Goal: Task Accomplishment & Management: Manage account settings

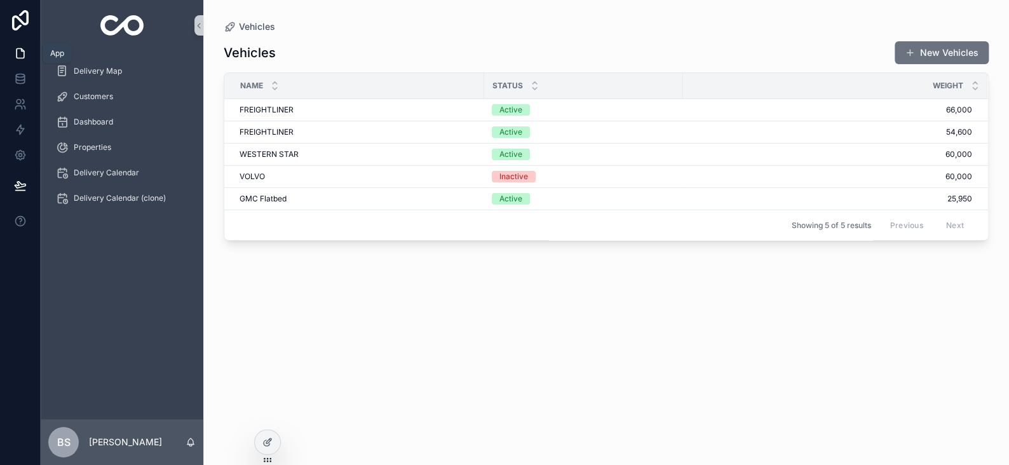
click at [21, 47] on icon at bounding box center [20, 53] width 13 height 13
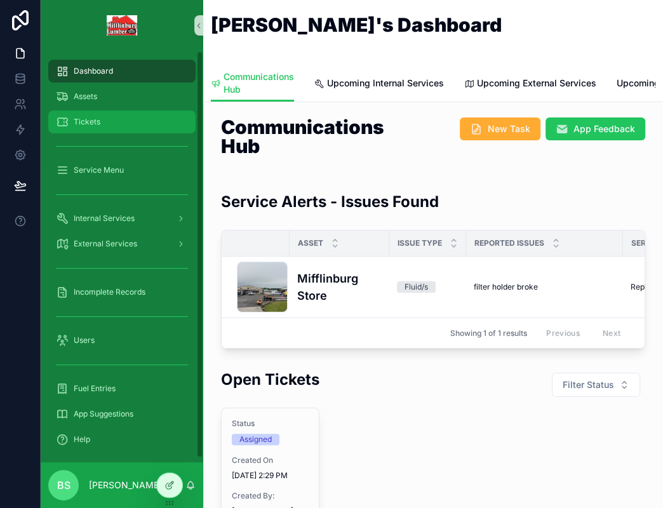
click at [88, 118] on span "Tickets" at bounding box center [87, 122] width 27 height 10
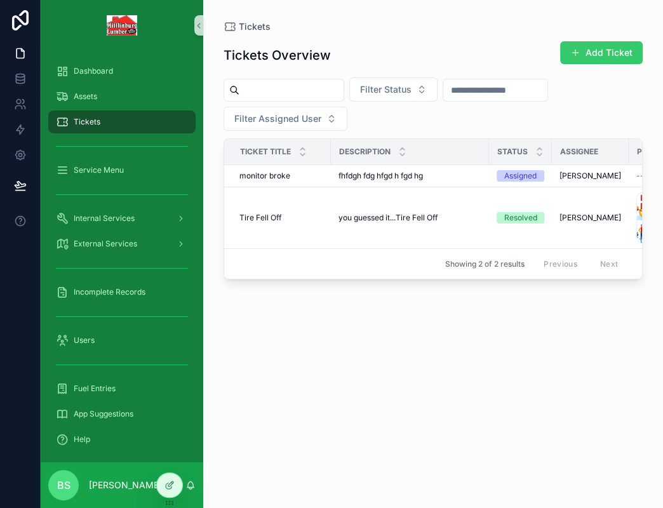
click at [612, 48] on button "Add Ticket" at bounding box center [601, 52] width 83 height 23
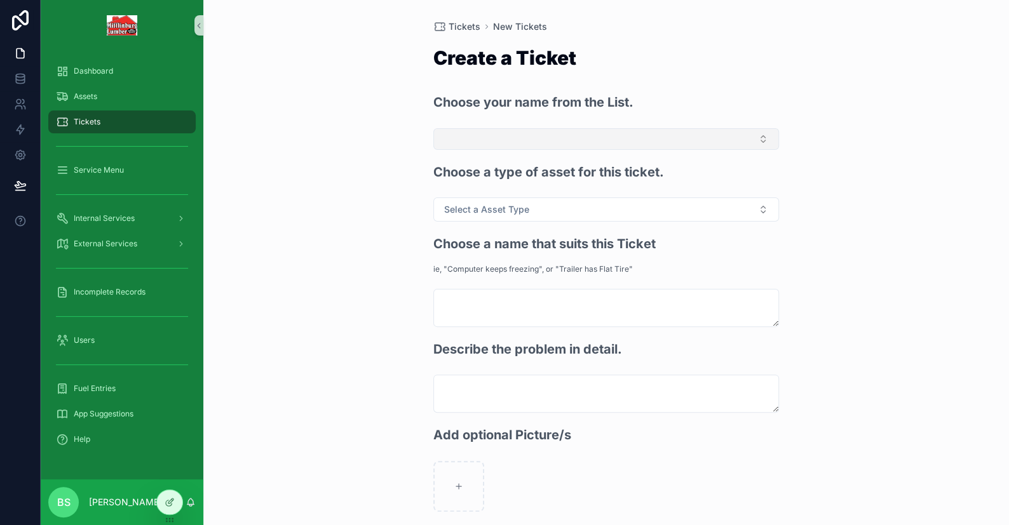
click at [492, 132] on button "Select Button" at bounding box center [606, 139] width 346 height 22
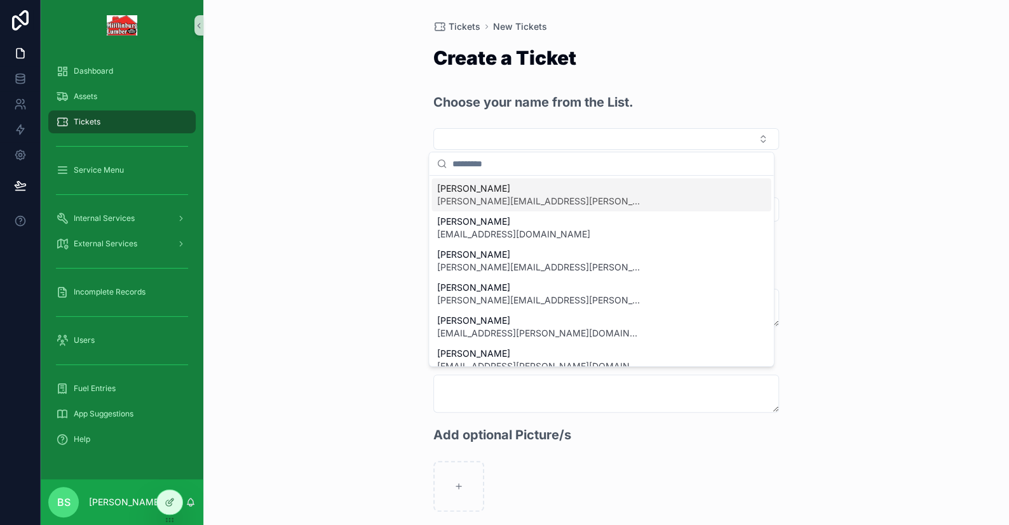
click at [515, 111] on div "Choose your name from the List." at bounding box center [606, 108] width 346 height 30
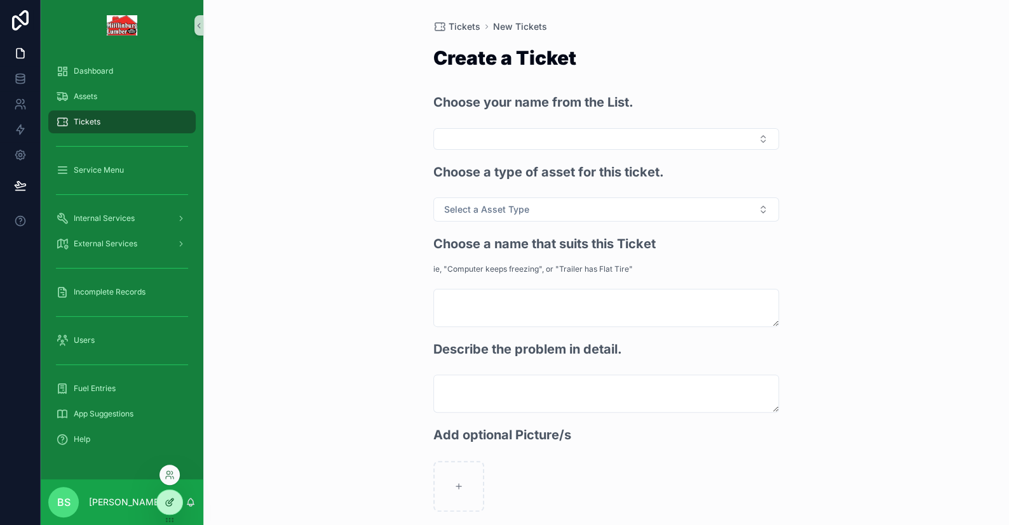
click at [166, 502] on icon at bounding box center [170, 502] width 10 height 10
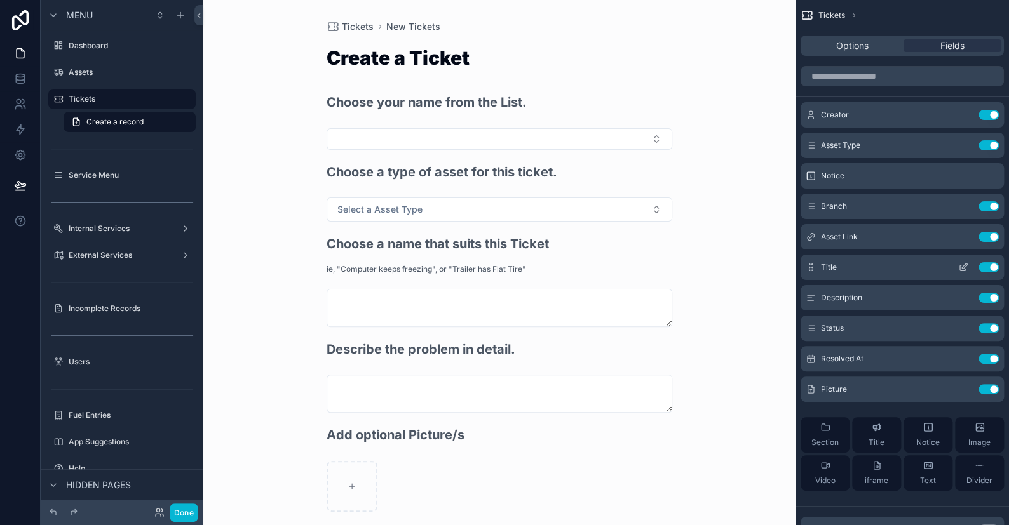
click at [663, 269] on icon "scrollable content" at bounding box center [963, 267] width 10 height 10
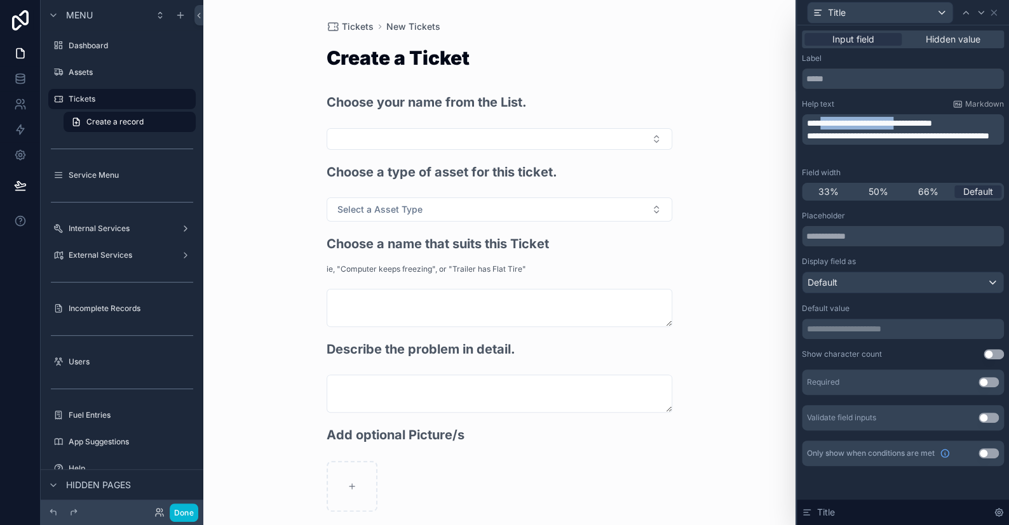
drag, startPoint x: 928, startPoint y: 124, endPoint x: 825, endPoint y: 123, distance: 102.3
click at [663, 123] on span "**********" at bounding box center [869, 123] width 125 height 9
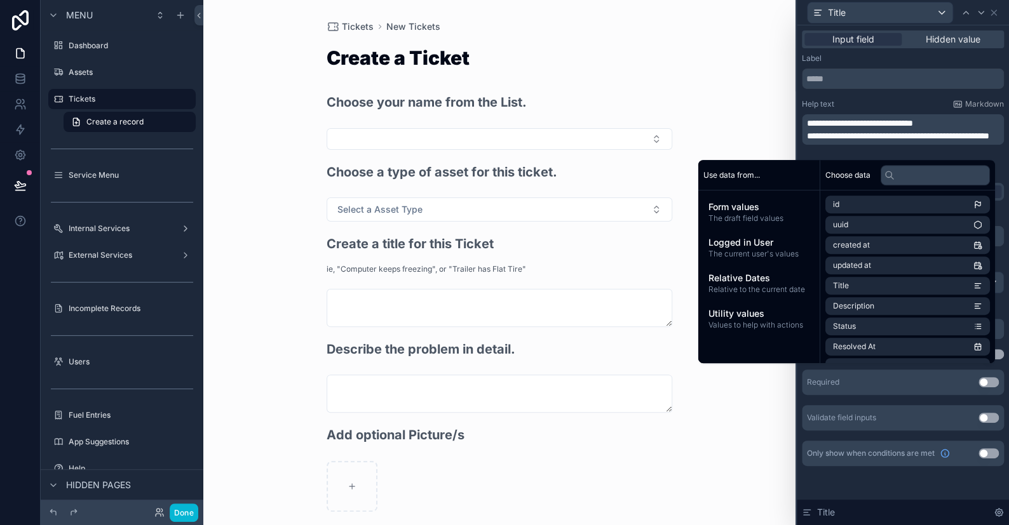
click at [663, 123] on p "**********" at bounding box center [904, 123] width 194 height 13
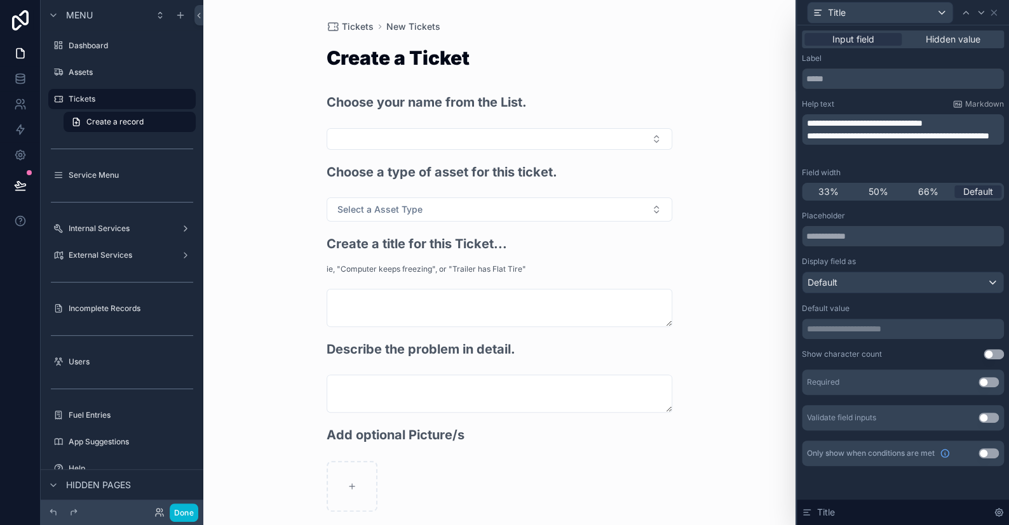
click at [663, 134] on span "**********" at bounding box center [898, 136] width 182 height 9
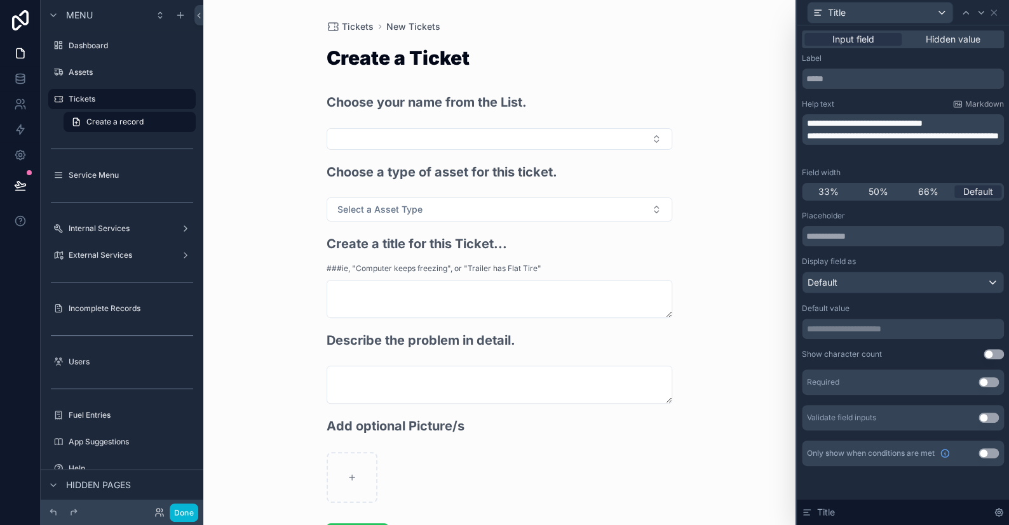
click at [663, 76] on div "Tickets New Tickets Create a Ticket Choose your name from the List. Choose a ty…" at bounding box center [499, 262] width 592 height 525
click at [663, 137] on span "**********" at bounding box center [903, 136] width 192 height 9
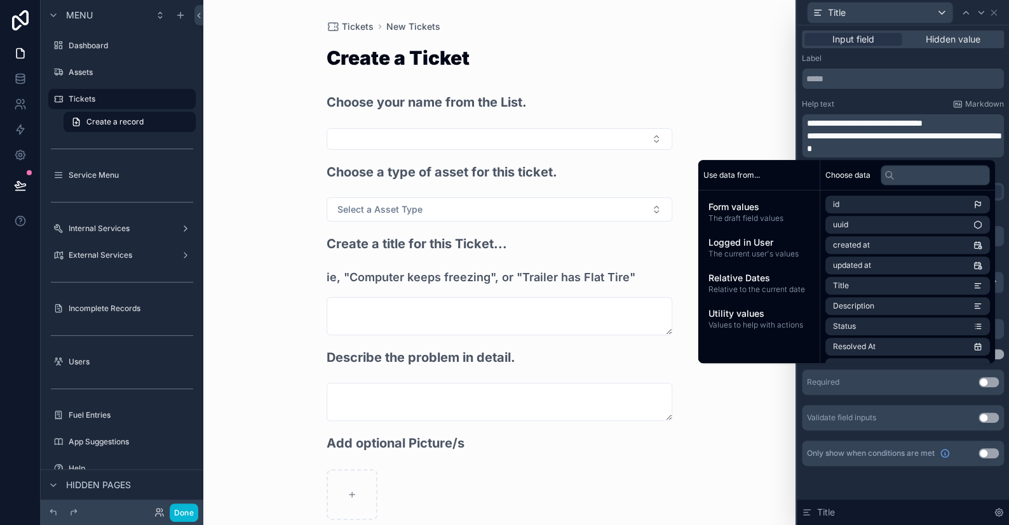
click at [663, 71] on div "Tickets New Tickets Create a Ticket Choose your name from the List. Choose a ty…" at bounding box center [499, 262] width 592 height 525
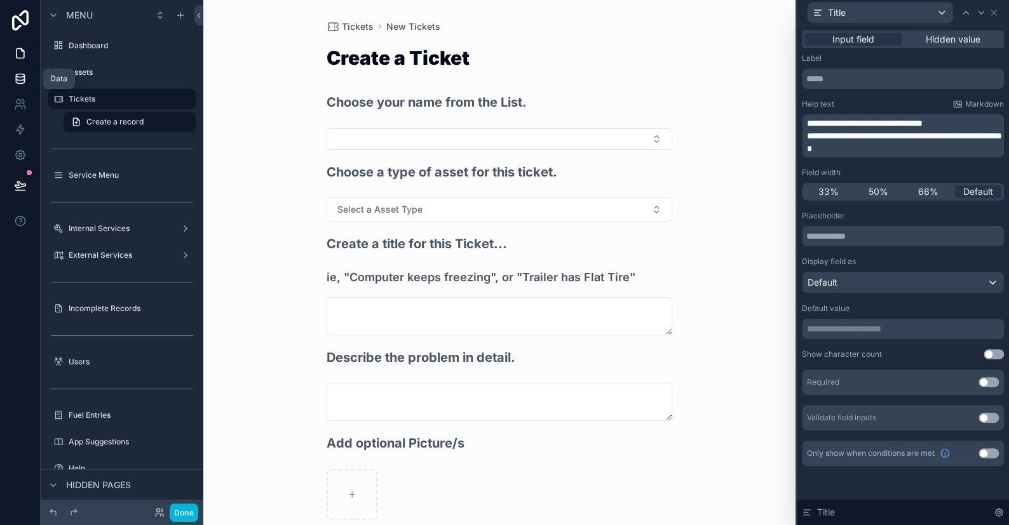
click at [22, 77] on icon at bounding box center [20, 78] width 13 height 13
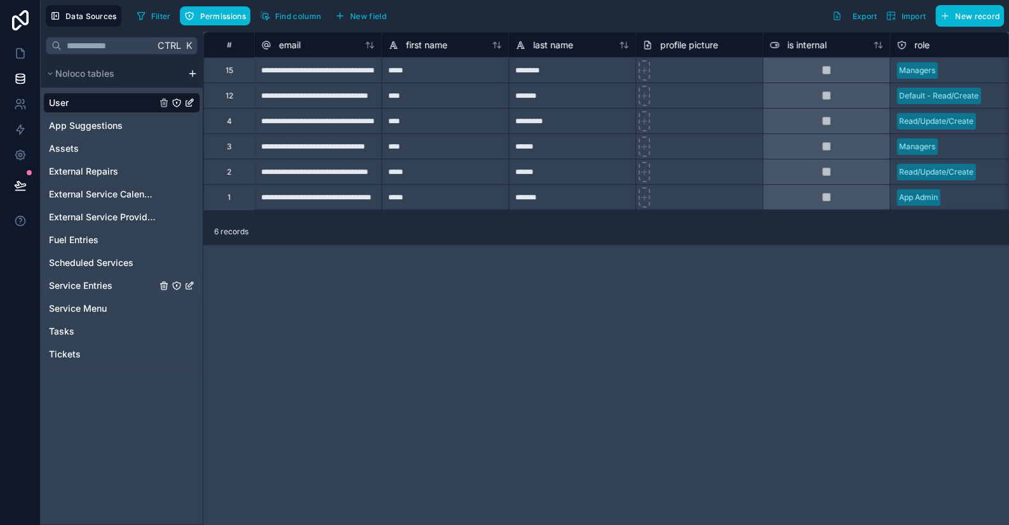
click at [91, 286] on span "Service Entries" at bounding box center [81, 286] width 64 height 13
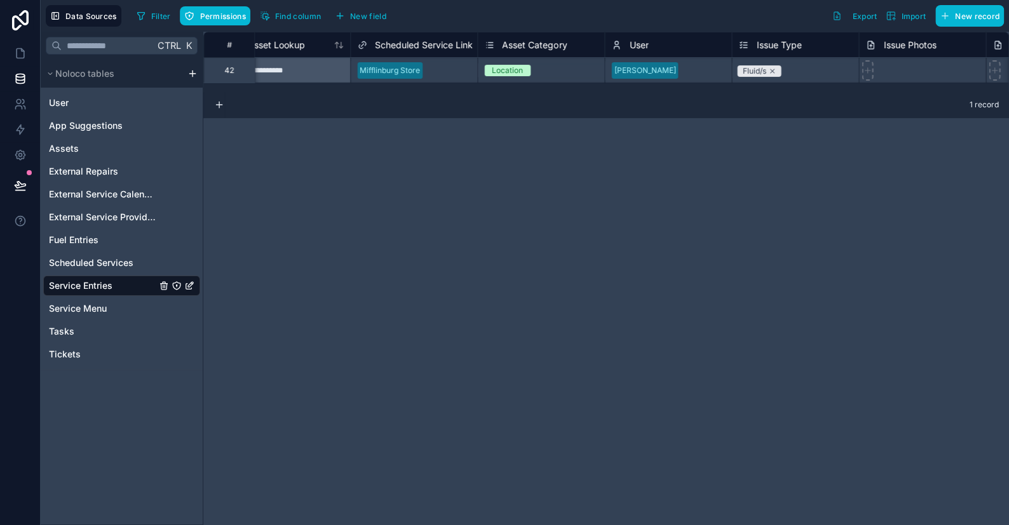
scroll to position [0, 1152]
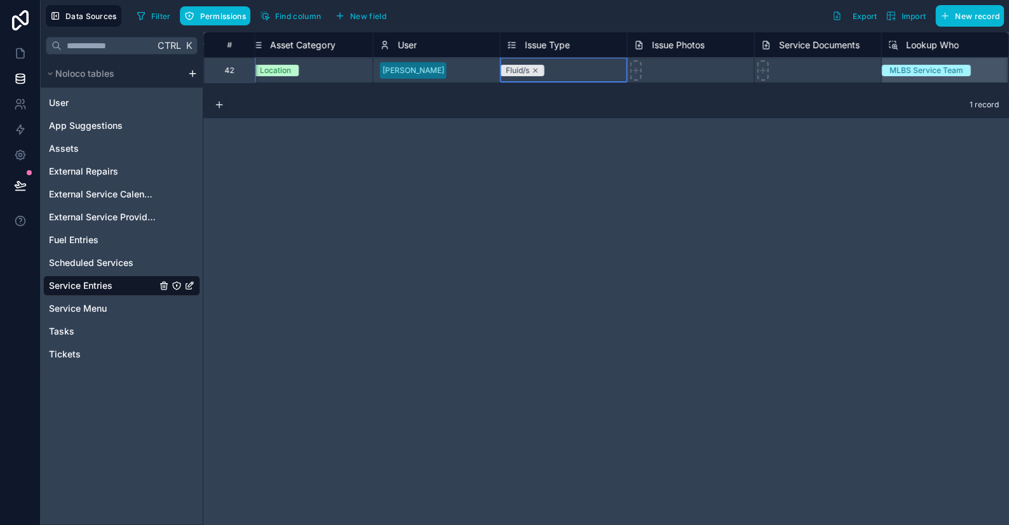
click at [555, 46] on span "Issue Type" at bounding box center [546, 45] width 45 height 13
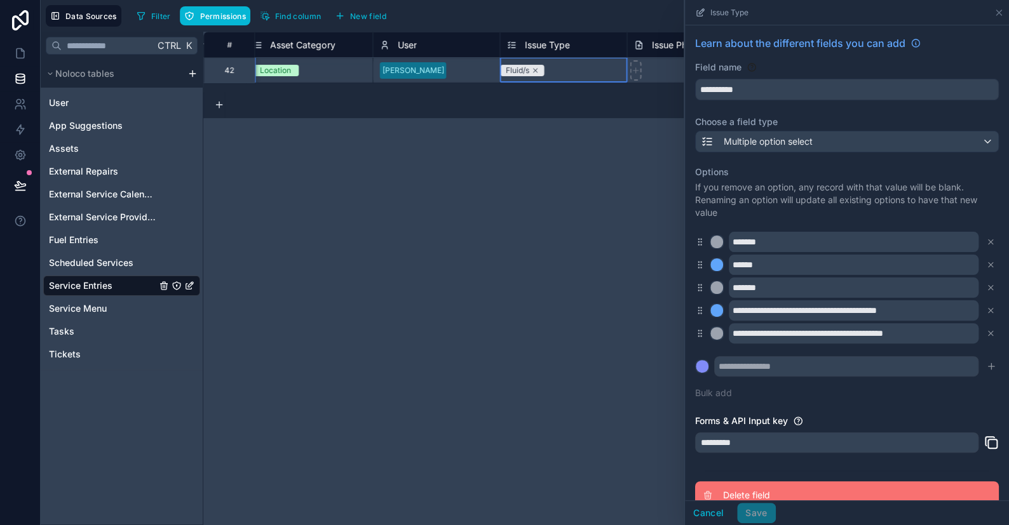
click at [663, 491] on span "Delete field" at bounding box center [814, 495] width 183 height 13
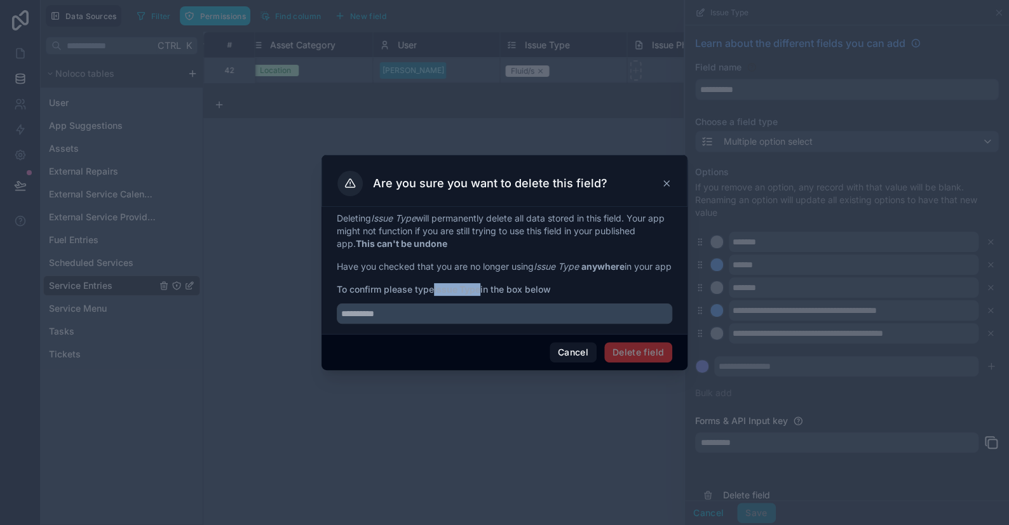
drag, startPoint x: 436, startPoint y: 295, endPoint x: 483, endPoint y: 293, distance: 47.0
click at [483, 293] on span "To confirm please type Issue Type in the box below" at bounding box center [504, 289] width 335 height 13
copy strong "Issue Type"
click at [411, 323] on input "text" at bounding box center [504, 314] width 335 height 20
paste input "**********"
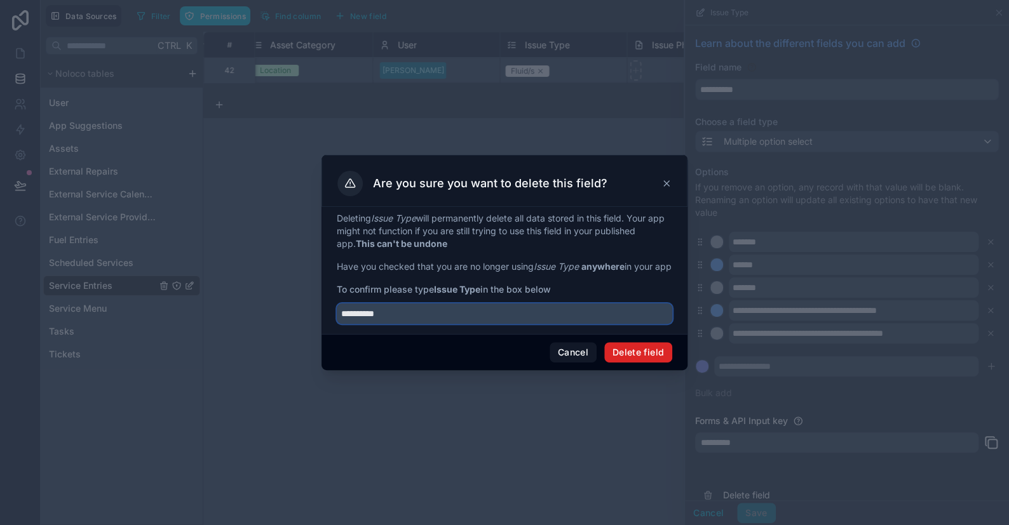
type input "**********"
click at [632, 360] on button "Delete field" at bounding box center [638, 352] width 68 height 20
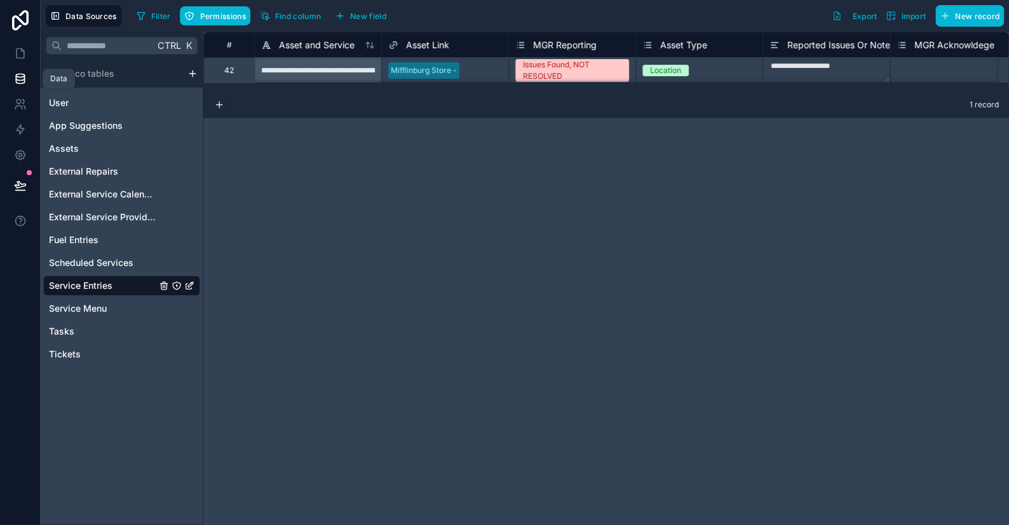
click at [22, 80] on icon at bounding box center [20, 78] width 13 height 13
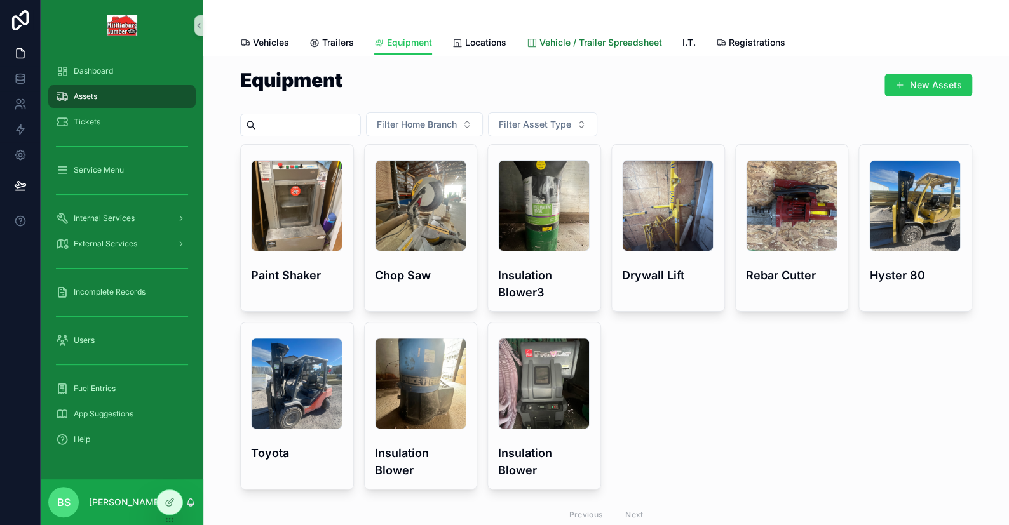
click at [626, 42] on span "Vehicle / Trailer Spreadsheet" at bounding box center [600, 42] width 123 height 13
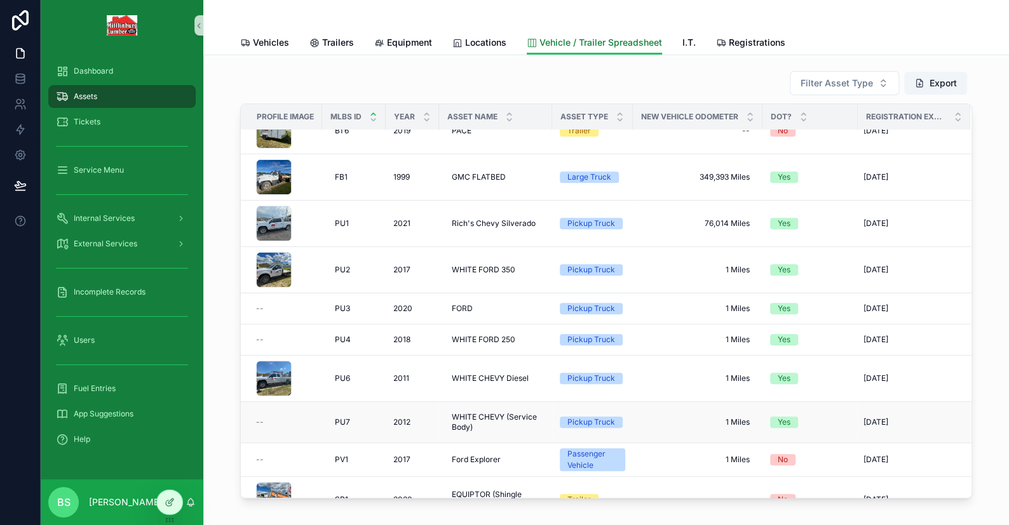
scroll to position [381, 0]
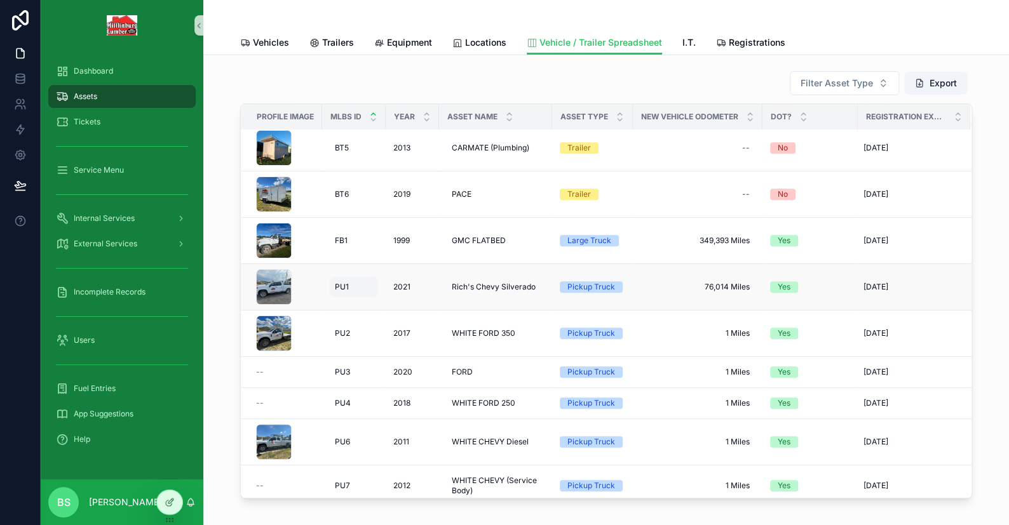
click at [339, 282] on span "PU1" at bounding box center [342, 287] width 14 height 10
click at [351, 297] on textarea "***" at bounding box center [393, 306] width 121 height 38
type textarea "***"
click at [490, 298] on icon "scrollable content" at bounding box center [487, 297] width 10 height 10
click at [344, 330] on span "PU2" at bounding box center [342, 333] width 15 height 10
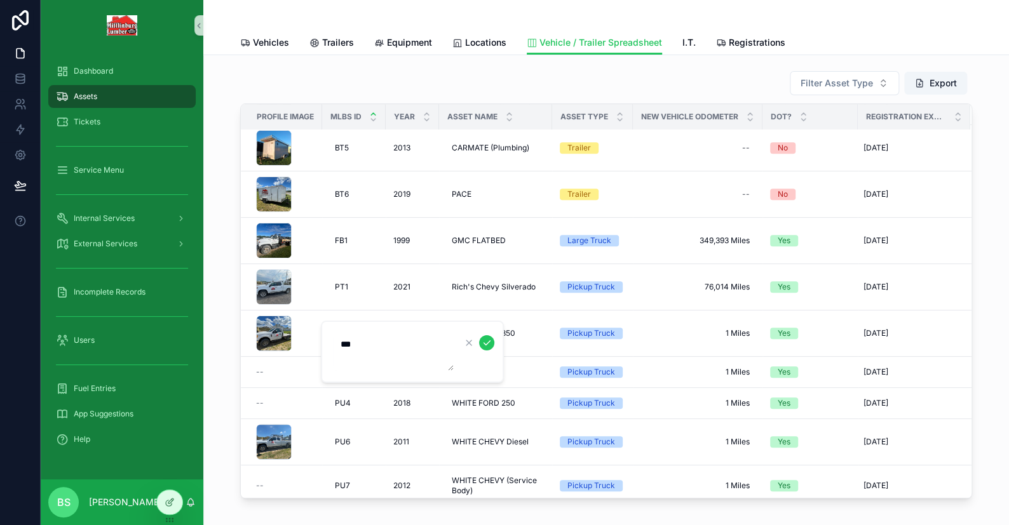
click at [352, 343] on textarea "***" at bounding box center [393, 352] width 121 height 38
type textarea "***"
click at [483, 342] on icon "scrollable content" at bounding box center [486, 343] width 6 height 4
click at [342, 367] on span "PU3" at bounding box center [342, 372] width 15 height 10
click at [354, 389] on textarea "***" at bounding box center [393, 391] width 121 height 38
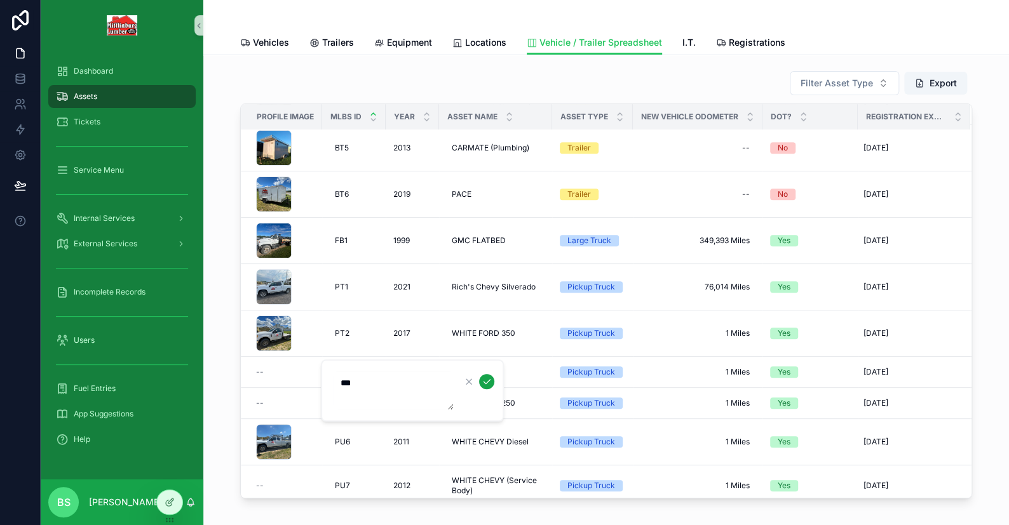
type textarea "***"
click at [489, 383] on icon "scrollable content" at bounding box center [487, 382] width 10 height 10
click at [341, 398] on span "PU4" at bounding box center [343, 403] width 16 height 10
click at [352, 412] on textarea "***" at bounding box center [393, 422] width 121 height 38
type textarea "***"
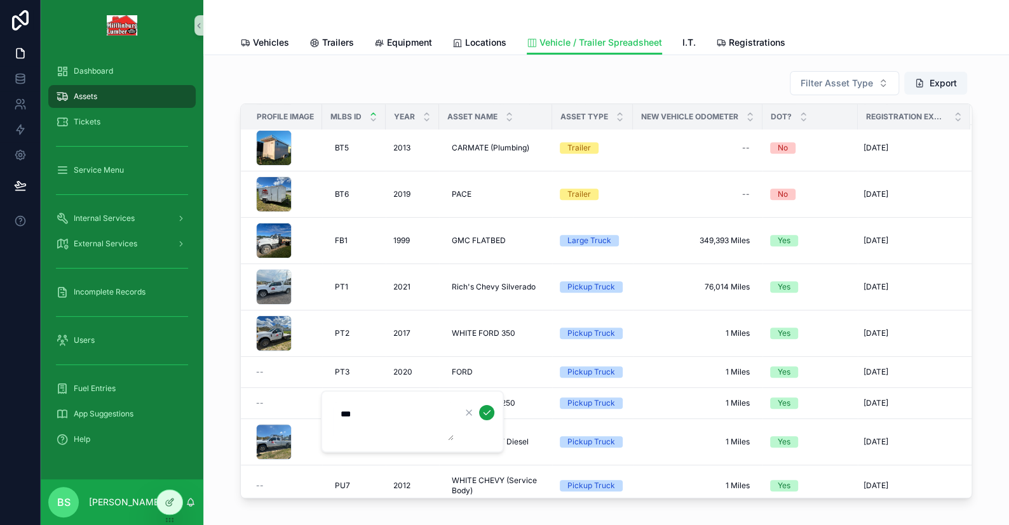
click at [484, 412] on icon "scrollable content" at bounding box center [487, 413] width 10 height 10
click at [337, 437] on span "PU6" at bounding box center [342, 442] width 15 height 10
click at [351, 451] on textarea "***" at bounding box center [393, 460] width 121 height 38
type textarea "***"
click at [485, 452] on icon "scrollable content" at bounding box center [487, 451] width 10 height 10
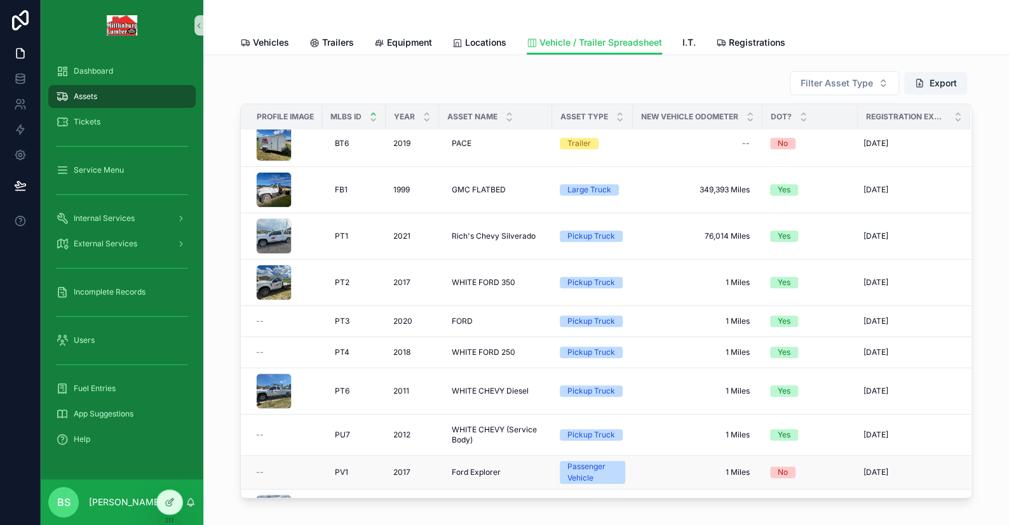
scroll to position [508, 0]
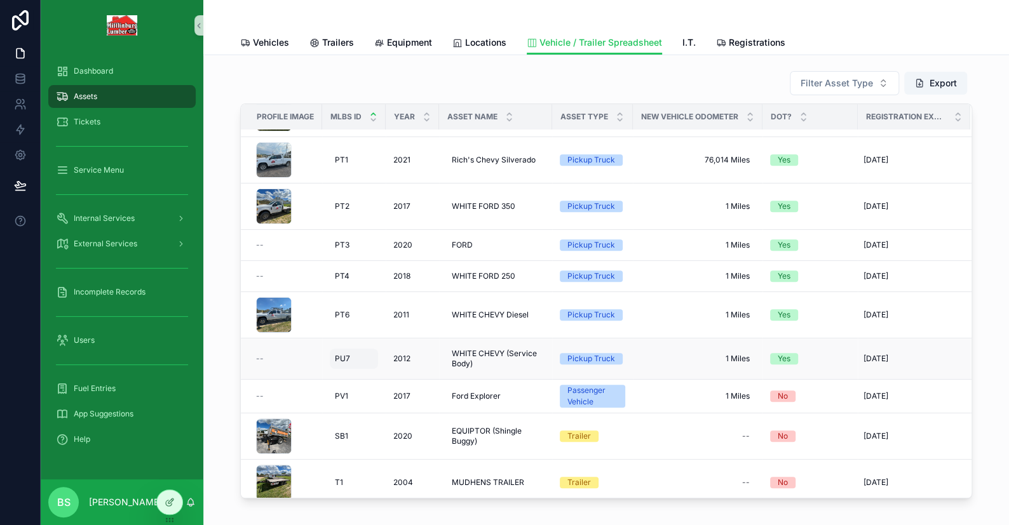
click at [335, 354] on span "PU7" at bounding box center [342, 359] width 15 height 10
click at [339, 354] on span "PU7" at bounding box center [342, 359] width 15 height 10
click at [349, 368] on textarea "***" at bounding box center [393, 377] width 121 height 38
type textarea "***"
click at [485, 370] on icon "scrollable content" at bounding box center [487, 368] width 10 height 10
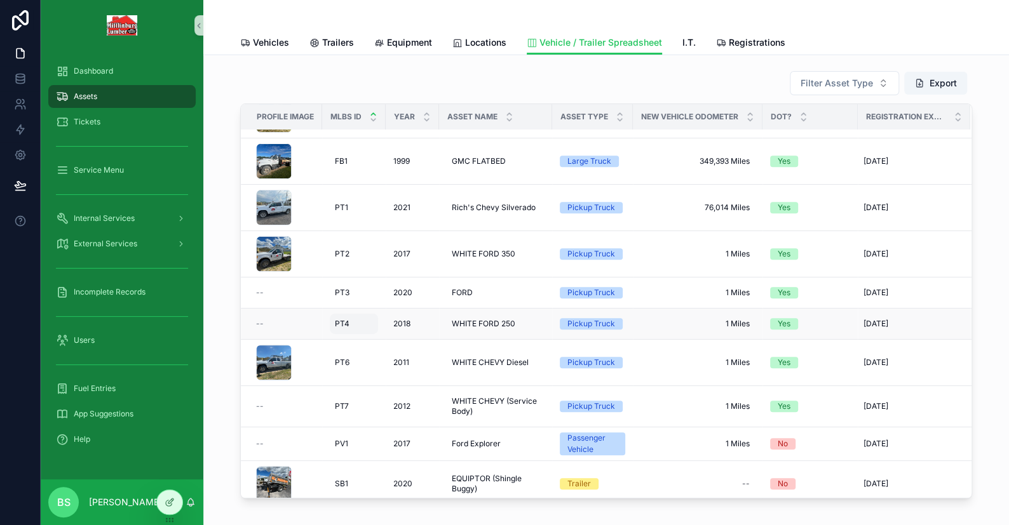
scroll to position [468, 0]
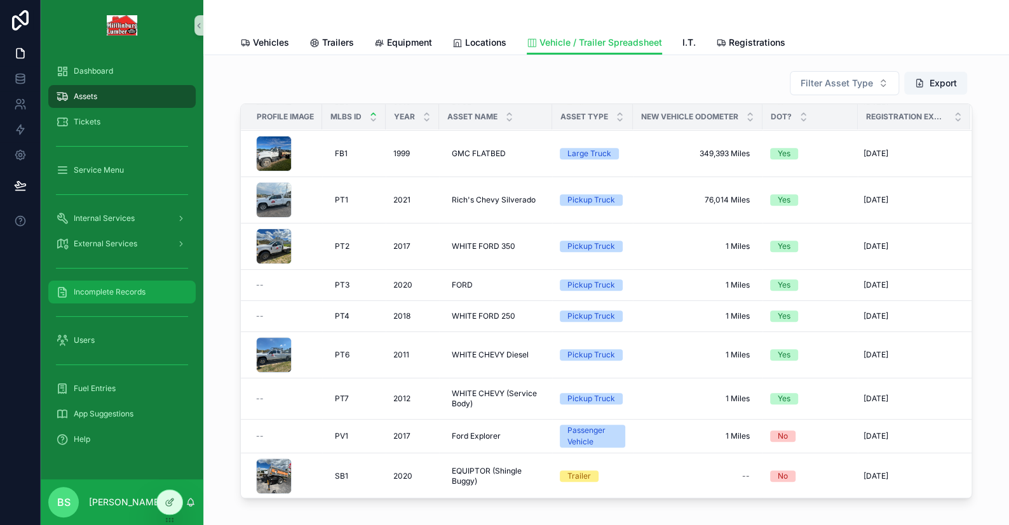
click at [127, 293] on span "Incomplete Records" at bounding box center [110, 292] width 72 height 10
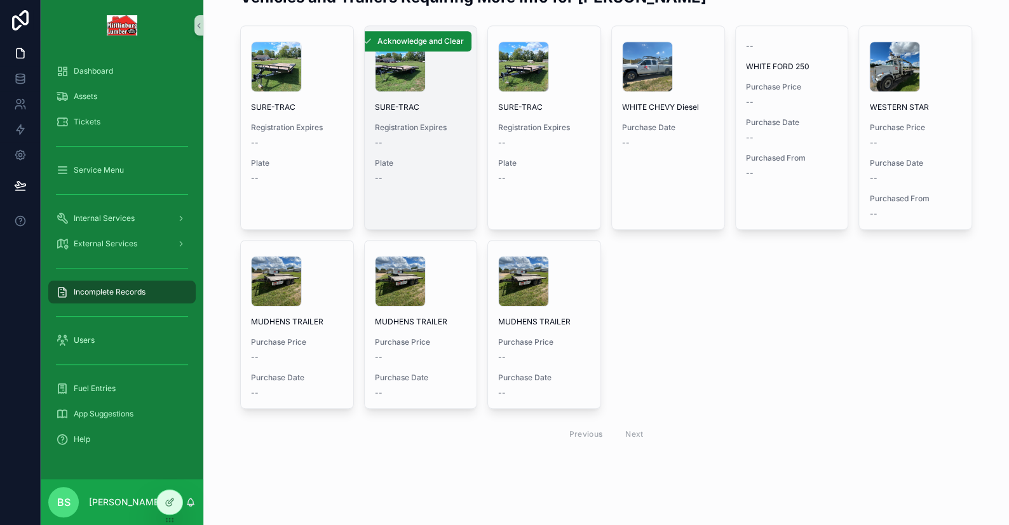
scroll to position [64, 0]
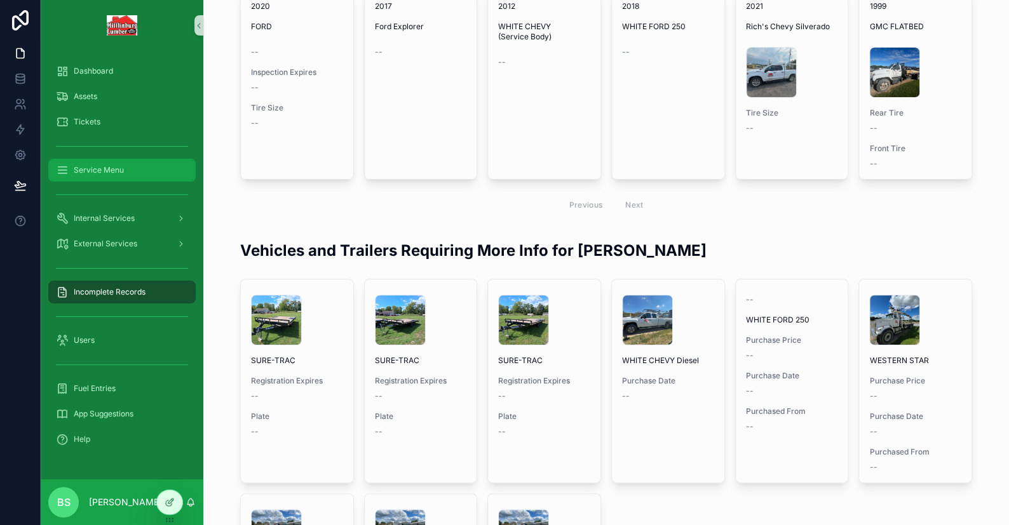
click at [102, 174] on span "Service Menu" at bounding box center [99, 170] width 50 height 10
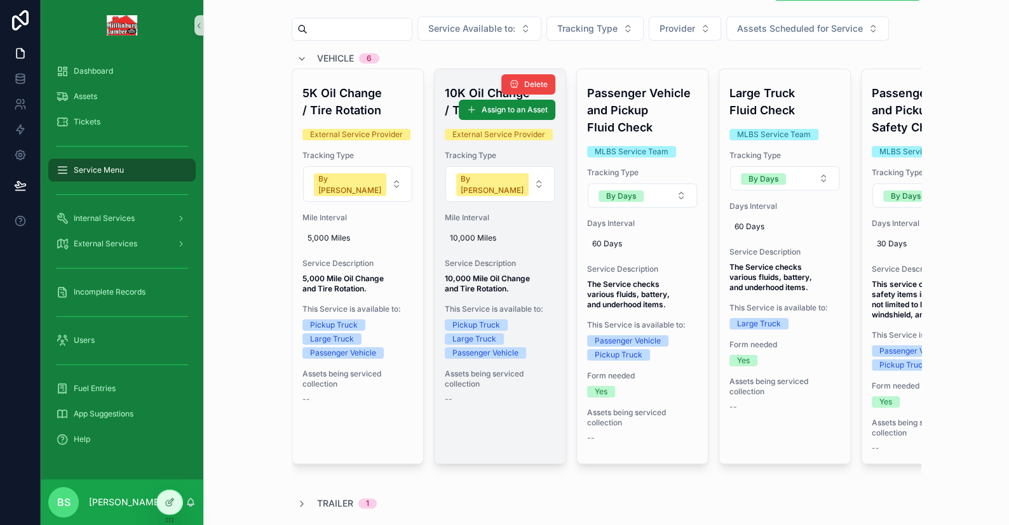
click at [450, 91] on div "Delete Assign to an Asset" at bounding box center [498, 94] width 116 height 51
click at [444, 90] on div "Delete Assign to an Asset" at bounding box center [498, 94] width 116 height 51
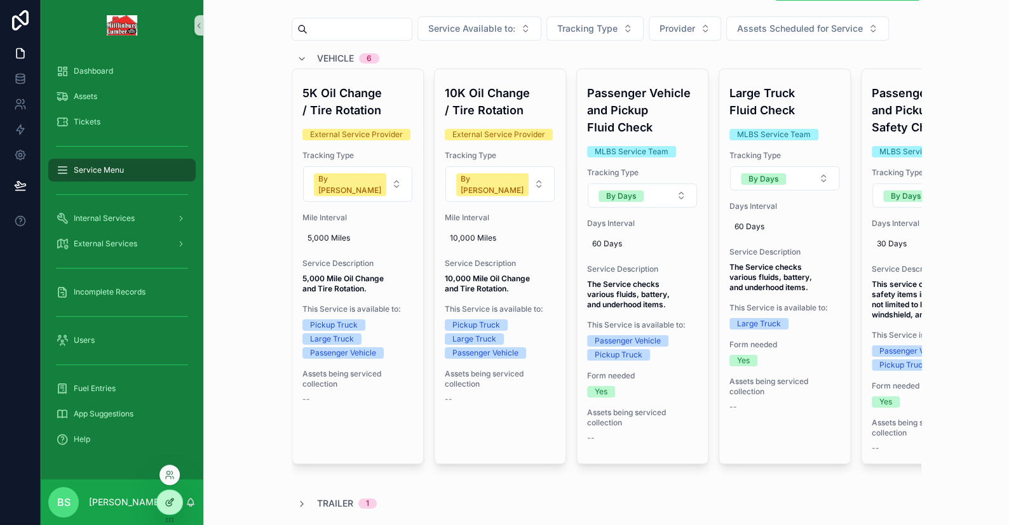
click at [172, 505] on icon at bounding box center [170, 502] width 10 height 10
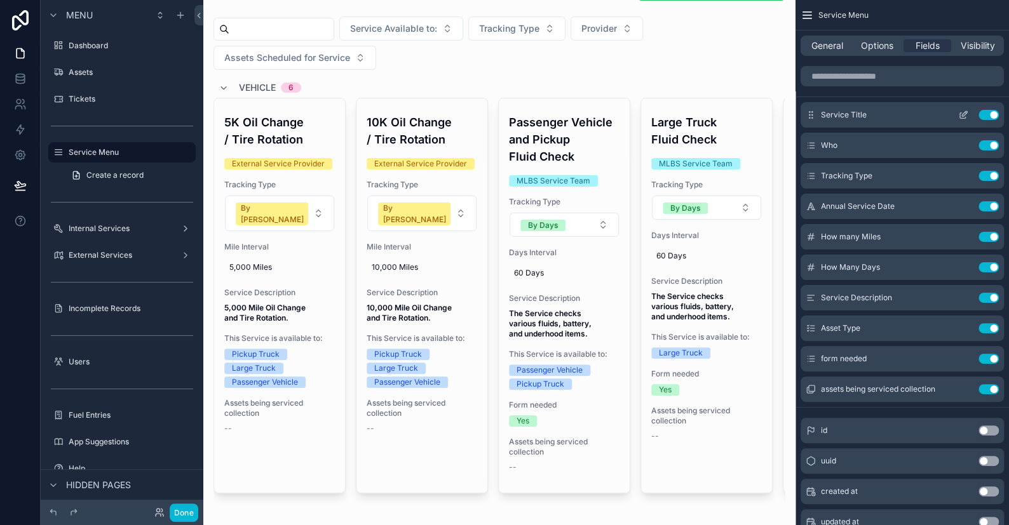
click at [966, 110] on icon "scrollable content" at bounding box center [963, 115] width 10 height 10
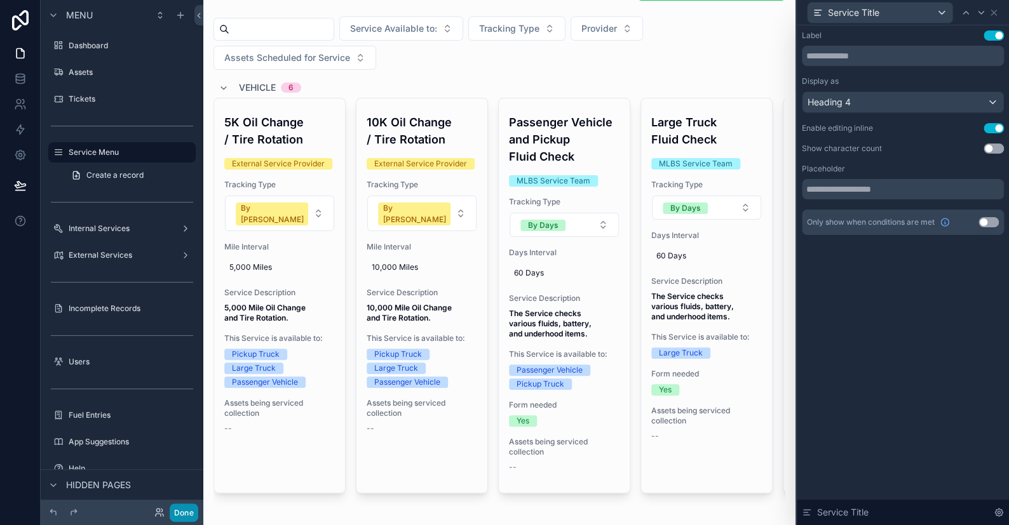
click at [190, 513] on button "Done" at bounding box center [184, 513] width 29 height 18
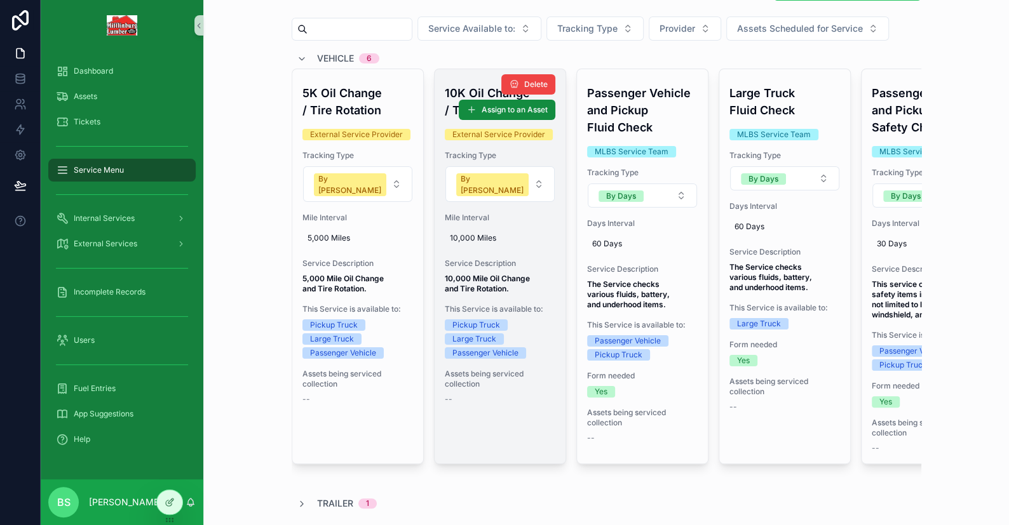
click at [457, 90] on div "Delete Assign to an Asset" at bounding box center [498, 94] width 116 height 51
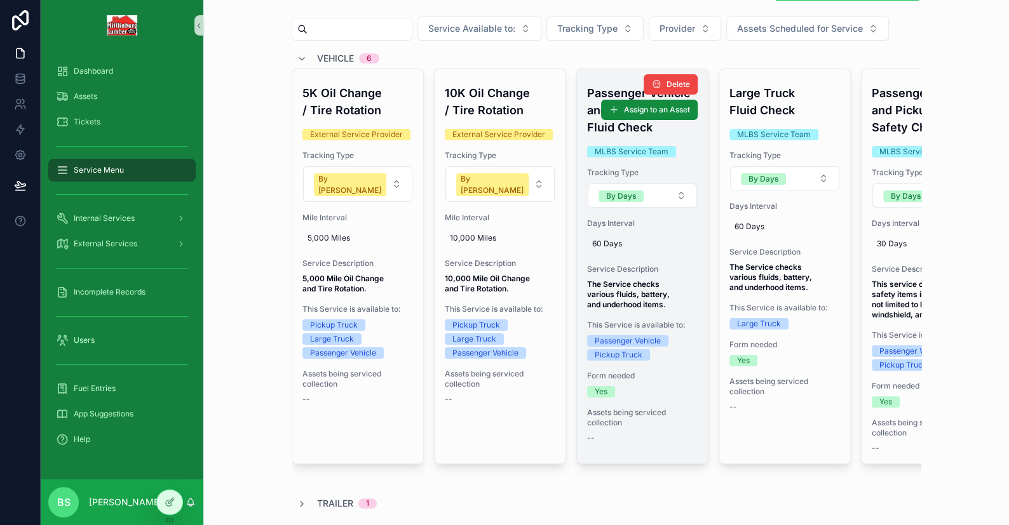
click at [668, 239] on span "60 Days" at bounding box center [642, 244] width 100 height 10
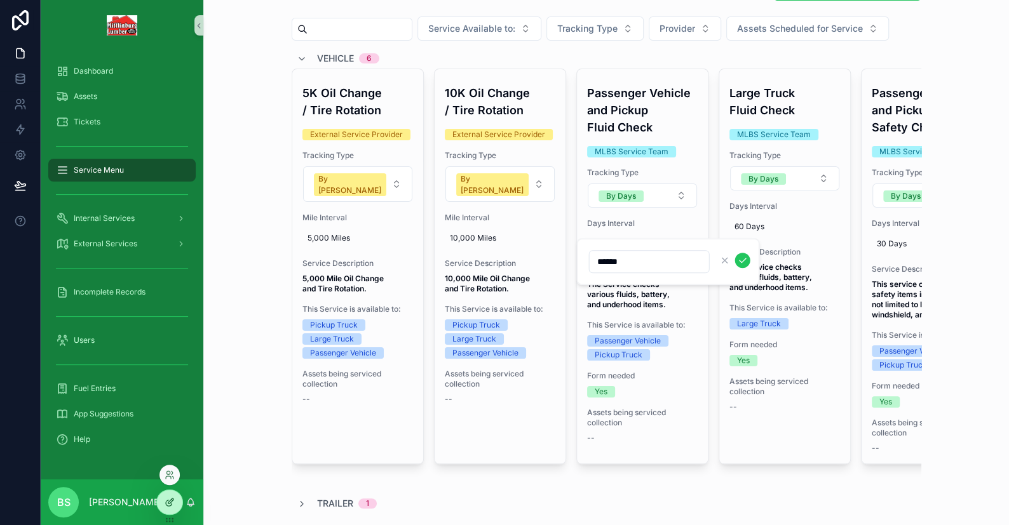
click at [170, 499] on icon at bounding box center [170, 502] width 10 height 10
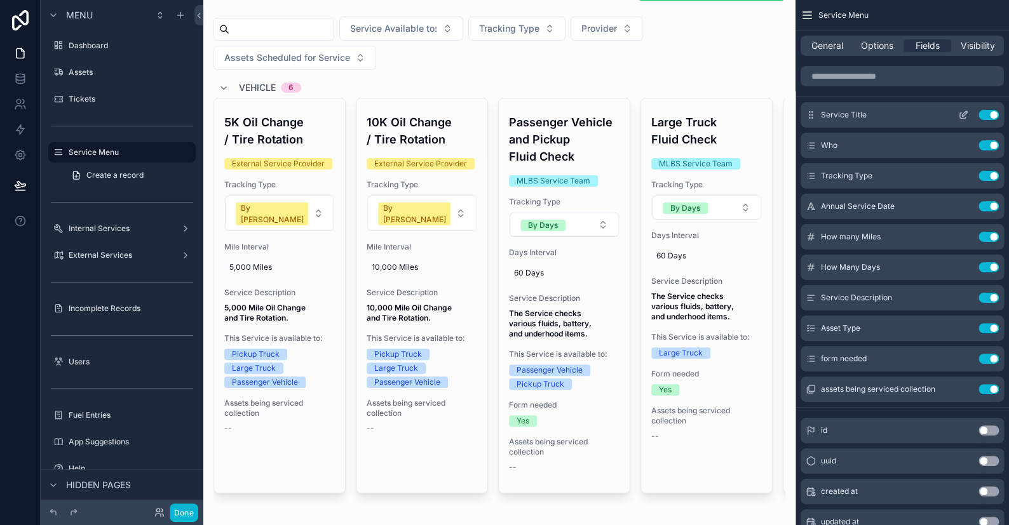
click at [965, 116] on icon "scrollable content" at bounding box center [963, 115] width 10 height 10
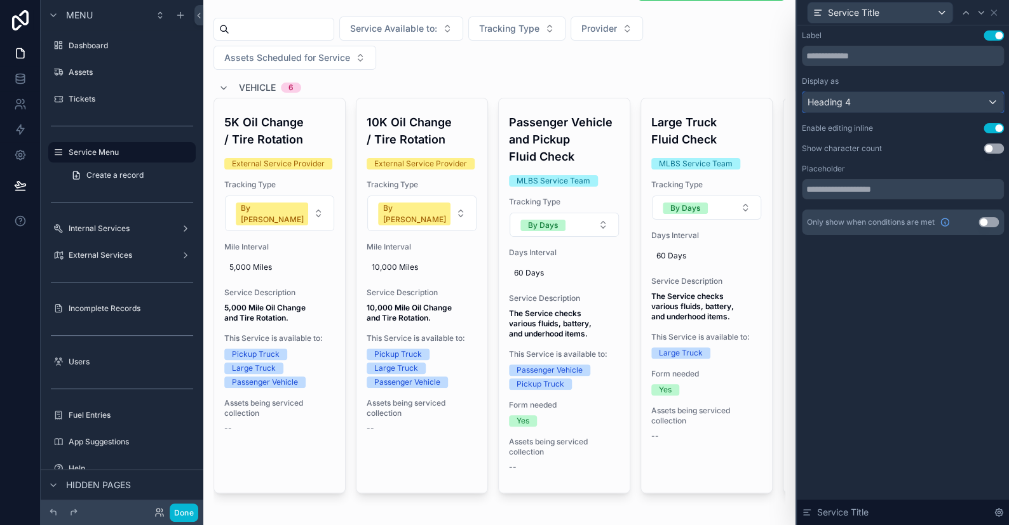
click at [874, 100] on div "Heading 4" at bounding box center [902, 102] width 201 height 20
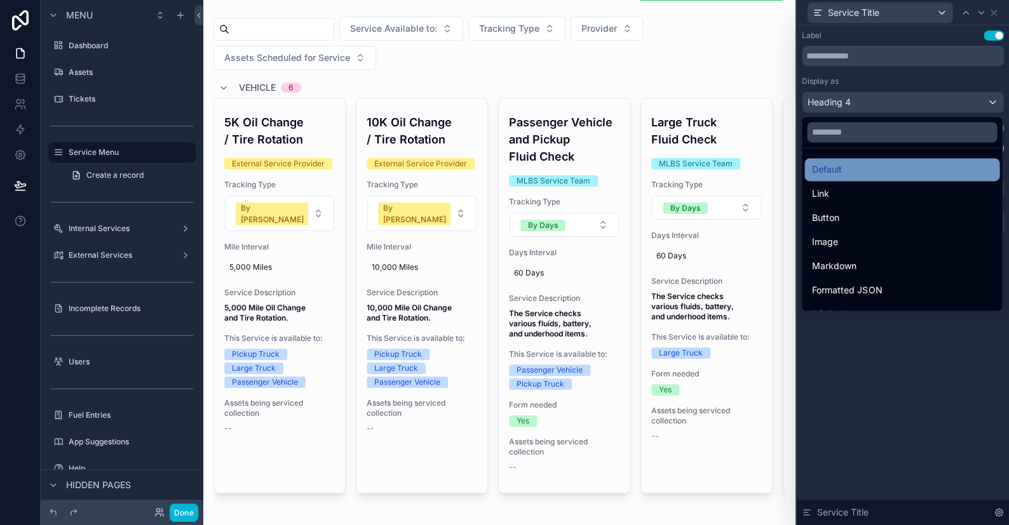
click at [840, 168] on span "Default" at bounding box center [827, 169] width 30 height 15
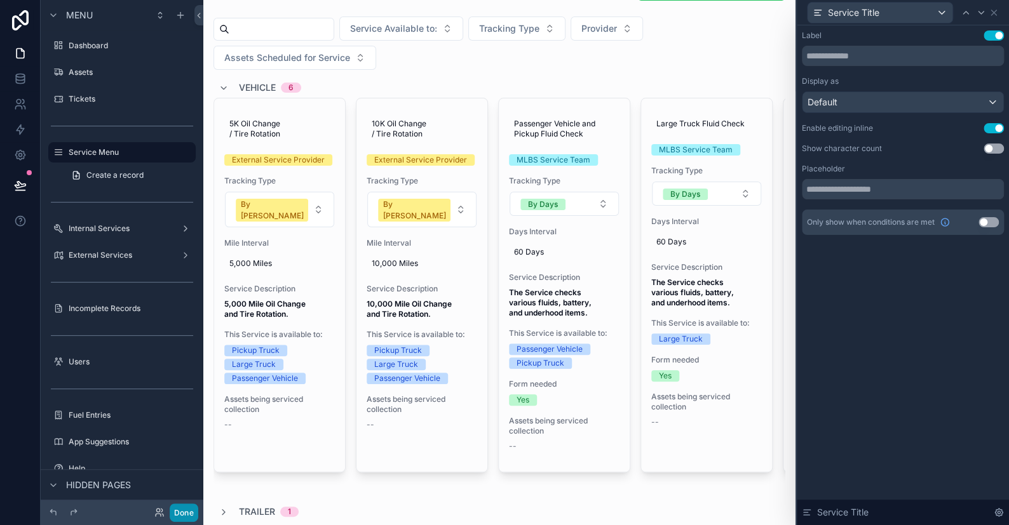
click at [191, 517] on button "Done" at bounding box center [184, 513] width 29 height 18
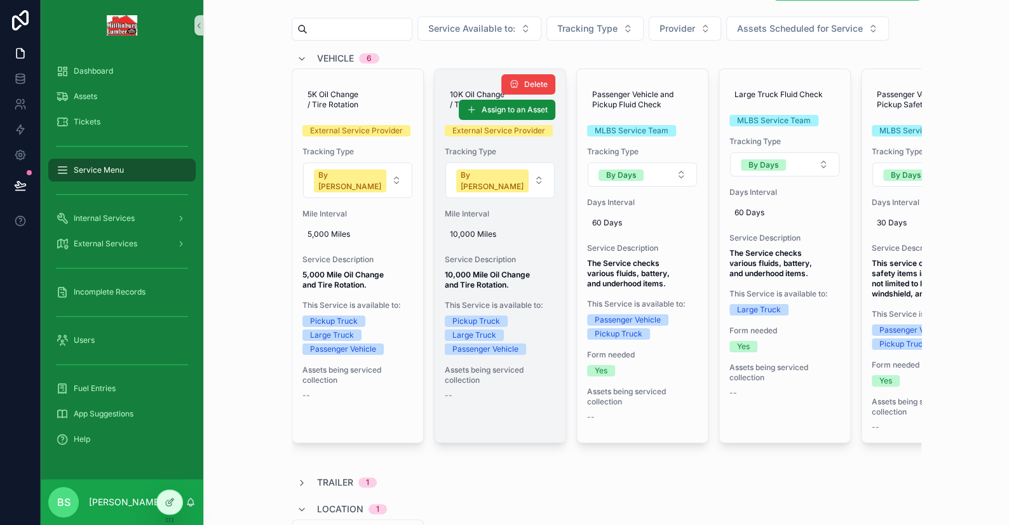
click at [459, 92] on div "Delete Assign to an Asset" at bounding box center [498, 94] width 116 height 51
click at [447, 93] on div "Delete Assign to an Asset" at bounding box center [498, 94] width 116 height 51
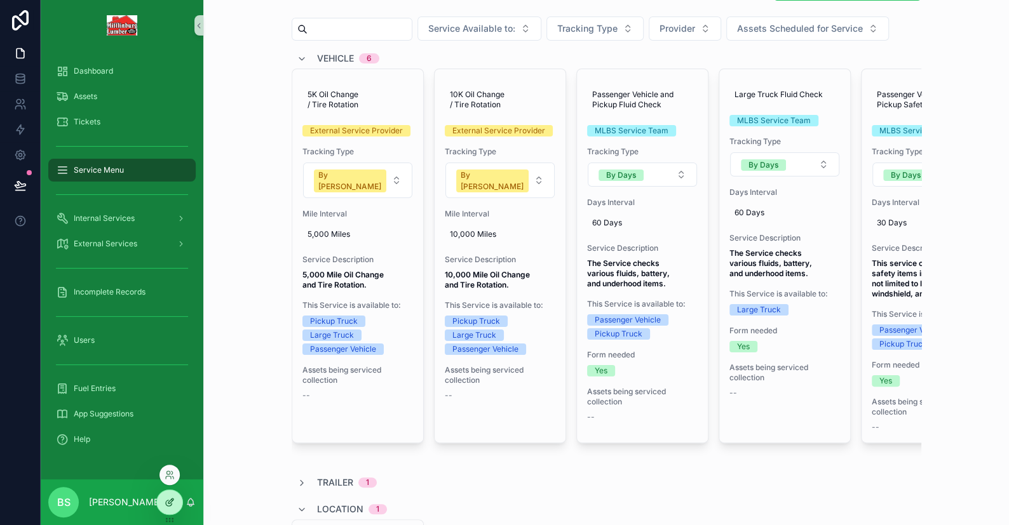
click at [178, 501] on div at bounding box center [169, 502] width 25 height 24
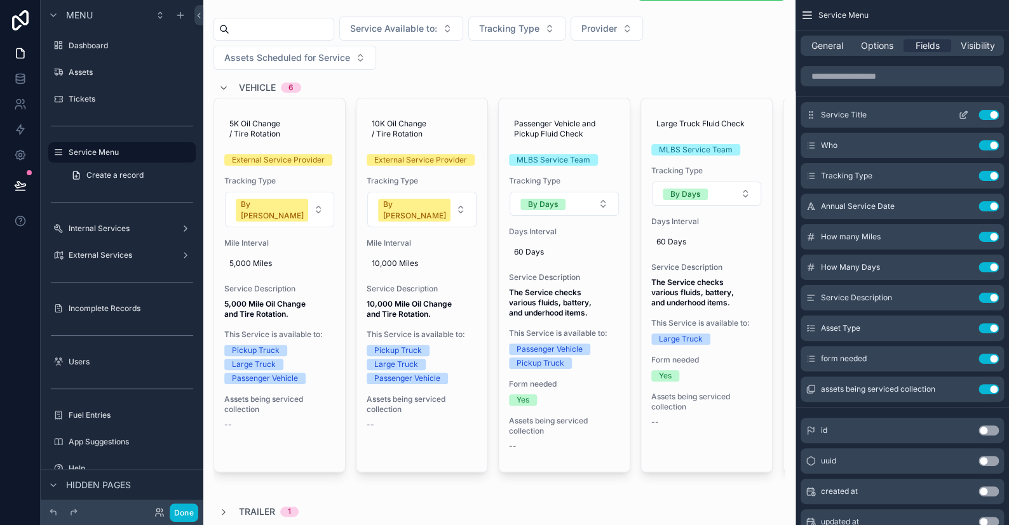
click at [965, 118] on icon "scrollable content" at bounding box center [963, 115] width 10 height 10
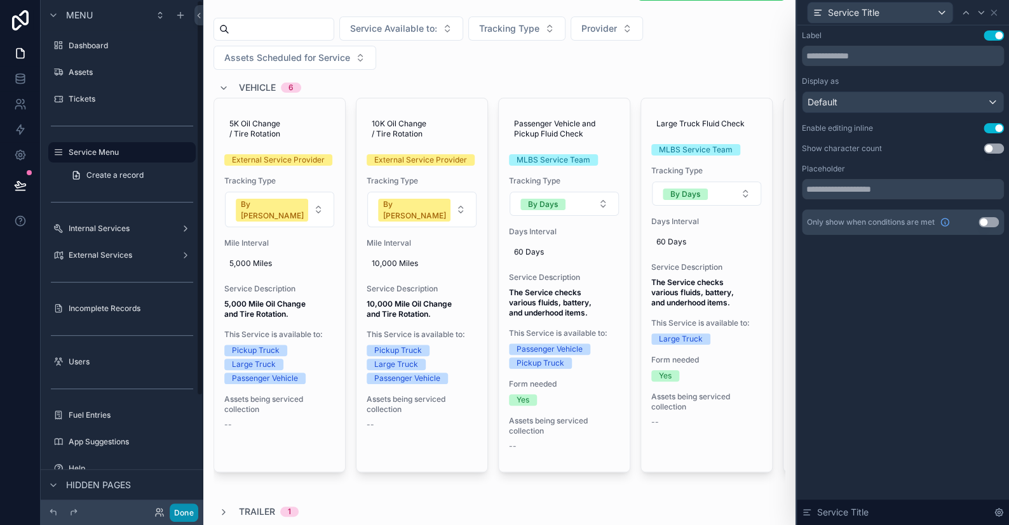
click at [178, 513] on button "Done" at bounding box center [184, 513] width 29 height 18
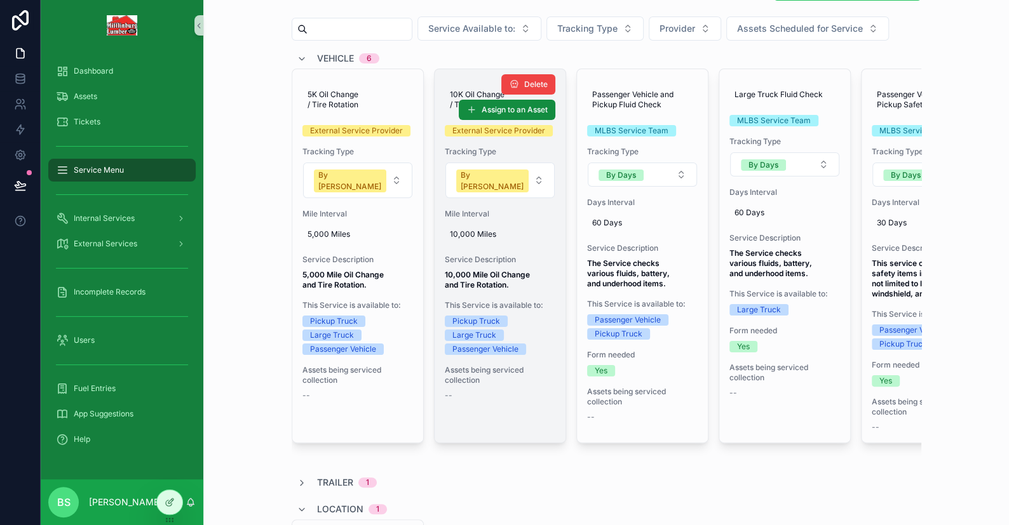
click at [478, 229] on span "10,000 Miles" at bounding box center [500, 234] width 100 height 10
click at [455, 93] on div "Delete Assign to an Asset" at bounding box center [498, 94] width 116 height 51
click at [464, 91] on div "Delete Assign to an Asset" at bounding box center [498, 94] width 116 height 51
click at [478, 91] on div "Delete Assign to an Asset" at bounding box center [498, 94] width 116 height 51
click at [483, 92] on div "Delete Assign to an Asset" at bounding box center [498, 94] width 116 height 51
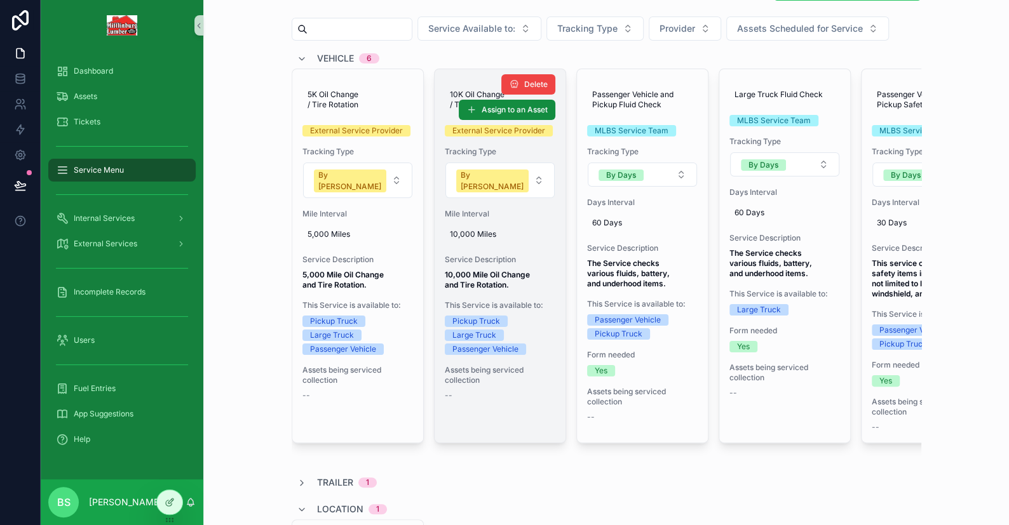
click at [487, 95] on div "Delete Assign to an Asset" at bounding box center [498, 94] width 116 height 51
click at [448, 104] on div "Delete Assign to an Asset" at bounding box center [498, 94] width 116 height 51
click at [447, 104] on div "Delete Assign to an Asset" at bounding box center [498, 94] width 116 height 51
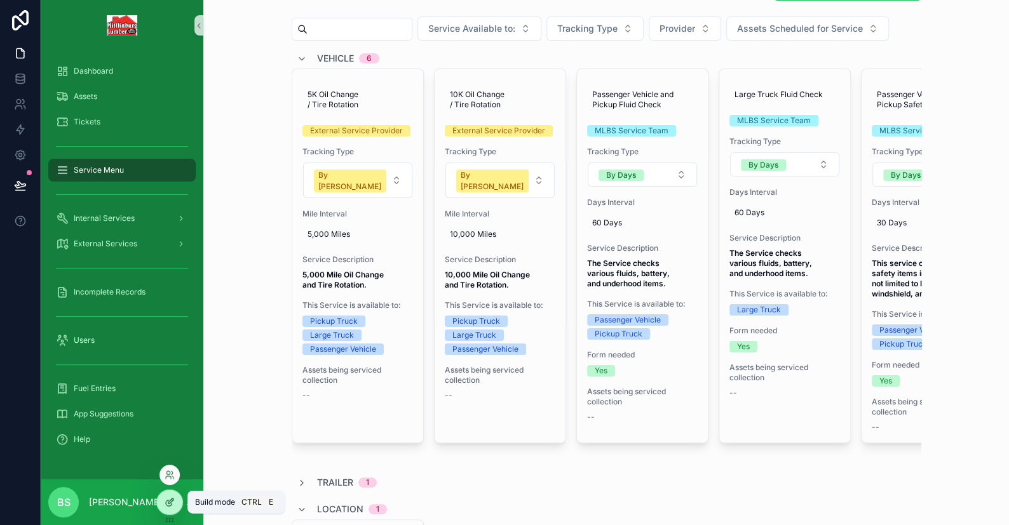
click at [172, 505] on icon at bounding box center [170, 502] width 10 height 10
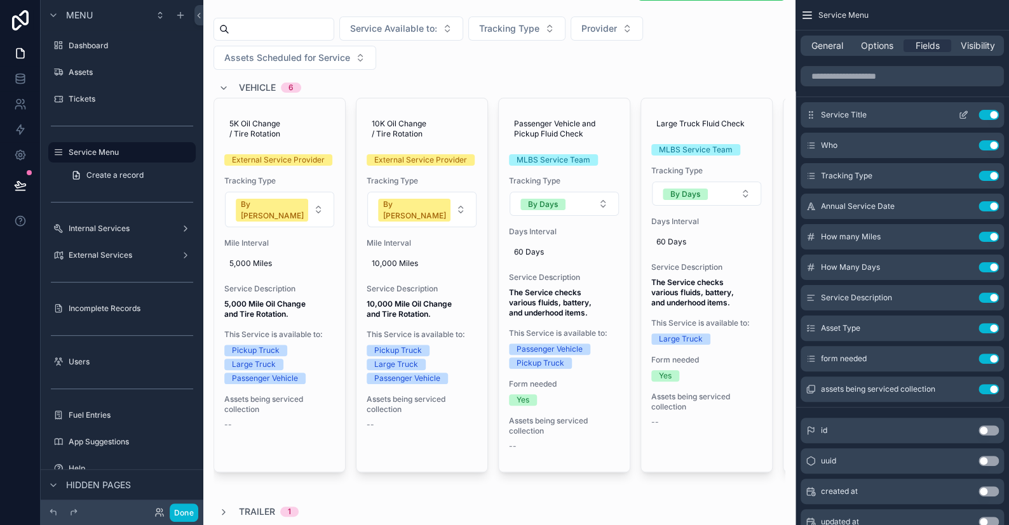
click at [960, 115] on icon "scrollable content" at bounding box center [963, 115] width 10 height 10
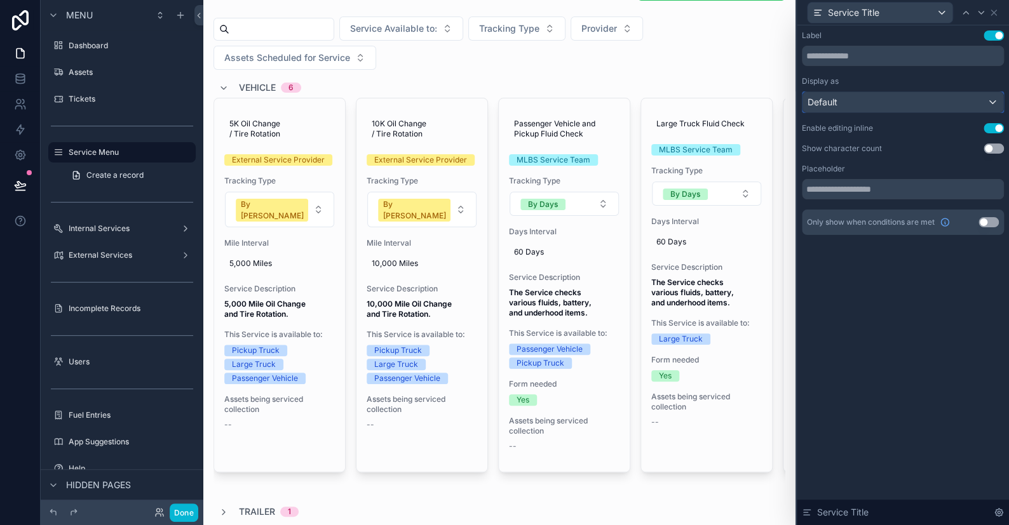
click at [971, 98] on div "Default" at bounding box center [902, 102] width 201 height 20
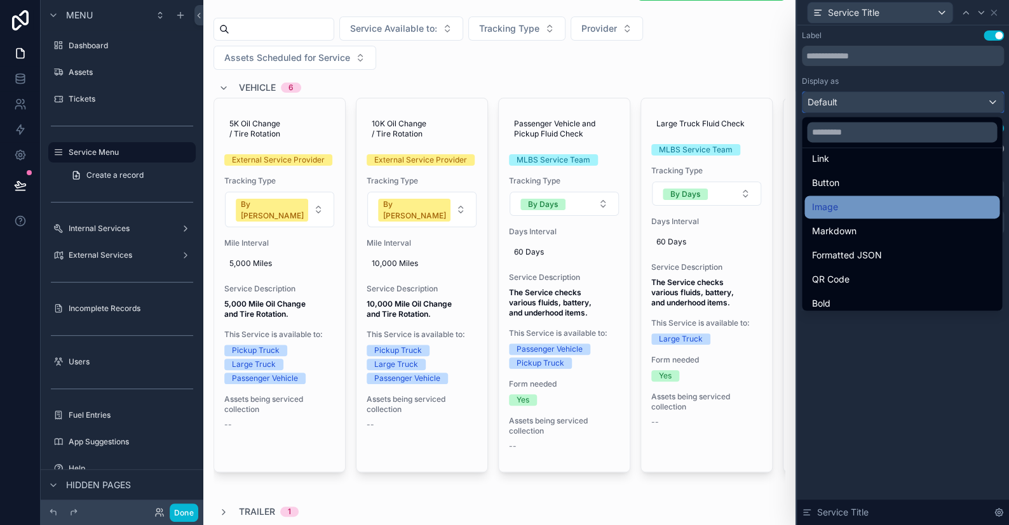
scroll to position [64, 0]
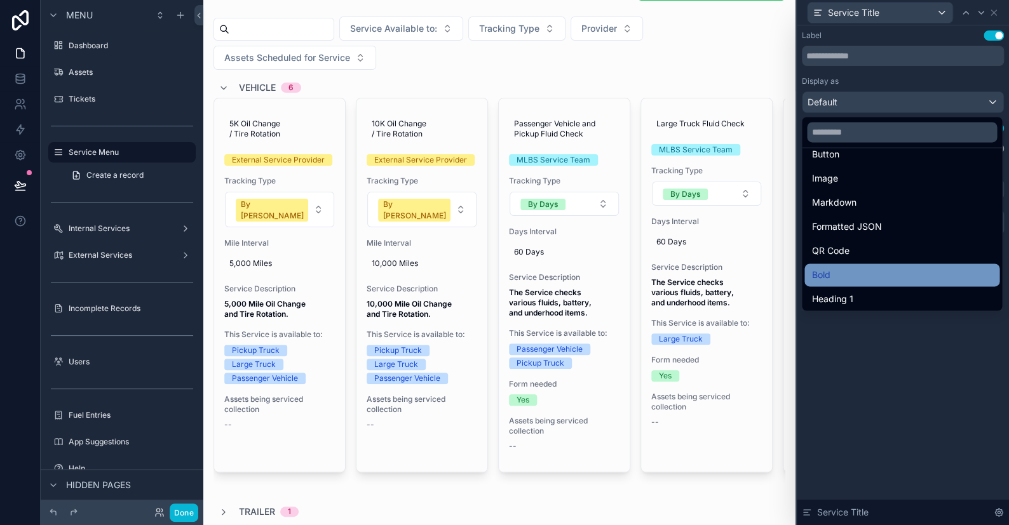
click at [829, 276] on span "Bold" at bounding box center [821, 274] width 18 height 15
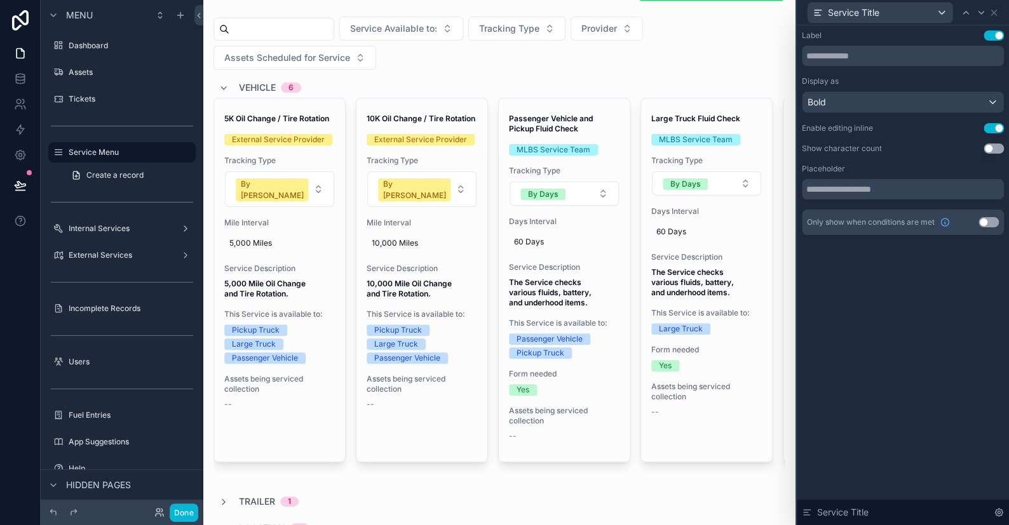
click at [190, 512] on button "Done" at bounding box center [184, 513] width 29 height 18
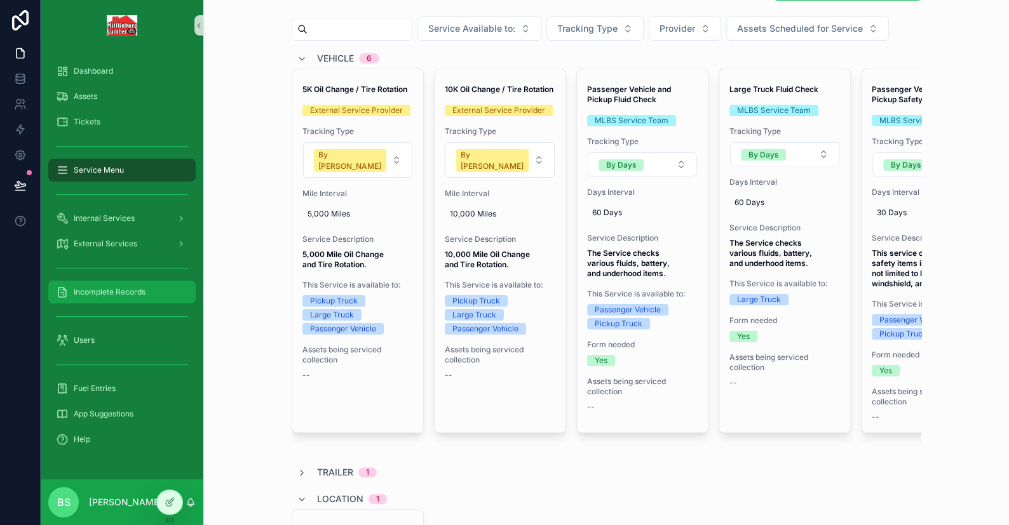
click at [97, 288] on span "Incomplete Records" at bounding box center [110, 292] width 72 height 10
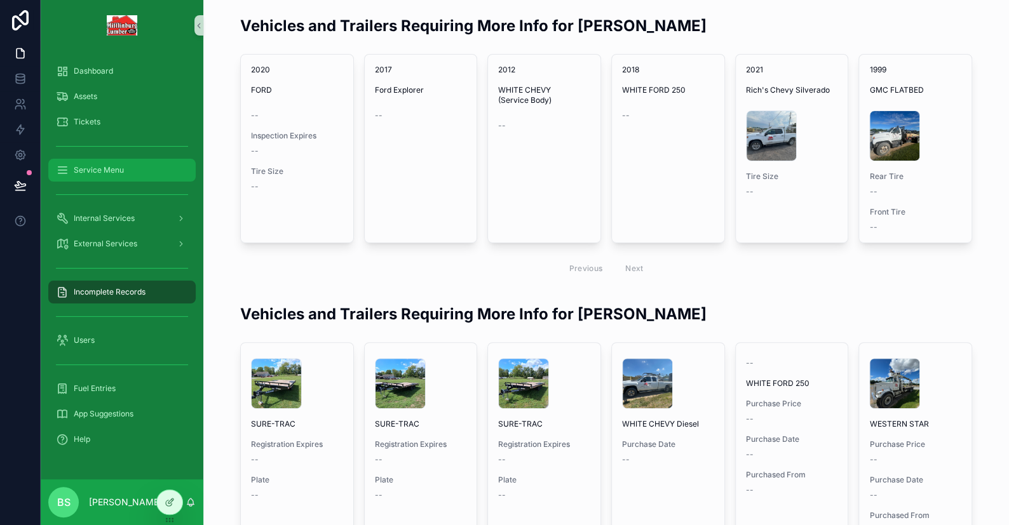
click at [90, 170] on span "Service Menu" at bounding box center [99, 170] width 50 height 10
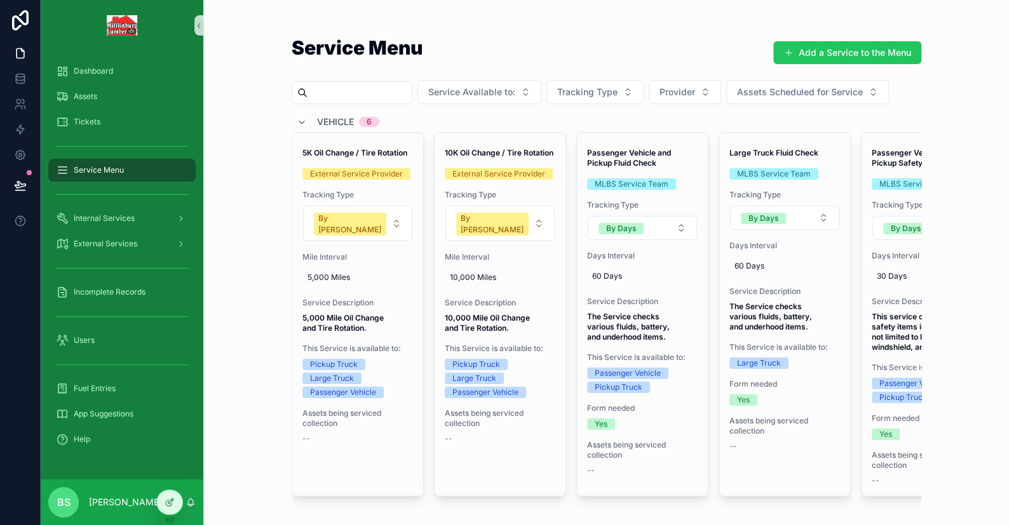
click at [990, 79] on div "Service Menu Add a Service to the Menu Service Available to: Tracking Type Prov…" at bounding box center [606, 262] width 806 height 525
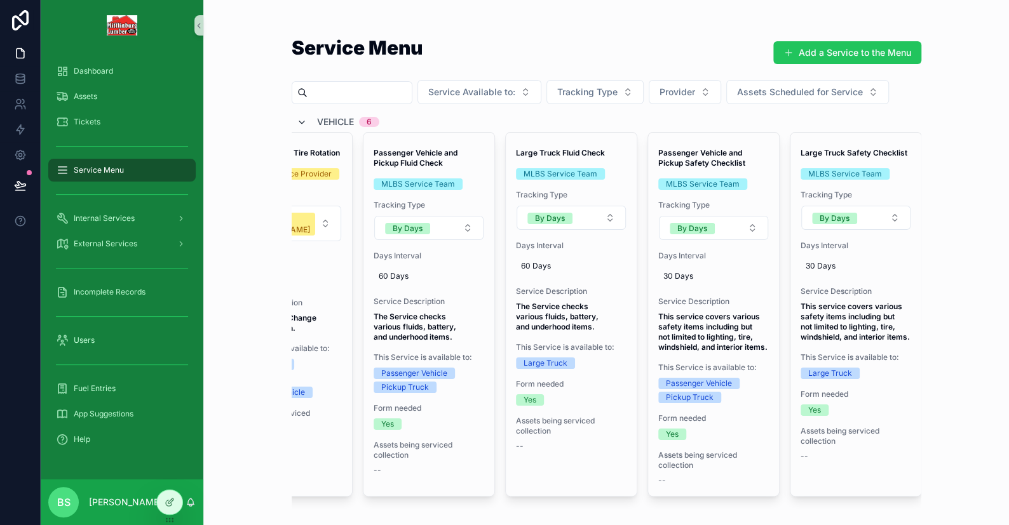
click at [299, 119] on icon "scrollable content" at bounding box center [302, 123] width 10 height 10
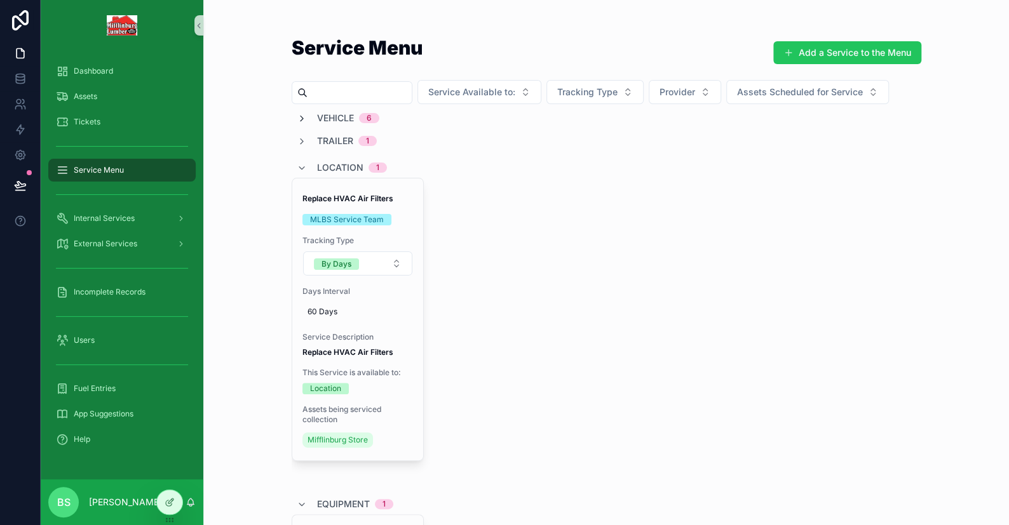
click at [299, 119] on icon "scrollable content" at bounding box center [302, 119] width 10 height 10
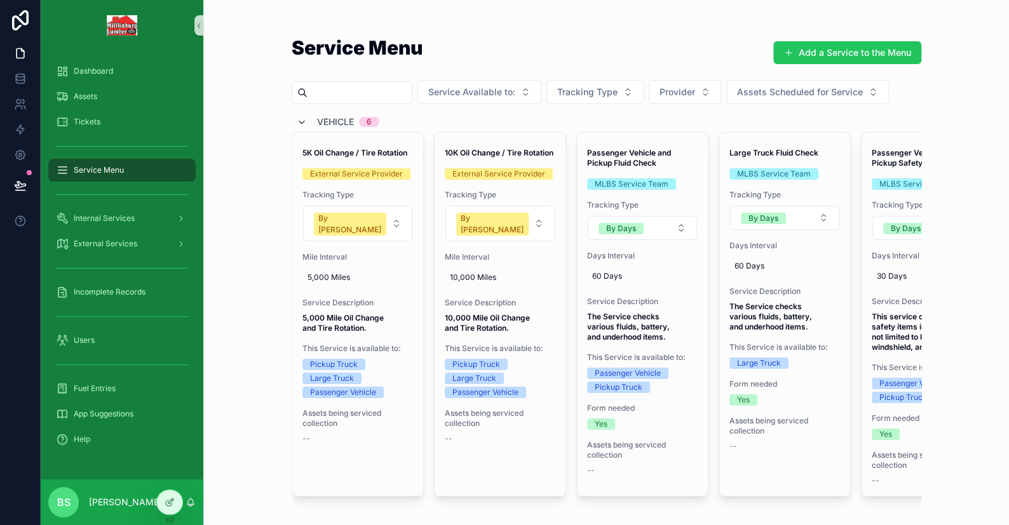
click at [297, 119] on icon "scrollable content" at bounding box center [302, 123] width 10 height 10
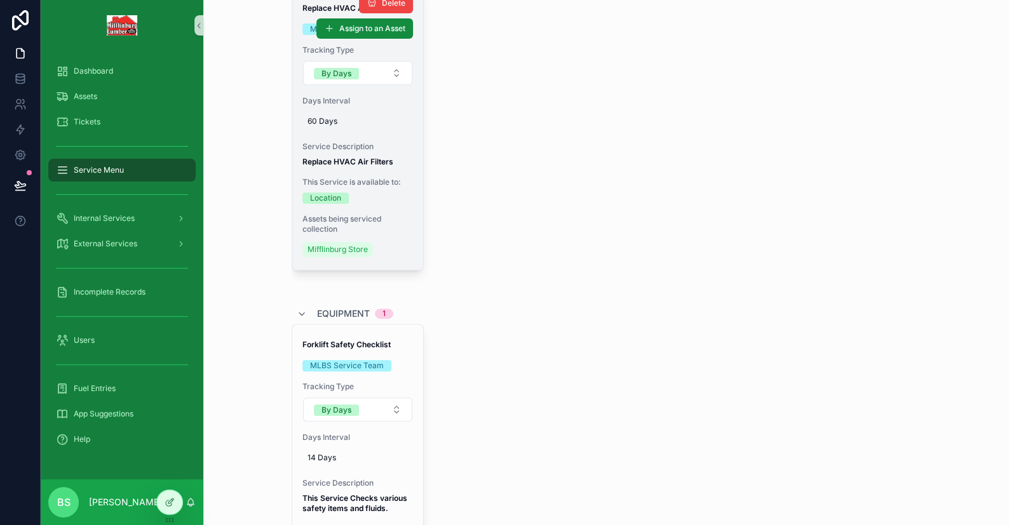
scroll to position [317, 0]
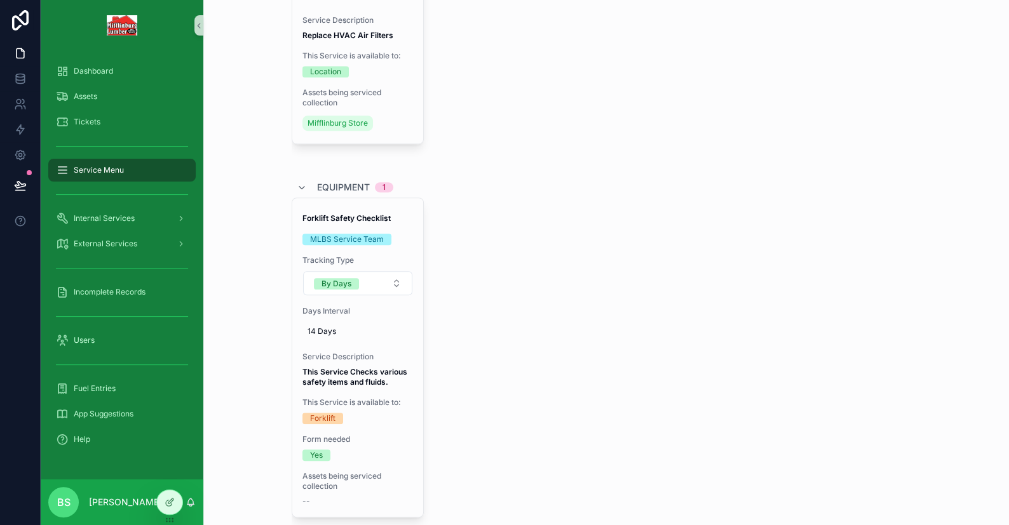
click at [88, 304] on div "Incomplete Records" at bounding box center [122, 292] width 163 height 25
click at [97, 299] on div "Incomplete Records" at bounding box center [122, 292] width 132 height 20
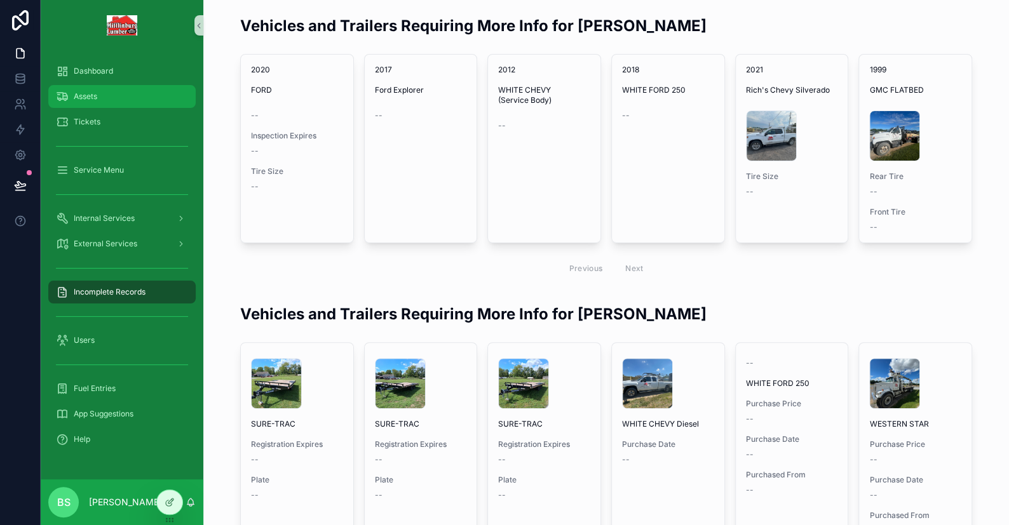
click at [90, 93] on span "Assets" at bounding box center [86, 96] width 24 height 10
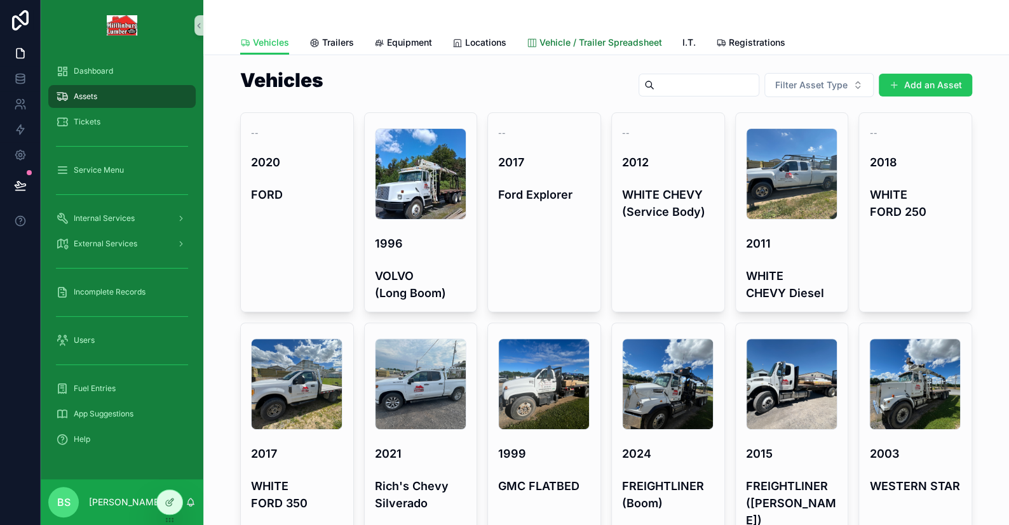
click at [604, 45] on span "Vehicle / Trailer Spreadsheet" at bounding box center [600, 42] width 123 height 13
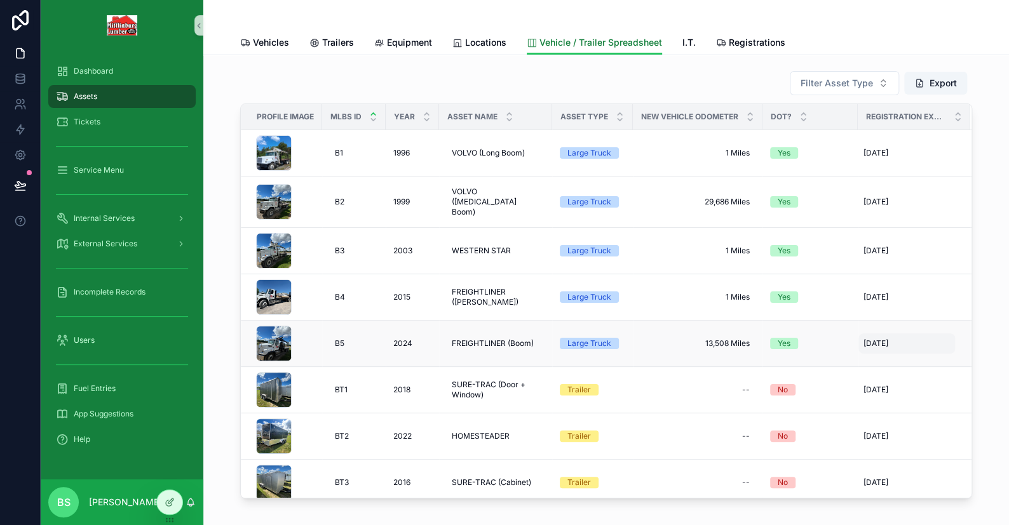
scroll to position [127, 0]
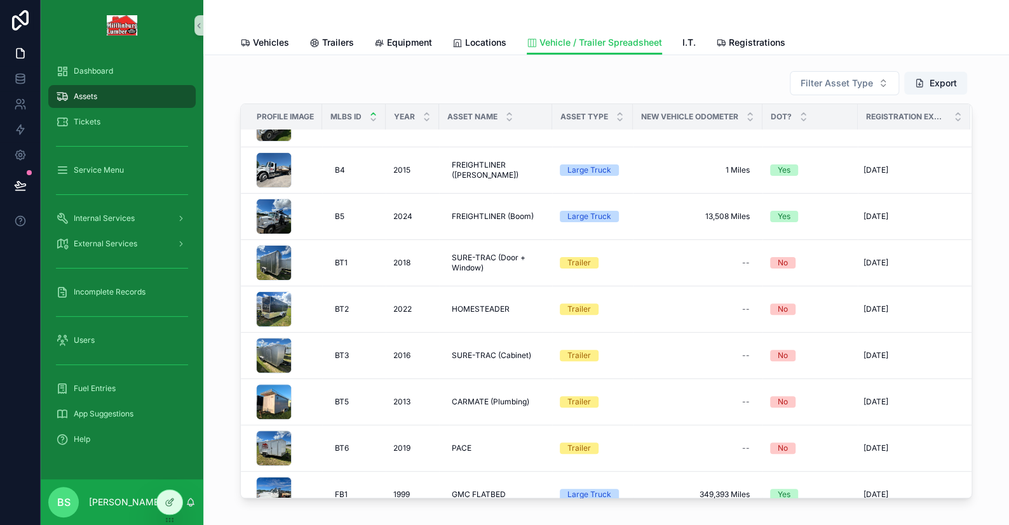
click at [88, 101] on span "Assets" at bounding box center [86, 96] width 24 height 10
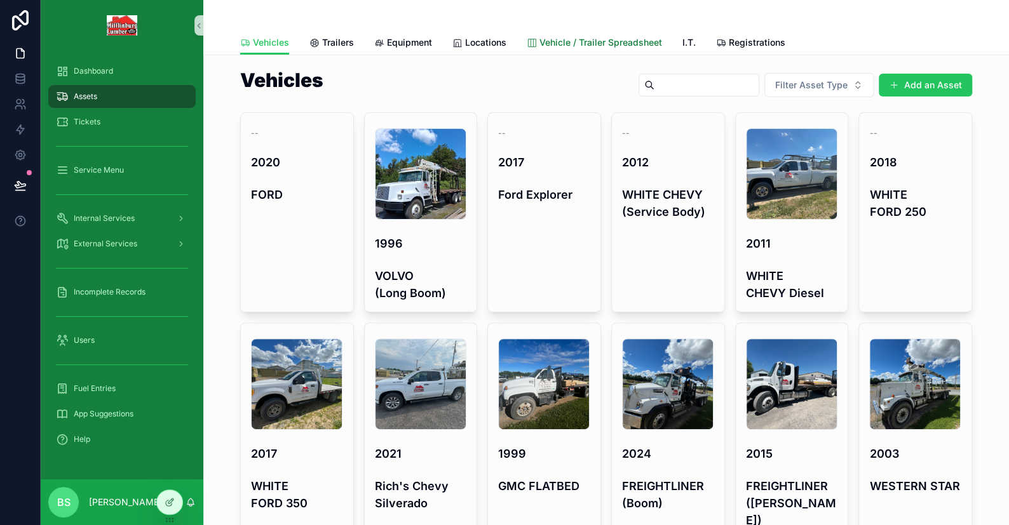
click at [584, 41] on span "Vehicle / Trailer Spreadsheet" at bounding box center [600, 42] width 123 height 13
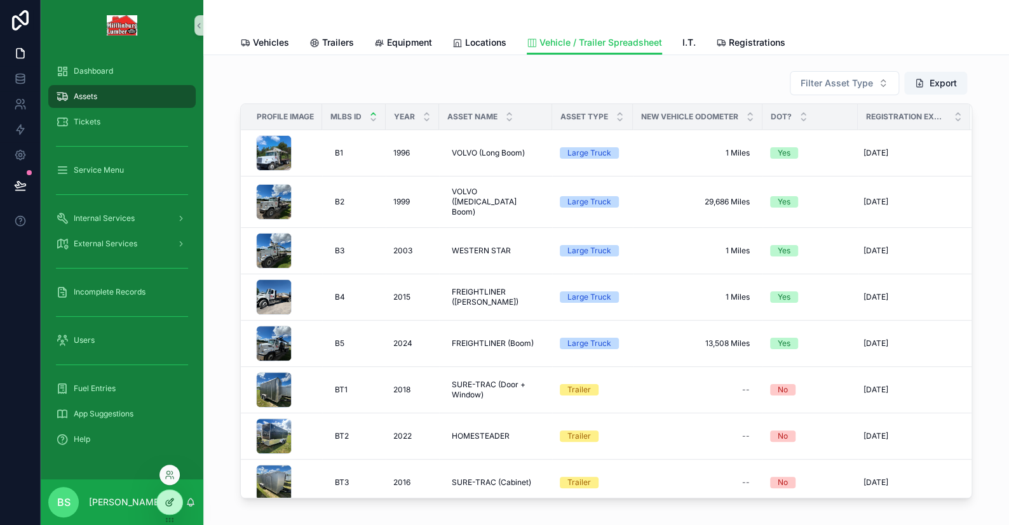
click at [163, 503] on div at bounding box center [169, 502] width 25 height 24
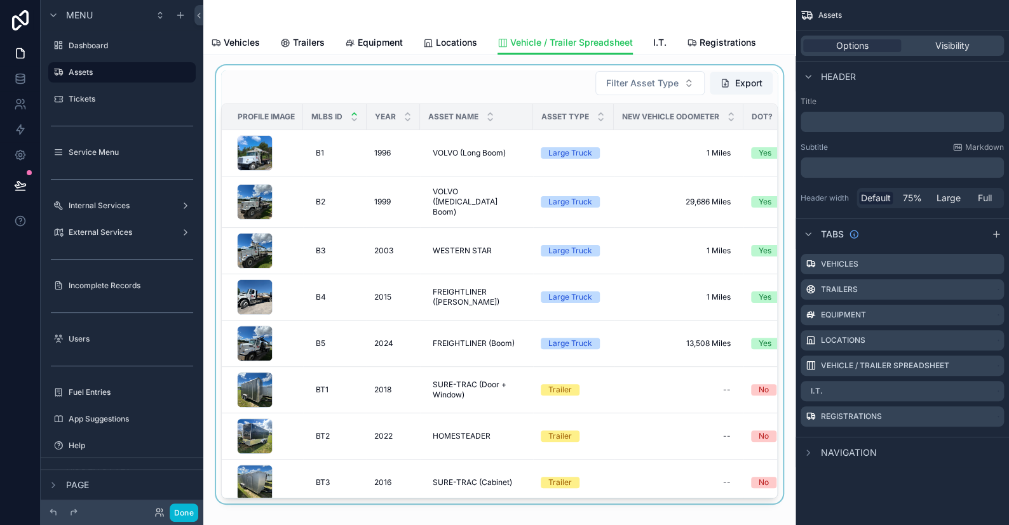
click at [506, 91] on div "scrollable content" at bounding box center [499, 284] width 572 height 438
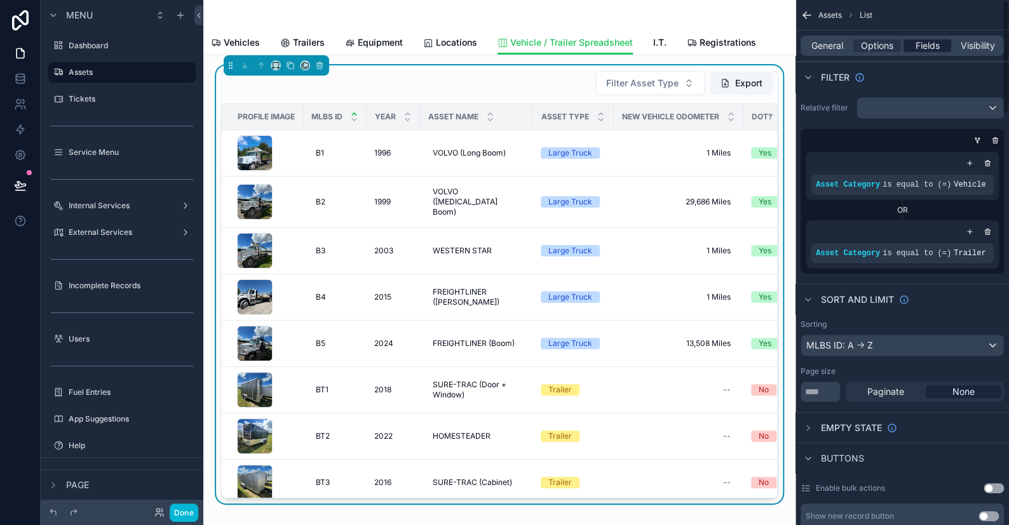
click at [932, 48] on span "Fields" at bounding box center [927, 45] width 24 height 13
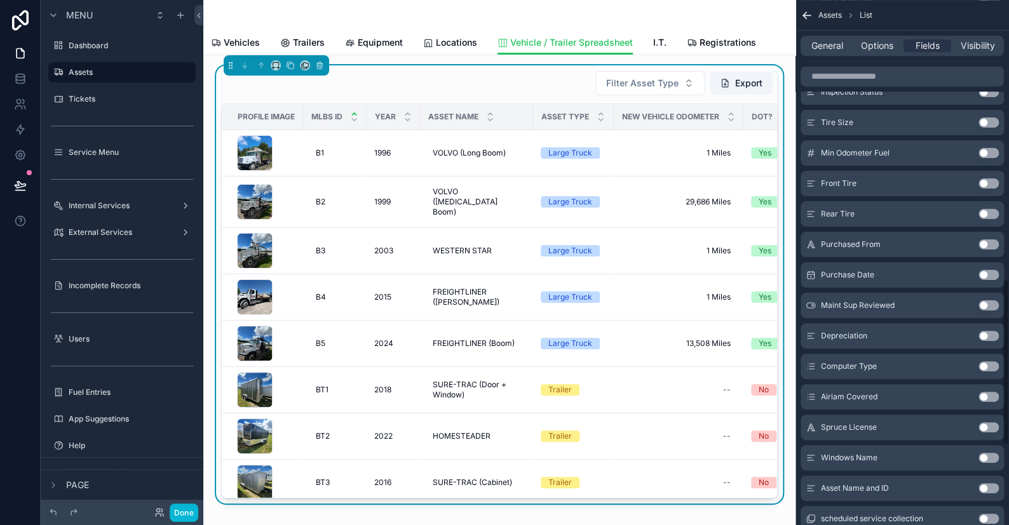
scroll to position [635, 0]
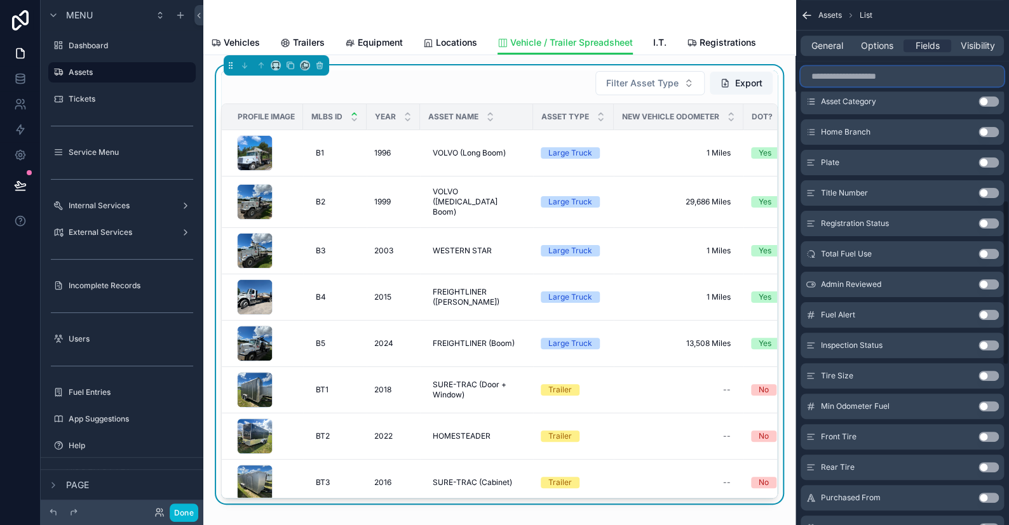
click at [847, 80] on input "scrollable content" at bounding box center [901, 76] width 203 height 20
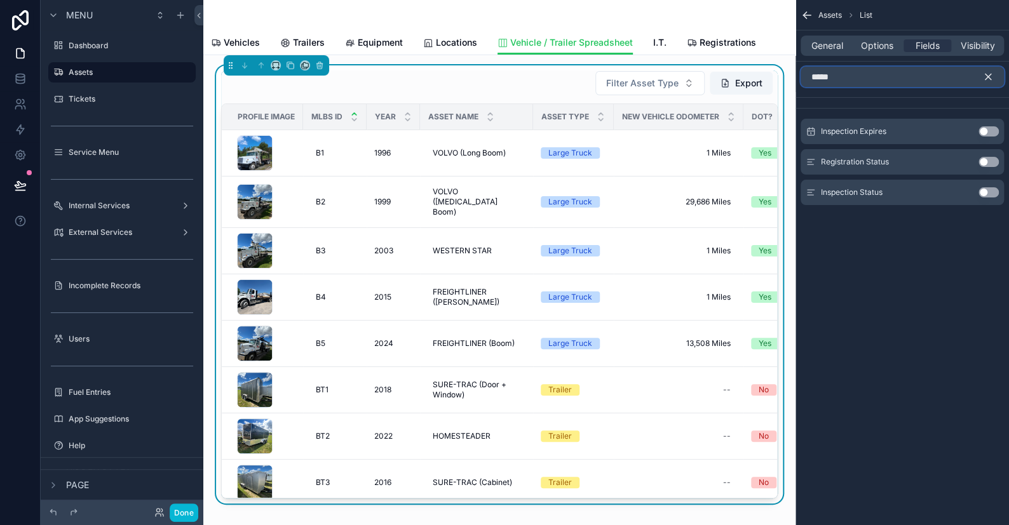
type input "*****"
click at [980, 132] on button "Use setting" at bounding box center [988, 131] width 20 height 10
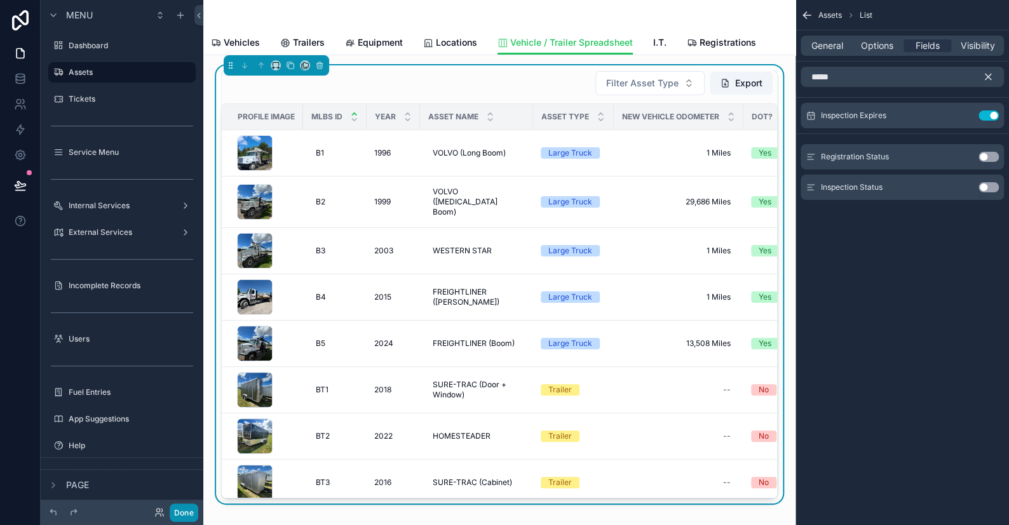
click at [179, 509] on button "Done" at bounding box center [184, 513] width 29 height 18
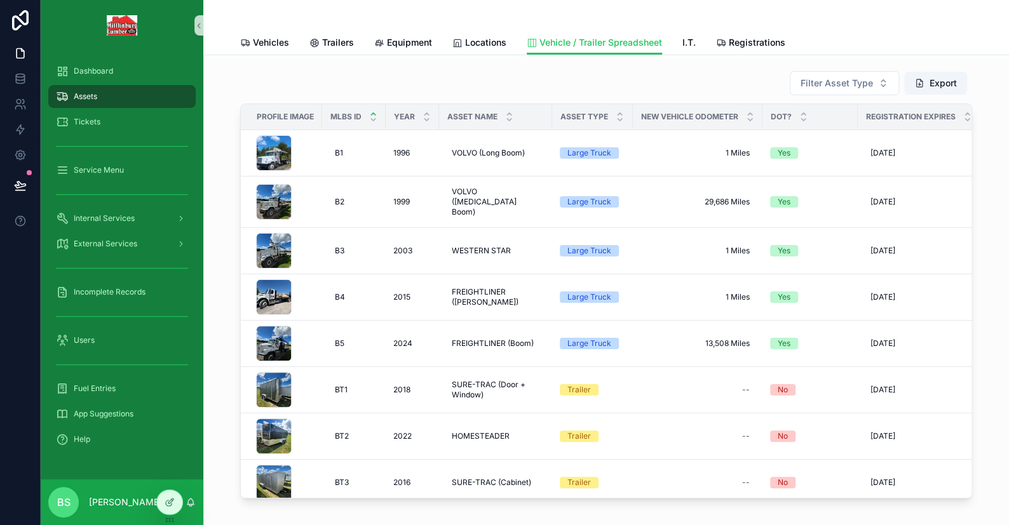
scroll to position [0, 116]
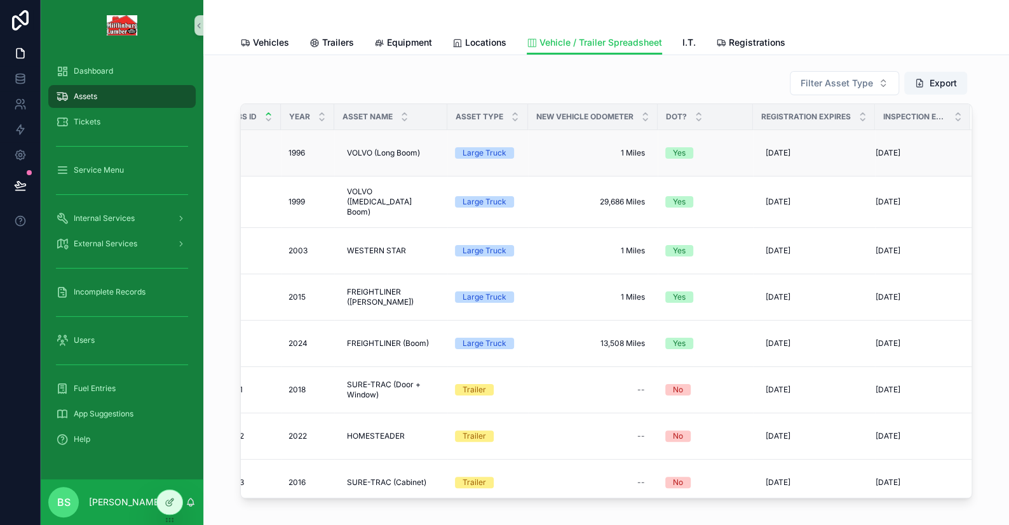
click at [885, 152] on span "6/30/2026" at bounding box center [887, 153] width 25 height 10
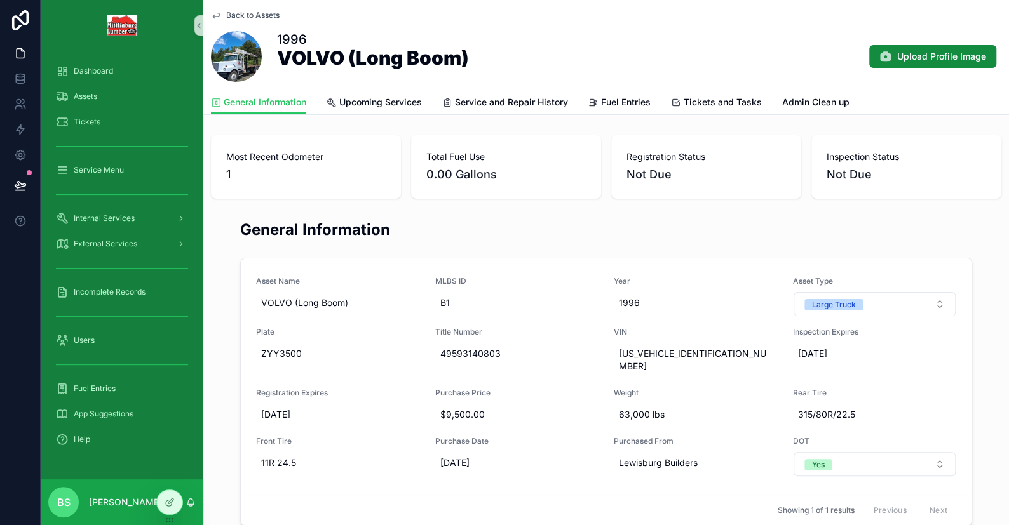
click at [261, 17] on span "Back to Assets" at bounding box center [252, 15] width 53 height 10
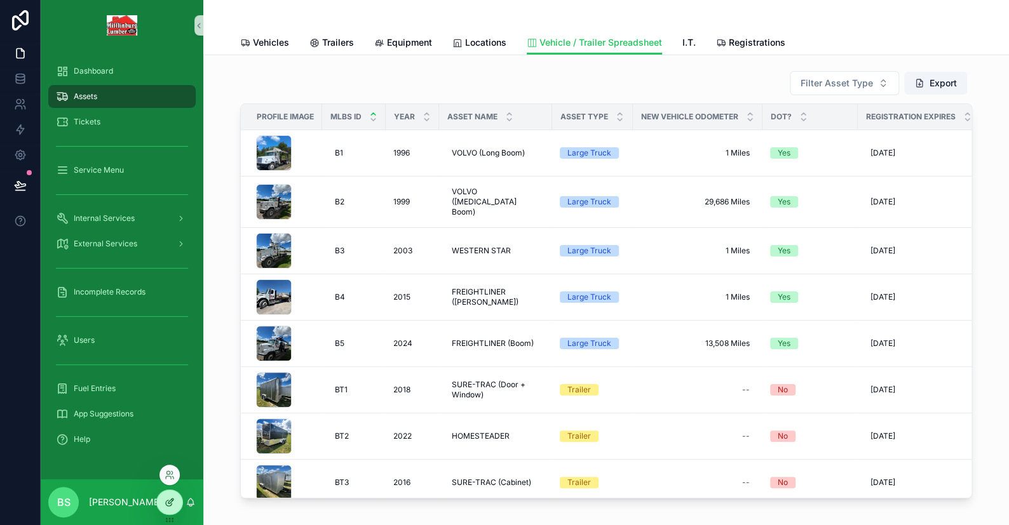
click at [173, 500] on icon at bounding box center [170, 502] width 10 height 10
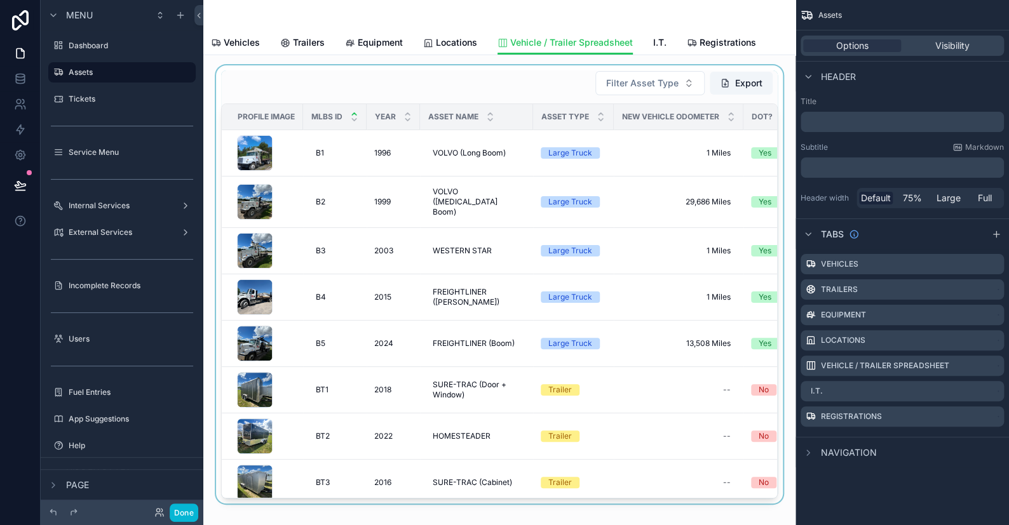
click at [717, 142] on div "scrollable content" at bounding box center [499, 284] width 572 height 438
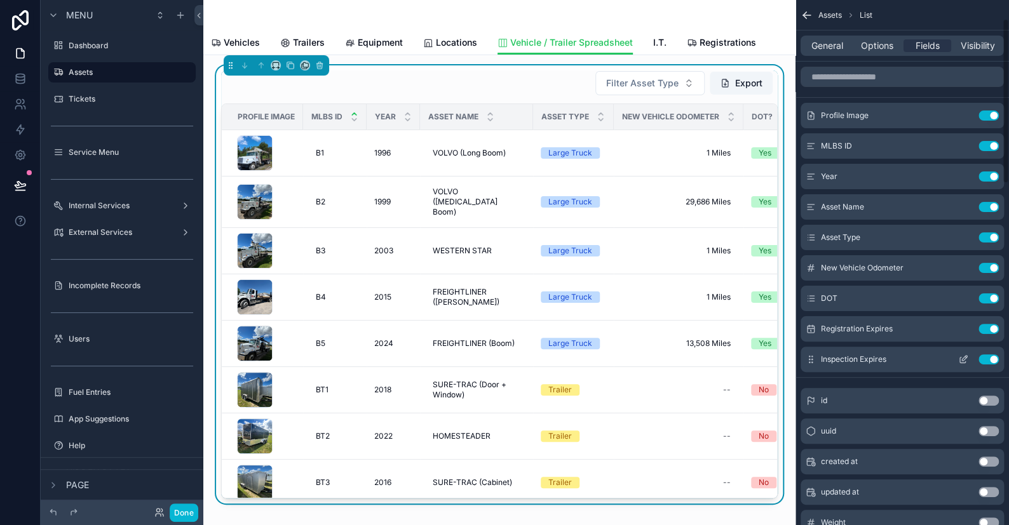
scroll to position [191, 0]
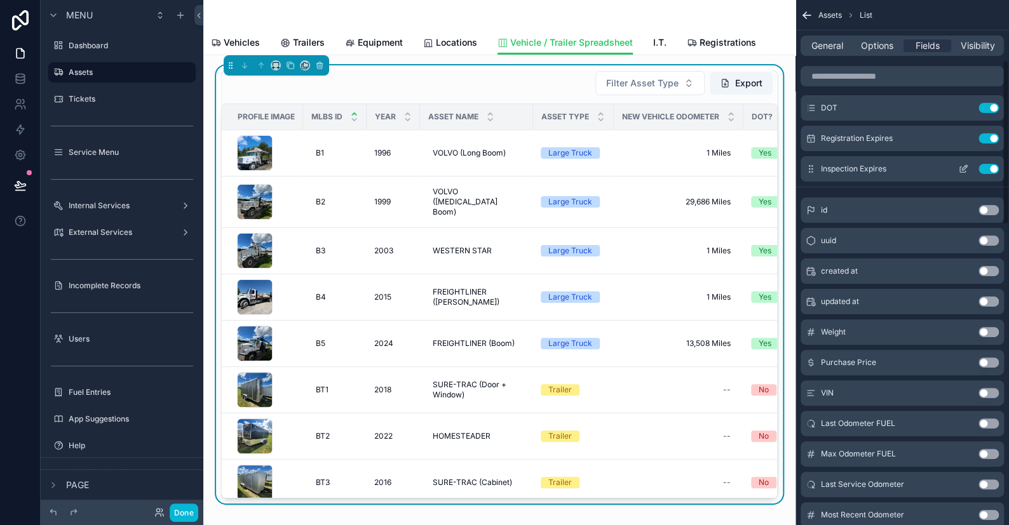
click at [962, 165] on icon "scrollable content" at bounding box center [963, 169] width 10 height 10
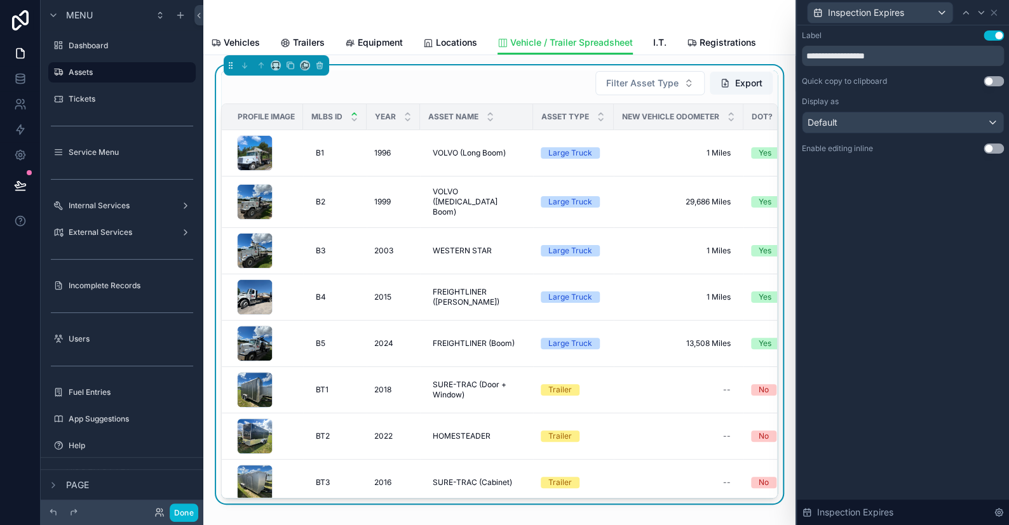
click at [989, 147] on button "Use setting" at bounding box center [993, 149] width 20 height 10
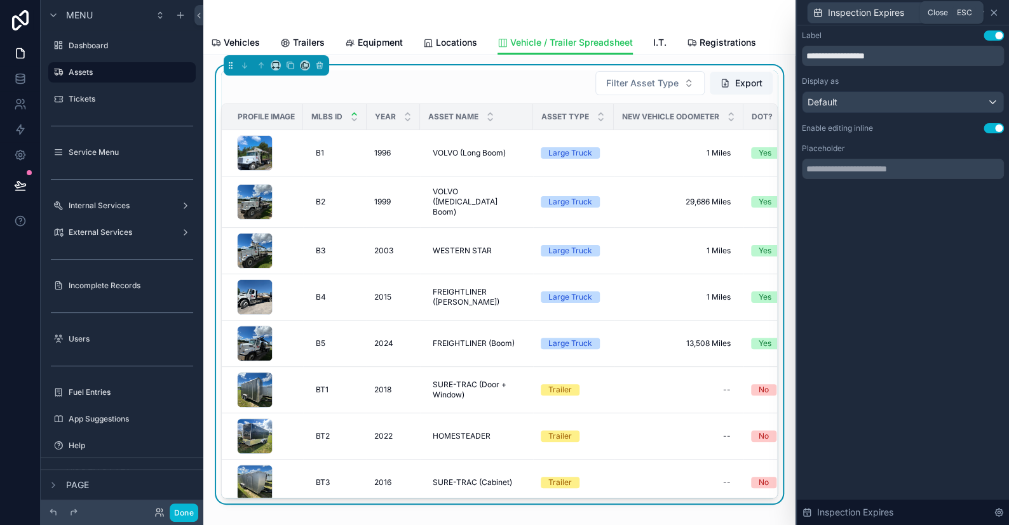
click at [995, 14] on icon at bounding box center [993, 12] width 5 height 5
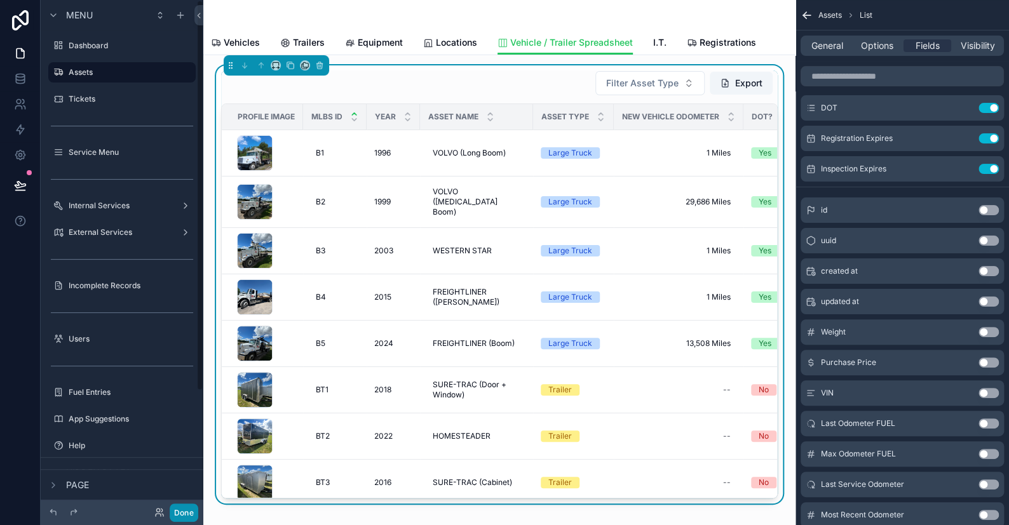
click at [185, 506] on button "Done" at bounding box center [184, 513] width 29 height 18
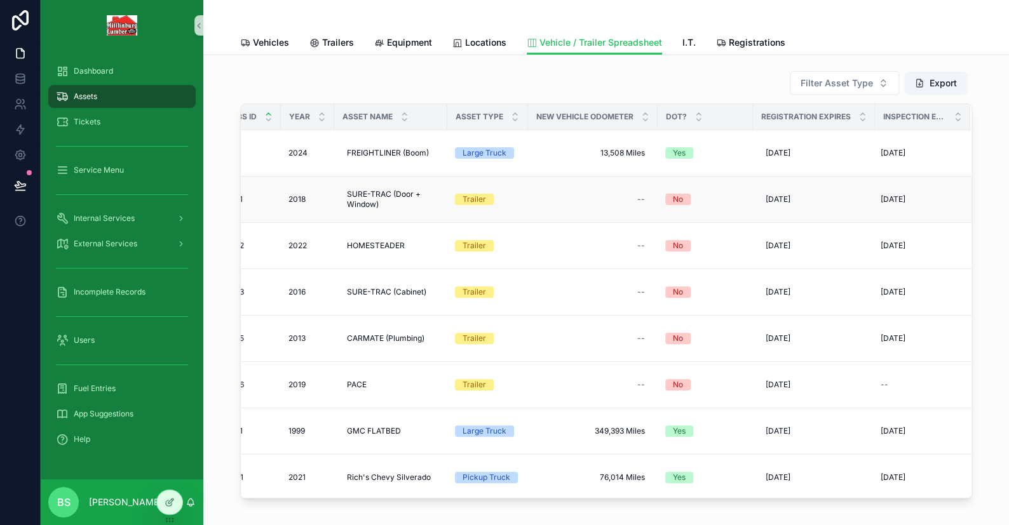
scroll to position [0, 116]
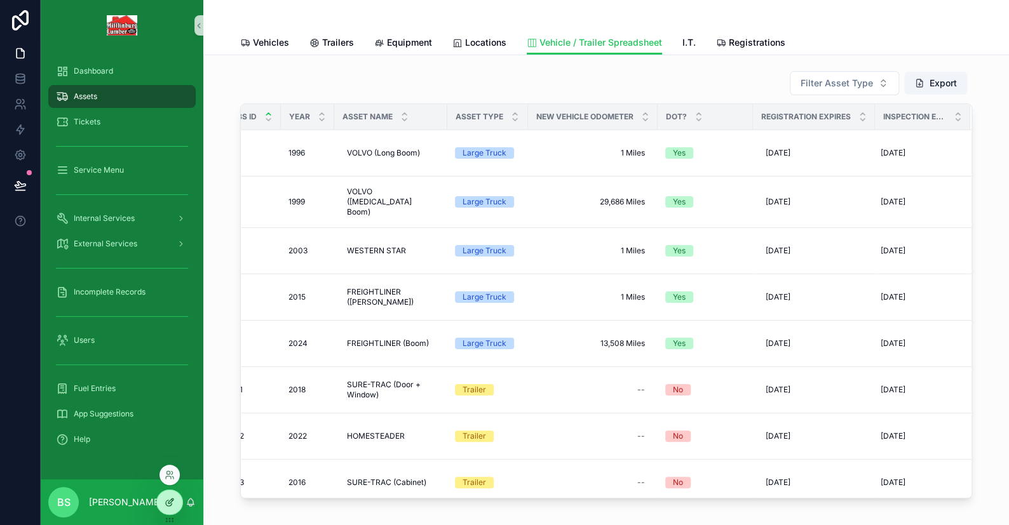
click at [170, 497] on icon at bounding box center [170, 502] width 10 height 10
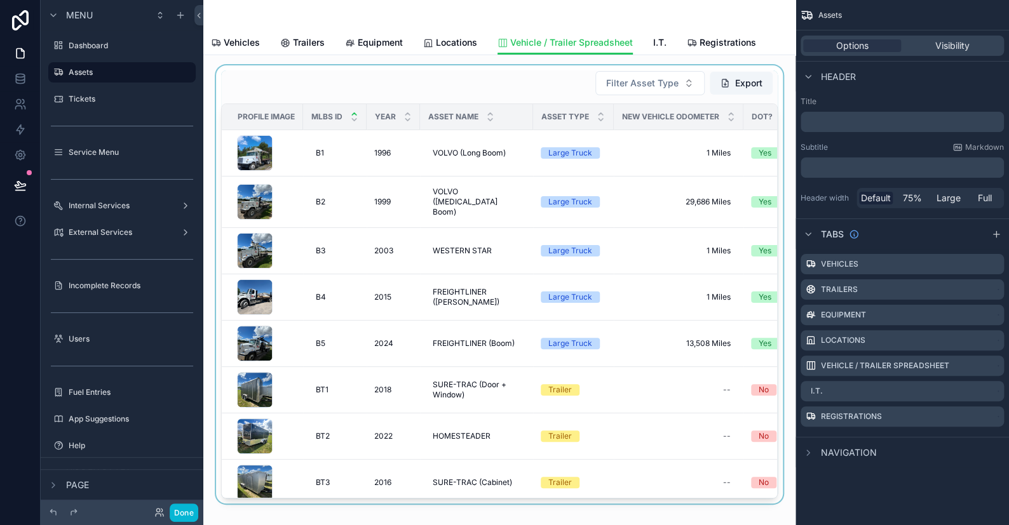
click at [459, 81] on div "scrollable content" at bounding box center [499, 284] width 572 height 438
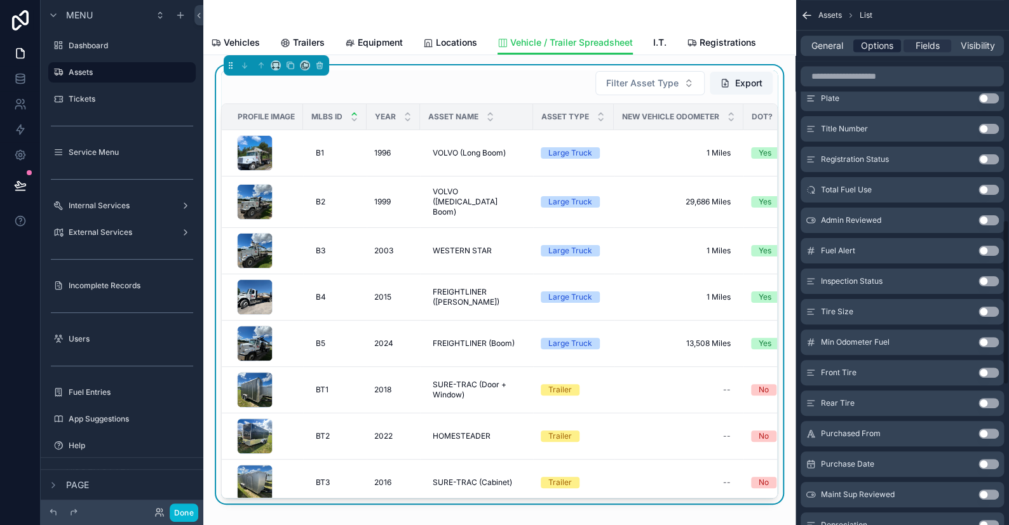
click at [889, 40] on span "Options" at bounding box center [877, 45] width 32 height 13
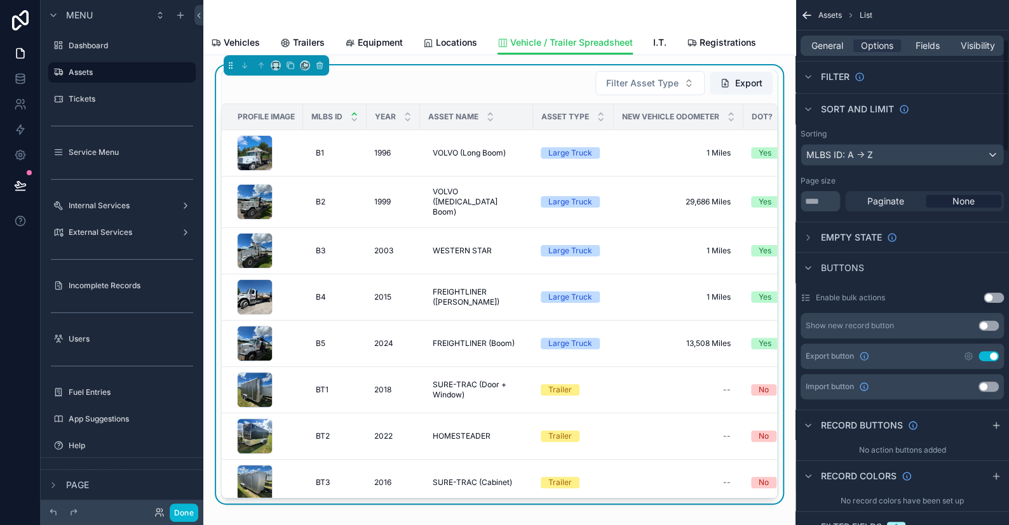
scroll to position [0, 0]
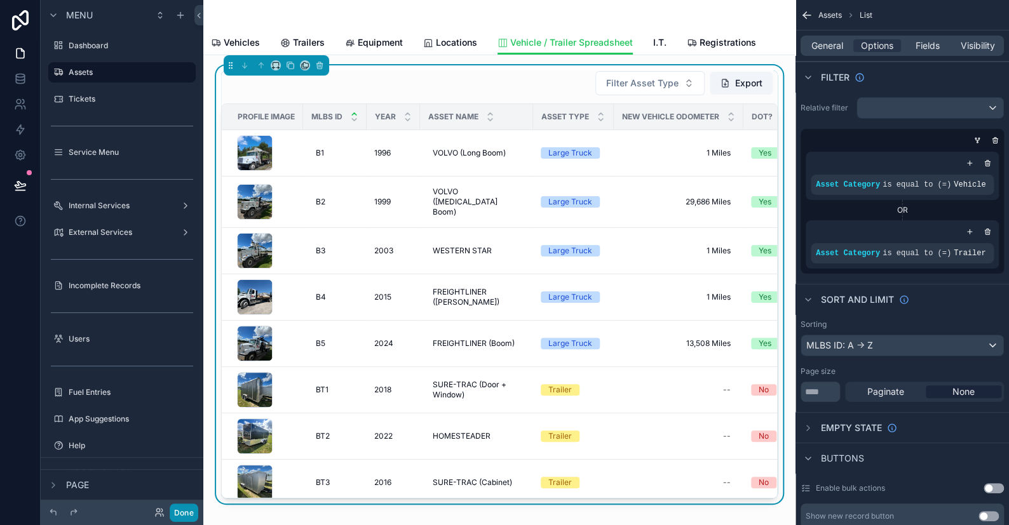
click at [170, 513] on button "Done" at bounding box center [184, 513] width 29 height 18
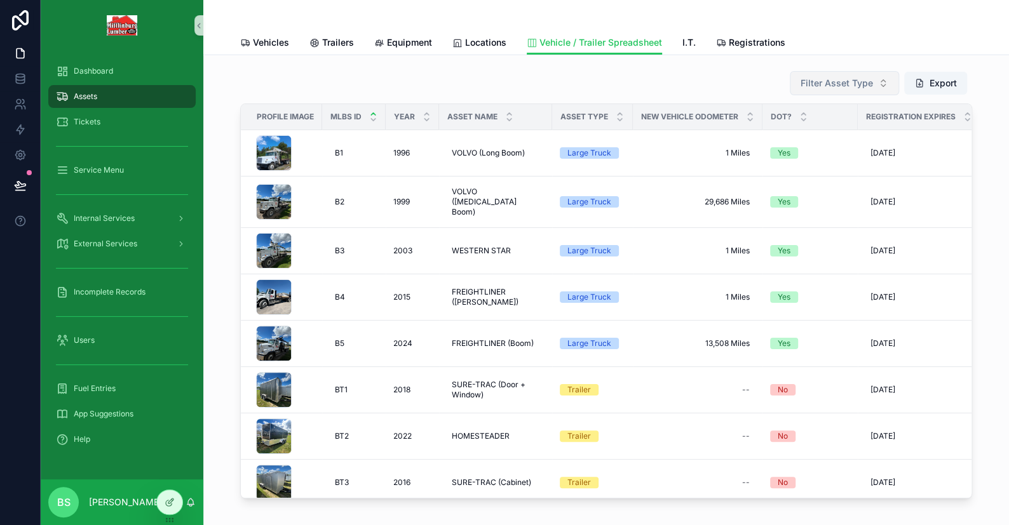
click at [862, 86] on span "Filter Asset Type" at bounding box center [836, 83] width 72 height 13
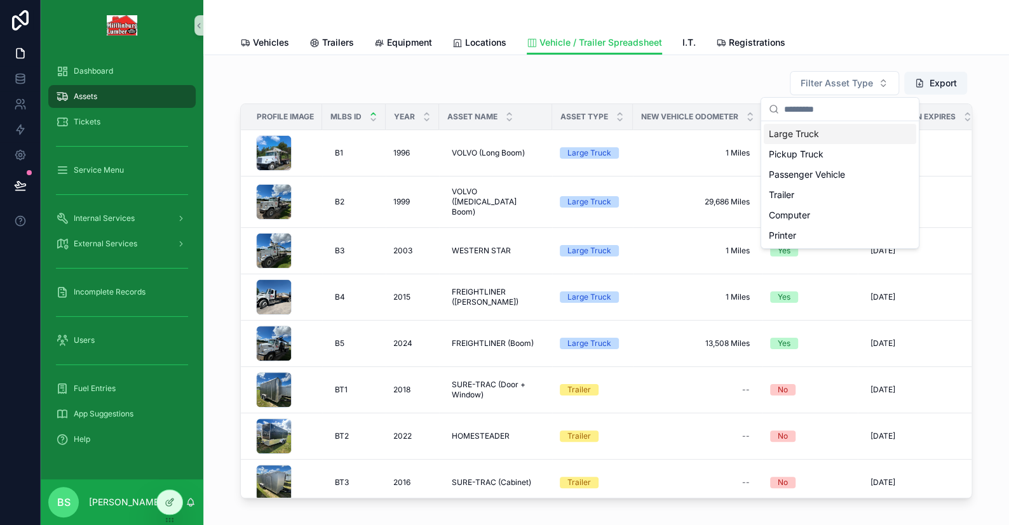
click at [795, 136] on div "Large Truck" at bounding box center [840, 134] width 152 height 20
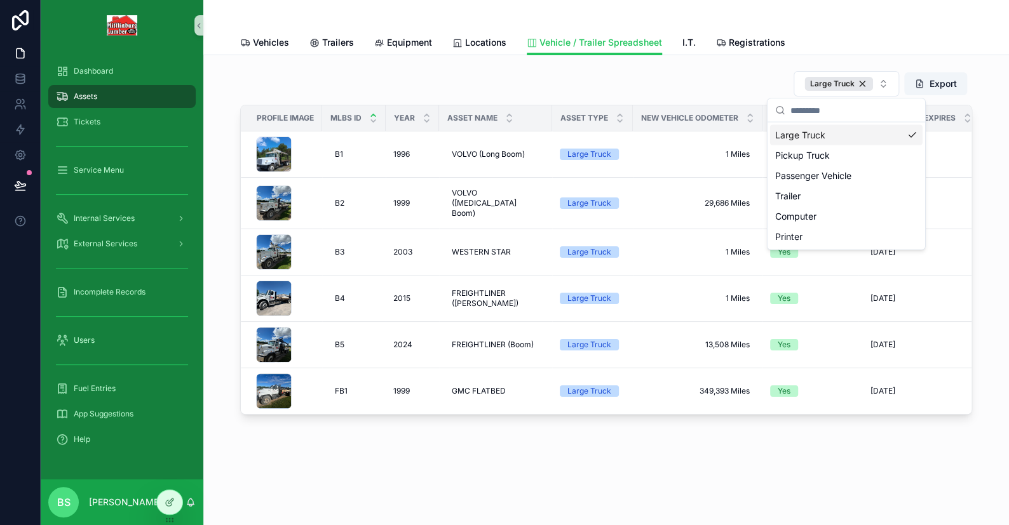
click at [580, 80] on div "Large Truck Export" at bounding box center [606, 84] width 732 height 27
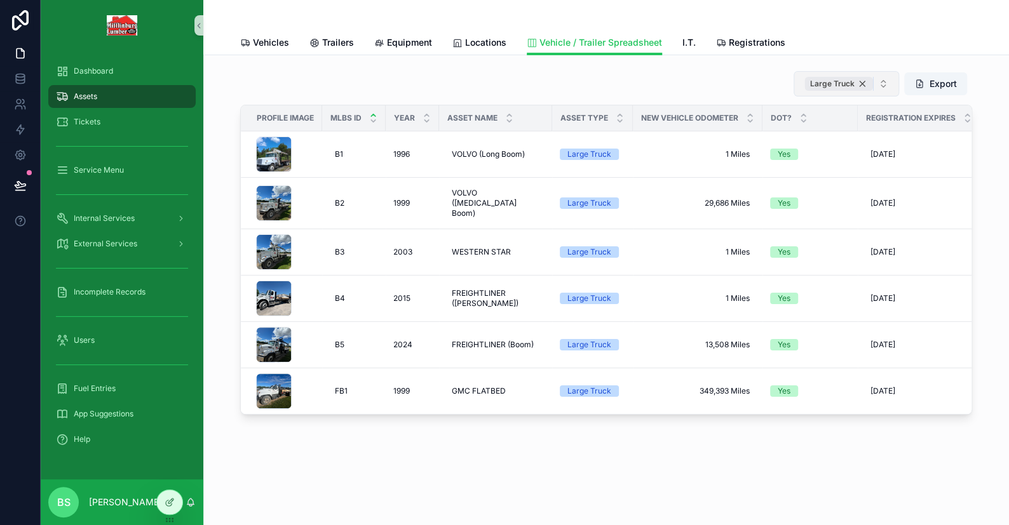
click at [863, 82] on div "Large Truck" at bounding box center [838, 84] width 69 height 14
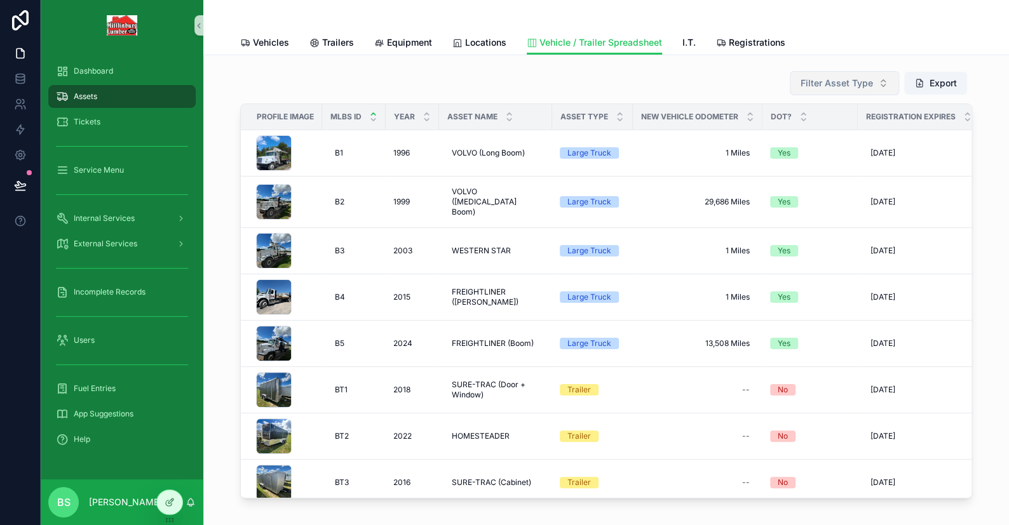
click at [835, 81] on span "Filter Asset Type" at bounding box center [836, 83] width 72 height 13
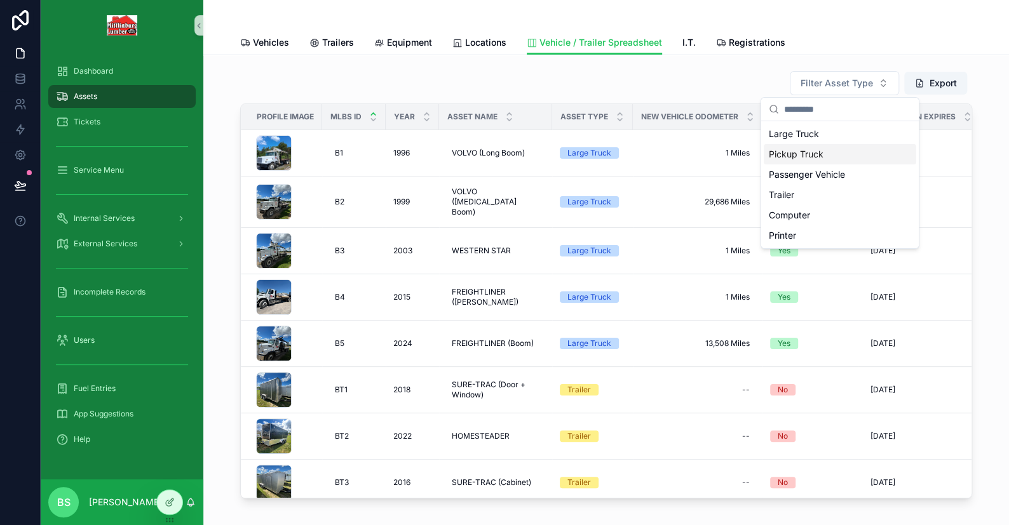
click at [809, 151] on div "Pickup Truck" at bounding box center [840, 154] width 152 height 20
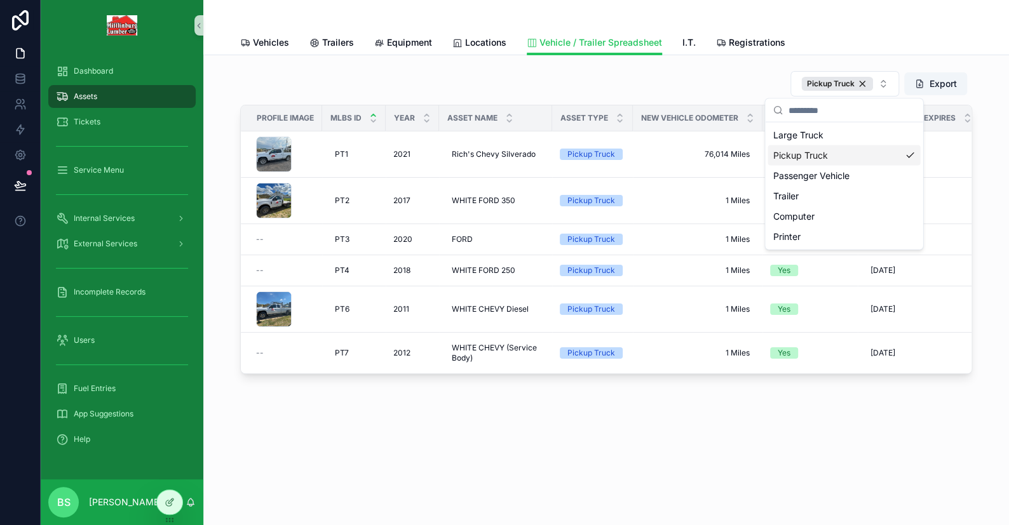
click at [713, 90] on div "Pickup Truck Export" at bounding box center [606, 84] width 732 height 27
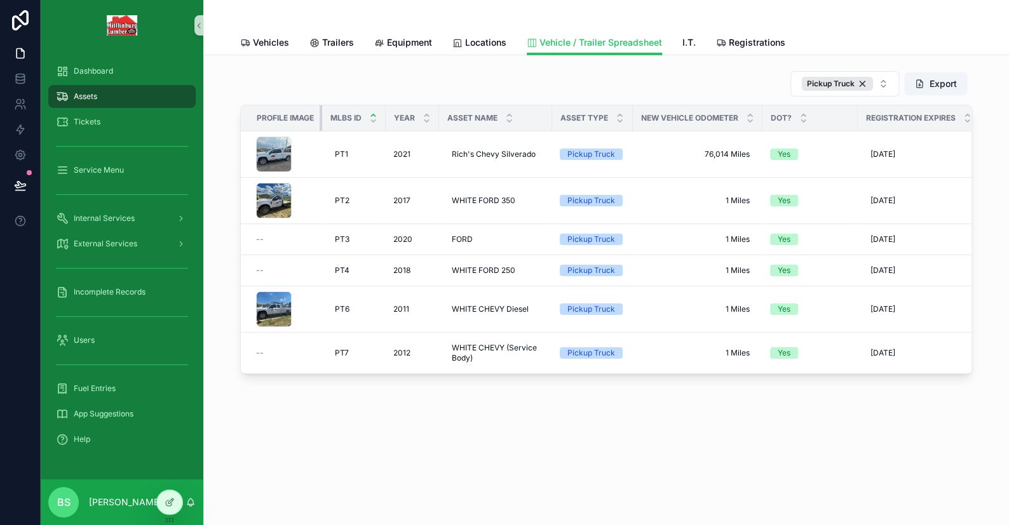
drag, startPoint x: 321, startPoint y: 116, endPoint x: 303, endPoint y: 116, distance: 18.4
click at [303, 116] on th "Profile Image" at bounding box center [281, 118] width 81 height 26
click at [171, 502] on icon at bounding box center [170, 501] width 5 height 5
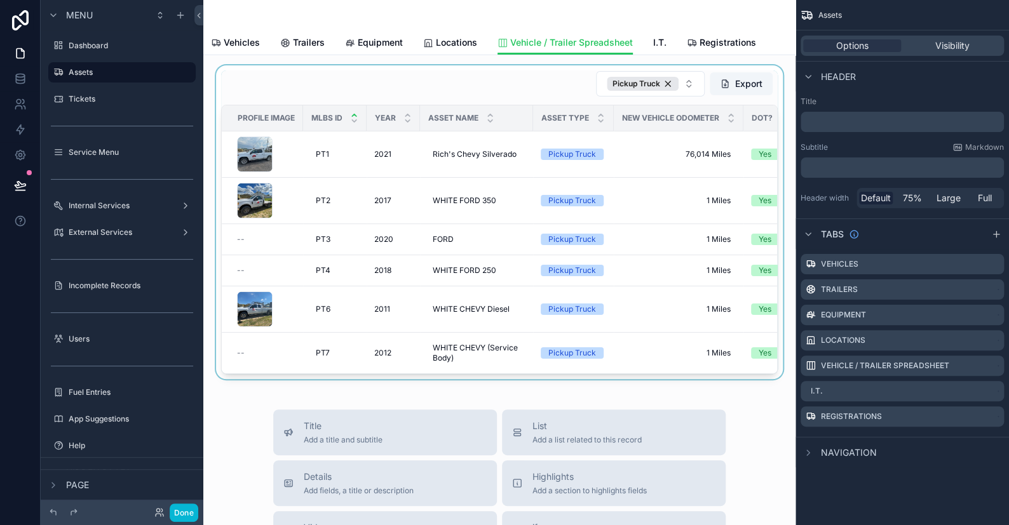
click at [473, 78] on div "scrollable content" at bounding box center [499, 222] width 572 height 314
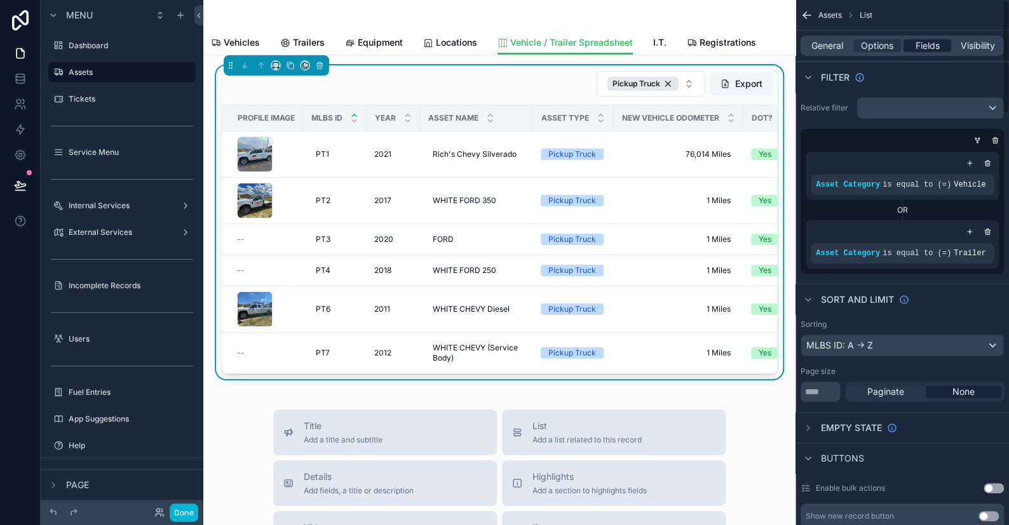
click at [936, 45] on span "Fields" at bounding box center [927, 45] width 24 height 13
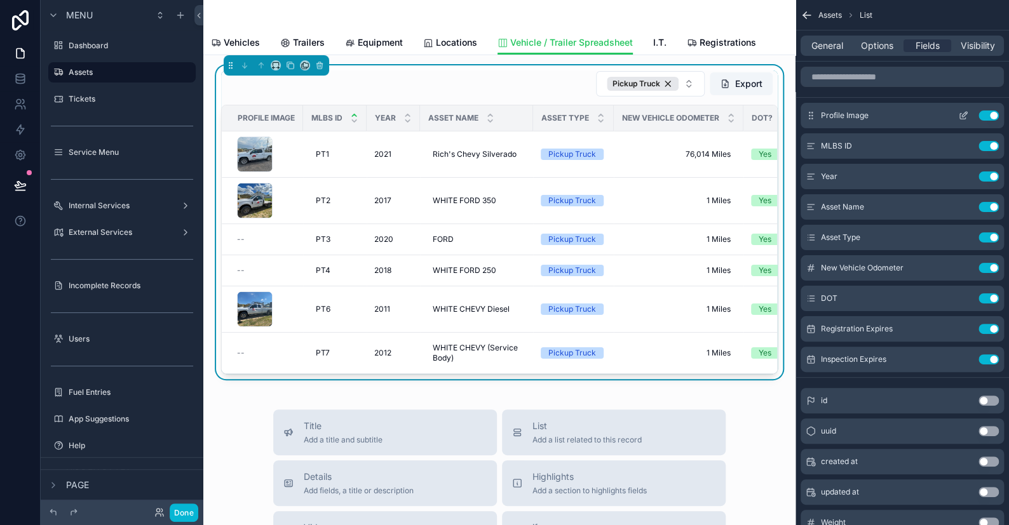
click at [966, 111] on icon "scrollable content" at bounding box center [963, 116] width 10 height 10
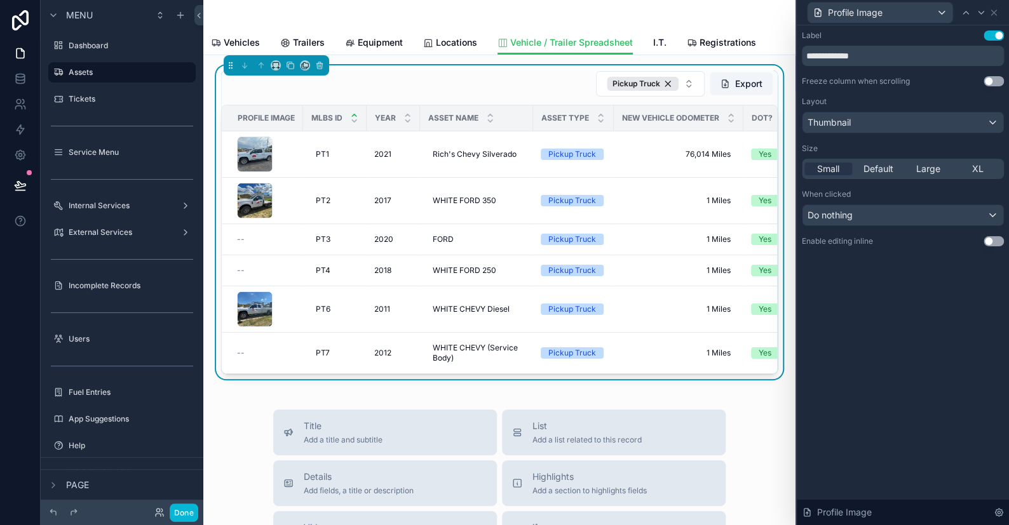
click at [992, 37] on button "Use setting" at bounding box center [993, 35] width 20 height 10
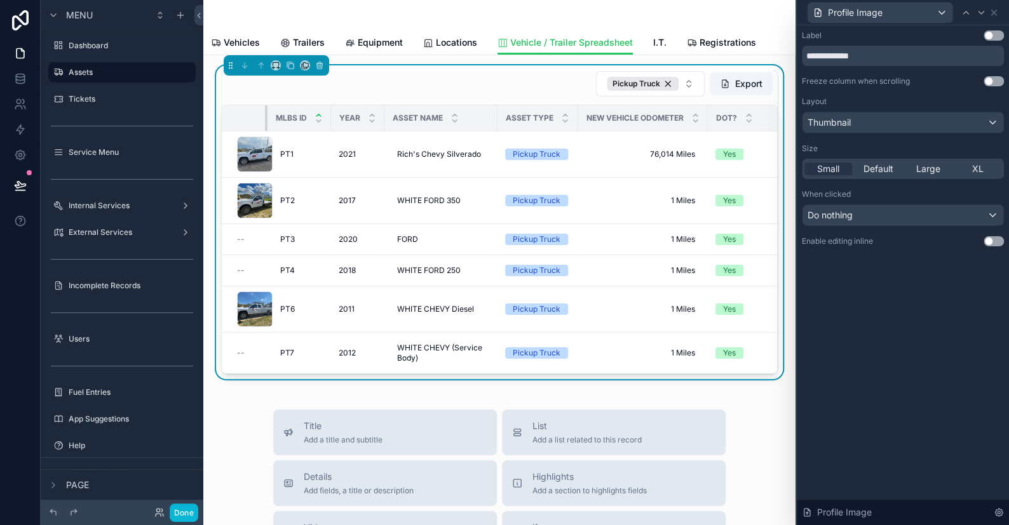
click at [265, 113] on div "scrollable content" at bounding box center [267, 117] width 5 height 25
drag, startPoint x: 328, startPoint y: 113, endPoint x: 311, endPoint y: 113, distance: 17.2
click at [311, 113] on th "MLBS ID" at bounding box center [299, 118] width 64 height 26
drag, startPoint x: 382, startPoint y: 116, endPoint x: 363, endPoint y: 117, distance: 19.7
click at [363, 117] on th "Year" at bounding box center [357, 118] width 53 height 26
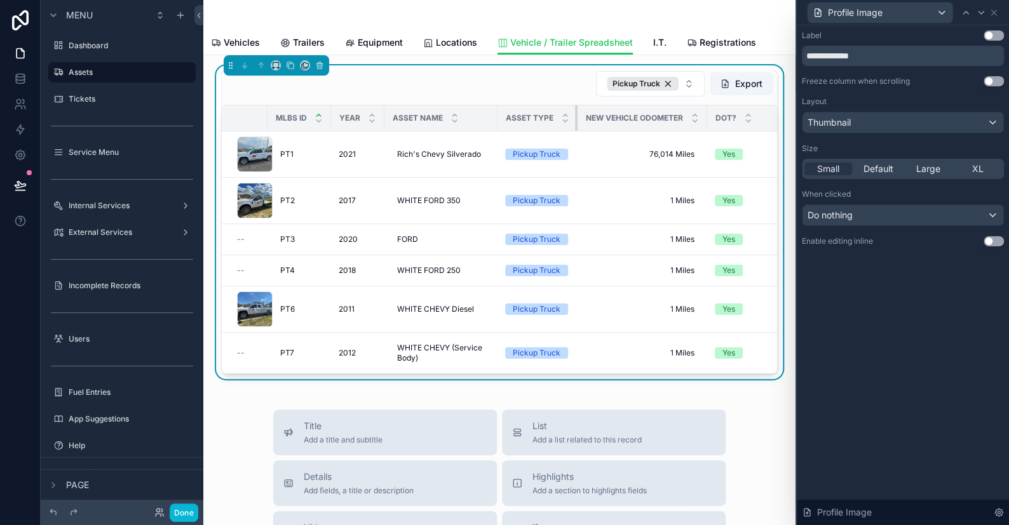
drag, startPoint x: 574, startPoint y: 114, endPoint x: 528, endPoint y: 114, distance: 46.4
click at [532, 114] on th "Asset Type" at bounding box center [537, 118] width 80 height 26
drag, startPoint x: 705, startPoint y: 118, endPoint x: 635, endPoint y: 116, distance: 69.9
click at [637, 116] on th "New Vehicle Odometer" at bounding box center [642, 118] width 130 height 26
click at [191, 512] on button "Done" at bounding box center [184, 513] width 29 height 18
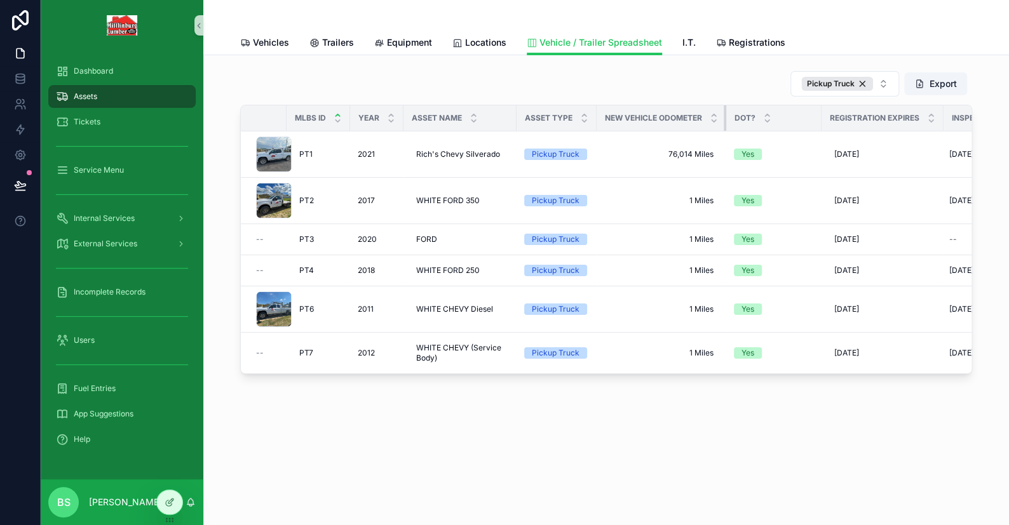
drag, startPoint x: 725, startPoint y: 119, endPoint x: 663, endPoint y: 119, distance: 62.3
click at [663, 119] on th "New Vehicle Odometer" at bounding box center [662, 118] width 130 height 26
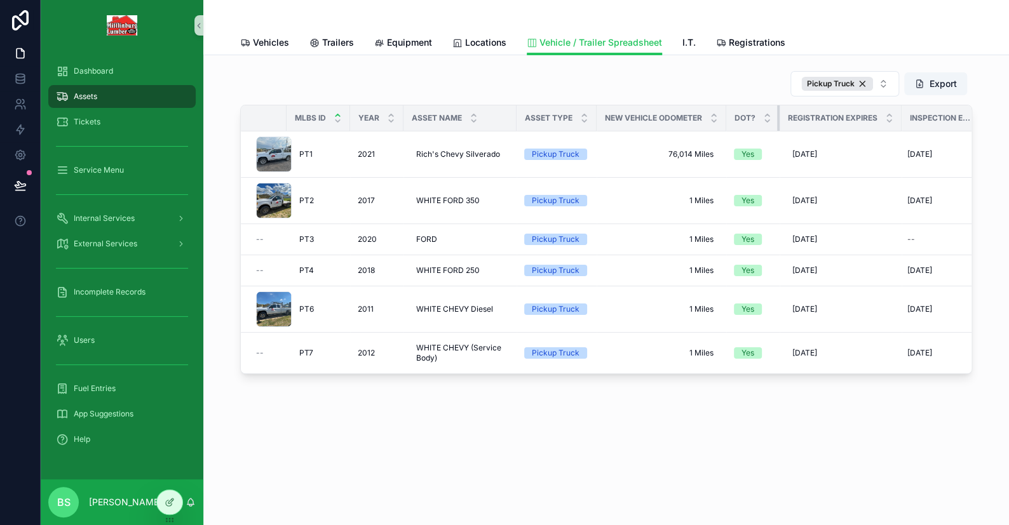
drag, startPoint x: 820, startPoint y: 118, endPoint x: 773, endPoint y: 119, distance: 47.0
click at [773, 119] on th "DOT?" at bounding box center [752, 118] width 53 height 26
drag, startPoint x: 899, startPoint y: 114, endPoint x: 861, endPoint y: 122, distance: 38.9
click at [867, 115] on th "Registration Expires" at bounding box center [840, 118] width 122 height 26
click at [862, 85] on div "Pickup Truck" at bounding box center [837, 84] width 72 height 14
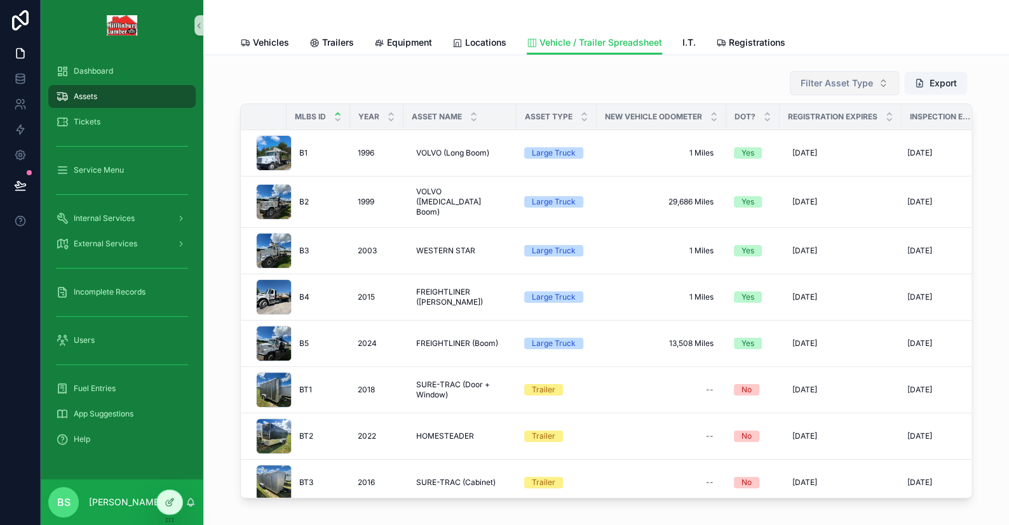
click at [296, 71] on div "Filter Asset Type Export" at bounding box center [606, 83] width 732 height 25
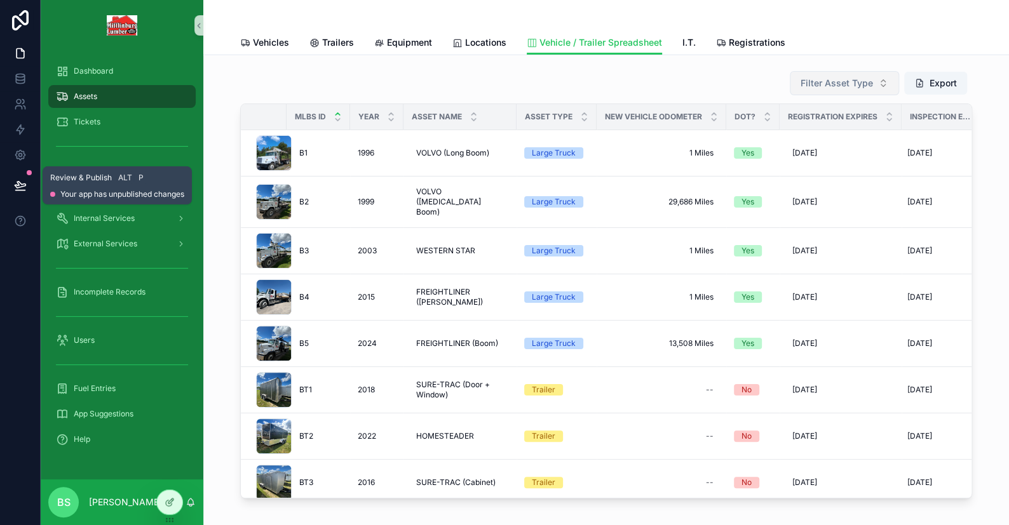
click at [20, 189] on icon at bounding box center [20, 185] width 13 height 13
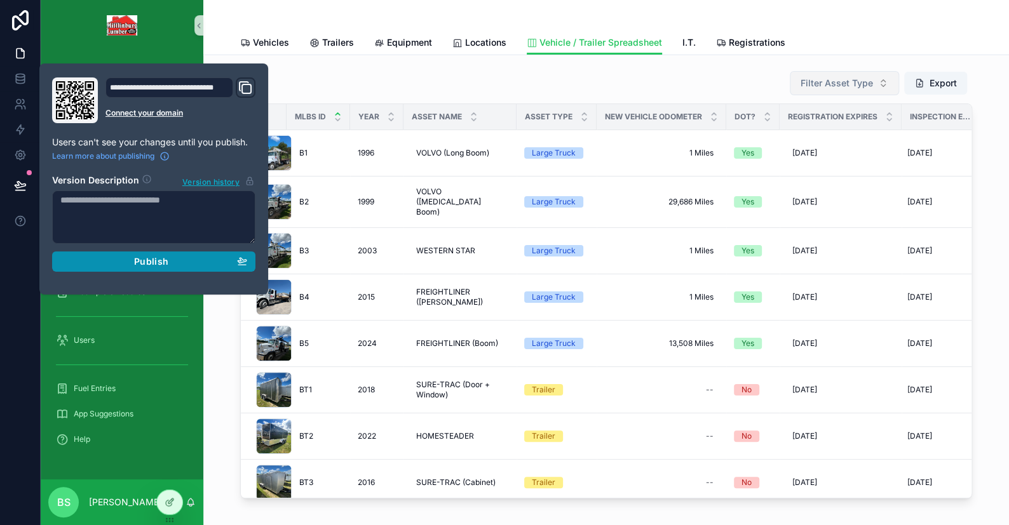
click at [151, 262] on span "Publish" at bounding box center [151, 261] width 34 height 11
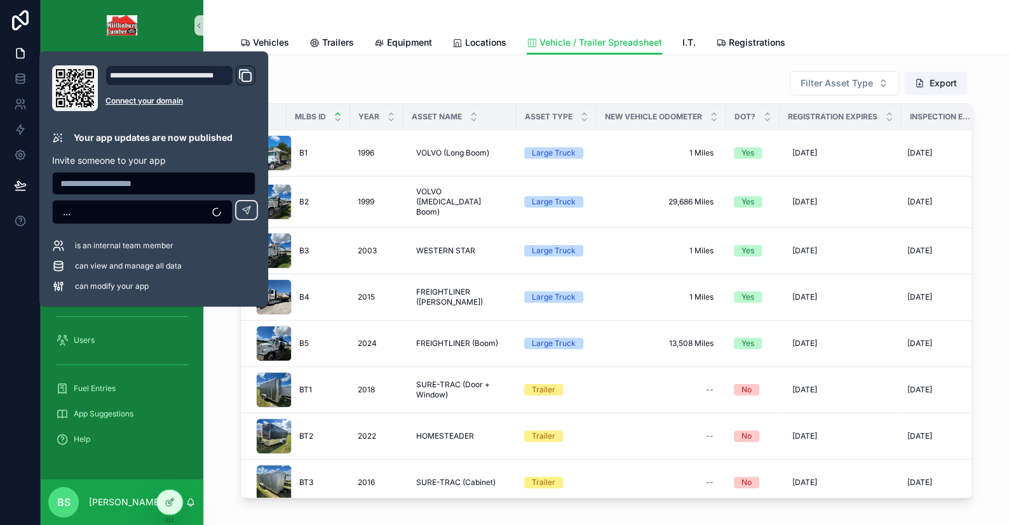
click at [215, 494] on div "Filter Asset Type Export MLBS ID Year Asset Name Asset Type New Vehicle Odomete…" at bounding box center [605, 284] width 785 height 438
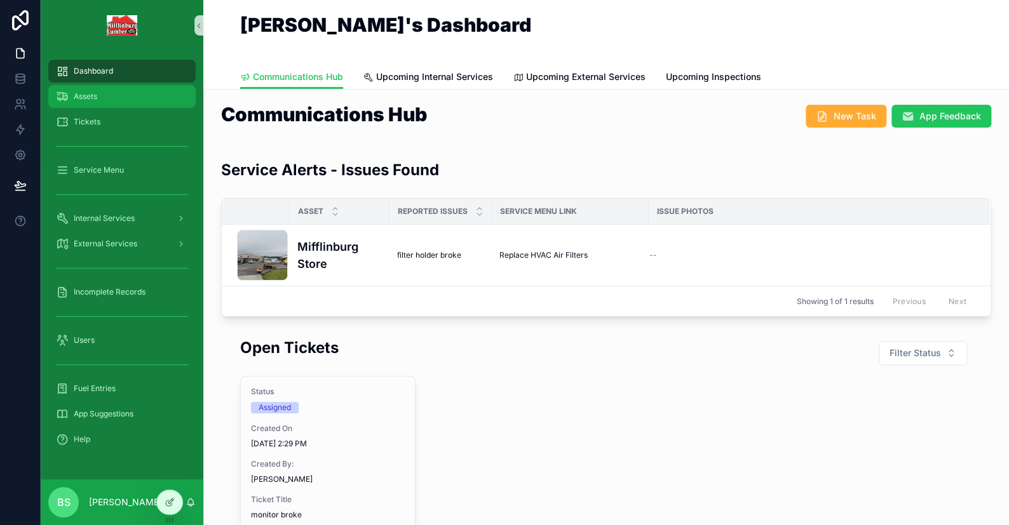
click at [71, 98] on div "Assets" at bounding box center [122, 96] width 132 height 20
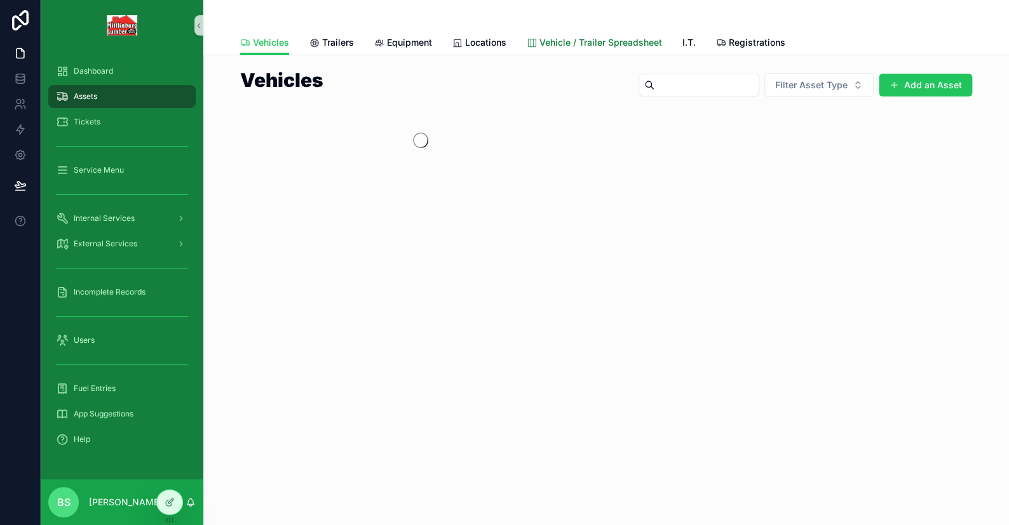
click at [620, 43] on span "Vehicle / Trailer Spreadsheet" at bounding box center [600, 42] width 123 height 13
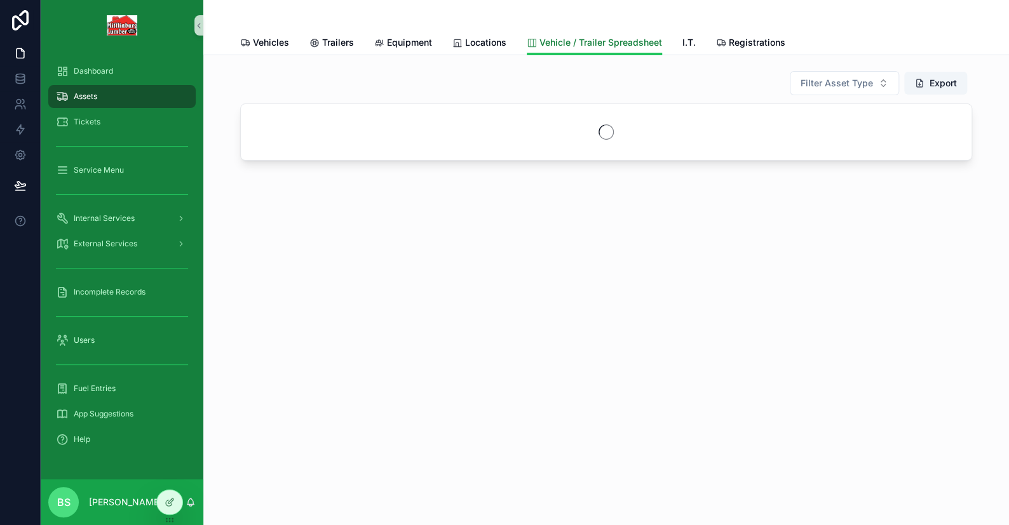
click at [616, 49] on link "Vehicle / Trailer Spreadsheet" at bounding box center [594, 43] width 135 height 24
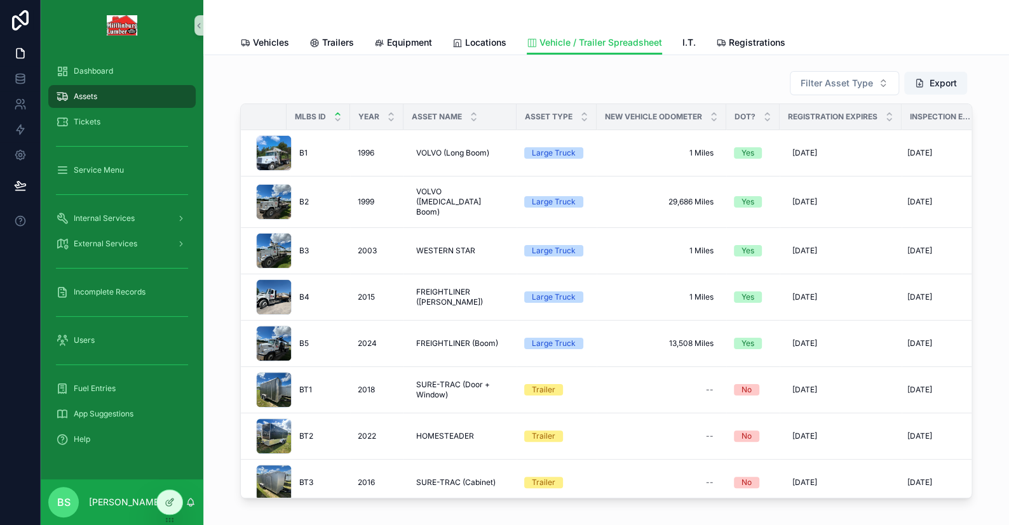
scroll to position [0, 36]
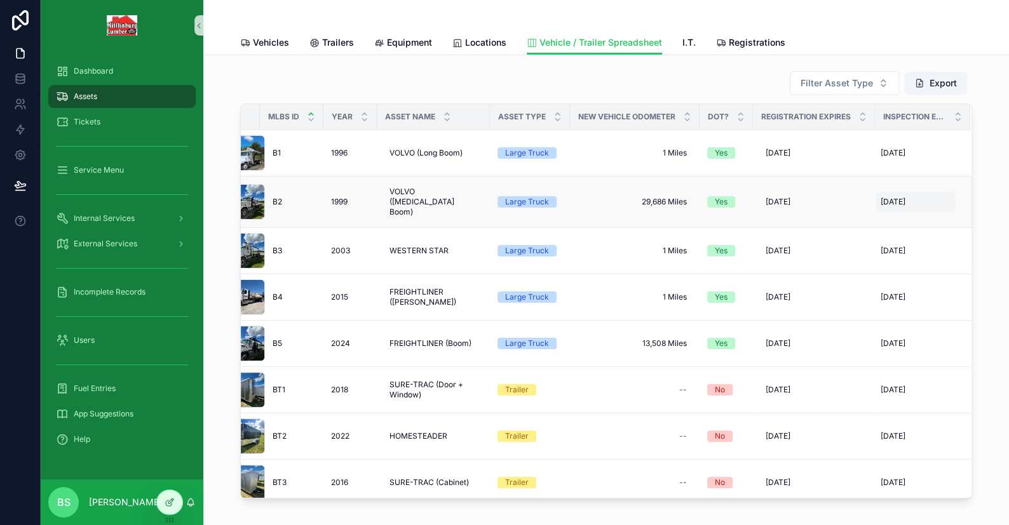
click at [880, 198] on span "[DATE]" at bounding box center [892, 202] width 25 height 10
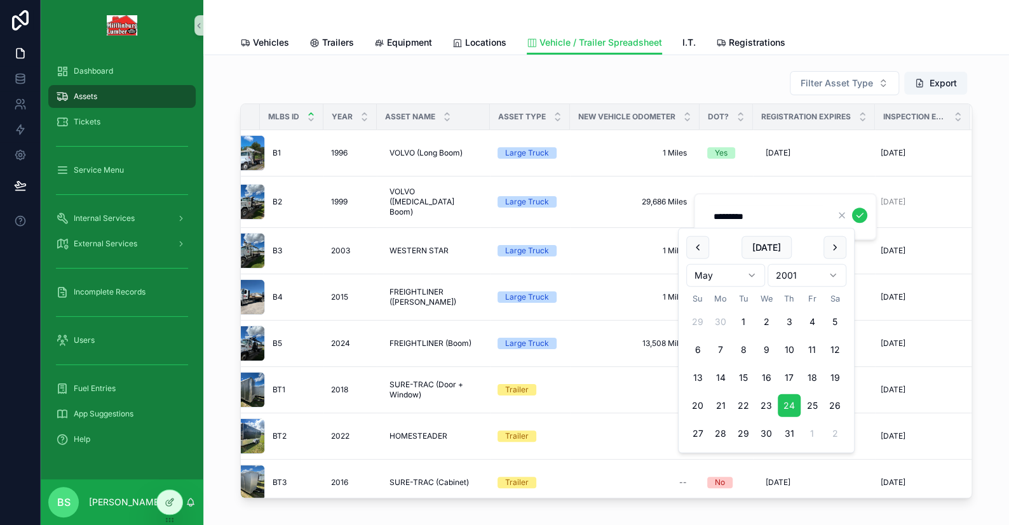
click at [731, 216] on input "*********" at bounding box center [766, 217] width 121 height 18
click at [767, 214] on input "*********" at bounding box center [766, 217] width 121 height 18
click at [992, 161] on div "Filter Asset Type Export MLBS ID Year Asset Name Asset Type New Vehicle Odomete…" at bounding box center [606, 320] width 806 height 530
type input "*********"
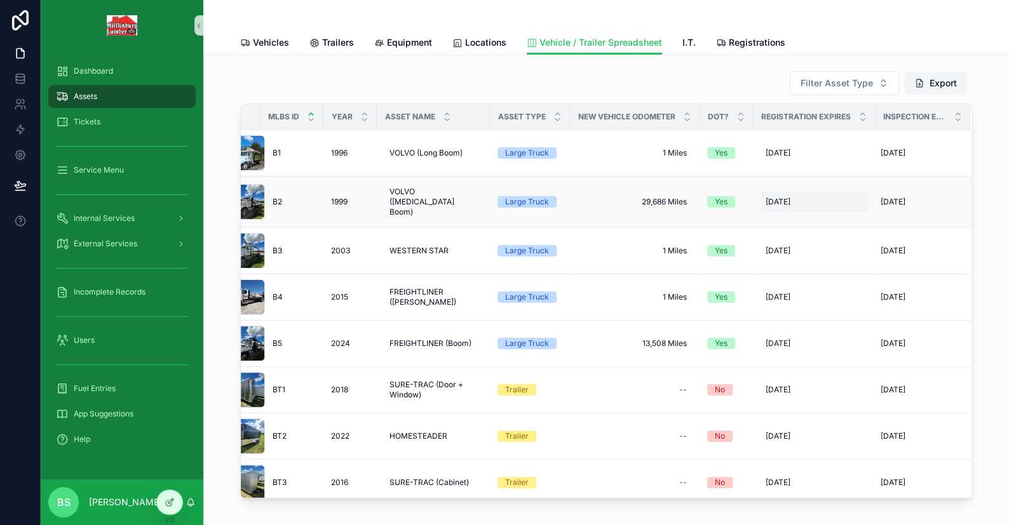
click at [781, 201] on span "[DATE]" at bounding box center [778, 202] width 25 height 10
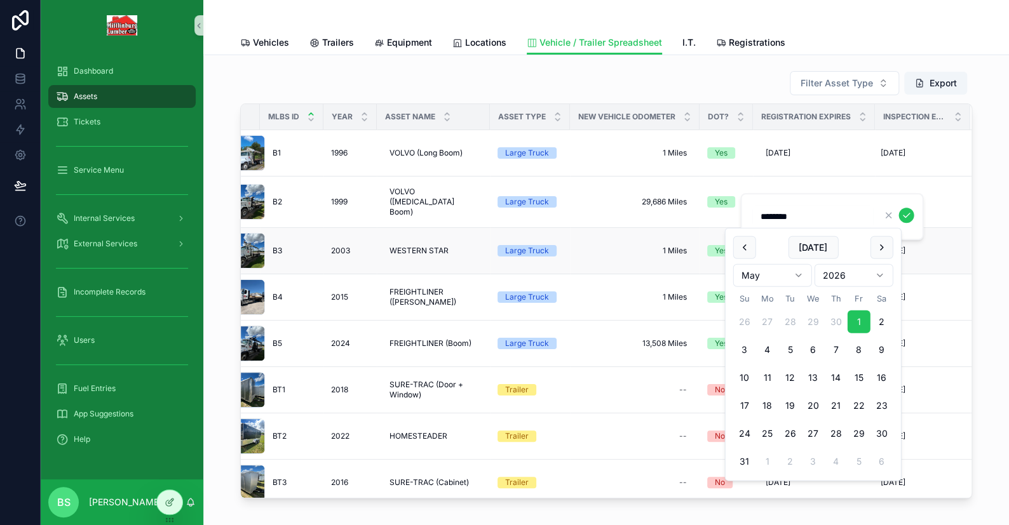
drag, startPoint x: 844, startPoint y: 216, endPoint x: 677, endPoint y: 221, distance: 167.2
click at [677, 220] on div "Dashboard Assets Tickets Service Menu Internal Services External Services Incom…" at bounding box center [525, 262] width 968 height 525
type input "*********"
click at [904, 213] on icon "scrollable content" at bounding box center [906, 215] width 10 height 10
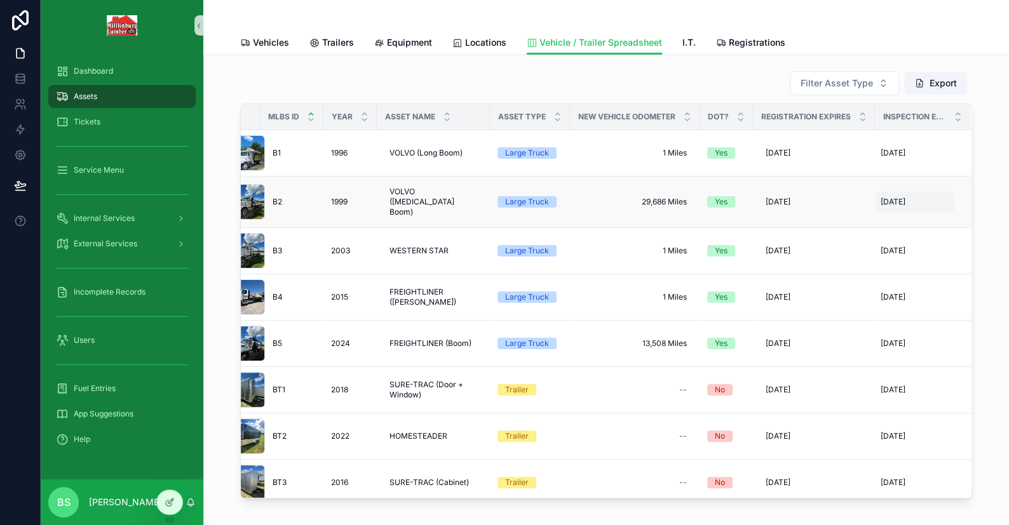
click at [880, 197] on span "[DATE]" at bounding box center [892, 202] width 25 height 10
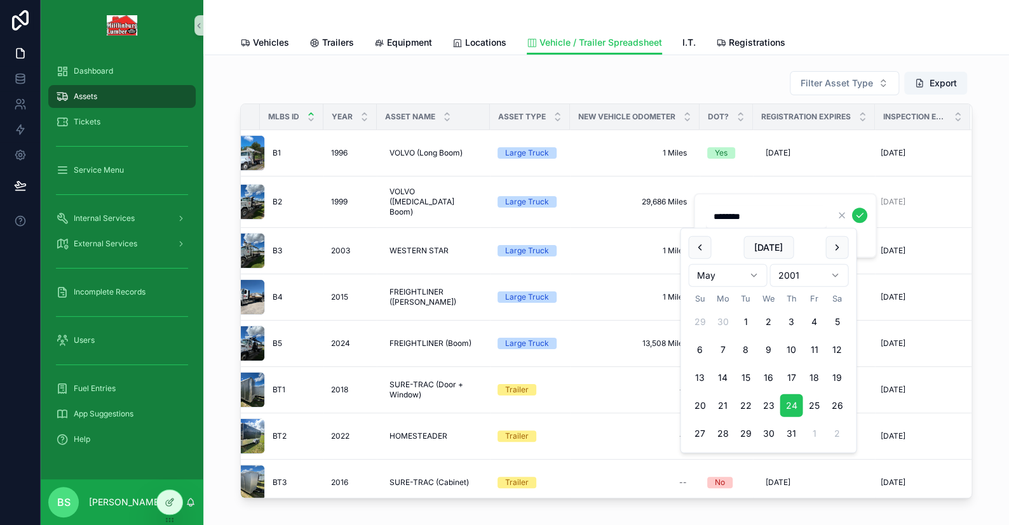
type input "*********"
click at [861, 215] on icon "scrollable content" at bounding box center [859, 215] width 10 height 10
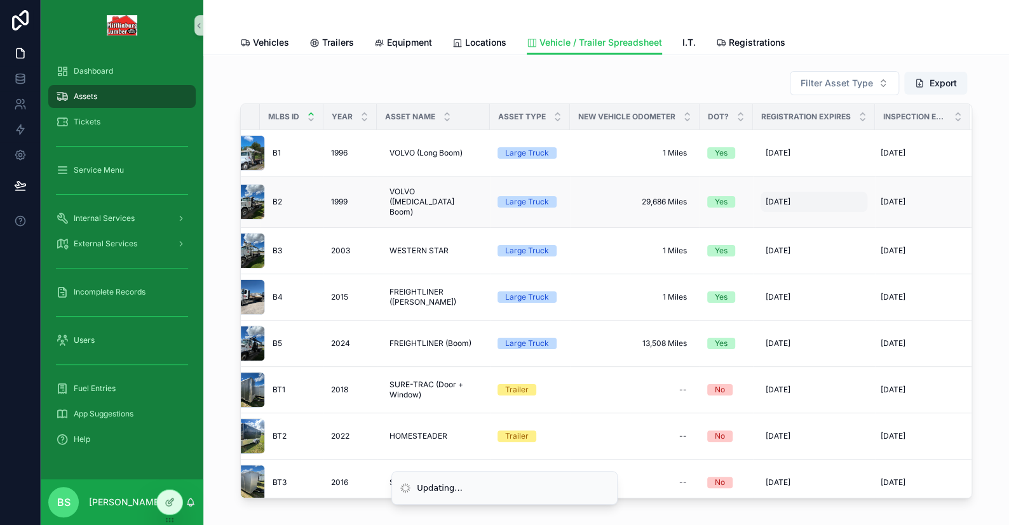
click at [772, 199] on span "5/31/2026" at bounding box center [778, 202] width 25 height 10
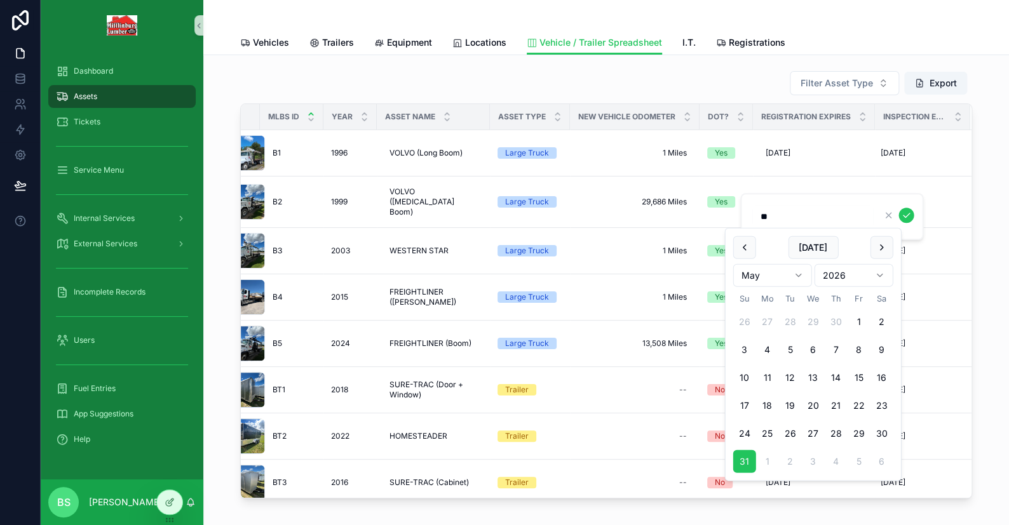
type input "*"
type input "*********"
click at [901, 215] on icon "scrollable content" at bounding box center [906, 215] width 10 height 10
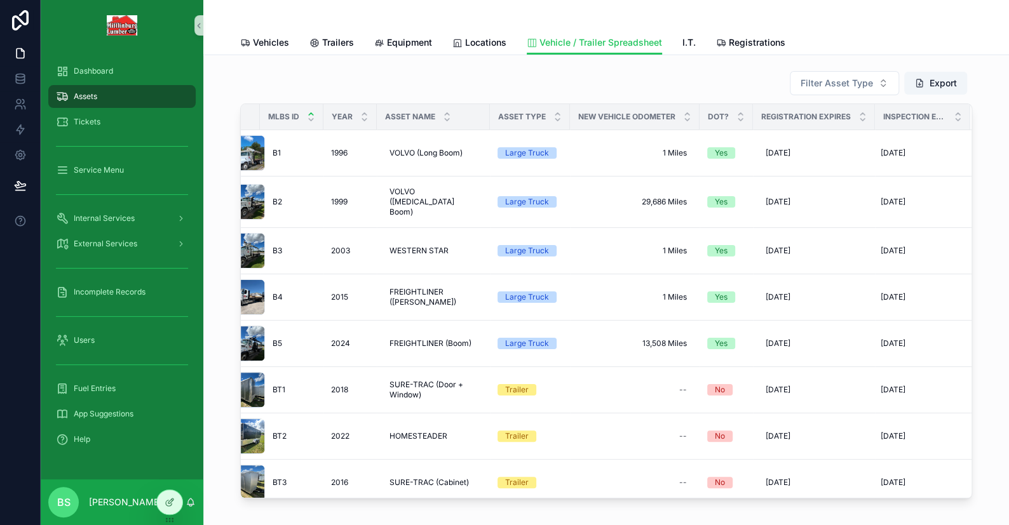
click at [978, 155] on div "Filter Asset Type Export MLBS ID Year Asset Name Asset Type New Vehicle Odomete…" at bounding box center [605, 284] width 785 height 438
click at [983, 79] on div "Filter Asset Type Export MLBS ID Year Asset Name Asset Type New Vehicle Odomete…" at bounding box center [605, 284] width 785 height 438
click at [882, 246] on span "8/24/2001" at bounding box center [892, 251] width 25 height 10
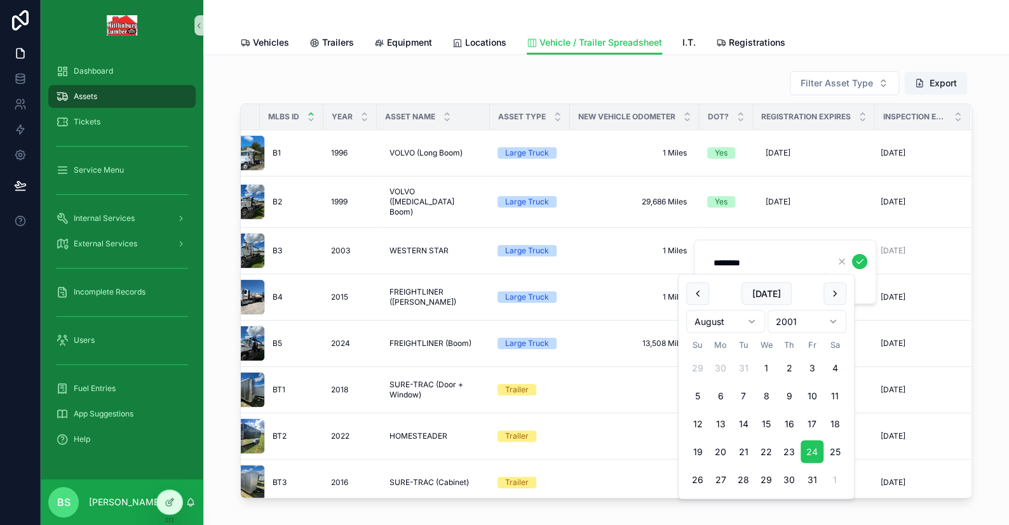
type input "*********"
click at [863, 262] on icon "scrollable content" at bounding box center [859, 262] width 10 height 10
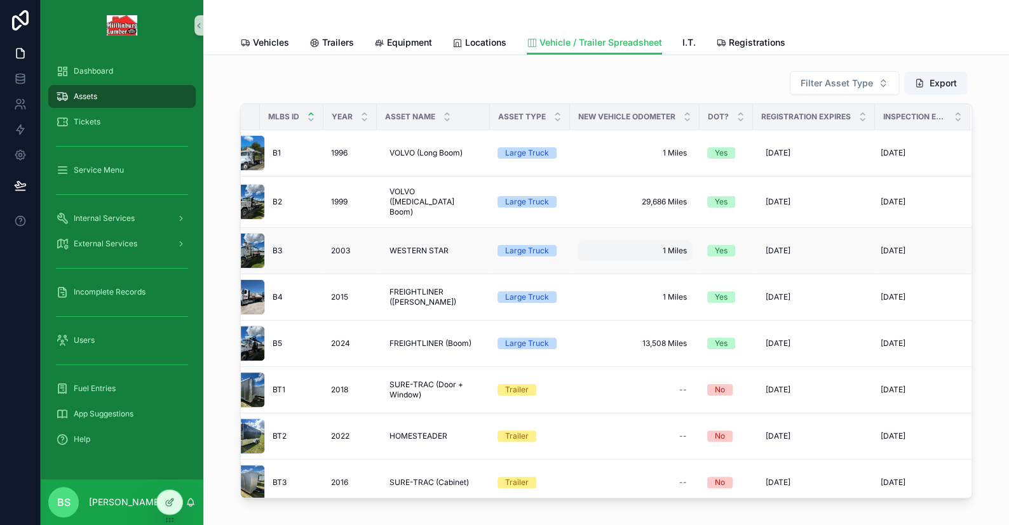
click at [646, 246] on span "1 Miles" at bounding box center [635, 251] width 104 height 10
type input "**********"
click at [719, 257] on icon "scrollable content" at bounding box center [722, 262] width 10 height 10
click at [994, 227] on div "Filter Asset Type Export MLBS ID Year Asset Name Asset Type New Vehicle Odomete…" at bounding box center [606, 320] width 806 height 530
click at [978, 211] on div "Filter Asset Type Export MLBS ID Year Asset Name Asset Type New Vehicle Odomete…" at bounding box center [605, 284] width 785 height 438
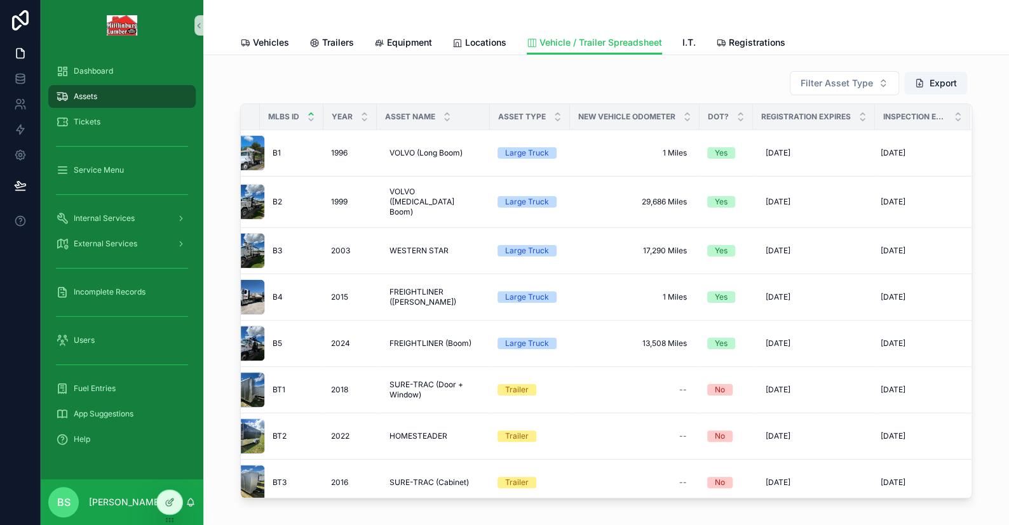
click at [984, 167] on div "Filter Asset Type Export MLBS ID Year Asset Name Asset Type New Vehicle Odomete…" at bounding box center [605, 284] width 785 height 438
click at [775, 246] on span "12/1/2025" at bounding box center [778, 251] width 25 height 10
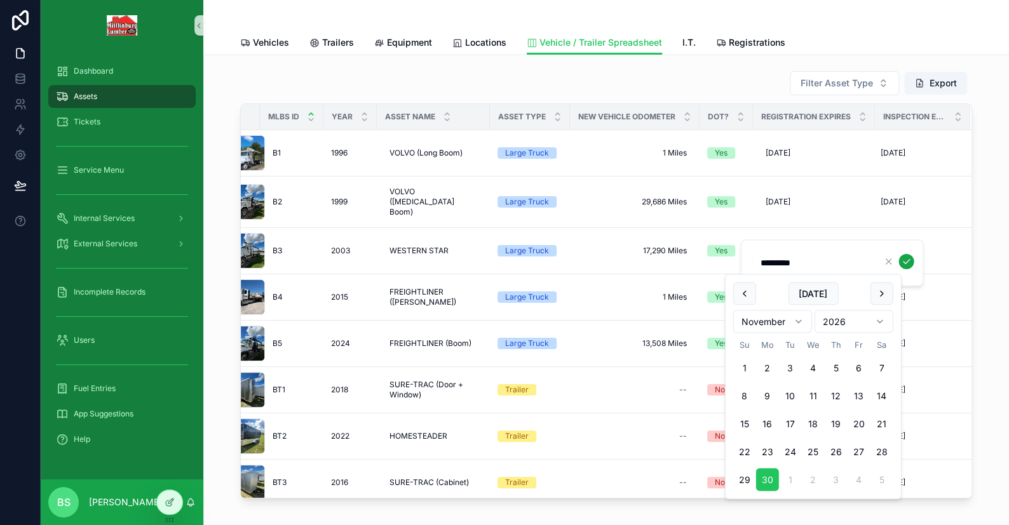
type input "**********"
click at [903, 257] on icon "scrollable content" at bounding box center [906, 262] width 10 height 10
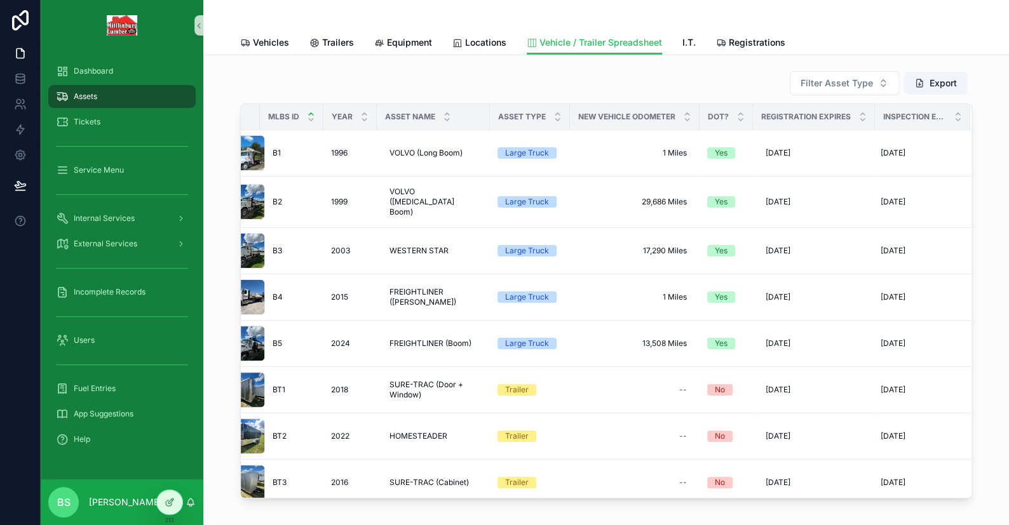
click at [984, 225] on div "Filter Asset Type Export MLBS ID Year Asset Name Asset Type New Vehicle Odomete…" at bounding box center [605, 284] width 785 height 438
click at [880, 293] on span "8/24/2001" at bounding box center [892, 297] width 25 height 10
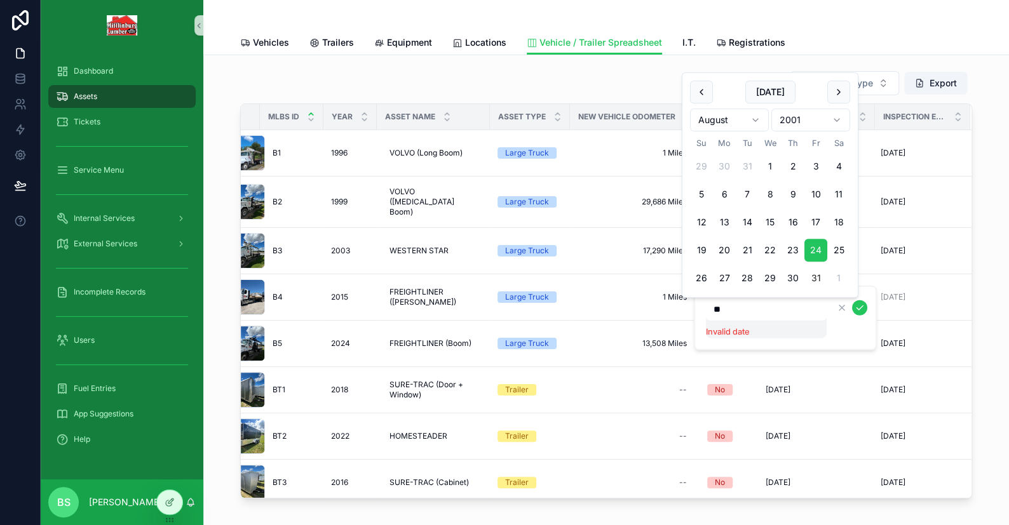
click at [816, 280] on button "31" at bounding box center [815, 278] width 23 height 23
click at [779, 306] on input "*********" at bounding box center [766, 309] width 121 height 18
type input "*********"
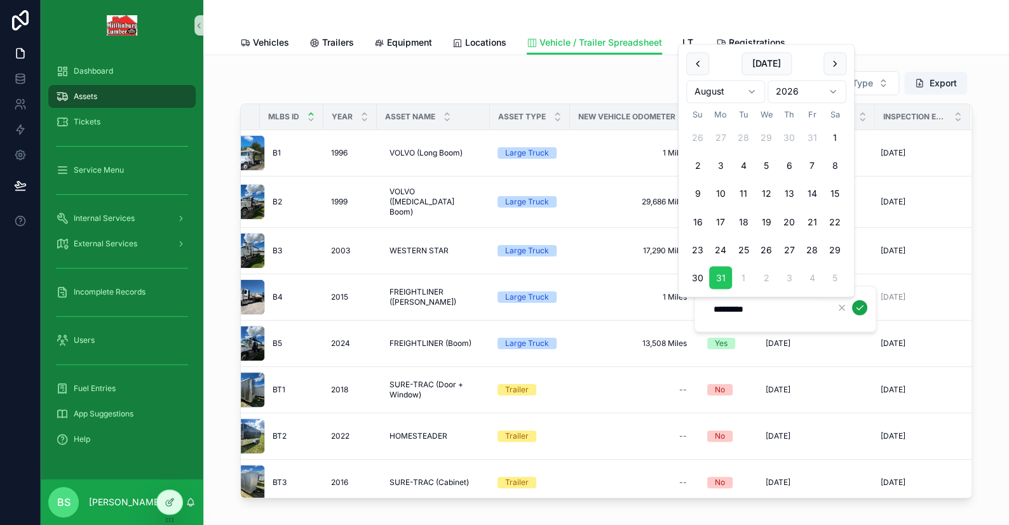
click at [853, 306] on button "scrollable content" at bounding box center [859, 307] width 15 height 15
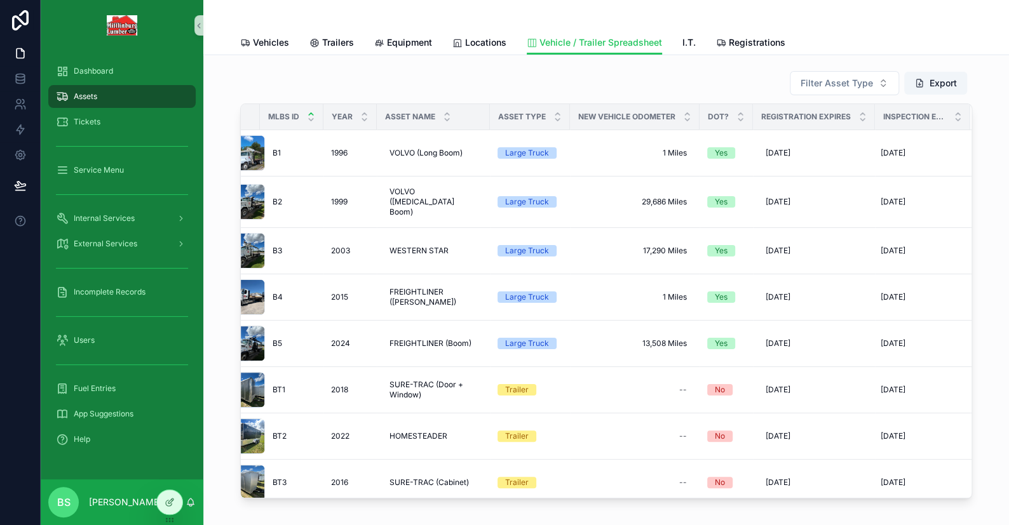
click at [990, 195] on div "Filter Asset Type Export MLBS ID Year Asset Name Asset Type New Vehicle Odomete…" at bounding box center [606, 320] width 806 height 530
click at [995, 266] on div "Filter Asset Type Export MLBS ID Year Asset Name Asset Type New Vehicle Odomete…" at bounding box center [606, 320] width 806 height 530
click at [632, 292] on span "1 Miles" at bounding box center [635, 297] width 104 height 10
type input "******"
type input "**********"
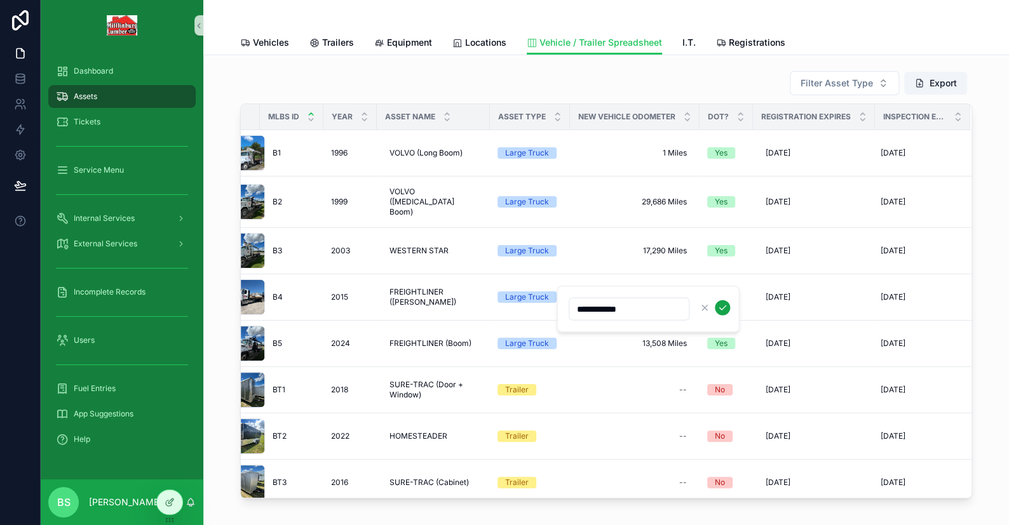
click at [722, 310] on icon "scrollable content" at bounding box center [722, 308] width 10 height 10
click at [880, 339] on span "8/24/2001" at bounding box center [892, 344] width 25 height 10
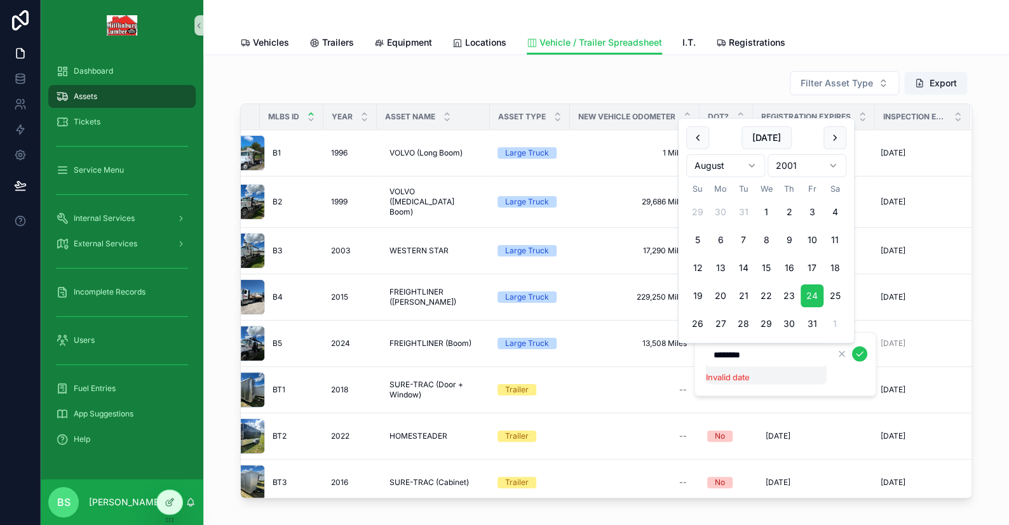
type input "*********"
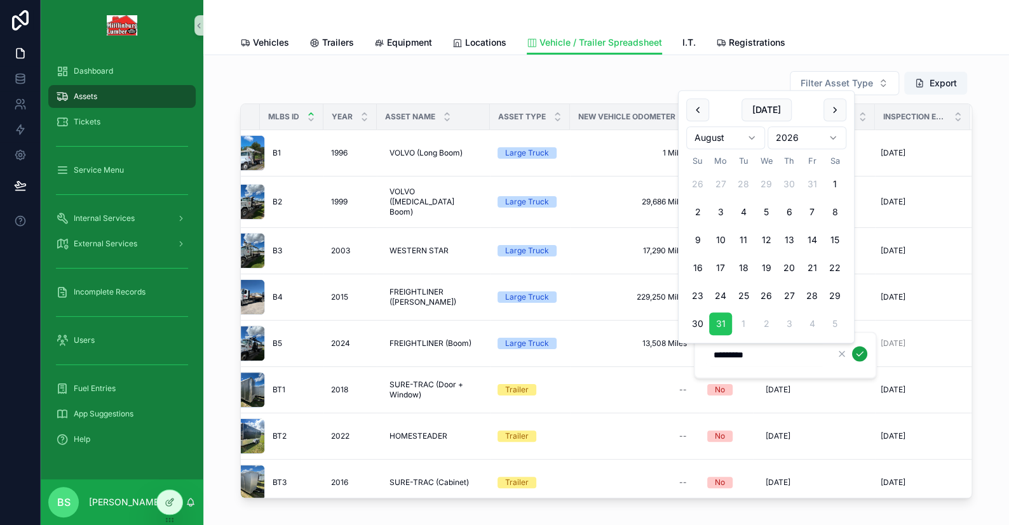
click at [859, 349] on icon "scrollable content" at bounding box center [859, 354] width 10 height 10
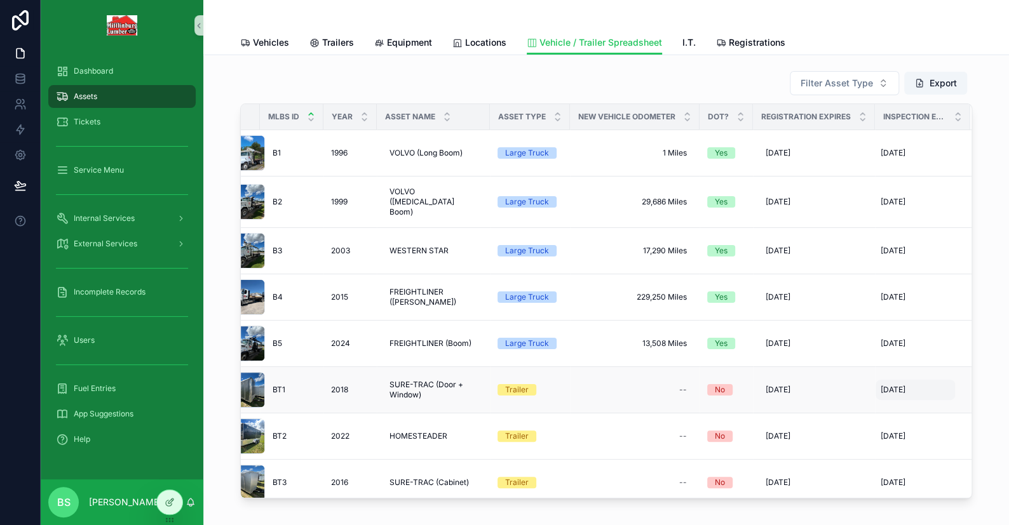
click at [884, 385] on span "7/24/2001" at bounding box center [892, 390] width 25 height 10
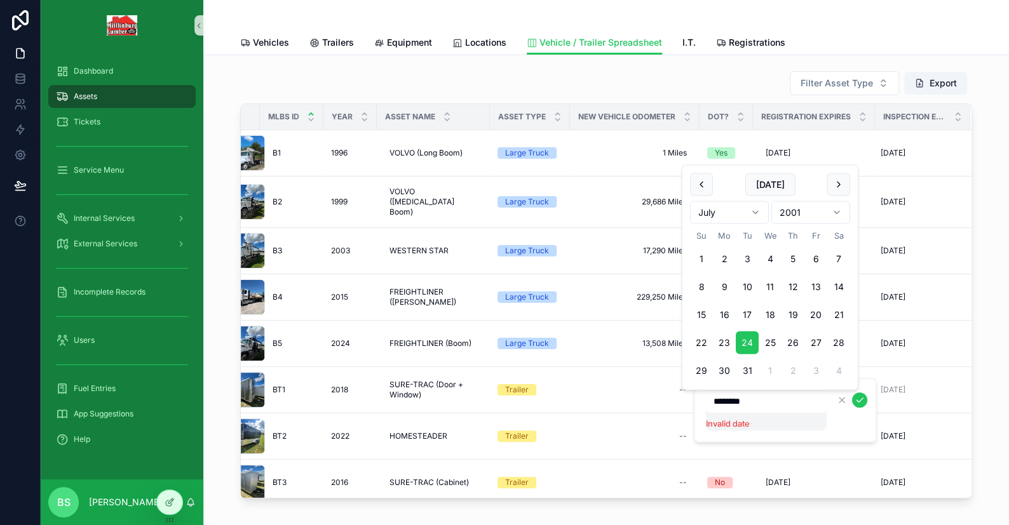
type input "*********"
click at [862, 398] on icon "scrollable content" at bounding box center [859, 400] width 10 height 10
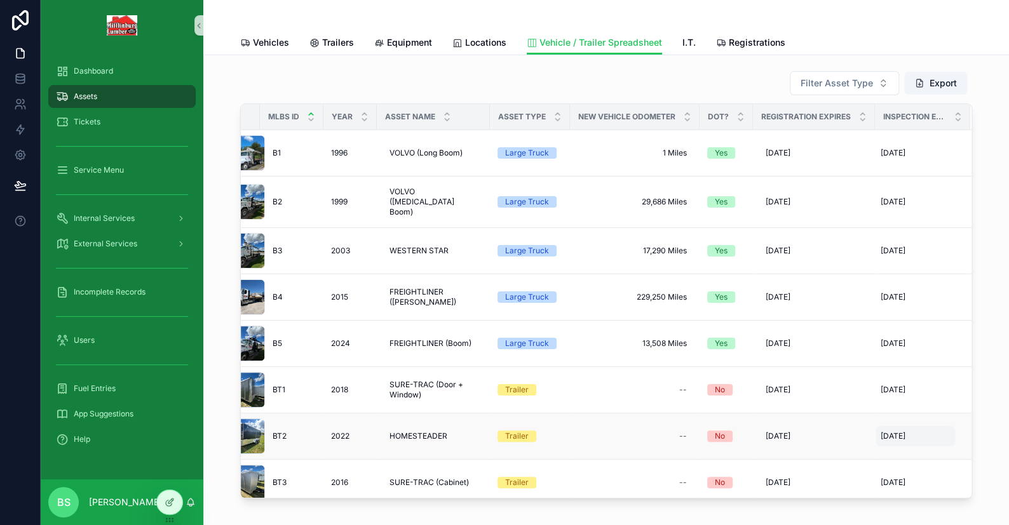
click at [880, 431] on span "4/25/2001" at bounding box center [892, 436] width 25 height 10
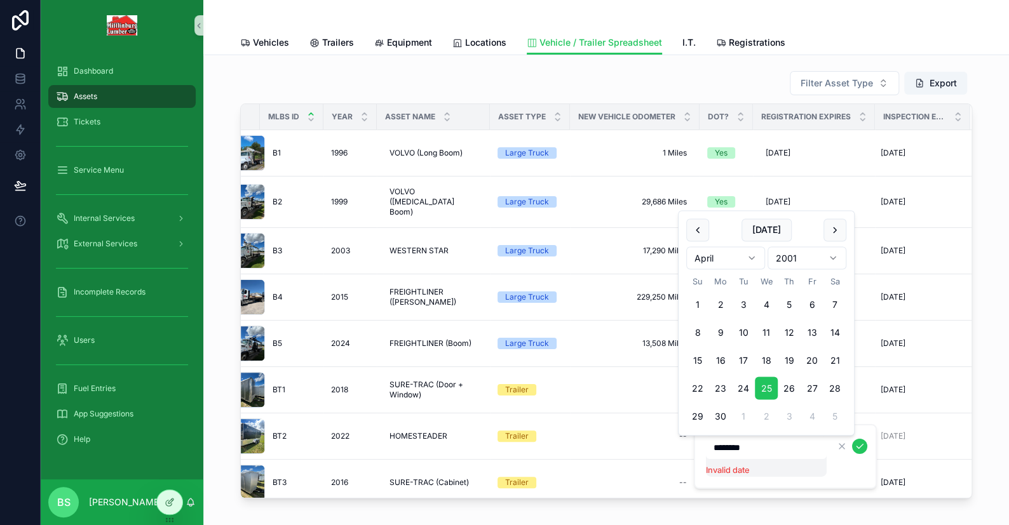
type input "*********"
click at [859, 449] on icon "scrollable content" at bounding box center [859, 447] width 10 height 10
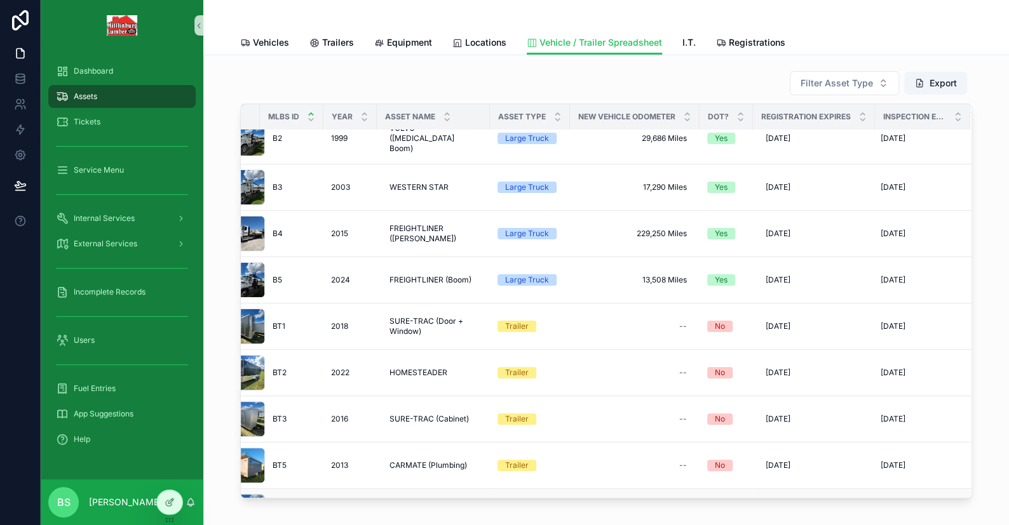
scroll to position [191, 36]
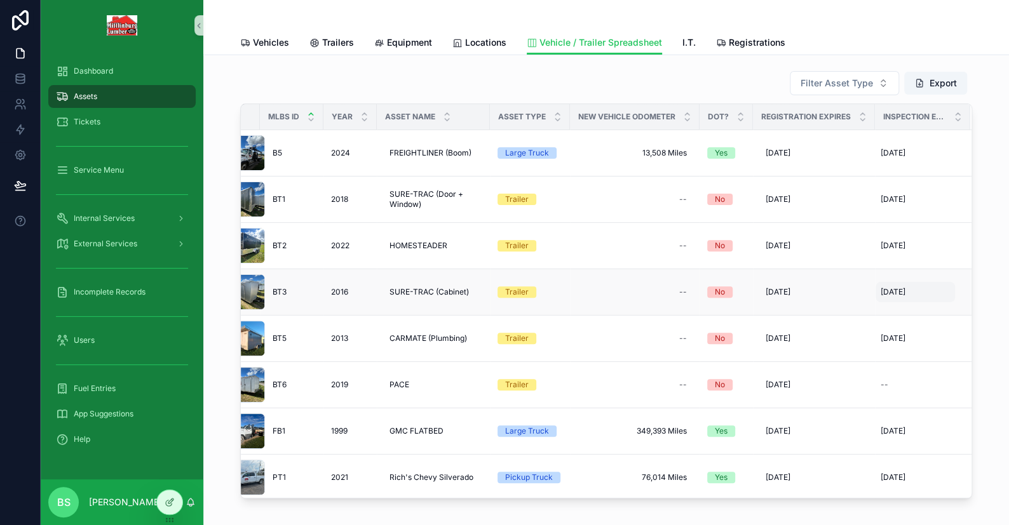
click at [880, 287] on span "7/24/2001" at bounding box center [892, 292] width 25 height 10
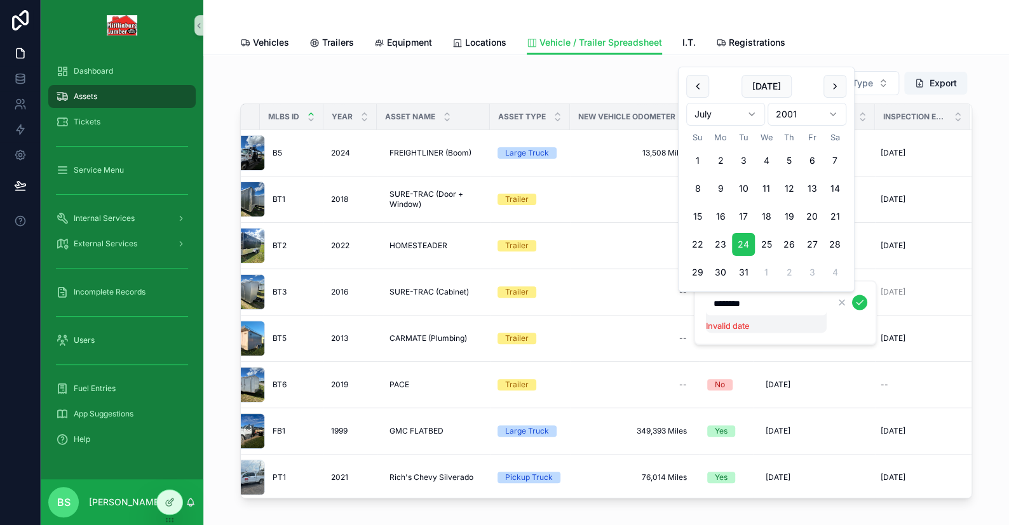
type input "*********"
click at [856, 307] on icon "scrollable content" at bounding box center [859, 302] width 10 height 10
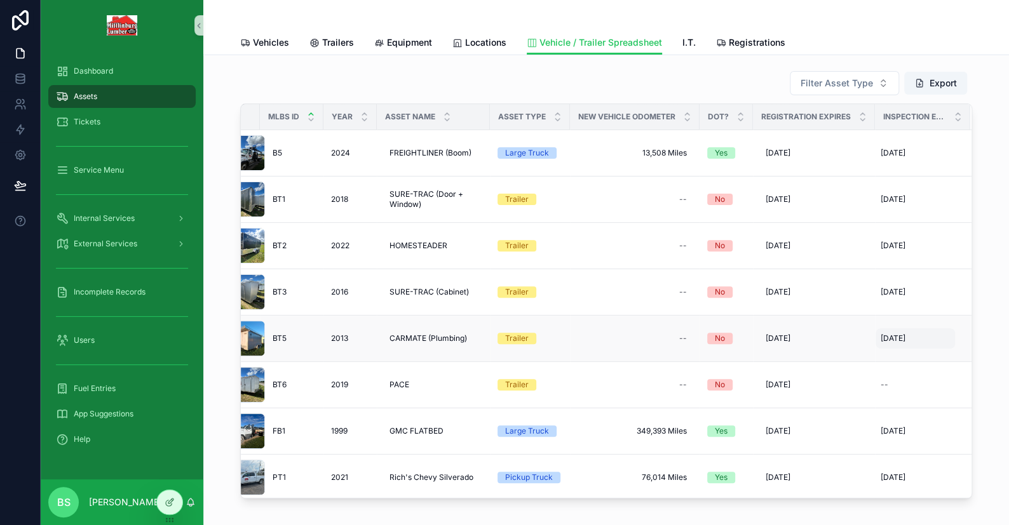
click at [883, 334] on span "7/24/2001" at bounding box center [892, 339] width 25 height 10
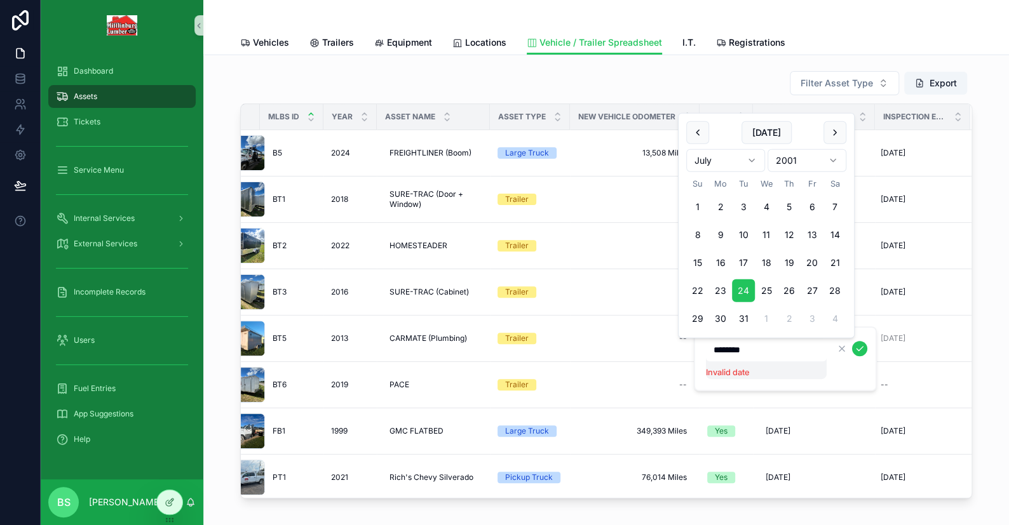
type input "*********"
click at [862, 347] on icon "scrollable content" at bounding box center [859, 349] width 10 height 10
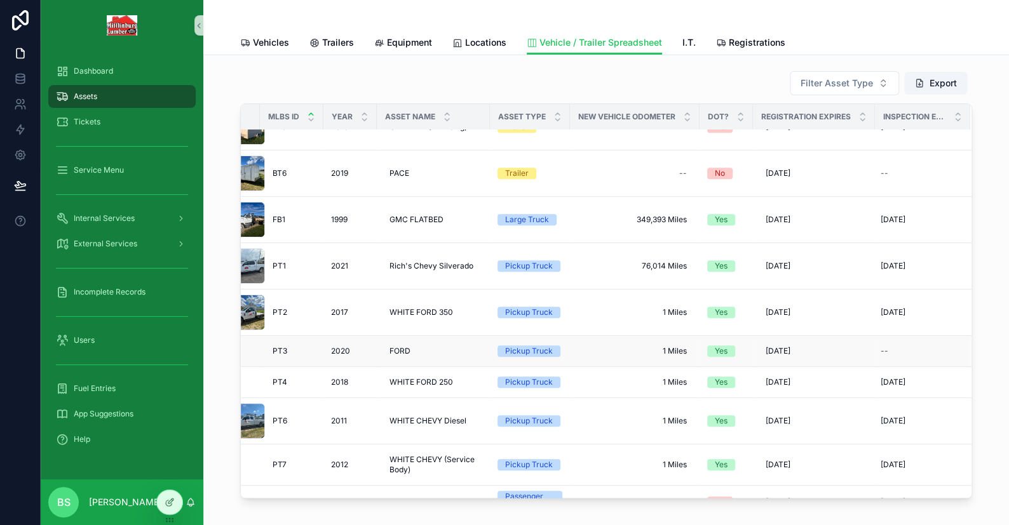
scroll to position [381, 36]
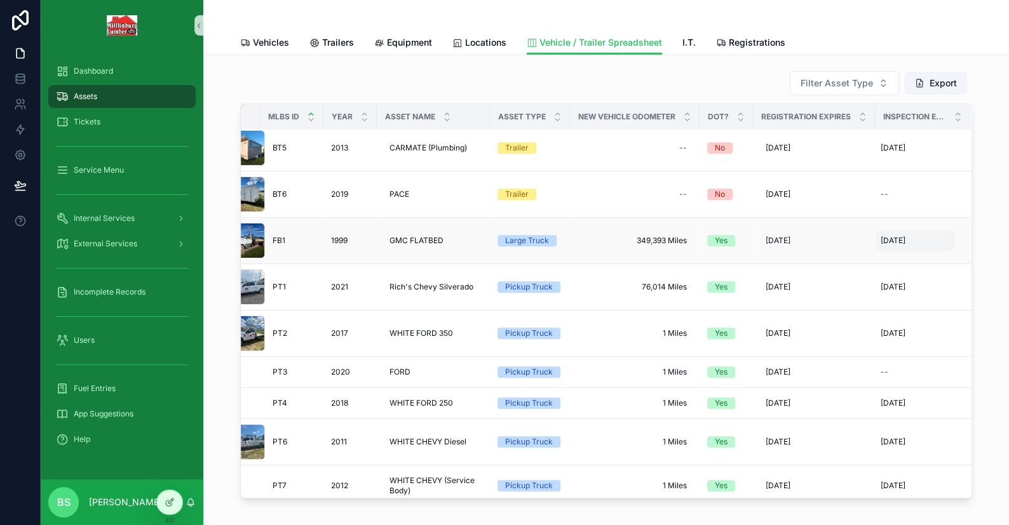
click at [892, 236] on span "8/24/2001" at bounding box center [892, 241] width 25 height 10
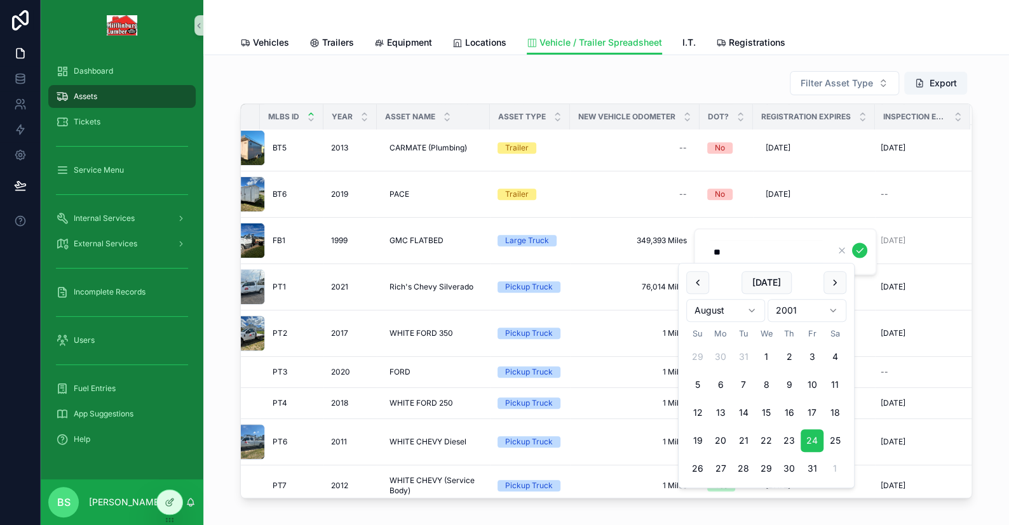
type input "*"
type input "*********"
click at [858, 250] on icon "scrollable content" at bounding box center [859, 251] width 10 height 10
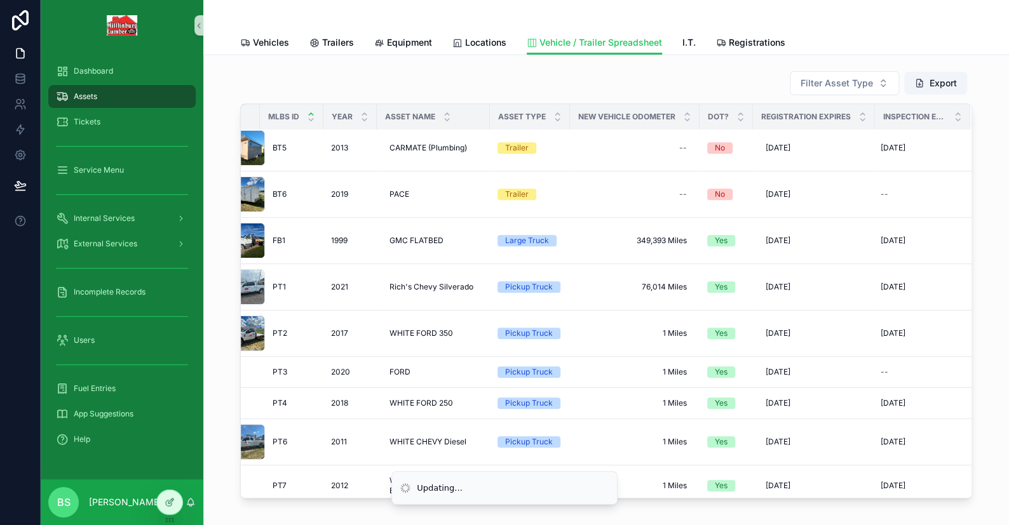
scroll to position [0, 36]
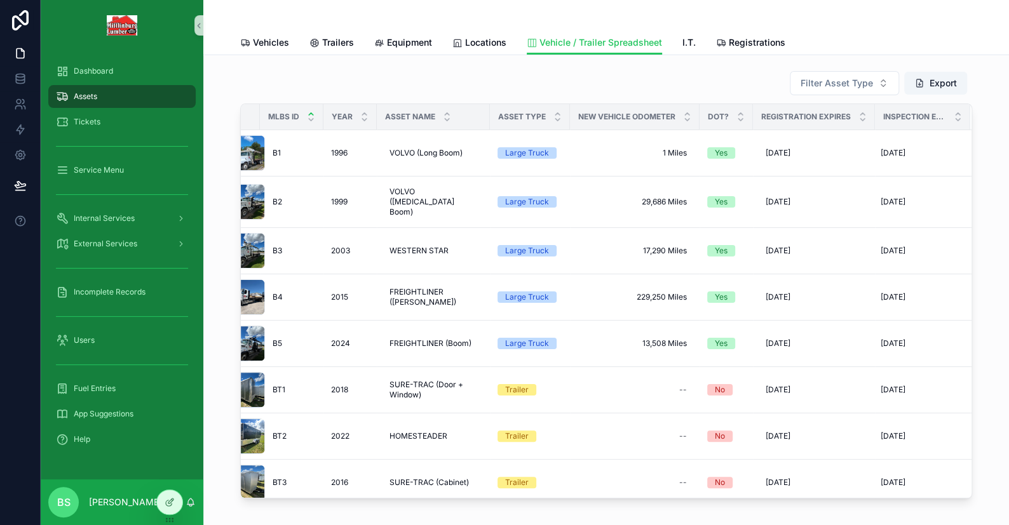
click at [980, 224] on div "Filter Asset Type Export MLBS ID Year Asset Name Asset Type New Vehicle Odomete…" at bounding box center [605, 284] width 785 height 438
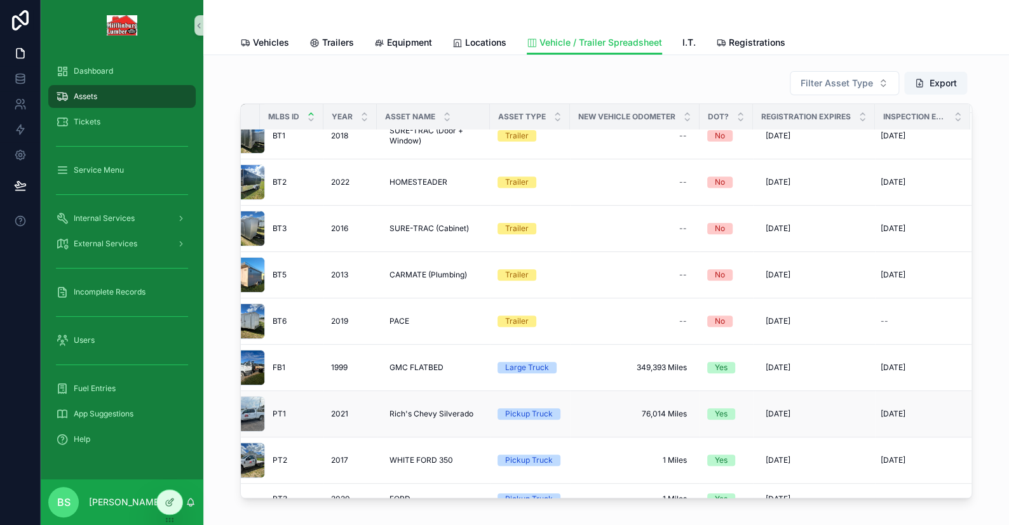
scroll to position [317, 36]
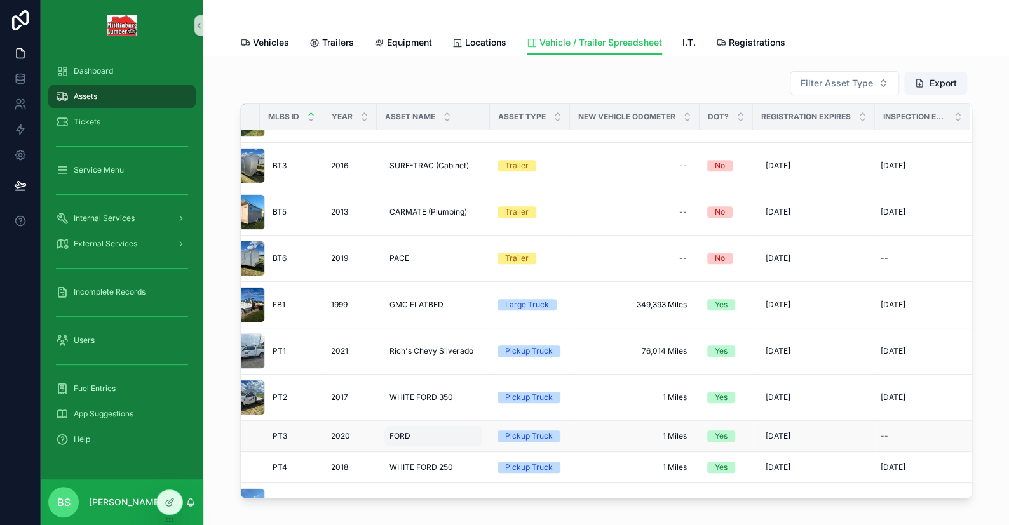
click at [408, 431] on div "FORD FORD" at bounding box center [433, 436] width 98 height 20
click at [980, 271] on div "Filter Asset Type Export MLBS ID Year Asset Name Asset Type New Vehicle Odomete…" at bounding box center [605, 284] width 785 height 438
click at [389, 431] on span "FORD" at bounding box center [399, 436] width 21 height 10
type textarea "**********"
click at [532, 449] on icon "scrollable content" at bounding box center [530, 445] width 10 height 10
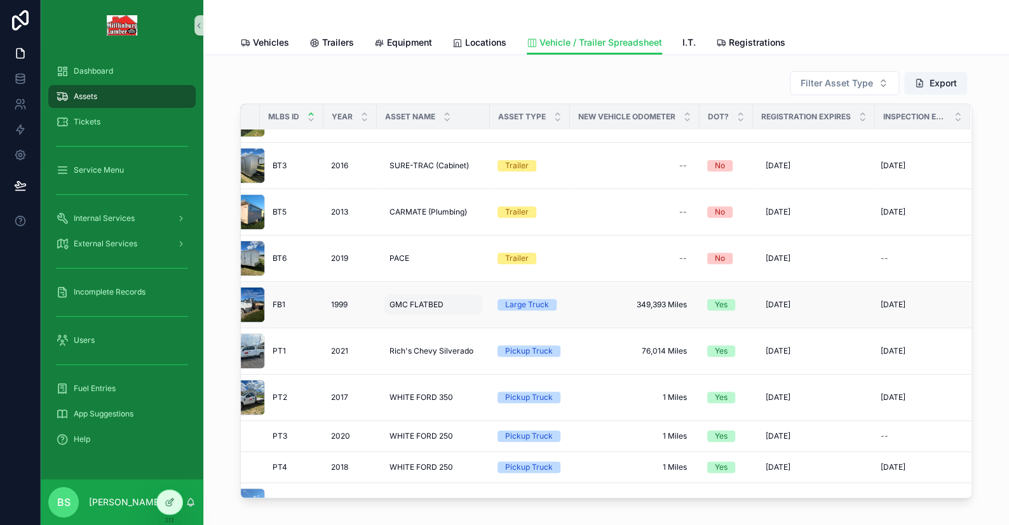
scroll to position [381, 36]
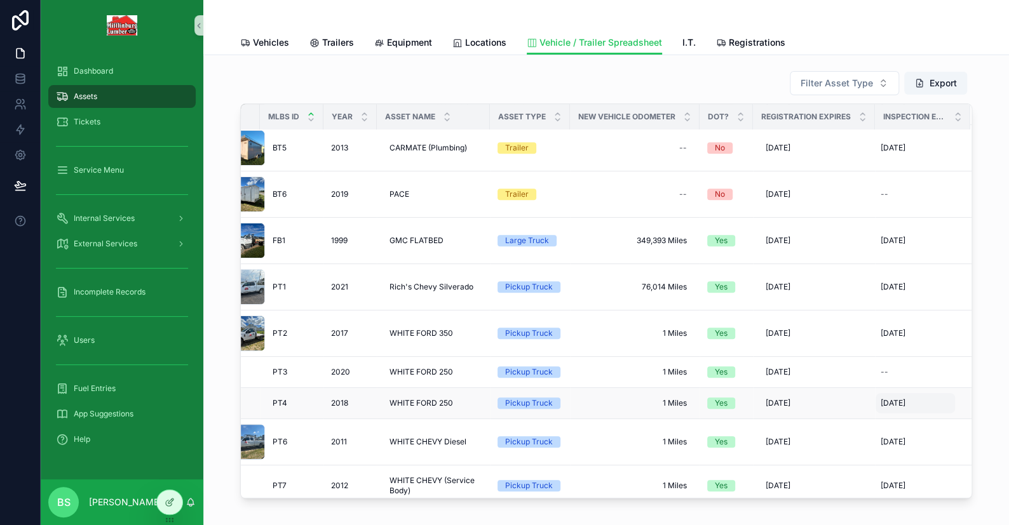
click at [892, 399] on span "1/25/2001" at bounding box center [892, 403] width 25 height 10
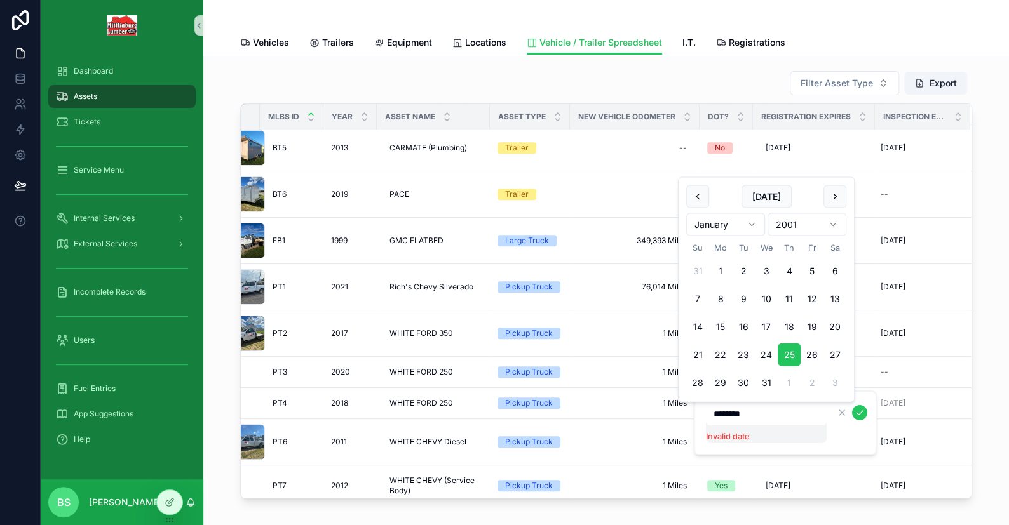
type input "*********"
click at [859, 414] on icon "scrollable content" at bounding box center [859, 413] width 6 height 4
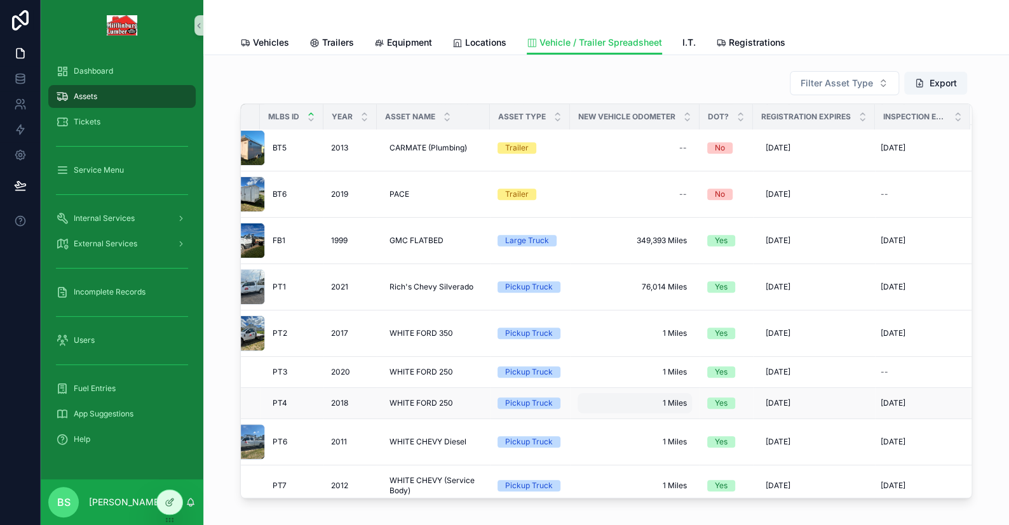
click at [650, 398] on span "1 Miles" at bounding box center [635, 403] width 104 height 10
type input "**********"
click at [724, 412] on icon "scrollable content" at bounding box center [722, 413] width 10 height 10
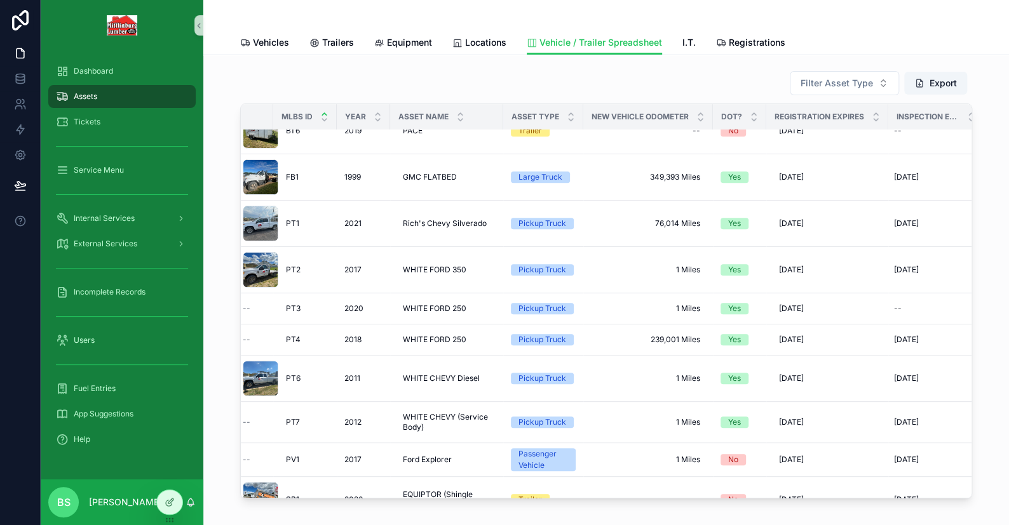
scroll to position [445, 0]
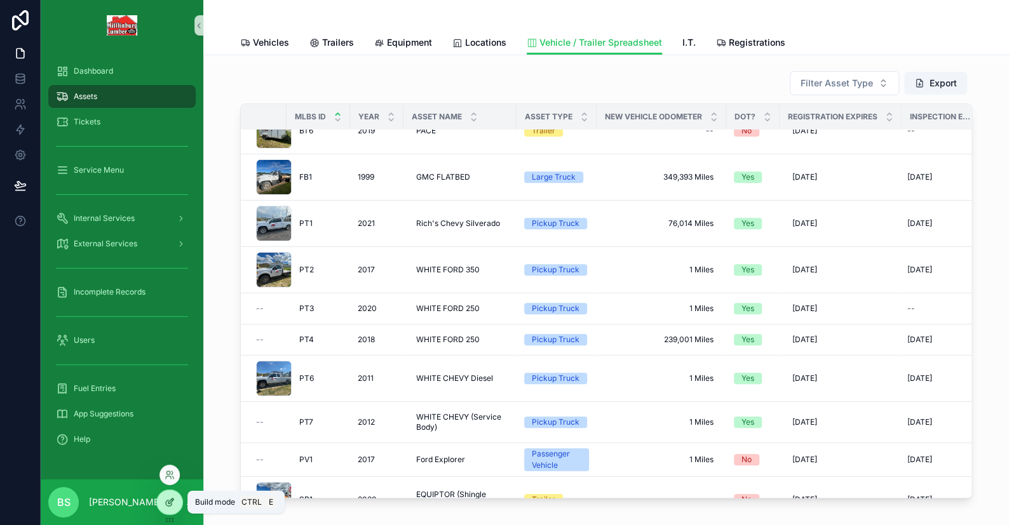
click at [170, 503] on icon at bounding box center [170, 501] width 5 height 5
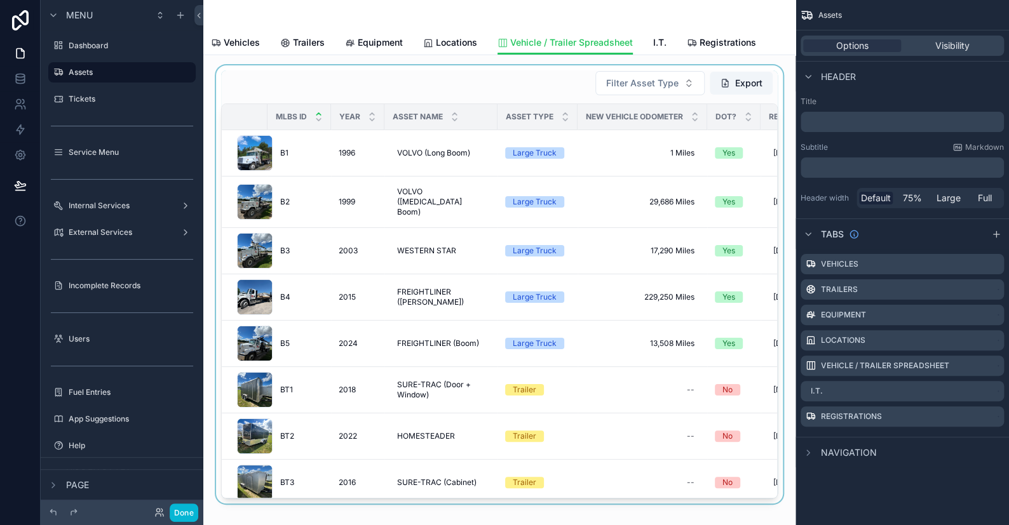
click at [427, 76] on div "scrollable content" at bounding box center [499, 284] width 572 height 438
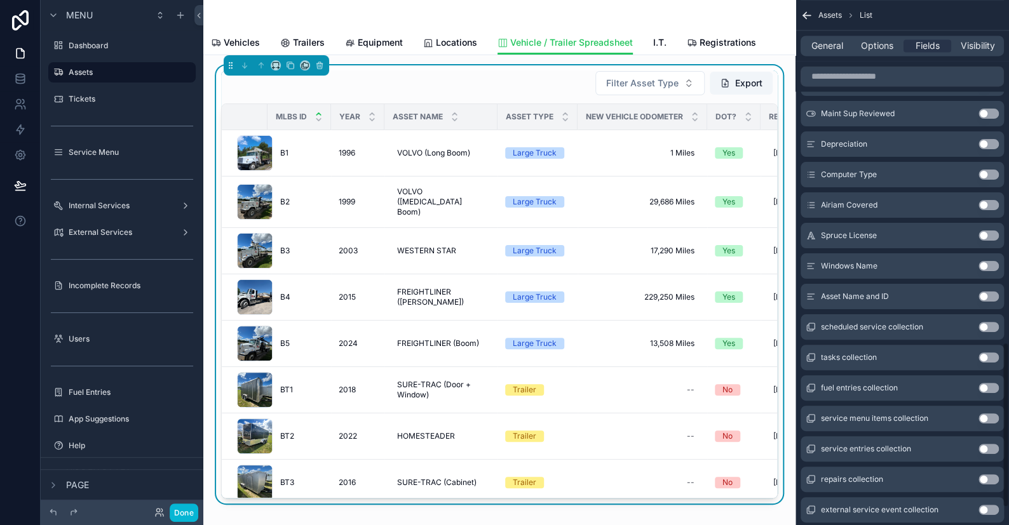
scroll to position [1142, 0]
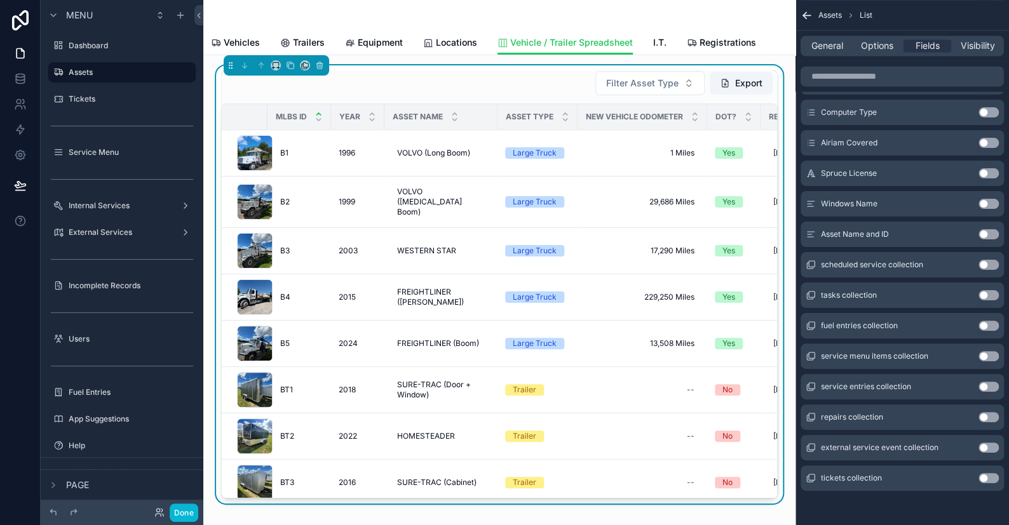
click at [983, 231] on button "Use setting" at bounding box center [988, 234] width 20 height 10
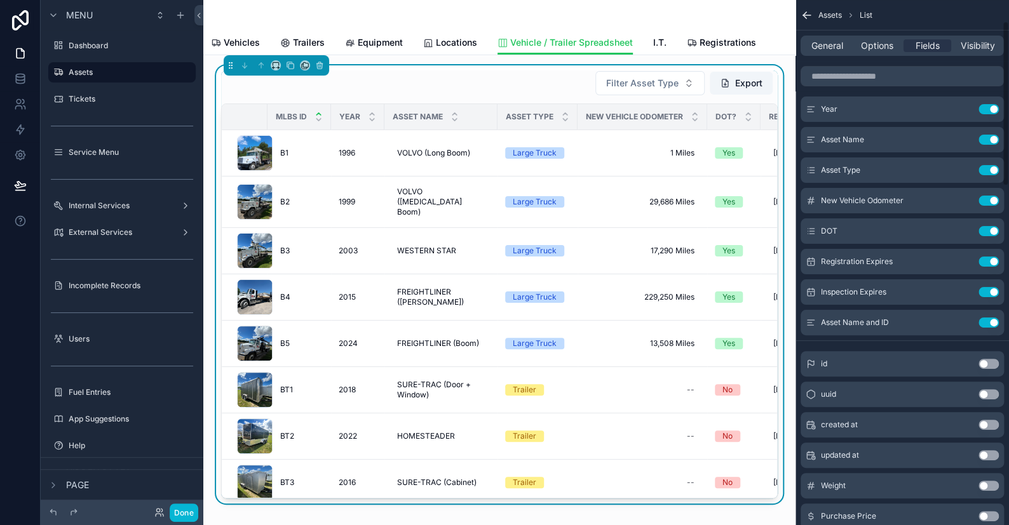
scroll to position [0, 0]
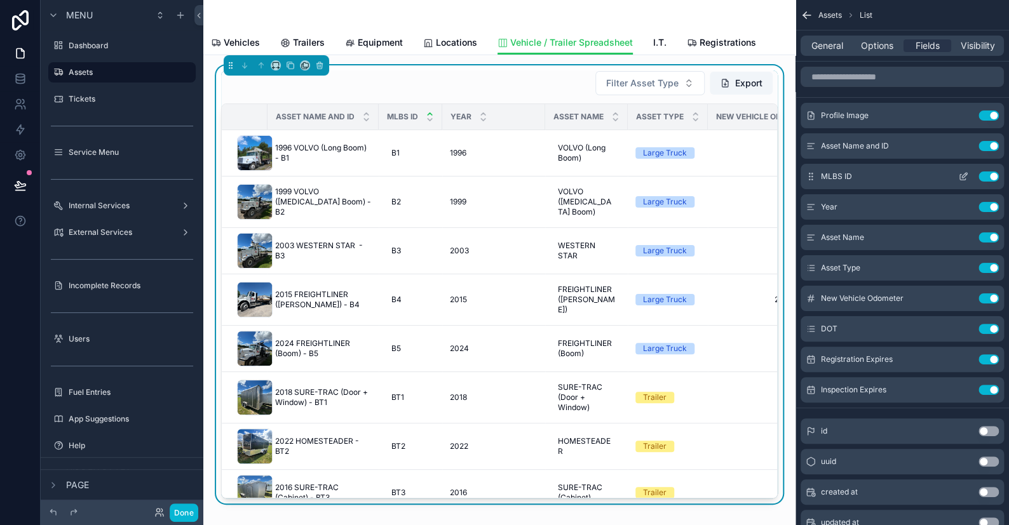
click at [992, 177] on button "Use setting" at bounding box center [988, 177] width 20 height 10
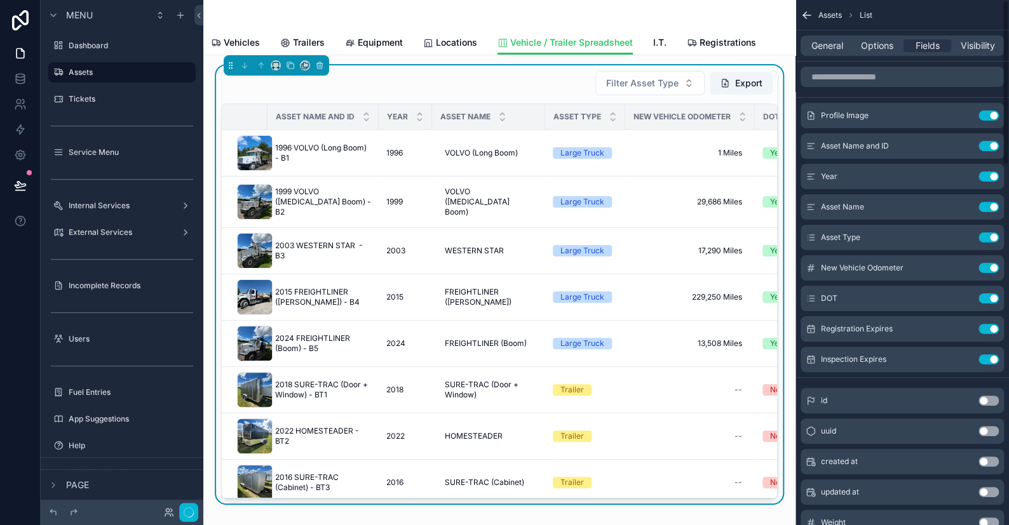
click at [992, 177] on button "Use setting" at bounding box center [988, 177] width 20 height 10
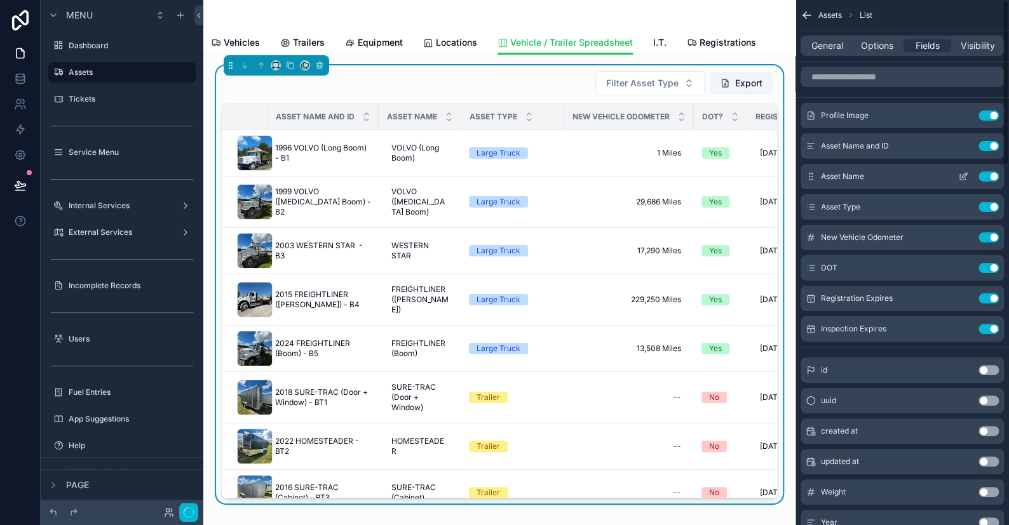
click at [992, 177] on button "Use setting" at bounding box center [988, 177] width 20 height 10
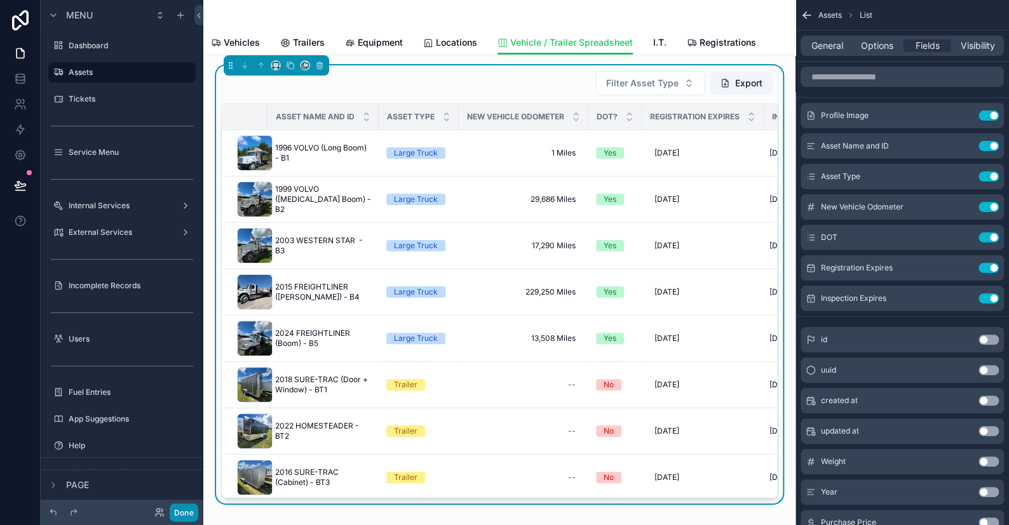
click at [188, 515] on button "Done" at bounding box center [184, 513] width 29 height 18
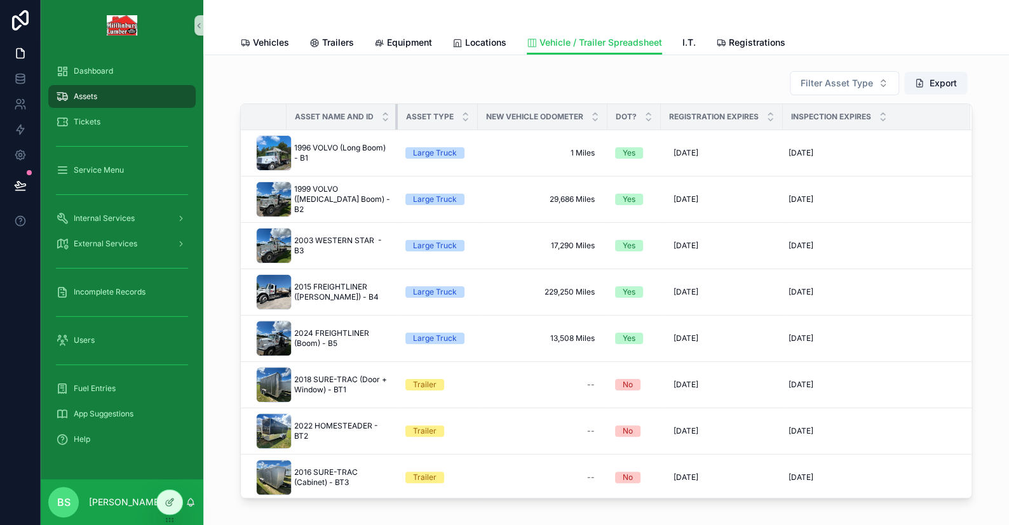
drag, startPoint x: 390, startPoint y: 109, endPoint x: 417, endPoint y: 114, distance: 27.9
click at [417, 114] on tr "Asset Name and ID Asset Type New Vehicle Odometer DOT? Registration Expires Ins…" at bounding box center [606, 117] width 731 height 26
drag, startPoint x: 391, startPoint y: 112, endPoint x: 406, endPoint y: 114, distance: 14.7
click at [406, 114] on tr "Asset Name and ID Asset Type New Vehicle Odometer DOT? Registration Expires Ins…" at bounding box center [606, 117] width 731 height 26
drag, startPoint x: 390, startPoint y: 115, endPoint x: 417, endPoint y: 116, distance: 26.7
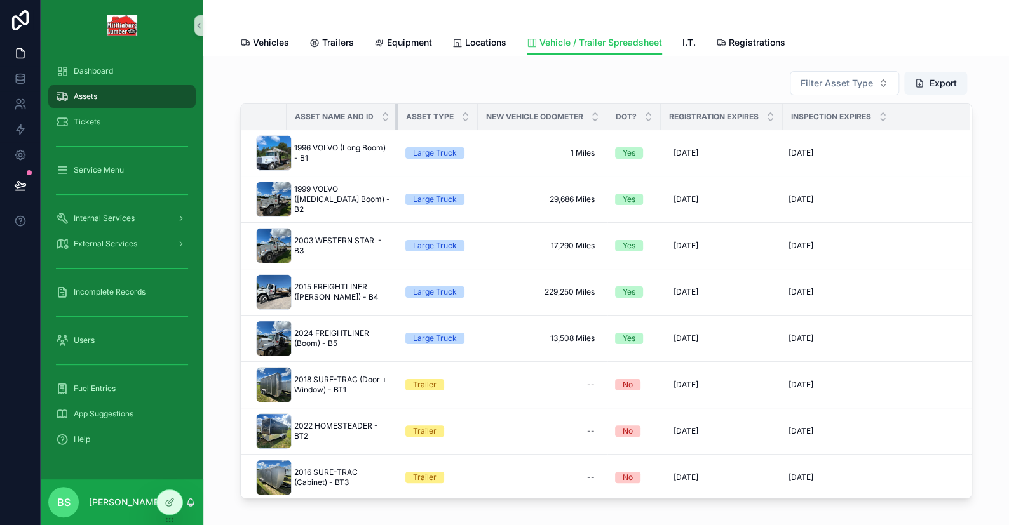
click at [417, 116] on tr "Asset Name and ID Asset Type New Vehicle Odometer DOT? Registration Expires Ins…" at bounding box center [606, 117] width 731 height 26
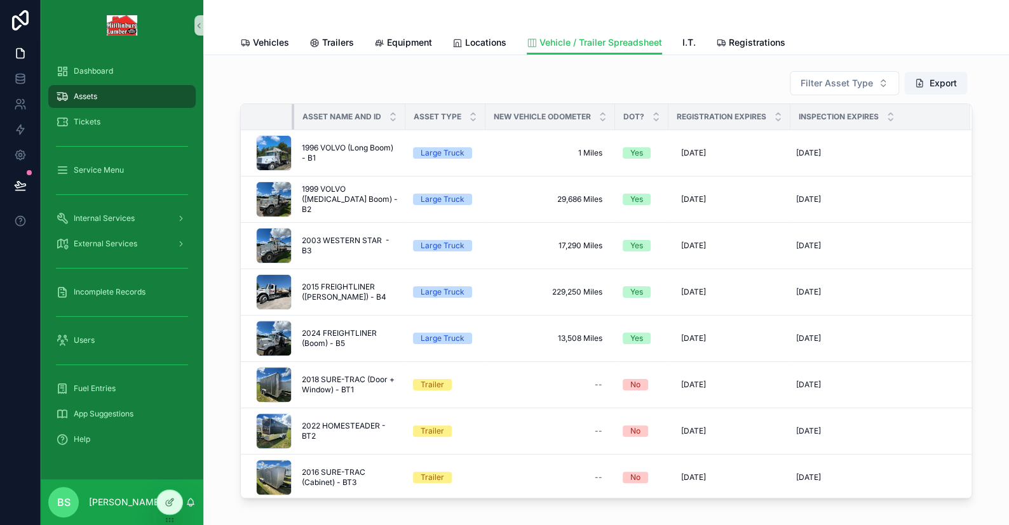
drag, startPoint x: 280, startPoint y: 111, endPoint x: 273, endPoint y: 112, distance: 7.1
click at [273, 112] on th "scrollable content" at bounding box center [267, 117] width 53 height 26
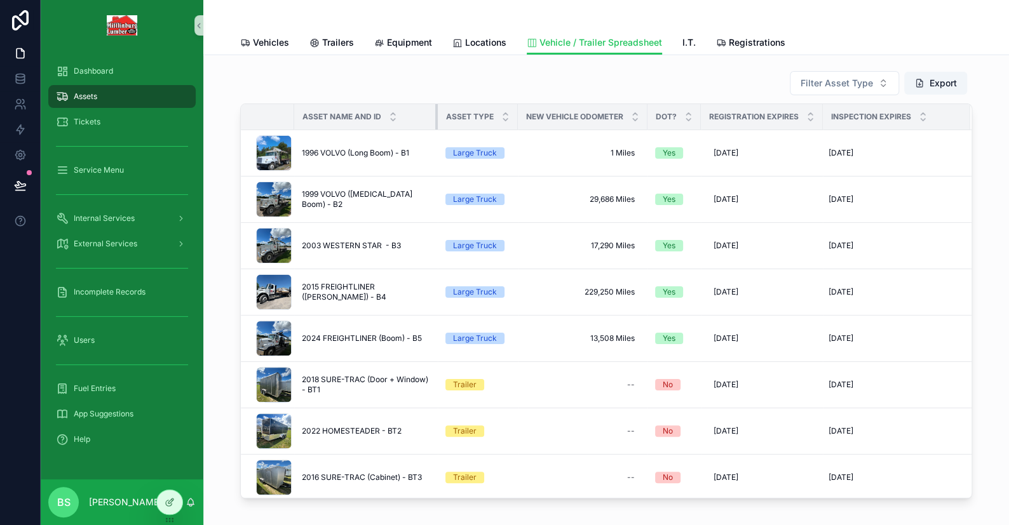
drag, startPoint x: 399, startPoint y: 118, endPoint x: 429, endPoint y: 119, distance: 30.5
click at [430, 119] on tr "Asset Name and ID Asset Type New Vehicle Odometer DOT? Registration Expires Ins…" at bounding box center [606, 117] width 731 height 26
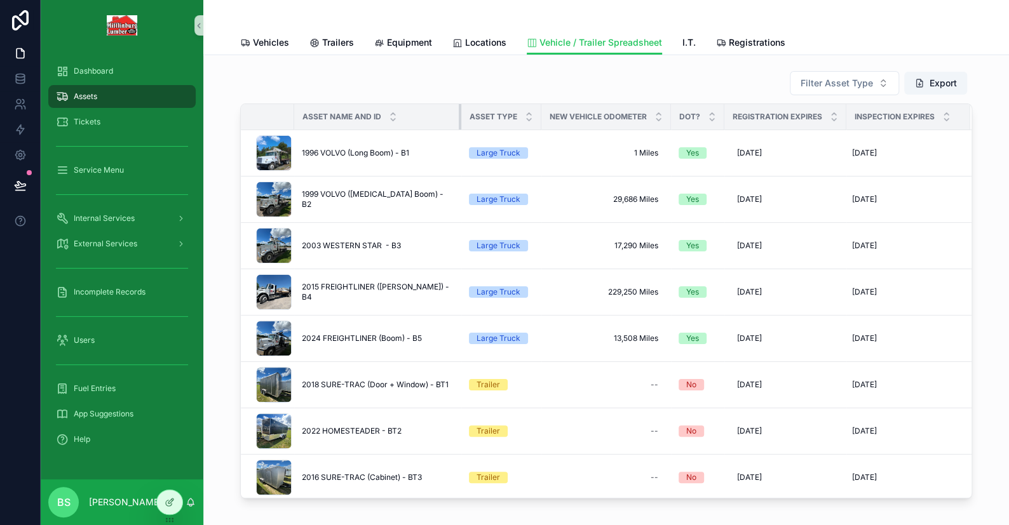
drag, startPoint x: 429, startPoint y: 113, endPoint x: 455, endPoint y: 116, distance: 25.6
click at [455, 116] on tr "Asset Name and ID Asset Type New Vehicle Odometer DOT? Registration Expires Ins…" at bounding box center [606, 117] width 731 height 26
click at [995, 161] on div "Filter Asset Type Export Asset Name and ID Asset Type New Vehicle Odometer DOT?…" at bounding box center [606, 320] width 806 height 530
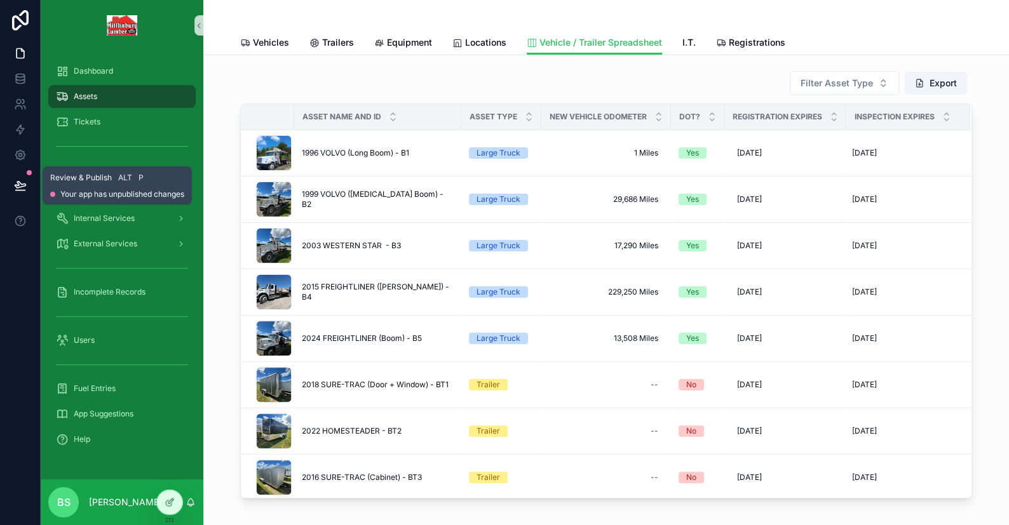
click at [29, 187] on button at bounding box center [20, 186] width 28 height 36
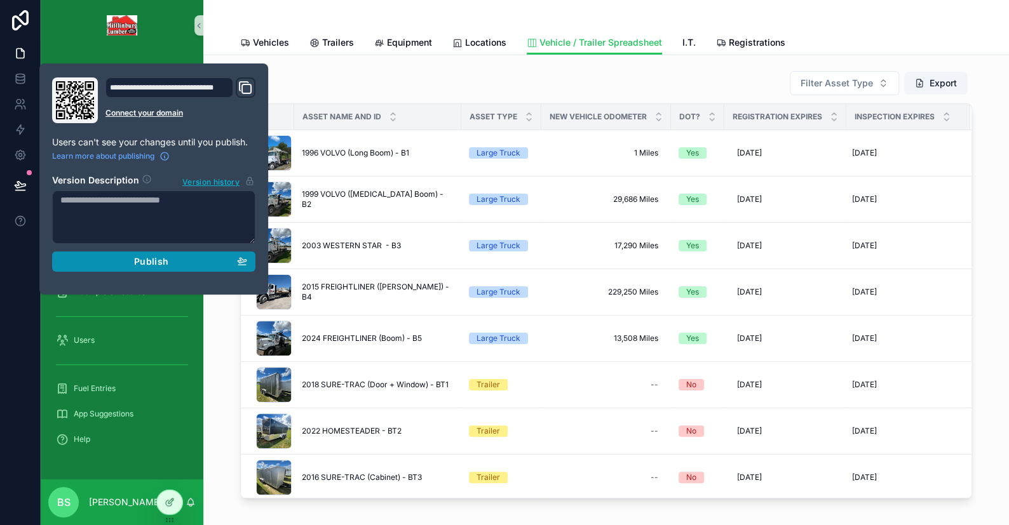
click at [114, 267] on button "Publish" at bounding box center [153, 262] width 203 height 20
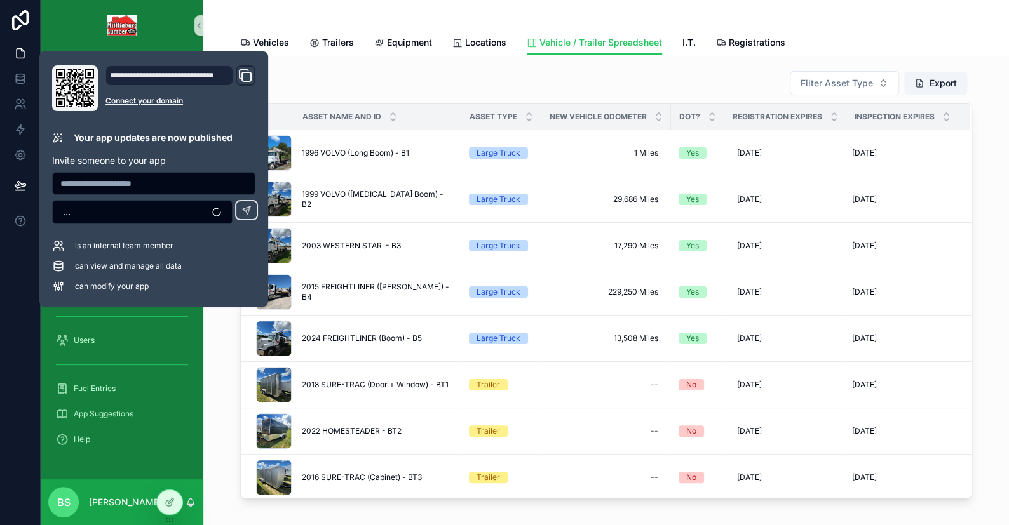
click at [217, 444] on div "Filter Asset Type Export Asset Name and ID Asset Type New Vehicle Odometer DOT?…" at bounding box center [605, 284] width 785 height 438
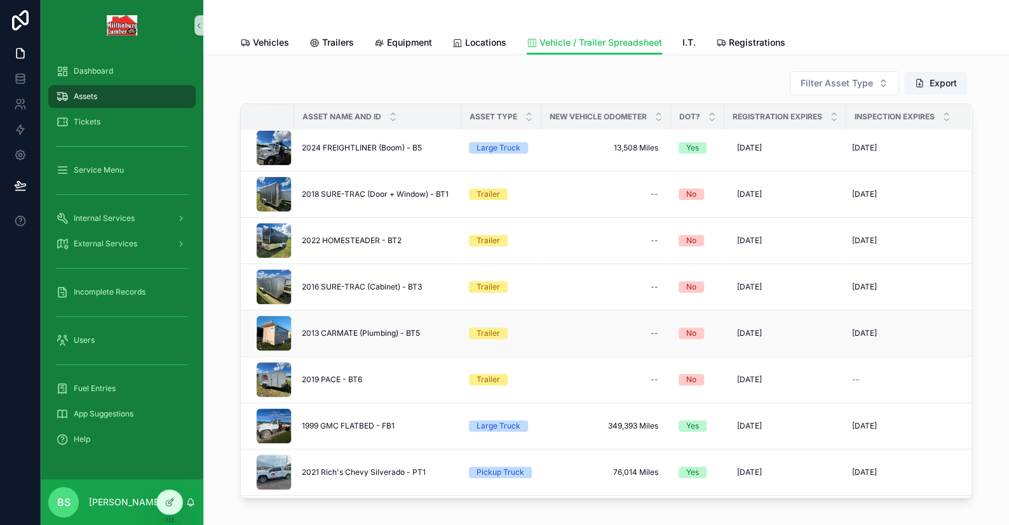
scroll to position [381, 0]
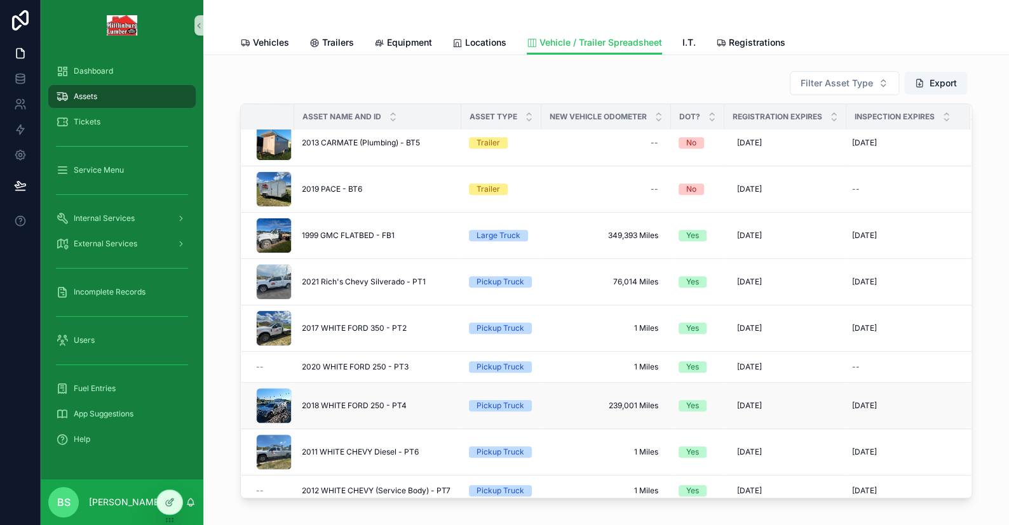
click at [260, 407] on div "scrollable content" at bounding box center [274, 406] width 36 height 36
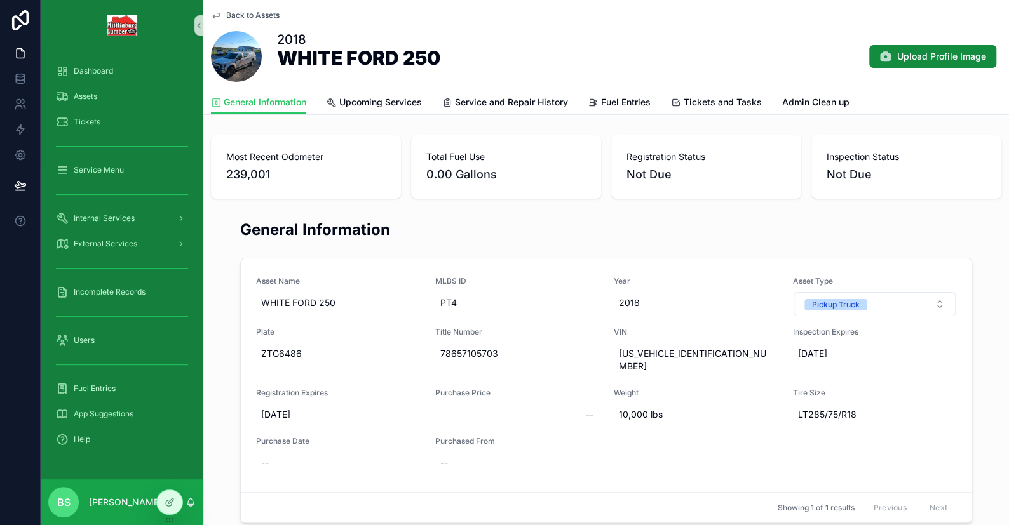
click at [234, 59] on span "scrollable content" at bounding box center [236, 56] width 51 height 51
click at [215, 13] on icon "scrollable content" at bounding box center [216, 15] width 10 height 10
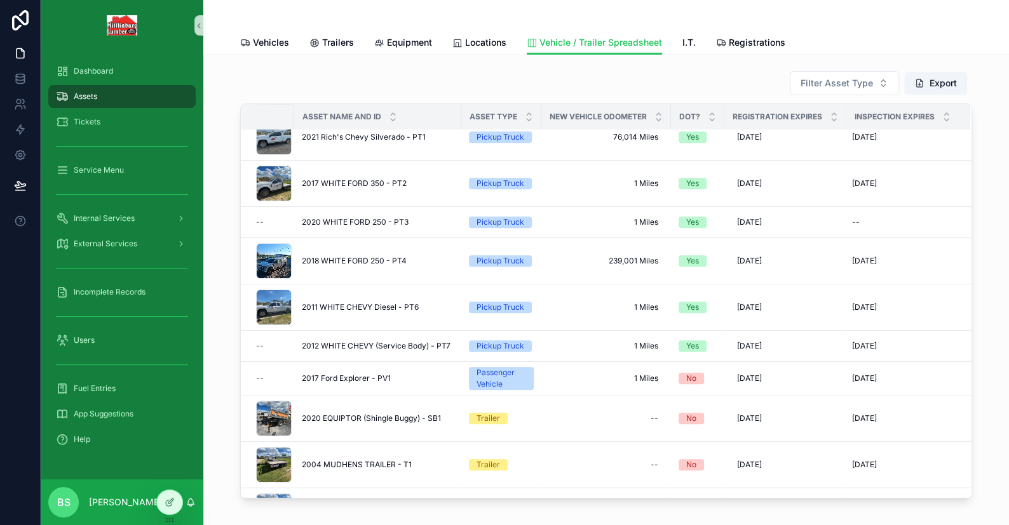
scroll to position [572, 0]
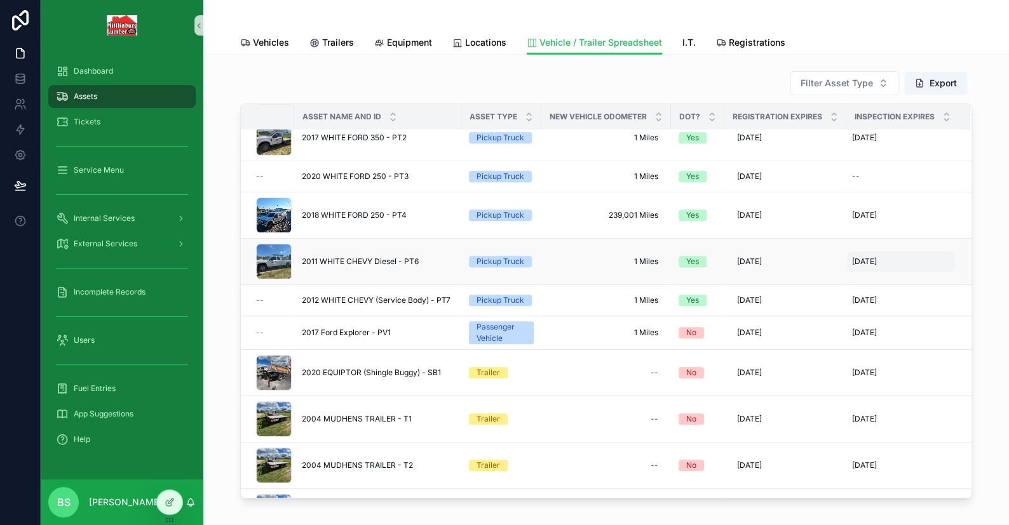
click at [868, 259] on span "10/24/2001" at bounding box center [864, 262] width 25 height 10
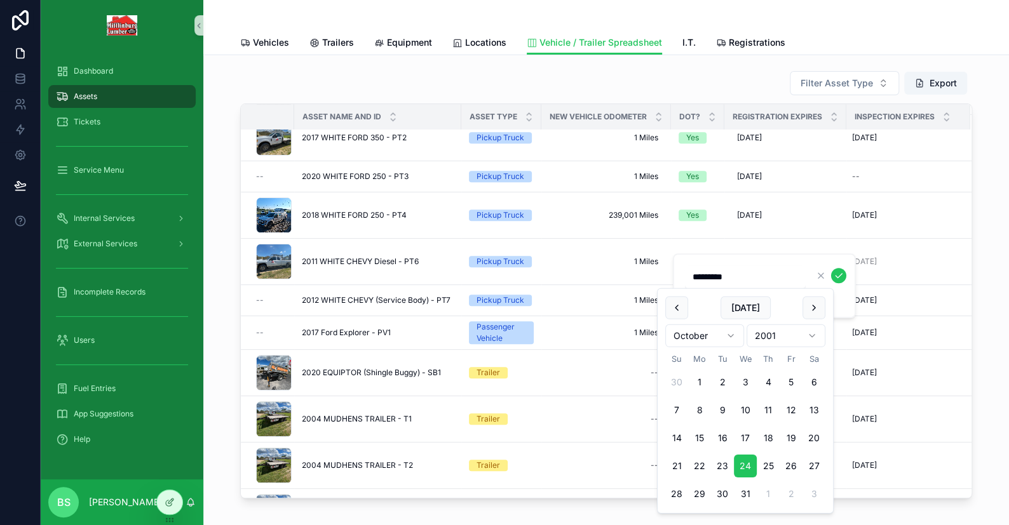
type input "**********"
click at [842, 274] on icon "scrollable content" at bounding box center [838, 276] width 10 height 10
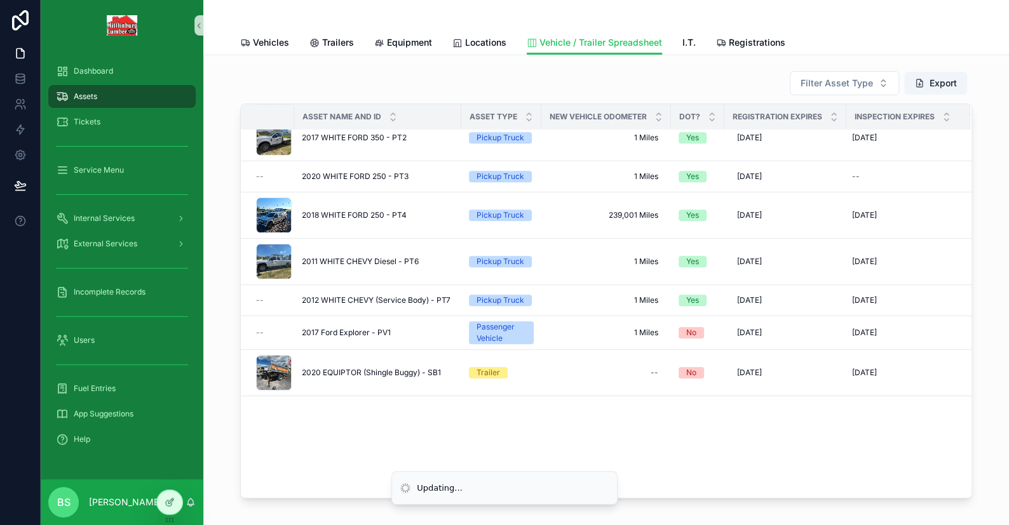
scroll to position [0, 0]
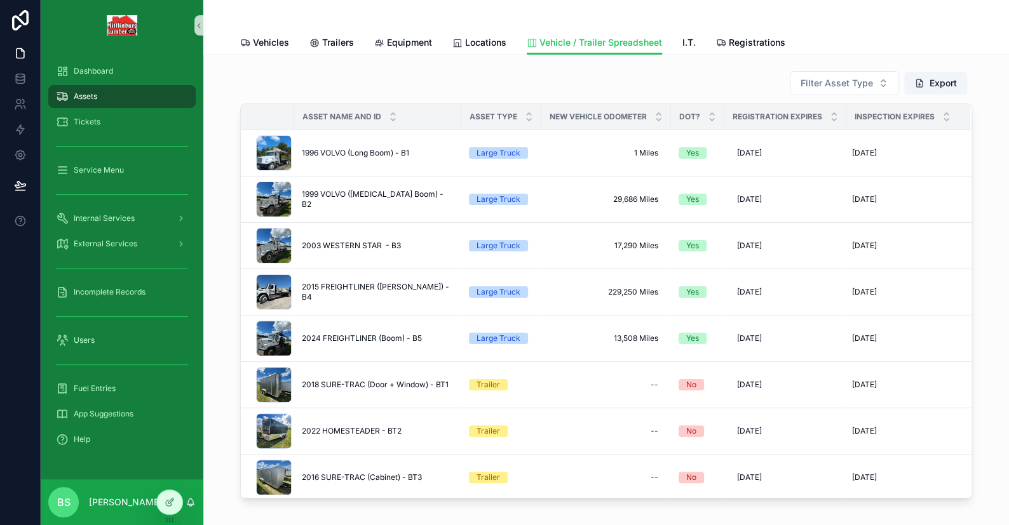
click at [994, 231] on div "Filter Asset Type Export Asset Name and ID Asset Type New Vehicle Odometer DOT?…" at bounding box center [606, 320] width 806 height 530
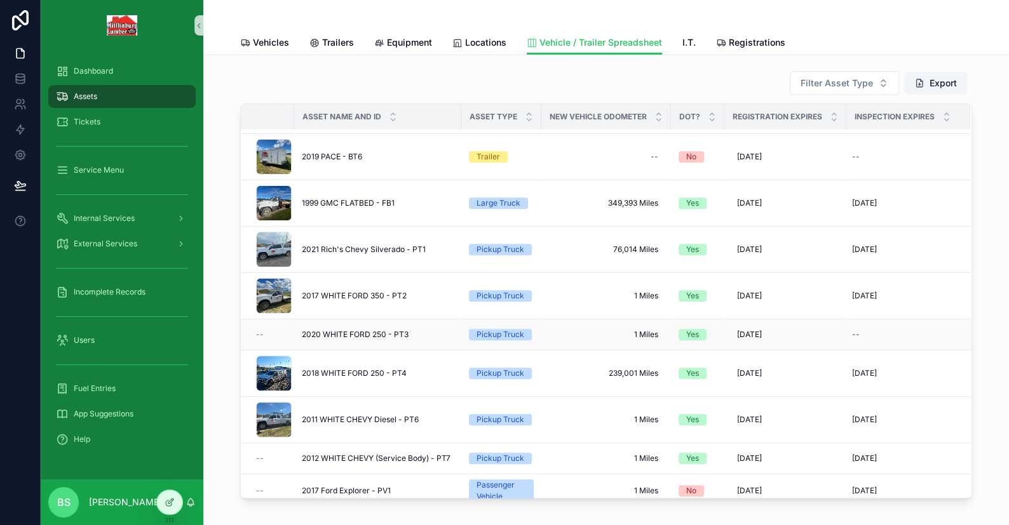
scroll to position [445, 0]
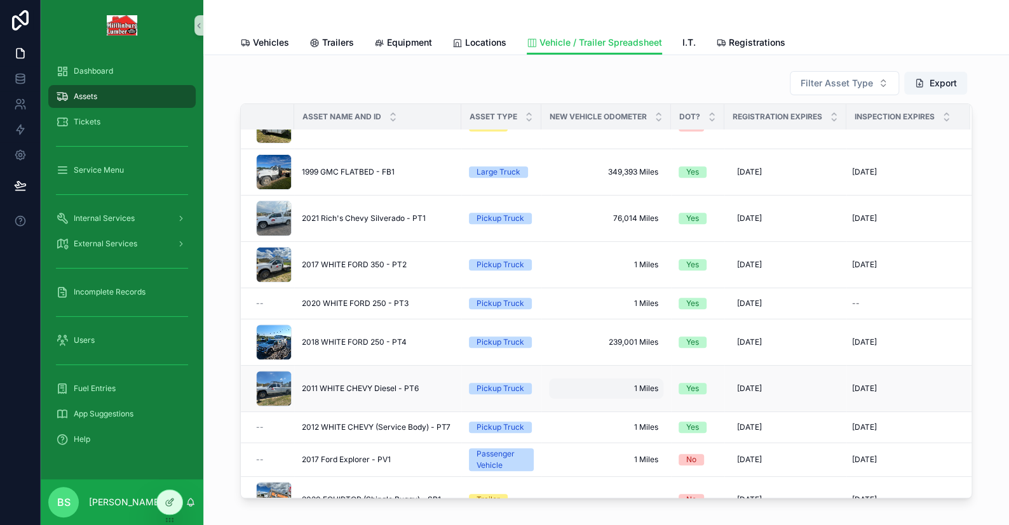
click at [616, 384] on span "1 Miles" at bounding box center [606, 389] width 104 height 10
type input "******"
type input "**********"
click at [699, 406] on icon "scrollable content" at bounding box center [702, 403] width 10 height 10
click at [864, 425] on span "[DATE]" at bounding box center [864, 427] width 25 height 10
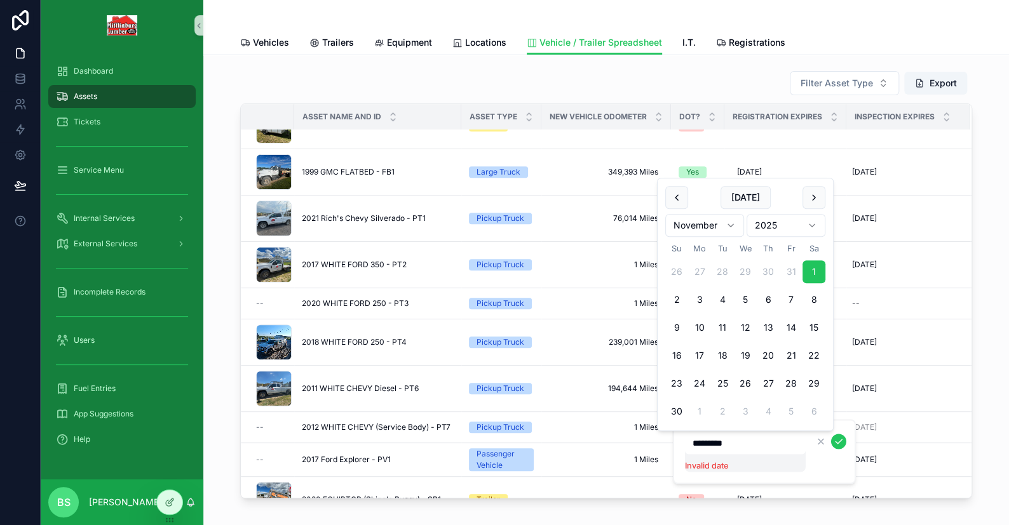
type input "**********"
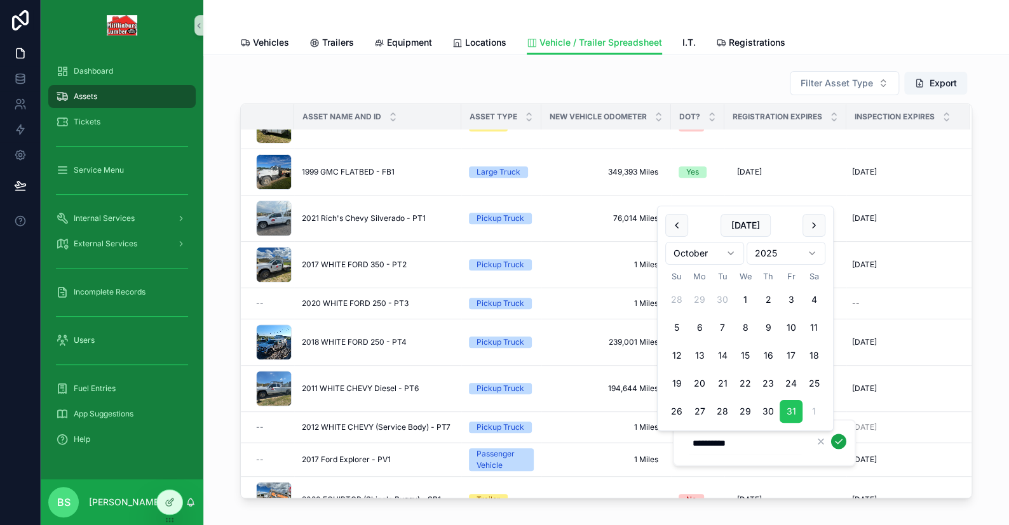
click at [839, 442] on icon "scrollable content" at bounding box center [838, 442] width 6 height 4
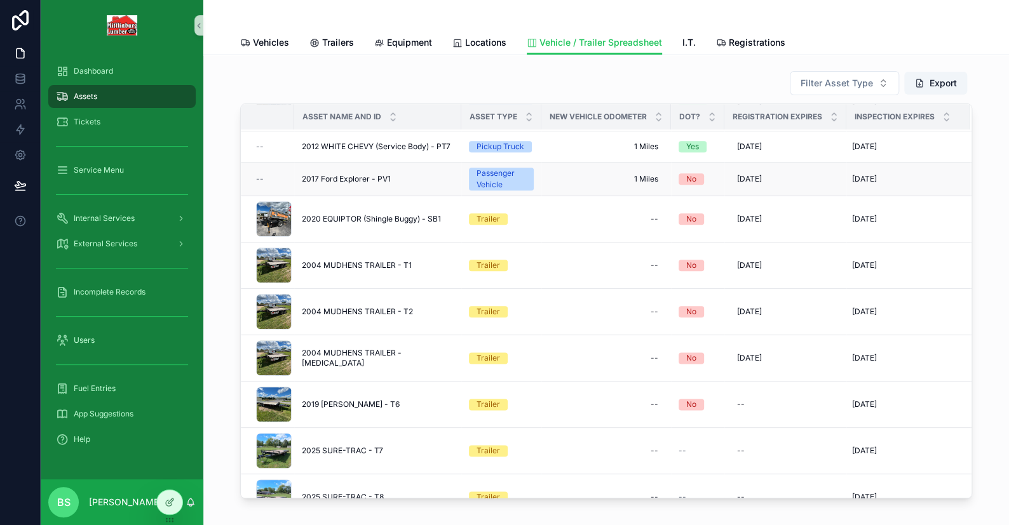
scroll to position [601, 0]
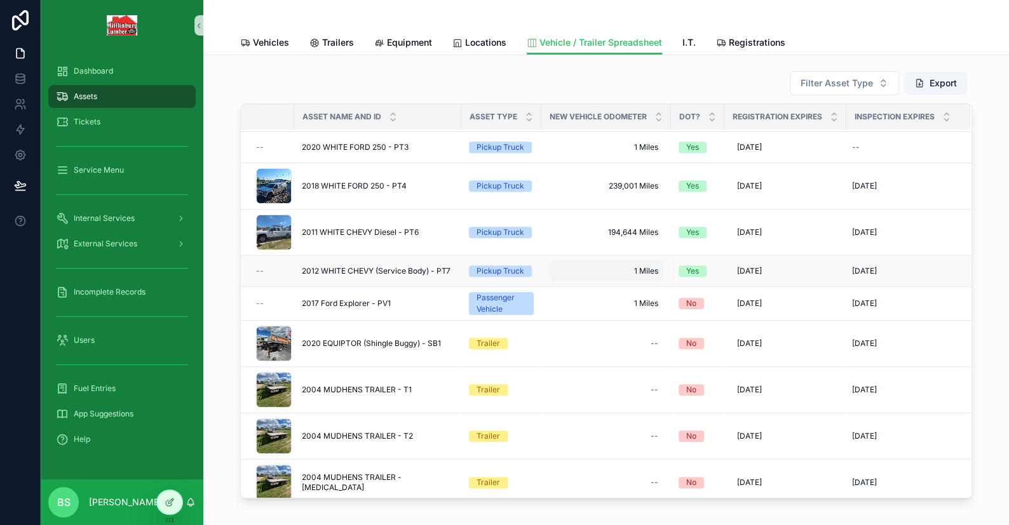
click at [618, 267] on span "1 Miles" at bounding box center [606, 271] width 104 height 10
type input "******"
type input "**********"
click at [708, 285] on button "scrollable content" at bounding box center [701, 285] width 15 height 15
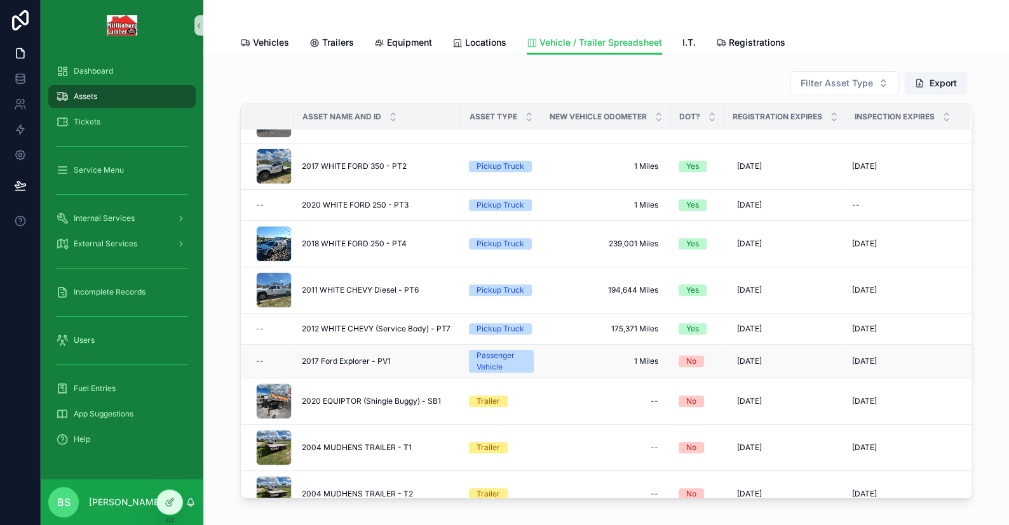
scroll to position [572, 0]
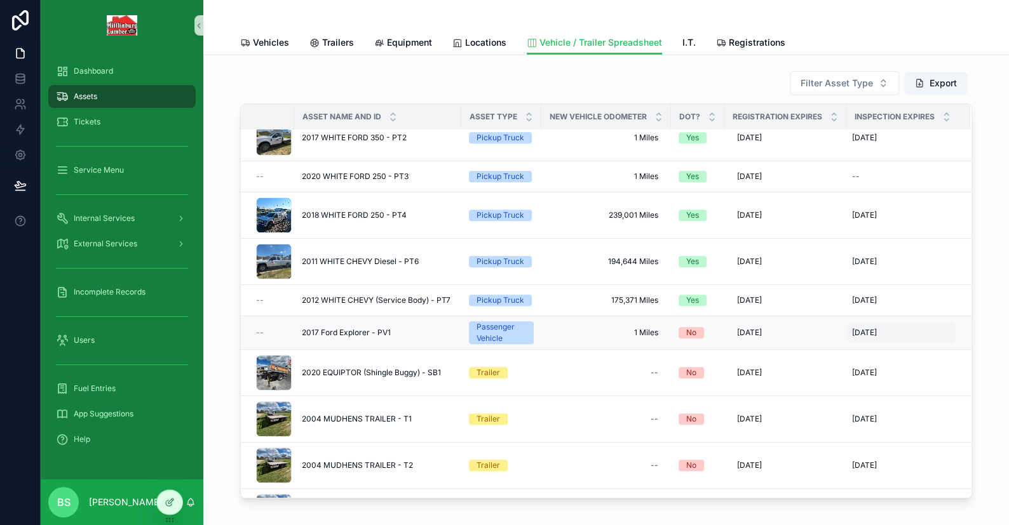
click at [862, 329] on span "10/25/2001" at bounding box center [864, 333] width 25 height 10
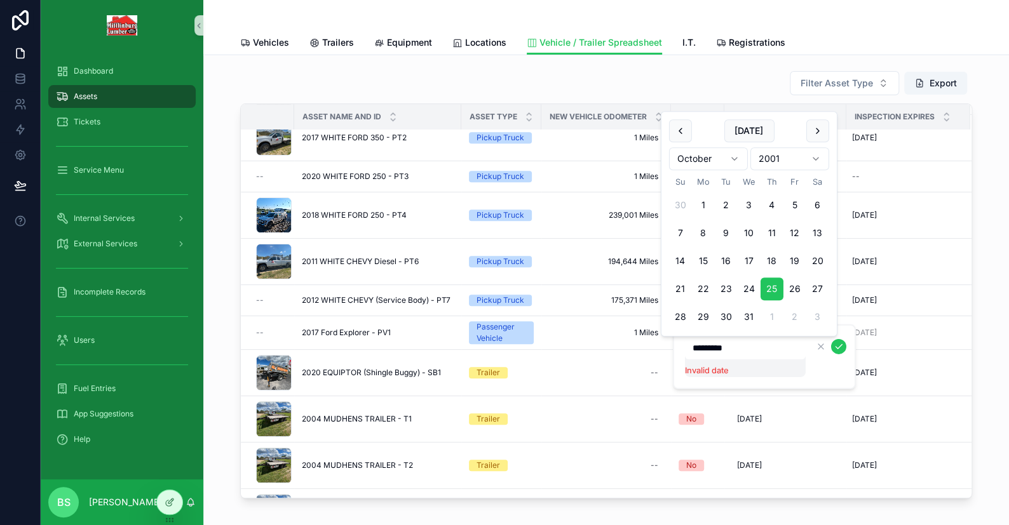
type input "**********"
click at [836, 344] on icon "scrollable content" at bounding box center [838, 347] width 10 height 10
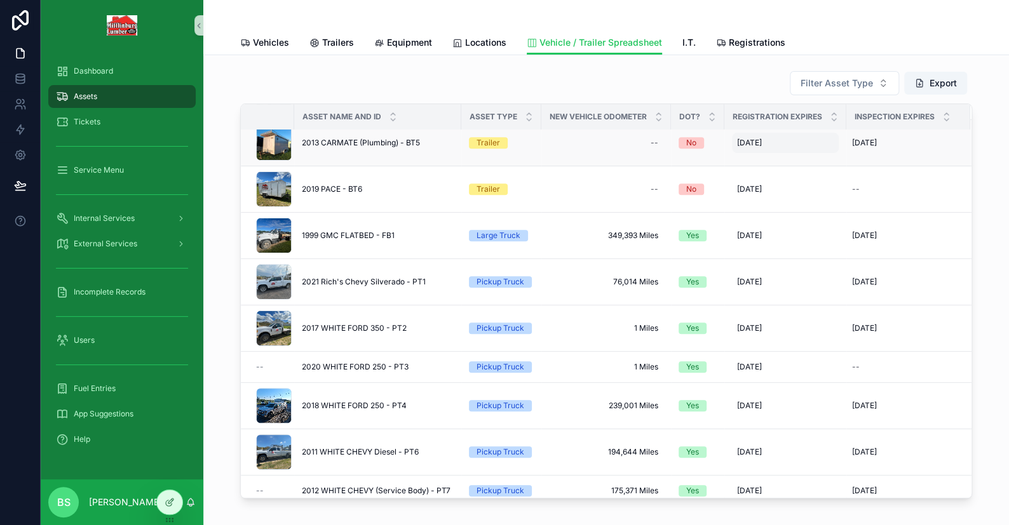
scroll to position [635, 0]
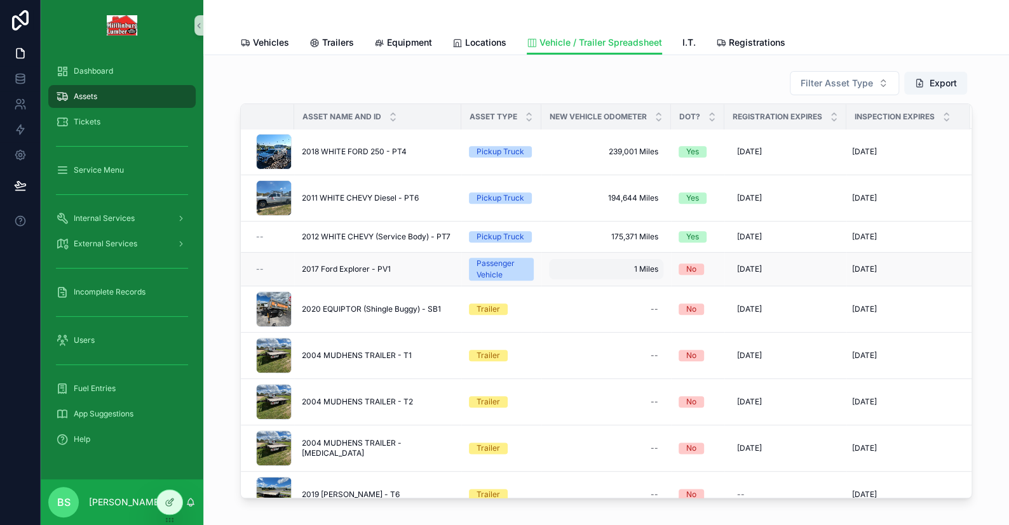
click at [620, 264] on span "1 Miles" at bounding box center [606, 269] width 104 height 10
type input "******"
type input "**********"
click at [699, 280] on icon "scrollable content" at bounding box center [702, 283] width 10 height 10
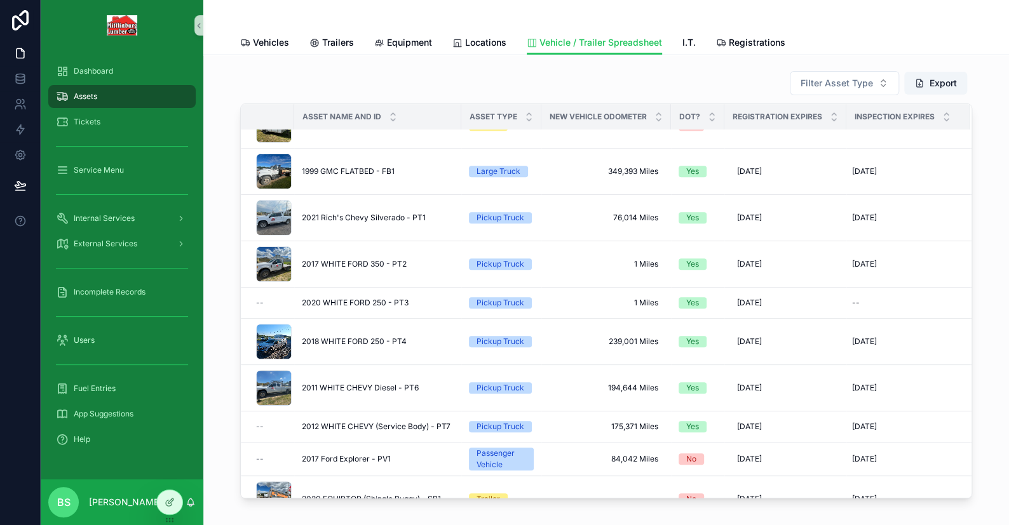
scroll to position [637, 0]
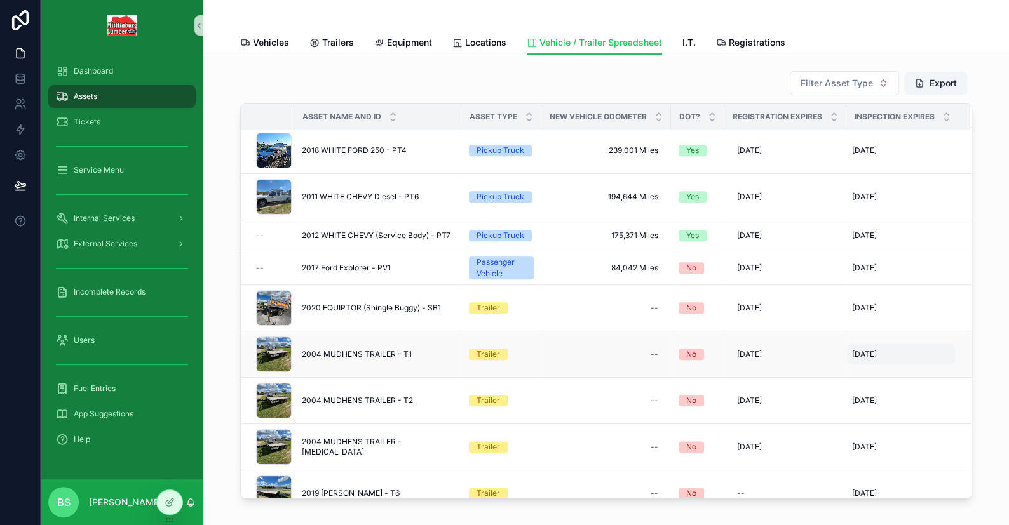
click at [865, 354] on span "7/24/2001" at bounding box center [864, 354] width 25 height 10
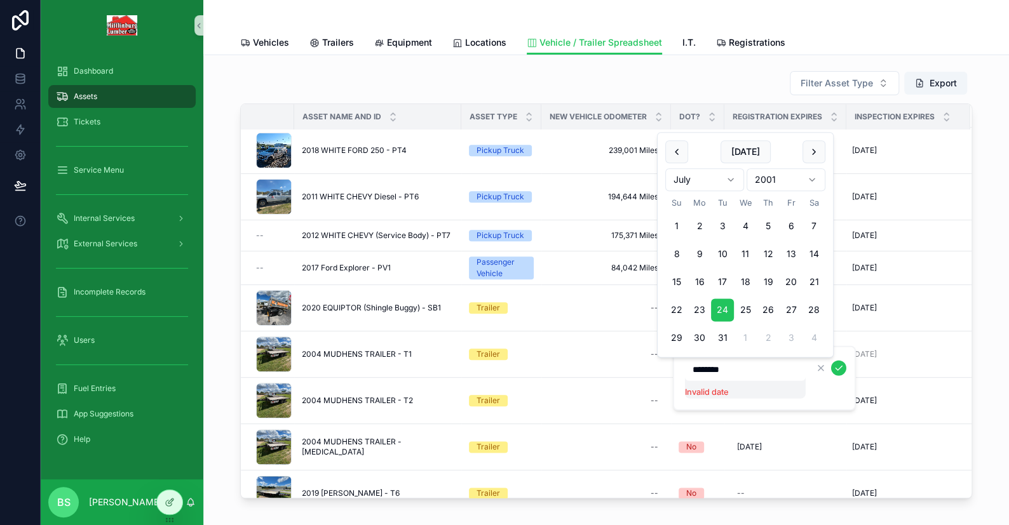
type input "*********"
click at [842, 364] on icon "scrollable content" at bounding box center [838, 368] width 10 height 10
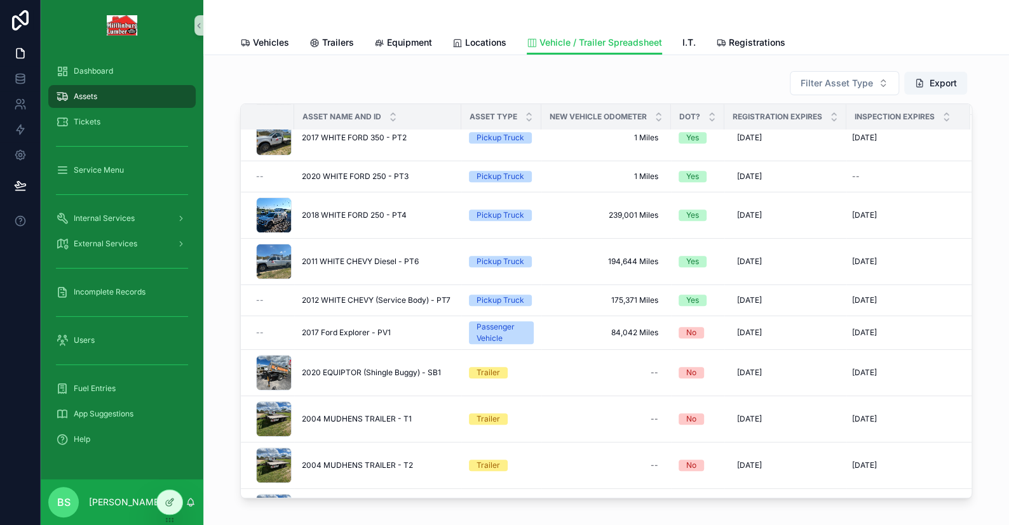
scroll to position [699, 0]
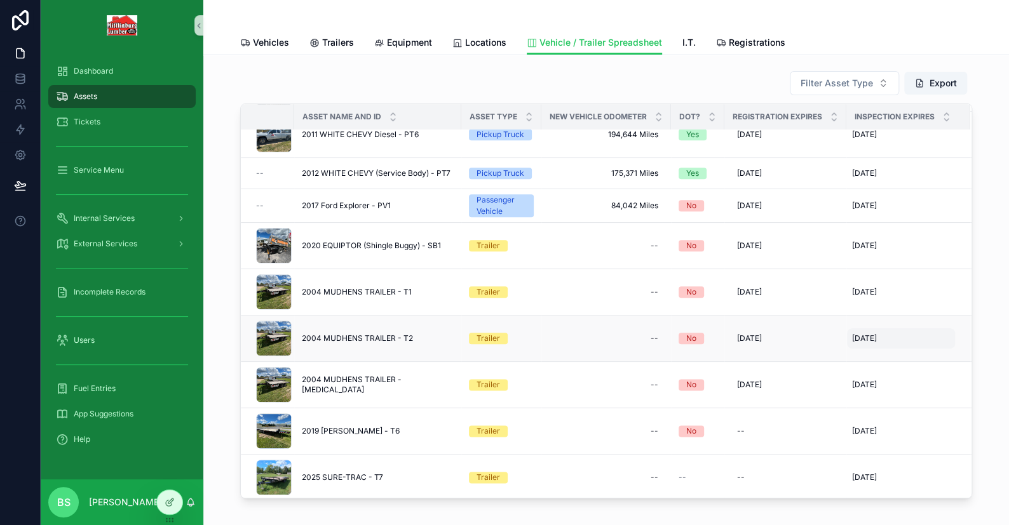
click at [868, 338] on span "7/24/2001" at bounding box center [864, 339] width 25 height 10
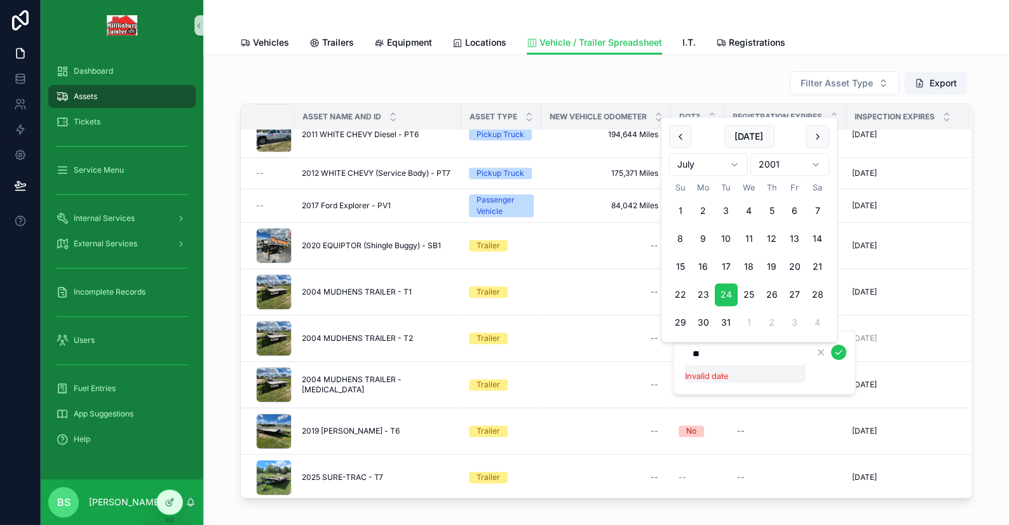
type input "*"
type input "*********"
click at [833, 352] on icon "scrollable content" at bounding box center [838, 352] width 10 height 10
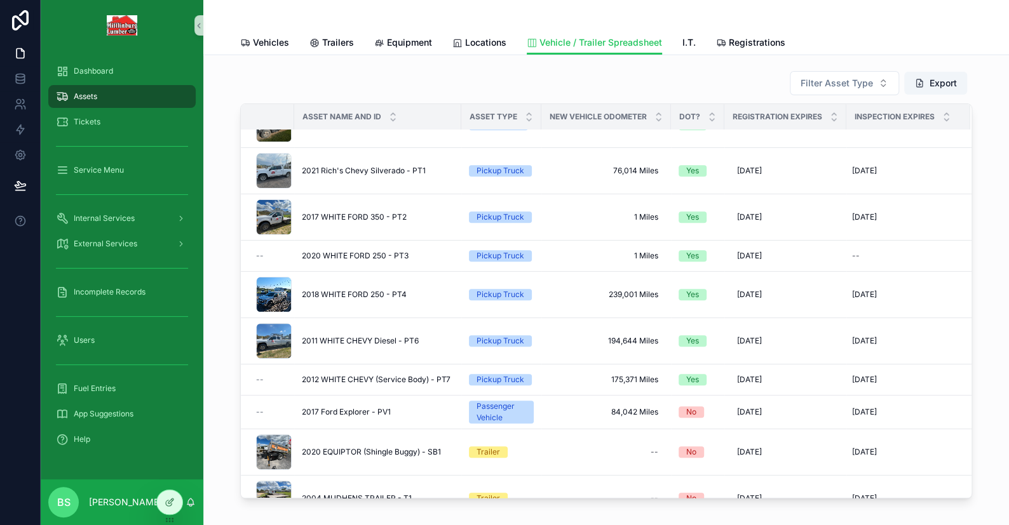
scroll to position [747, 0]
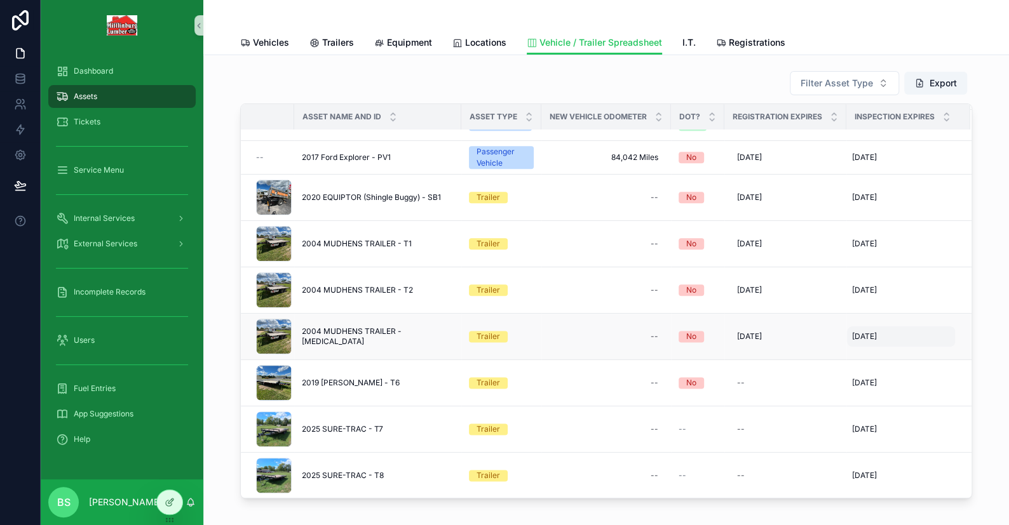
click at [871, 332] on span "7/24/2001" at bounding box center [864, 337] width 25 height 10
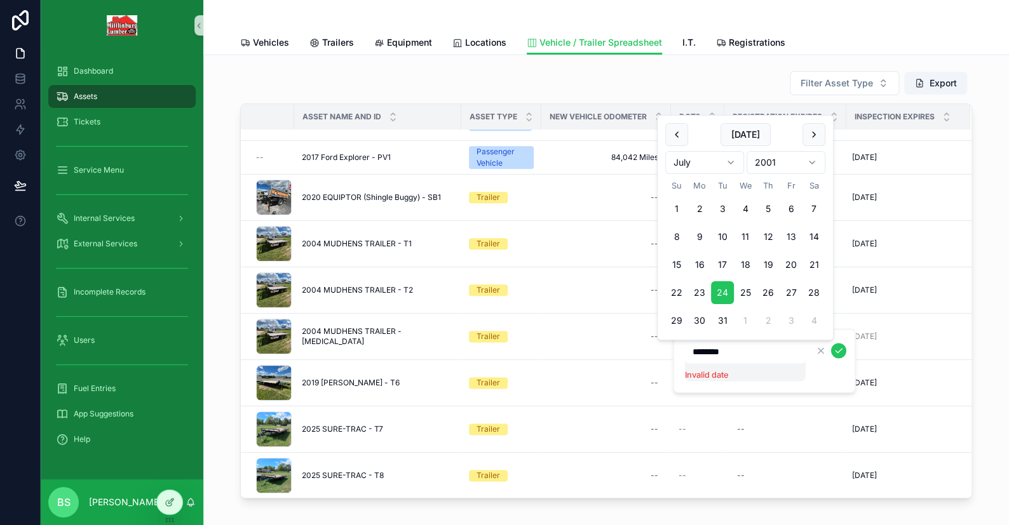
type input "*********"
click at [835, 351] on icon "scrollable content" at bounding box center [838, 351] width 10 height 10
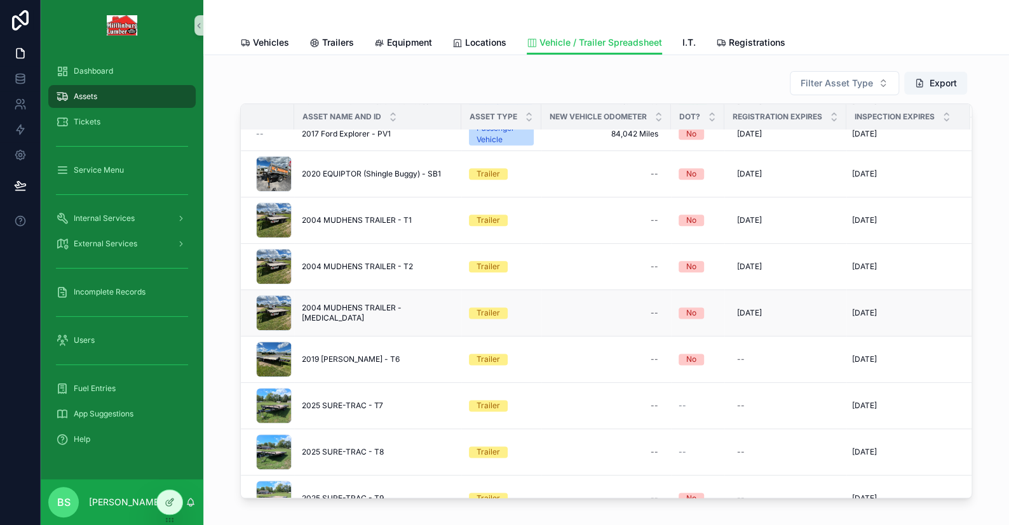
scroll to position [791, 0]
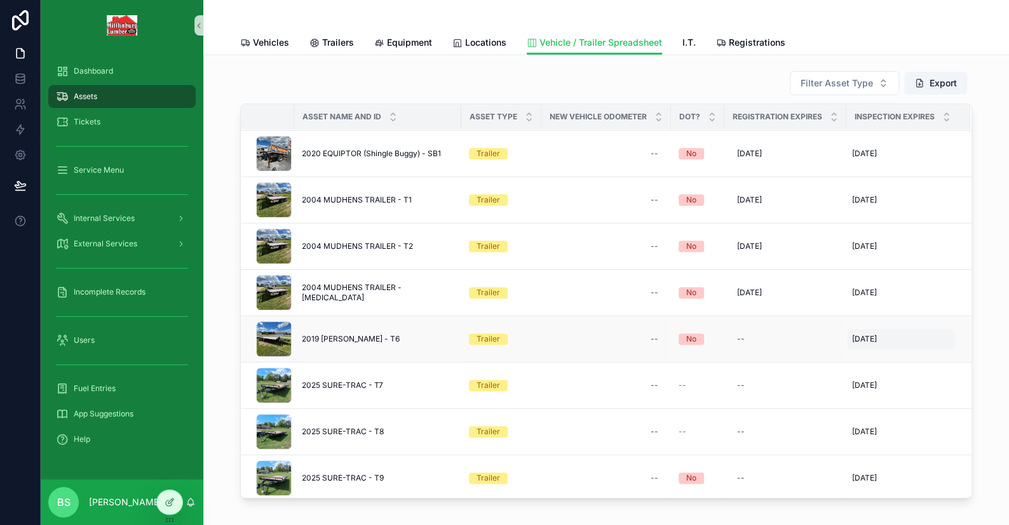
click at [852, 334] on span "11/24/2001" at bounding box center [864, 339] width 25 height 10
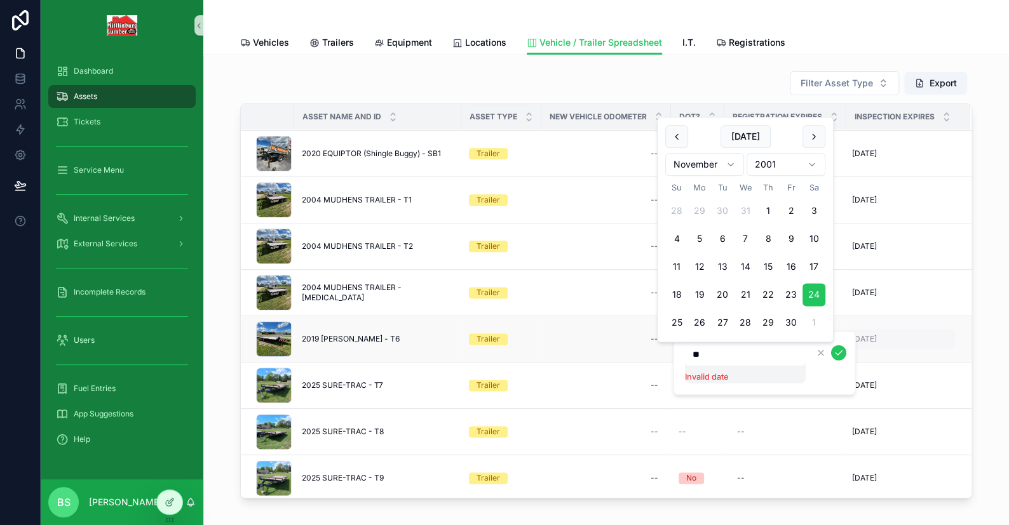
type input "*"
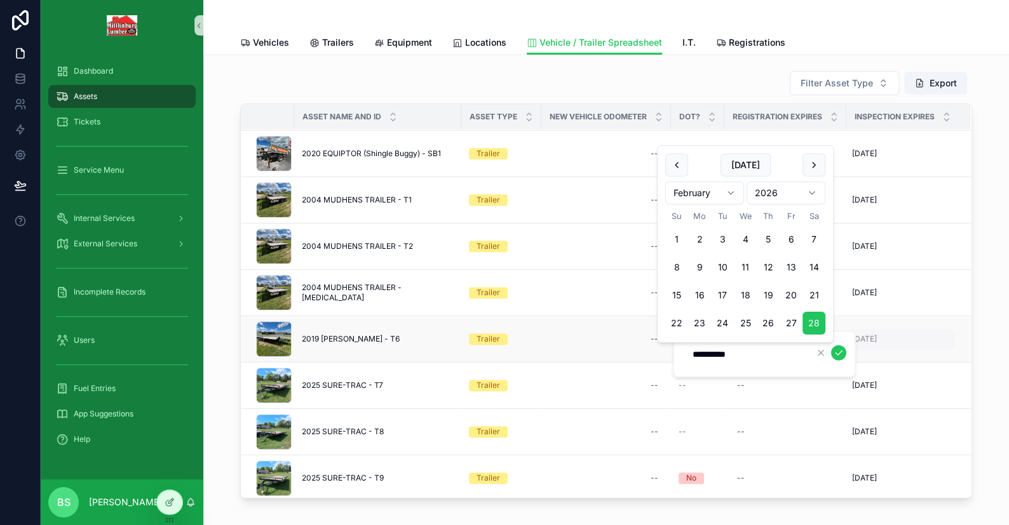
type input "*********"
click at [837, 351] on icon "scrollable content" at bounding box center [838, 353] width 10 height 10
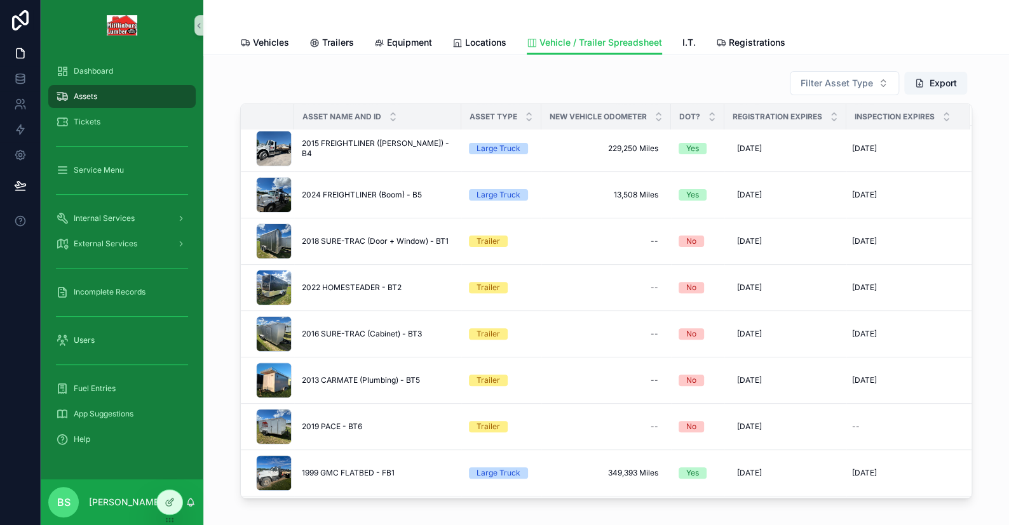
scroll to position [0, 0]
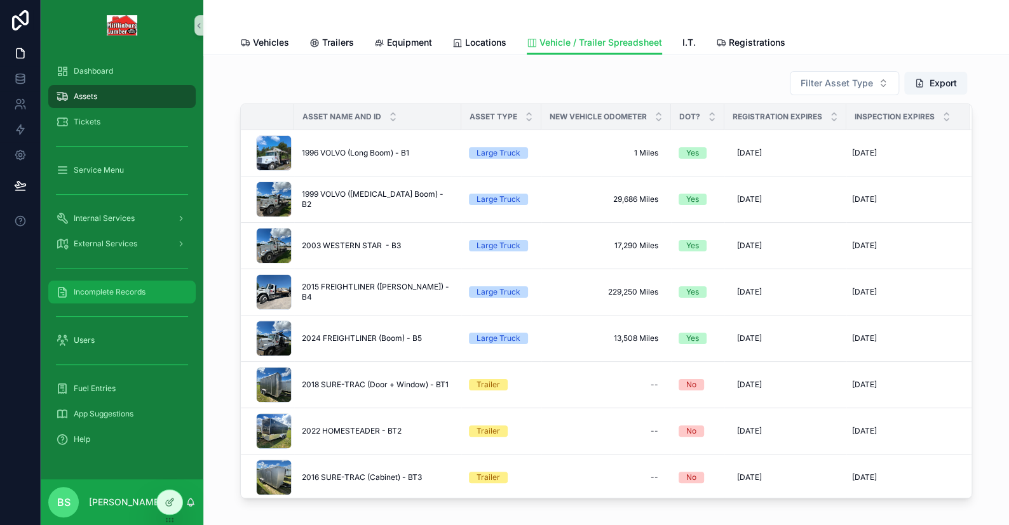
click at [115, 287] on span "Incomplete Records" at bounding box center [110, 292] width 72 height 10
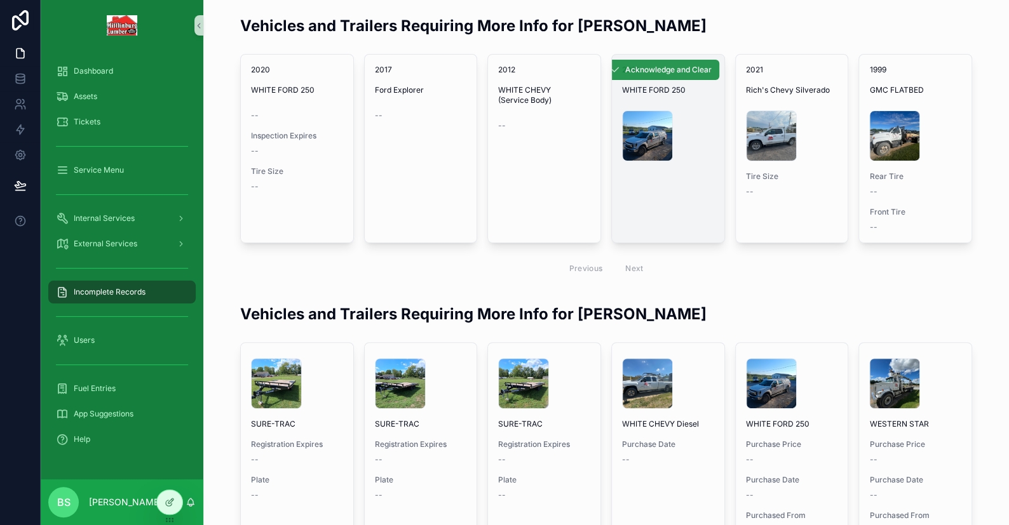
click at [653, 68] on span "Acknowledge and Clear" at bounding box center [668, 70] width 86 height 10
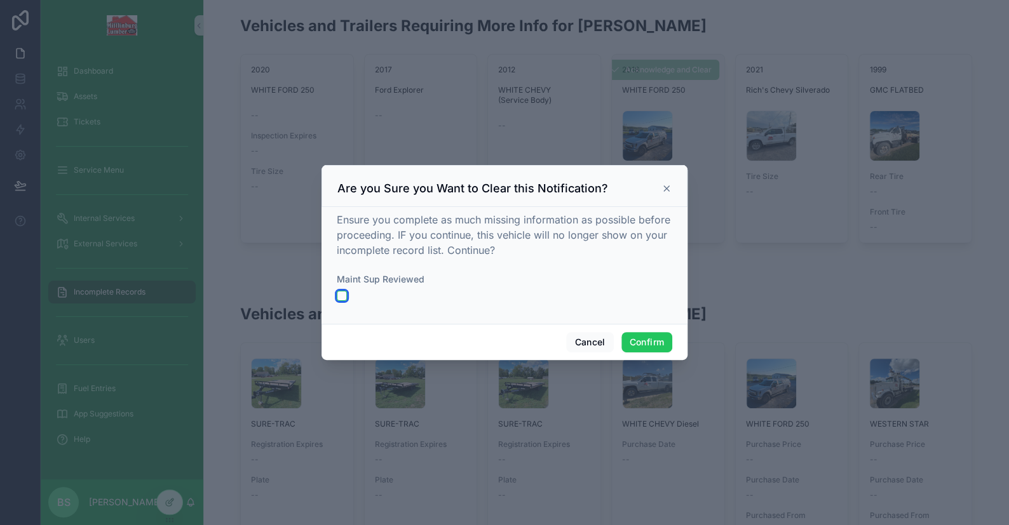
click at [339, 295] on button "button" at bounding box center [342, 296] width 10 height 10
click at [645, 346] on button "Confirm" at bounding box center [646, 342] width 51 height 20
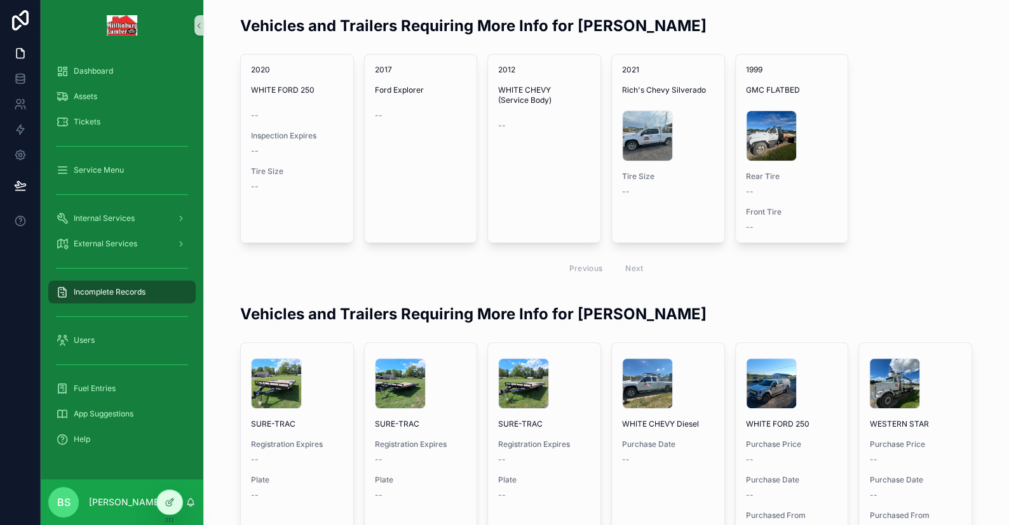
click at [935, 183] on div "2020 WHITE FORD 250 -- Inspection Expires -- Tire Size -- Acknowledge and Clear…" at bounding box center [606, 168] width 732 height 229
click at [71, 68] on div "Dashboard" at bounding box center [122, 71] width 132 height 20
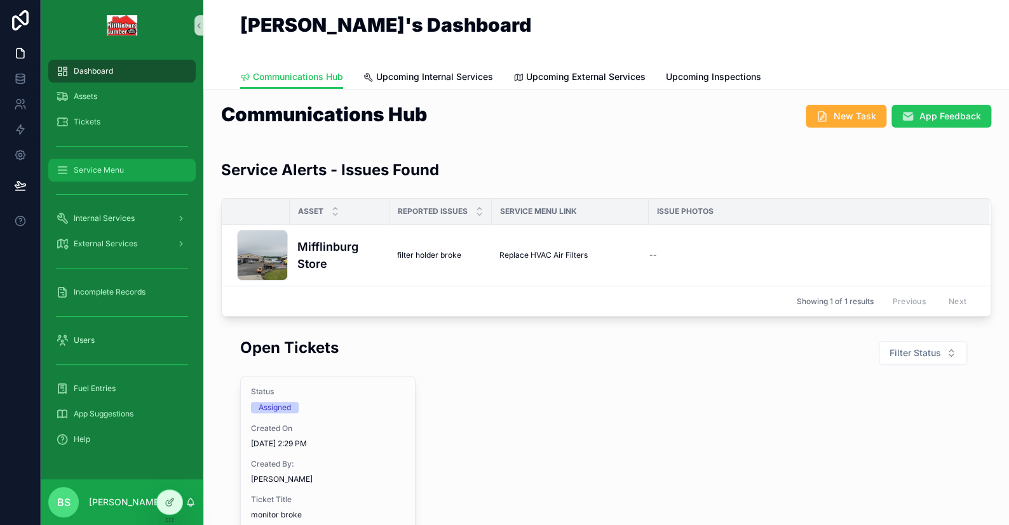
click at [112, 165] on span "Service Menu" at bounding box center [99, 170] width 50 height 10
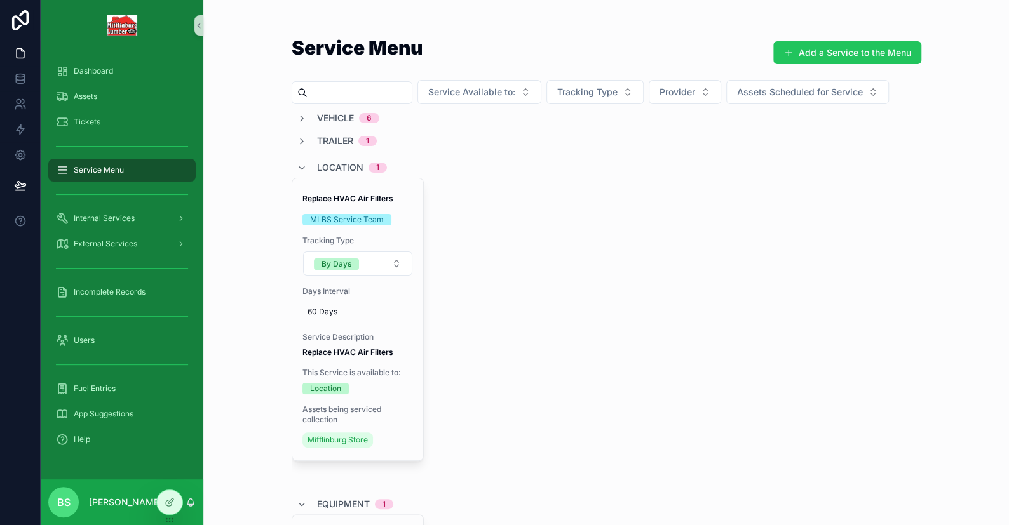
click at [549, 215] on div "Replace HVAC Air Filters MLBS Service Team Tracking Type By Days Days Interval …" at bounding box center [607, 331] width 630 height 306
click at [297, 117] on icon "scrollable content" at bounding box center [302, 119] width 10 height 10
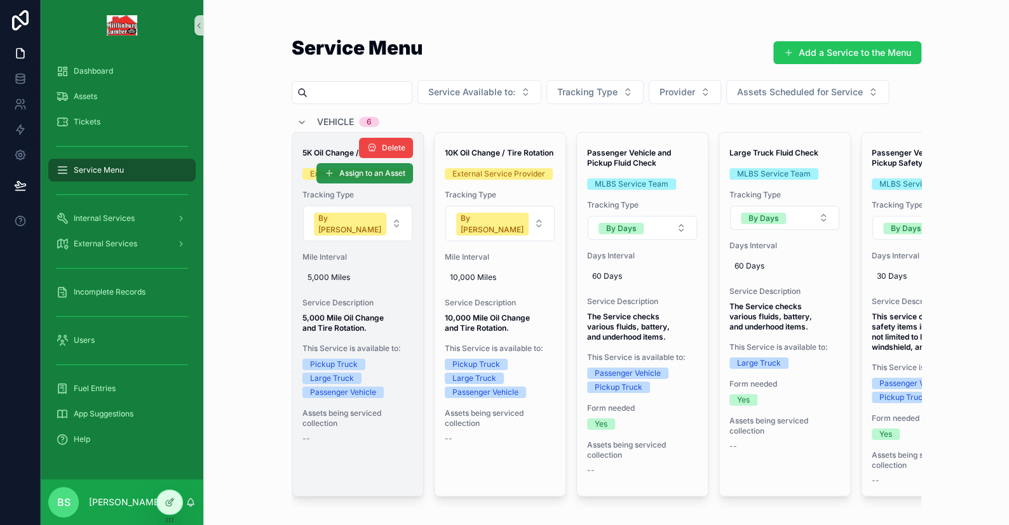
click at [344, 172] on span "Assign to an Asset" at bounding box center [372, 173] width 66 height 10
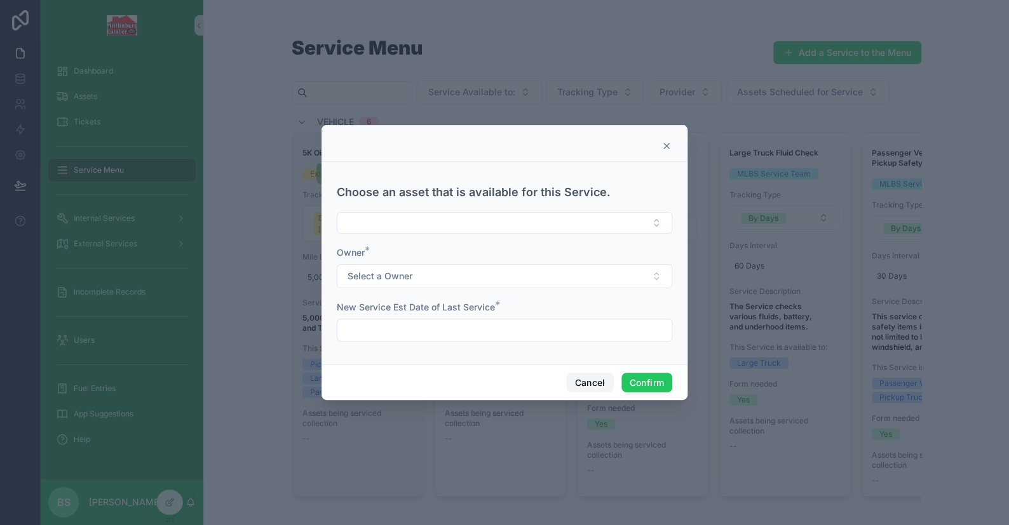
click at [581, 382] on button "Cancel" at bounding box center [589, 383] width 47 height 20
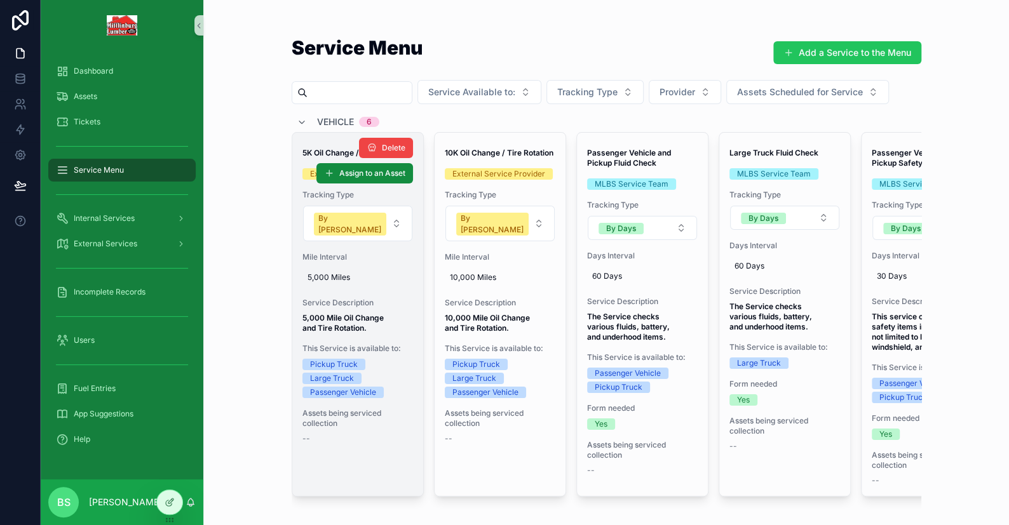
click at [347, 359] on div "Pickup Truck" at bounding box center [334, 364] width 48 height 11
click at [337, 373] on div "Large Truck" at bounding box center [332, 378] width 44 height 11
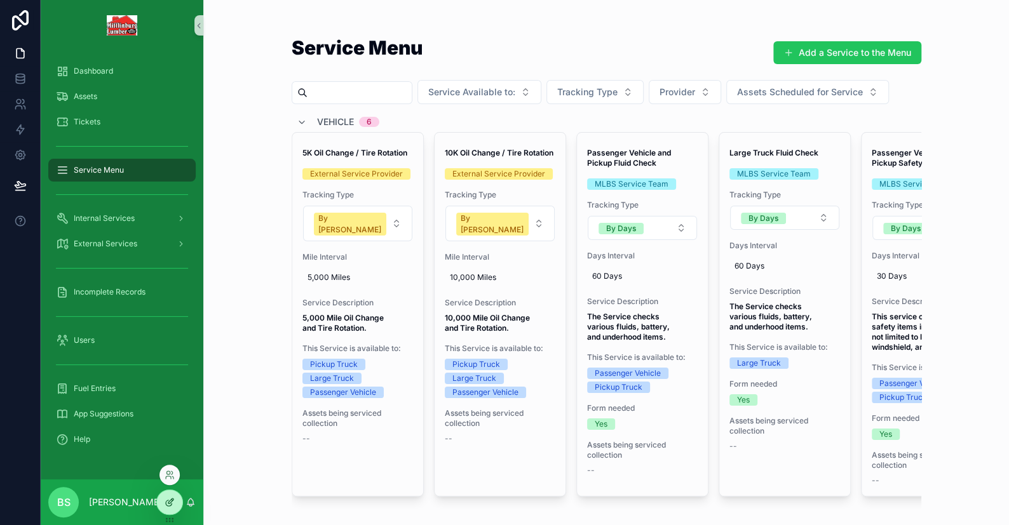
click at [168, 509] on div at bounding box center [169, 502] width 25 height 24
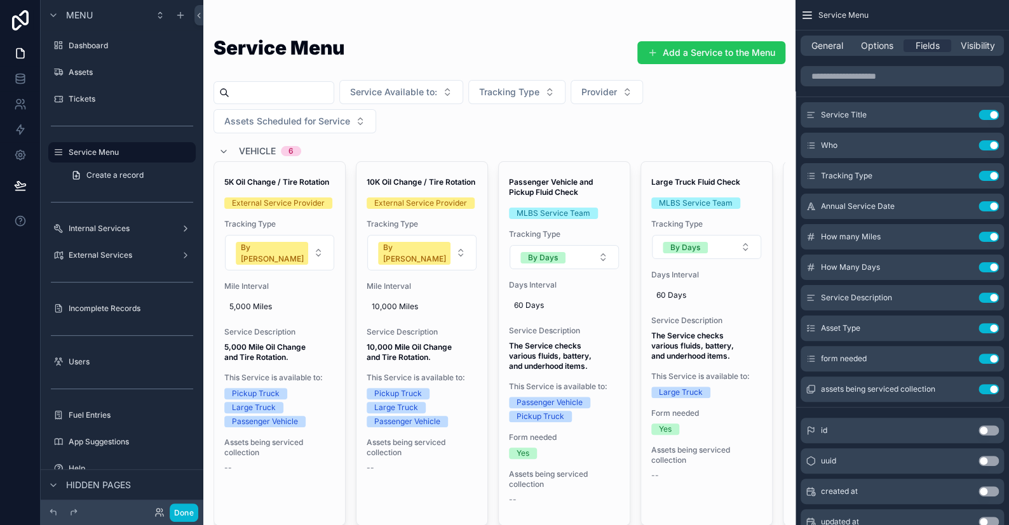
click at [962, 327] on icon "scrollable content" at bounding box center [964, 327] width 5 height 5
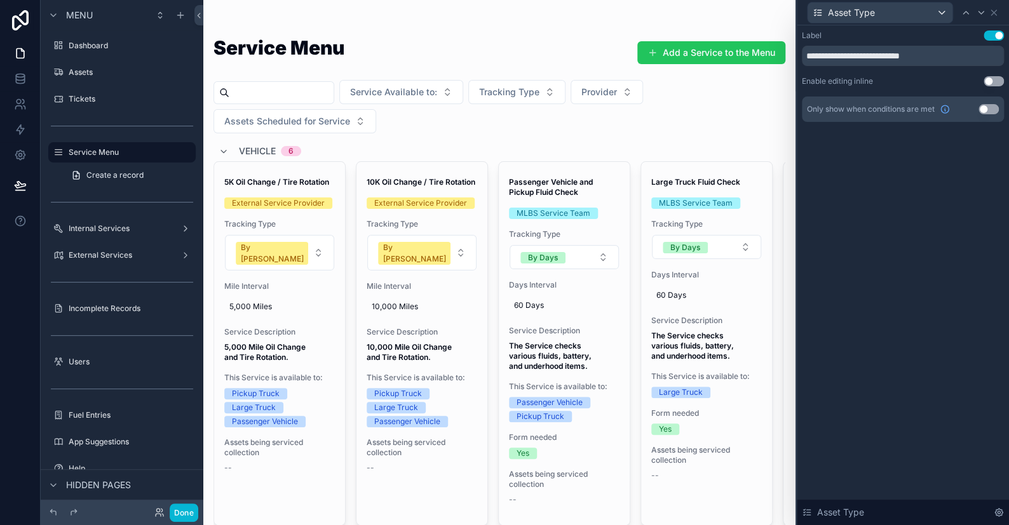
click at [990, 83] on button "Use setting" at bounding box center [993, 81] width 20 height 10
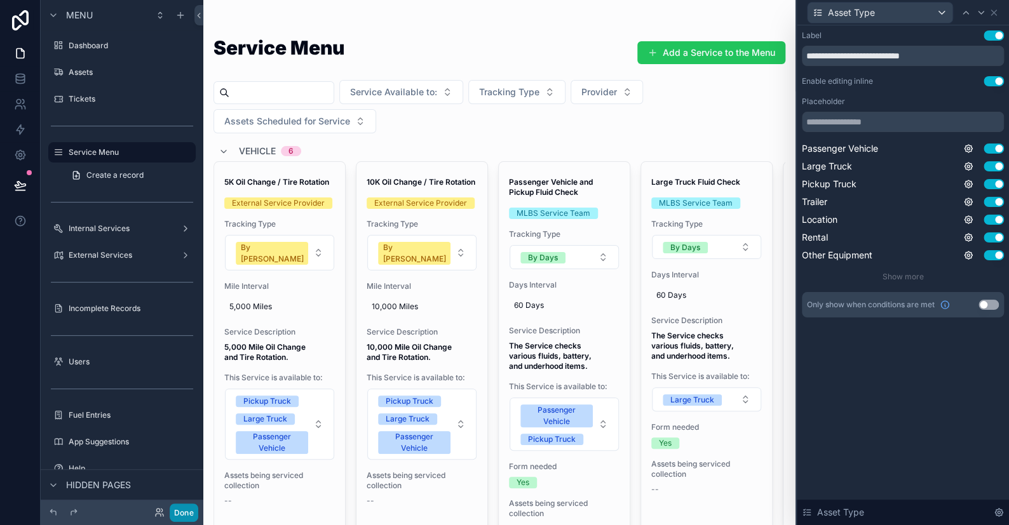
click at [188, 509] on button "Done" at bounding box center [184, 513] width 29 height 18
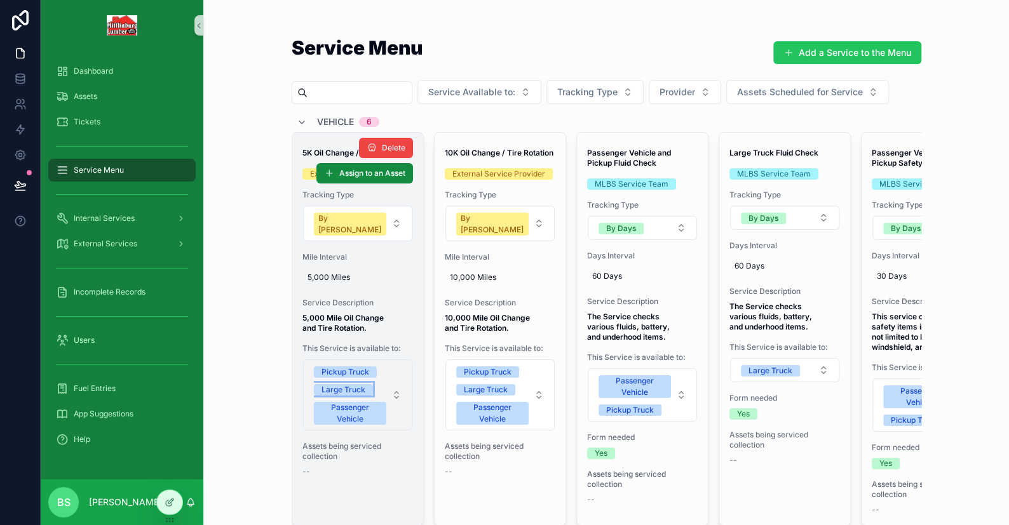
click at [365, 384] on span "Large Truck" at bounding box center [343, 389] width 59 height 11
click at [391, 360] on button "Pickup Truck Passenger Vehicle" at bounding box center [357, 386] width 109 height 53
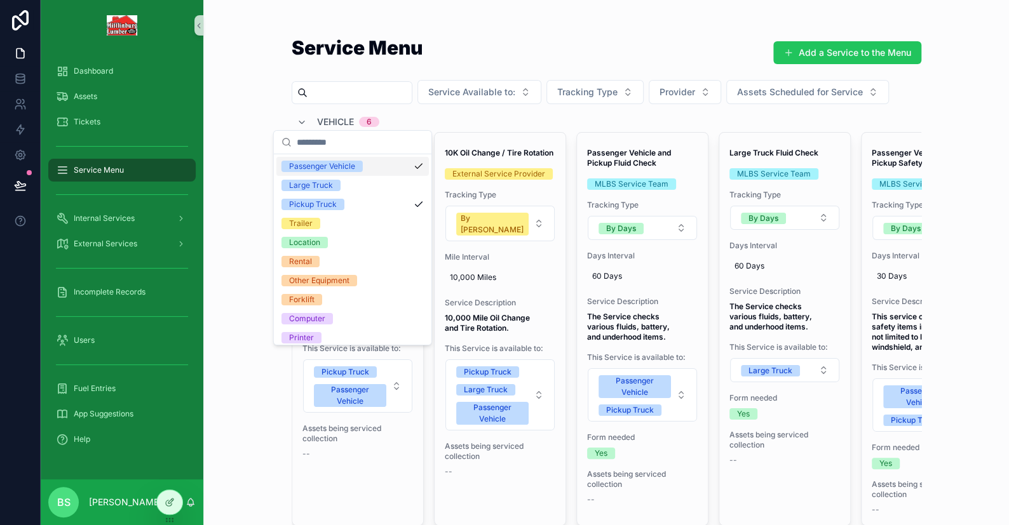
click at [251, 112] on div "Service Menu Add a Service to the Menu Service Available to: Tracking Type Prov…" at bounding box center [606, 262] width 806 height 525
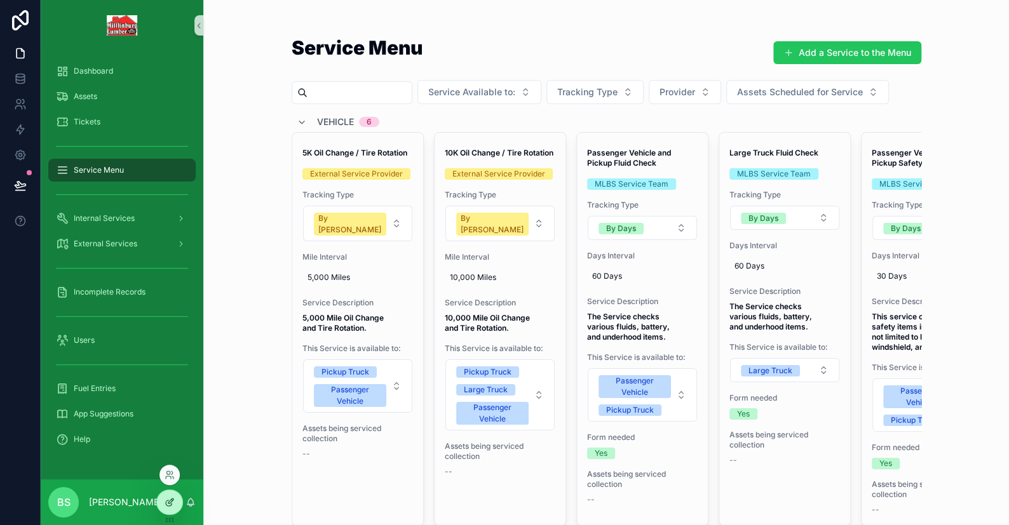
click at [168, 504] on icon at bounding box center [170, 502] width 10 height 10
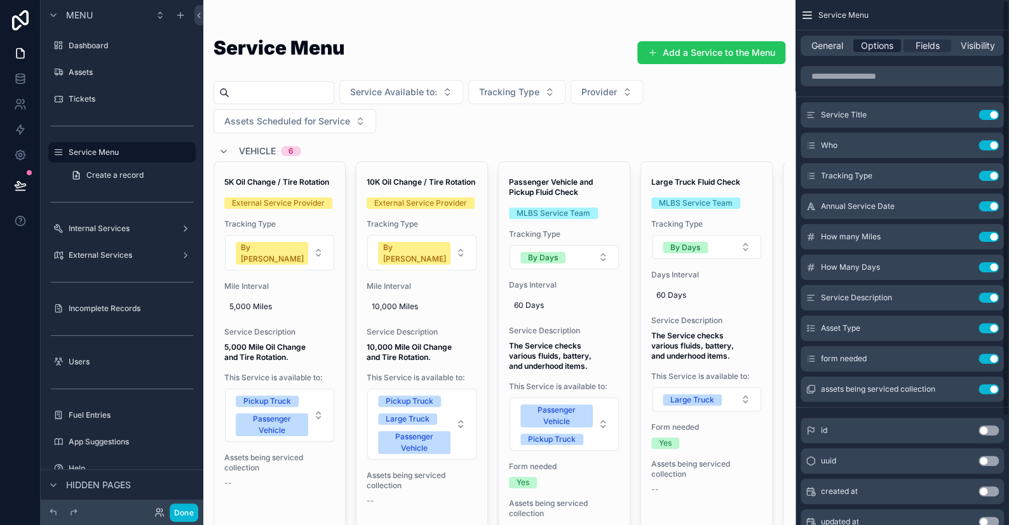
click at [861, 46] on span "Options" at bounding box center [877, 45] width 32 height 13
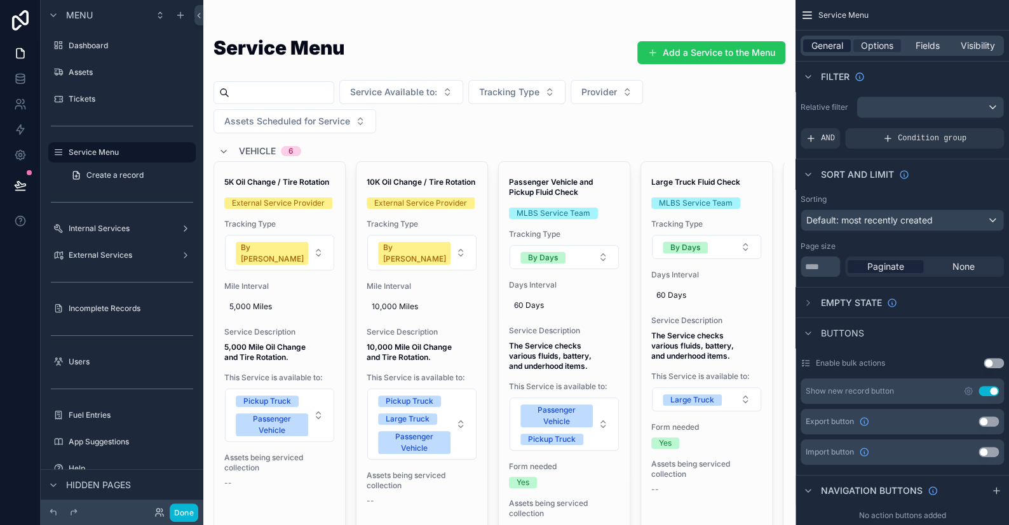
click at [821, 46] on span "General" at bounding box center [827, 45] width 32 height 13
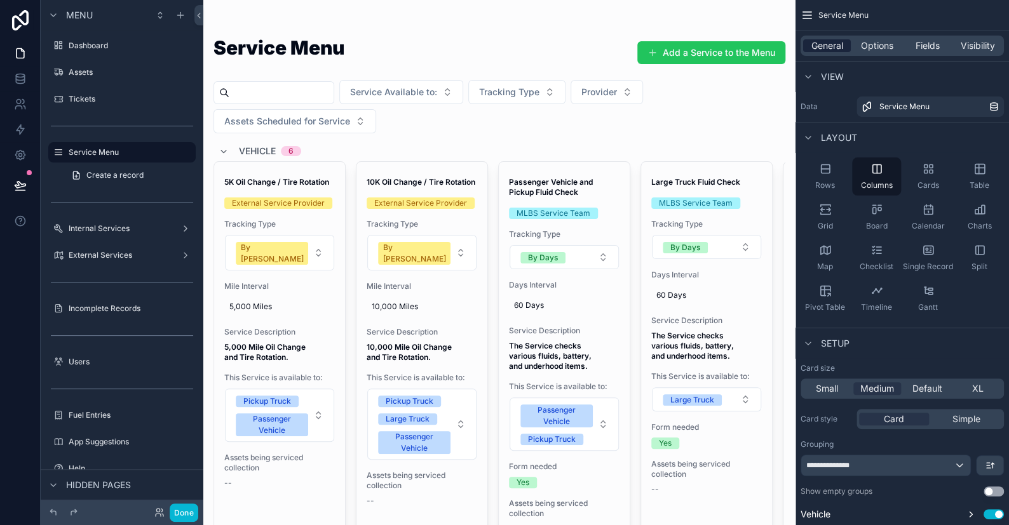
click at [835, 48] on span "General" at bounding box center [827, 45] width 32 height 13
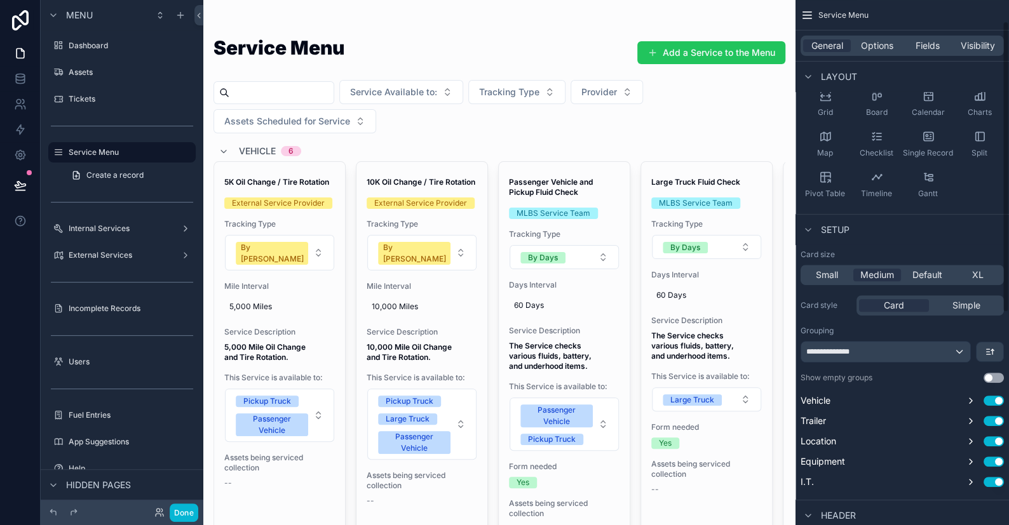
scroll to position [37, 0]
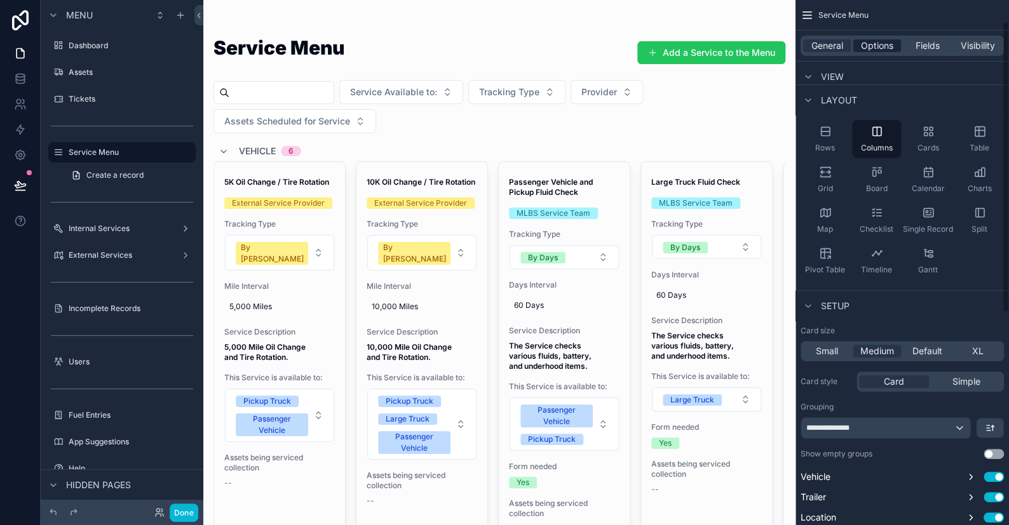
click at [865, 48] on span "Options" at bounding box center [877, 45] width 32 height 13
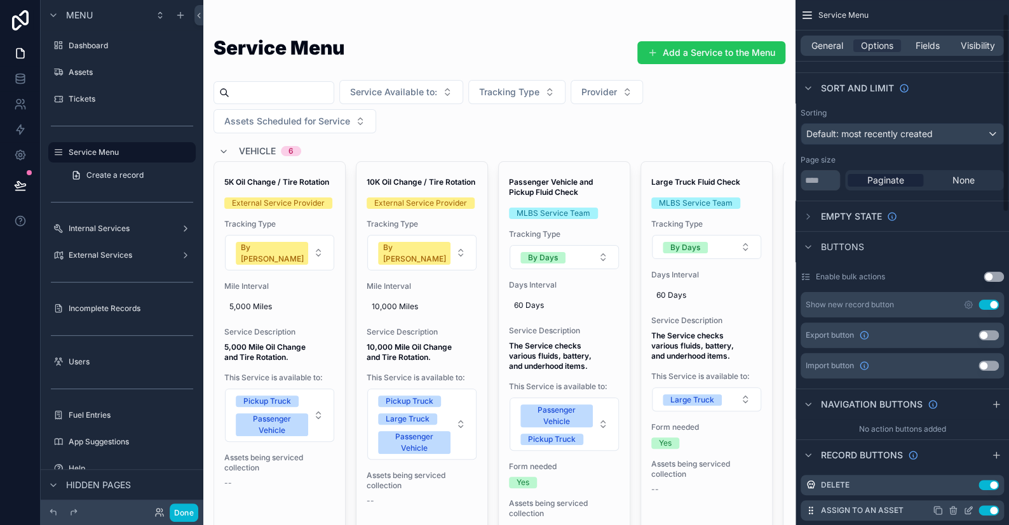
scroll to position [191, 0]
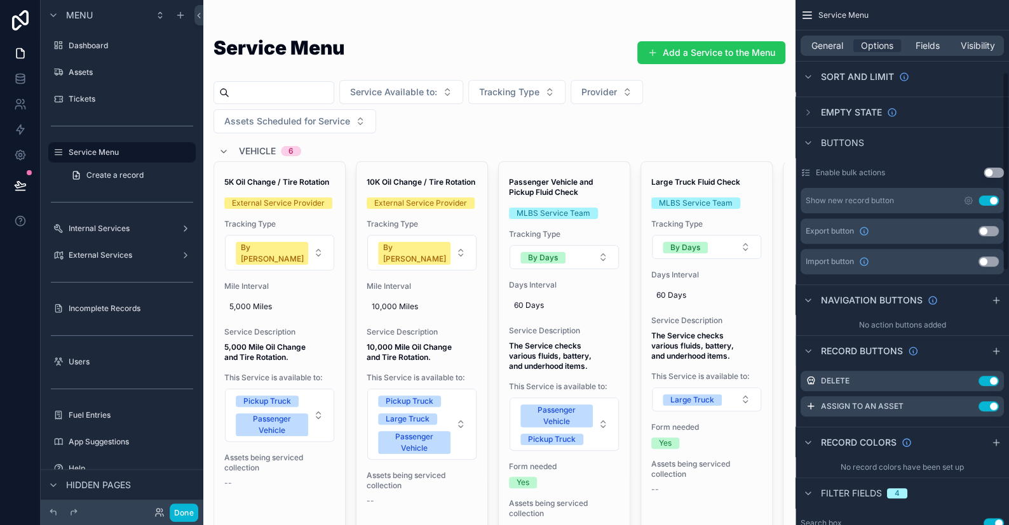
click at [815, 53] on div "General Options Fields Visibility" at bounding box center [901, 46] width 203 height 20
click at [840, 45] on span "General" at bounding box center [827, 45] width 32 height 13
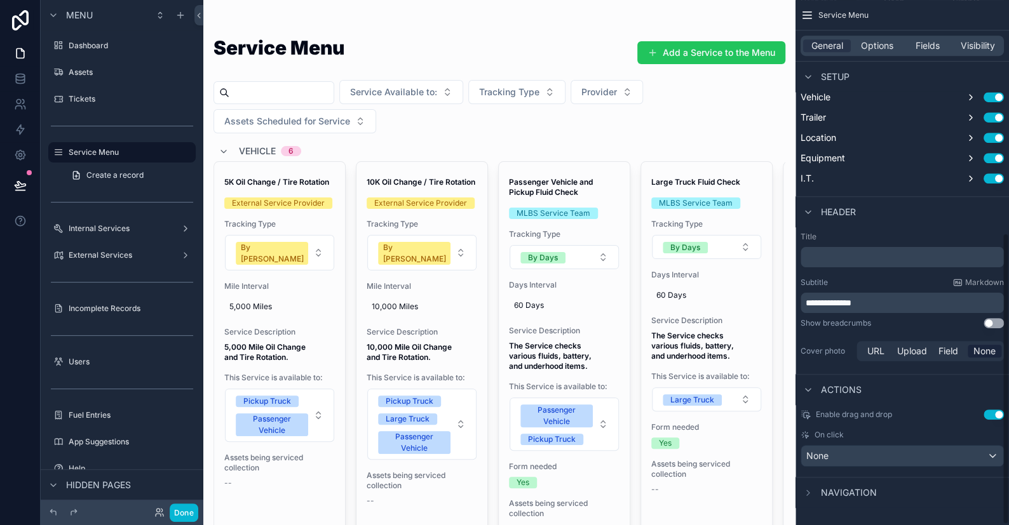
scroll to position [419, 0]
click at [828, 446] on div "None" at bounding box center [902, 455] width 202 height 20
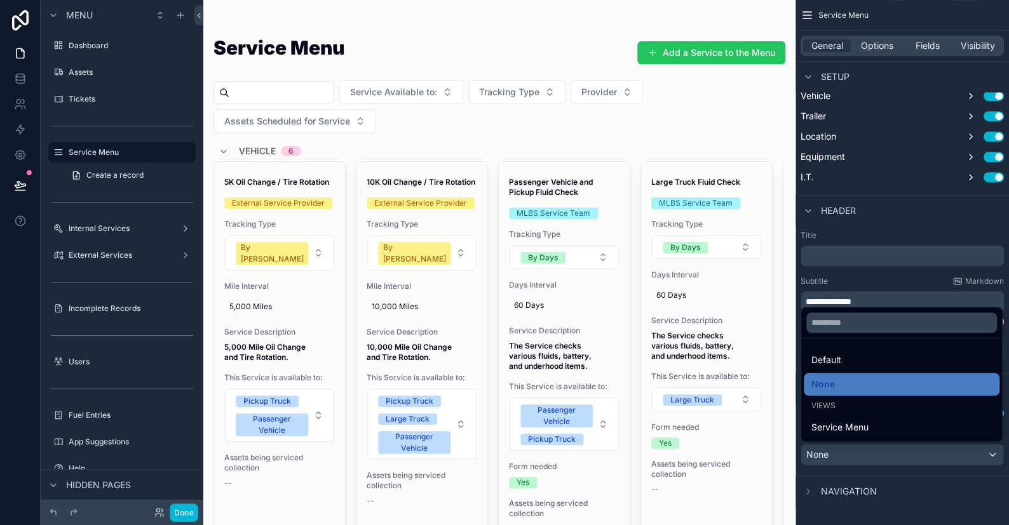
click at [826, 453] on div "scrollable content" at bounding box center [504, 262] width 1009 height 525
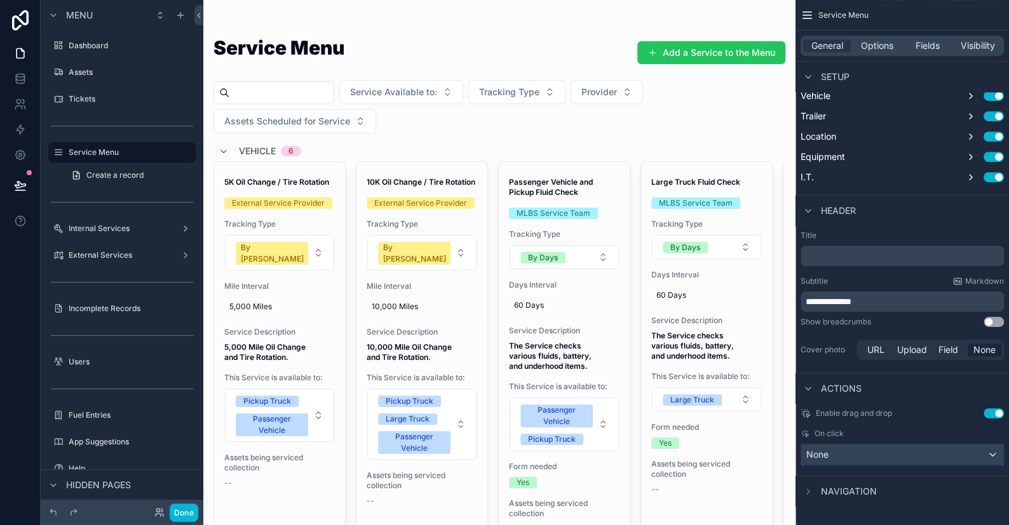
click at [826, 455] on span "None" at bounding box center [817, 455] width 22 height 13
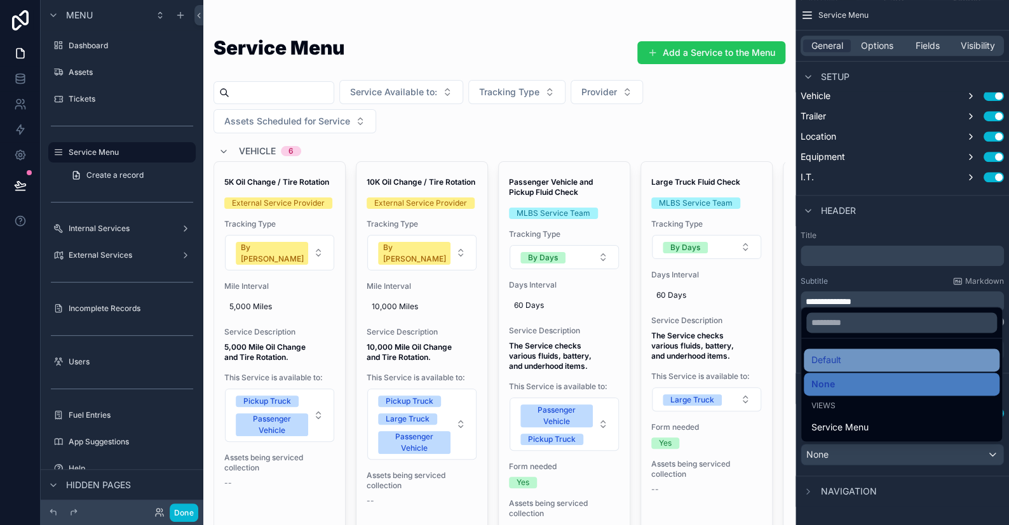
click at [818, 363] on span "Default" at bounding box center [826, 360] width 30 height 15
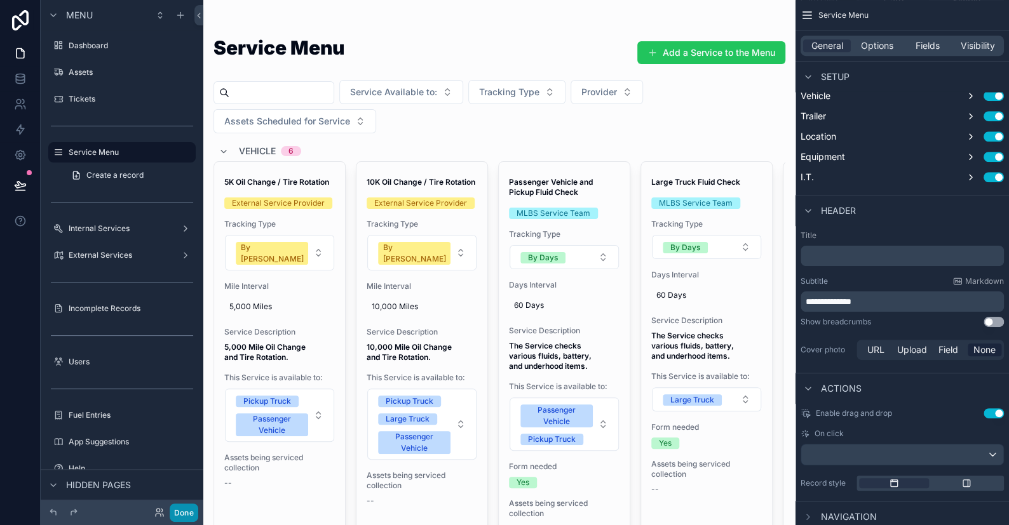
click at [194, 510] on button "Done" at bounding box center [184, 513] width 29 height 18
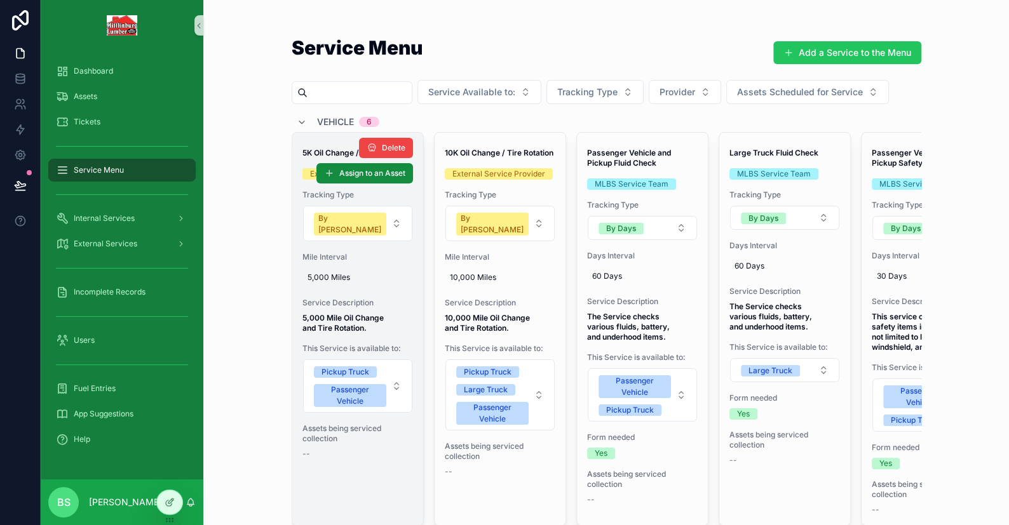
click at [392, 267] on div "5,000 Miles" at bounding box center [357, 277] width 111 height 20
click at [412, 239] on div "5K Oil Change / Tire Rotation External Service Provider Tracking Type By Miles …" at bounding box center [357, 329] width 131 height 393
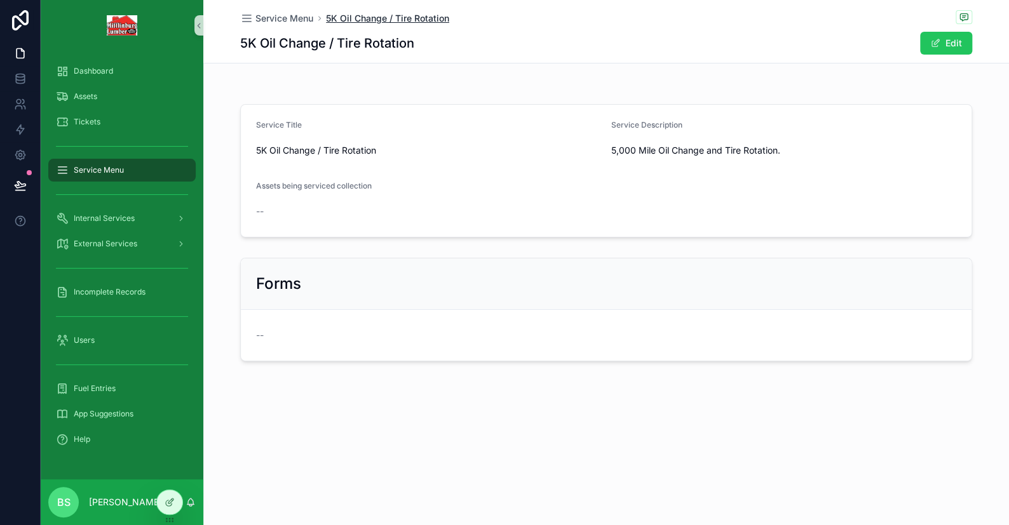
click at [382, 18] on span "5K Oil Change / Tire Rotation" at bounding box center [387, 18] width 123 height 13
click at [293, 18] on span "Service Menu" at bounding box center [284, 18] width 58 height 13
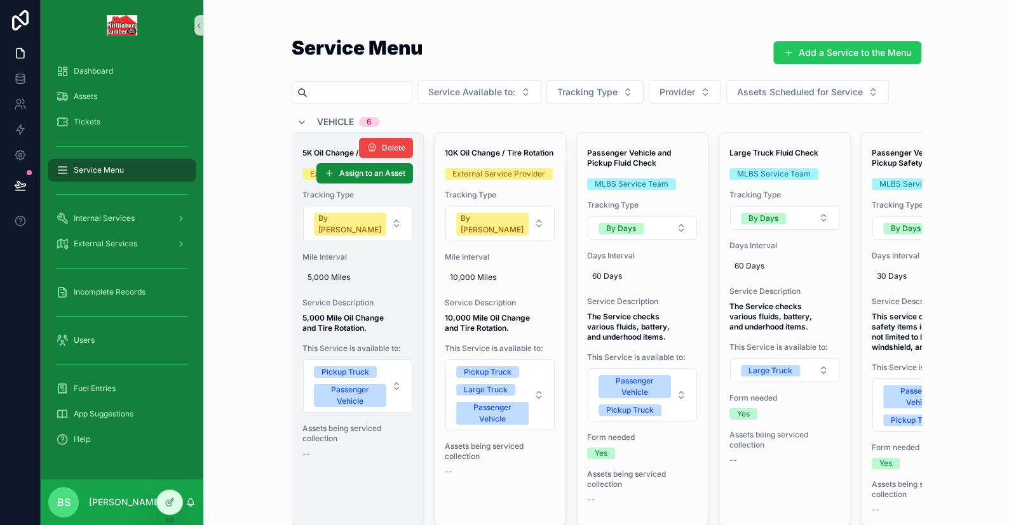
click at [412, 266] on div "5K Oil Change / Tire Rotation External Service Provider Tracking Type By Miles …" at bounding box center [357, 329] width 131 height 393
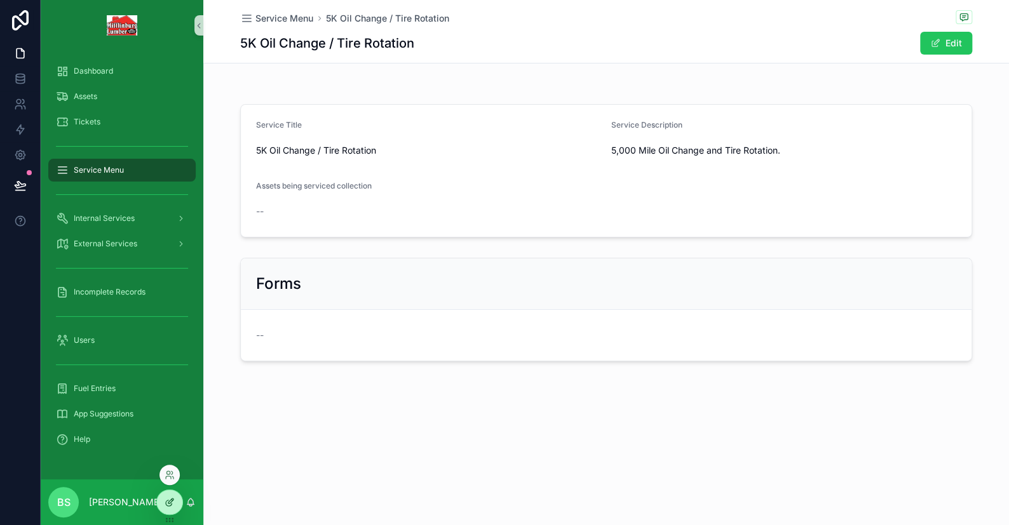
click at [160, 499] on div at bounding box center [169, 502] width 25 height 24
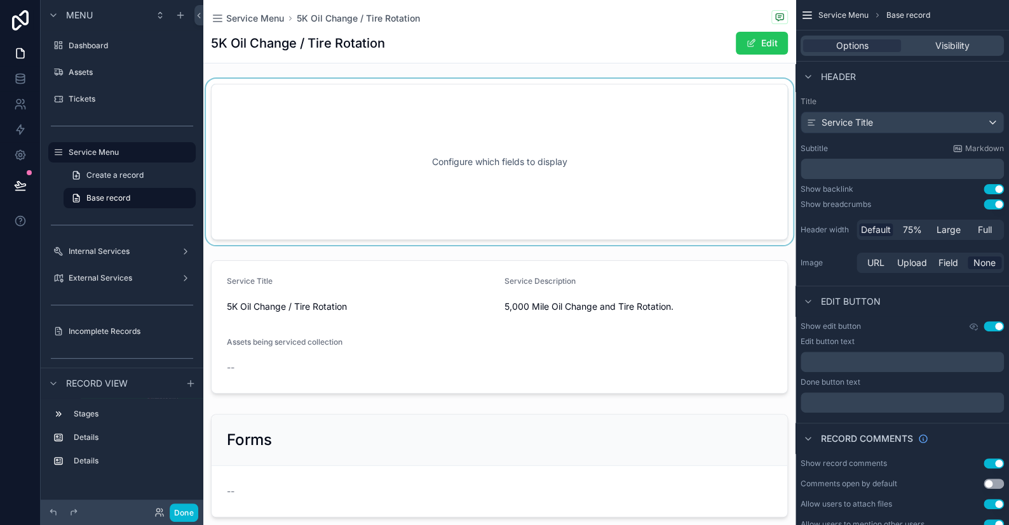
click at [438, 133] on div "scrollable content" at bounding box center [499, 162] width 592 height 166
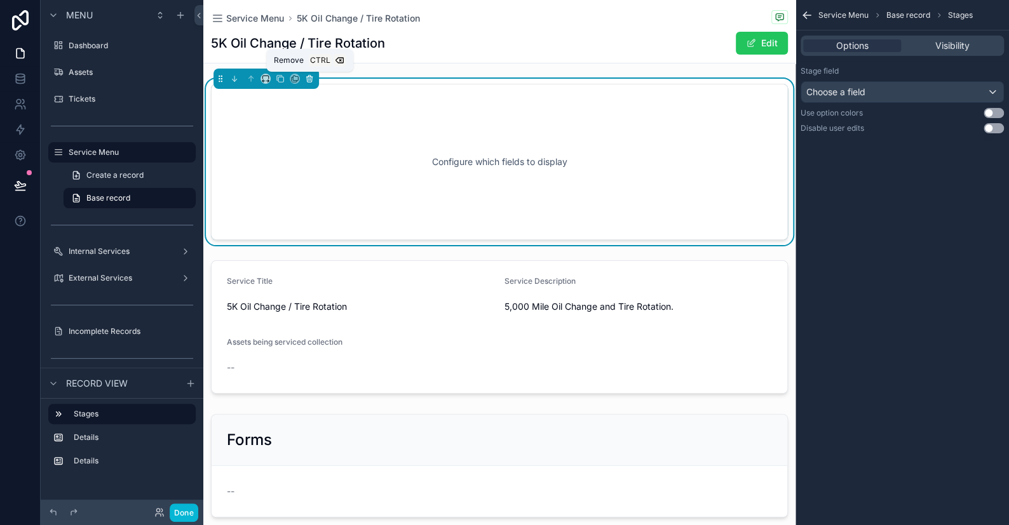
click at [308, 78] on icon "scrollable content" at bounding box center [309, 78] width 9 height 9
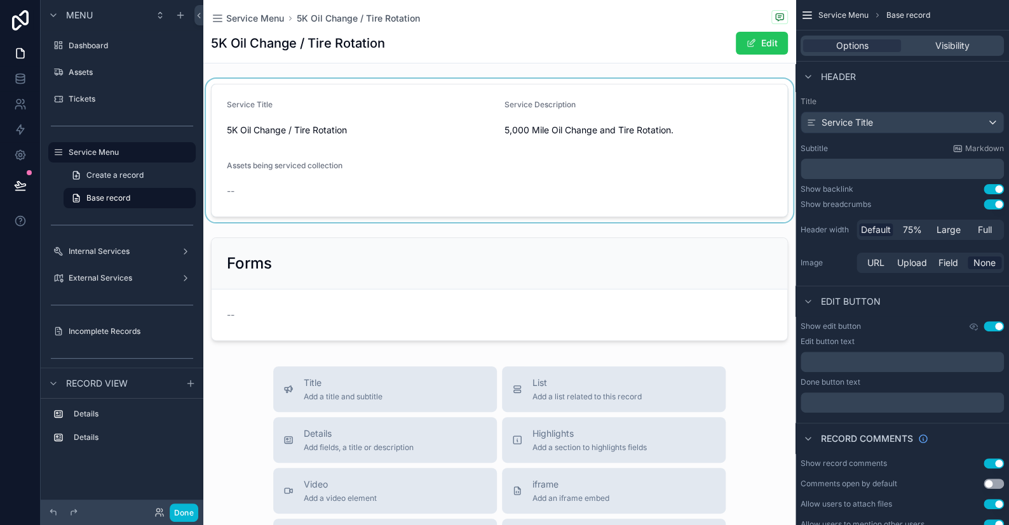
click at [403, 98] on div "scrollable content" at bounding box center [499, 151] width 592 height 144
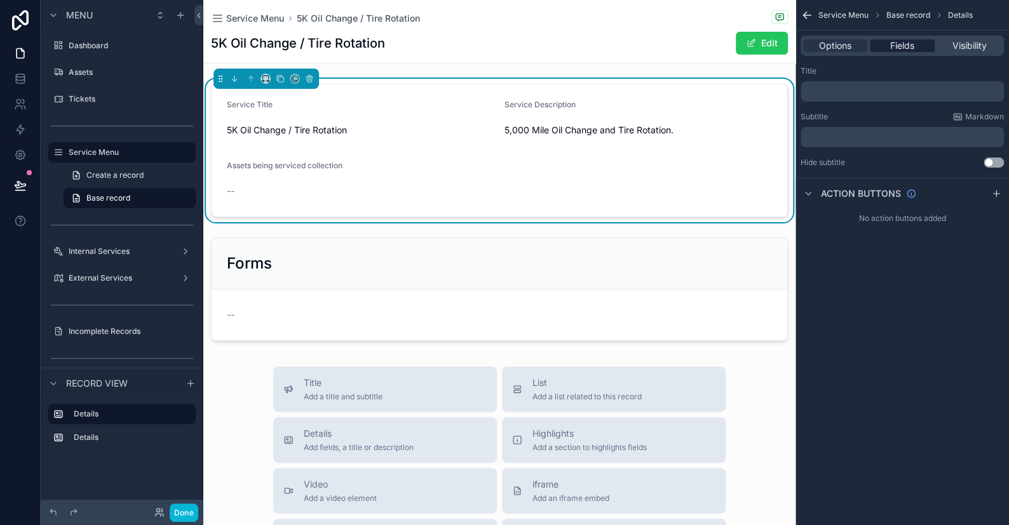
click at [922, 45] on div "Fields" at bounding box center [902, 45] width 64 height 13
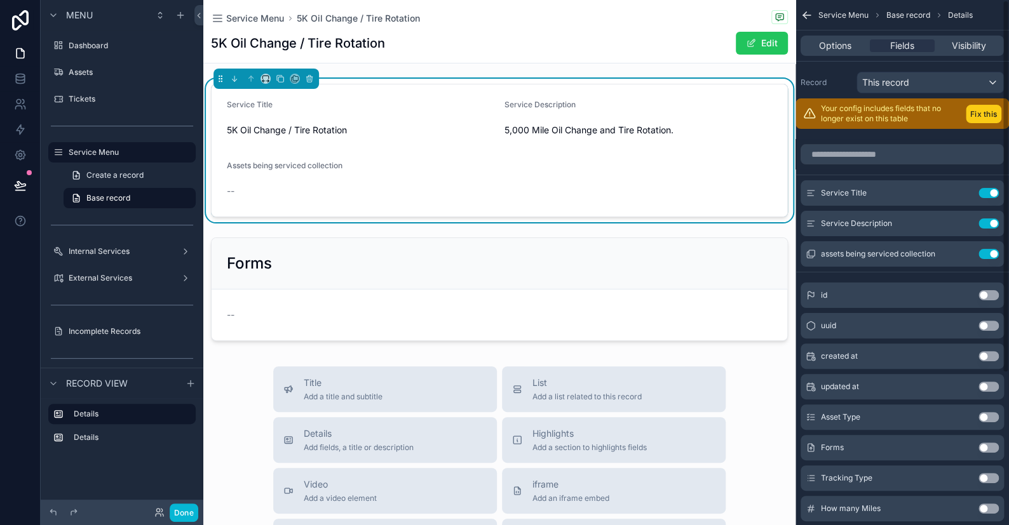
click at [980, 110] on button "Fix this" at bounding box center [984, 114] width 36 height 18
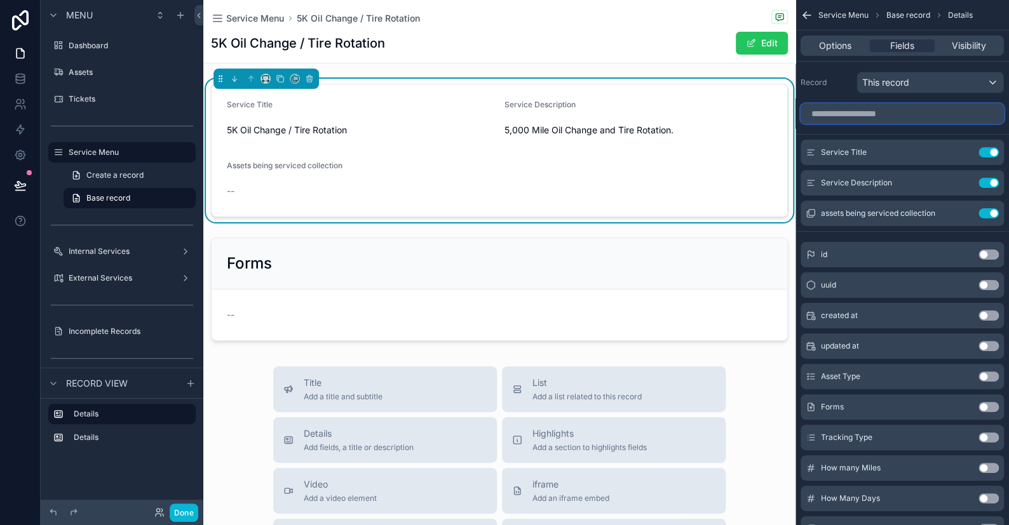
click at [861, 121] on input "scrollable content" at bounding box center [901, 114] width 203 height 20
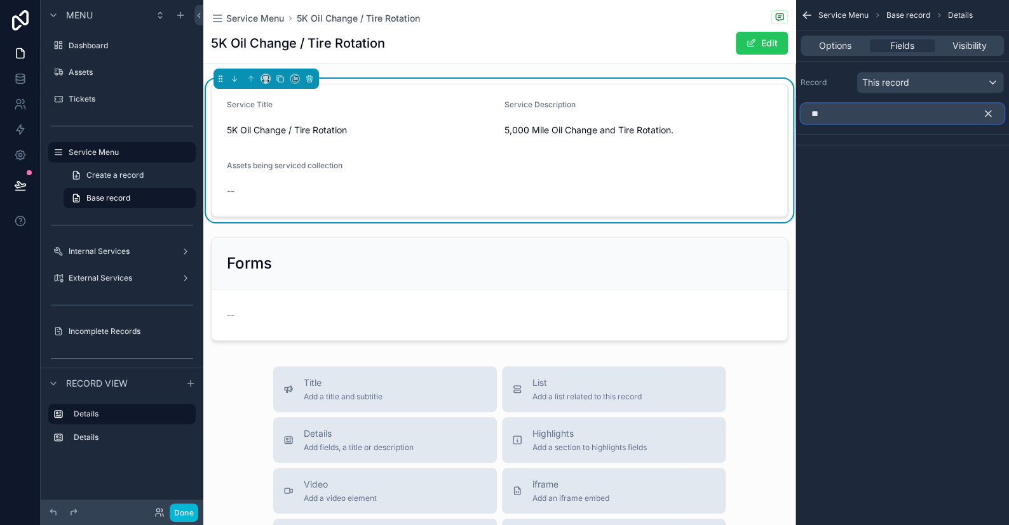
type input "*"
type input "**"
click at [983, 168] on button "Use setting" at bounding box center [988, 168] width 20 height 10
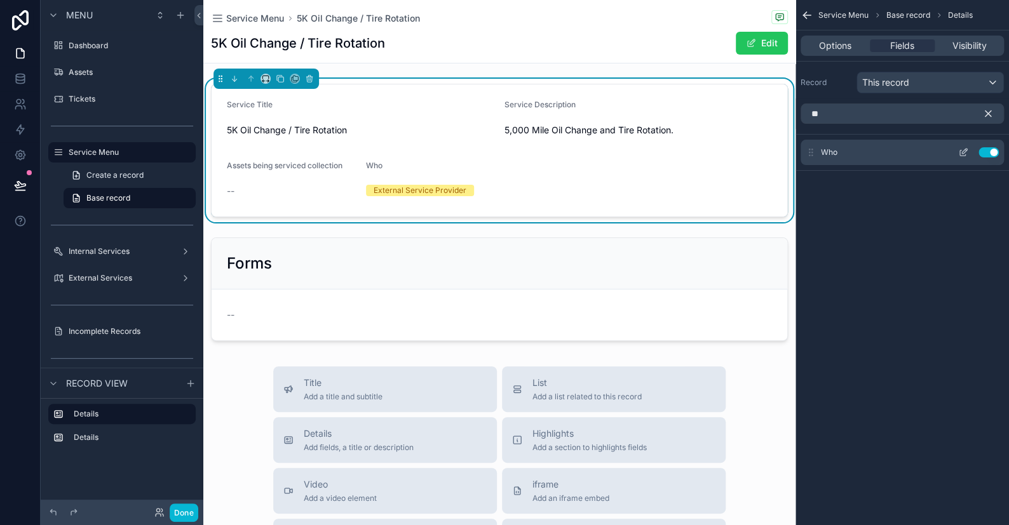
click at [966, 152] on icon "scrollable content" at bounding box center [963, 152] width 10 height 10
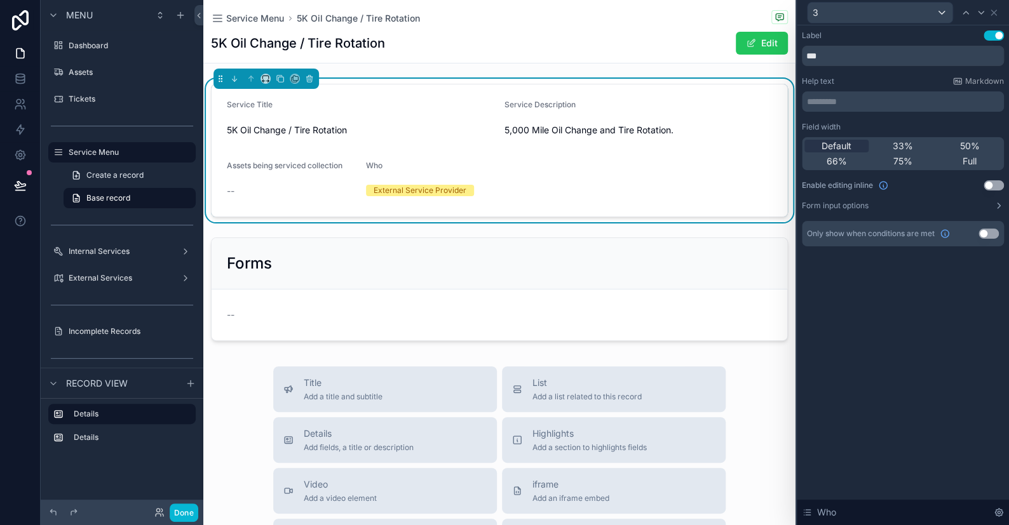
click at [995, 36] on button "Use setting" at bounding box center [993, 35] width 20 height 10
click at [990, 10] on icon at bounding box center [993, 13] width 10 height 10
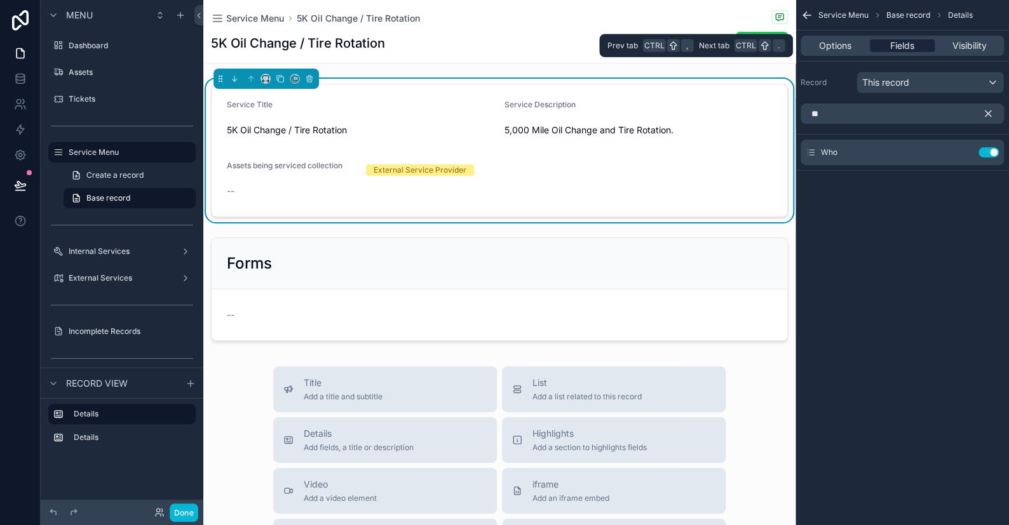
click at [915, 49] on div "Fields" at bounding box center [902, 45] width 64 height 13
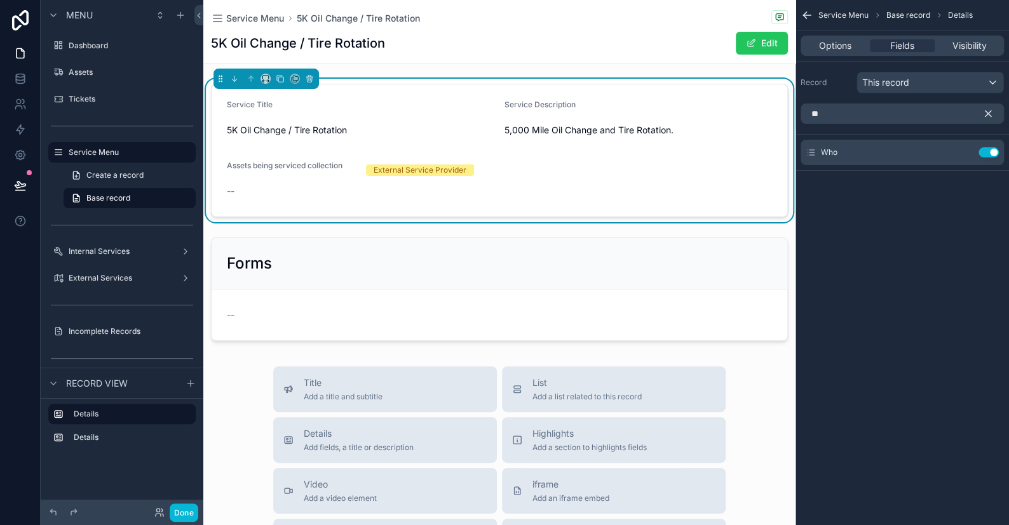
click at [989, 111] on icon "scrollable content" at bounding box center [987, 113] width 11 height 11
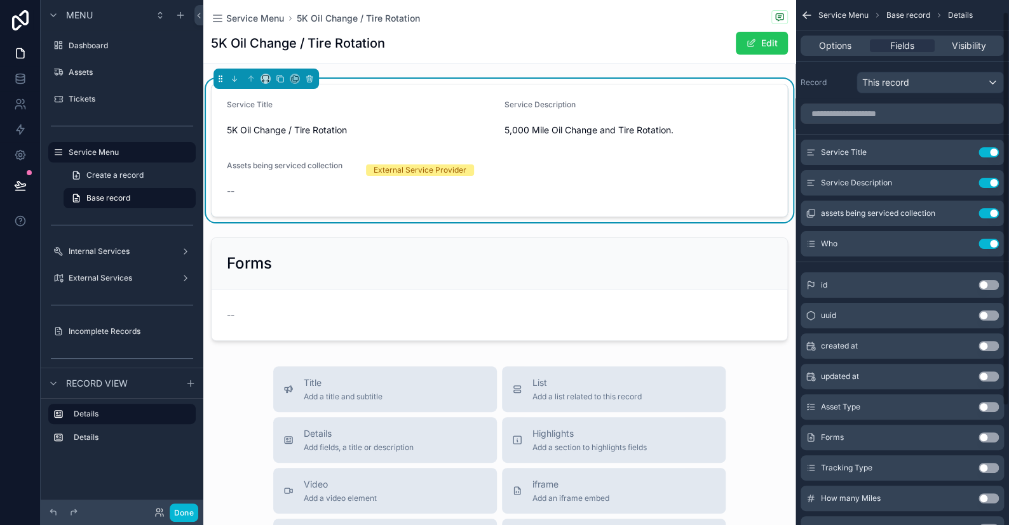
scroll to position [64, 0]
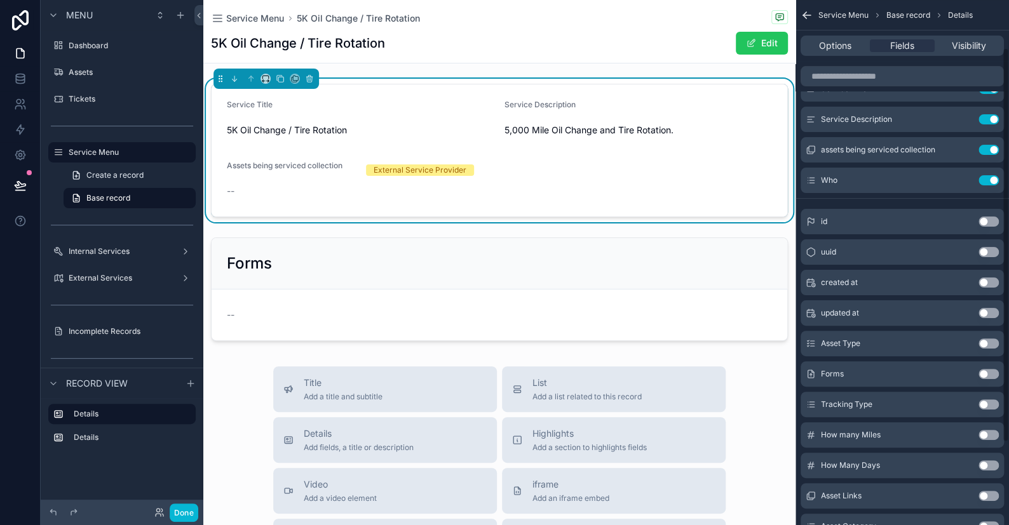
click at [984, 401] on button "Use setting" at bounding box center [988, 405] width 20 height 10
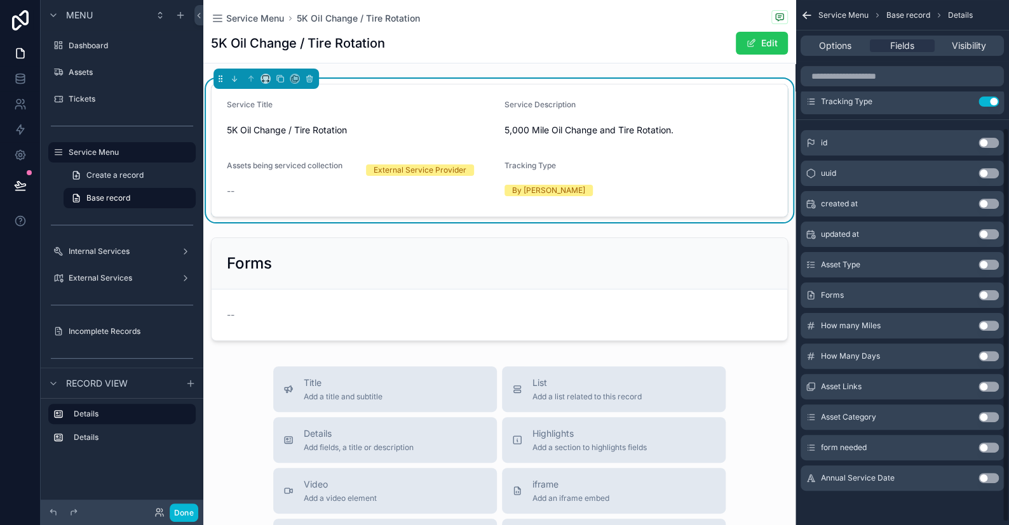
scroll to position [109, 0]
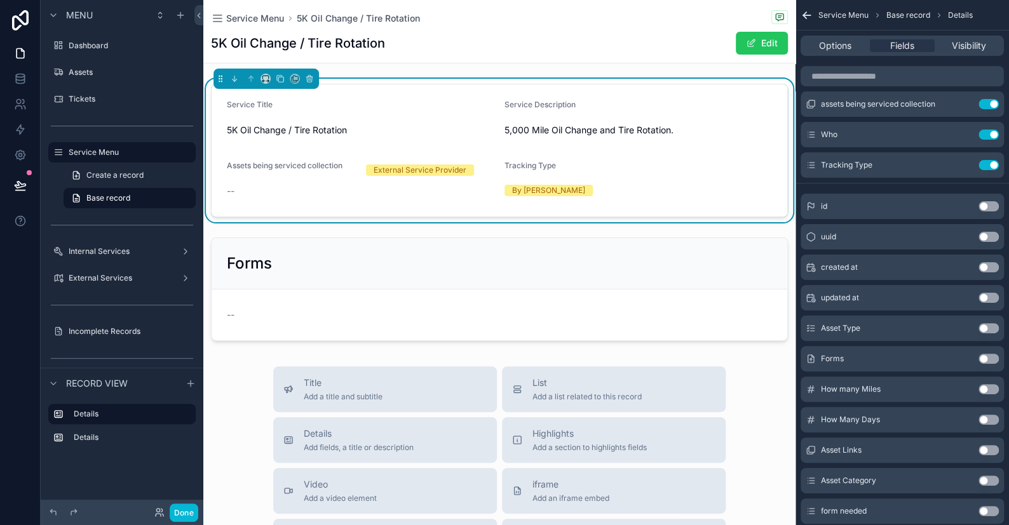
click at [989, 389] on button "Use setting" at bounding box center [988, 389] width 20 height 10
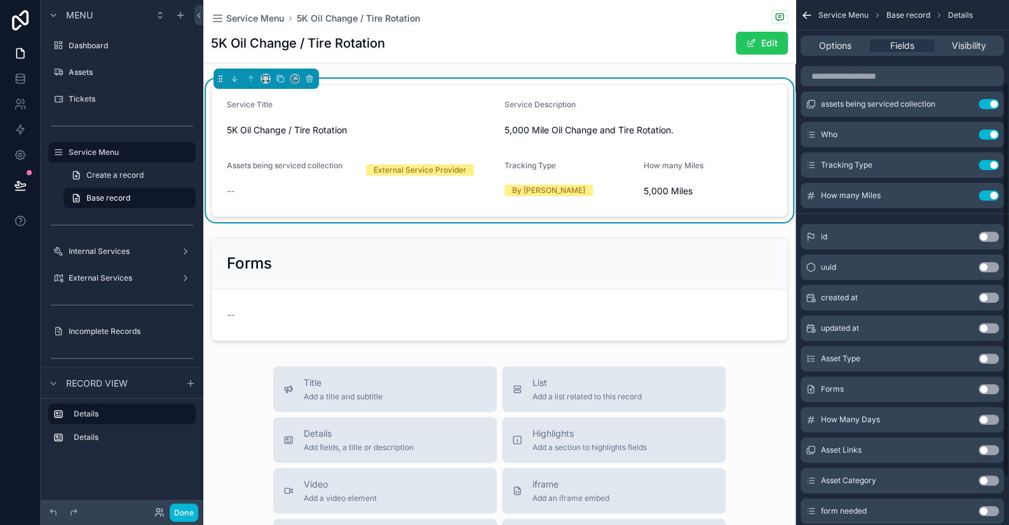
click at [987, 420] on button "Use setting" at bounding box center [988, 420] width 20 height 10
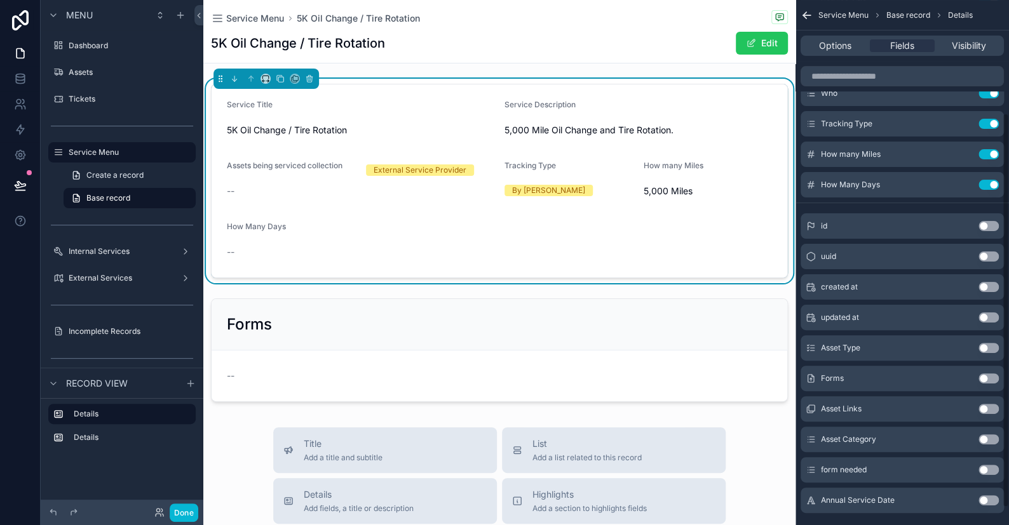
scroll to position [173, 0]
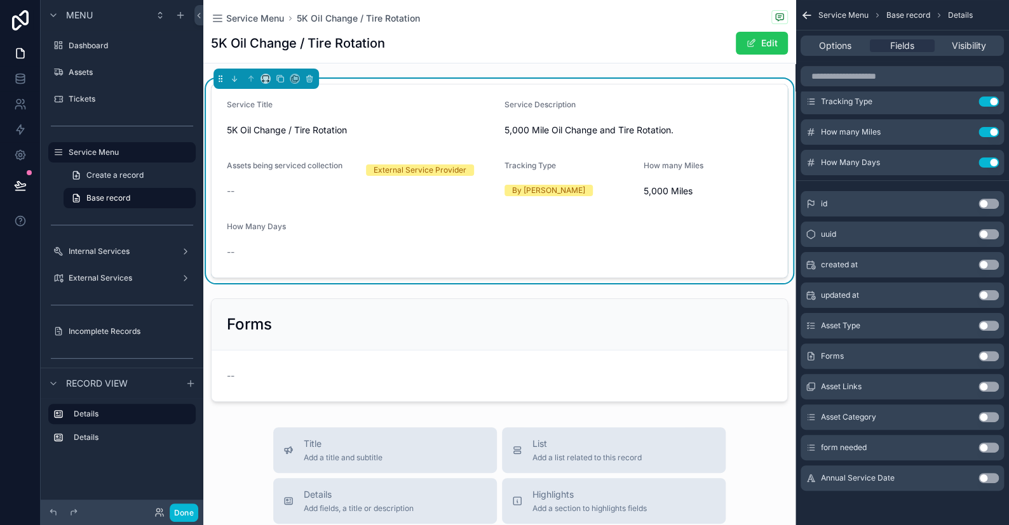
click at [984, 476] on button "Use setting" at bounding box center [988, 478] width 20 height 10
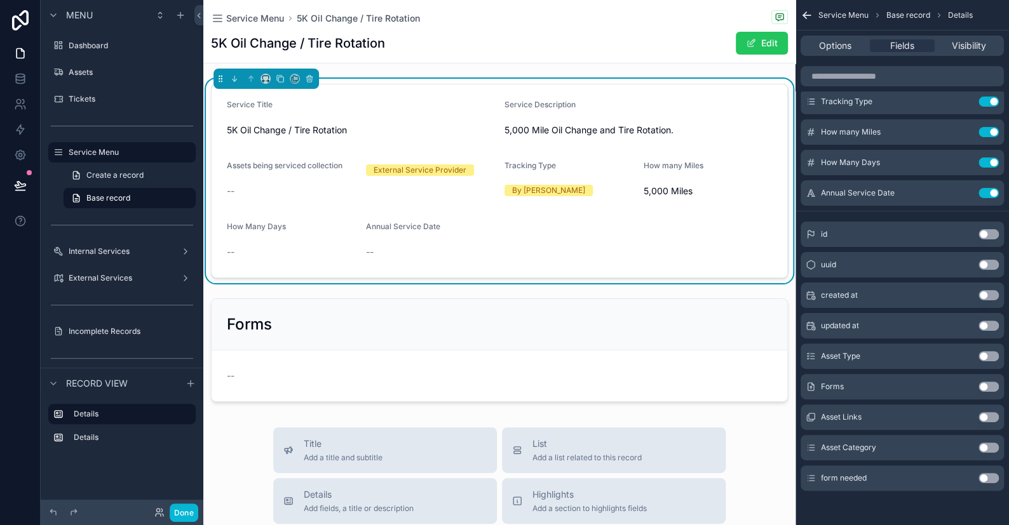
click at [983, 353] on button "Use setting" at bounding box center [988, 356] width 20 height 10
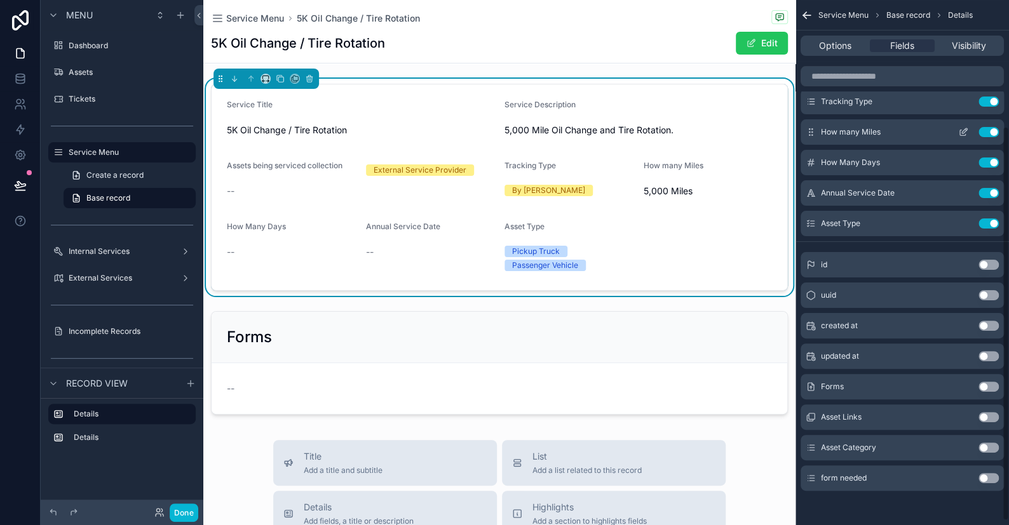
scroll to position [0, 0]
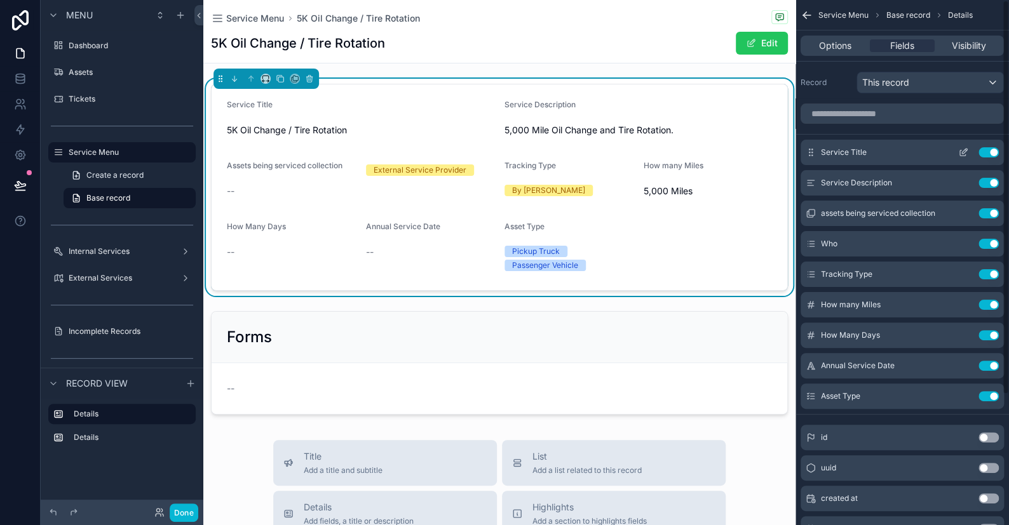
click at [967, 155] on icon "scrollable content" at bounding box center [963, 152] width 10 height 10
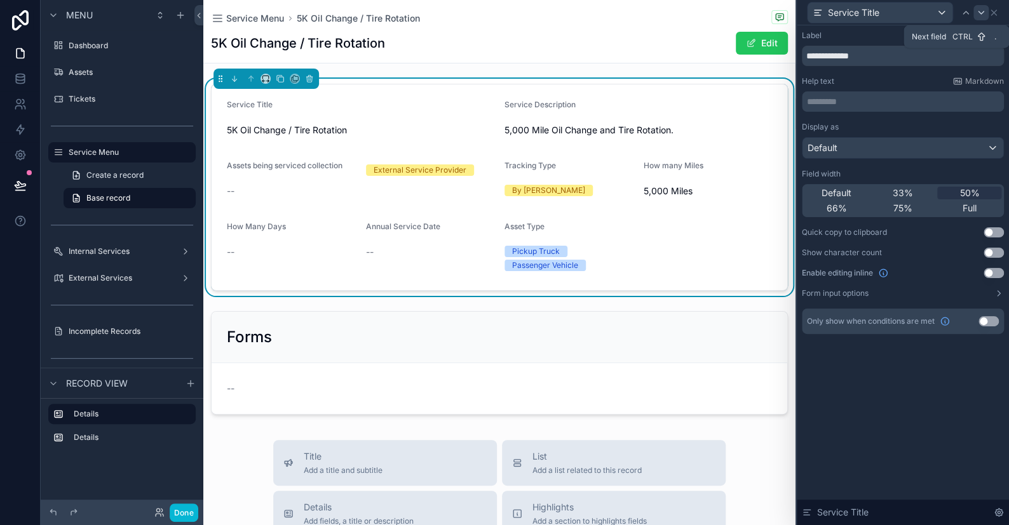
click at [977, 9] on icon at bounding box center [981, 13] width 10 height 10
click at [918, 192] on div "33%" at bounding box center [903, 193] width 64 height 13
click at [964, 13] on icon at bounding box center [966, 13] width 10 height 10
click at [907, 191] on span "33%" at bounding box center [903, 193] width 20 height 13
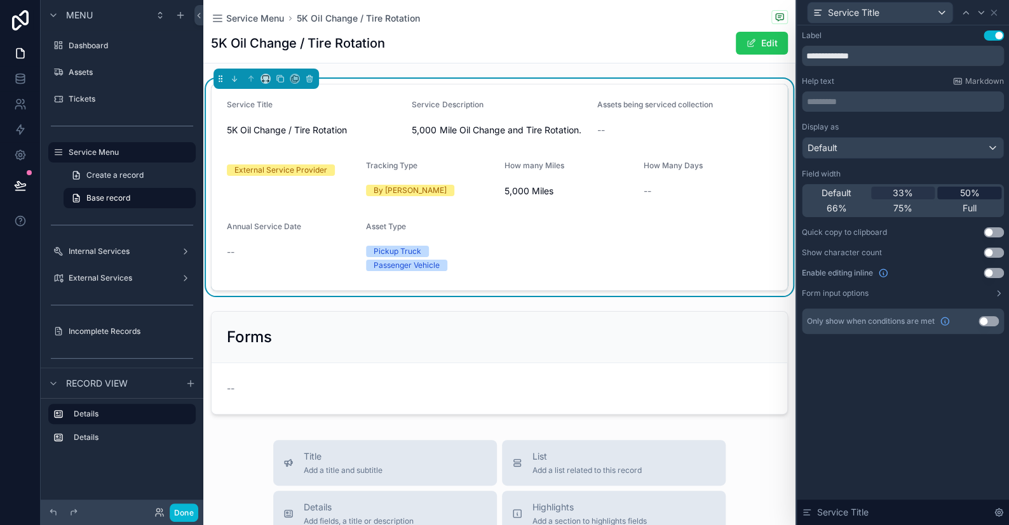
click at [970, 187] on span "50%" at bounding box center [969, 193] width 20 height 13
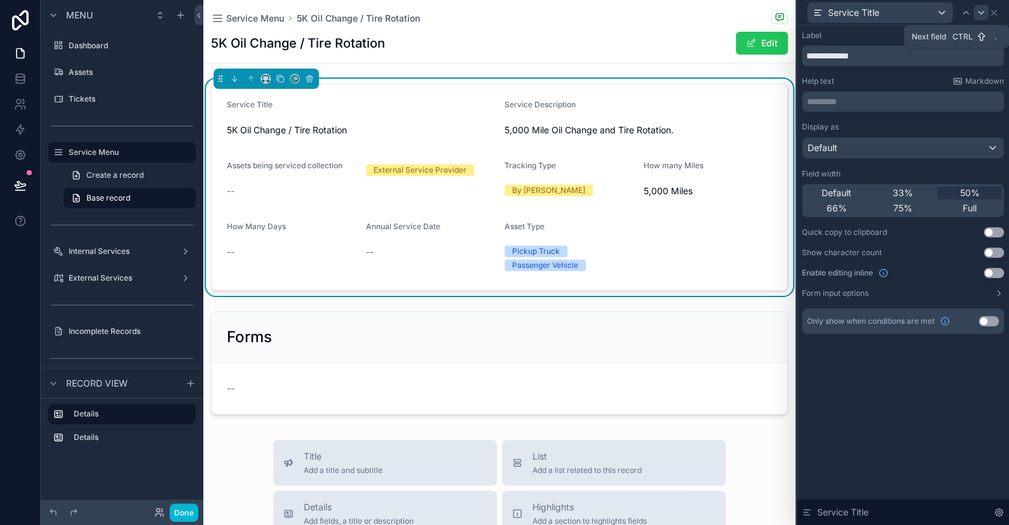
click at [978, 10] on icon at bounding box center [981, 13] width 10 height 10
drag, startPoint x: 968, startPoint y: 192, endPoint x: 974, endPoint y: 80, distance: 112.0
click at [968, 191] on span "50%" at bounding box center [969, 193] width 20 height 13
click at [977, 10] on icon at bounding box center [981, 13] width 10 height 10
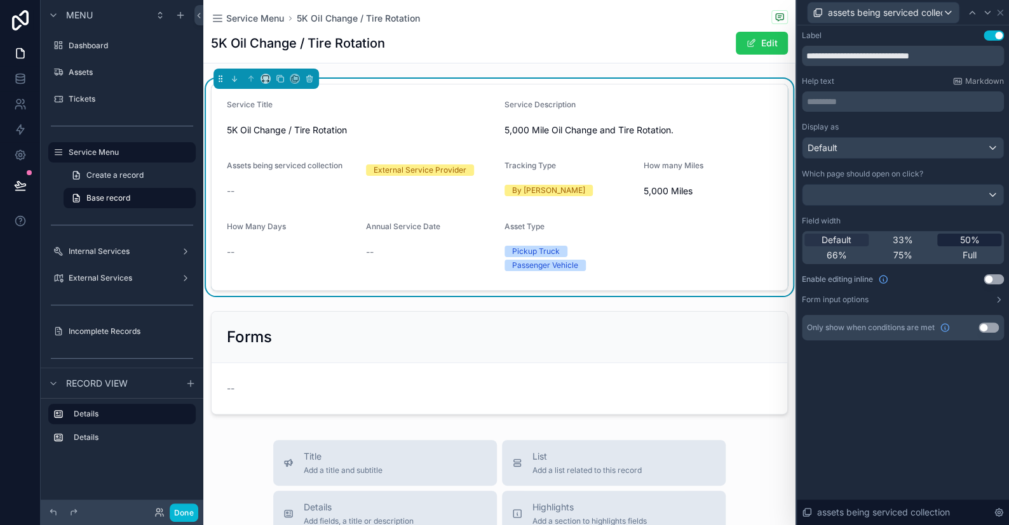
click at [952, 243] on div "50%" at bounding box center [969, 240] width 64 height 13
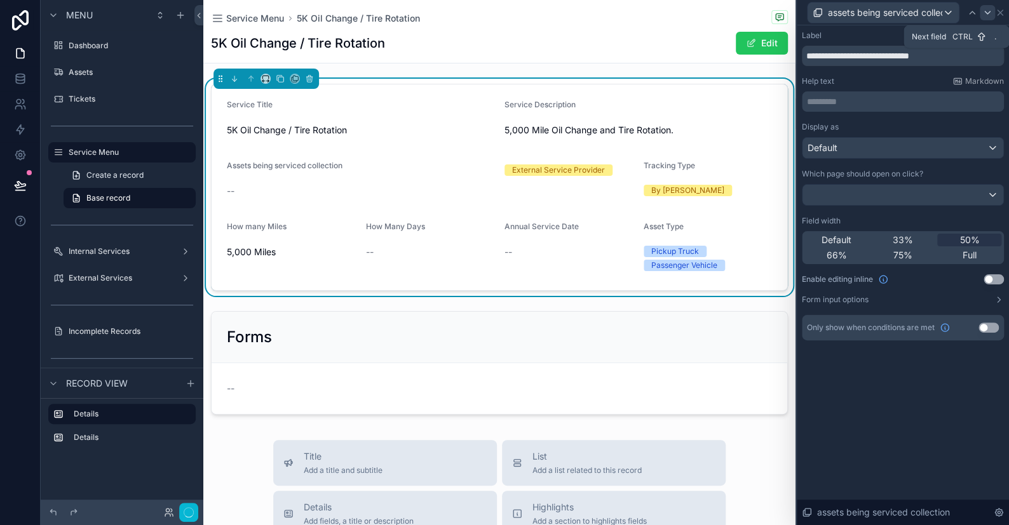
click at [982, 8] on icon at bounding box center [987, 13] width 10 height 10
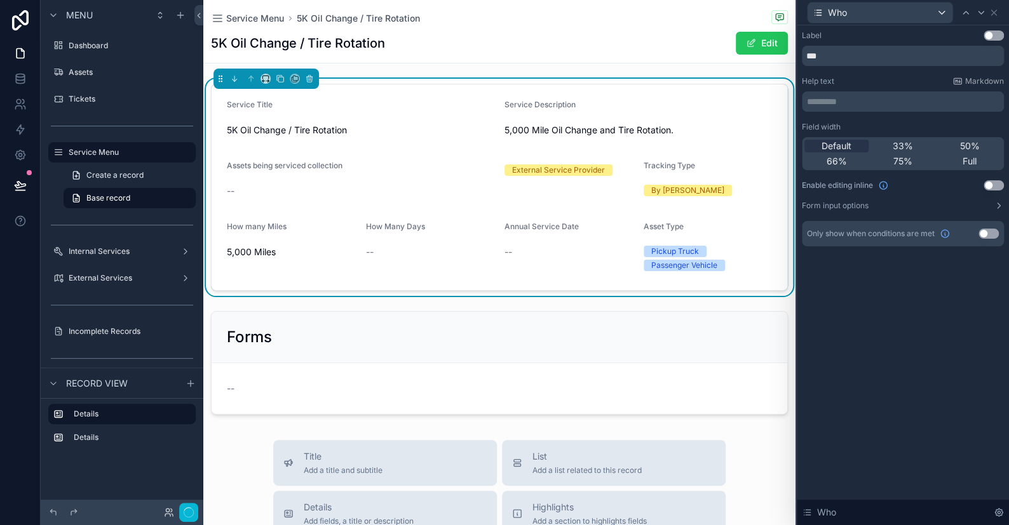
click at [958, 137] on div "Default 33% 50% 66% 75% Full" at bounding box center [903, 153] width 202 height 33
click at [958, 142] on div "50%" at bounding box center [969, 146] width 64 height 13
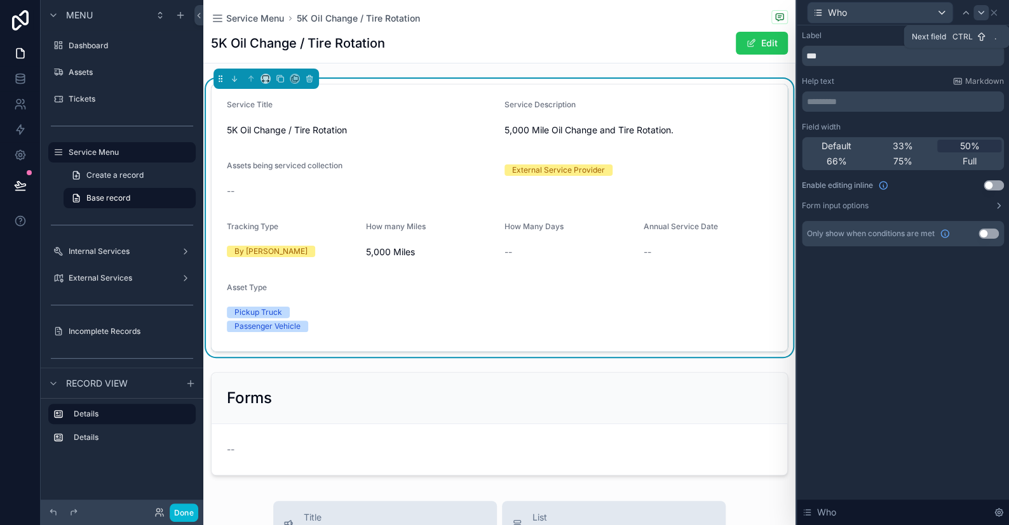
click at [978, 10] on icon at bounding box center [981, 13] width 10 height 10
click at [960, 144] on span "50%" at bounding box center [969, 146] width 20 height 13
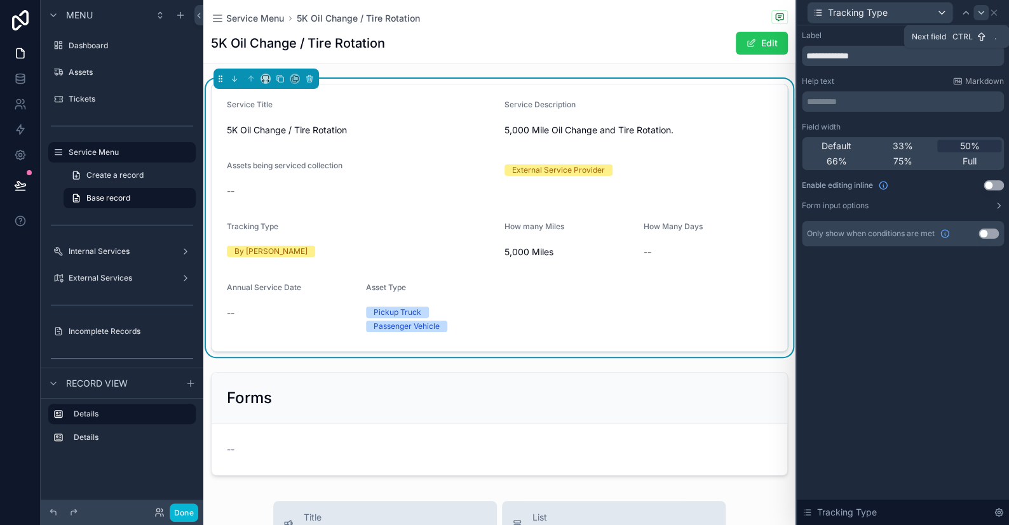
click at [978, 13] on icon at bounding box center [981, 13] width 10 height 10
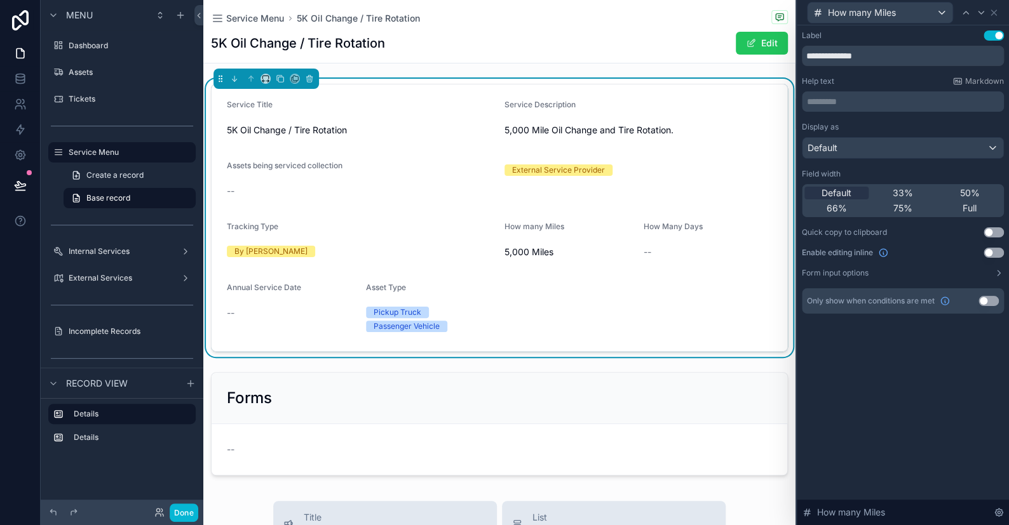
click at [950, 194] on div "50%" at bounding box center [969, 193] width 64 height 13
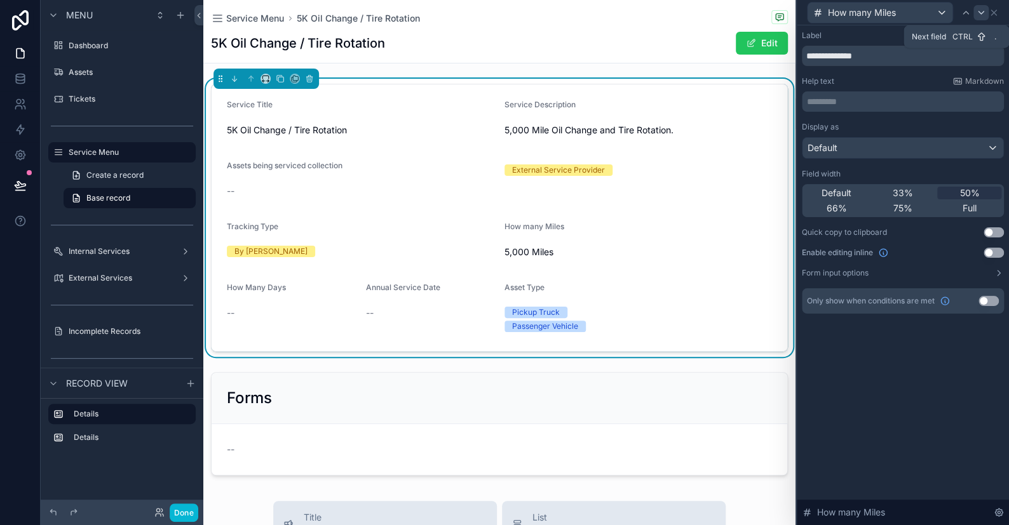
click at [980, 11] on icon at bounding box center [981, 13] width 10 height 10
click at [965, 191] on span "50%" at bounding box center [969, 193] width 20 height 13
click at [980, 11] on icon at bounding box center [981, 13] width 10 height 10
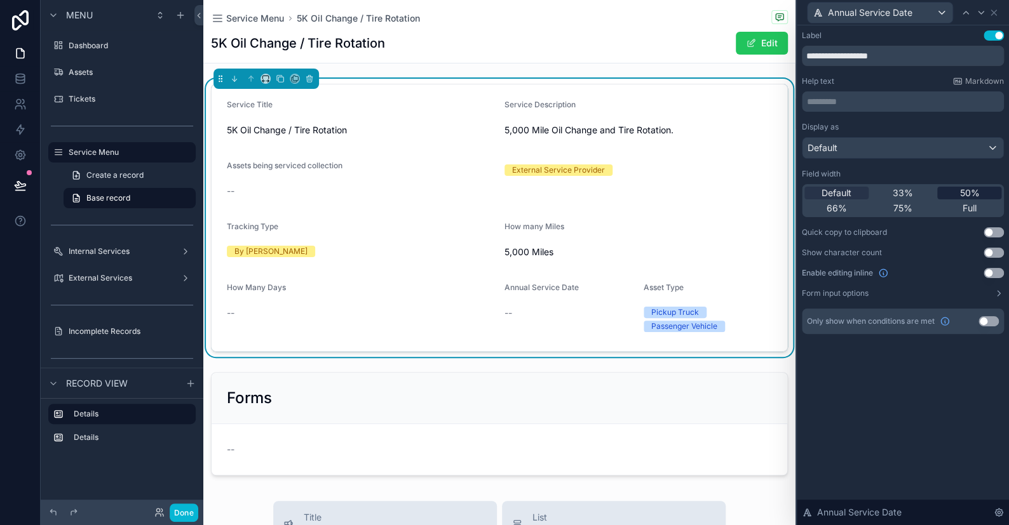
click at [956, 192] on div "50%" at bounding box center [969, 193] width 64 height 13
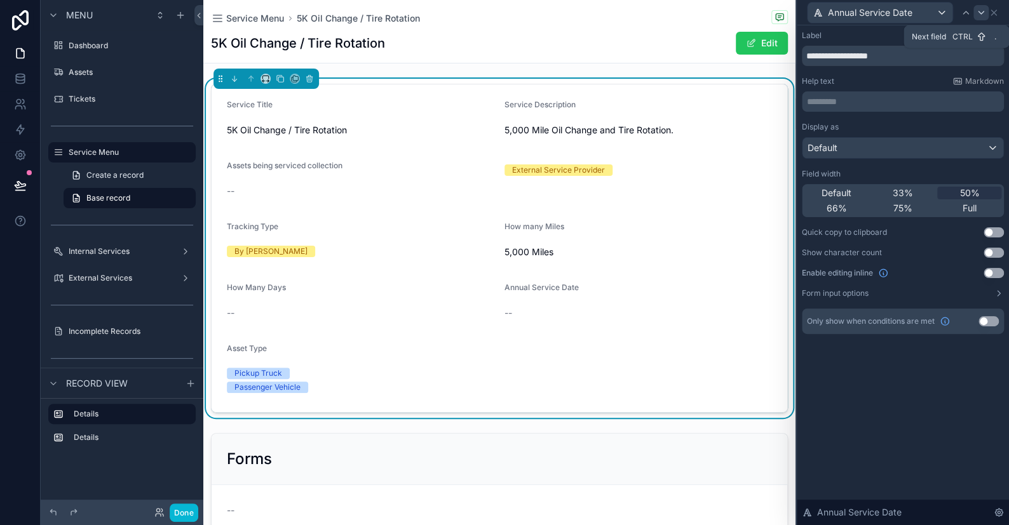
click at [983, 9] on icon at bounding box center [981, 13] width 10 height 10
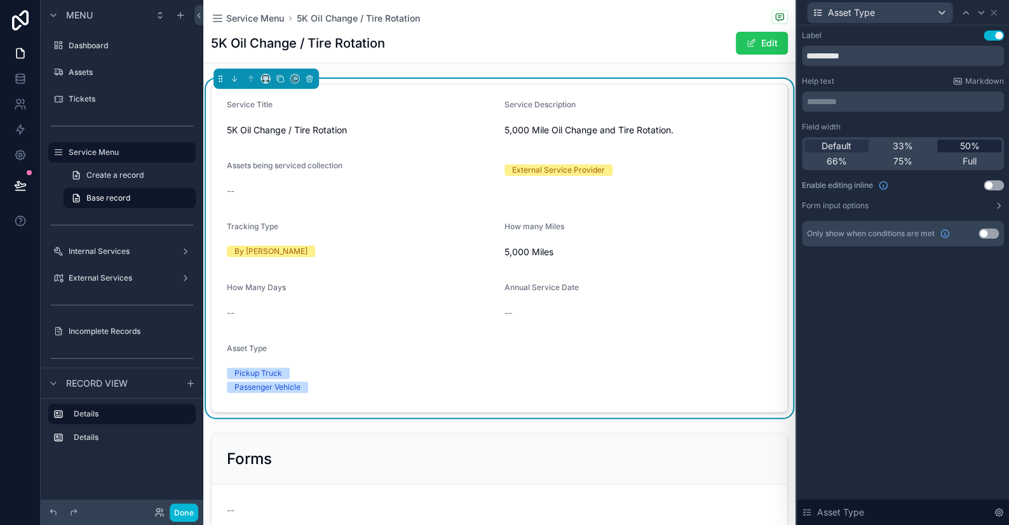
click at [968, 147] on span "50%" at bounding box center [969, 146] width 20 height 13
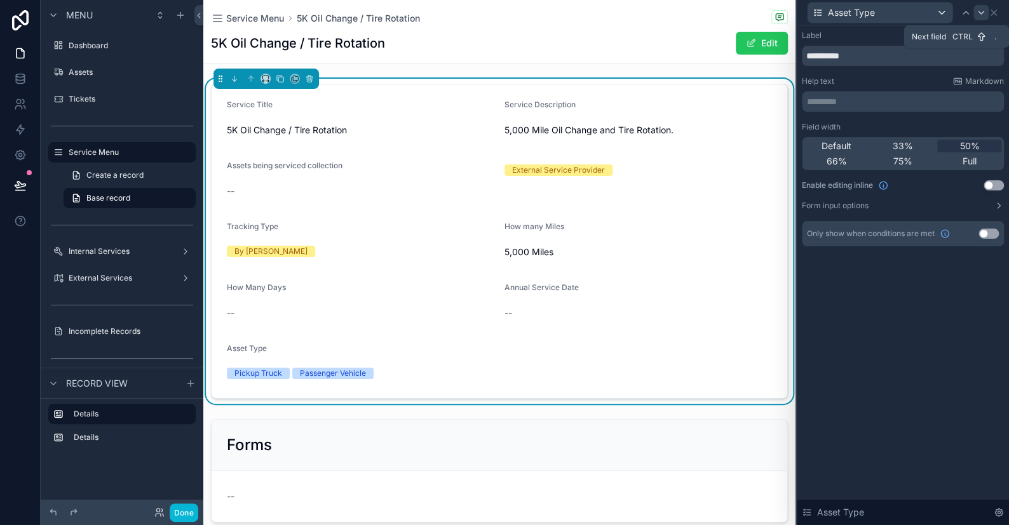
click at [980, 13] on icon at bounding box center [981, 13] width 10 height 10
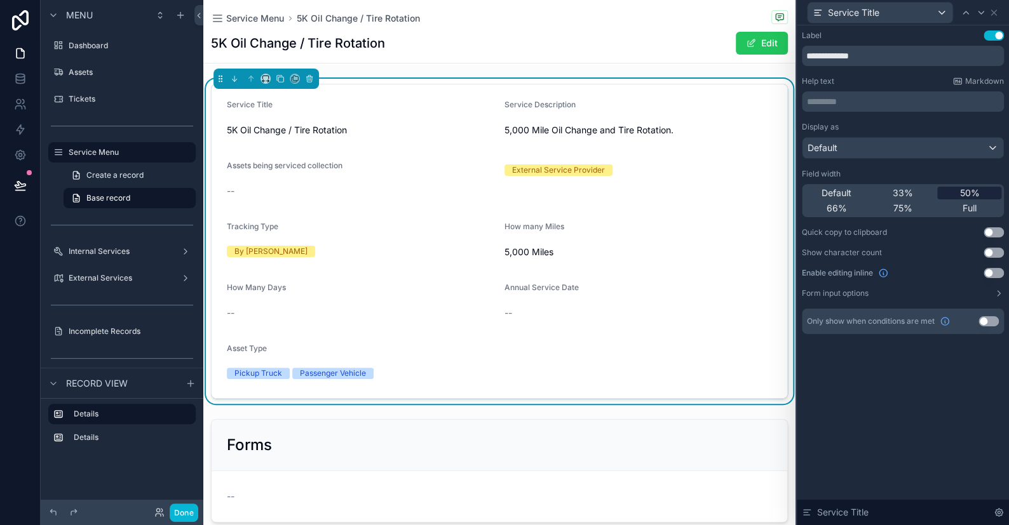
click at [965, 192] on span "50%" at bounding box center [969, 193] width 20 height 13
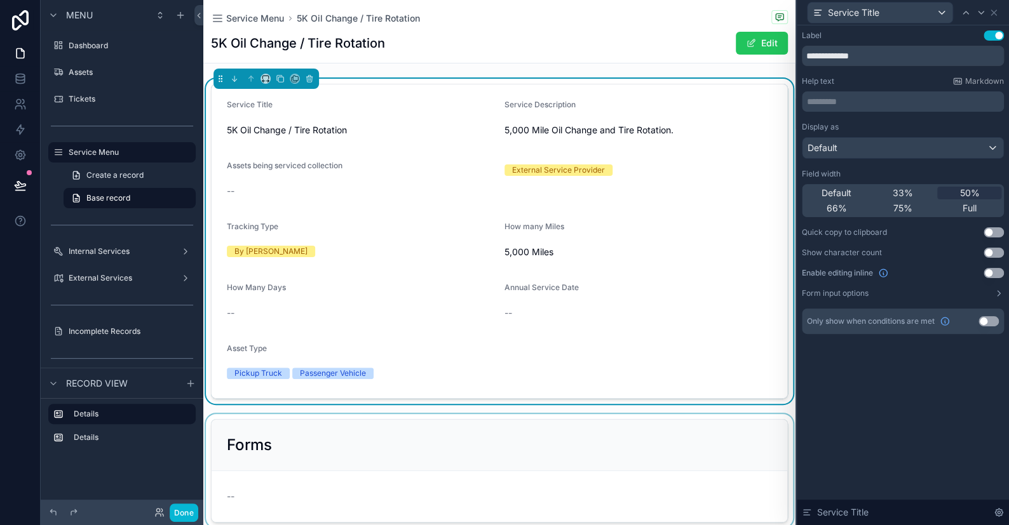
click at [283, 433] on div "scrollable content" at bounding box center [499, 471] width 592 height 114
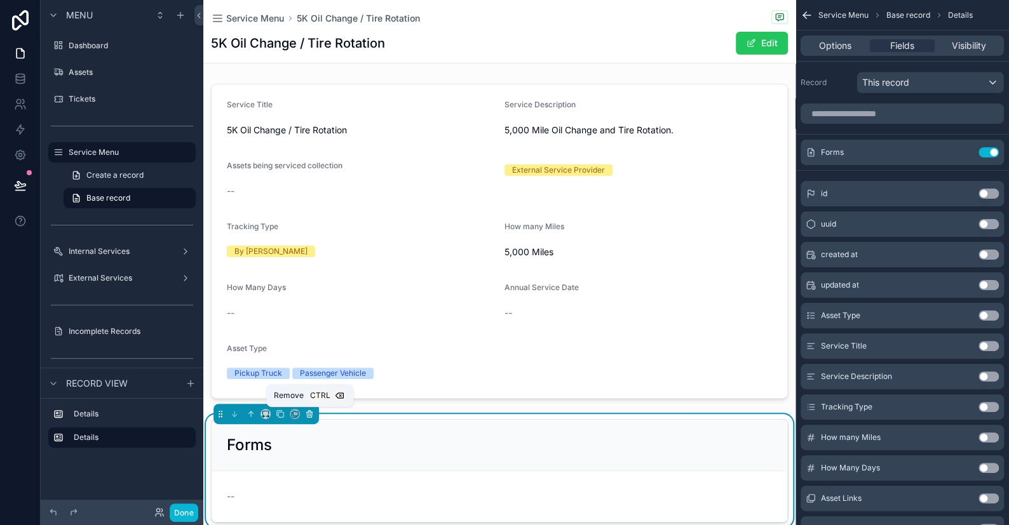
click at [310, 413] on icon "scrollable content" at bounding box center [309, 414] width 9 height 9
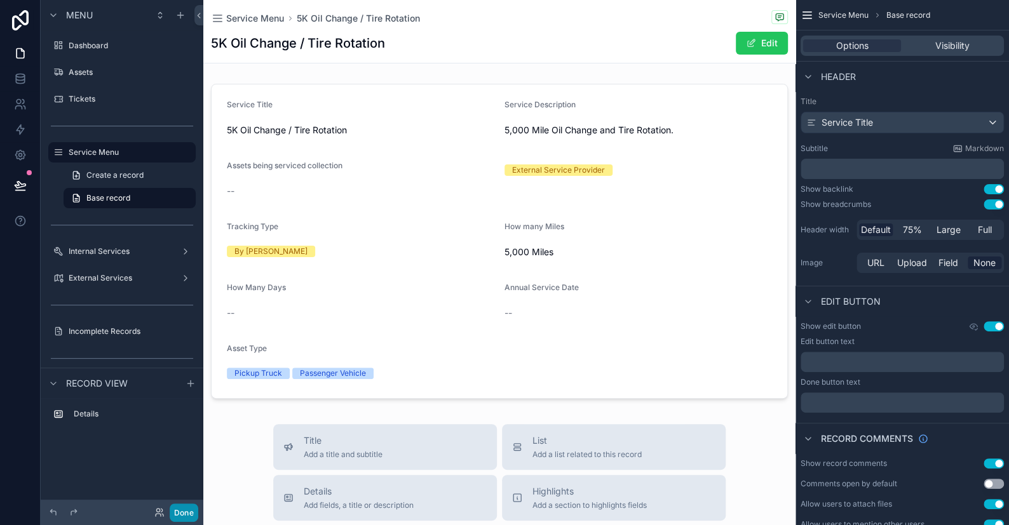
click at [189, 513] on button "Done" at bounding box center [184, 513] width 29 height 18
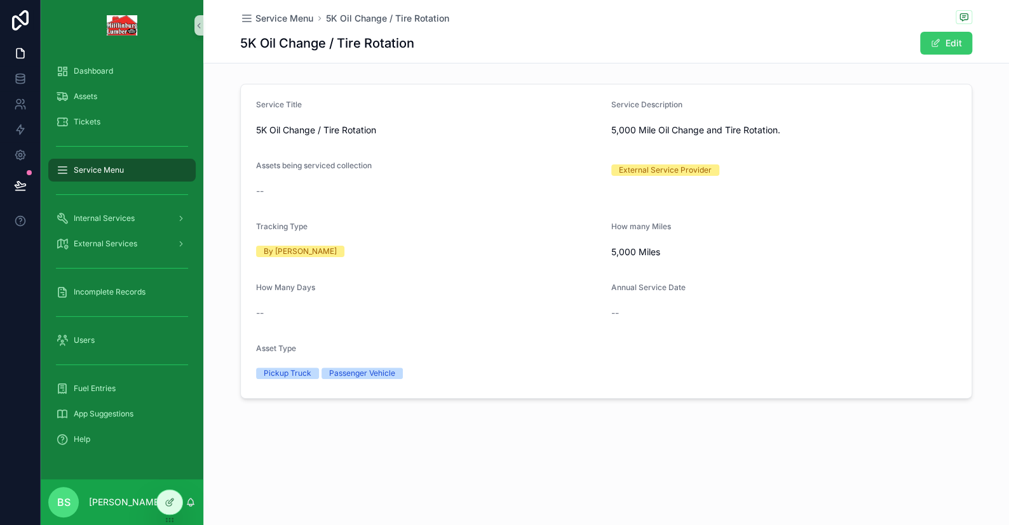
click at [939, 51] on button "Edit" at bounding box center [946, 43] width 52 height 23
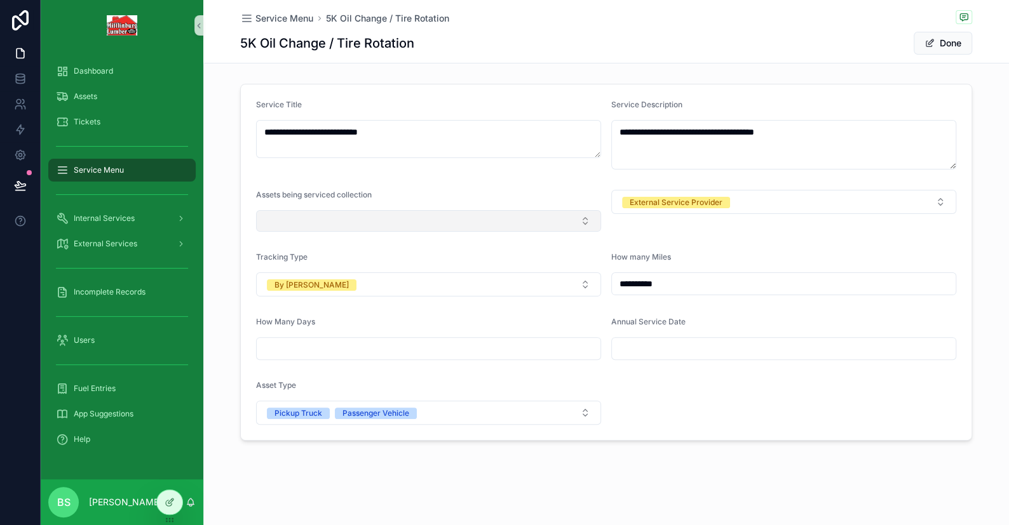
click at [329, 213] on button "Select Button" at bounding box center [428, 221] width 345 height 22
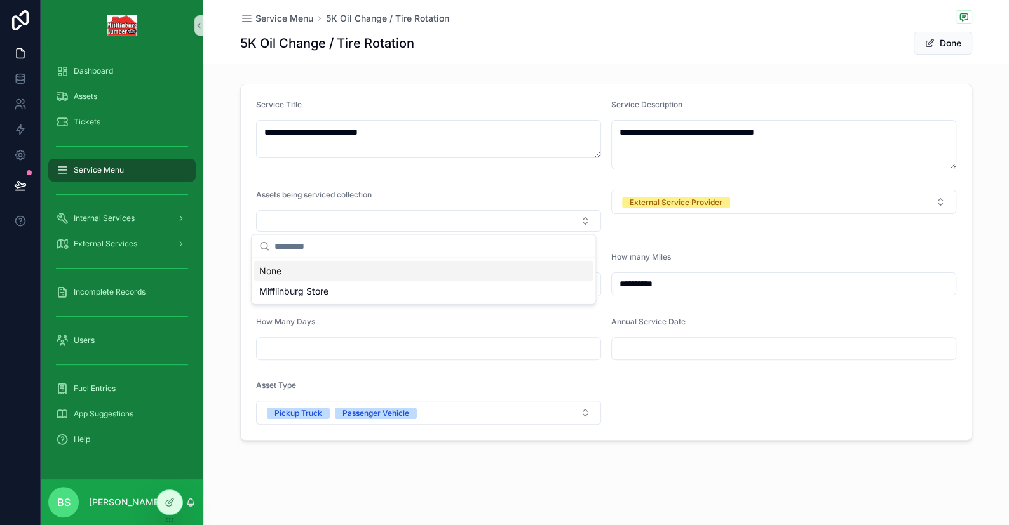
click at [656, 395] on form "**********" at bounding box center [606, 262] width 731 height 356
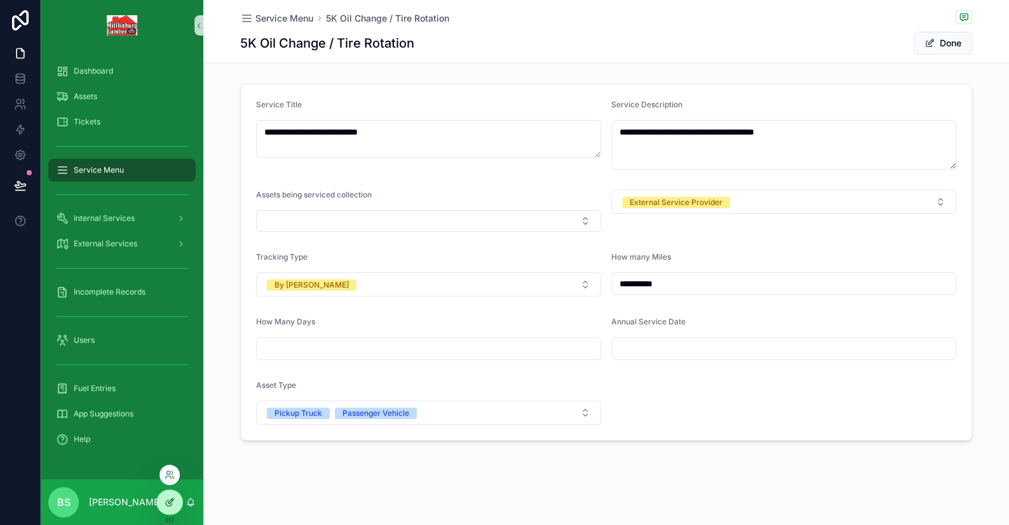
click at [172, 509] on div at bounding box center [169, 502] width 25 height 24
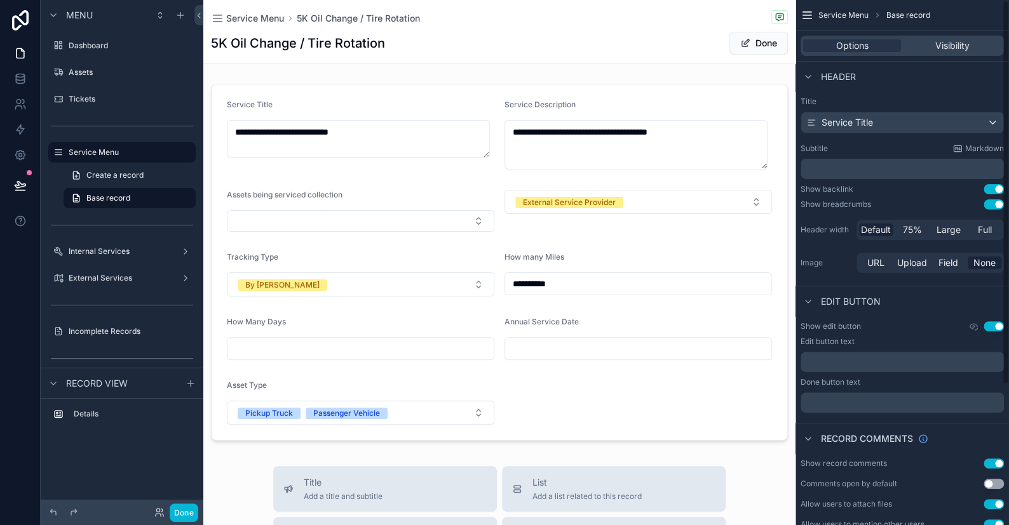
click at [624, 60] on div "Service Menu 5K Oil Change / Tire Rotation 5K Oil Change / Tire Rotation Done" at bounding box center [499, 31] width 577 height 63
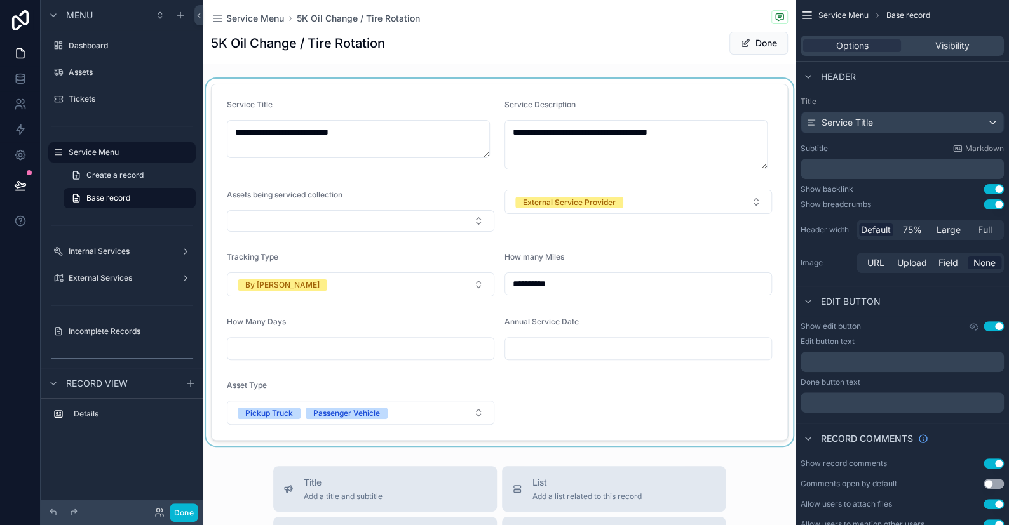
click at [630, 95] on div "scrollable content" at bounding box center [499, 262] width 592 height 367
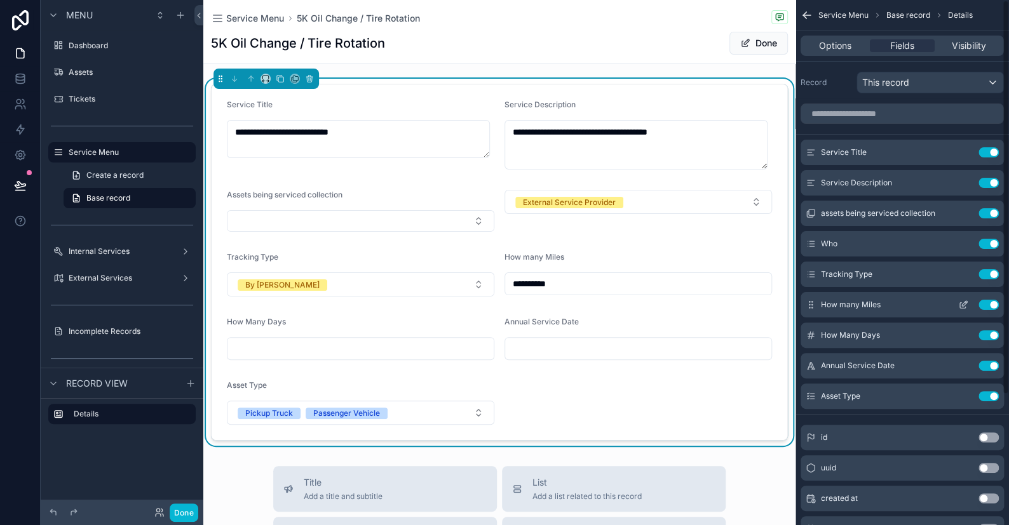
click at [962, 307] on icon "scrollable content" at bounding box center [963, 305] width 10 height 10
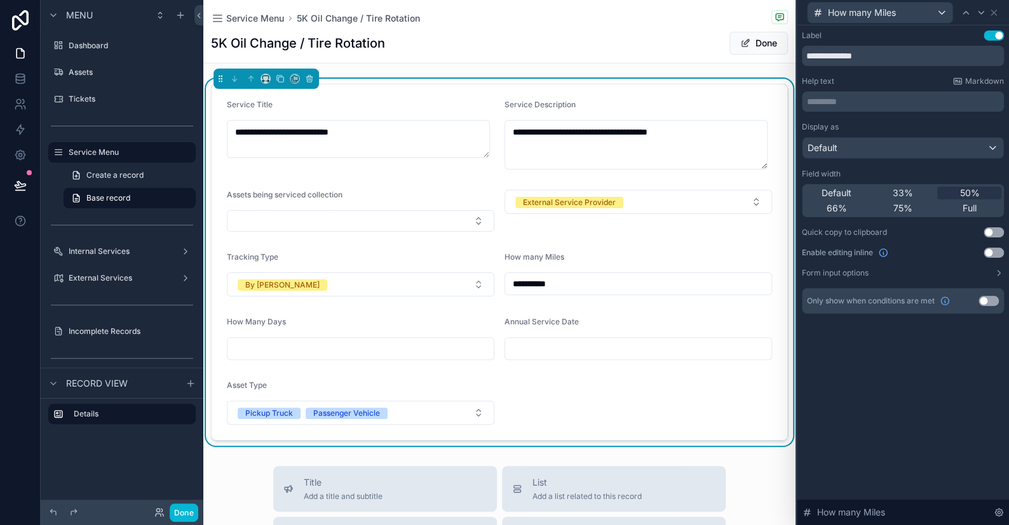
click at [994, 298] on button "Use setting" at bounding box center [988, 301] width 20 height 10
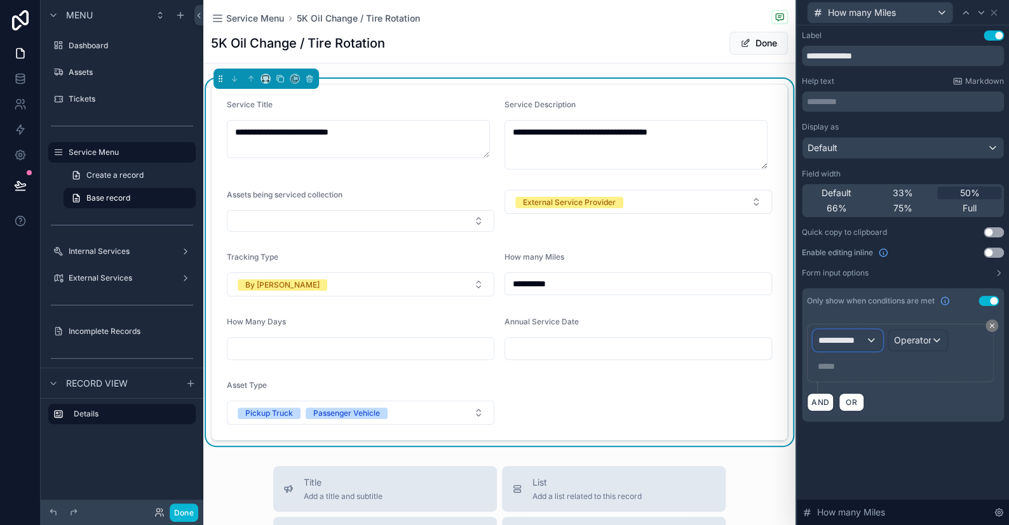
click at [858, 335] on span "**********" at bounding box center [841, 340] width 47 height 13
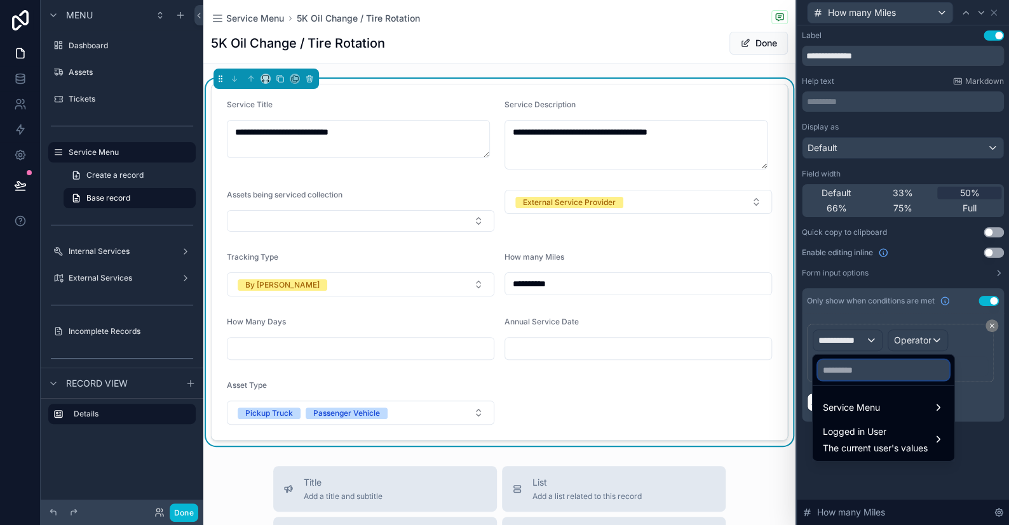
click at [862, 370] on input "text" at bounding box center [884, 370] width 132 height 20
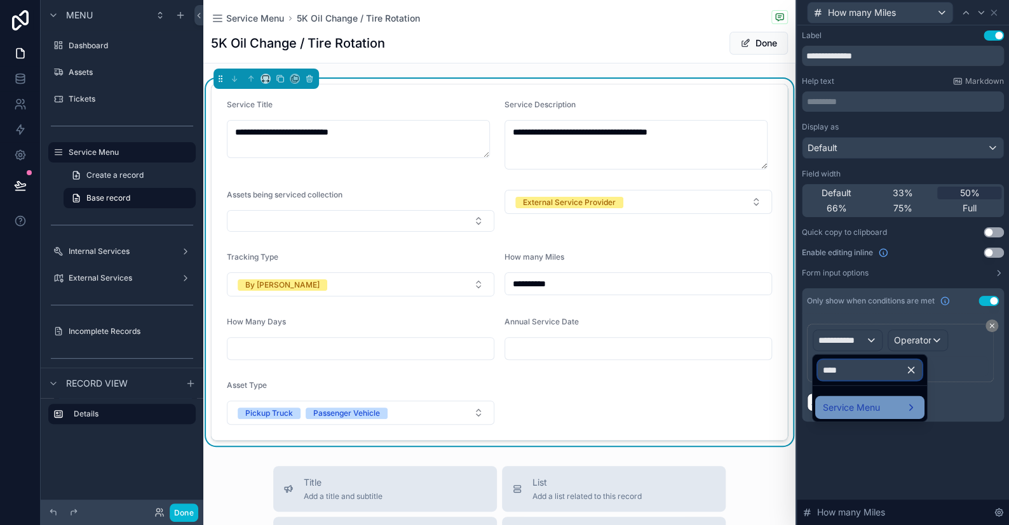
type input "****"
click at [851, 401] on span "Service Menu" at bounding box center [851, 407] width 57 height 15
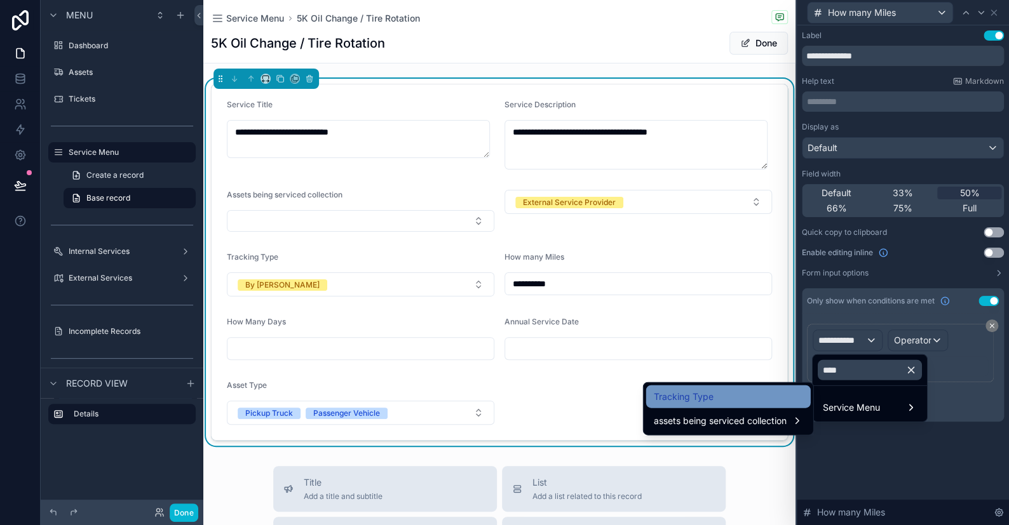
click at [719, 399] on div "Tracking Type" at bounding box center [728, 396] width 149 height 15
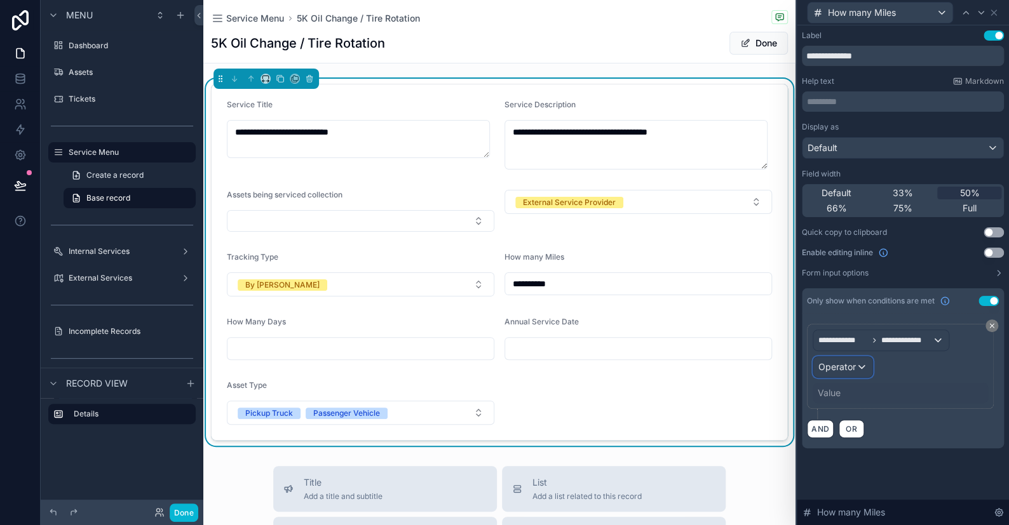
click at [868, 368] on div "Operator" at bounding box center [842, 367] width 59 height 20
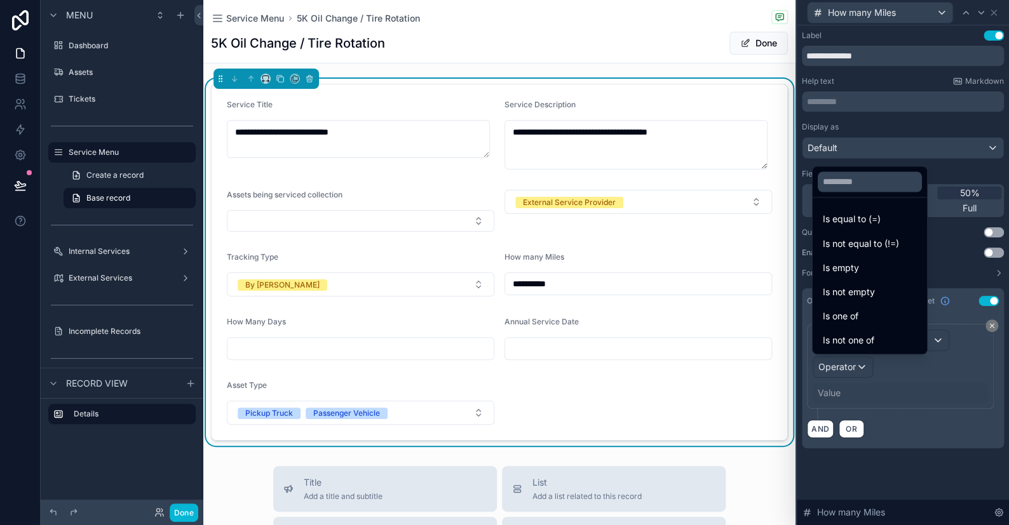
click at [878, 221] on span "Is equal to (=)" at bounding box center [852, 219] width 58 height 15
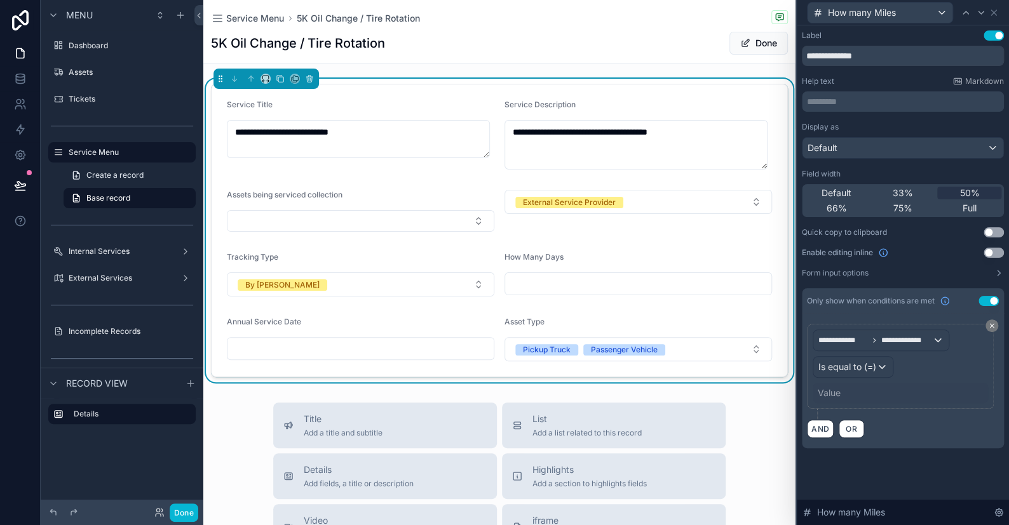
click at [826, 393] on div "Value" at bounding box center [829, 393] width 23 height 13
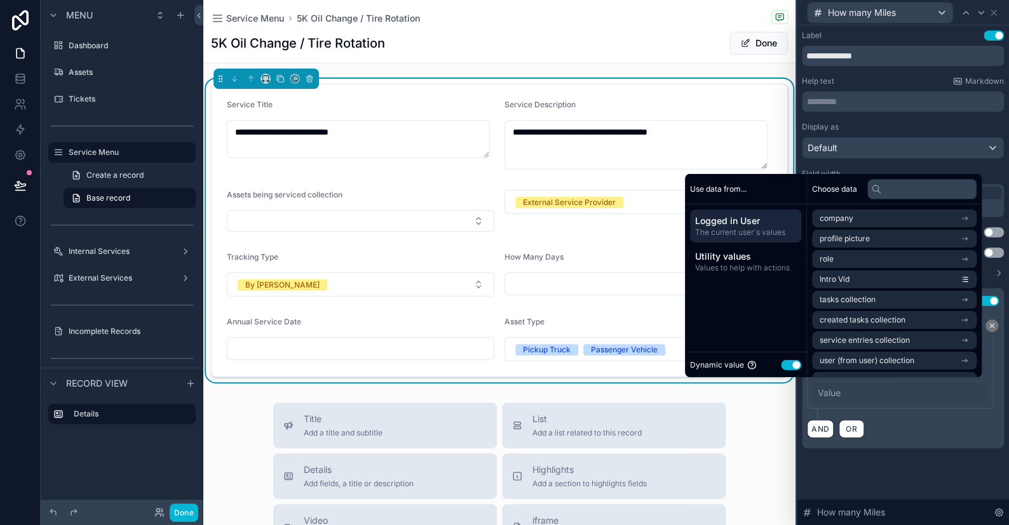
click at [788, 366] on button "Use setting" at bounding box center [791, 365] width 20 height 10
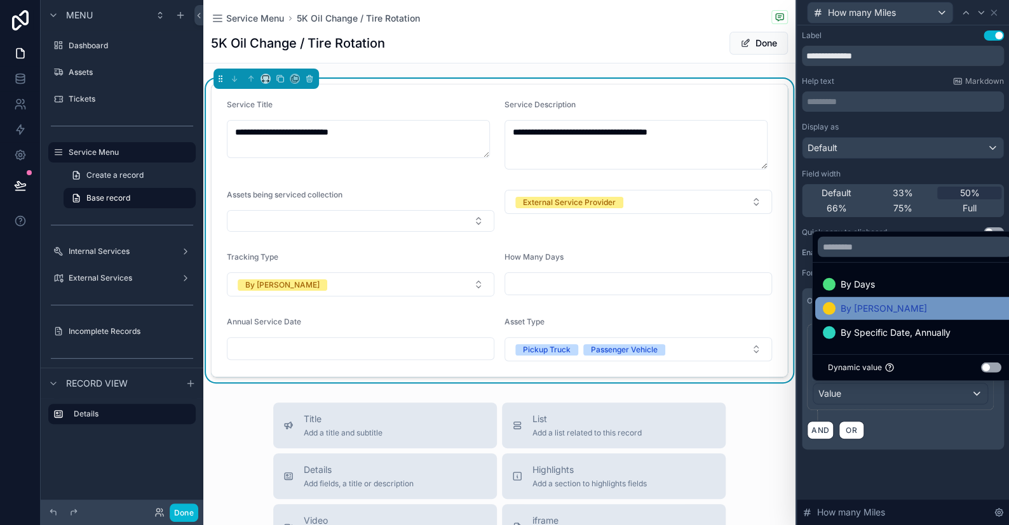
click at [846, 302] on span "By Miles" at bounding box center [883, 308] width 86 height 15
click at [904, 463] on div "**********" at bounding box center [903, 252] width 212 height 455
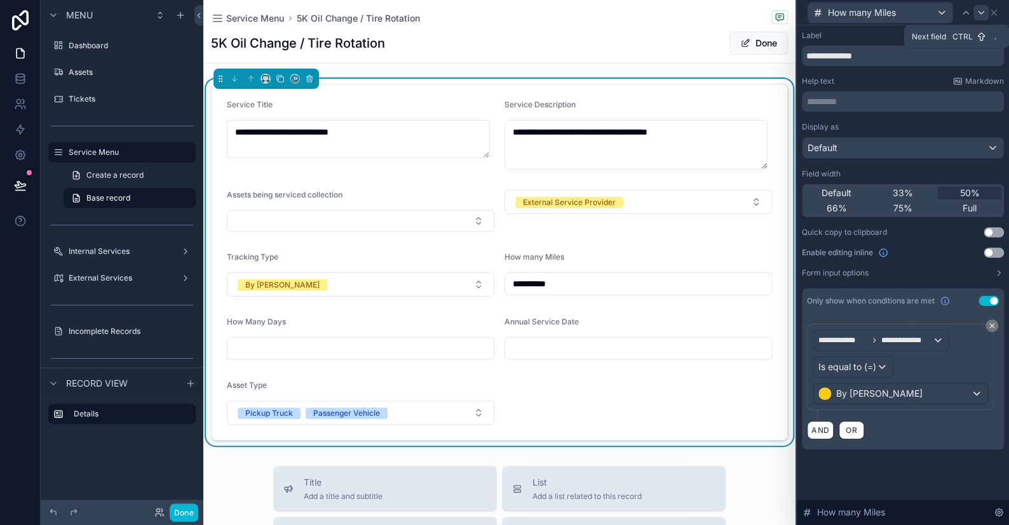
click at [977, 11] on icon at bounding box center [981, 13] width 10 height 10
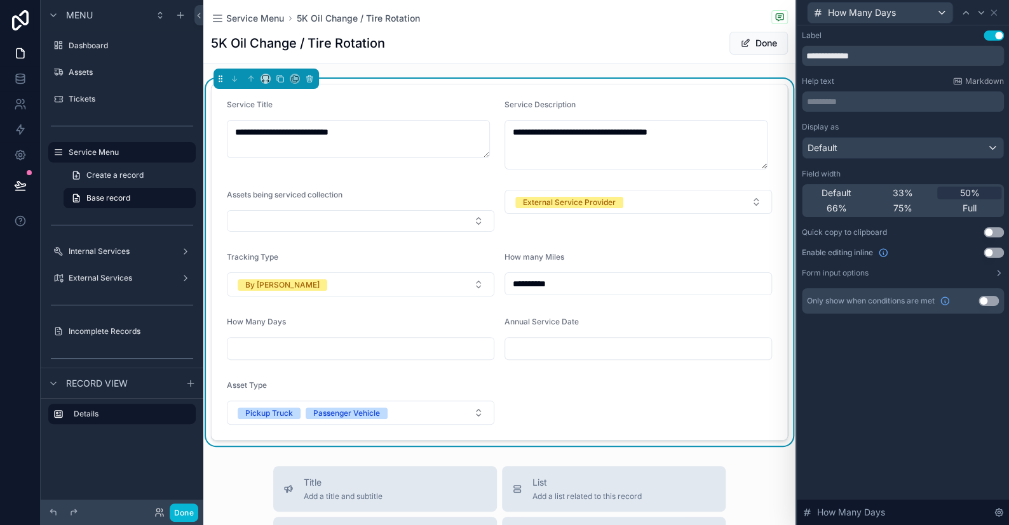
drag, startPoint x: 983, startPoint y: 301, endPoint x: 955, endPoint y: 311, distance: 29.7
click at [983, 300] on button "Use setting" at bounding box center [988, 301] width 20 height 10
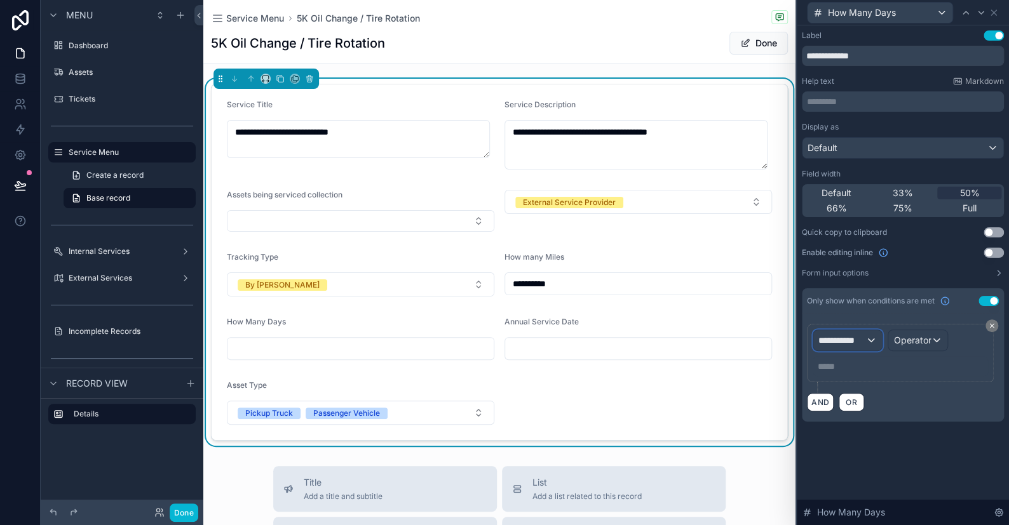
click at [848, 344] on span "**********" at bounding box center [841, 340] width 47 height 13
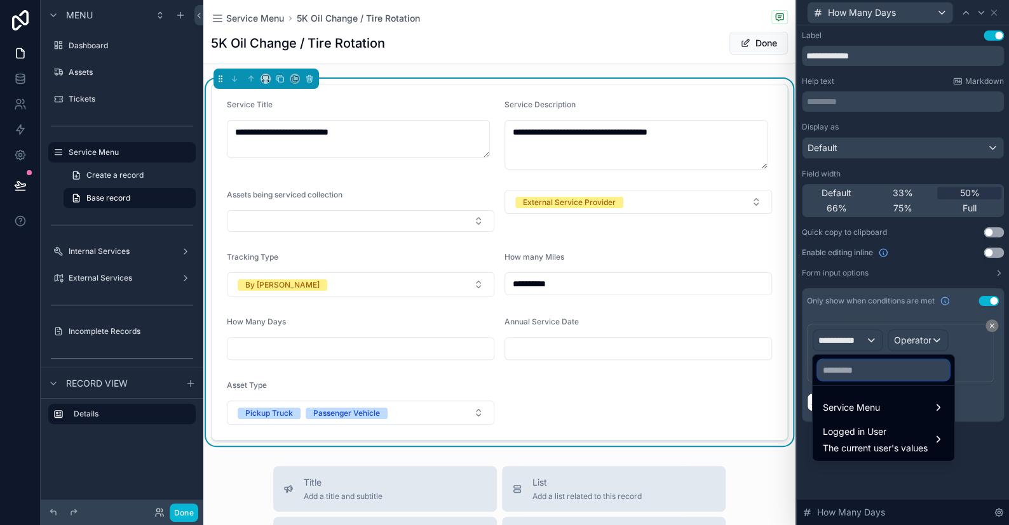
click at [856, 375] on input "text" at bounding box center [884, 370] width 132 height 20
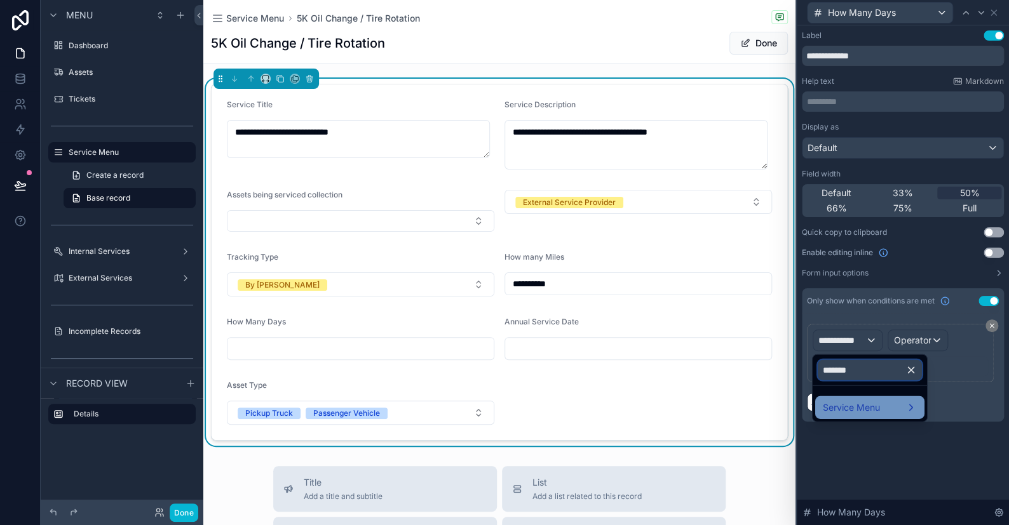
type input "*******"
click at [847, 408] on span "Service Menu" at bounding box center [851, 407] width 57 height 15
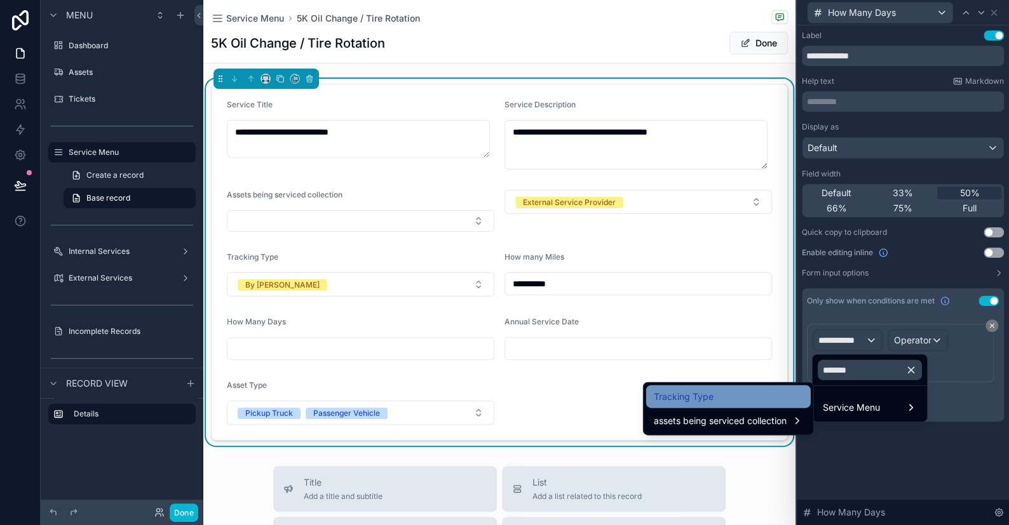
click at [729, 403] on div "Tracking Type" at bounding box center [728, 396] width 149 height 15
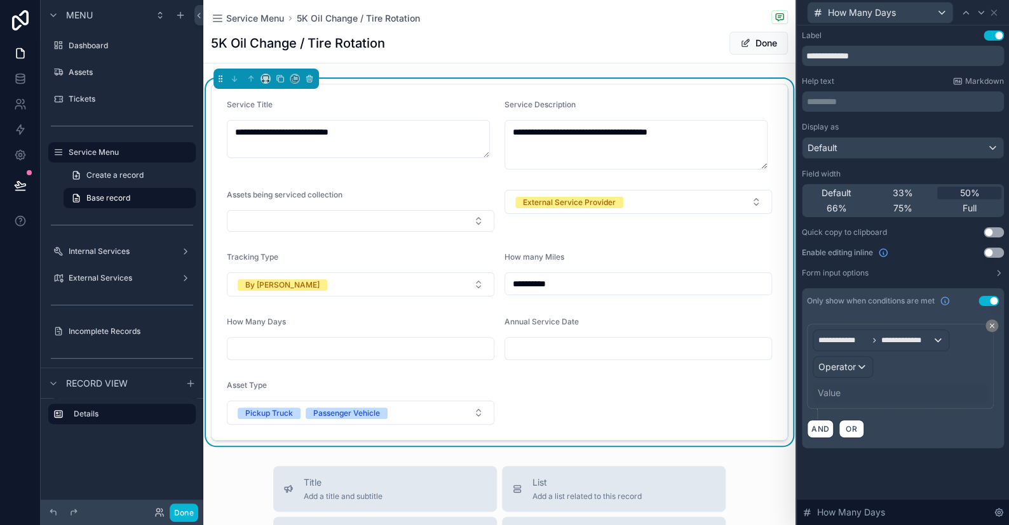
click at [843, 393] on div "Value" at bounding box center [900, 393] width 175 height 20
click at [827, 389] on div "Value" at bounding box center [829, 393] width 23 height 13
click at [852, 366] on span "Operator" at bounding box center [836, 366] width 37 height 11
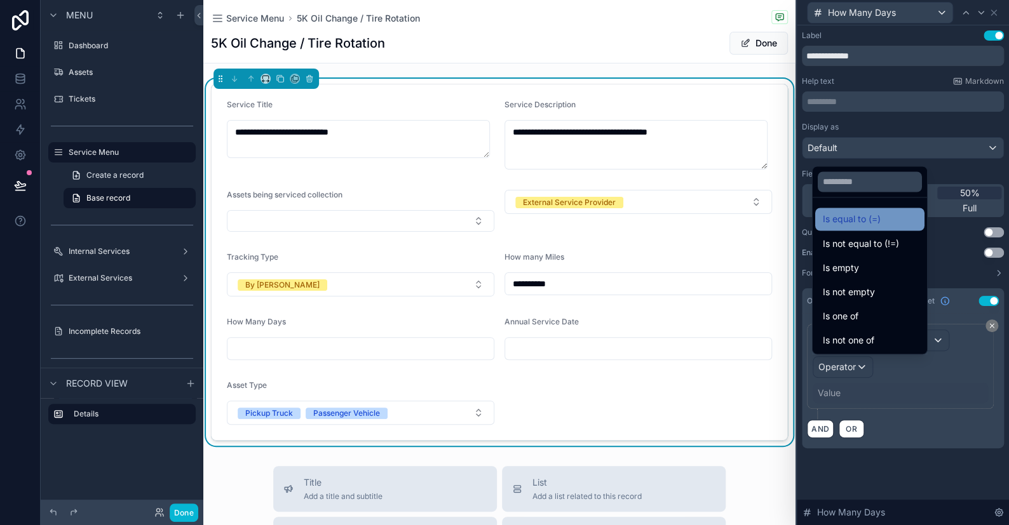
click at [846, 228] on div "Is equal to (=)" at bounding box center [869, 219] width 109 height 23
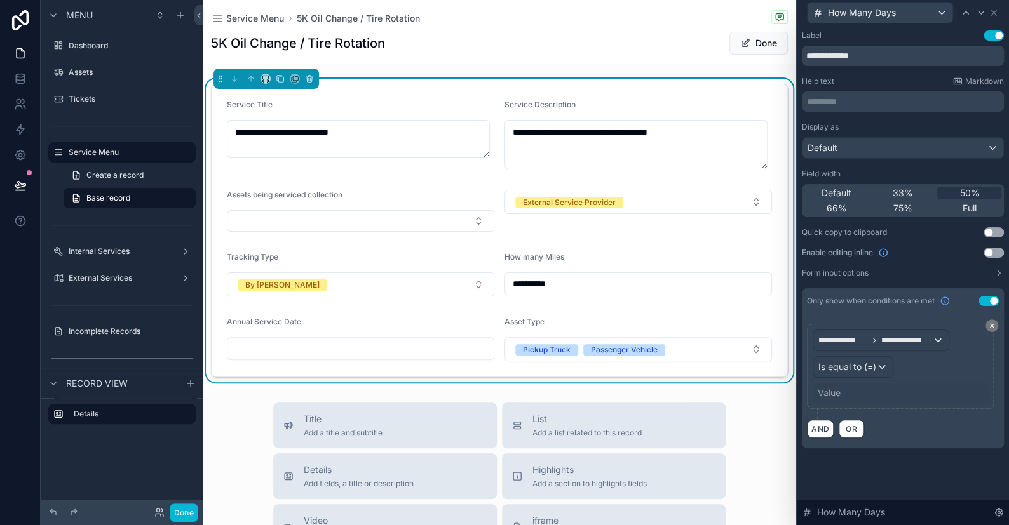
click at [844, 393] on div "Value" at bounding box center [900, 393] width 175 height 20
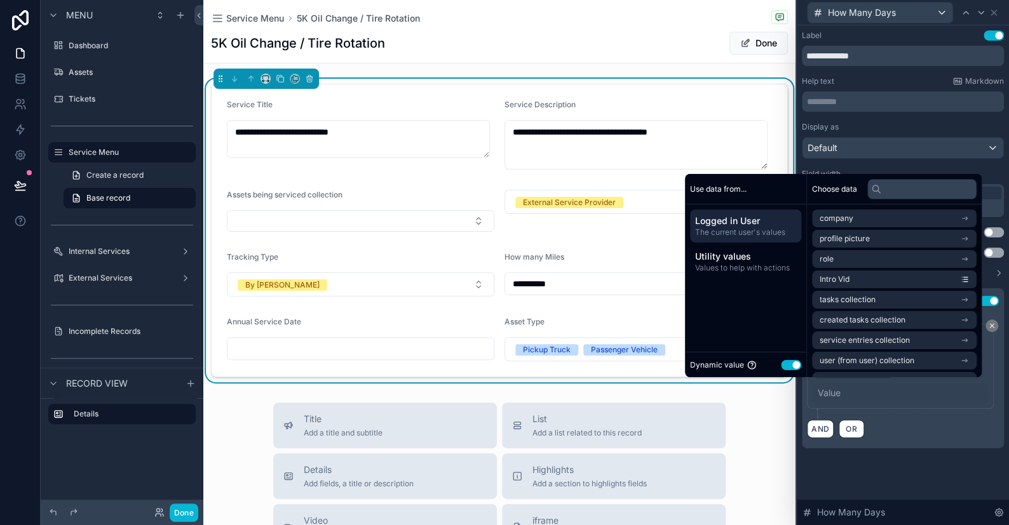
click at [781, 364] on button "Use setting" at bounding box center [791, 365] width 20 height 10
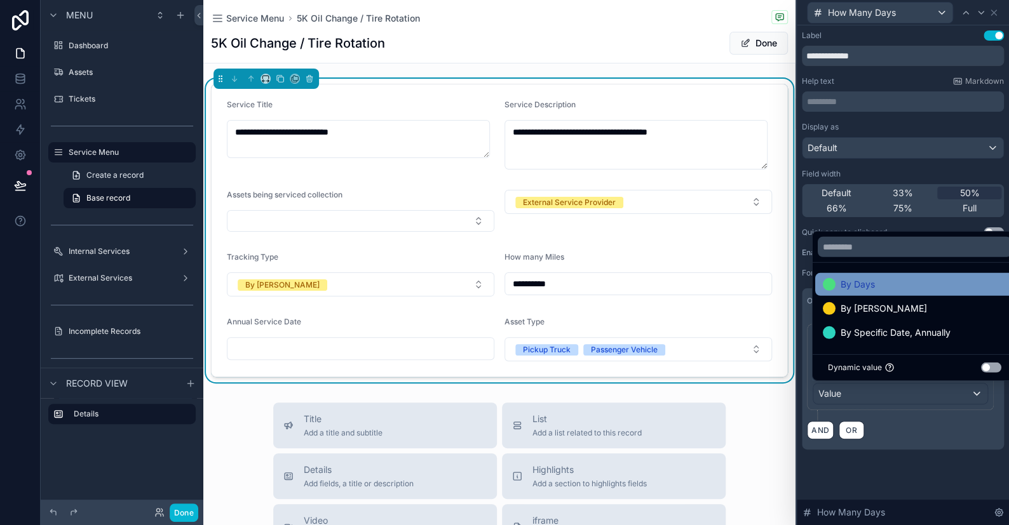
click at [831, 282] on div at bounding box center [829, 284] width 13 height 13
click at [858, 454] on div "**********" at bounding box center [903, 252] width 212 height 455
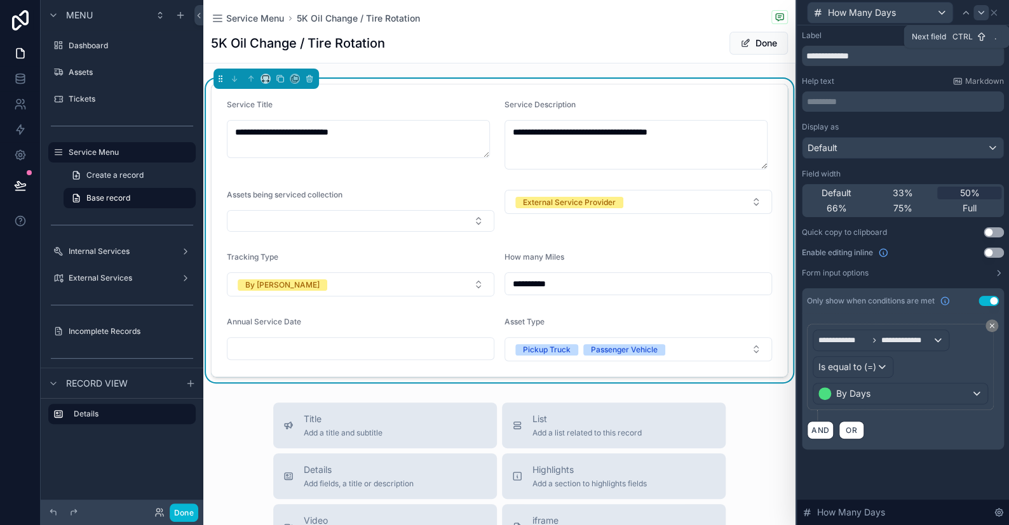
click at [978, 14] on icon at bounding box center [981, 13] width 10 height 10
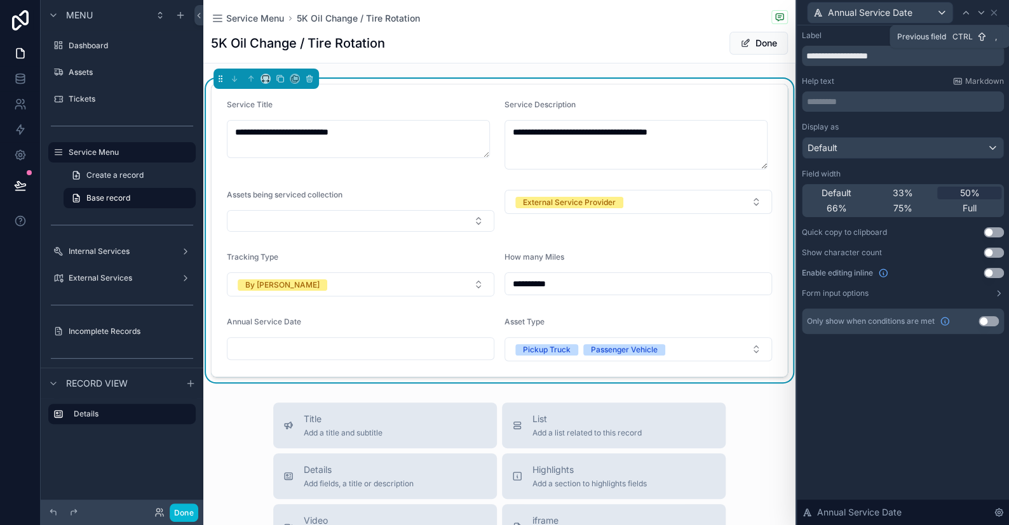
click at [984, 322] on button "Use setting" at bounding box center [988, 321] width 20 height 10
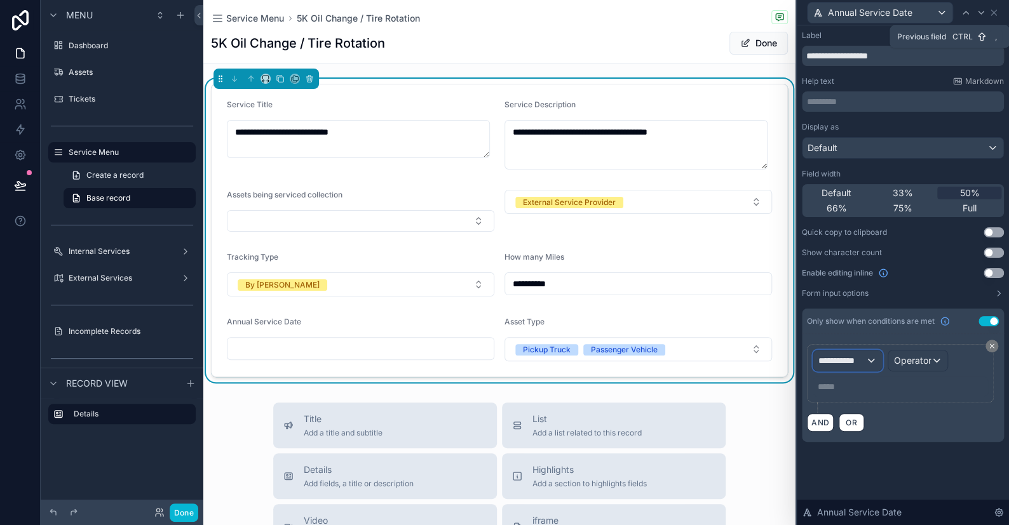
click at [860, 360] on span "**********" at bounding box center [841, 360] width 47 height 13
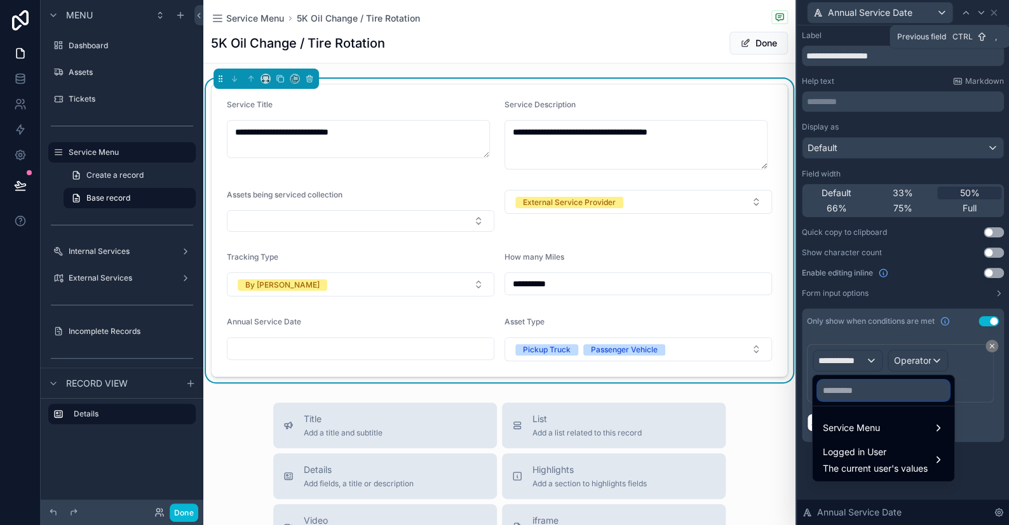
click at [862, 391] on input "text" at bounding box center [884, 391] width 132 height 20
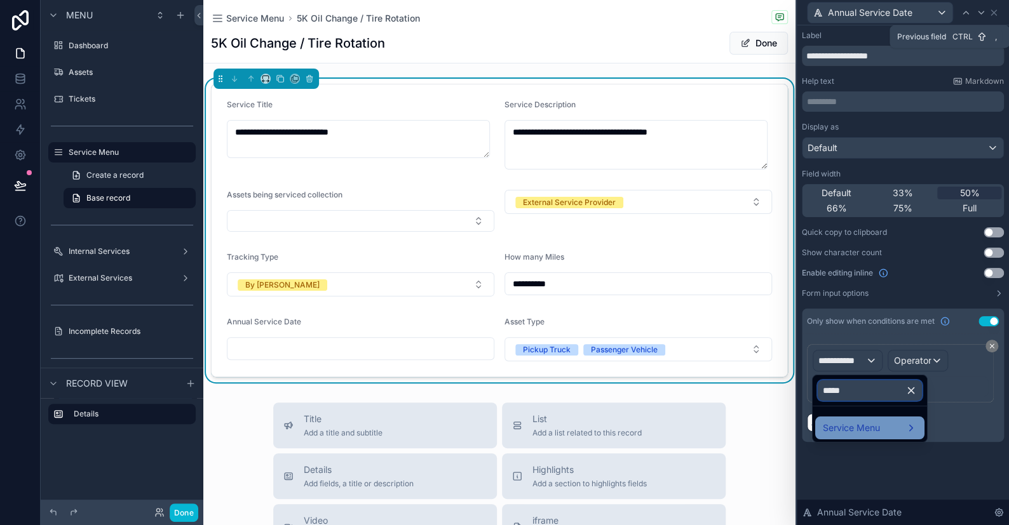
type input "*****"
drag, startPoint x: 857, startPoint y: 429, endPoint x: 832, endPoint y: 429, distance: 24.8
click at [856, 429] on span "Service Menu" at bounding box center [851, 428] width 57 height 15
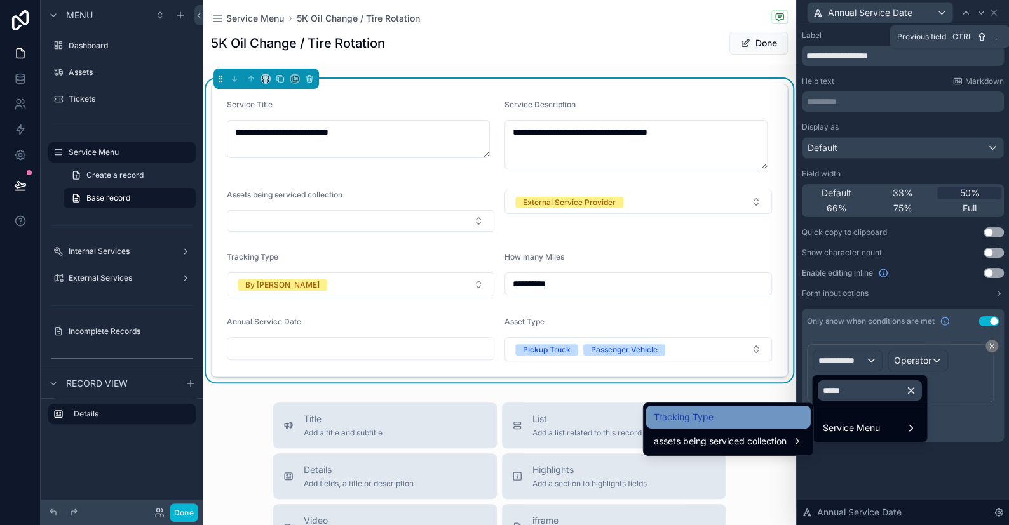
click at [709, 415] on span "Tracking Type" at bounding box center [684, 417] width 60 height 15
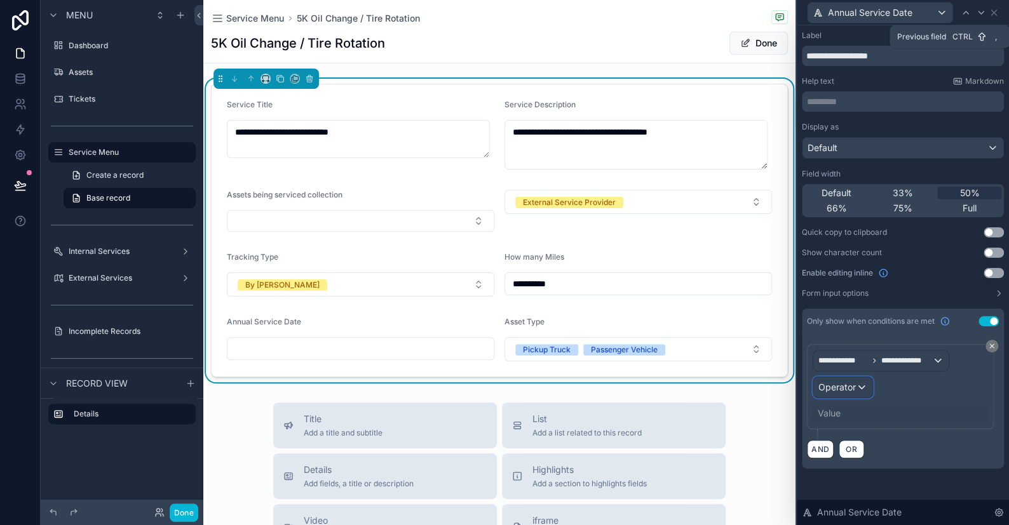
click at [843, 391] on span "Operator" at bounding box center [836, 387] width 37 height 11
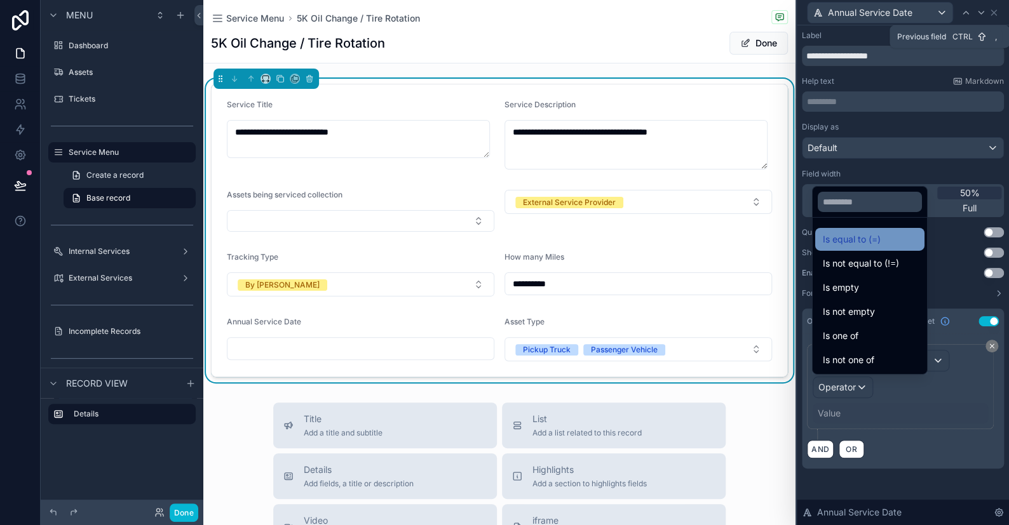
click at [845, 239] on span "Is equal to (=)" at bounding box center [852, 239] width 58 height 15
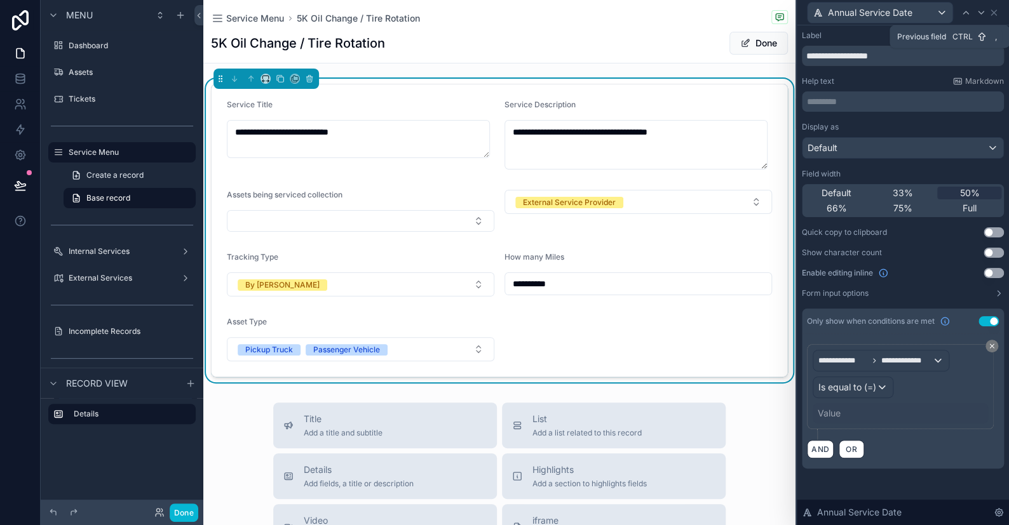
click at [828, 405] on div "Value" at bounding box center [900, 413] width 175 height 20
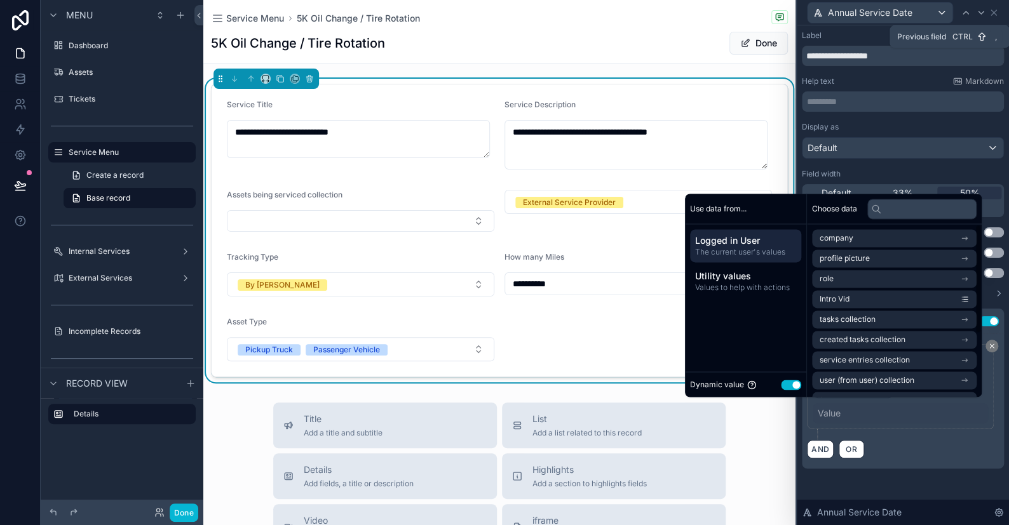
click at [789, 385] on button "Use setting" at bounding box center [791, 385] width 20 height 10
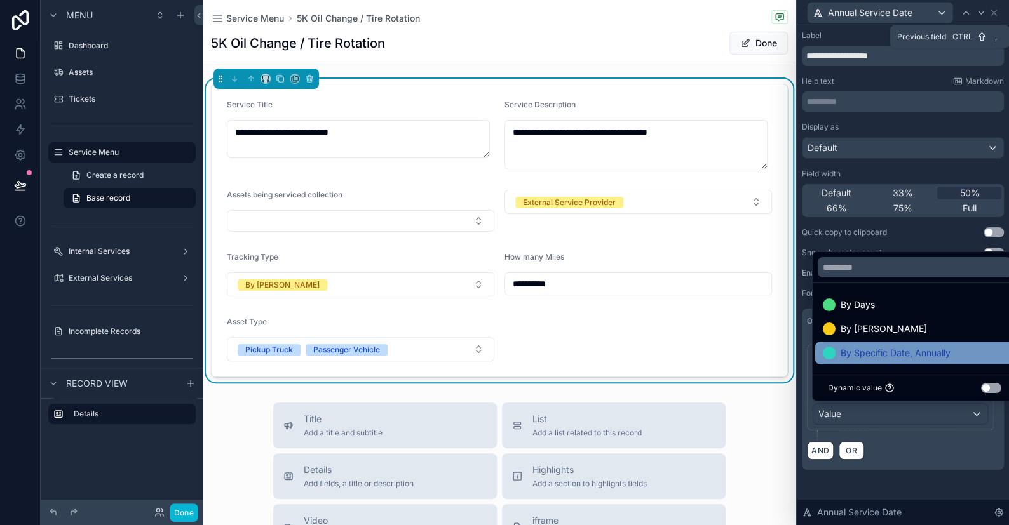
click at [863, 362] on div "By Specific Date, Annually" at bounding box center [914, 353] width 199 height 23
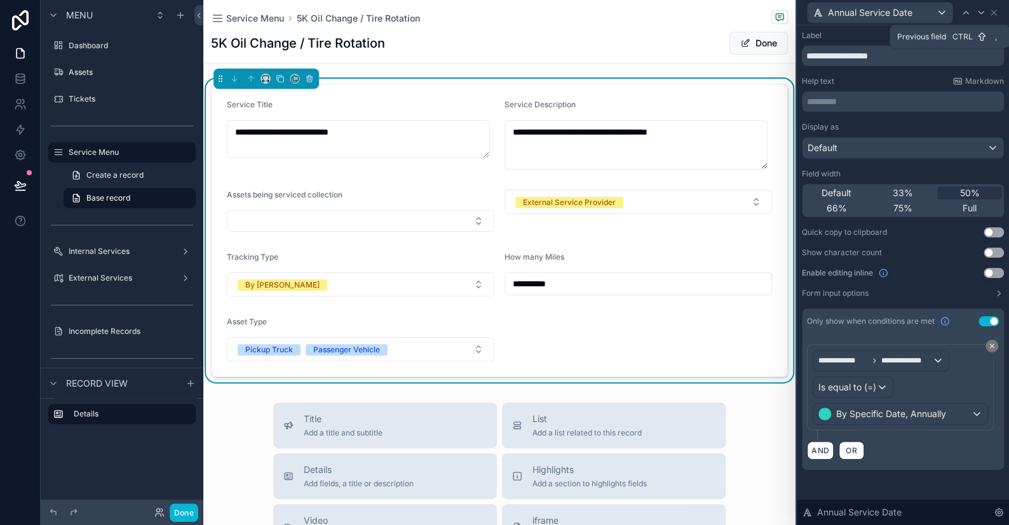
click at [908, 487] on div "**********" at bounding box center [903, 262] width 212 height 475
click at [993, 15] on icon at bounding box center [993, 13] width 10 height 10
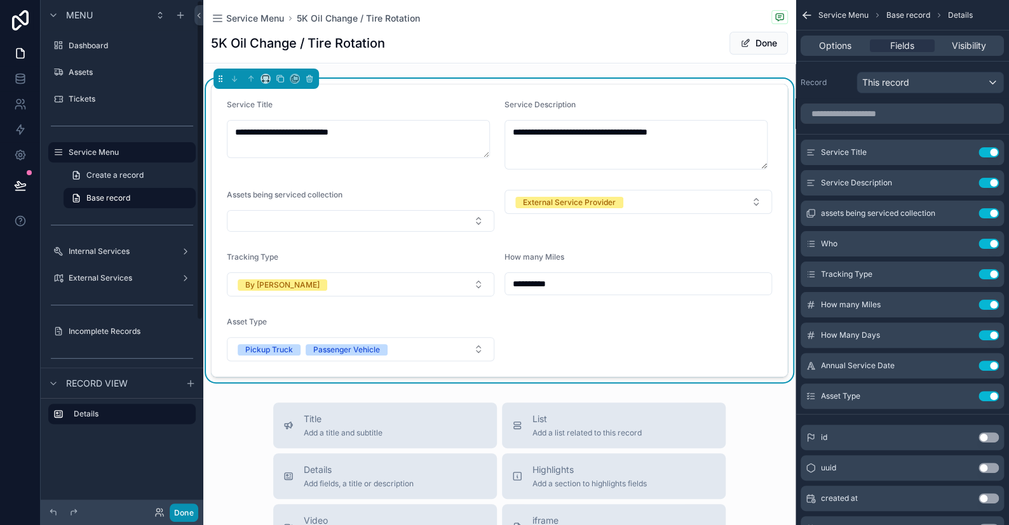
click at [193, 510] on button "Done" at bounding box center [184, 513] width 29 height 18
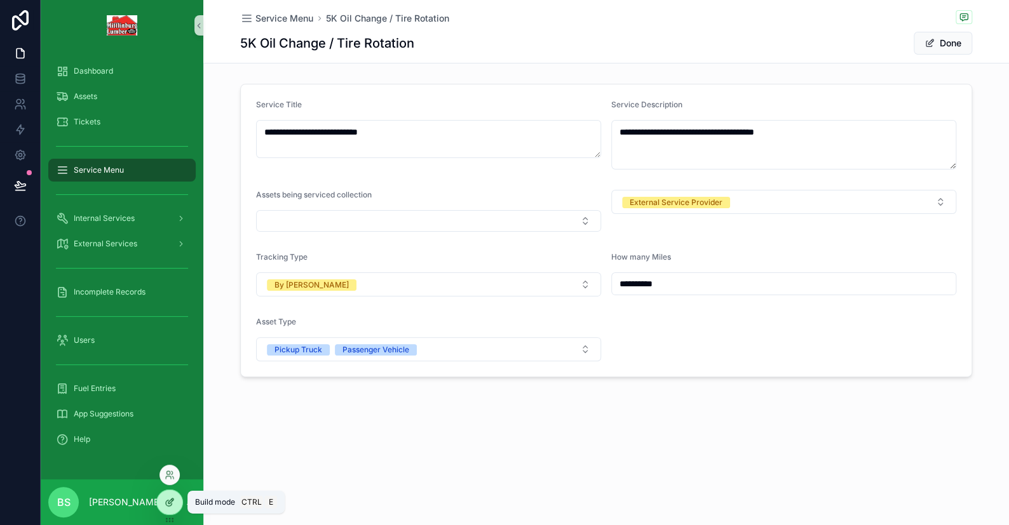
click at [180, 503] on div at bounding box center [169, 502] width 25 height 24
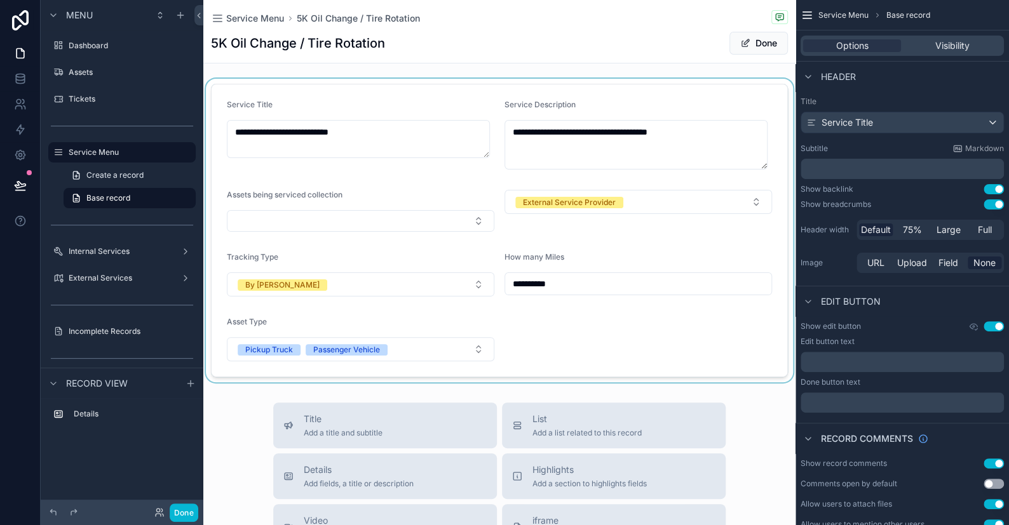
click at [755, 250] on div "scrollable content" at bounding box center [499, 231] width 592 height 304
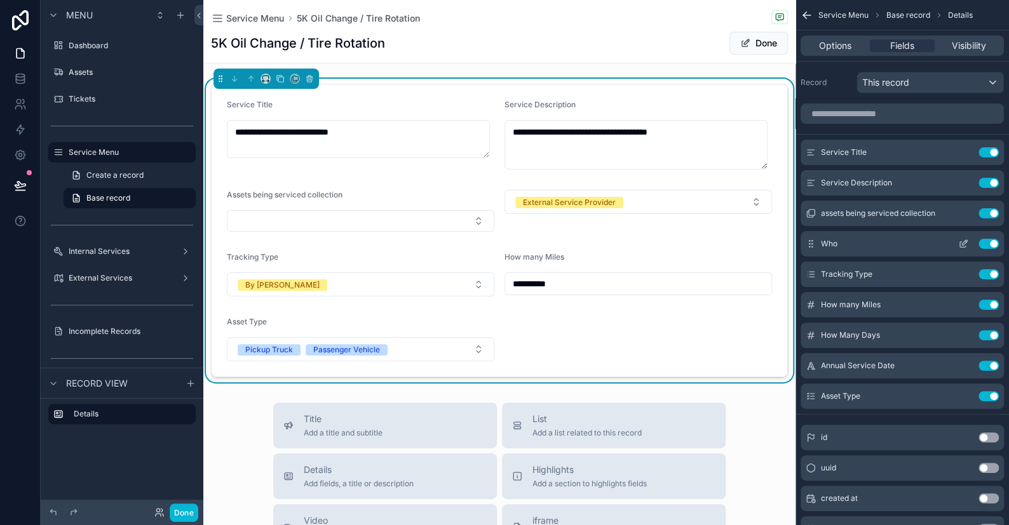
click at [964, 243] on icon "scrollable content" at bounding box center [963, 244] width 10 height 10
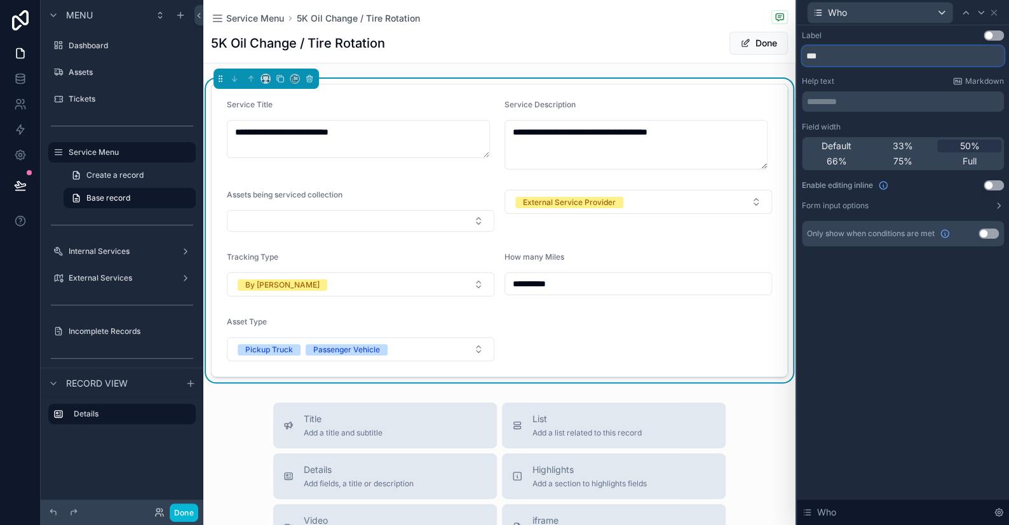
drag, startPoint x: 839, startPoint y: 52, endPoint x: 717, endPoint y: 46, distance: 122.1
click at [722, 46] on div "**********" at bounding box center [504, 262] width 1009 height 525
click at [856, 112] on div "Label Use setting Help text Markdown ********* ﻿ Field width Default 33% 50% 66…" at bounding box center [903, 138] width 202 height 216
click at [850, 98] on p "********* ﻿" at bounding box center [904, 101] width 194 height 13
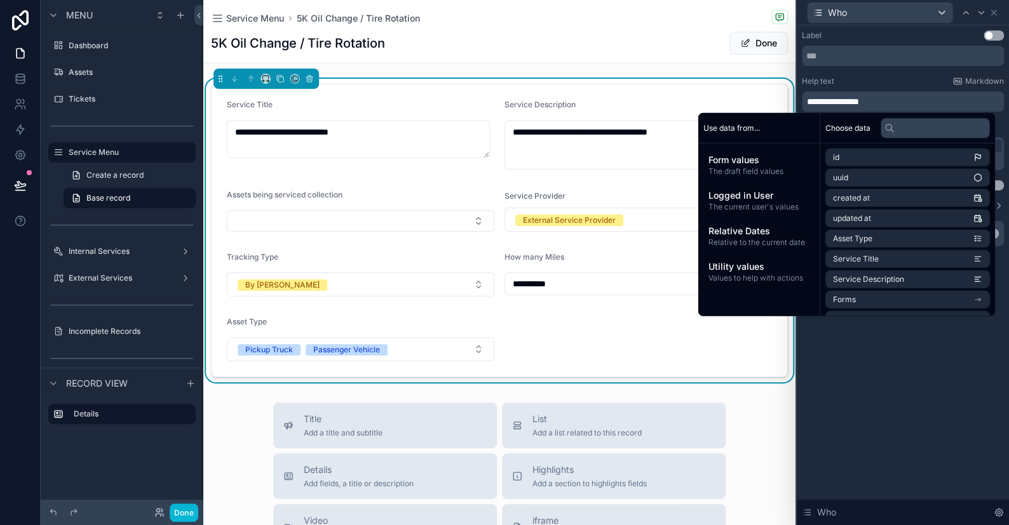
drag, startPoint x: 919, startPoint y: 400, endPoint x: 910, endPoint y: 415, distance: 18.2
click at [919, 402] on div "**********" at bounding box center [903, 275] width 212 height 500
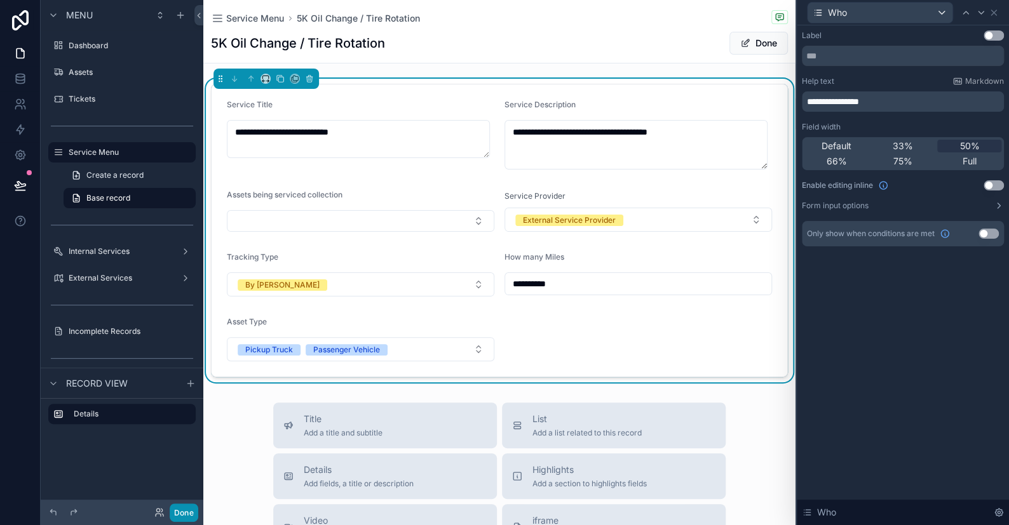
click at [193, 509] on button "Done" at bounding box center [184, 513] width 29 height 18
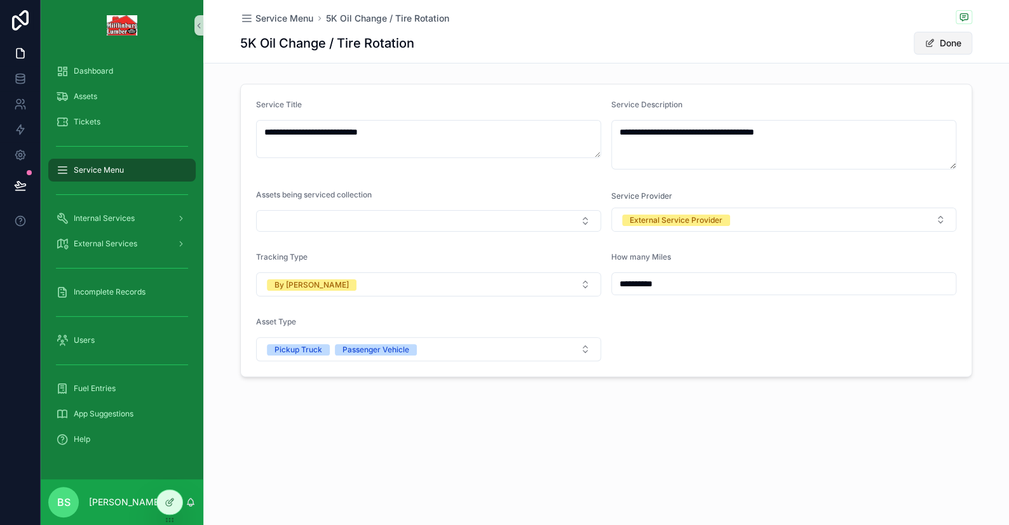
click at [930, 41] on span "scrollable content" at bounding box center [929, 43] width 10 height 10
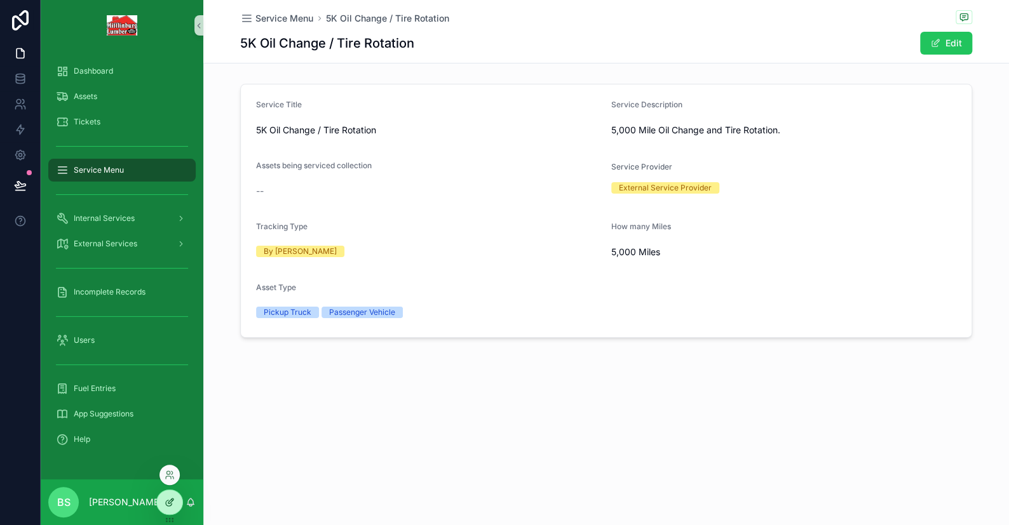
click at [170, 506] on icon at bounding box center [169, 504] width 6 height 6
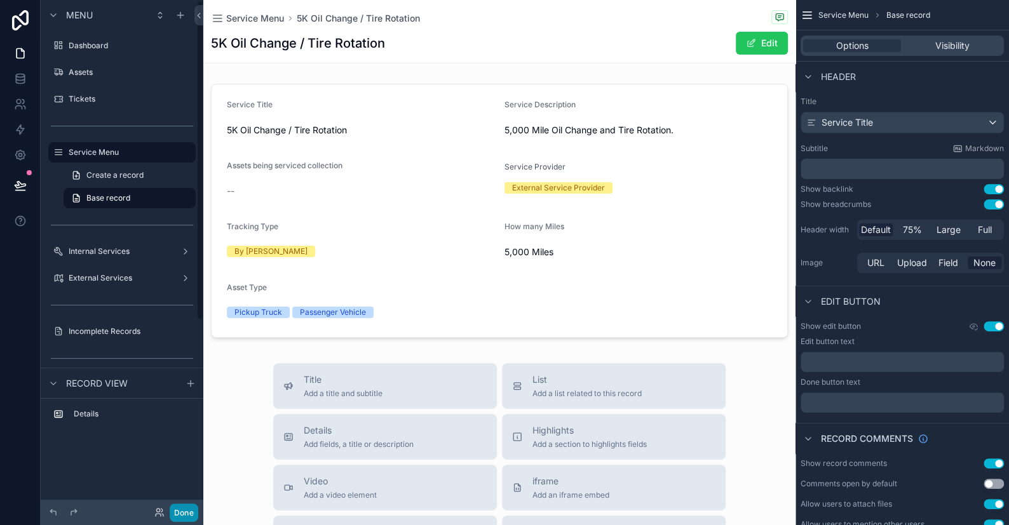
click at [190, 513] on button "Done" at bounding box center [184, 513] width 29 height 18
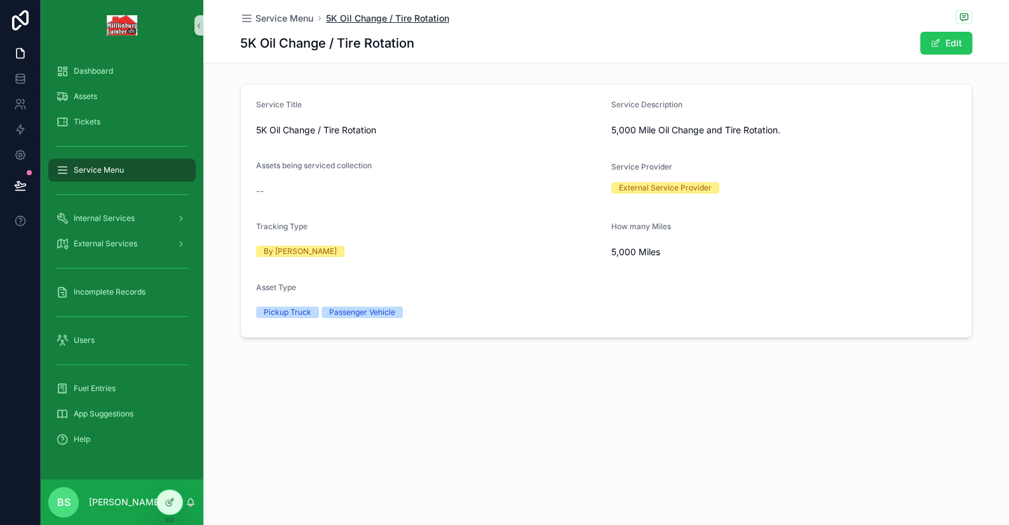
click at [360, 18] on span "5K Oil Change / Tire Rotation" at bounding box center [387, 18] width 123 height 13
click at [305, 15] on span "Service Menu" at bounding box center [284, 18] width 58 height 13
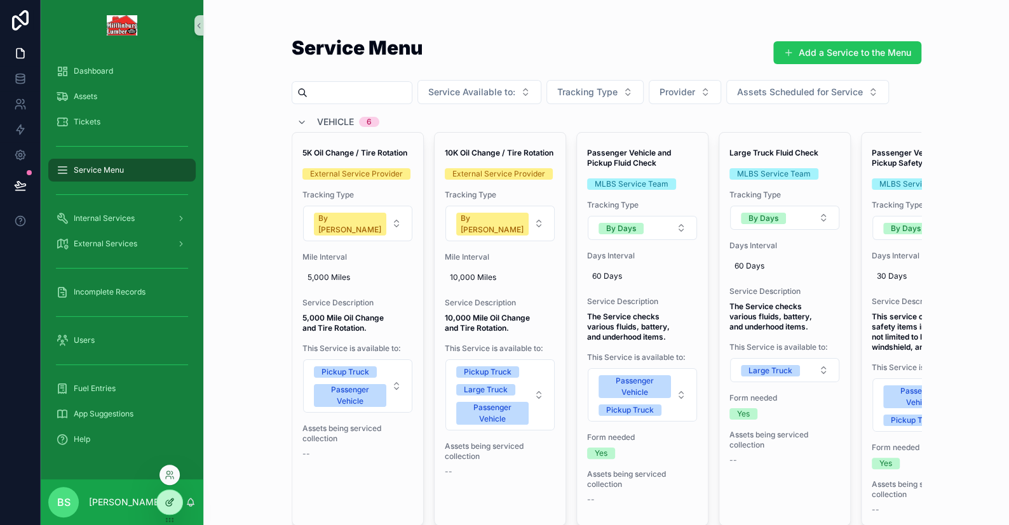
click at [172, 503] on icon at bounding box center [170, 502] width 10 height 10
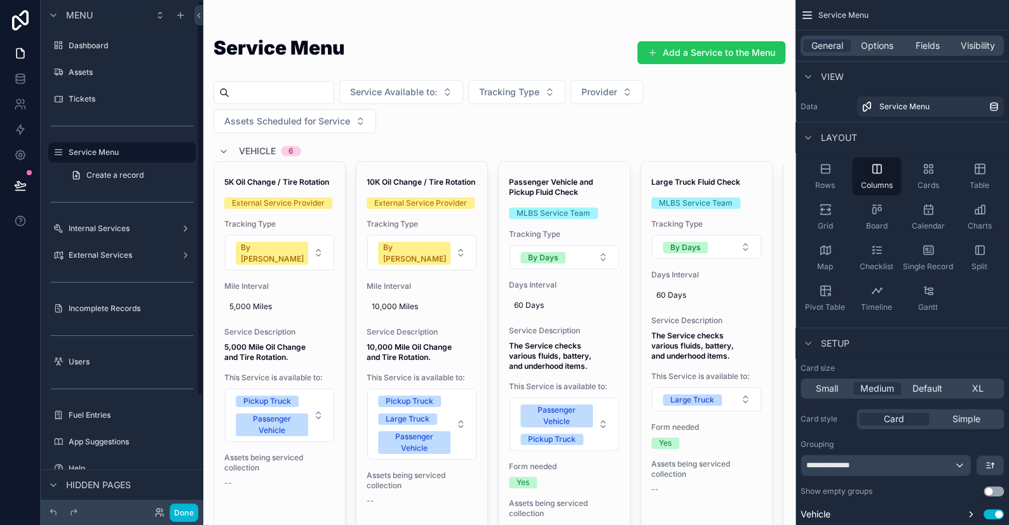
click at [924, 50] on span "Fields" at bounding box center [927, 45] width 24 height 13
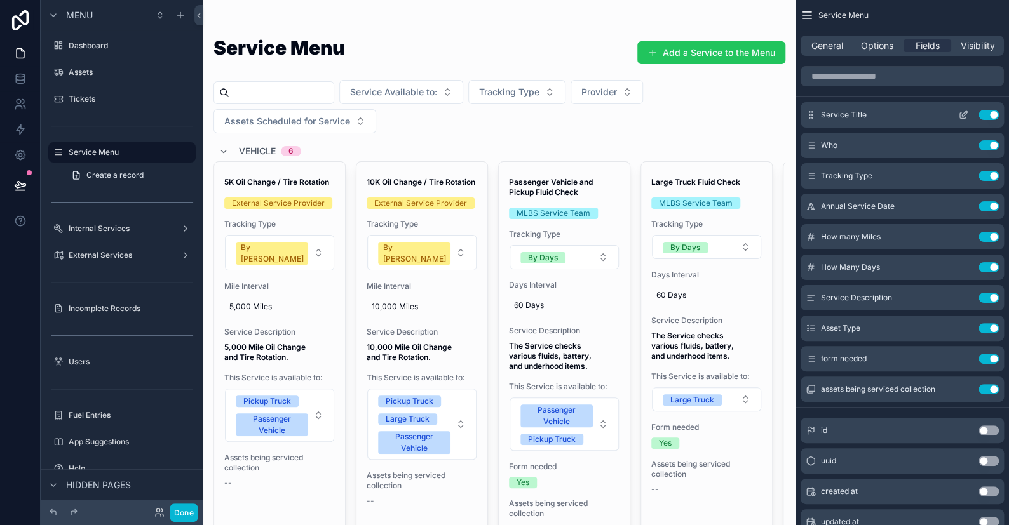
click at [969, 117] on button "scrollable content" at bounding box center [963, 115] width 20 height 10
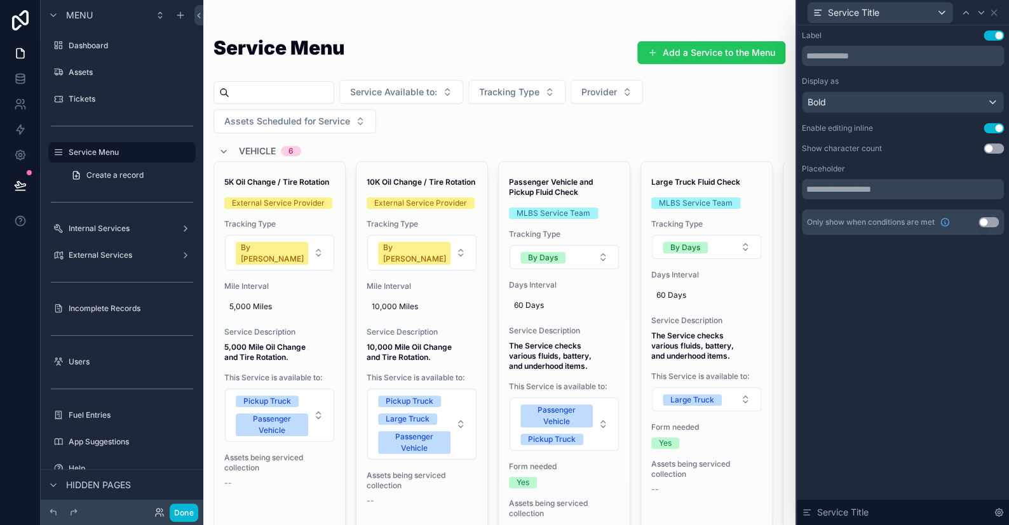
click at [989, 123] on button "Use setting" at bounding box center [993, 128] width 20 height 10
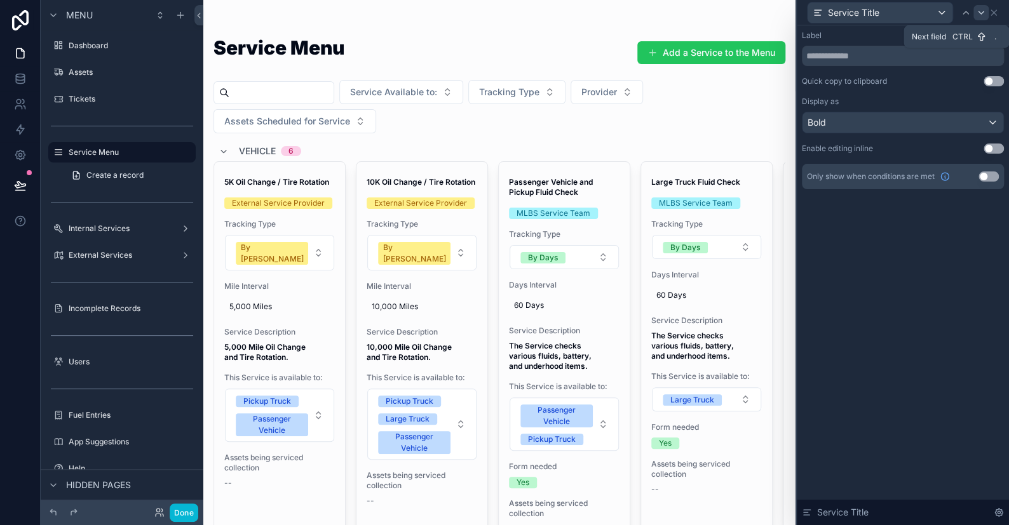
click at [981, 13] on icon at bounding box center [981, 13] width 10 height 10
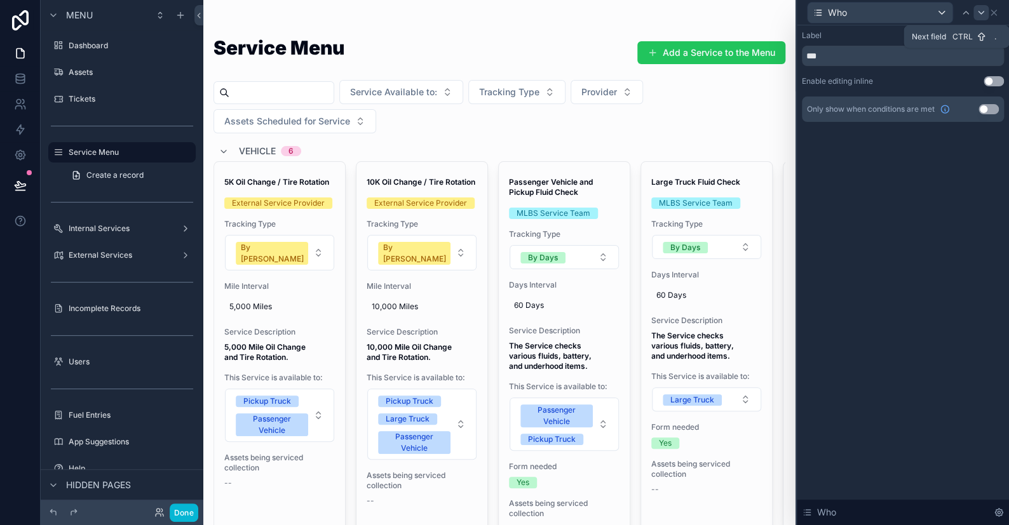
click at [980, 11] on icon at bounding box center [981, 13] width 10 height 10
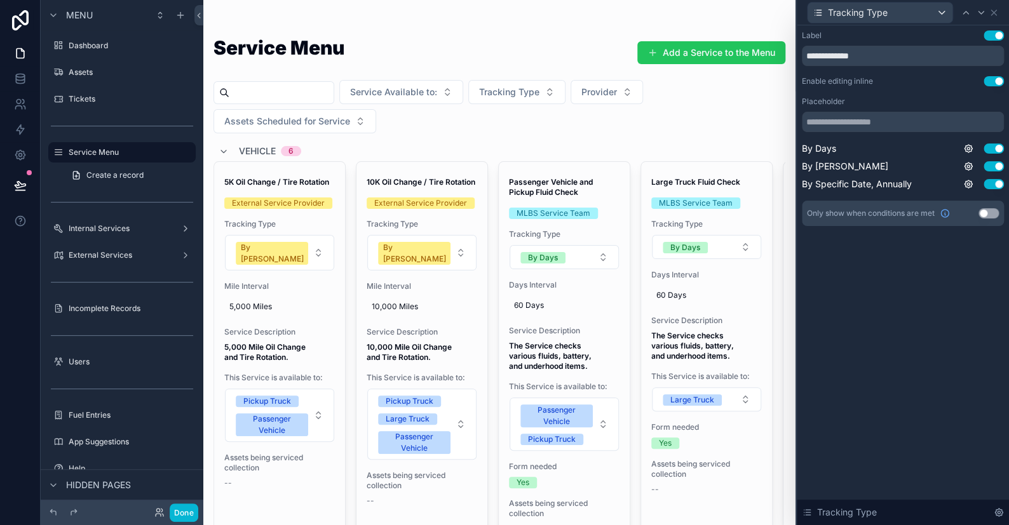
click at [995, 81] on button "Use setting" at bounding box center [993, 81] width 20 height 10
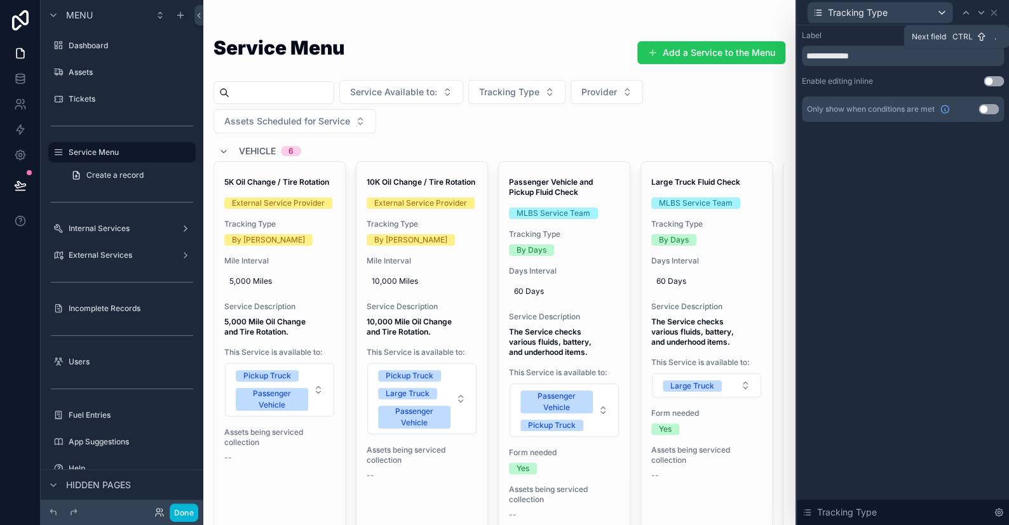
click at [983, 12] on icon at bounding box center [981, 13] width 10 height 10
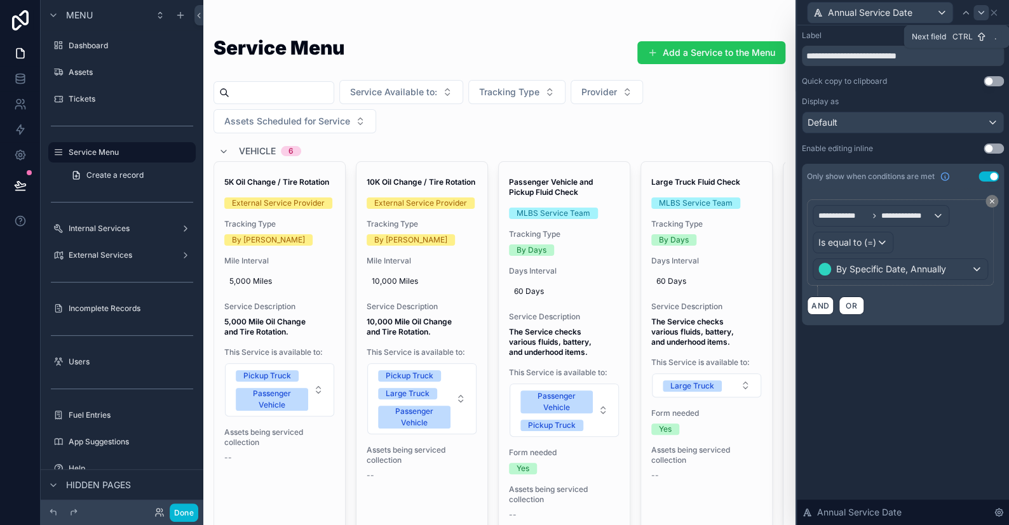
click at [981, 12] on icon at bounding box center [981, 13] width 10 height 10
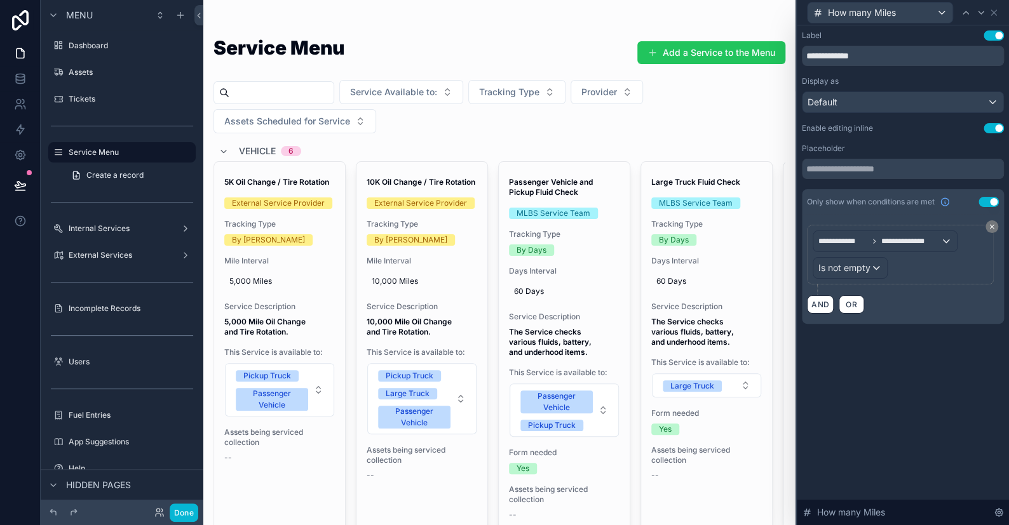
click at [994, 132] on button "Use setting" at bounding box center [993, 128] width 20 height 10
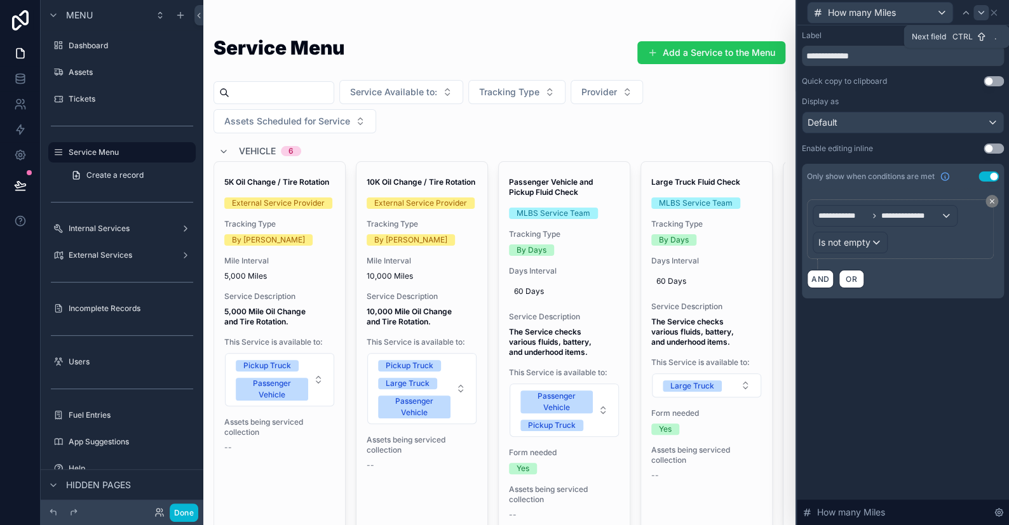
click at [979, 13] on icon at bounding box center [981, 13] width 10 height 10
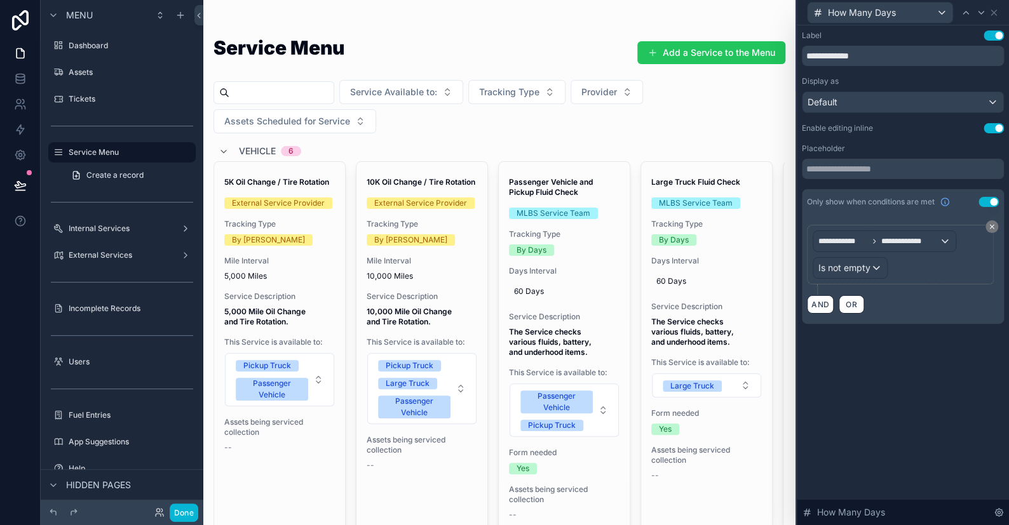
click at [993, 133] on div "Enable editing inline Use setting" at bounding box center [903, 128] width 202 height 10
click at [994, 130] on button "Use setting" at bounding box center [993, 128] width 20 height 10
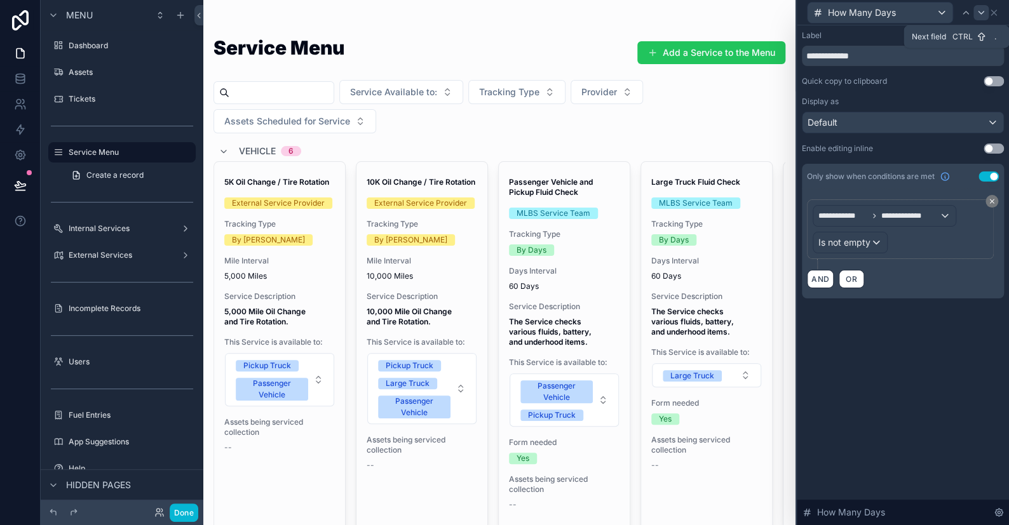
click at [978, 15] on icon at bounding box center [981, 13] width 10 height 10
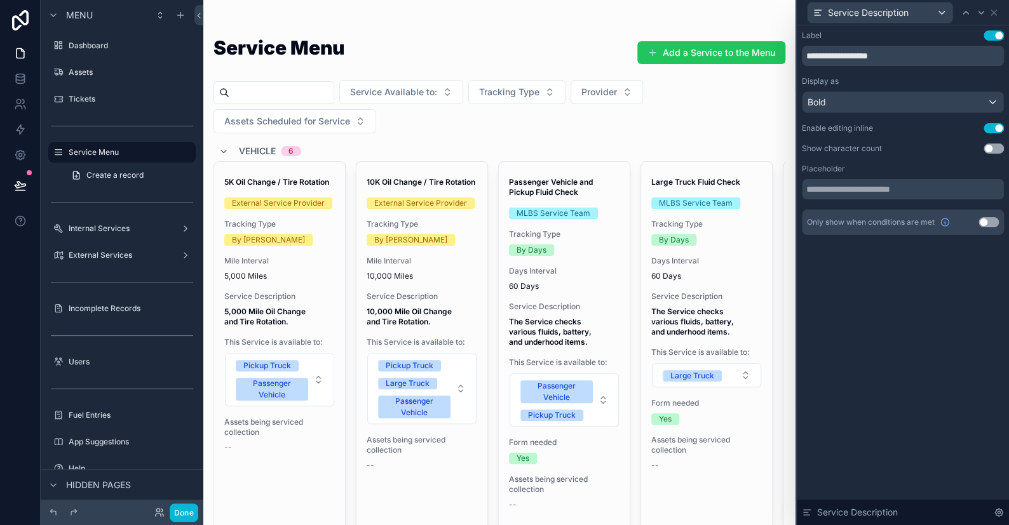
click at [987, 126] on button "Use setting" at bounding box center [993, 128] width 20 height 10
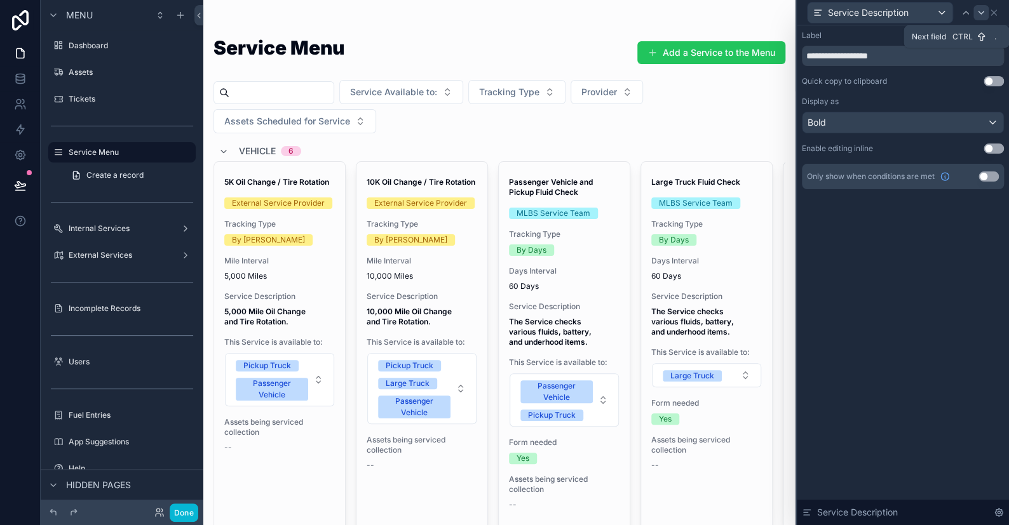
click at [983, 11] on icon at bounding box center [980, 12] width 5 height 3
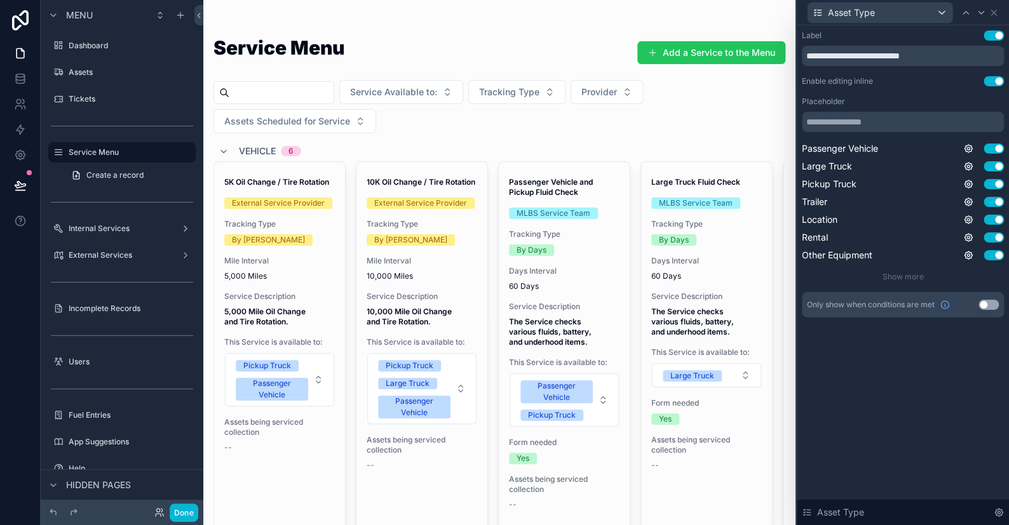
click at [998, 78] on button "Use setting" at bounding box center [993, 81] width 20 height 10
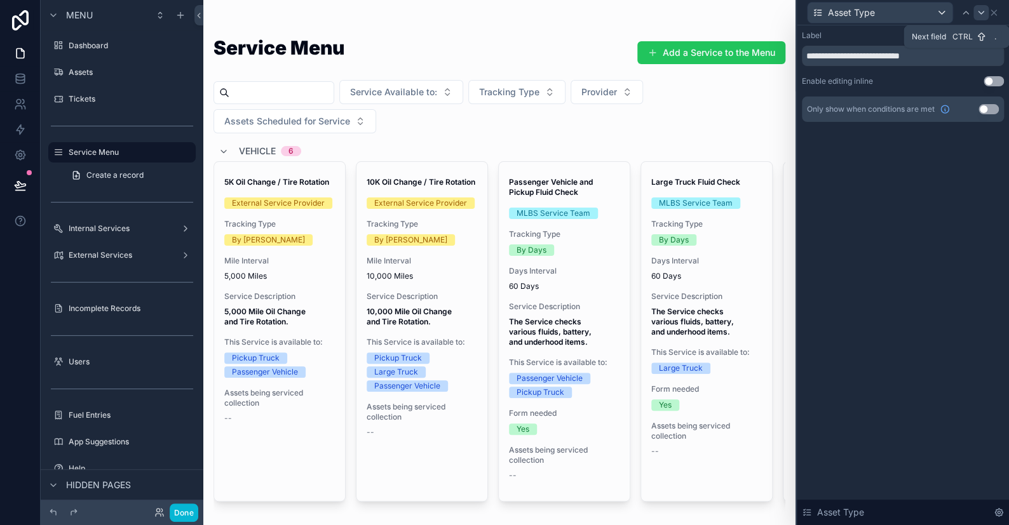
click at [978, 11] on icon at bounding box center [980, 12] width 5 height 3
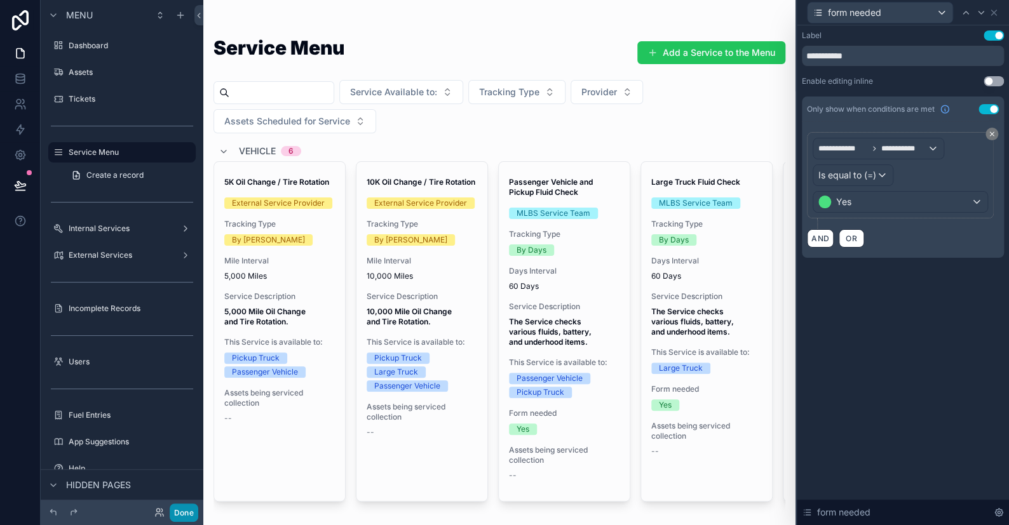
click at [187, 507] on button "Done" at bounding box center [184, 513] width 29 height 18
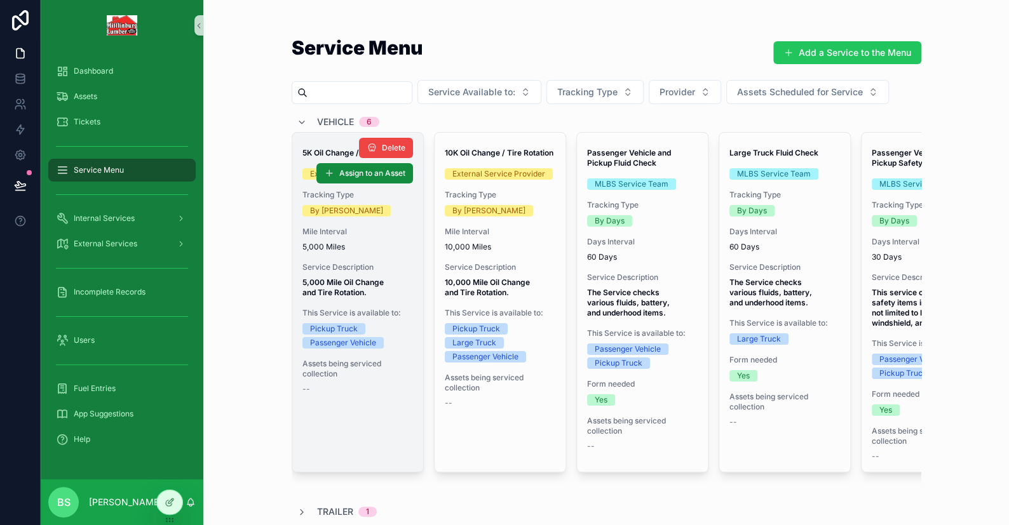
click at [340, 377] on span "Assets being serviced collection" at bounding box center [357, 369] width 111 height 20
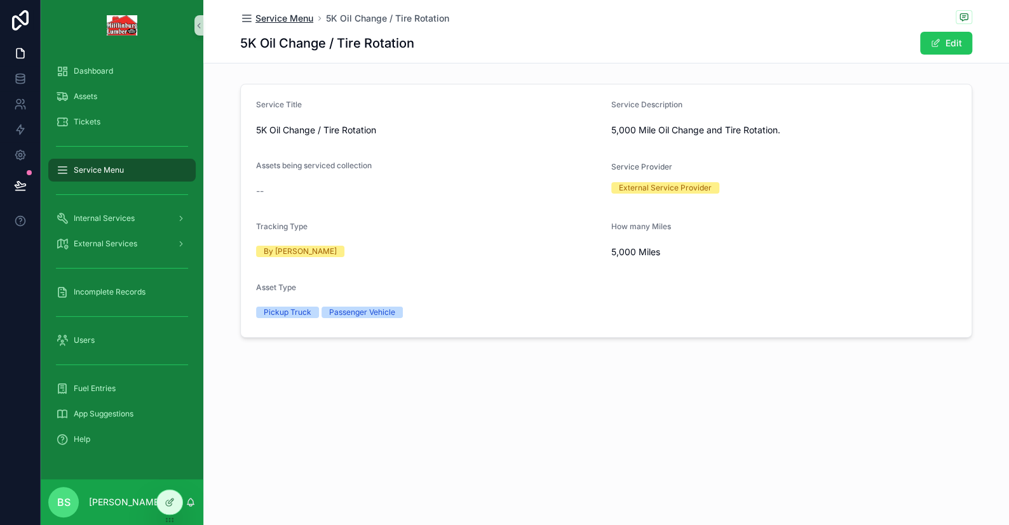
click at [285, 17] on span "Service Menu" at bounding box center [284, 18] width 58 height 13
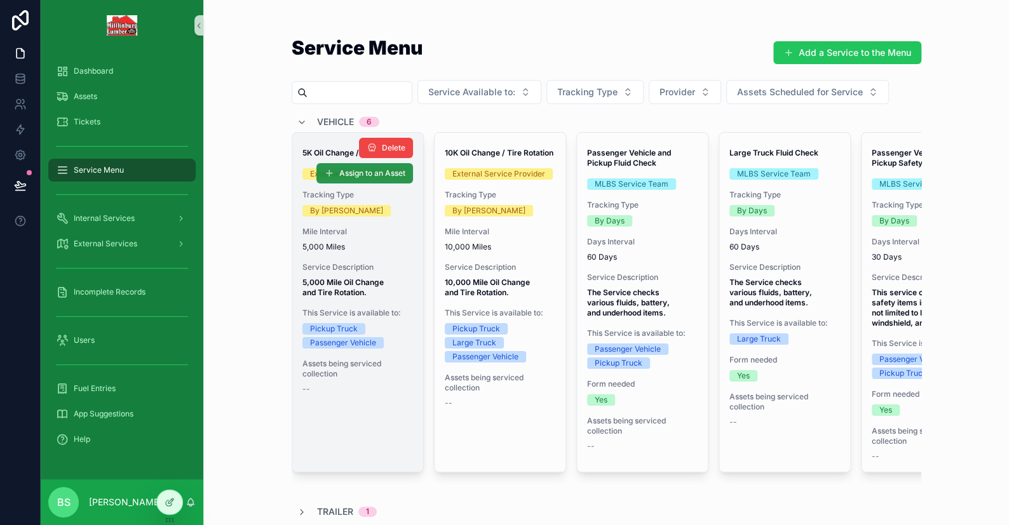
click at [346, 173] on span "Assign to an Asset" at bounding box center [372, 173] width 66 height 10
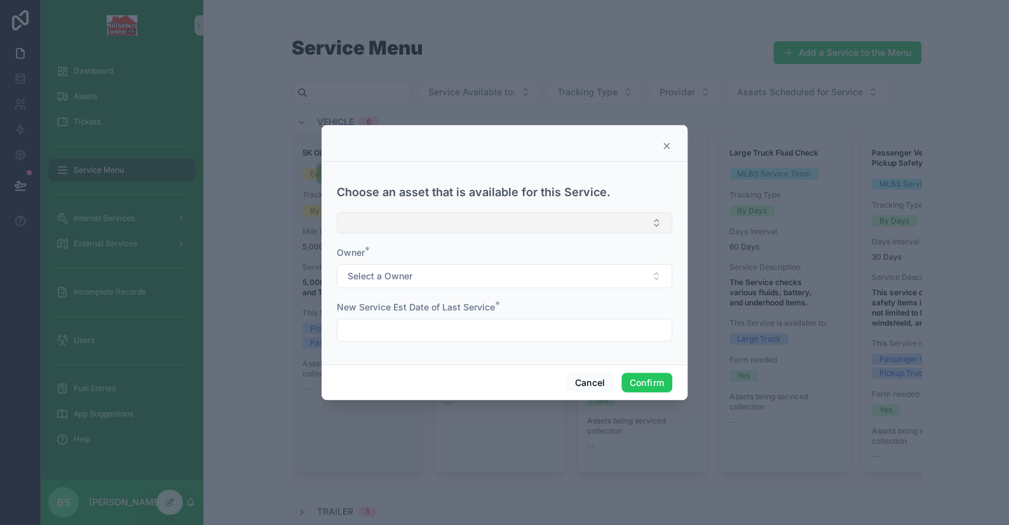
click at [372, 225] on button "Select Button" at bounding box center [504, 223] width 335 height 22
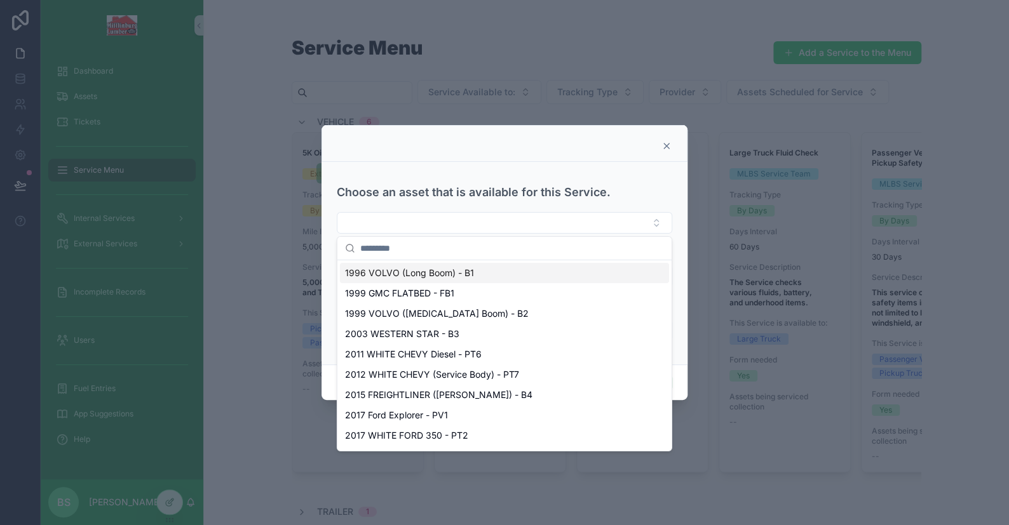
click at [668, 150] on icon at bounding box center [666, 146] width 10 height 10
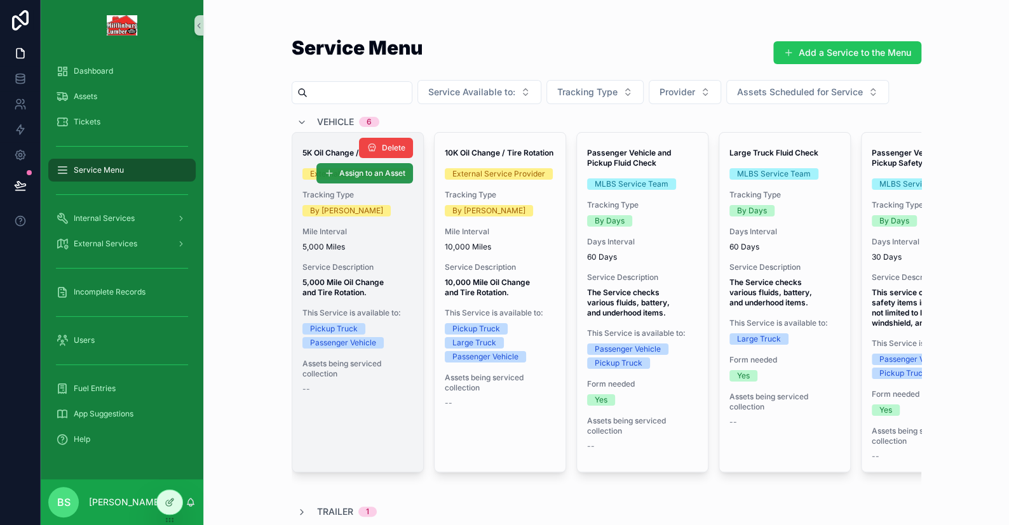
click at [351, 179] on button "Assign to an Asset" at bounding box center [364, 173] width 97 height 20
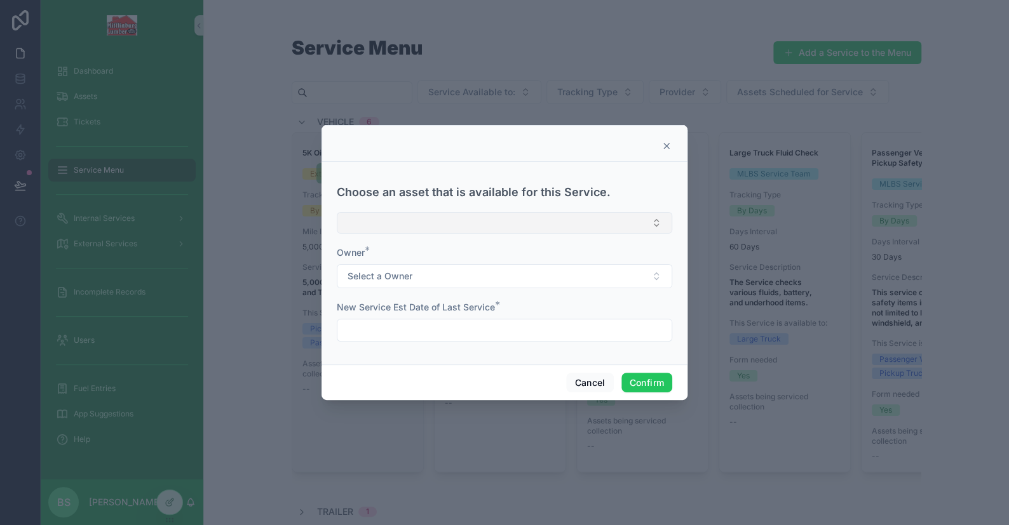
click at [383, 224] on button "Select Button" at bounding box center [504, 223] width 335 height 22
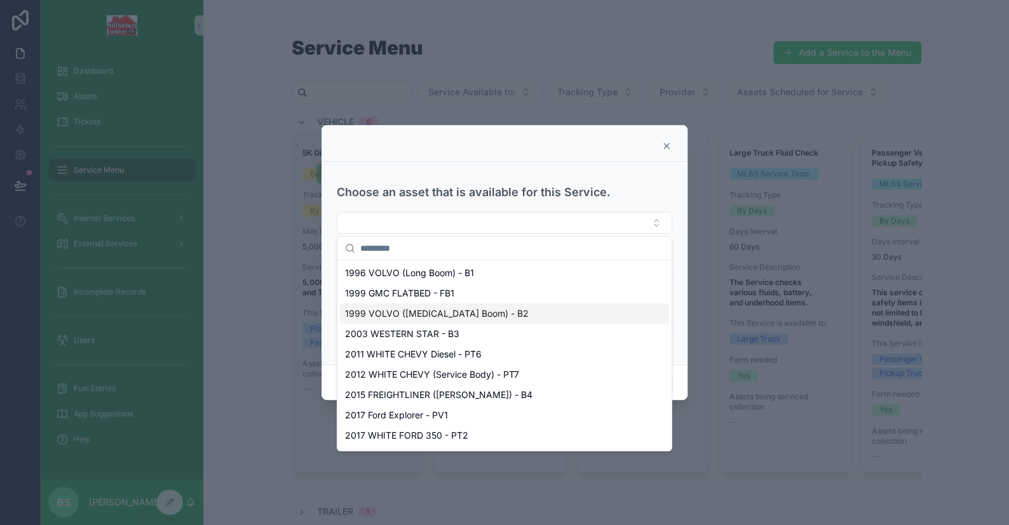
click at [267, 335] on div at bounding box center [504, 262] width 1009 height 525
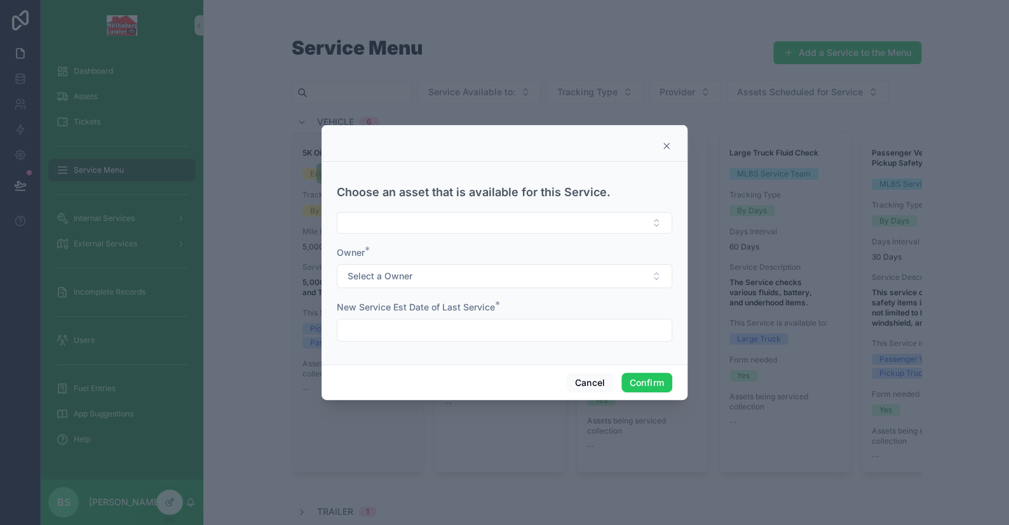
click at [261, 370] on div at bounding box center [504, 262] width 1009 height 525
click at [576, 389] on button "Cancel" at bounding box center [589, 383] width 47 height 20
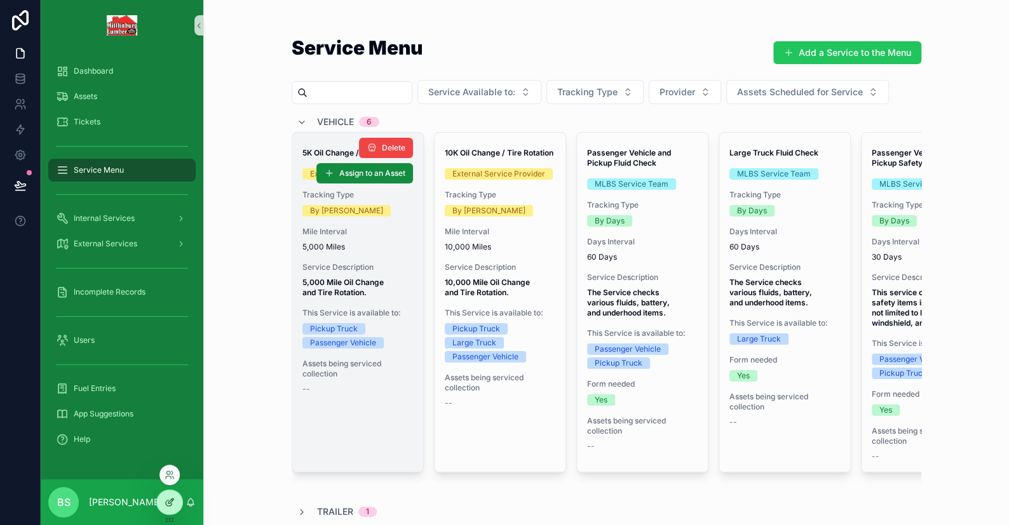
click at [175, 504] on div at bounding box center [169, 502] width 25 height 24
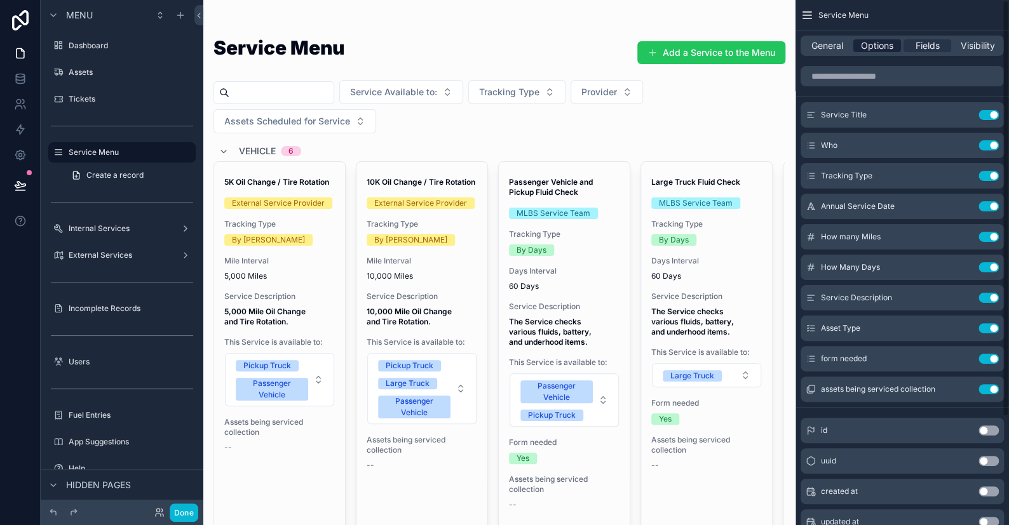
click at [899, 46] on div "Options" at bounding box center [877, 45] width 48 height 13
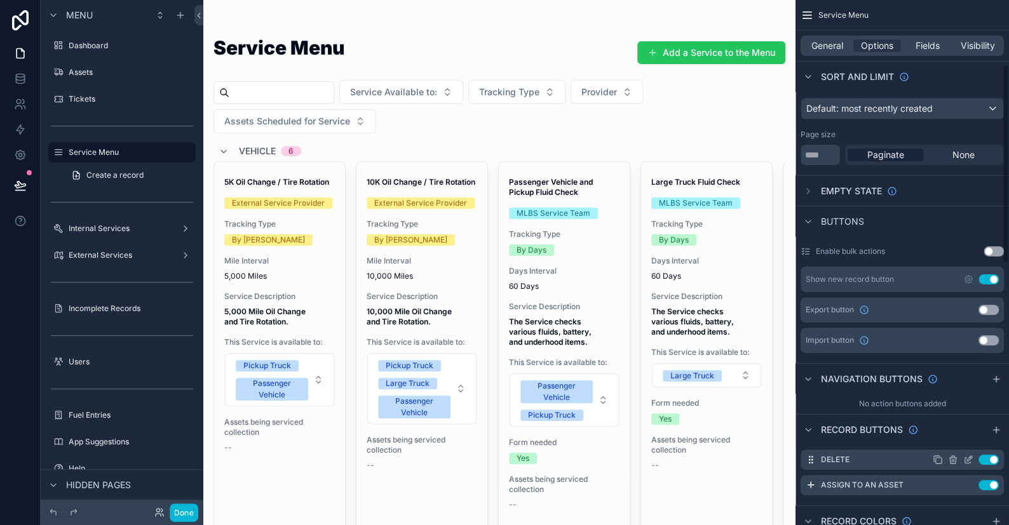
scroll to position [191, 0]
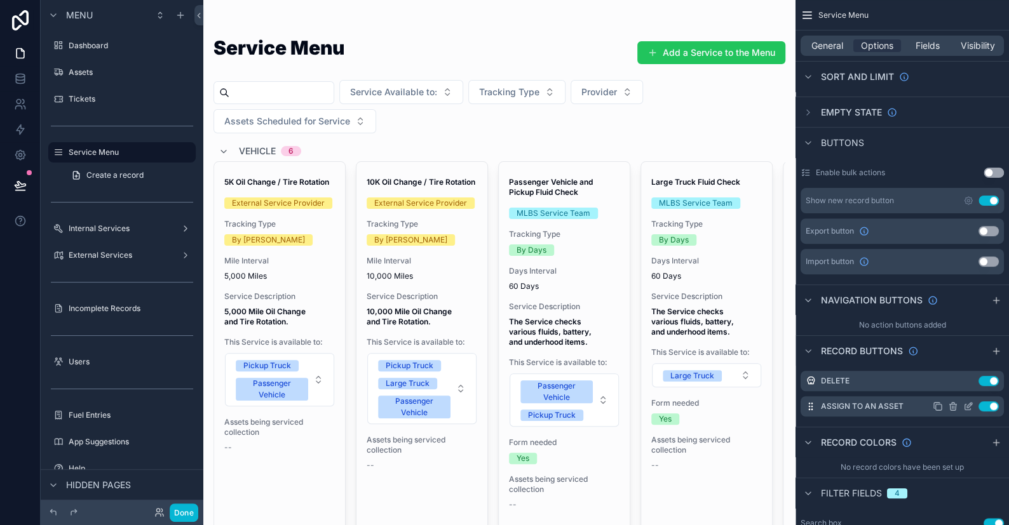
click at [968, 405] on icon "scrollable content" at bounding box center [968, 406] width 10 height 10
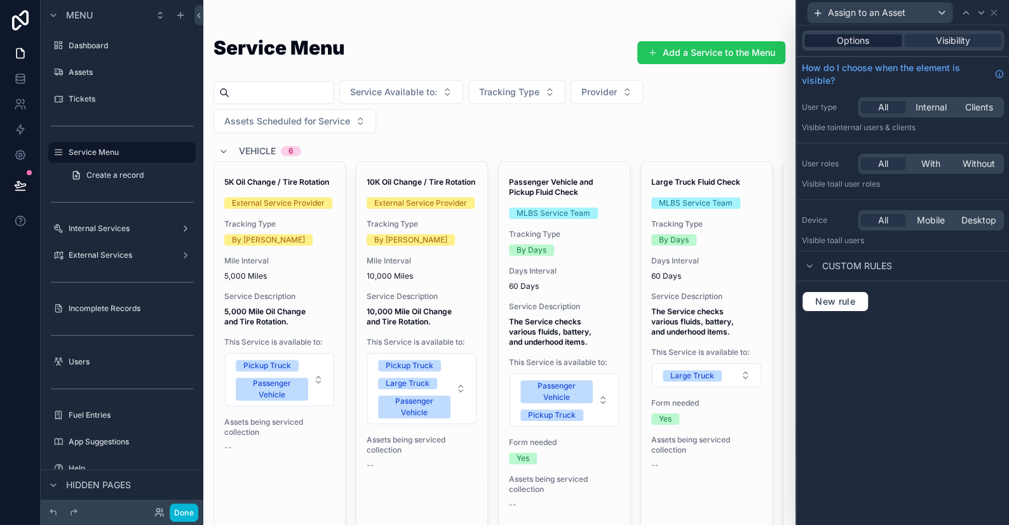
click at [856, 43] on span "Options" at bounding box center [853, 40] width 32 height 13
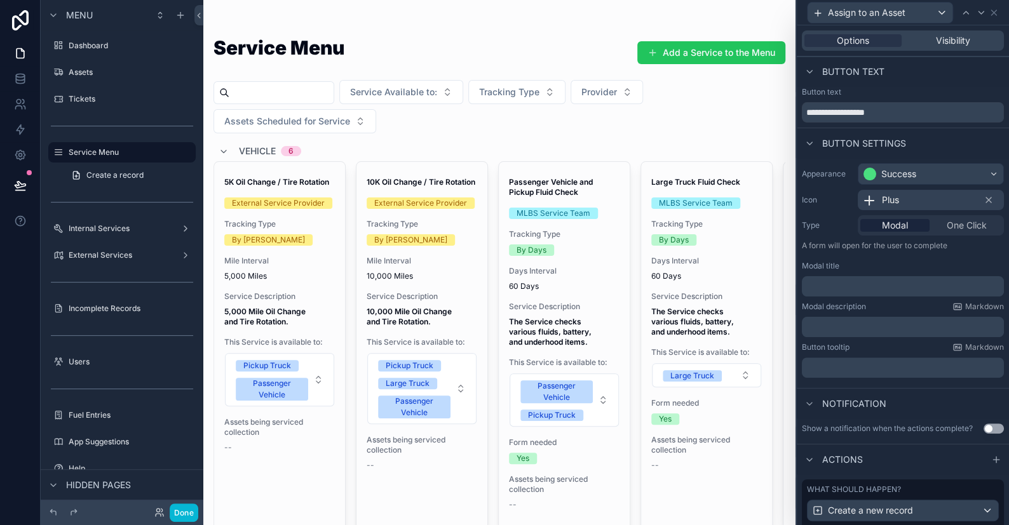
scroll to position [177, 0]
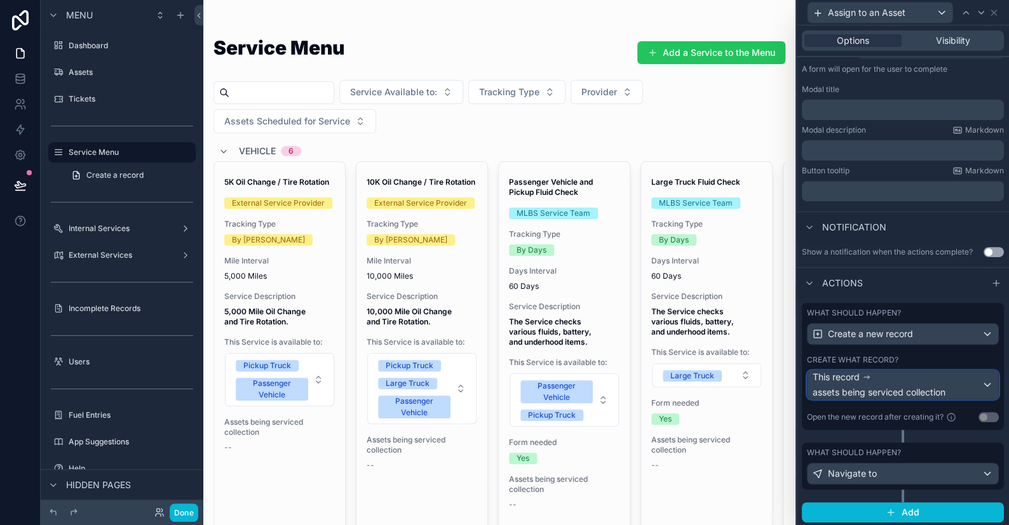
click at [879, 377] on div "This record assets being serviced collection" at bounding box center [897, 385] width 169 height 28
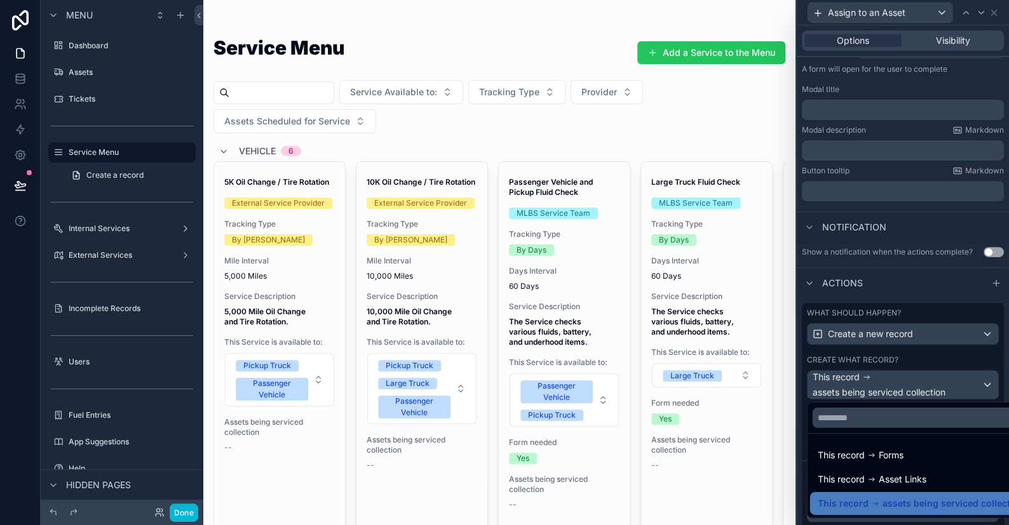
click at [879, 377] on div at bounding box center [903, 262] width 212 height 525
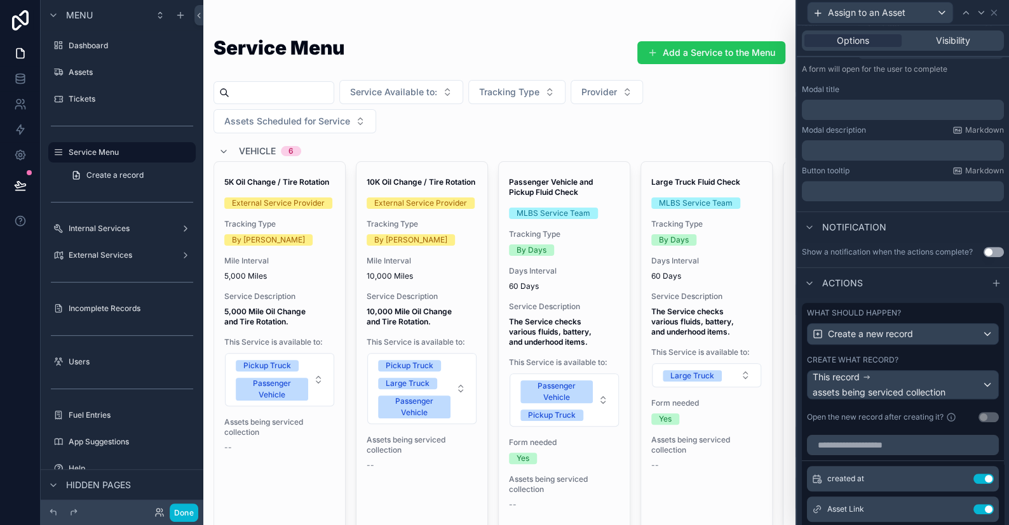
scroll to position [367, 0]
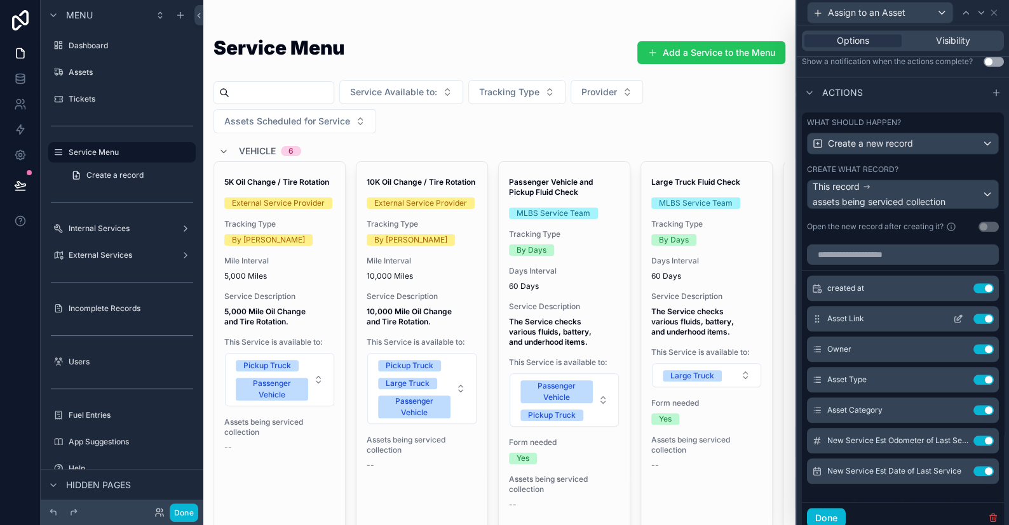
click at [953, 314] on icon at bounding box center [958, 319] width 10 height 10
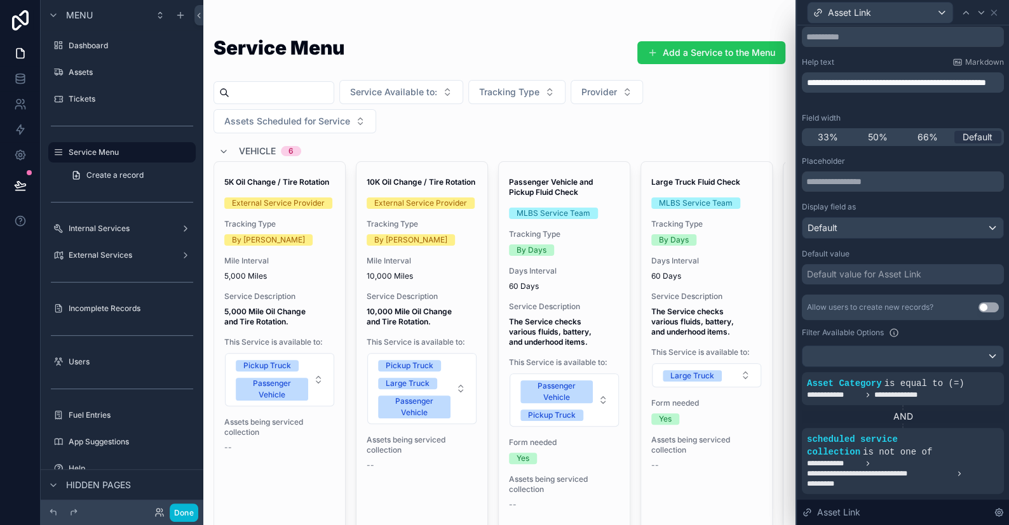
scroll to position [127, 0]
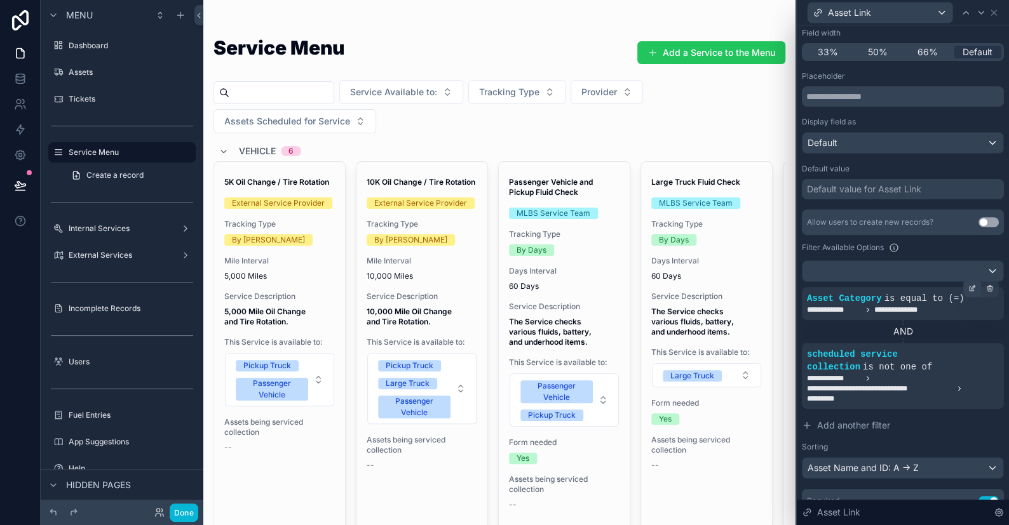
click at [968, 288] on icon at bounding box center [972, 289] width 8 height 8
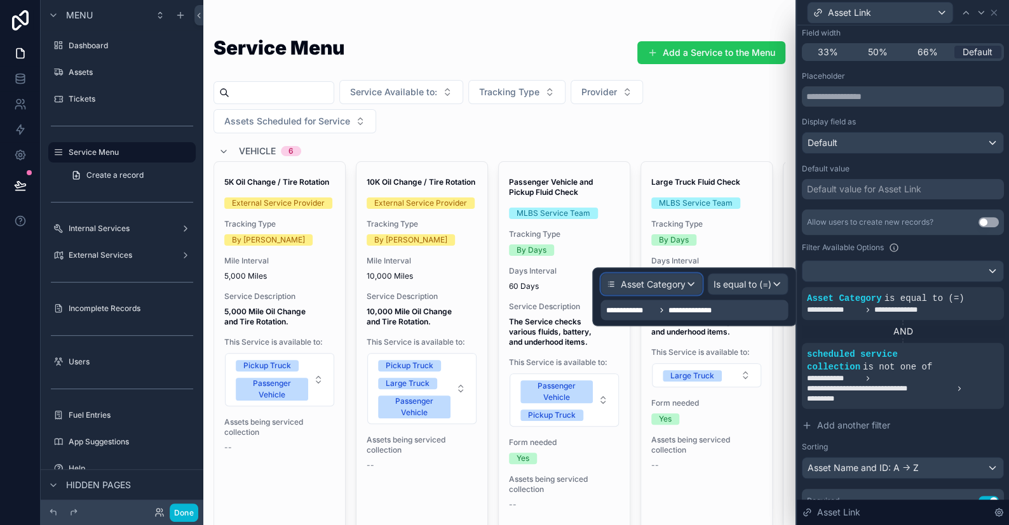
click at [685, 288] on div "Asset Category" at bounding box center [651, 284] width 100 height 20
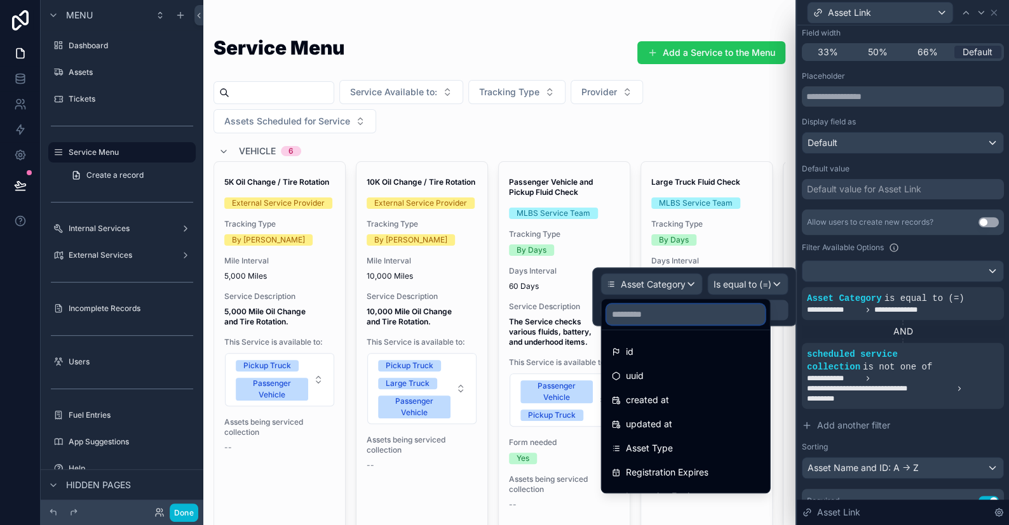
click at [662, 322] on input "text" at bounding box center [685, 314] width 158 height 20
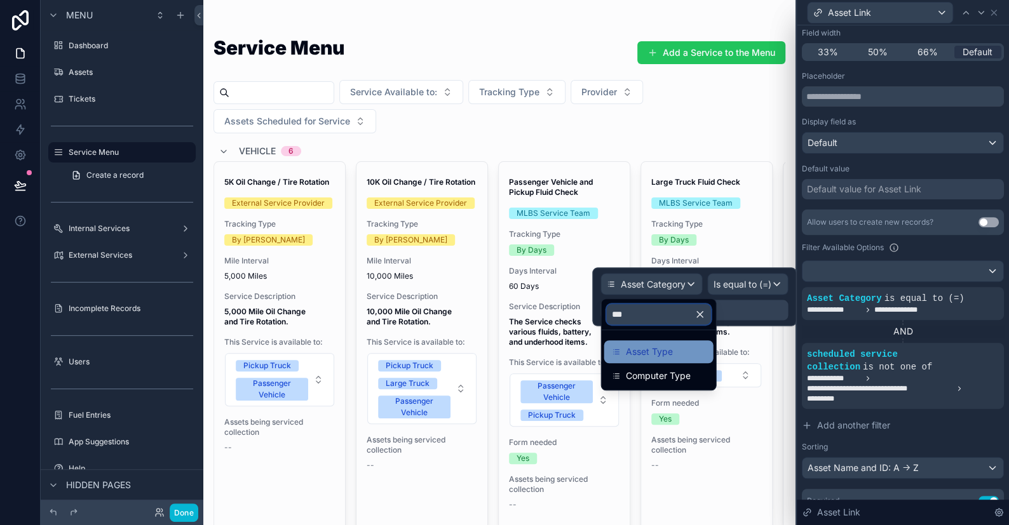
type input "***"
click at [659, 347] on span "Asset Type" at bounding box center [648, 351] width 47 height 15
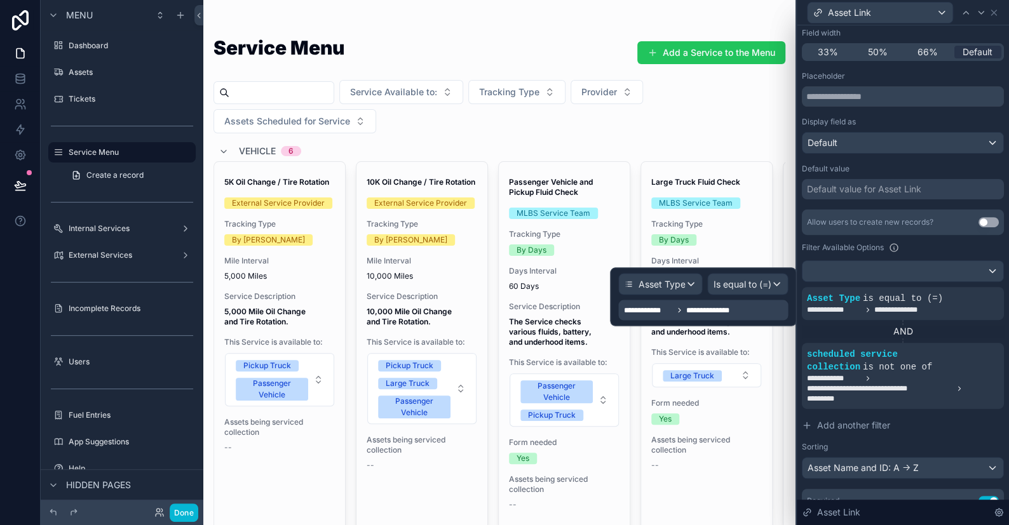
click at [700, 312] on span "**********" at bounding box center [714, 310] width 56 height 10
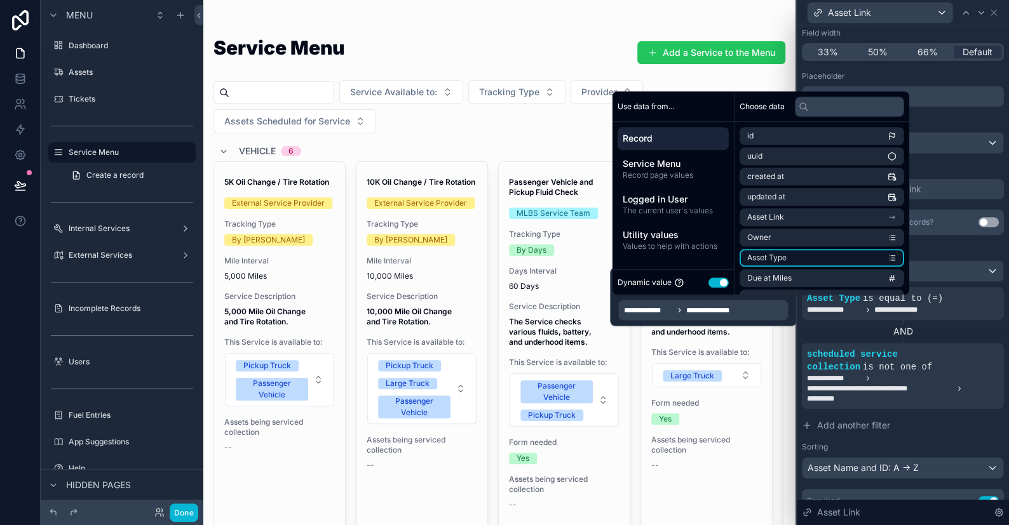
click at [769, 259] on span "Asset Type" at bounding box center [766, 258] width 39 height 10
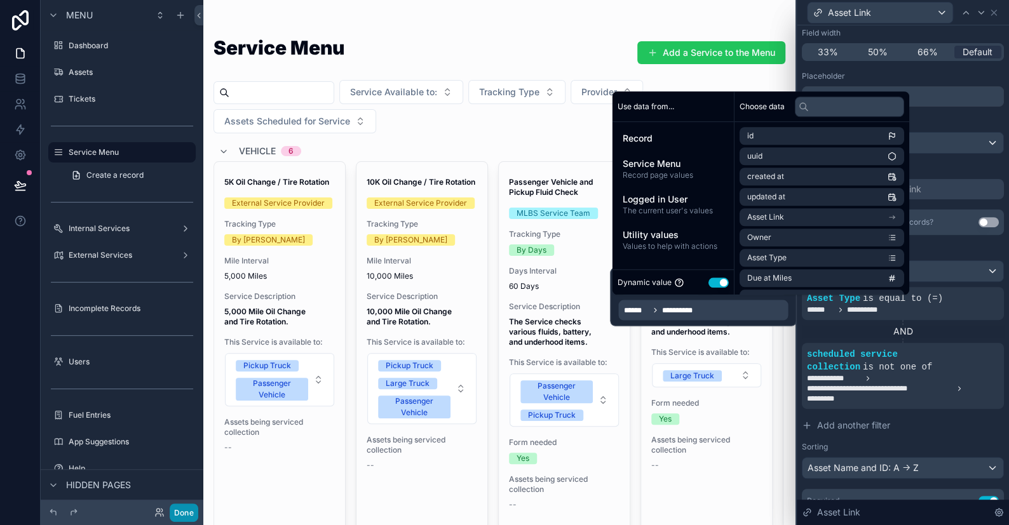
click at [175, 508] on button "Done" at bounding box center [184, 513] width 29 height 18
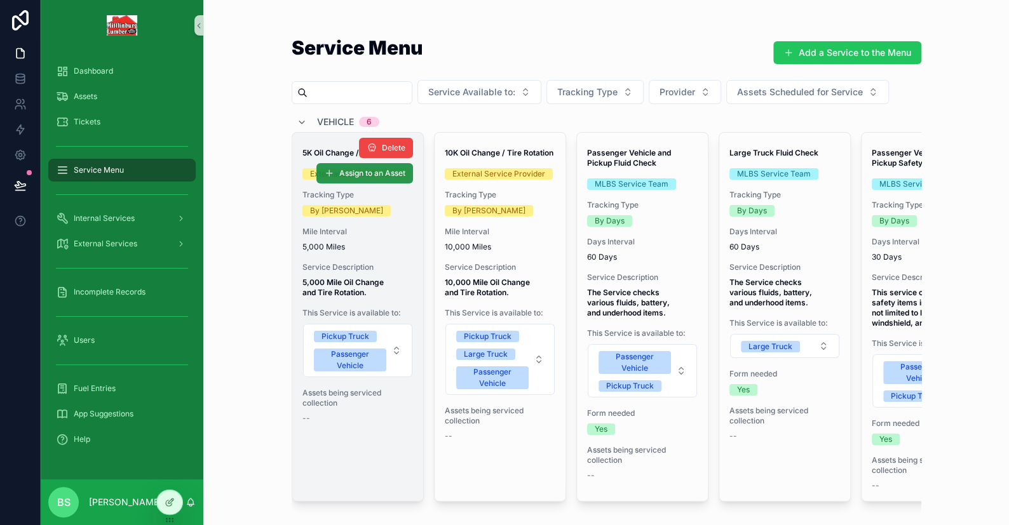
click at [354, 181] on button "Assign to an Asset" at bounding box center [364, 173] width 97 height 20
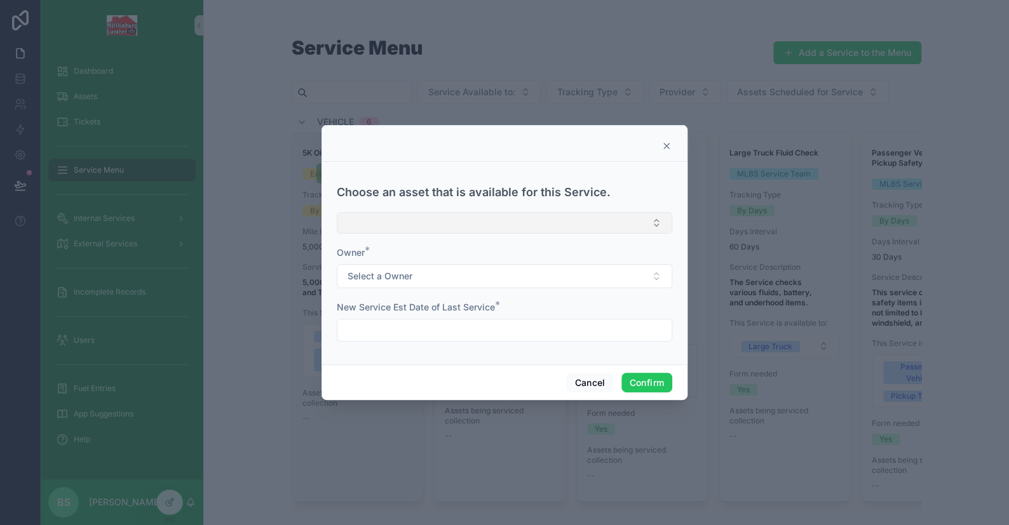
click at [364, 223] on button "Select Button" at bounding box center [504, 223] width 335 height 22
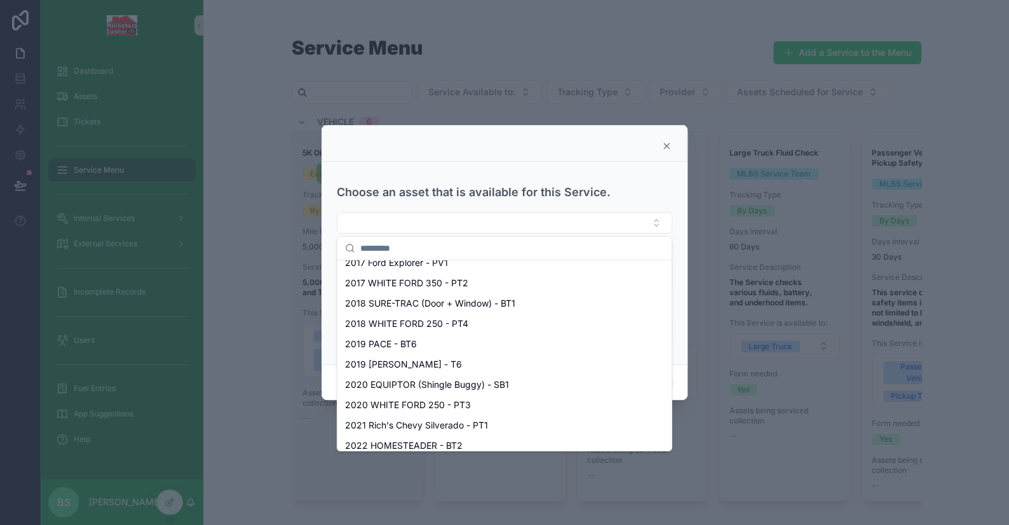
scroll to position [0, 0]
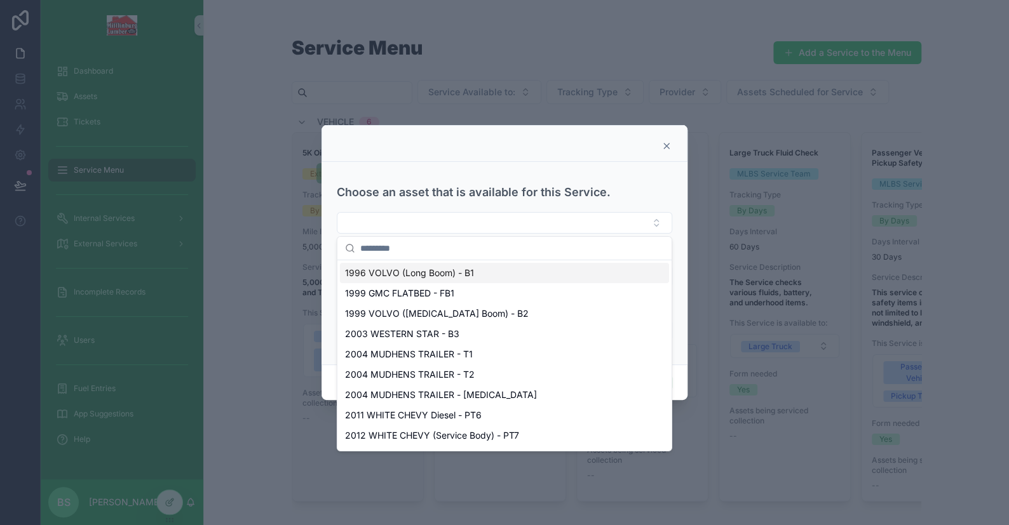
click at [365, 143] on div at bounding box center [504, 146] width 334 height 10
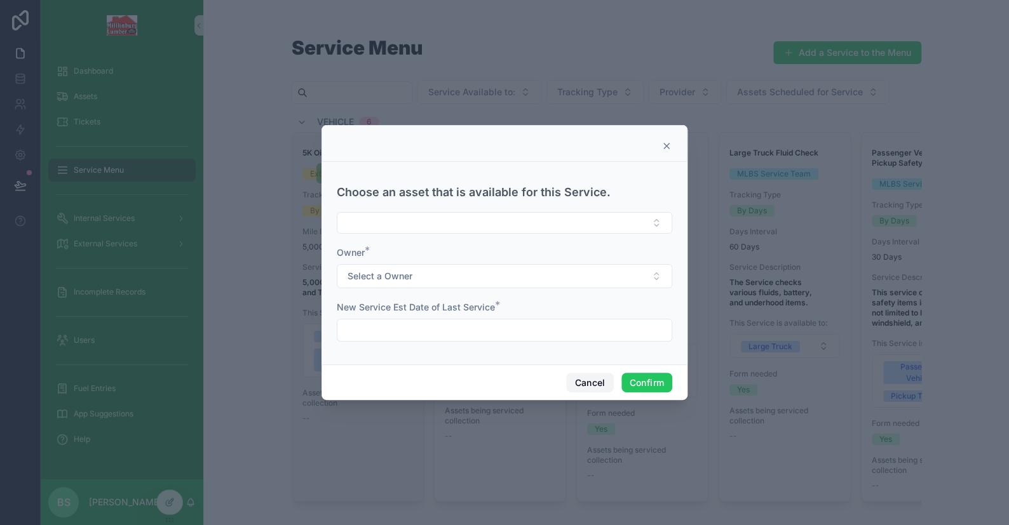
click at [588, 385] on button "Cancel" at bounding box center [589, 383] width 47 height 20
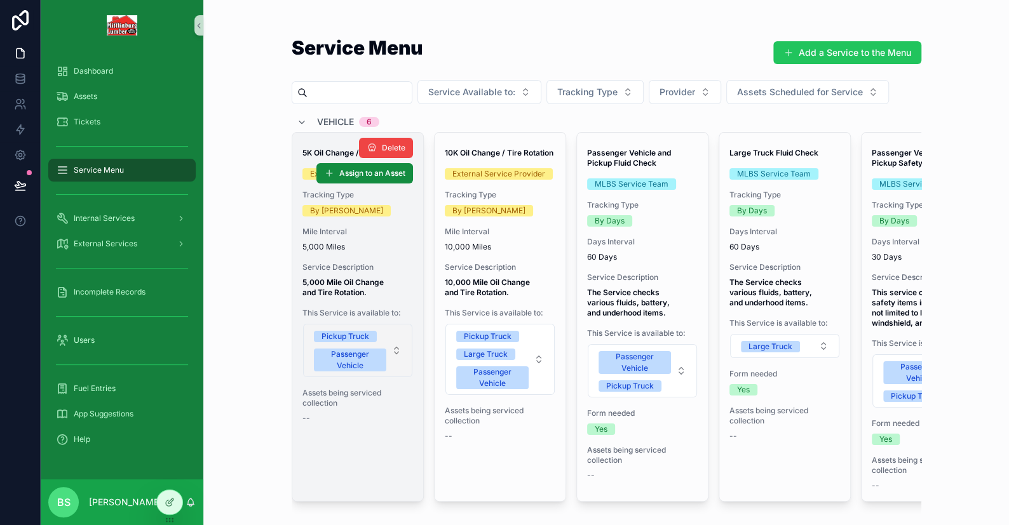
click at [393, 332] on button "Pickup Truck Passenger Vehicle" at bounding box center [357, 350] width 109 height 53
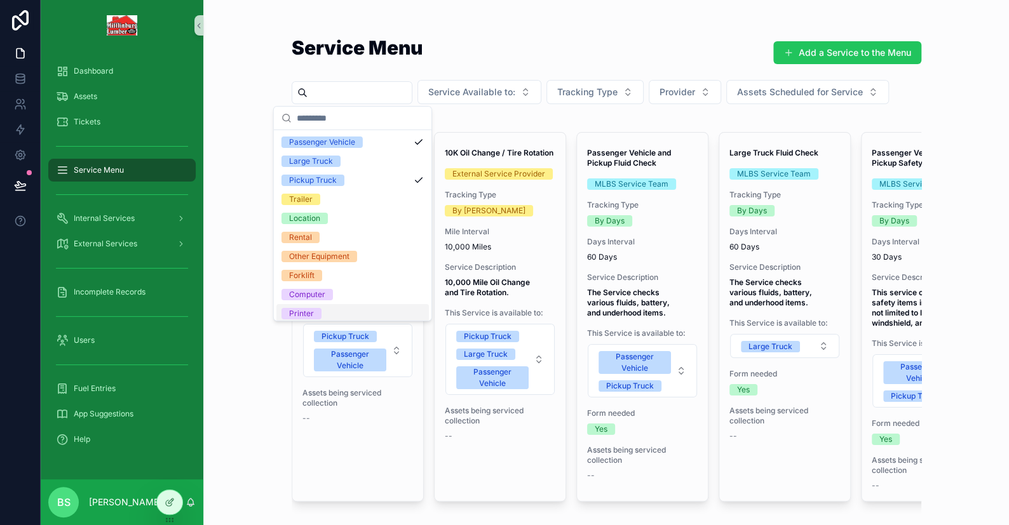
click at [229, 373] on div "Service Menu Add a Service to the Menu Service Available to: Tracking Type Prov…" at bounding box center [606, 262] width 806 height 525
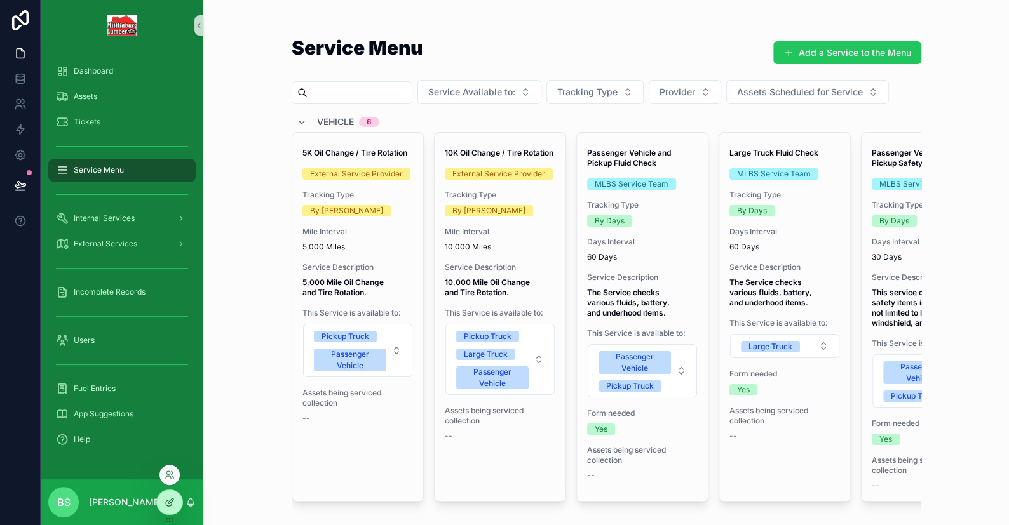
click at [160, 500] on div at bounding box center [169, 502] width 25 height 24
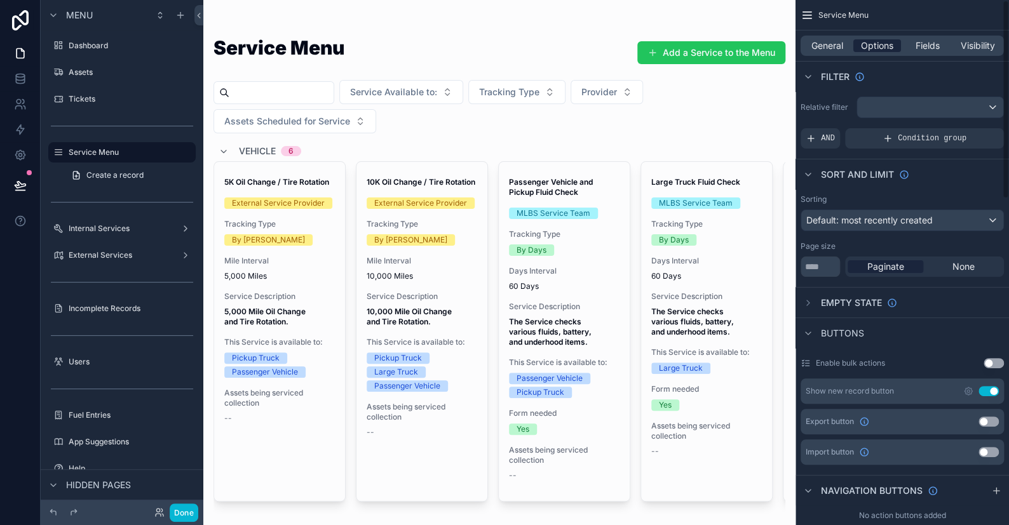
click at [882, 44] on span "Options" at bounding box center [877, 45] width 32 height 13
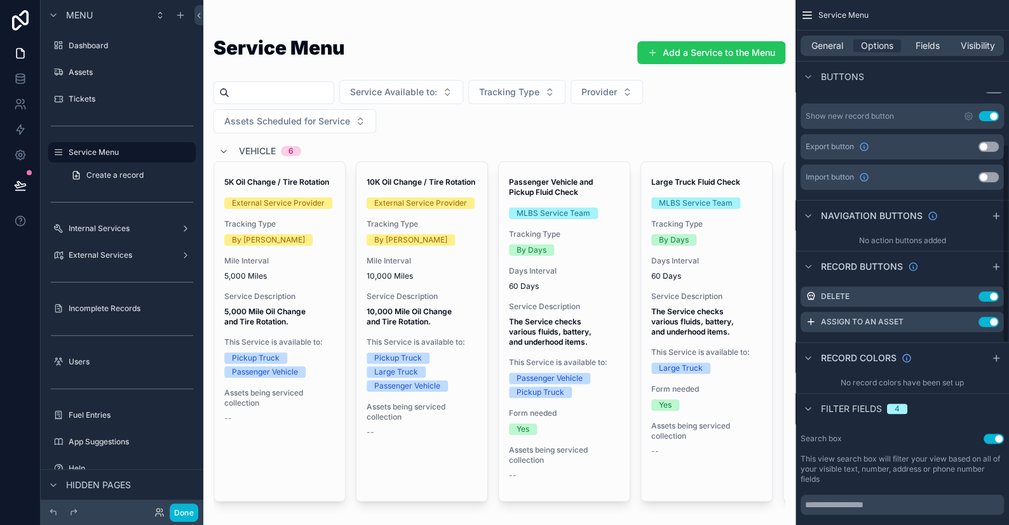
scroll to position [381, 0]
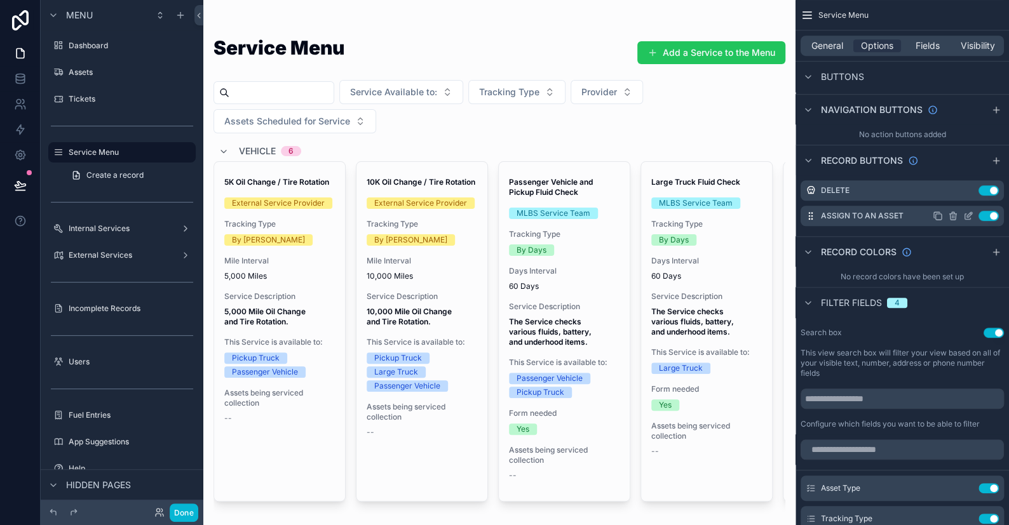
click at [969, 215] on icon "scrollable content" at bounding box center [969, 214] width 5 height 5
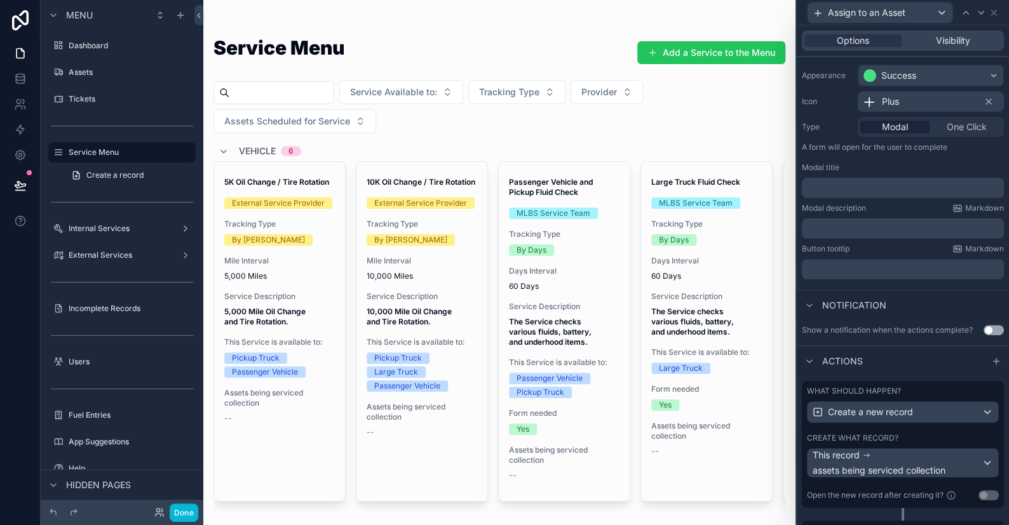
scroll to position [177, 0]
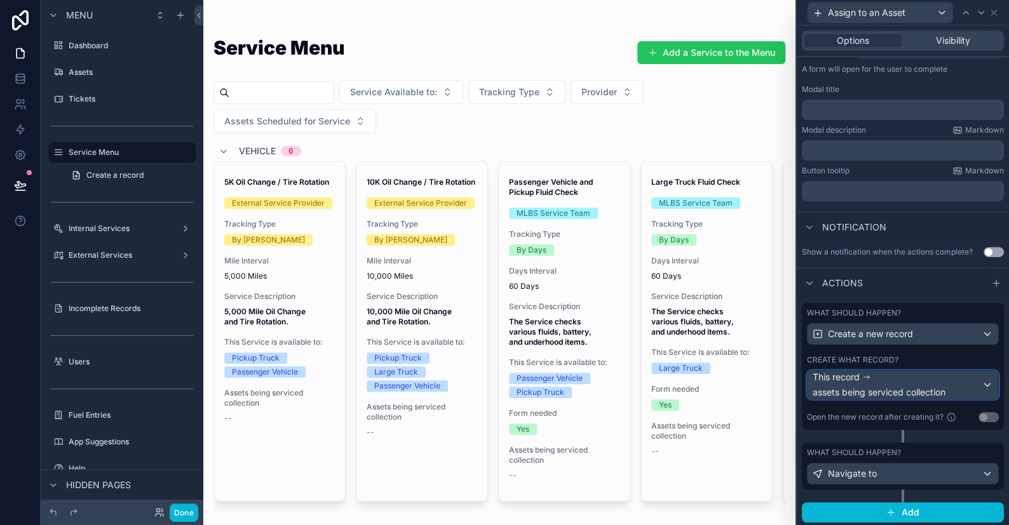
click at [886, 386] on span "assets being serviced collection" at bounding box center [879, 392] width 133 height 13
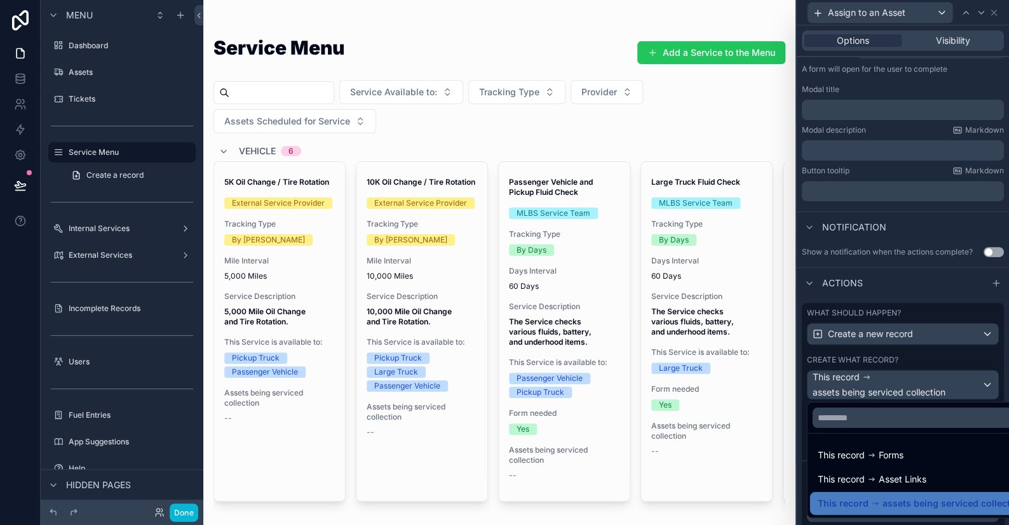
click at [886, 386] on div at bounding box center [903, 262] width 212 height 525
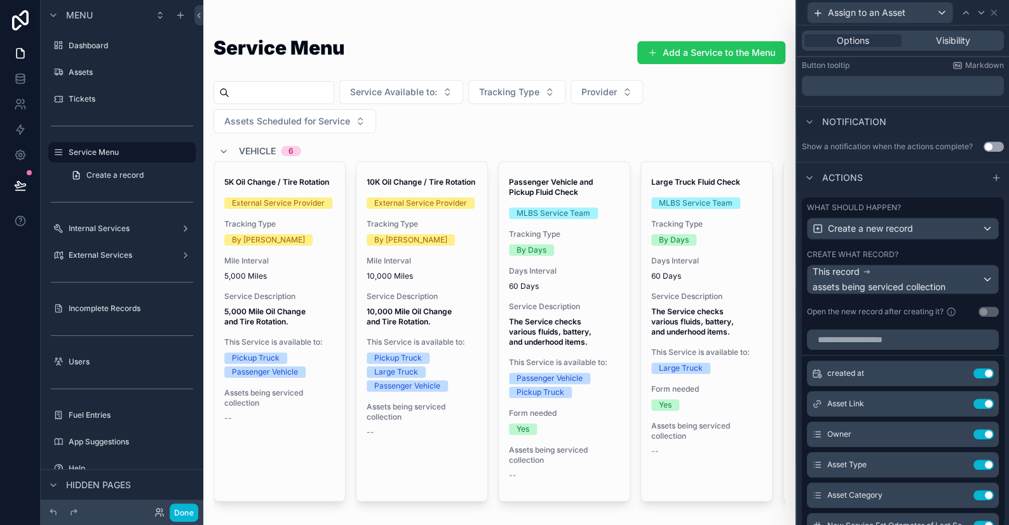
scroll to position [431, 0]
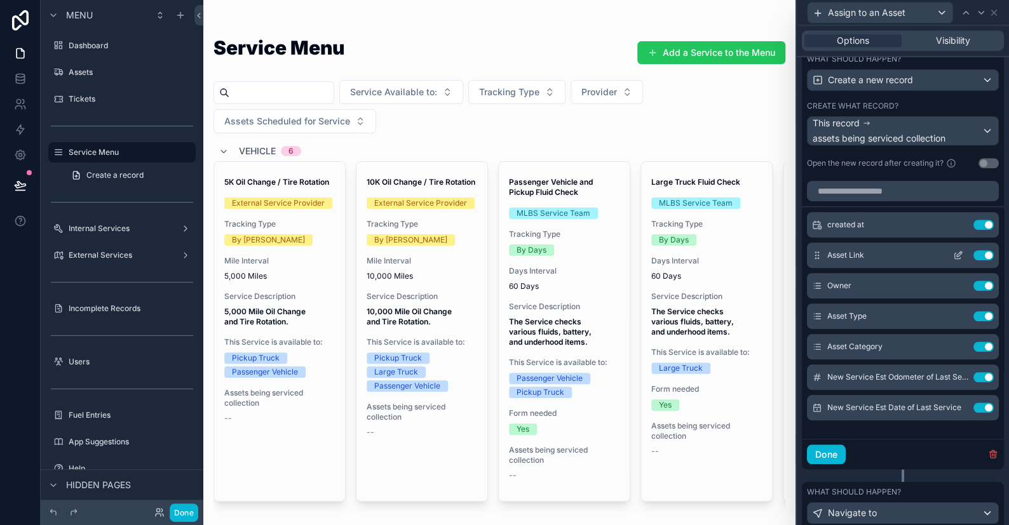
click at [953, 255] on icon at bounding box center [958, 255] width 10 height 10
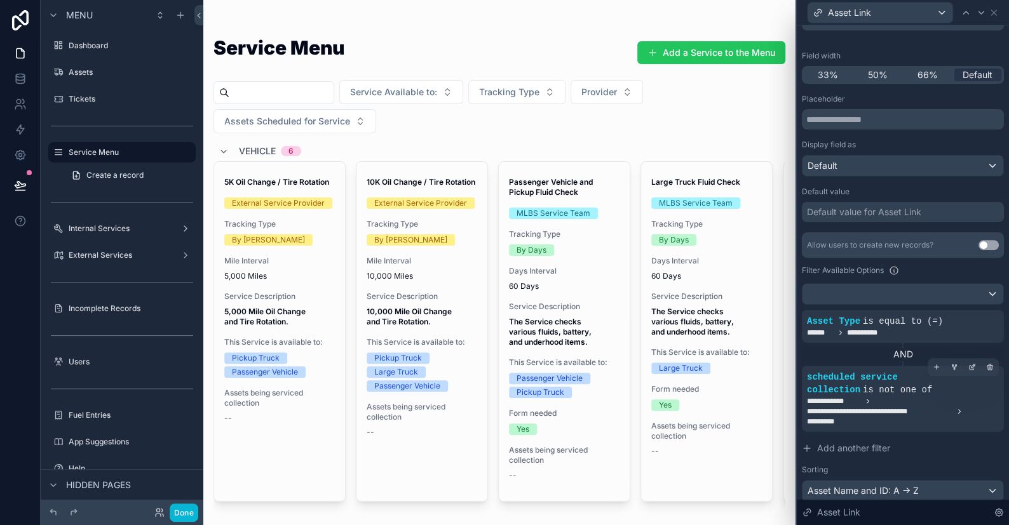
scroll to position [206, 0]
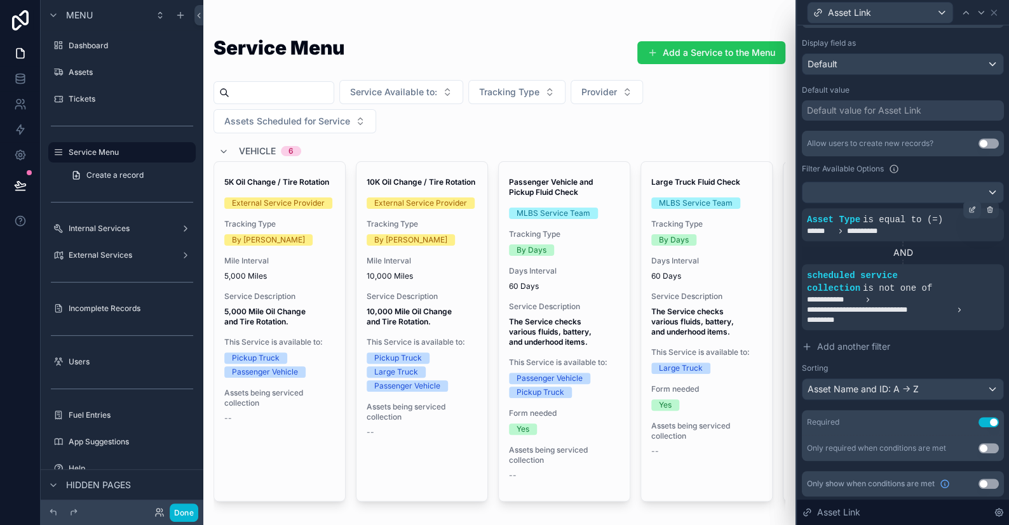
click at [968, 207] on icon at bounding box center [972, 210] width 8 height 8
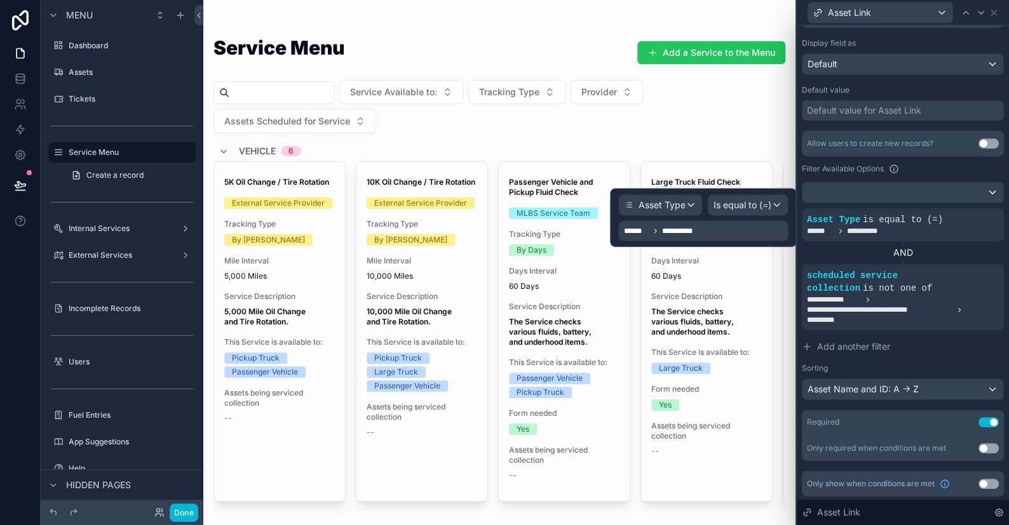
click at [739, 233] on div "**********" at bounding box center [703, 231] width 170 height 20
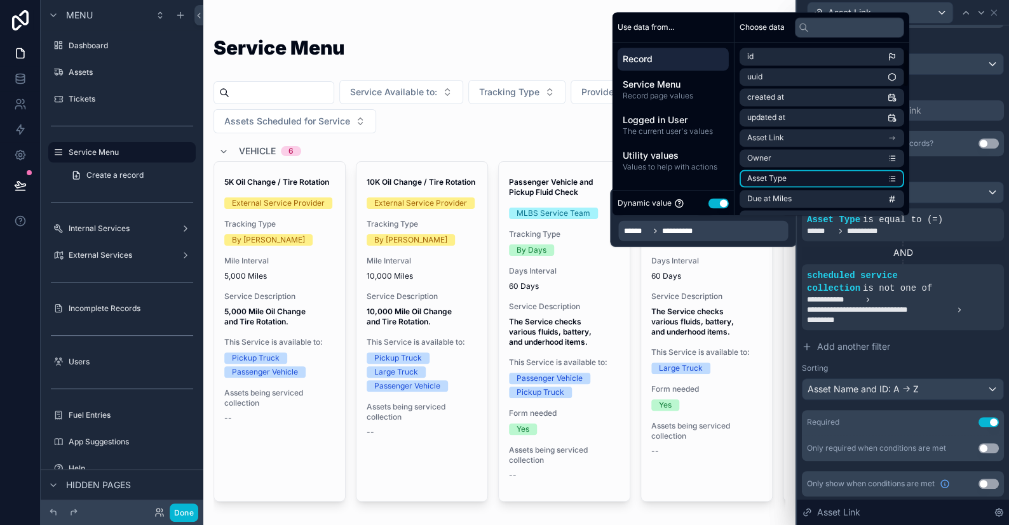
scroll to position [191, 0]
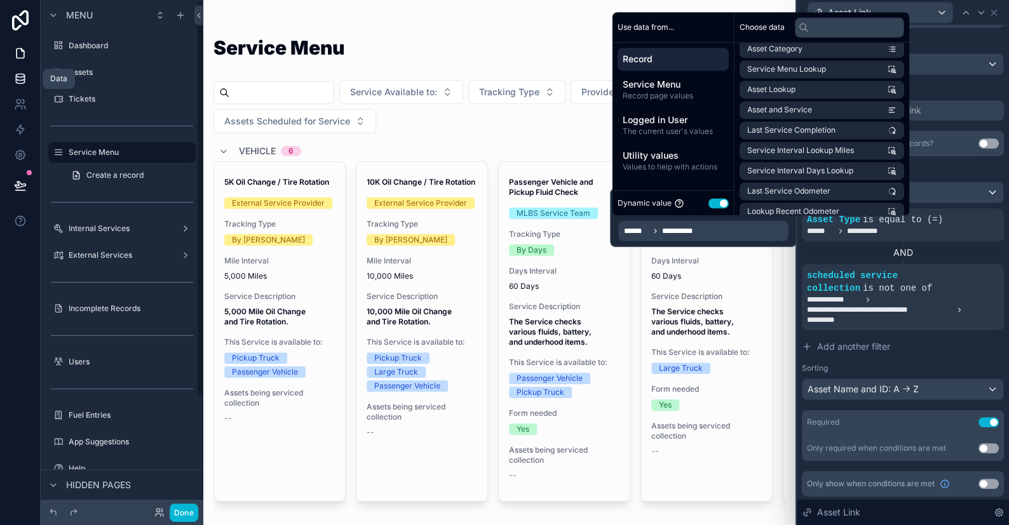
click at [22, 75] on icon at bounding box center [20, 78] width 13 height 13
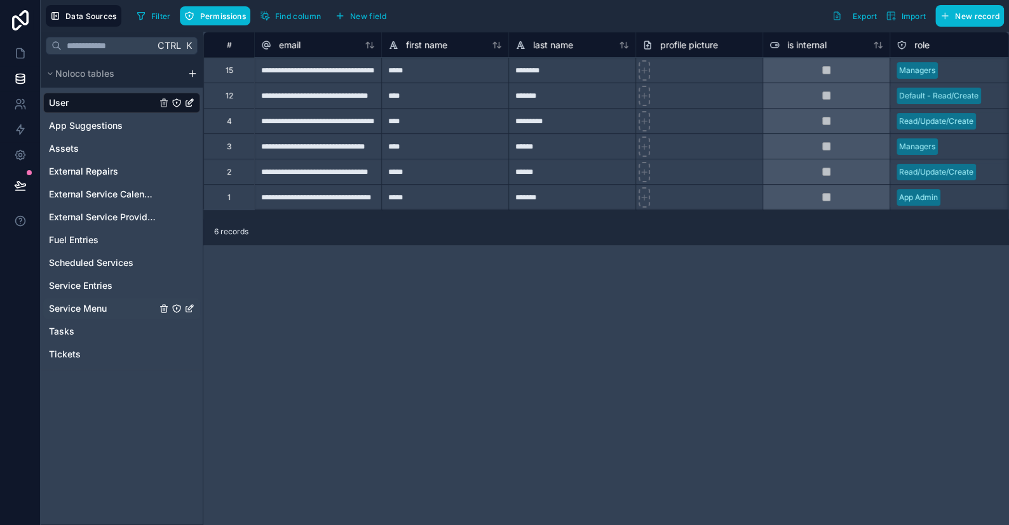
click at [78, 307] on span "Service Menu" at bounding box center [78, 308] width 58 height 13
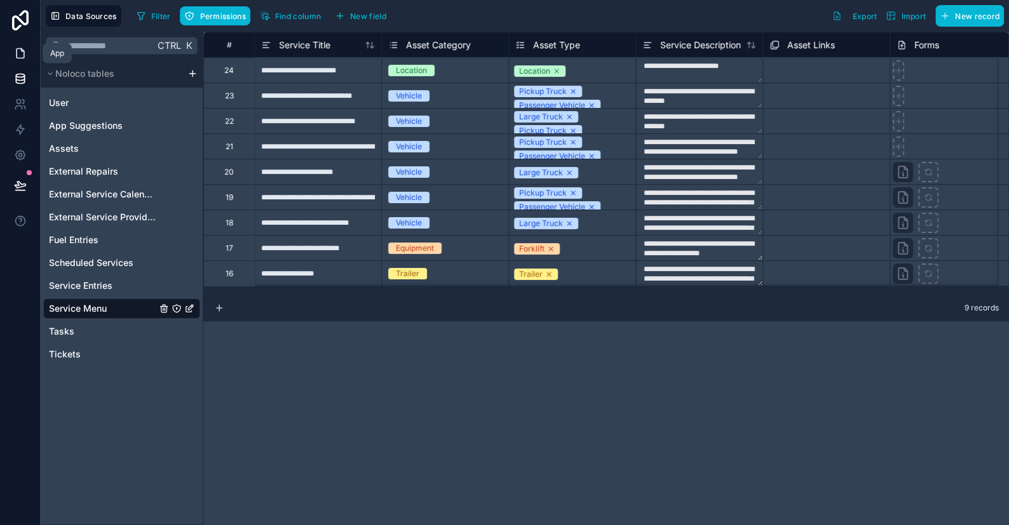
click at [21, 58] on icon at bounding box center [21, 54] width 8 height 10
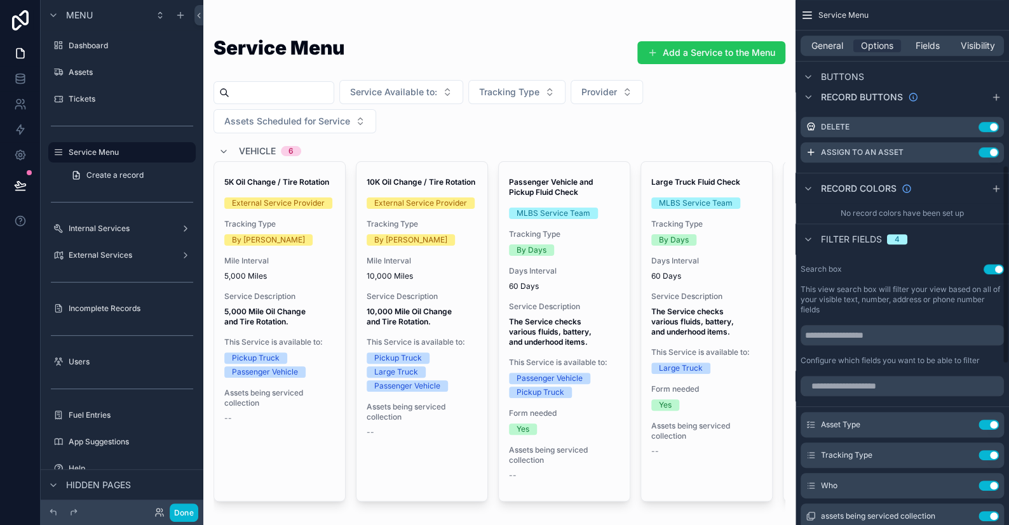
scroll to position [381, 0]
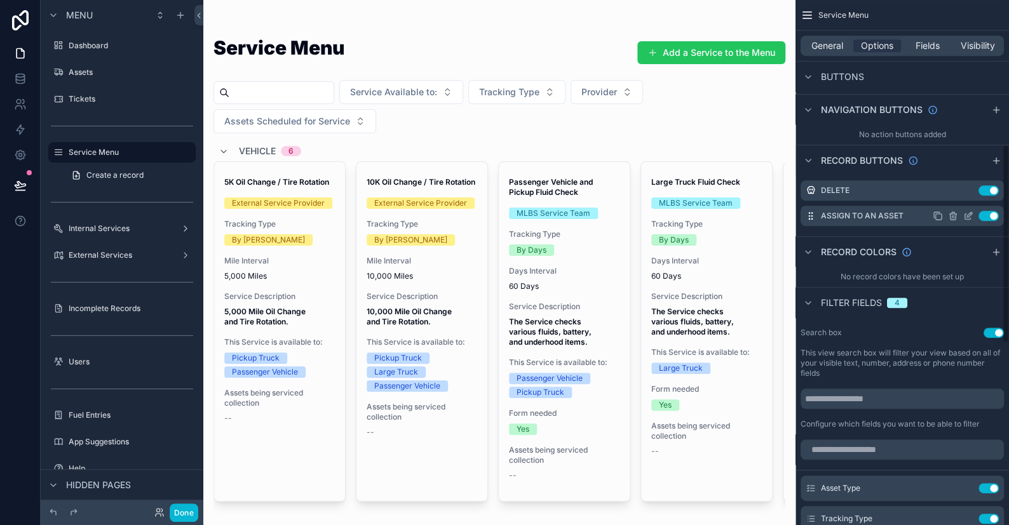
click at [969, 220] on div "Assign to an Asset Use setting" at bounding box center [901, 216] width 203 height 20
click at [968, 215] on icon "scrollable content" at bounding box center [968, 216] width 10 height 10
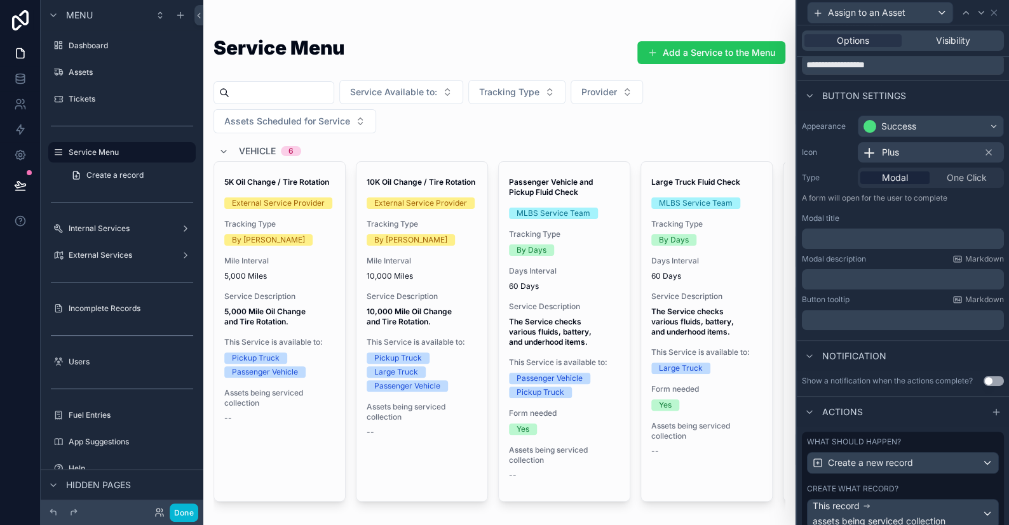
scroll to position [177, 0]
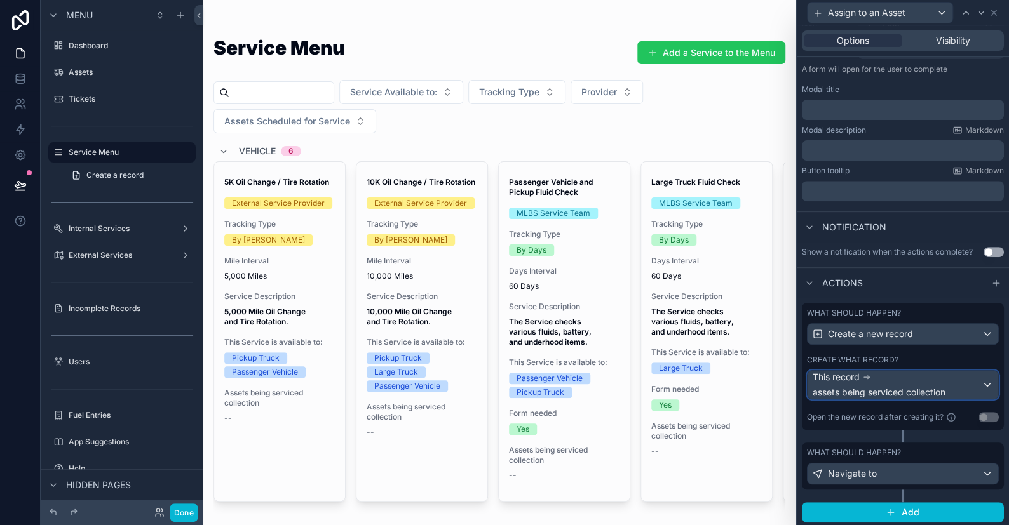
click at [853, 379] on span "This record" at bounding box center [836, 377] width 47 height 13
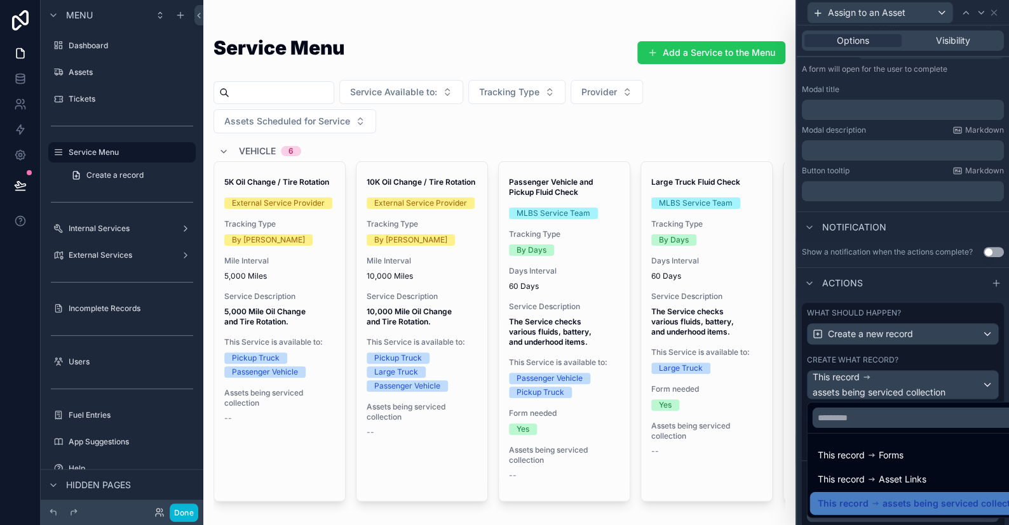
click at [853, 379] on div at bounding box center [903, 262] width 212 height 525
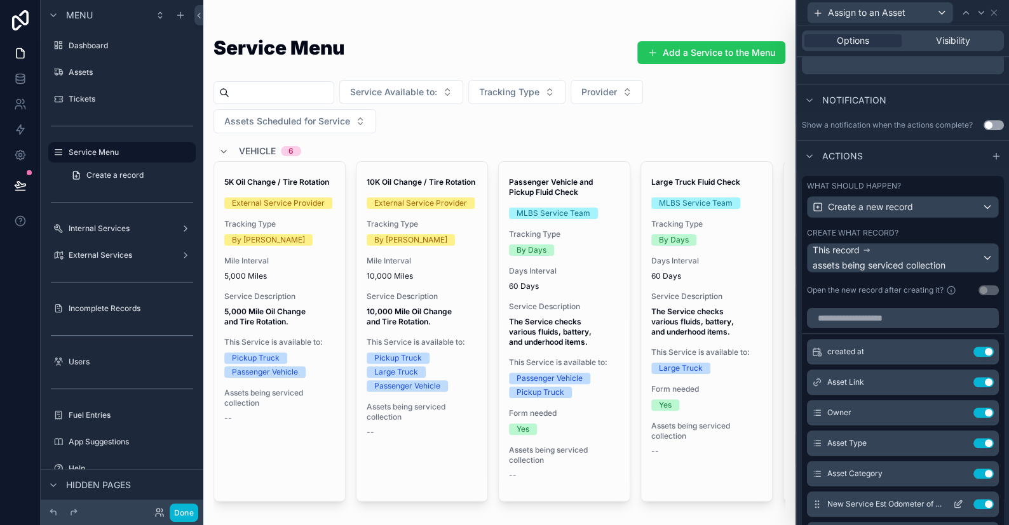
scroll to position [431, 0]
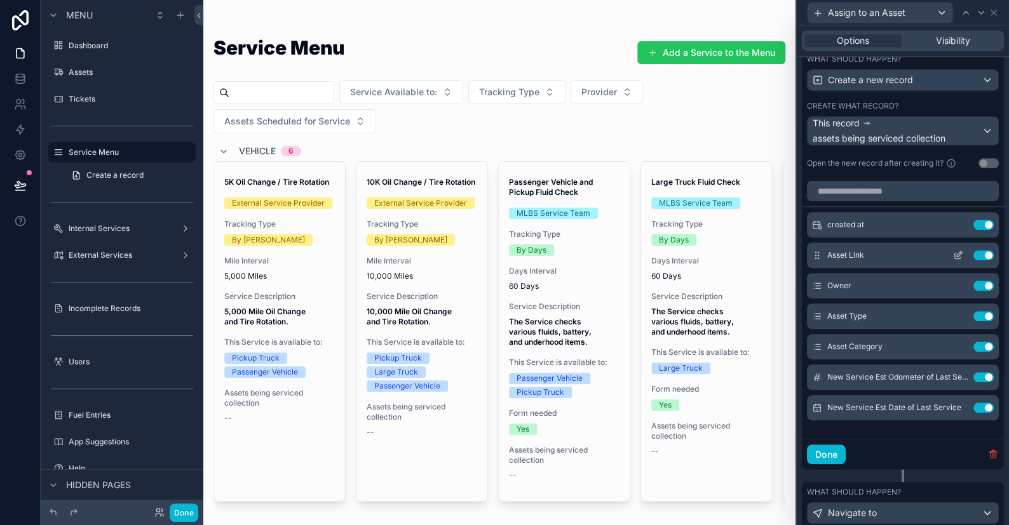
click at [955, 257] on icon at bounding box center [958, 256] width 6 height 6
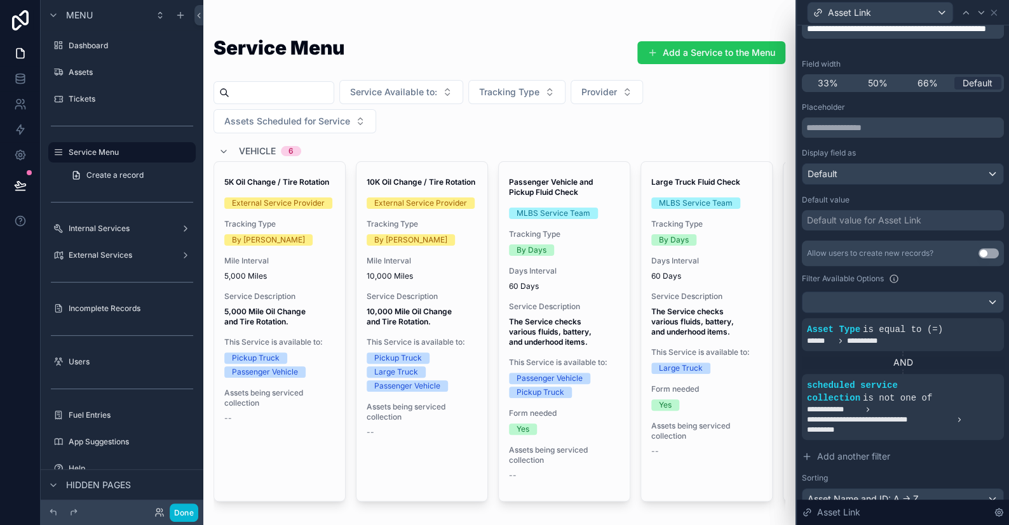
scroll to position [191, 0]
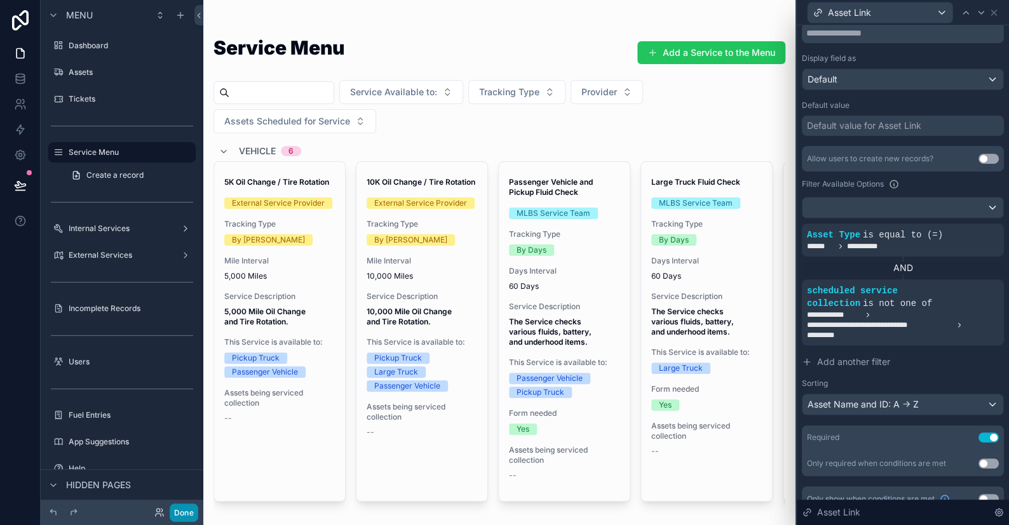
click at [184, 511] on button "Done" at bounding box center [184, 513] width 29 height 18
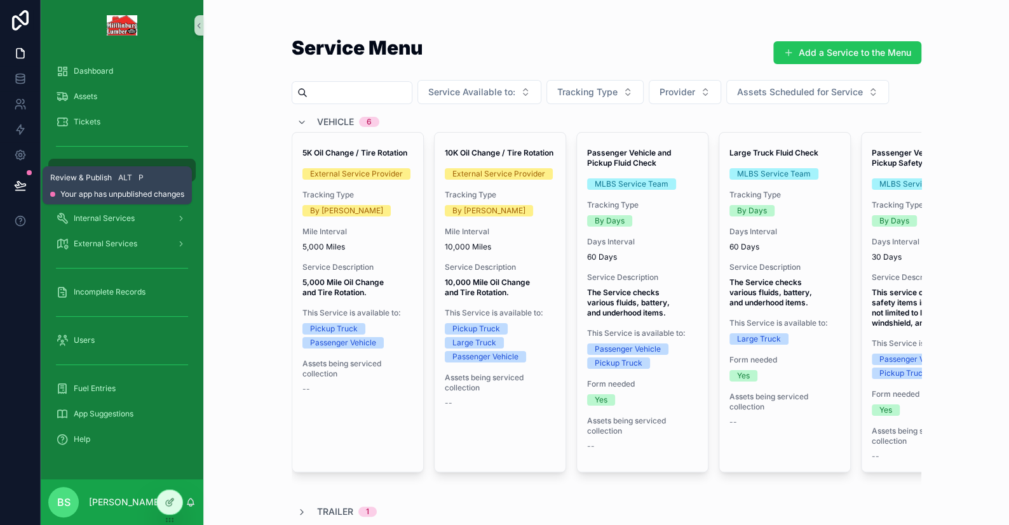
click at [24, 184] on icon at bounding box center [20, 185] width 11 height 6
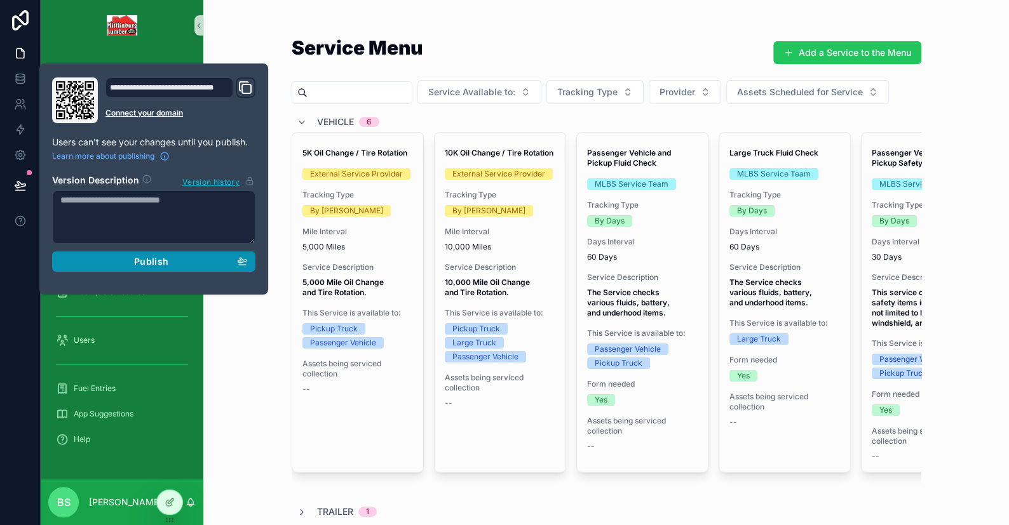
click at [129, 260] on div "Publish" at bounding box center [153, 261] width 187 height 11
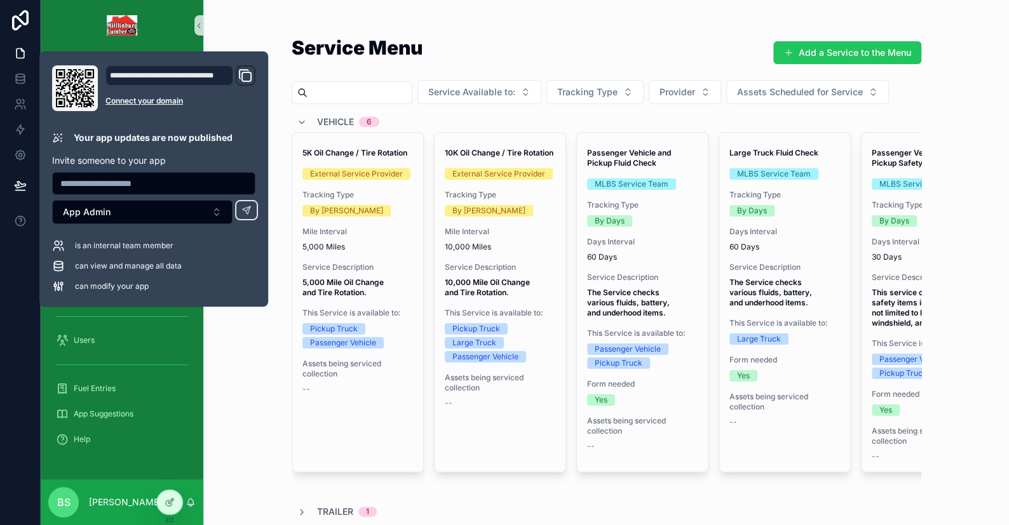
click at [230, 395] on div "Service Menu Add a Service to the Menu Service Available to: Tracking Type Prov…" at bounding box center [606, 262] width 806 height 525
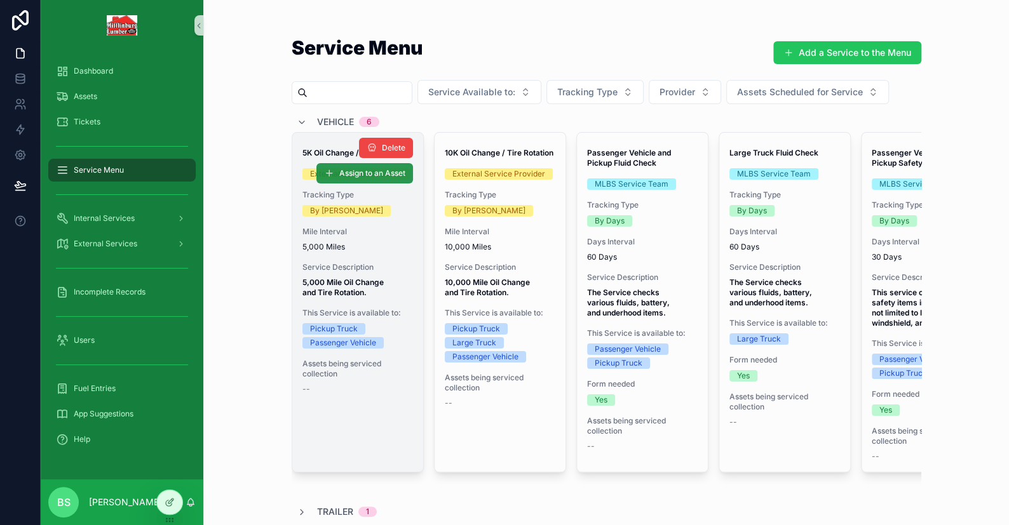
click at [361, 177] on span "Assign to an Asset" at bounding box center [372, 173] width 66 height 10
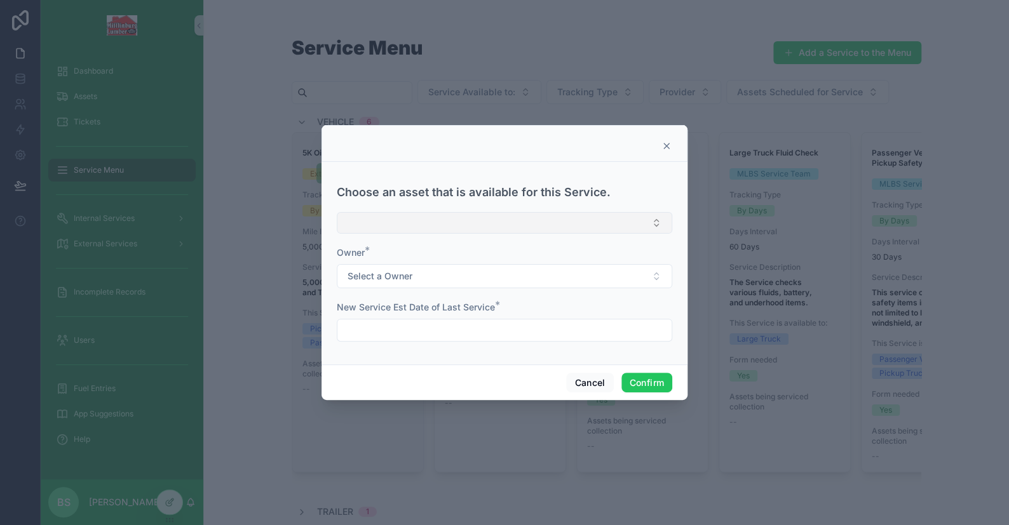
click at [388, 217] on button "Select Button" at bounding box center [504, 223] width 335 height 22
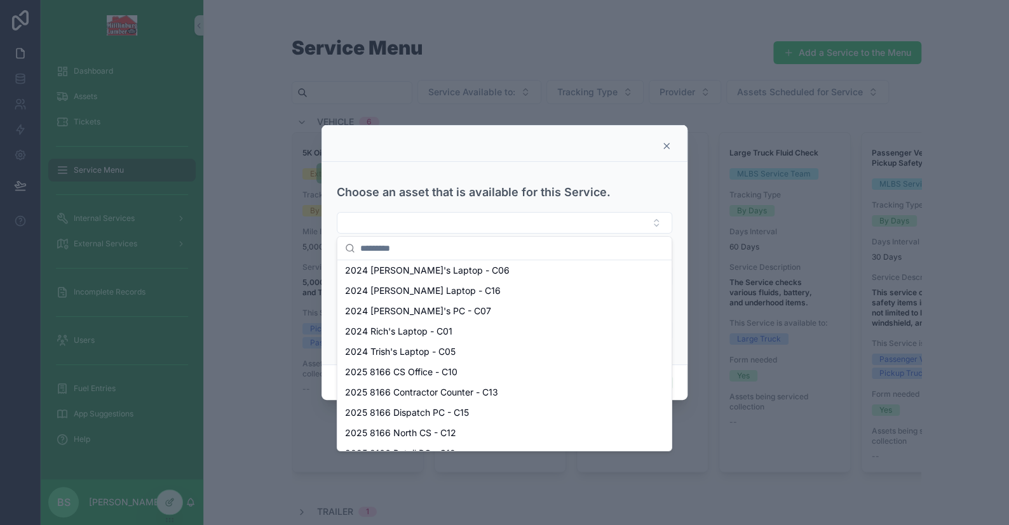
scroll to position [826, 0]
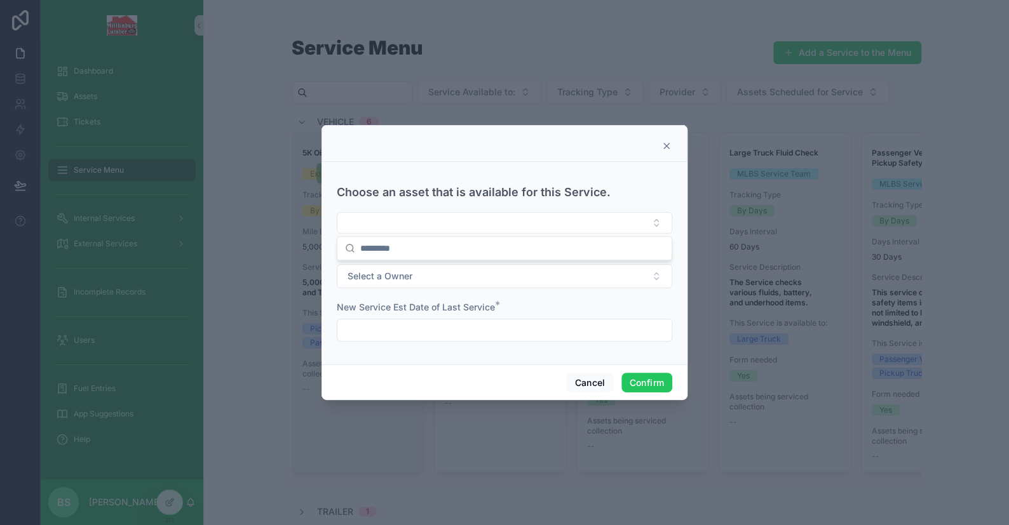
click at [231, 290] on div at bounding box center [504, 262] width 1009 height 525
click at [462, 291] on form "Choose an asset that is available for this Service. Owner * Select a Owner New …" at bounding box center [504, 260] width 335 height 187
click at [440, 280] on button "Select a Owner" at bounding box center [504, 276] width 335 height 24
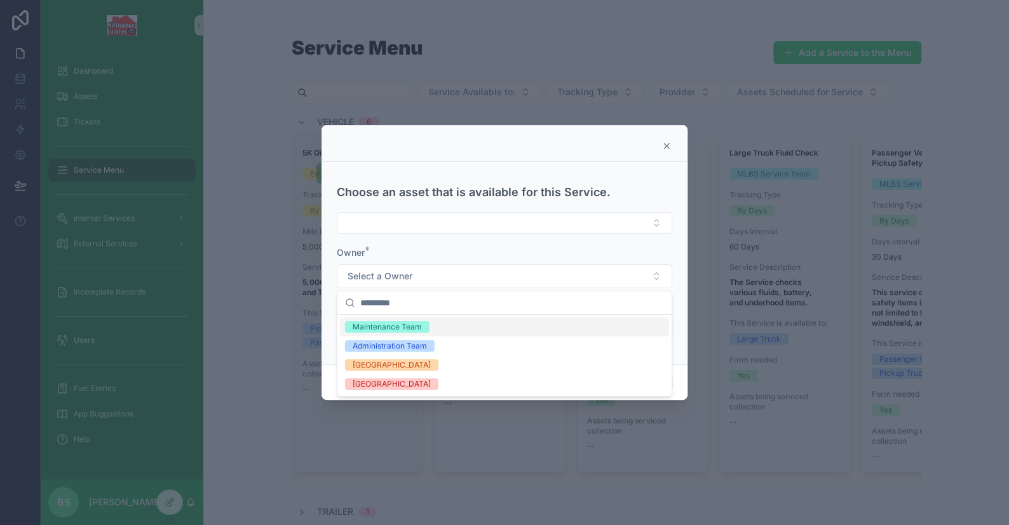
click at [247, 274] on div at bounding box center [504, 262] width 1009 height 525
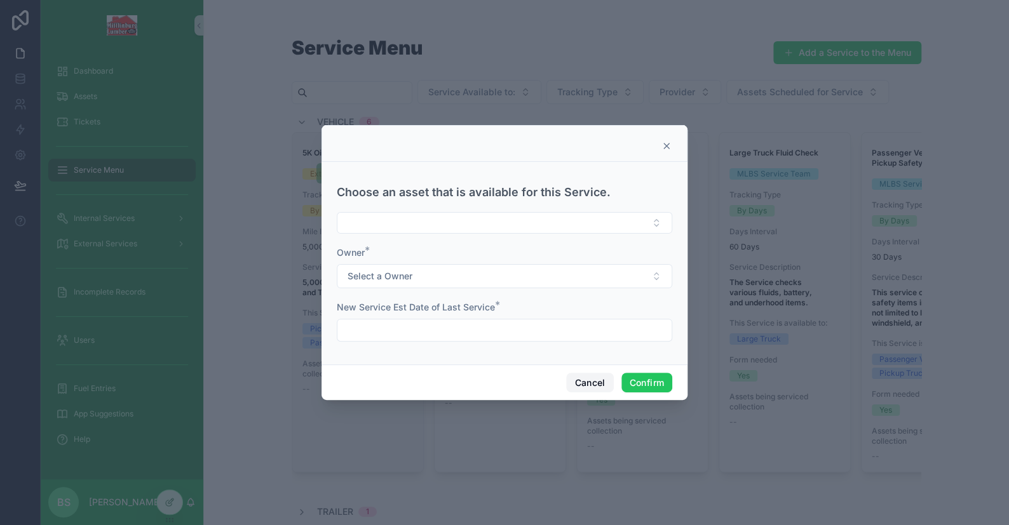
click at [596, 382] on button "Cancel" at bounding box center [589, 383] width 47 height 20
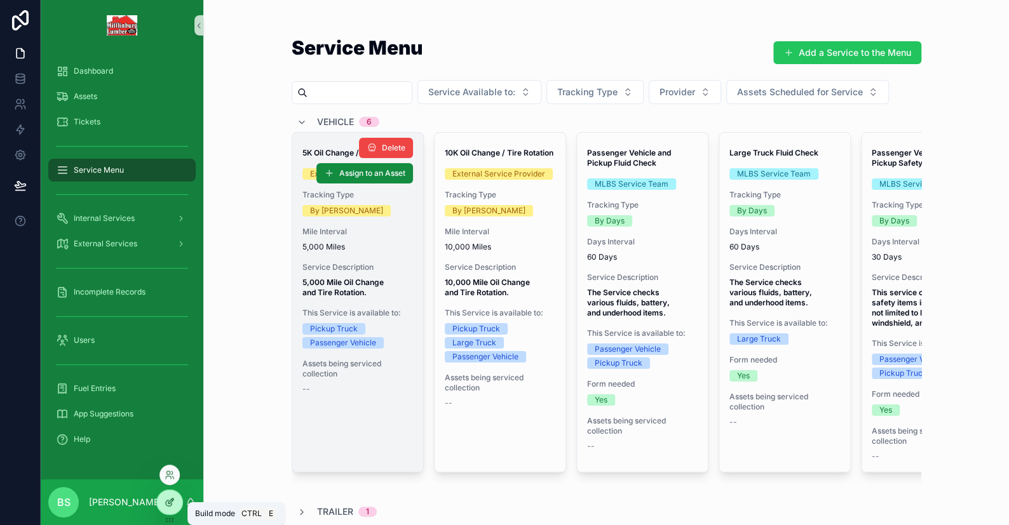
click at [172, 496] on div at bounding box center [169, 502] width 25 height 24
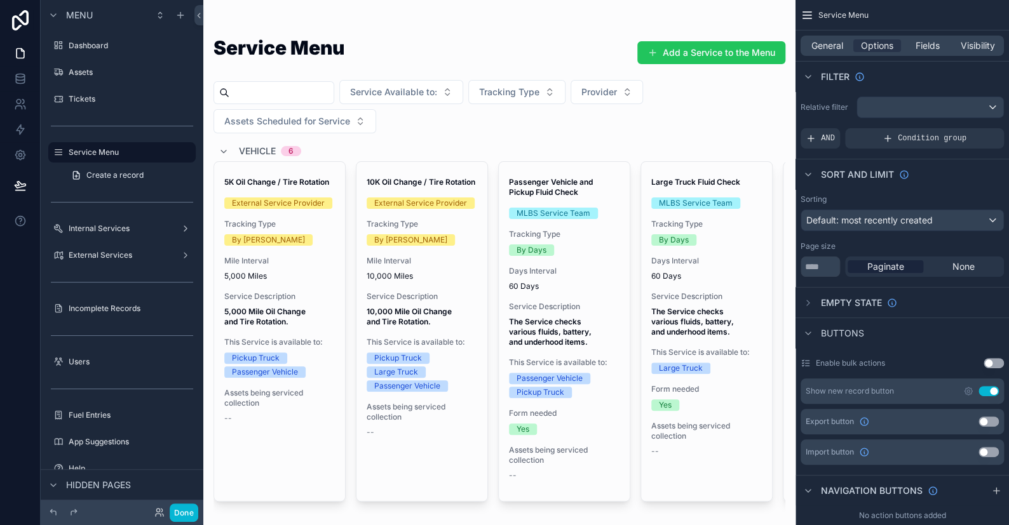
click at [191, 509] on button "Done" at bounding box center [184, 513] width 29 height 18
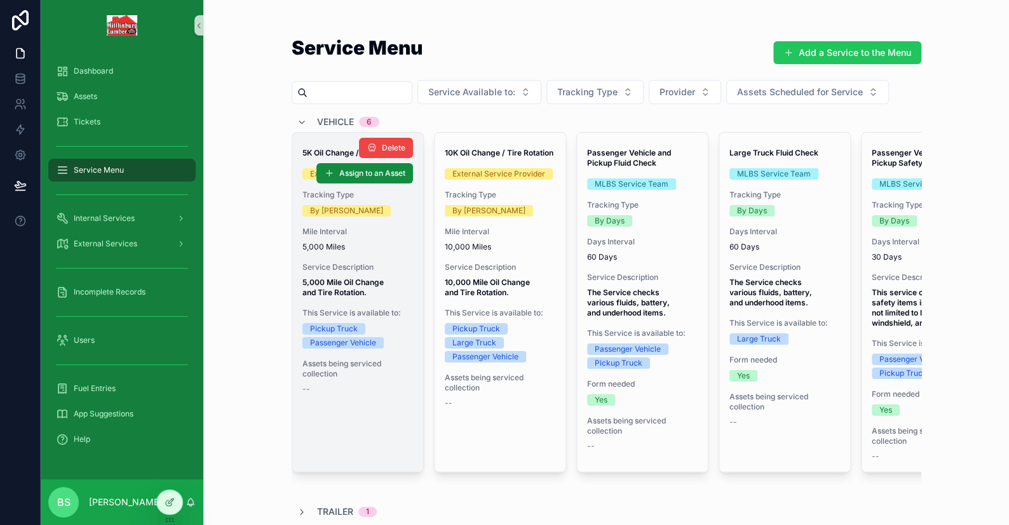
click at [343, 412] on div "5K Oil Change / Tire Rotation External Service Provider Tracking Type By Miles …" at bounding box center [357, 302] width 131 height 339
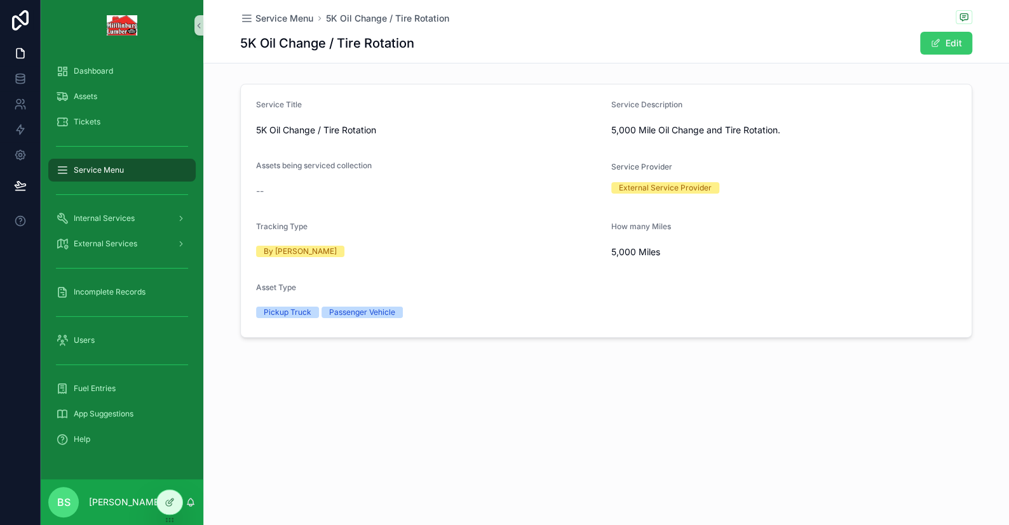
click at [941, 43] on button "Edit" at bounding box center [946, 43] width 52 height 23
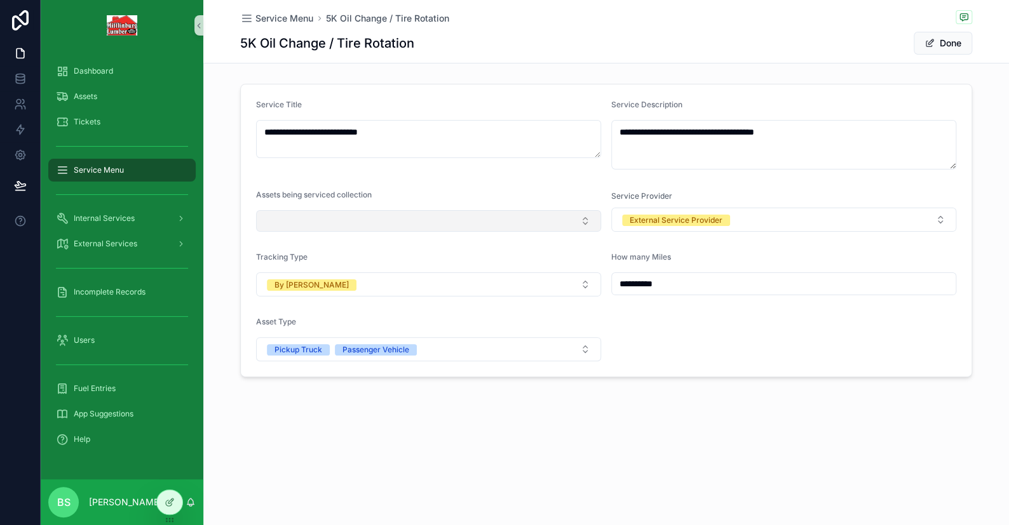
click at [334, 224] on button "Select Button" at bounding box center [428, 221] width 345 height 22
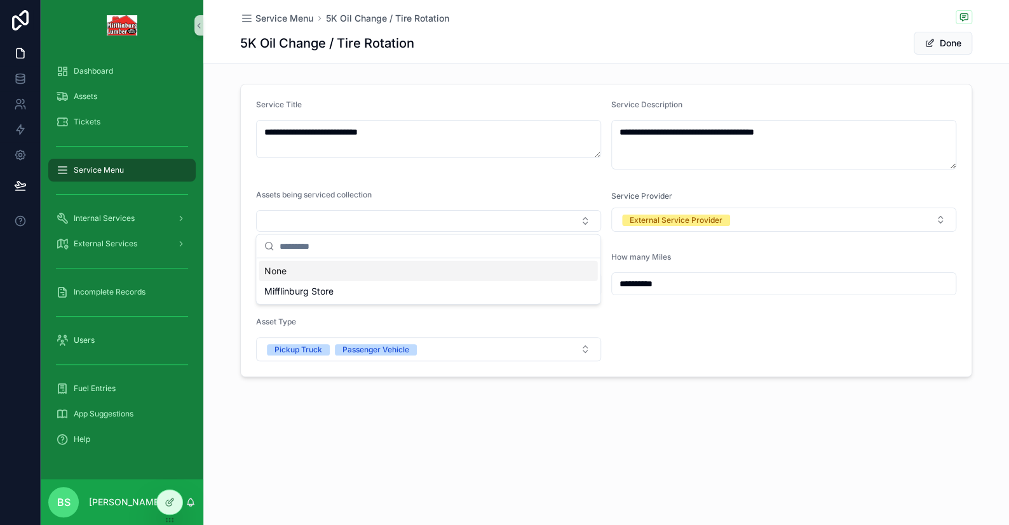
click at [417, 182] on form "**********" at bounding box center [606, 230] width 731 height 292
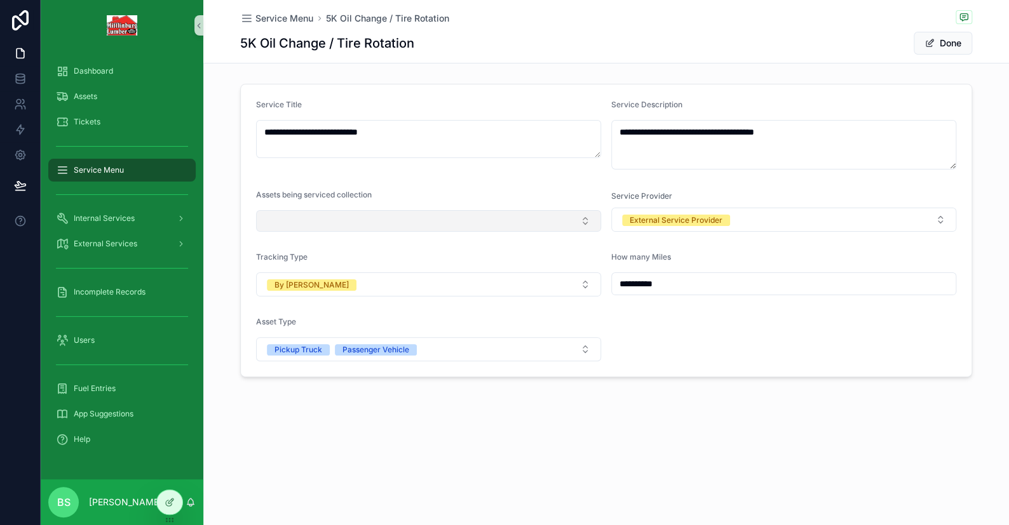
click at [364, 222] on button "Select Button" at bounding box center [428, 221] width 345 height 22
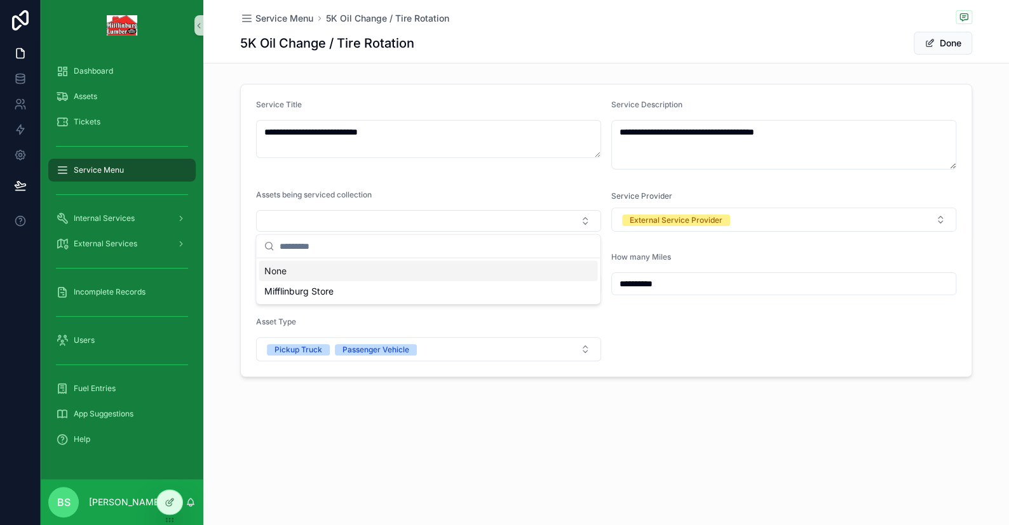
click at [318, 177] on form "**********" at bounding box center [606, 230] width 731 height 292
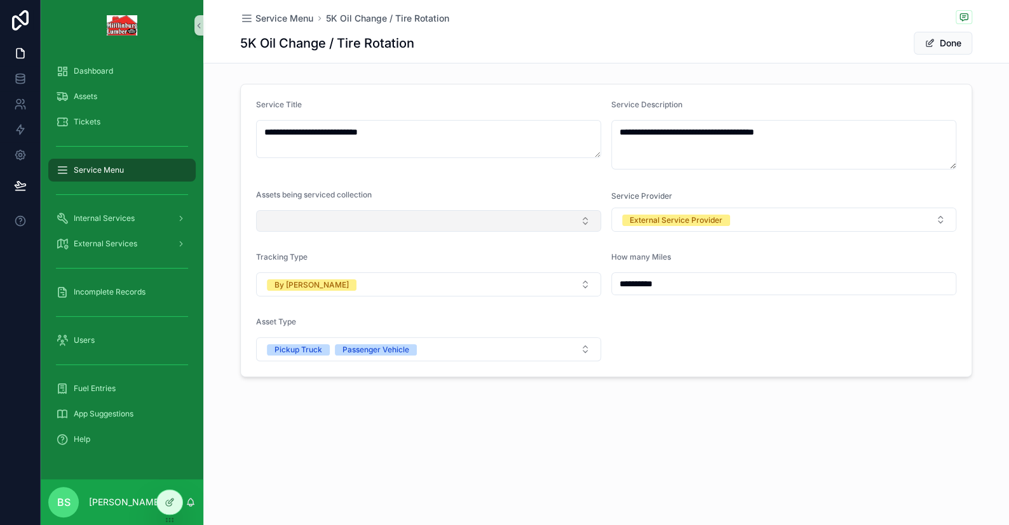
click at [287, 217] on button "Select Button" at bounding box center [428, 221] width 345 height 22
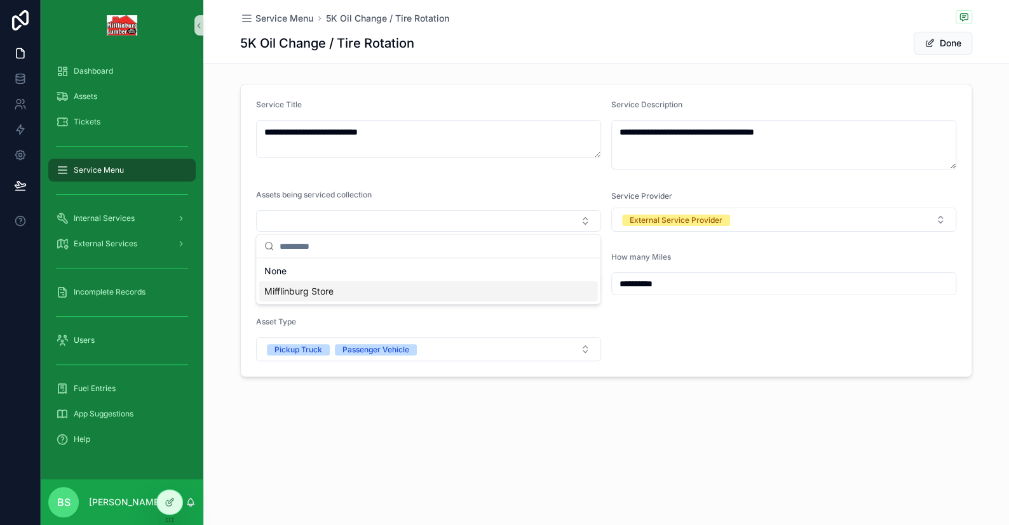
click at [277, 494] on div "**********" at bounding box center [606, 262] width 806 height 525
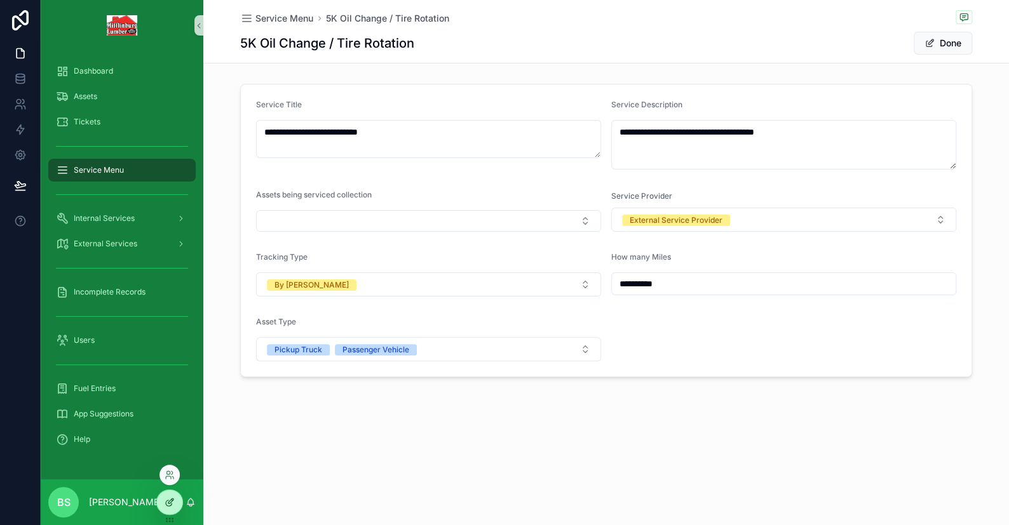
click at [176, 504] on div at bounding box center [169, 502] width 25 height 24
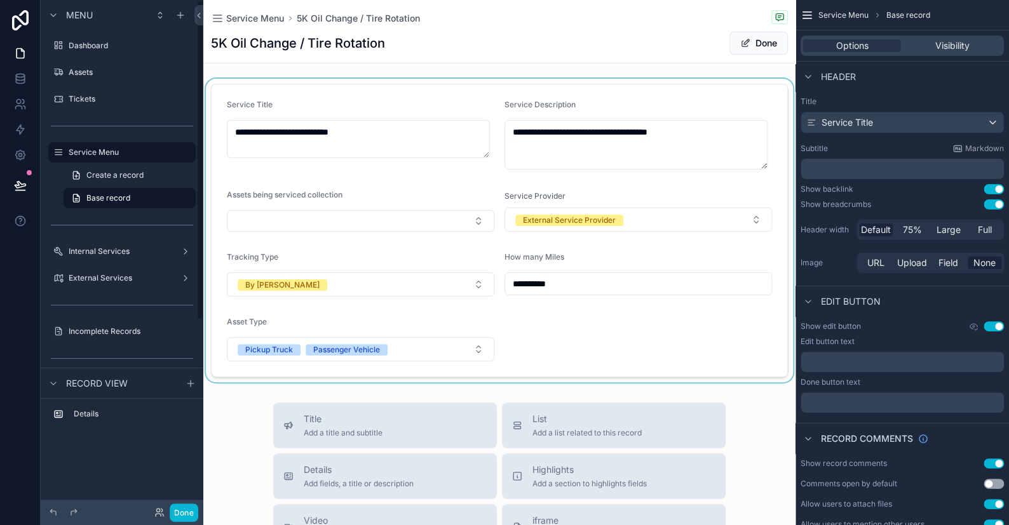
click at [367, 219] on div "scrollable content" at bounding box center [499, 231] width 592 height 304
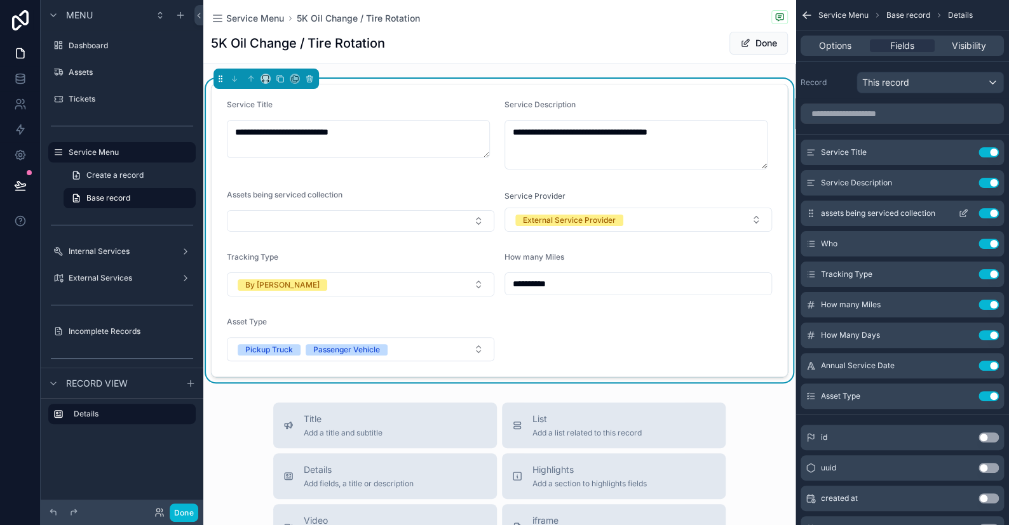
click at [962, 212] on icon "scrollable content" at bounding box center [964, 212] width 5 height 5
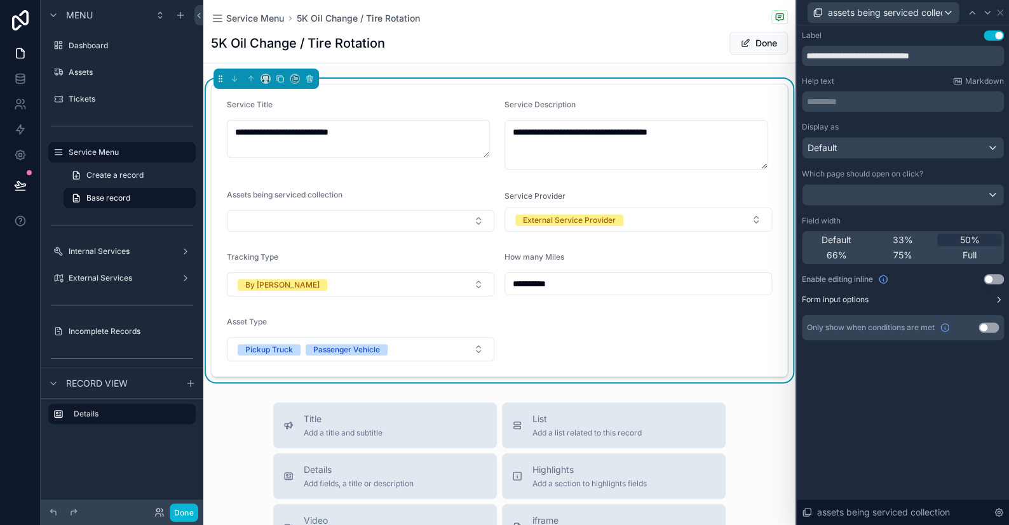
click at [840, 298] on label "Form input options" at bounding box center [835, 300] width 67 height 10
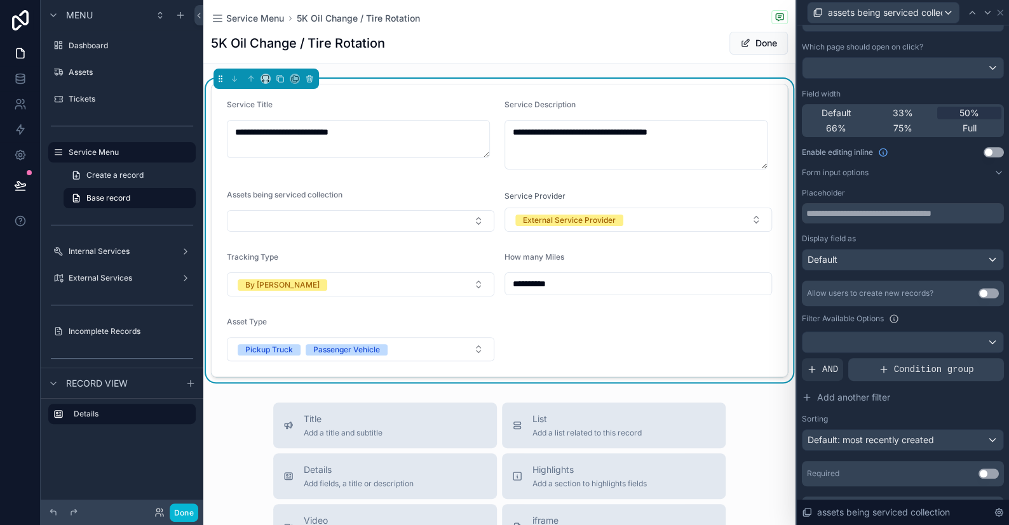
scroll to position [152, 0]
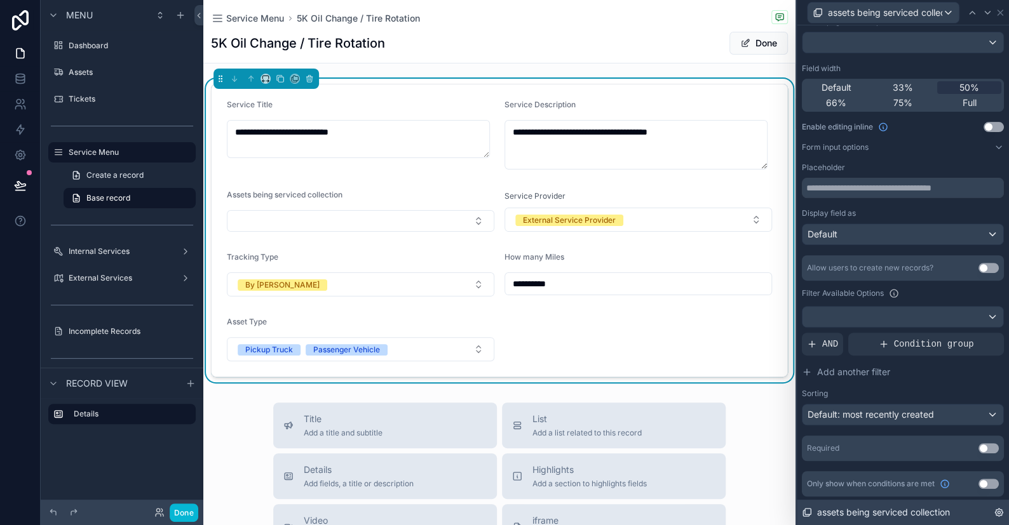
click at [998, 513] on icon at bounding box center [999, 513] width 10 height 10
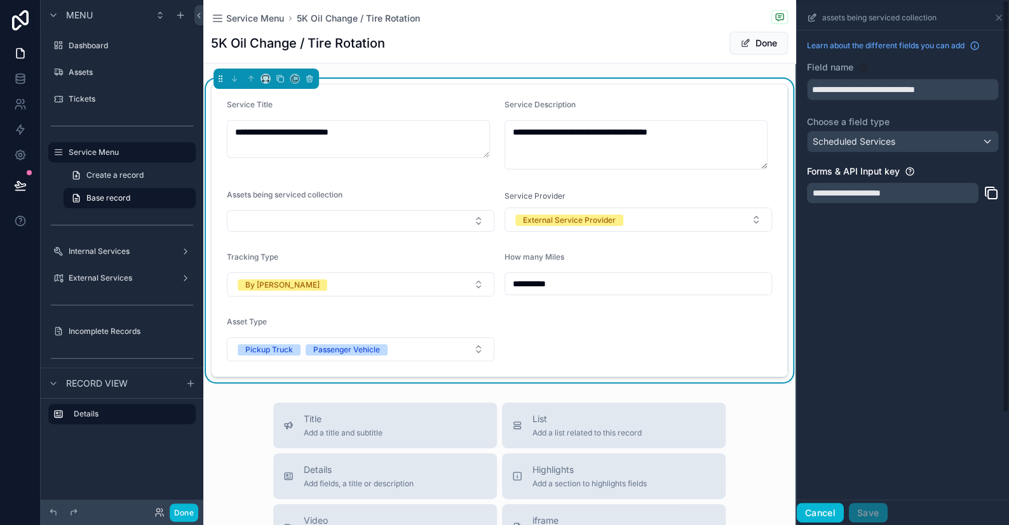
click at [820, 514] on button "Cancel" at bounding box center [820, 513] width 47 height 20
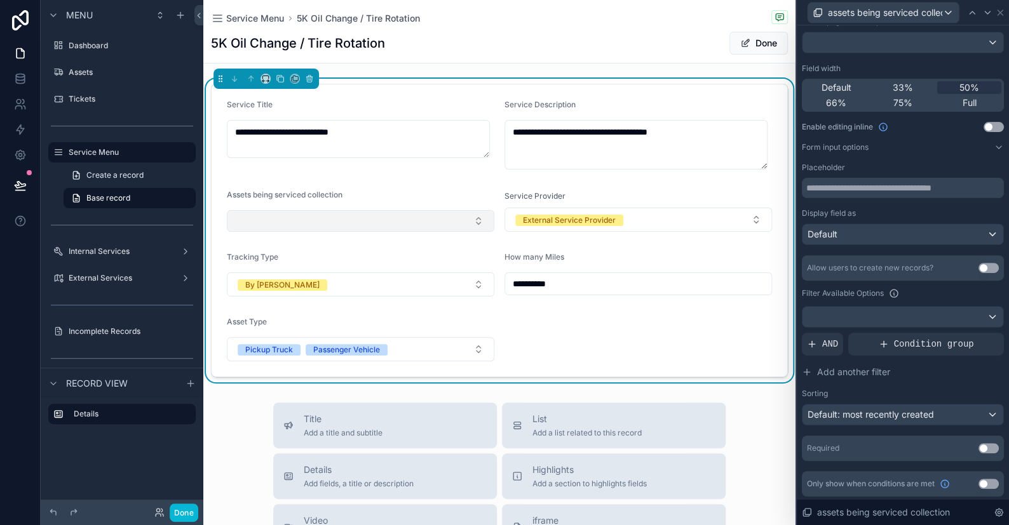
click at [321, 216] on button "Select Button" at bounding box center [360, 221] width 267 height 22
click at [995, 13] on icon at bounding box center [1000, 13] width 10 height 10
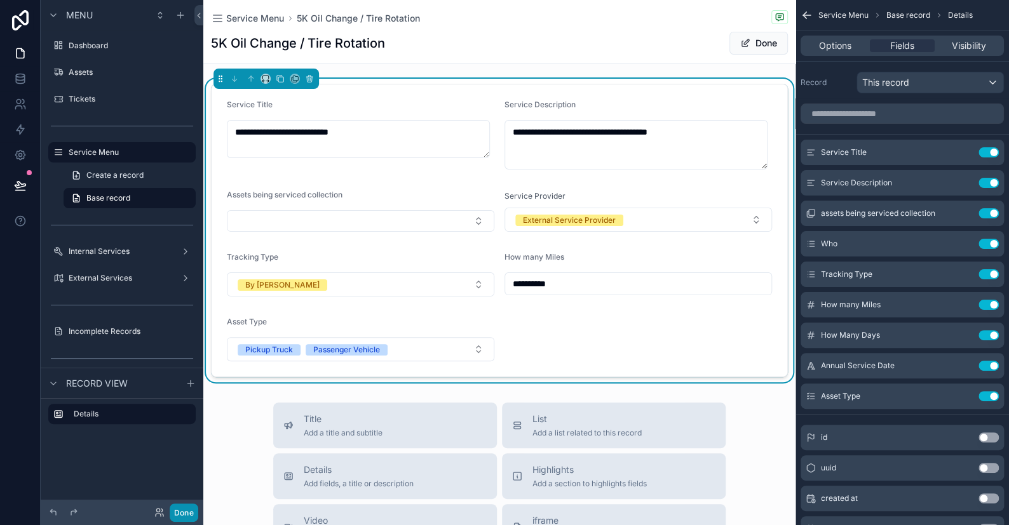
click at [191, 511] on button "Done" at bounding box center [184, 513] width 29 height 18
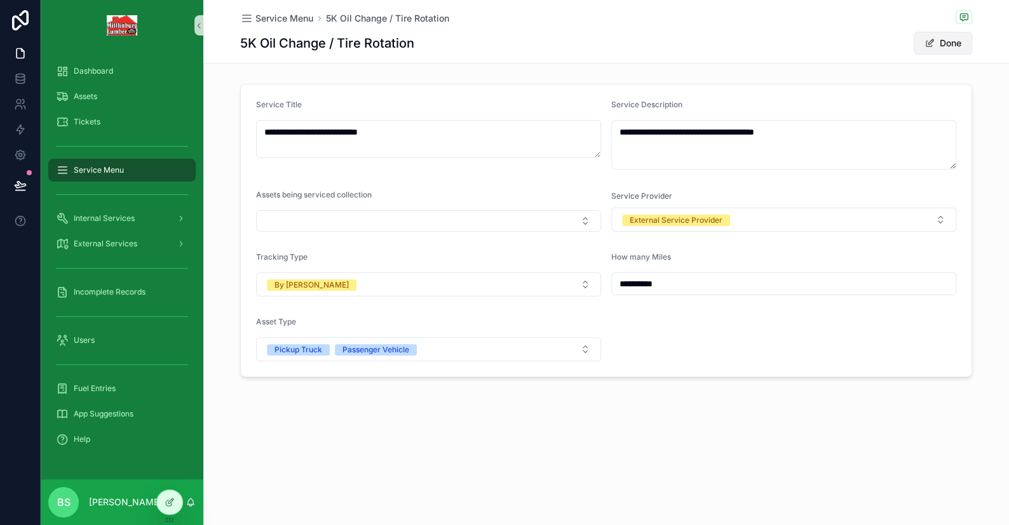
click at [931, 39] on span "scrollable content" at bounding box center [929, 43] width 10 height 10
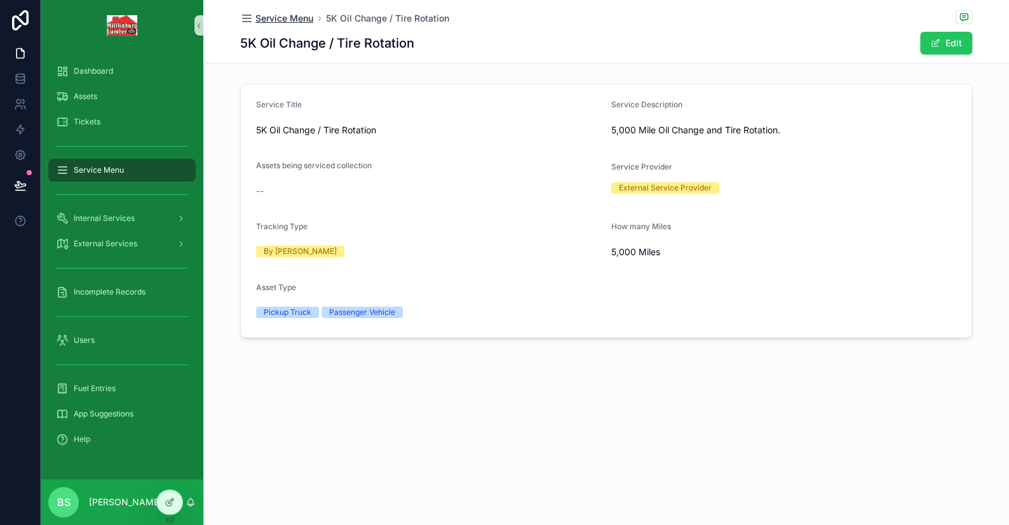
click at [257, 20] on span "Service Menu" at bounding box center [284, 18] width 58 height 13
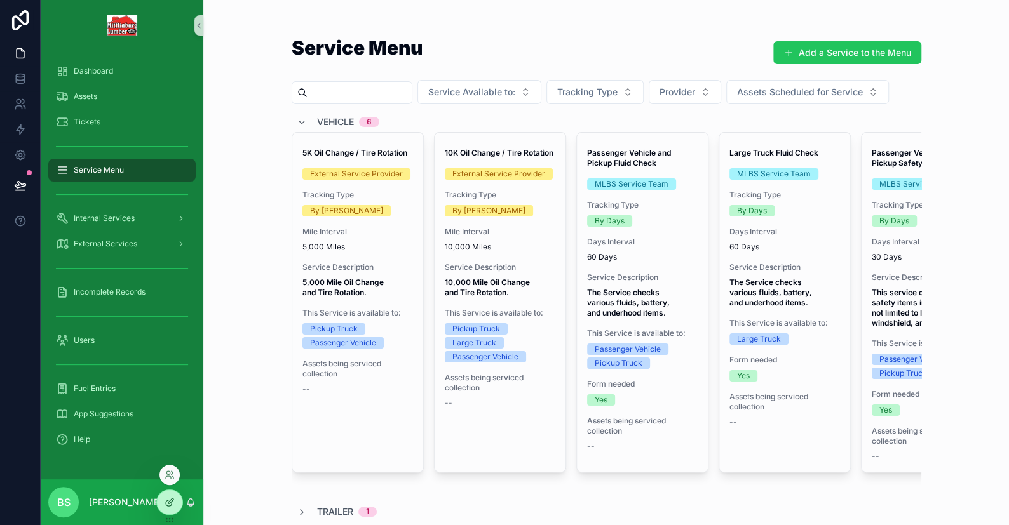
click at [174, 508] on div at bounding box center [169, 502] width 25 height 24
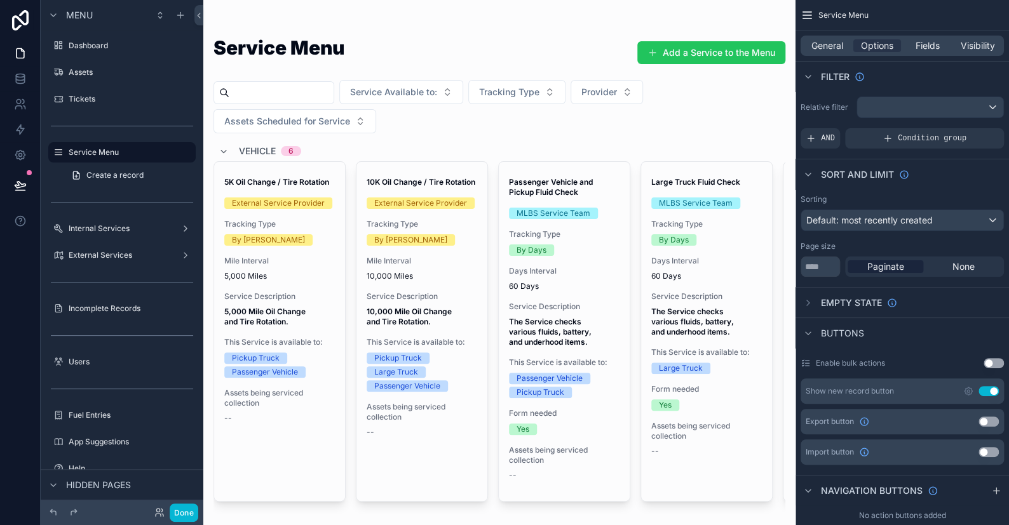
click at [938, 48] on span "Fields" at bounding box center [927, 45] width 24 height 13
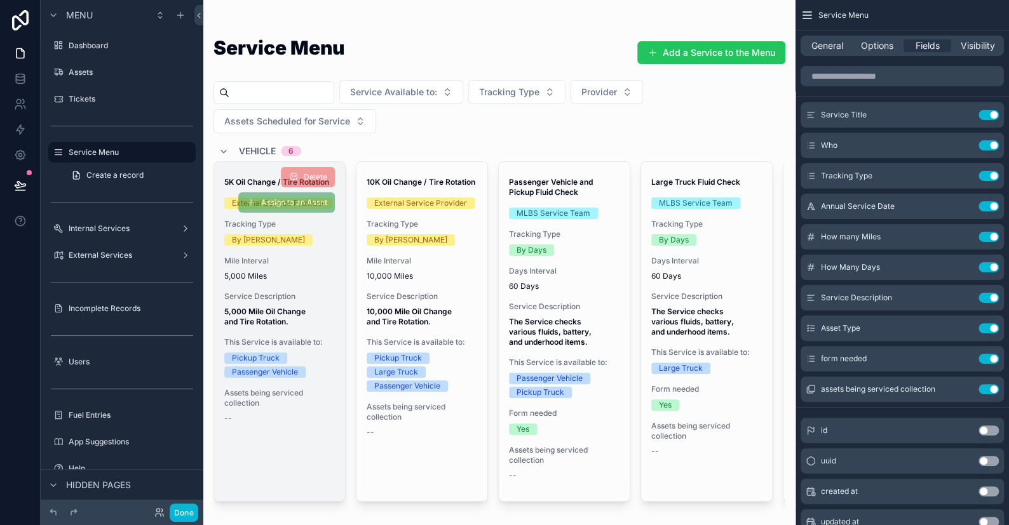
click at [281, 440] on div "5K Oil Change / Tire Rotation External Service Provider Tracking Type By Miles …" at bounding box center [279, 331] width 131 height 339
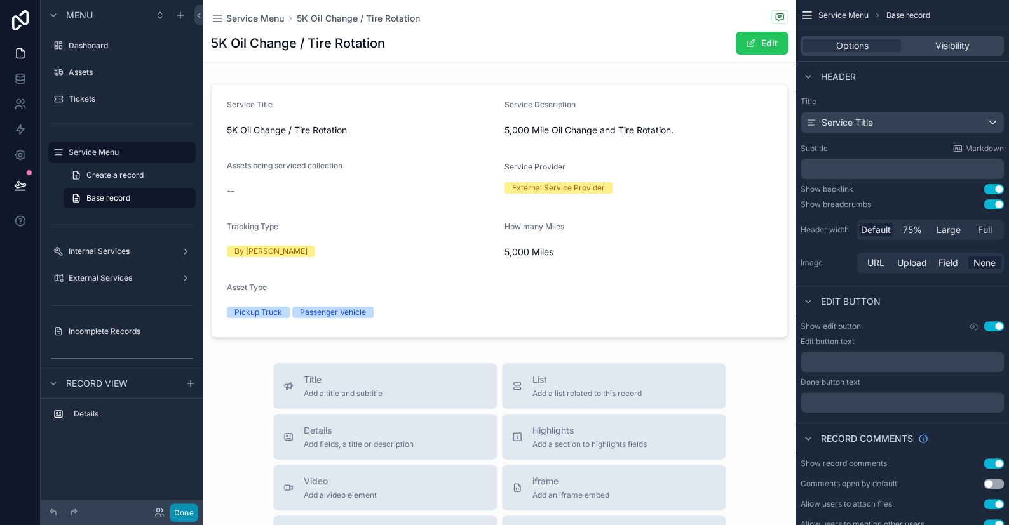
click at [192, 521] on button "Done" at bounding box center [184, 513] width 29 height 18
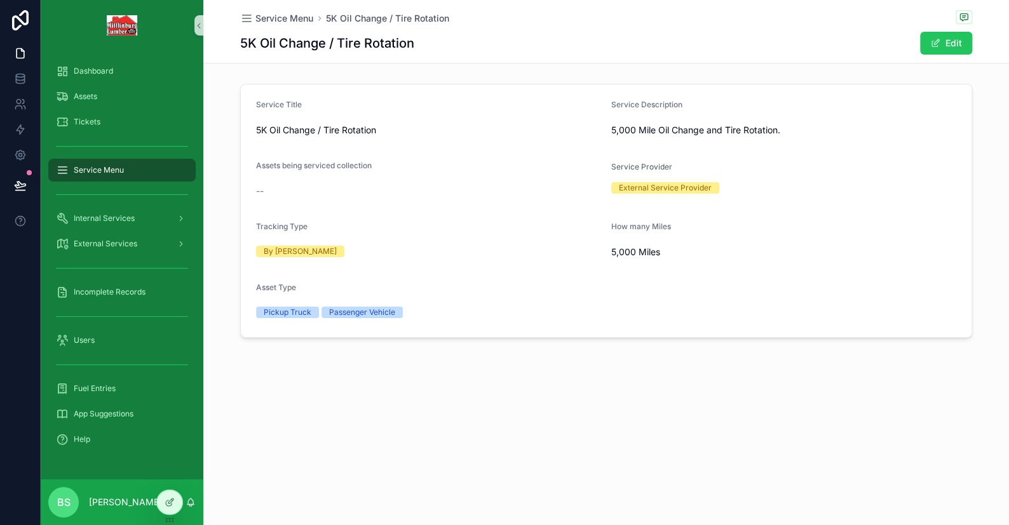
click at [271, 6] on div "Service Menu 5K Oil Change / Tire Rotation 5K Oil Change / Tire Rotation Edit" at bounding box center [606, 31] width 732 height 63
click at [273, 17] on span "Service Menu" at bounding box center [284, 18] width 58 height 13
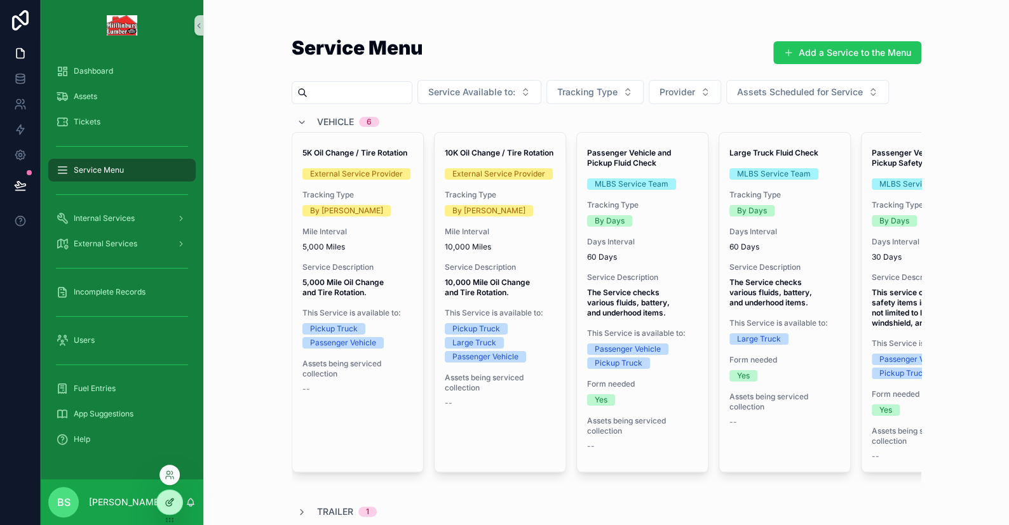
click at [170, 504] on icon at bounding box center [170, 502] width 10 height 10
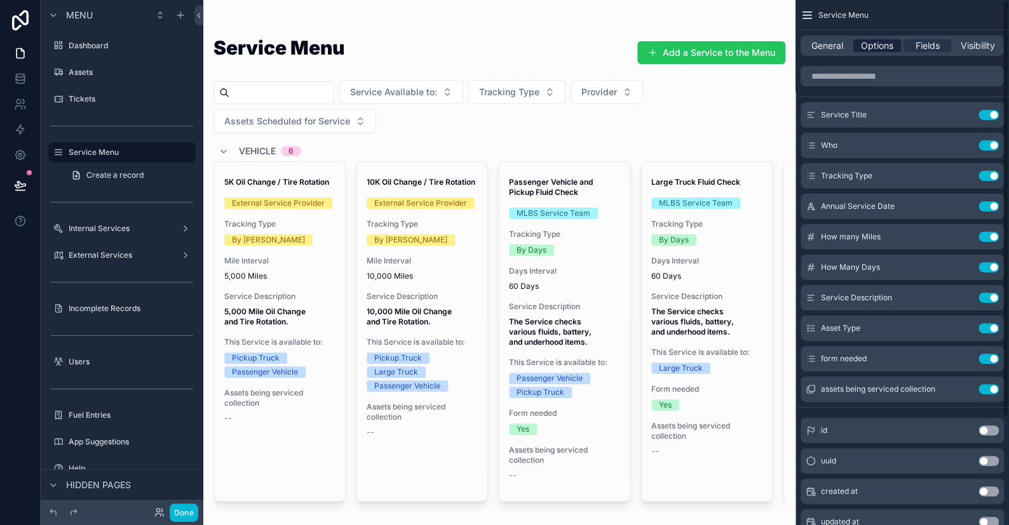
click at [879, 51] on span "Options" at bounding box center [877, 45] width 32 height 13
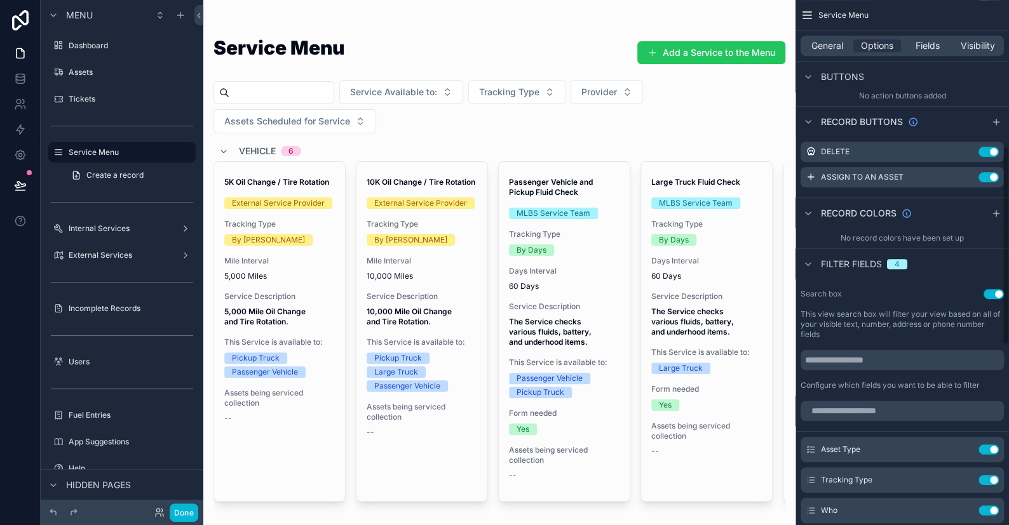
scroll to position [508, 0]
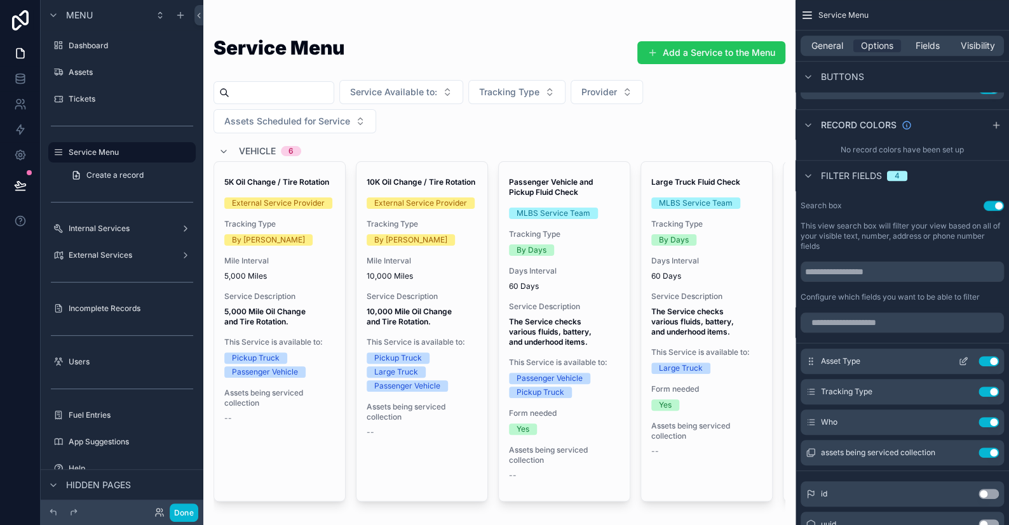
click at [954, 359] on button "scrollable content" at bounding box center [963, 361] width 20 height 10
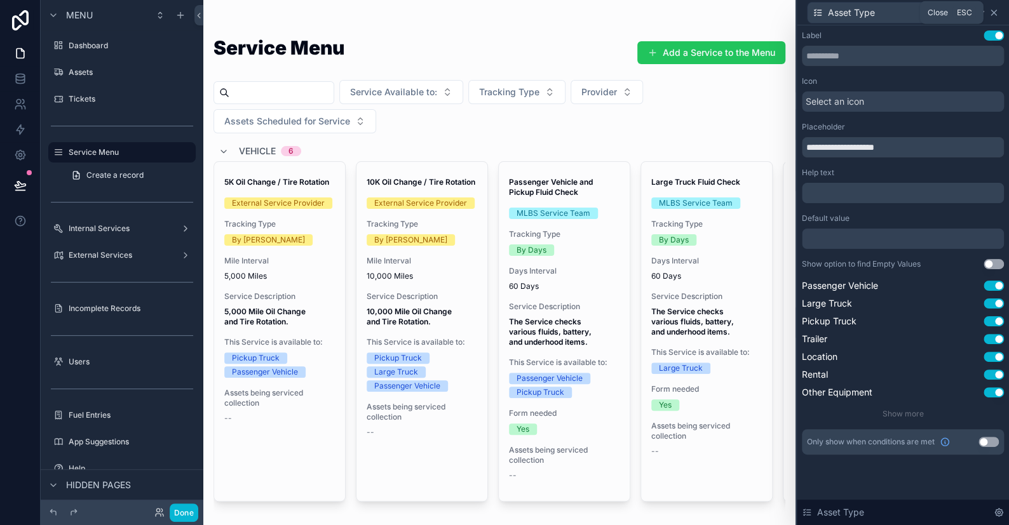
click at [996, 8] on icon at bounding box center [993, 13] width 10 height 10
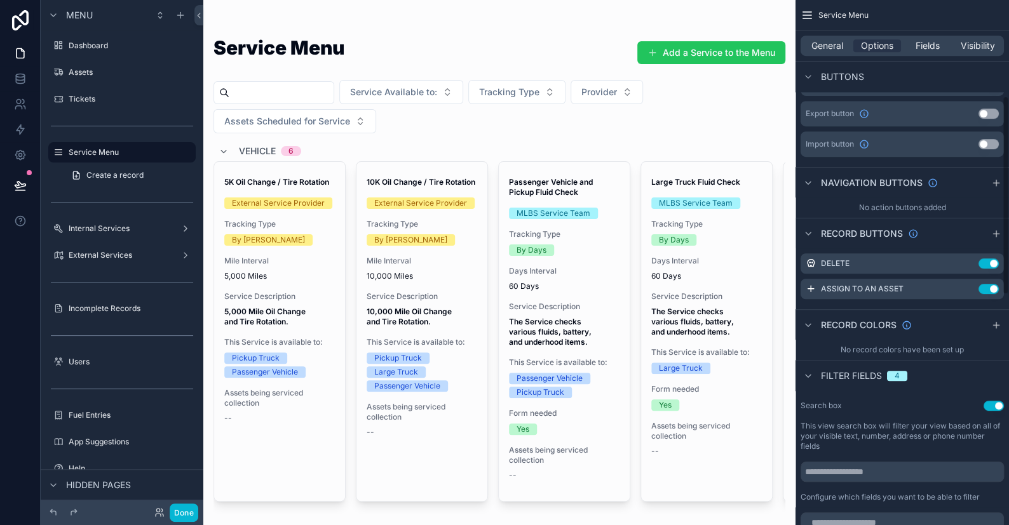
scroll to position [254, 0]
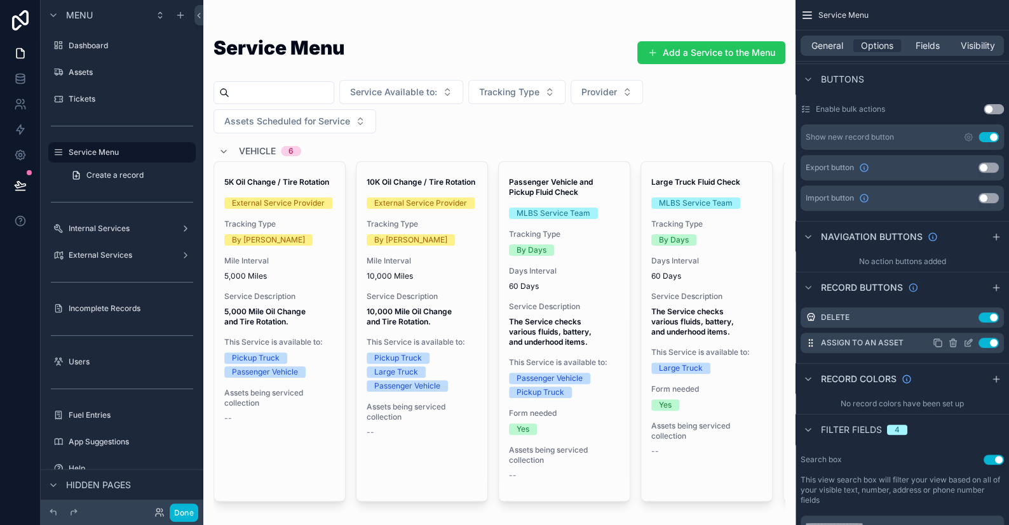
click at [967, 343] on icon "scrollable content" at bounding box center [969, 341] width 5 height 5
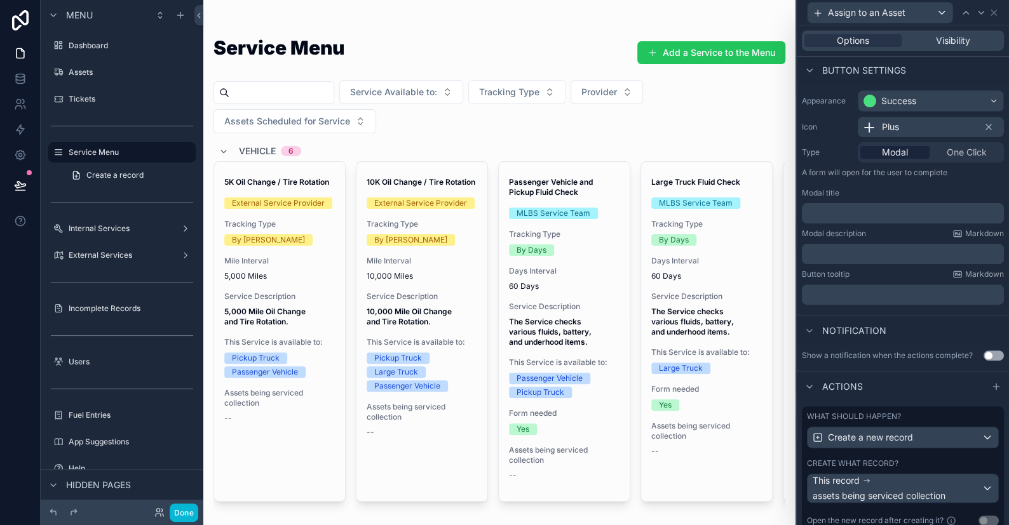
scroll to position [177, 0]
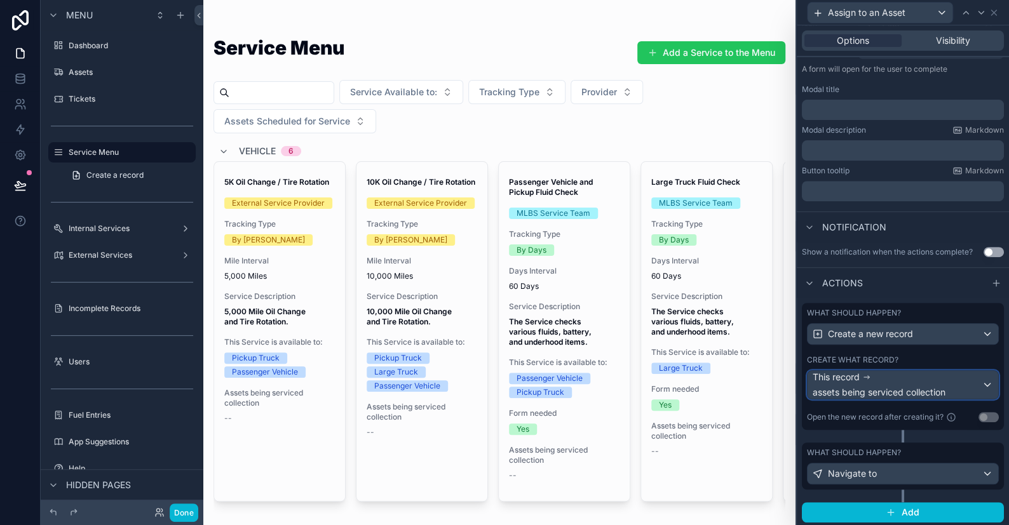
click at [853, 386] on span "assets being serviced collection" at bounding box center [879, 392] width 133 height 13
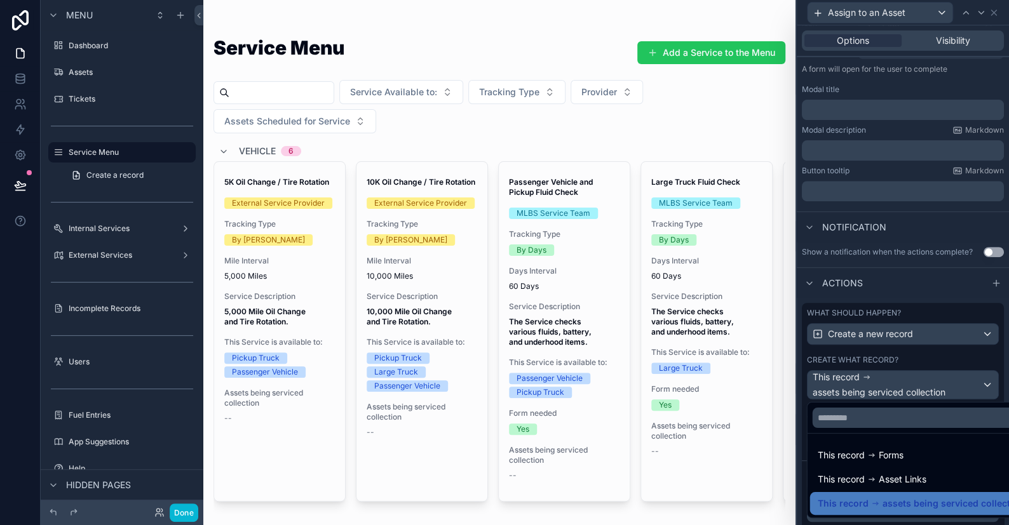
click at [853, 385] on div at bounding box center [903, 262] width 212 height 525
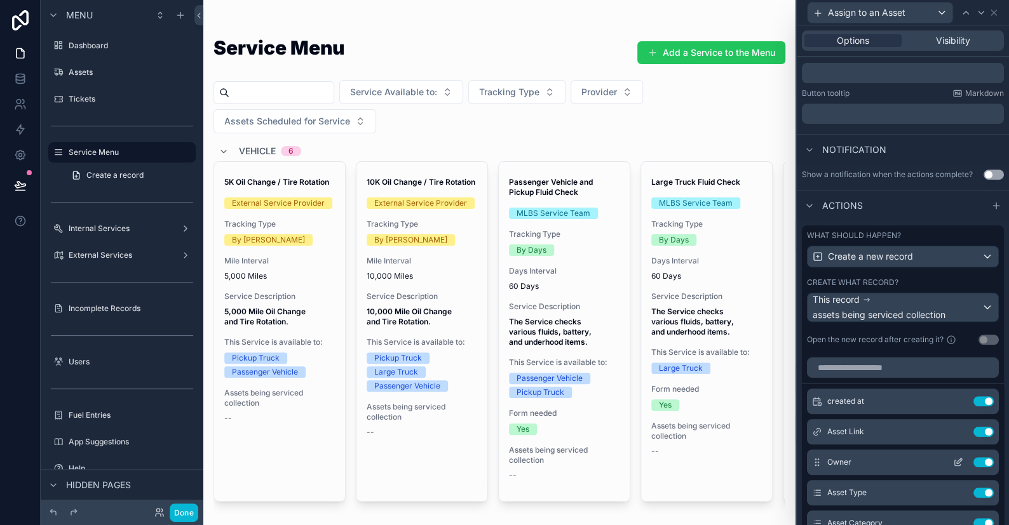
scroll to position [304, 0]
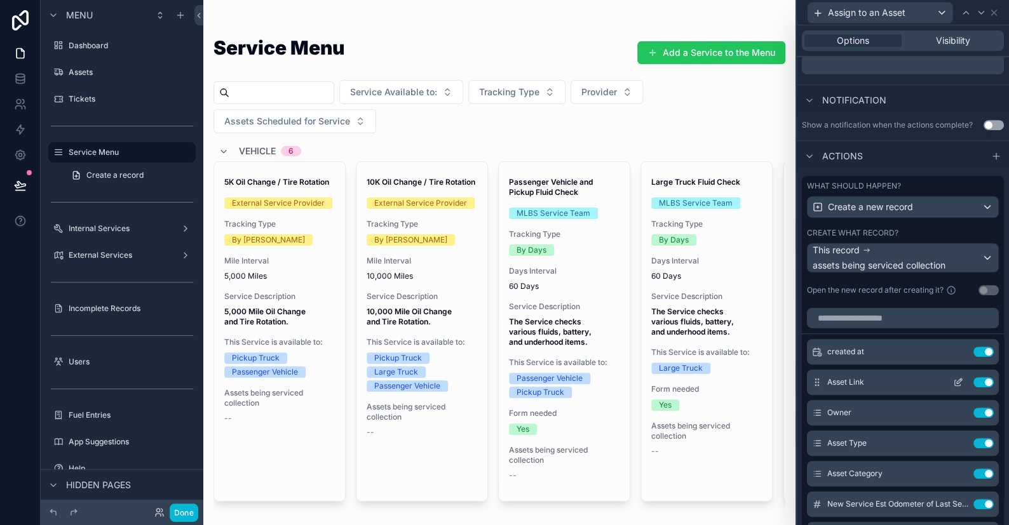
click at [953, 380] on icon at bounding box center [958, 382] width 10 height 10
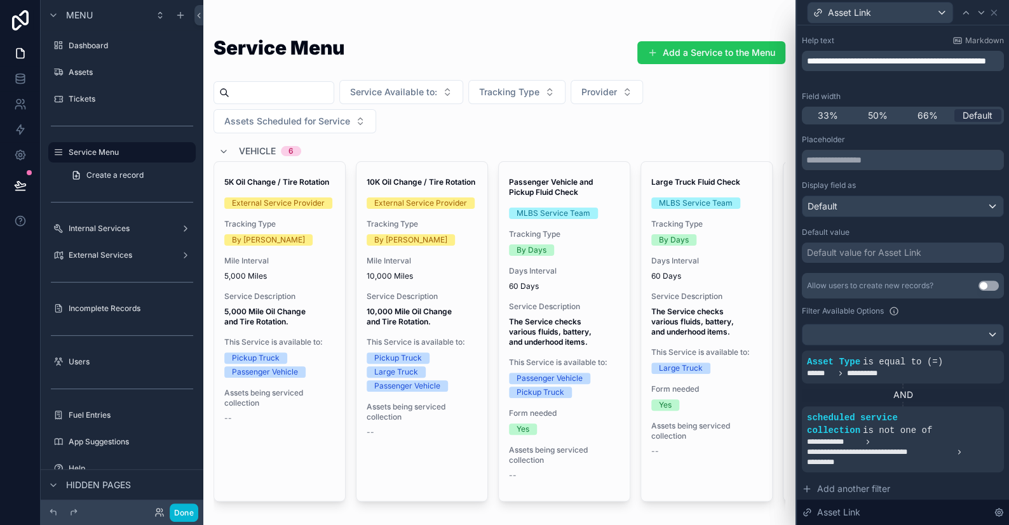
scroll to position [191, 0]
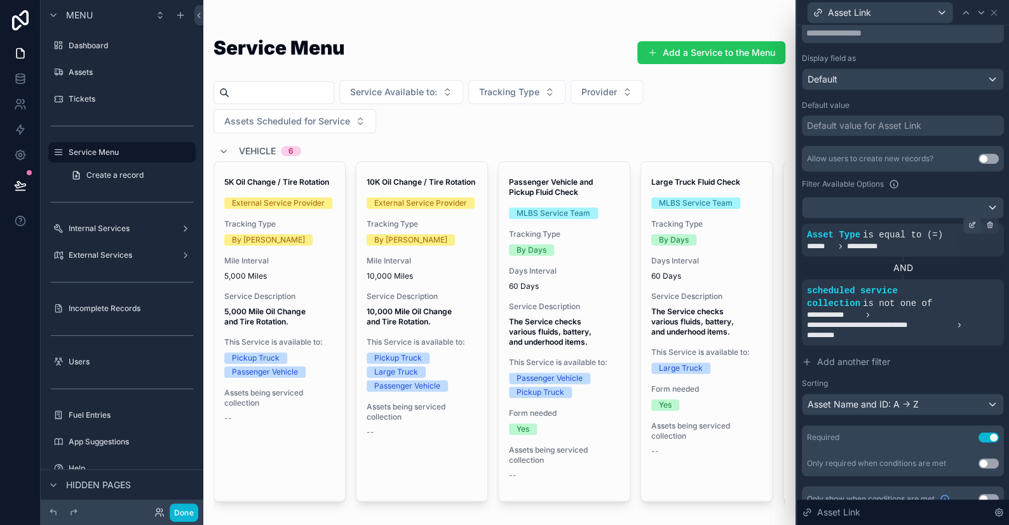
click at [968, 226] on icon at bounding box center [972, 225] width 8 height 8
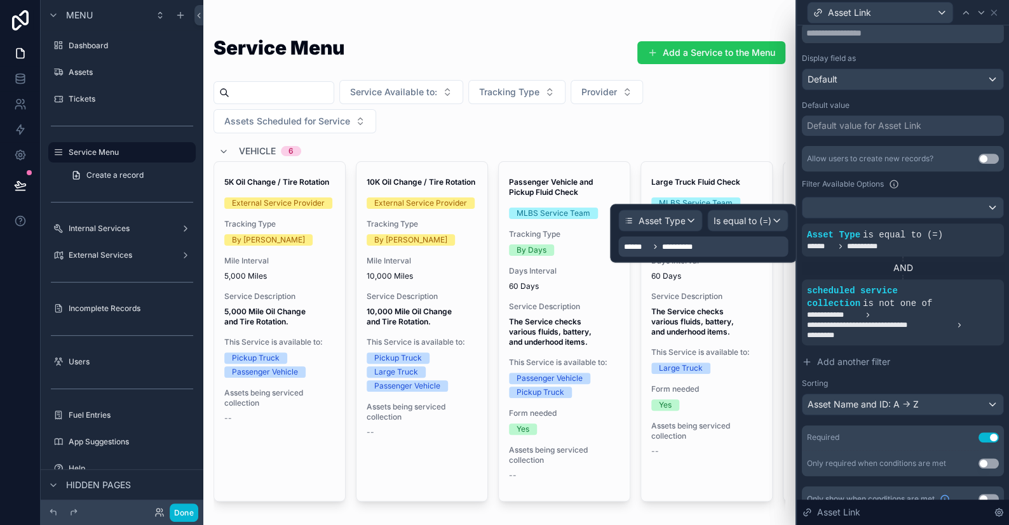
click at [671, 241] on span "**********" at bounding box center [682, 246] width 40 height 10
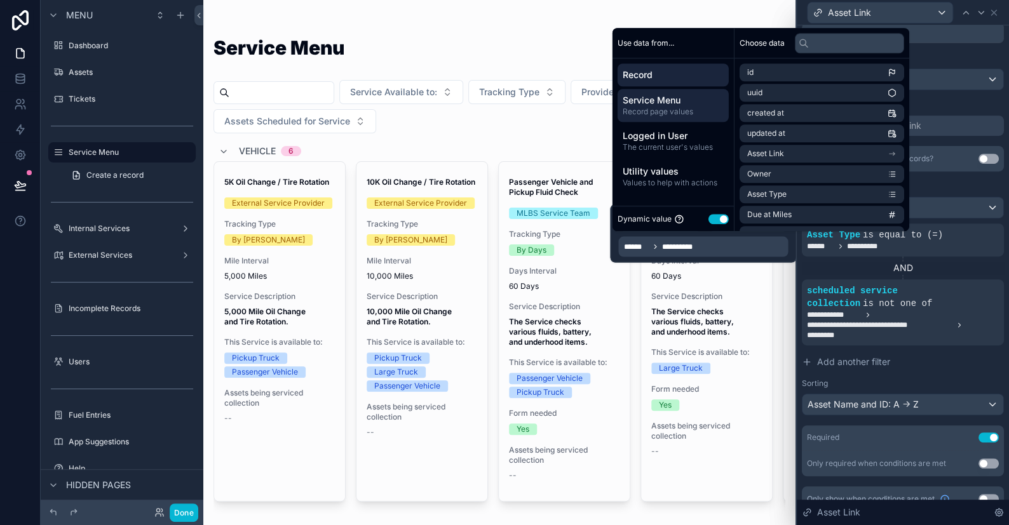
click at [654, 101] on span "Service Menu" at bounding box center [673, 100] width 101 height 13
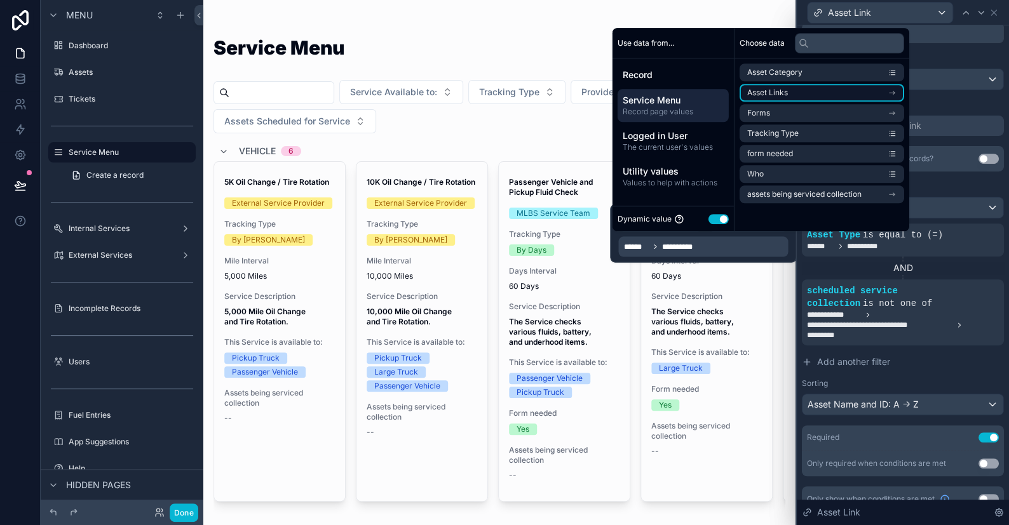
click at [779, 90] on span "Asset Links" at bounding box center [767, 93] width 41 height 10
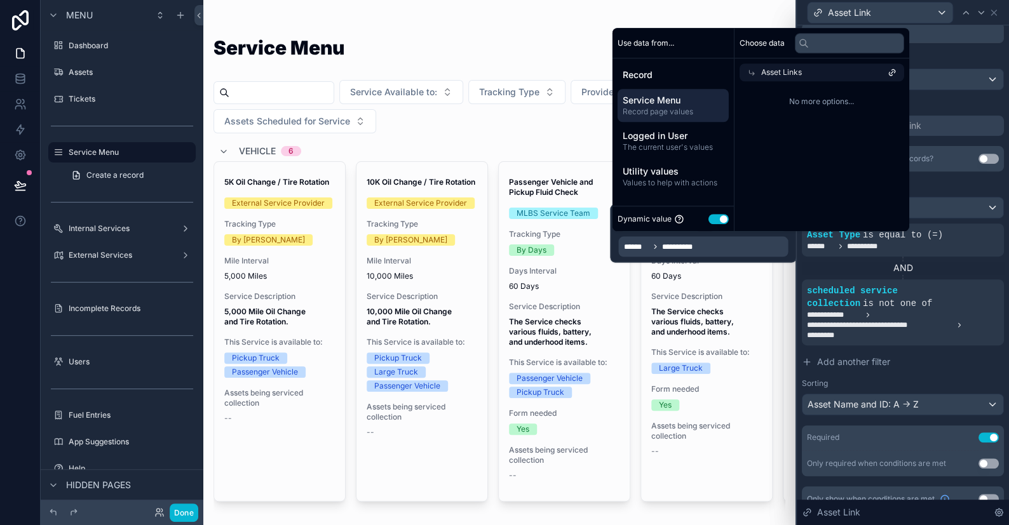
click at [678, 104] on span "Service Menu" at bounding box center [673, 100] width 101 height 13
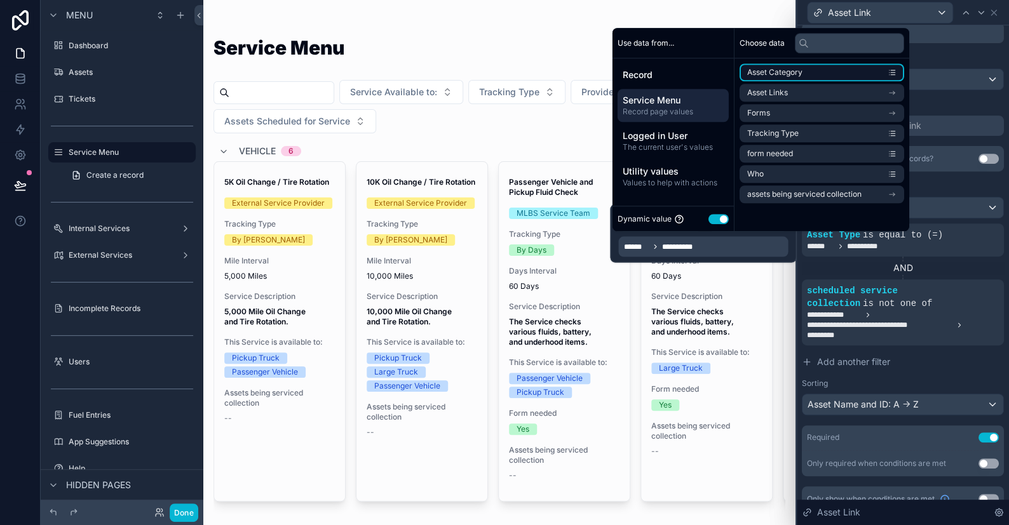
click at [776, 74] on span "Asset Category" at bounding box center [774, 72] width 55 height 10
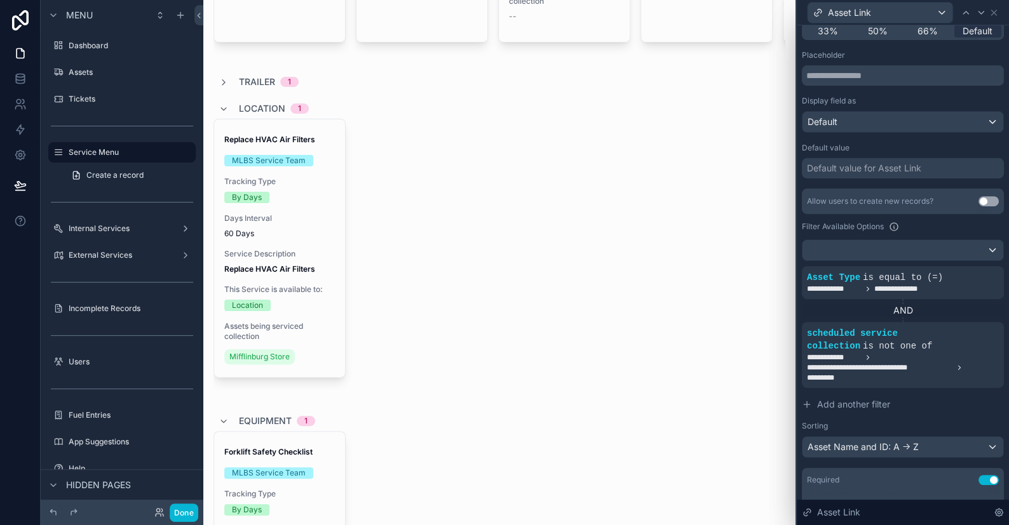
scroll to position [127, 0]
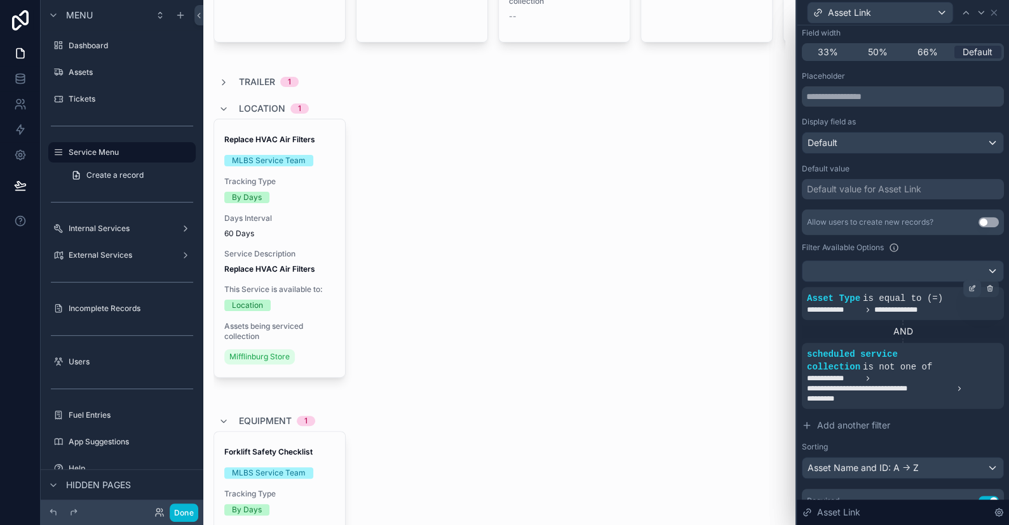
click at [971, 288] on icon at bounding box center [973, 287] width 4 height 4
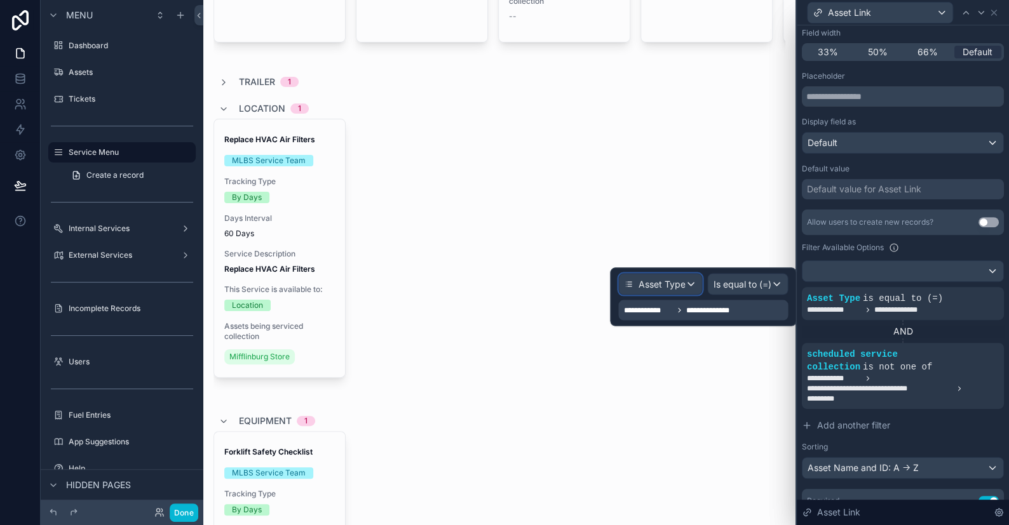
click at [648, 288] on span "Asset Type" at bounding box center [661, 284] width 47 height 13
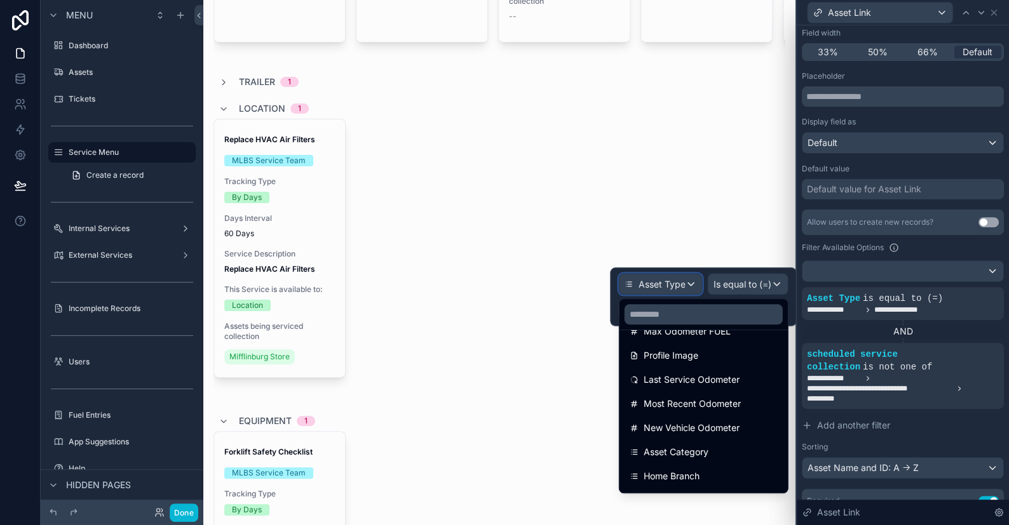
scroll to position [381, 0]
click at [656, 428] on span "Asset Category" at bounding box center [676, 429] width 65 height 15
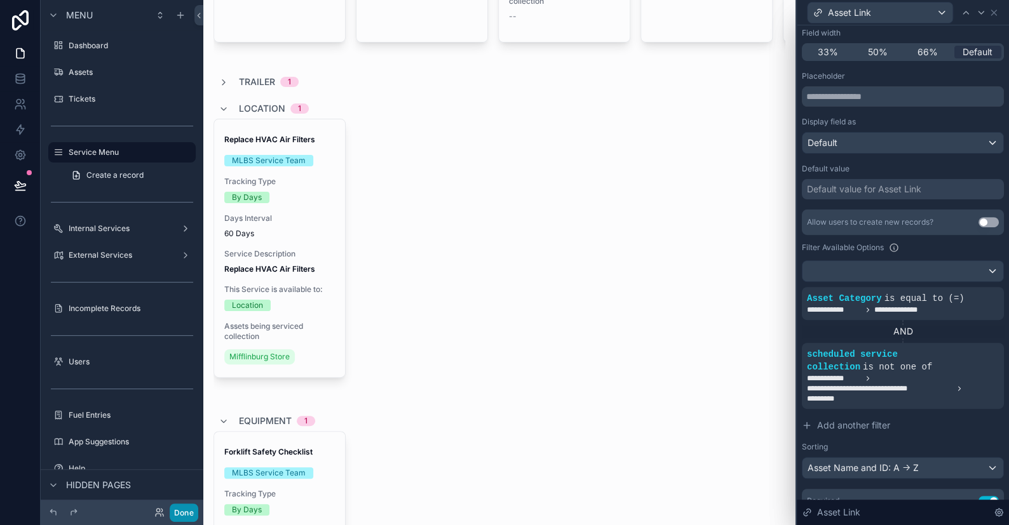
click at [190, 508] on button "Done" at bounding box center [184, 513] width 29 height 18
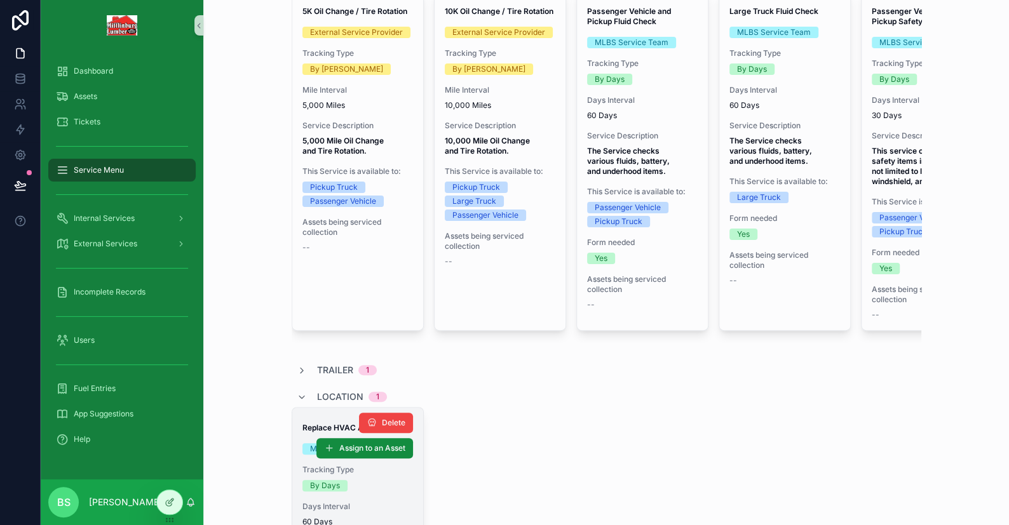
scroll to position [0, 0]
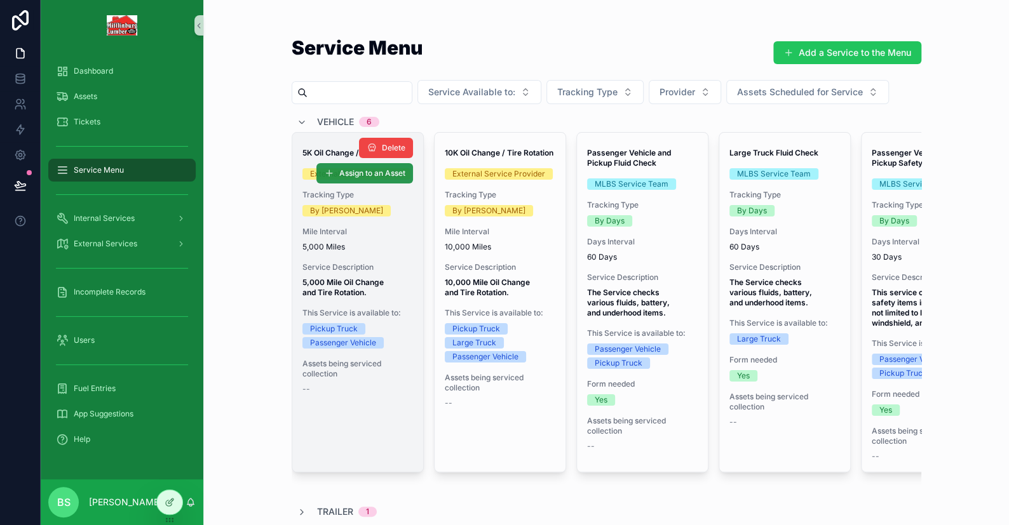
click at [353, 177] on span "Assign to an Asset" at bounding box center [372, 173] width 66 height 10
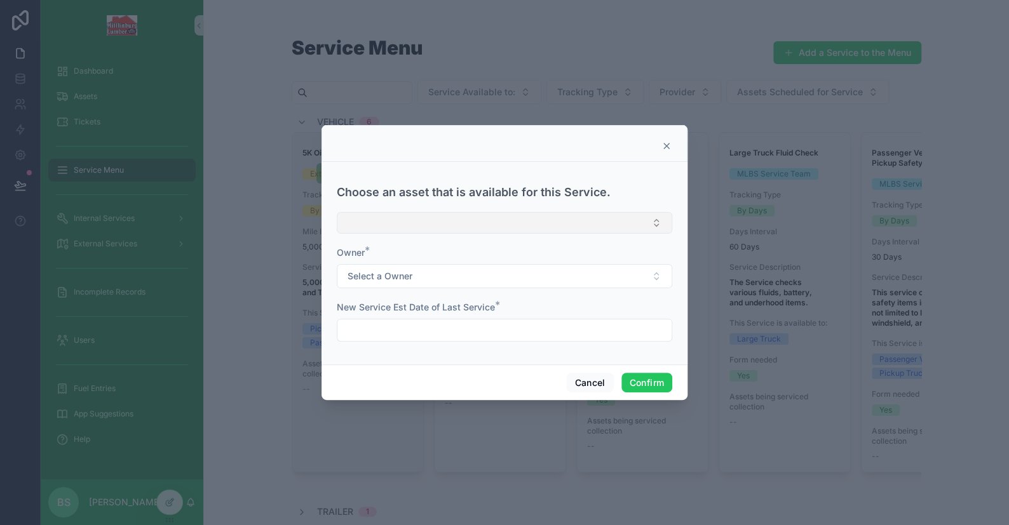
click at [386, 225] on button "Select Button" at bounding box center [504, 223] width 335 height 22
click at [356, 177] on div "Choose an asset that is available for this Service." at bounding box center [504, 187] width 335 height 40
click at [583, 376] on button "Cancel" at bounding box center [589, 383] width 47 height 20
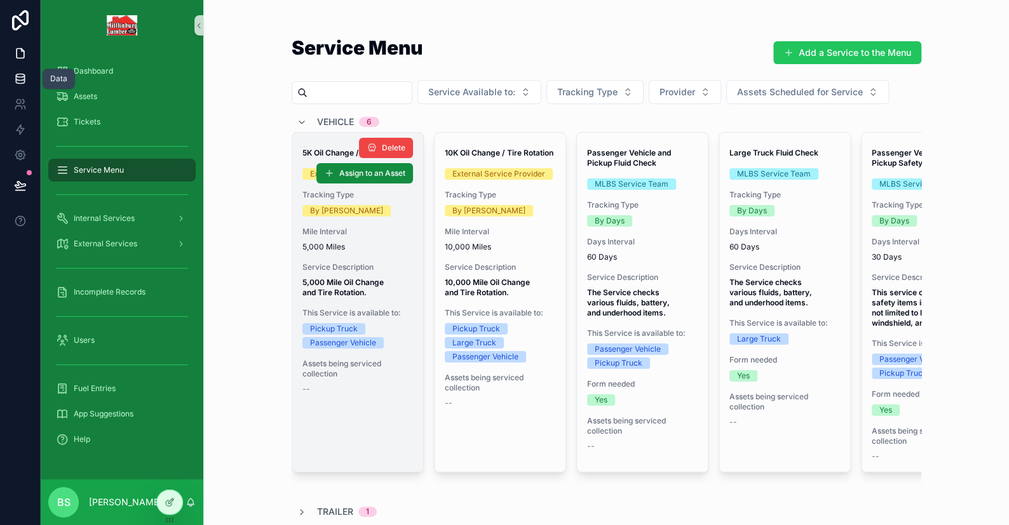
click at [20, 77] on icon at bounding box center [20, 75] width 8 height 3
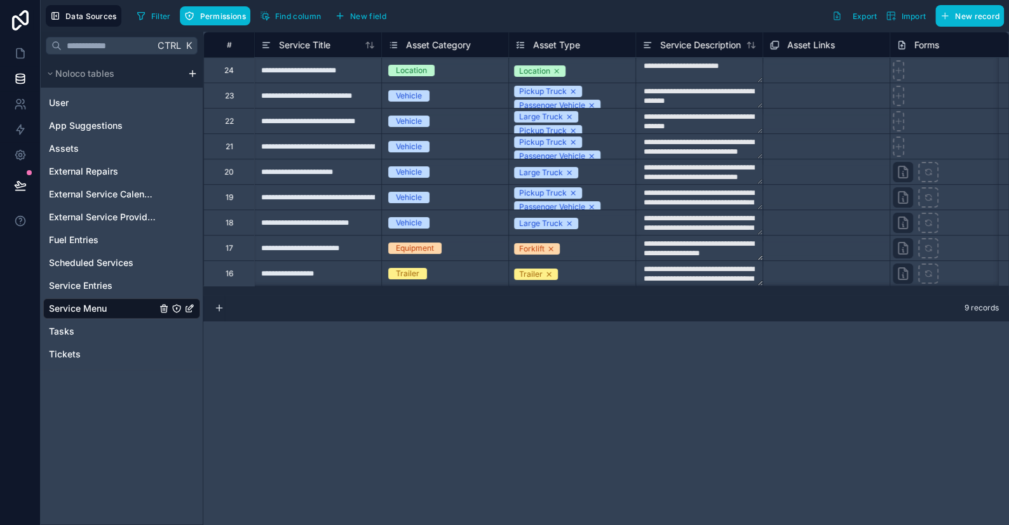
click at [540, 44] on span "Asset Type" at bounding box center [556, 45] width 47 height 13
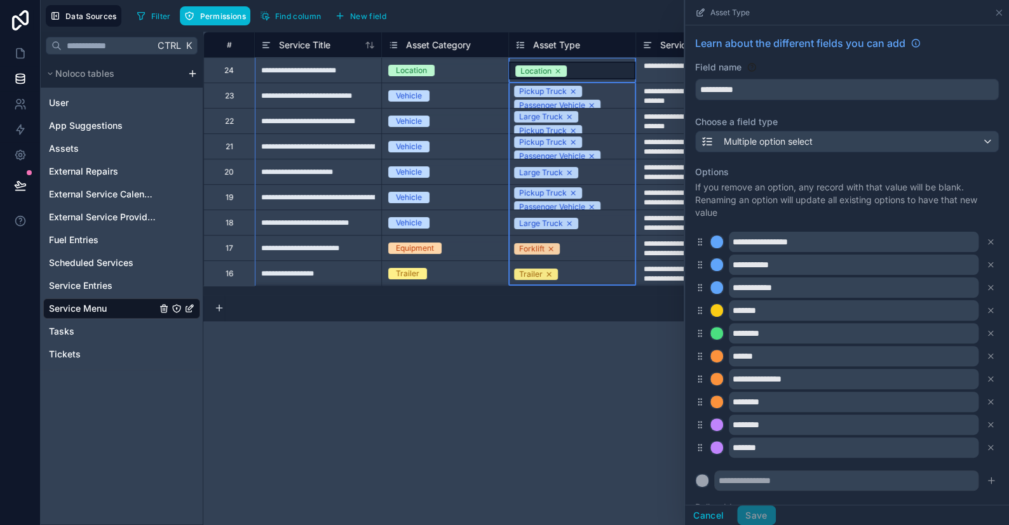
click at [540, 44] on span "Asset Type" at bounding box center [556, 45] width 47 height 13
click at [494, 393] on div "**********" at bounding box center [606, 279] width 806 height 494
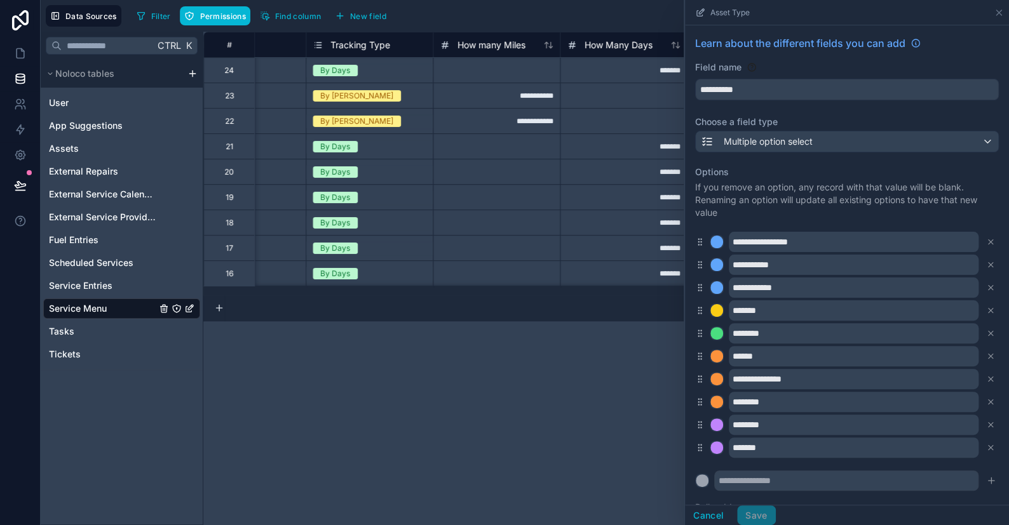
scroll to position [0, 722]
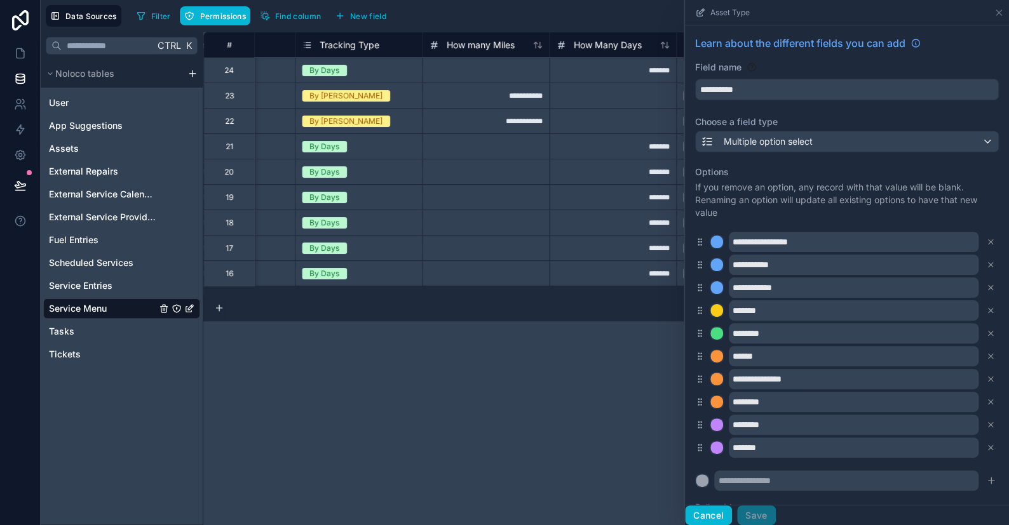
click at [708, 513] on button "Cancel" at bounding box center [708, 516] width 47 height 20
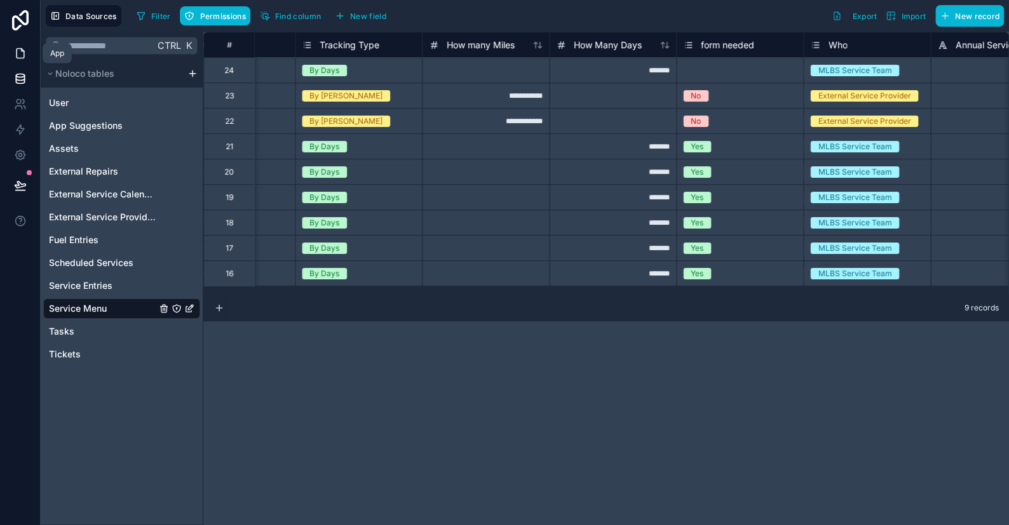
click at [27, 53] on link at bounding box center [20, 53] width 40 height 25
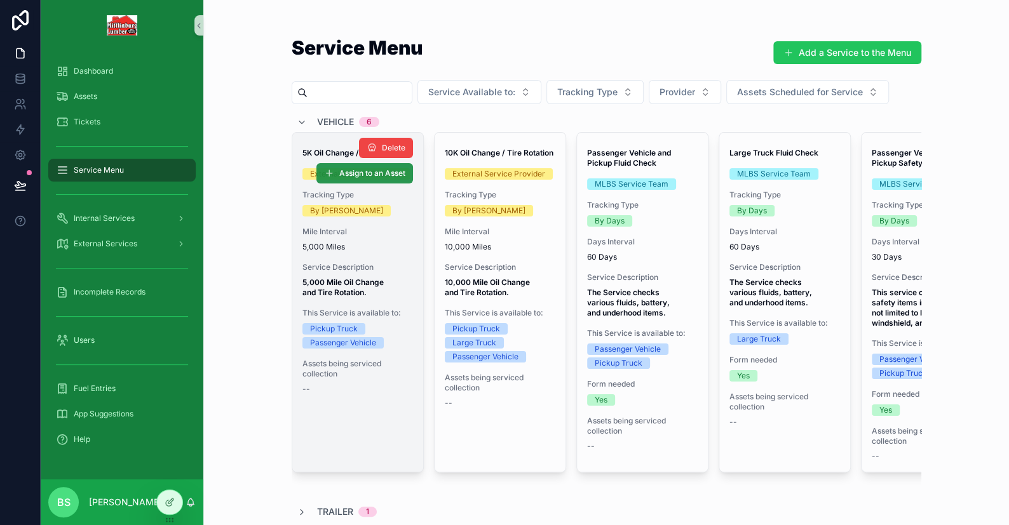
click at [356, 170] on span "Assign to an Asset" at bounding box center [372, 173] width 66 height 10
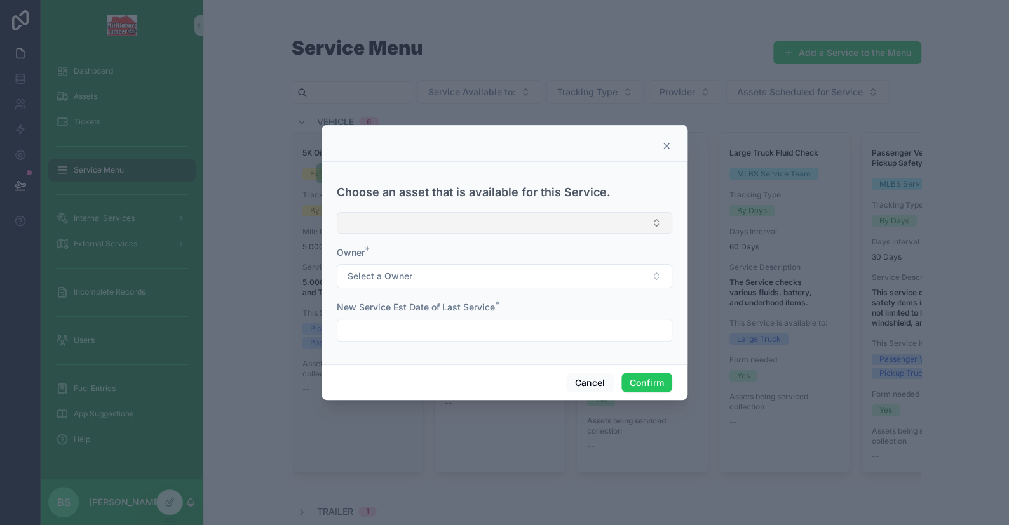
click at [404, 217] on button "Select Button" at bounding box center [504, 223] width 335 height 22
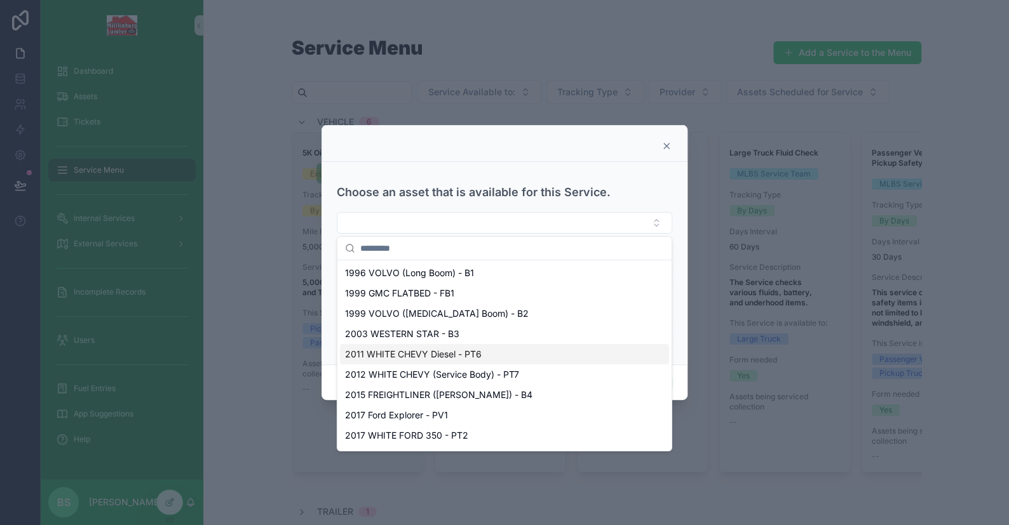
click at [442, 354] on span "2011 WHITE CHEVY Diesel - PT6" at bounding box center [413, 354] width 137 height 13
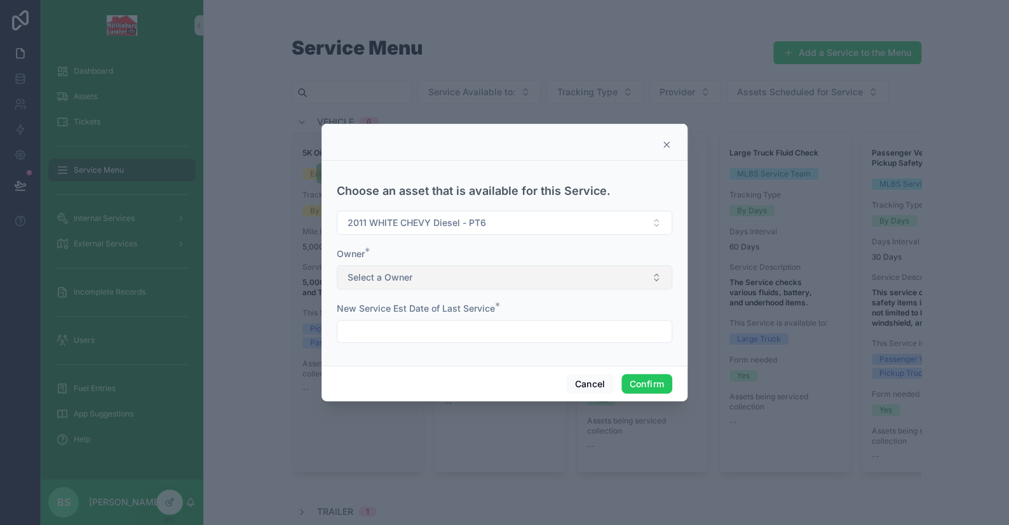
click at [378, 280] on span "Select a Owner" at bounding box center [379, 277] width 65 height 13
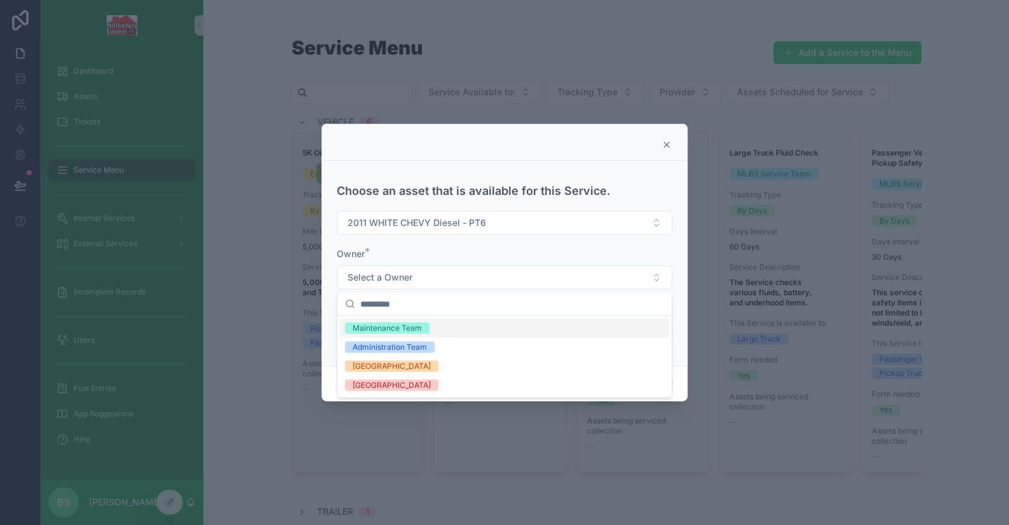
click at [384, 325] on div "Maintenance Team" at bounding box center [387, 328] width 69 height 11
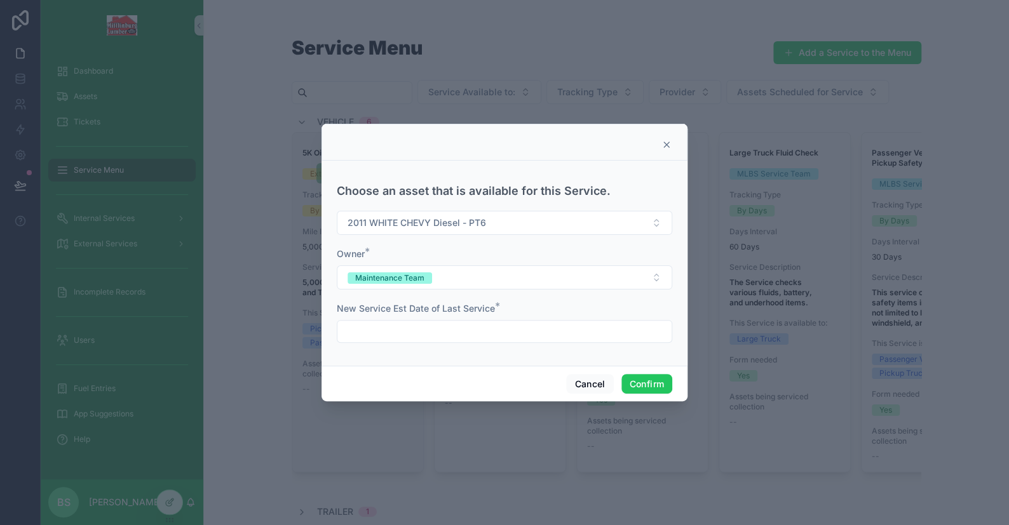
click at [452, 337] on input "text" at bounding box center [504, 332] width 334 height 18
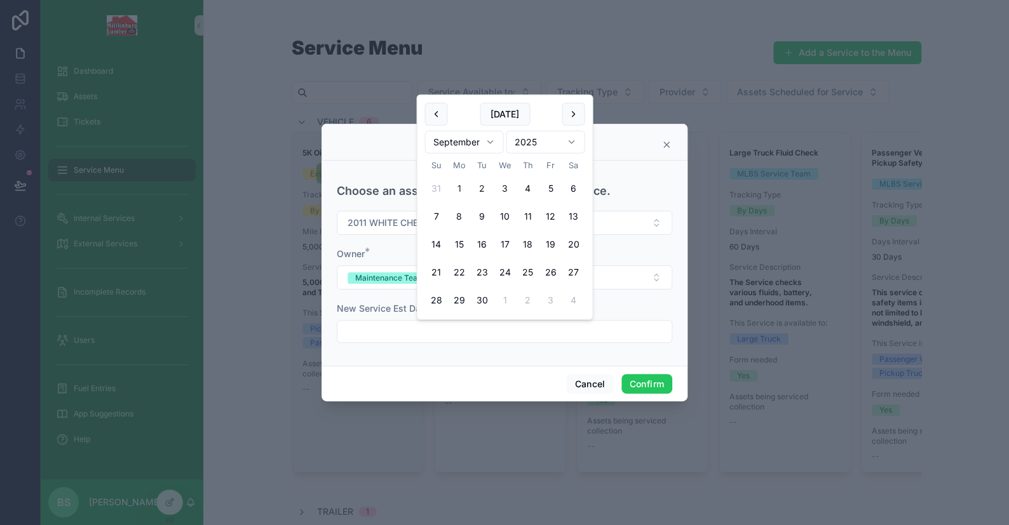
click at [454, 184] on button "1" at bounding box center [458, 188] width 23 height 23
type input "********"
click at [637, 382] on button "Confirm" at bounding box center [646, 384] width 51 height 20
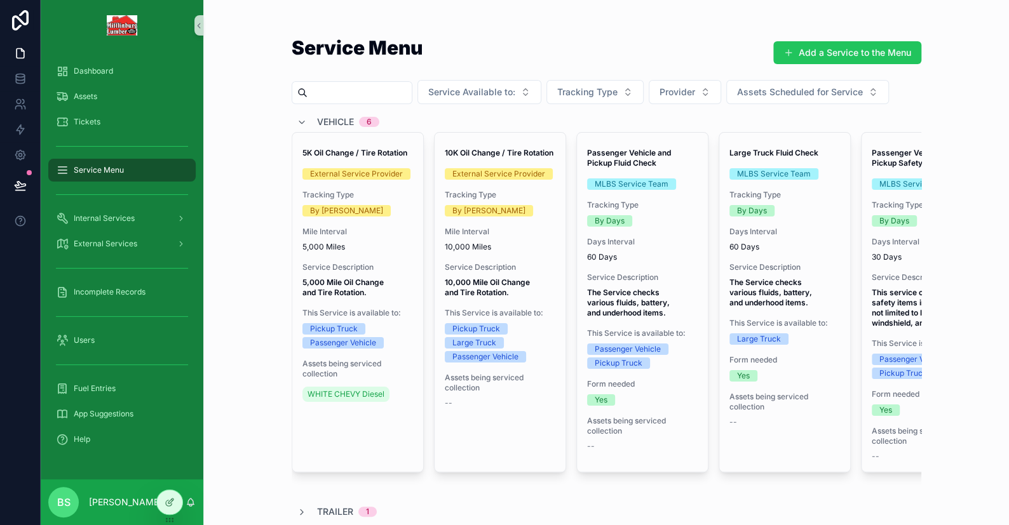
click at [0, 0] on span "Assign to an Asset" at bounding box center [0, 0] width 0 height 0
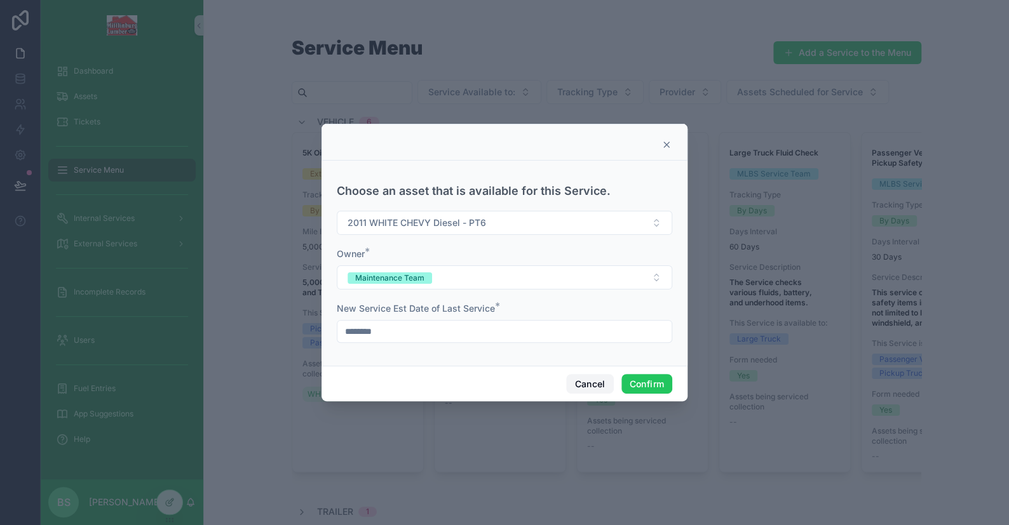
click at [595, 379] on button "Cancel" at bounding box center [589, 384] width 47 height 20
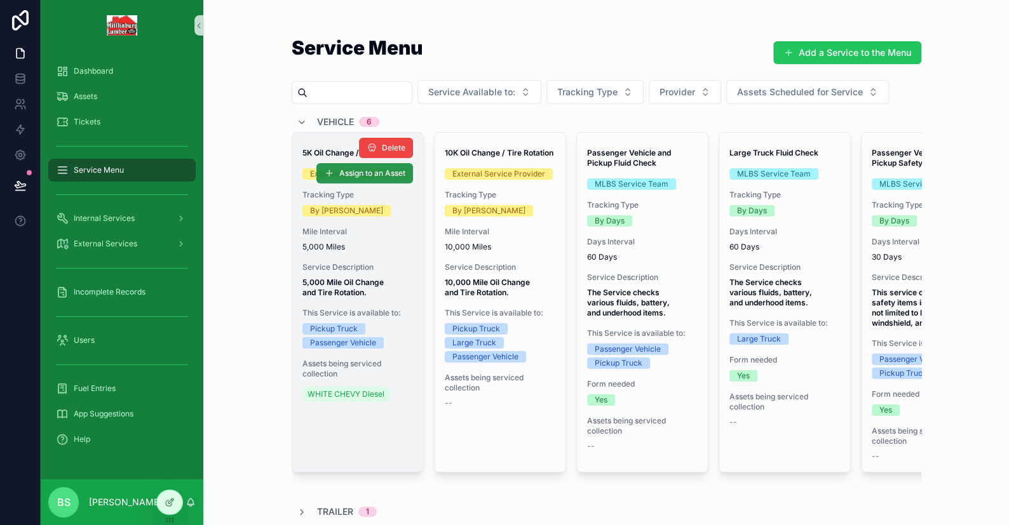
click at [356, 171] on span "Assign to an Asset" at bounding box center [372, 173] width 66 height 10
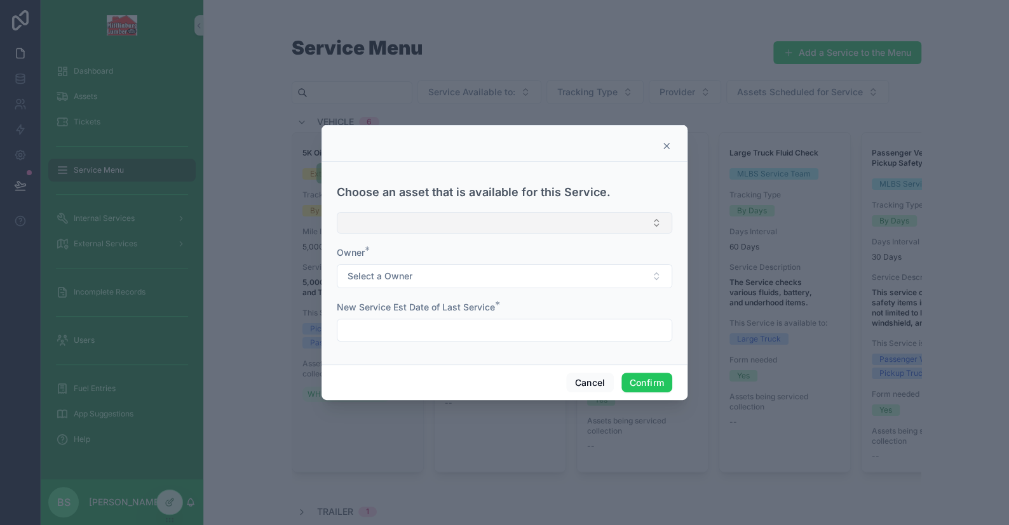
click at [405, 221] on button "Select Button" at bounding box center [504, 223] width 335 height 22
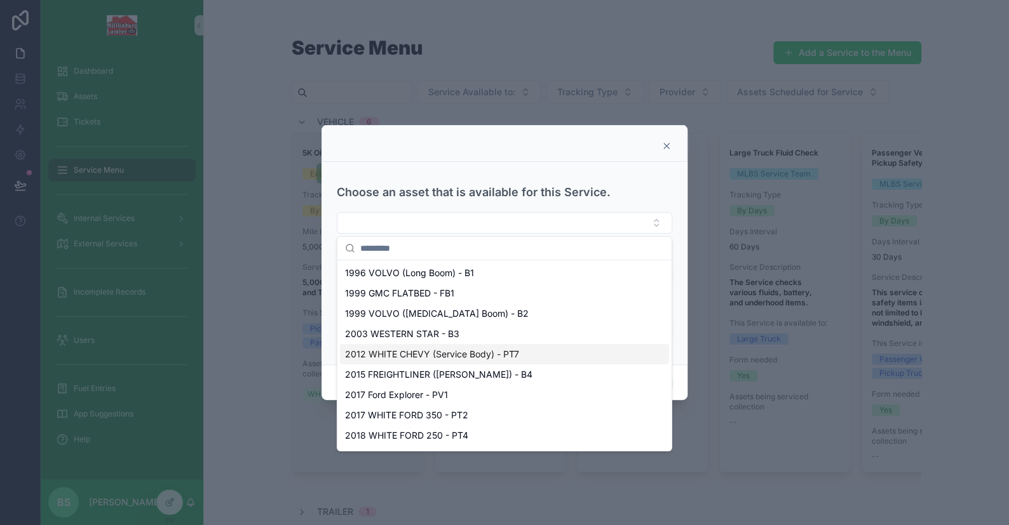
click at [387, 357] on span "2012 WHITE CHEVY (Service Body) - PT7" at bounding box center [432, 354] width 174 height 13
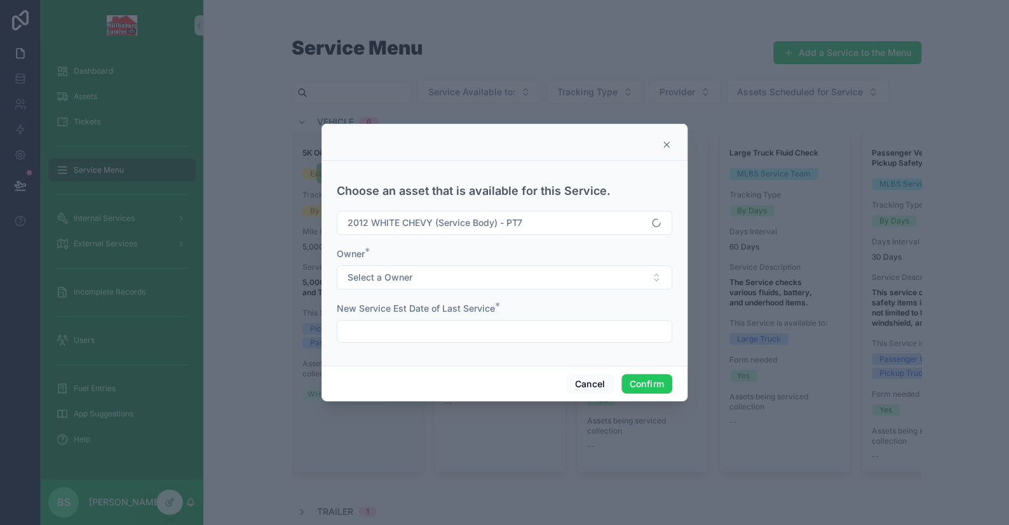
click at [414, 334] on input "text" at bounding box center [504, 332] width 334 height 18
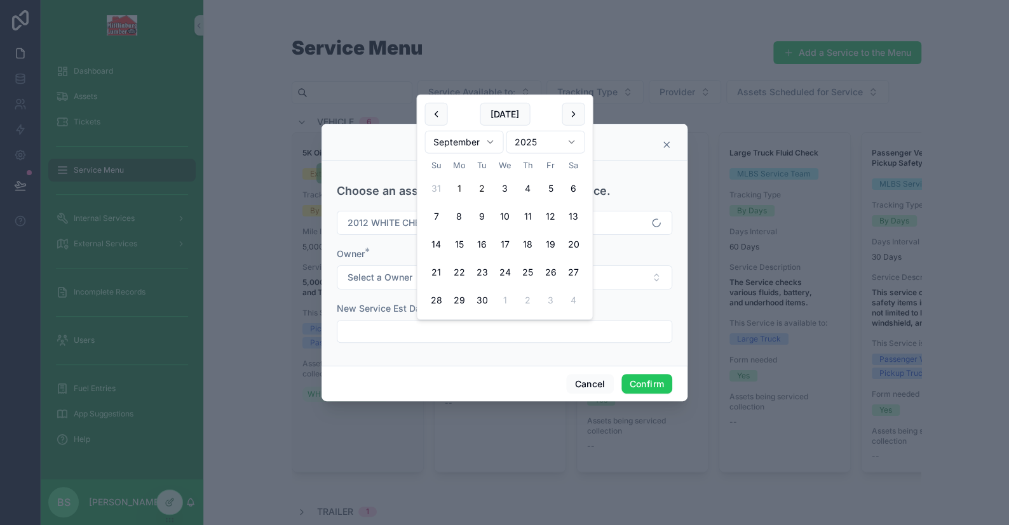
click at [460, 189] on button "1" at bounding box center [458, 188] width 23 height 23
type input "********"
click at [642, 391] on button "Confirm" at bounding box center [646, 384] width 51 height 20
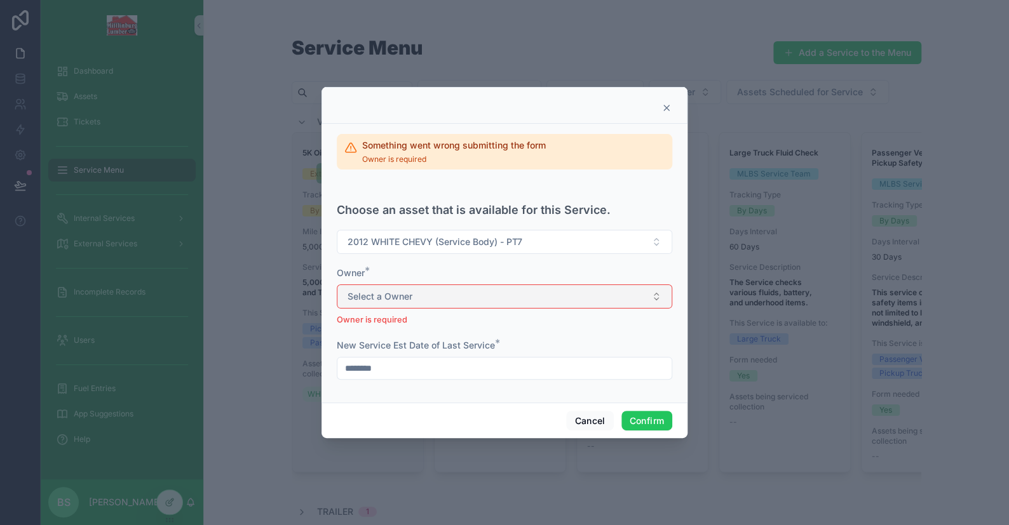
click at [396, 299] on span "Select a Owner" at bounding box center [379, 296] width 65 height 13
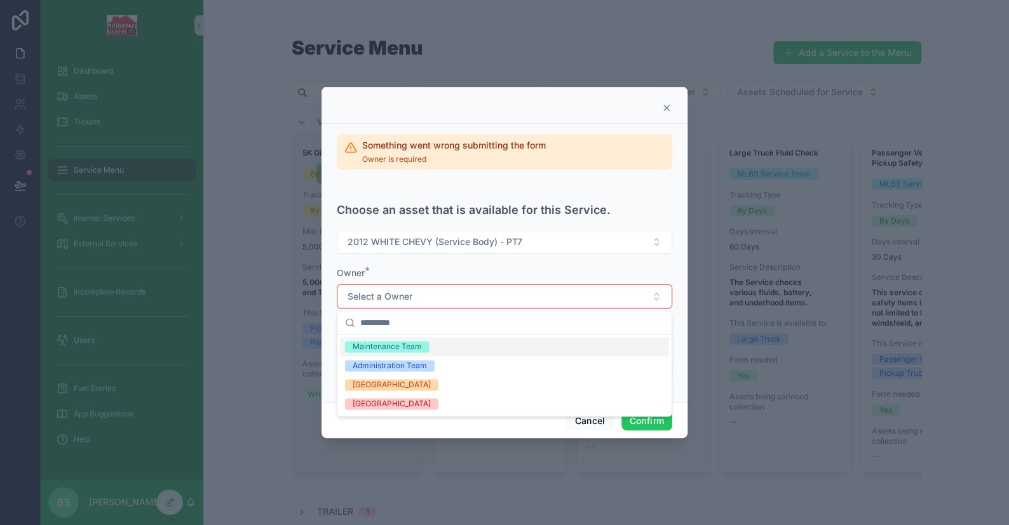
click at [391, 351] on div "Maintenance Team" at bounding box center [387, 346] width 69 height 11
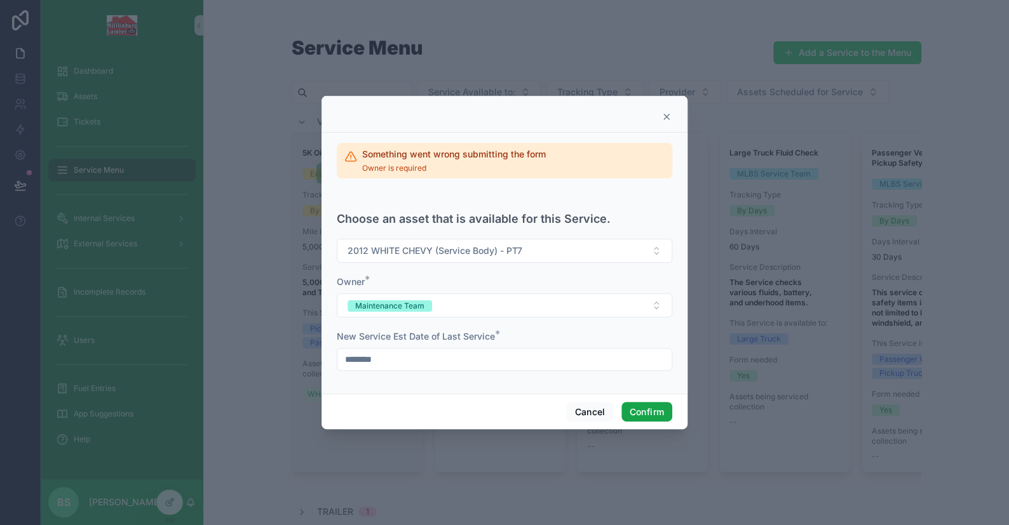
click at [640, 414] on button "Confirm" at bounding box center [646, 412] width 51 height 20
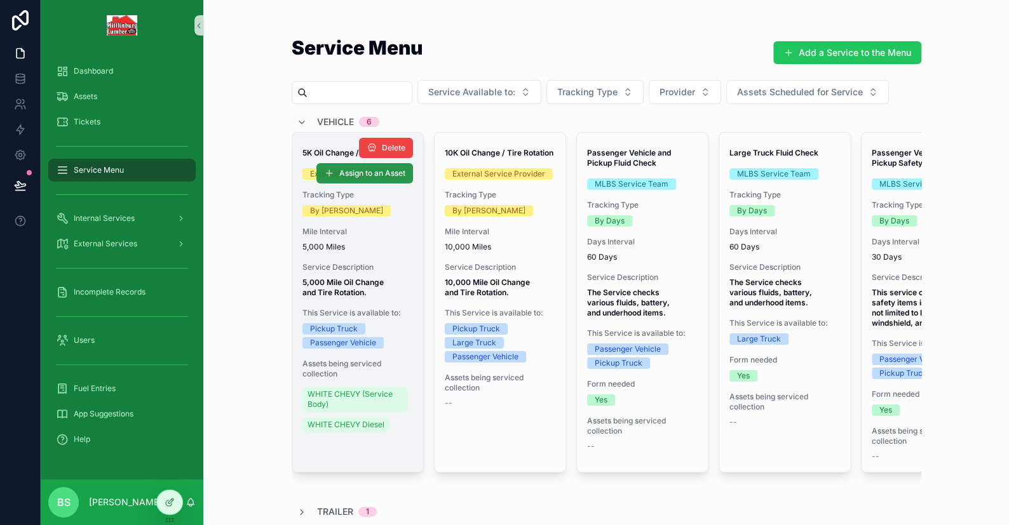
click at [339, 169] on span "Assign to an Asset" at bounding box center [372, 173] width 66 height 10
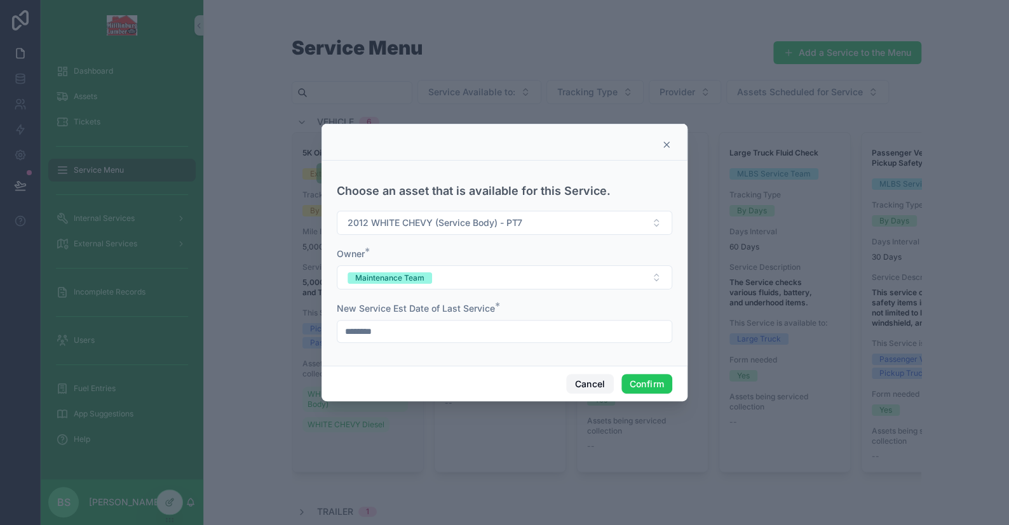
click at [577, 384] on button "Cancel" at bounding box center [589, 384] width 47 height 20
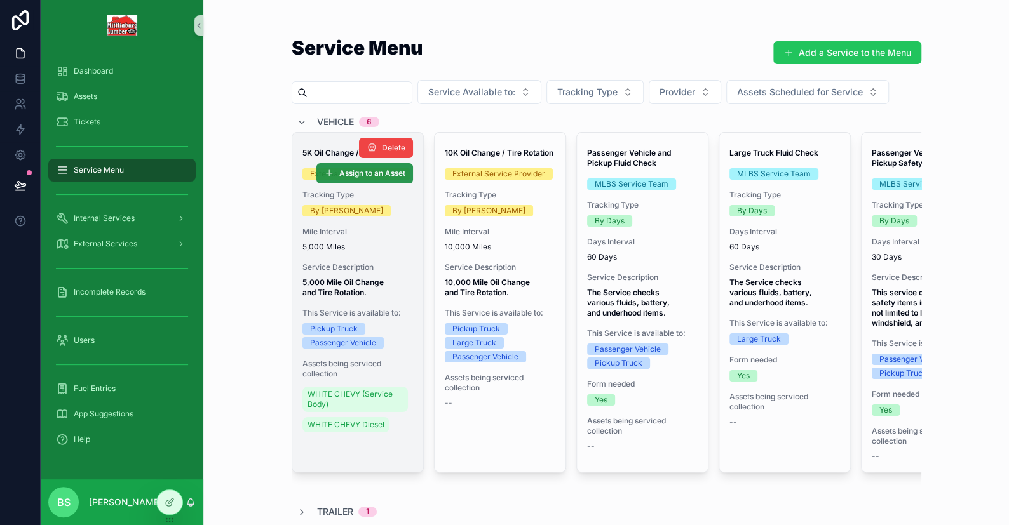
click at [330, 175] on button "Assign to an Asset" at bounding box center [364, 173] width 97 height 20
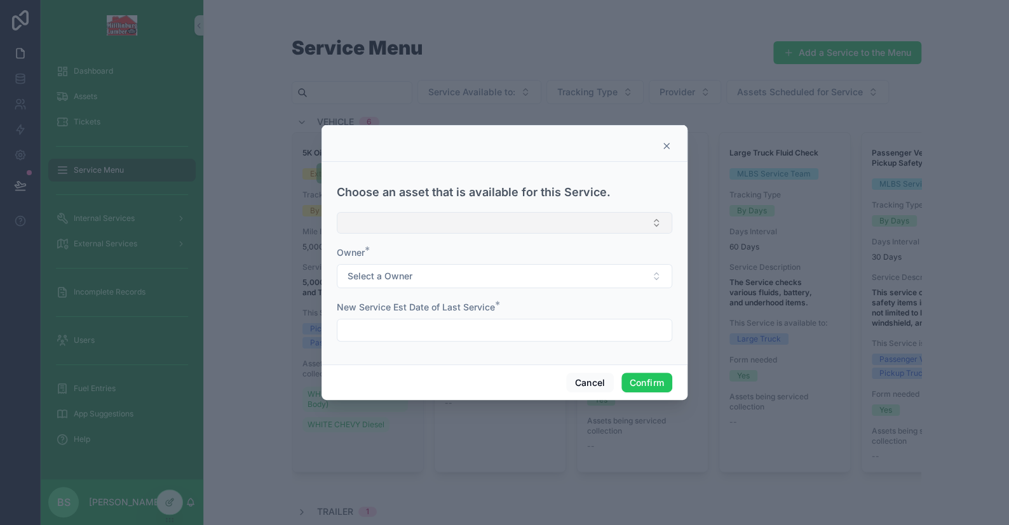
click at [351, 222] on button "Select Button" at bounding box center [504, 223] width 335 height 22
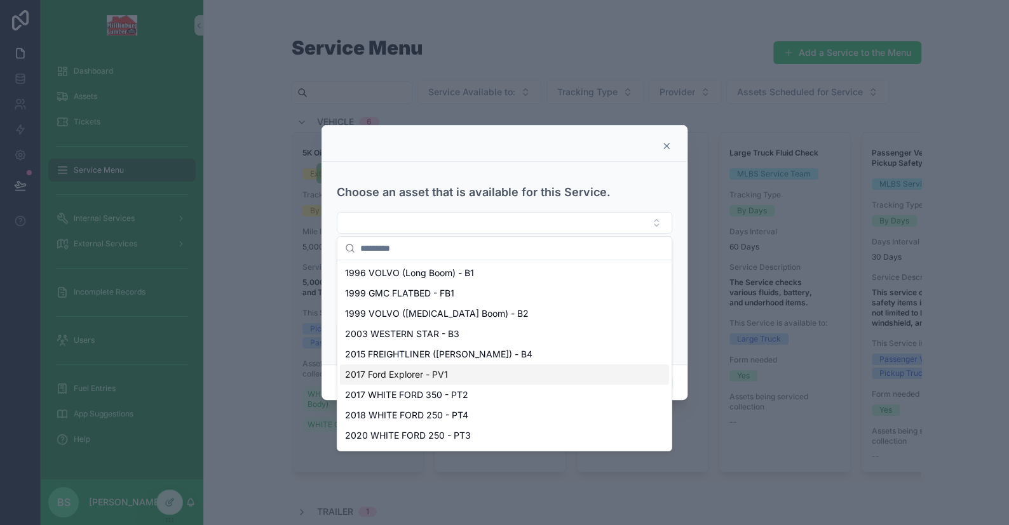
click at [401, 375] on span "2017 Ford Explorer - PV1" at bounding box center [396, 374] width 103 height 13
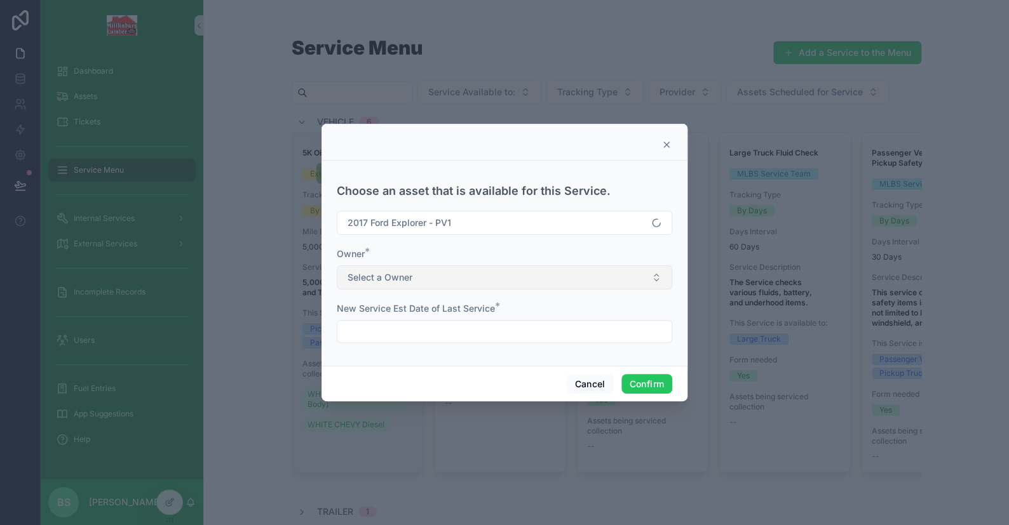
click at [376, 275] on span "Select a Owner" at bounding box center [379, 277] width 65 height 13
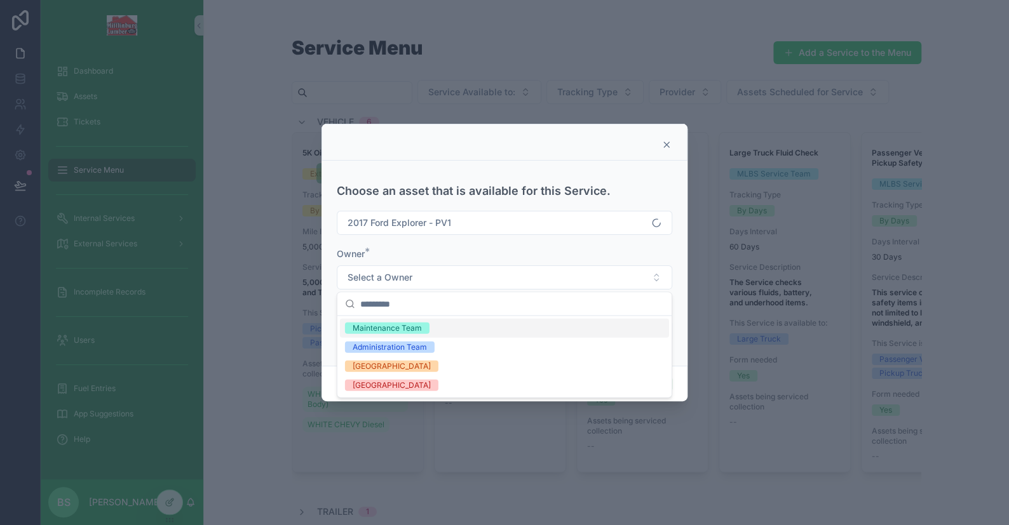
click at [361, 329] on div "Maintenance Team" at bounding box center [387, 328] width 69 height 11
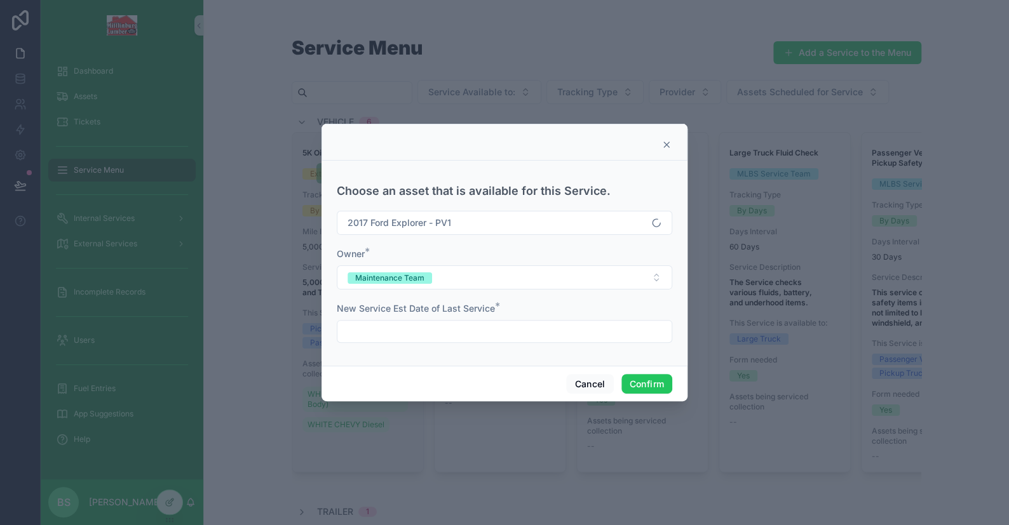
click at [367, 335] on input "text" at bounding box center [504, 332] width 334 height 18
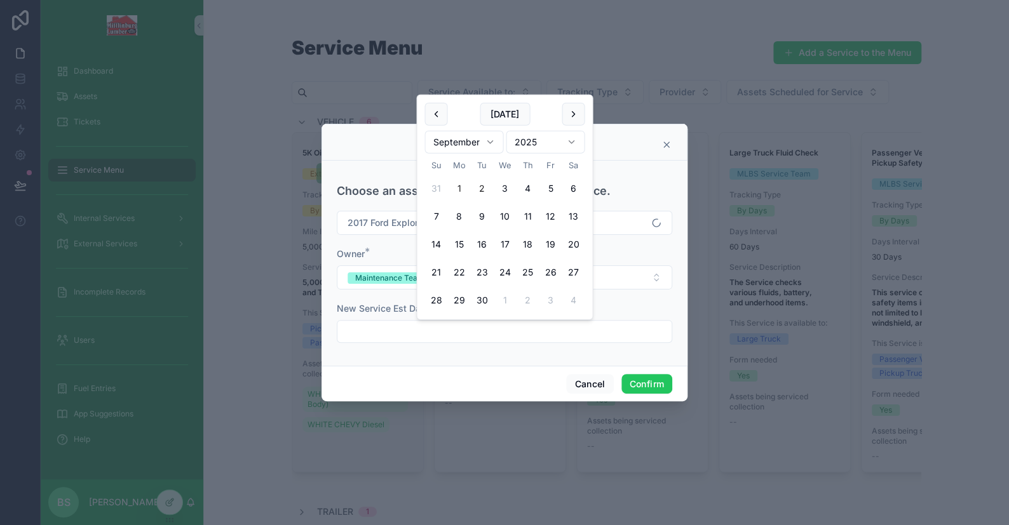
click at [464, 191] on button "1" at bounding box center [458, 188] width 23 height 23
type input "********"
click at [652, 389] on button "Confirm" at bounding box center [646, 384] width 51 height 20
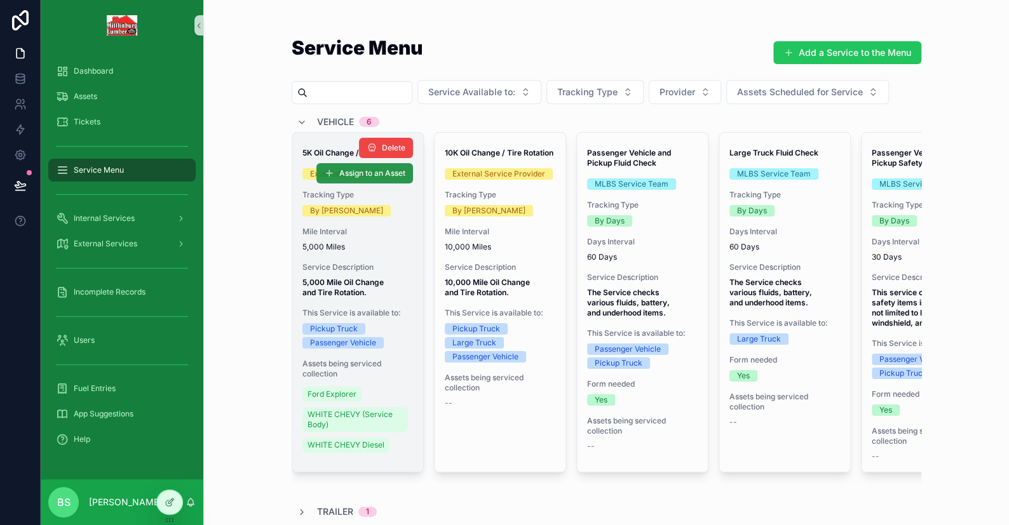
click at [356, 171] on span "Assign to an Asset" at bounding box center [372, 173] width 66 height 10
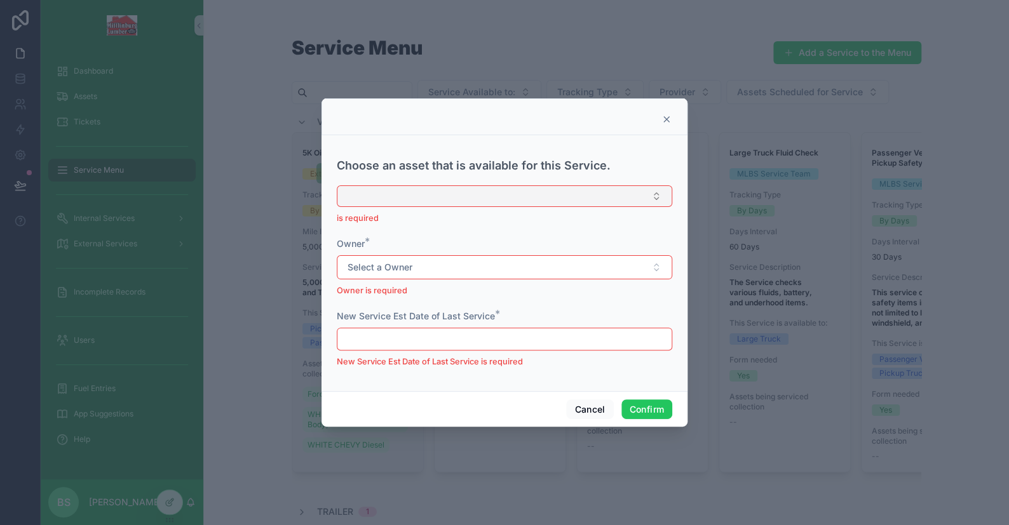
click at [402, 202] on button "Select Button" at bounding box center [504, 197] width 335 height 22
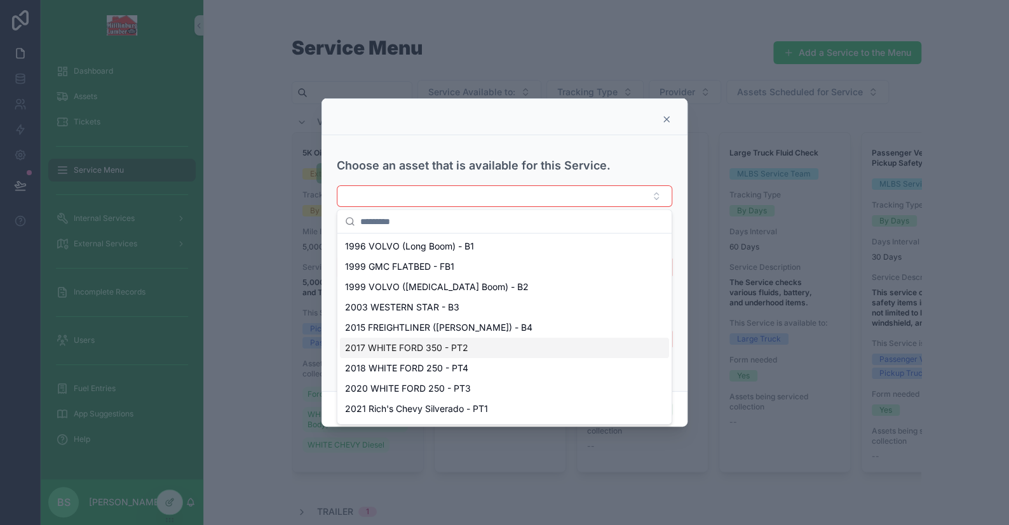
click at [446, 346] on span "2017 WHITE FORD 350 - PT2" at bounding box center [406, 348] width 123 height 13
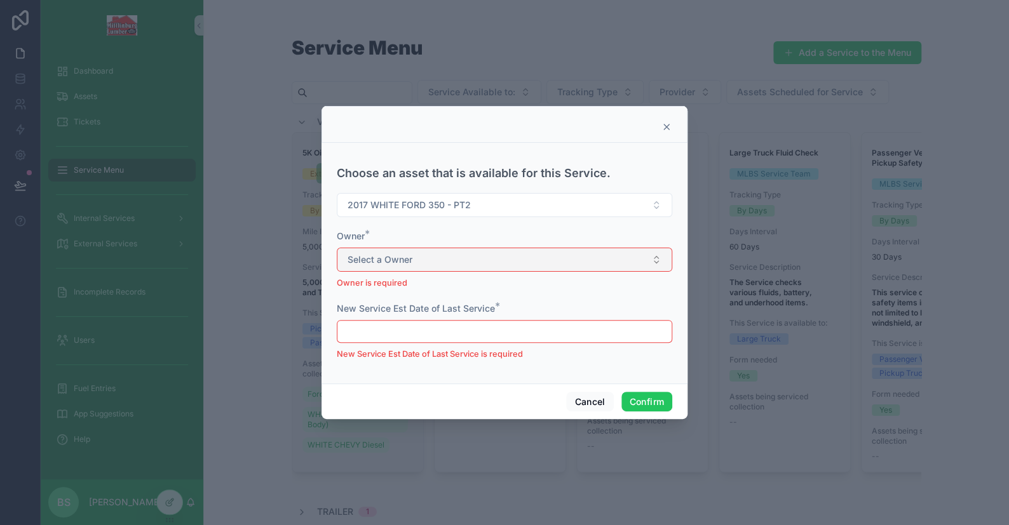
click at [384, 253] on span "Select a Owner" at bounding box center [379, 259] width 65 height 13
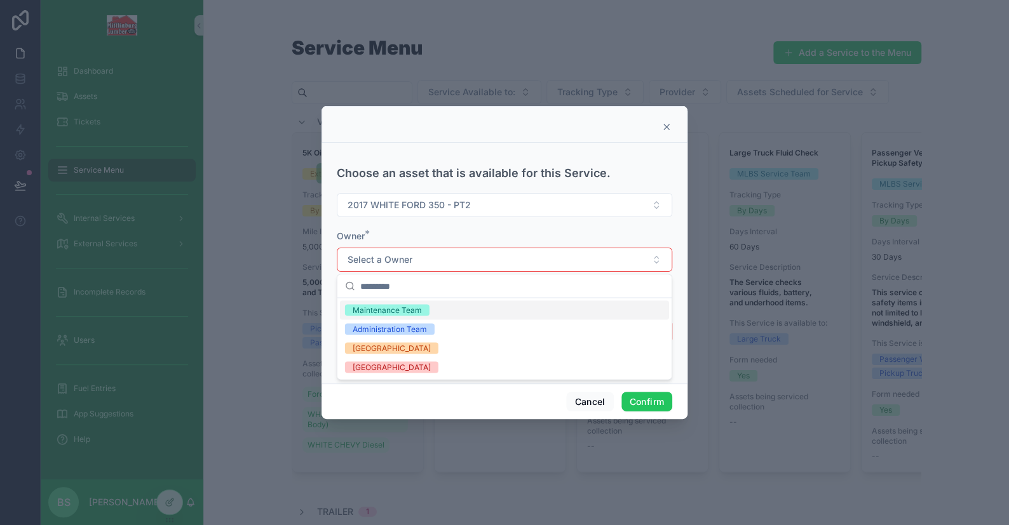
click at [395, 306] on div "Maintenance Team" at bounding box center [387, 309] width 69 height 11
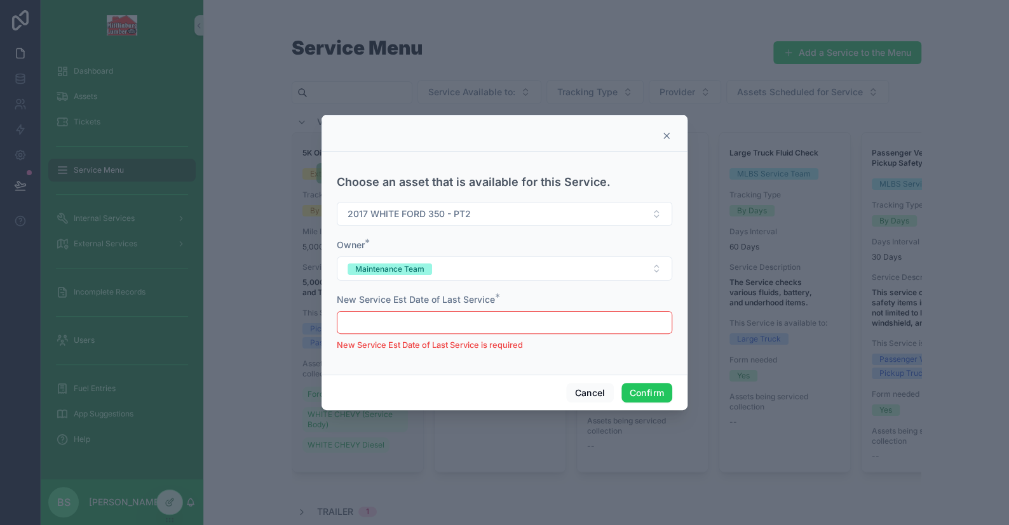
click at [396, 327] on input "text" at bounding box center [504, 323] width 334 height 18
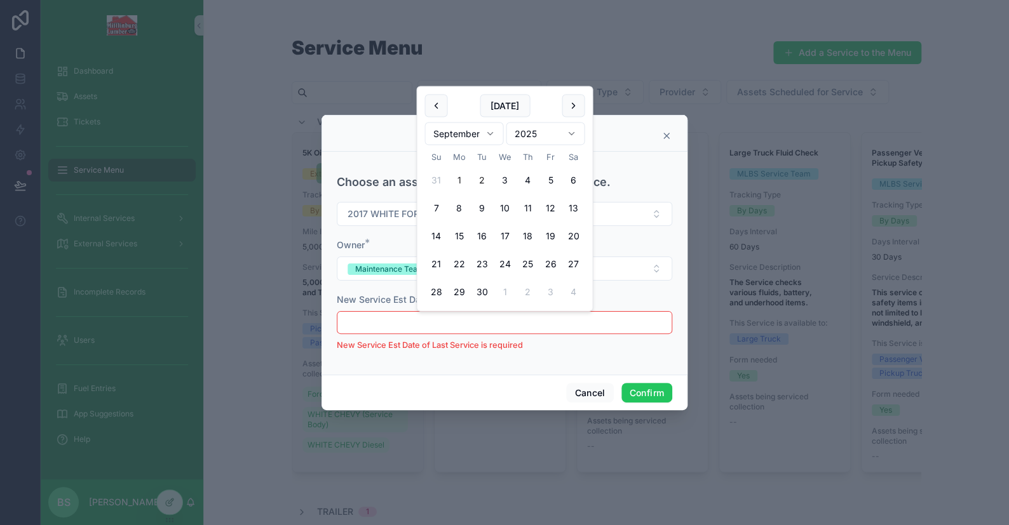
click at [461, 181] on button "1" at bounding box center [458, 180] width 23 height 23
type input "********"
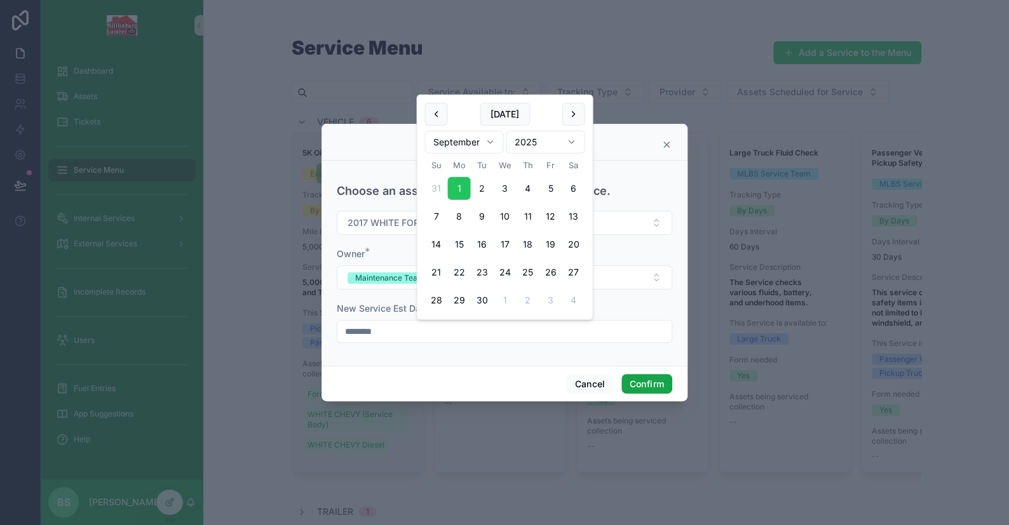
click at [645, 384] on button "Confirm" at bounding box center [646, 384] width 51 height 20
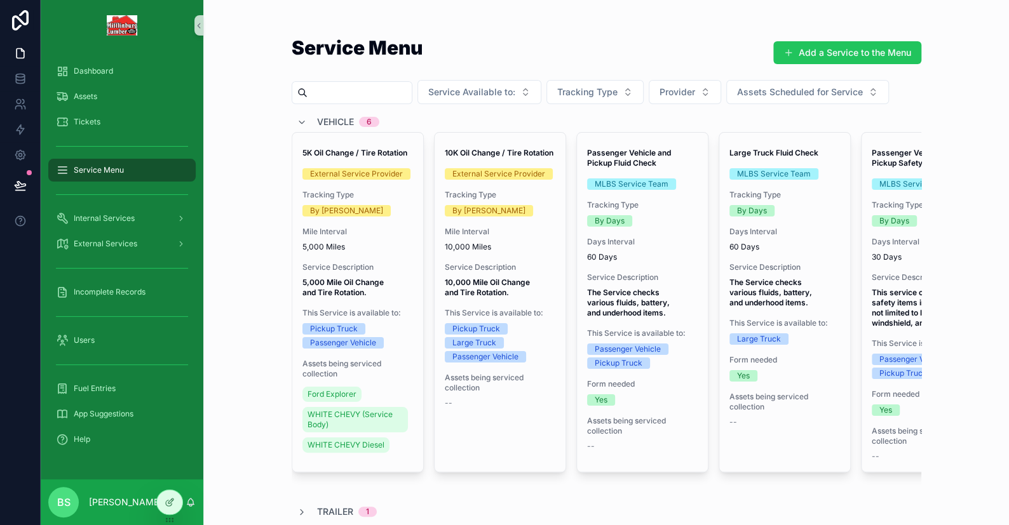
click at [0, 0] on span "Assign to an Asset" at bounding box center [0, 0] width 0 height 0
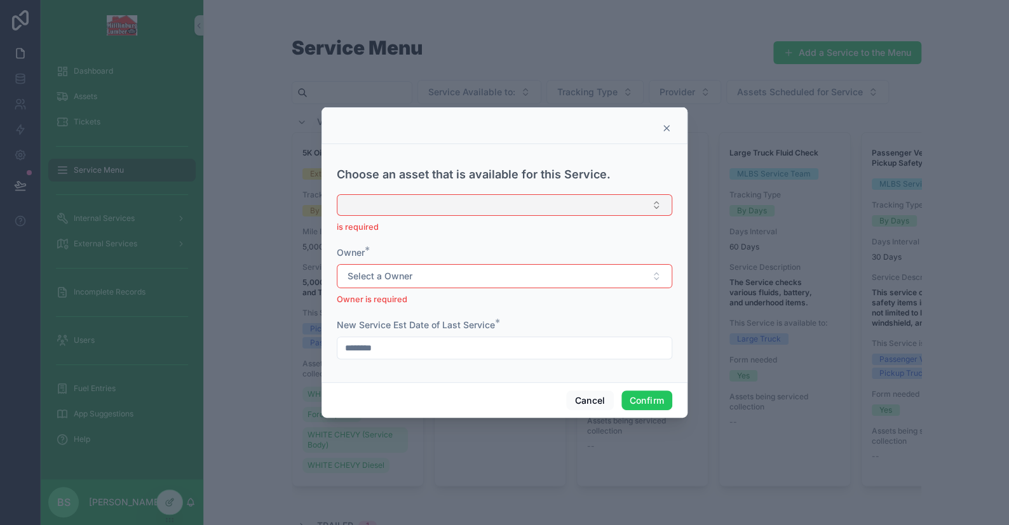
click at [436, 215] on button "Select Button" at bounding box center [504, 205] width 335 height 22
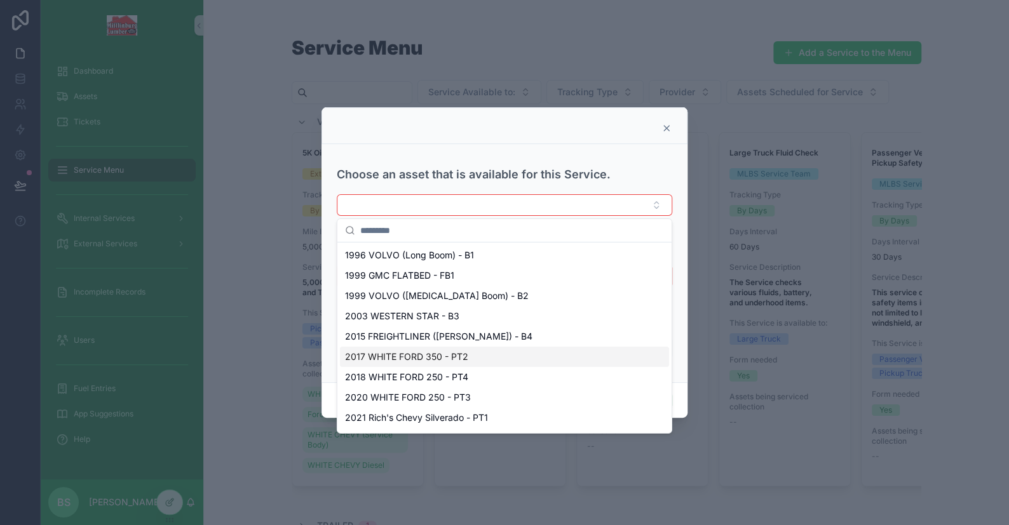
click at [454, 354] on span "2017 WHITE FORD 350 - PT2" at bounding box center [406, 357] width 123 height 13
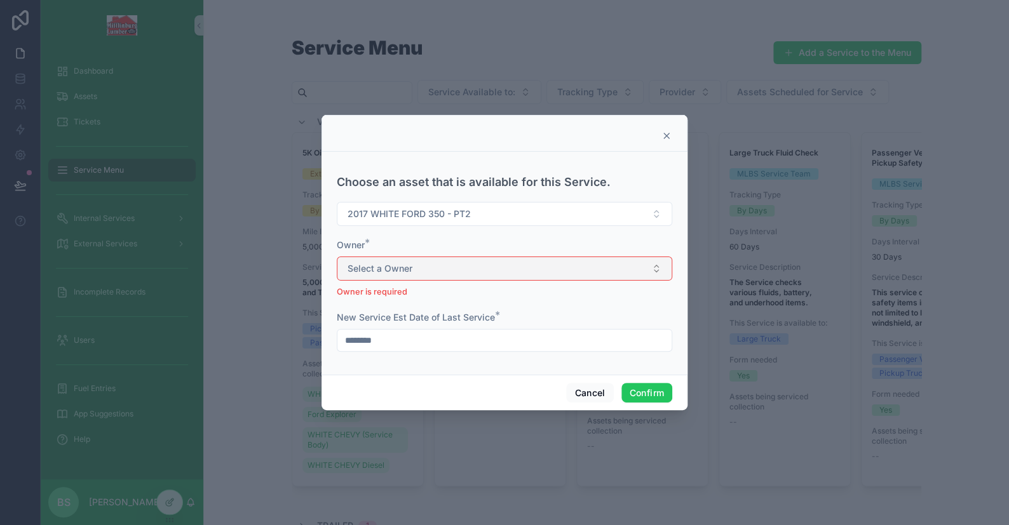
click at [365, 269] on span "Select a Owner" at bounding box center [379, 268] width 65 height 13
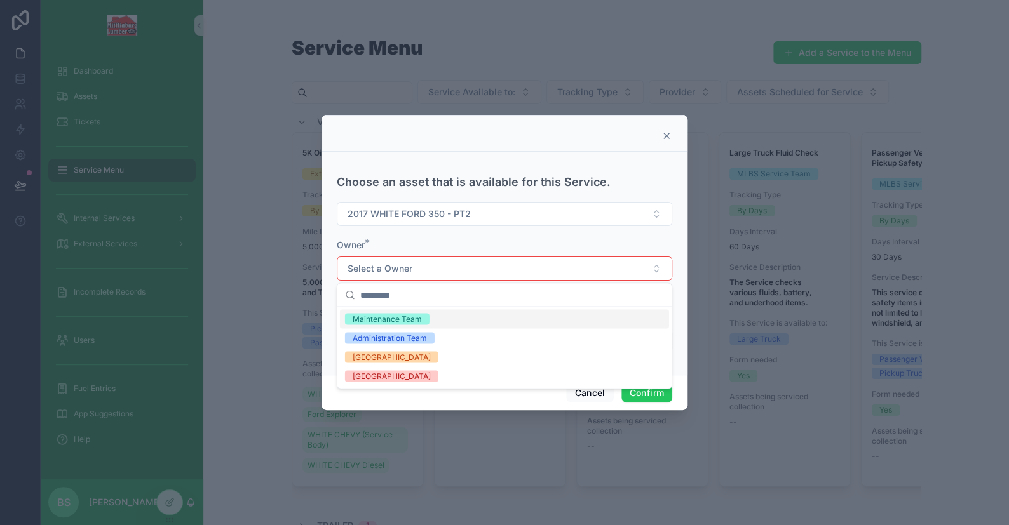
click at [372, 316] on div "Maintenance Team" at bounding box center [387, 318] width 69 height 11
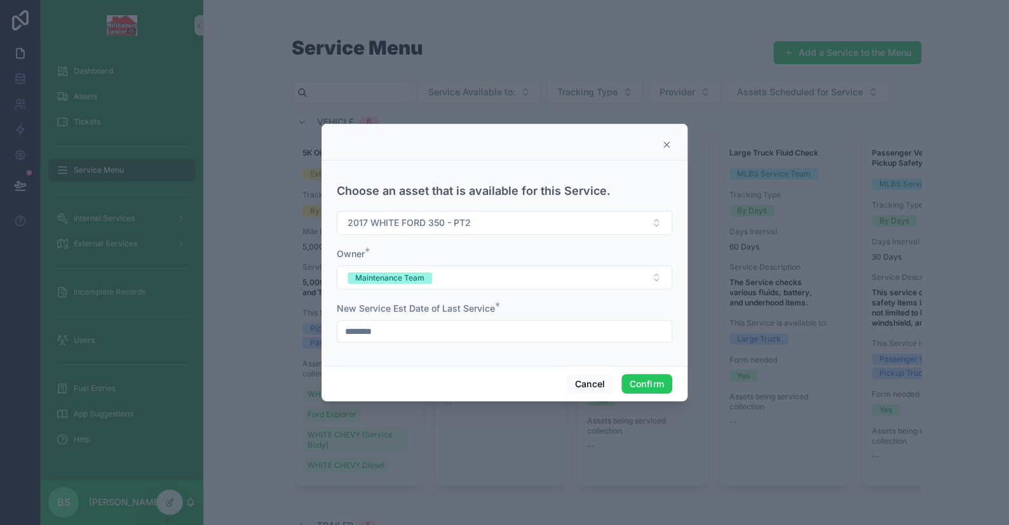
click at [382, 325] on input "********" at bounding box center [504, 332] width 334 height 18
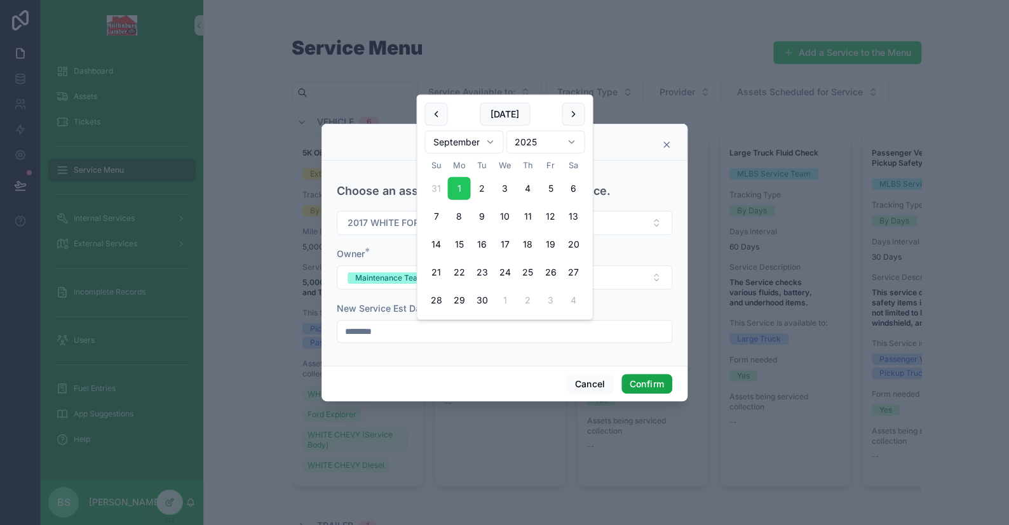
click at [663, 384] on button "Confirm" at bounding box center [646, 384] width 51 height 20
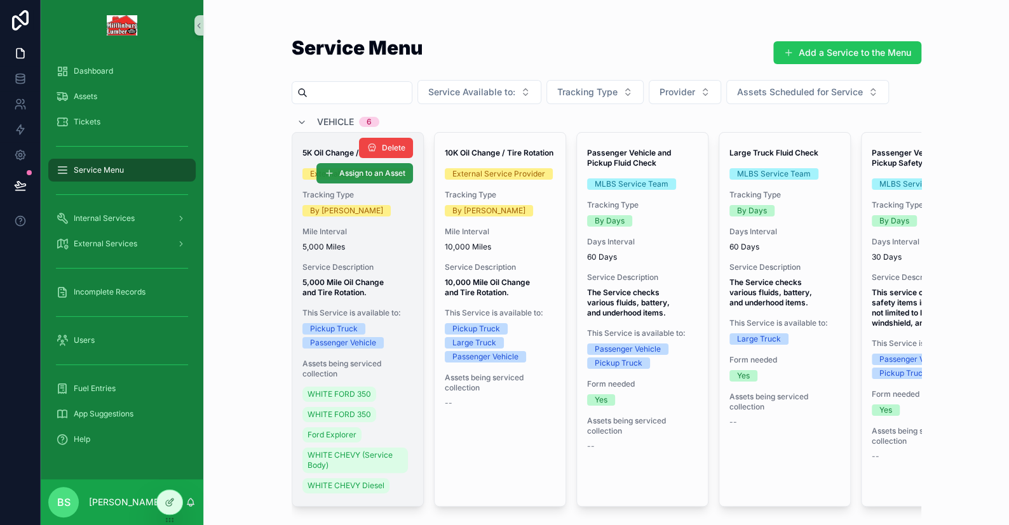
click at [347, 177] on span "Assign to an Asset" at bounding box center [372, 173] width 66 height 10
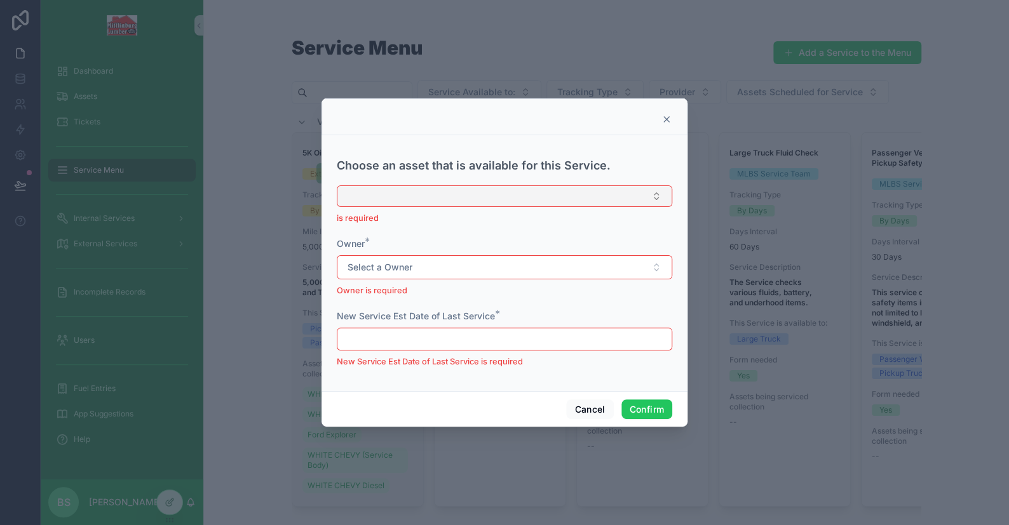
click at [414, 204] on button "Select Button" at bounding box center [504, 197] width 335 height 22
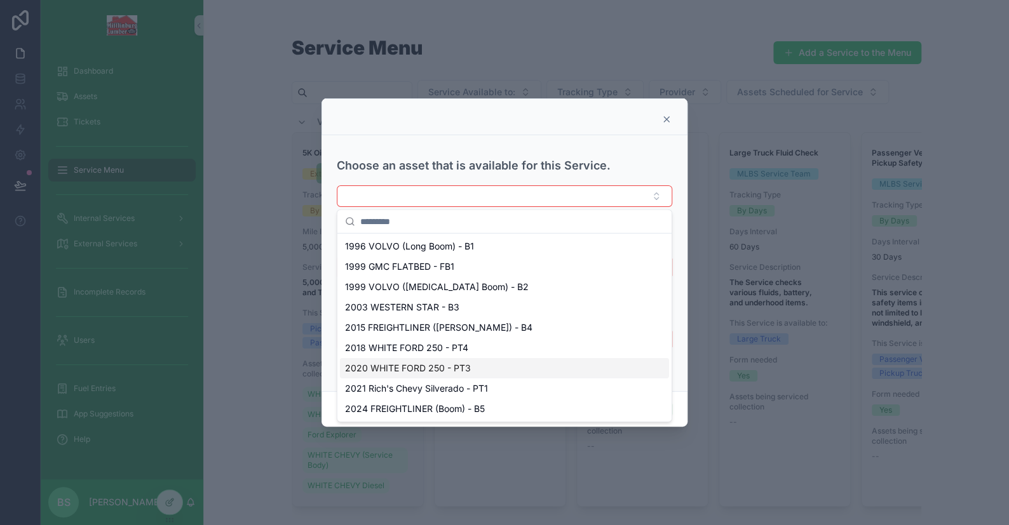
click at [461, 369] on span "2020 WHITE FORD 250 - PT3" at bounding box center [408, 368] width 126 height 13
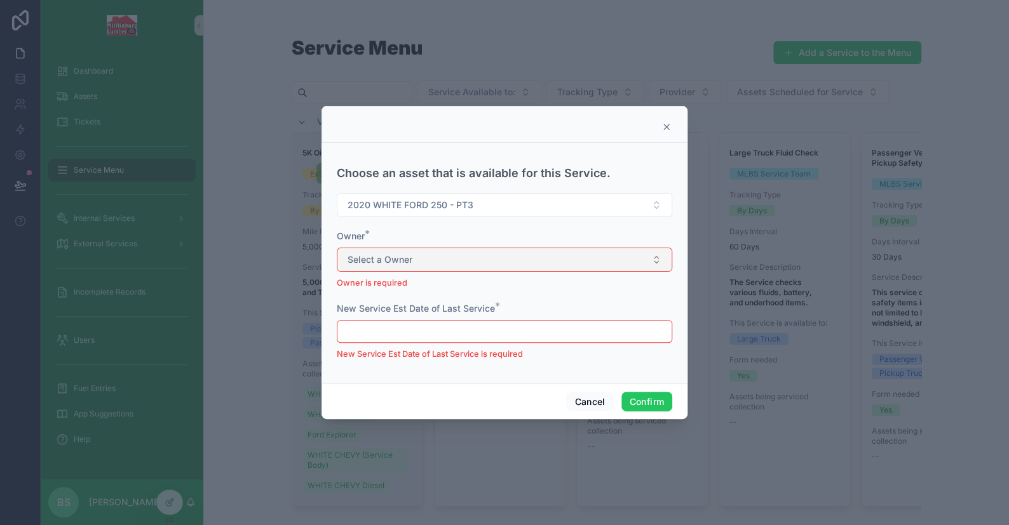
click at [390, 264] on span "Select a Owner" at bounding box center [379, 259] width 65 height 13
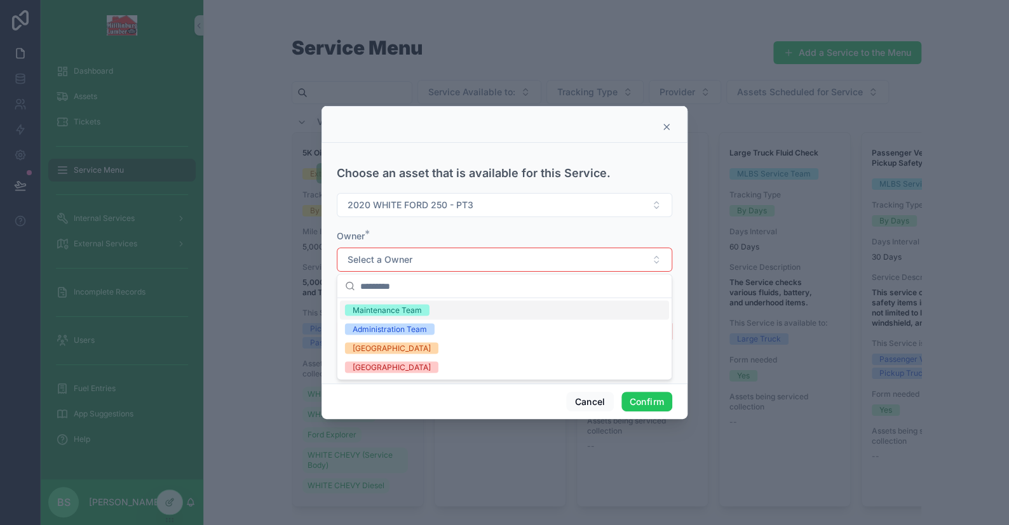
click at [403, 310] on div "Maintenance Team" at bounding box center [387, 309] width 69 height 11
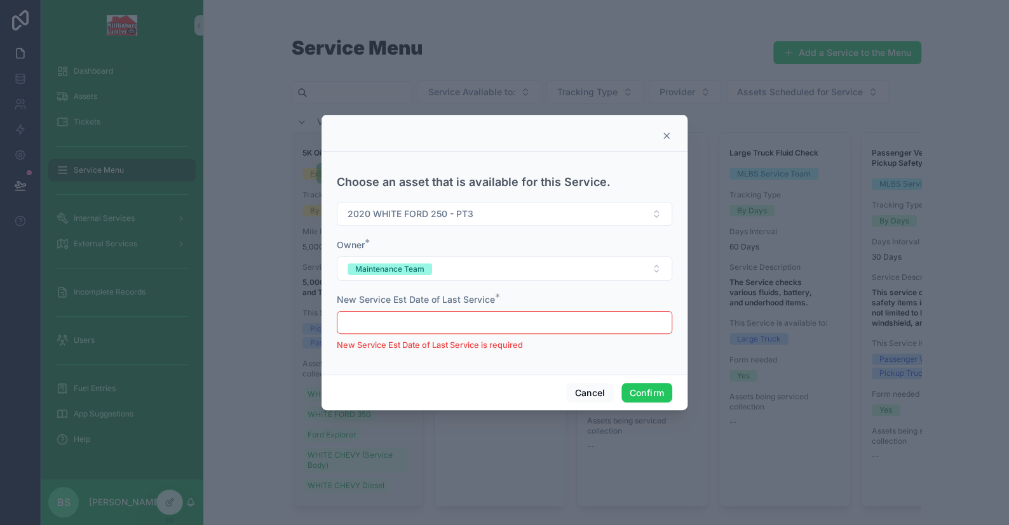
click at [436, 334] on div "New Service Est Date of Last Service is required" at bounding box center [504, 331] width 335 height 41
click at [435, 328] on input "text" at bounding box center [504, 323] width 334 height 18
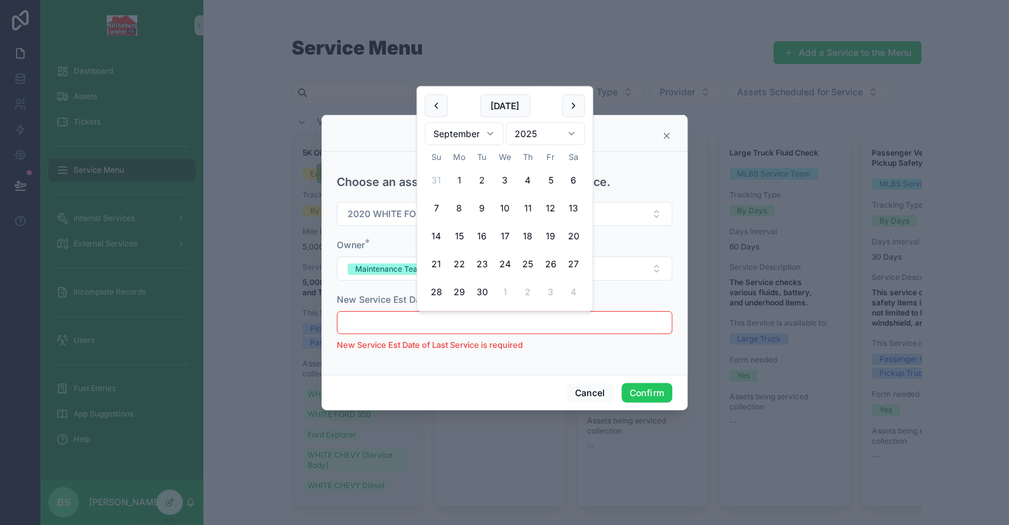
click at [462, 186] on button "1" at bounding box center [458, 180] width 23 height 23
type input "********"
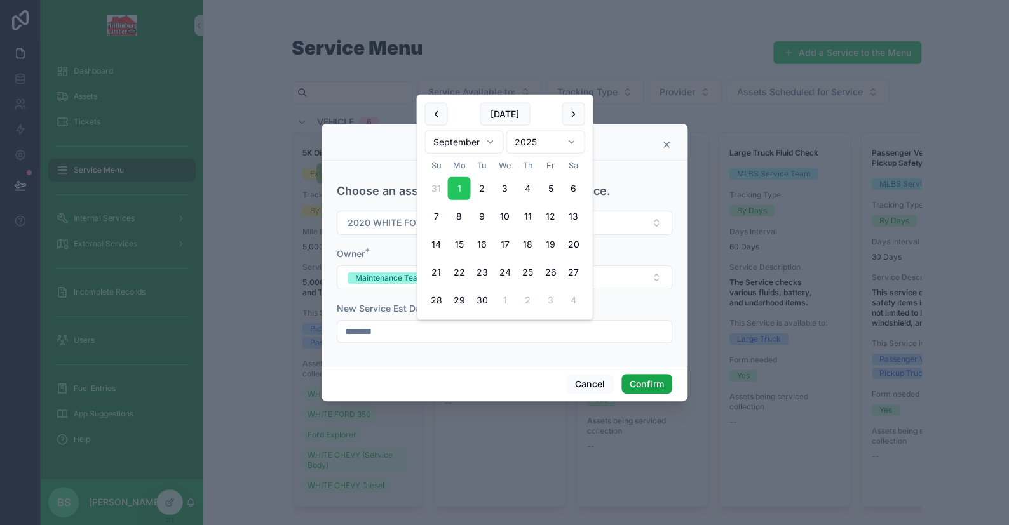
click at [652, 380] on button "Confirm" at bounding box center [646, 384] width 51 height 20
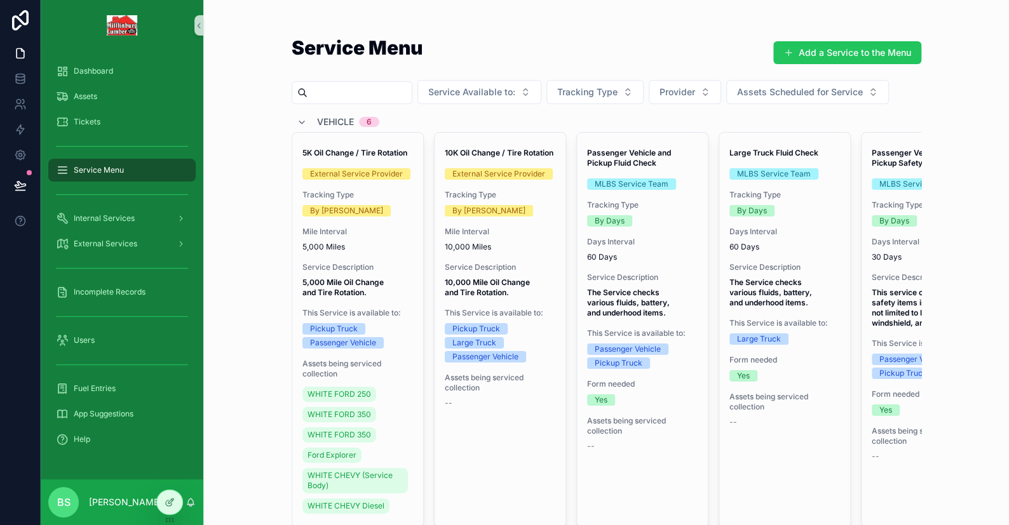
click at [257, 321] on div "Service Menu Add a Service to the Menu Service Available to: Tracking Type Prov…" at bounding box center [606, 262] width 806 height 525
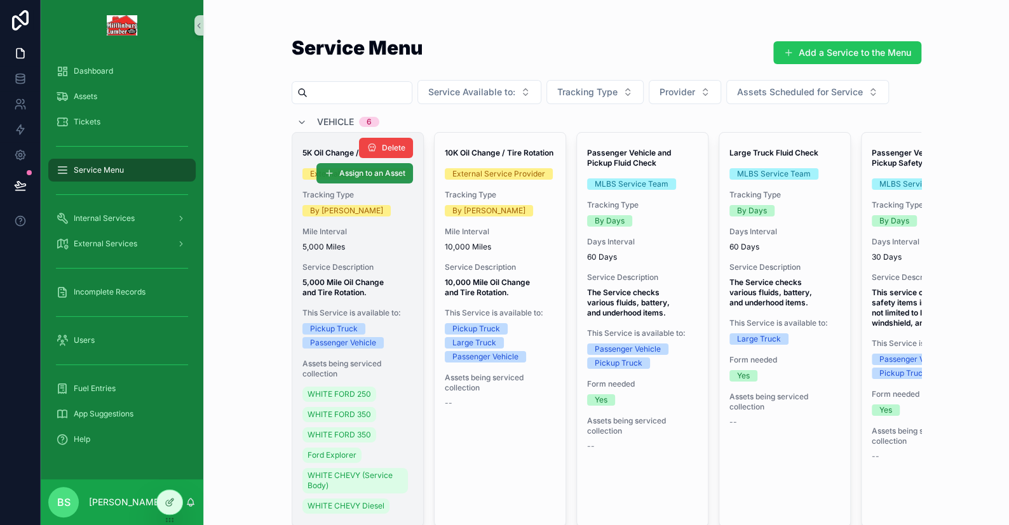
click at [339, 175] on span "Assign to an Asset" at bounding box center [372, 173] width 66 height 10
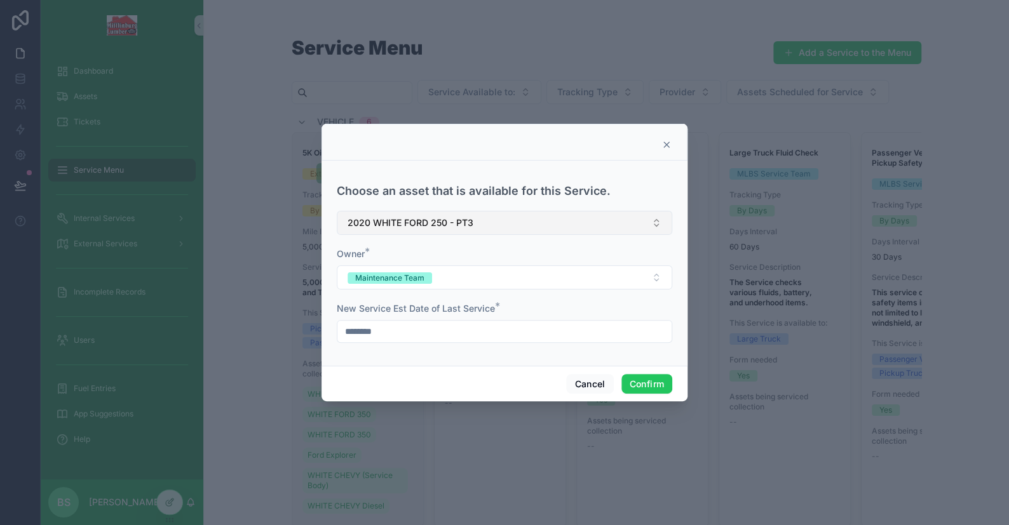
click at [396, 224] on span "2020 WHITE FORD 250 - PT3" at bounding box center [410, 223] width 126 height 13
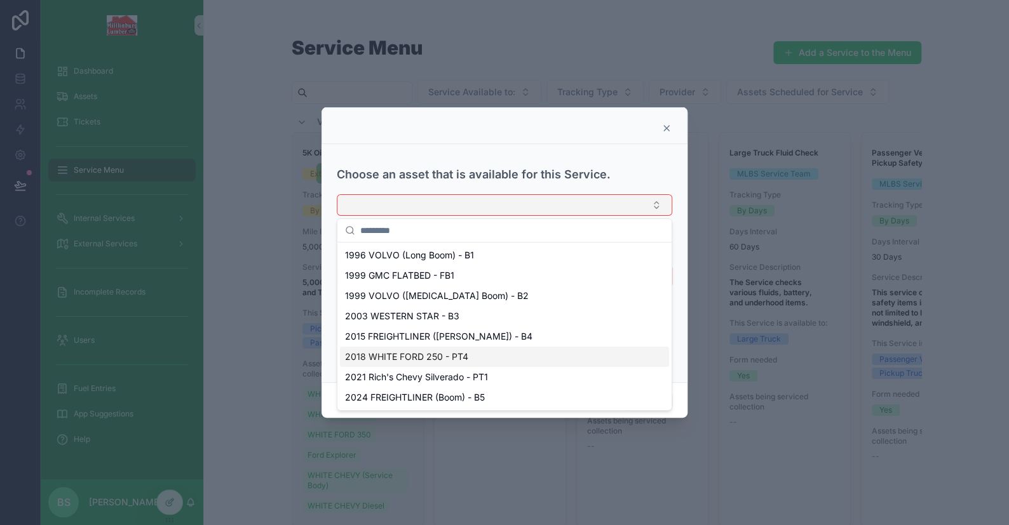
click at [444, 360] on span "2018 WHITE FORD 250 - PT4" at bounding box center [406, 357] width 123 height 13
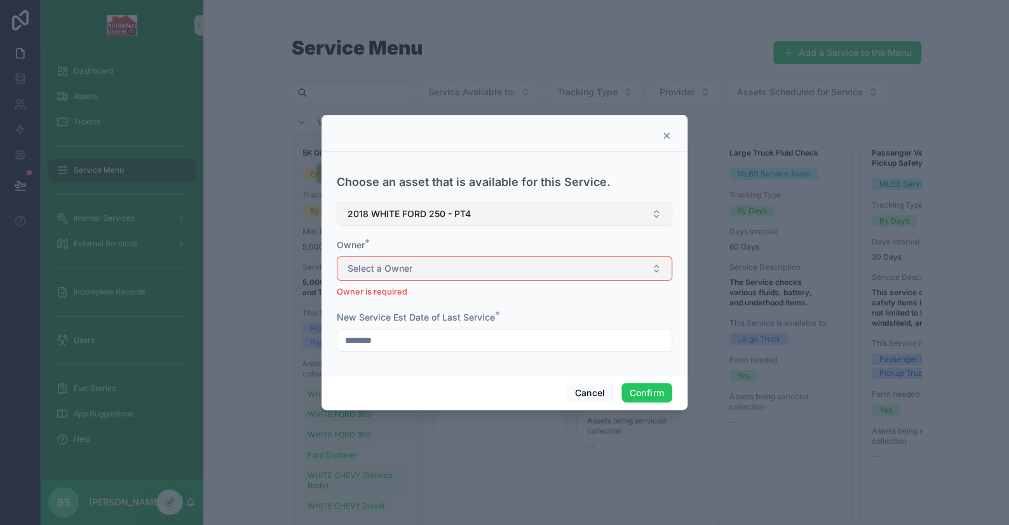
click at [391, 278] on button "Select a Owner" at bounding box center [504, 269] width 335 height 24
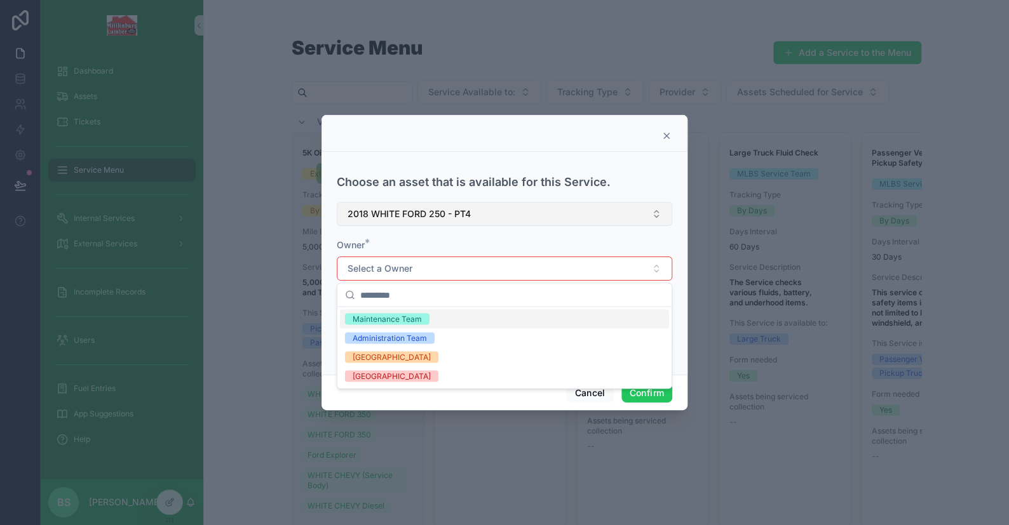
click at [401, 316] on div "Maintenance Team" at bounding box center [387, 318] width 69 height 11
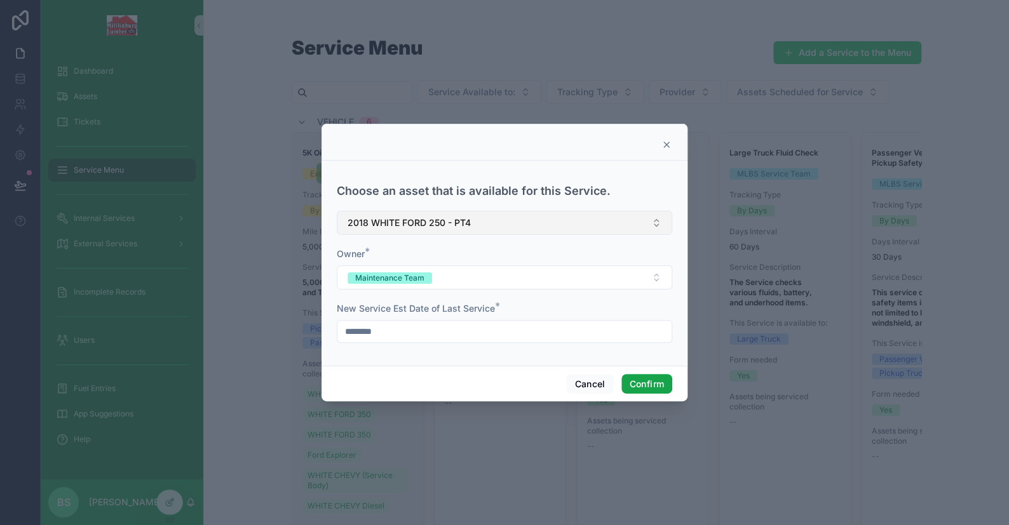
click at [635, 389] on button "Confirm" at bounding box center [646, 384] width 51 height 20
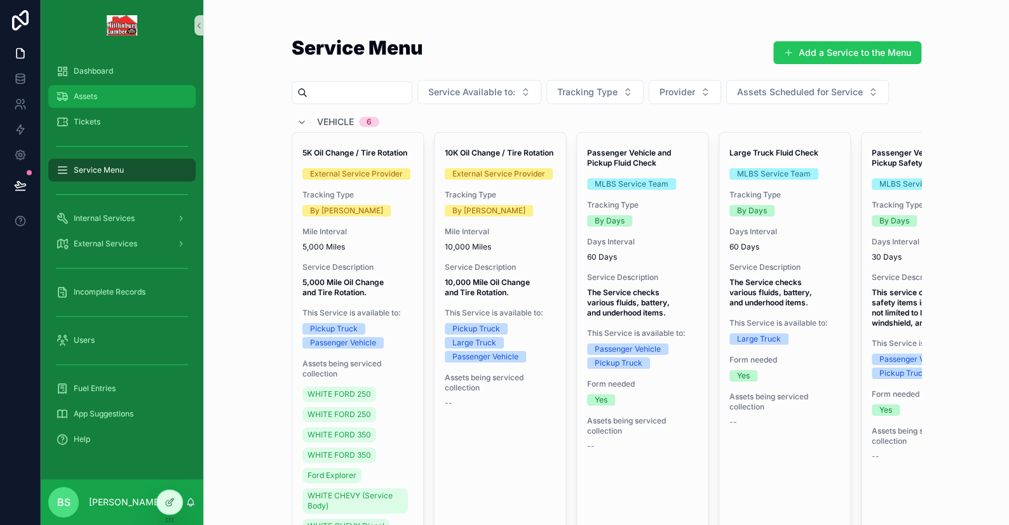
click at [90, 104] on div "Assets" at bounding box center [122, 96] width 132 height 20
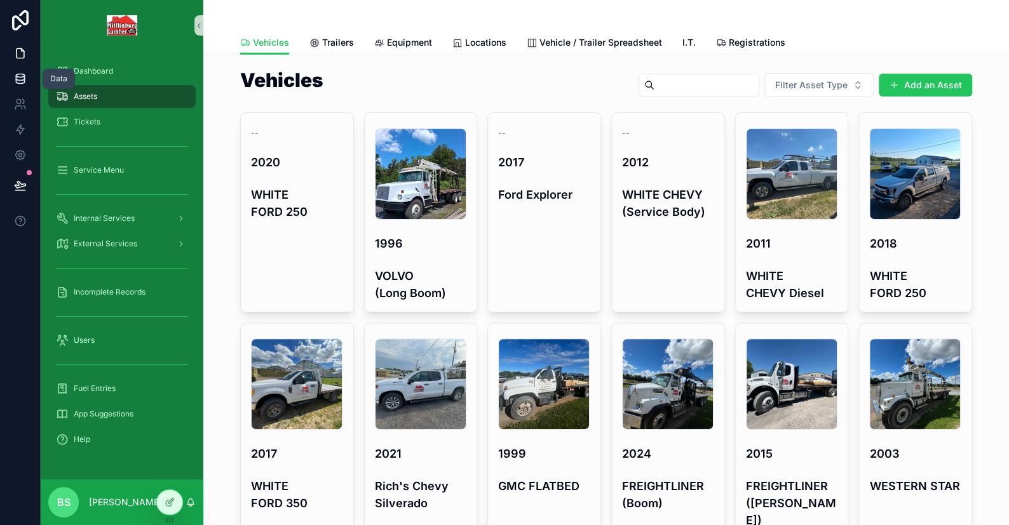
click at [20, 74] on icon at bounding box center [20, 78] width 13 height 13
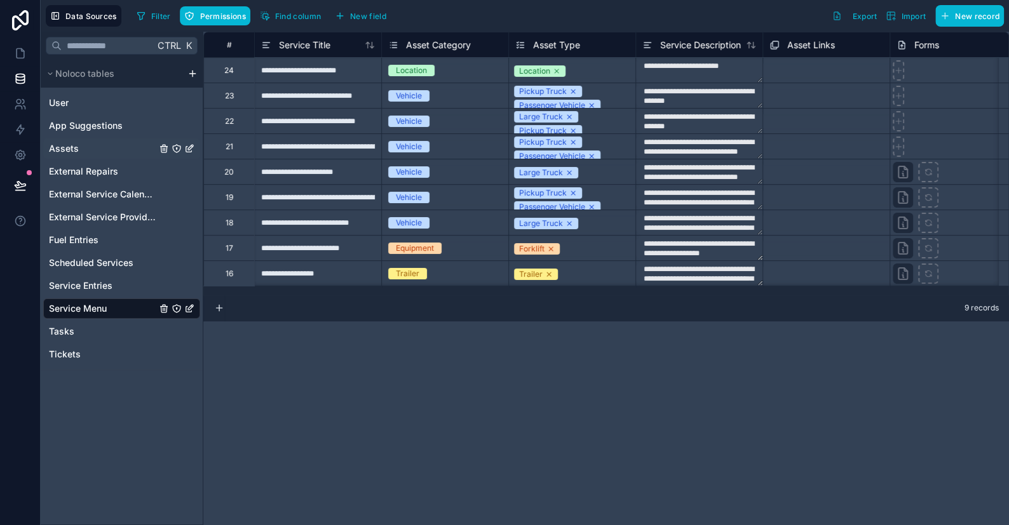
click at [62, 147] on span "Assets" at bounding box center [64, 148] width 30 height 13
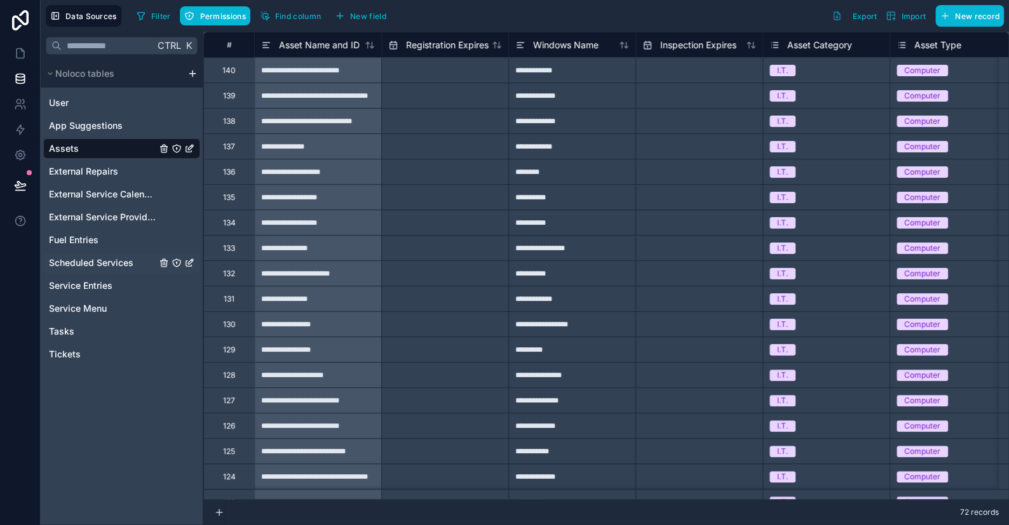
click at [76, 262] on span "Scheduled Services" at bounding box center [91, 263] width 84 height 13
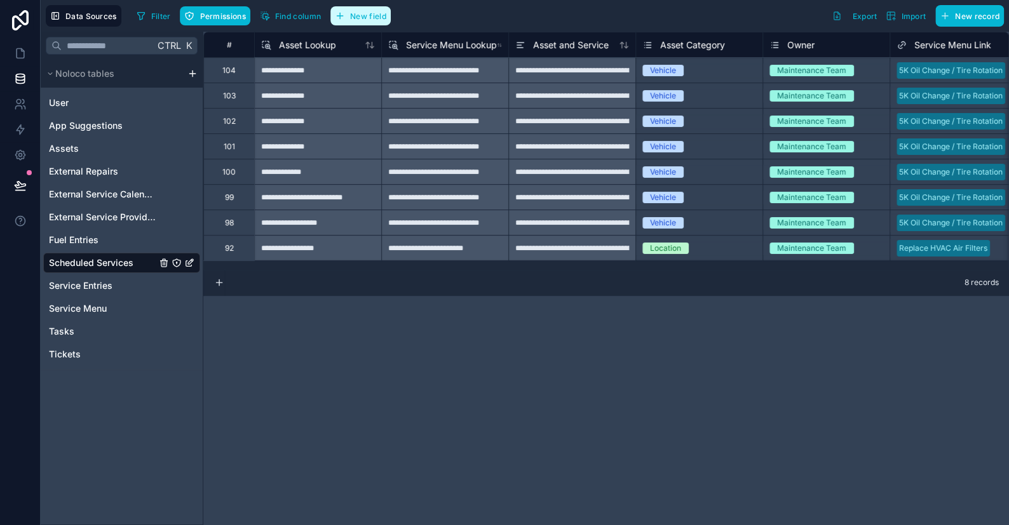
click at [374, 13] on span "New field" at bounding box center [368, 16] width 36 height 10
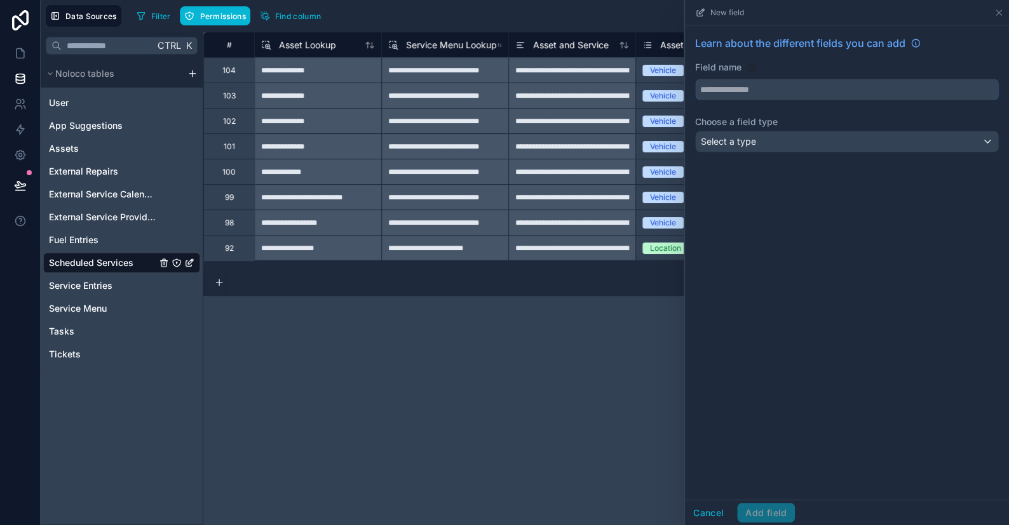
click at [723, 86] on input "text" at bounding box center [847, 89] width 302 height 20
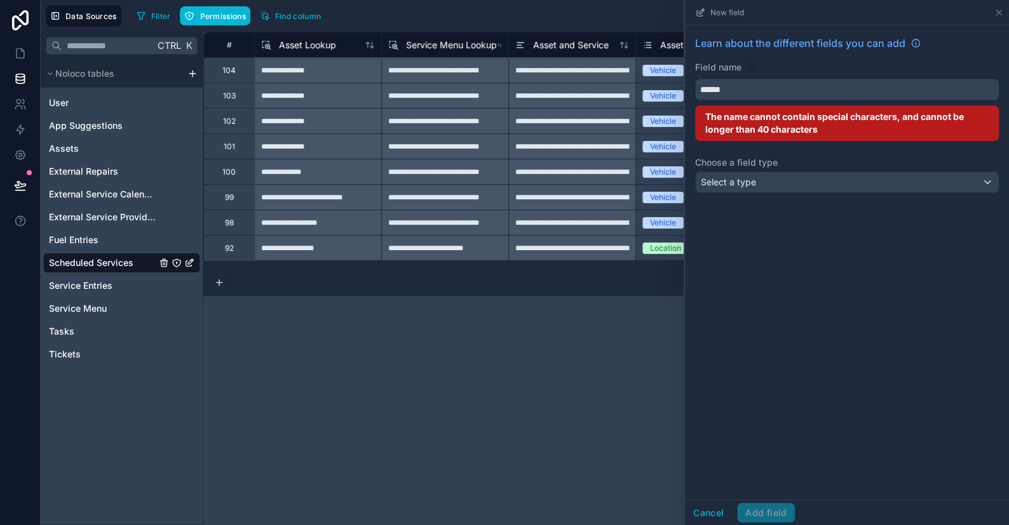
click at [695, 79] on button "*****" at bounding box center [847, 90] width 304 height 22
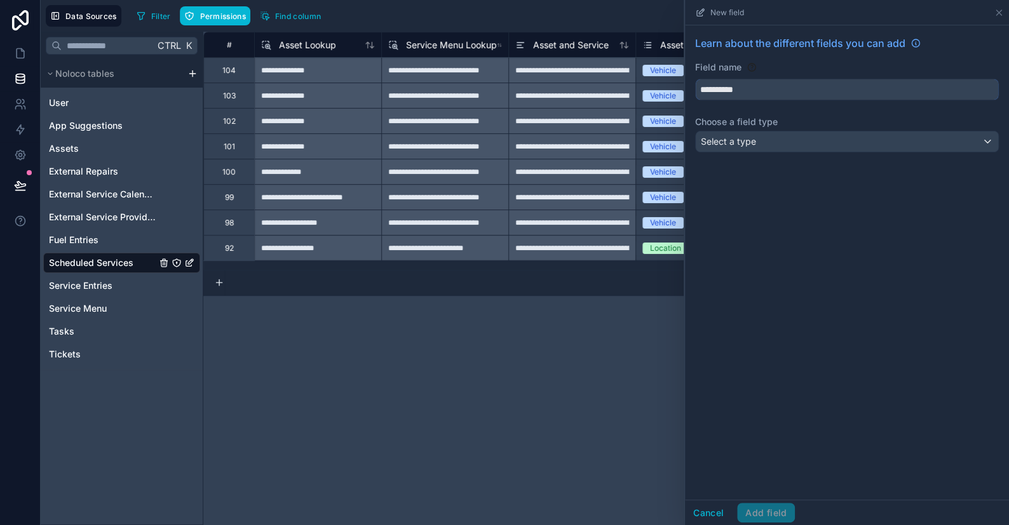
click at [695, 79] on button "*********" at bounding box center [847, 90] width 304 height 22
click at [695, 79] on button "**********" at bounding box center [847, 90] width 304 height 22
type input "**********"
click at [750, 147] on span "Select a type" at bounding box center [728, 141] width 55 height 13
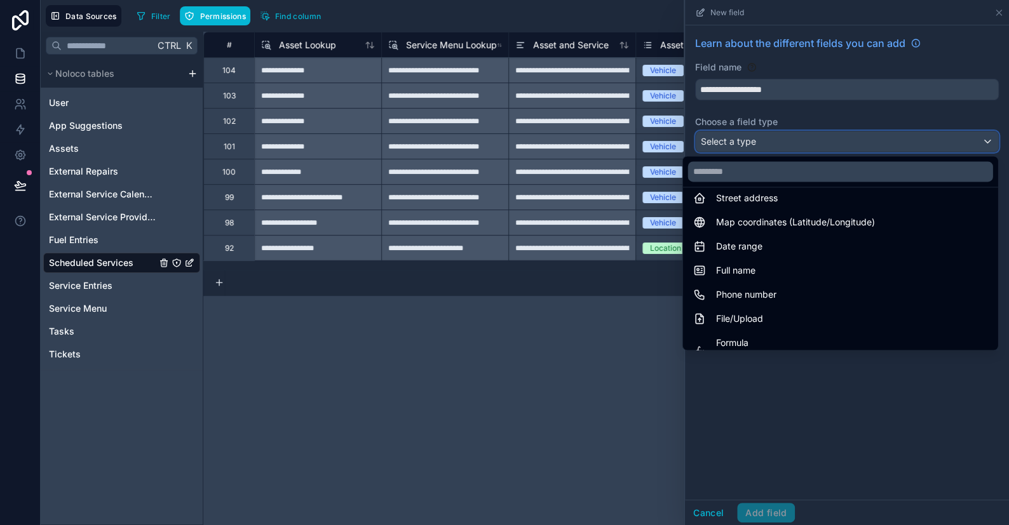
scroll to position [368, 0]
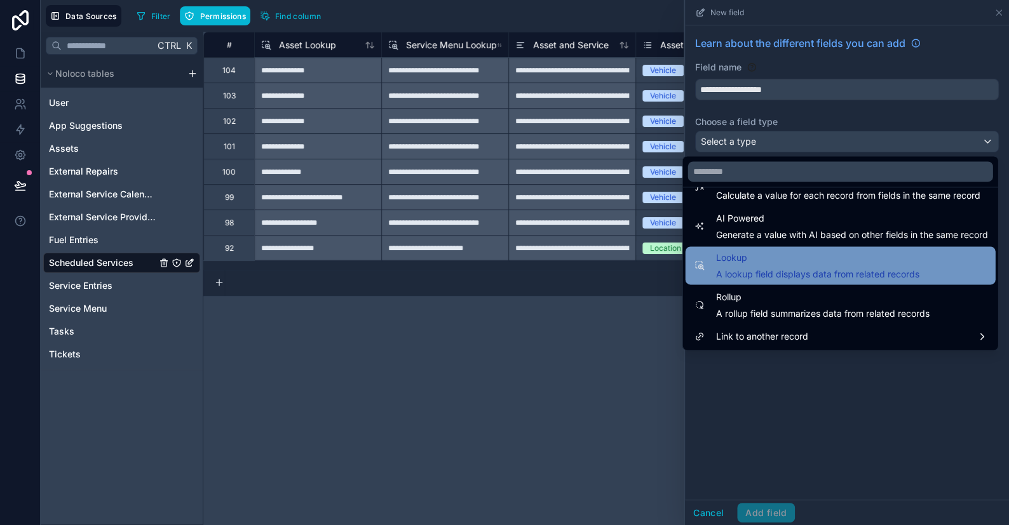
click at [731, 268] on span "A lookup field displays data from related records" at bounding box center [816, 274] width 203 height 13
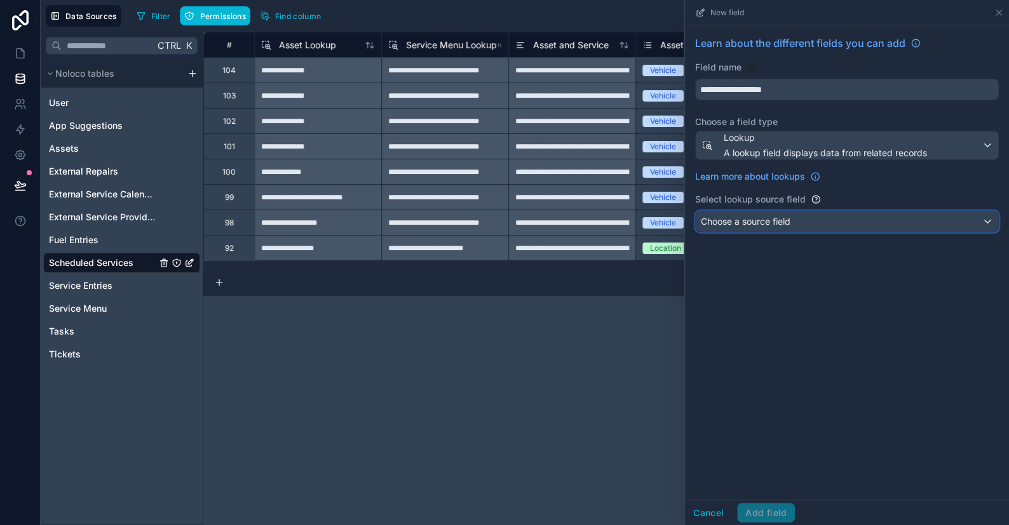
click at [759, 215] on span "Choose a source field" at bounding box center [746, 221] width 90 height 13
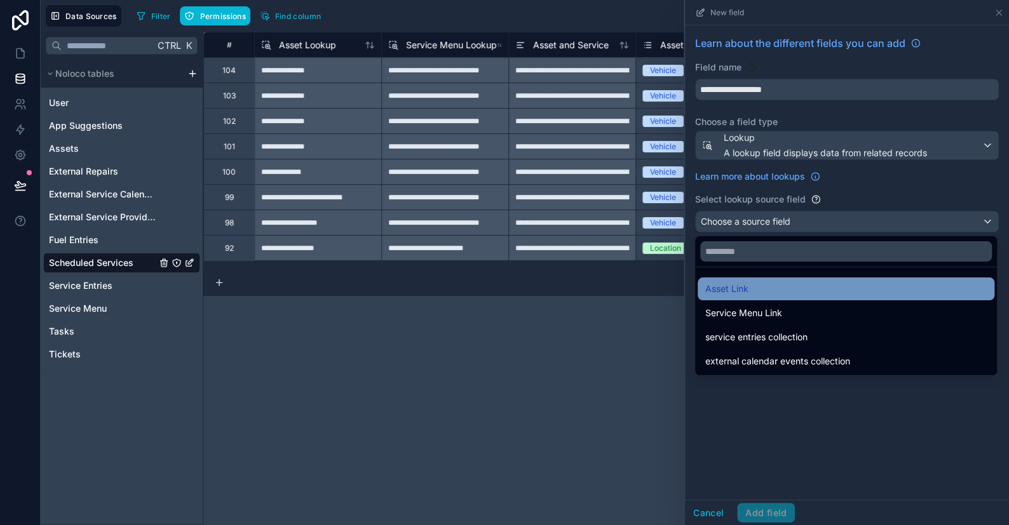
click at [745, 293] on span "Asset Link" at bounding box center [726, 288] width 43 height 15
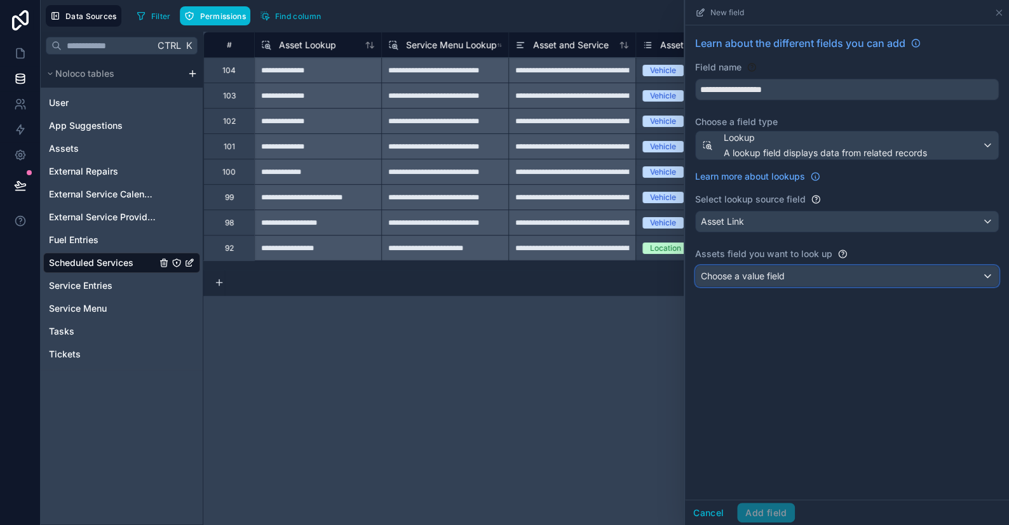
click at [729, 274] on span "Choose a value field" at bounding box center [743, 276] width 84 height 11
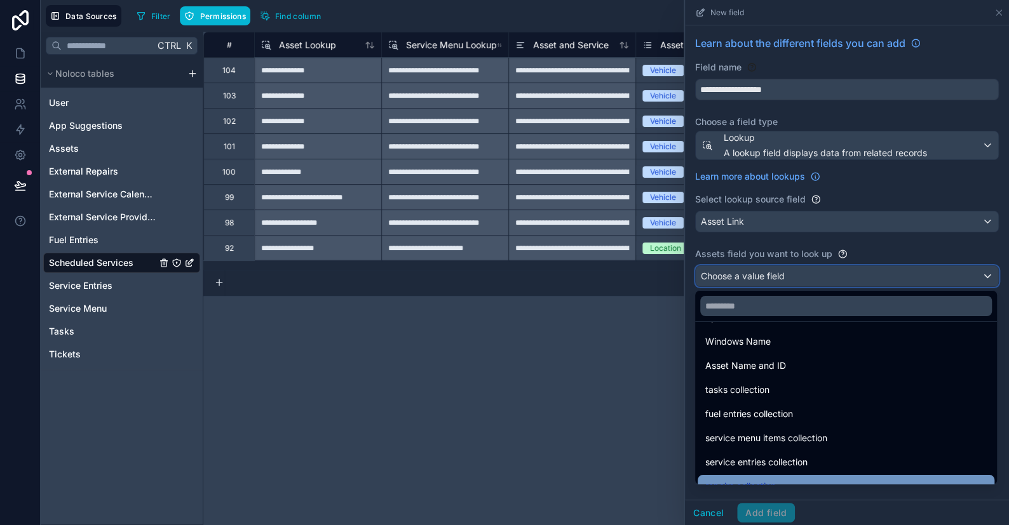
scroll to position [783, 0]
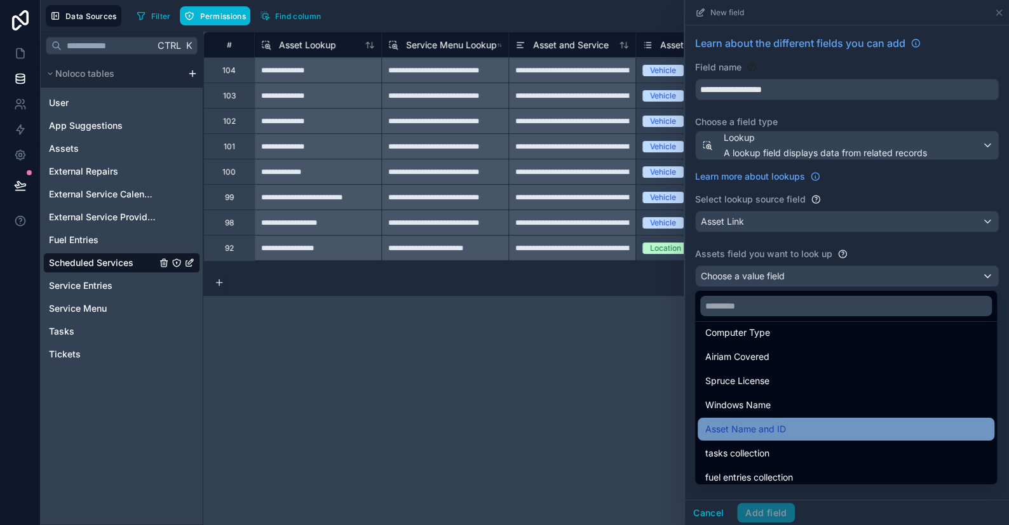
click at [765, 426] on span "Asset Name and ID" at bounding box center [745, 429] width 81 height 15
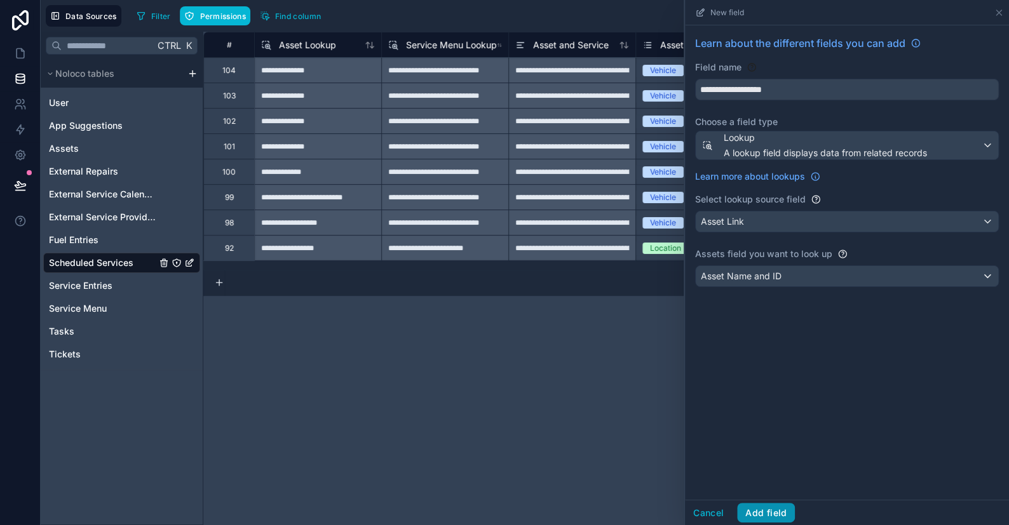
click at [761, 509] on button "Add field" at bounding box center [766, 513] width 58 height 20
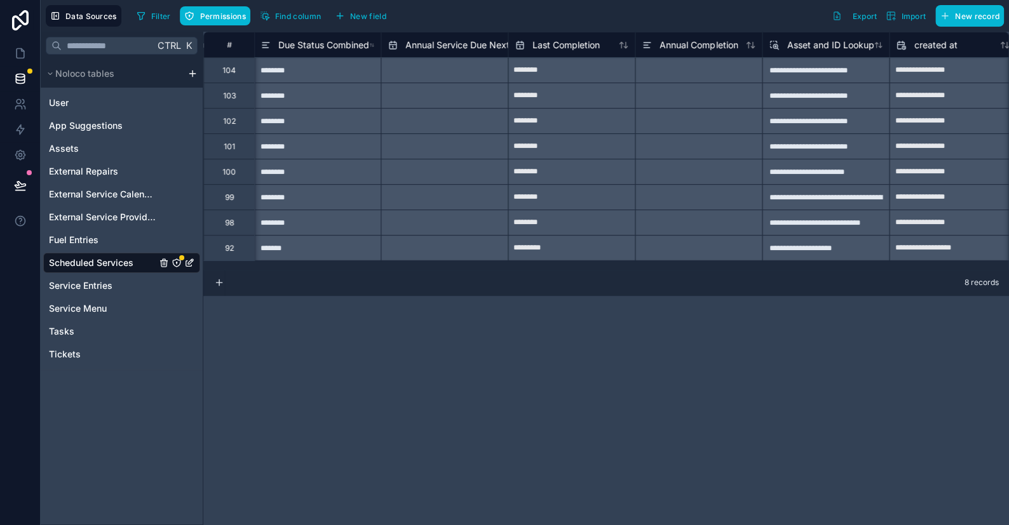
scroll to position [0, 3338]
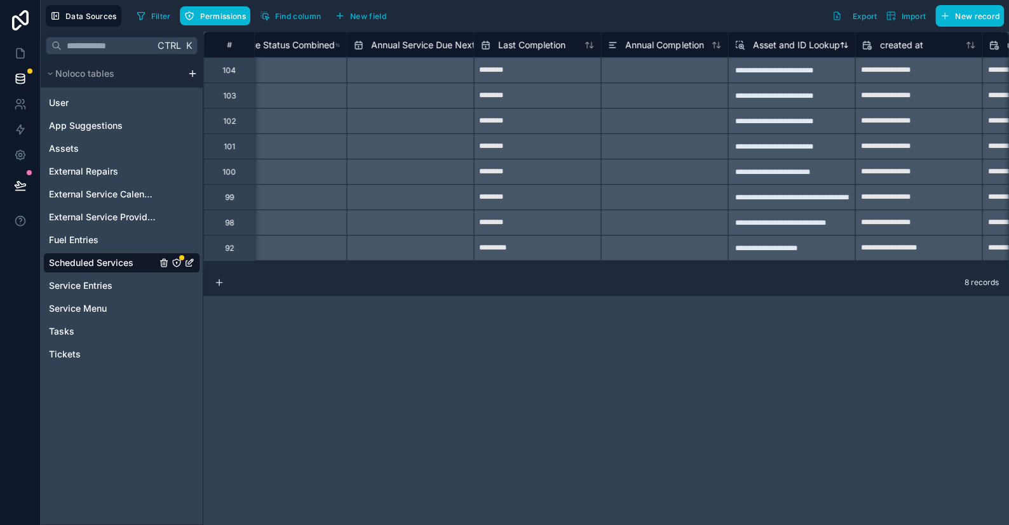
click at [780, 50] on span "Asset and ID Lookup" at bounding box center [795, 45] width 87 height 13
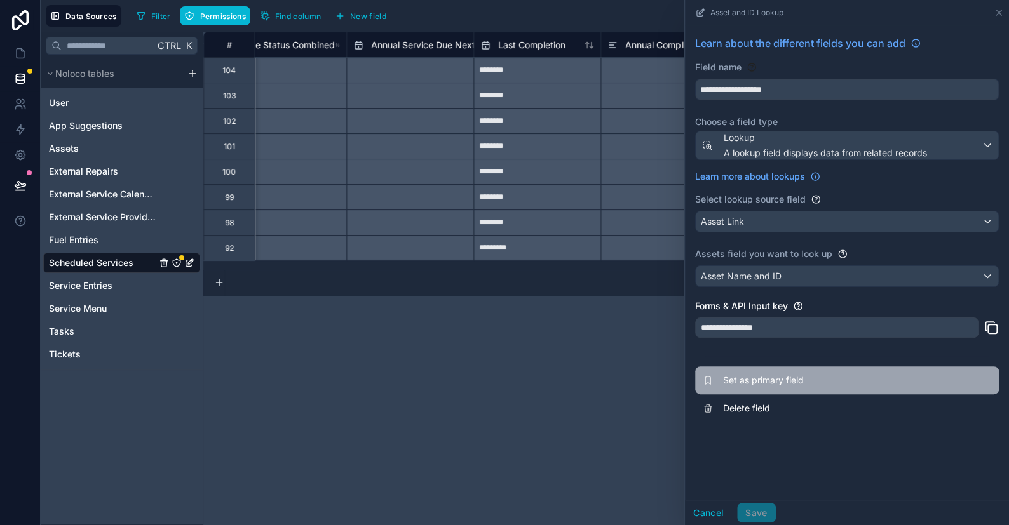
click at [748, 376] on span "Set as primary field" at bounding box center [814, 380] width 183 height 13
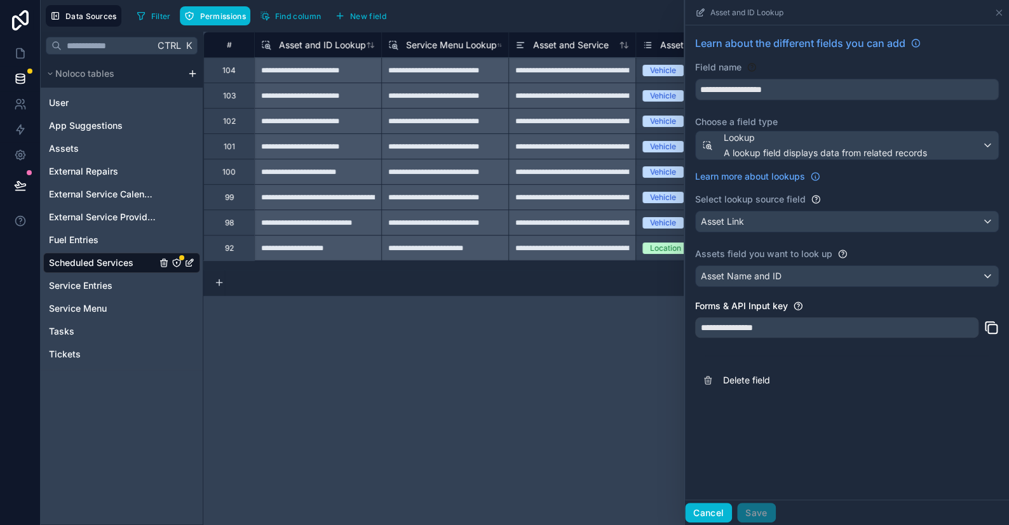
click at [713, 509] on button "Cancel" at bounding box center [708, 513] width 47 height 20
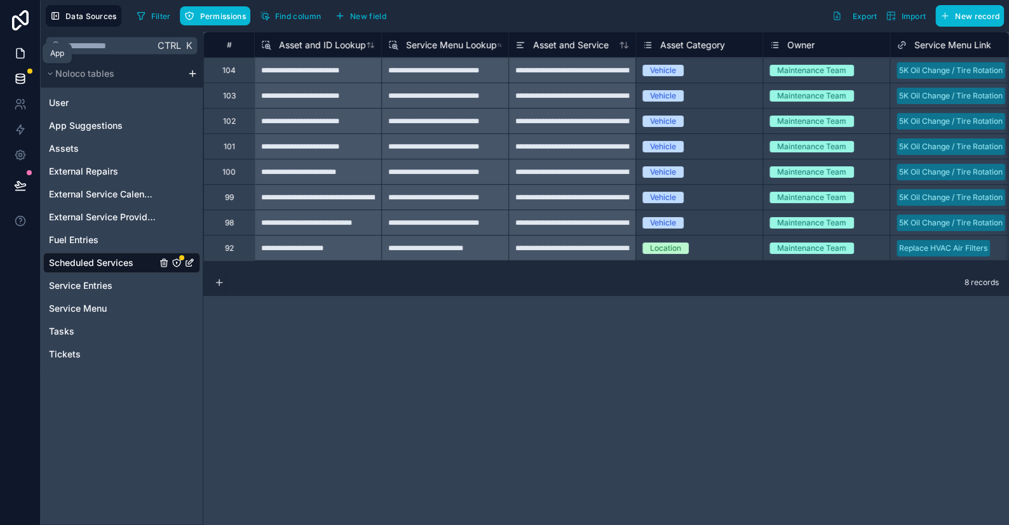
click at [21, 52] on icon at bounding box center [20, 53] width 13 height 13
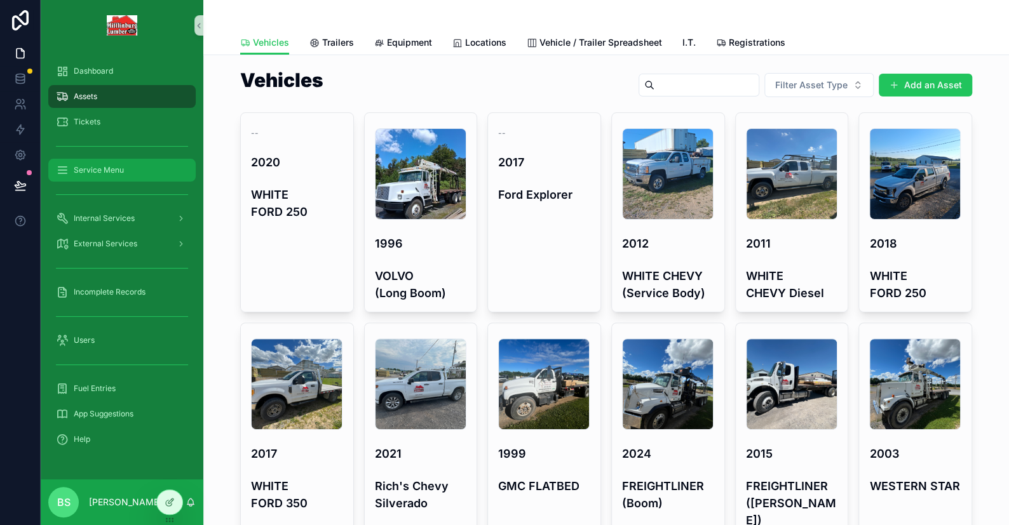
click at [107, 168] on span "Service Menu" at bounding box center [99, 170] width 50 height 10
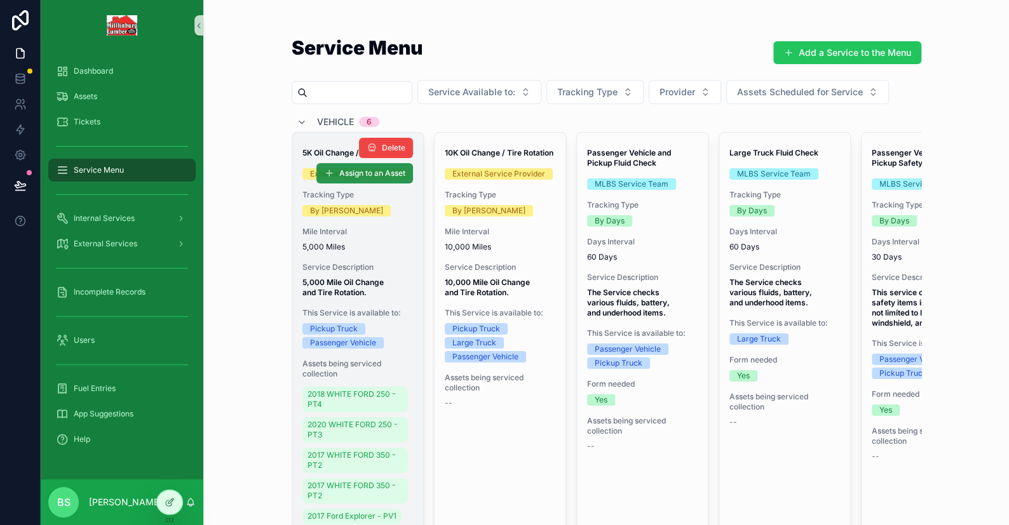
click at [354, 176] on span "Assign to an Asset" at bounding box center [372, 173] width 66 height 10
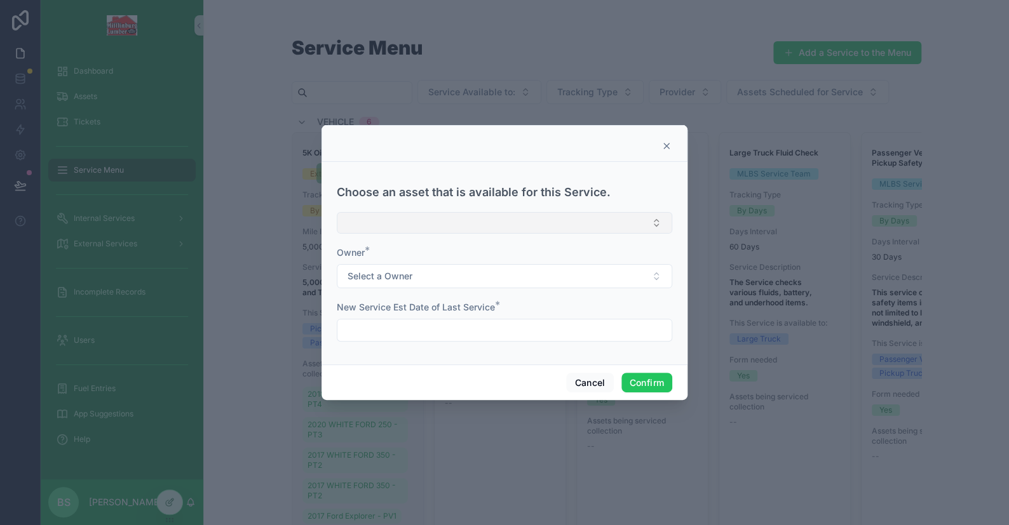
click at [372, 215] on button "Select Button" at bounding box center [504, 223] width 335 height 22
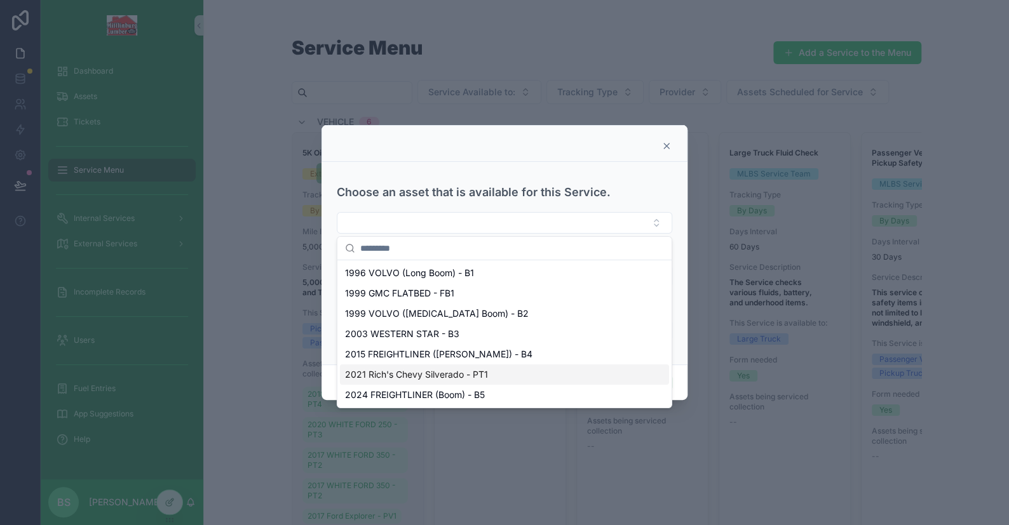
click at [426, 374] on span "2021 Rich's Chevy Silverado - PT1" at bounding box center [416, 374] width 143 height 13
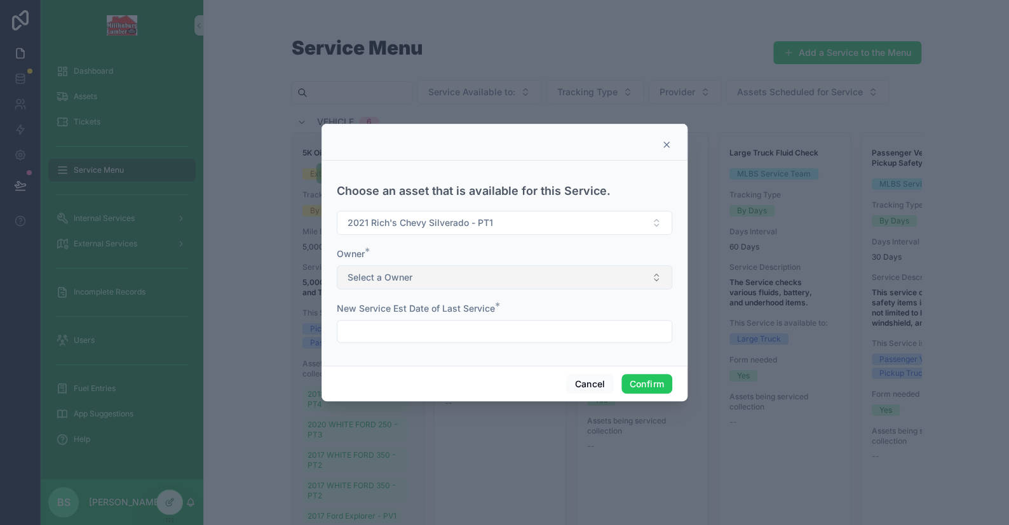
click at [375, 278] on span "Select a Owner" at bounding box center [379, 277] width 65 height 13
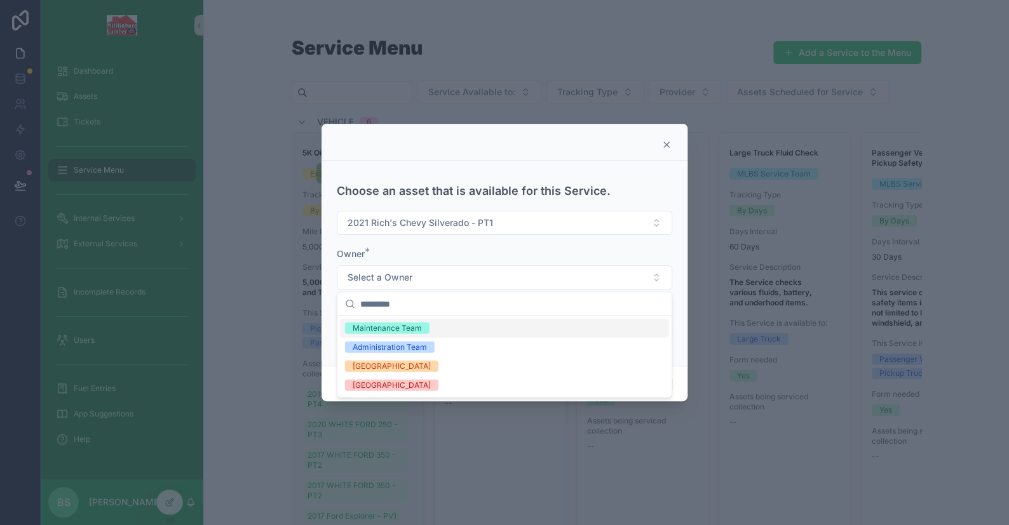
click at [370, 327] on div "Maintenance Team" at bounding box center [387, 328] width 69 height 11
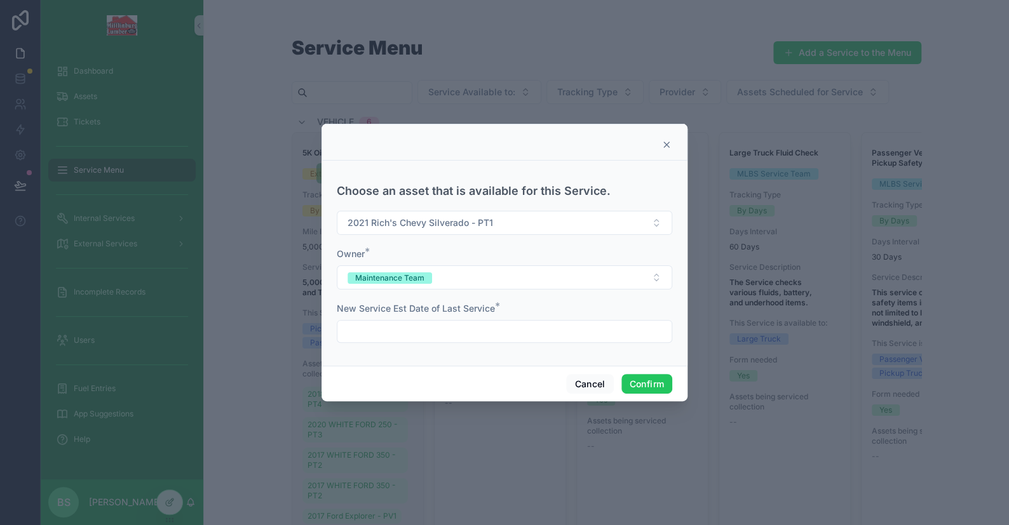
click at [396, 330] on input "text" at bounding box center [504, 332] width 334 height 18
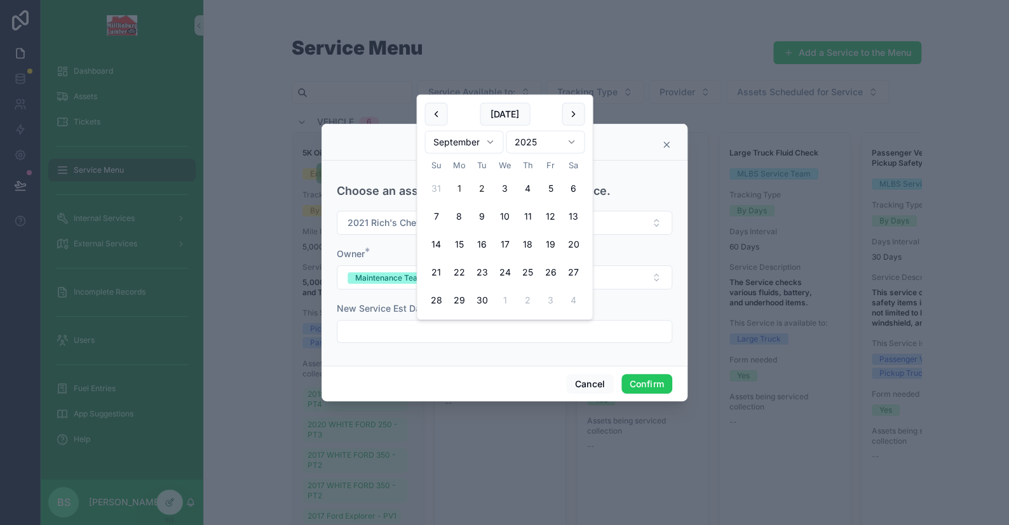
click at [454, 187] on button "1" at bounding box center [458, 188] width 23 height 23
type input "********"
click at [664, 386] on button "Confirm" at bounding box center [646, 384] width 51 height 20
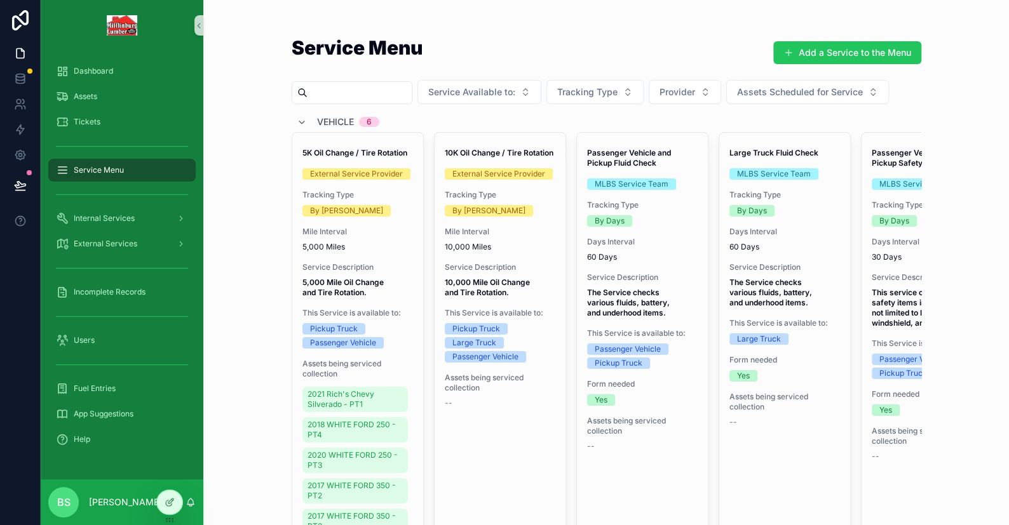
drag, startPoint x: 255, startPoint y: 233, endPoint x: 258, endPoint y: 240, distance: 8.0
click at [255, 233] on div "Service Menu Add a Service to the Menu Service Available to: Tracking Type Prov…" at bounding box center [606, 262] width 806 height 525
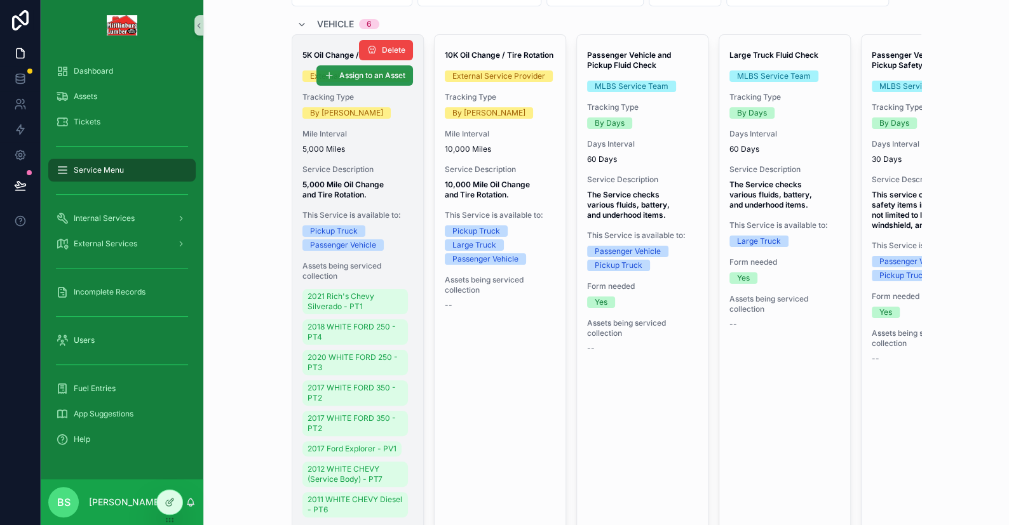
scroll to position [64, 0]
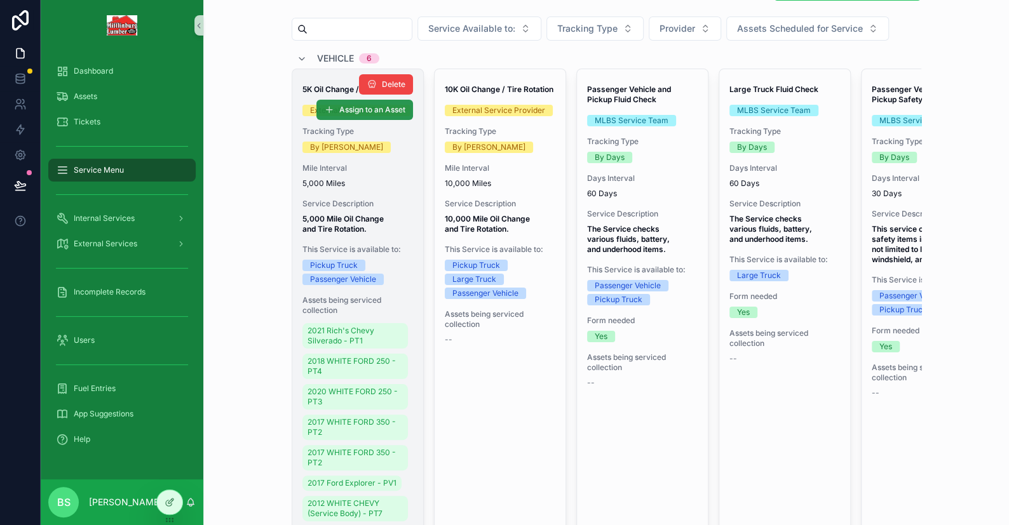
click at [351, 101] on button "Assign to an Asset" at bounding box center [364, 110] width 97 height 20
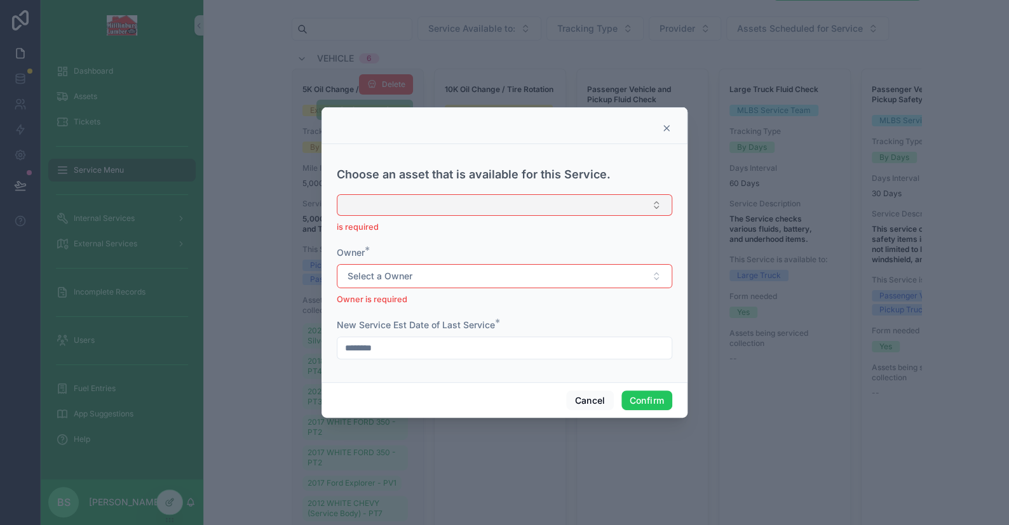
click at [411, 209] on button "Select Button" at bounding box center [504, 205] width 335 height 22
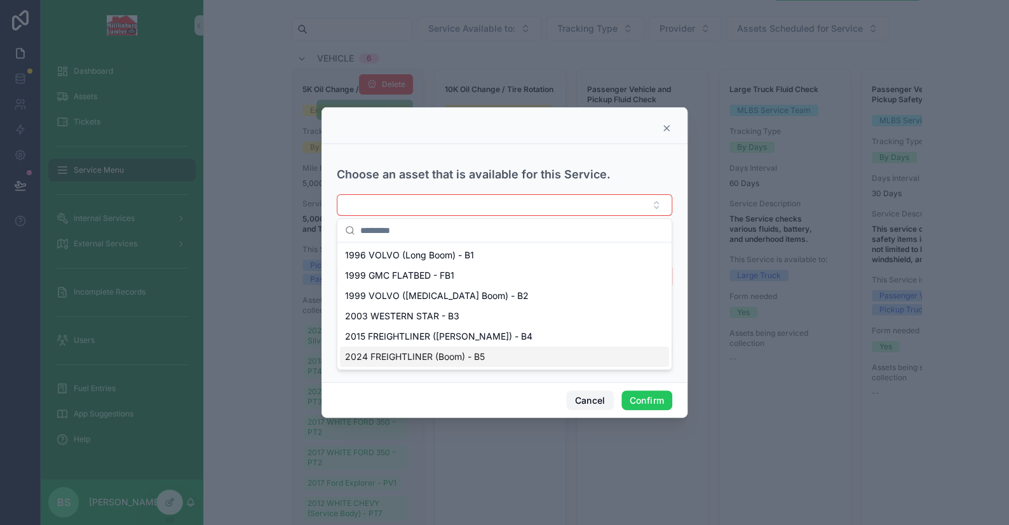
click at [593, 401] on button "Cancel" at bounding box center [589, 401] width 47 height 20
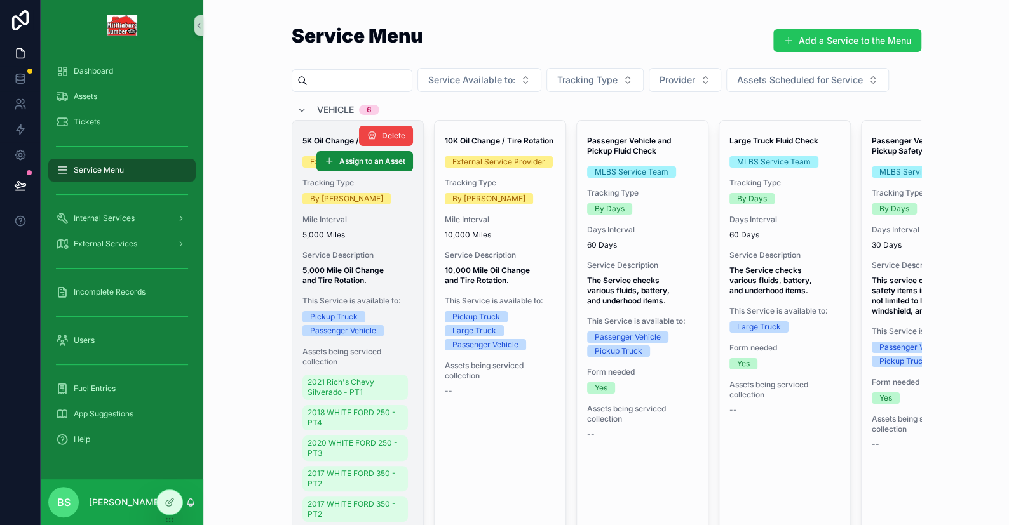
scroll to position [0, 0]
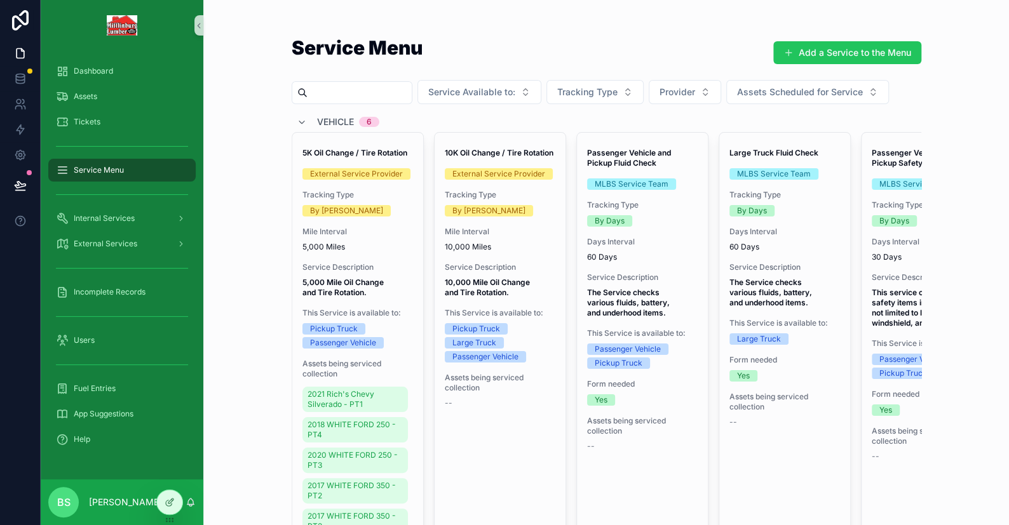
click at [251, 177] on div "Service Menu Add a Service to the Menu Service Available to: Tracking Type Prov…" at bounding box center [606, 262] width 806 height 525
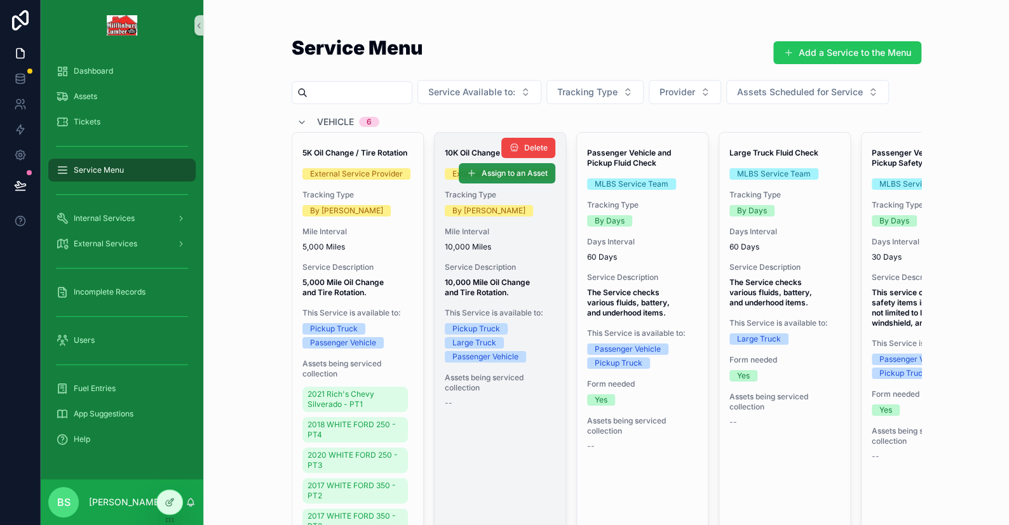
click at [482, 168] on span "Assign to an Asset" at bounding box center [515, 173] width 66 height 10
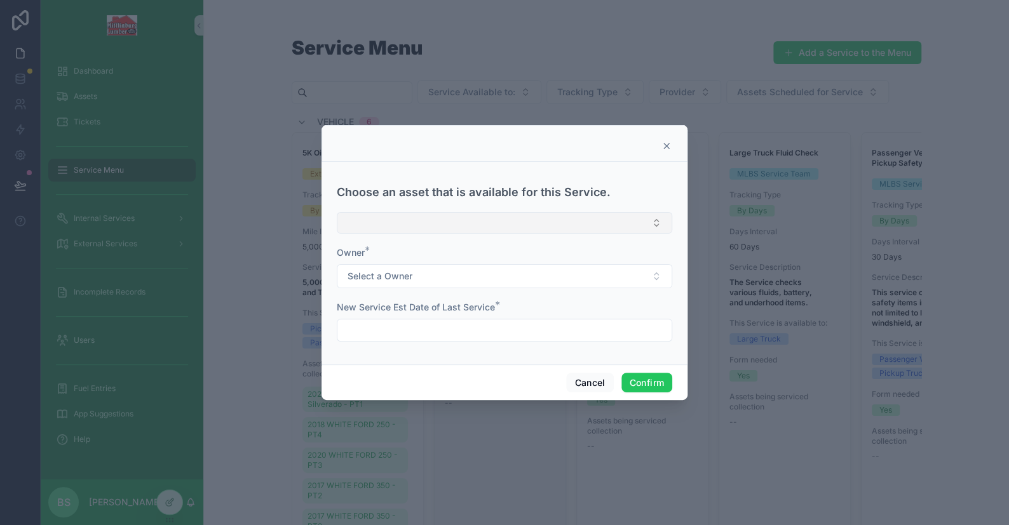
click at [393, 226] on button "Select Button" at bounding box center [504, 223] width 335 height 22
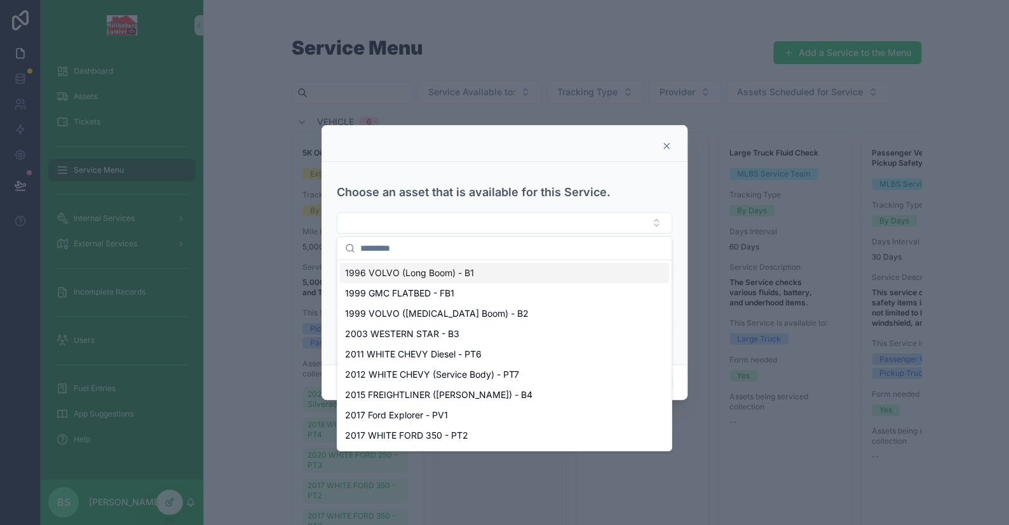
click at [426, 275] on span "1996 VOLVO (Long Boom) - B1" at bounding box center [409, 273] width 129 height 13
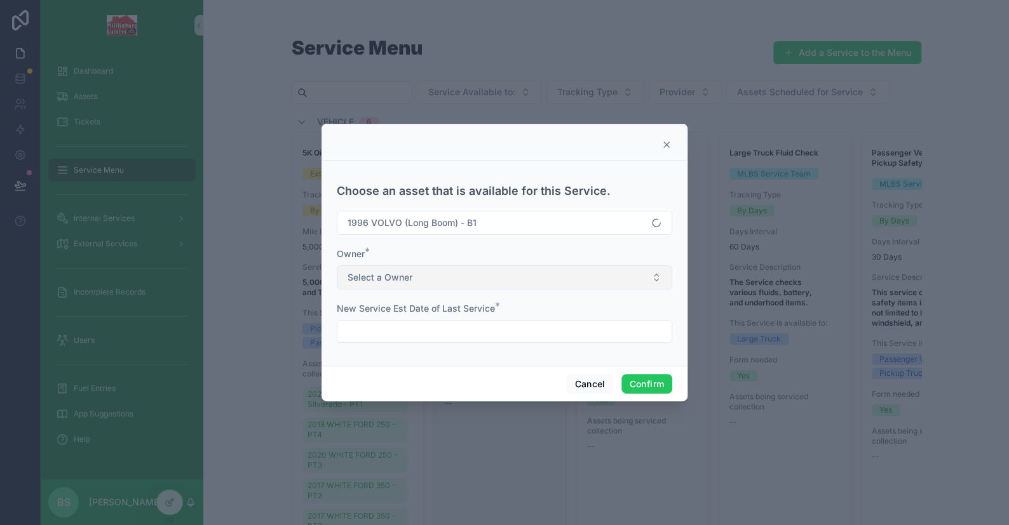
click at [370, 279] on span "Select a Owner" at bounding box center [379, 277] width 65 height 13
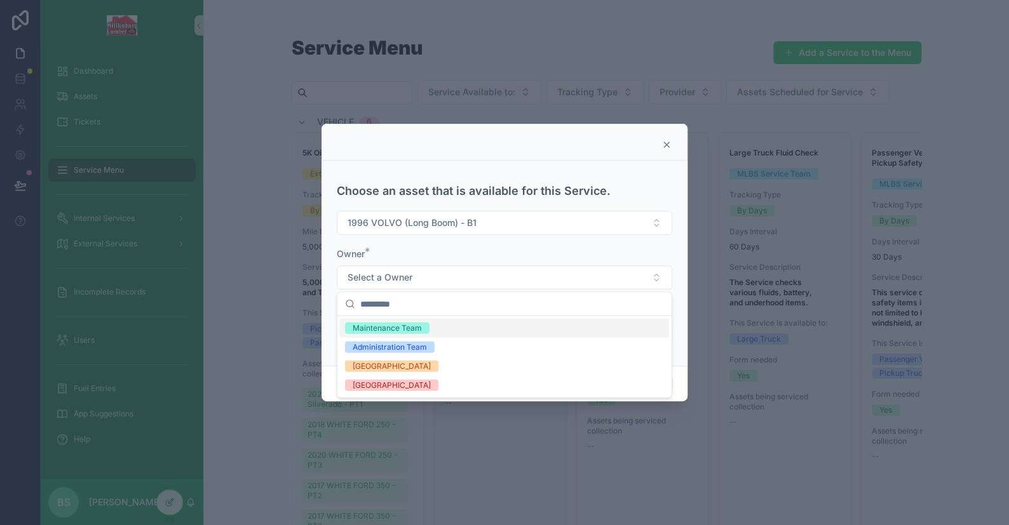
click at [383, 323] on div "Maintenance Team" at bounding box center [387, 328] width 69 height 11
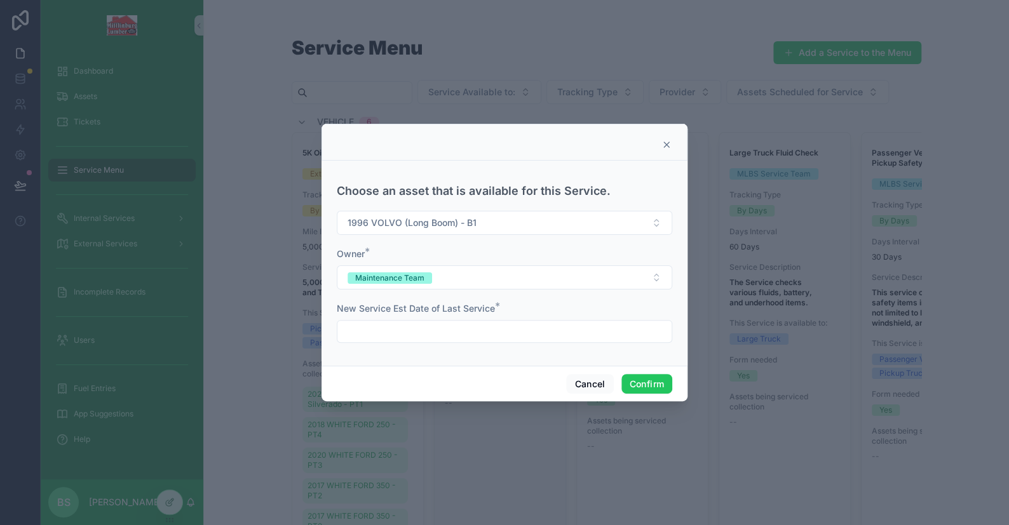
click at [393, 337] on input "text" at bounding box center [504, 332] width 334 height 18
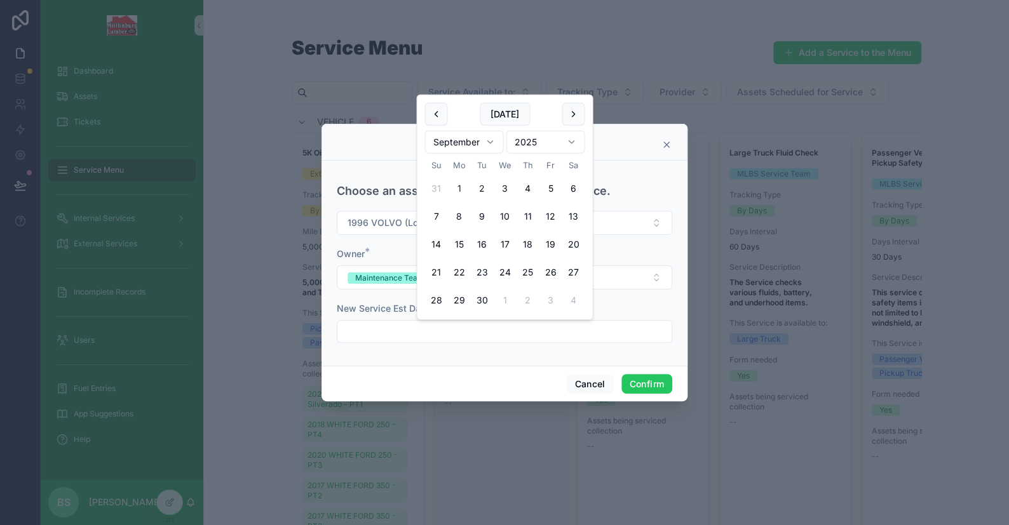
click at [461, 189] on button "1" at bounding box center [458, 188] width 23 height 23
type input "********"
click at [638, 377] on button "Confirm" at bounding box center [646, 384] width 51 height 20
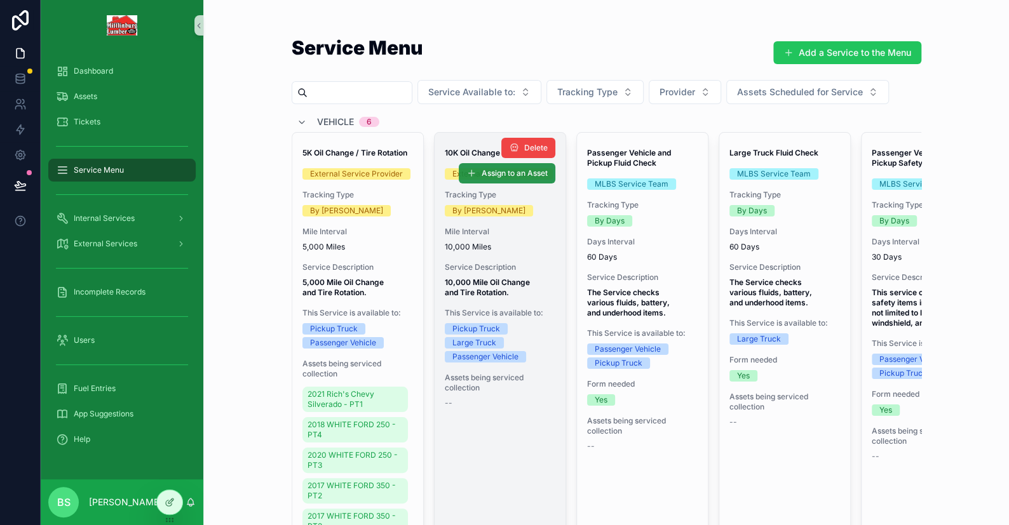
click at [496, 168] on span "Assign to an Asset" at bounding box center [515, 173] width 66 height 10
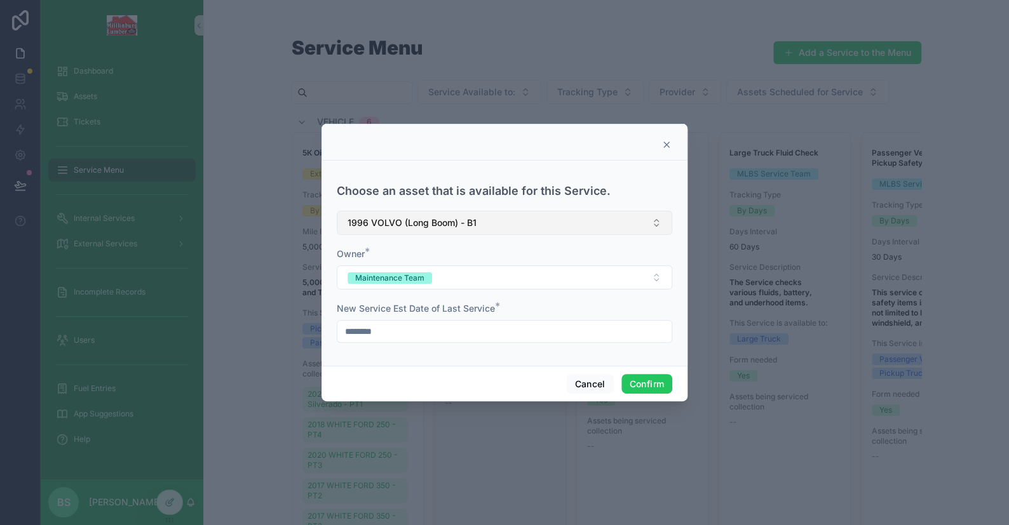
click at [430, 222] on span "1996 VOLVO (Long Boom) - B1" at bounding box center [411, 223] width 129 height 13
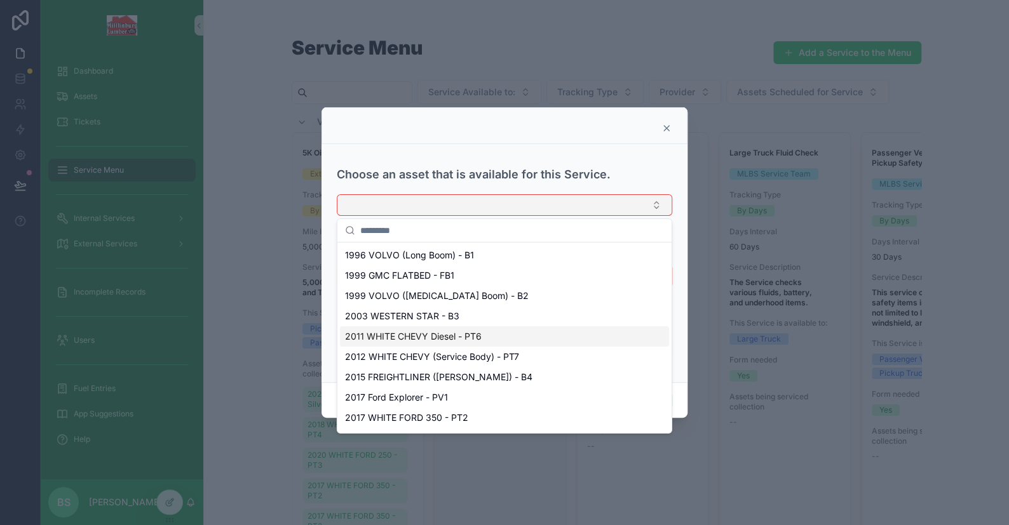
click at [459, 332] on span "2011 WHITE CHEVY Diesel - PT6" at bounding box center [413, 336] width 137 height 13
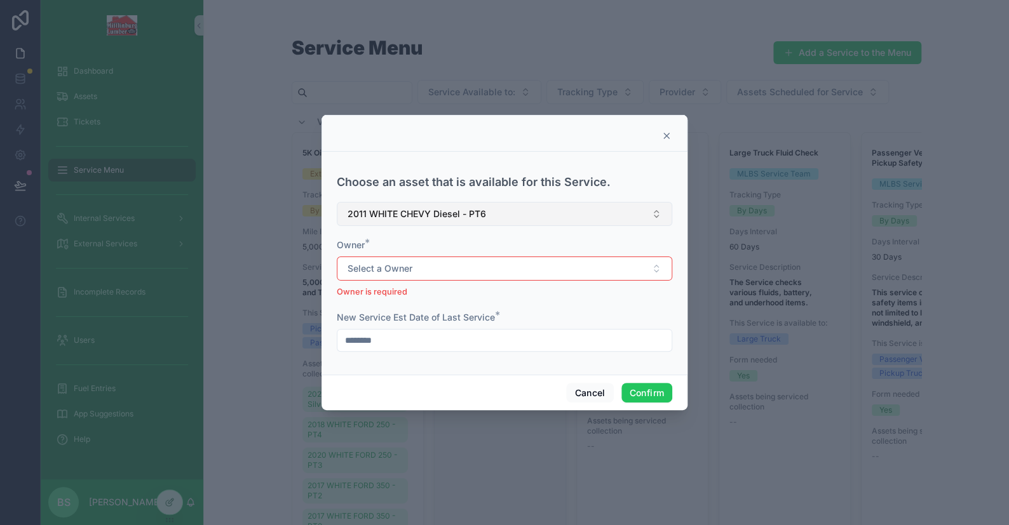
click at [452, 208] on span "2011 WHITE CHEVY Diesel - PT6" at bounding box center [416, 214] width 138 height 13
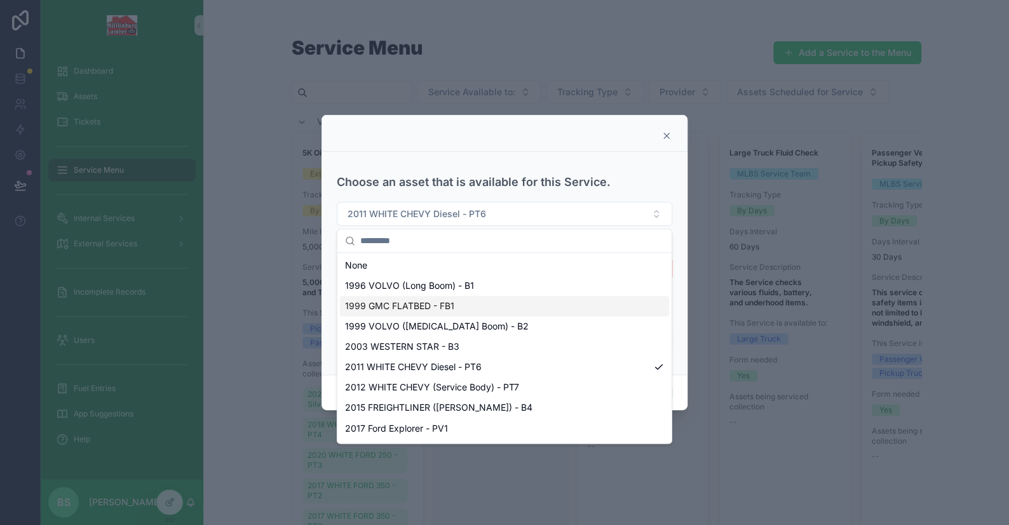
click at [445, 309] on span "1999 GMC FLATBED - FB1" at bounding box center [399, 306] width 109 height 13
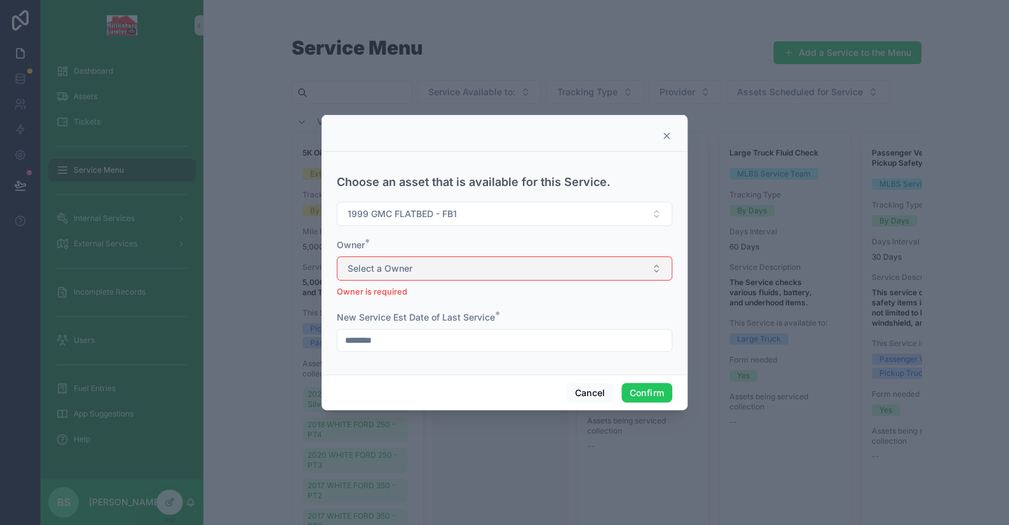
click at [385, 274] on span "Select a Owner" at bounding box center [379, 268] width 65 height 13
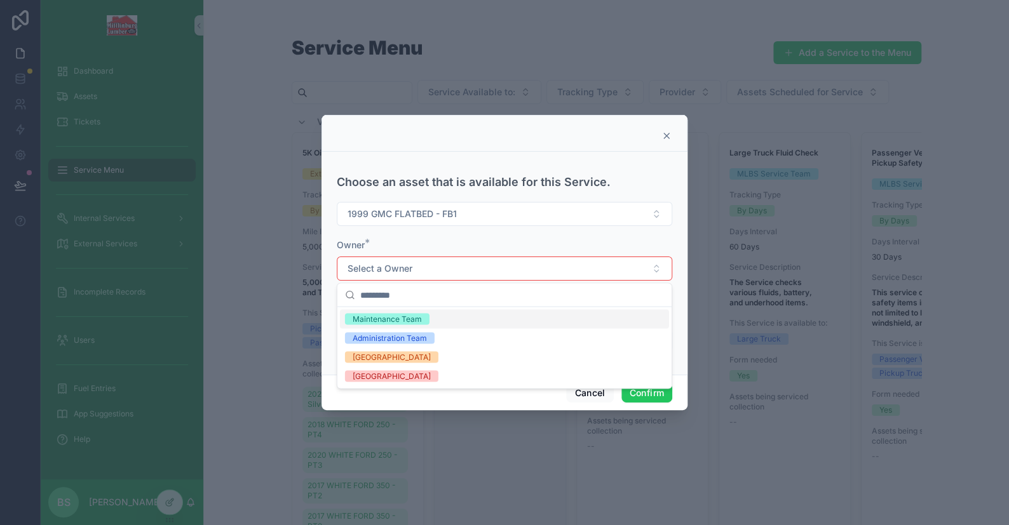
click at [379, 321] on div "Maintenance Team" at bounding box center [387, 318] width 69 height 11
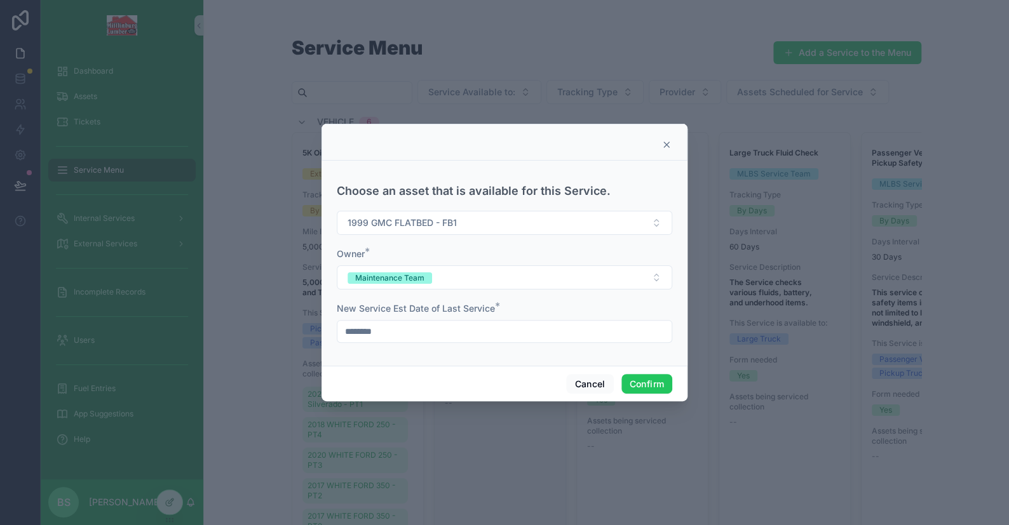
click at [406, 331] on input "********" at bounding box center [504, 332] width 334 height 18
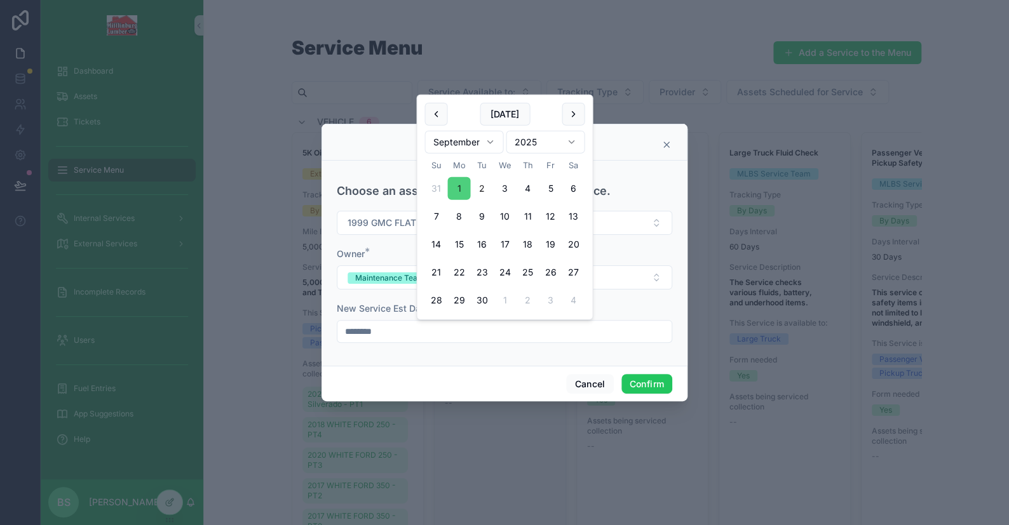
click at [457, 192] on button "1" at bounding box center [458, 188] width 23 height 23
click at [651, 384] on button "Confirm" at bounding box center [646, 384] width 51 height 20
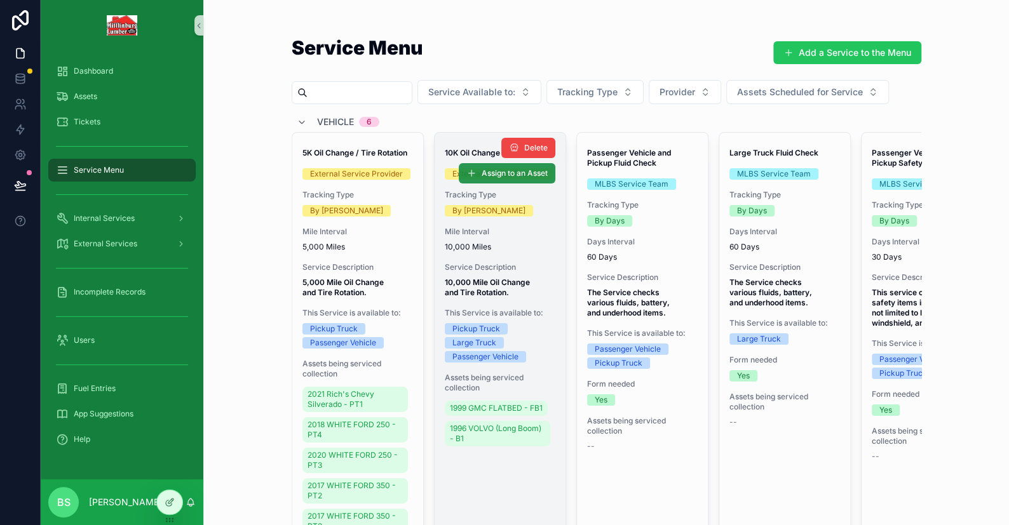
click at [496, 177] on span "Assign to an Asset" at bounding box center [515, 173] width 66 height 10
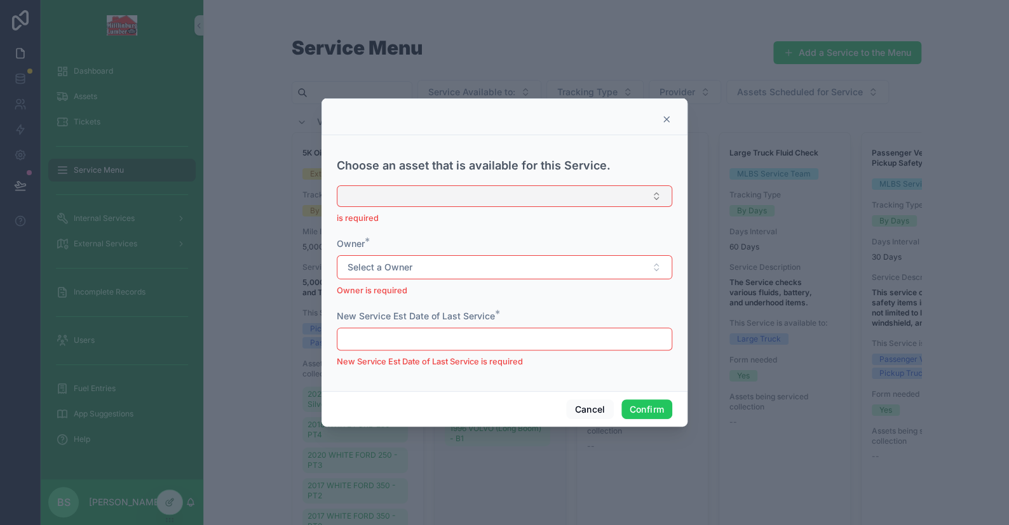
click at [438, 198] on button "Select Button" at bounding box center [504, 197] width 335 height 22
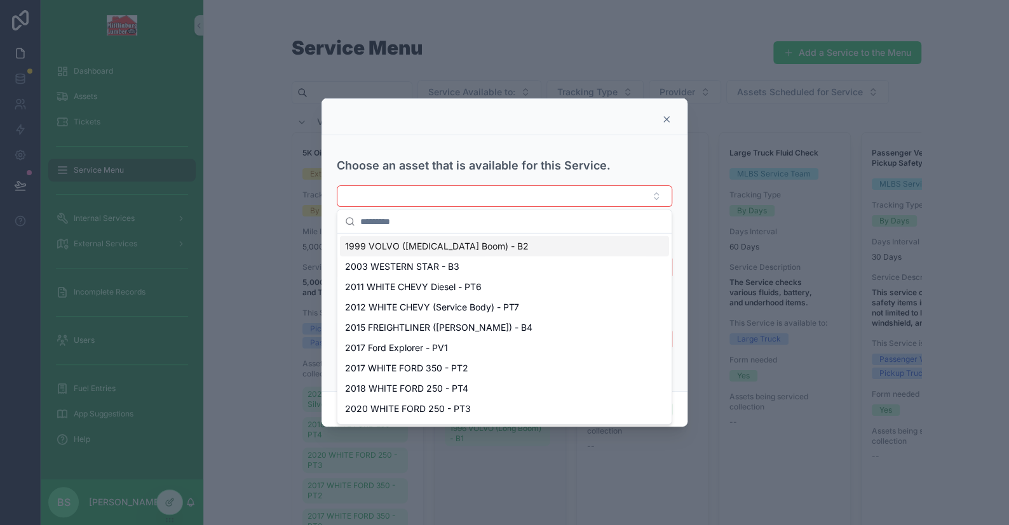
click at [470, 242] on span "1999 VOLVO ([MEDICAL_DATA] Boom) - B2" at bounding box center [437, 246] width 184 height 13
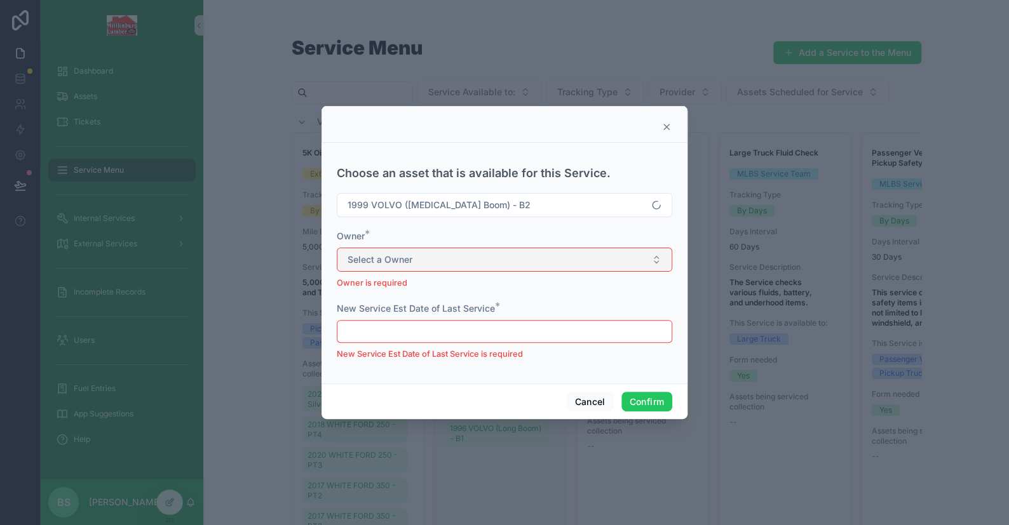
click at [419, 254] on button "Select a Owner" at bounding box center [504, 260] width 335 height 24
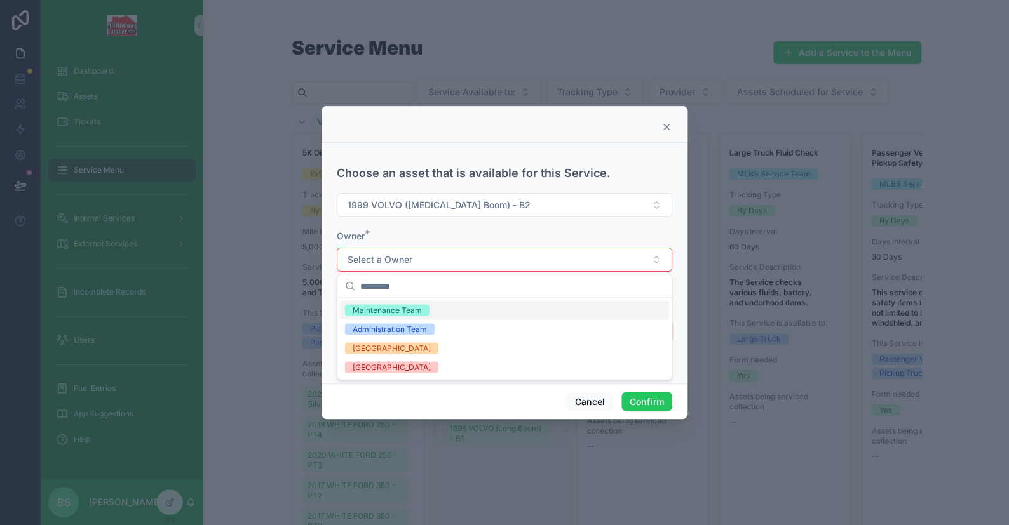
click at [398, 310] on div "Maintenance Team" at bounding box center [387, 309] width 69 height 11
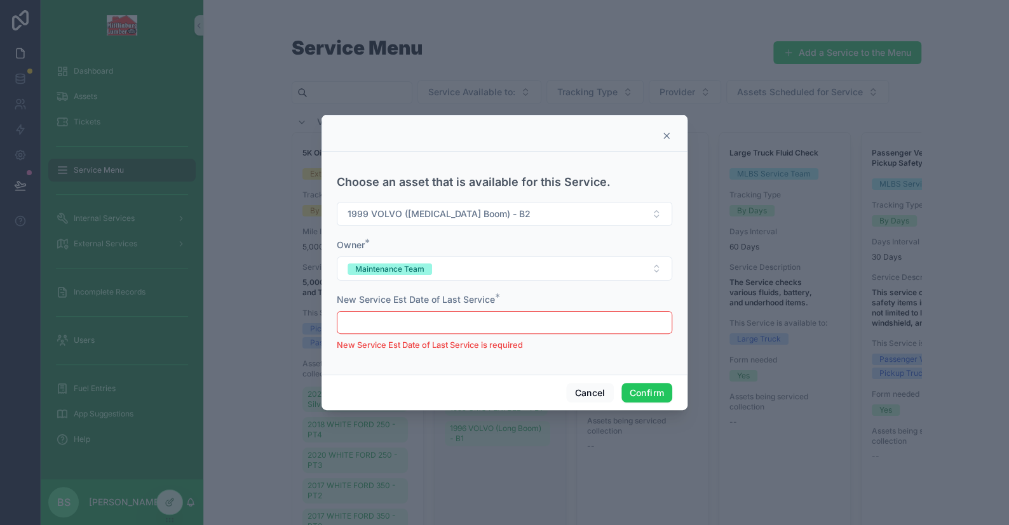
click at [399, 317] on input "text" at bounding box center [504, 323] width 334 height 18
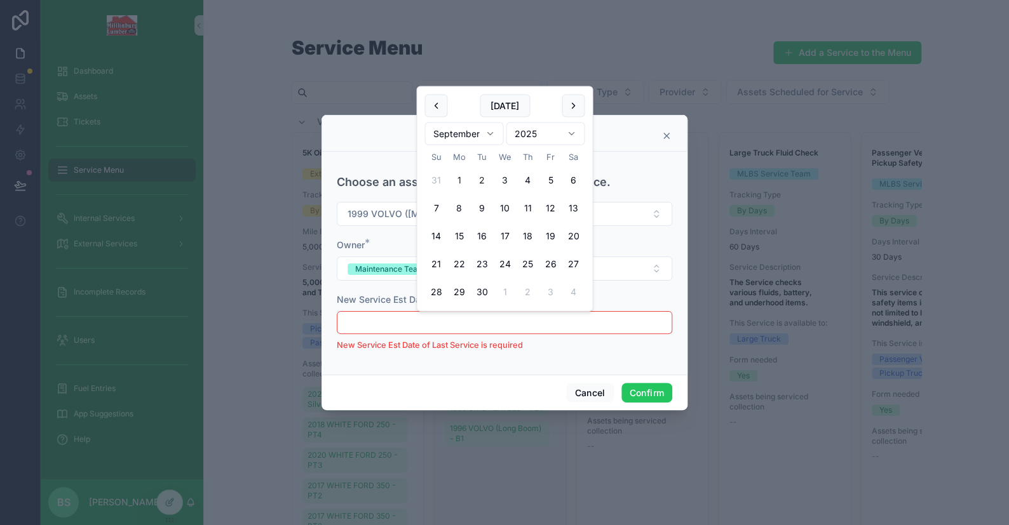
click at [463, 185] on button "1" at bounding box center [458, 180] width 23 height 23
type input "********"
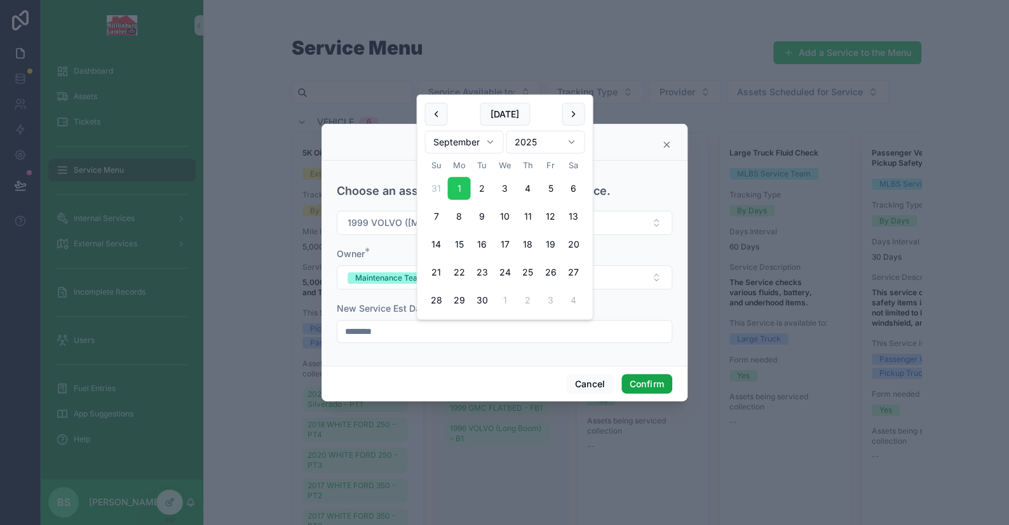
click at [638, 381] on button "Confirm" at bounding box center [646, 384] width 51 height 20
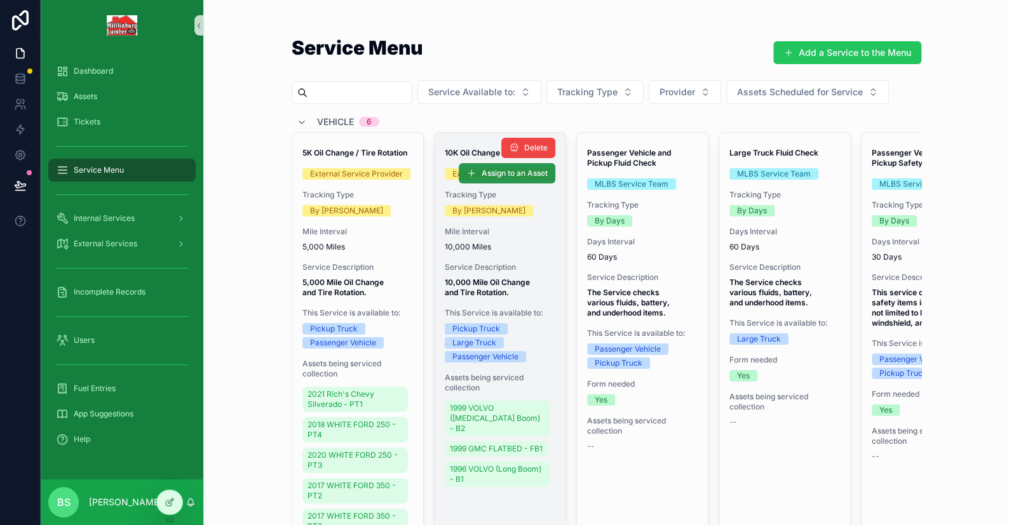
click at [490, 170] on span "Assign to an Asset" at bounding box center [515, 173] width 66 height 10
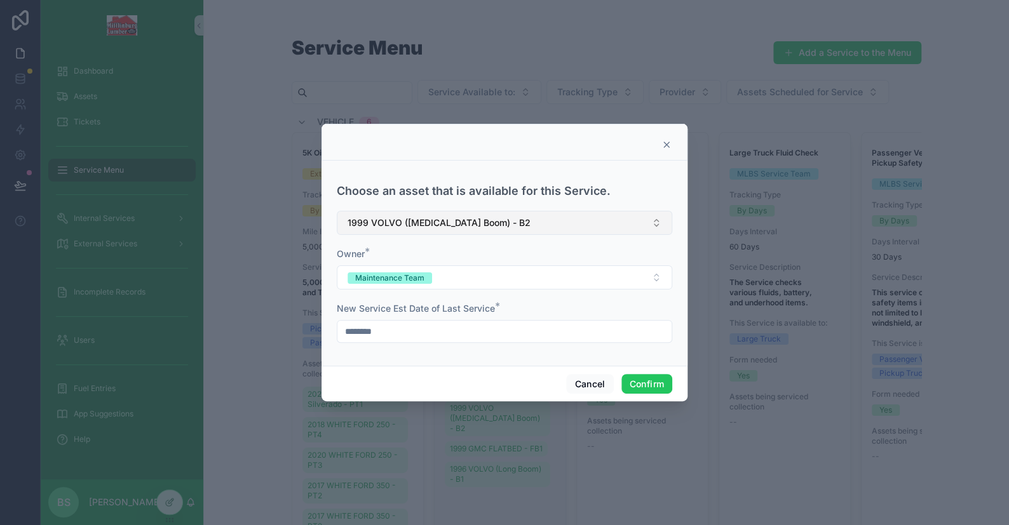
click at [429, 220] on span "1999 VOLVO ([MEDICAL_DATA] Boom) - B2" at bounding box center [438, 223] width 183 height 13
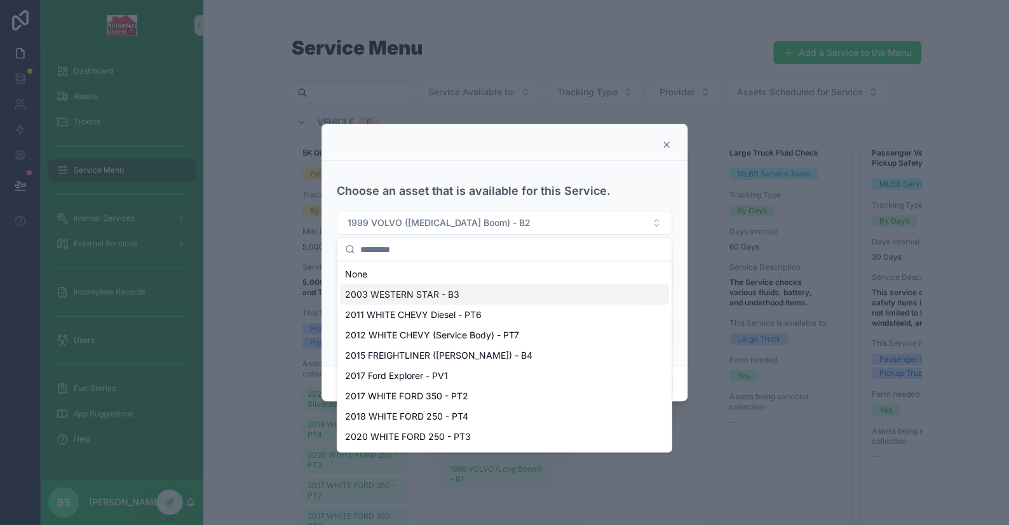
click at [439, 290] on span "2003 WESTERN STAR - B3" at bounding box center [402, 294] width 114 height 13
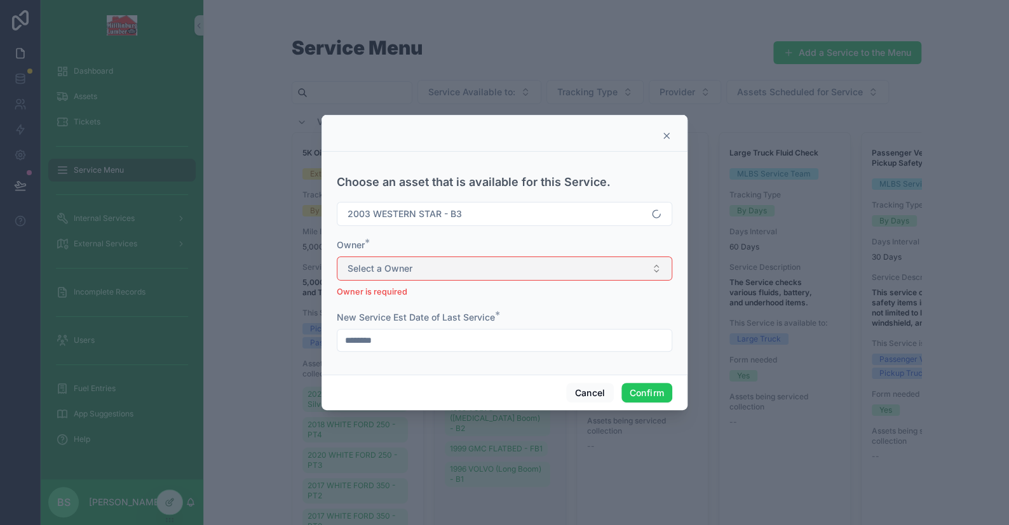
click at [435, 261] on button "Select a Owner" at bounding box center [504, 269] width 335 height 24
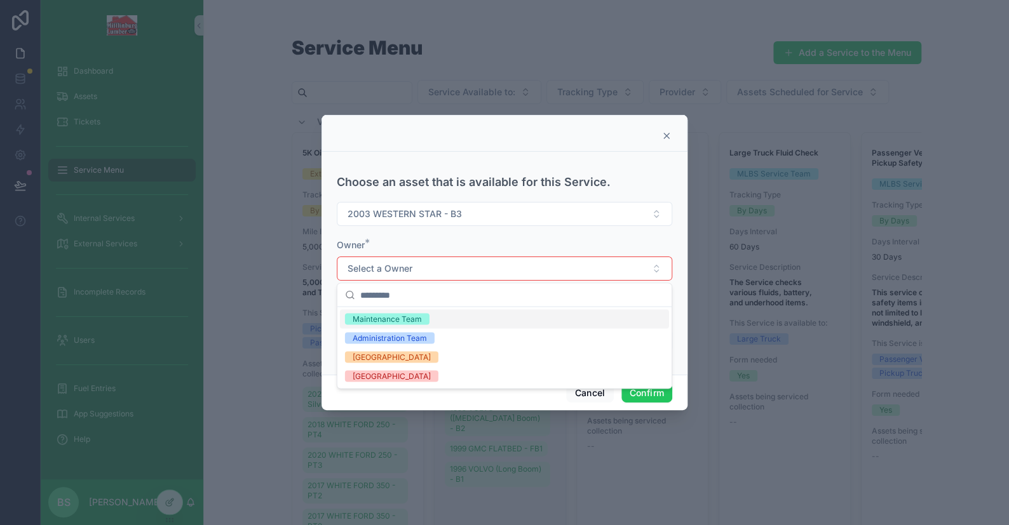
click at [387, 321] on div "Maintenance Team" at bounding box center [387, 318] width 69 height 11
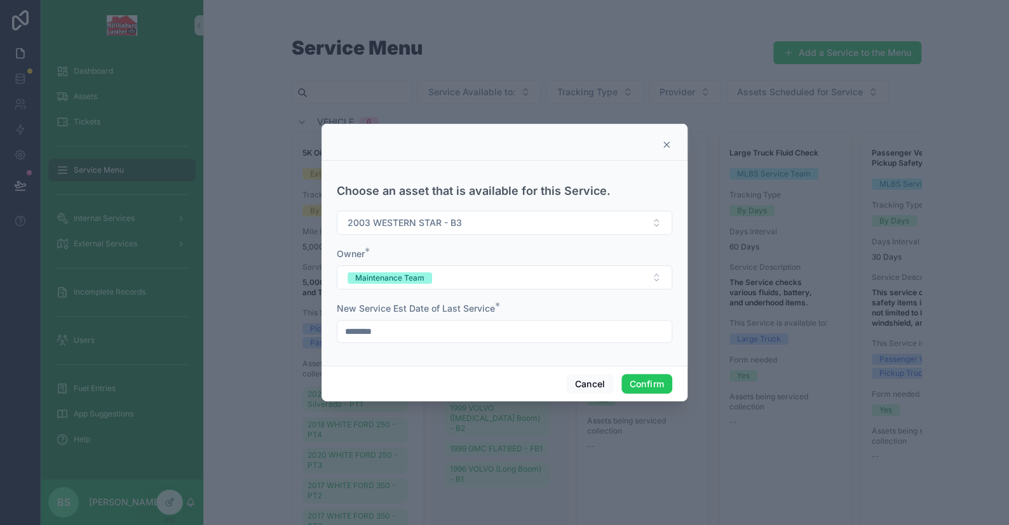
click at [413, 323] on input "********" at bounding box center [504, 332] width 334 height 18
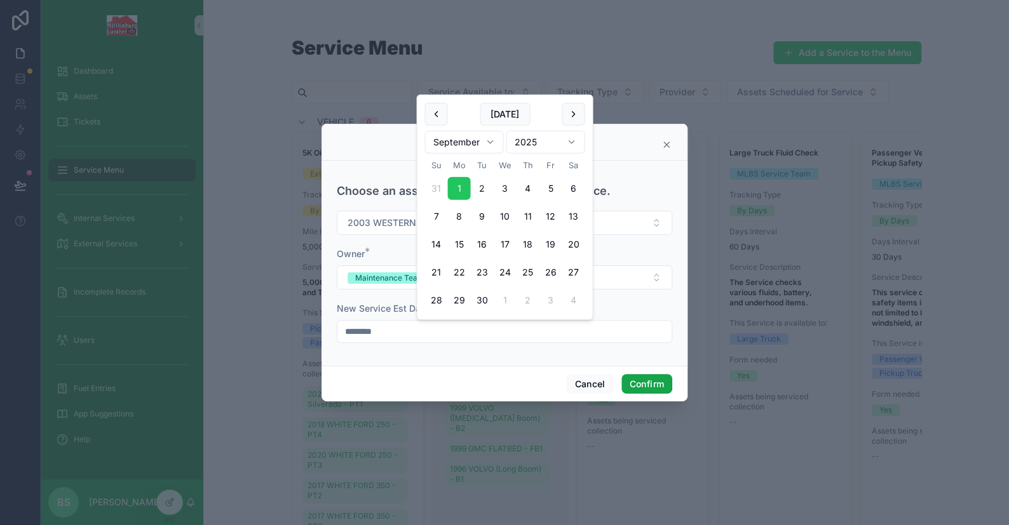
click at [660, 389] on button "Confirm" at bounding box center [646, 384] width 51 height 20
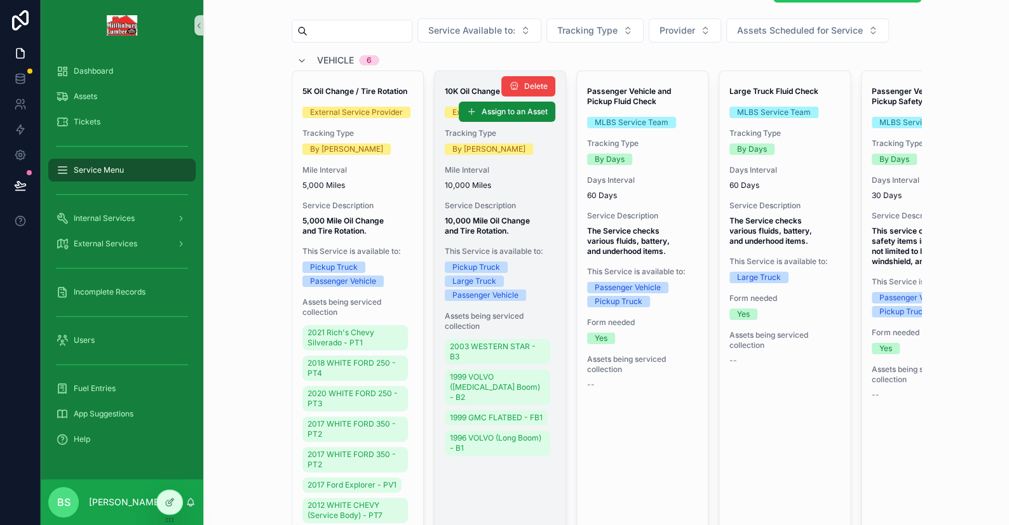
scroll to position [127, 0]
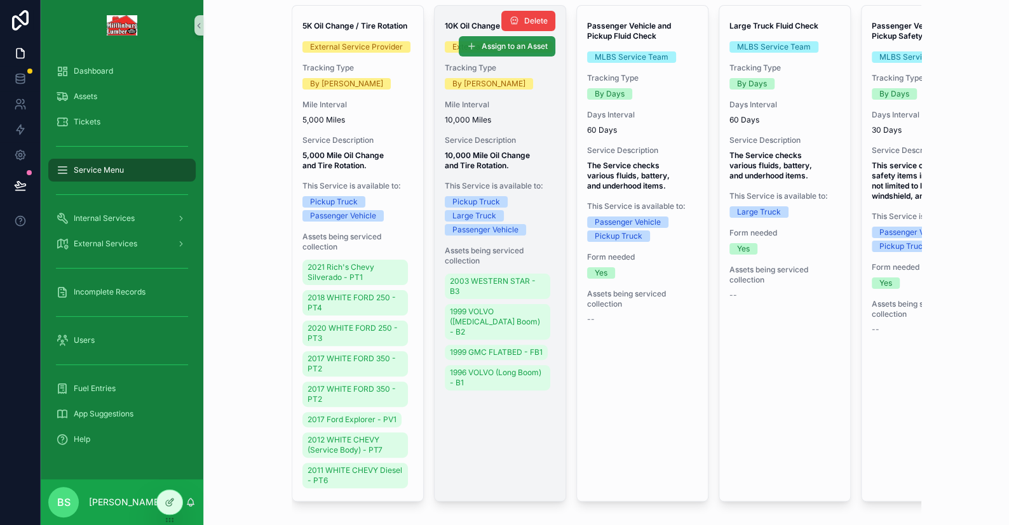
click at [490, 48] on span "Assign to an Asset" at bounding box center [515, 46] width 66 height 10
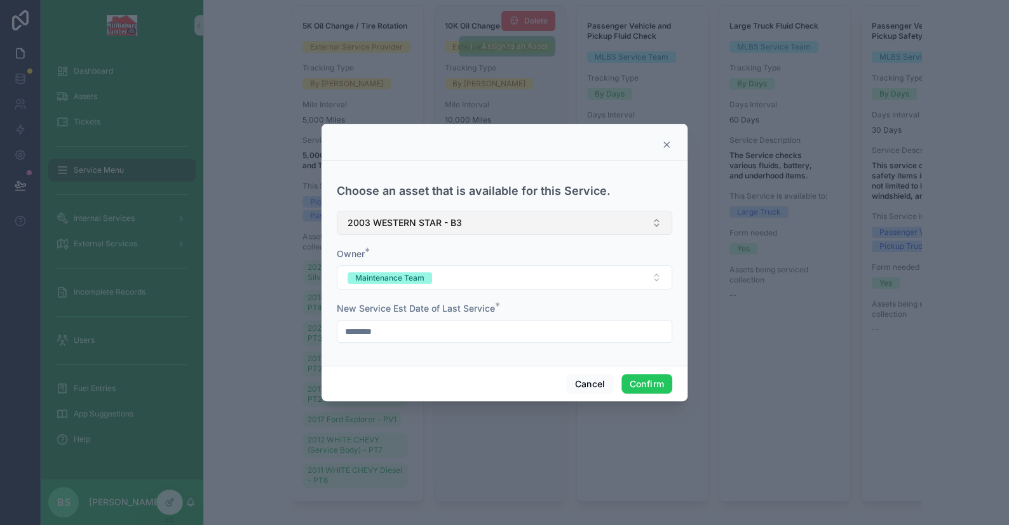
click at [461, 223] on span "2003 WESTERN STAR - B3" at bounding box center [404, 223] width 114 height 13
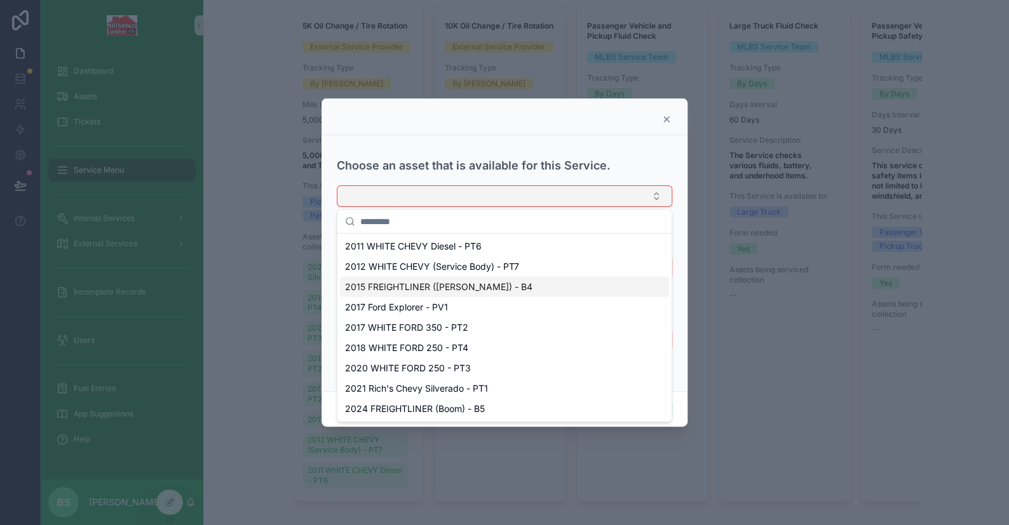
click at [468, 284] on span "2015 FREIGHTLINER ([PERSON_NAME]) - B4" at bounding box center [438, 287] width 187 height 13
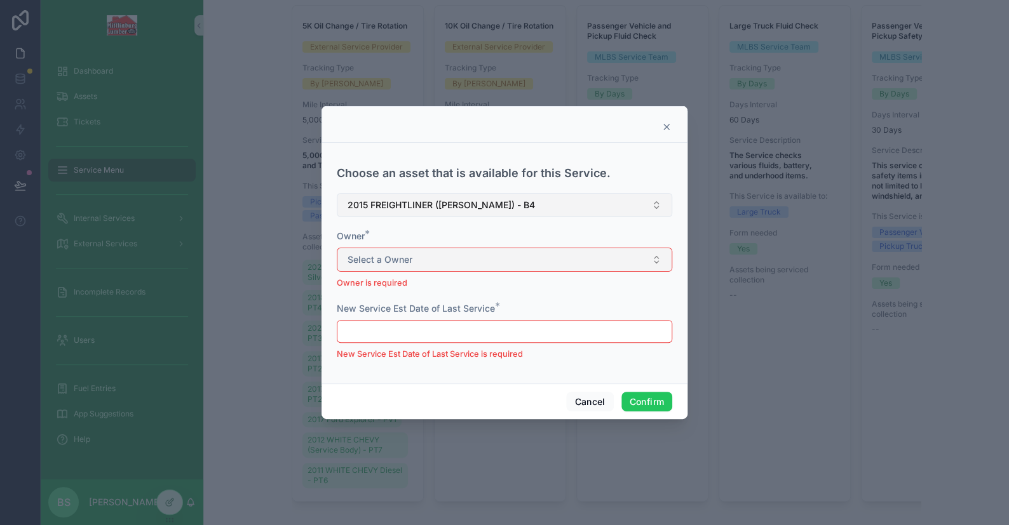
click at [456, 260] on button "Select a Owner" at bounding box center [504, 260] width 335 height 24
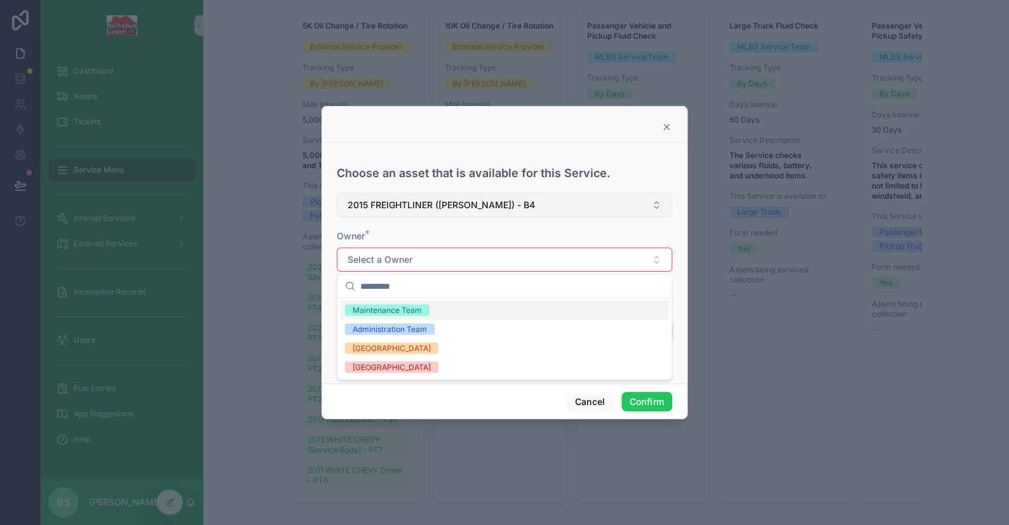
click at [394, 307] on div "Maintenance Team" at bounding box center [387, 309] width 69 height 11
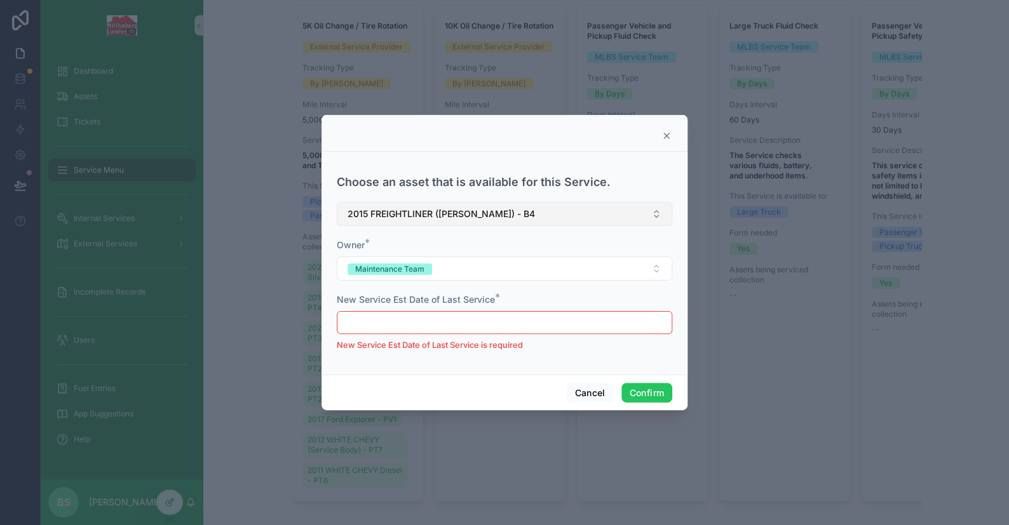
click at [422, 322] on input "text" at bounding box center [504, 323] width 334 height 18
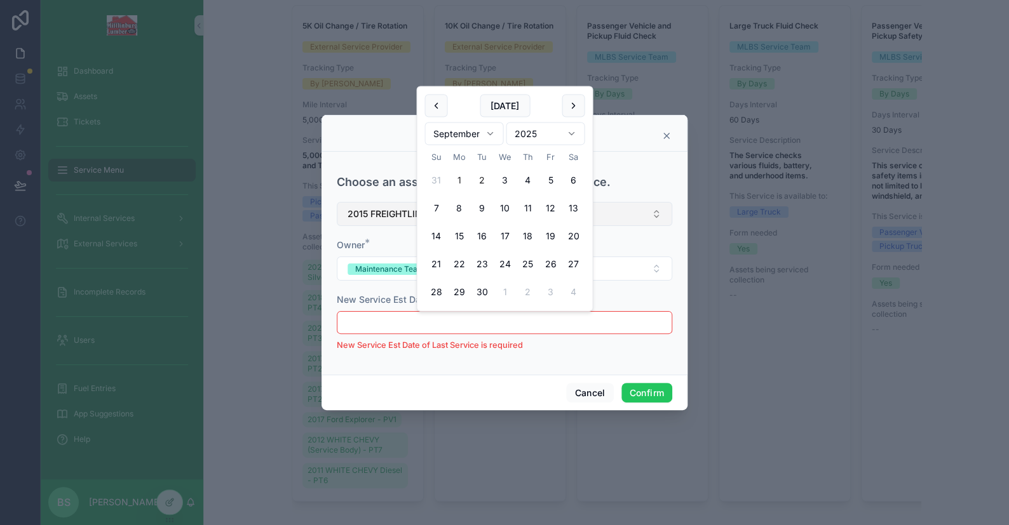
click at [457, 173] on button "1" at bounding box center [458, 180] width 23 height 23
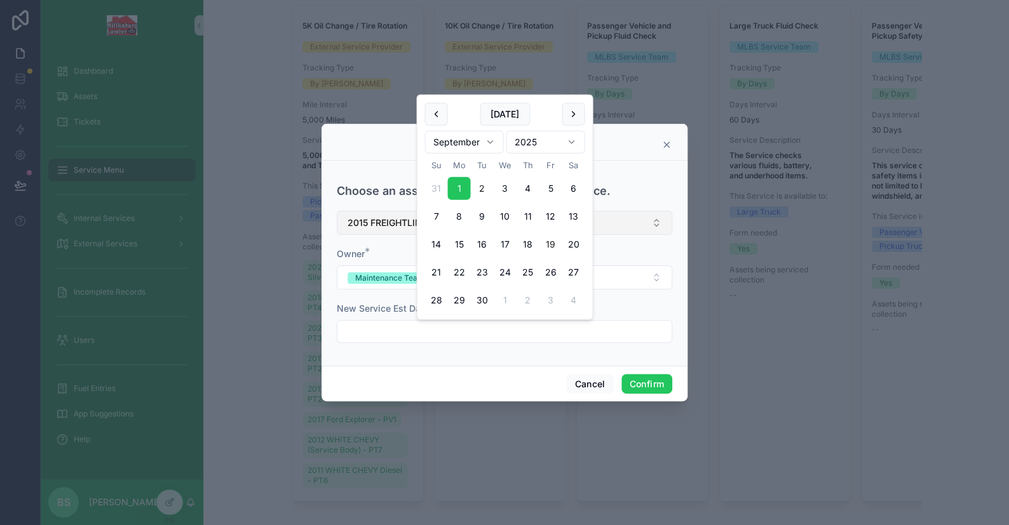
type input "********"
click at [649, 386] on button "Confirm" at bounding box center [646, 384] width 51 height 20
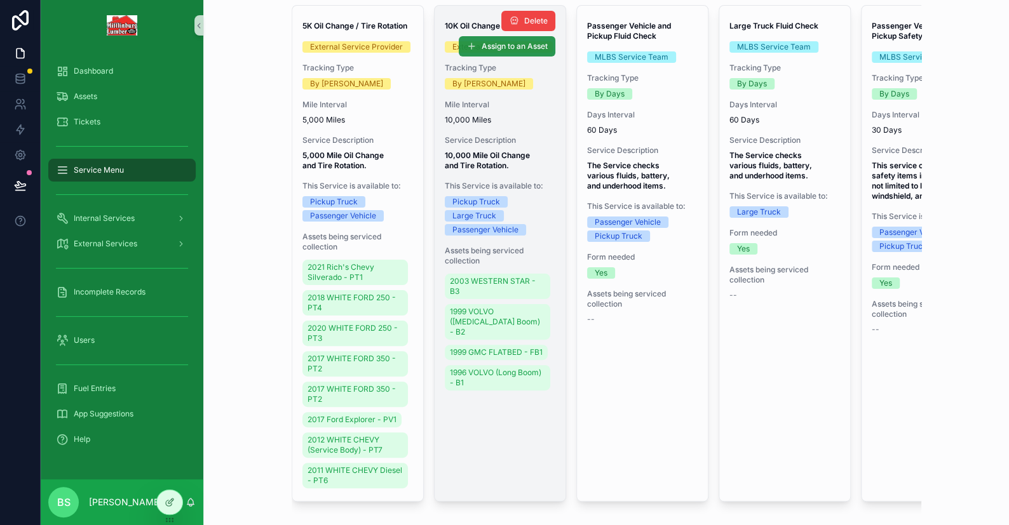
click at [482, 43] on span "Assign to an Asset" at bounding box center [515, 46] width 66 height 10
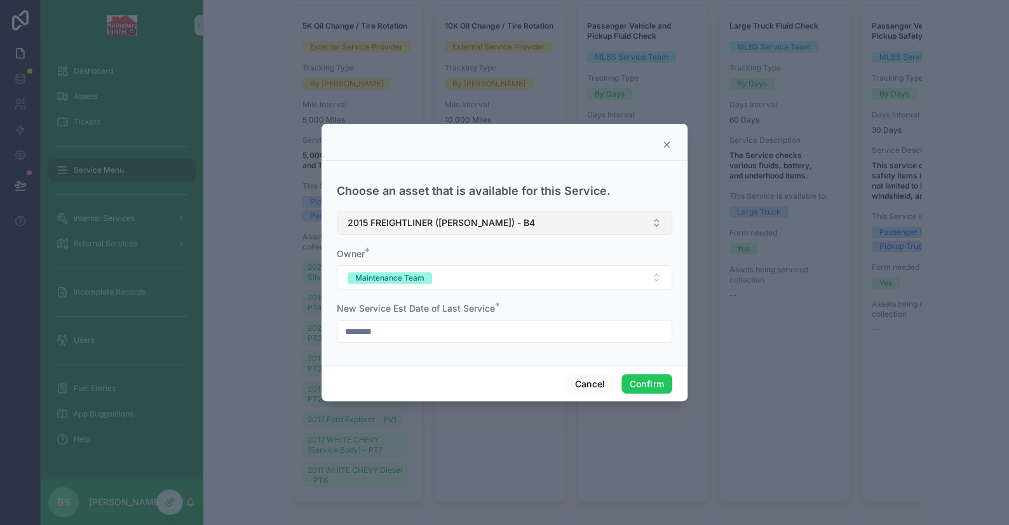
click at [438, 212] on button "2015 FREIGHTLINER ([PERSON_NAME]) - B4" at bounding box center [504, 223] width 335 height 24
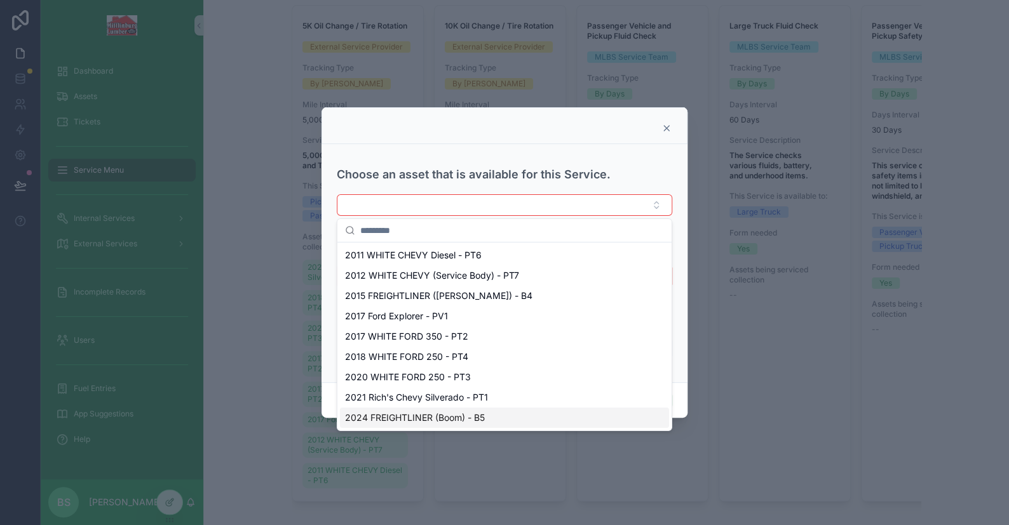
click at [483, 414] on span "2024 FREIGHTLINER (Boom) - B5" at bounding box center [415, 418] width 140 height 13
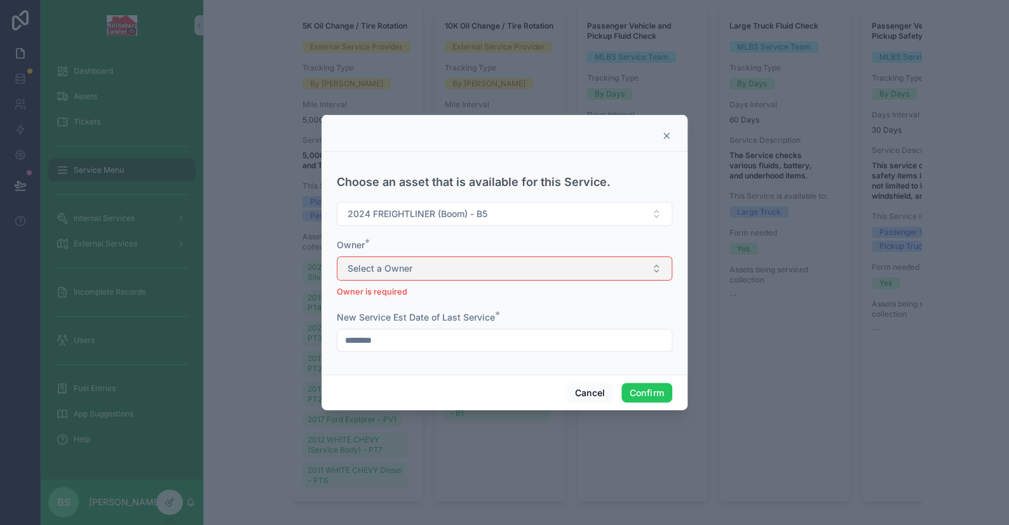
click at [399, 266] on span "Select a Owner" at bounding box center [379, 268] width 65 height 13
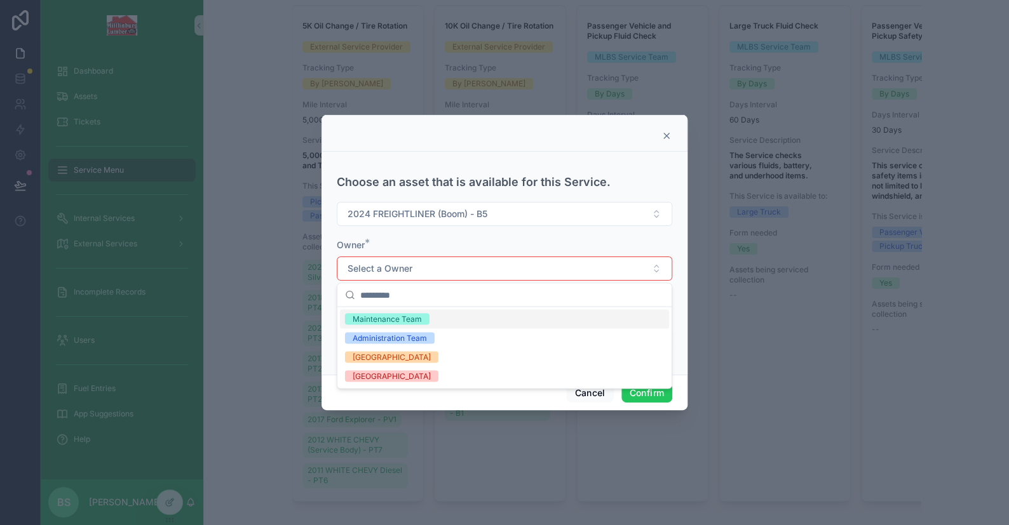
click at [408, 321] on div "Maintenance Team" at bounding box center [387, 318] width 69 height 11
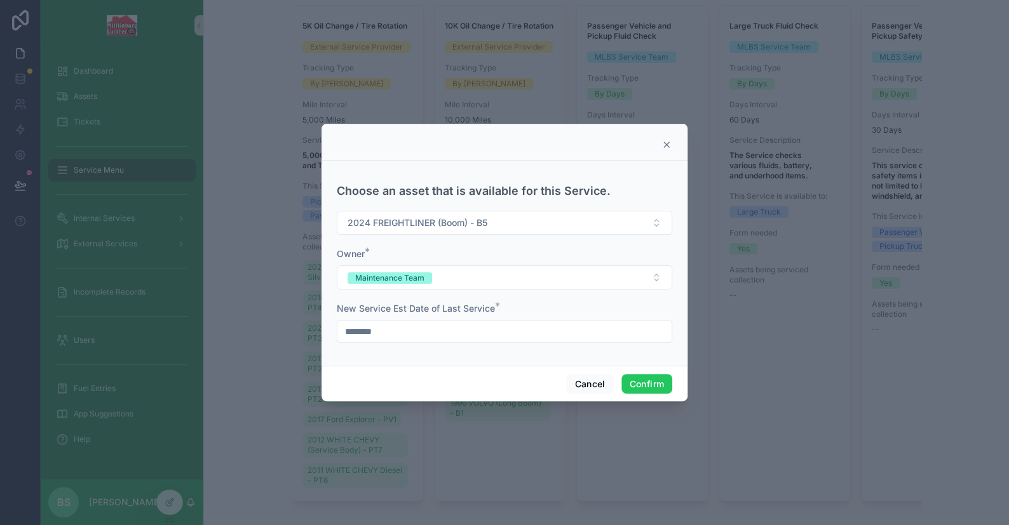
click at [419, 330] on input "********" at bounding box center [504, 332] width 334 height 18
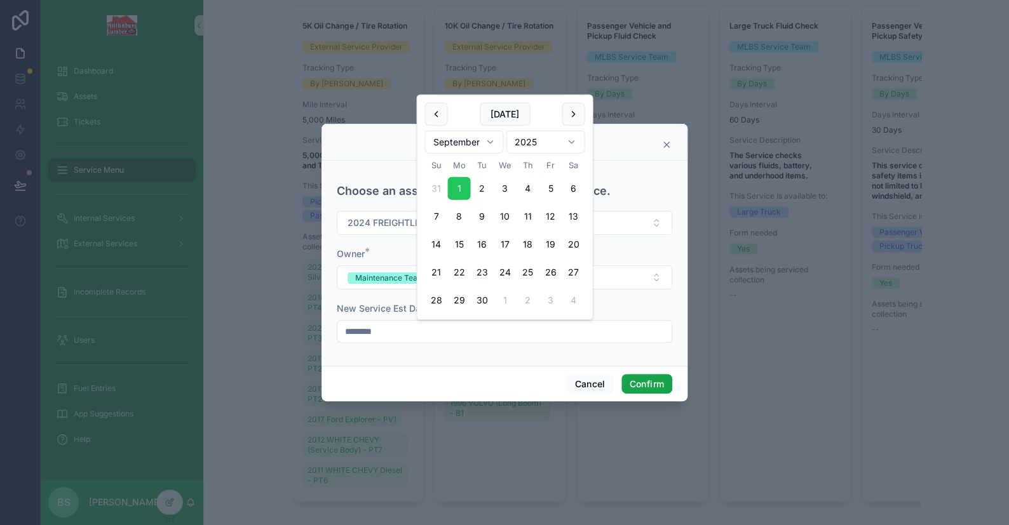
click at [642, 379] on button "Confirm" at bounding box center [646, 384] width 51 height 20
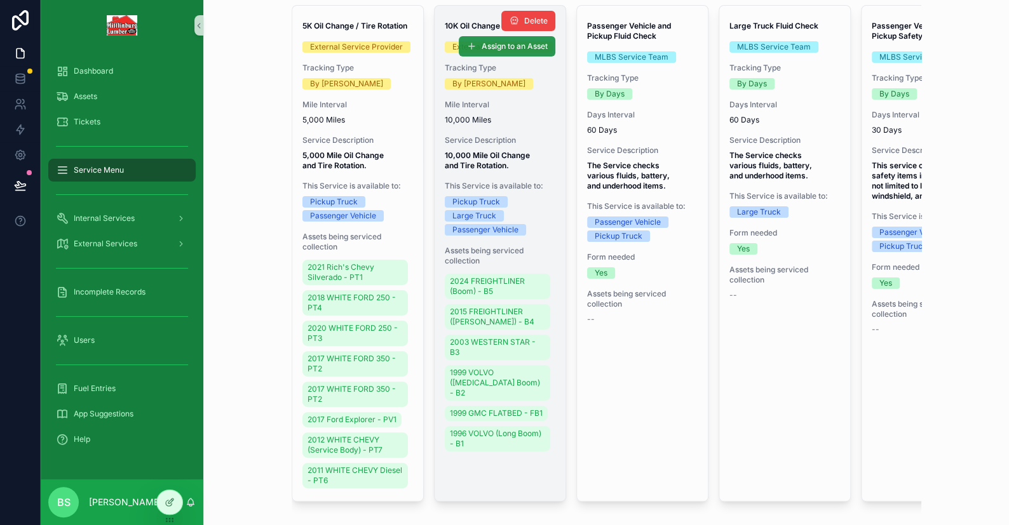
click at [482, 50] on span "Assign to an Asset" at bounding box center [515, 46] width 66 height 10
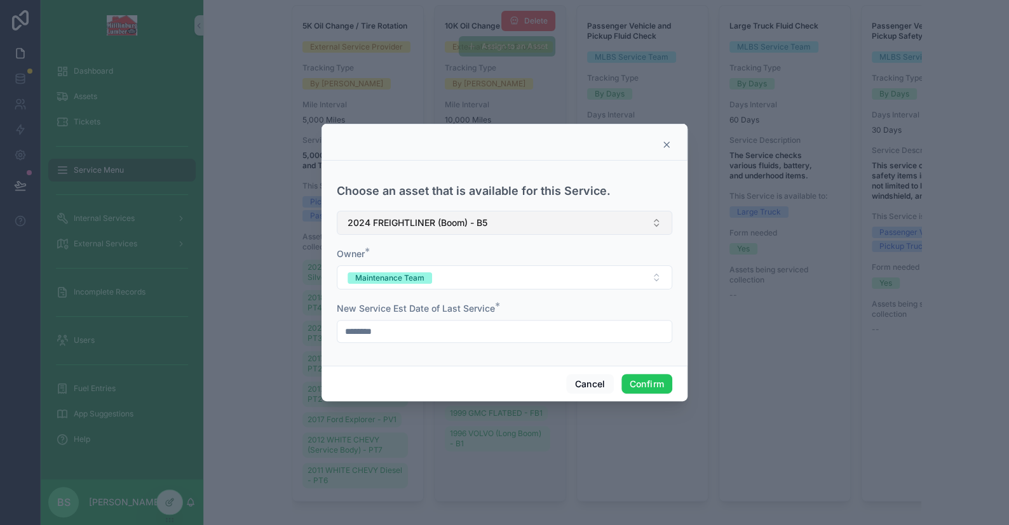
click at [470, 224] on span "2024 FREIGHTLINER (Boom) - B5" at bounding box center [417, 223] width 140 height 13
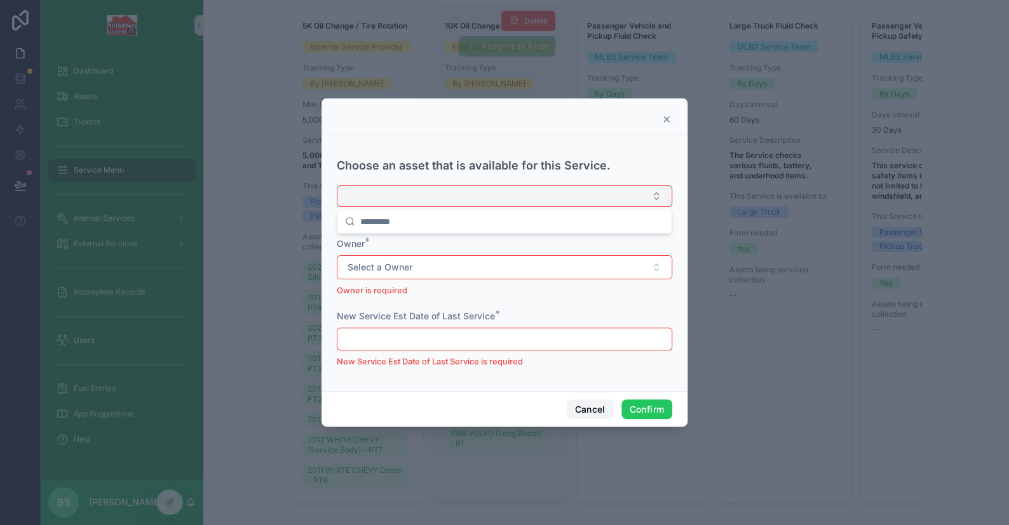
click at [595, 403] on button "Cancel" at bounding box center [589, 410] width 47 height 20
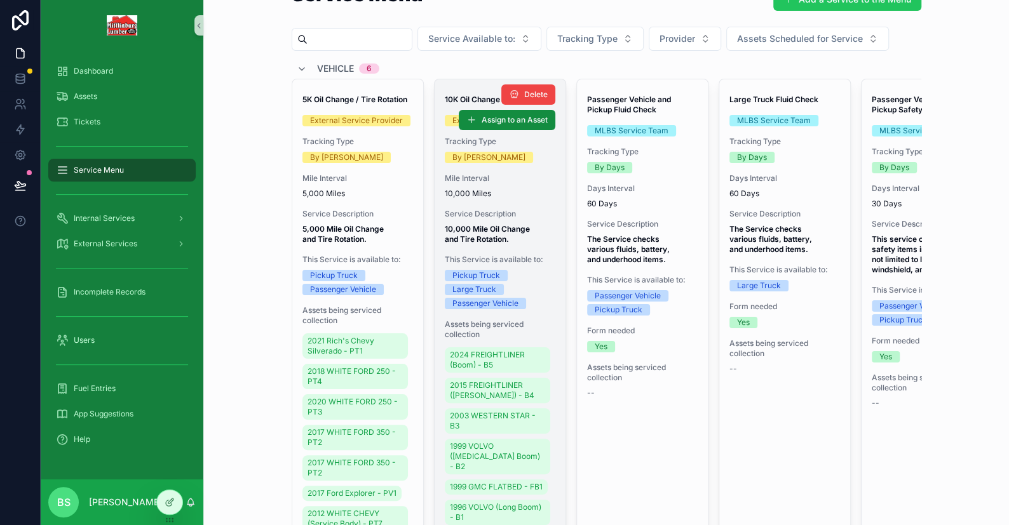
scroll to position [0, 0]
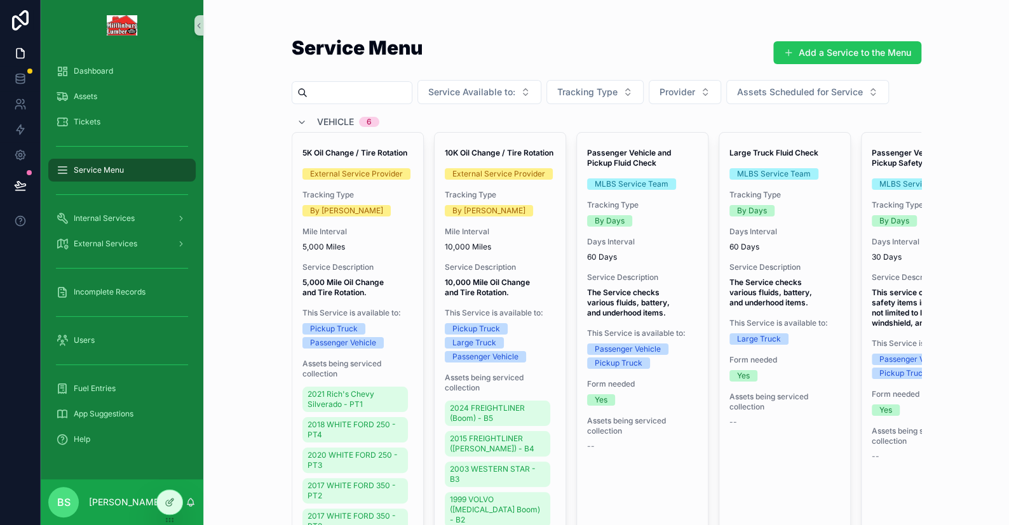
click at [0, 0] on button "Assign to an Asset" at bounding box center [0, 0] width 0 height 0
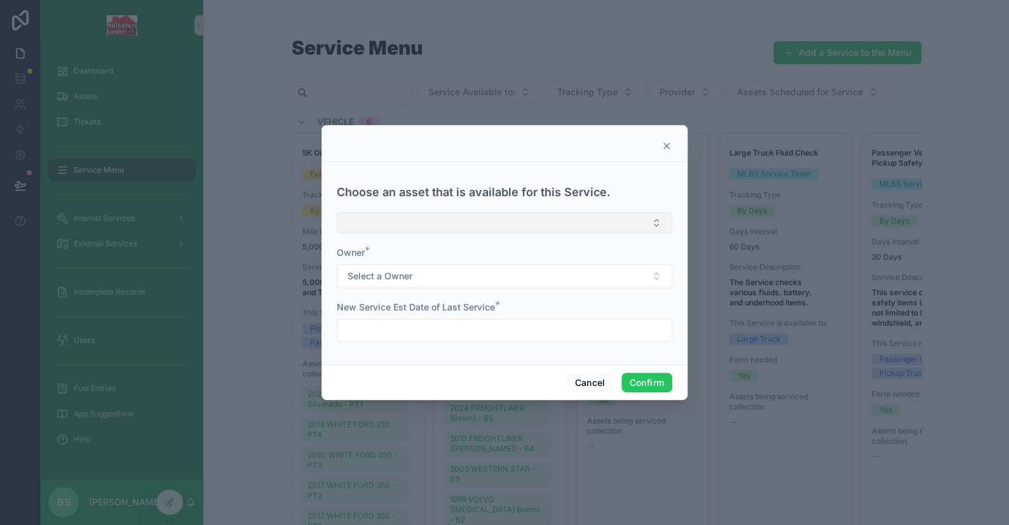
click at [378, 222] on button "Select Button" at bounding box center [504, 223] width 335 height 22
click at [255, 193] on div at bounding box center [504, 262] width 1009 height 525
click at [76, 94] on div at bounding box center [504, 262] width 1009 height 525
click at [602, 382] on button "Cancel" at bounding box center [589, 383] width 47 height 20
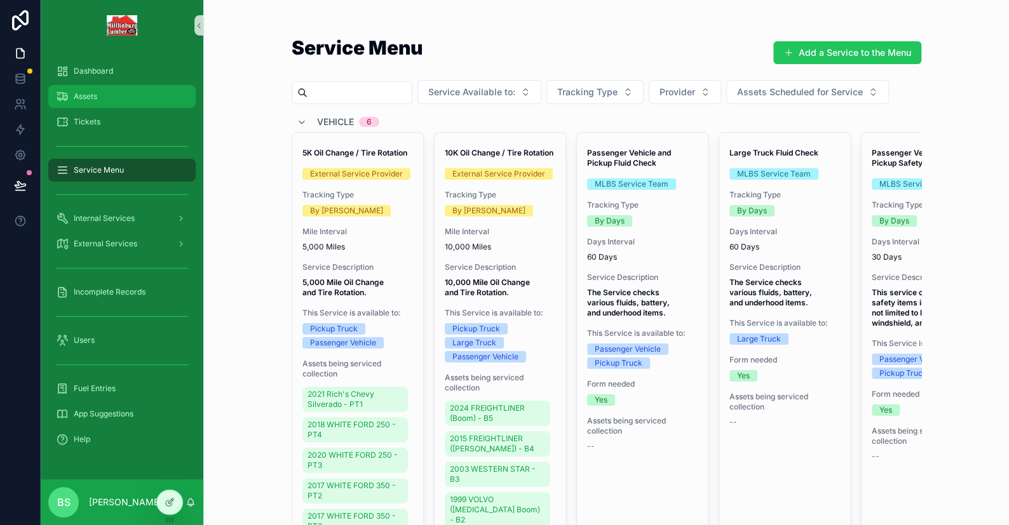
click at [100, 95] on div "Assets" at bounding box center [122, 96] width 132 height 20
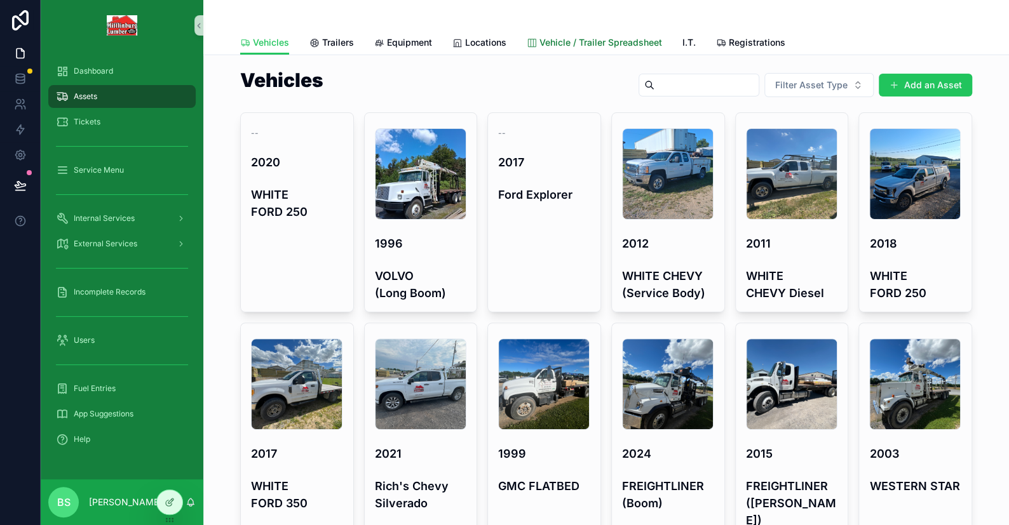
click at [581, 36] on span "Vehicle / Trailer Spreadsheet" at bounding box center [600, 42] width 123 height 13
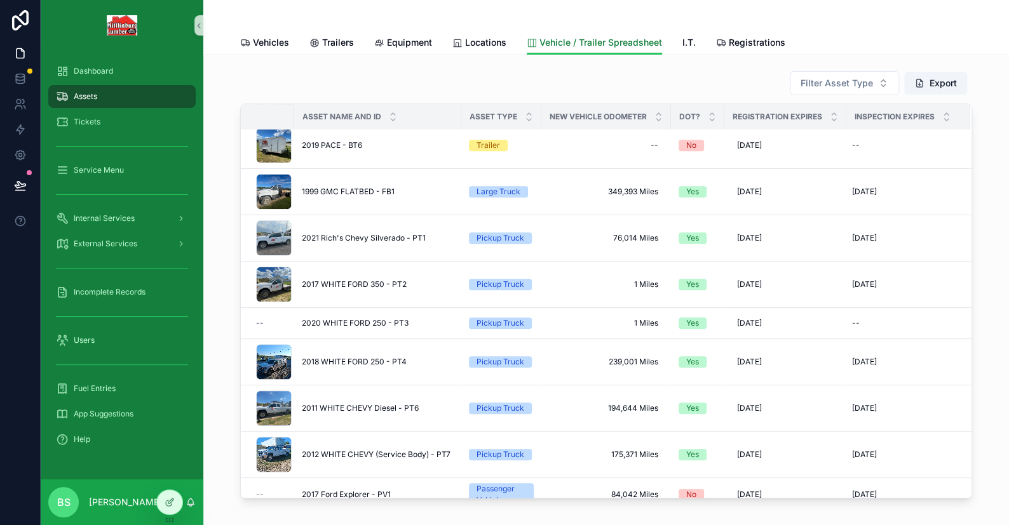
scroll to position [44, 0]
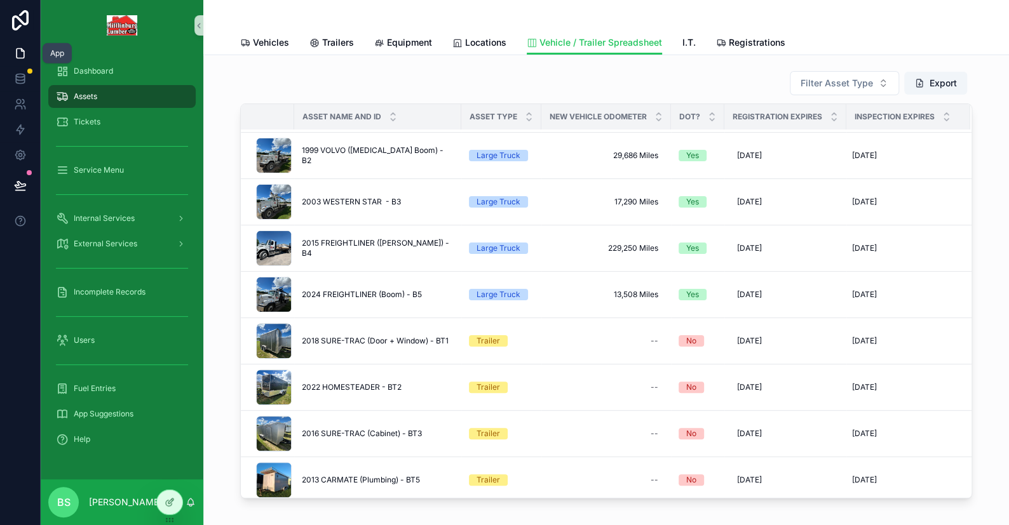
click at [22, 55] on icon at bounding box center [20, 53] width 13 height 13
click at [19, 58] on icon at bounding box center [21, 54] width 8 height 10
click at [100, 167] on span "Service Menu" at bounding box center [99, 170] width 50 height 10
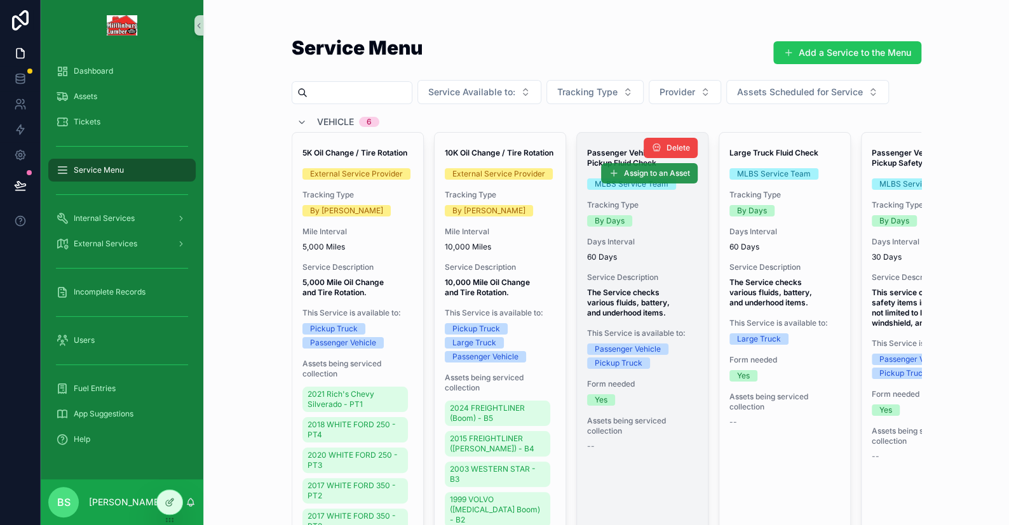
click at [626, 173] on span "Assign to an Asset" at bounding box center [657, 173] width 66 height 10
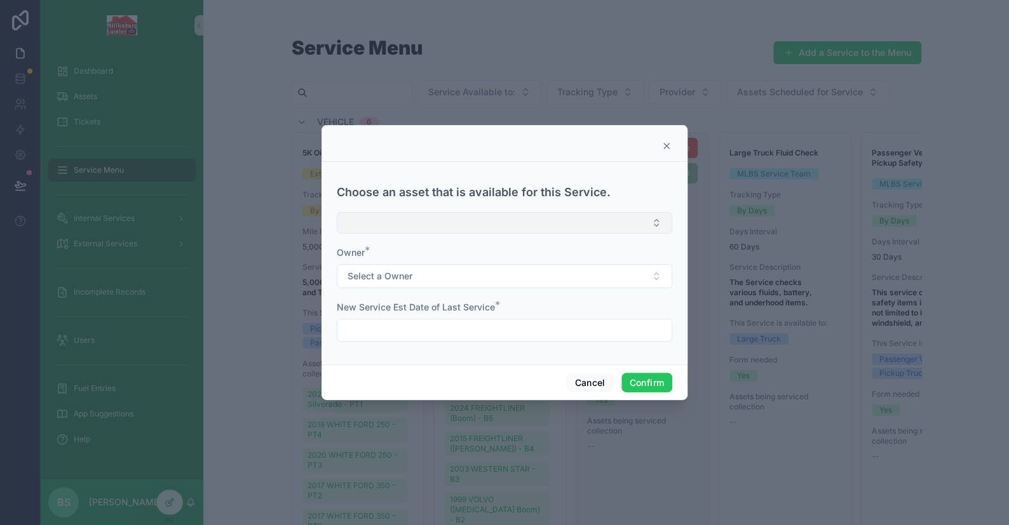
click at [419, 217] on button "Select Button" at bounding box center [504, 223] width 335 height 22
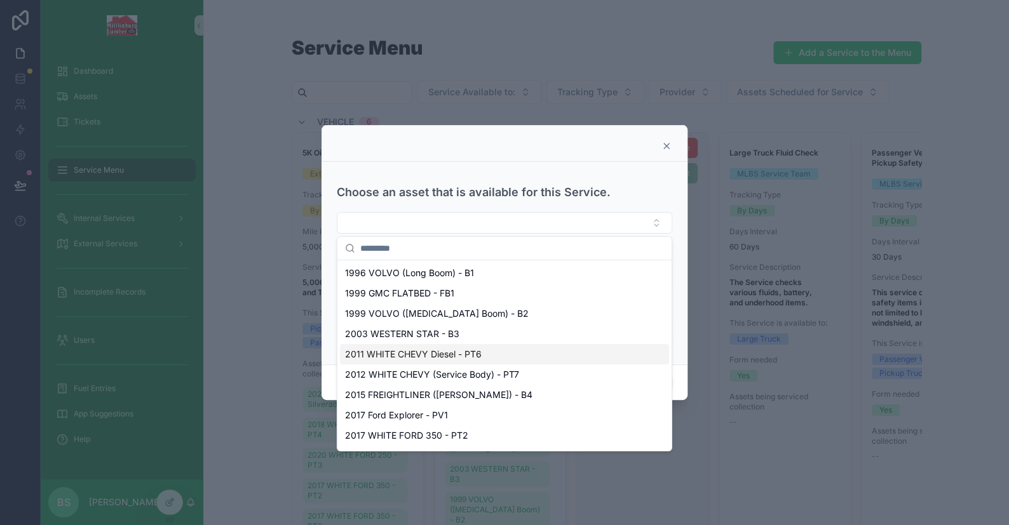
click at [466, 352] on span "2011 WHITE CHEVY Diesel - PT6" at bounding box center [413, 354] width 137 height 13
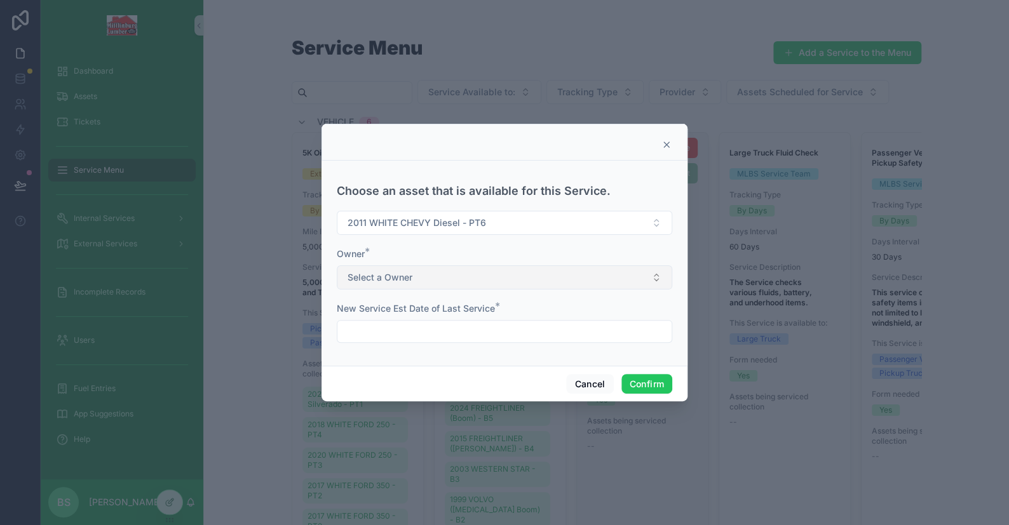
click at [374, 285] on button "Select a Owner" at bounding box center [504, 278] width 335 height 24
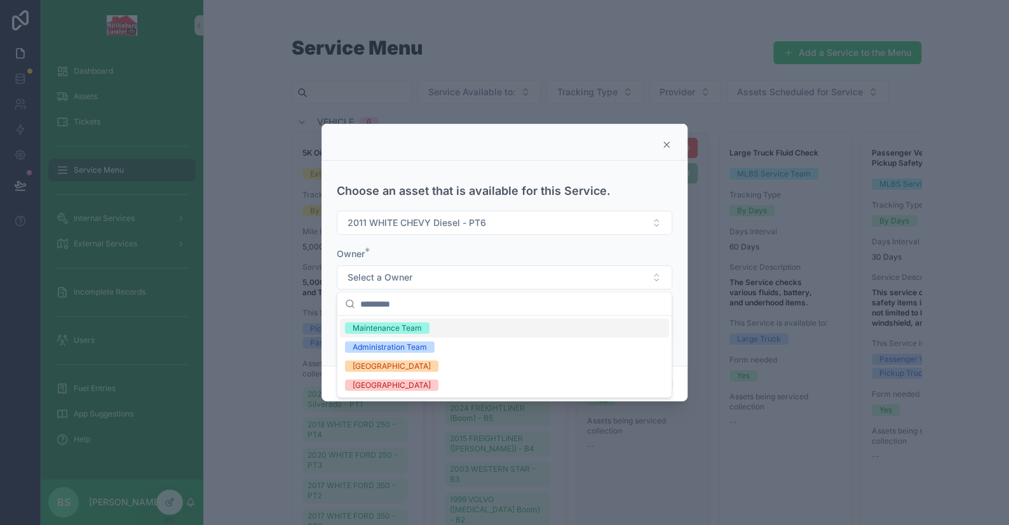
click at [372, 325] on div "Maintenance Team" at bounding box center [387, 328] width 69 height 11
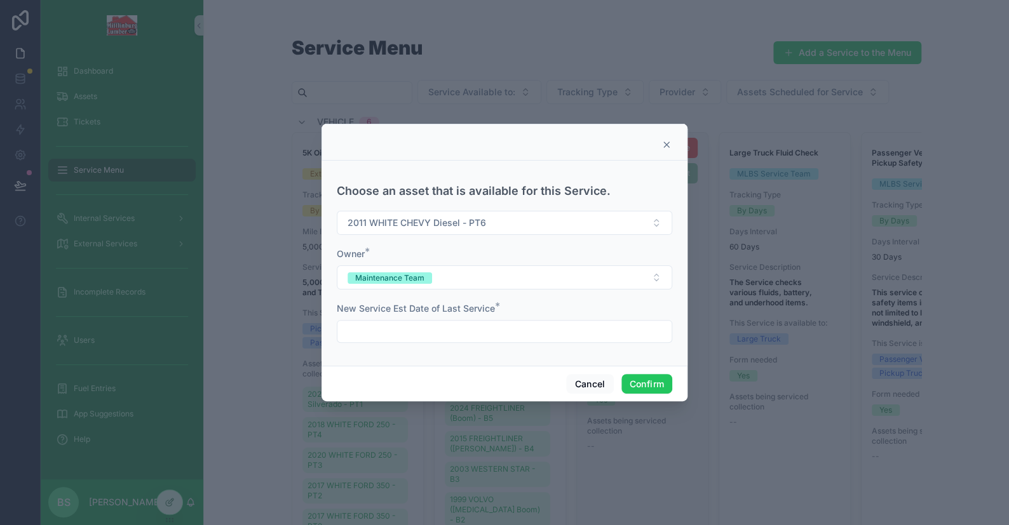
click at [381, 336] on input "text" at bounding box center [504, 332] width 334 height 18
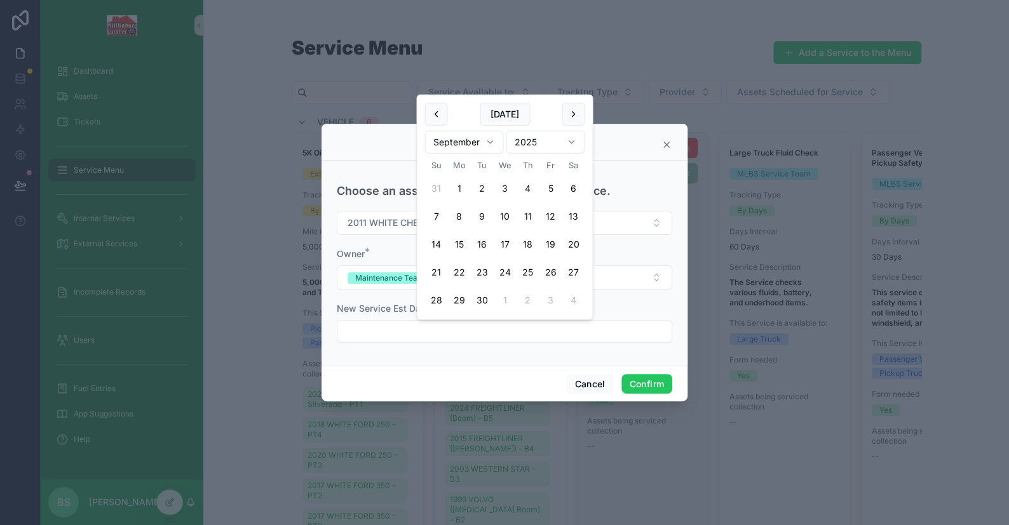
click at [461, 191] on button "1" at bounding box center [458, 188] width 23 height 23
type input "********"
click at [630, 382] on button "Confirm" at bounding box center [646, 384] width 51 height 20
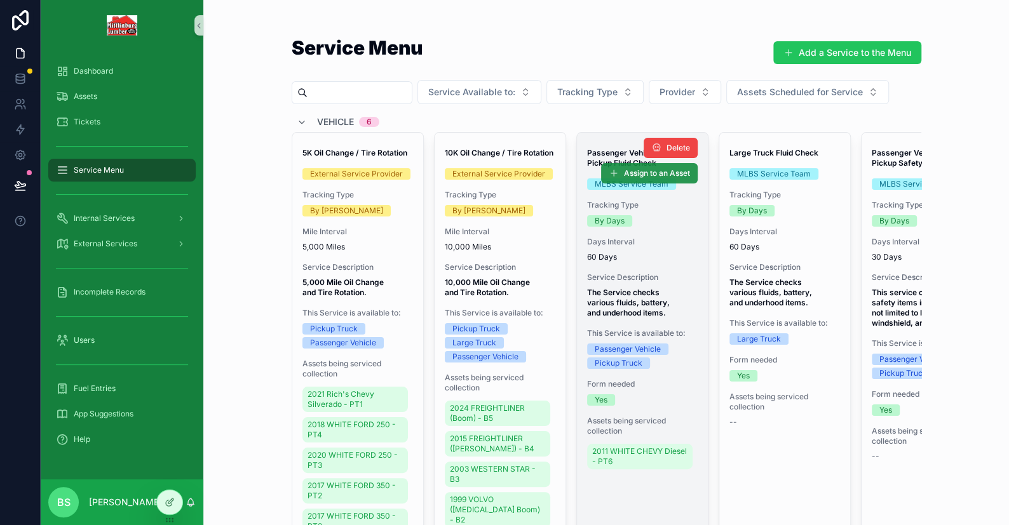
click at [664, 178] on button "Assign to an Asset" at bounding box center [649, 173] width 97 height 20
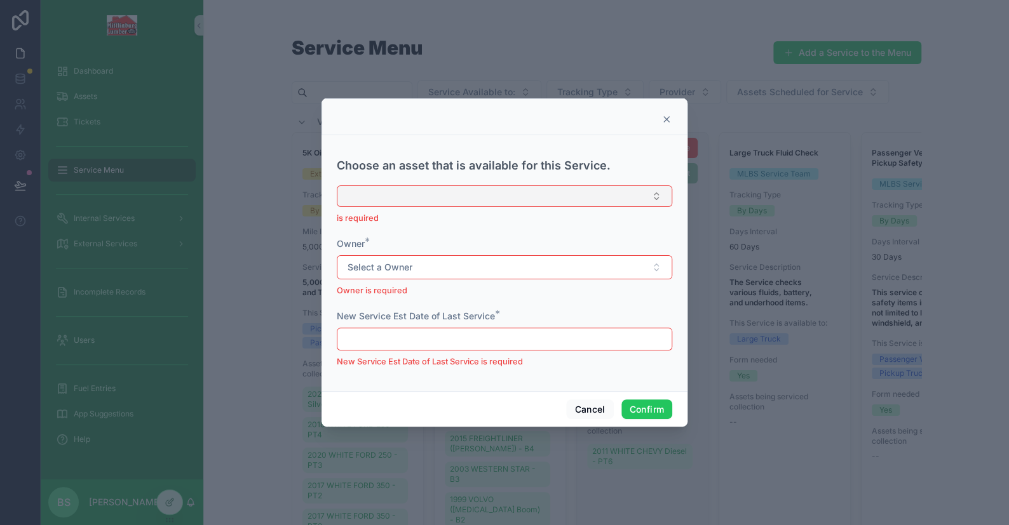
click at [417, 191] on button "Select Button" at bounding box center [504, 197] width 335 height 22
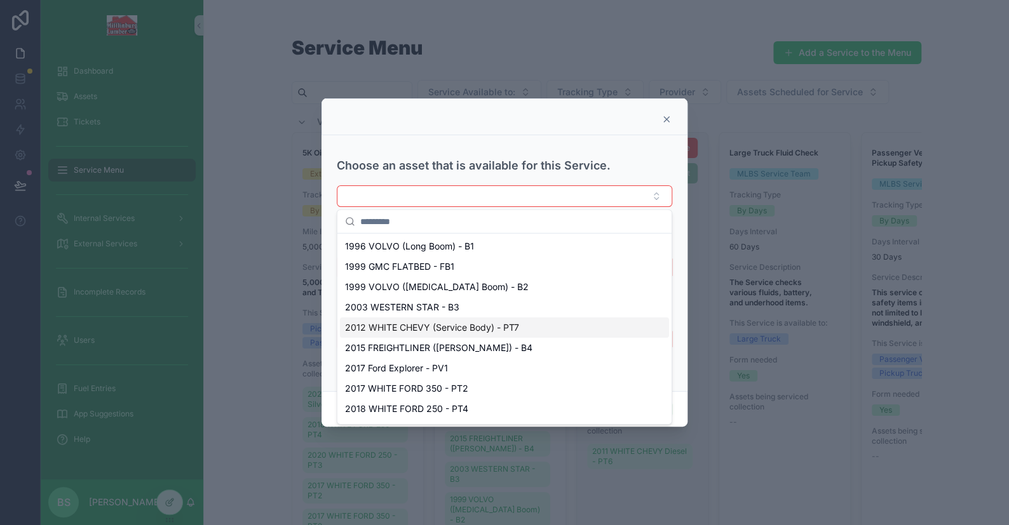
click at [414, 330] on span "2012 WHITE CHEVY (Service Body) - PT7" at bounding box center [432, 327] width 174 height 13
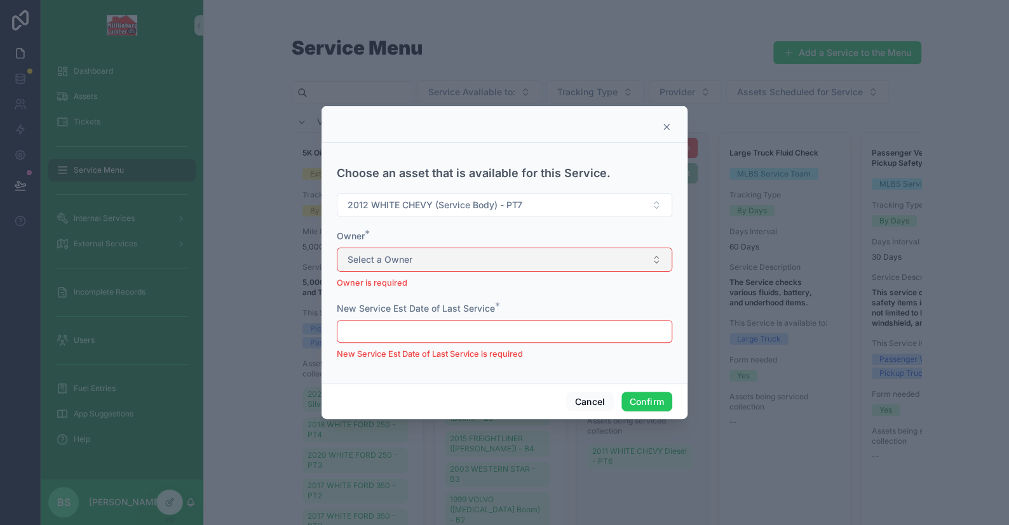
click at [363, 264] on span "Select a Owner" at bounding box center [379, 259] width 65 height 13
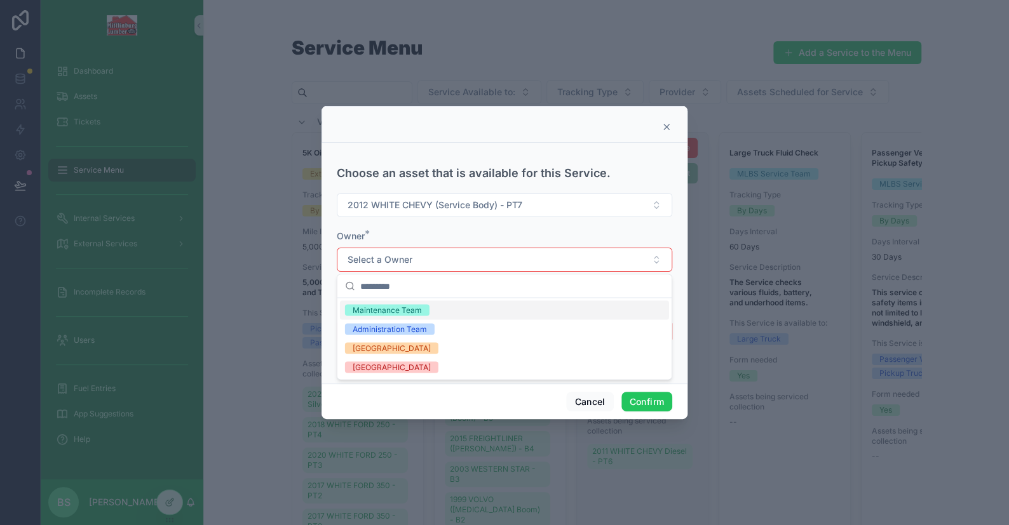
click at [387, 311] on div "Maintenance Team" at bounding box center [387, 309] width 69 height 11
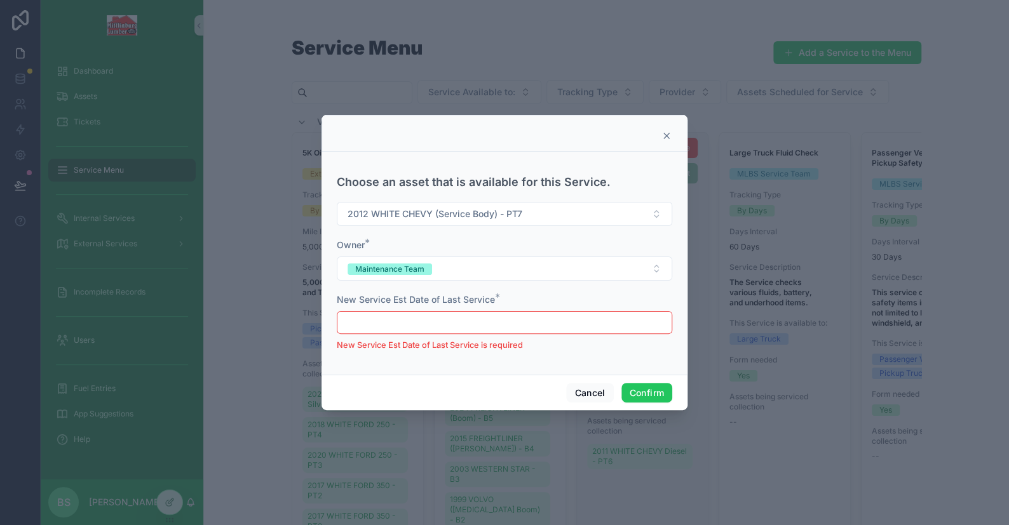
click at [381, 317] on input "text" at bounding box center [504, 323] width 334 height 18
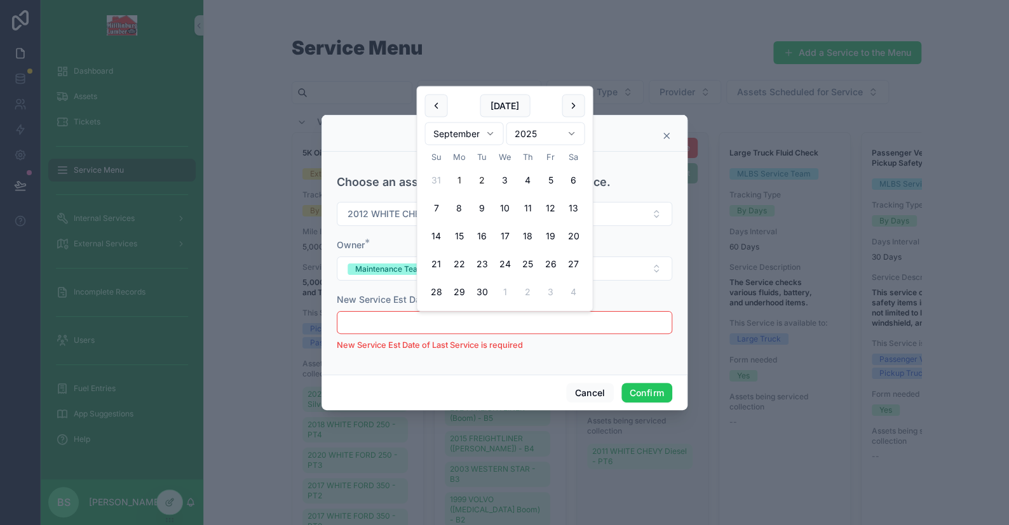
click at [455, 178] on button "1" at bounding box center [458, 180] width 23 height 23
type input "********"
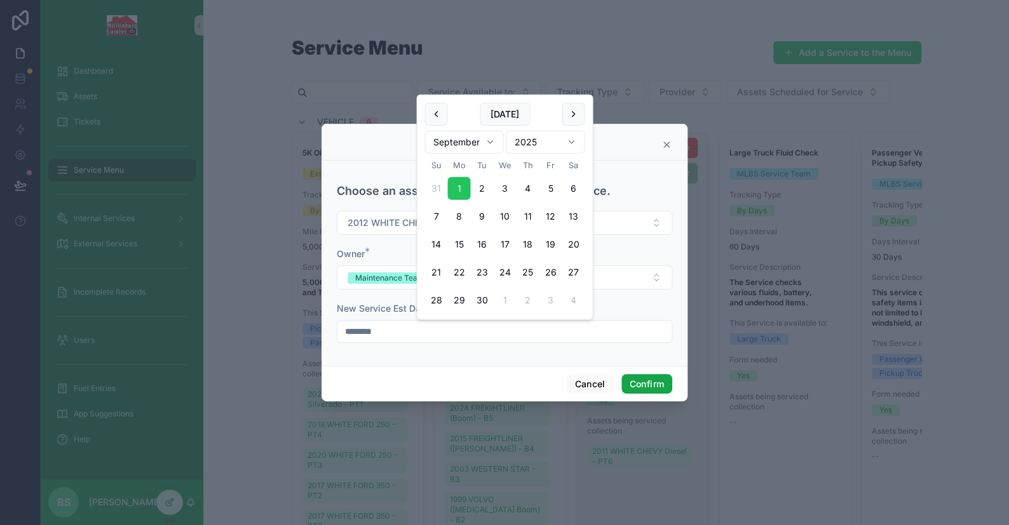
click at [642, 381] on button "Confirm" at bounding box center [646, 384] width 51 height 20
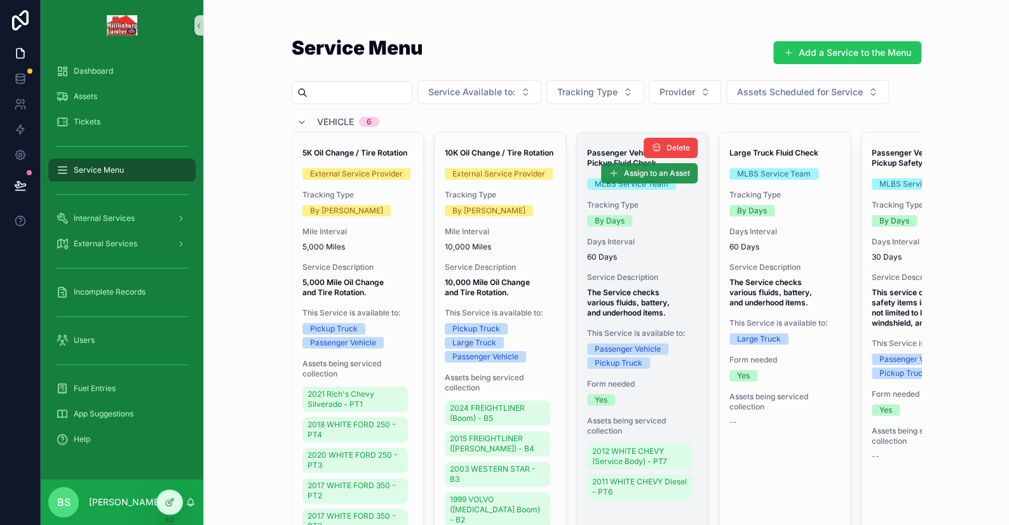
click at [666, 173] on span "Assign to an Asset" at bounding box center [657, 173] width 66 height 10
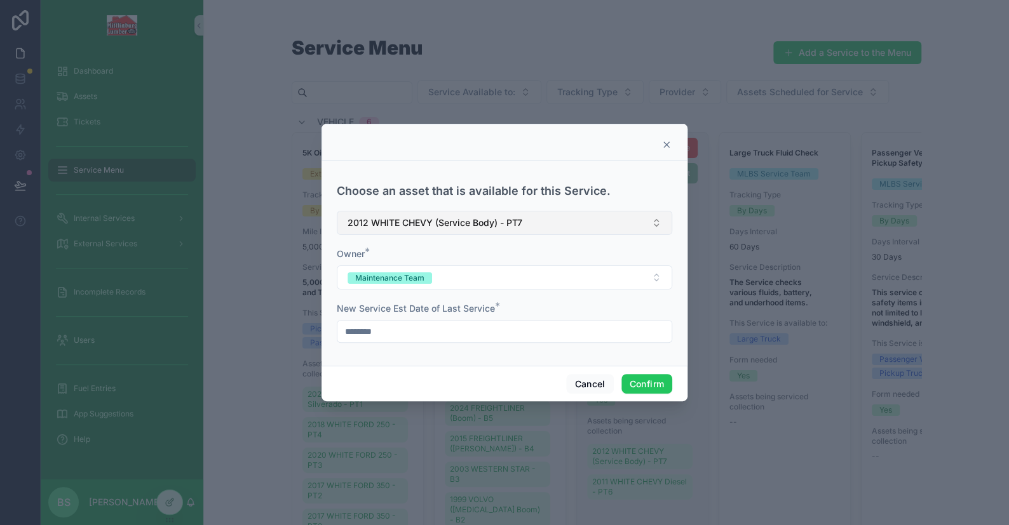
click at [494, 222] on span "2012 WHITE CHEVY (Service Body) - PT7" at bounding box center [434, 223] width 175 height 13
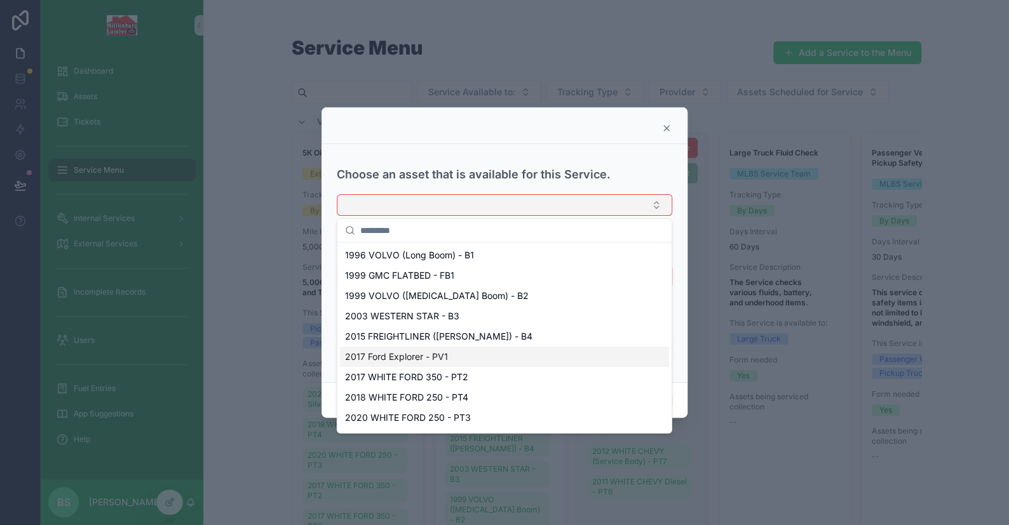
click at [443, 356] on span "2017 Ford Explorer - PV1" at bounding box center [396, 357] width 103 height 13
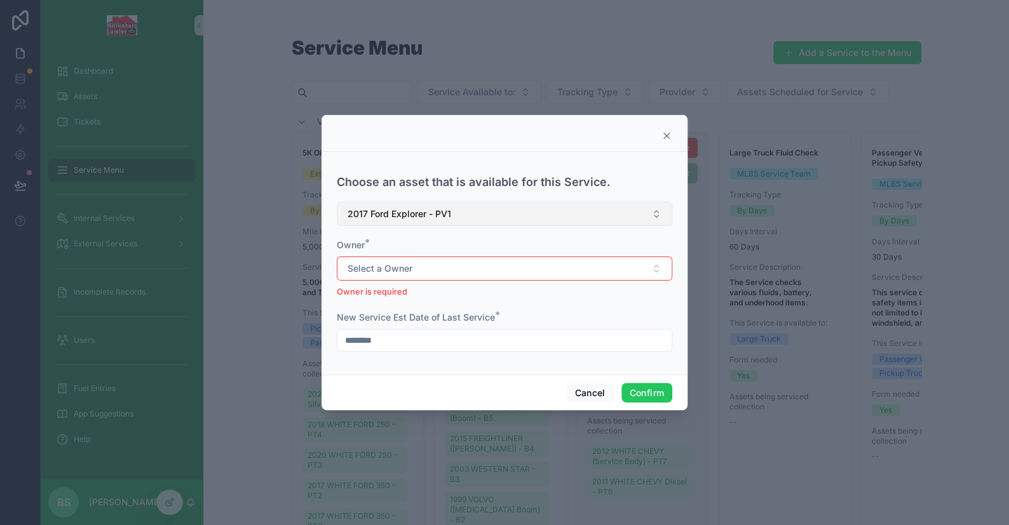
click at [387, 281] on div "Select a Owner Owner is required" at bounding box center [504, 278] width 335 height 42
click at [387, 270] on span "Select a Owner" at bounding box center [379, 268] width 65 height 13
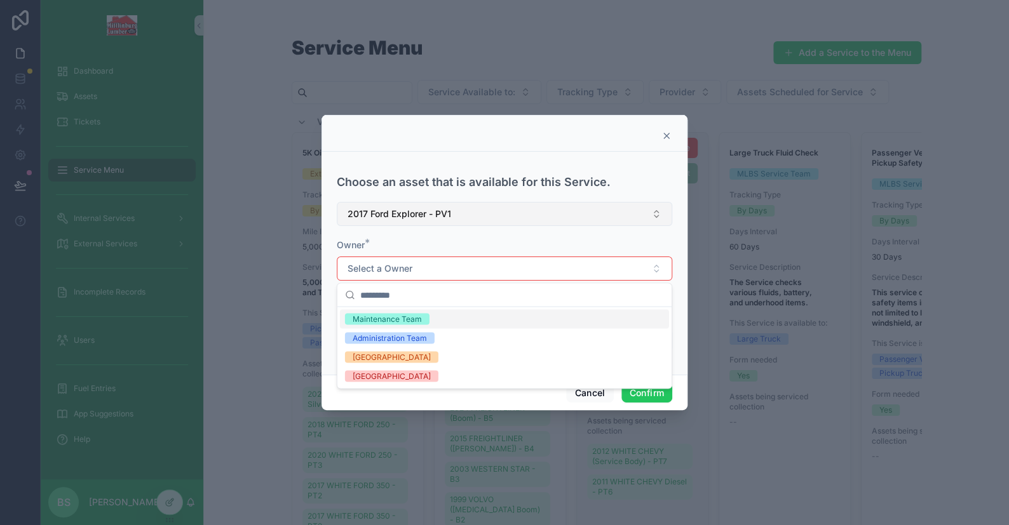
click at [384, 311] on div "Maintenance Team" at bounding box center [504, 318] width 329 height 19
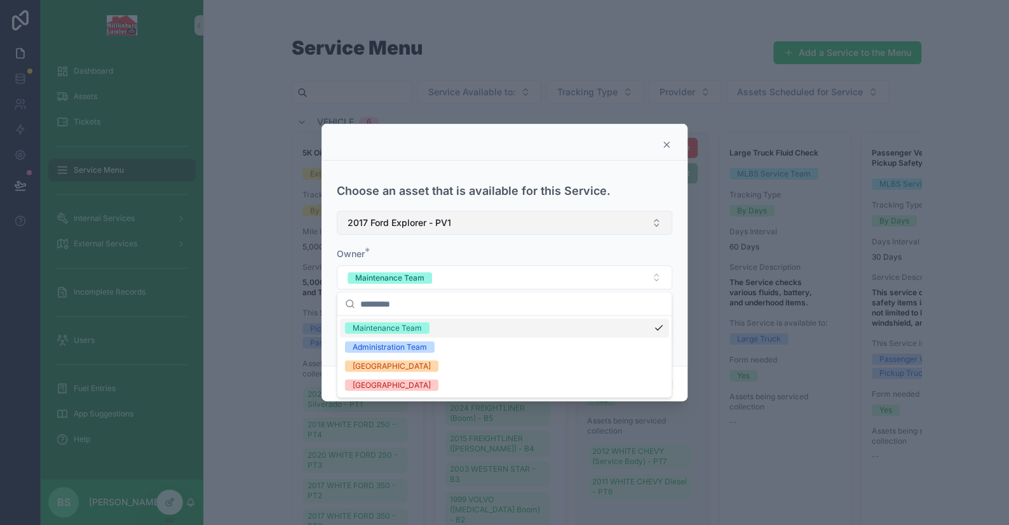
click at [384, 319] on div "New Service Est Date of Last Service * ********" at bounding box center [504, 322] width 335 height 41
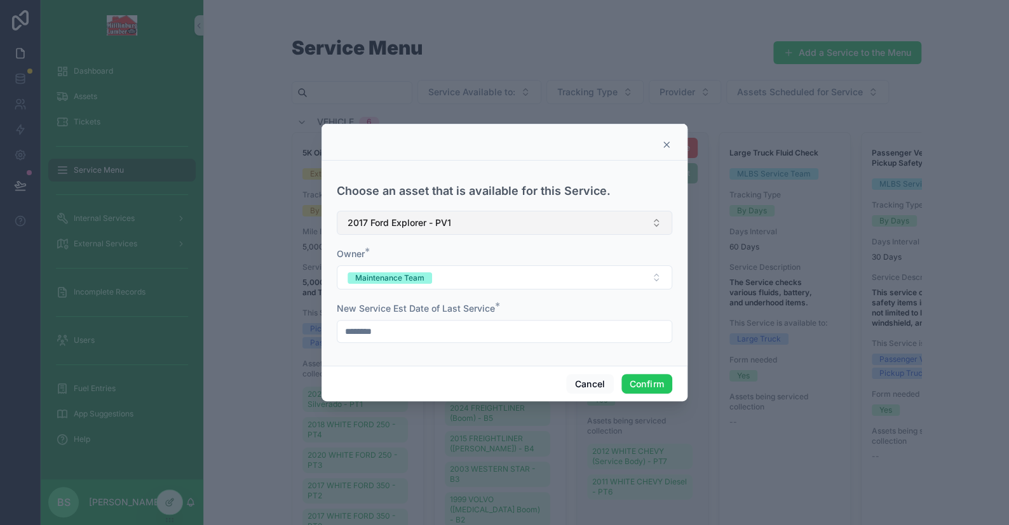
click at [393, 331] on input "********" at bounding box center [504, 332] width 334 height 18
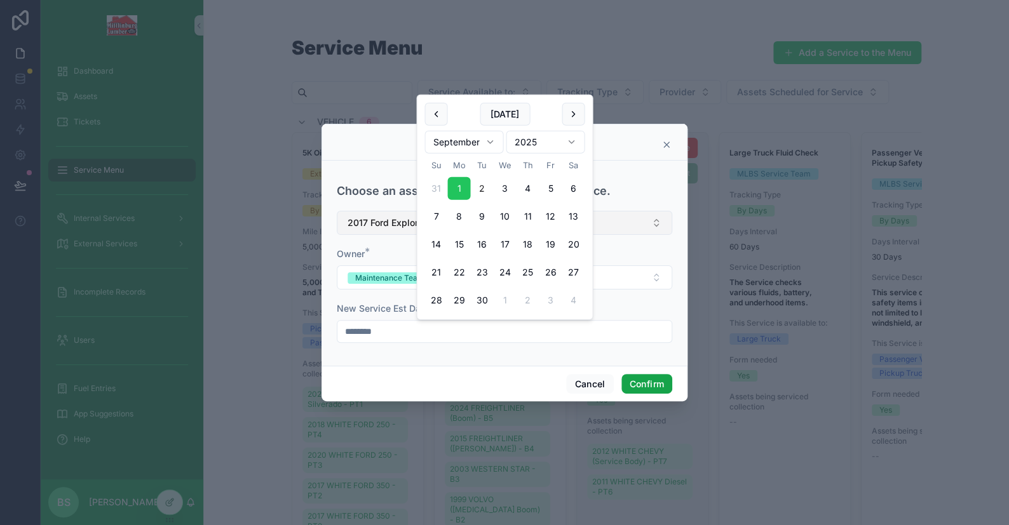
click at [630, 391] on button "Confirm" at bounding box center [646, 384] width 51 height 20
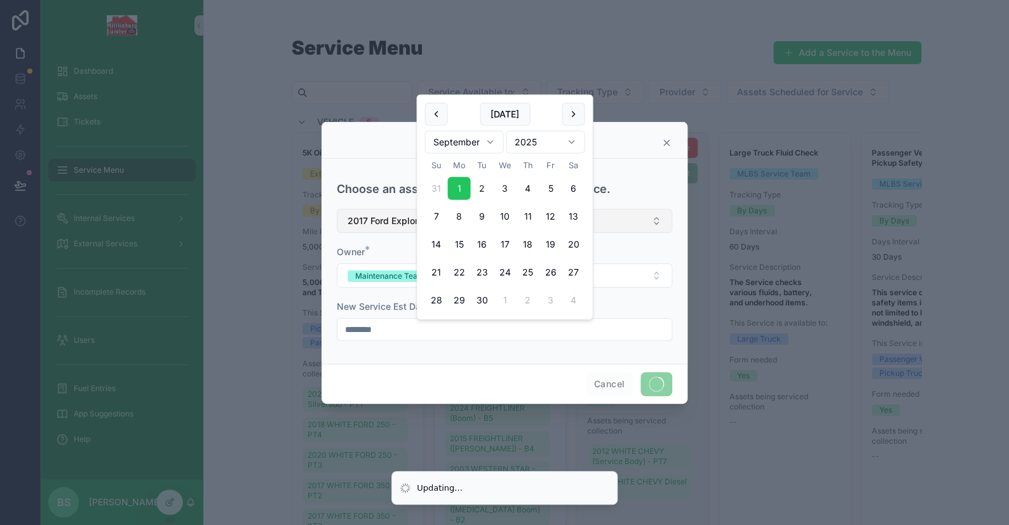
click at [630, 391] on span "Cancel" at bounding box center [609, 384] width 47 height 24
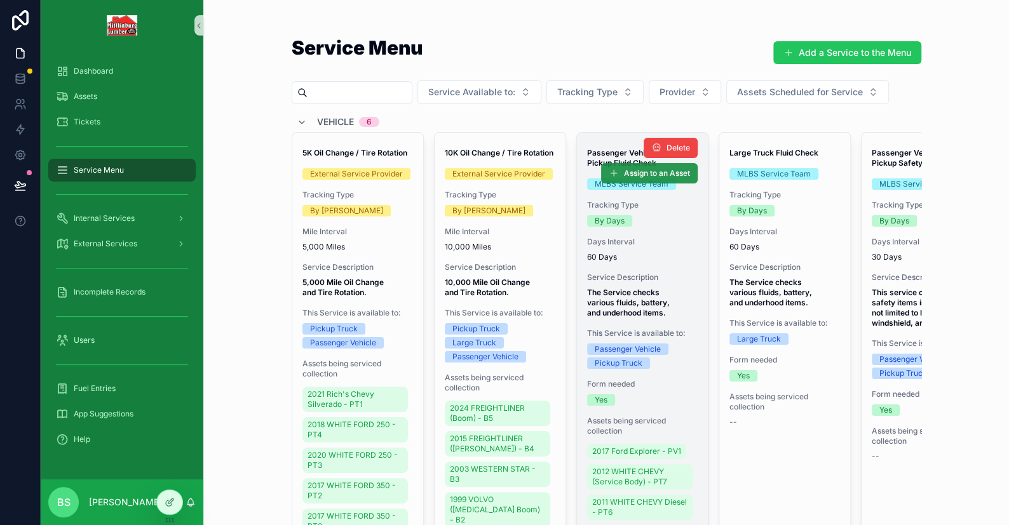
click at [611, 165] on button "Assign to an Asset" at bounding box center [649, 173] width 97 height 20
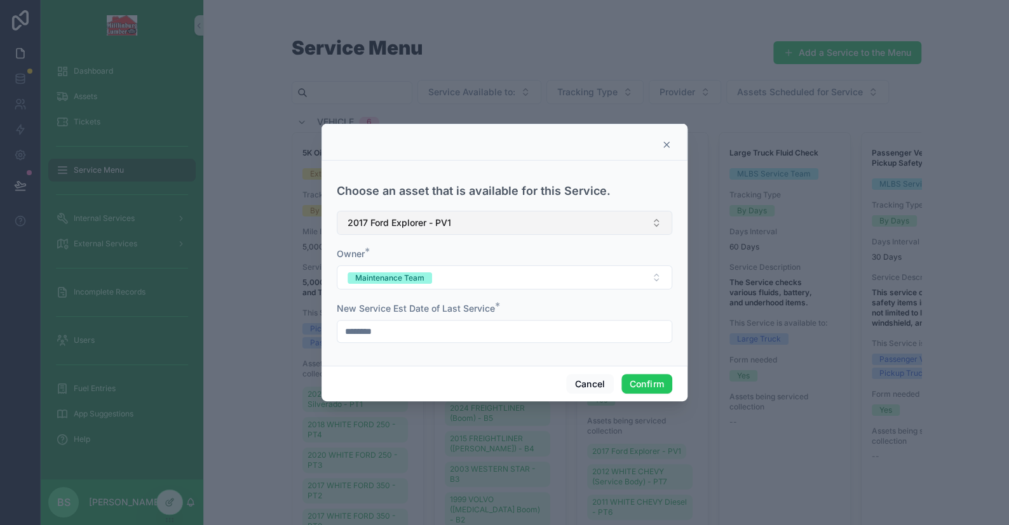
click at [393, 222] on span "2017 Ford Explorer - PV1" at bounding box center [399, 223] width 104 height 13
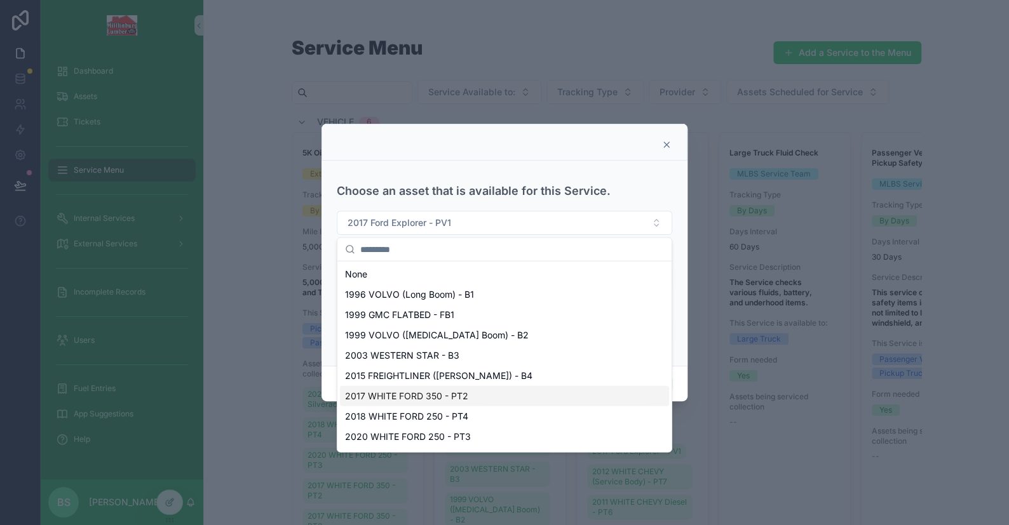
click at [459, 396] on span "2017 WHITE FORD 350 - PT2" at bounding box center [406, 396] width 123 height 13
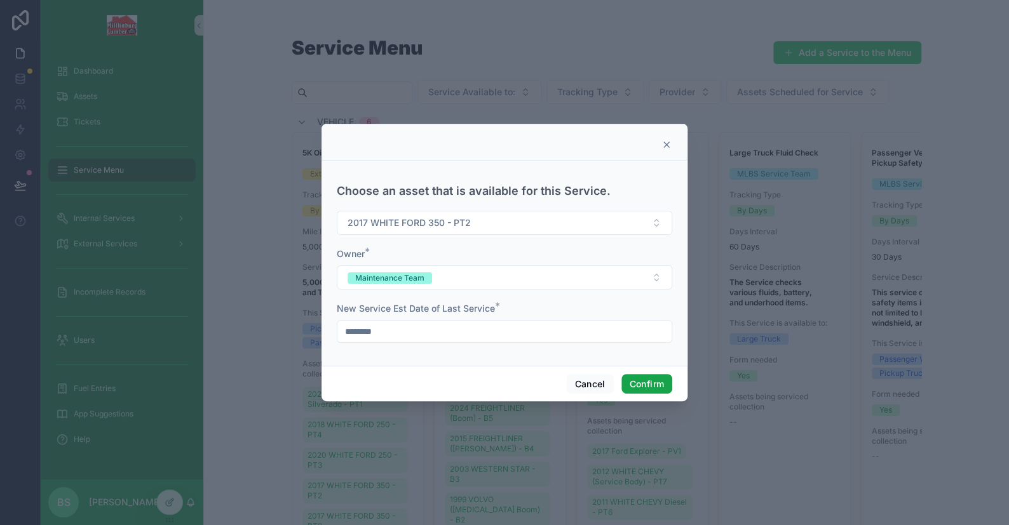
click at [654, 387] on button "Confirm" at bounding box center [646, 384] width 51 height 20
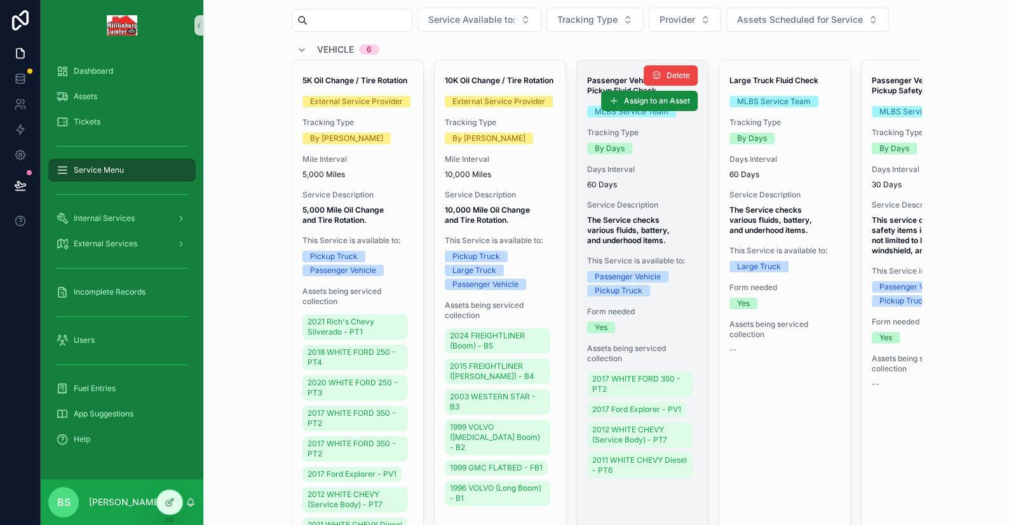
scroll to position [127, 0]
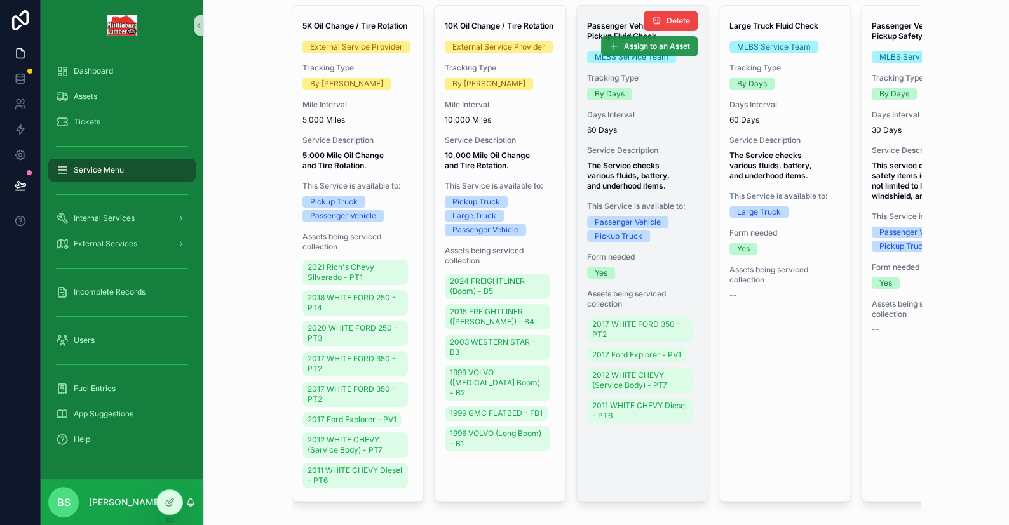
click at [624, 48] on span "Assign to an Asset" at bounding box center [657, 46] width 66 height 10
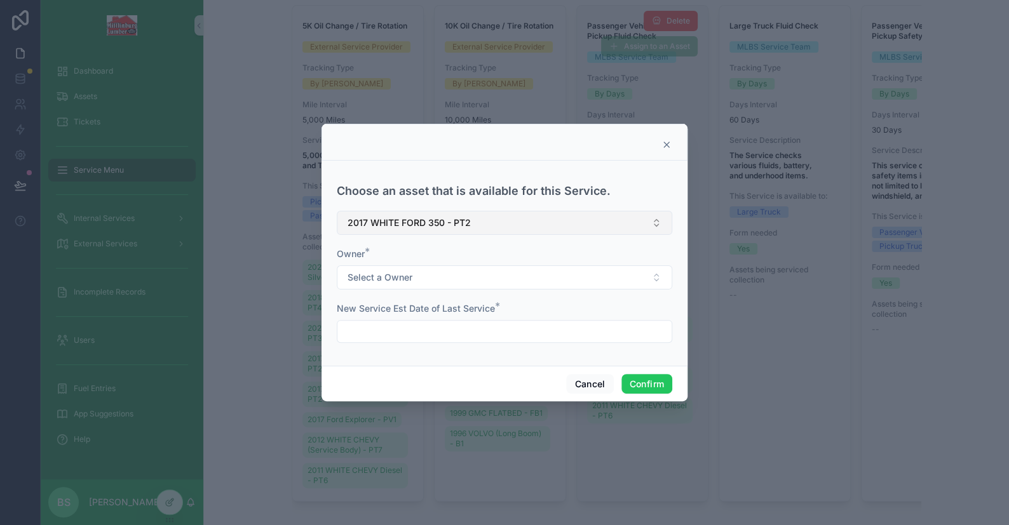
click at [386, 224] on span "2017 WHITE FORD 350 - PT2" at bounding box center [408, 223] width 123 height 13
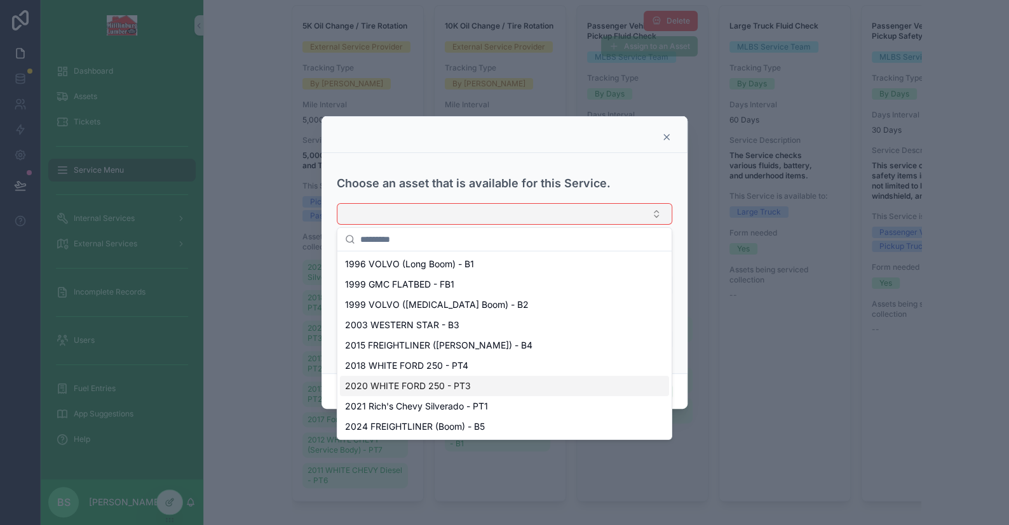
click at [455, 384] on span "2020 WHITE FORD 250 - PT3" at bounding box center [408, 386] width 126 height 13
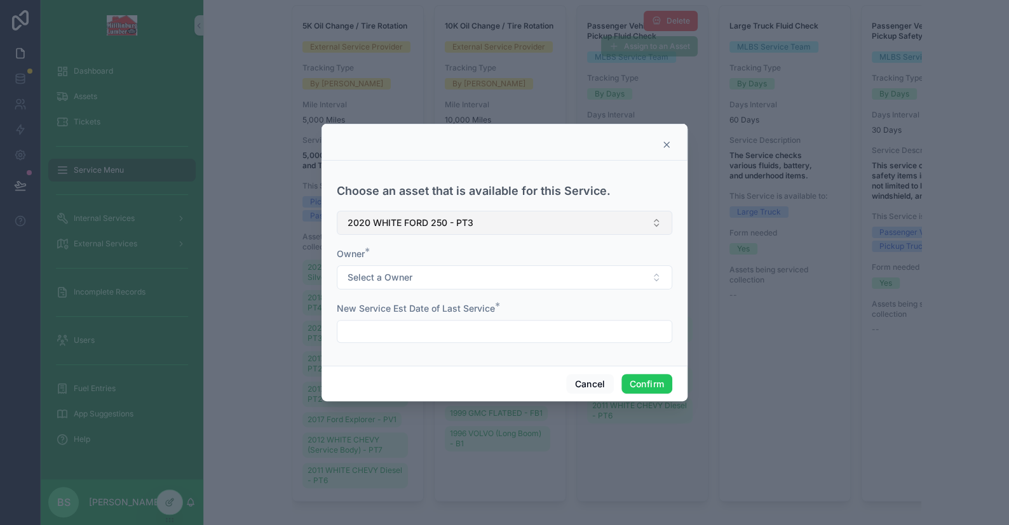
click at [402, 264] on div "Owner * Select a Owner" at bounding box center [504, 269] width 335 height 42
click at [401, 276] on span "Select a Owner" at bounding box center [379, 277] width 65 height 13
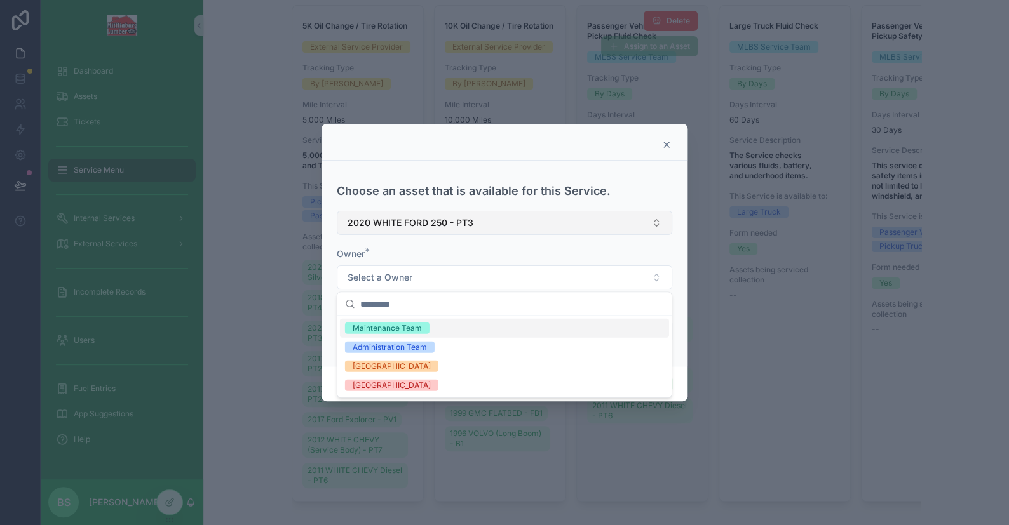
click at [386, 328] on div "Maintenance Team" at bounding box center [387, 328] width 69 height 11
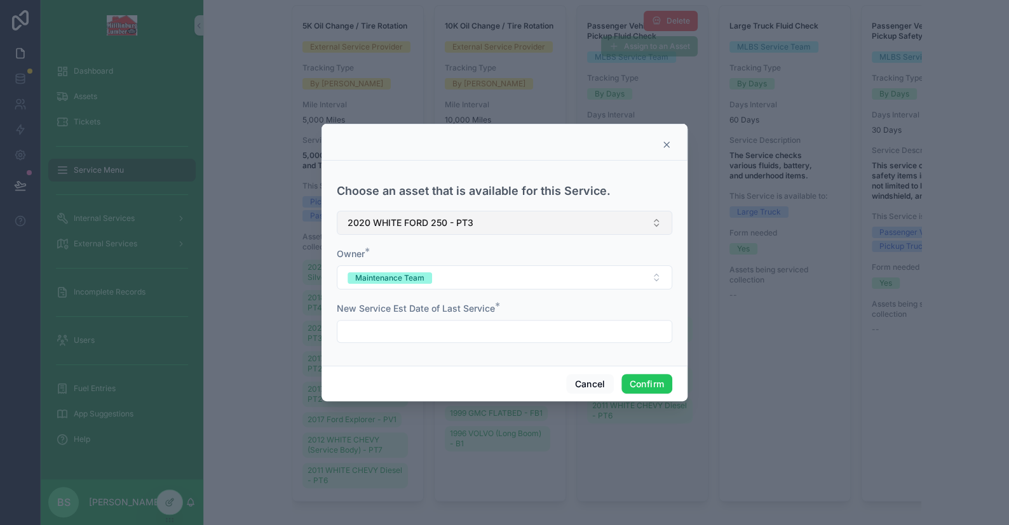
click at [448, 339] on input "text" at bounding box center [504, 332] width 334 height 18
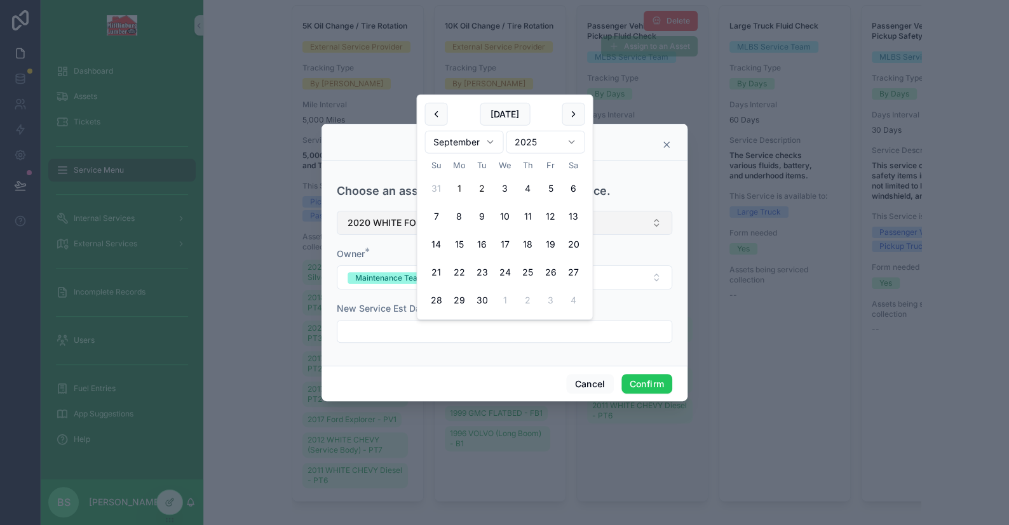
click at [454, 183] on button "1" at bounding box center [458, 188] width 23 height 23
type input "********"
click at [647, 386] on button "Confirm" at bounding box center [646, 384] width 51 height 20
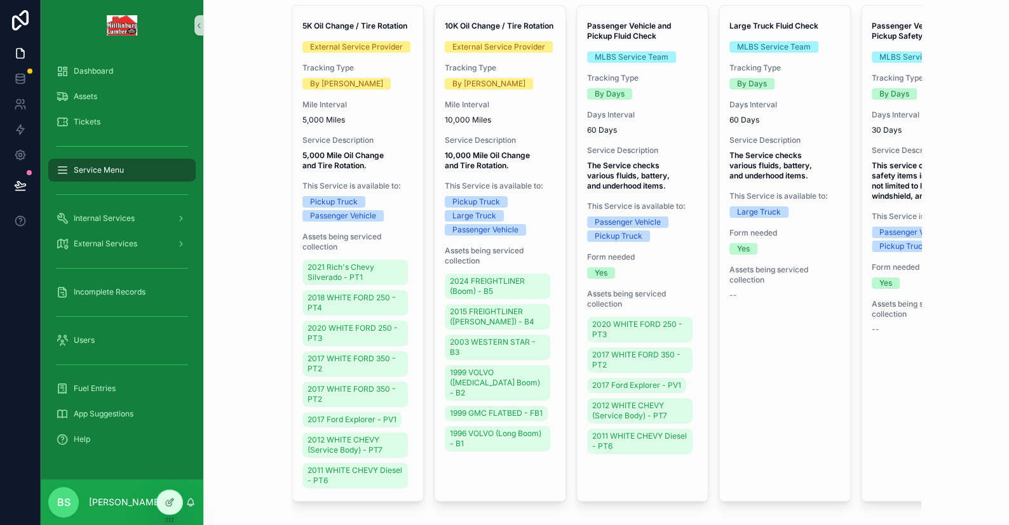
click at [0, 0] on button "Assign to an Asset" at bounding box center [0, 0] width 0 height 0
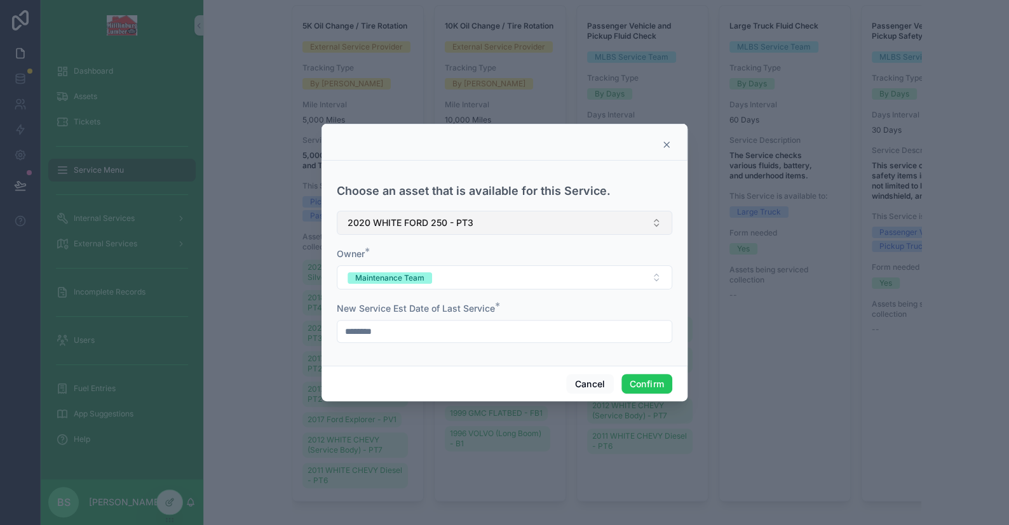
click at [393, 226] on span "2020 WHITE FORD 250 - PT3" at bounding box center [410, 223] width 126 height 13
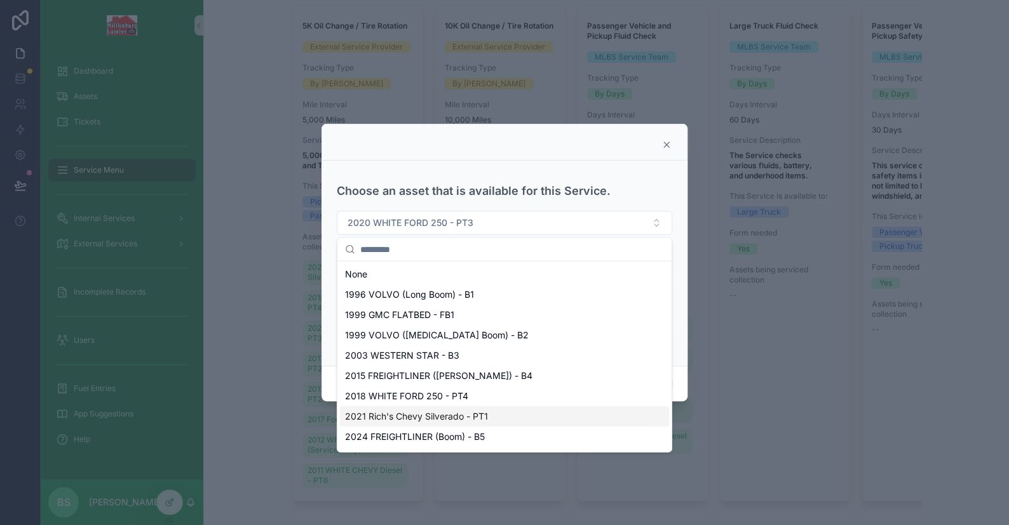
click at [484, 415] on span "2021 Rich's Chevy Silverado - PT1" at bounding box center [416, 416] width 143 height 13
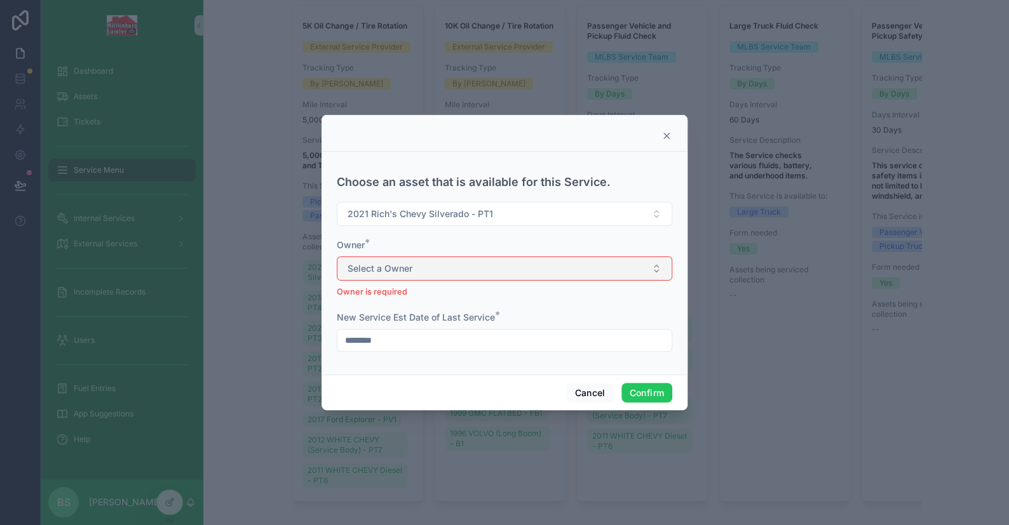
click at [366, 271] on span "Select a Owner" at bounding box center [379, 268] width 65 height 13
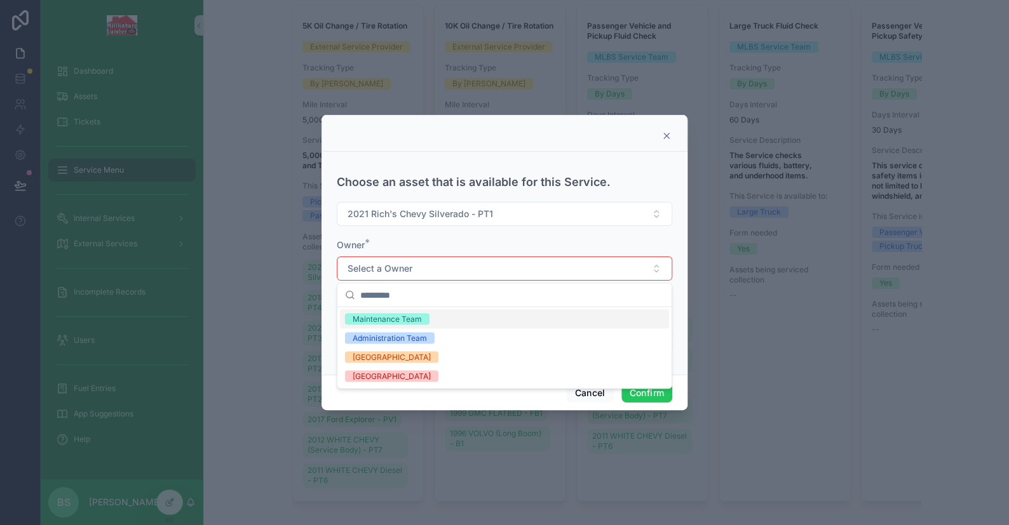
drag, startPoint x: 376, startPoint y: 319, endPoint x: 401, endPoint y: 326, distance: 26.4
click at [376, 320] on div "Maintenance Team" at bounding box center [387, 318] width 69 height 11
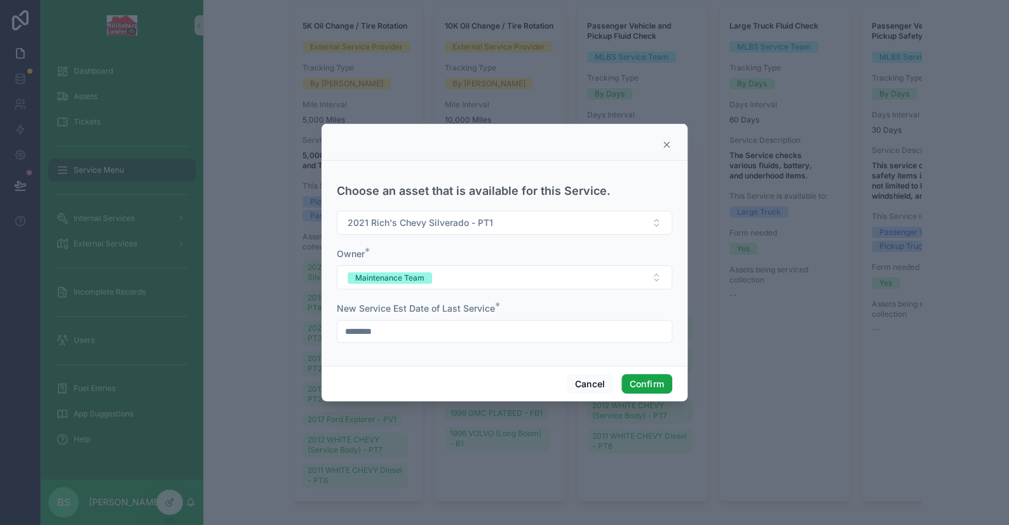
click at [642, 387] on button "Confirm" at bounding box center [646, 384] width 51 height 20
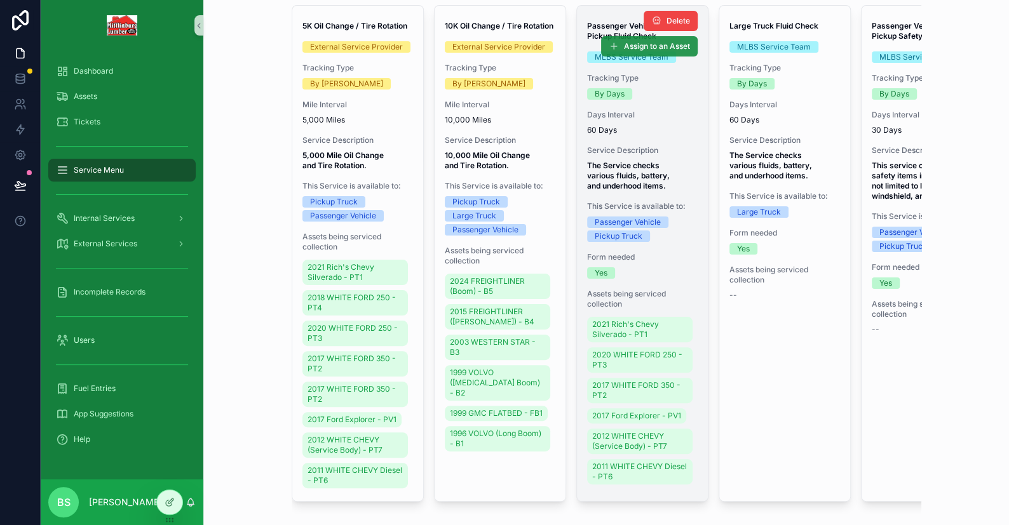
click at [624, 50] on span "Assign to an Asset" at bounding box center [657, 46] width 66 height 10
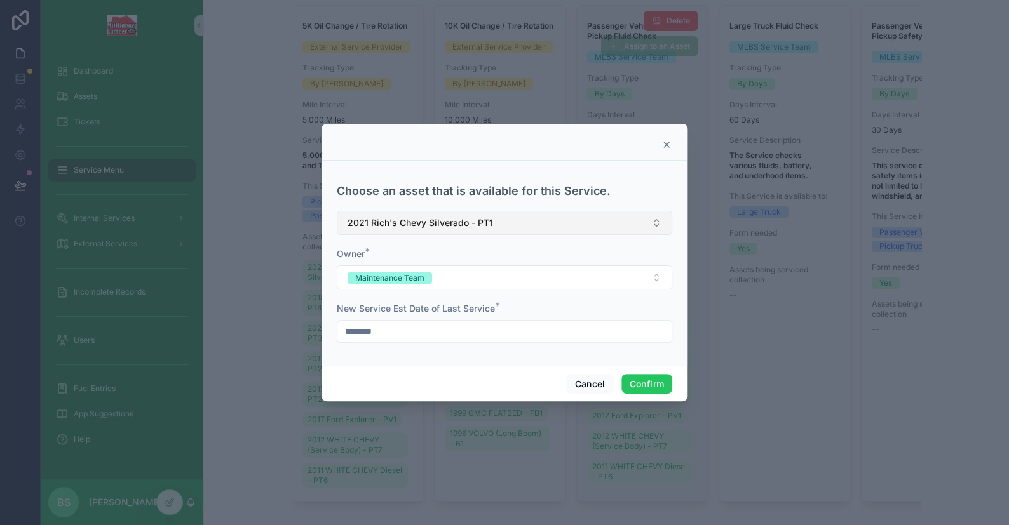
click at [442, 231] on button "2021 Rich's Chevy Silverado - PT1" at bounding box center [504, 223] width 335 height 24
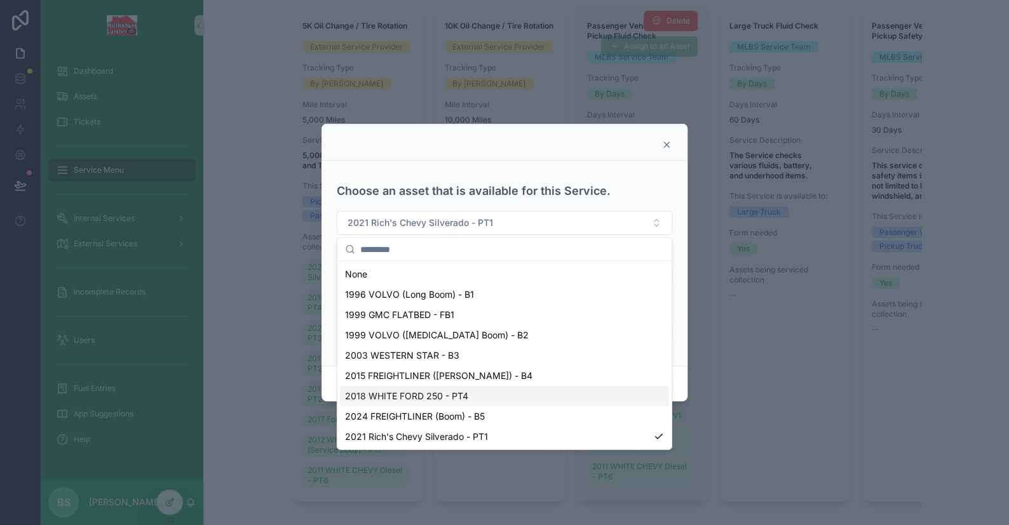
click at [468, 394] on div "2018 WHITE FORD 250 - PT4" at bounding box center [504, 396] width 329 height 20
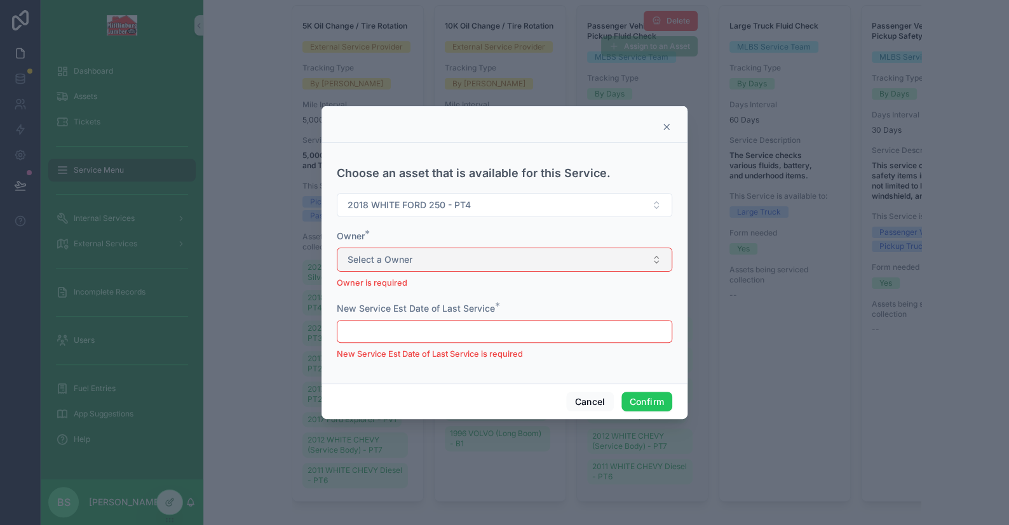
click at [381, 259] on span "Select a Owner" at bounding box center [379, 259] width 65 height 13
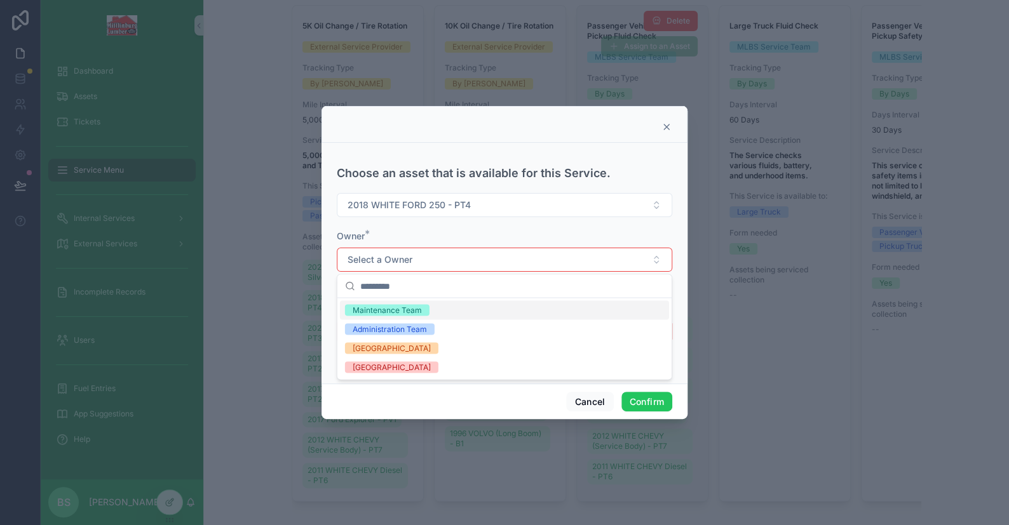
click at [404, 309] on div "Maintenance Team" at bounding box center [387, 309] width 69 height 11
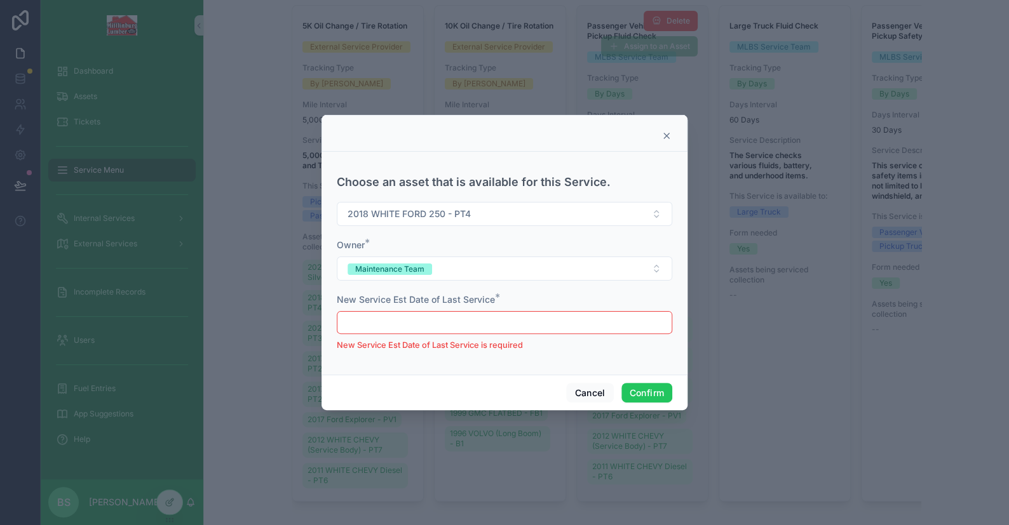
click at [429, 318] on input "text" at bounding box center [504, 323] width 334 height 18
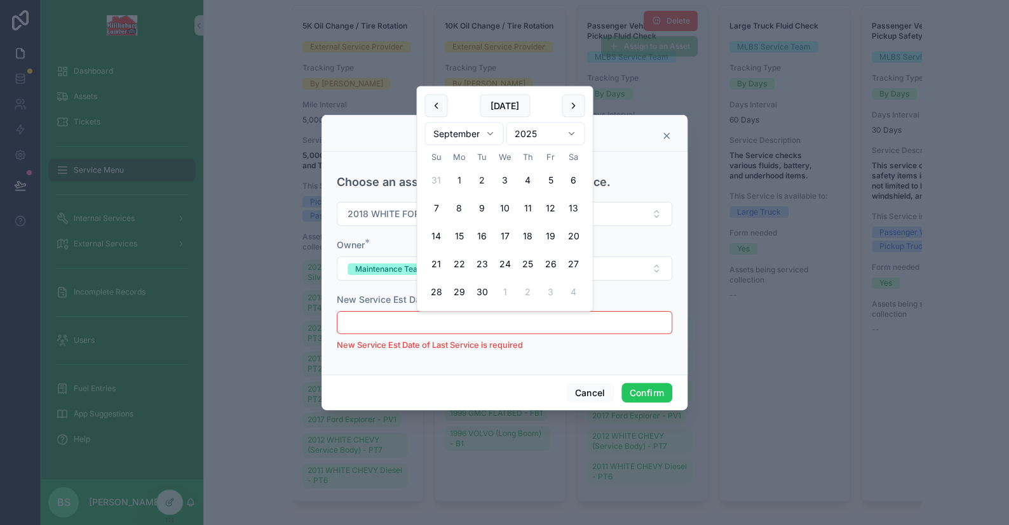
click at [456, 175] on button "1" at bounding box center [458, 180] width 23 height 23
type input "********"
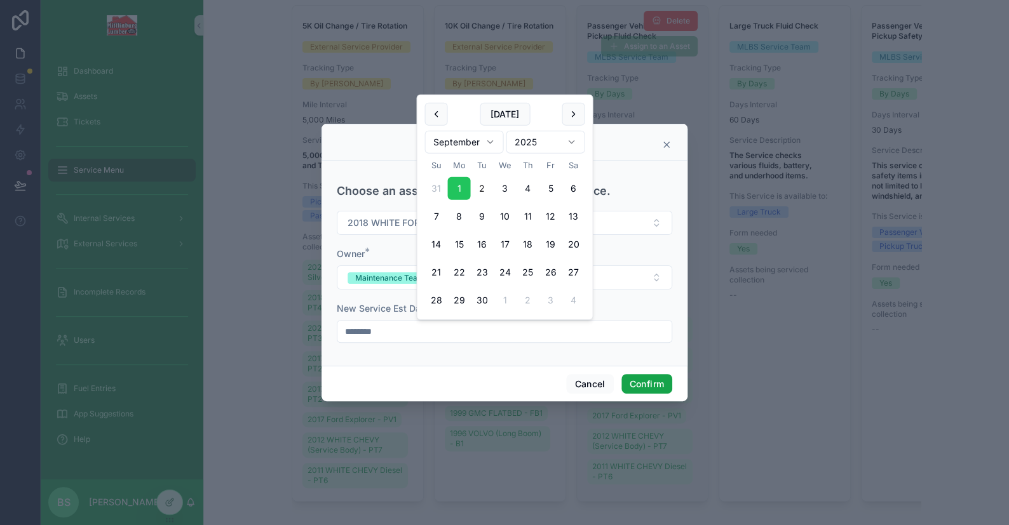
click at [659, 393] on button "Confirm" at bounding box center [646, 384] width 51 height 20
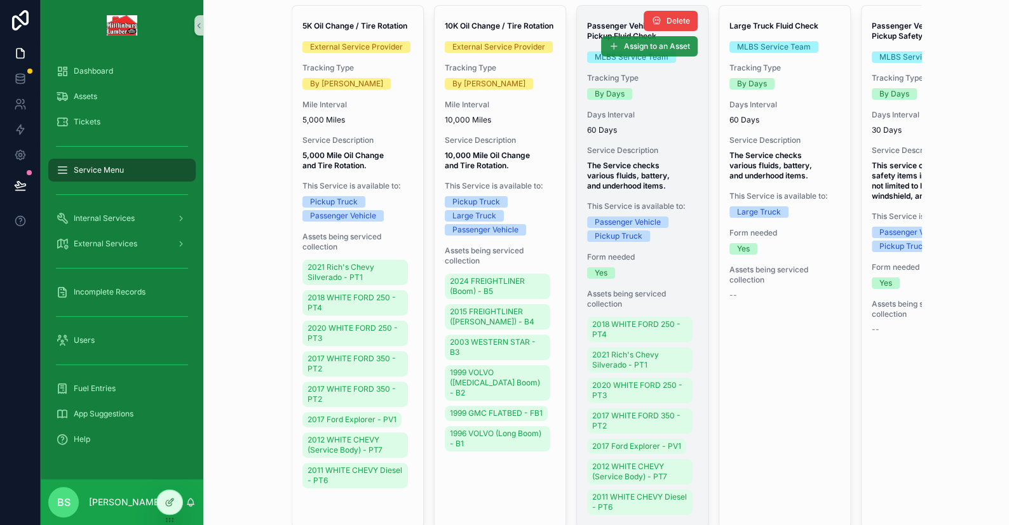
click at [628, 37] on button "Assign to an Asset" at bounding box center [649, 46] width 97 height 20
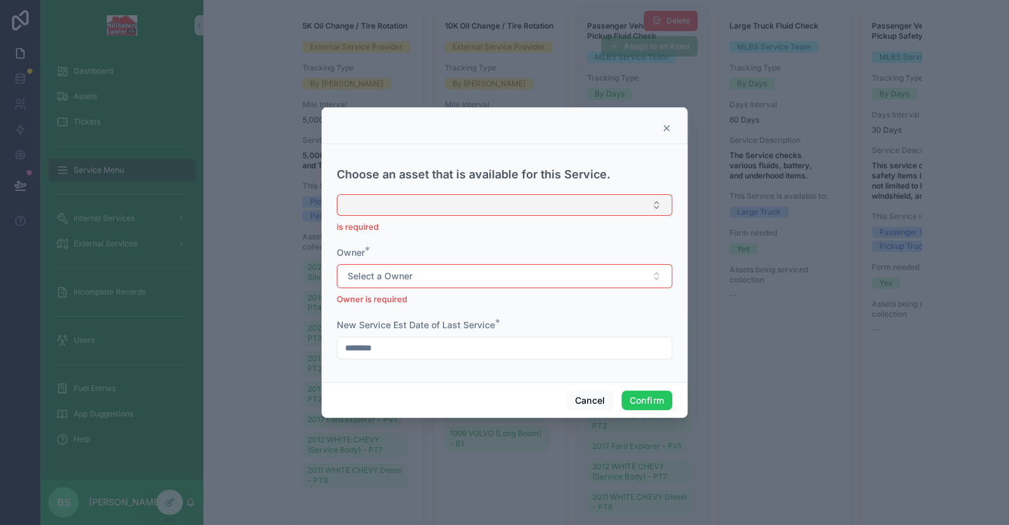
click at [426, 204] on button "Select Button" at bounding box center [504, 205] width 335 height 22
click at [590, 403] on button "Cancel" at bounding box center [589, 401] width 47 height 20
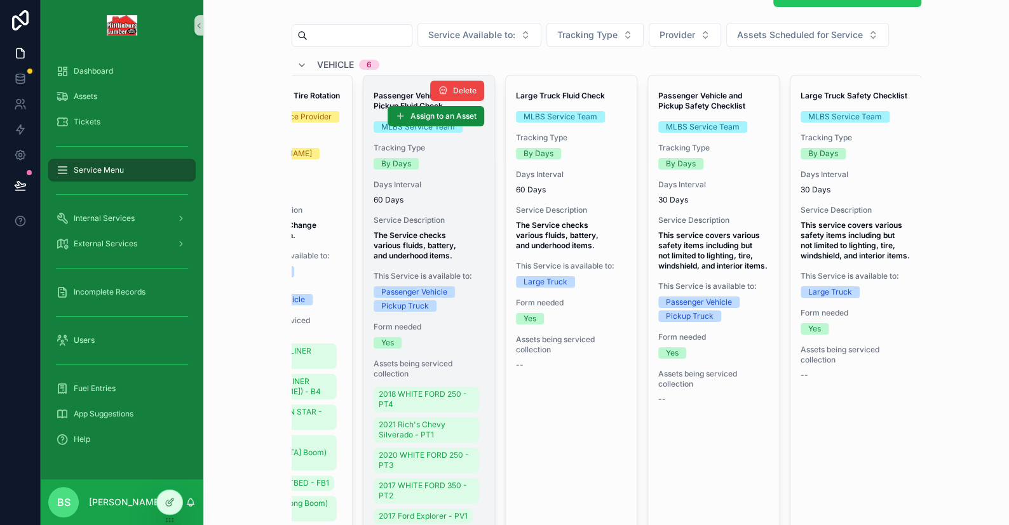
scroll to position [0, 0]
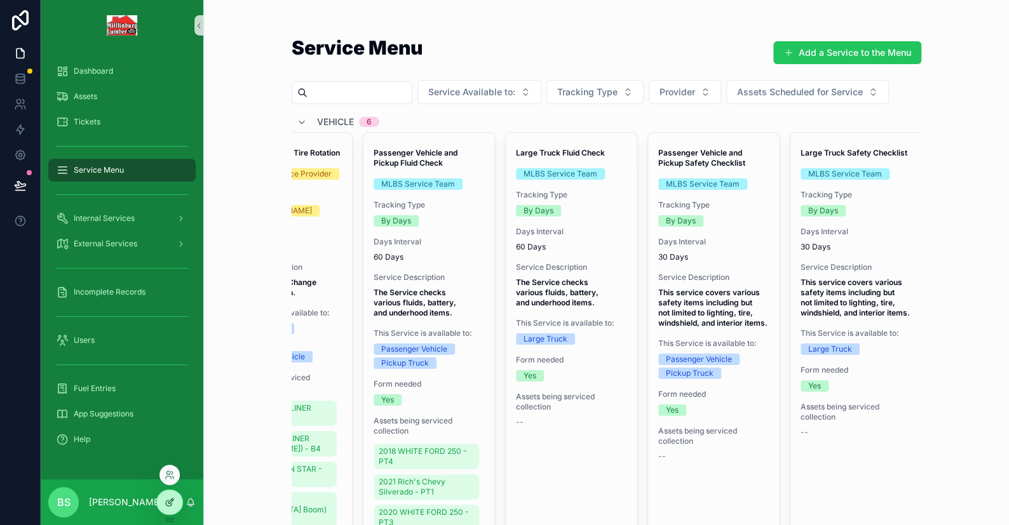
click at [169, 503] on icon at bounding box center [170, 502] width 10 height 10
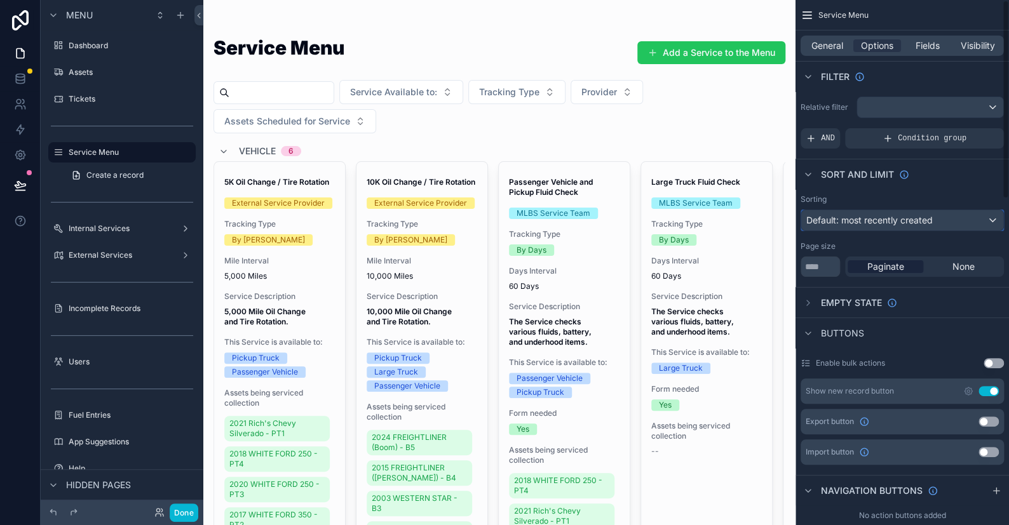
click at [825, 219] on span "Default: most recently created" at bounding box center [869, 220] width 126 height 11
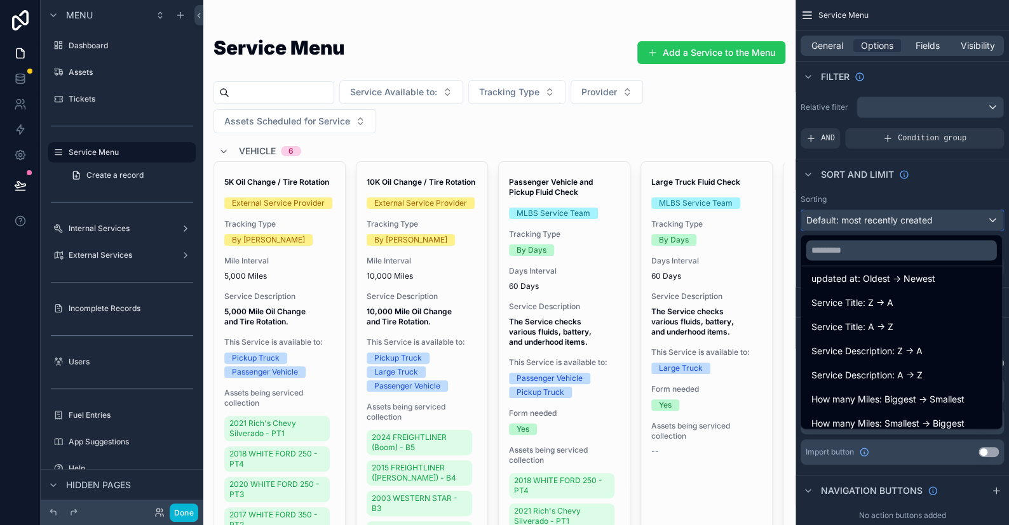
scroll to position [83, 0]
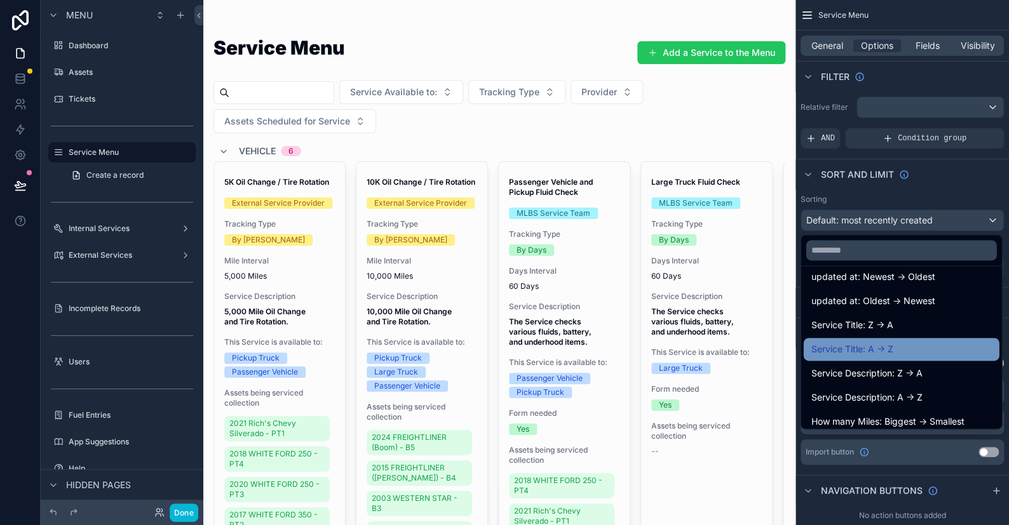
click at [847, 349] on span "Service Title: A -> Z" at bounding box center [852, 349] width 82 height 15
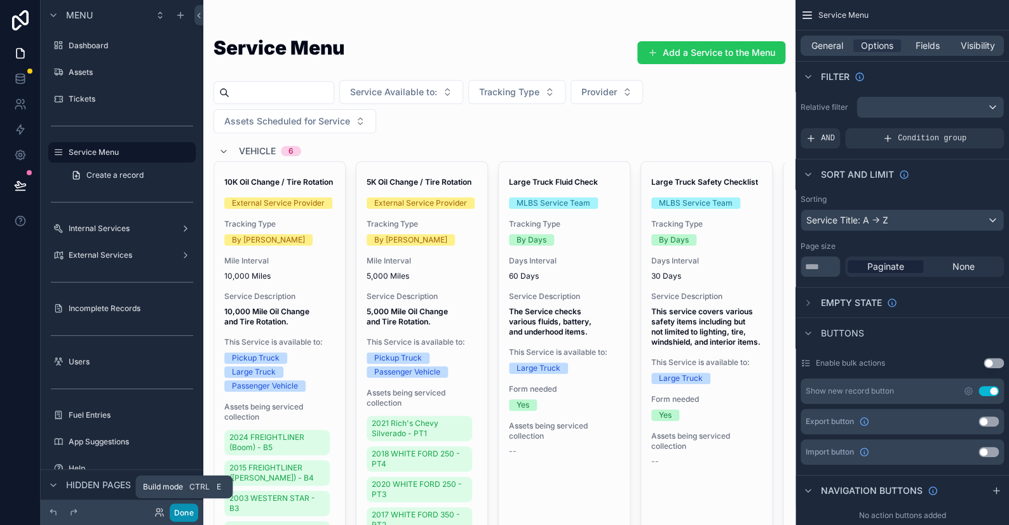
click at [180, 509] on button "Done" at bounding box center [184, 513] width 29 height 18
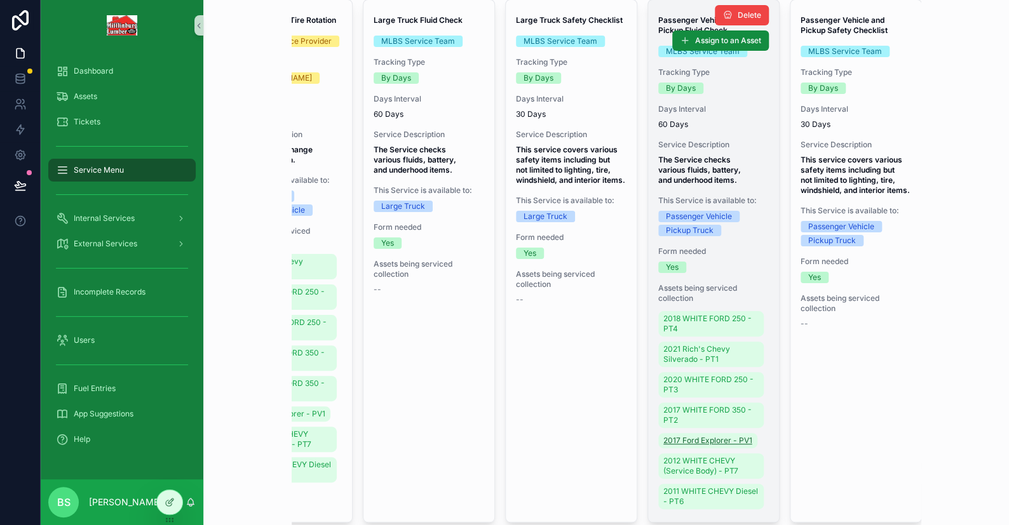
scroll to position [64, 0]
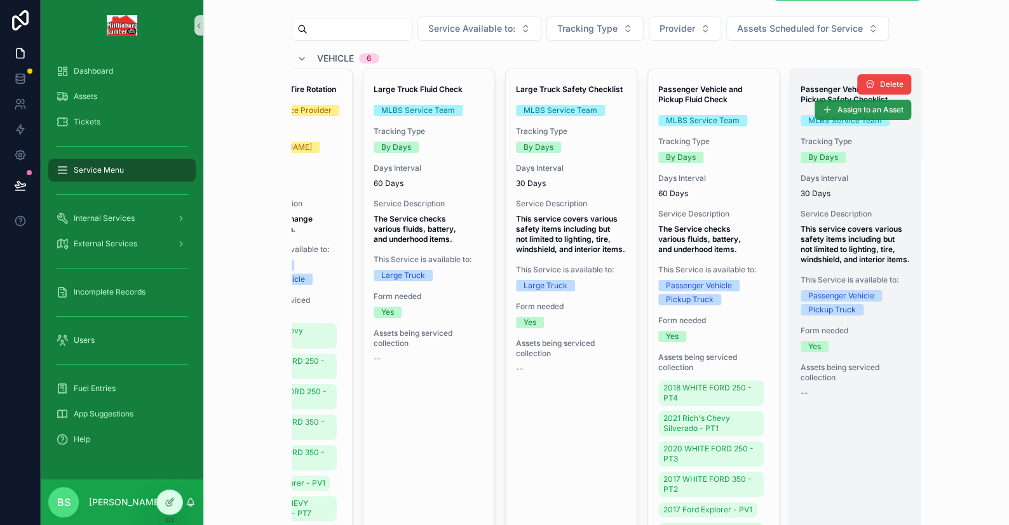
click at [825, 104] on button "Assign to an Asset" at bounding box center [862, 110] width 97 height 20
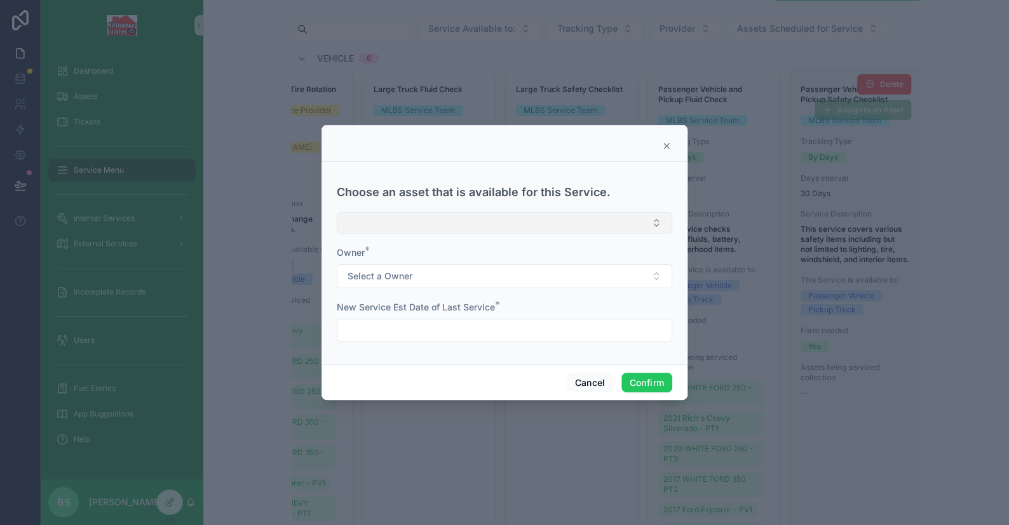
click at [459, 229] on button "Select Button" at bounding box center [504, 223] width 335 height 22
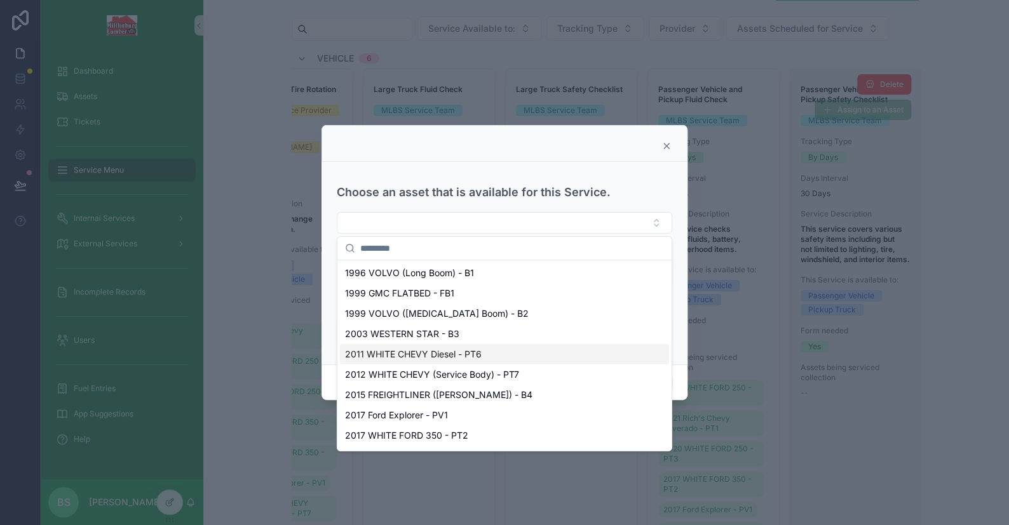
click at [461, 351] on span "2011 WHITE CHEVY Diesel - PT6" at bounding box center [413, 354] width 137 height 13
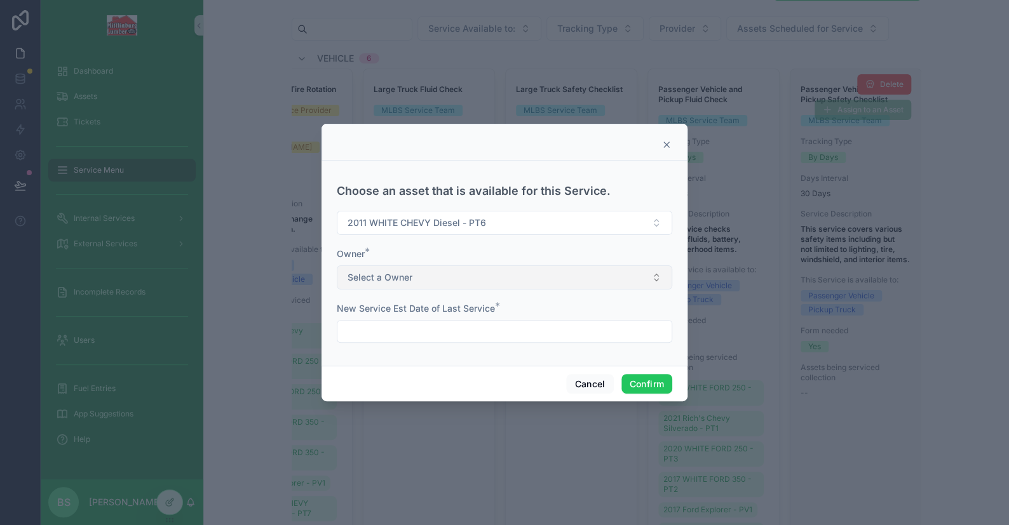
click at [410, 278] on span "Select a Owner" at bounding box center [379, 277] width 65 height 13
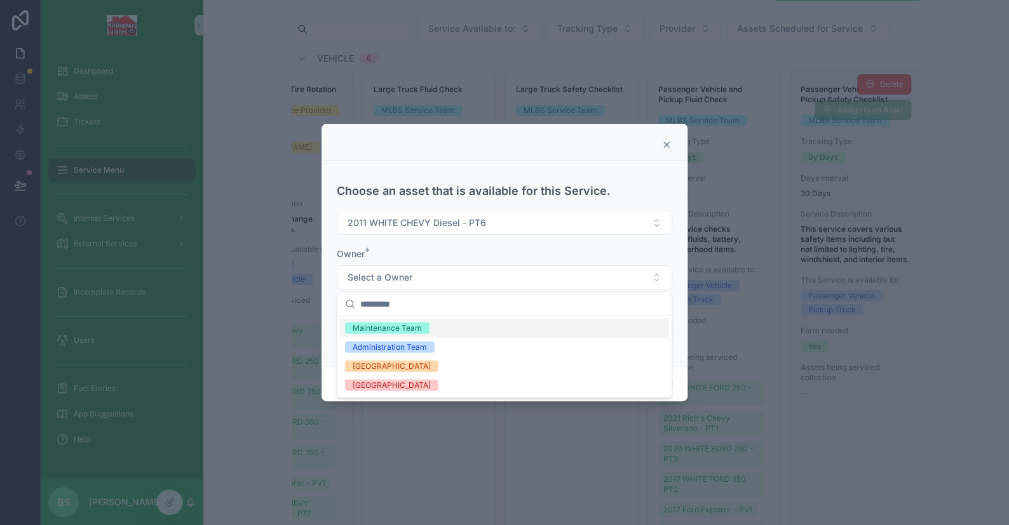
drag, startPoint x: 380, startPoint y: 325, endPoint x: 384, endPoint y: 334, distance: 9.7
click at [381, 325] on div "Maintenance Team" at bounding box center [387, 328] width 69 height 11
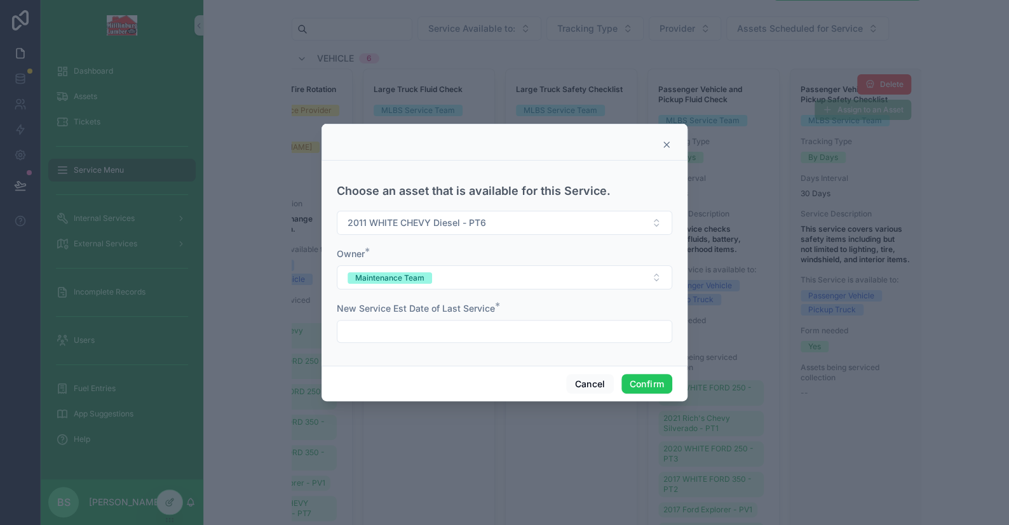
click at [385, 341] on div at bounding box center [504, 331] width 335 height 23
click at [386, 339] on input "text" at bounding box center [504, 332] width 334 height 18
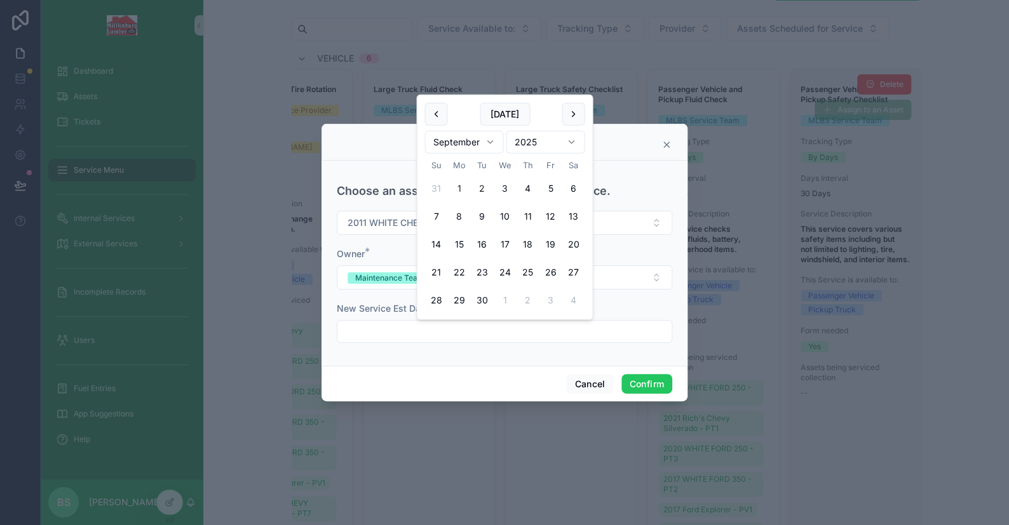
click at [457, 185] on button "1" at bounding box center [458, 188] width 23 height 23
type input "********"
click at [638, 391] on button "Confirm" at bounding box center [646, 384] width 51 height 20
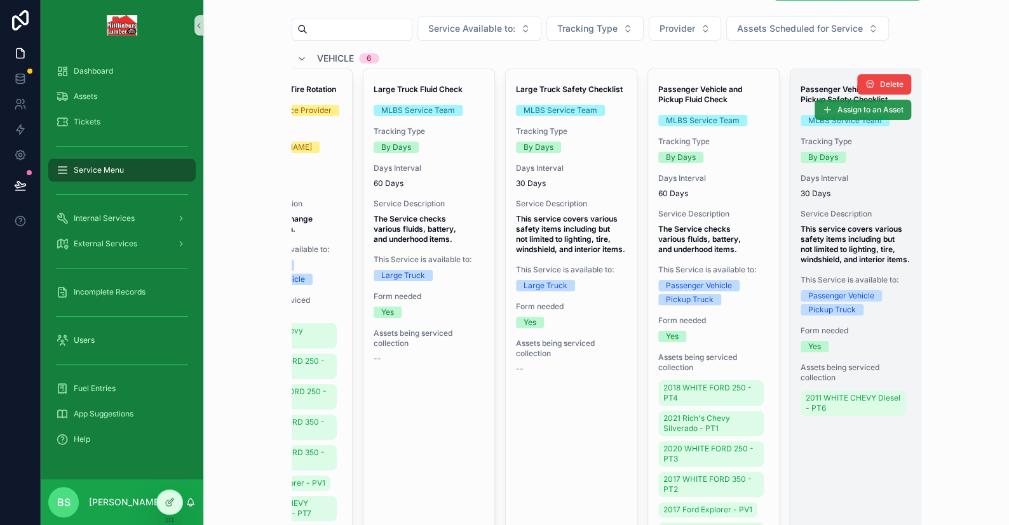
click at [839, 107] on span "Assign to an Asset" at bounding box center [870, 110] width 66 height 10
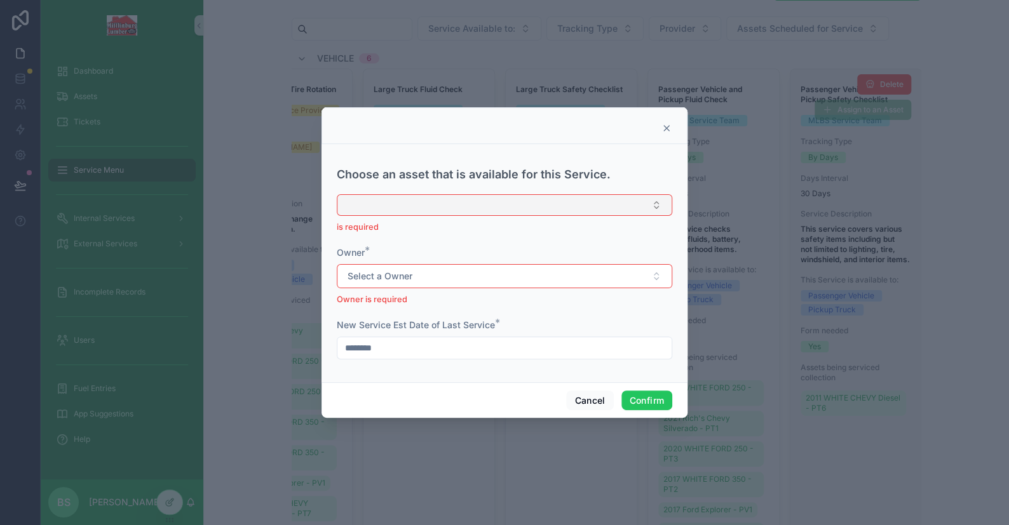
click at [392, 201] on button "Select Button" at bounding box center [504, 205] width 335 height 22
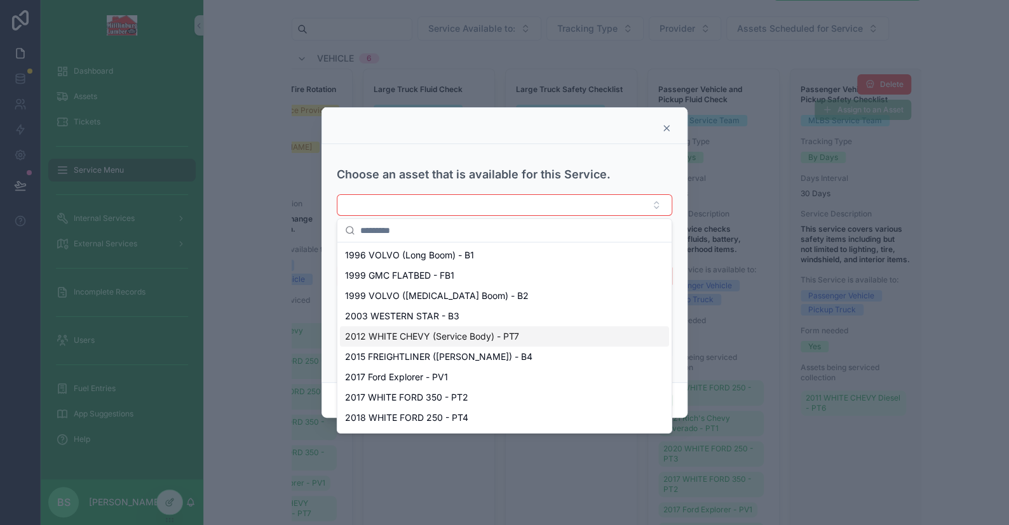
click at [505, 334] on span "2012 WHITE CHEVY (Service Body) - PT7" at bounding box center [432, 336] width 174 height 13
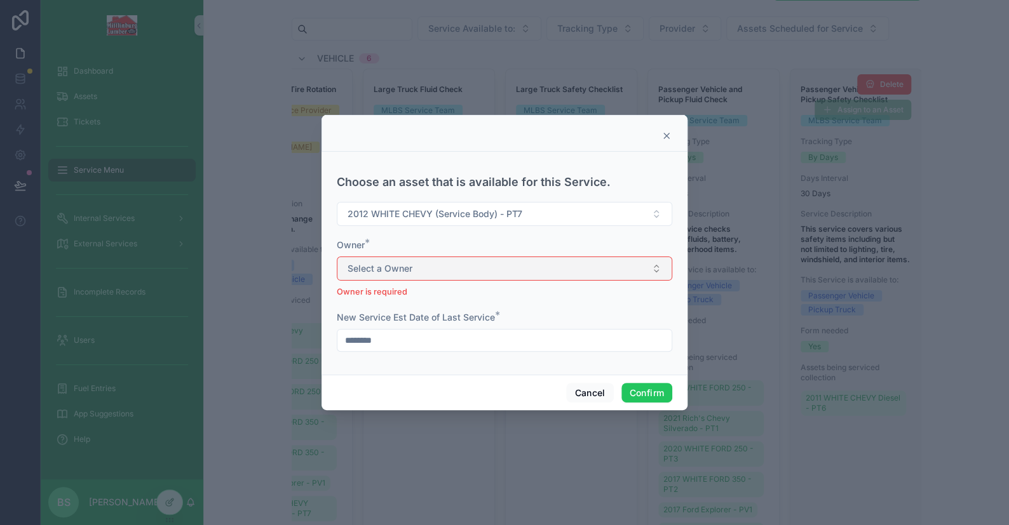
click at [384, 257] on button "Select a Owner" at bounding box center [504, 269] width 335 height 24
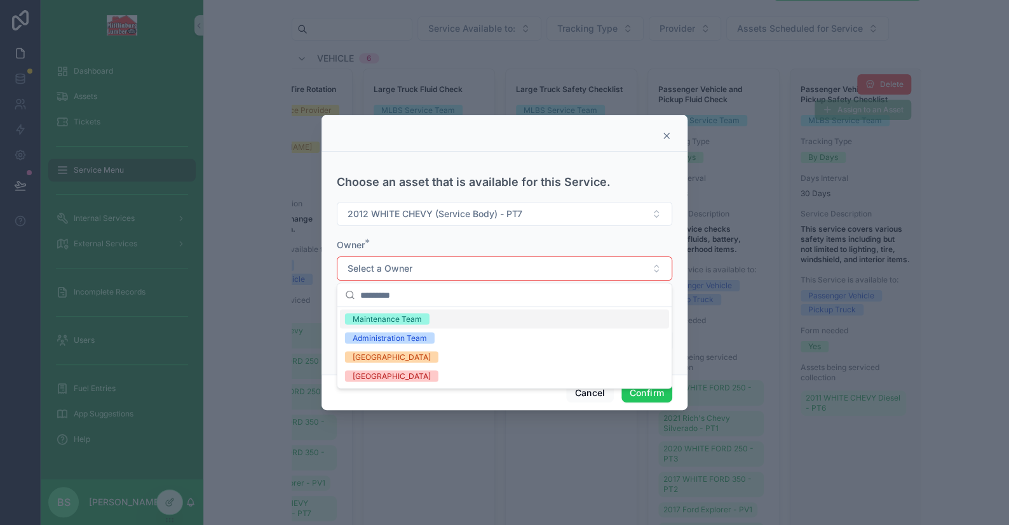
click at [377, 318] on div "Maintenance Team" at bounding box center [387, 318] width 69 height 11
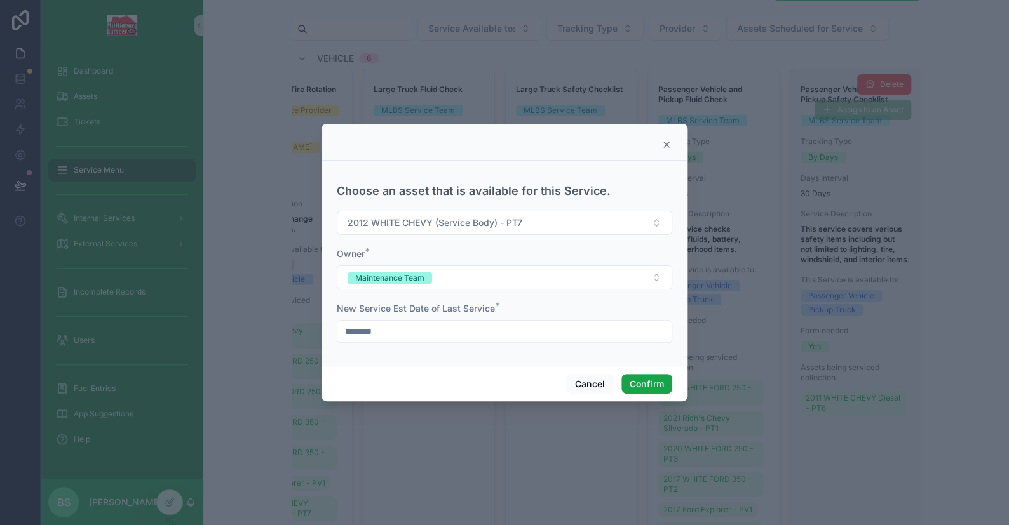
click at [649, 382] on button "Confirm" at bounding box center [646, 384] width 51 height 20
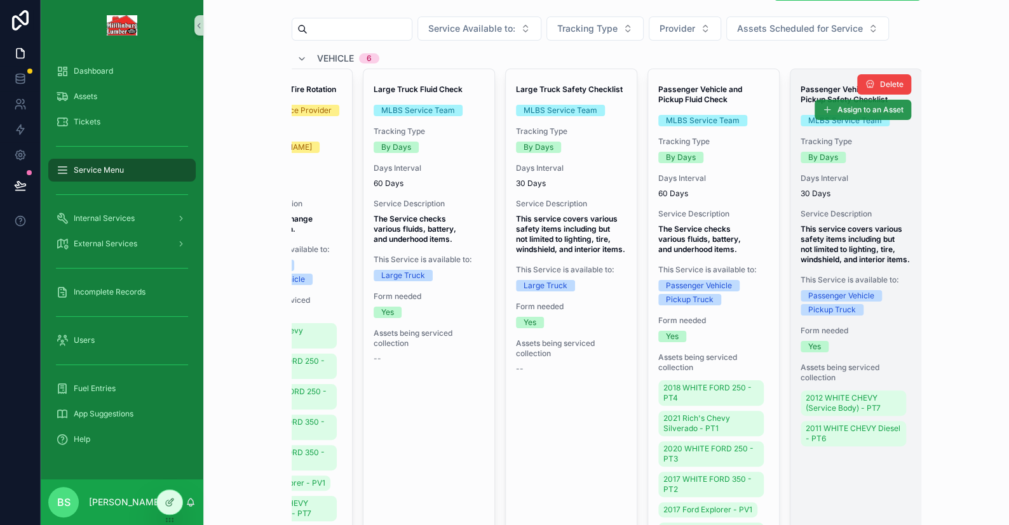
click at [844, 106] on span "Assign to an Asset" at bounding box center [870, 110] width 66 height 10
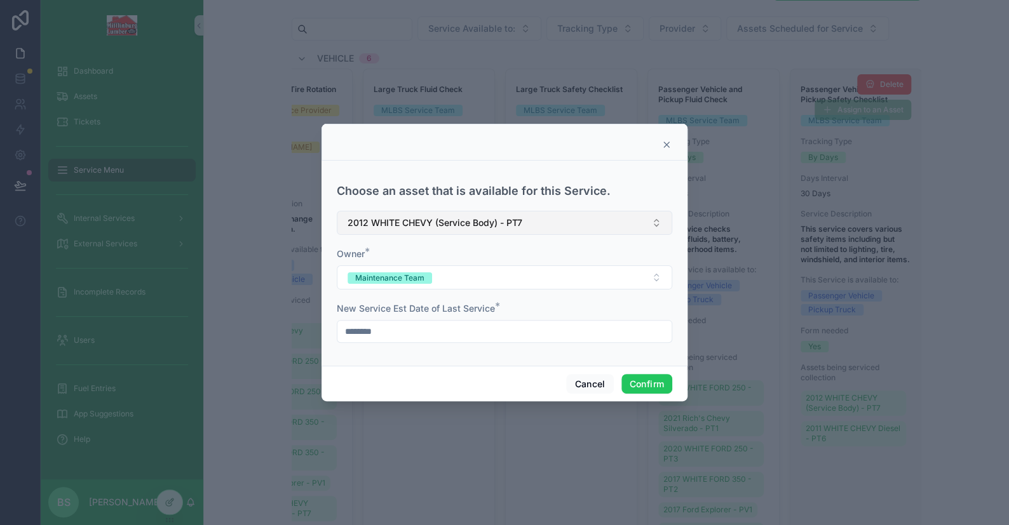
click at [395, 226] on span "2012 WHITE CHEVY (Service Body) - PT7" at bounding box center [434, 223] width 175 height 13
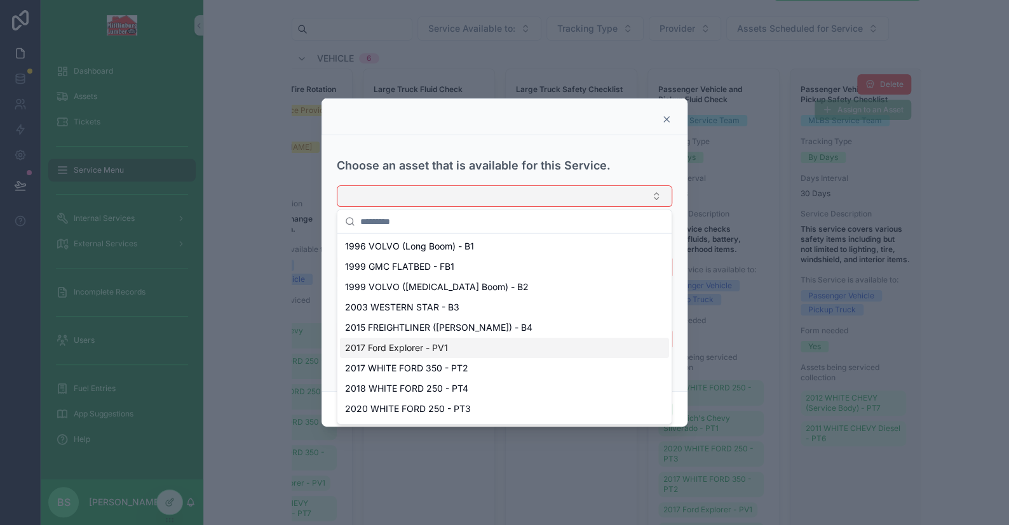
click at [414, 350] on span "2017 Ford Explorer - PV1" at bounding box center [396, 348] width 103 height 13
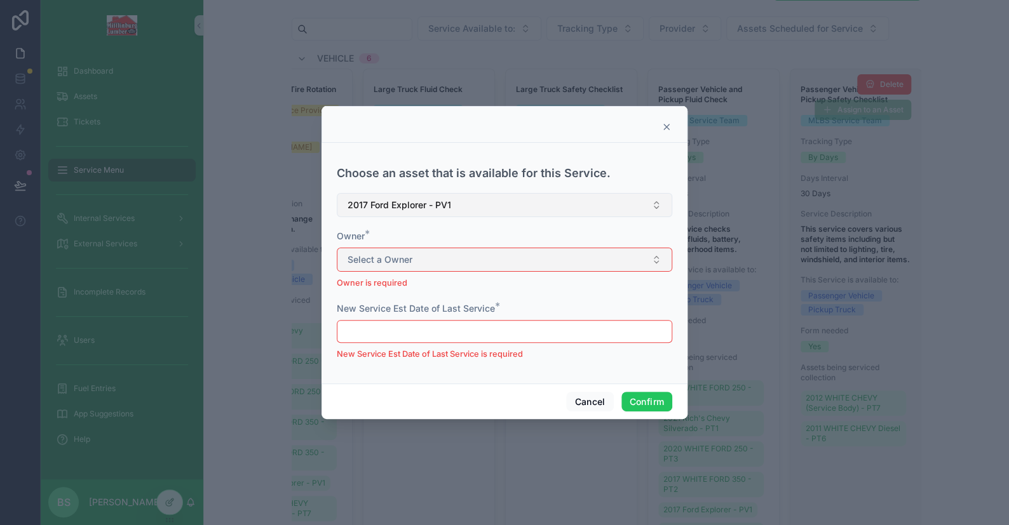
click at [401, 257] on span "Select a Owner" at bounding box center [379, 259] width 65 height 13
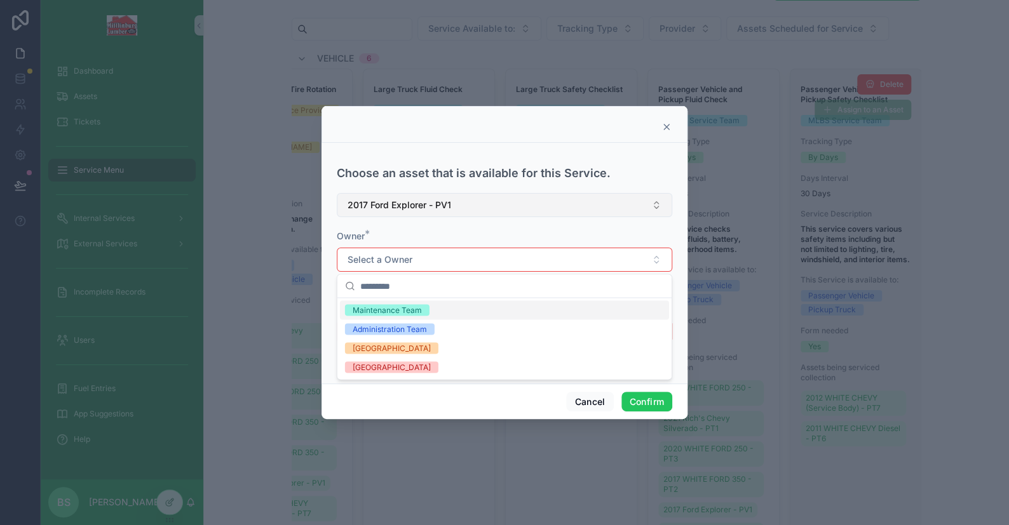
click at [380, 306] on div "Maintenance Team" at bounding box center [387, 309] width 69 height 11
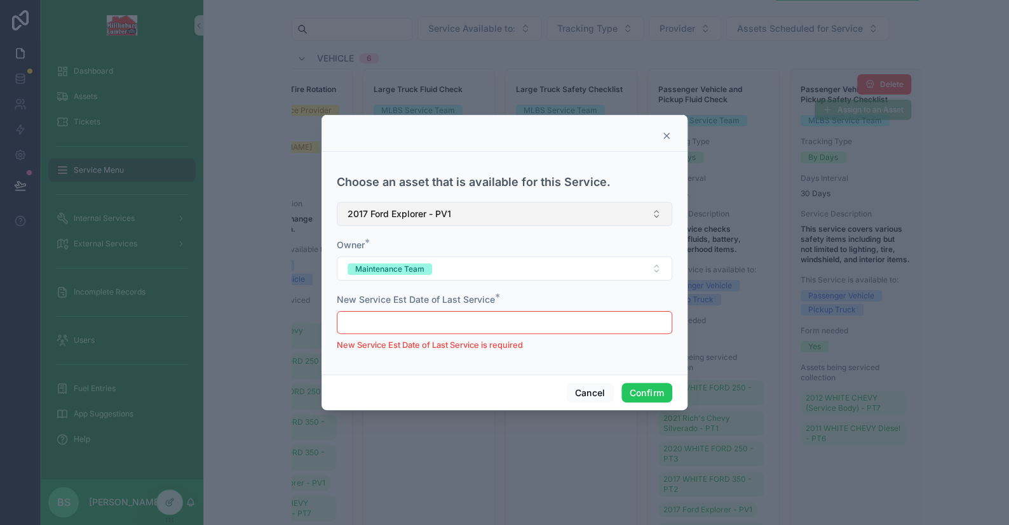
click at [382, 319] on input "text" at bounding box center [504, 323] width 334 height 18
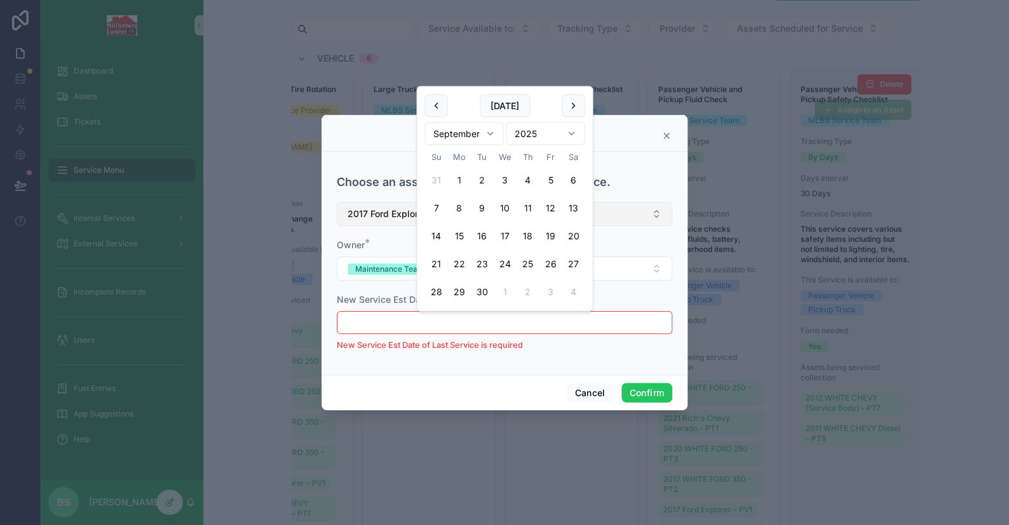
click at [460, 178] on button "1" at bounding box center [458, 180] width 23 height 23
type input "********"
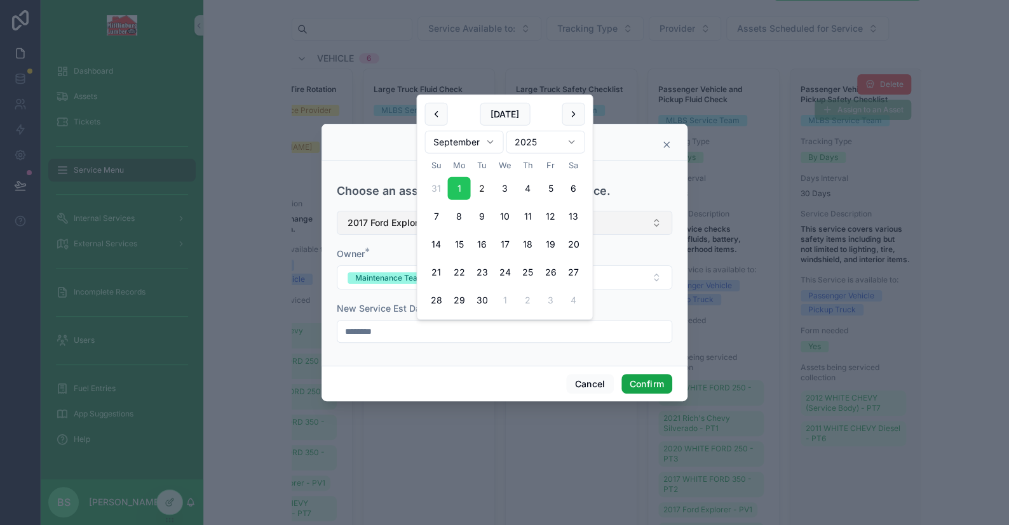
click at [651, 382] on button "Confirm" at bounding box center [646, 384] width 51 height 20
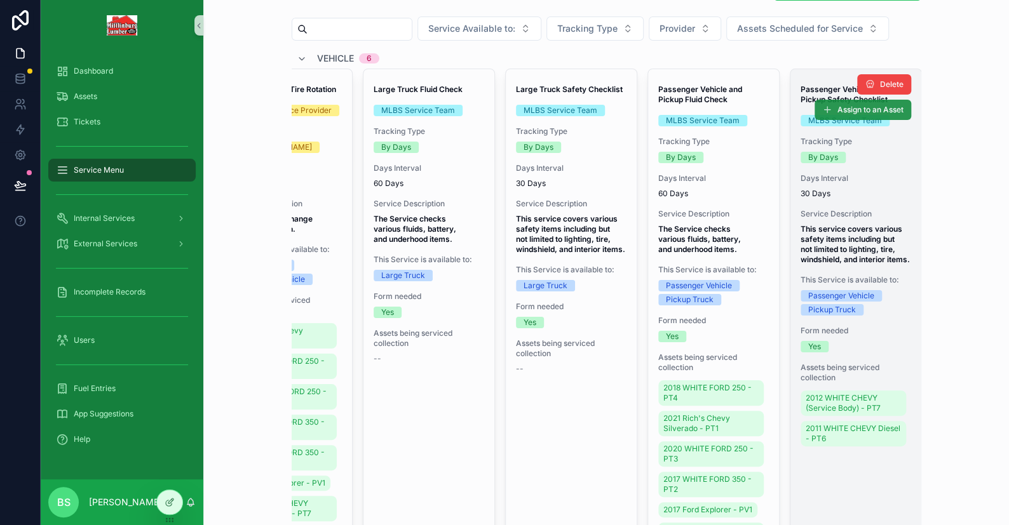
click at [822, 110] on icon "scrollable content" at bounding box center [827, 110] width 10 height 10
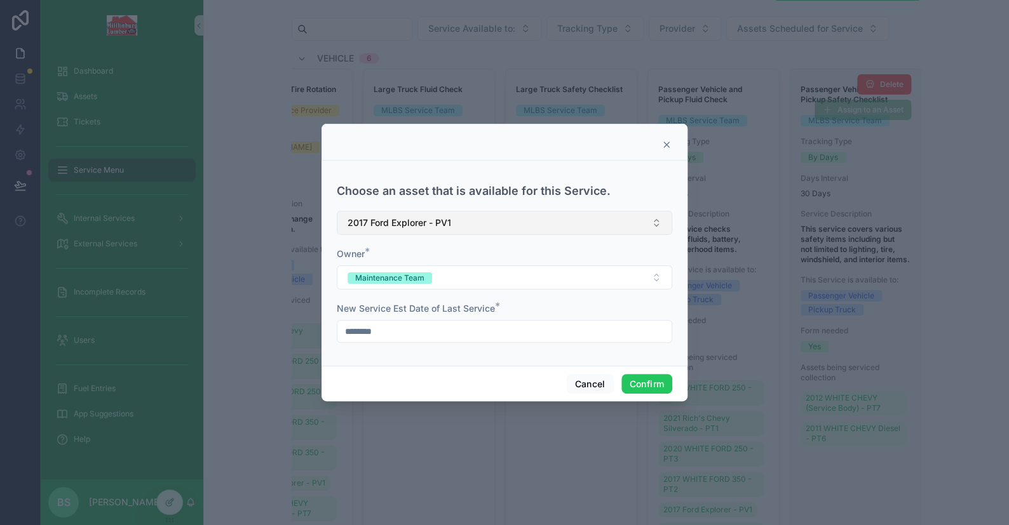
click at [475, 213] on button "2017 Ford Explorer - PV1" at bounding box center [504, 223] width 335 height 24
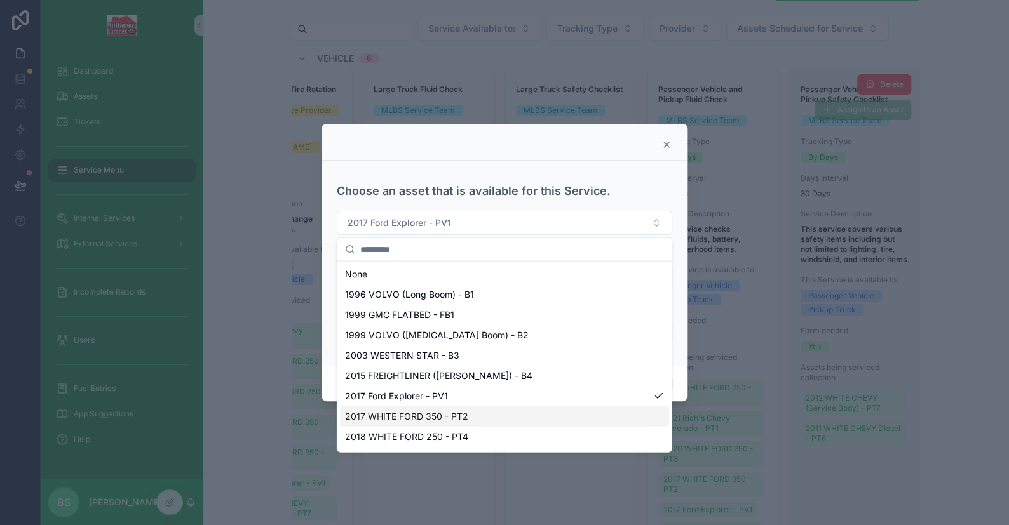
click at [445, 410] on span "2017 WHITE FORD 350 - PT2" at bounding box center [406, 416] width 123 height 13
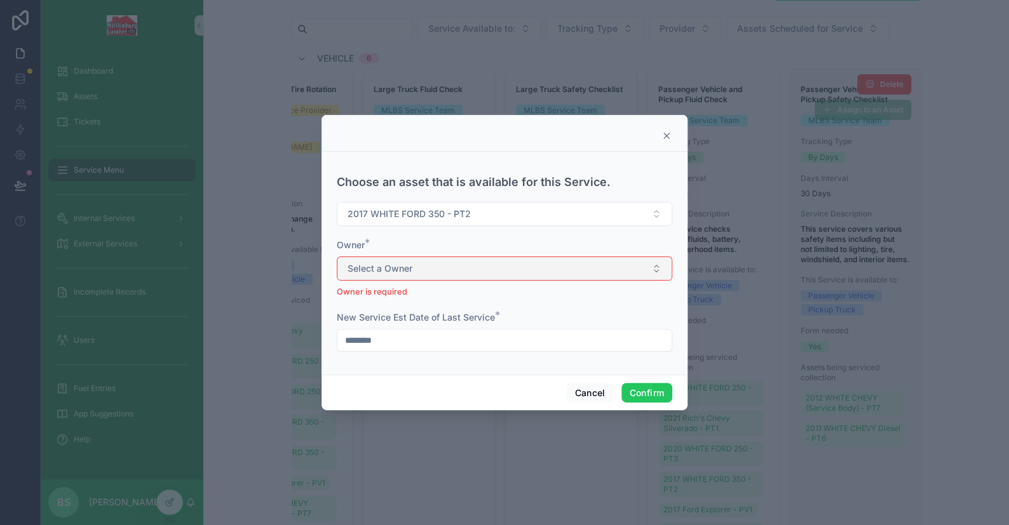
click at [444, 273] on button "Select a Owner" at bounding box center [504, 269] width 335 height 24
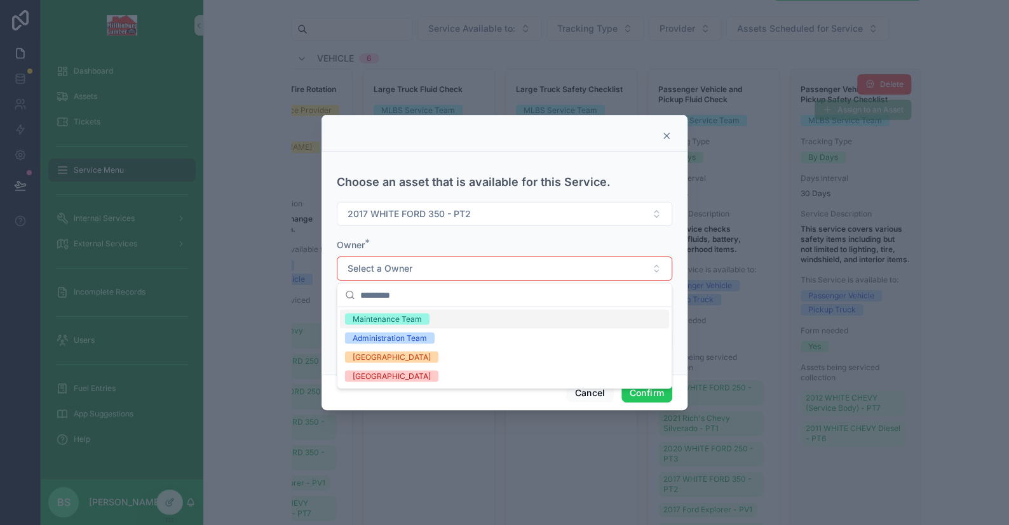
click at [393, 319] on div "Maintenance Team" at bounding box center [387, 318] width 69 height 11
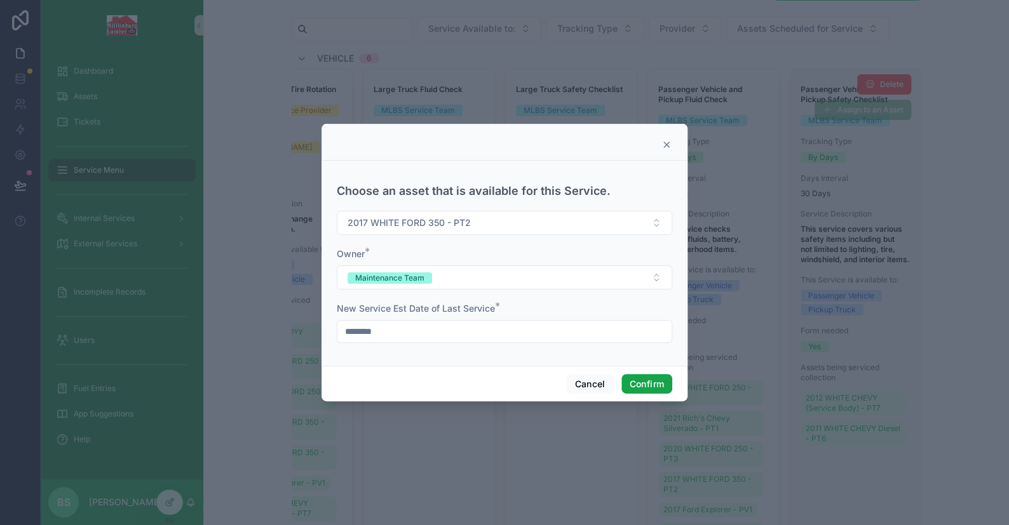
click at [644, 379] on button "Confirm" at bounding box center [646, 384] width 51 height 20
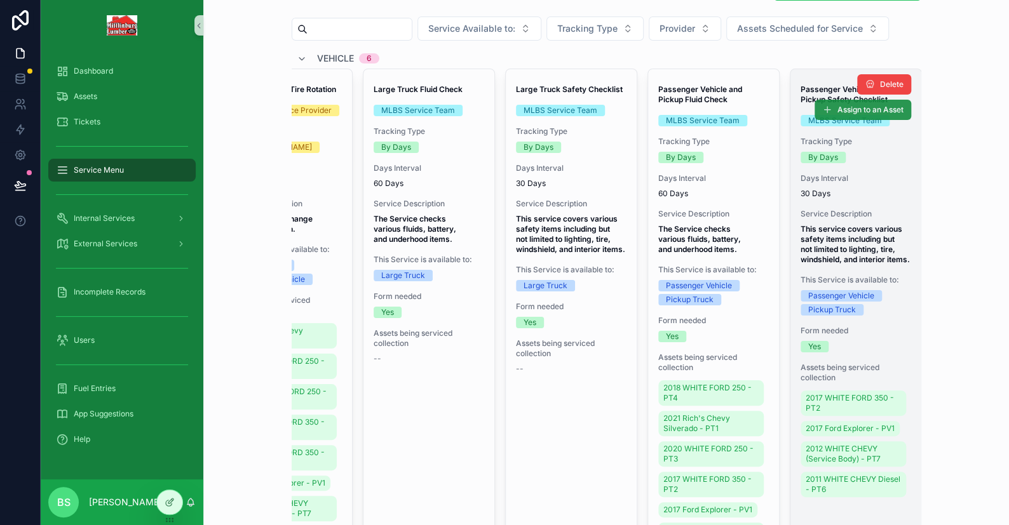
click at [842, 101] on button "Assign to an Asset" at bounding box center [862, 110] width 97 height 20
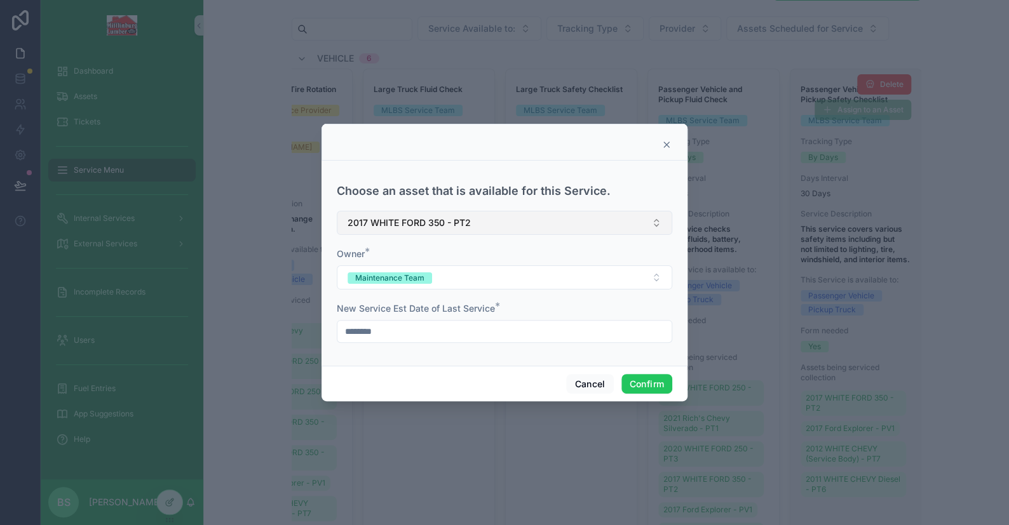
click at [405, 222] on span "2017 WHITE FORD 350 - PT2" at bounding box center [408, 223] width 123 height 13
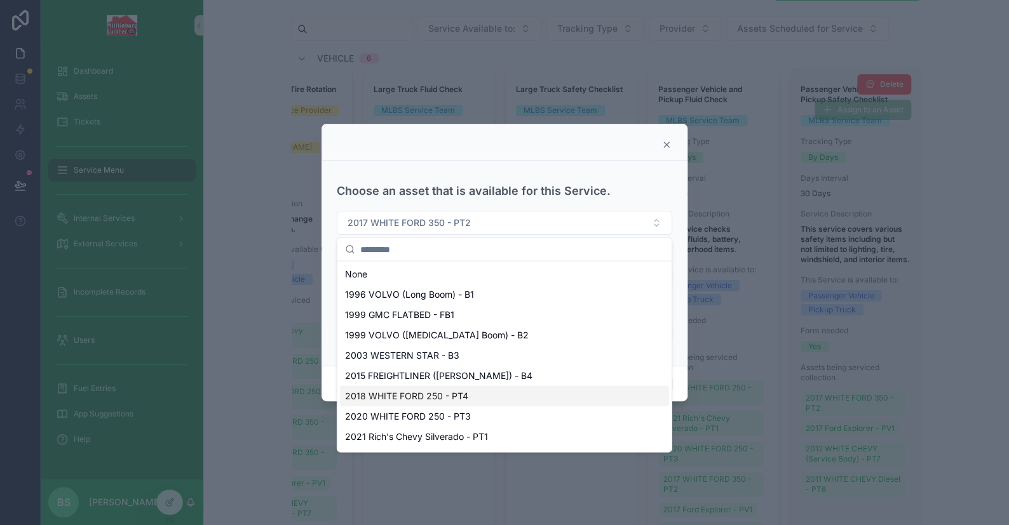
click at [464, 397] on span "2018 WHITE FORD 250 - PT4" at bounding box center [406, 396] width 123 height 13
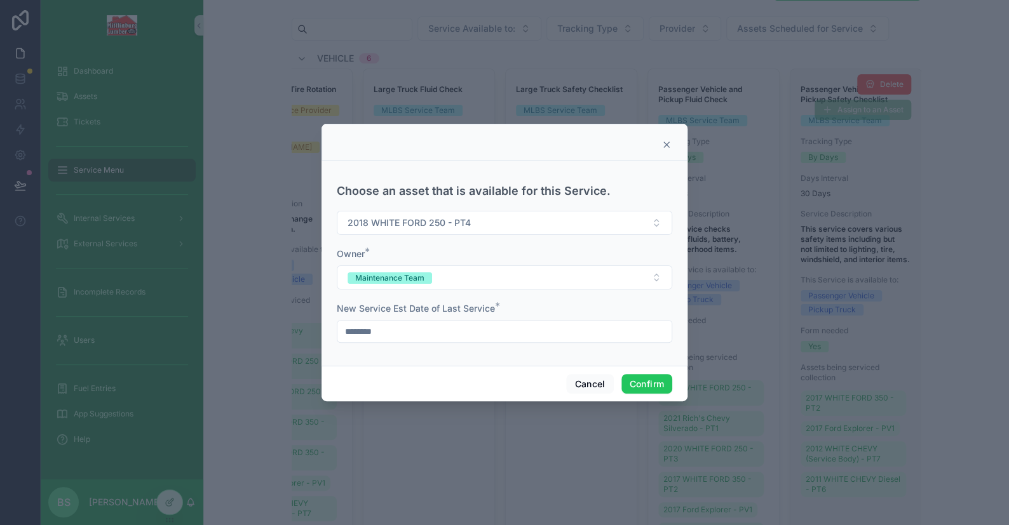
drag, startPoint x: 632, startPoint y: 372, endPoint x: 653, endPoint y: 385, distance: 24.5
click at [632, 372] on div "Cancel Confirm" at bounding box center [504, 384] width 366 height 36
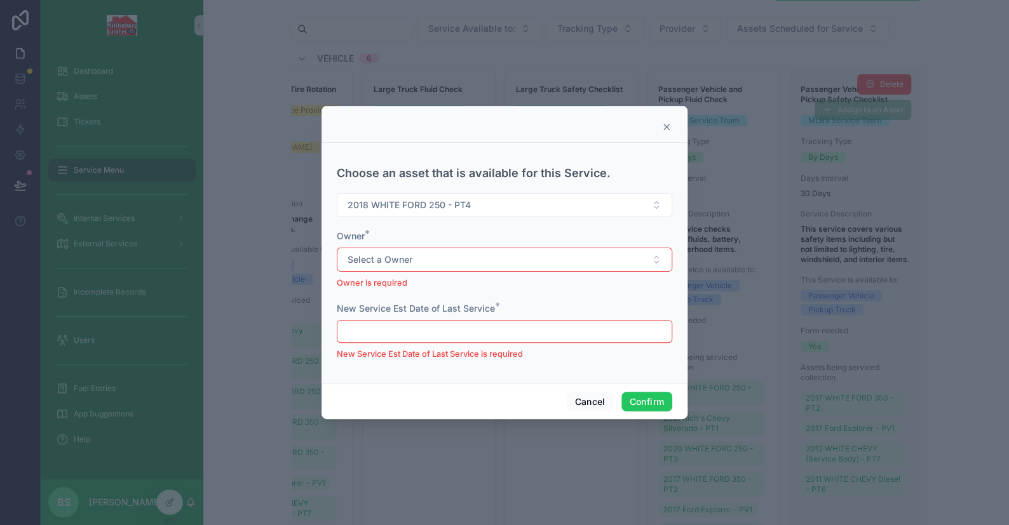
click at [653, 385] on div "Cancel Confirm" at bounding box center [504, 402] width 366 height 36
click at [399, 255] on span "Select a Owner" at bounding box center [379, 259] width 65 height 13
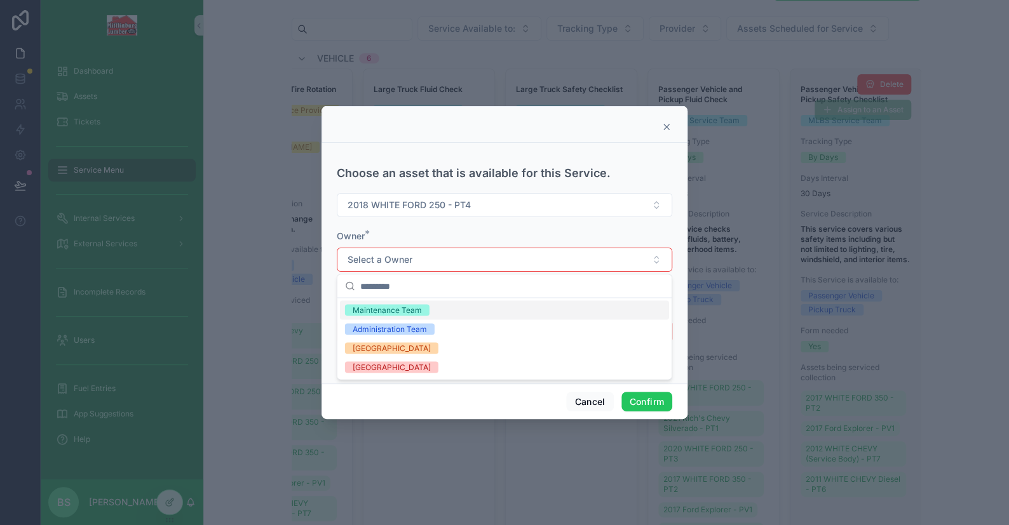
drag, startPoint x: 382, startPoint y: 309, endPoint x: 401, endPoint y: 321, distance: 23.4
click at [383, 310] on div "Maintenance Team" at bounding box center [387, 309] width 69 height 11
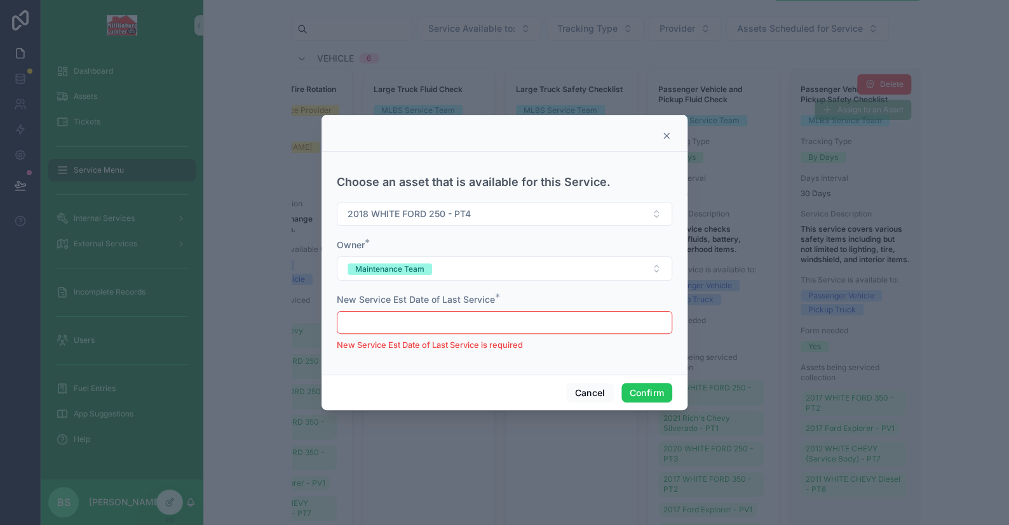
click at [405, 326] on input "text" at bounding box center [504, 323] width 334 height 18
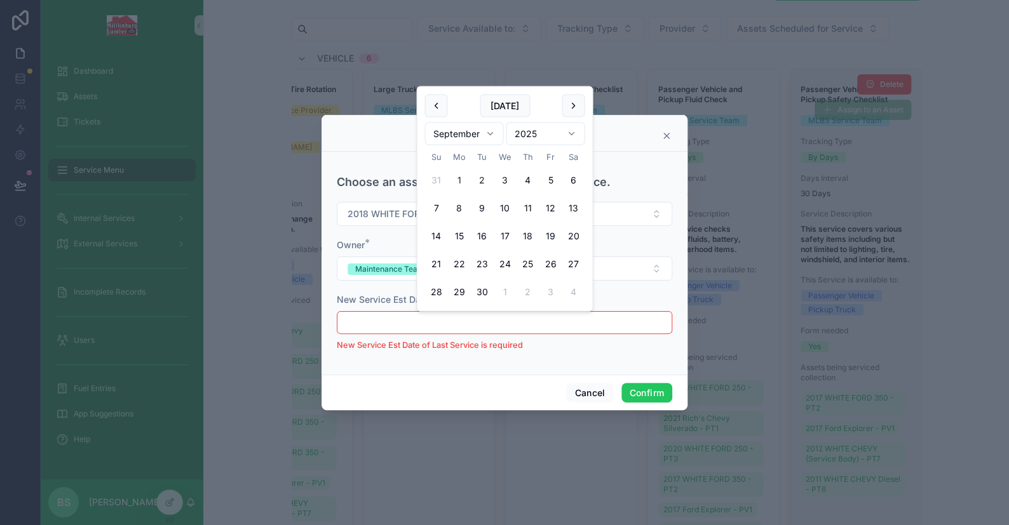
click at [456, 183] on button "1" at bounding box center [458, 180] width 23 height 23
type input "********"
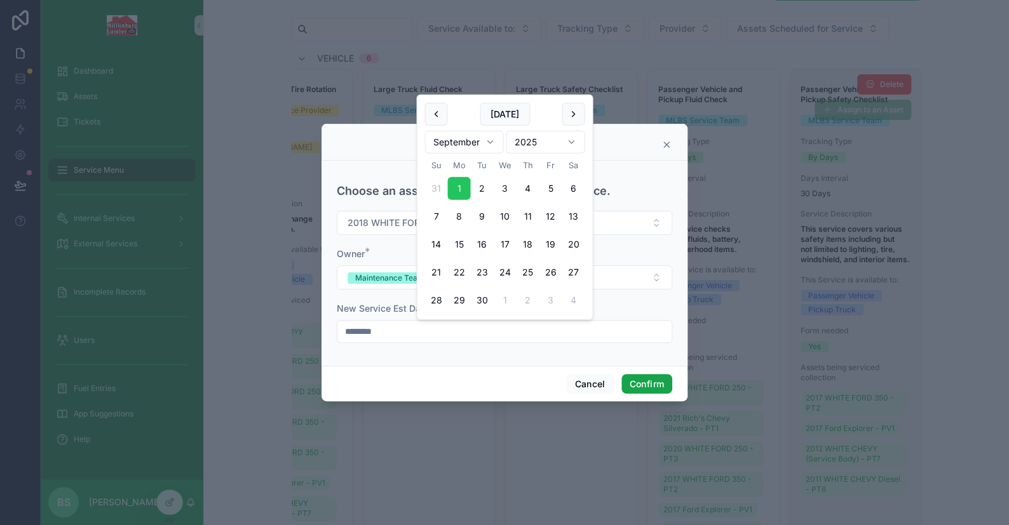
click at [649, 384] on button "Confirm" at bounding box center [646, 384] width 51 height 20
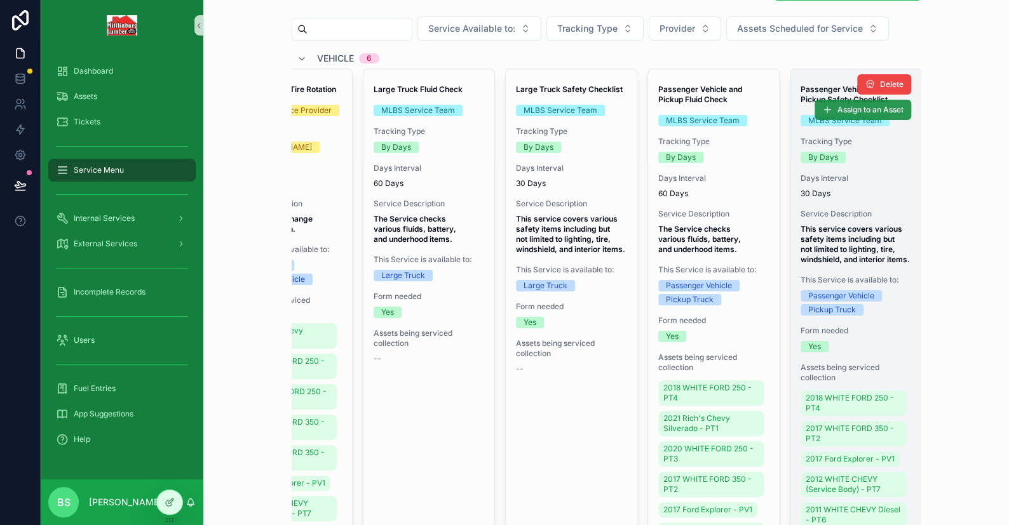
click at [822, 107] on icon "scrollable content" at bounding box center [827, 110] width 10 height 10
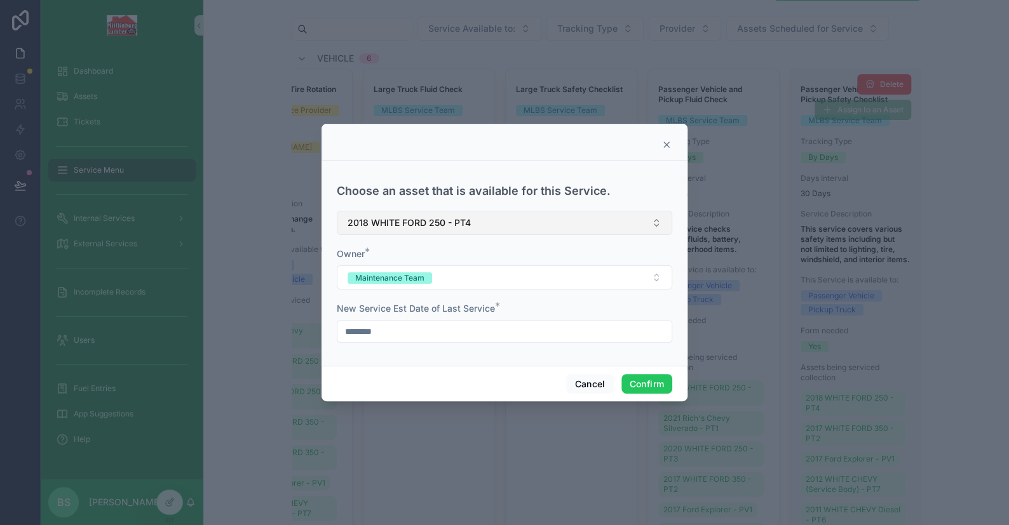
click at [393, 222] on span "2018 WHITE FORD 250 - PT4" at bounding box center [408, 223] width 123 height 13
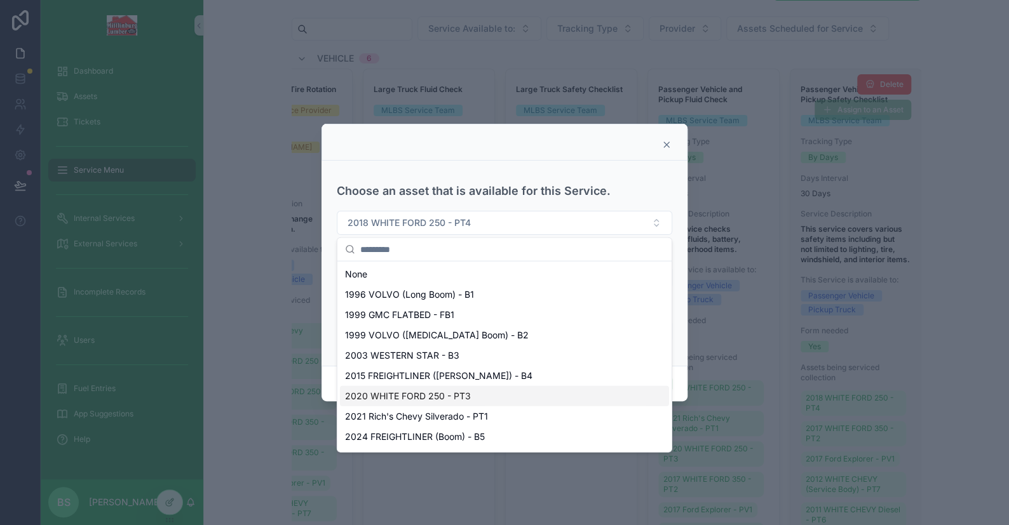
click at [494, 402] on div "2020 WHITE FORD 250 - PT3" at bounding box center [504, 396] width 329 height 20
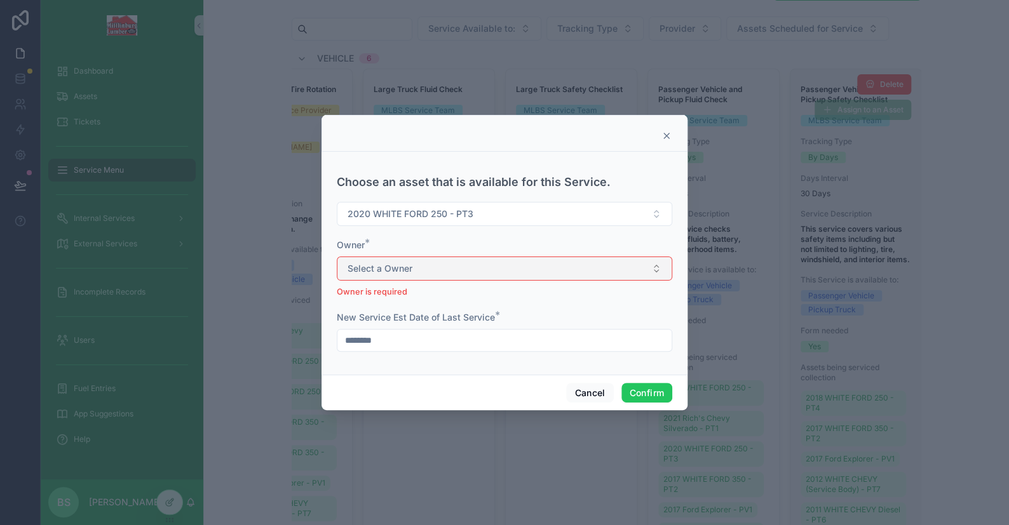
click at [386, 276] on button "Select a Owner" at bounding box center [504, 269] width 335 height 24
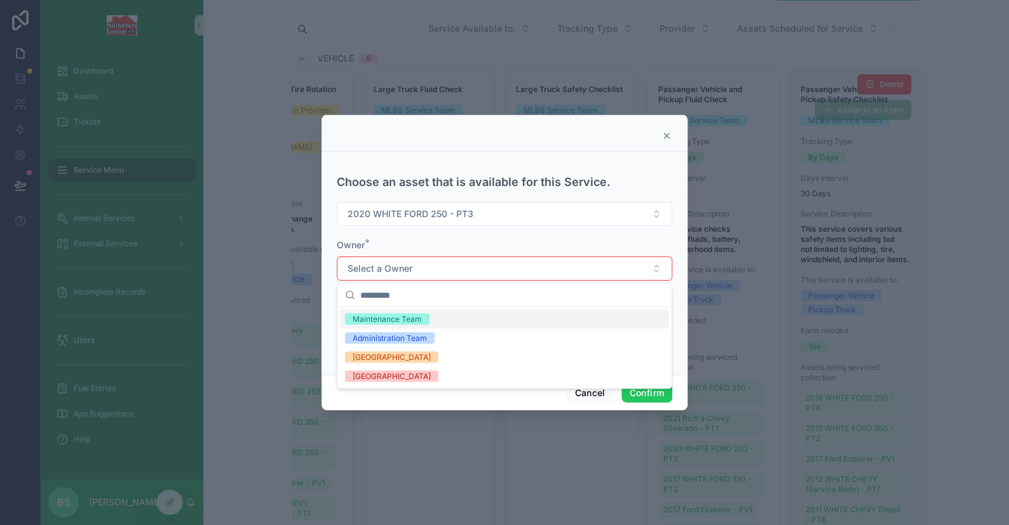
drag, startPoint x: 393, startPoint y: 316, endPoint x: 403, endPoint y: 328, distance: 14.9
click at [393, 317] on div "Maintenance Team" at bounding box center [387, 318] width 69 height 11
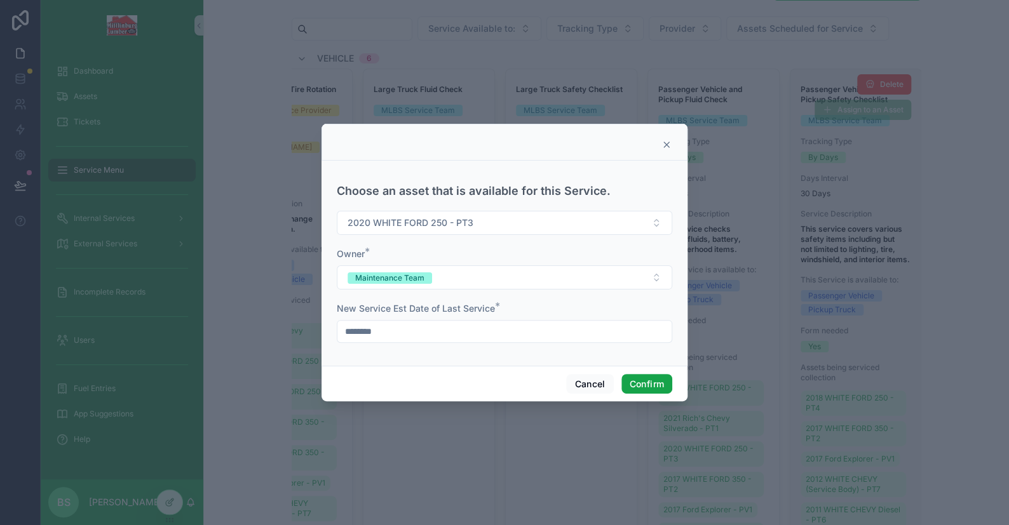
click at [645, 383] on button "Confirm" at bounding box center [646, 384] width 51 height 20
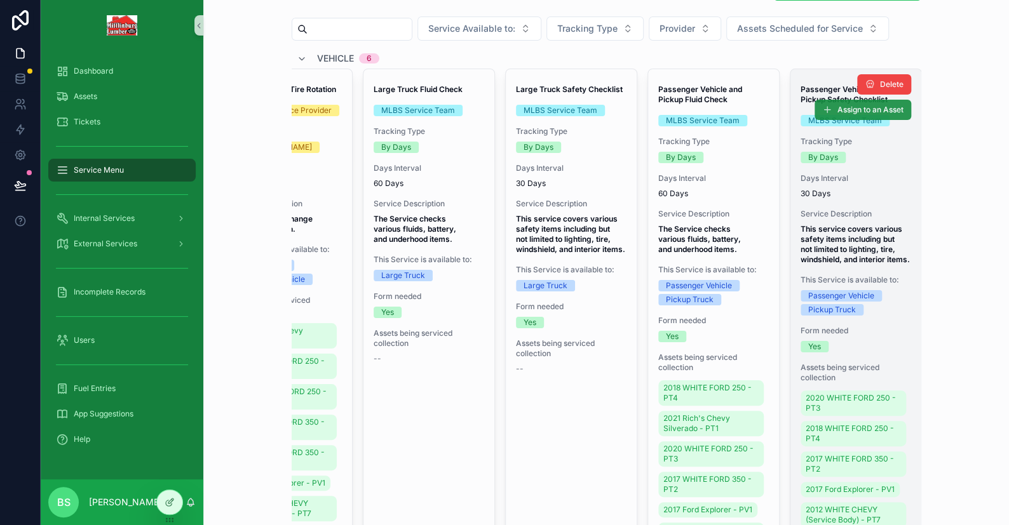
click at [846, 107] on span "Assign to an Asset" at bounding box center [870, 110] width 66 height 10
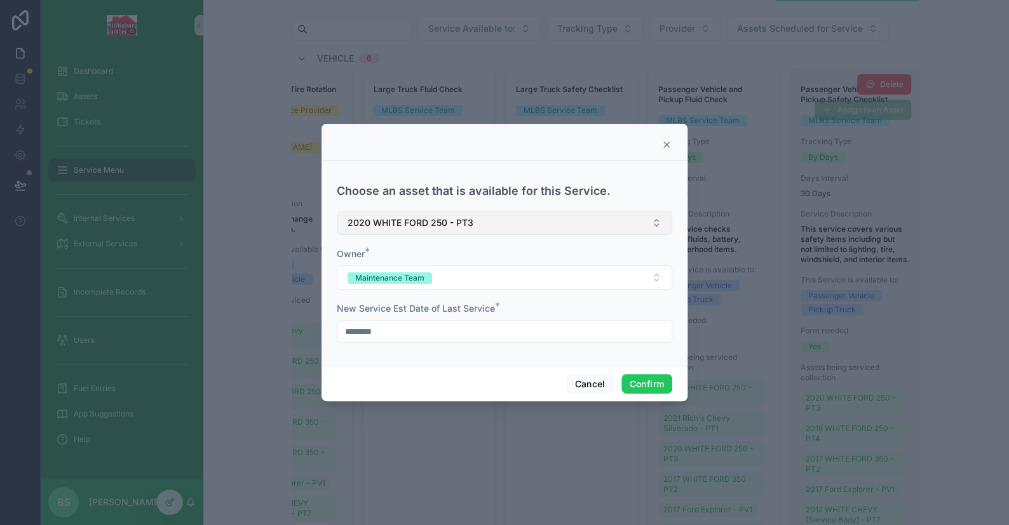
click at [447, 231] on button "2020 WHITE FORD 250 - PT3" at bounding box center [504, 223] width 335 height 24
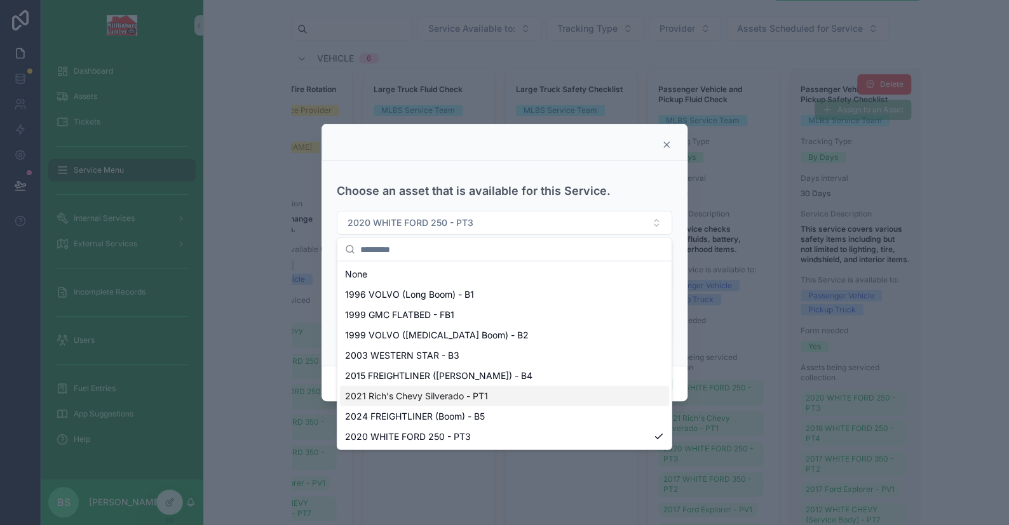
click at [477, 398] on span "2021 Rich's Chevy Silverado - PT1" at bounding box center [416, 396] width 143 height 13
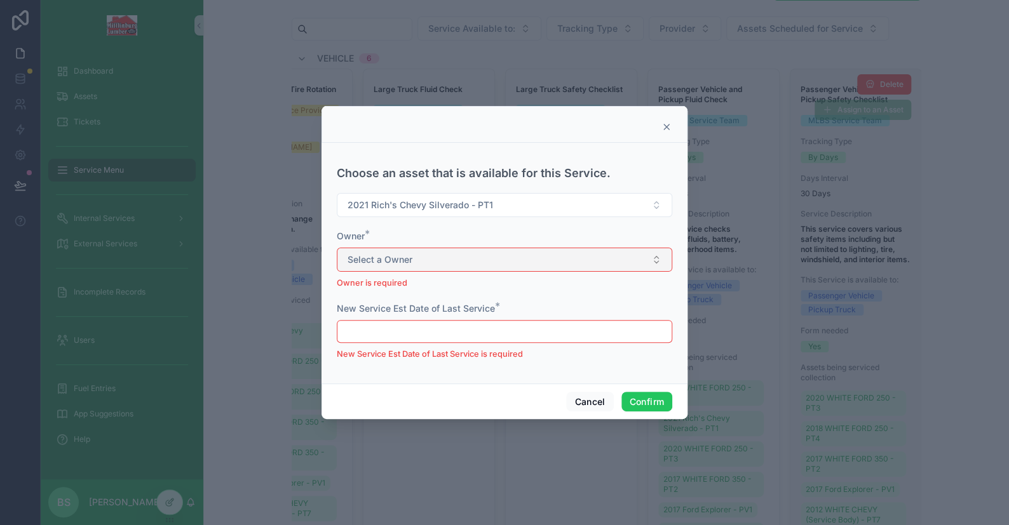
click at [375, 264] on span "Select a Owner" at bounding box center [379, 259] width 65 height 13
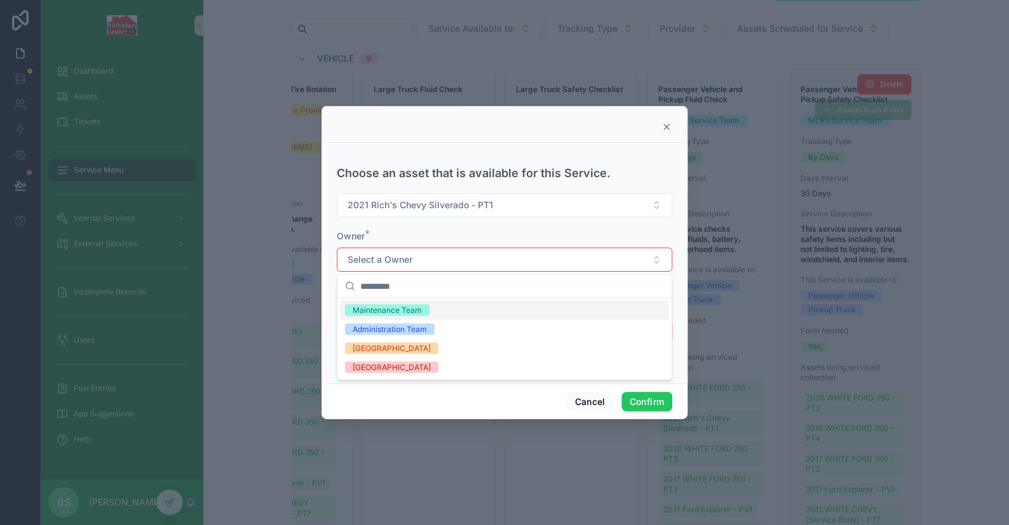
click at [381, 313] on div "Maintenance Team" at bounding box center [387, 309] width 69 height 11
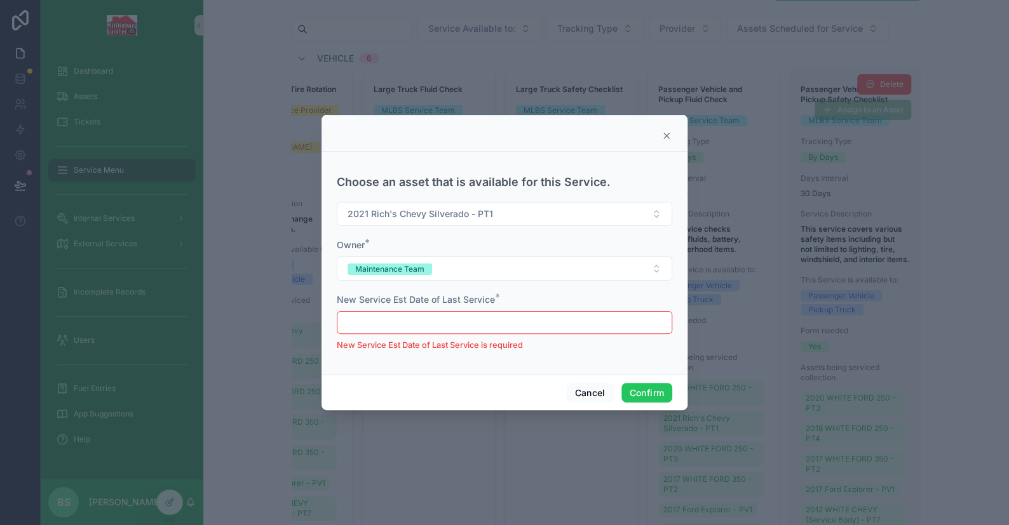
click at [386, 323] on input "text" at bounding box center [504, 323] width 334 height 18
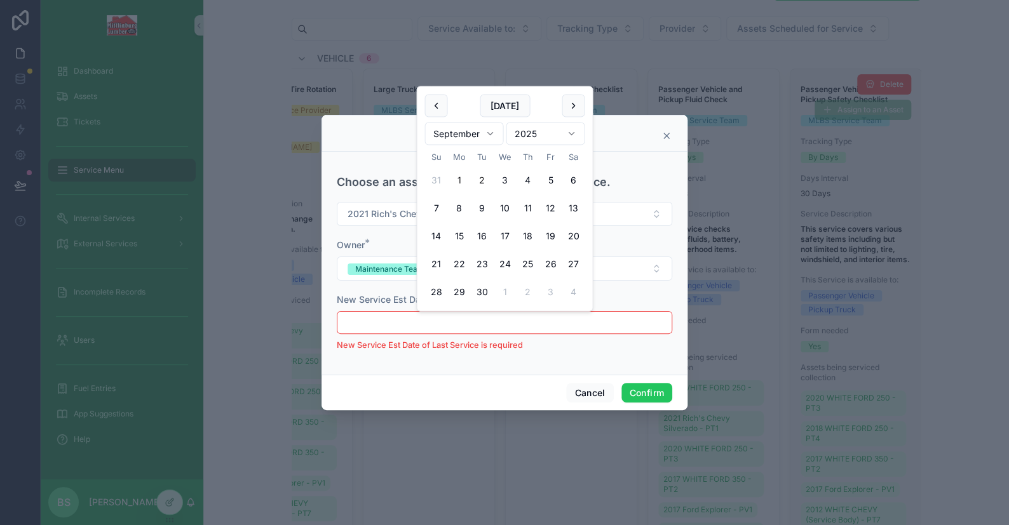
click at [458, 179] on button "1" at bounding box center [458, 180] width 23 height 23
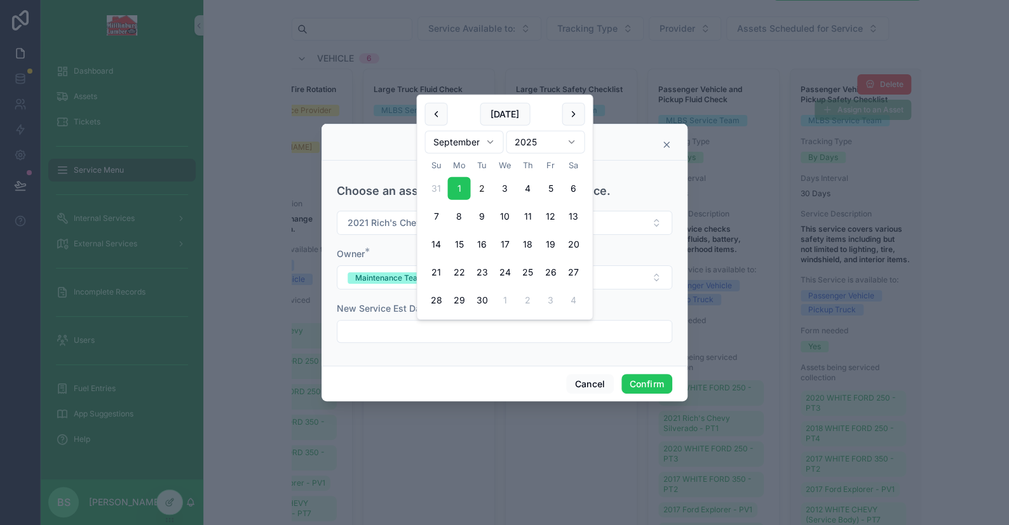
type input "********"
click at [656, 389] on button "Confirm" at bounding box center [646, 384] width 51 height 20
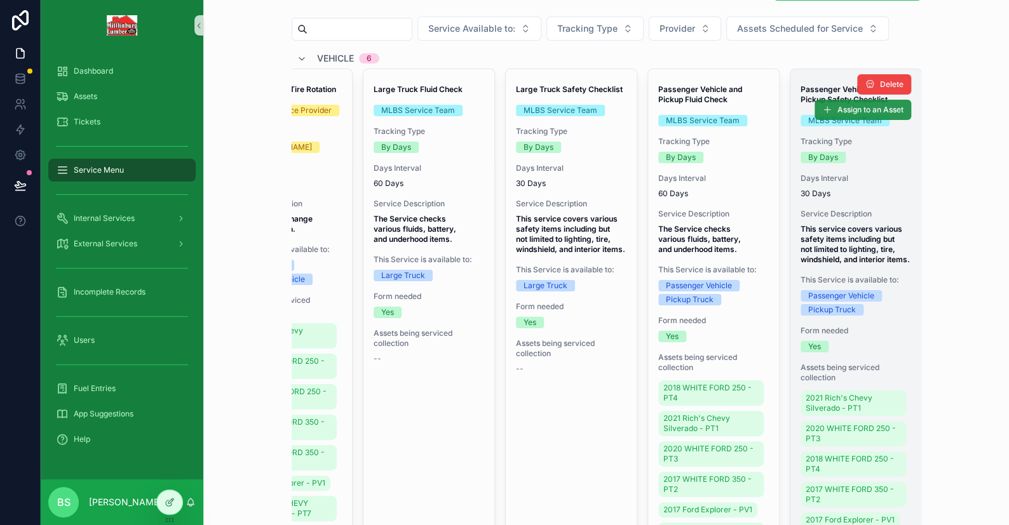
click at [851, 116] on button "Assign to an Asset" at bounding box center [862, 110] width 97 height 20
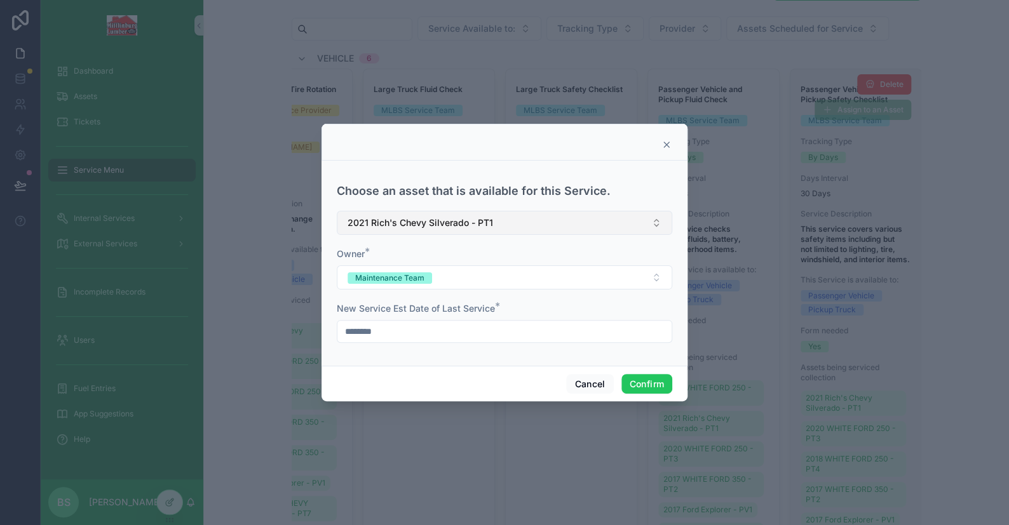
click at [438, 226] on span "2021 Rich's Chevy Silverado - PT1" at bounding box center [419, 223] width 145 height 13
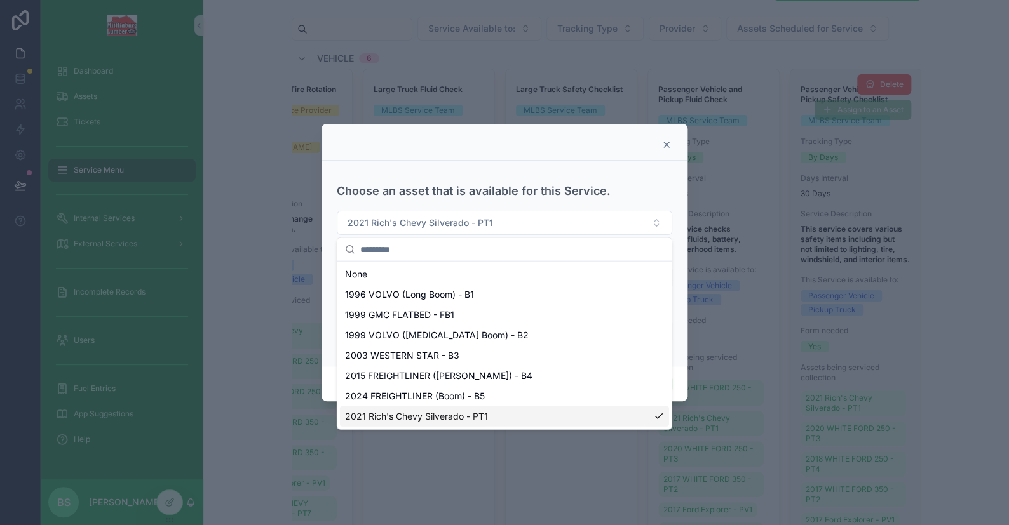
click at [471, 415] on span "2021 Rich's Chevy Silverado - PT1" at bounding box center [416, 416] width 143 height 13
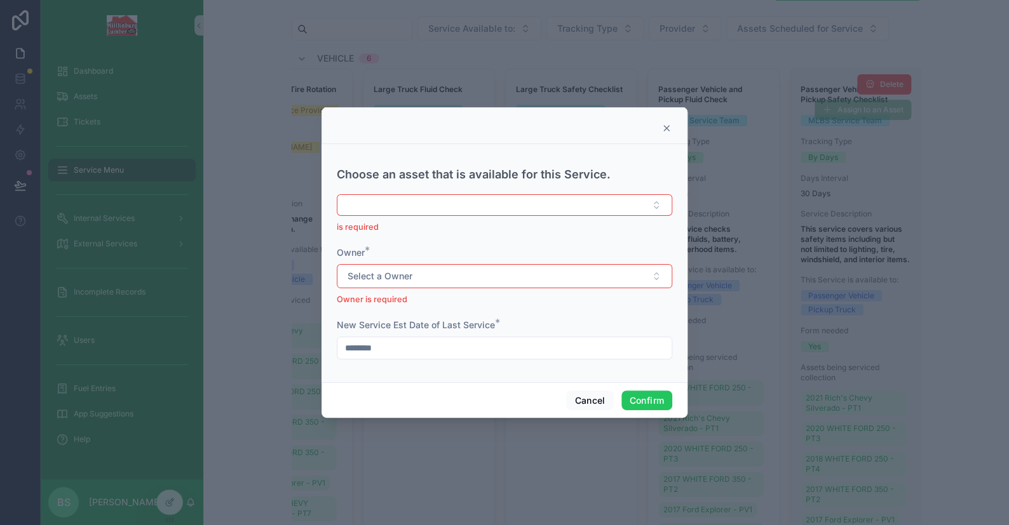
click at [389, 286] on button "Select a Owner" at bounding box center [504, 276] width 335 height 24
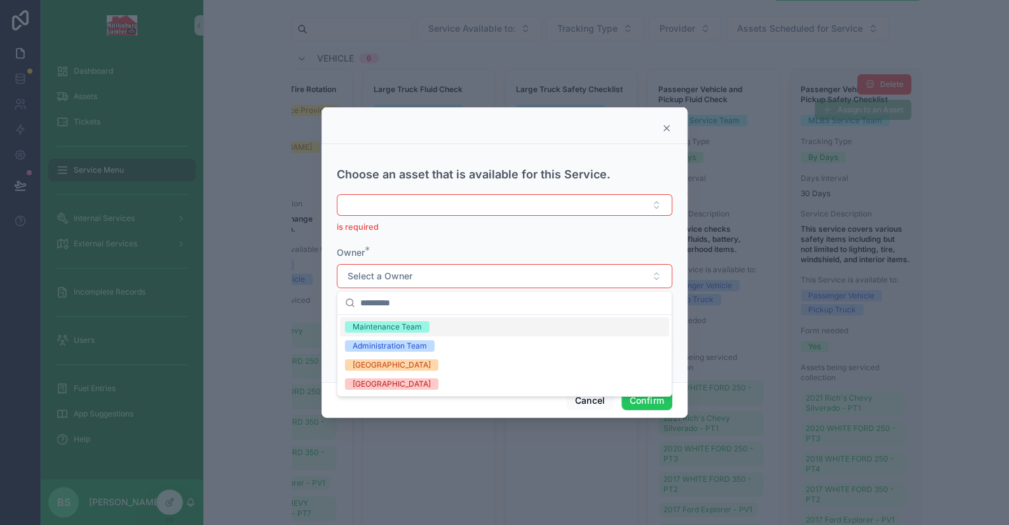
click at [384, 328] on div "Maintenance Team" at bounding box center [387, 326] width 69 height 11
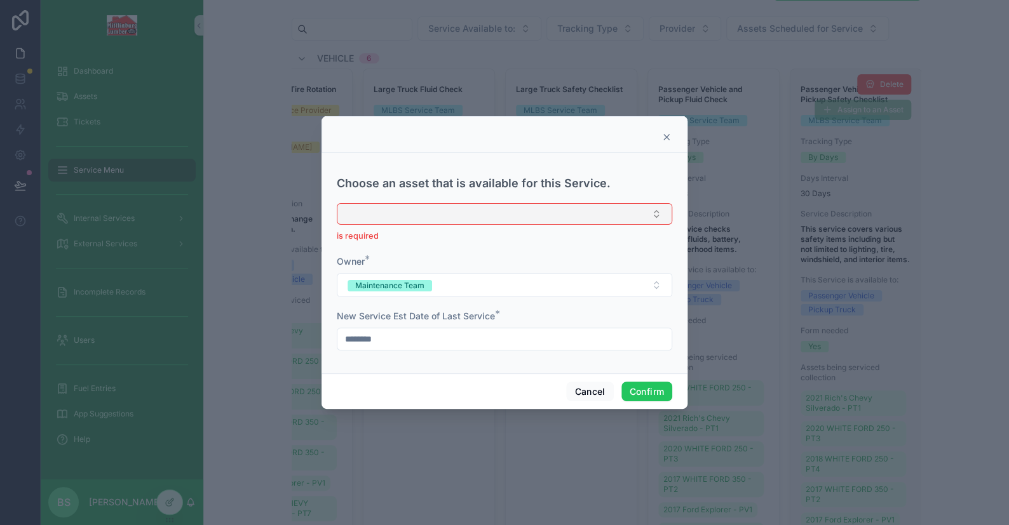
click at [395, 215] on button "Select Button" at bounding box center [504, 214] width 335 height 22
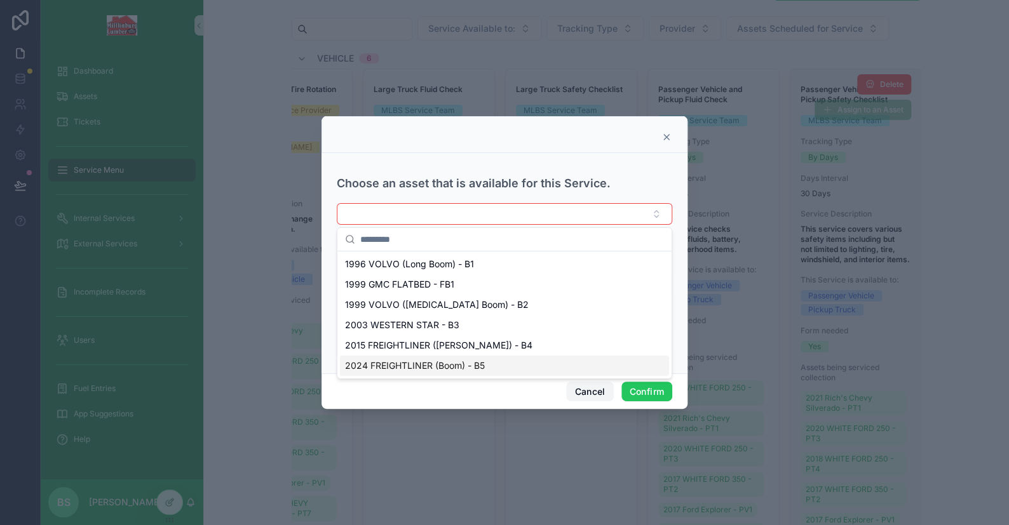
click at [593, 391] on button "Cancel" at bounding box center [589, 392] width 47 height 20
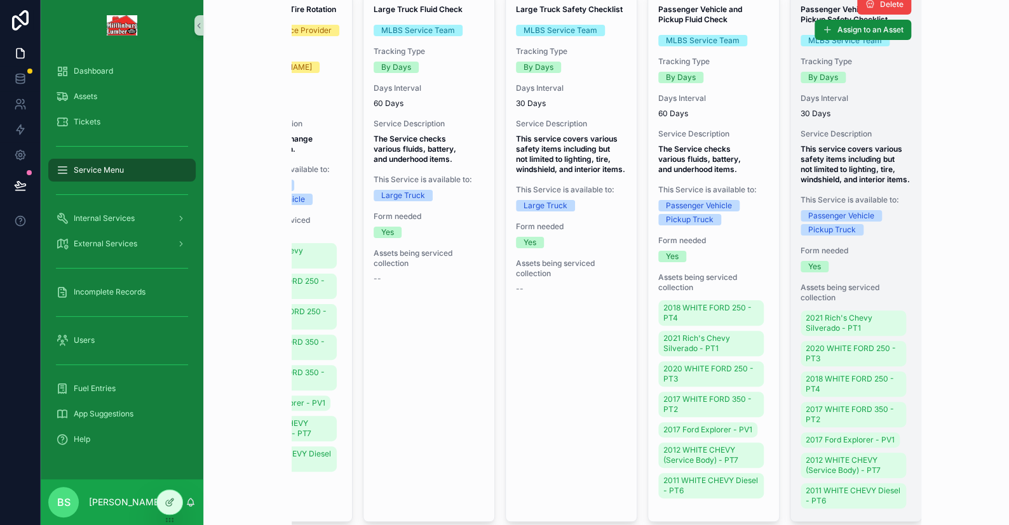
scroll to position [127, 0]
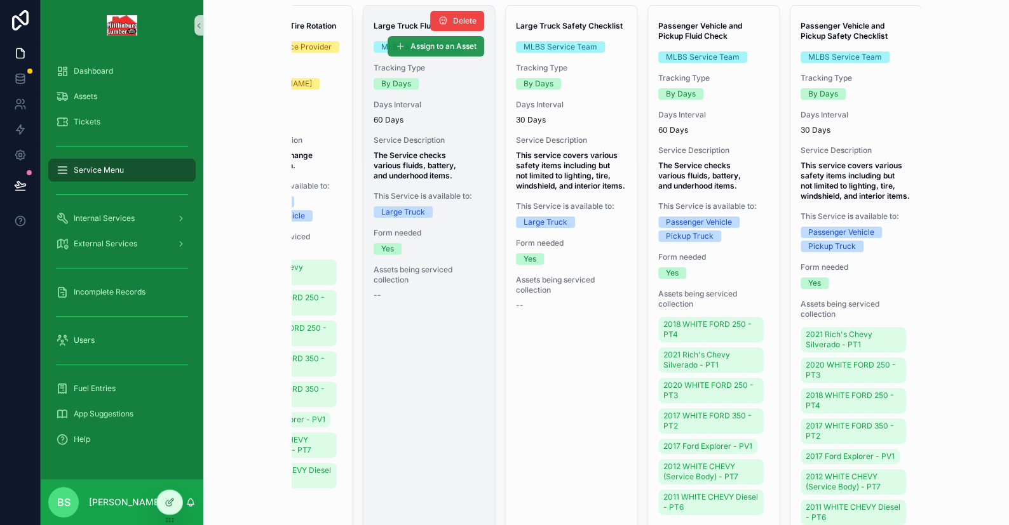
click at [410, 45] on span "Assign to an Asset" at bounding box center [443, 46] width 66 height 10
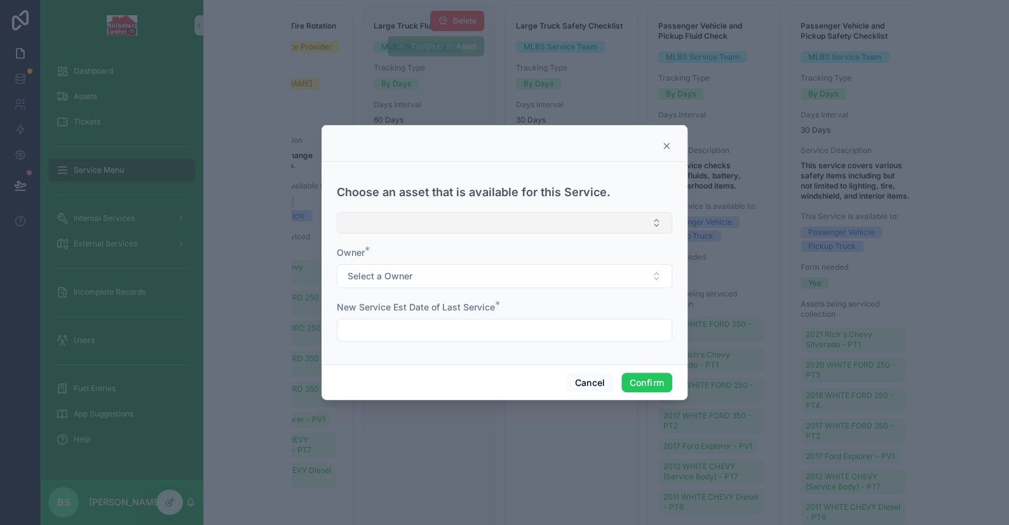
click at [403, 224] on button "Select Button" at bounding box center [504, 223] width 335 height 22
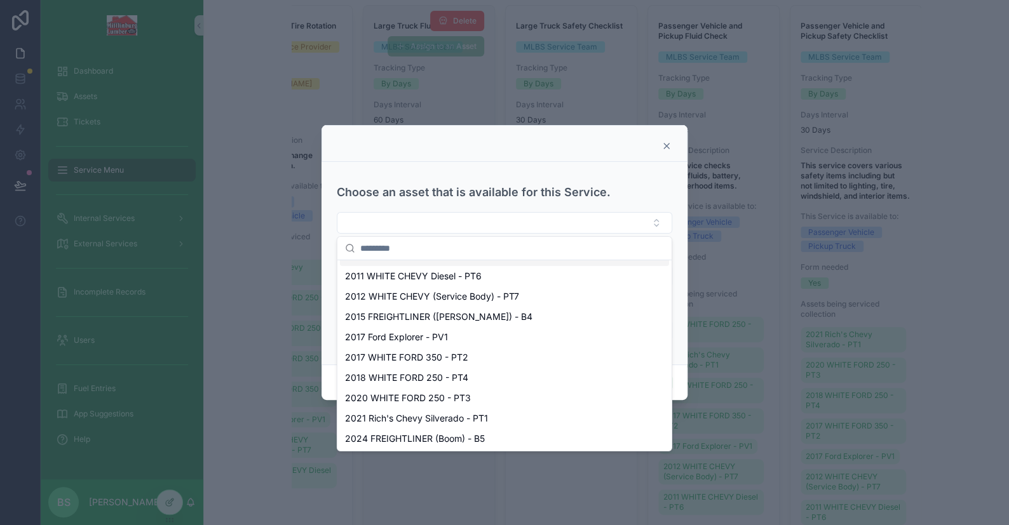
scroll to position [0, 0]
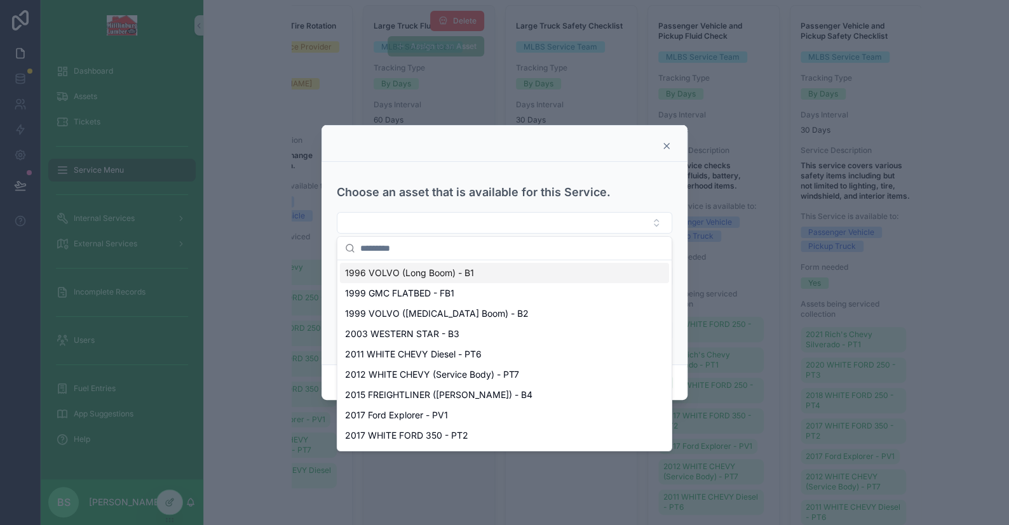
click at [417, 142] on div at bounding box center [504, 146] width 334 height 10
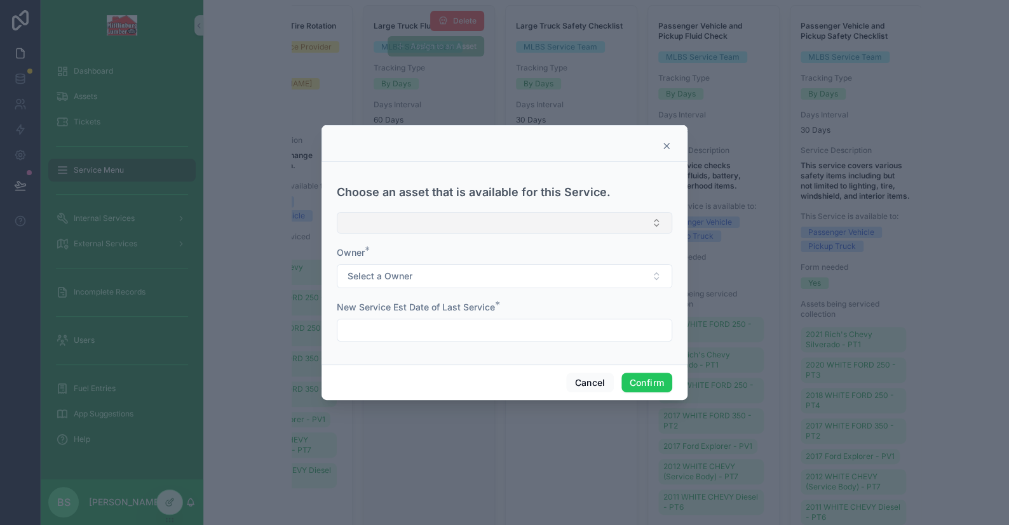
click at [416, 225] on button "Select Button" at bounding box center [504, 223] width 335 height 22
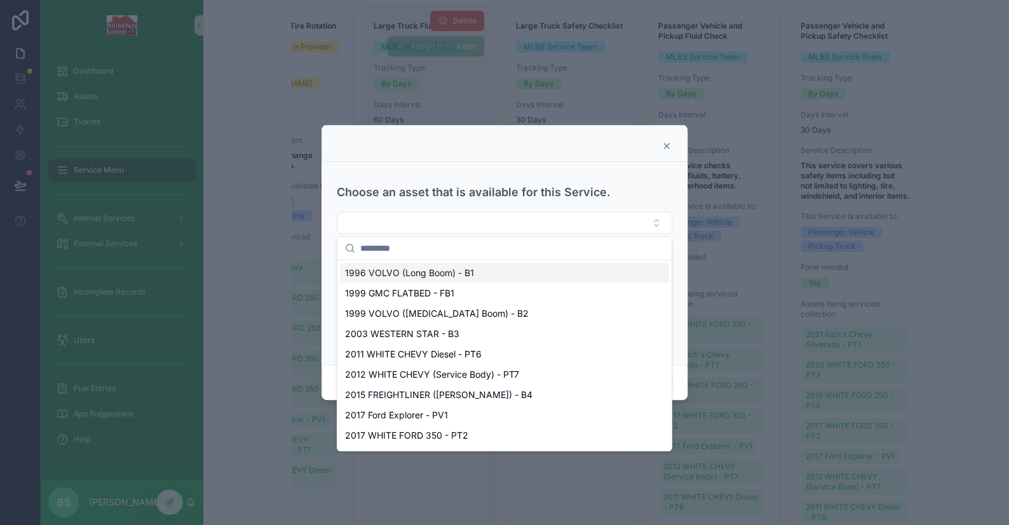
click at [414, 276] on span "1996 VOLVO (Long Boom) - B1" at bounding box center [409, 273] width 129 height 13
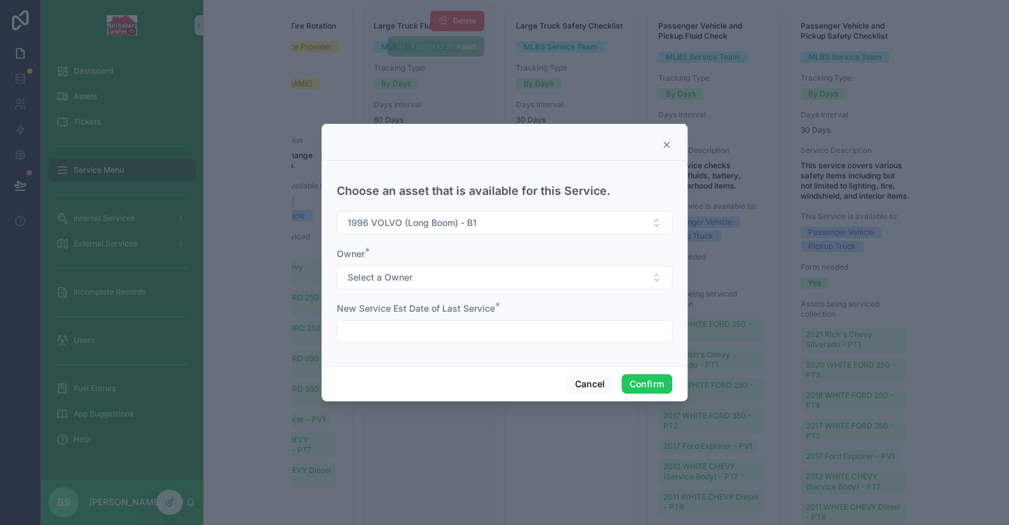
click at [411, 248] on div "Owner *" at bounding box center [504, 254] width 335 height 13
click at [394, 276] on span "Select a Owner" at bounding box center [379, 277] width 65 height 13
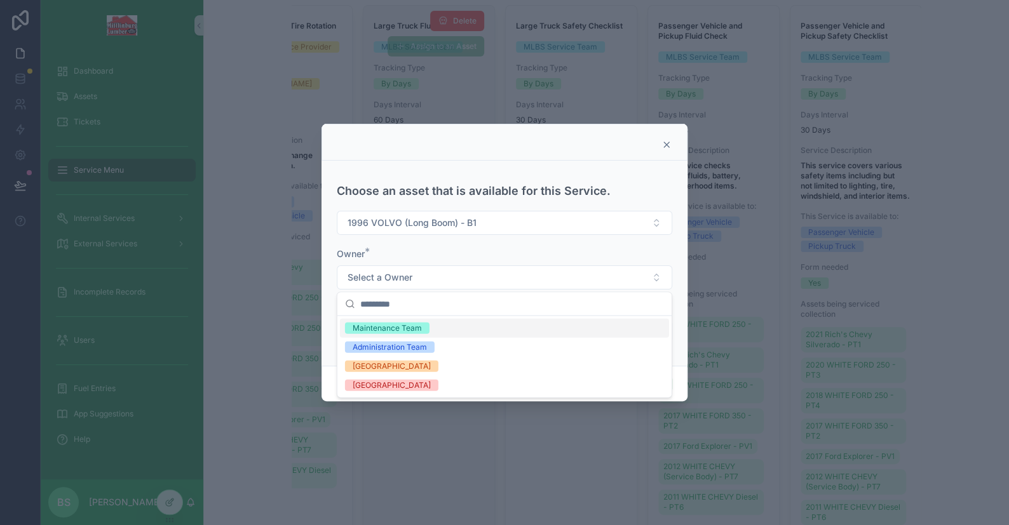
click at [388, 323] on div "Maintenance Team" at bounding box center [387, 328] width 69 height 11
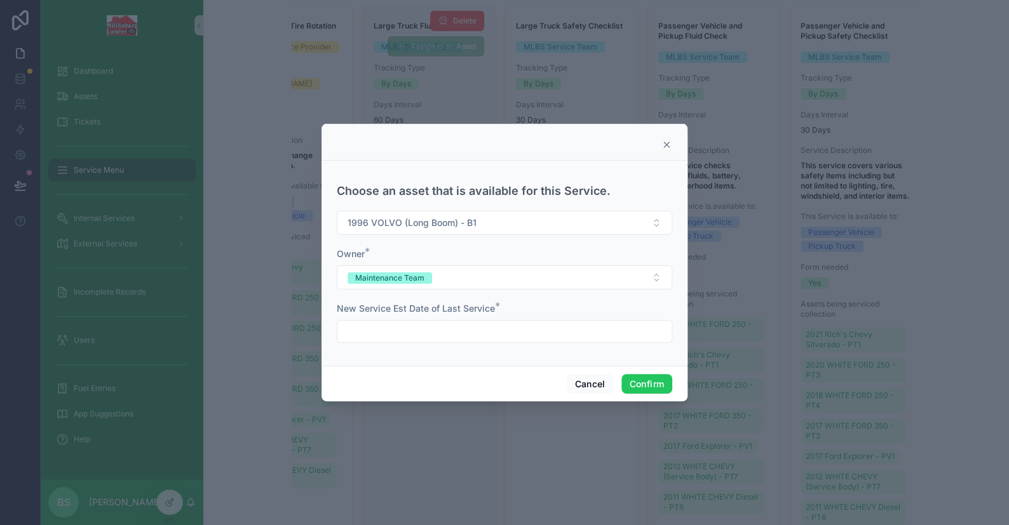
click at [395, 333] on input "text" at bounding box center [504, 332] width 334 height 18
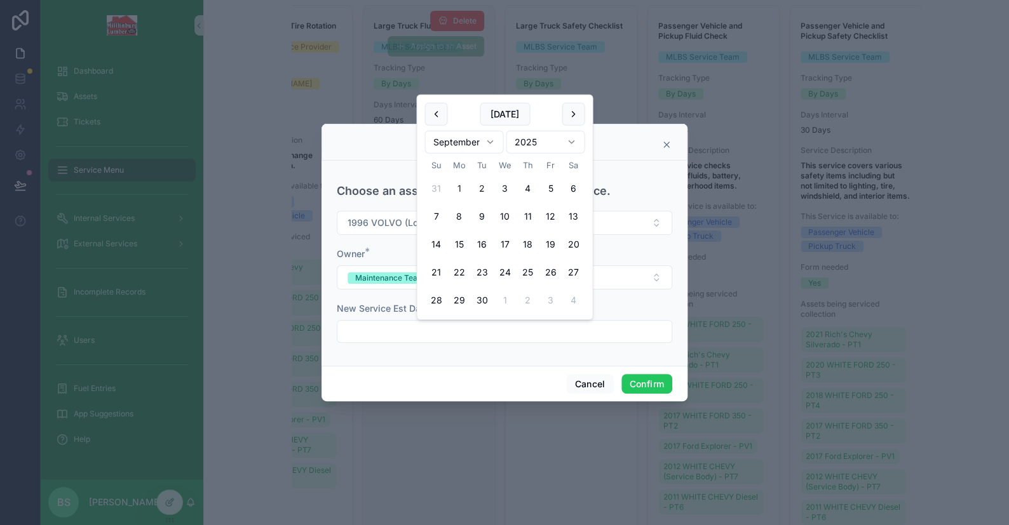
click at [457, 182] on button "1" at bounding box center [458, 188] width 23 height 23
type input "********"
click at [643, 384] on button "Confirm" at bounding box center [646, 384] width 51 height 20
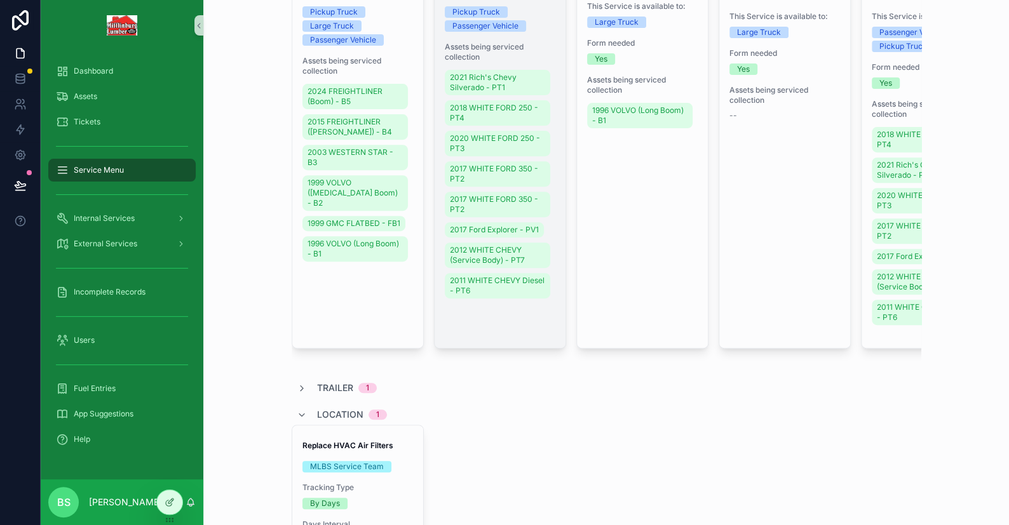
scroll to position [64, 0]
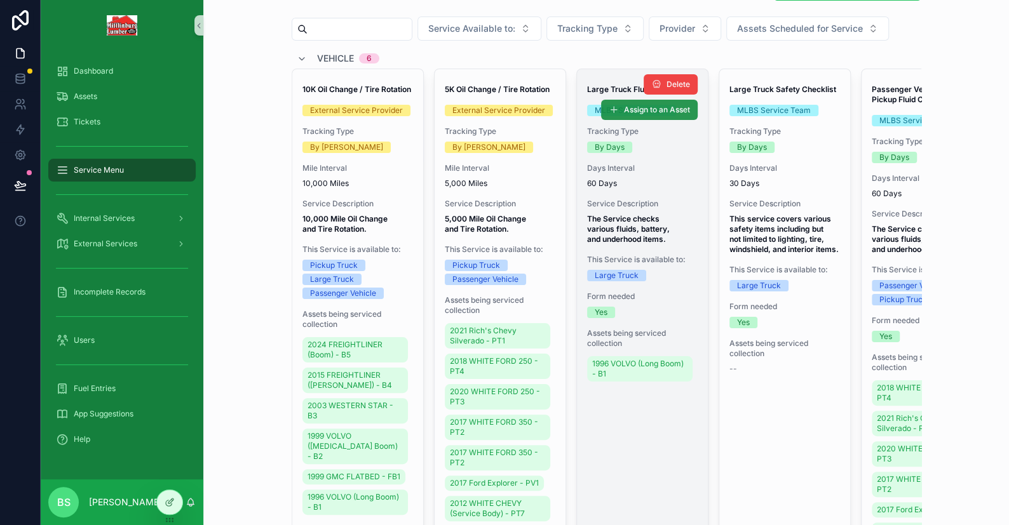
click at [616, 108] on button "Assign to an Asset" at bounding box center [649, 110] width 97 height 20
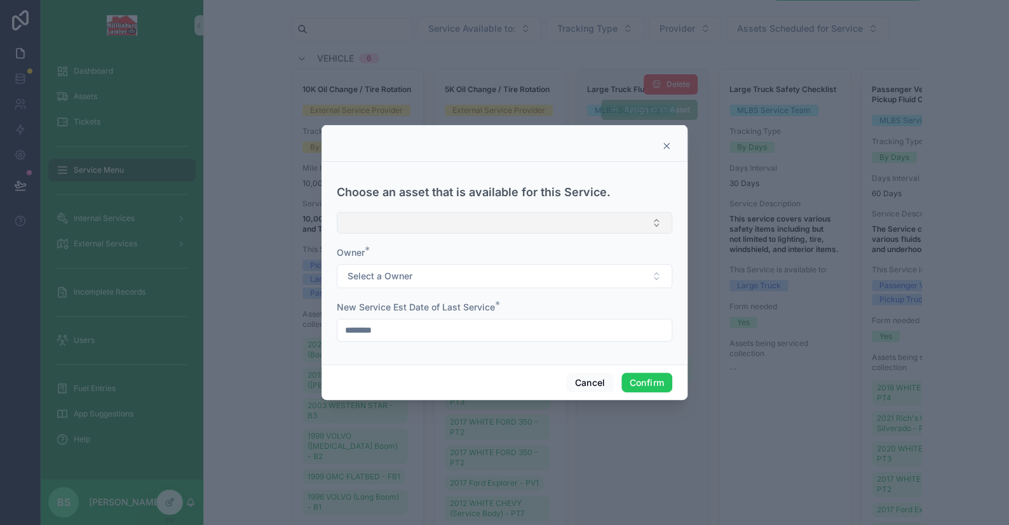
click at [420, 213] on button "Select Button" at bounding box center [504, 223] width 335 height 22
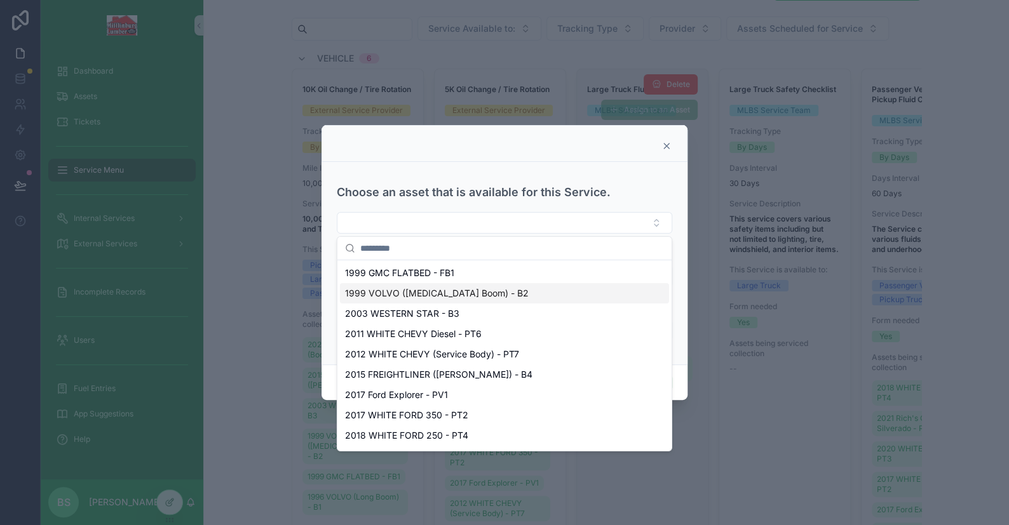
click at [395, 288] on span "1999 VOLVO ([MEDICAL_DATA] Boom) - B2" at bounding box center [437, 293] width 184 height 13
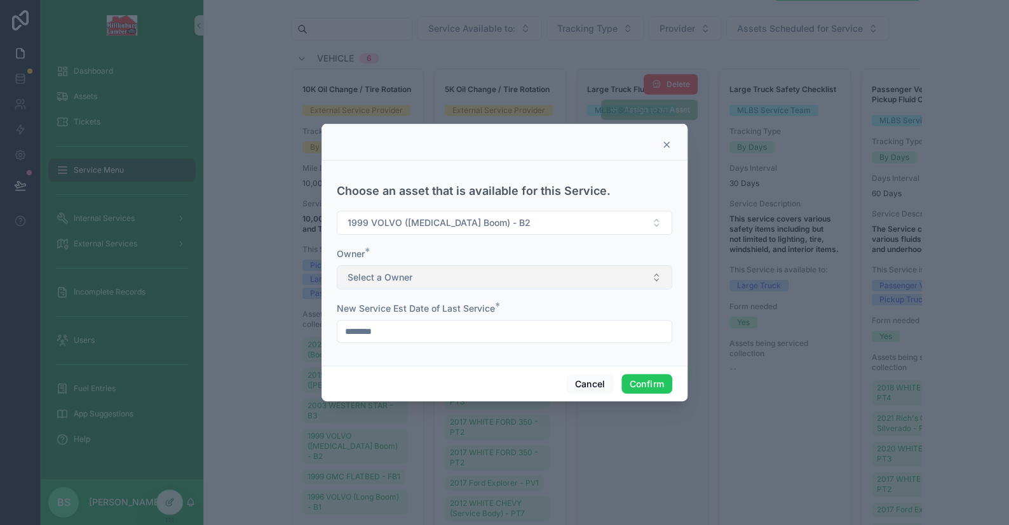
click at [405, 281] on span "Select a Owner" at bounding box center [379, 277] width 65 height 13
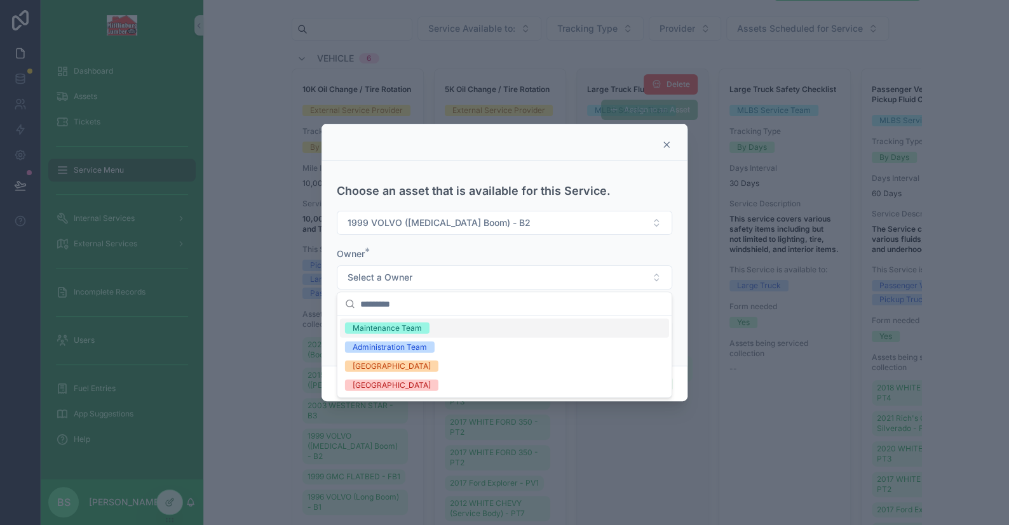
click at [385, 327] on div "Maintenance Team" at bounding box center [387, 328] width 69 height 11
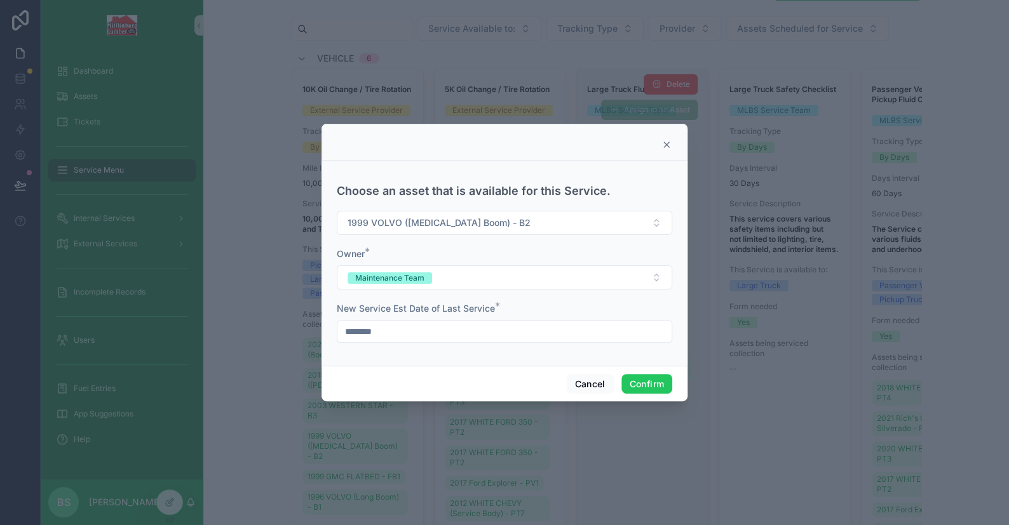
click at [445, 333] on input "********" at bounding box center [504, 332] width 334 height 18
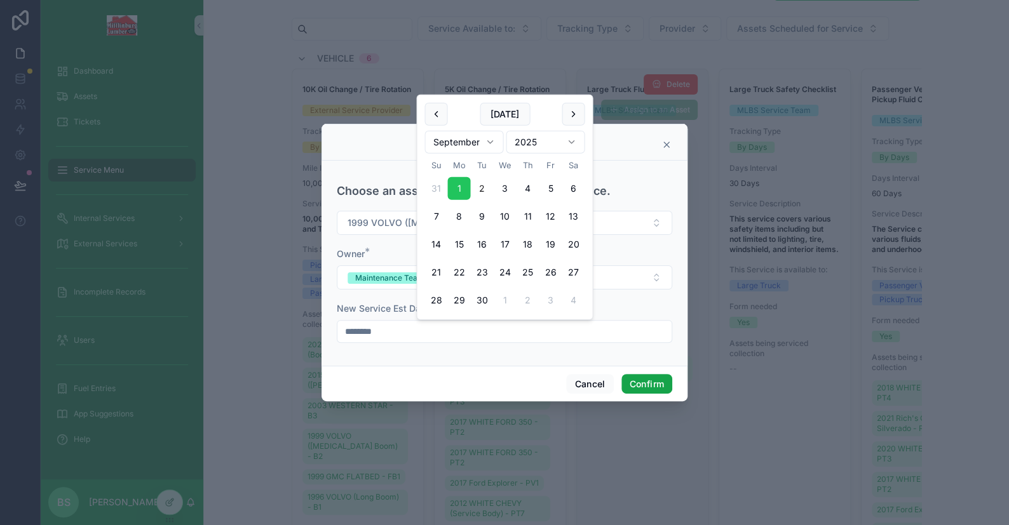
click at [645, 383] on button "Confirm" at bounding box center [646, 384] width 51 height 20
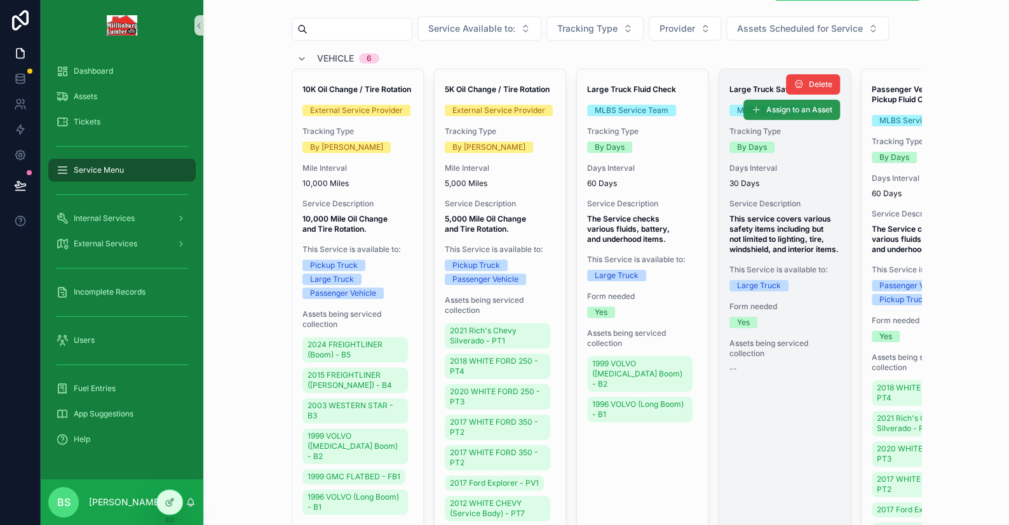
click at [769, 107] on span "Assign to an Asset" at bounding box center [799, 110] width 66 height 10
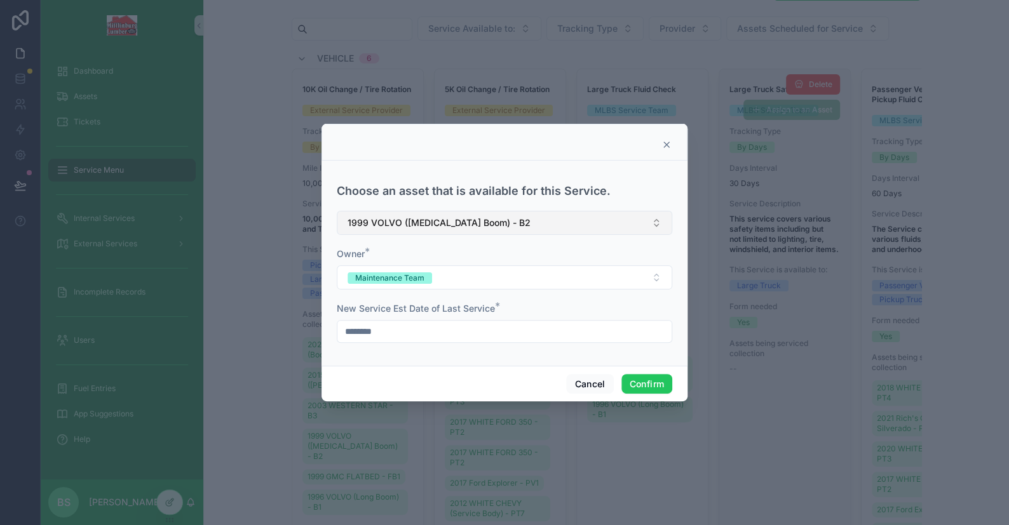
click at [405, 222] on span "1999 VOLVO ([MEDICAL_DATA] Boom) - B2" at bounding box center [438, 223] width 183 height 13
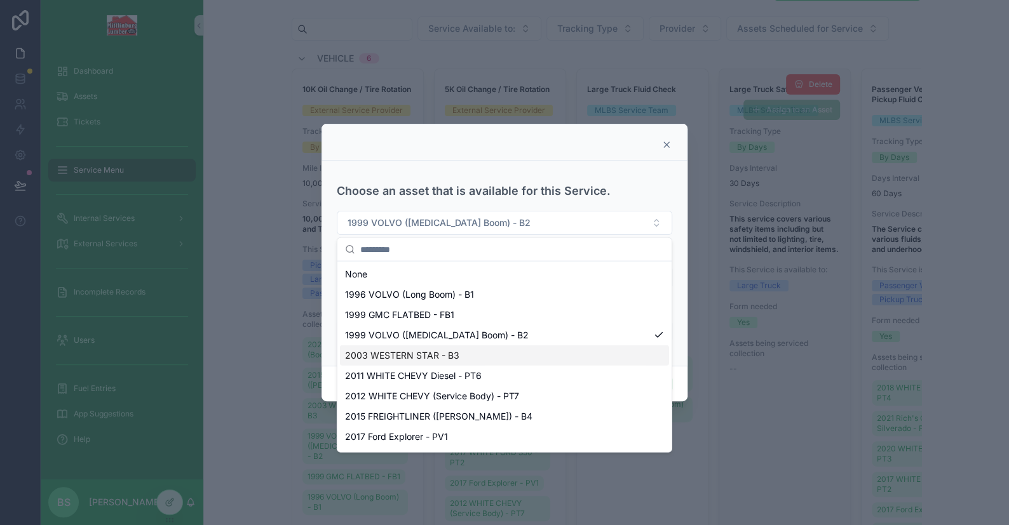
click at [407, 355] on span "2003 WESTERN STAR - B3" at bounding box center [402, 355] width 114 height 13
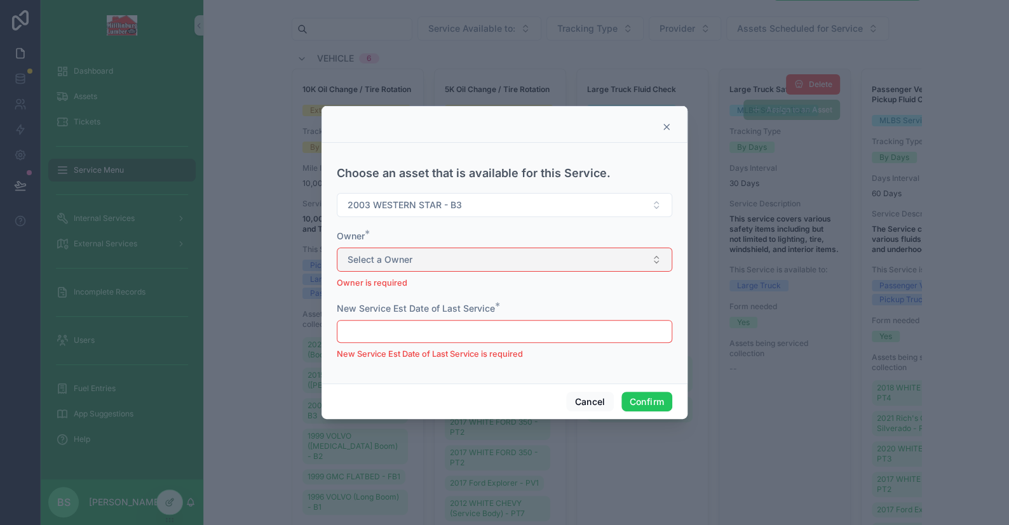
click at [370, 264] on span "Select a Owner" at bounding box center [379, 259] width 65 height 13
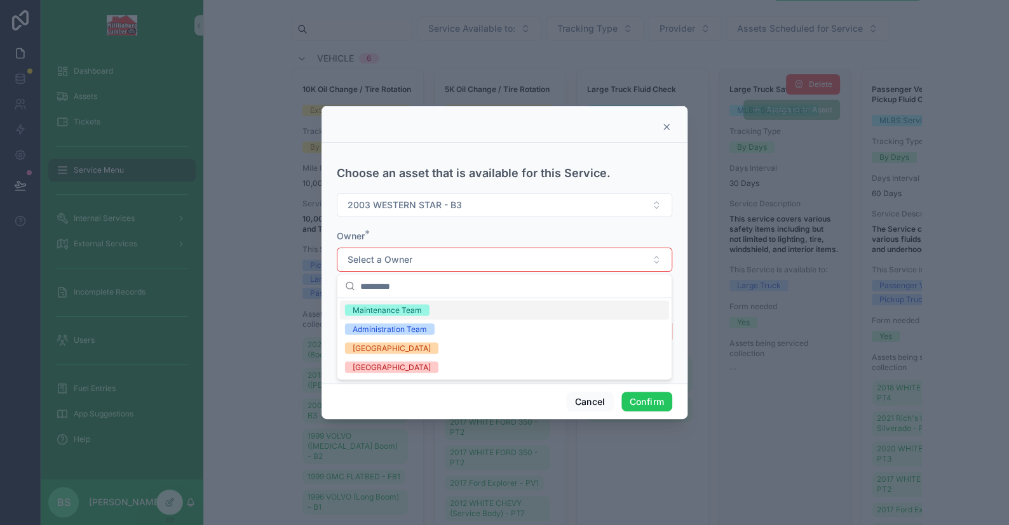
click at [366, 307] on div "Maintenance Team" at bounding box center [387, 309] width 69 height 11
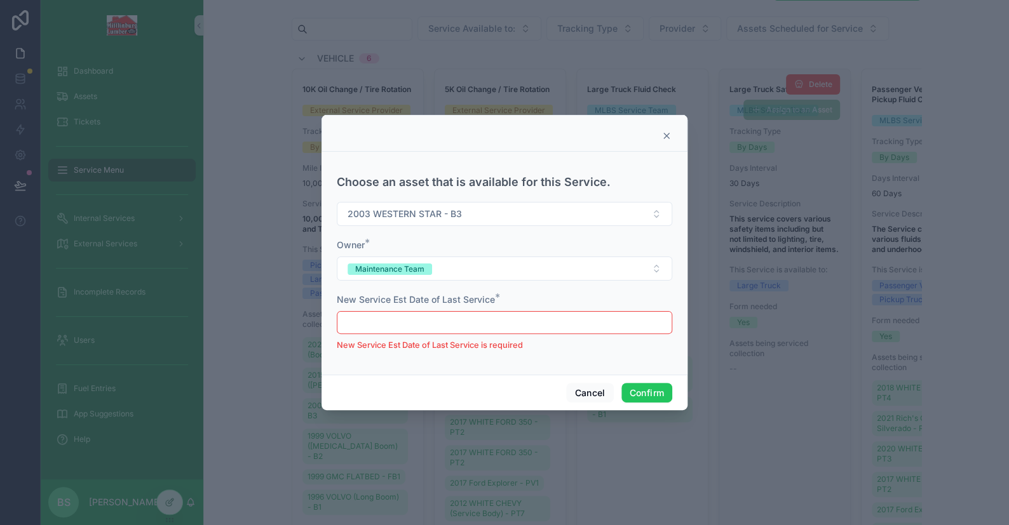
click at [393, 321] on input "text" at bounding box center [504, 323] width 334 height 18
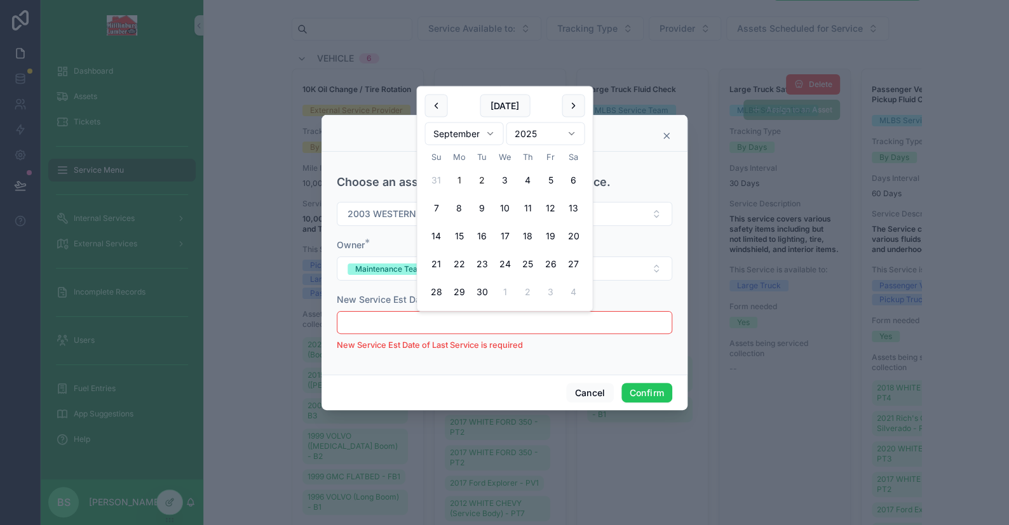
click at [459, 180] on button "1" at bounding box center [458, 180] width 23 height 23
type input "********"
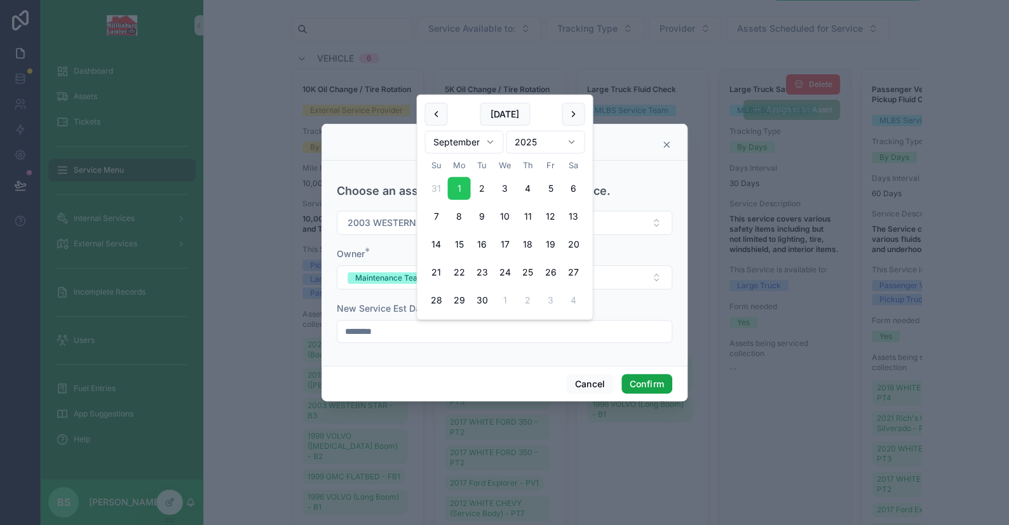
click at [653, 378] on button "Confirm" at bounding box center [646, 384] width 51 height 20
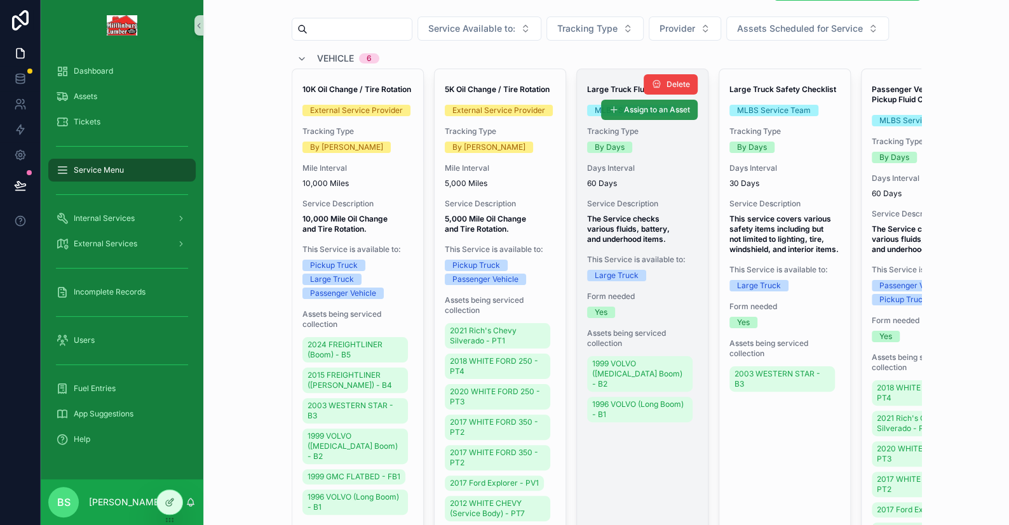
click at [612, 114] on button "Assign to an Asset" at bounding box center [649, 110] width 97 height 20
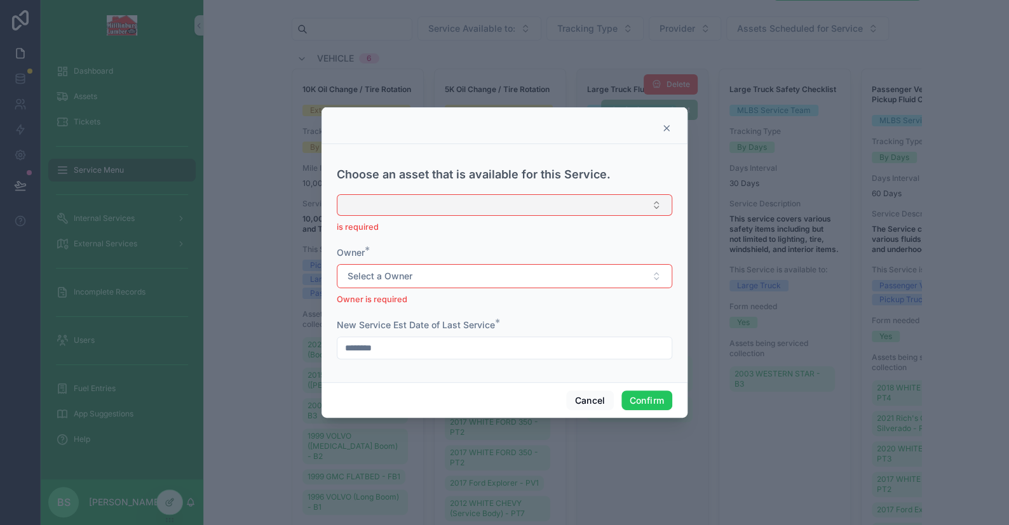
click at [385, 205] on button "Select Button" at bounding box center [504, 205] width 335 height 22
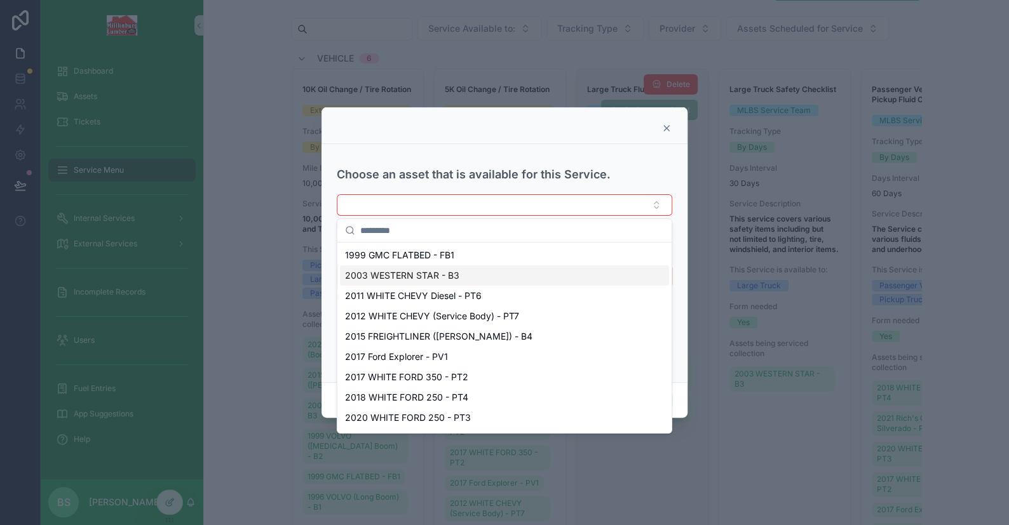
click at [422, 269] on span "2003 WESTERN STAR - B3" at bounding box center [402, 275] width 114 height 13
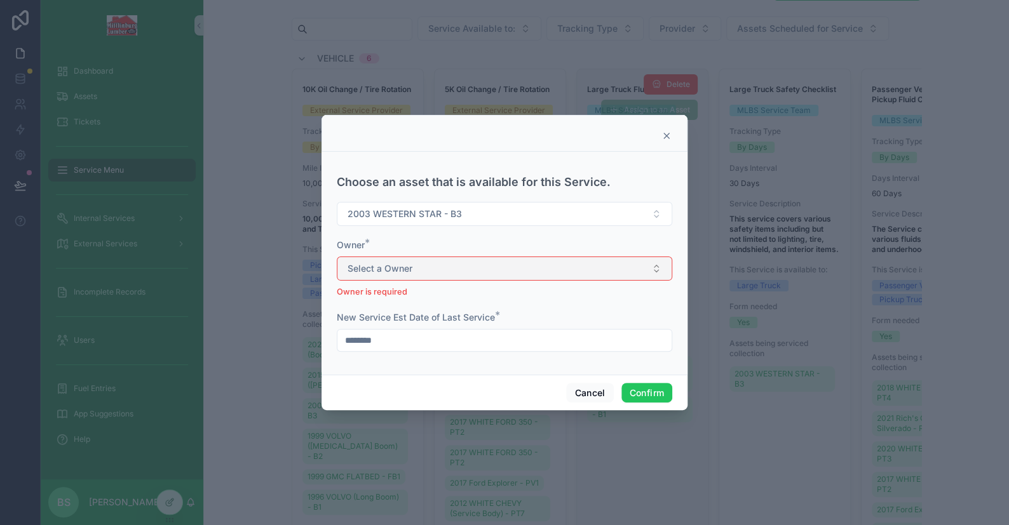
click at [373, 274] on span "Select a Owner" at bounding box center [379, 268] width 65 height 13
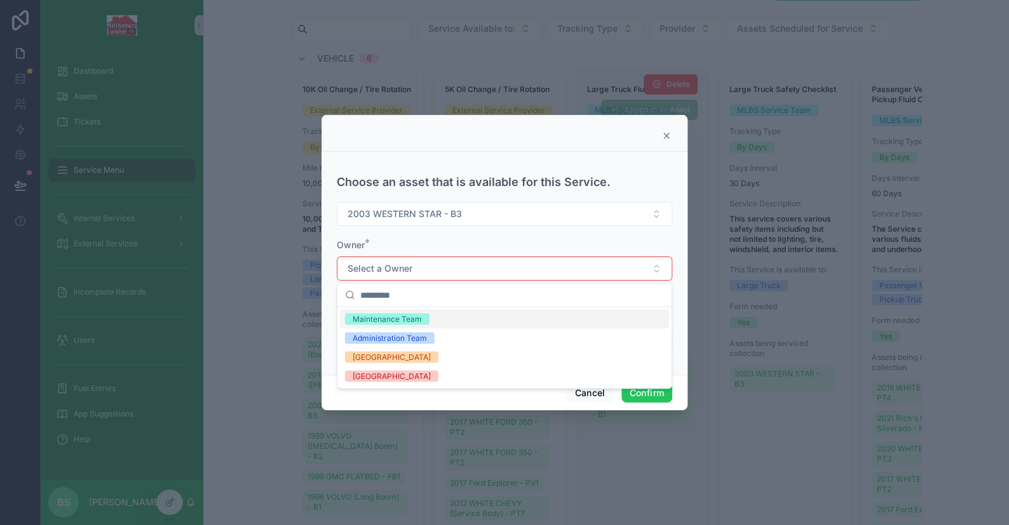
click at [376, 318] on div "Maintenance Team" at bounding box center [387, 318] width 69 height 11
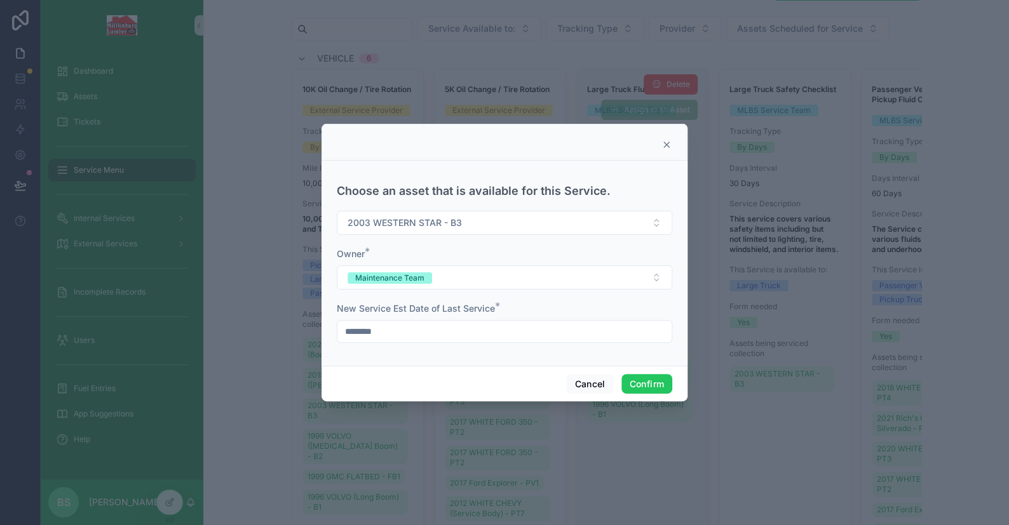
click at [438, 328] on input "********" at bounding box center [504, 332] width 334 height 18
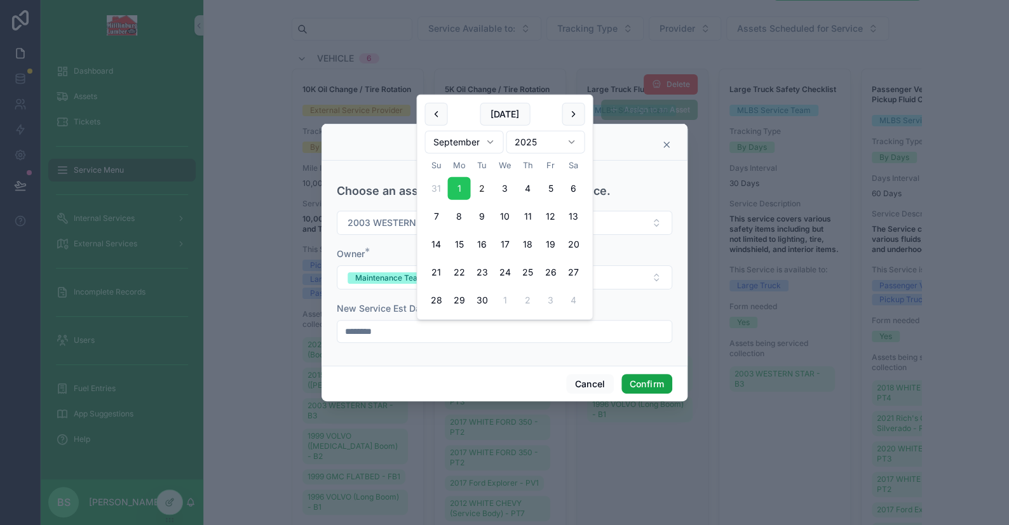
click at [650, 384] on button "Confirm" at bounding box center [646, 384] width 51 height 20
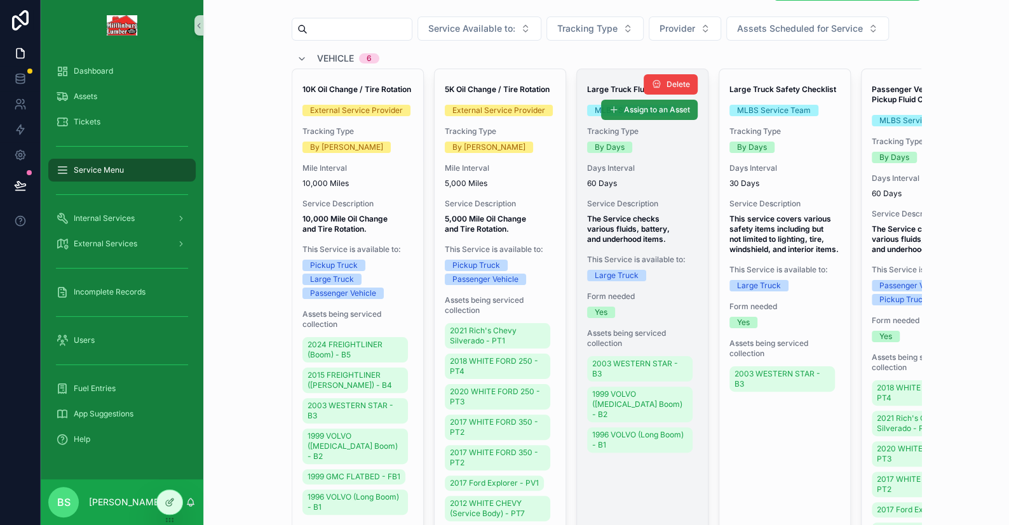
click at [616, 113] on button "Assign to an Asset" at bounding box center [649, 110] width 97 height 20
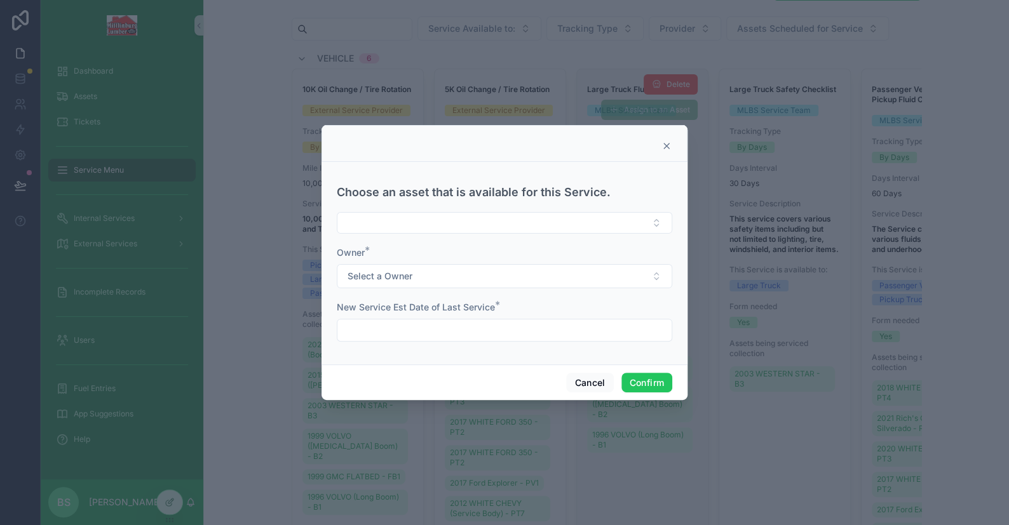
click at [388, 211] on div "Choose an asset that is available for this Service." at bounding box center [504, 200] width 335 height 67
click at [382, 231] on button "Select Button" at bounding box center [504, 223] width 335 height 22
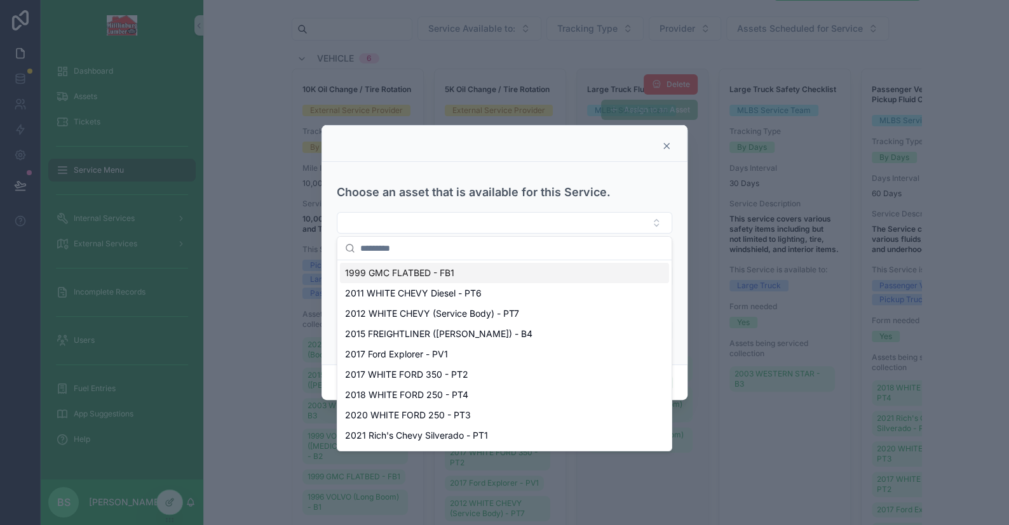
click at [397, 274] on span "1999 GMC FLATBED - FB1" at bounding box center [399, 273] width 109 height 13
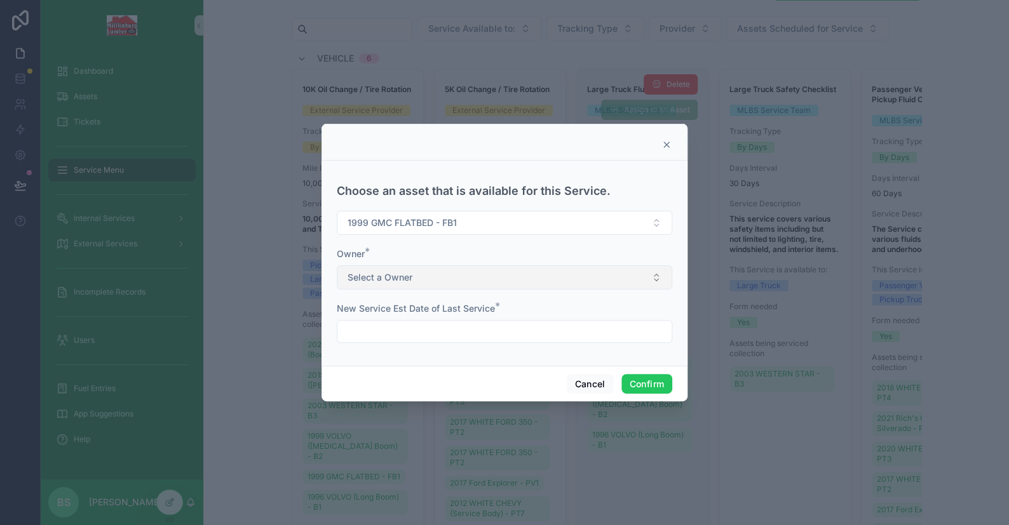
click at [401, 279] on span "Select a Owner" at bounding box center [379, 277] width 65 height 13
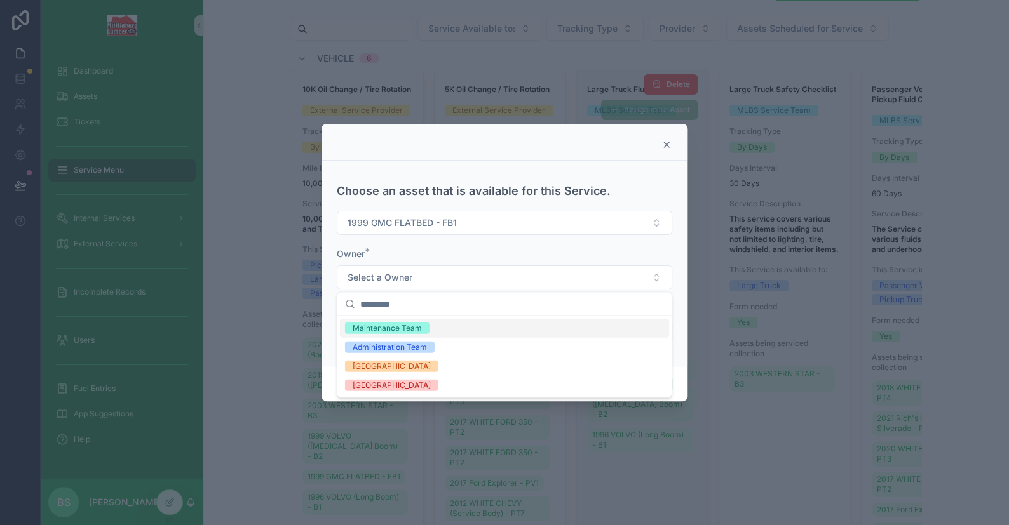
click at [389, 332] on div "Maintenance Team" at bounding box center [387, 328] width 69 height 11
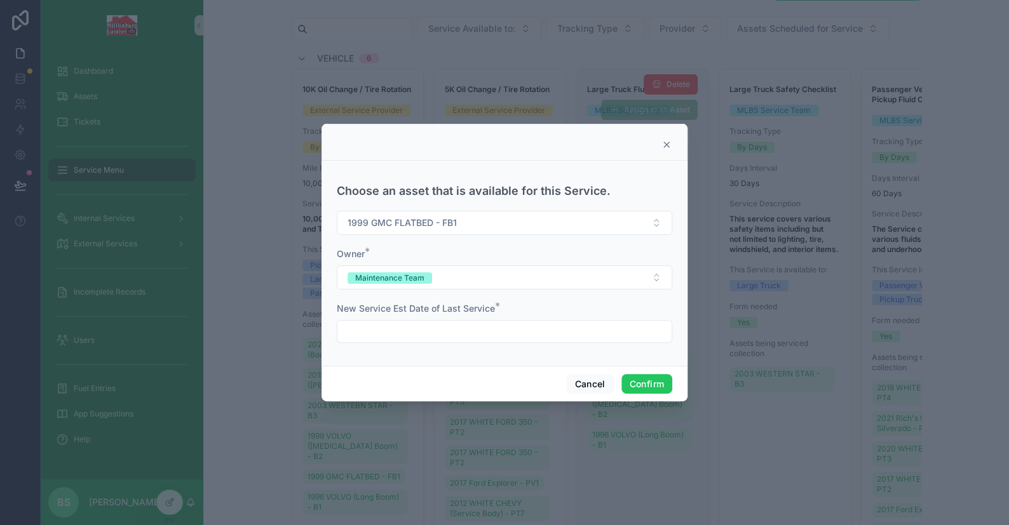
click at [386, 327] on input "text" at bounding box center [504, 332] width 334 height 18
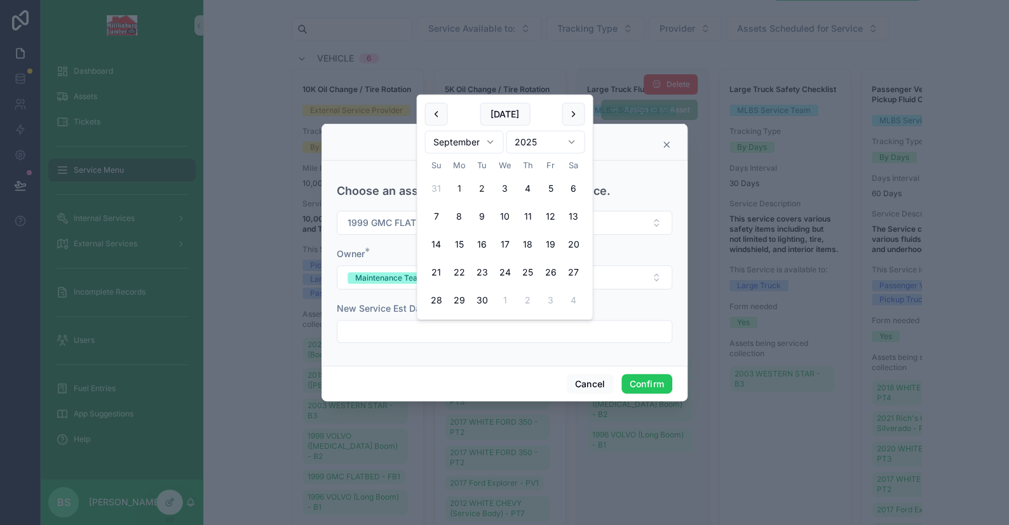
click at [459, 184] on button "1" at bounding box center [458, 188] width 23 height 23
type input "********"
click at [650, 381] on button "Confirm" at bounding box center [646, 384] width 51 height 20
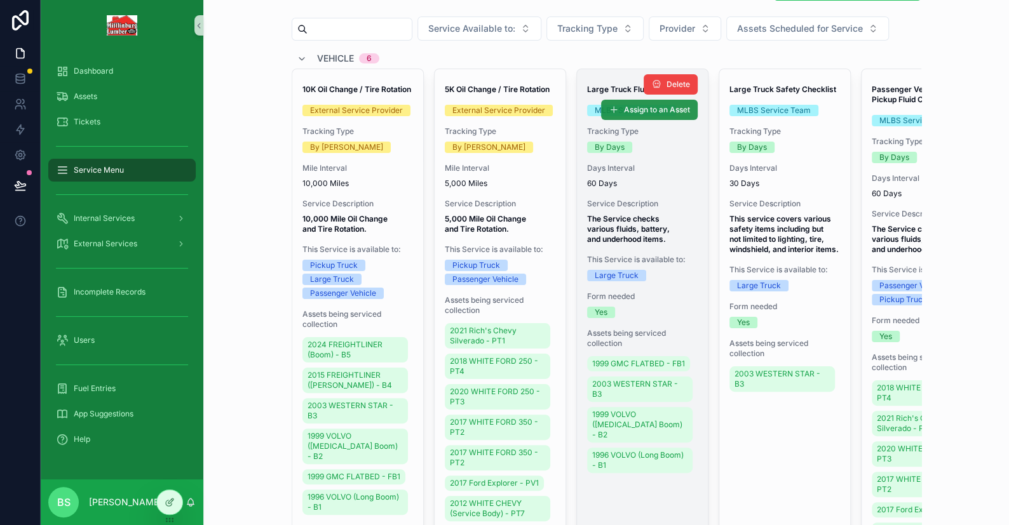
click at [624, 114] on span "Assign to an Asset" at bounding box center [657, 110] width 66 height 10
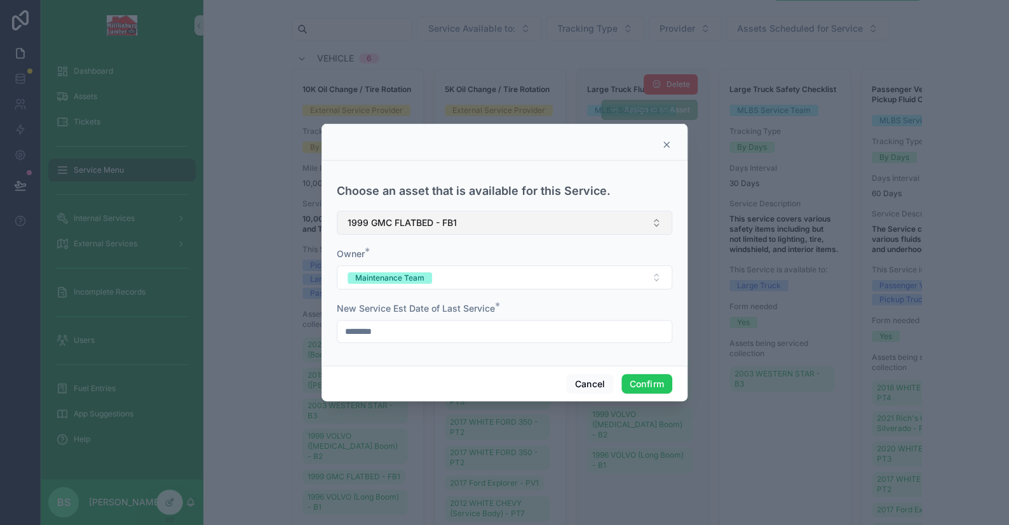
click at [379, 223] on span "1999 GMC FLATBED - FB1" at bounding box center [401, 223] width 109 height 13
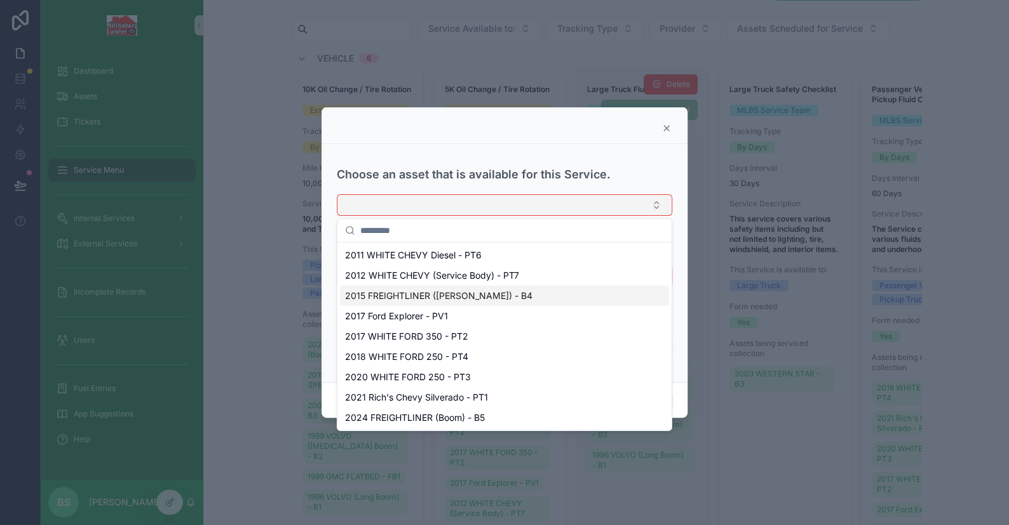
click at [476, 294] on span "2015 FREIGHTLINER ([PERSON_NAME]) - B4" at bounding box center [438, 296] width 187 height 13
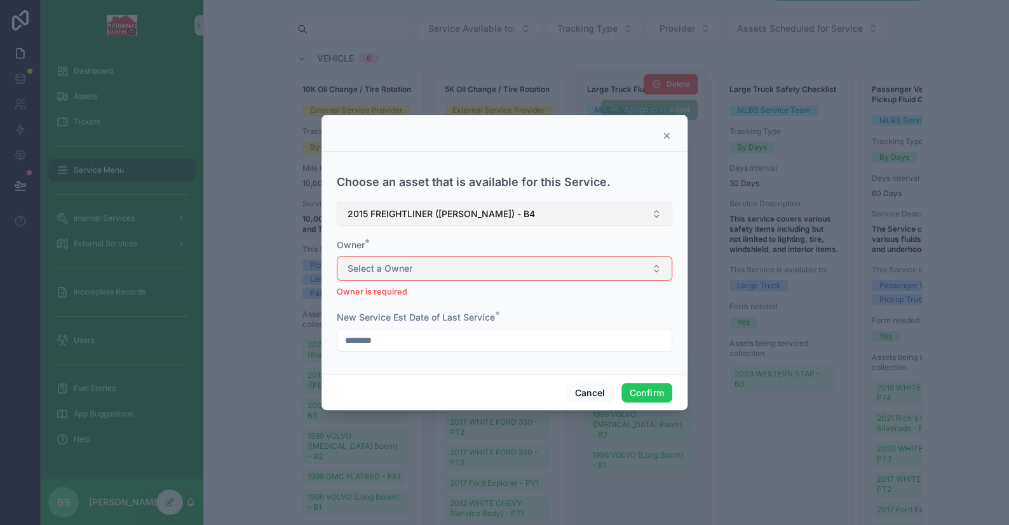
click at [392, 267] on span "Select a Owner" at bounding box center [379, 268] width 65 height 13
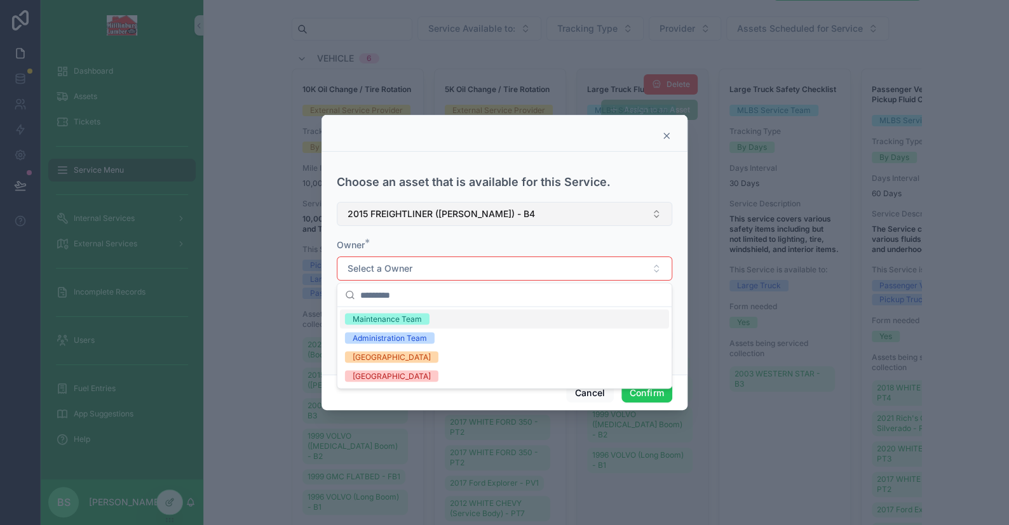
click at [381, 316] on div "Maintenance Team" at bounding box center [387, 318] width 69 height 11
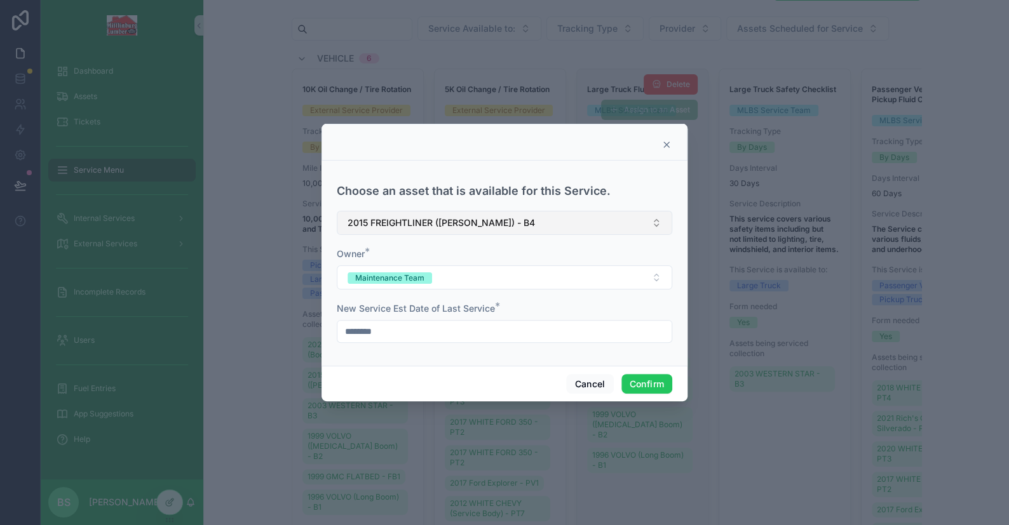
click at [395, 330] on input "********" at bounding box center [504, 332] width 334 height 18
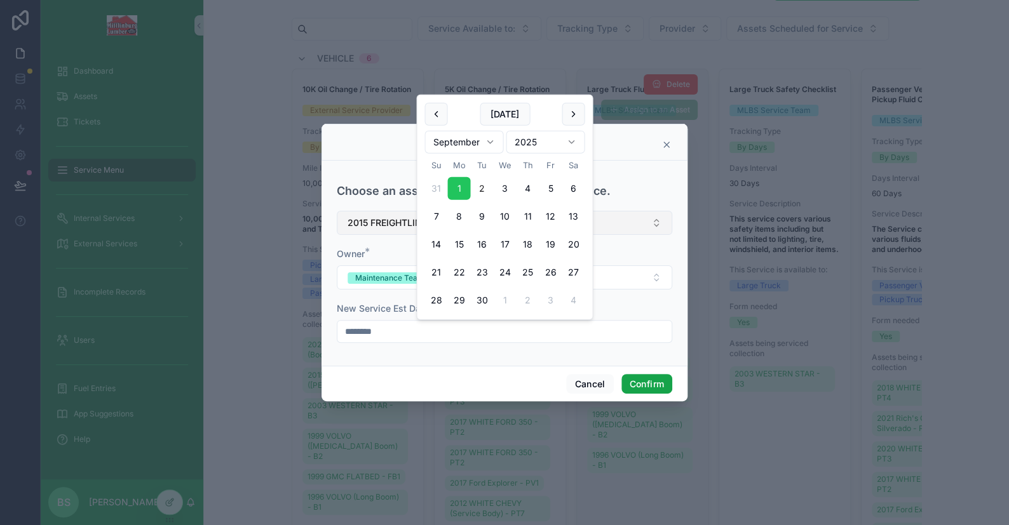
click at [653, 382] on button "Confirm" at bounding box center [646, 384] width 51 height 20
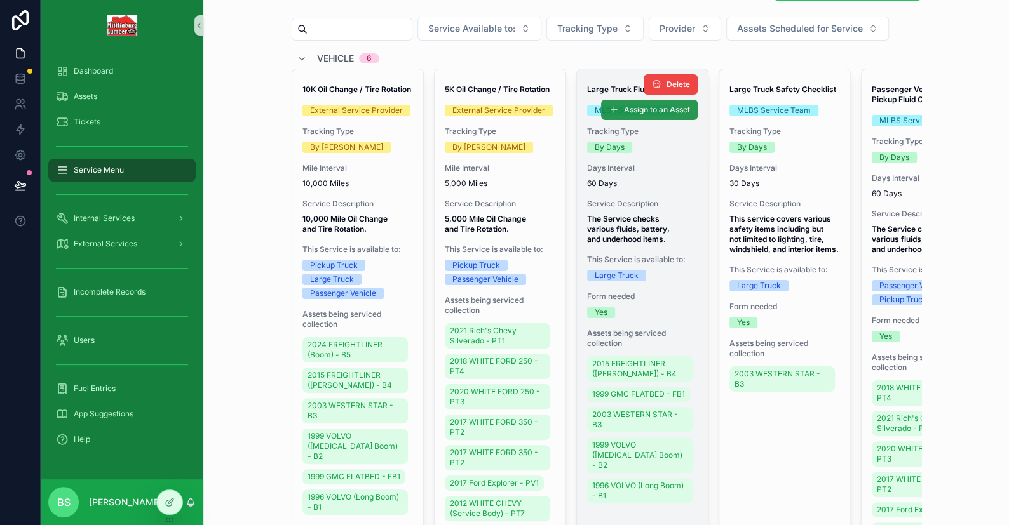
click at [609, 105] on icon "scrollable content" at bounding box center [614, 110] width 10 height 10
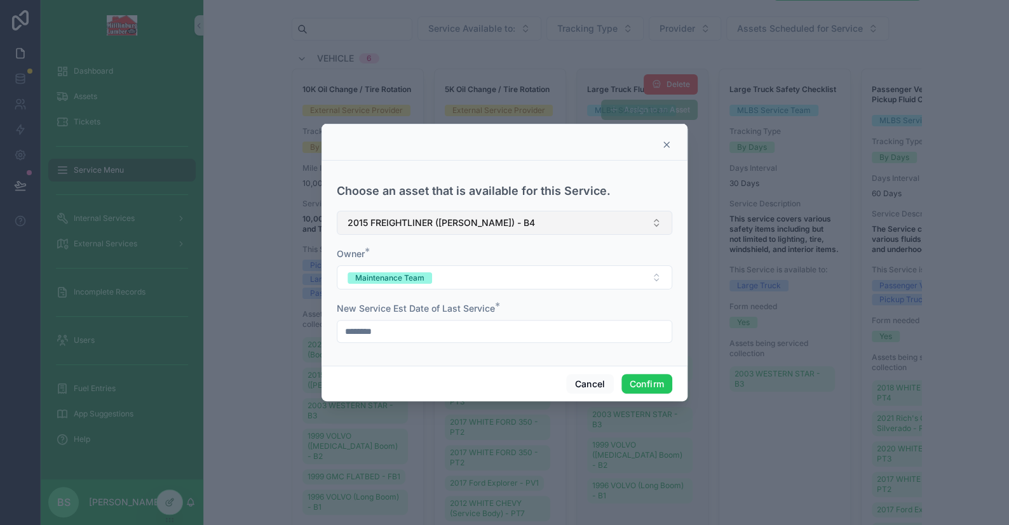
click at [396, 222] on span "2015 FREIGHTLINER ([PERSON_NAME]) - B4" at bounding box center [440, 223] width 187 height 13
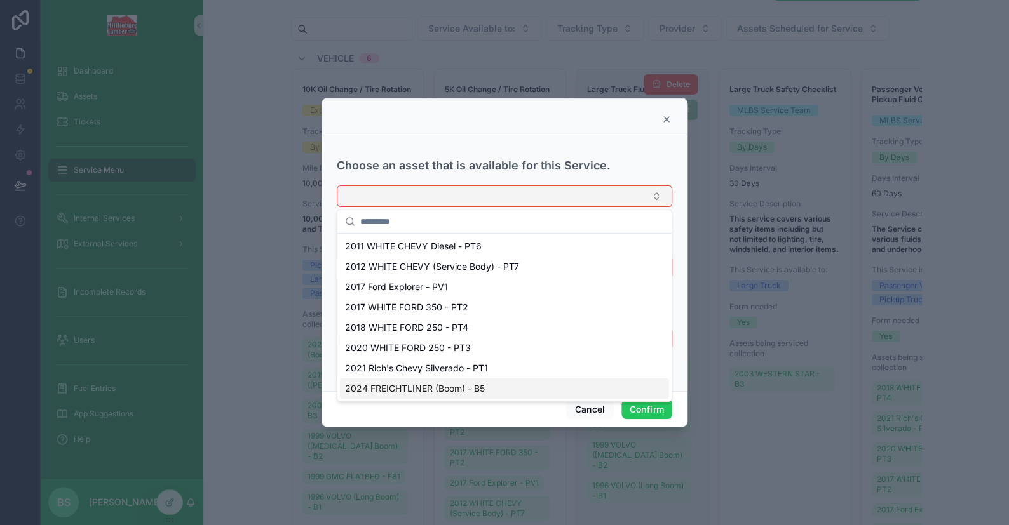
click at [480, 389] on span "2024 FREIGHTLINER (Boom) - B5" at bounding box center [415, 388] width 140 height 13
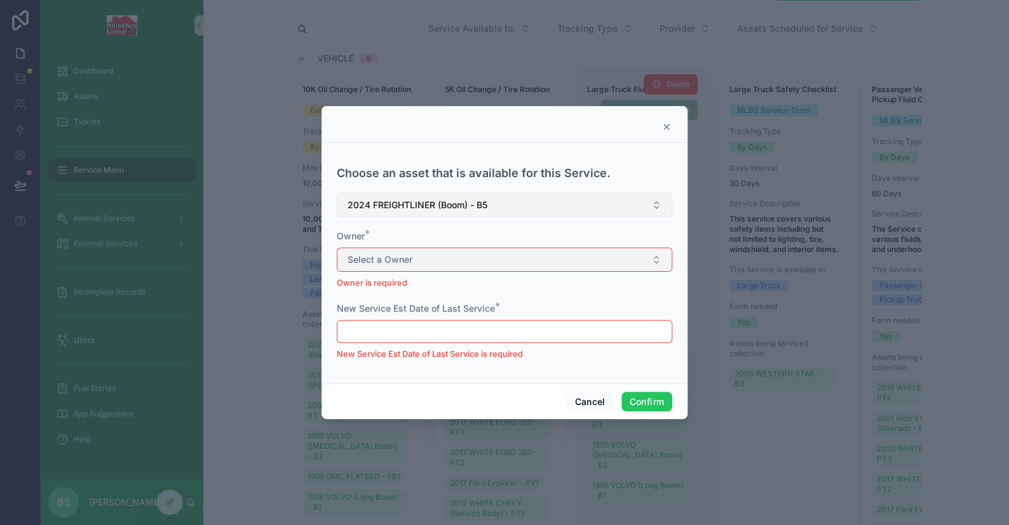
click at [393, 264] on span "Select a Owner" at bounding box center [379, 259] width 65 height 13
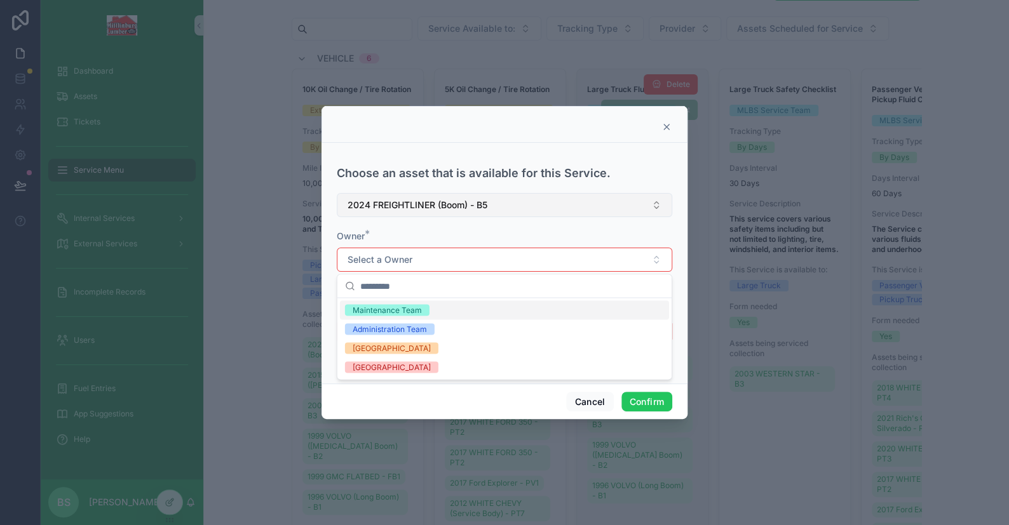
click at [405, 314] on div "Maintenance Team" at bounding box center [387, 309] width 69 height 11
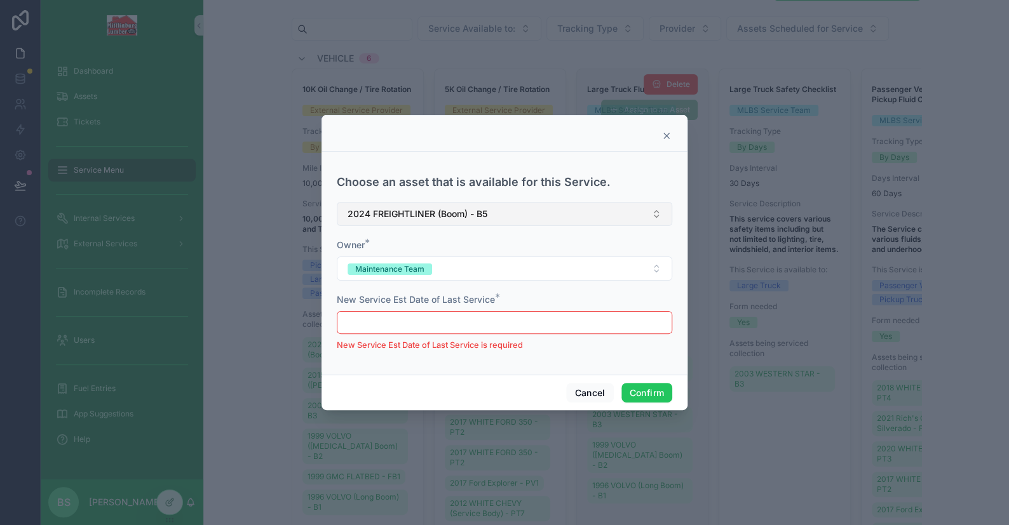
click at [408, 323] on input "text" at bounding box center [504, 323] width 334 height 18
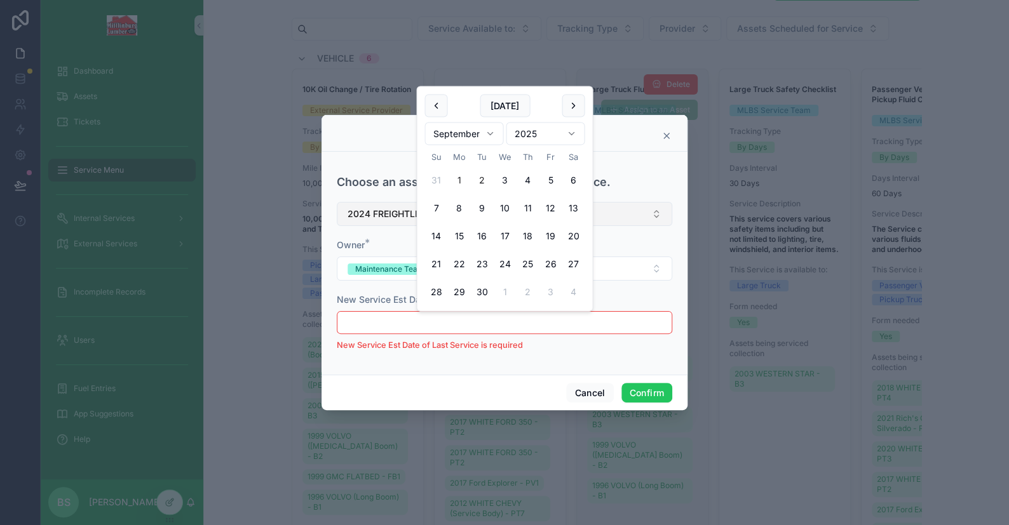
click at [460, 178] on button "1" at bounding box center [458, 180] width 23 height 23
type input "********"
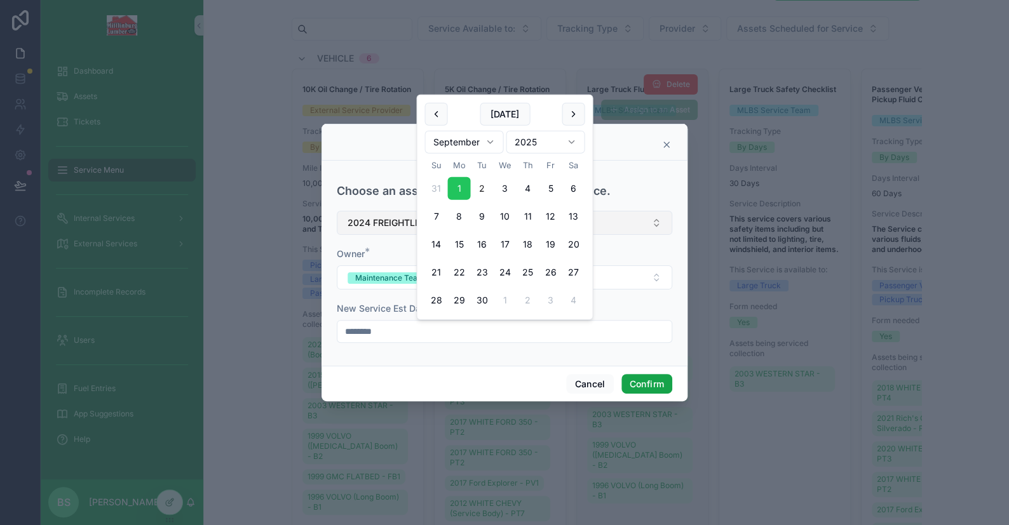
click at [653, 386] on button "Confirm" at bounding box center [646, 384] width 51 height 20
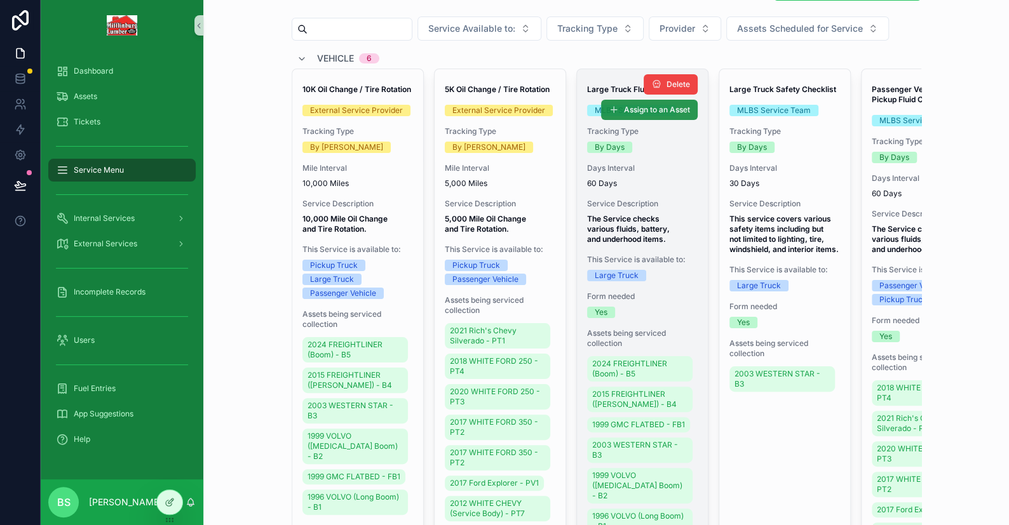
click at [612, 104] on button "Assign to an Asset" at bounding box center [649, 110] width 97 height 20
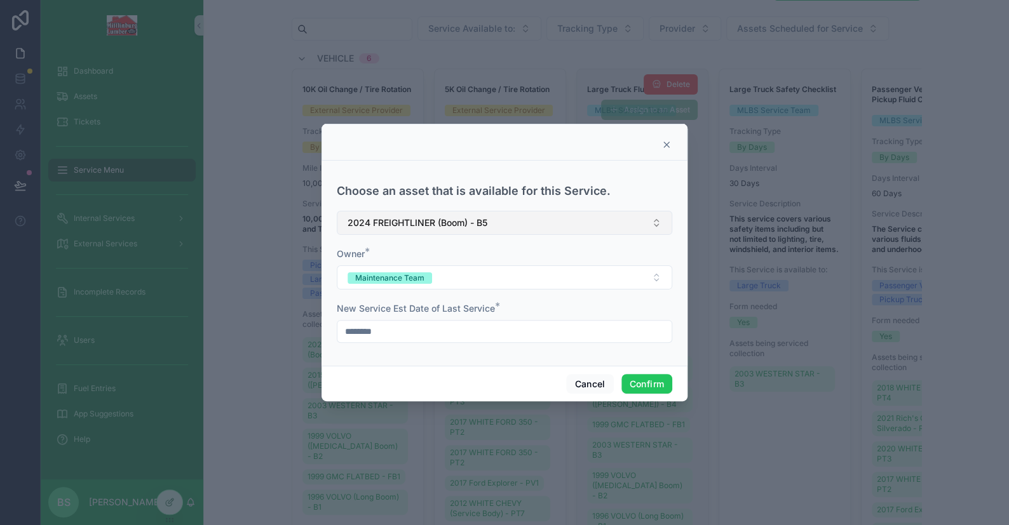
click at [460, 224] on span "2024 FREIGHTLINER (Boom) - B5" at bounding box center [417, 223] width 140 height 13
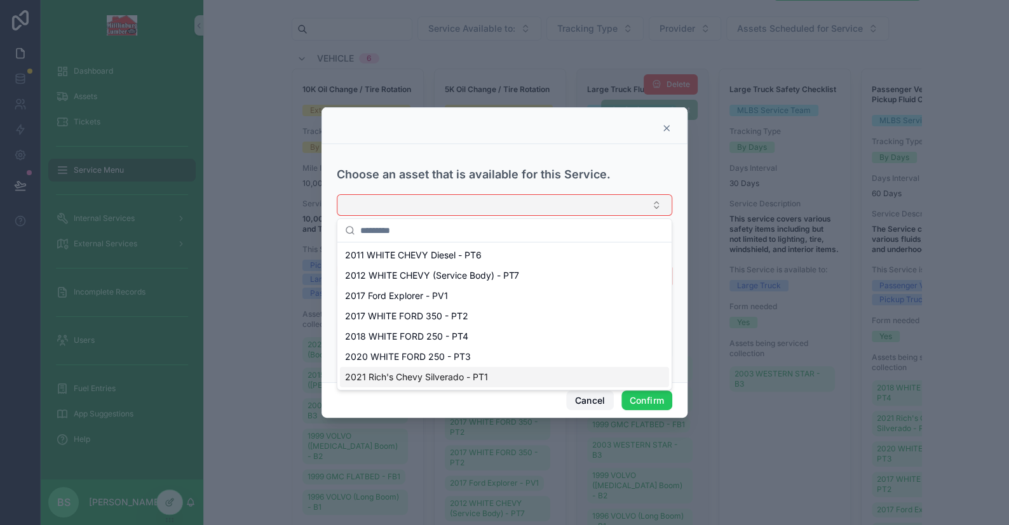
click at [605, 403] on button "Cancel" at bounding box center [589, 401] width 47 height 20
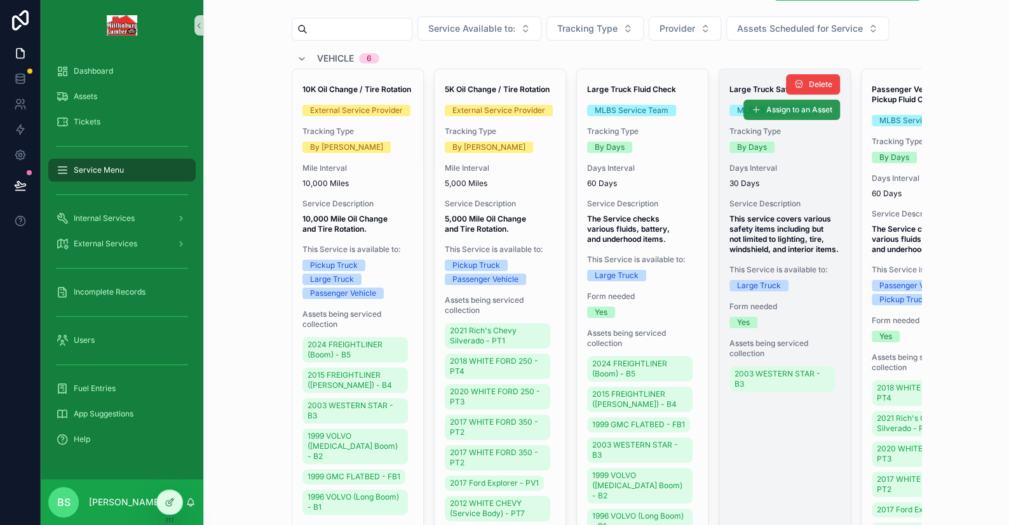
click at [773, 111] on span "Assign to an Asset" at bounding box center [799, 110] width 66 height 10
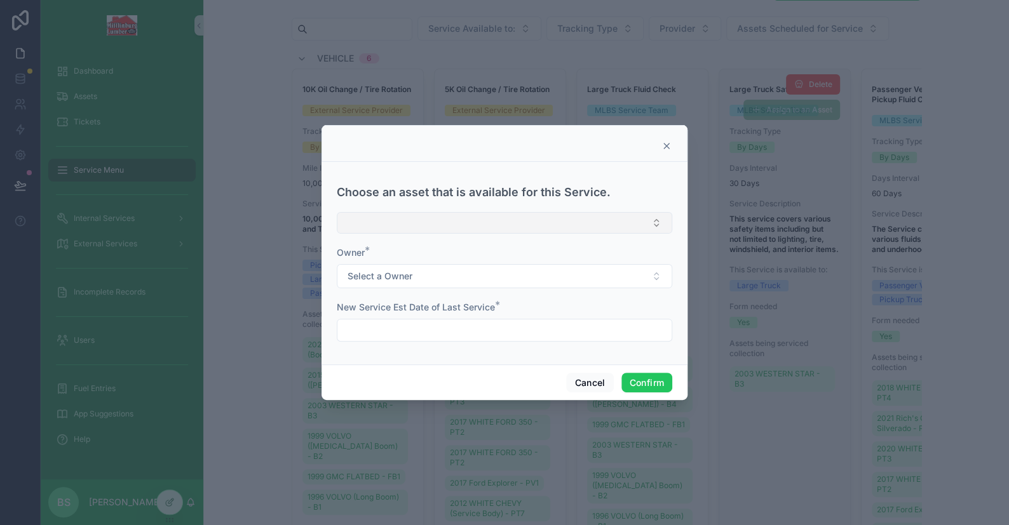
click at [421, 230] on button "Select Button" at bounding box center [504, 223] width 335 height 22
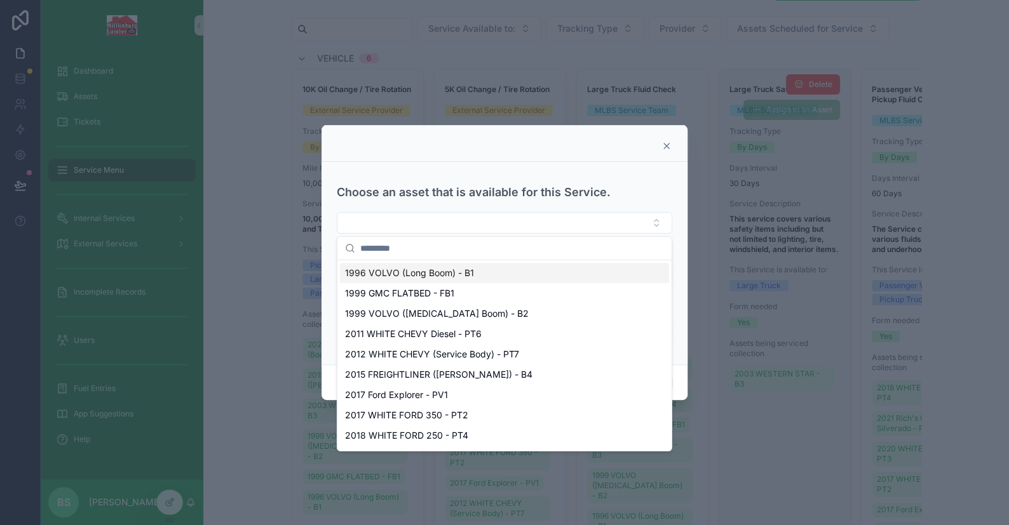
click at [464, 270] on span "1996 VOLVO (Long Boom) - B1" at bounding box center [409, 273] width 129 height 13
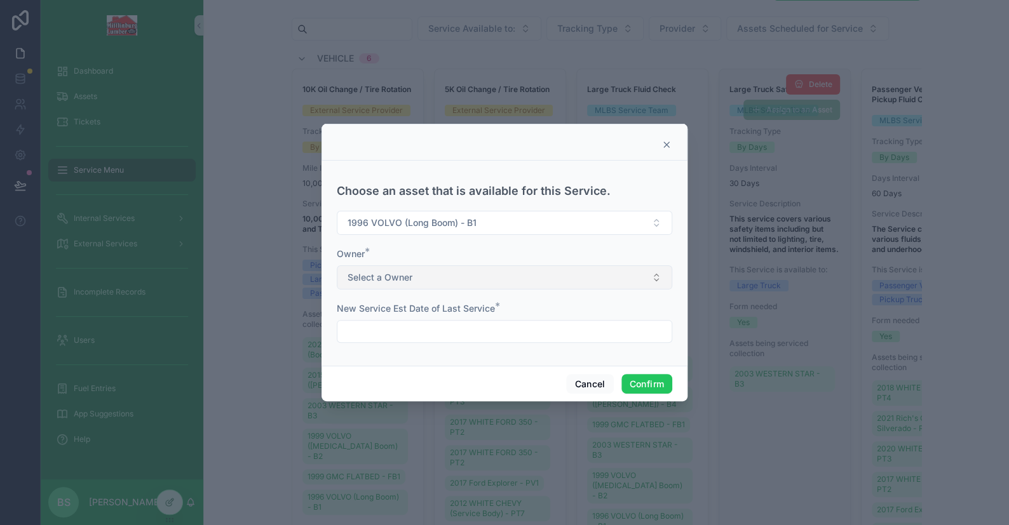
click at [391, 276] on span "Select a Owner" at bounding box center [379, 277] width 65 height 13
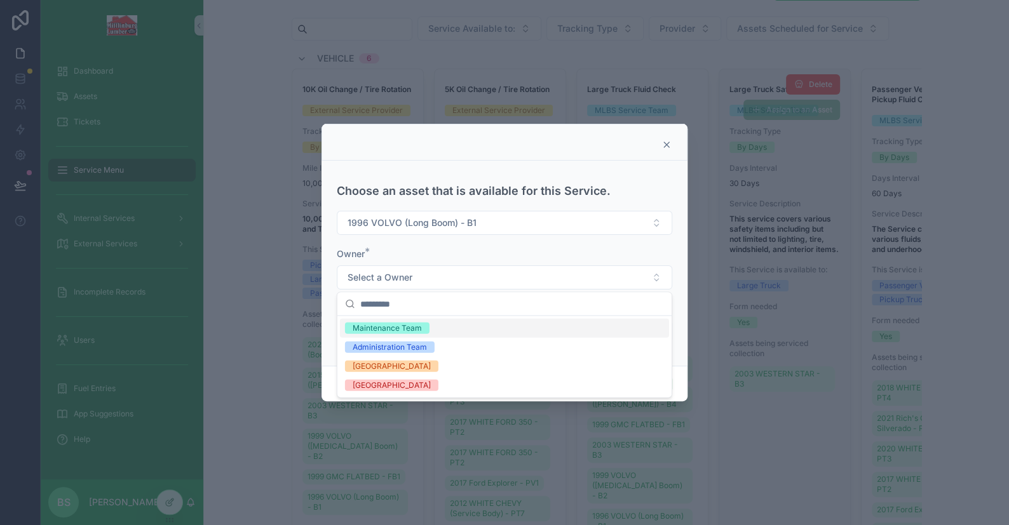
click at [389, 327] on div "Maintenance Team" at bounding box center [387, 328] width 69 height 11
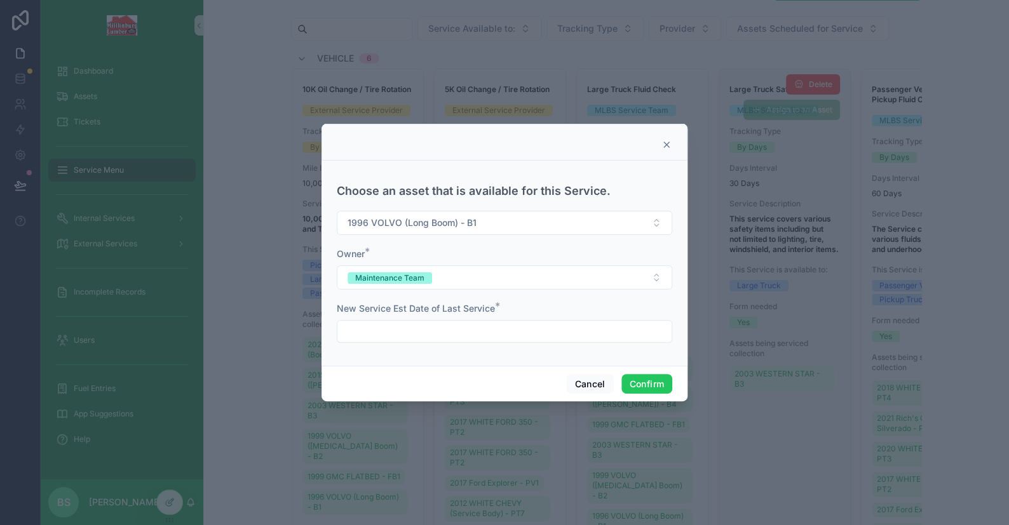
click at [444, 333] on input "text" at bounding box center [504, 332] width 334 height 18
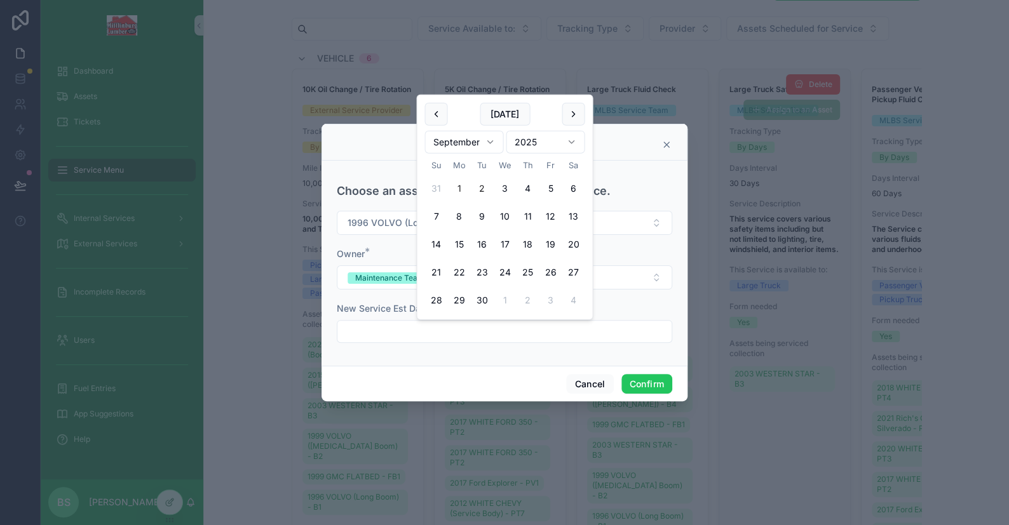
click at [457, 188] on button "1" at bounding box center [458, 188] width 23 height 23
type input "********"
click at [644, 379] on button "Confirm" at bounding box center [646, 384] width 51 height 20
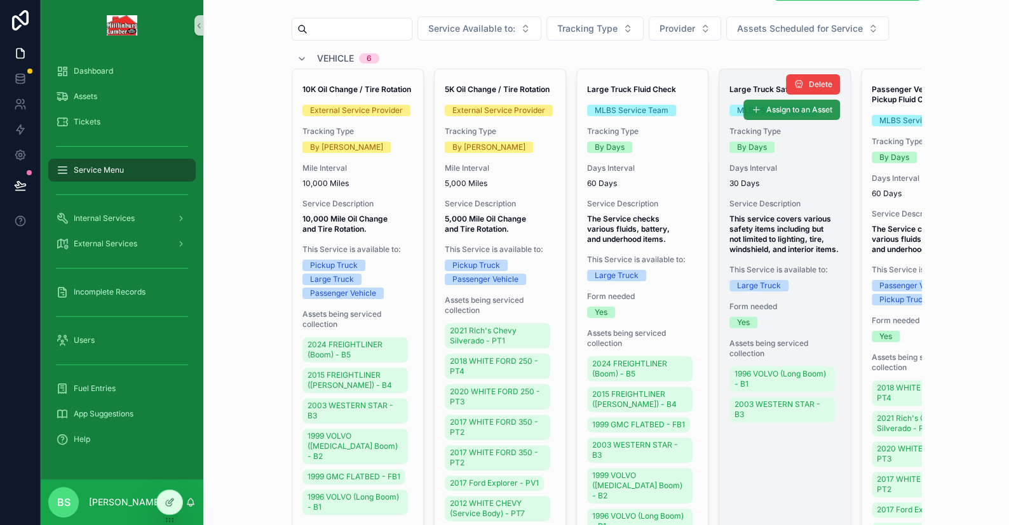
click at [757, 112] on button "Assign to an Asset" at bounding box center [791, 110] width 97 height 20
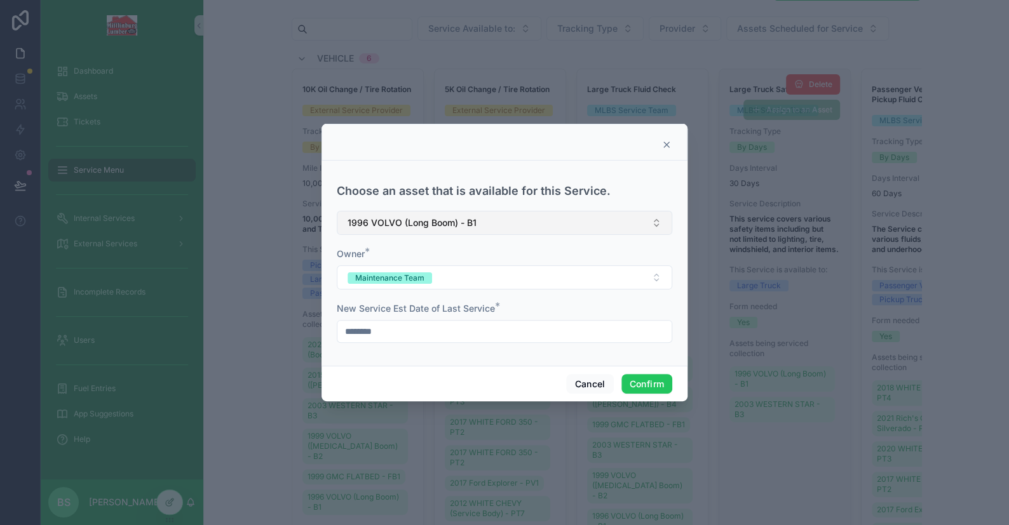
click at [419, 219] on span "1996 VOLVO (Long Boom) - B1" at bounding box center [411, 223] width 129 height 13
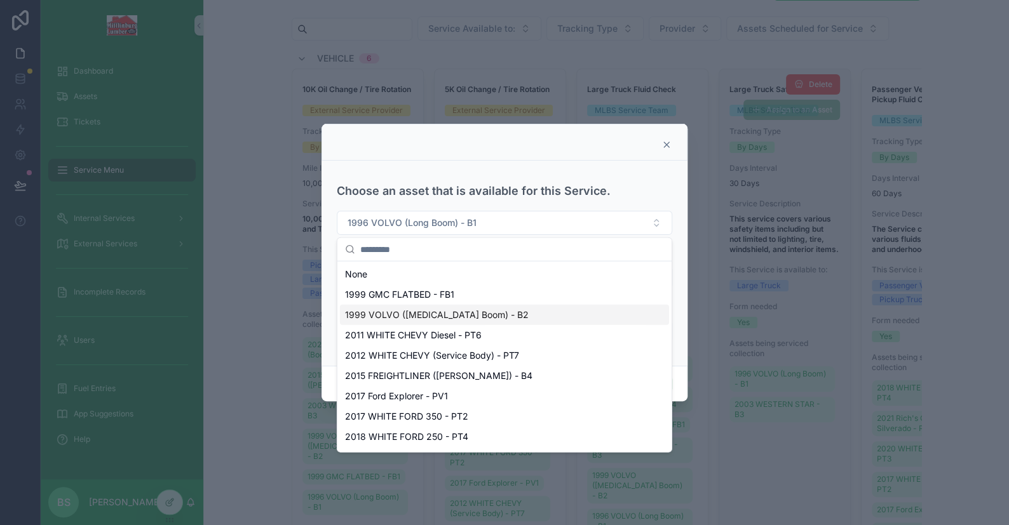
click at [493, 318] on div "1999 VOLVO ([MEDICAL_DATA] Boom) - B2" at bounding box center [504, 315] width 329 height 20
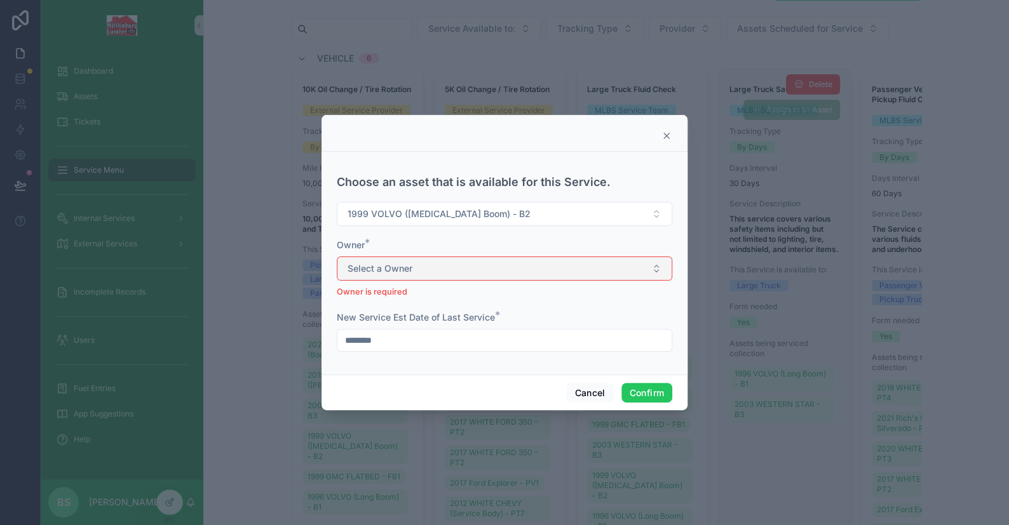
click at [436, 276] on button "Select a Owner" at bounding box center [504, 269] width 335 height 24
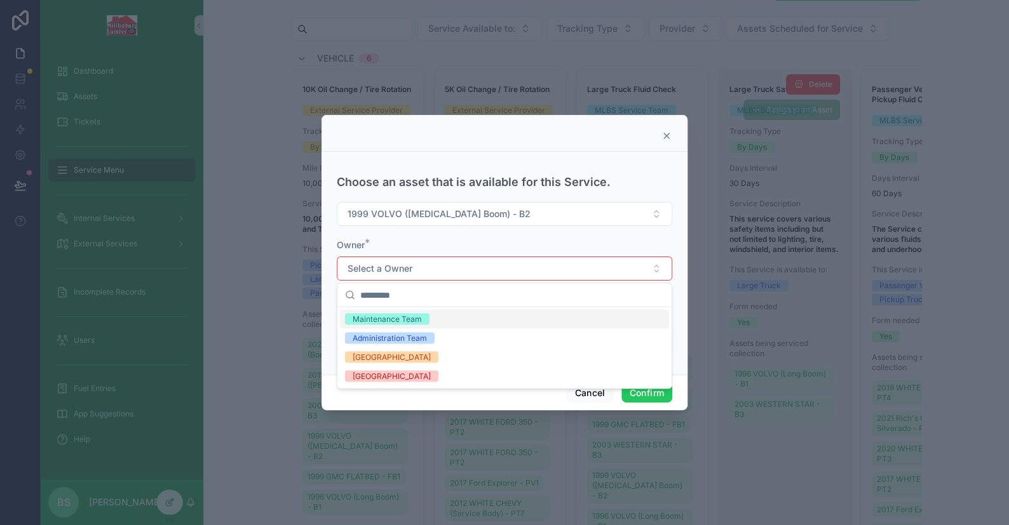
drag, startPoint x: 388, startPoint y: 317, endPoint x: 404, endPoint y: 328, distance: 19.6
click at [390, 319] on div "Maintenance Team" at bounding box center [387, 318] width 69 height 11
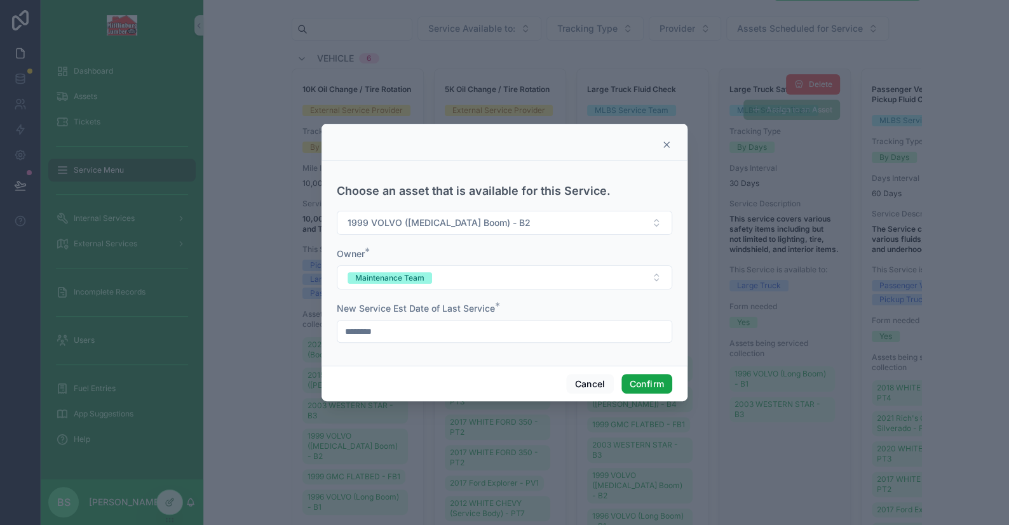
click at [660, 392] on button "Confirm" at bounding box center [646, 384] width 51 height 20
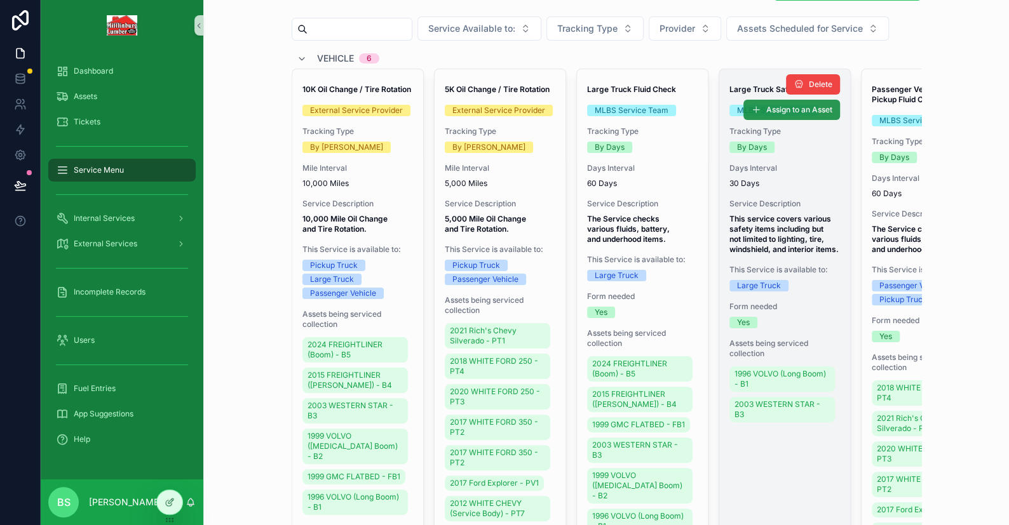
click at [783, 107] on span "Assign to an Asset" at bounding box center [799, 110] width 66 height 10
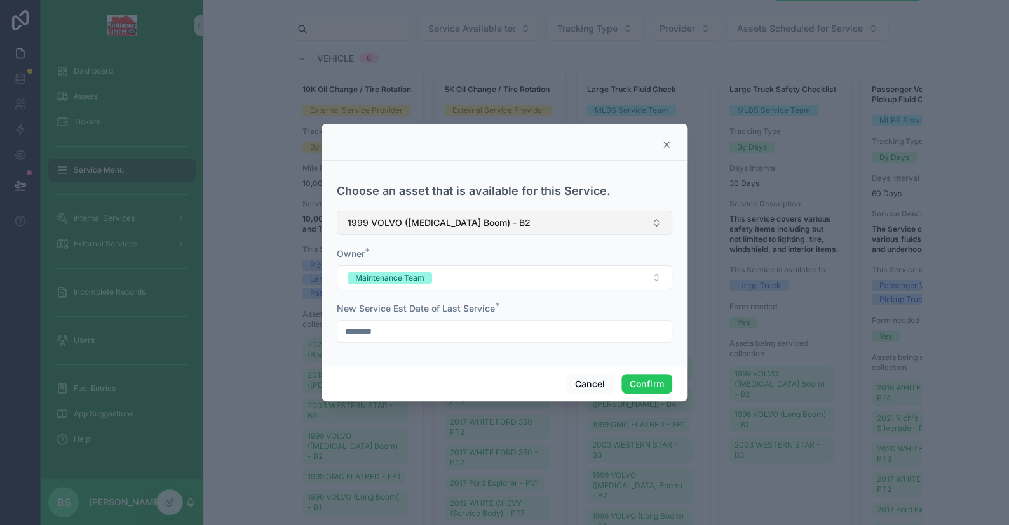
click at [500, 229] on button "1999 VOLVO ([MEDICAL_DATA] Boom) - B2" at bounding box center [504, 223] width 335 height 24
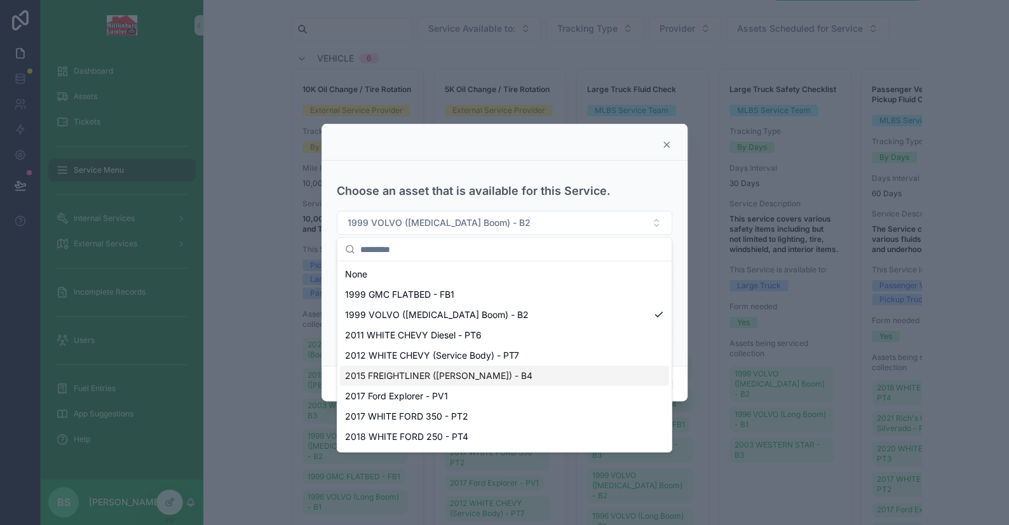
click at [482, 373] on span "2015 FREIGHTLINER ([PERSON_NAME]) - B4" at bounding box center [438, 376] width 187 height 13
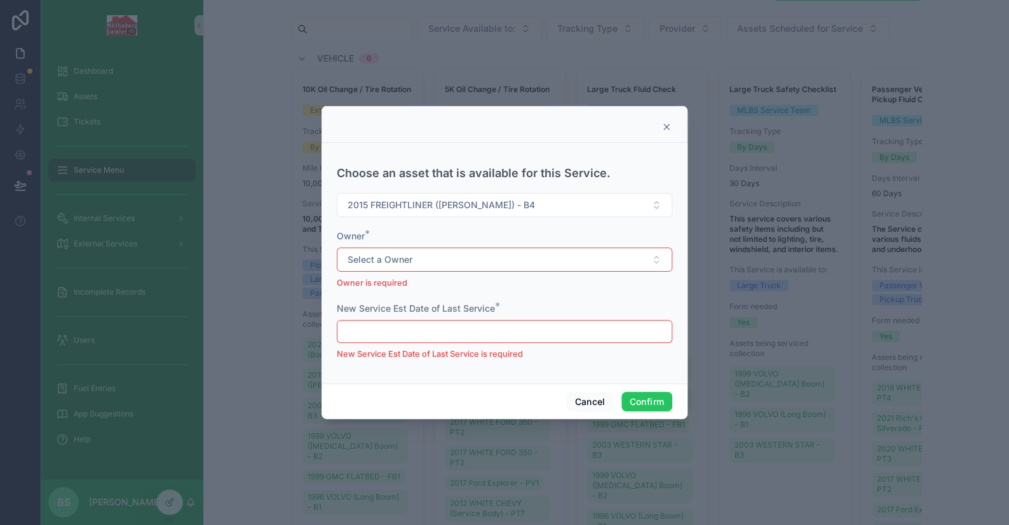
click at [396, 277] on p "Owner is required" at bounding box center [504, 283] width 335 height 13
click at [398, 262] on span "Select a Owner" at bounding box center [379, 259] width 65 height 13
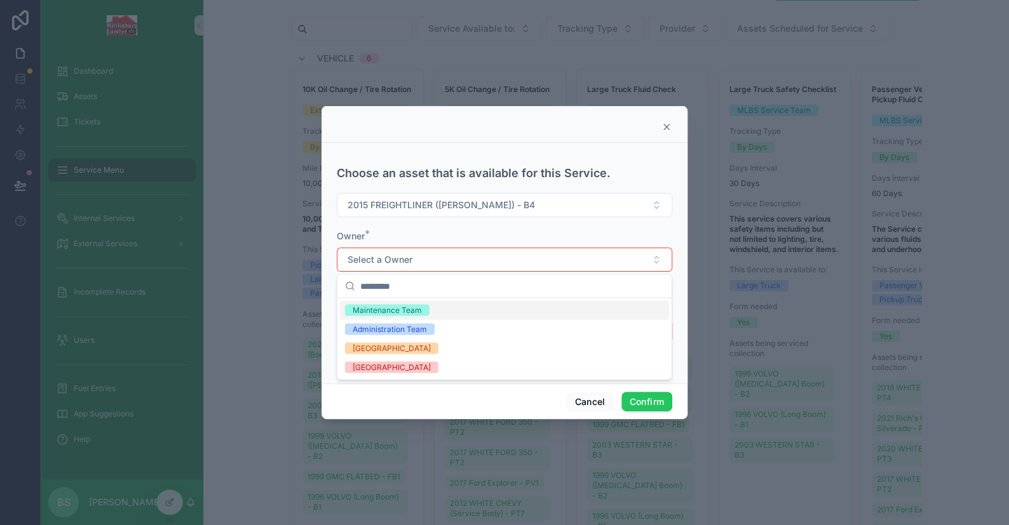
click at [407, 310] on div "Maintenance Team" at bounding box center [387, 309] width 69 height 11
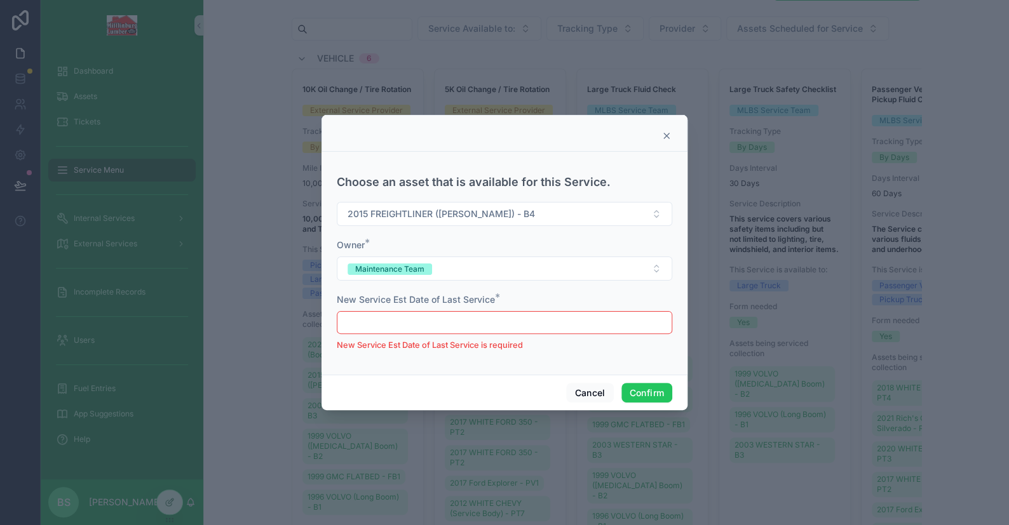
click at [438, 316] on input "text" at bounding box center [504, 323] width 334 height 18
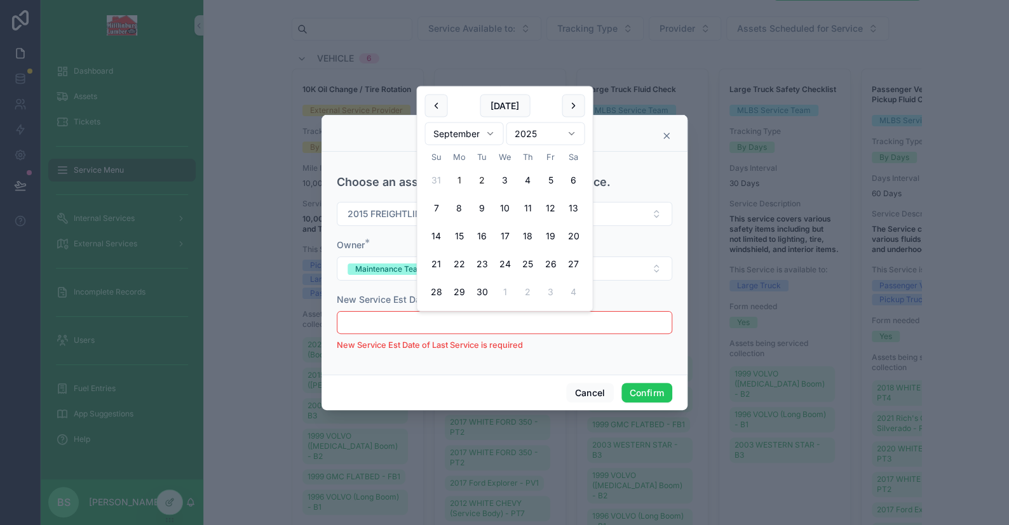
click at [459, 180] on button "1" at bounding box center [458, 180] width 23 height 23
type input "********"
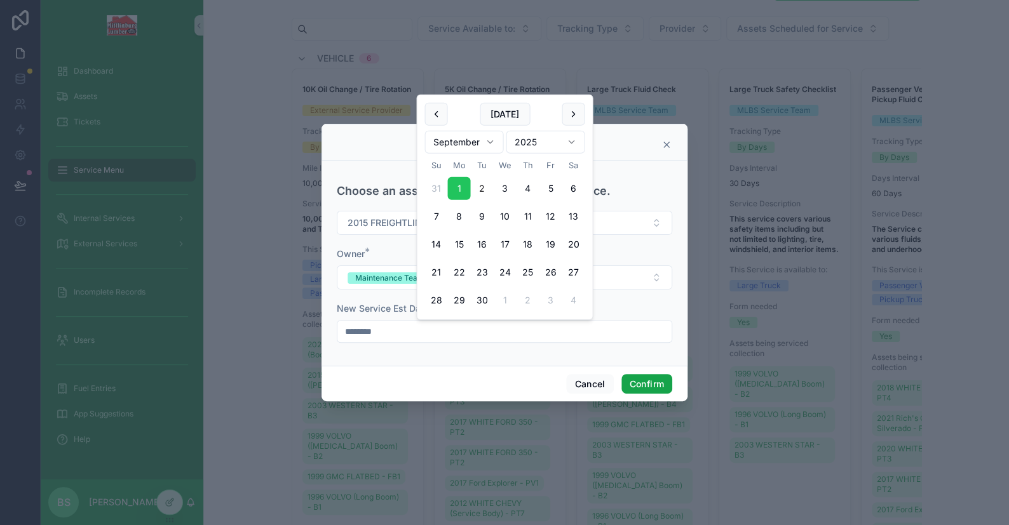
click at [652, 385] on button "Confirm" at bounding box center [646, 384] width 51 height 20
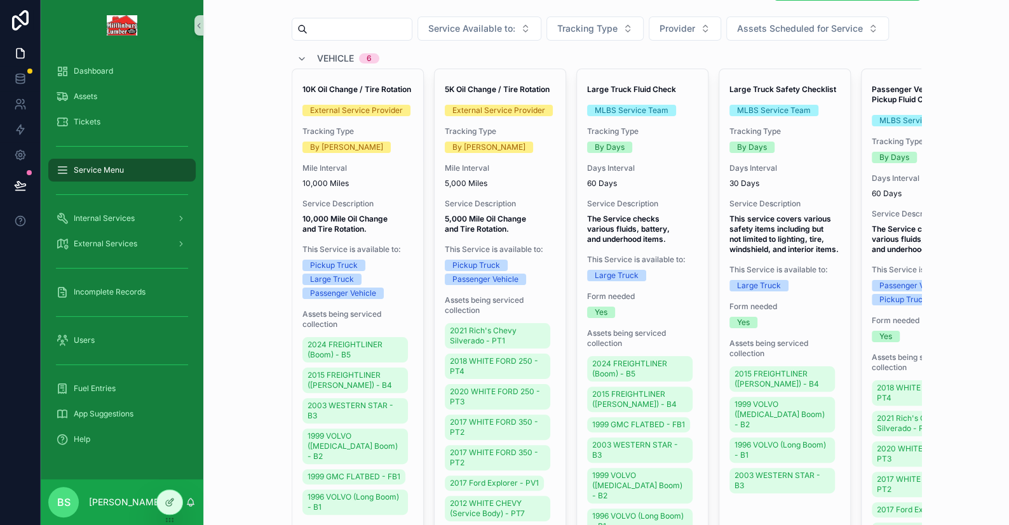
click at [783, 119] on div "Large Truck Safety Checklist MLBS Service Team Tracking Type By Days Days Inter…" at bounding box center [784, 335] width 131 height 532
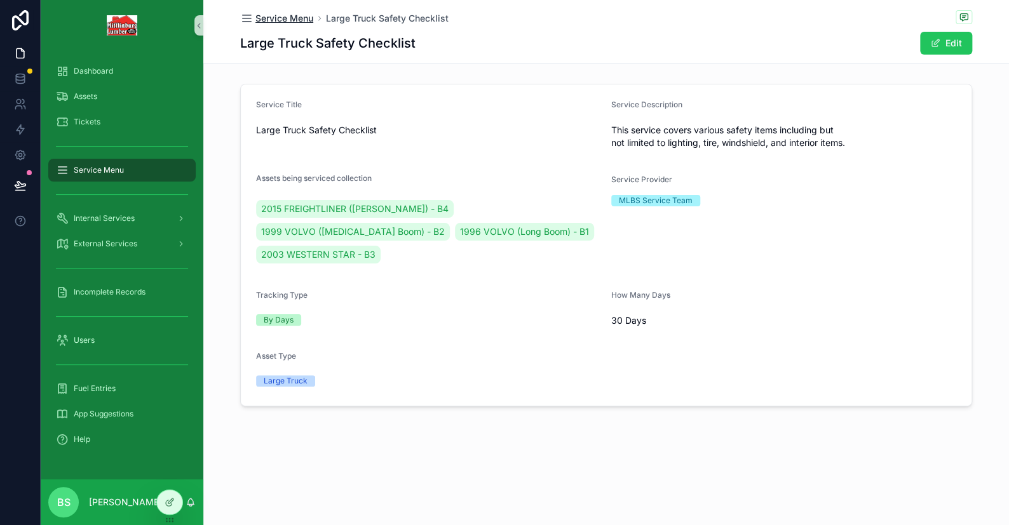
click at [305, 15] on span "Service Menu" at bounding box center [284, 18] width 58 height 13
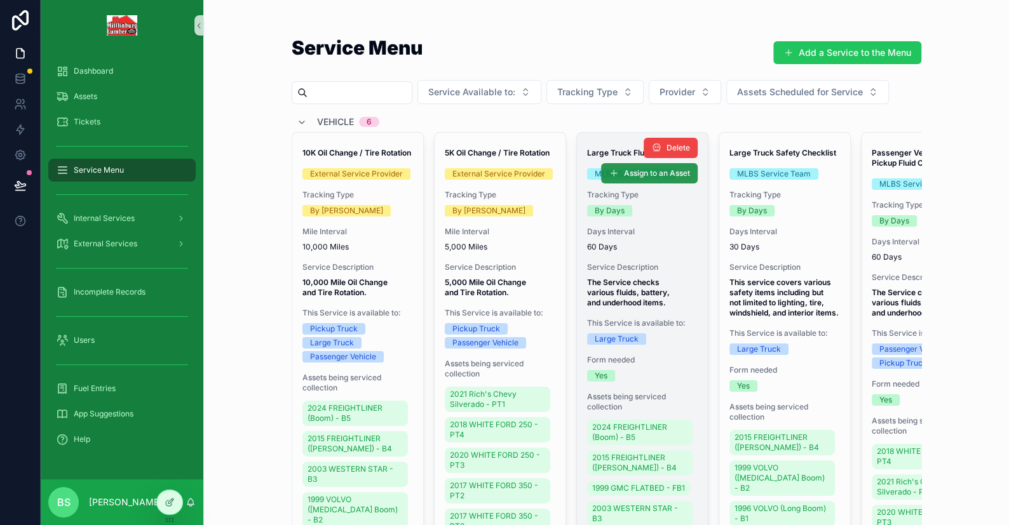
click at [638, 171] on span "Assign to an Asset" at bounding box center [657, 173] width 66 height 10
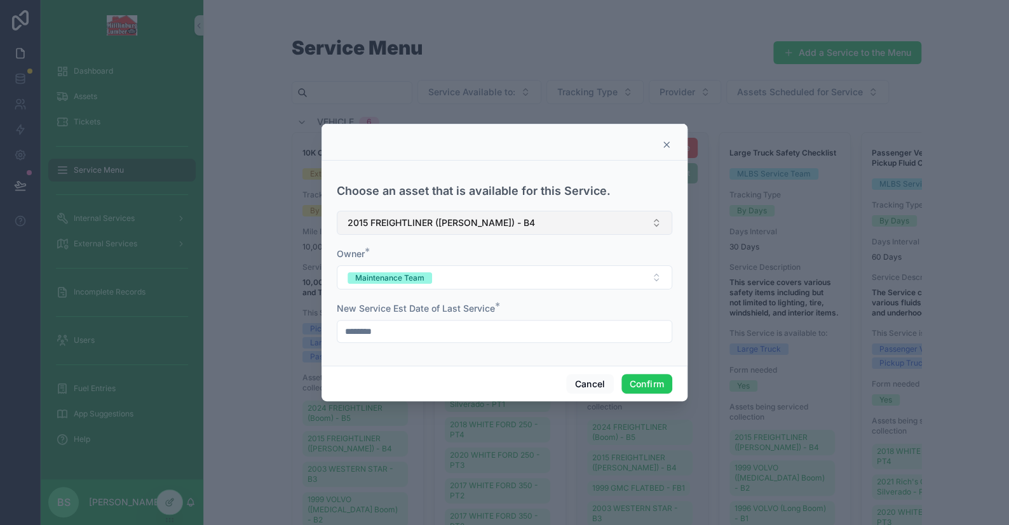
click at [403, 225] on span "2015 FREIGHTLINER ([PERSON_NAME]) - B4" at bounding box center [440, 223] width 187 height 13
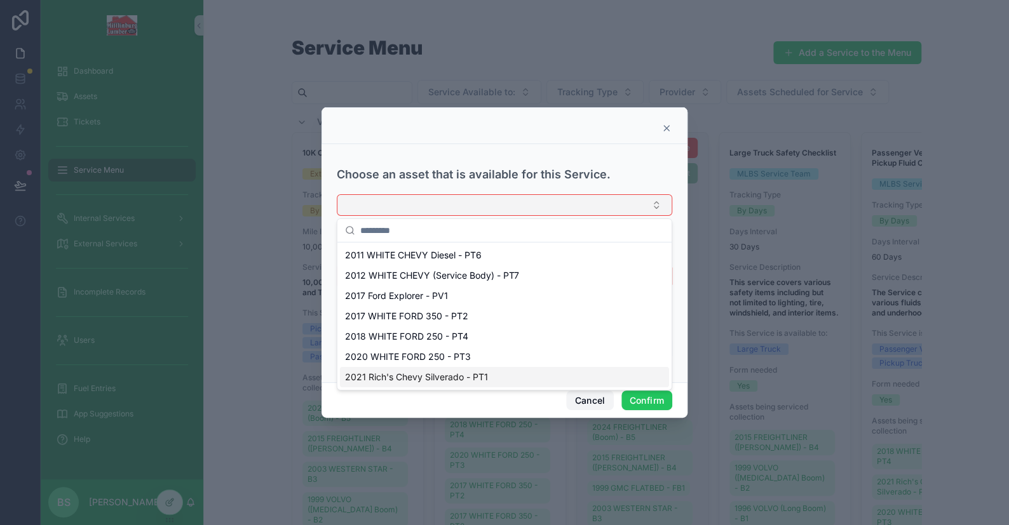
click at [590, 397] on button "Cancel" at bounding box center [589, 401] width 47 height 20
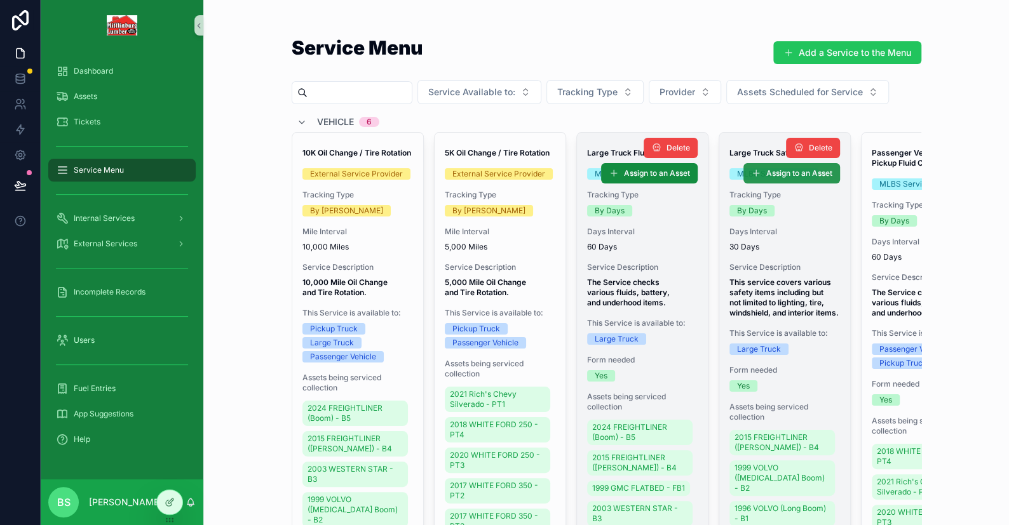
click at [787, 175] on span "Assign to an Asset" at bounding box center [799, 173] width 66 height 10
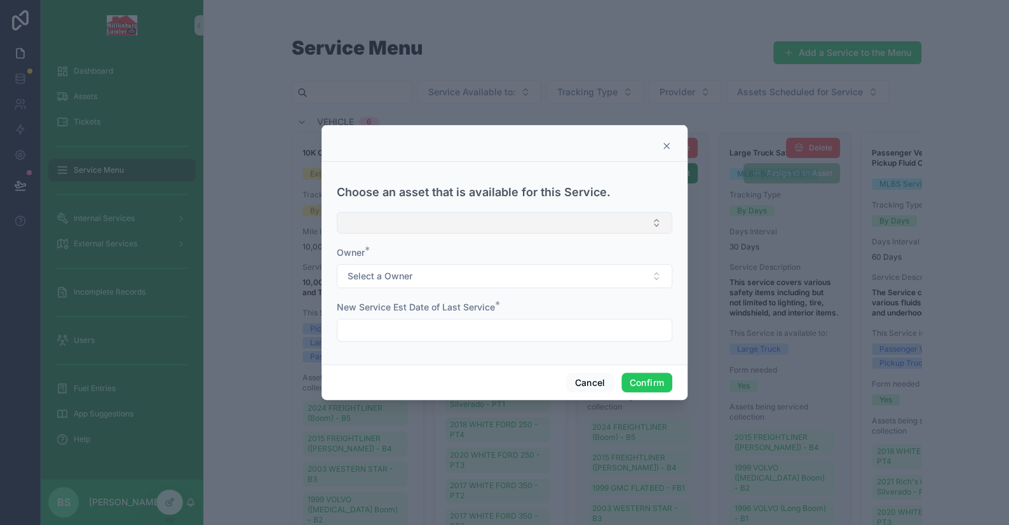
click at [420, 226] on button "Select Button" at bounding box center [504, 223] width 335 height 22
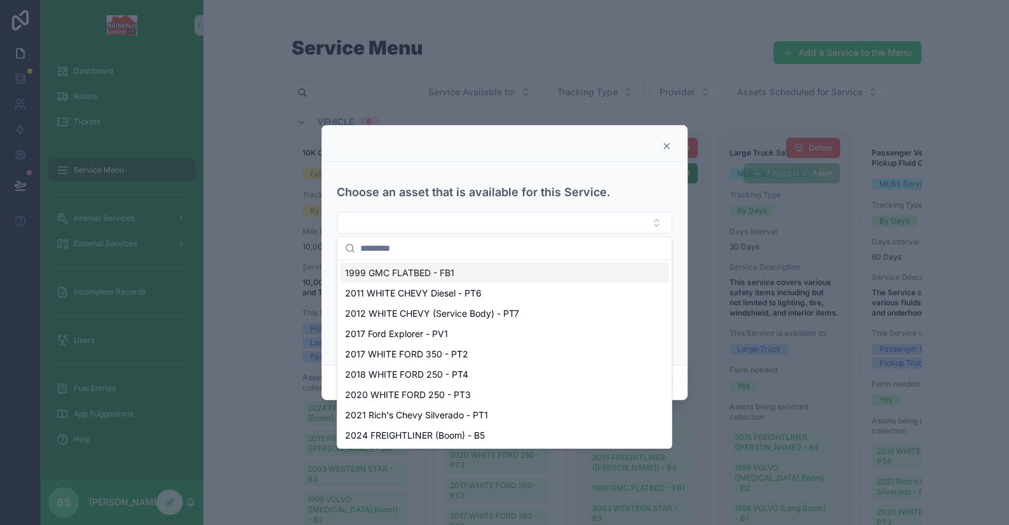
click at [437, 273] on span "1999 GMC FLATBED - FB1" at bounding box center [399, 273] width 109 height 13
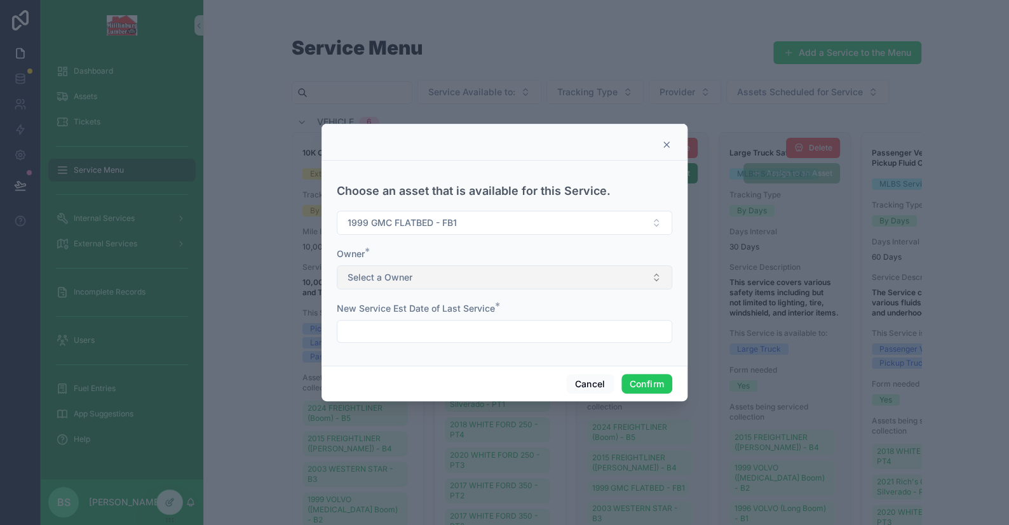
click at [393, 271] on span "Select a Owner" at bounding box center [379, 277] width 65 height 13
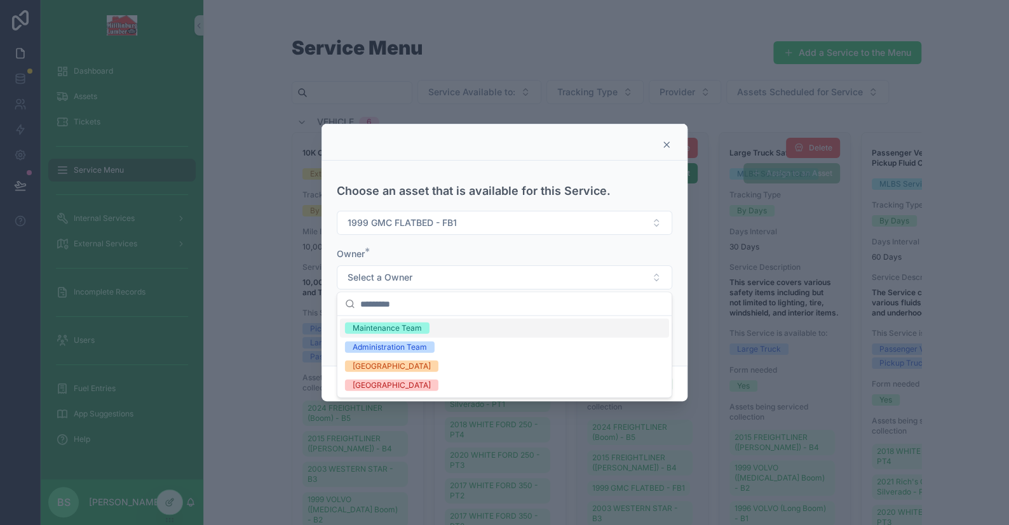
click at [379, 327] on div "Maintenance Team" at bounding box center [387, 328] width 69 height 11
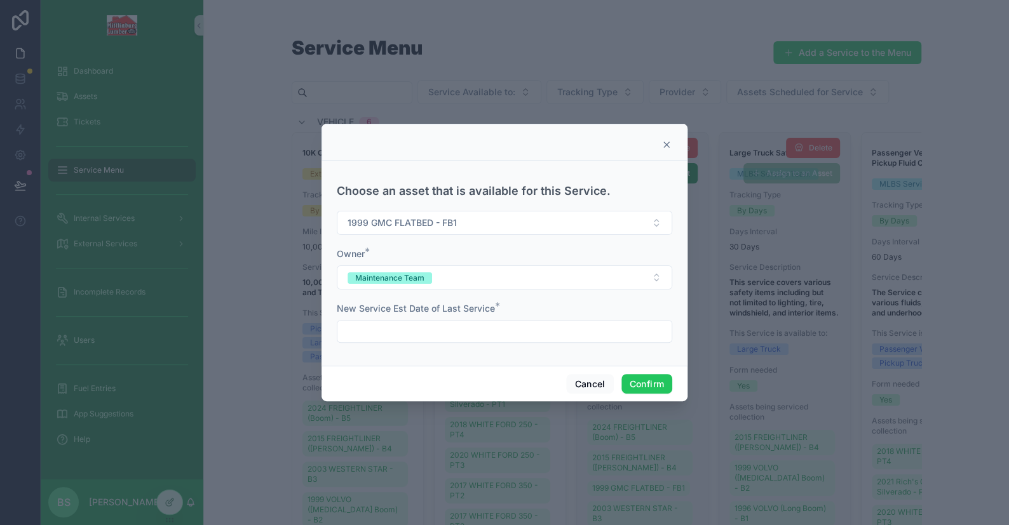
click at [496, 339] on input "text" at bounding box center [504, 332] width 334 height 18
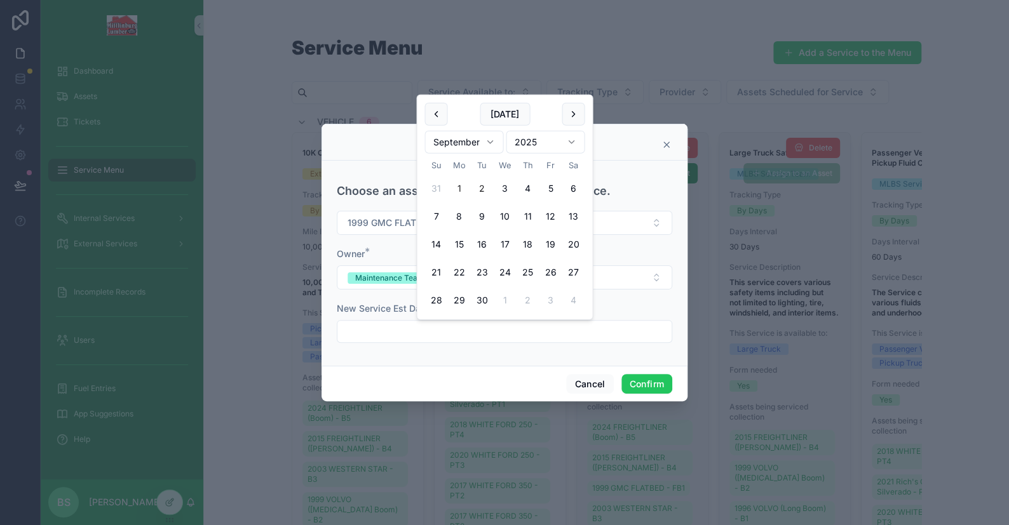
click at [461, 186] on button "1" at bounding box center [458, 188] width 23 height 23
type input "********"
click at [655, 384] on button "Confirm" at bounding box center [646, 384] width 51 height 20
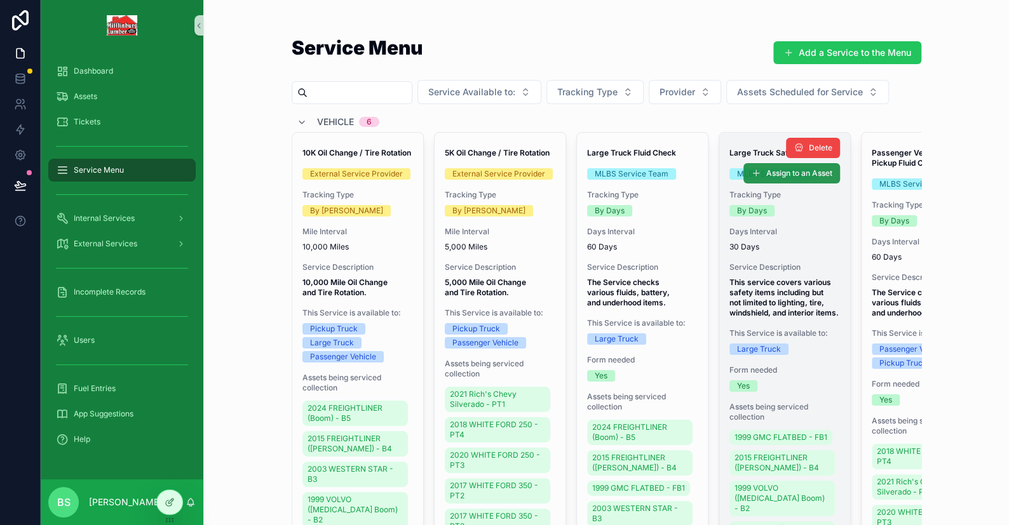
click at [790, 173] on span "Assign to an Asset" at bounding box center [799, 173] width 66 height 10
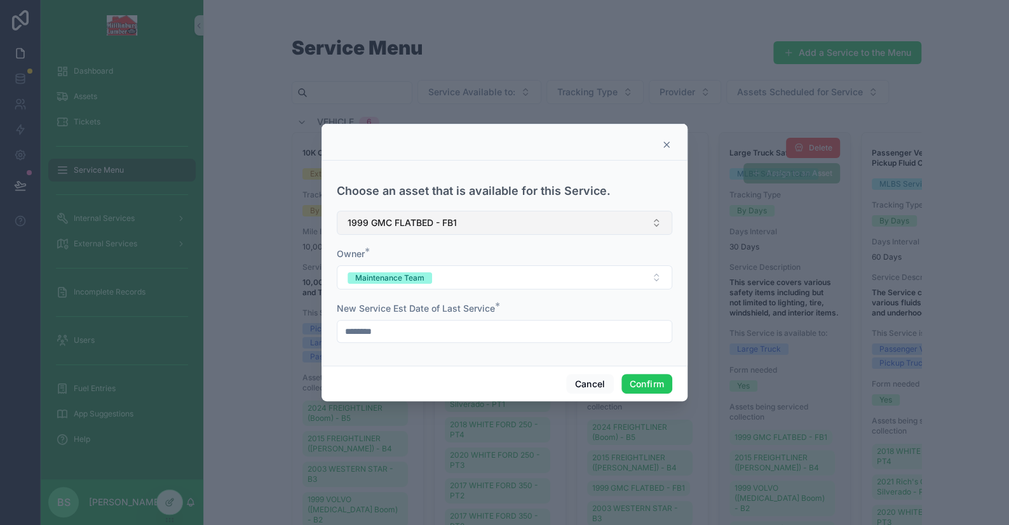
click at [444, 226] on span "1999 GMC FLATBED - FB1" at bounding box center [401, 223] width 109 height 13
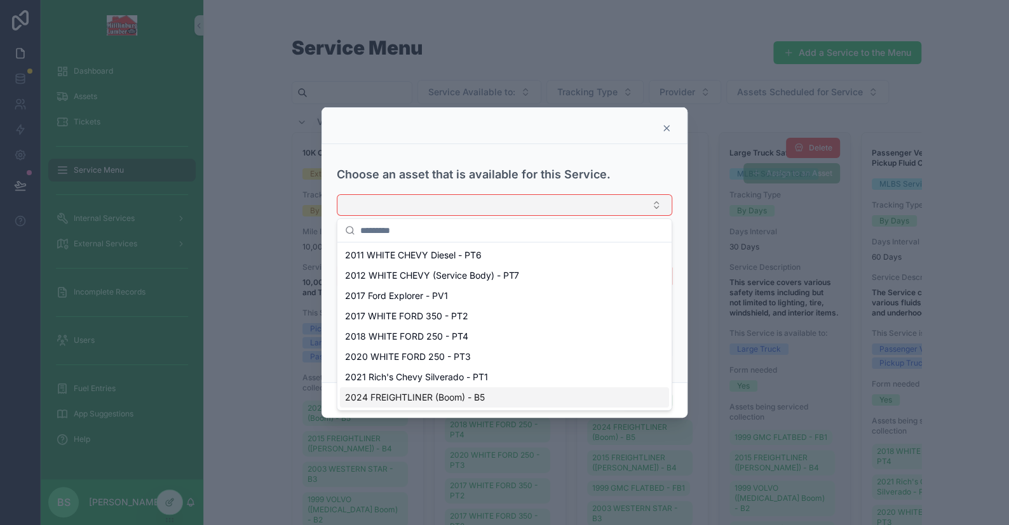
click at [475, 400] on span "2024 FREIGHTLINER (Boom) - B5" at bounding box center [415, 397] width 140 height 13
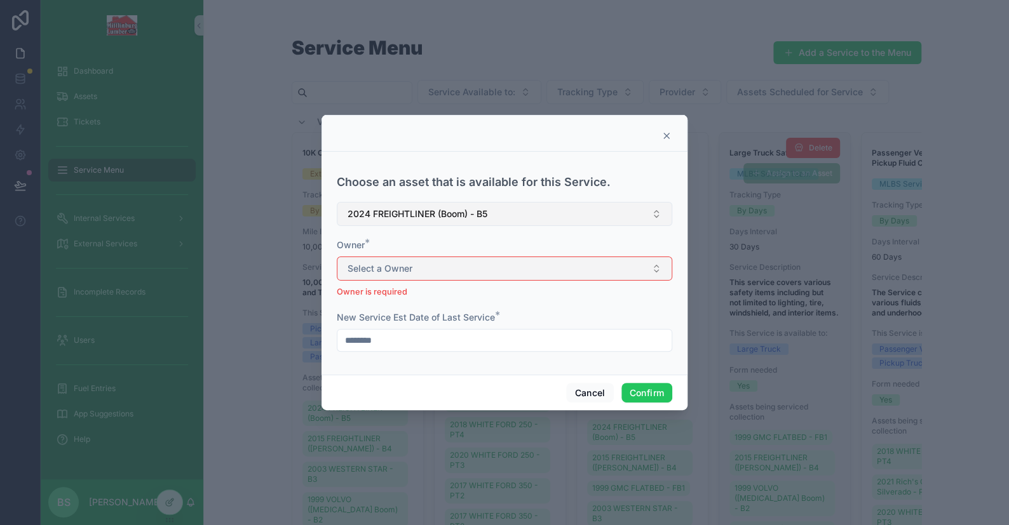
click at [398, 266] on span "Select a Owner" at bounding box center [379, 268] width 65 height 13
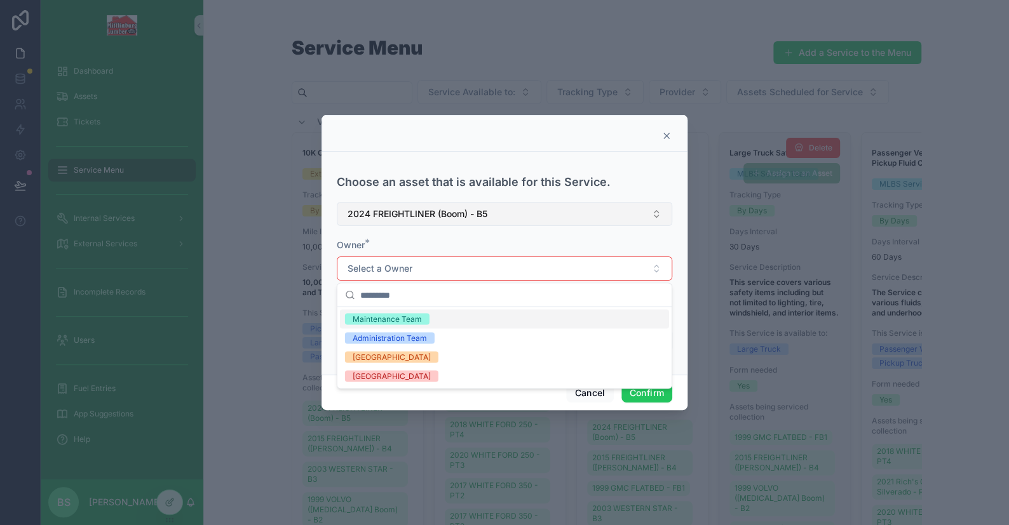
click at [382, 327] on div "Maintenance Team" at bounding box center [504, 318] width 329 height 19
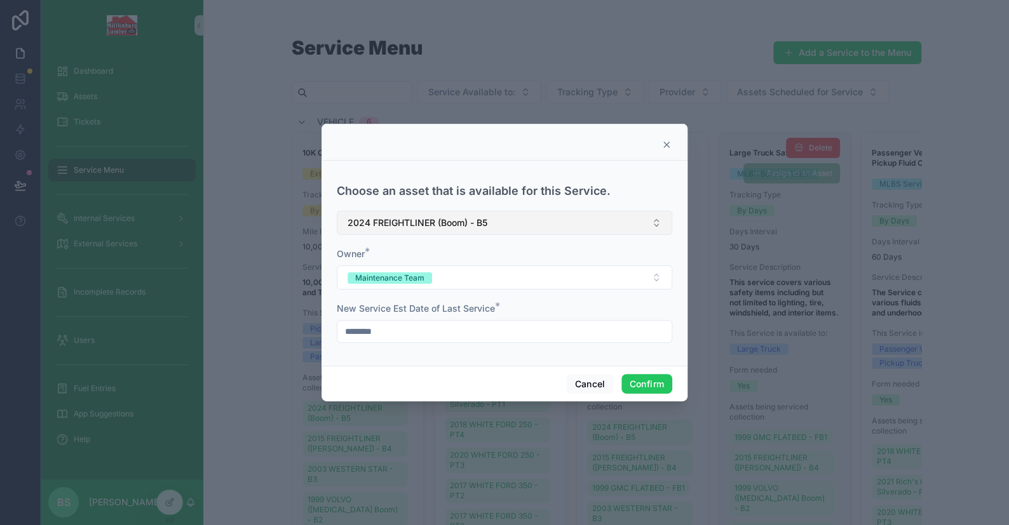
click at [398, 330] on input "********" at bounding box center [504, 332] width 334 height 18
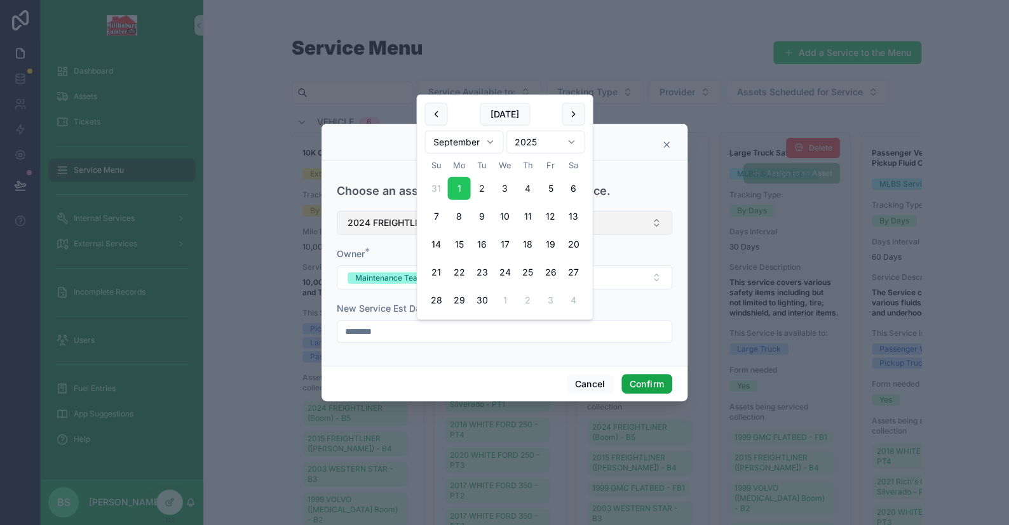
click at [661, 374] on button "Confirm" at bounding box center [646, 384] width 51 height 20
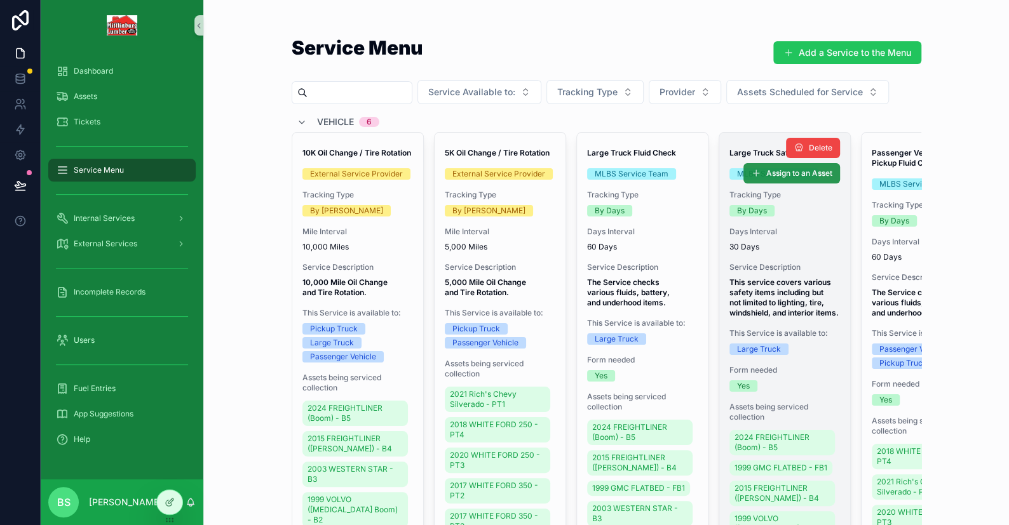
click at [771, 171] on span "Assign to an Asset" at bounding box center [799, 173] width 66 height 10
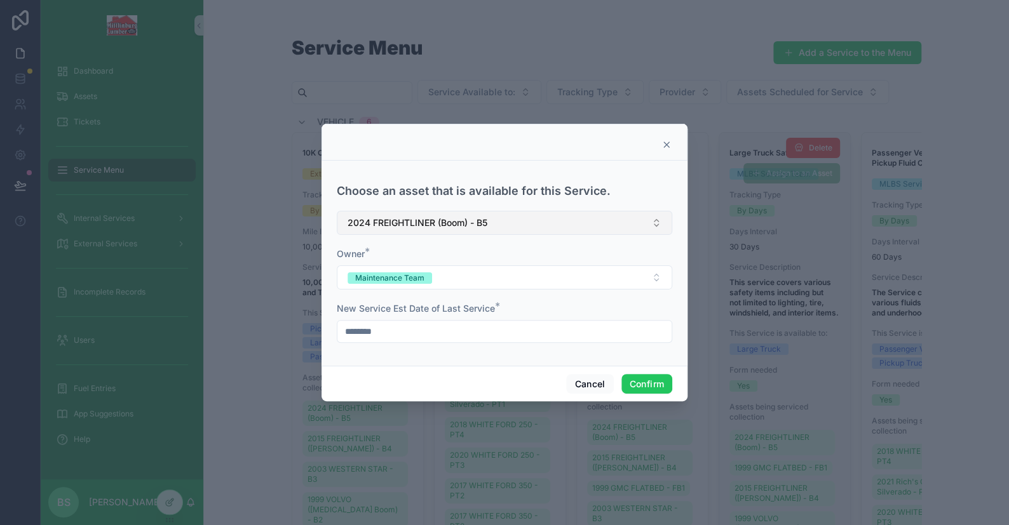
click at [414, 224] on span "2024 FREIGHTLINER (Boom) - B5" at bounding box center [417, 223] width 140 height 13
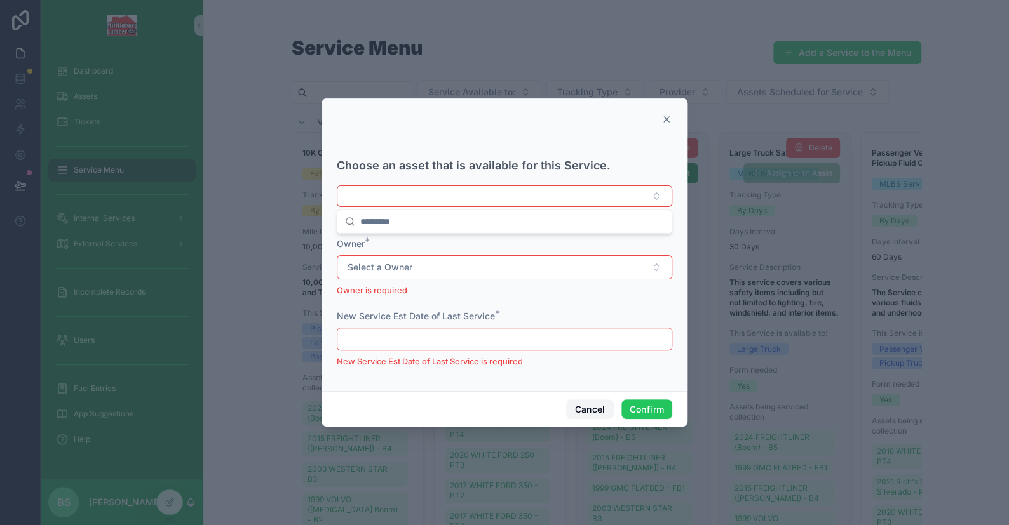
click at [584, 411] on button "Cancel" at bounding box center [589, 410] width 47 height 20
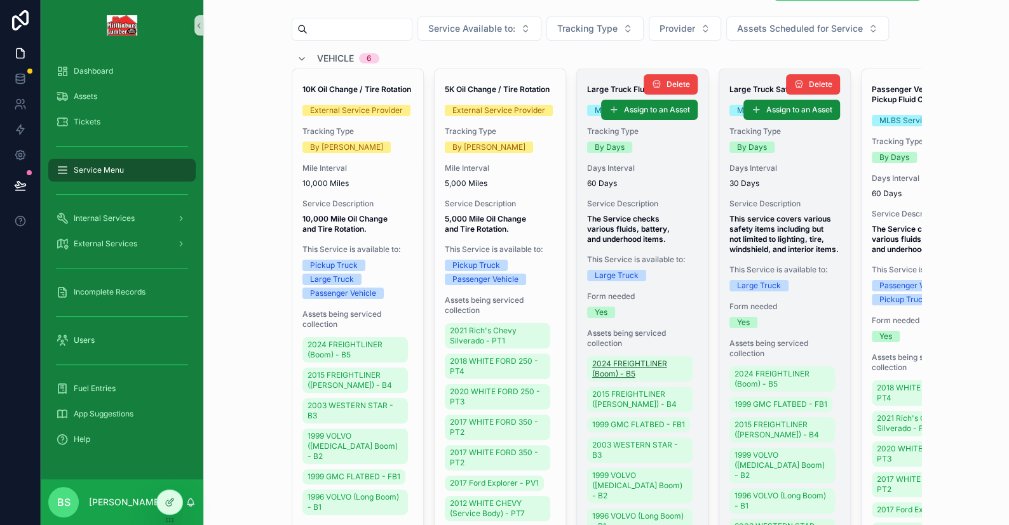
scroll to position [127, 0]
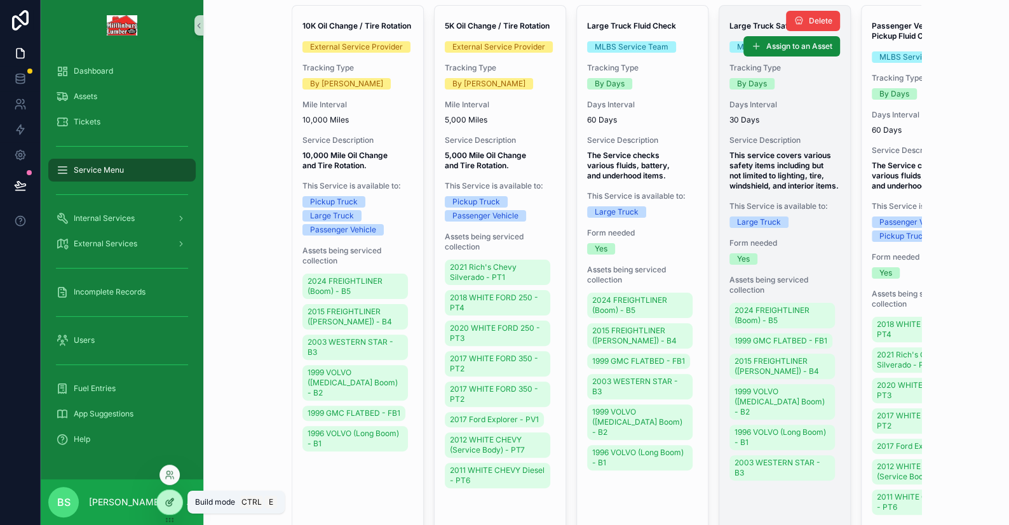
click at [166, 504] on icon at bounding box center [170, 502] width 10 height 10
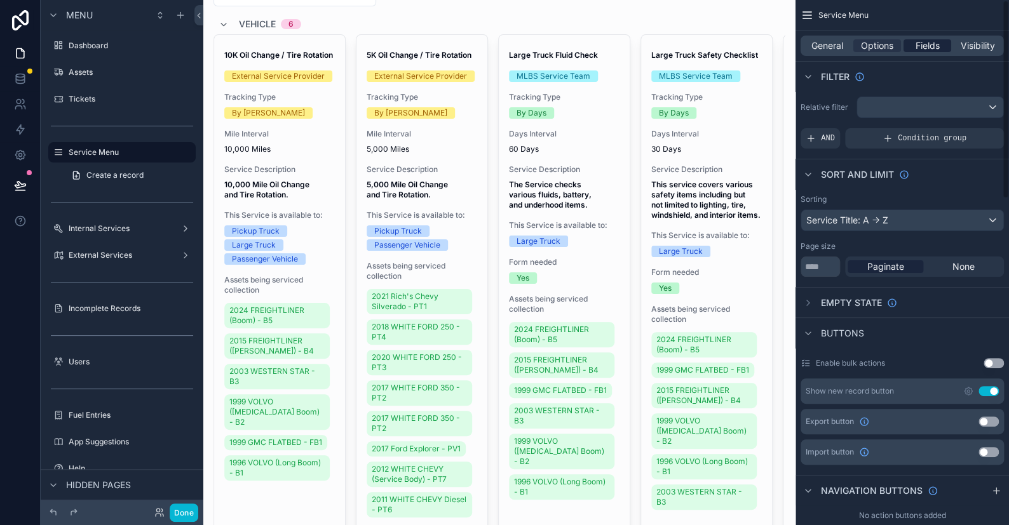
click at [916, 46] on span "Fields" at bounding box center [927, 45] width 24 height 13
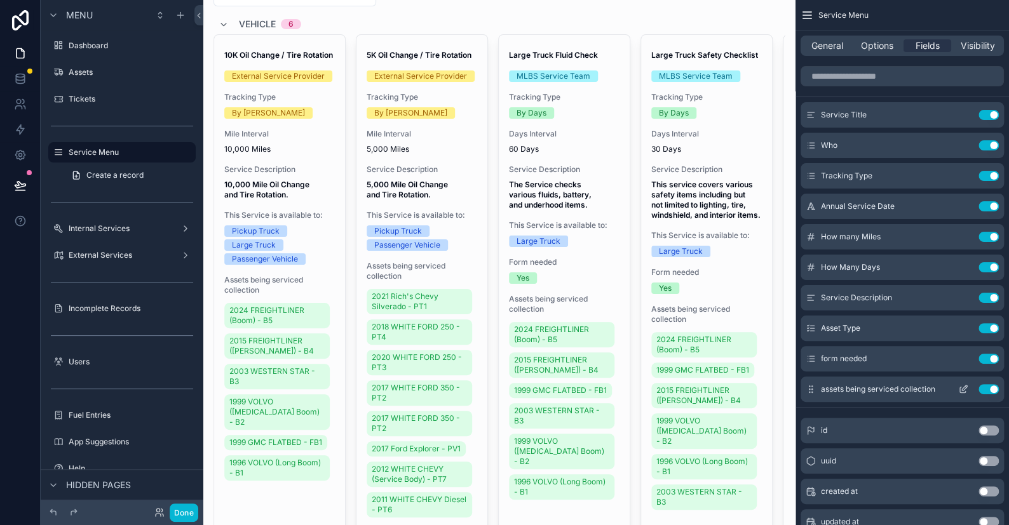
click at [960, 388] on icon "scrollable content" at bounding box center [963, 391] width 6 height 6
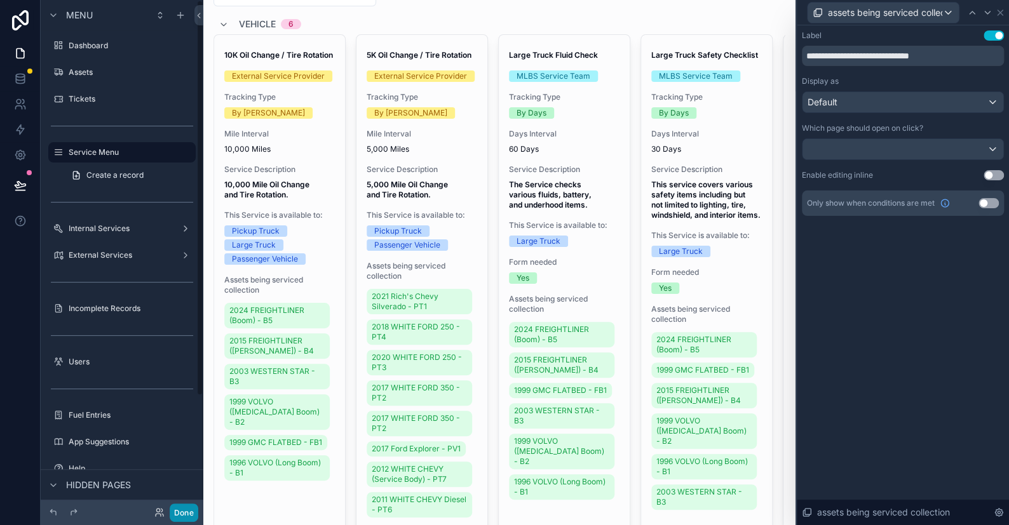
click at [187, 515] on button "Done" at bounding box center [184, 513] width 29 height 18
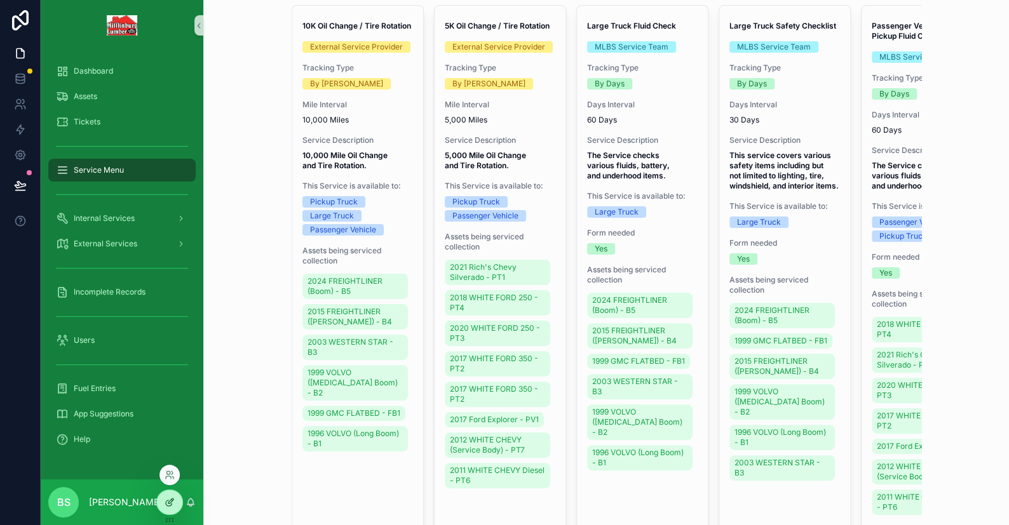
click at [172, 497] on div at bounding box center [169, 502] width 25 height 24
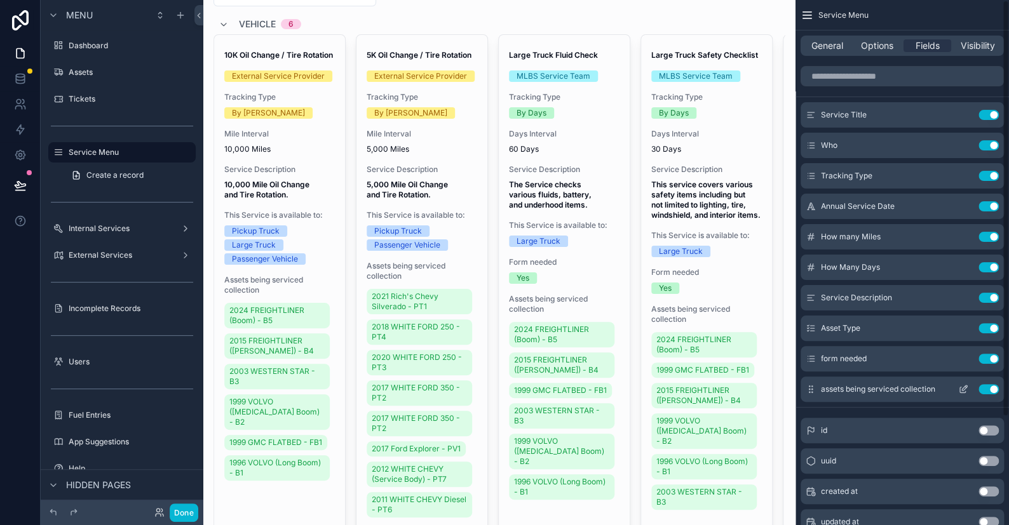
click at [960, 389] on icon "scrollable content" at bounding box center [963, 391] width 6 height 6
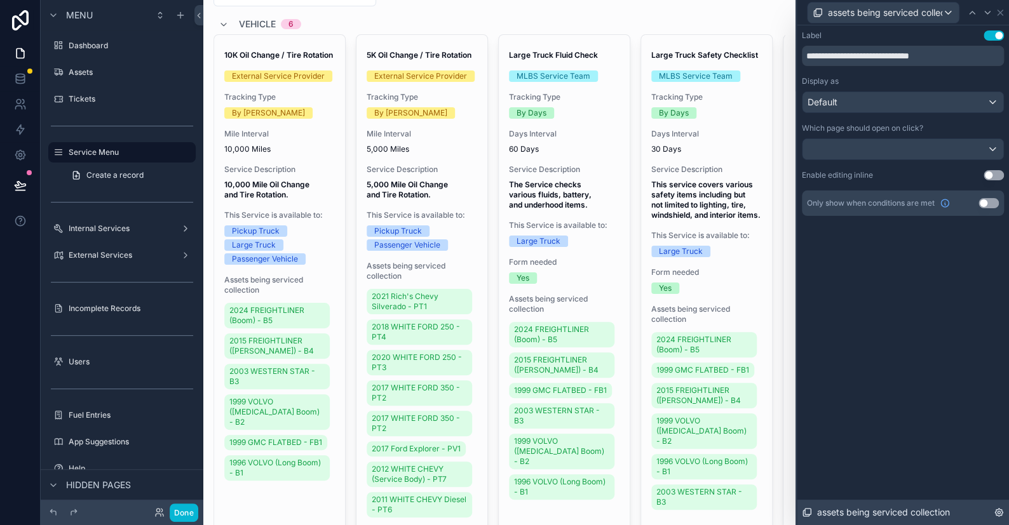
click at [1001, 512] on icon at bounding box center [999, 513] width 8 height 8
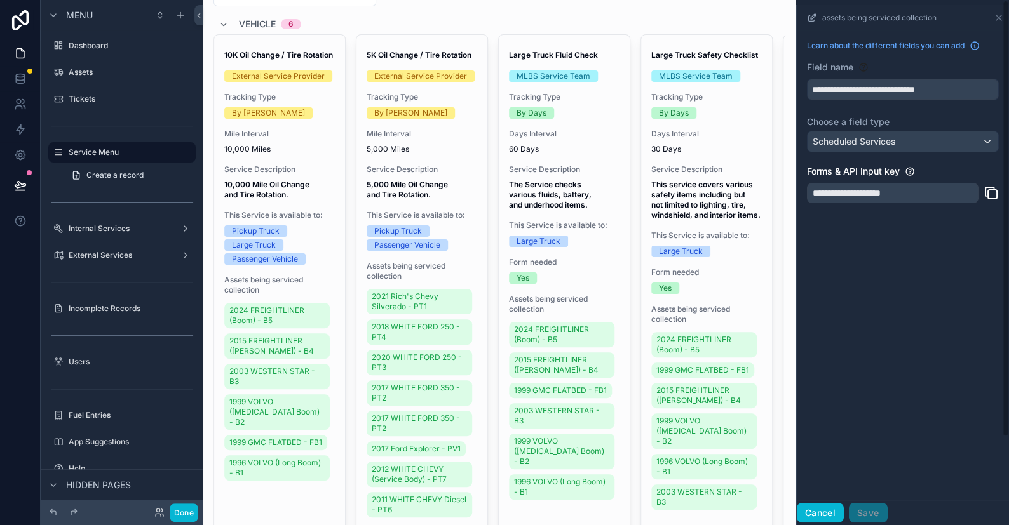
click at [826, 520] on button "Cancel" at bounding box center [820, 513] width 47 height 20
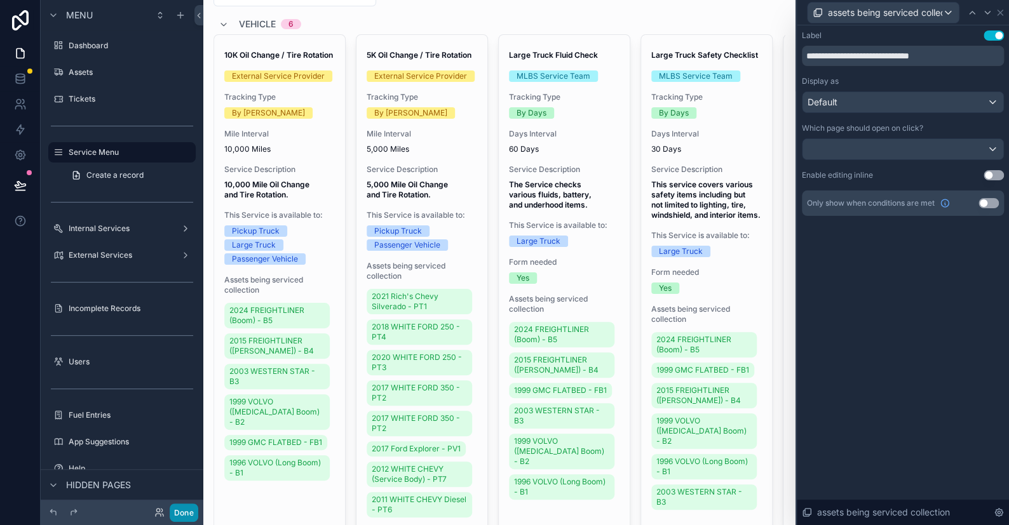
click at [186, 506] on button "Done" at bounding box center [184, 513] width 29 height 18
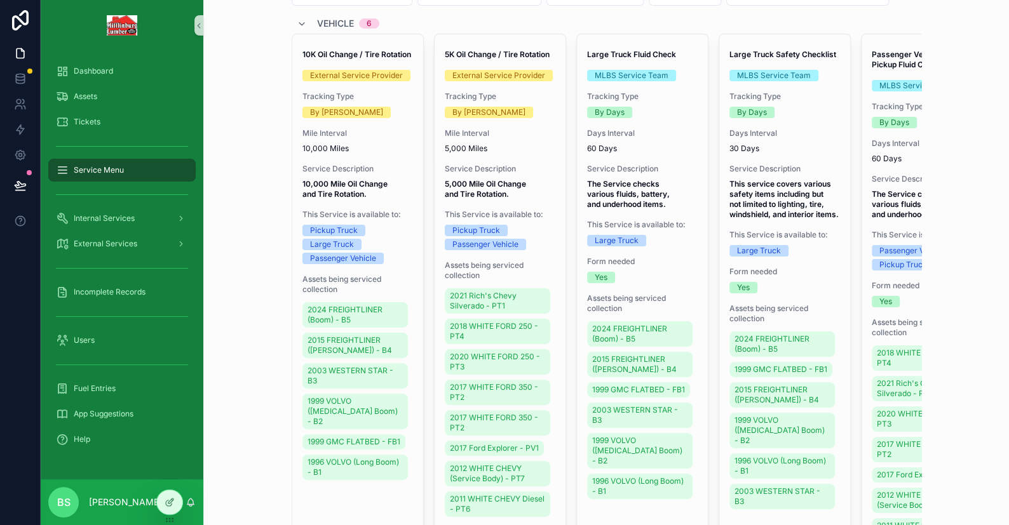
scroll to position [0, 0]
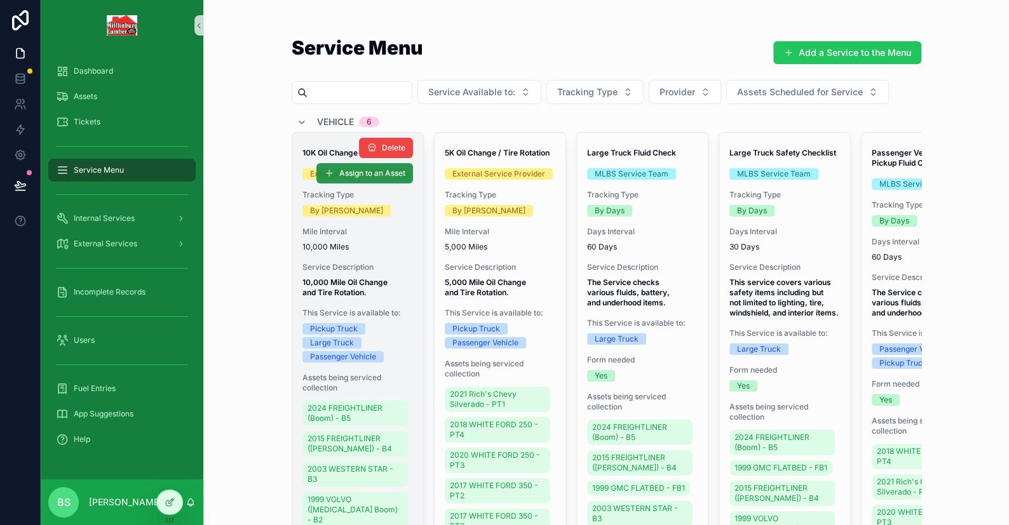
click at [369, 168] on span "Assign to an Asset" at bounding box center [372, 173] width 66 height 10
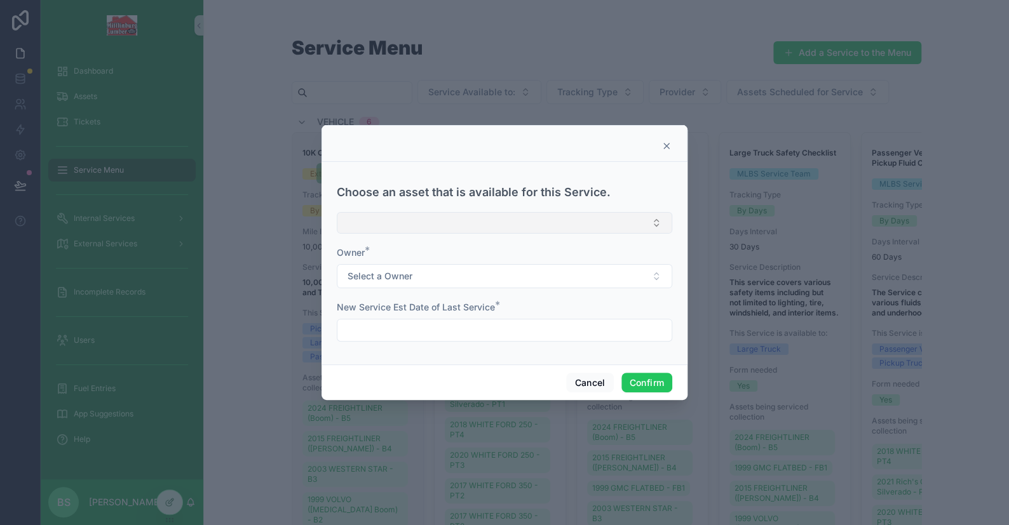
click at [391, 218] on button "Select Button" at bounding box center [504, 223] width 335 height 22
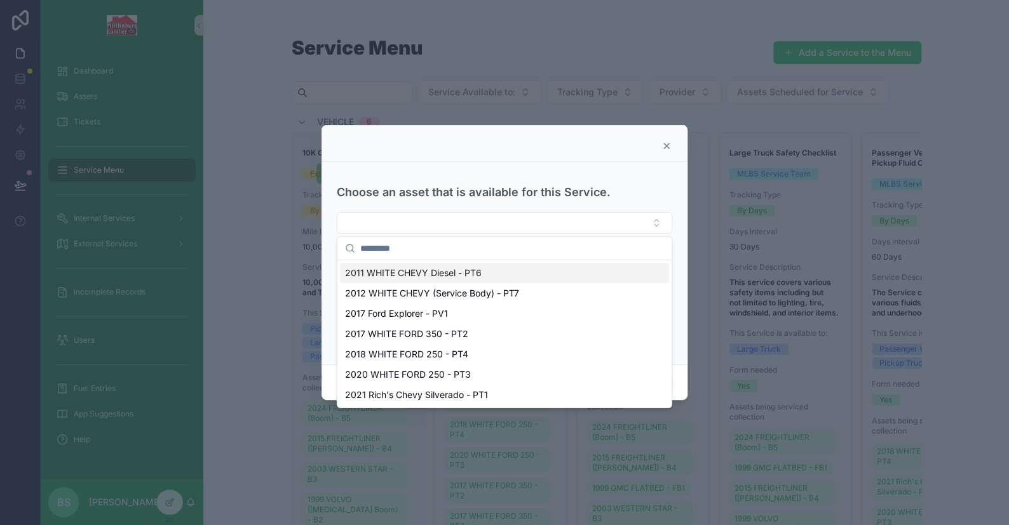
click at [668, 151] on icon at bounding box center [666, 146] width 10 height 10
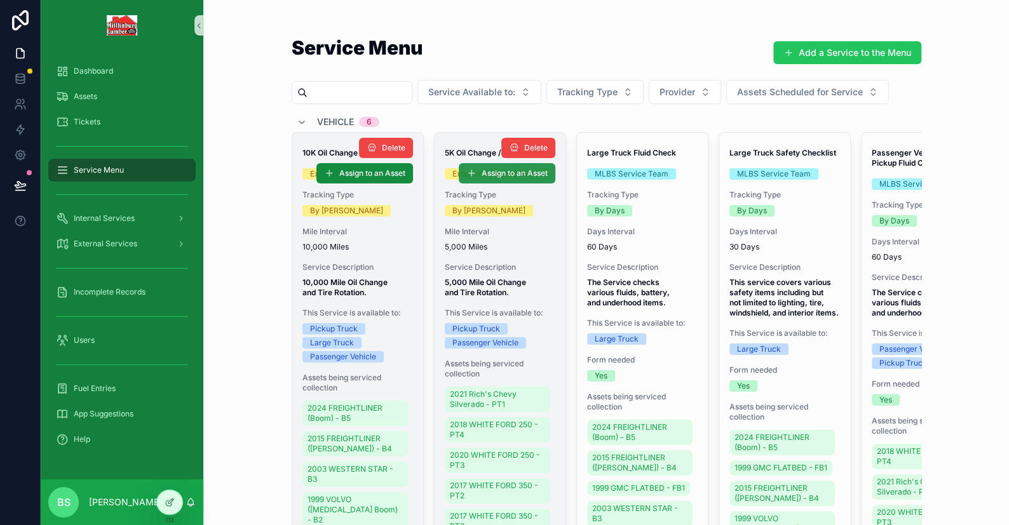
click at [506, 171] on span "Assign to an Asset" at bounding box center [515, 173] width 66 height 10
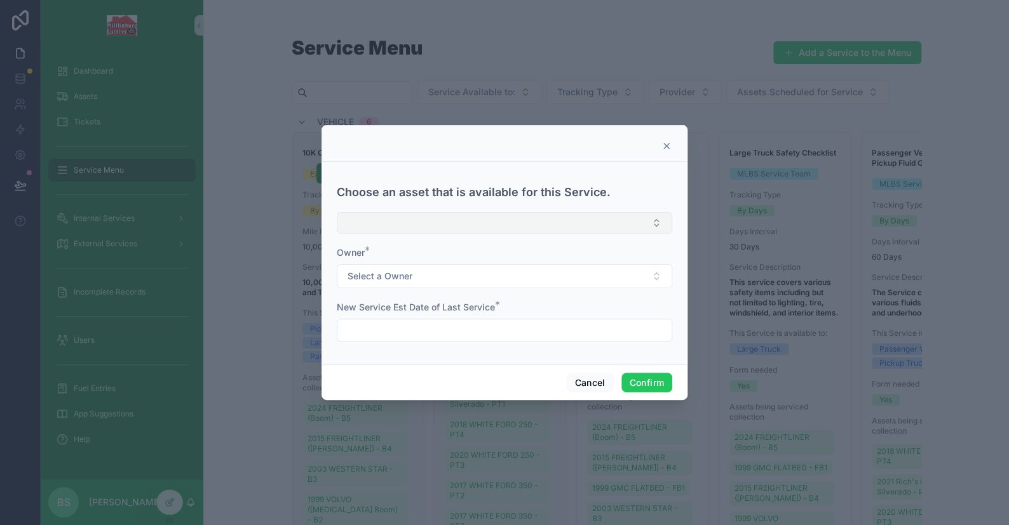
click at [414, 224] on button "Select Button" at bounding box center [504, 223] width 335 height 22
click at [664, 147] on icon at bounding box center [666, 146] width 10 height 10
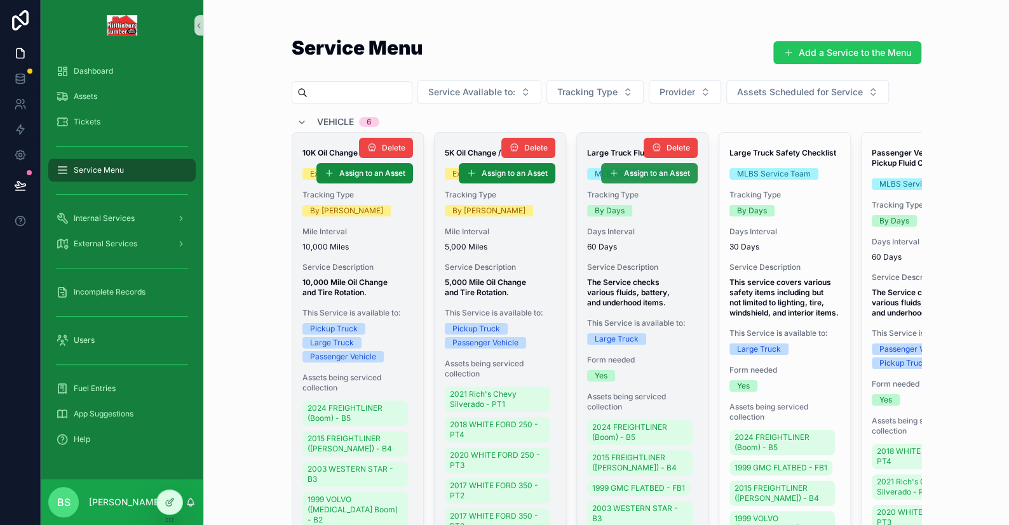
click at [629, 168] on span "Assign to an Asset" at bounding box center [657, 173] width 66 height 10
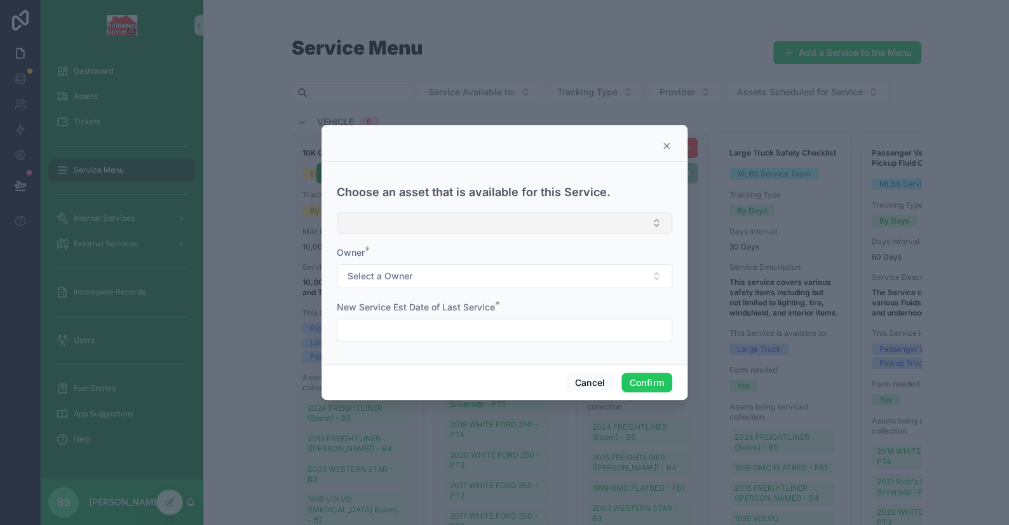
click at [404, 222] on button "Select Button" at bounding box center [504, 223] width 335 height 22
click at [669, 151] on icon at bounding box center [666, 146] width 10 height 10
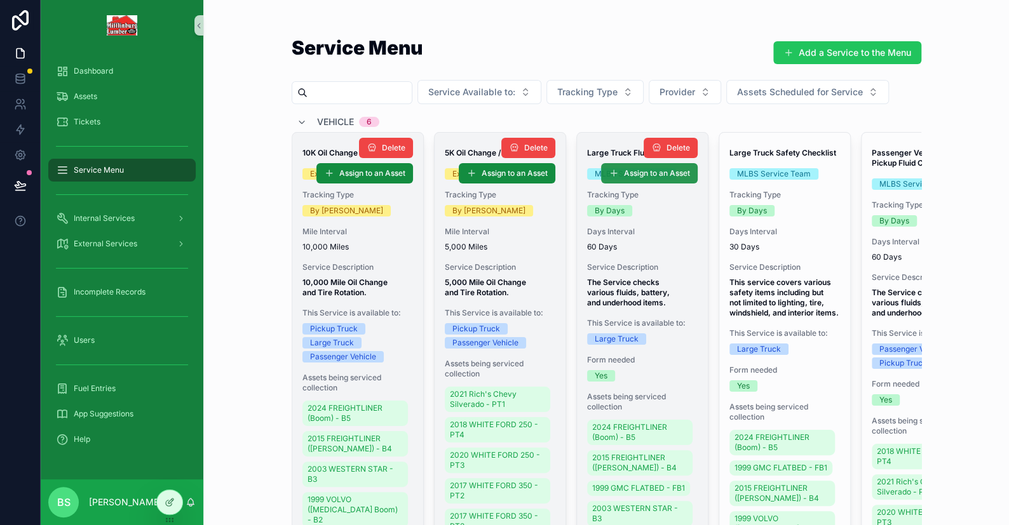
click at [655, 171] on span "Assign to an Asset" at bounding box center [657, 173] width 66 height 10
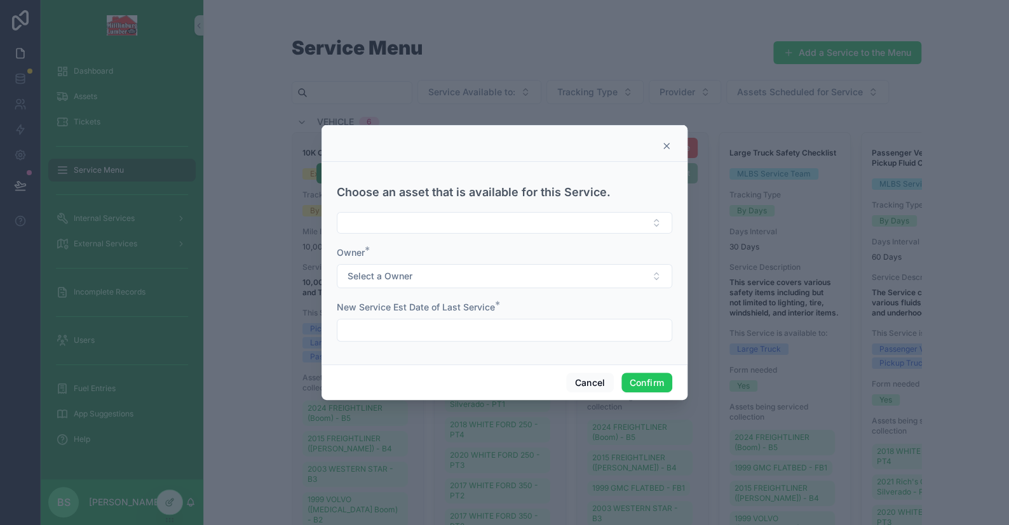
click at [487, 234] on form "Choose an asset that is available for this Service. Owner * Select a Owner New …" at bounding box center [504, 260] width 335 height 187
click at [495, 229] on button "Select Button" at bounding box center [504, 223] width 335 height 22
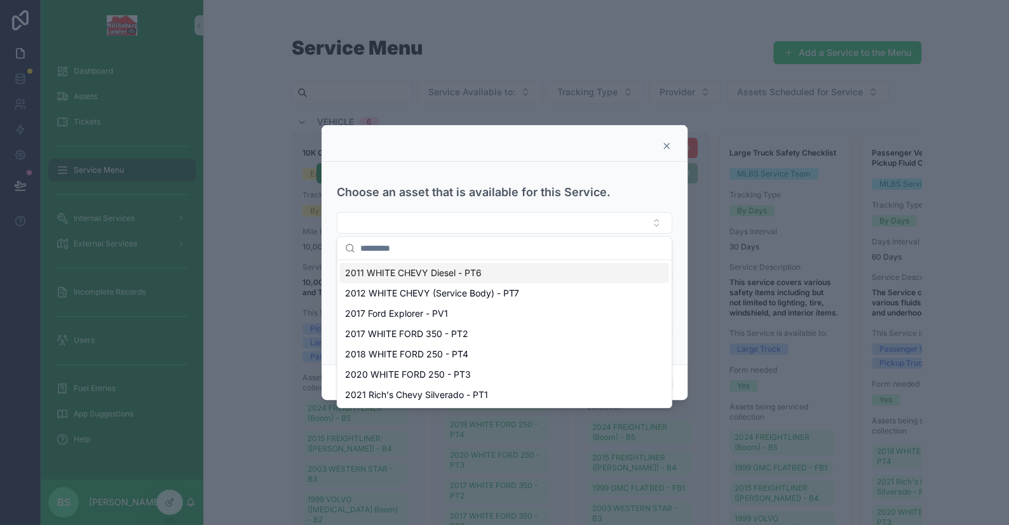
click at [665, 148] on icon at bounding box center [666, 146] width 10 height 10
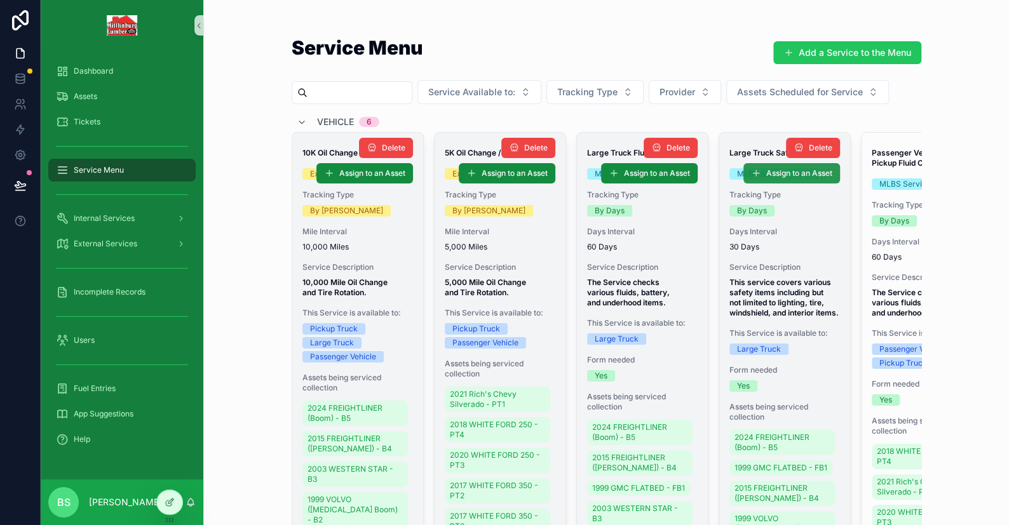
click at [768, 173] on span "Assign to an Asset" at bounding box center [799, 173] width 66 height 10
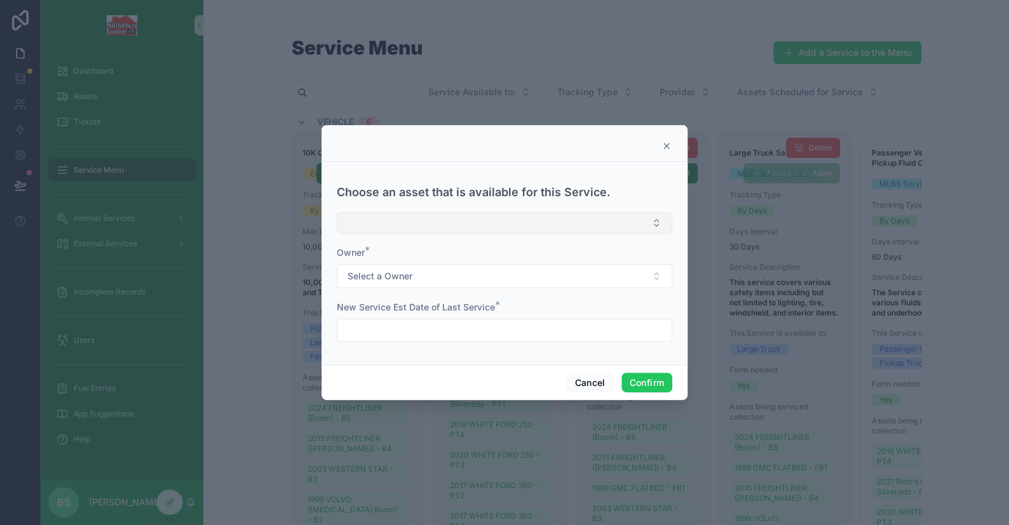
click at [622, 223] on button "Select Button" at bounding box center [504, 223] width 335 height 22
click at [670, 145] on icon at bounding box center [666, 146] width 10 height 10
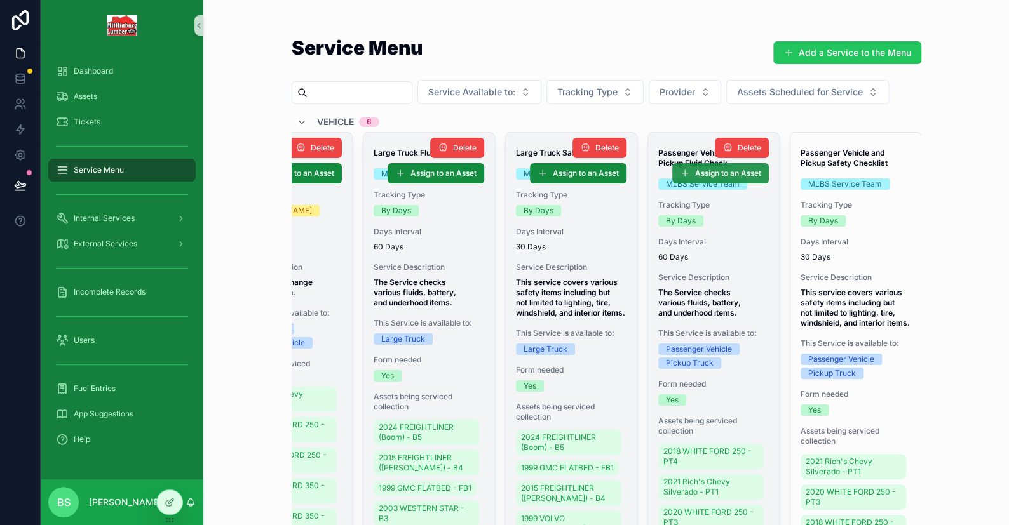
click at [695, 176] on span "Assign to an Asset" at bounding box center [728, 173] width 66 height 10
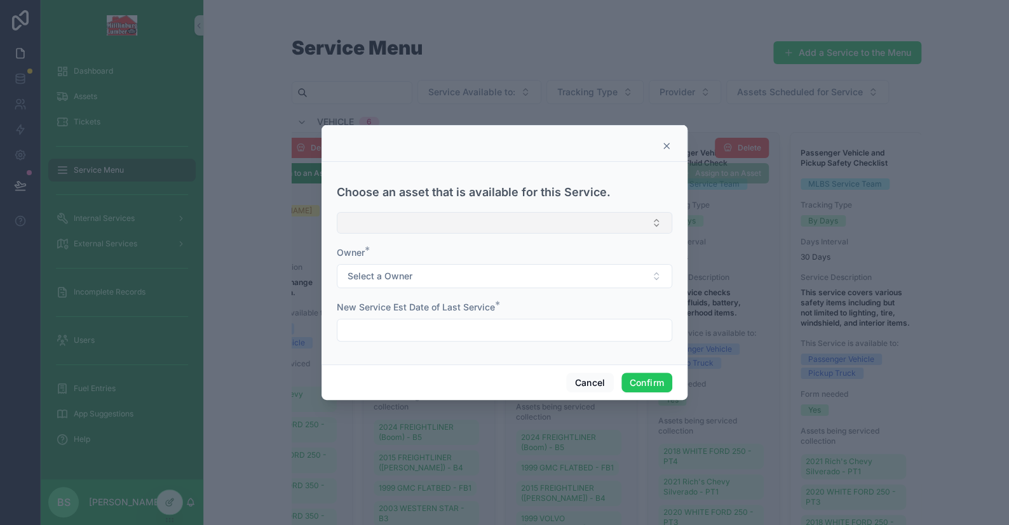
click at [474, 224] on button "Select Button" at bounding box center [504, 223] width 335 height 22
click at [668, 147] on icon at bounding box center [666, 146] width 10 height 10
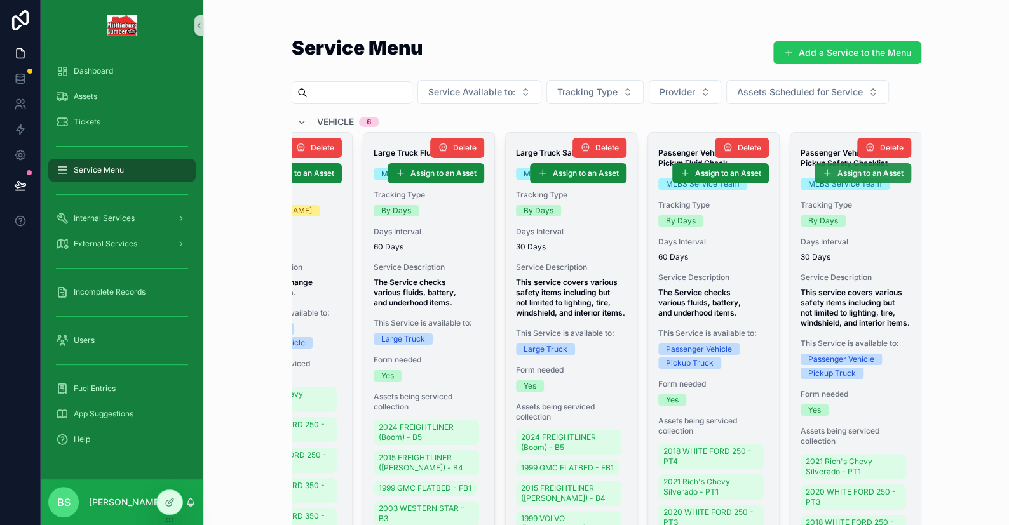
click at [822, 177] on icon "scrollable content" at bounding box center [827, 173] width 10 height 10
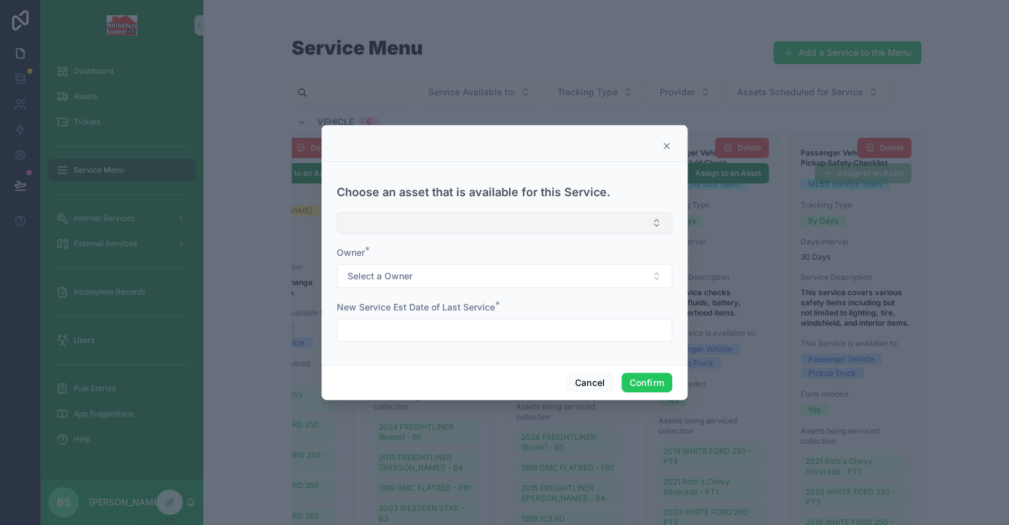
click at [600, 223] on button "Select Button" at bounding box center [504, 223] width 335 height 22
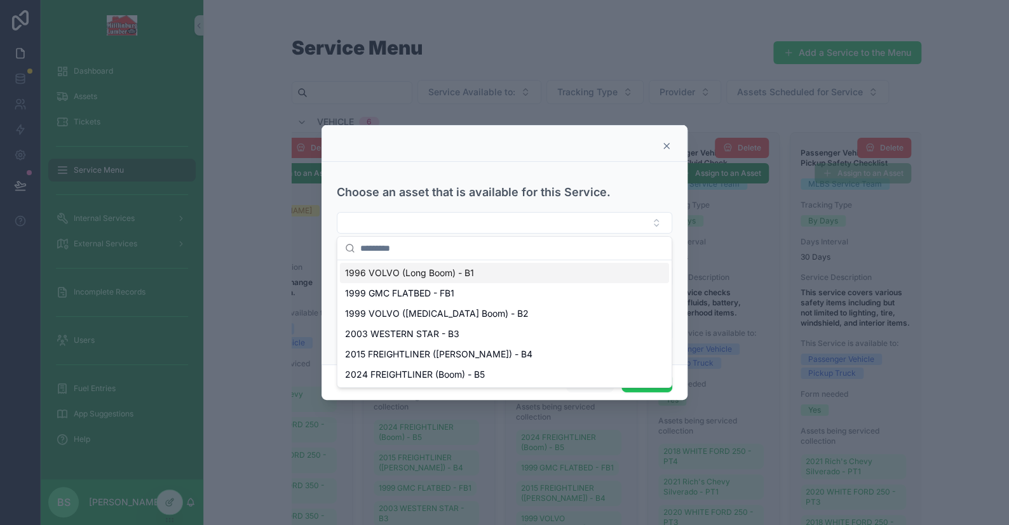
click at [671, 149] on icon at bounding box center [666, 146] width 10 height 10
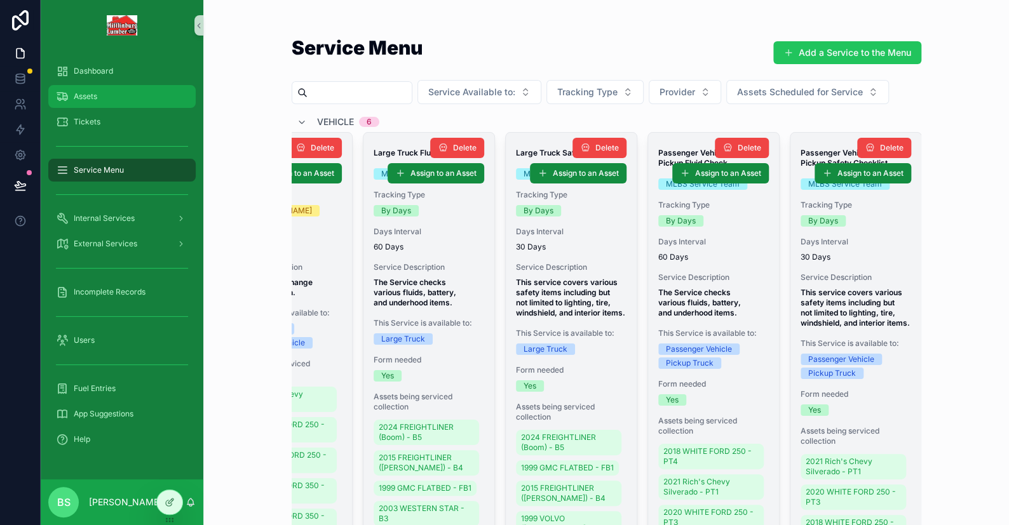
click at [84, 95] on span "Assets" at bounding box center [86, 96] width 24 height 10
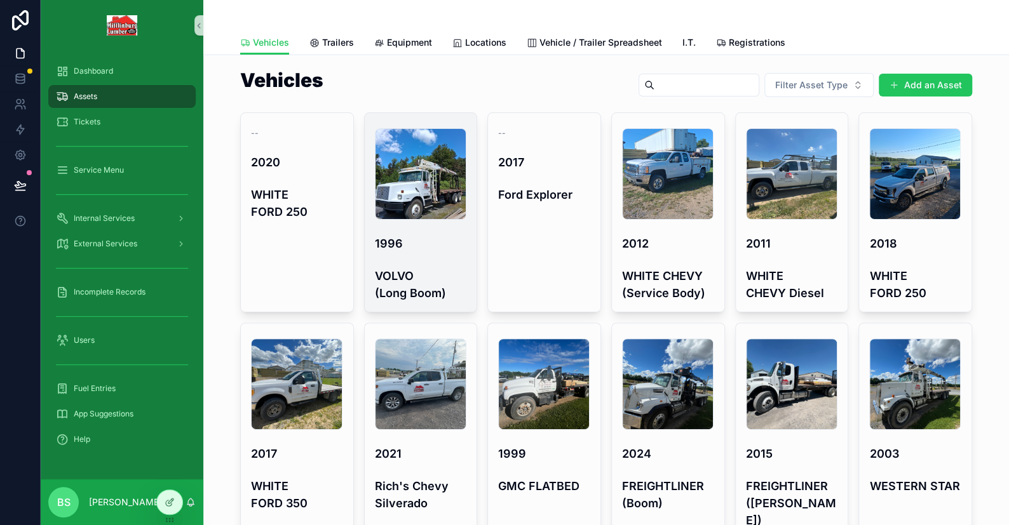
click at [415, 245] on h4 "1996" at bounding box center [421, 243] width 92 height 17
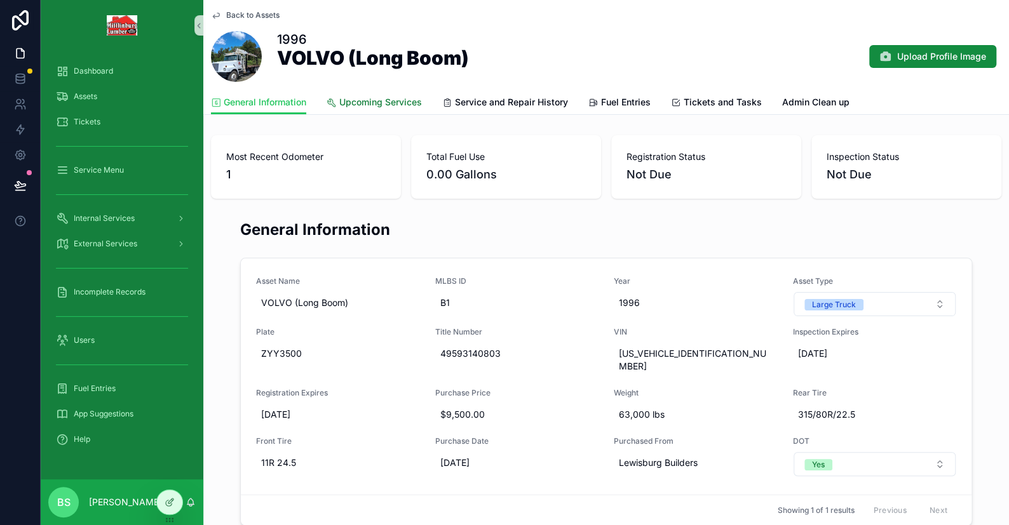
click at [366, 91] on link "Upcoming Services" at bounding box center [374, 103] width 95 height 25
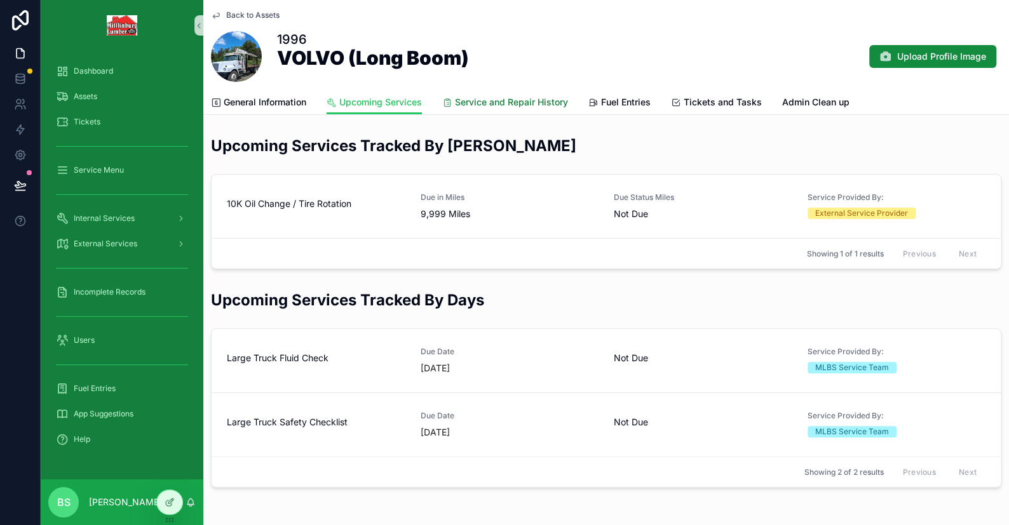
click at [497, 110] on link "Service and Repair History" at bounding box center [505, 103] width 126 height 25
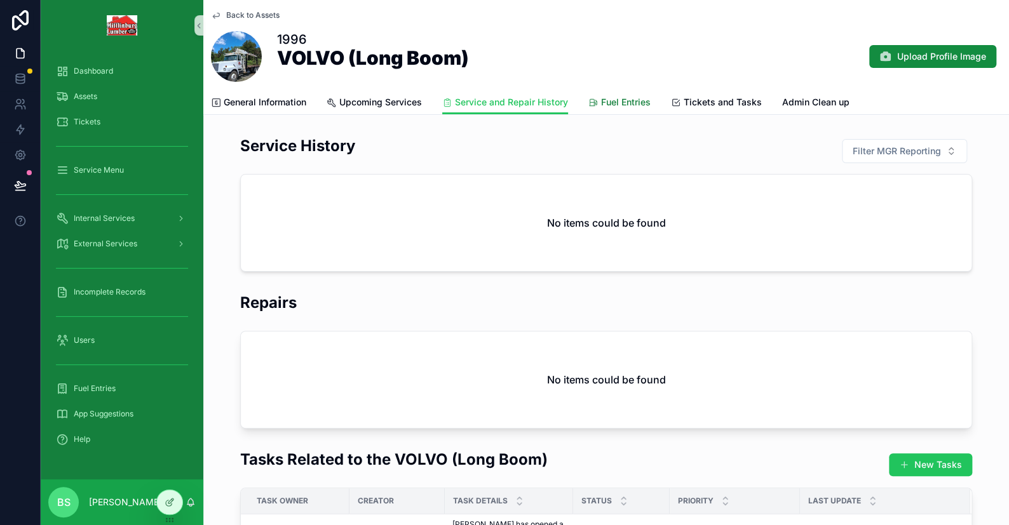
click at [624, 96] on span "Fuel Entries" at bounding box center [626, 102] width 50 height 13
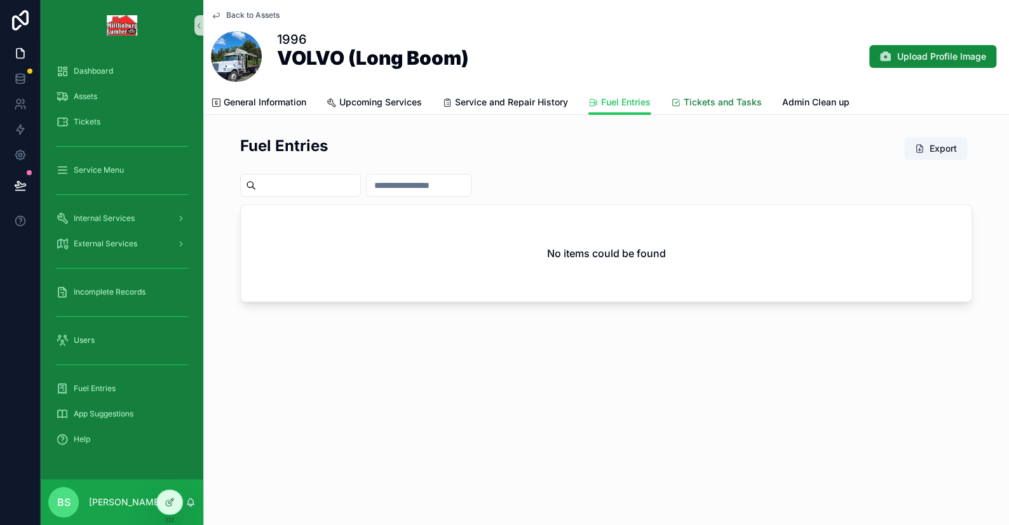
click at [723, 98] on span "Tickets and Tasks" at bounding box center [723, 102] width 78 height 13
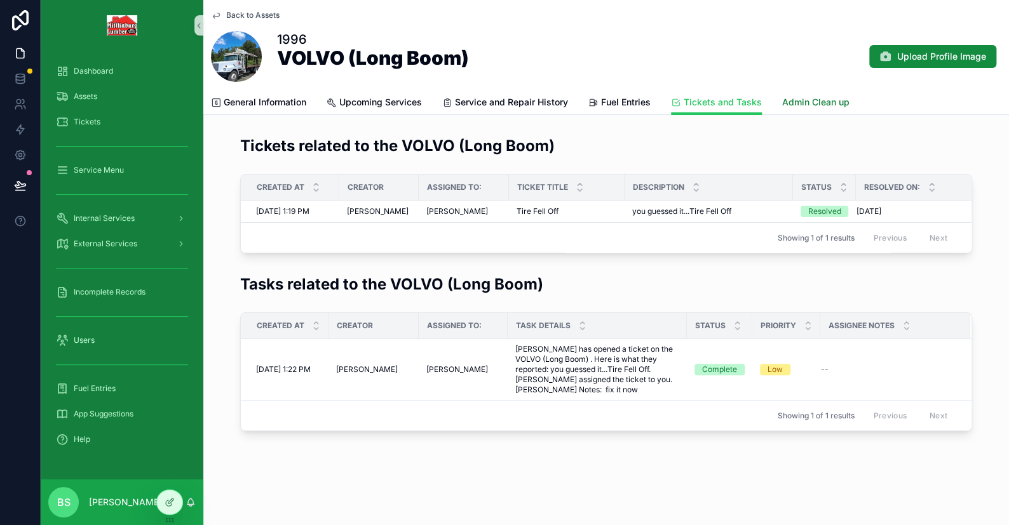
click at [808, 98] on span "Admin Clean up" at bounding box center [815, 102] width 67 height 13
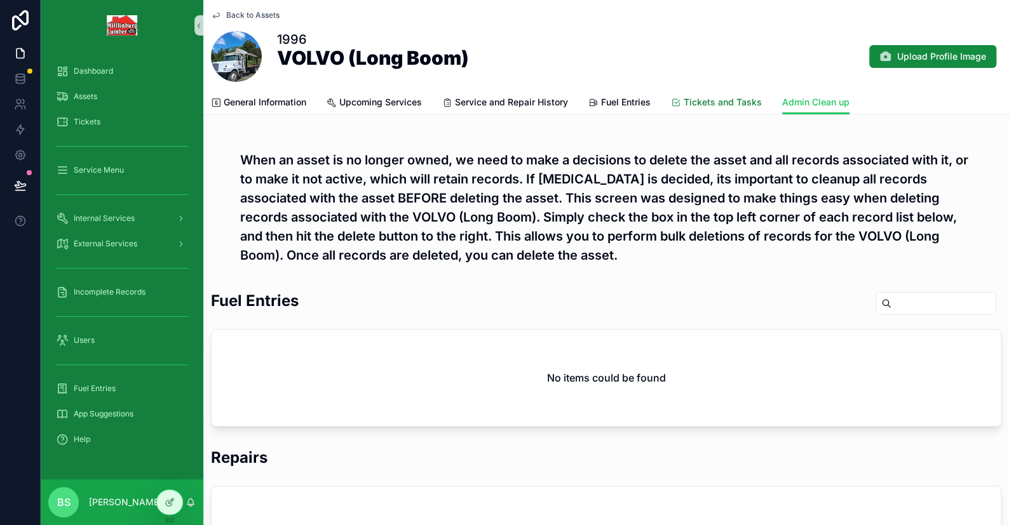
click at [733, 99] on span "Tickets and Tasks" at bounding box center [723, 102] width 78 height 13
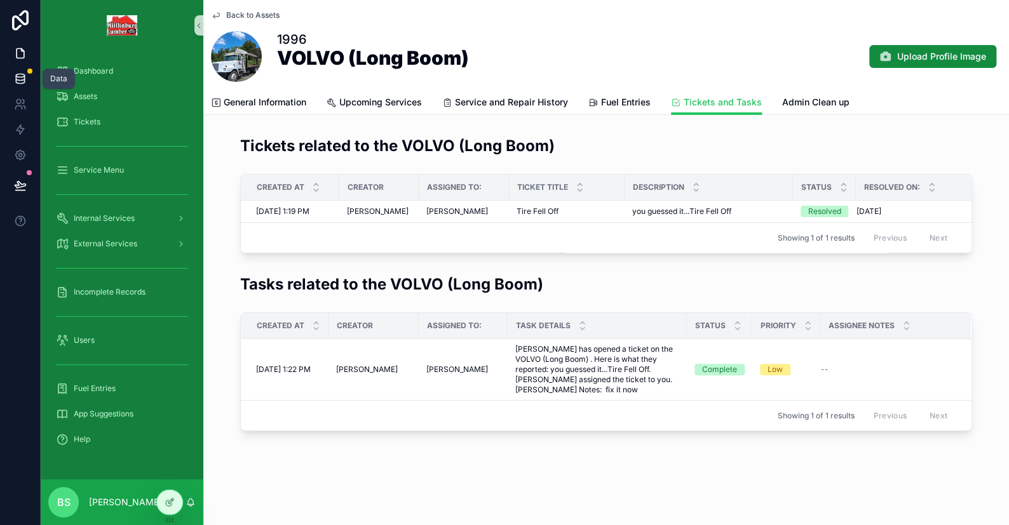
click at [21, 79] on icon at bounding box center [20, 78] width 13 height 13
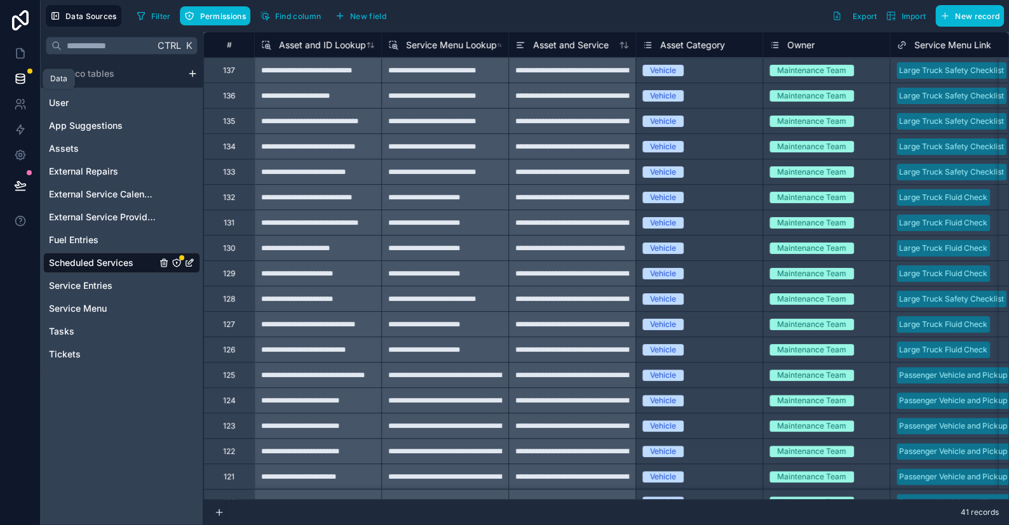
click at [15, 83] on icon at bounding box center [20, 78] width 13 height 13
click at [20, 57] on icon at bounding box center [20, 53] width 13 height 13
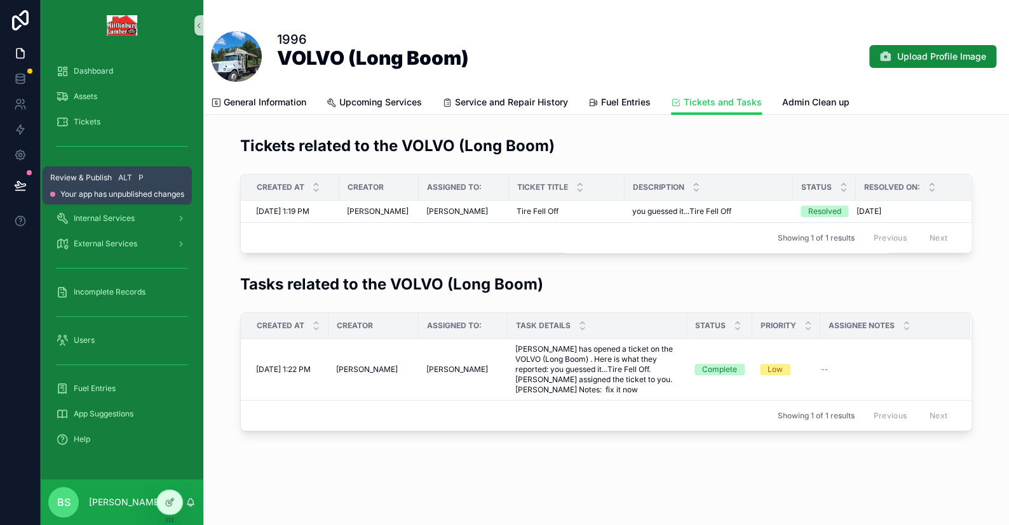
click at [21, 186] on icon at bounding box center [20, 185] width 13 height 13
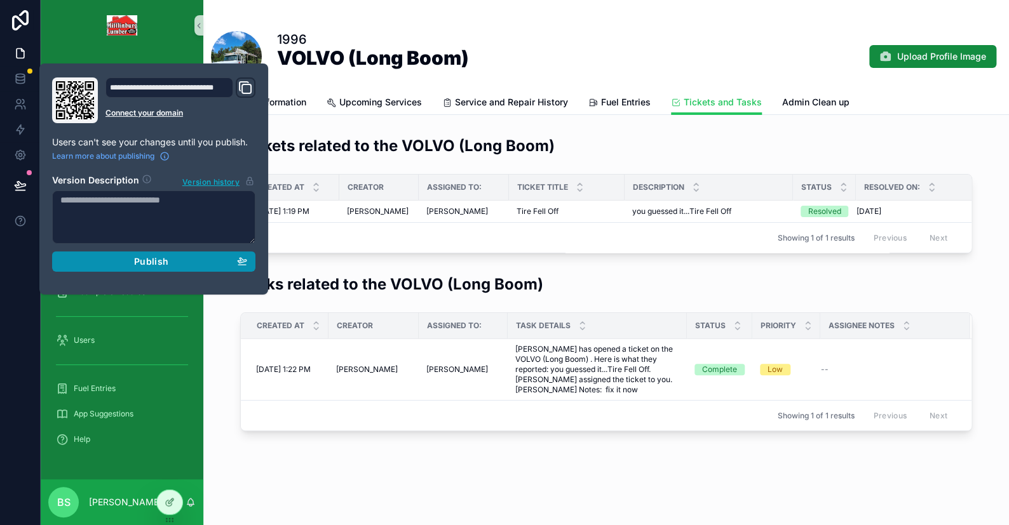
click at [107, 261] on div "Publish" at bounding box center [153, 261] width 187 height 11
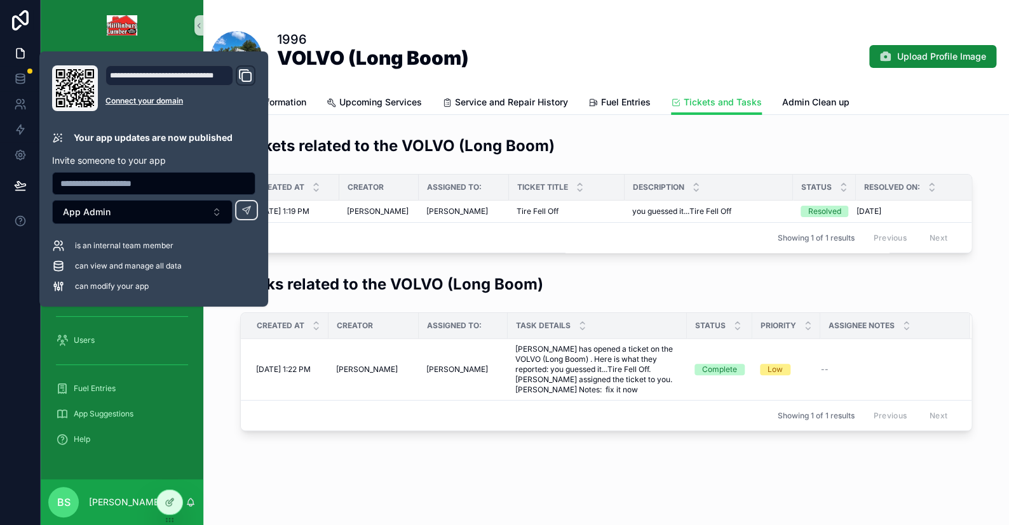
click at [379, 485] on div "1996 VOLVO (Long Boom) Upload Profile Image Tickets and Tasks General Informati…" at bounding box center [606, 259] width 806 height 518
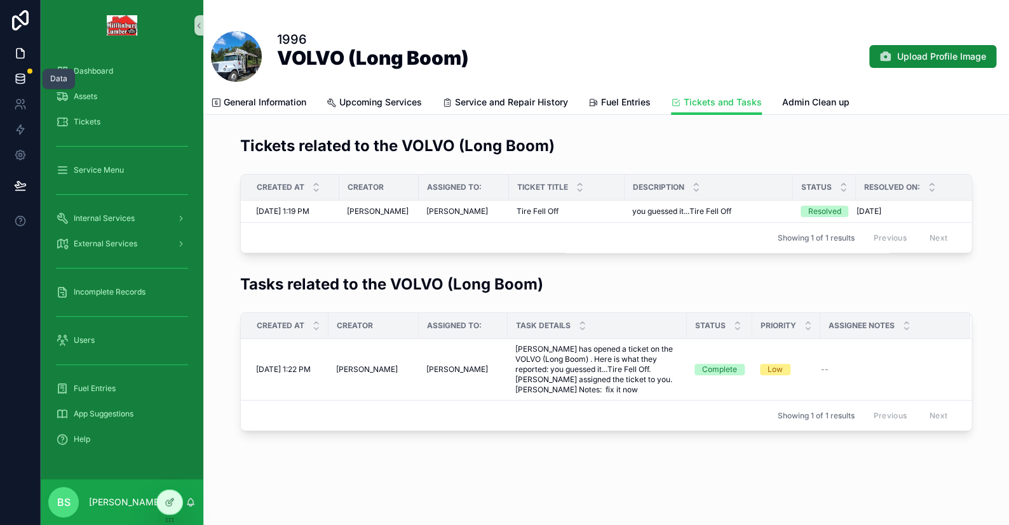
click at [25, 77] on icon at bounding box center [20, 78] width 13 height 13
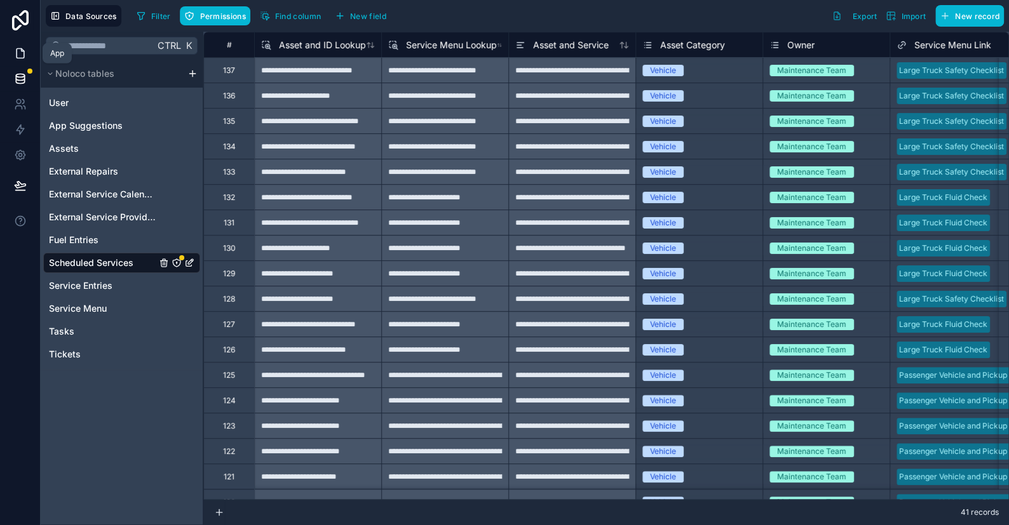
click at [18, 55] on icon at bounding box center [20, 53] width 13 height 13
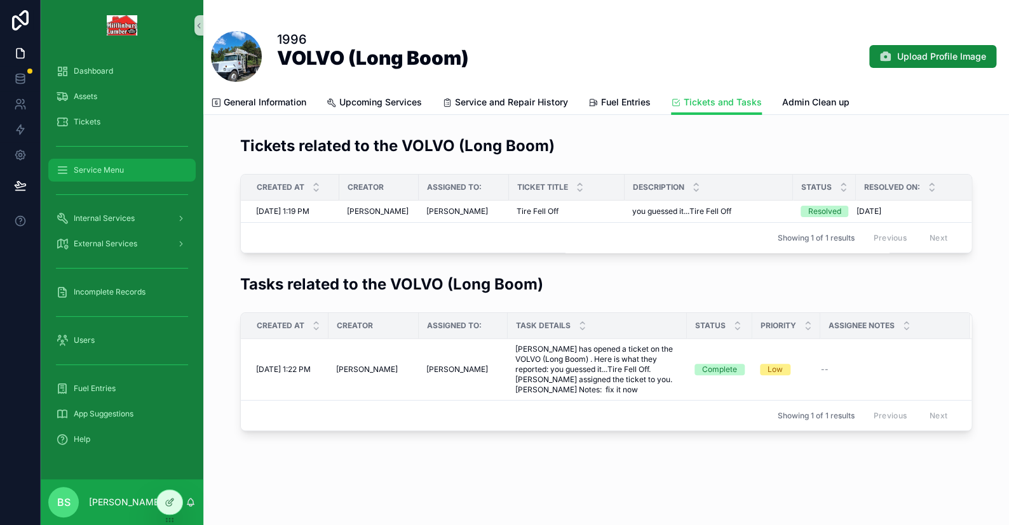
click at [83, 165] on span "Service Menu" at bounding box center [99, 170] width 50 height 10
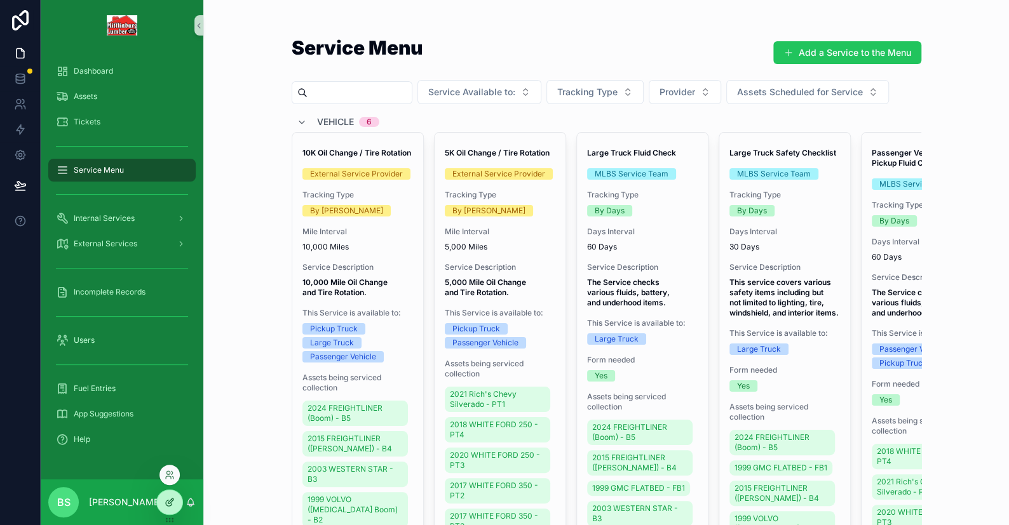
click at [172, 505] on icon at bounding box center [170, 502] width 10 height 10
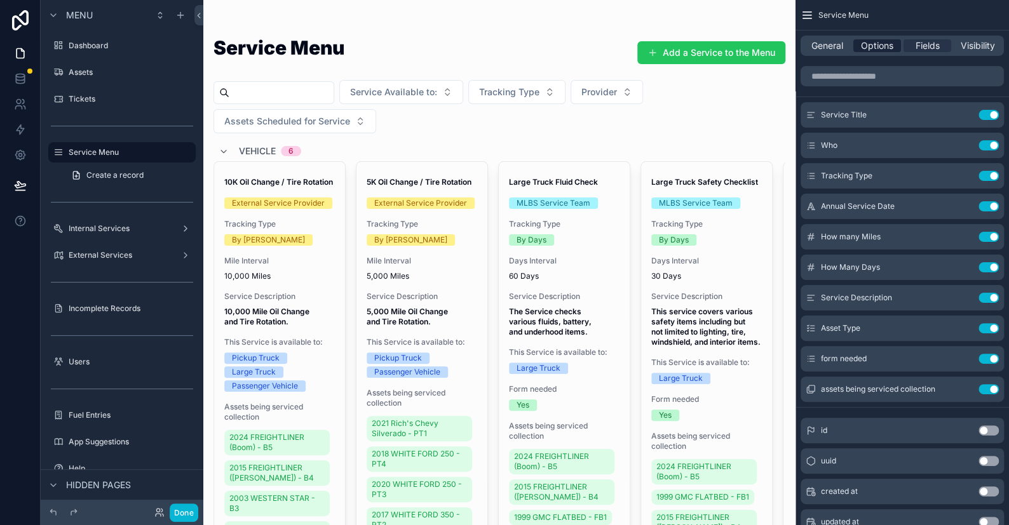
click at [880, 50] on span "Options" at bounding box center [877, 45] width 32 height 13
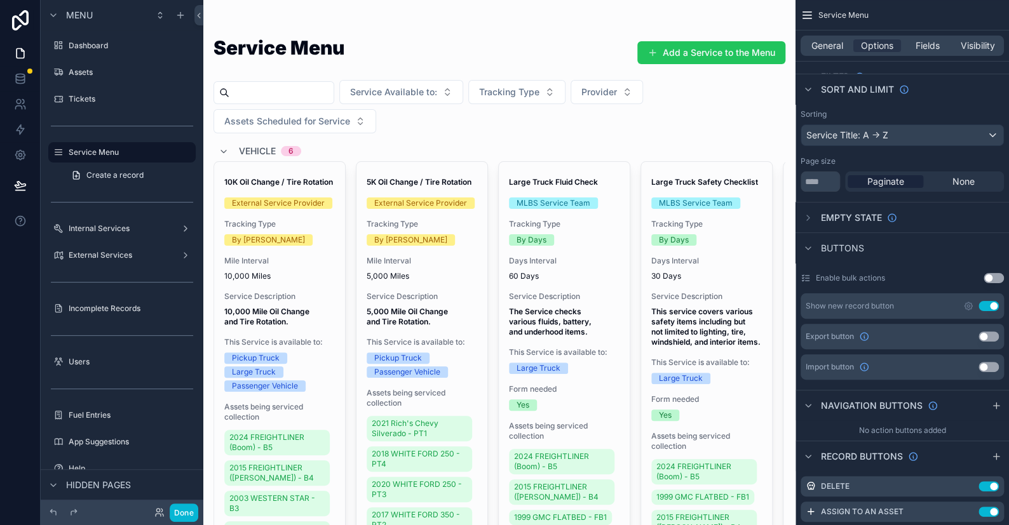
scroll to position [254, 0]
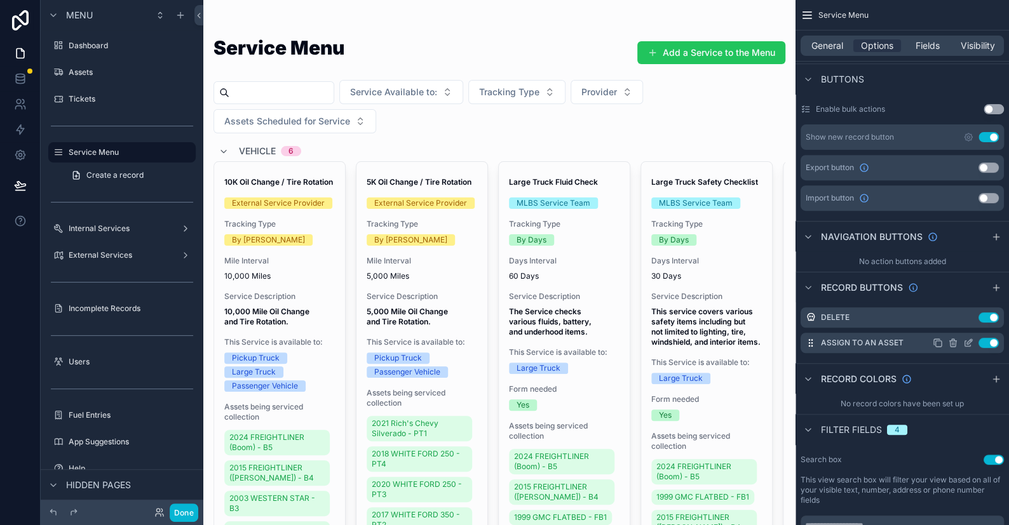
click at [971, 343] on icon "scrollable content" at bounding box center [968, 343] width 10 height 10
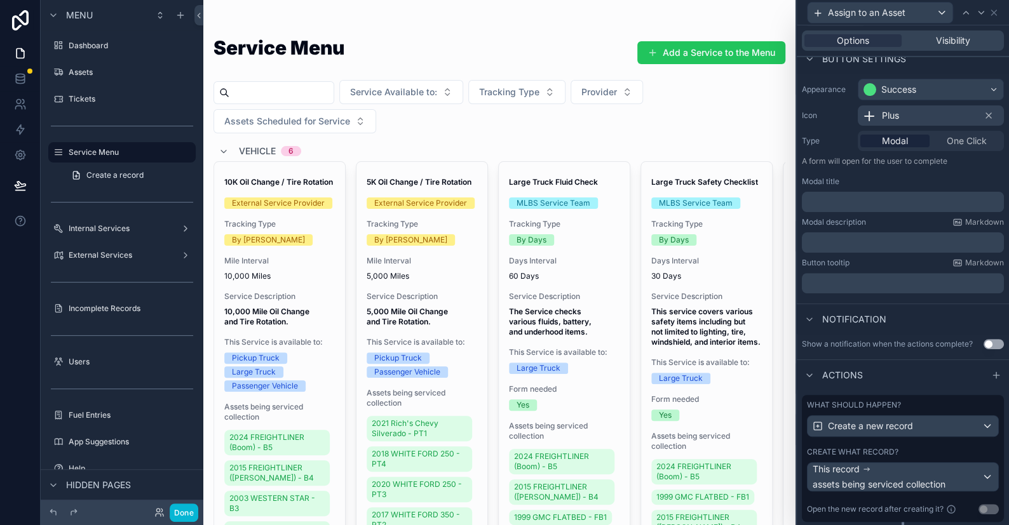
scroll to position [177, 0]
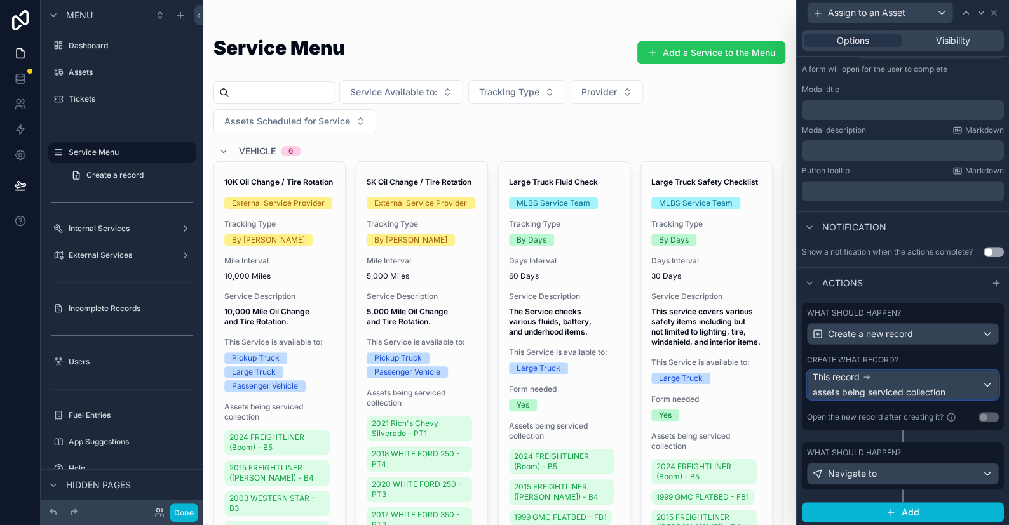
click at [887, 383] on div "This record assets being serviced collection" at bounding box center [897, 385] width 169 height 28
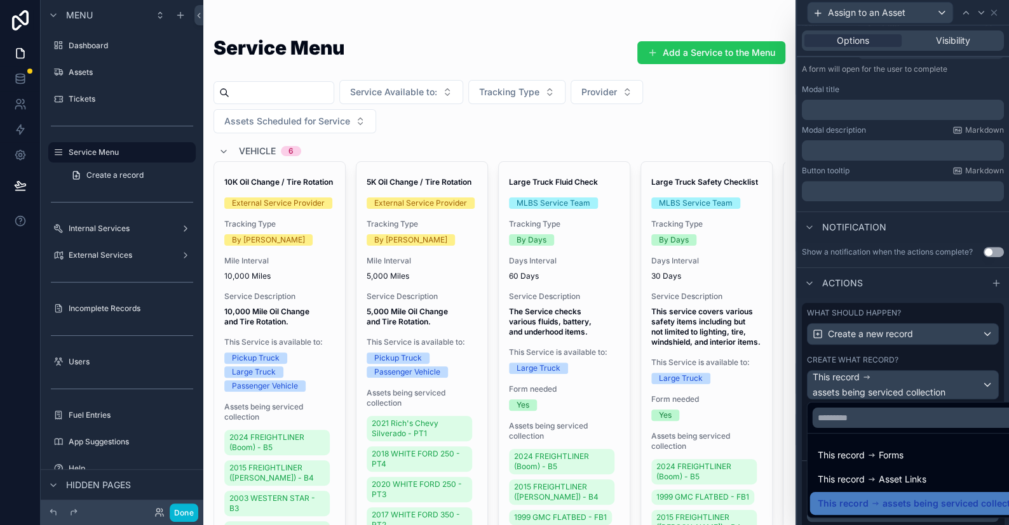
click at [887, 383] on div at bounding box center [903, 262] width 212 height 525
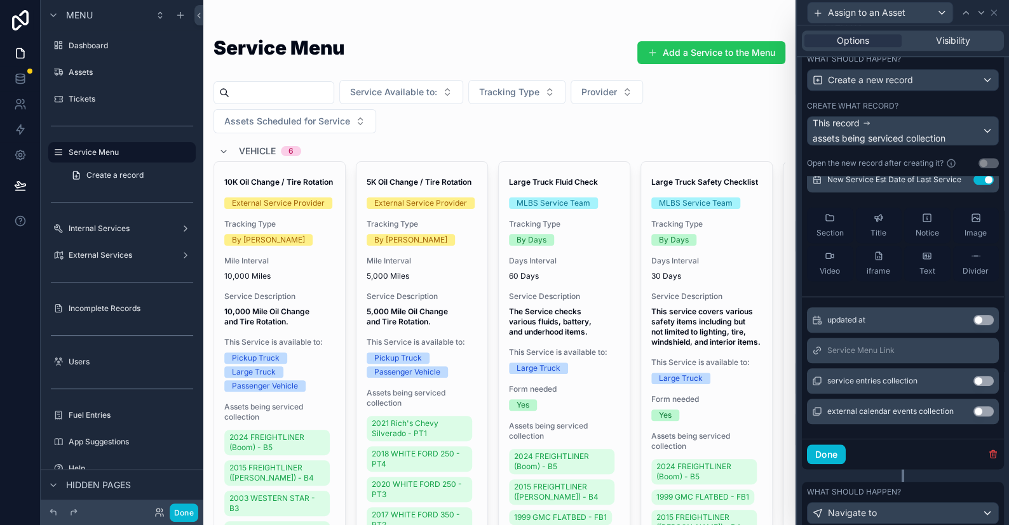
scroll to position [470, 0]
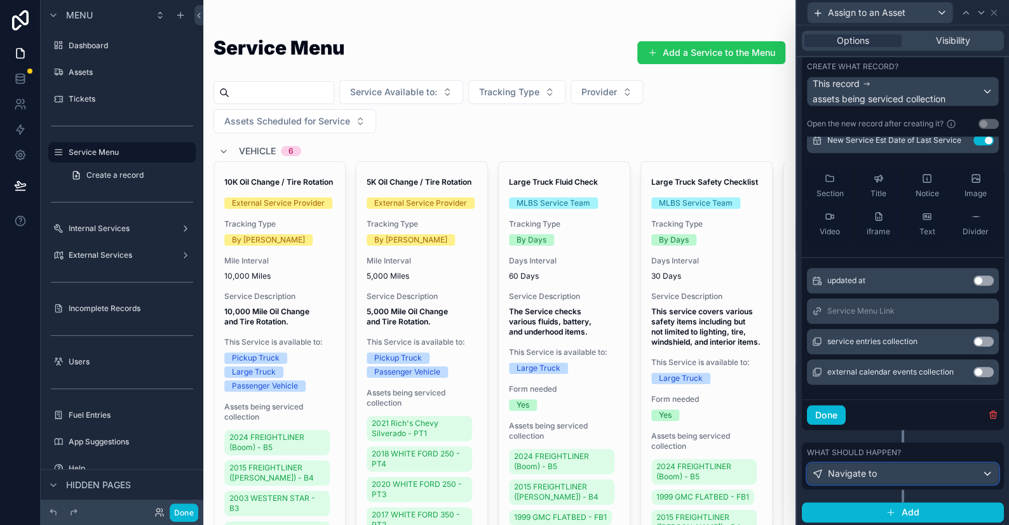
click at [880, 480] on div "Navigate to" at bounding box center [902, 474] width 191 height 20
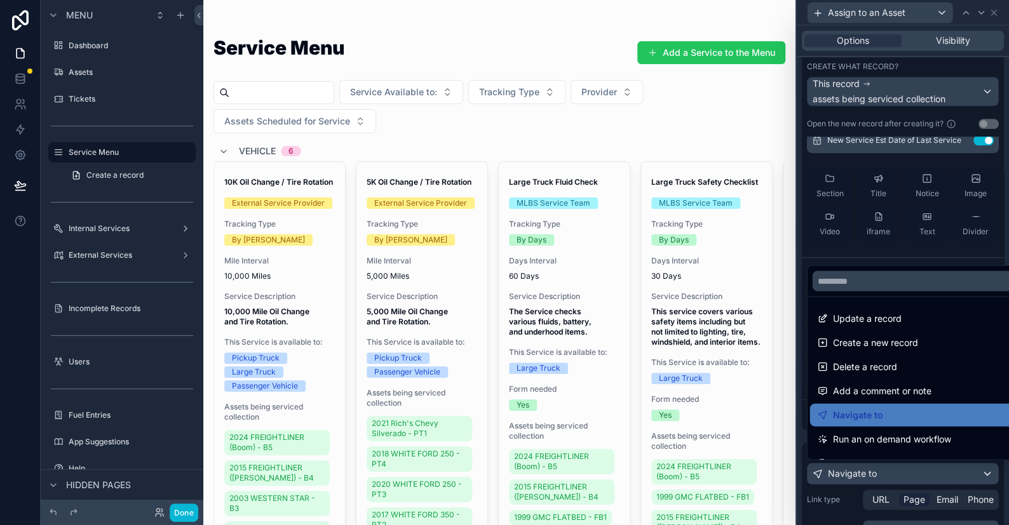
click at [880, 475] on div at bounding box center [903, 262] width 212 height 525
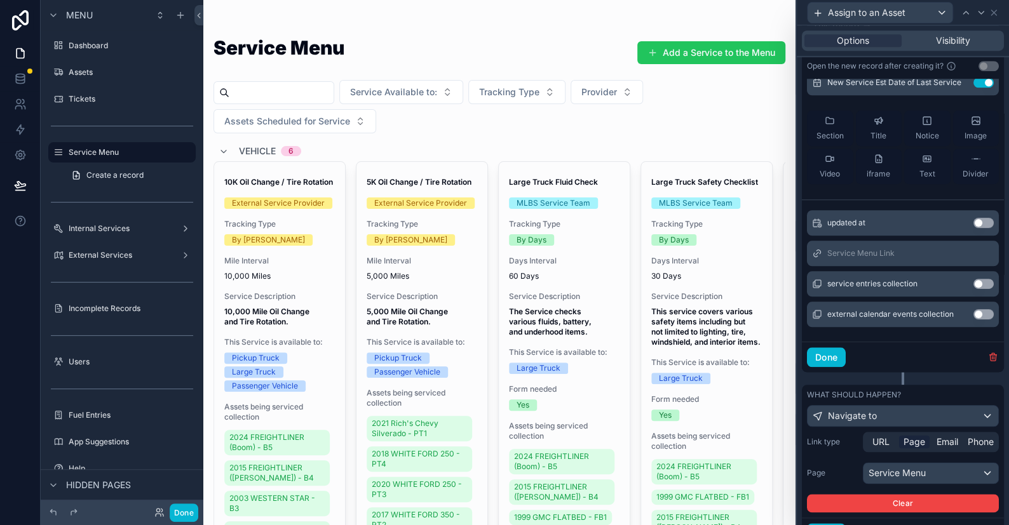
scroll to position [586, 0]
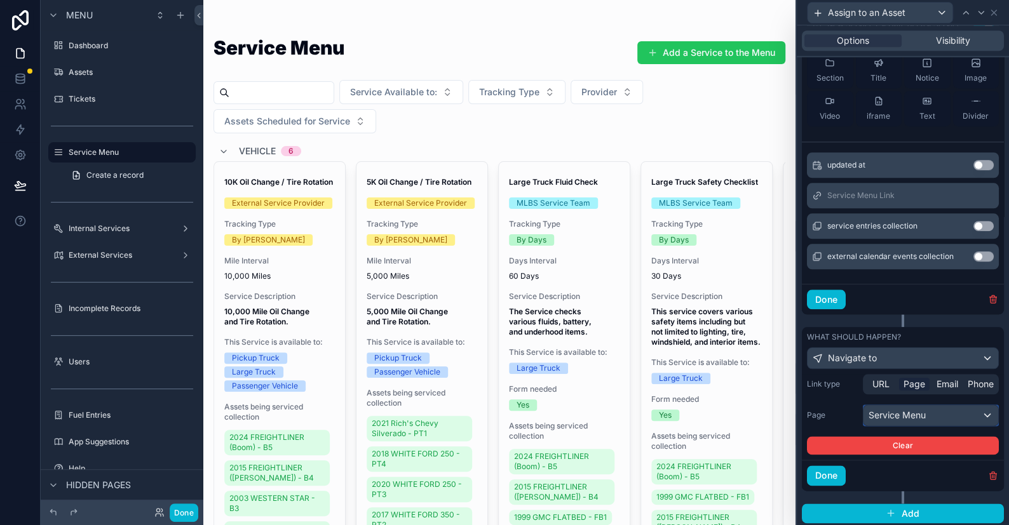
click at [912, 407] on div "Service Menu" at bounding box center [930, 415] width 135 height 20
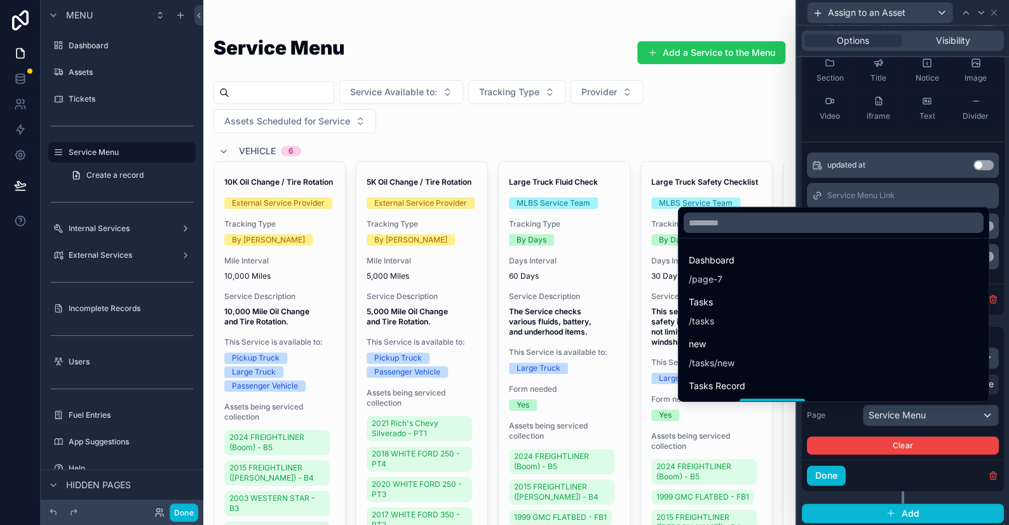
click at [914, 412] on div at bounding box center [903, 262] width 212 height 525
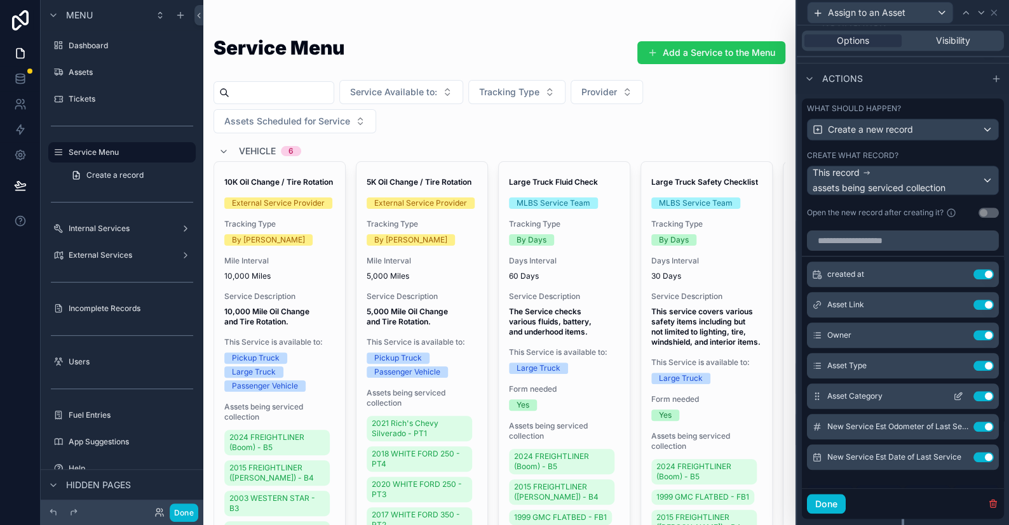
scroll to position [0, 0]
click at [955, 303] on icon at bounding box center [958, 306] width 6 height 6
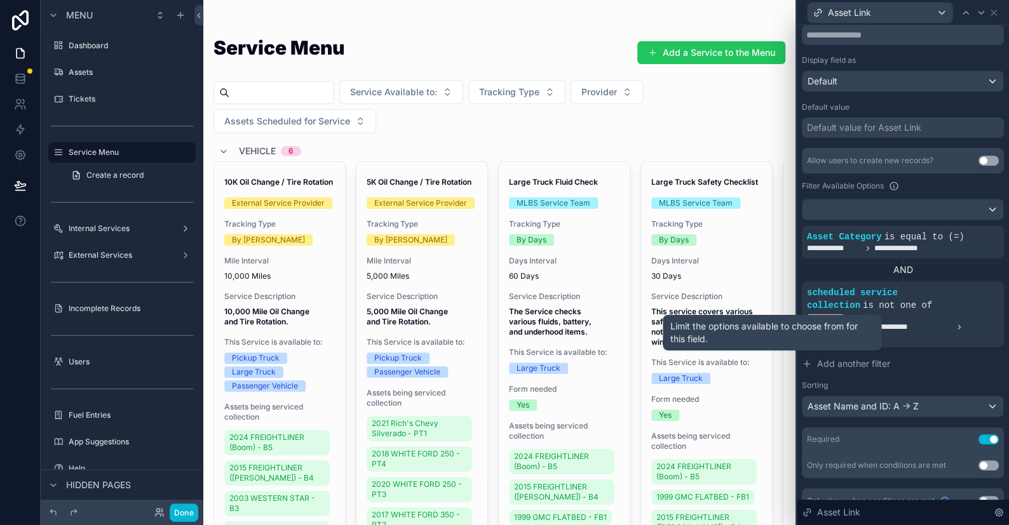
scroll to position [191, 0]
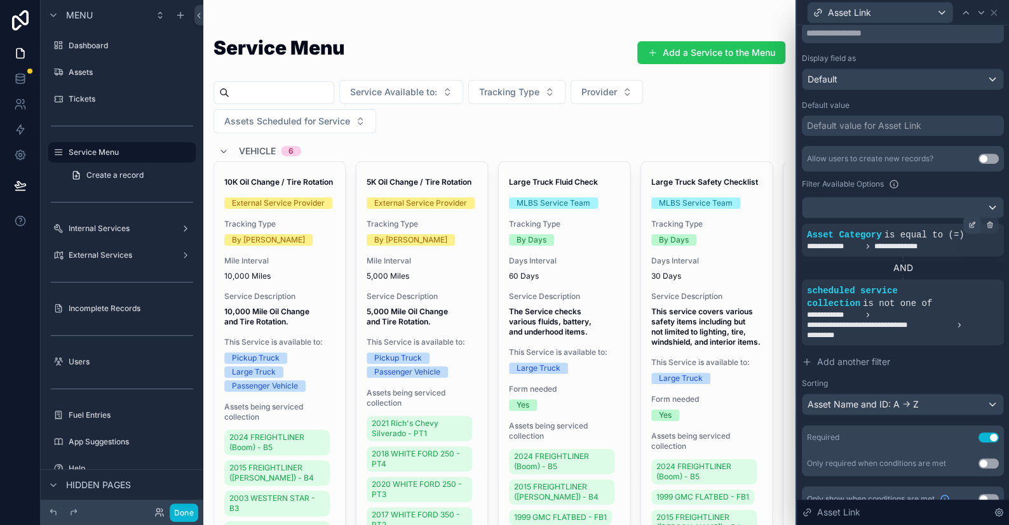
click at [968, 223] on icon at bounding box center [972, 225] width 8 height 8
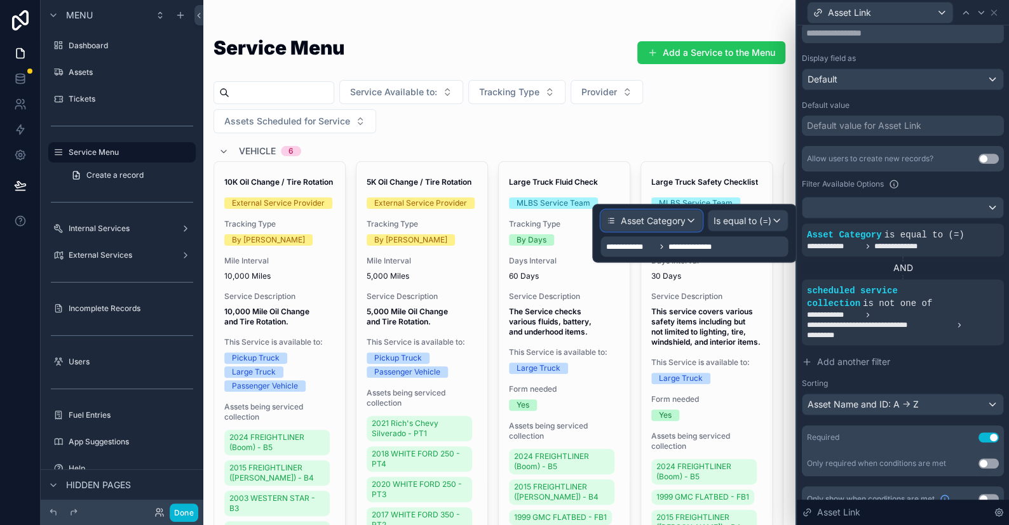
click at [686, 224] on div "Asset Category" at bounding box center [651, 220] width 100 height 20
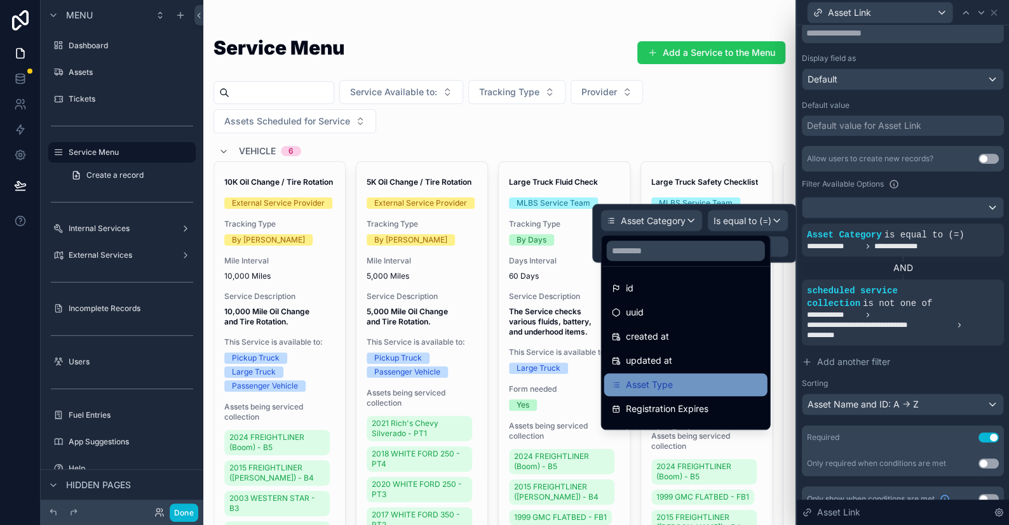
click at [660, 377] on span "Asset Type" at bounding box center [648, 384] width 47 height 15
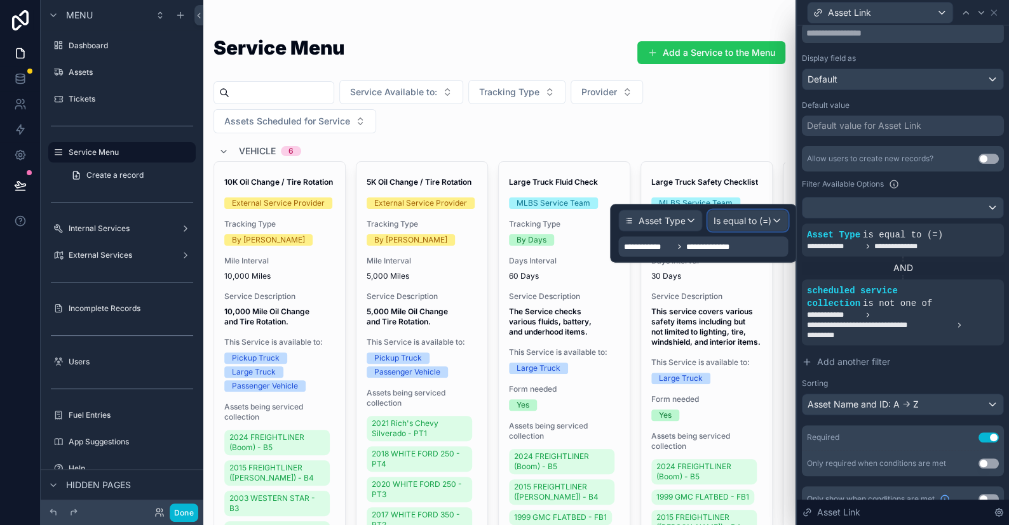
click at [762, 217] on span "Is equal to (=)" at bounding box center [742, 220] width 58 height 13
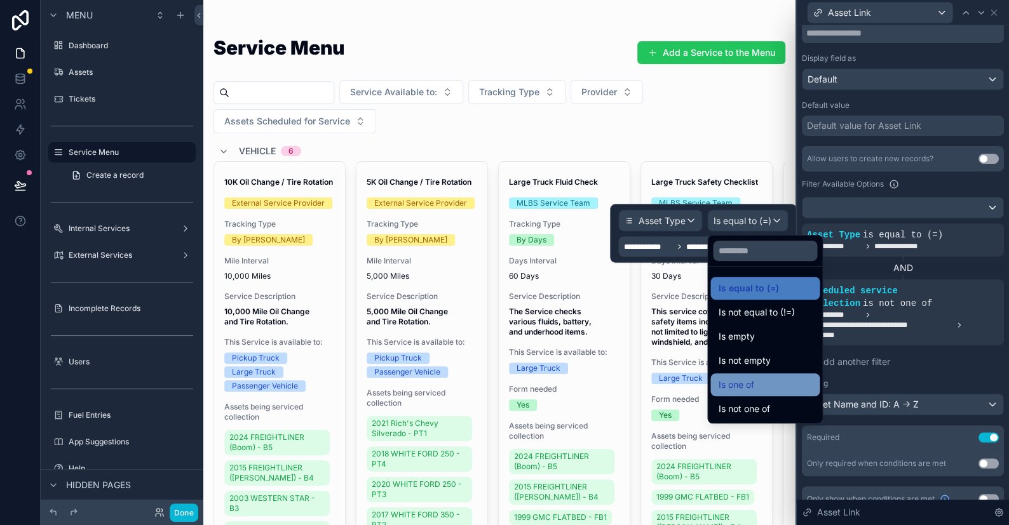
click at [746, 385] on span "Is one of" at bounding box center [736, 384] width 36 height 15
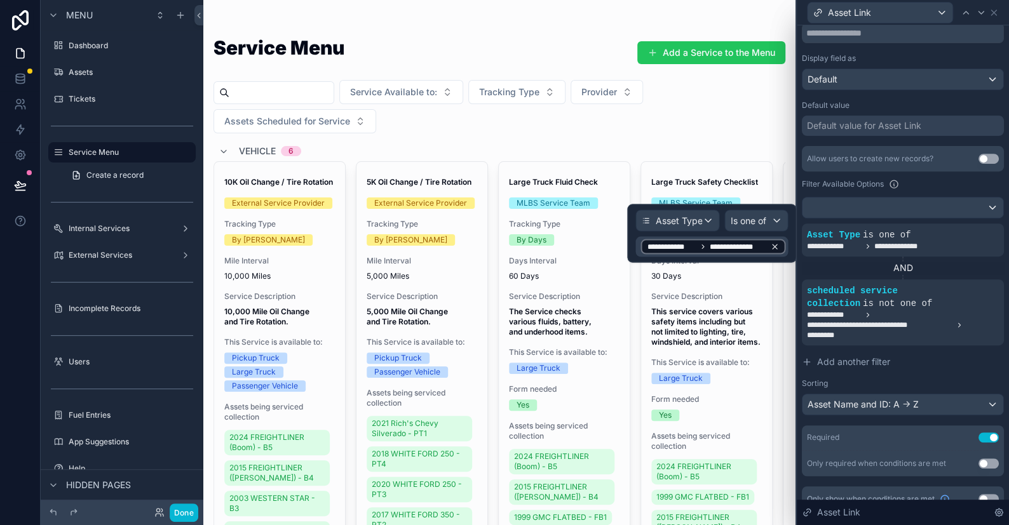
drag, startPoint x: 777, startPoint y: 246, endPoint x: 747, endPoint y: 243, distance: 30.0
click at [778, 246] on icon at bounding box center [774, 246] width 9 height 9
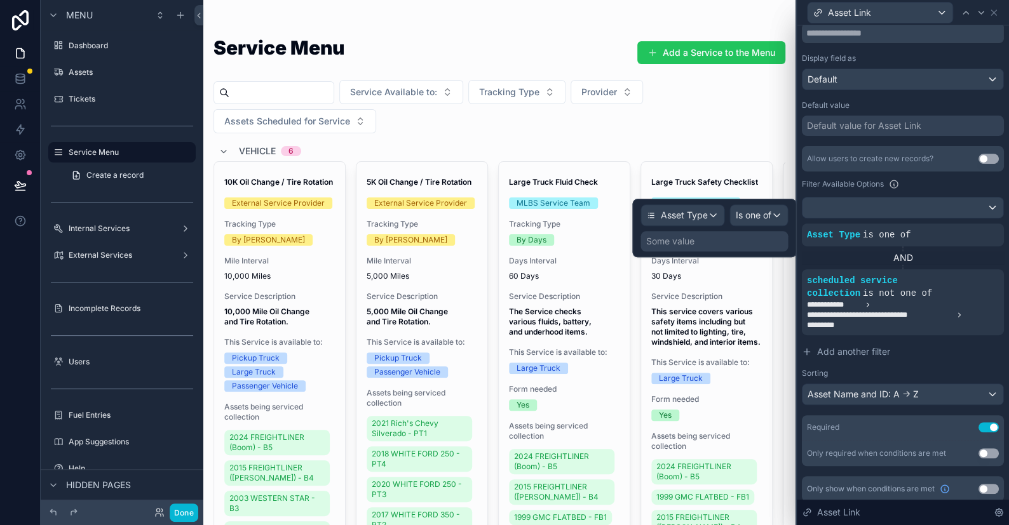
click at [675, 236] on div "Some value" at bounding box center [669, 241] width 48 height 13
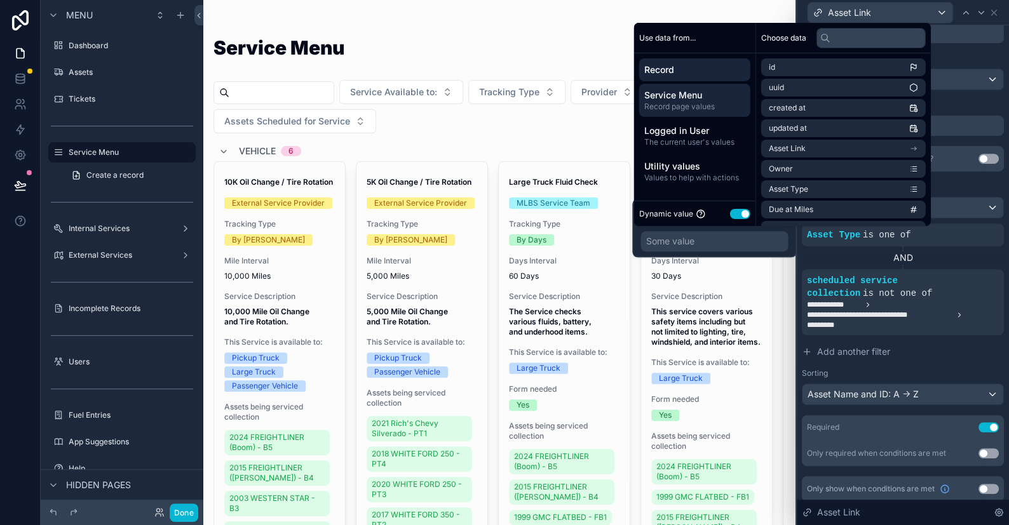
click at [679, 98] on span "Service Menu" at bounding box center [694, 95] width 101 height 13
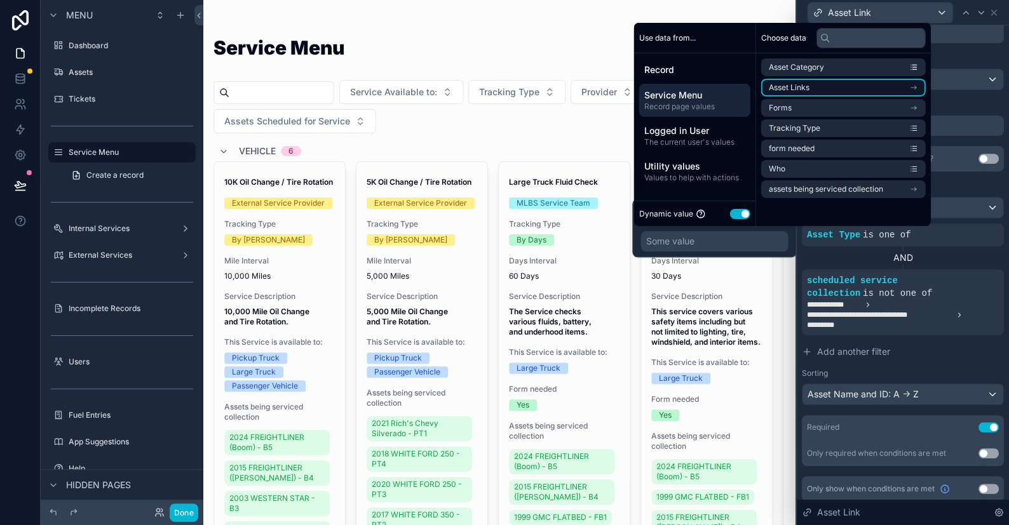
click at [793, 86] on span "Asset Links" at bounding box center [789, 88] width 41 height 10
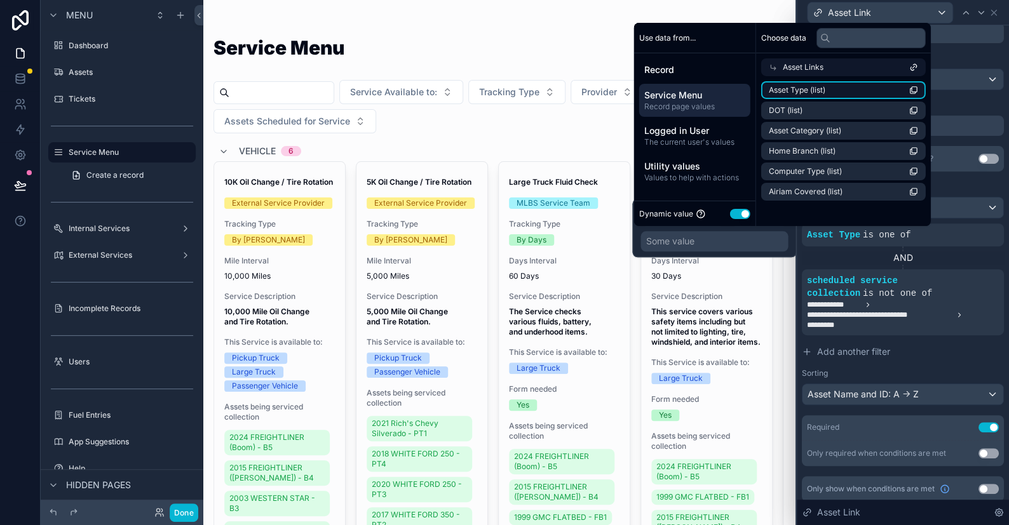
click at [811, 89] on span "Asset Type (list)" at bounding box center [797, 90] width 57 height 10
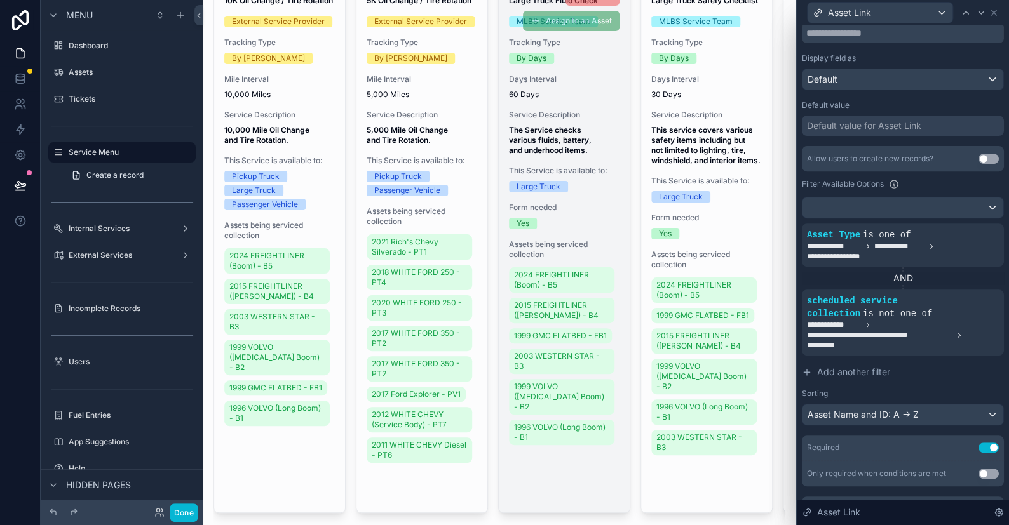
scroll to position [0, 0]
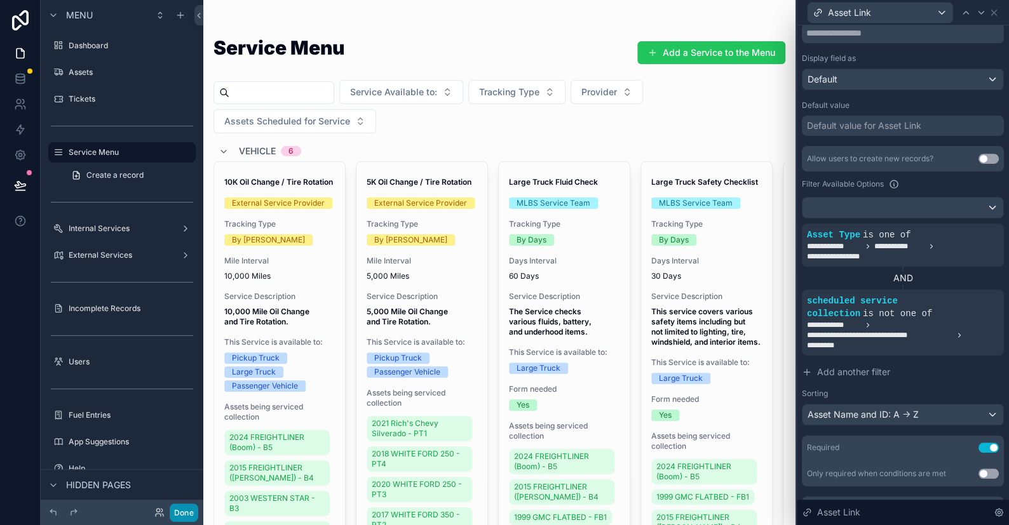
click at [186, 508] on button "Done" at bounding box center [184, 513] width 29 height 18
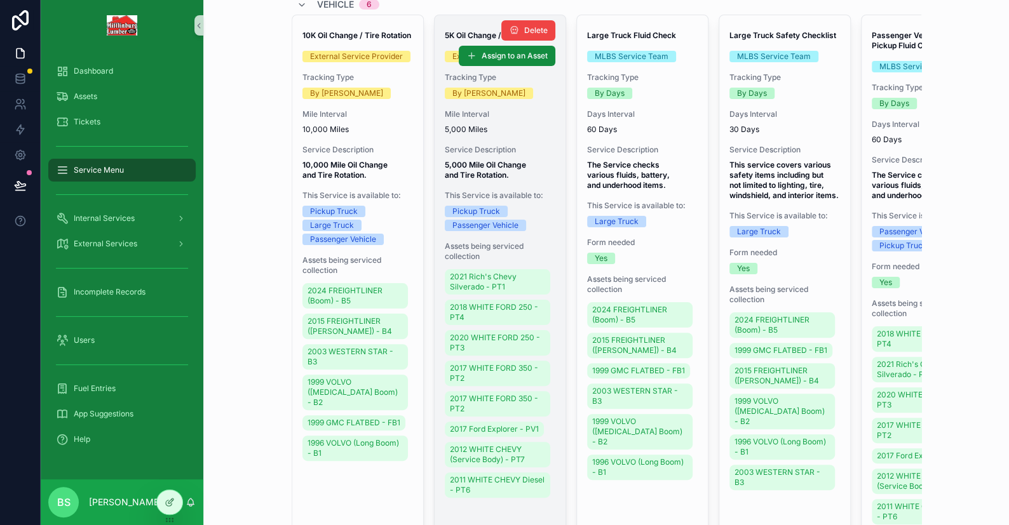
scroll to position [127, 0]
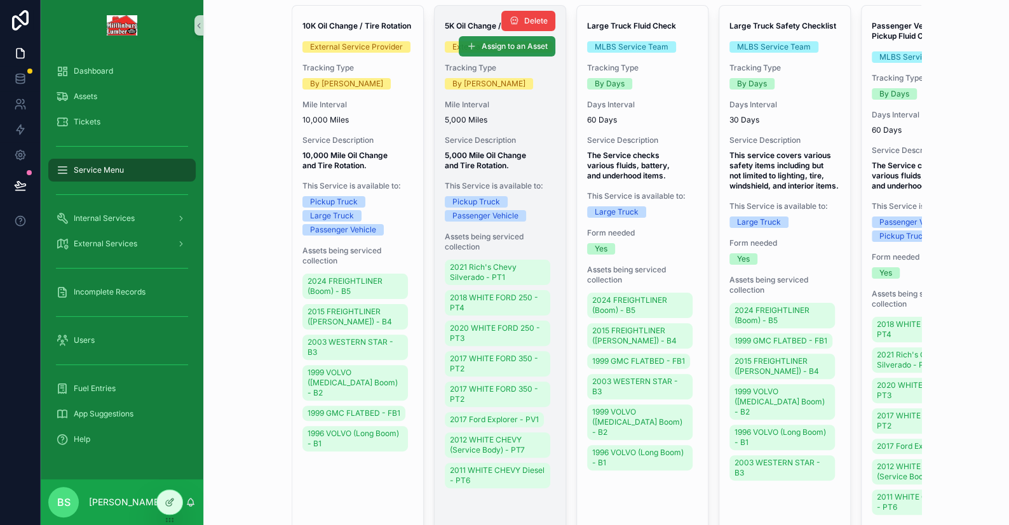
click at [510, 50] on span "Assign to an Asset" at bounding box center [515, 46] width 66 height 10
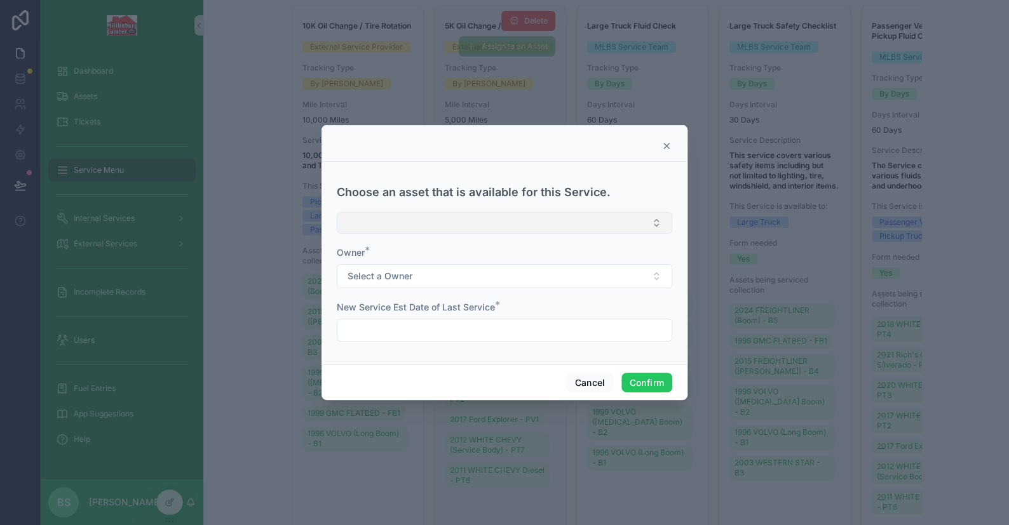
click at [397, 231] on button "Select Button" at bounding box center [504, 223] width 335 height 22
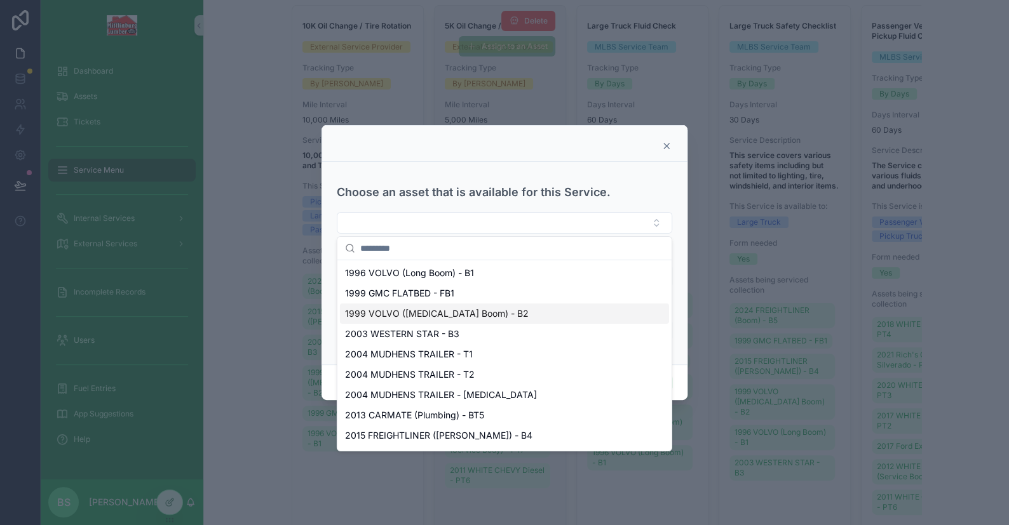
click at [233, 458] on div at bounding box center [504, 262] width 1009 height 525
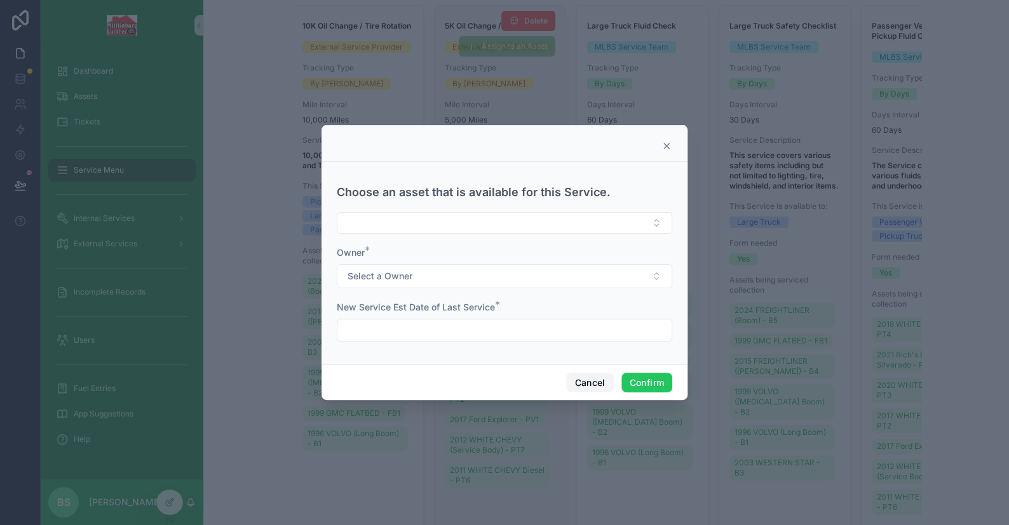
click at [590, 384] on button "Cancel" at bounding box center [589, 383] width 47 height 20
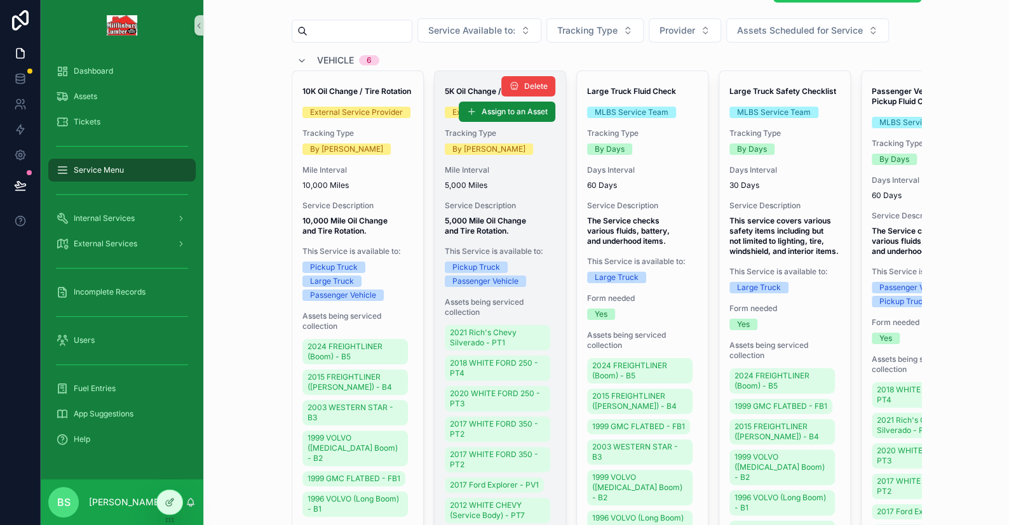
scroll to position [0, 0]
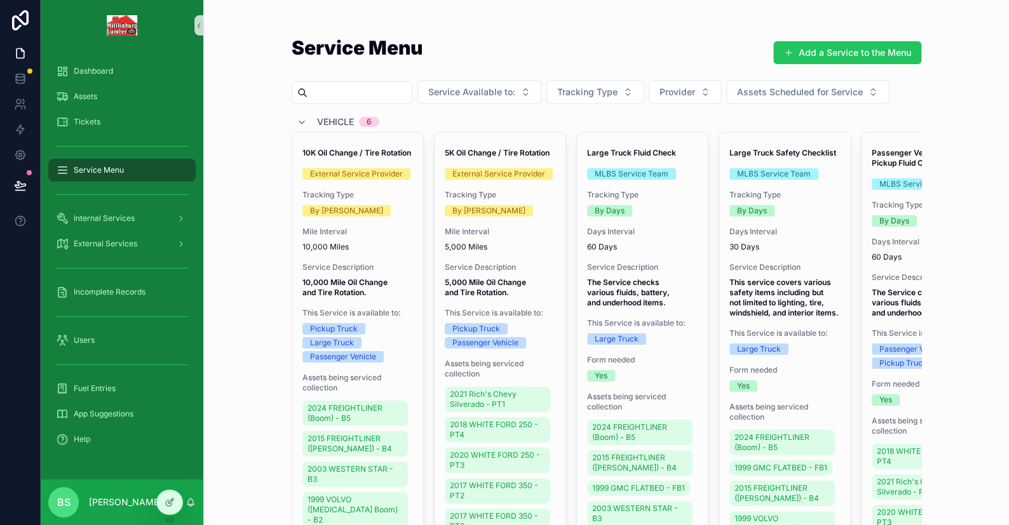
click at [0, 0] on span "Assign to an Asset" at bounding box center [0, 0] width 0 height 0
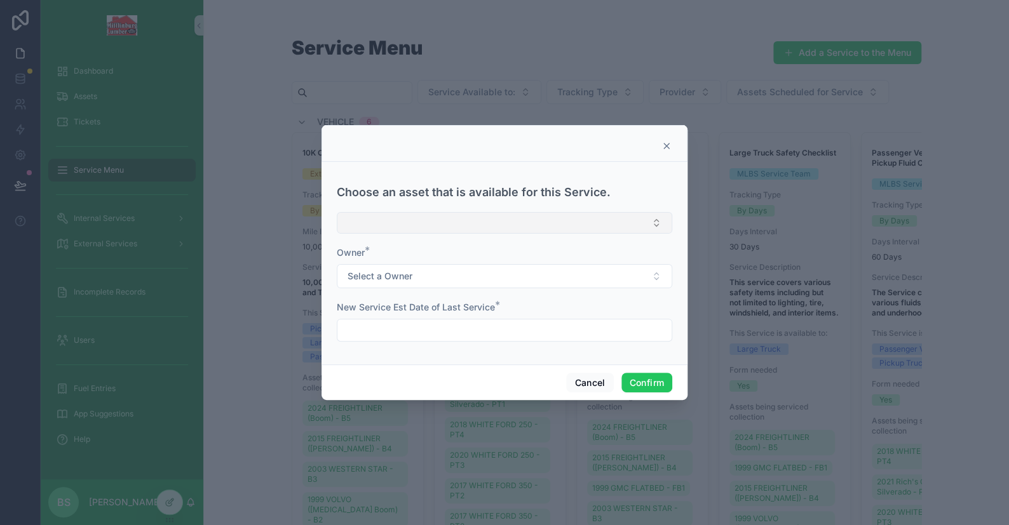
click at [396, 219] on button "Select Button" at bounding box center [504, 223] width 335 height 22
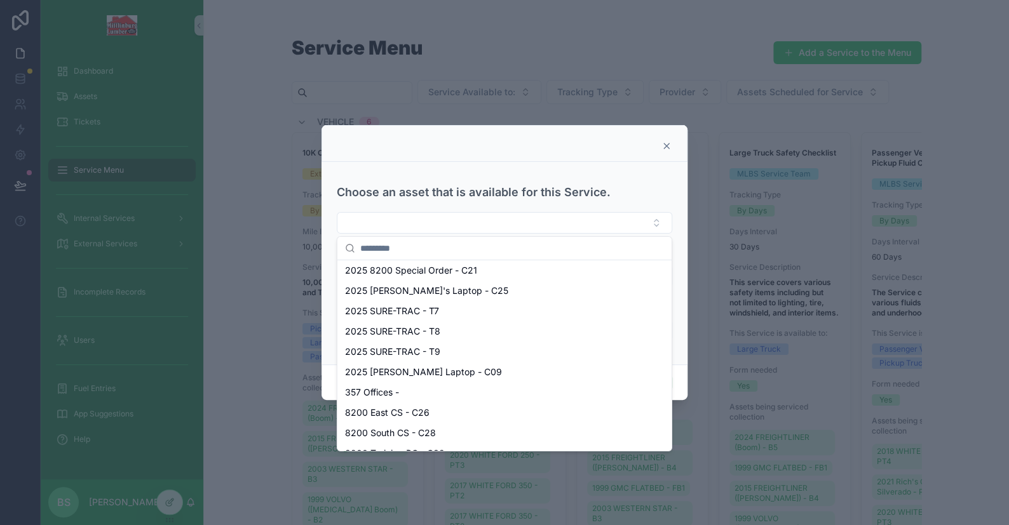
scroll to position [699, 0]
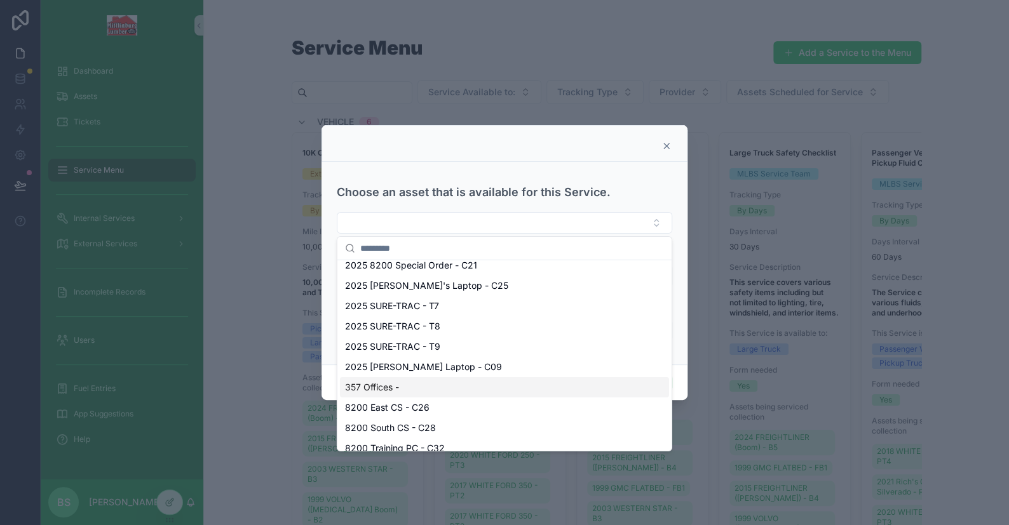
click at [239, 467] on div at bounding box center [504, 262] width 1009 height 525
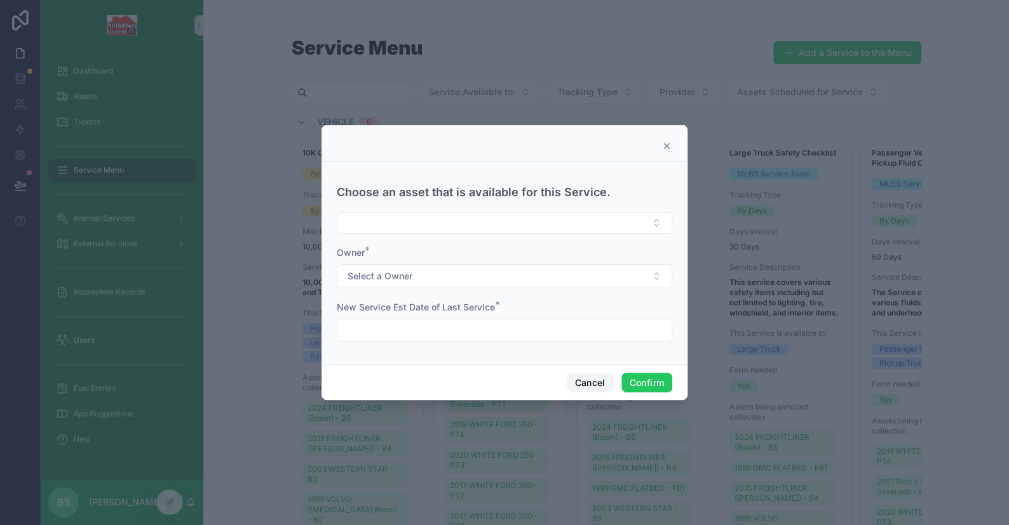
click at [581, 382] on button "Cancel" at bounding box center [589, 383] width 47 height 20
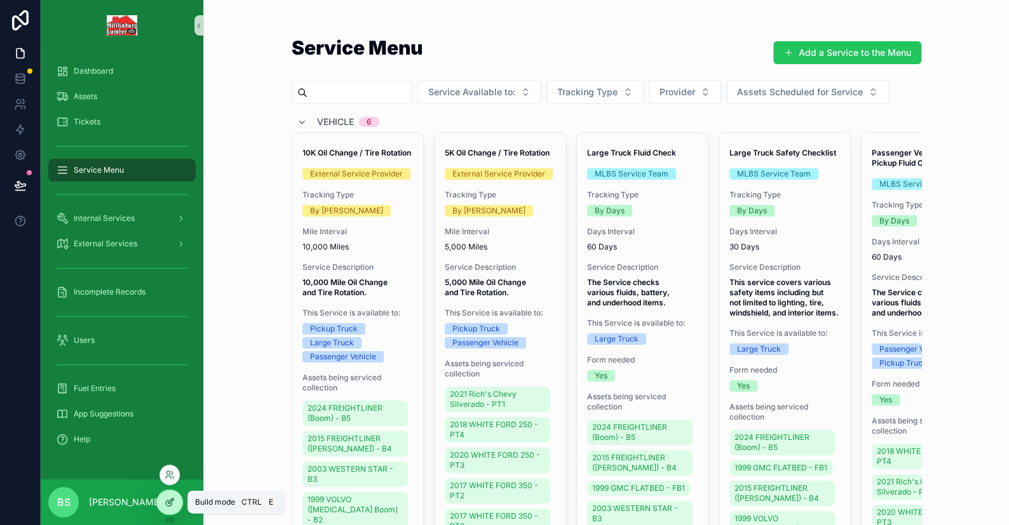
click at [167, 497] on icon at bounding box center [170, 502] width 10 height 10
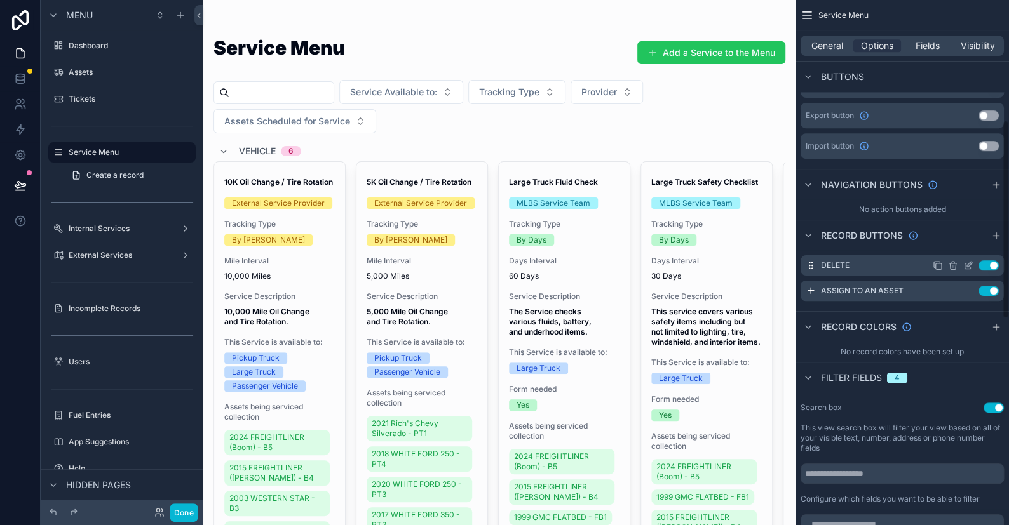
scroll to position [317, 0]
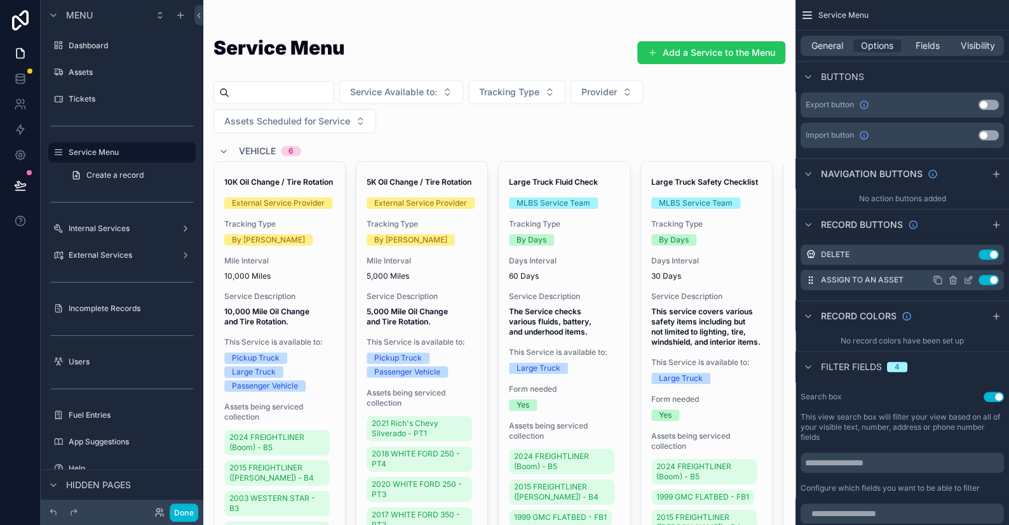
click at [969, 280] on icon "scrollable content" at bounding box center [968, 280] width 10 height 10
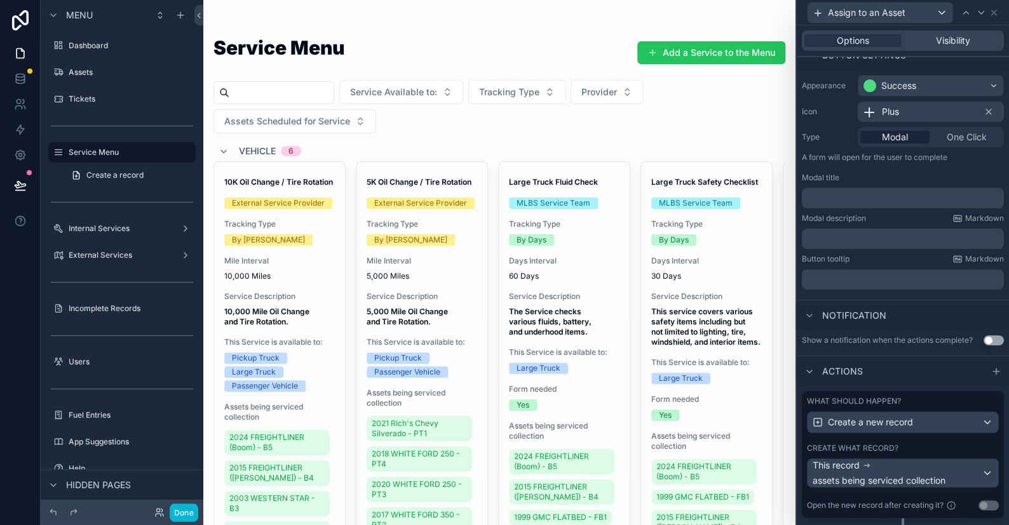
scroll to position [177, 0]
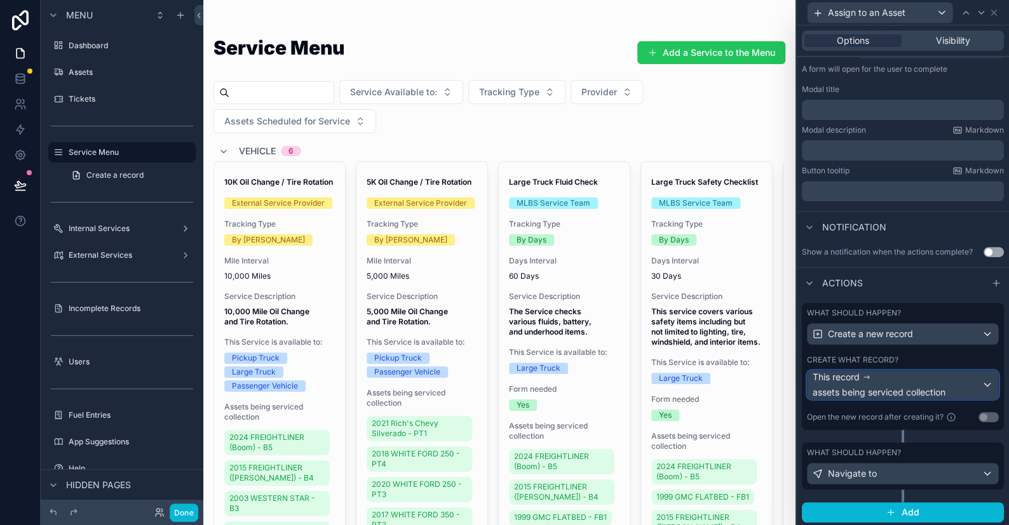
click at [883, 377] on div "This record assets being serviced collection" at bounding box center [897, 385] width 169 height 28
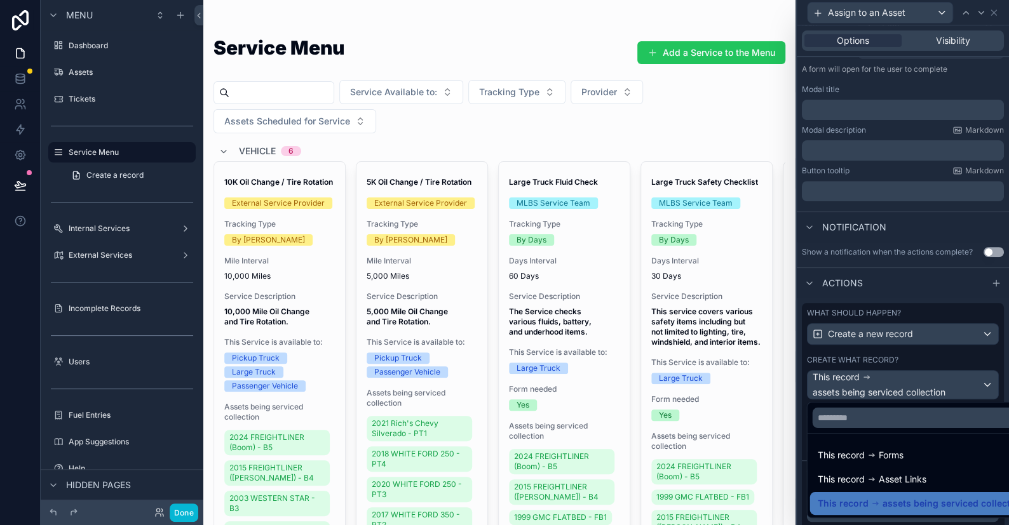
click at [883, 377] on div at bounding box center [903, 262] width 212 height 525
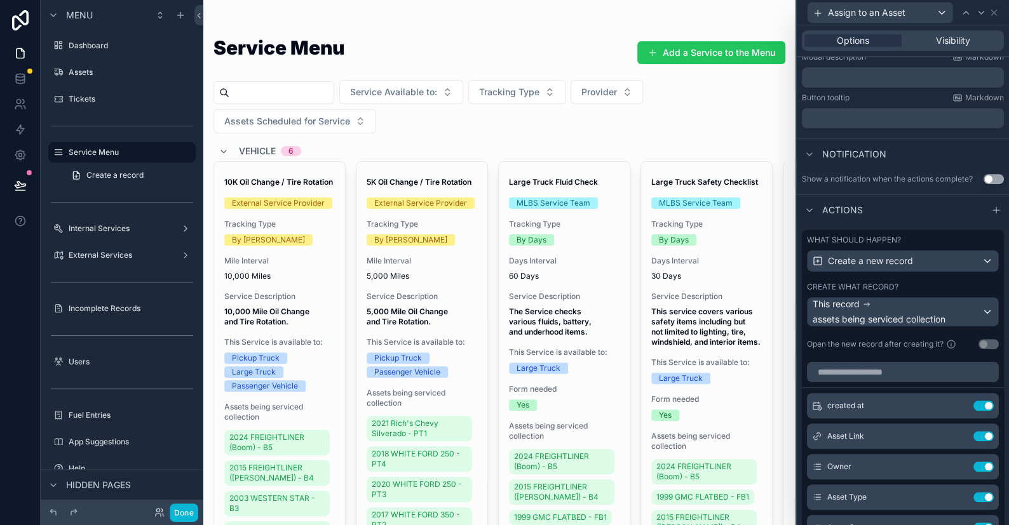
scroll to position [367, 0]
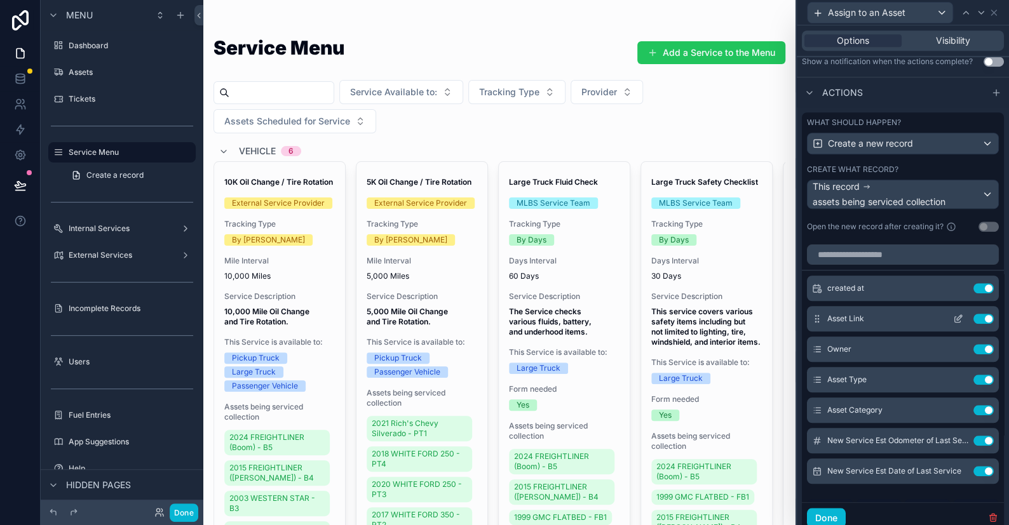
click at [948, 316] on button at bounding box center [958, 319] width 20 height 10
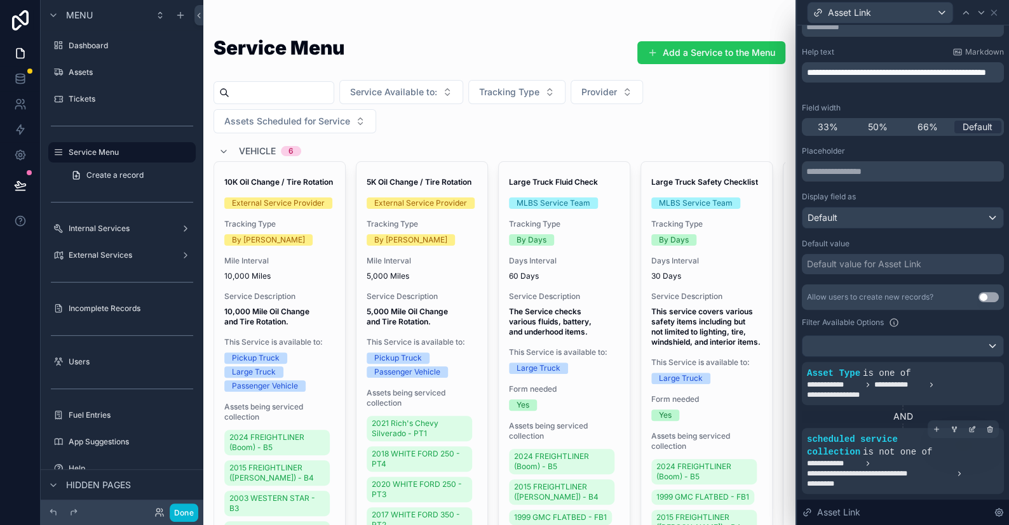
scroll to position [127, 0]
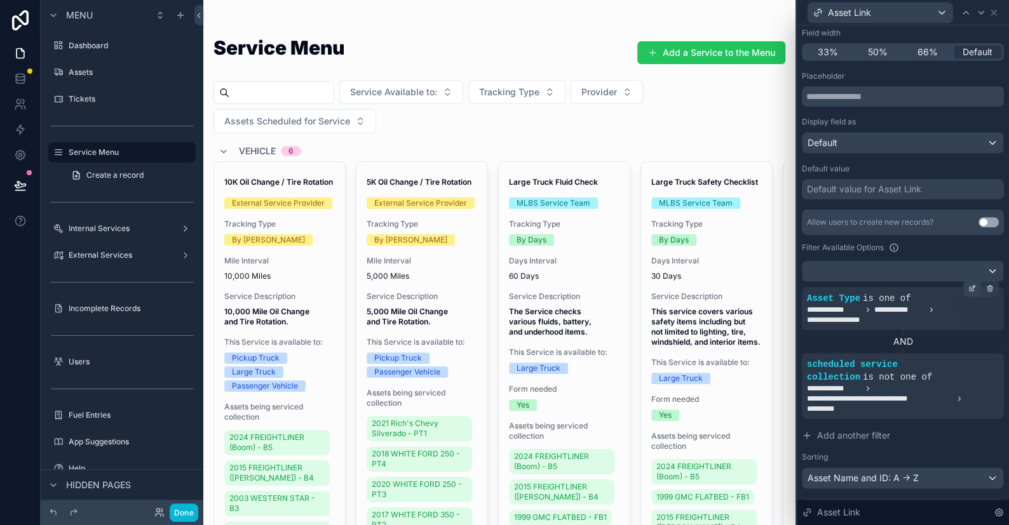
click at [971, 288] on icon at bounding box center [973, 287] width 4 height 4
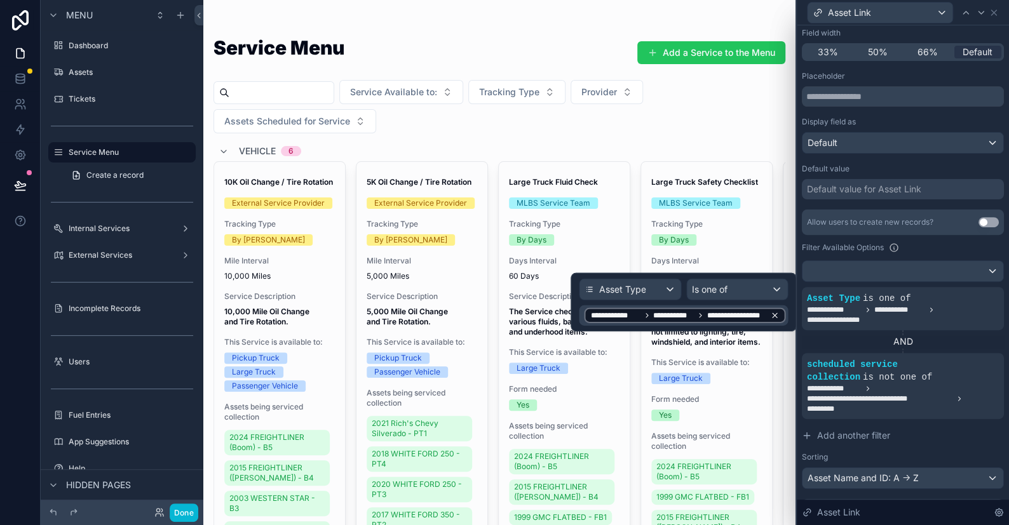
click at [694, 313] on span "**********" at bounding box center [678, 316] width 175 height 10
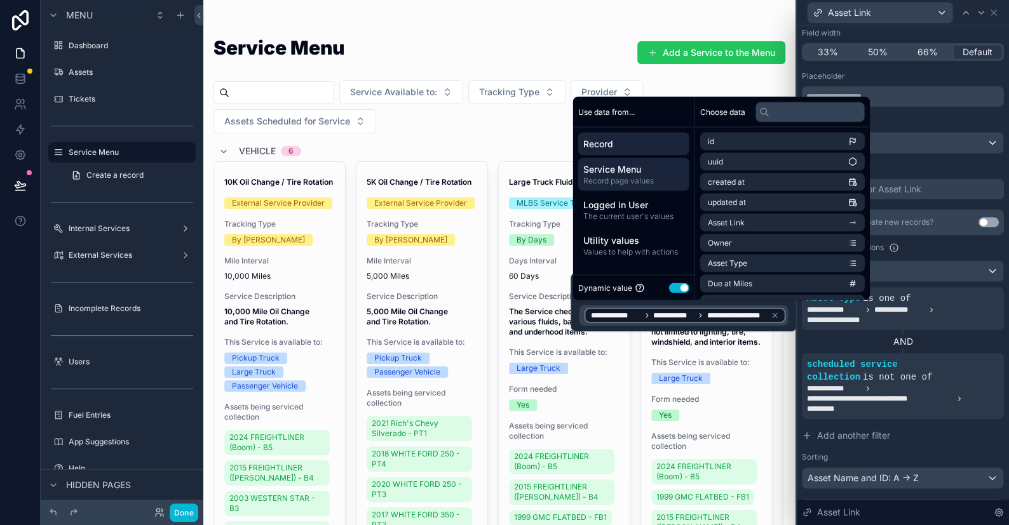
click at [617, 173] on span "Service Menu" at bounding box center [633, 169] width 101 height 13
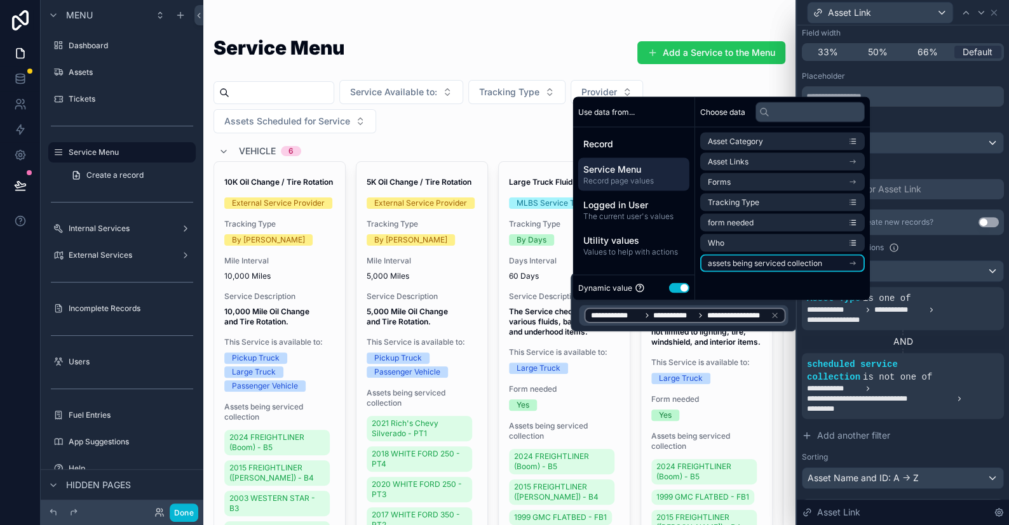
click at [762, 260] on span "assets being serviced collection" at bounding box center [765, 263] width 114 height 10
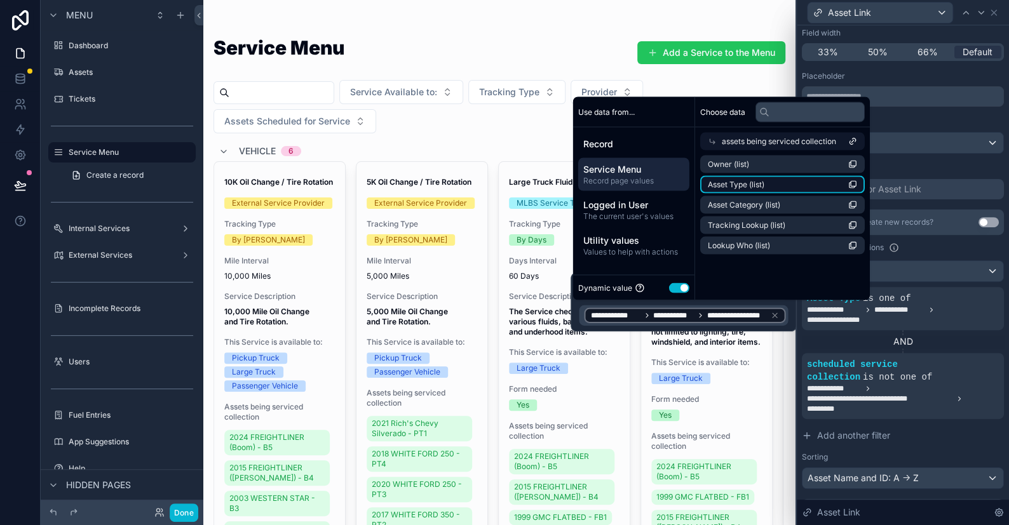
click at [746, 183] on span "Asset Type (list)" at bounding box center [736, 184] width 57 height 10
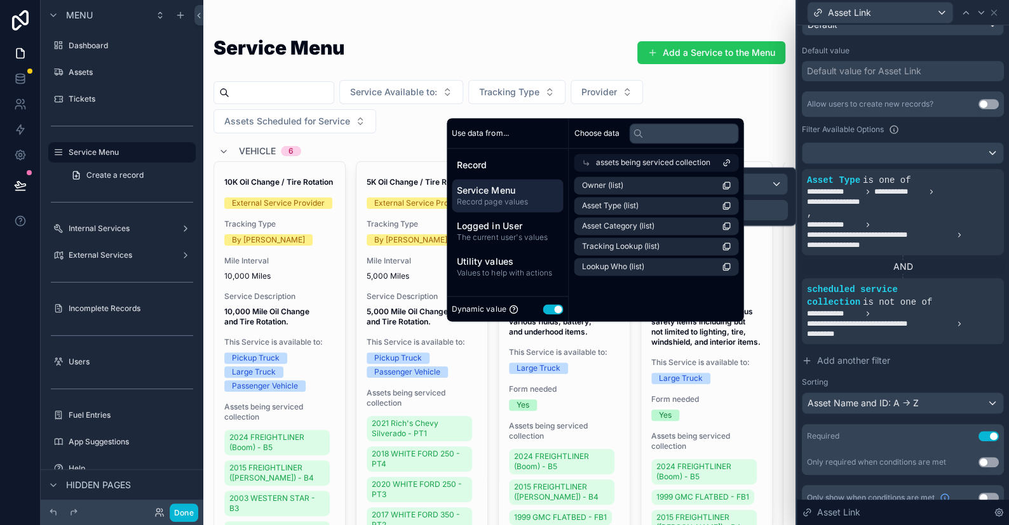
scroll to position [254, 0]
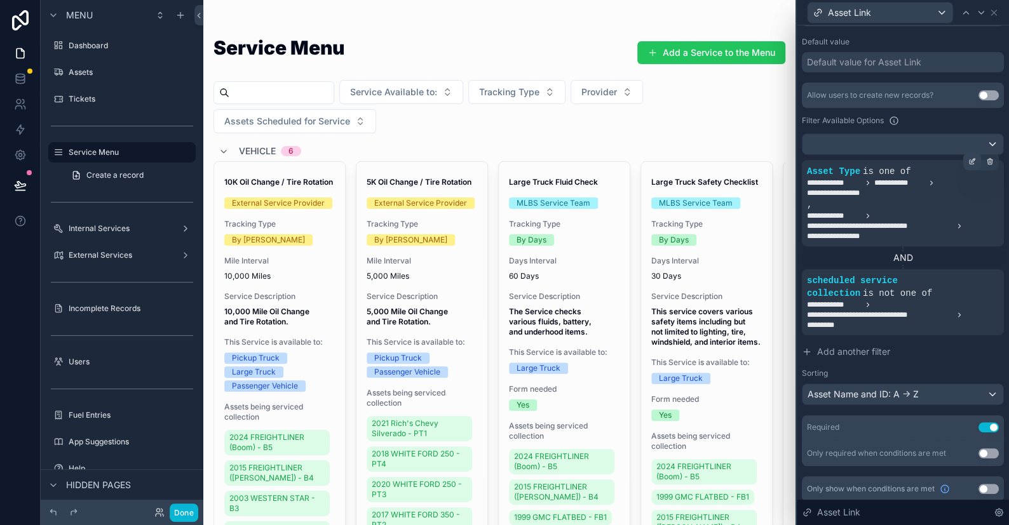
click at [969, 160] on icon at bounding box center [971, 162] width 4 height 4
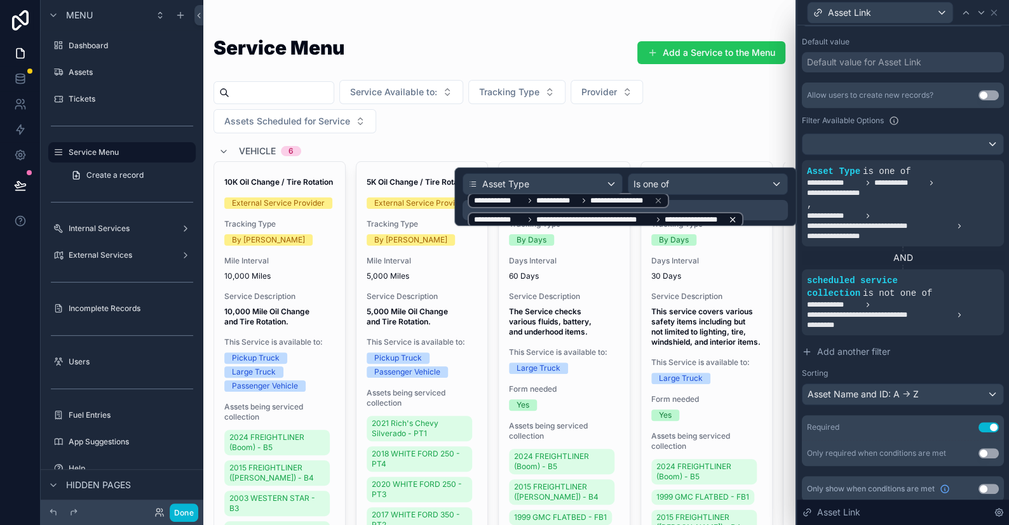
click at [731, 217] on icon at bounding box center [733, 219] width 4 height 4
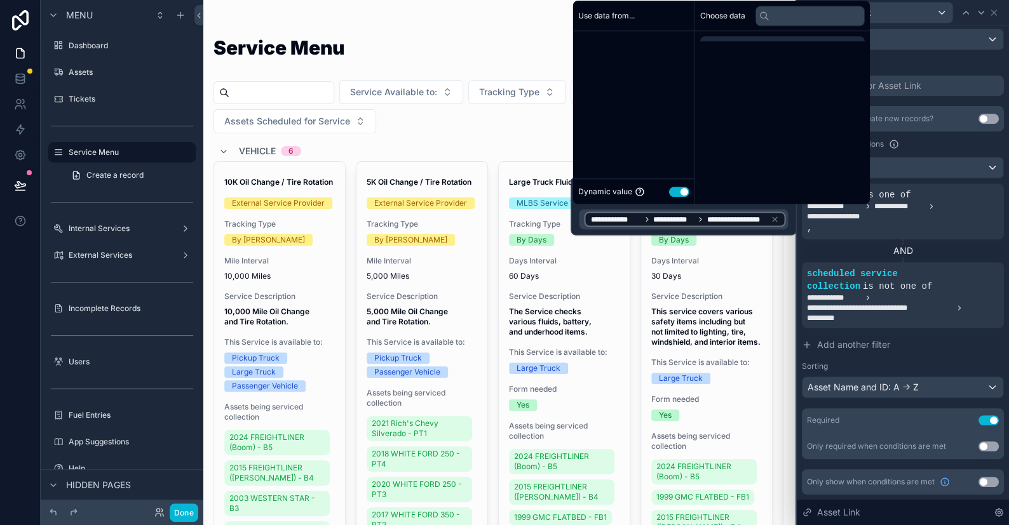
scroll to position [229, 0]
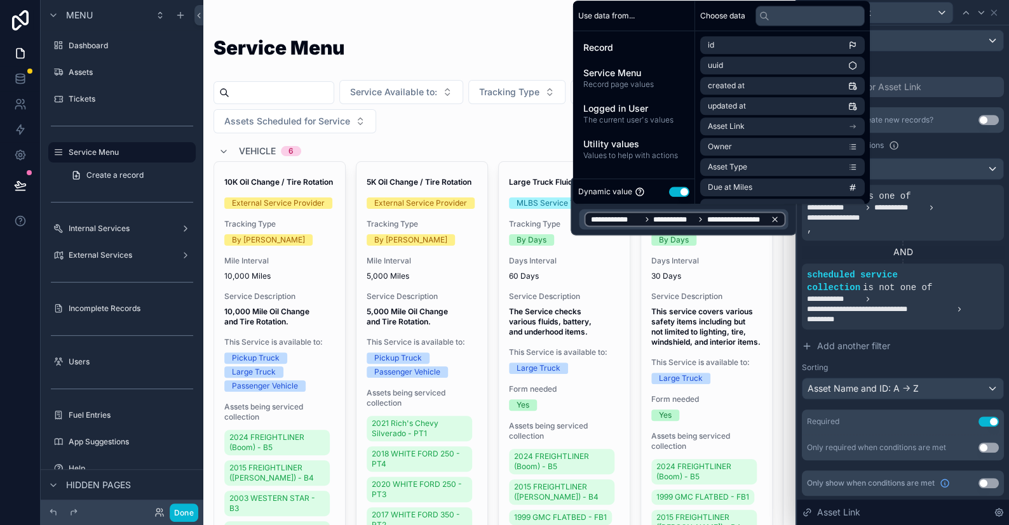
click at [775, 219] on icon at bounding box center [774, 219] width 4 height 4
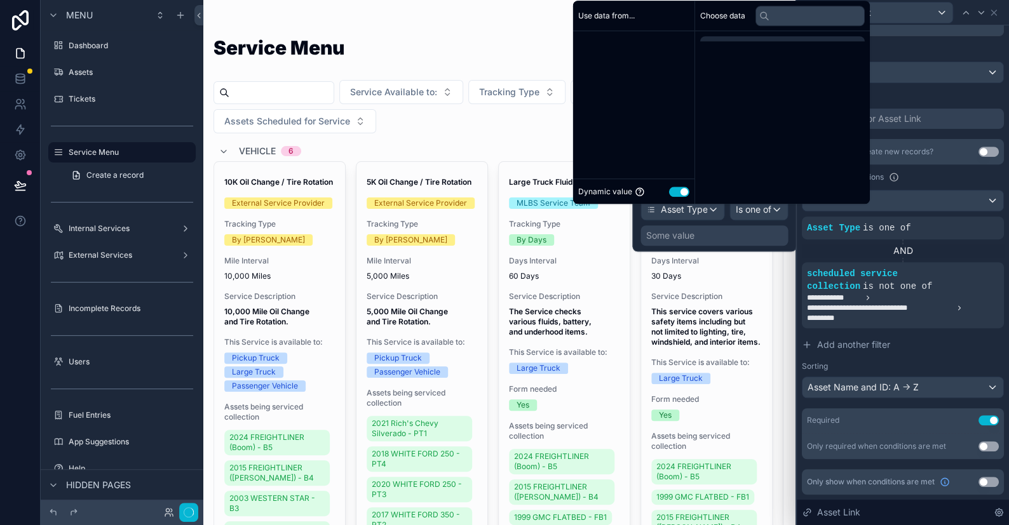
scroll to position [196, 0]
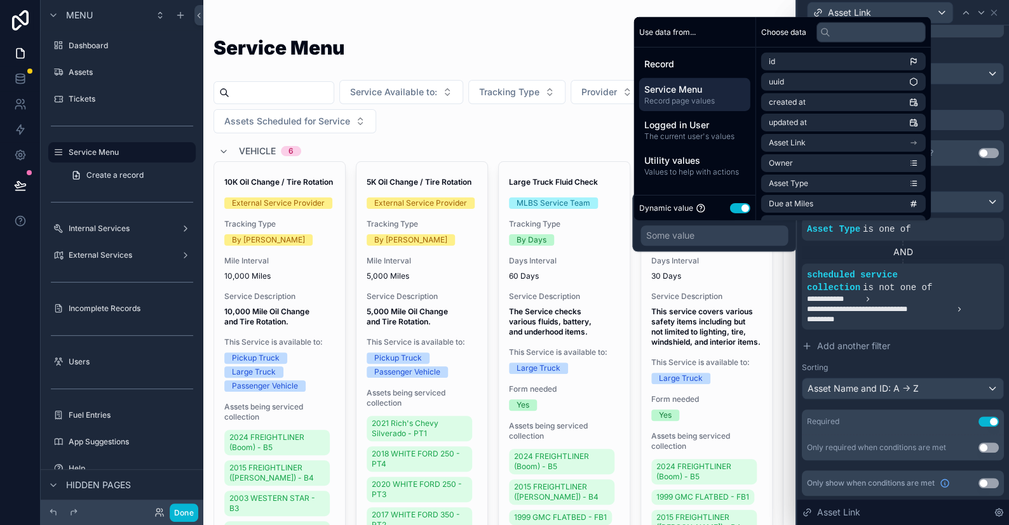
click at [678, 92] on span "Service Menu" at bounding box center [694, 89] width 101 height 13
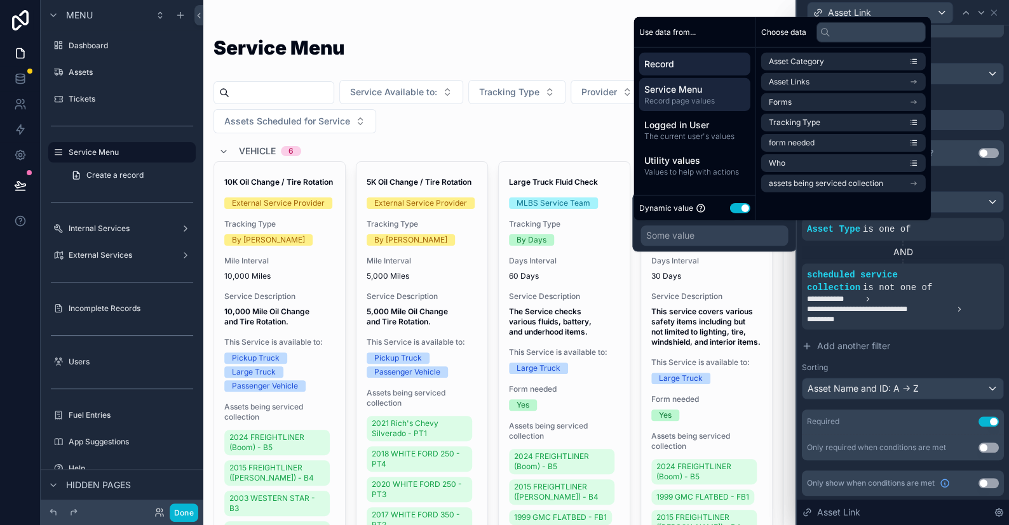
click at [699, 62] on span "Record" at bounding box center [694, 64] width 101 height 13
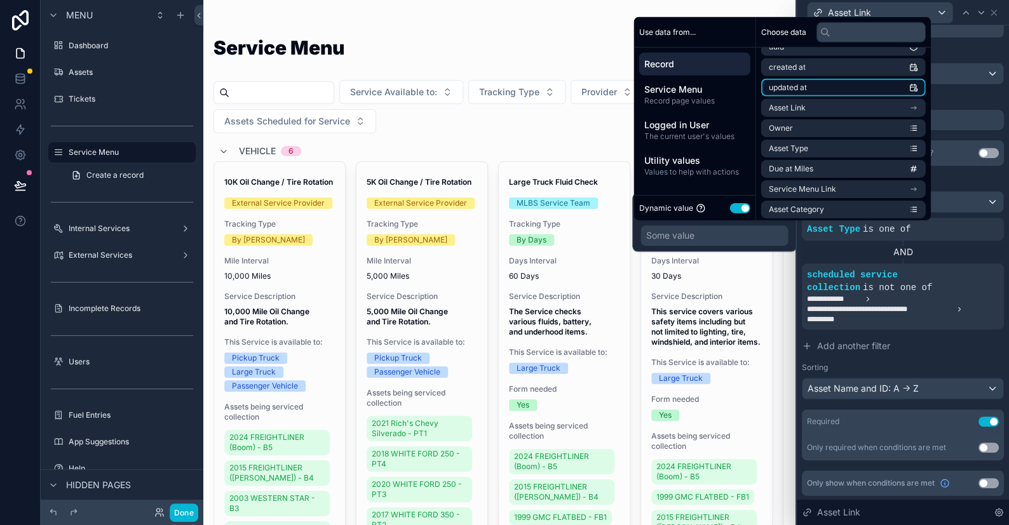
scroll to position [64, 0]
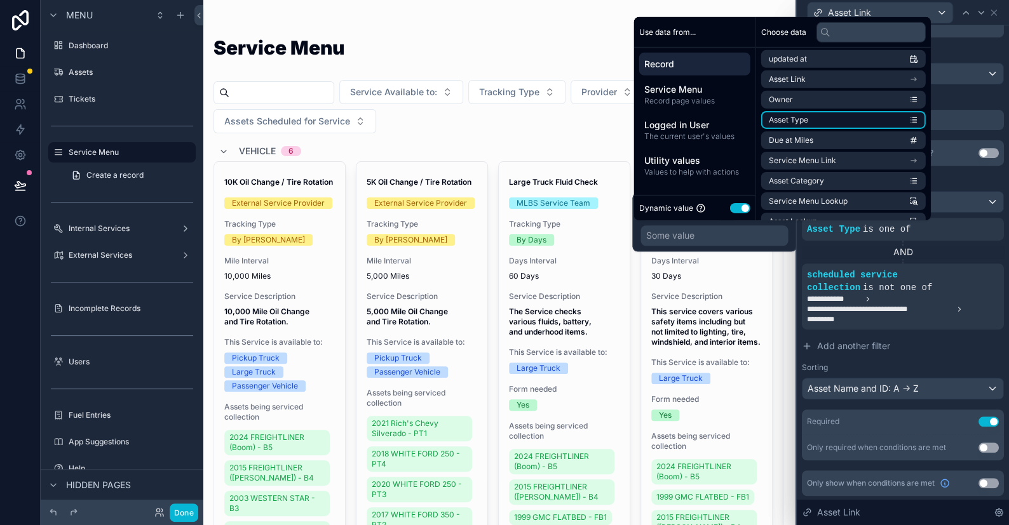
click at [814, 118] on li "Asset Type" at bounding box center [843, 120] width 165 height 18
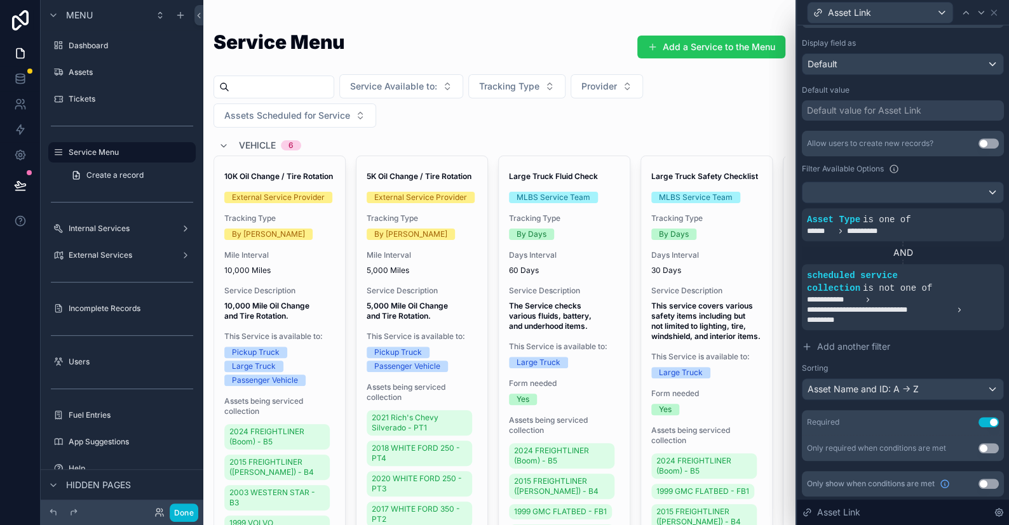
scroll to position [0, 0]
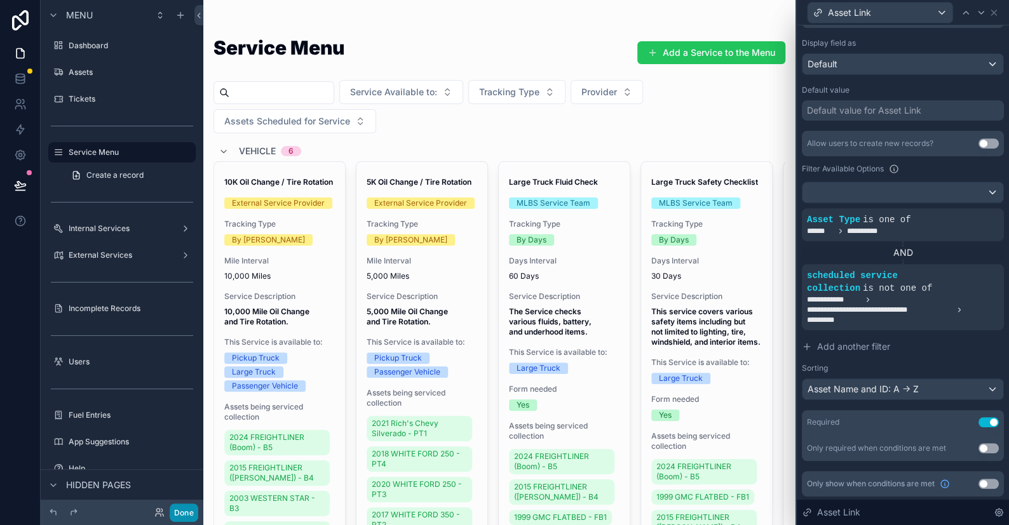
click at [193, 512] on button "Done" at bounding box center [184, 513] width 29 height 18
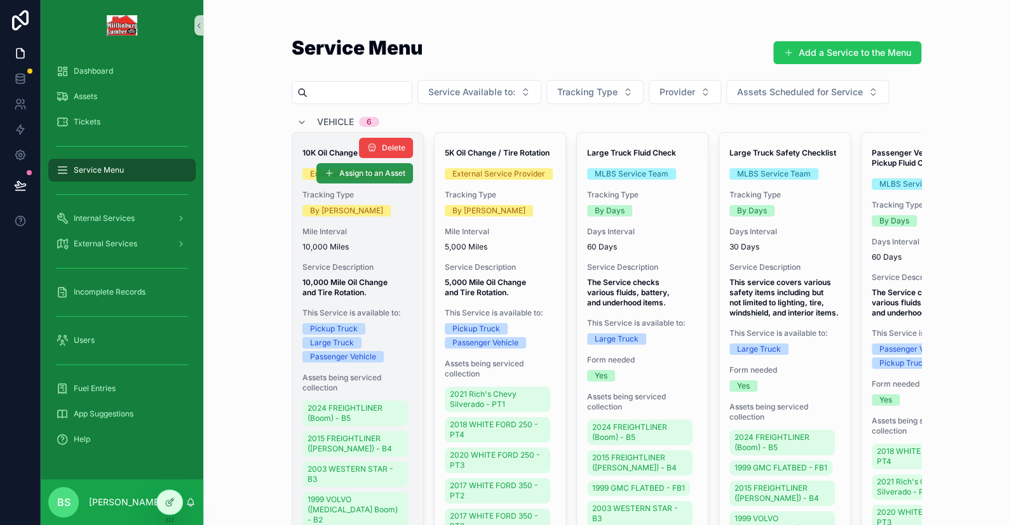
click at [361, 170] on span "Assign to an Asset" at bounding box center [372, 173] width 66 height 10
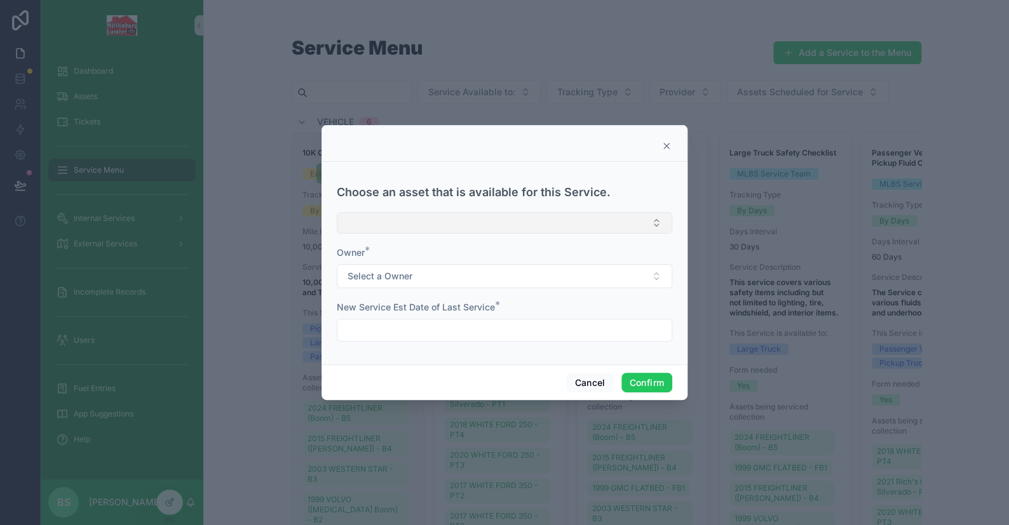
click at [392, 220] on button "Select Button" at bounding box center [504, 223] width 335 height 22
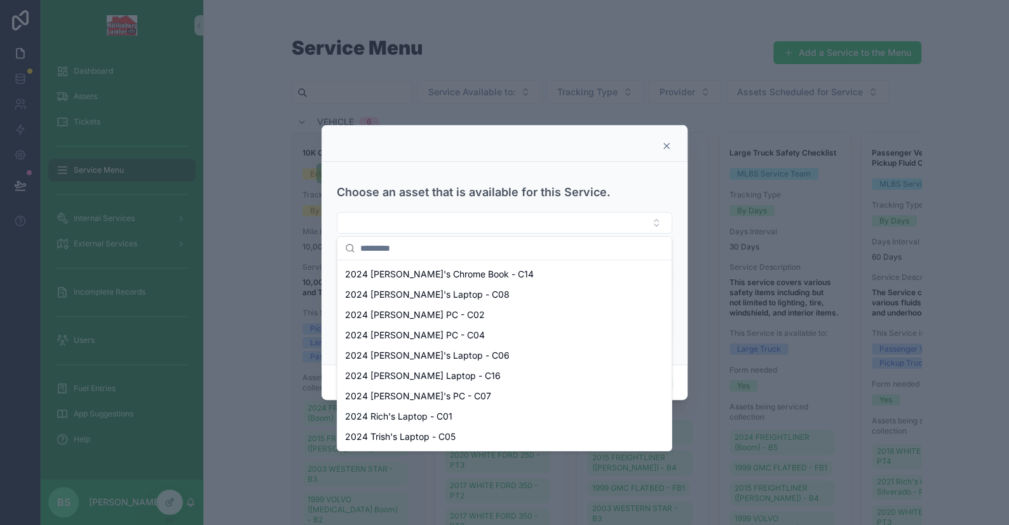
scroll to position [508, 0]
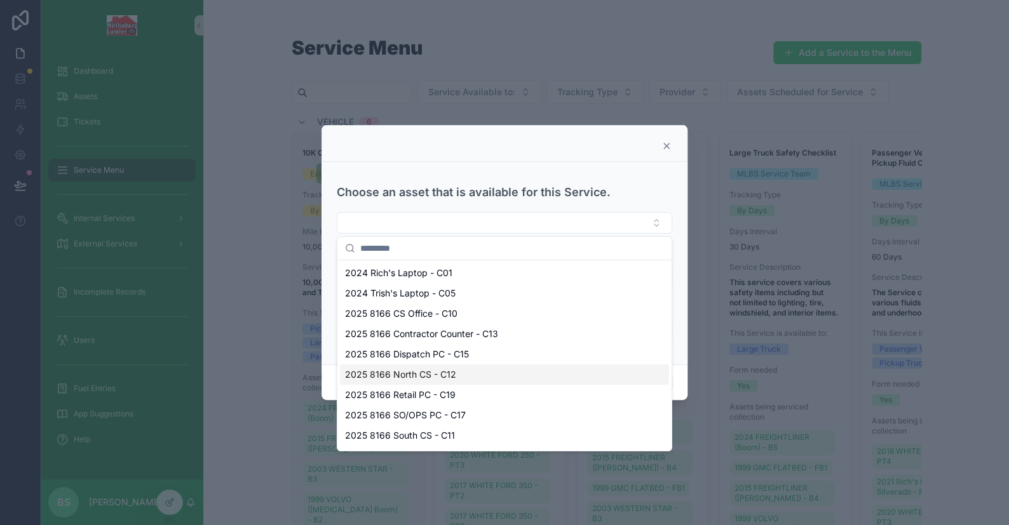
click at [239, 386] on div at bounding box center [504, 262] width 1009 height 525
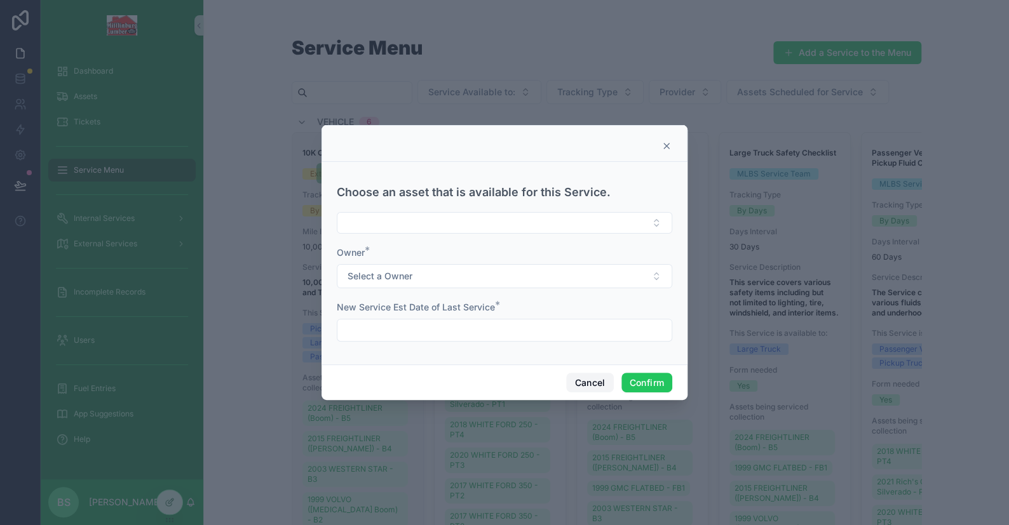
click at [588, 376] on button "Cancel" at bounding box center [589, 383] width 47 height 20
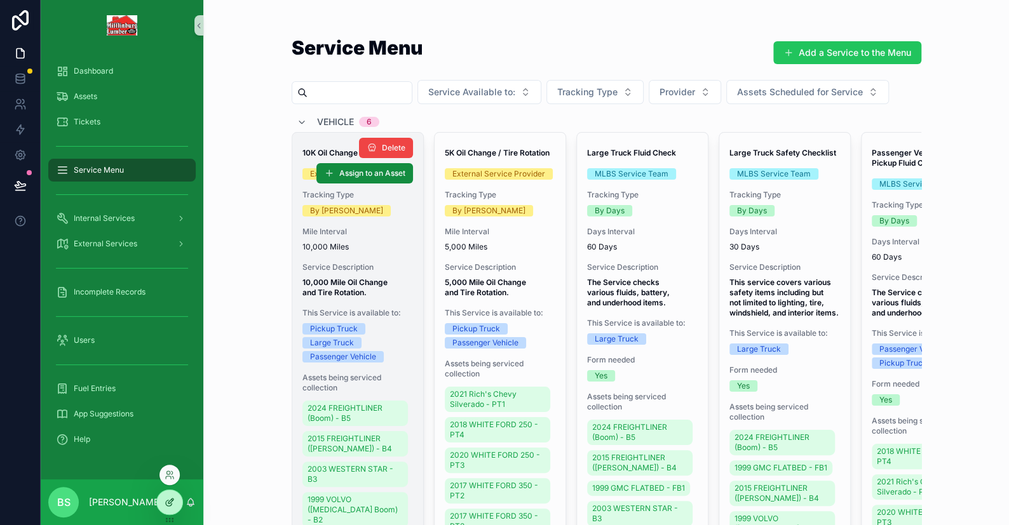
click at [168, 504] on icon at bounding box center [170, 502] width 10 height 10
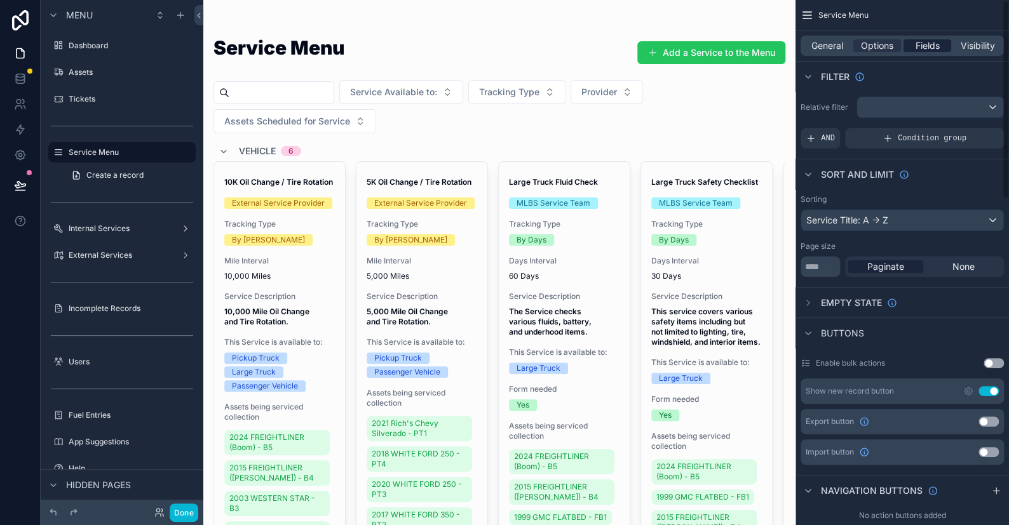
click at [927, 43] on span "Fields" at bounding box center [927, 45] width 24 height 13
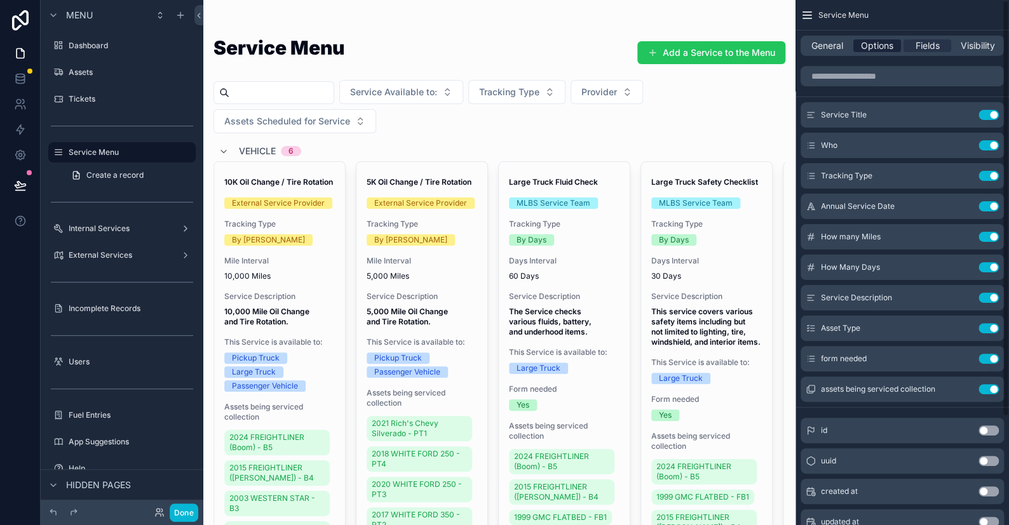
click at [870, 41] on span "Options" at bounding box center [877, 45] width 32 height 13
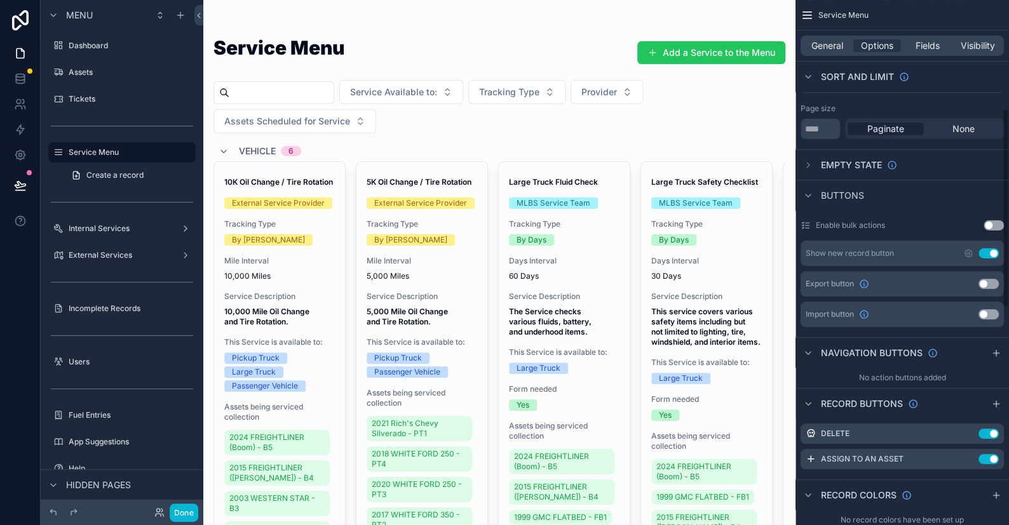
scroll to position [317, 0]
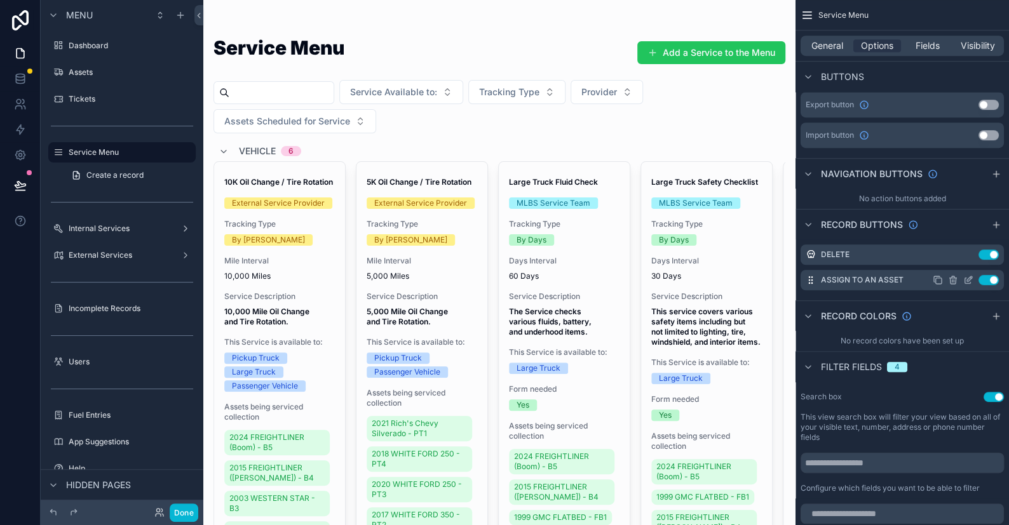
click at [969, 278] on icon "scrollable content" at bounding box center [969, 278] width 5 height 5
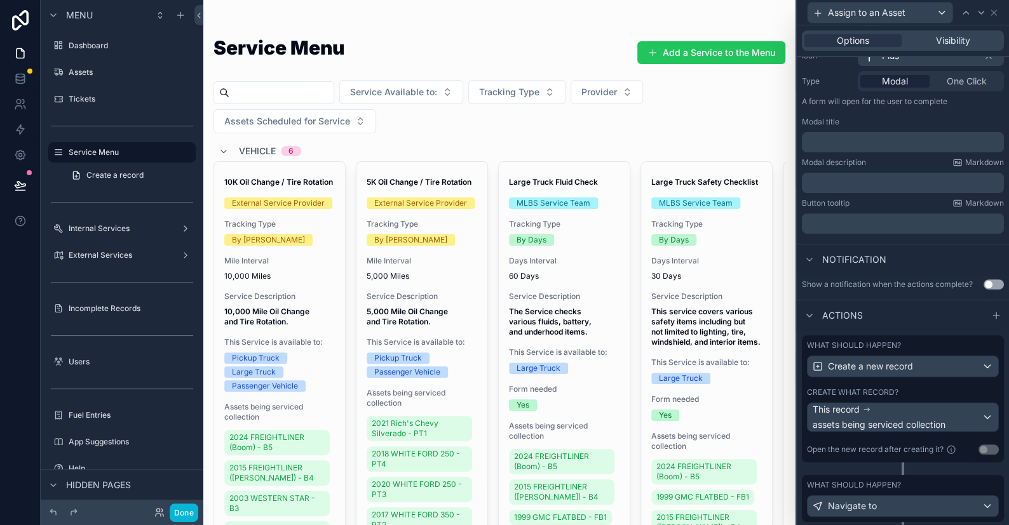
scroll to position [177, 0]
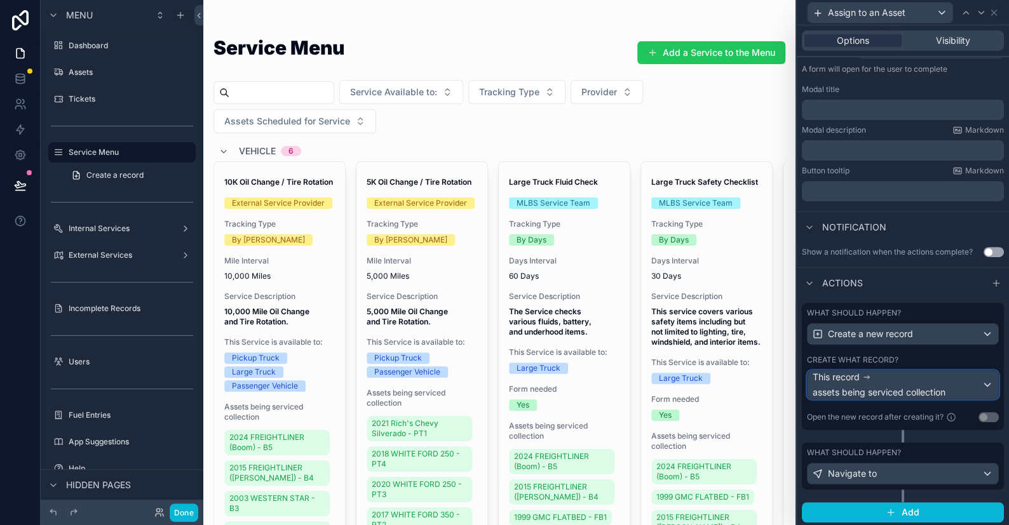
click at [871, 381] on div "This record assets being serviced collection" at bounding box center [897, 385] width 169 height 28
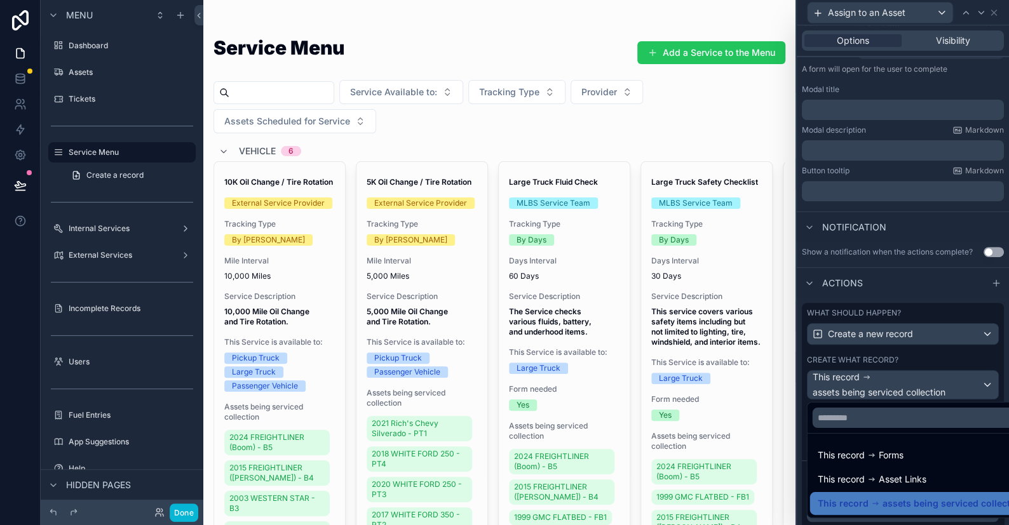
click at [871, 381] on div at bounding box center [903, 262] width 212 height 525
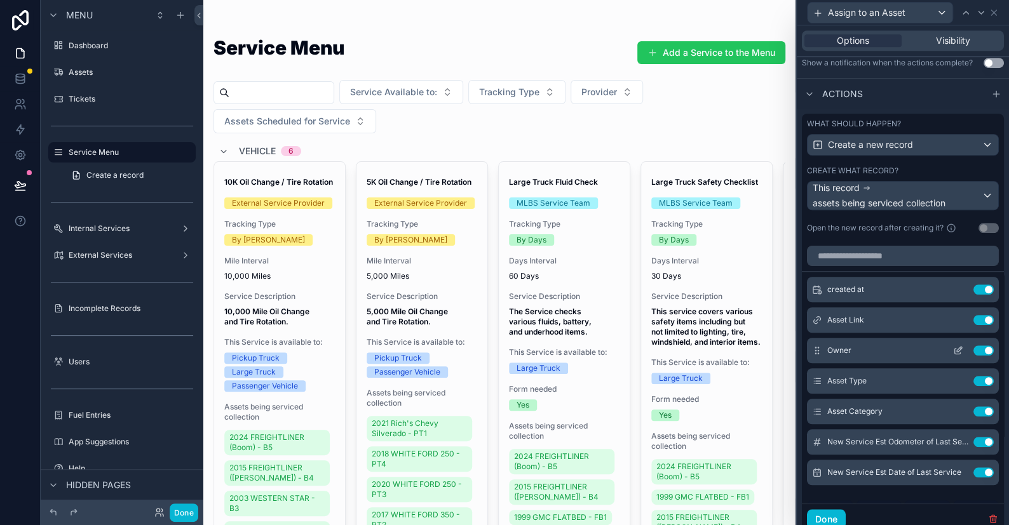
scroll to position [367, 0]
click at [957, 315] on icon at bounding box center [959, 317] width 5 height 5
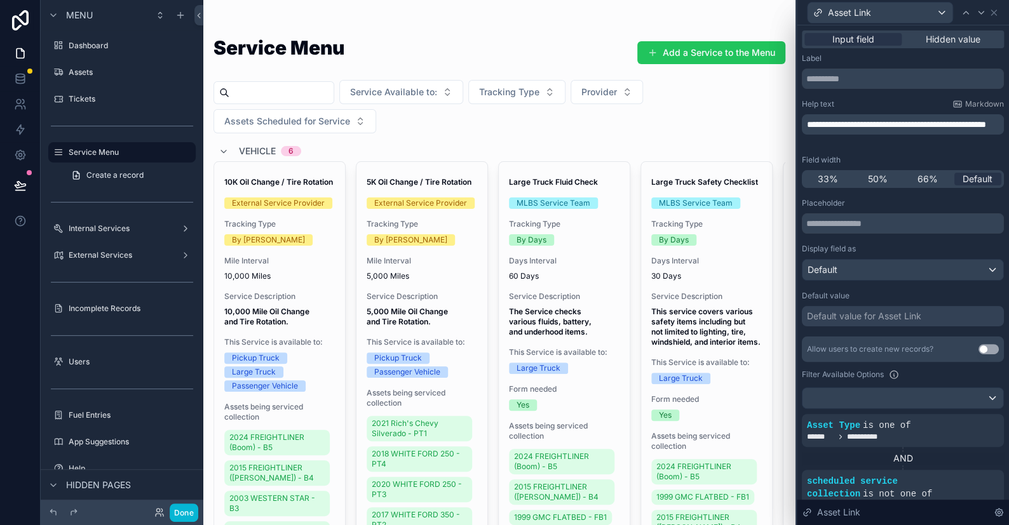
scroll to position [127, 0]
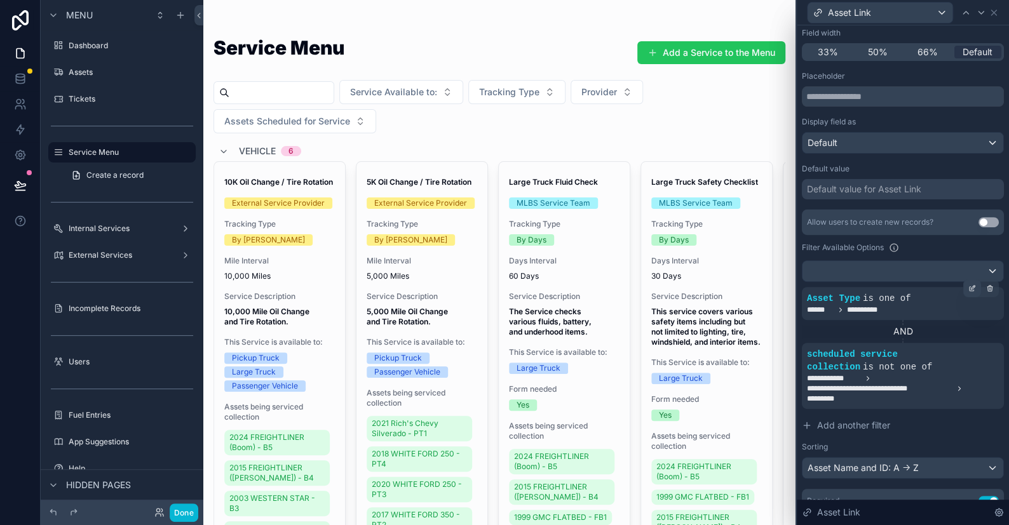
click at [968, 285] on icon at bounding box center [972, 289] width 8 height 8
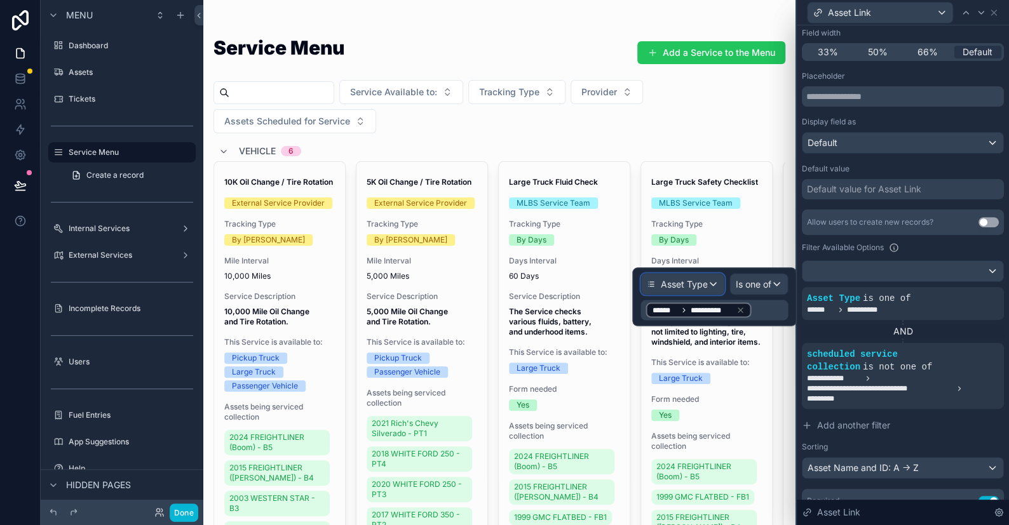
click at [688, 288] on span "Asset Type" at bounding box center [683, 284] width 47 height 13
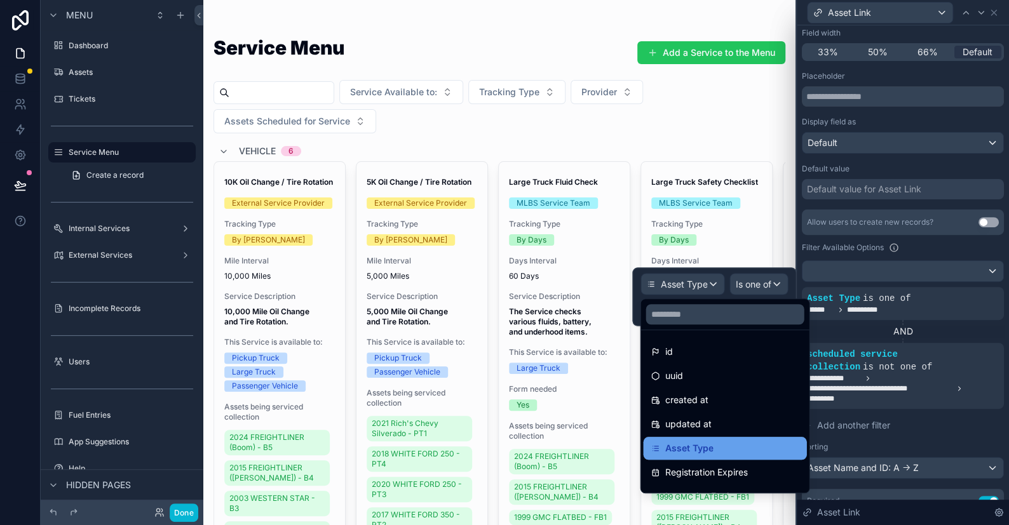
click at [684, 447] on span "Asset Type" at bounding box center [688, 448] width 48 height 15
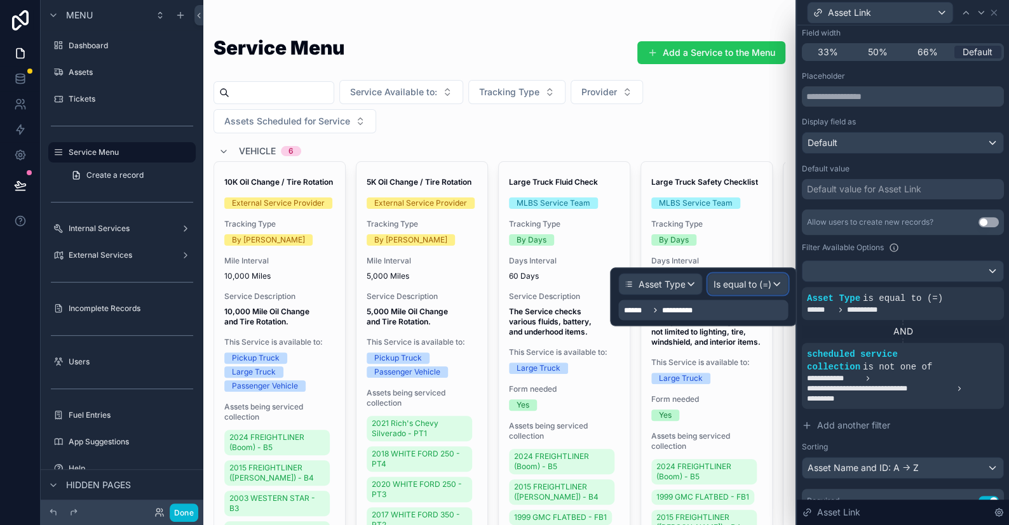
click at [771, 280] on span "Is equal to (=)" at bounding box center [742, 284] width 58 height 13
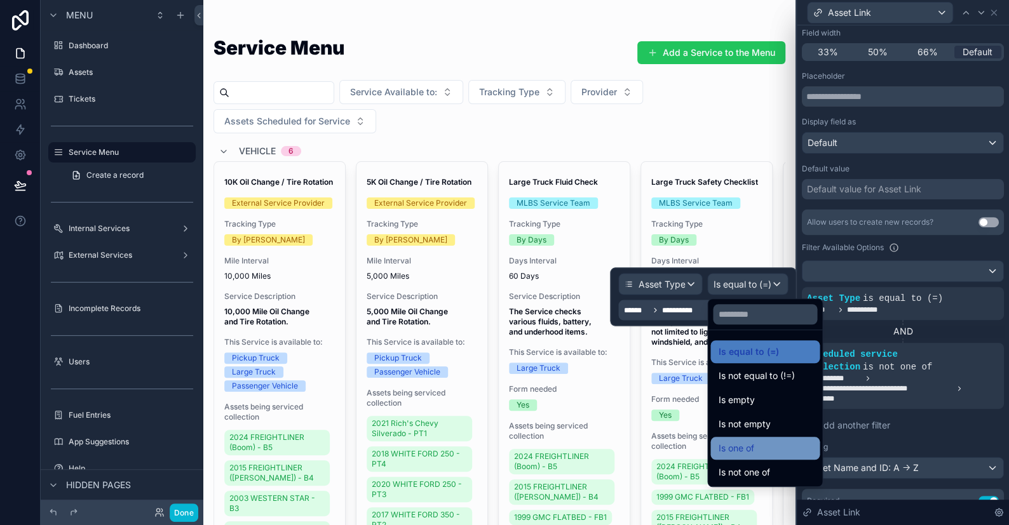
click at [742, 449] on span "Is one of" at bounding box center [736, 448] width 36 height 15
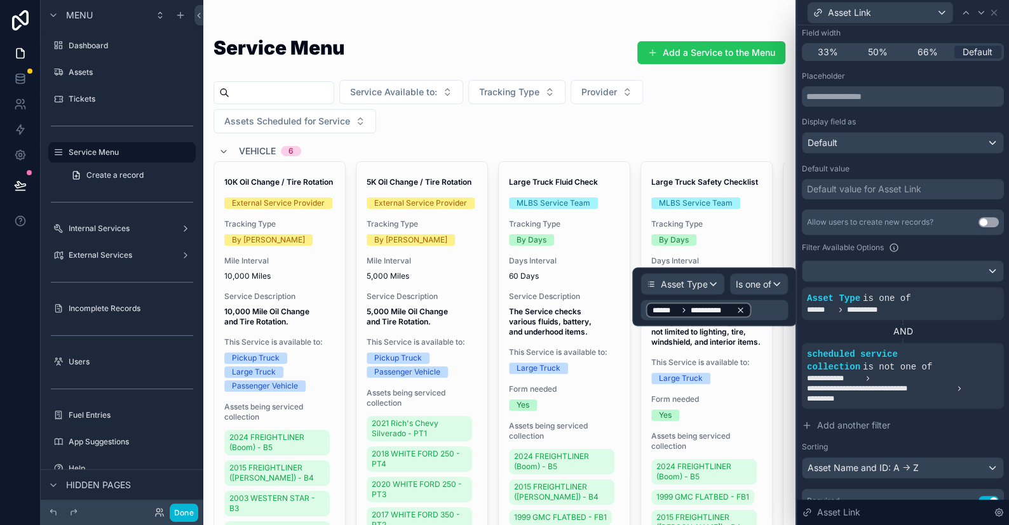
click at [738, 310] on icon at bounding box center [740, 310] width 9 height 9
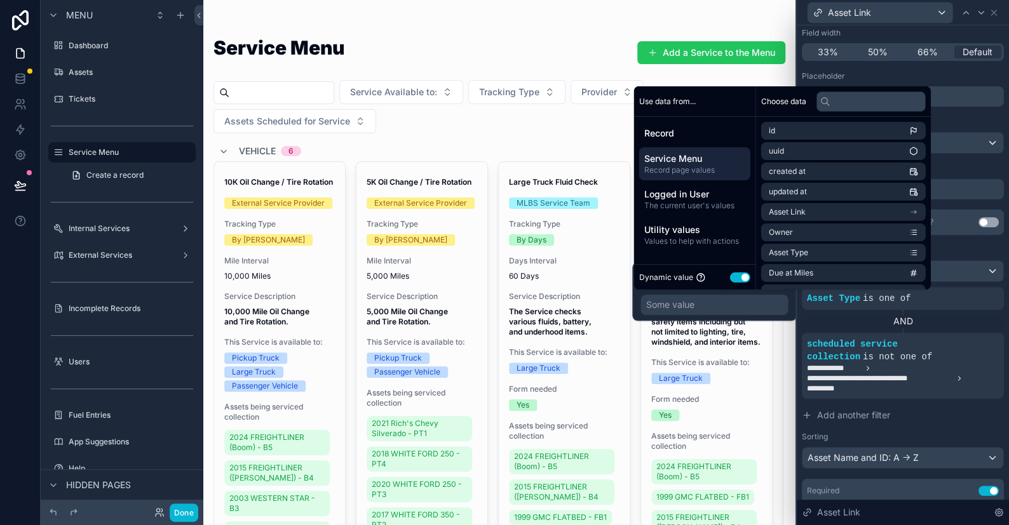
click at [679, 161] on span "Service Menu" at bounding box center [694, 158] width 101 height 13
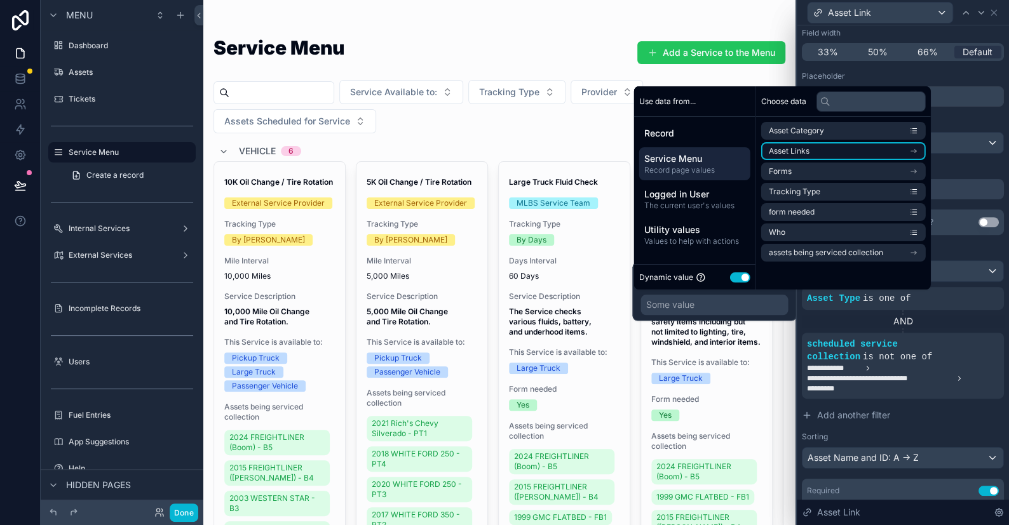
click at [818, 151] on li "Asset Links" at bounding box center [843, 151] width 165 height 18
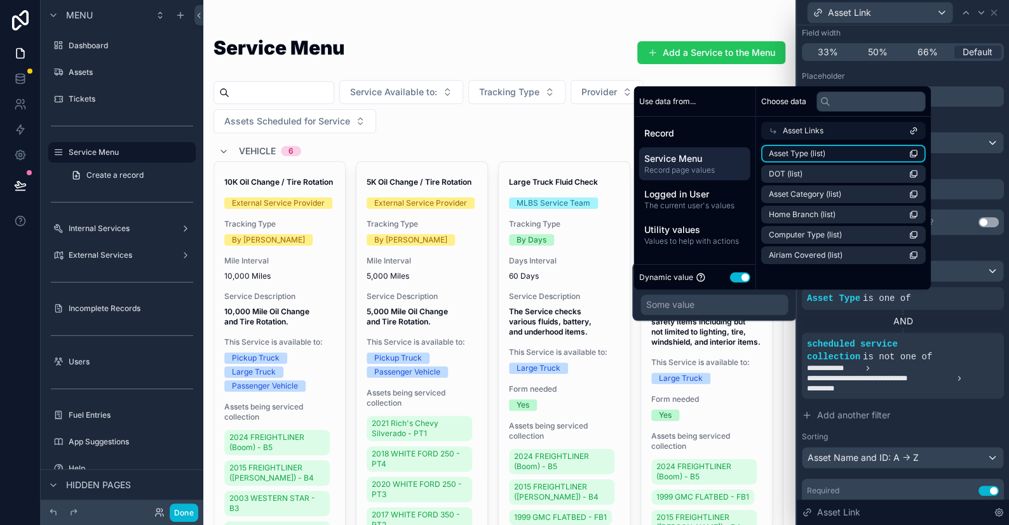
click at [799, 156] on span "Asset Type (list)" at bounding box center [797, 154] width 57 height 10
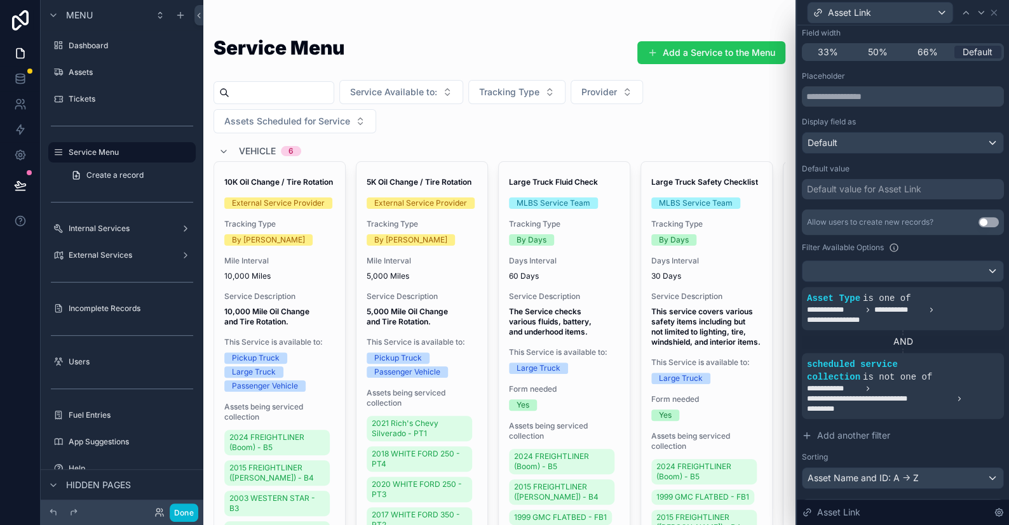
click at [185, 511] on button "Done" at bounding box center [184, 513] width 29 height 18
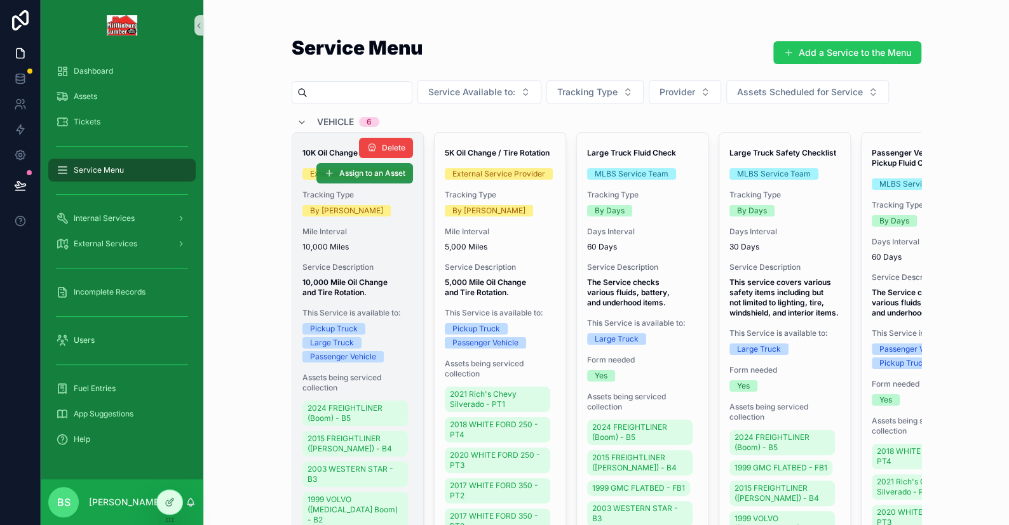
click at [360, 168] on span "Assign to an Asset" at bounding box center [372, 173] width 66 height 10
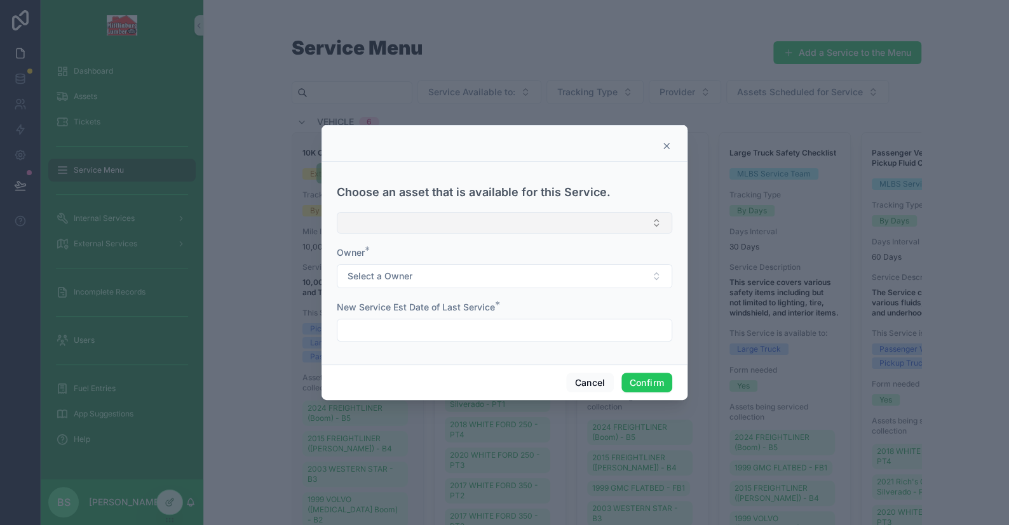
click at [365, 231] on button "Select Button" at bounding box center [504, 223] width 335 height 22
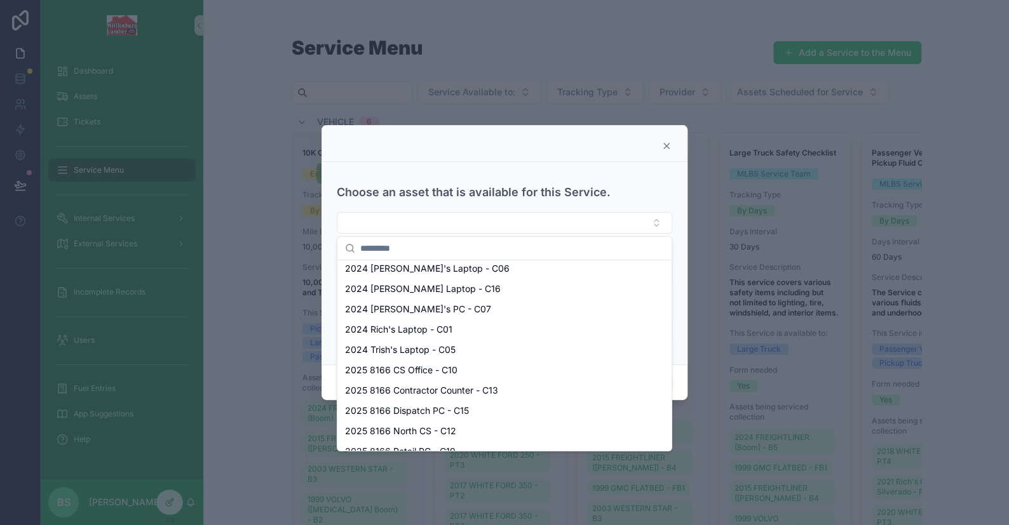
scroll to position [508, 0]
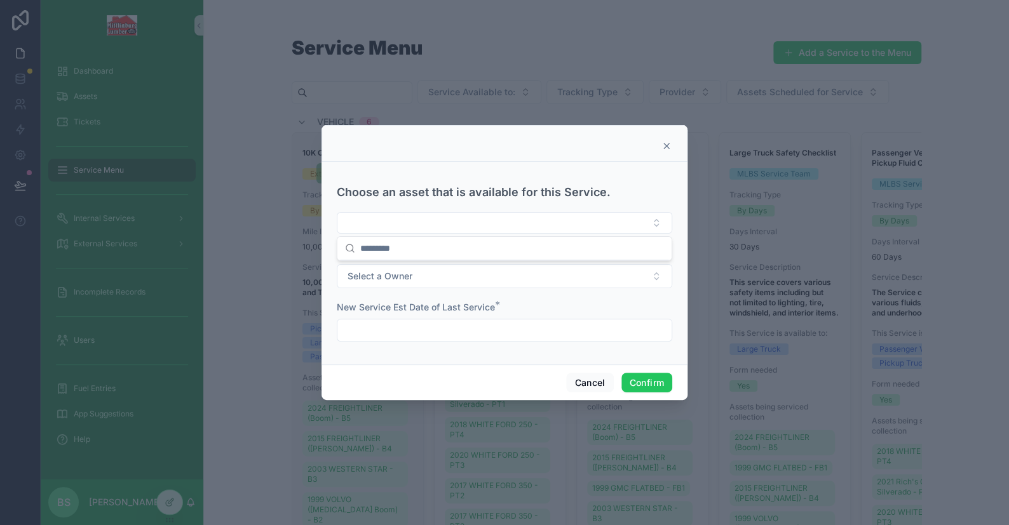
click at [220, 433] on div at bounding box center [504, 262] width 1009 height 525
click at [573, 382] on button "Cancel" at bounding box center [589, 383] width 47 height 20
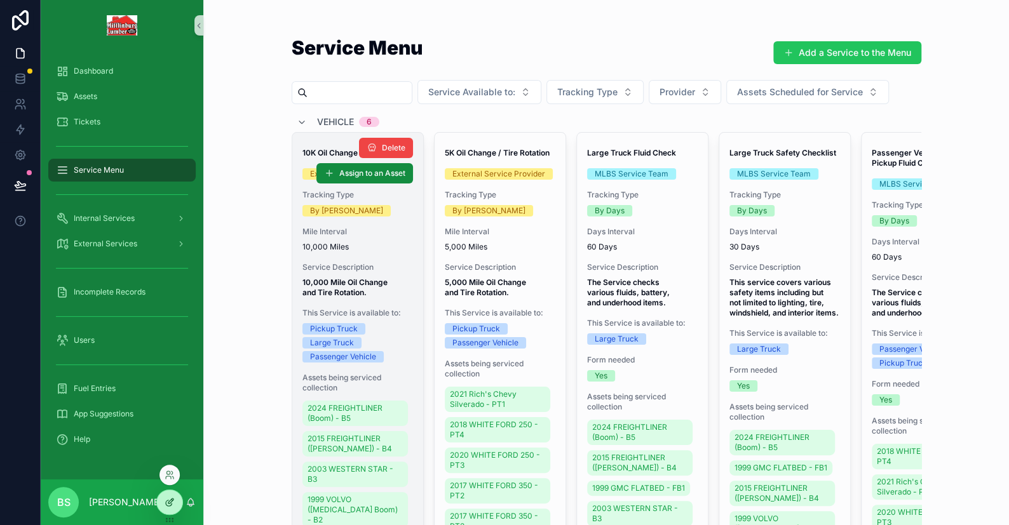
click at [161, 501] on div at bounding box center [169, 502] width 25 height 24
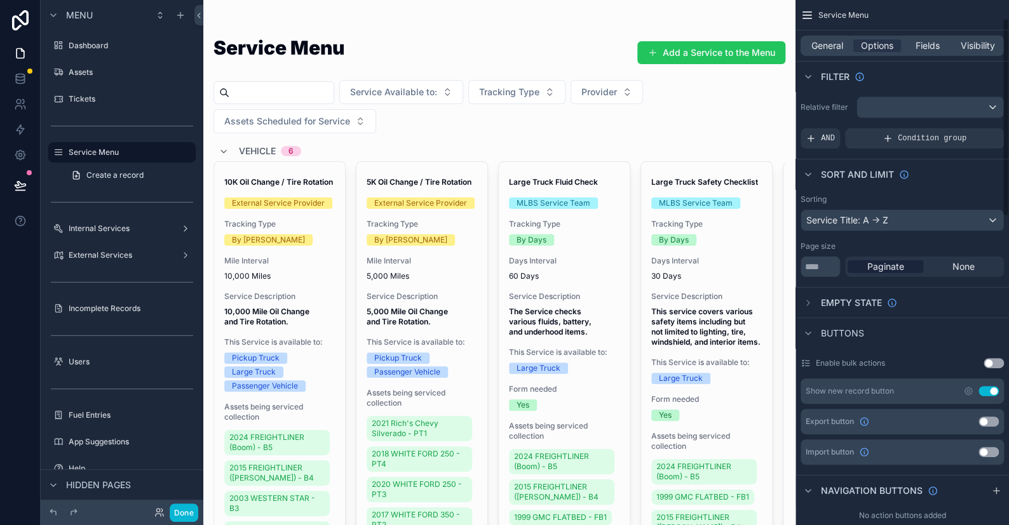
scroll to position [317, 0]
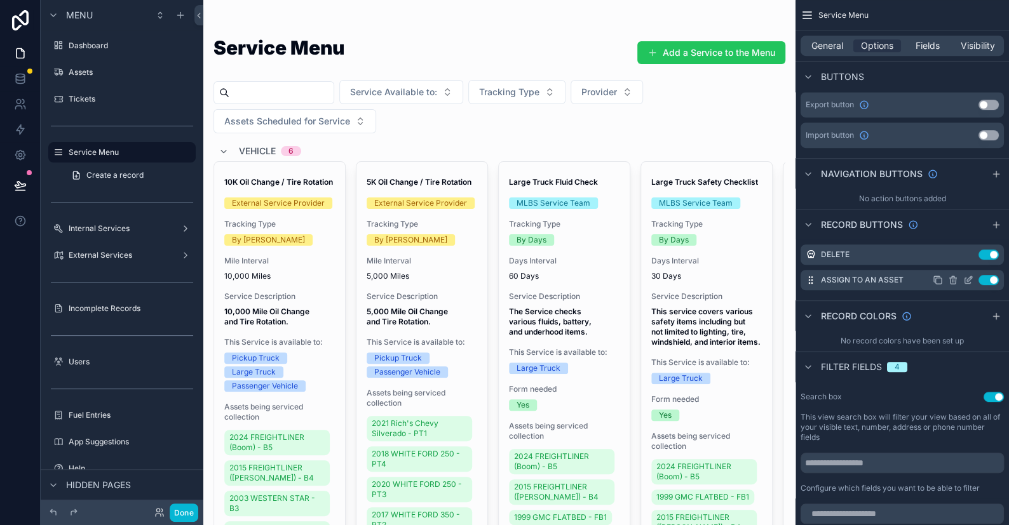
click at [971, 277] on icon "scrollable content" at bounding box center [968, 280] width 10 height 10
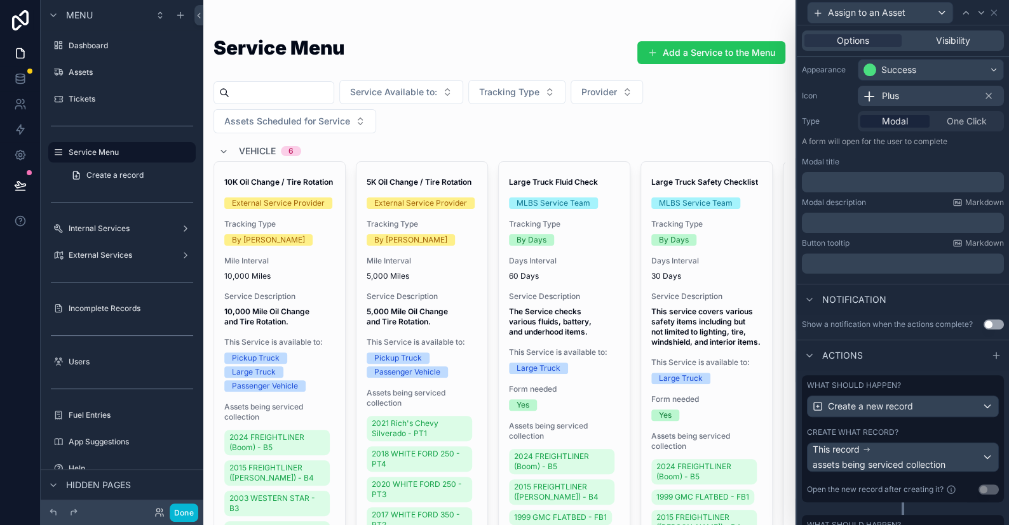
scroll to position [177, 0]
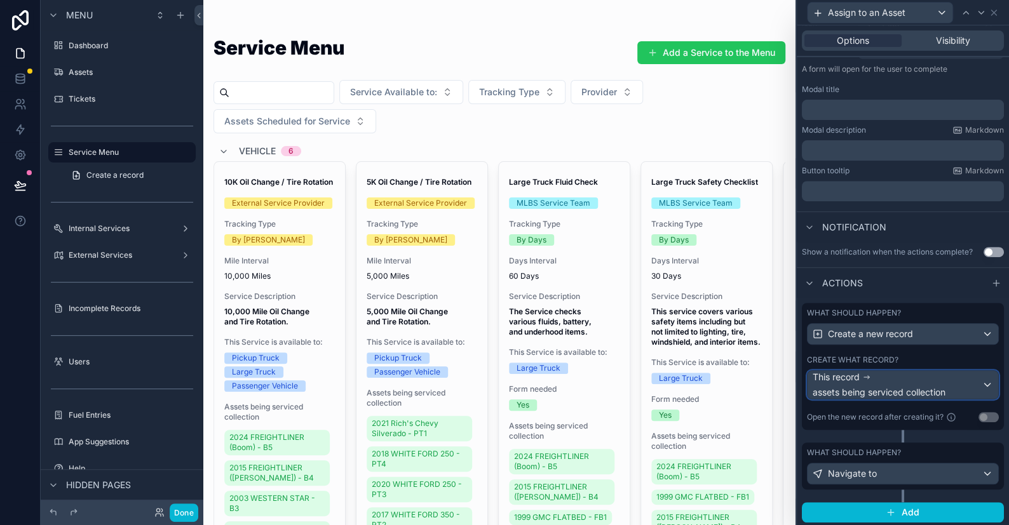
click at [903, 374] on div "This record assets being serviced collection" at bounding box center [897, 385] width 169 height 28
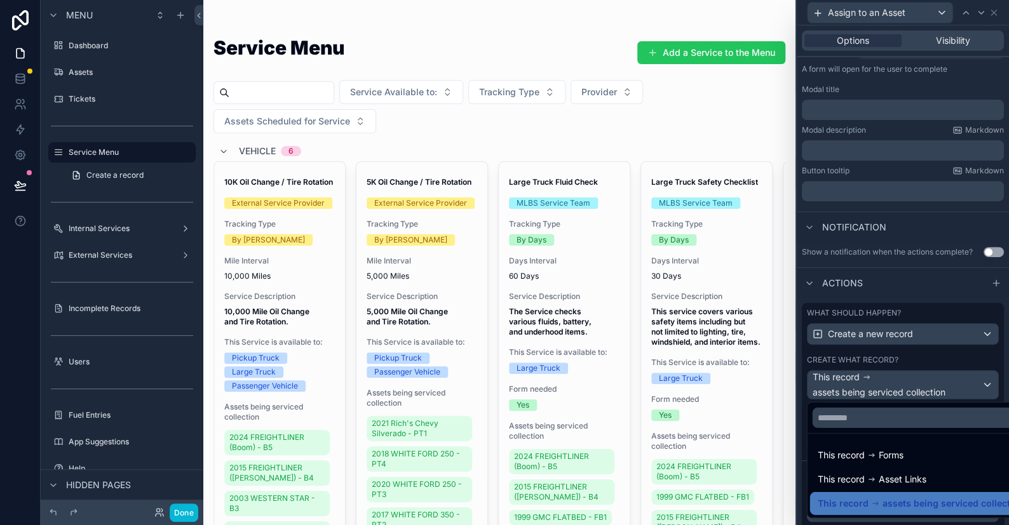
click at [903, 374] on div at bounding box center [903, 262] width 212 height 525
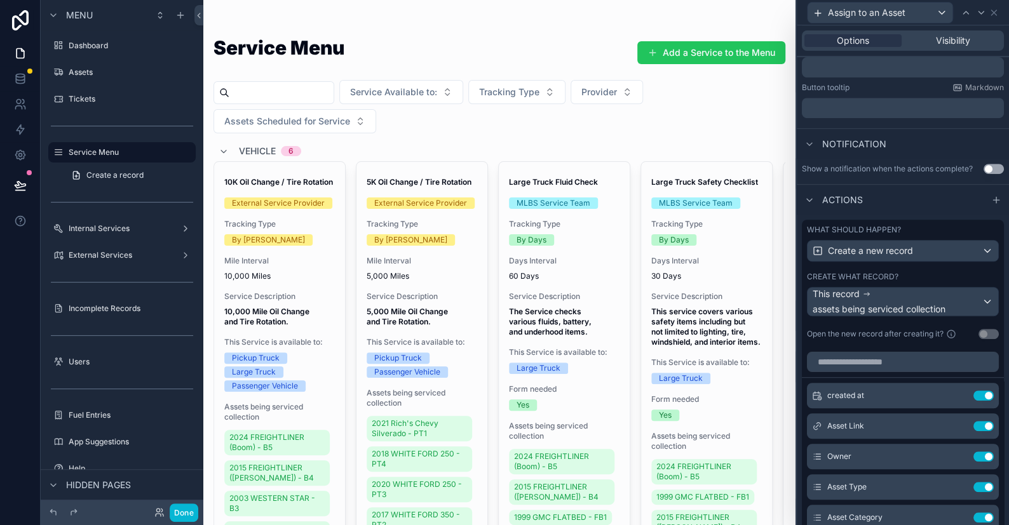
scroll to position [431, 0]
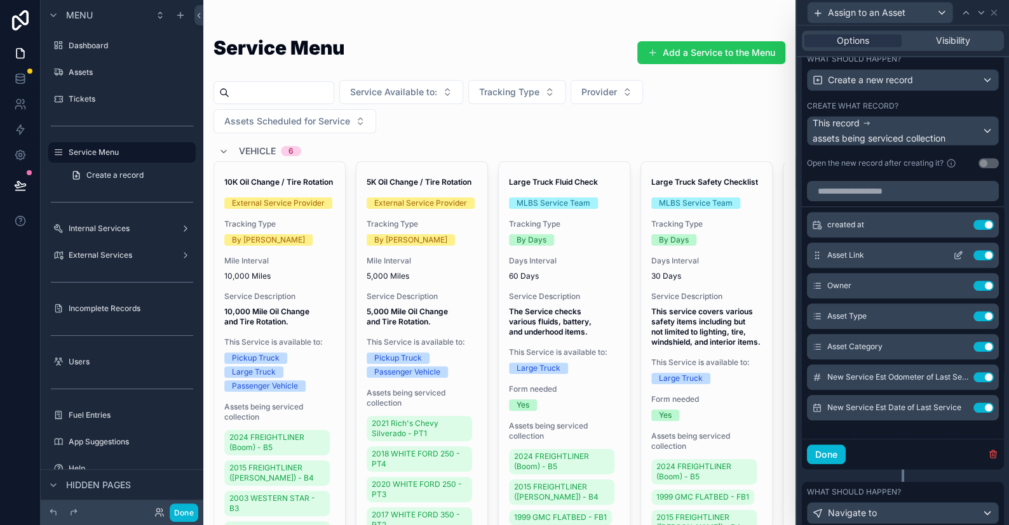
click at [948, 251] on button at bounding box center [958, 255] width 20 height 10
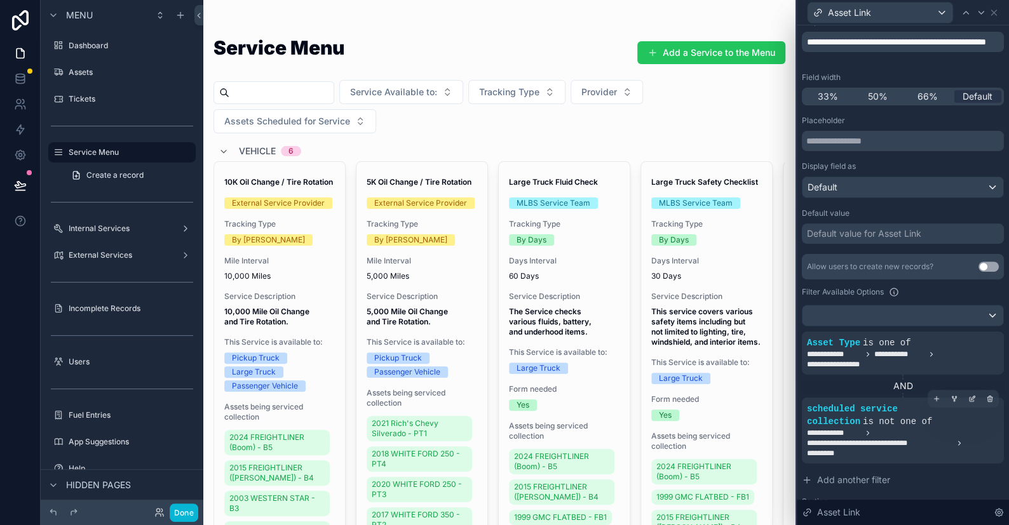
scroll to position [191, 0]
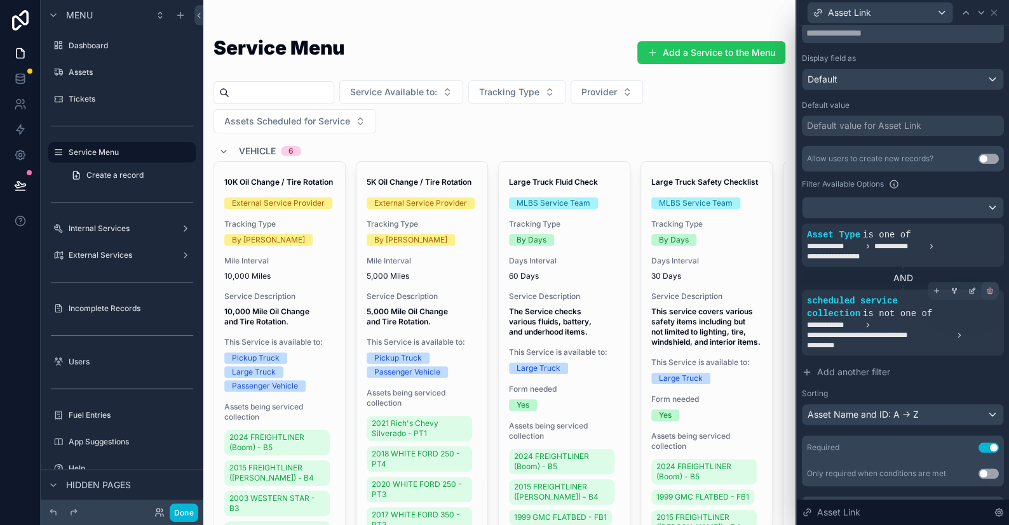
click at [986, 290] on icon at bounding box center [990, 291] width 8 height 8
click at [968, 221] on icon at bounding box center [972, 225] width 8 height 8
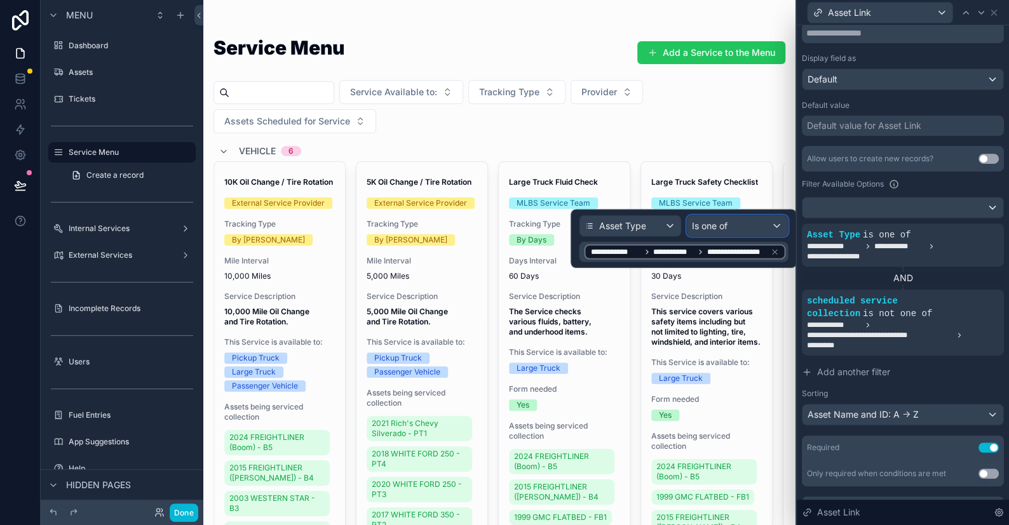
click at [732, 220] on div "Is one of" at bounding box center [737, 226] width 100 height 20
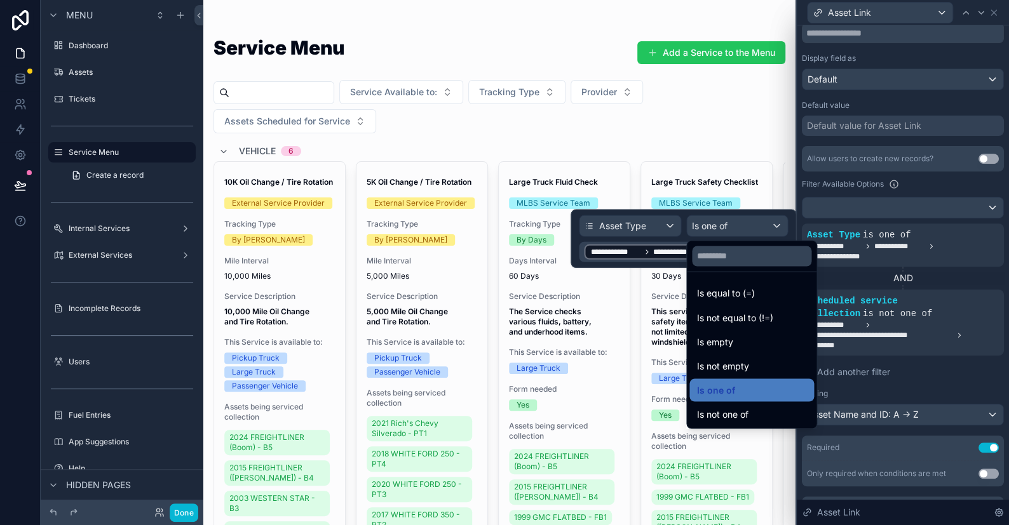
click at [732, 220] on div at bounding box center [684, 239] width 226 height 58
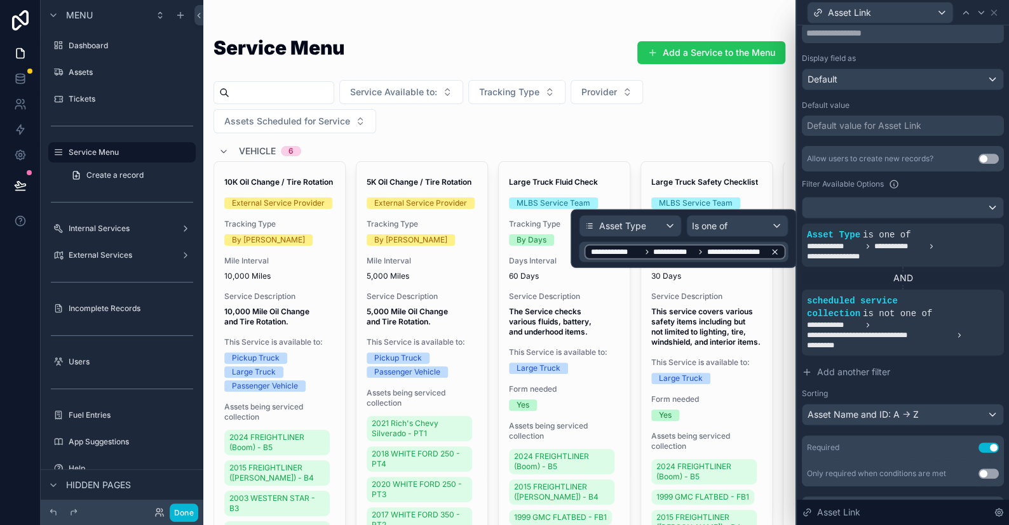
click at [778, 252] on icon at bounding box center [774, 252] width 9 height 9
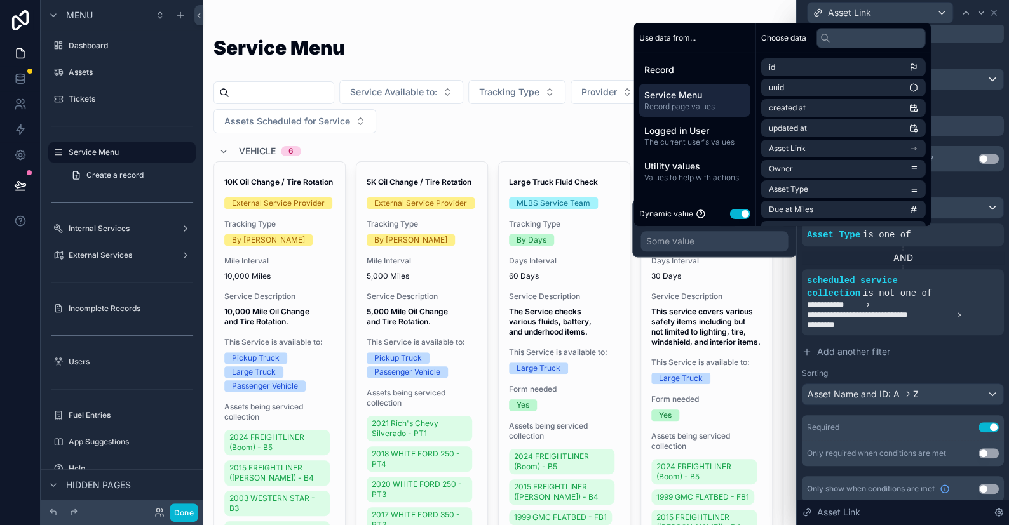
click at [694, 93] on span "Service Menu" at bounding box center [694, 95] width 101 height 13
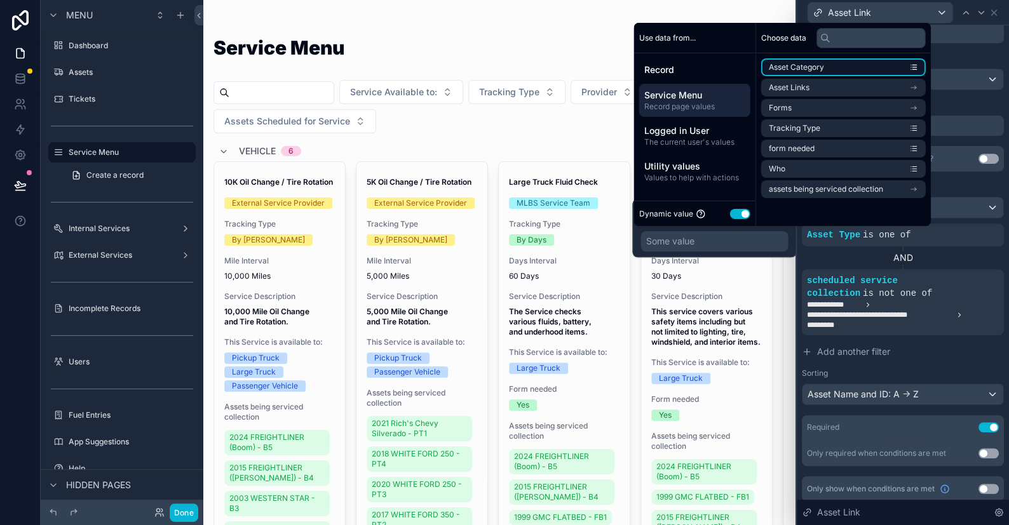
click at [796, 67] on span "Asset Category" at bounding box center [796, 67] width 55 height 10
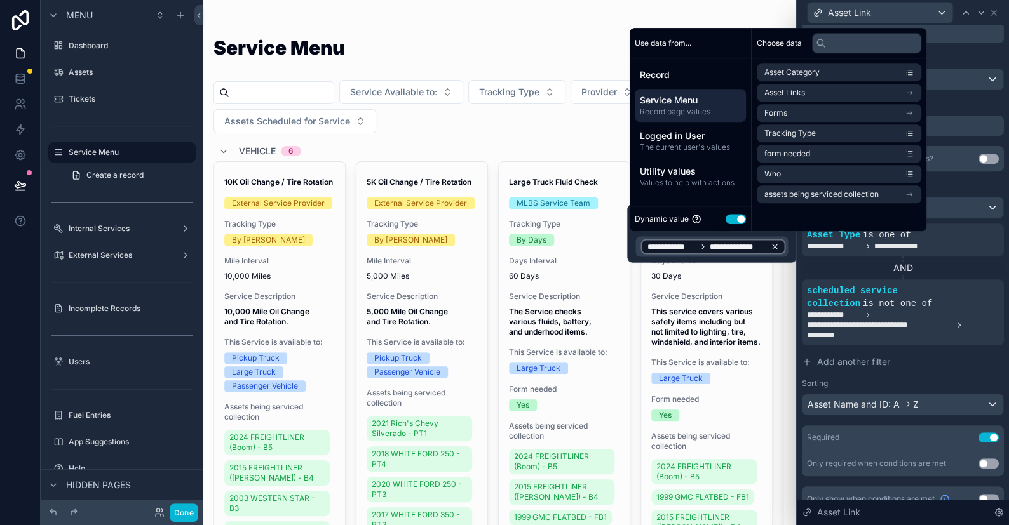
click at [772, 246] on icon at bounding box center [774, 246] width 9 height 9
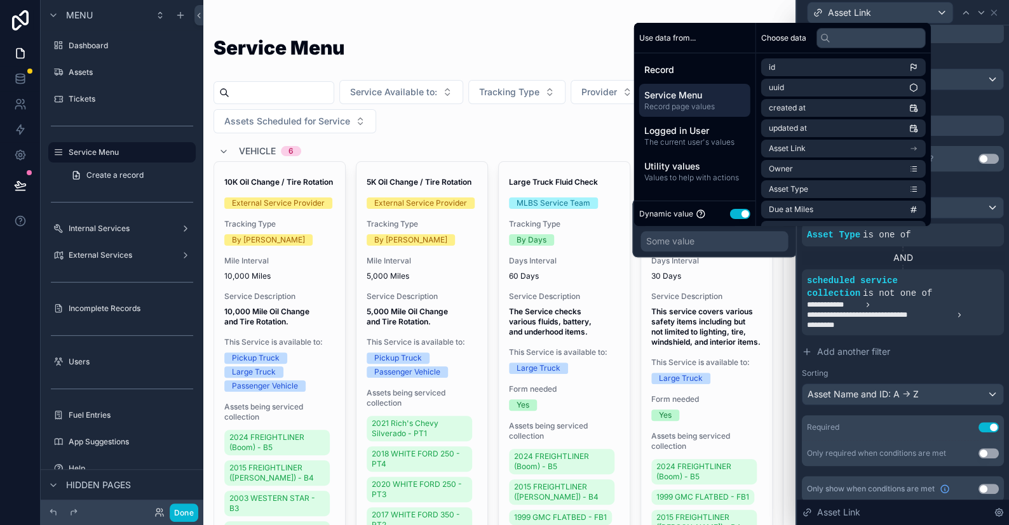
click at [689, 104] on span "Record page values" at bounding box center [694, 107] width 101 height 10
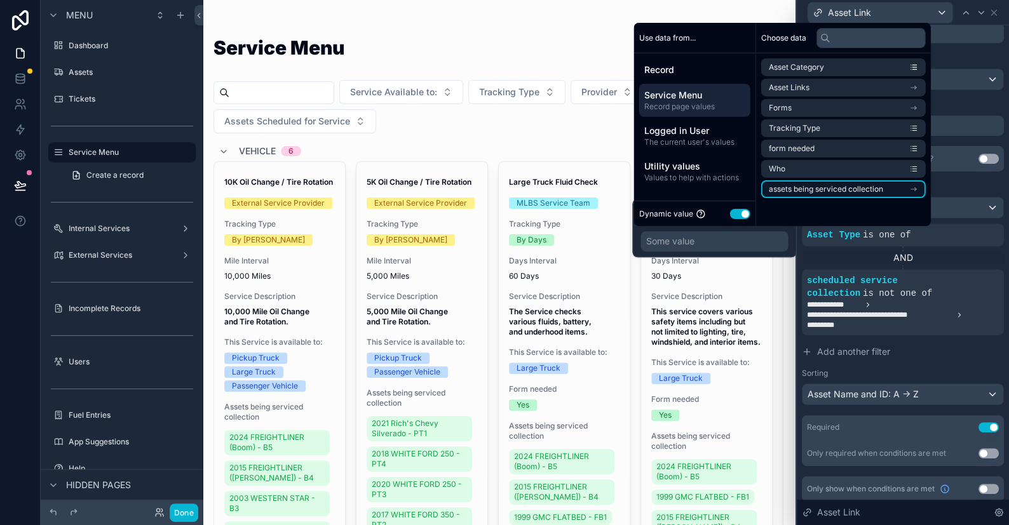
click at [828, 192] on span "assets being serviced collection" at bounding box center [826, 189] width 114 height 10
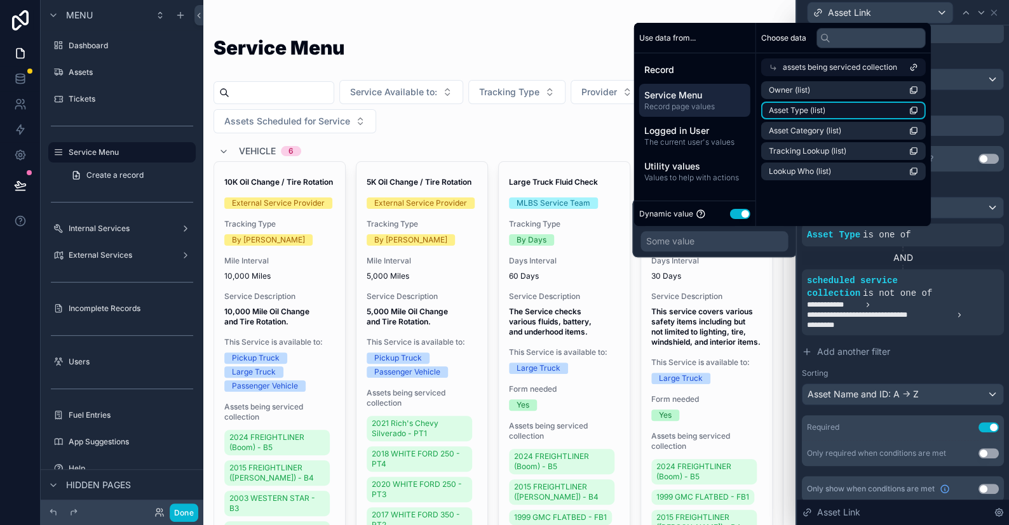
click at [833, 109] on li "Asset Type (list)" at bounding box center [843, 111] width 165 height 18
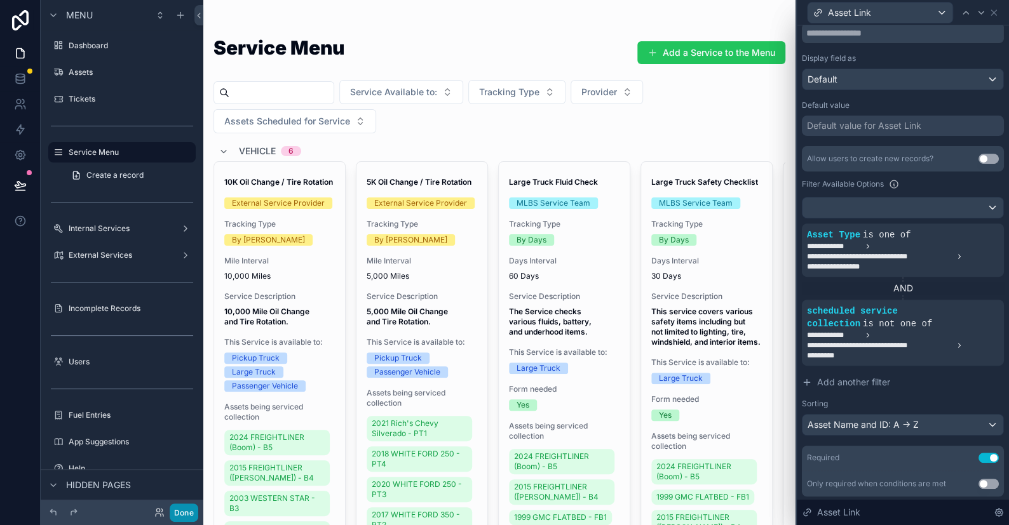
click at [178, 516] on button "Done" at bounding box center [184, 513] width 29 height 18
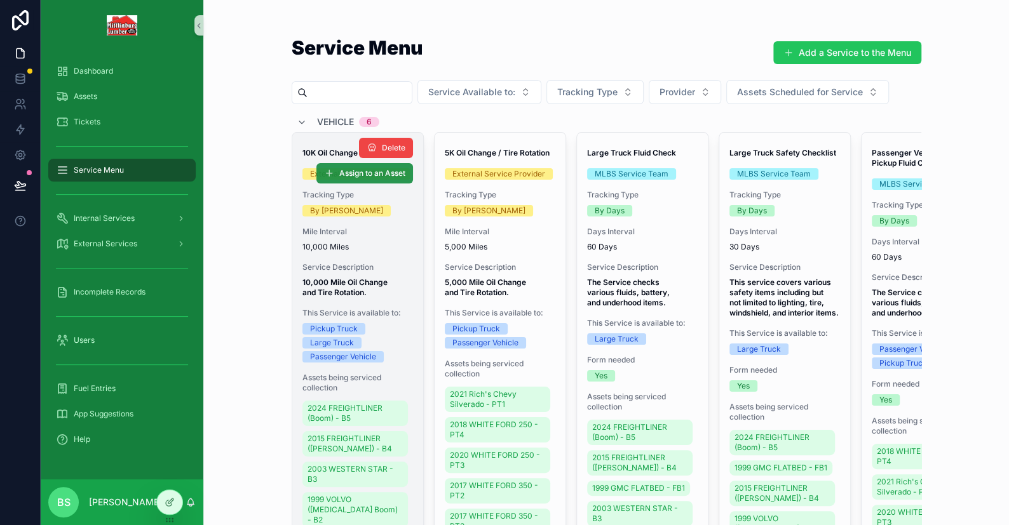
click at [363, 165] on button "Assign to an Asset" at bounding box center [364, 173] width 97 height 20
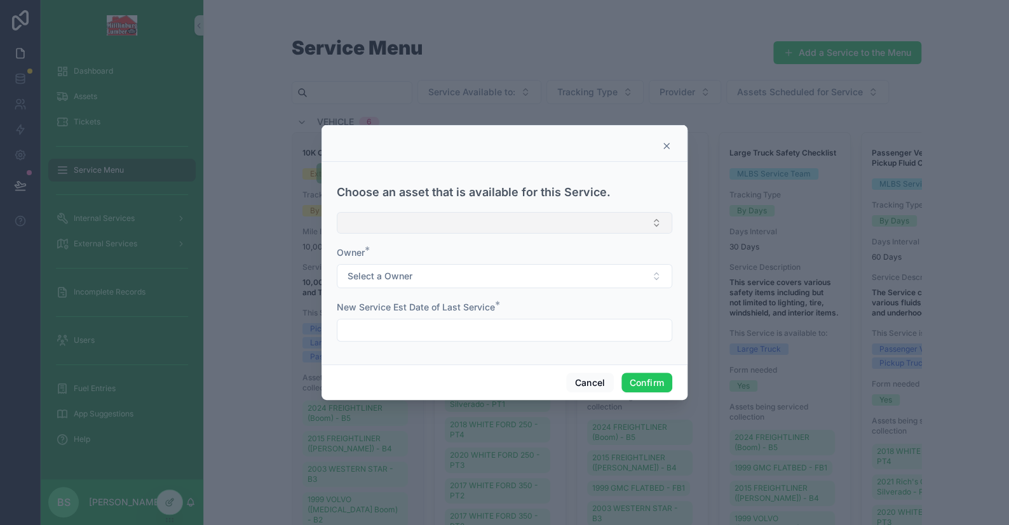
click at [387, 219] on button "Select Button" at bounding box center [504, 223] width 335 height 22
click at [403, 219] on button "Select Button" at bounding box center [504, 223] width 335 height 22
click at [605, 380] on button "Cancel" at bounding box center [589, 383] width 47 height 20
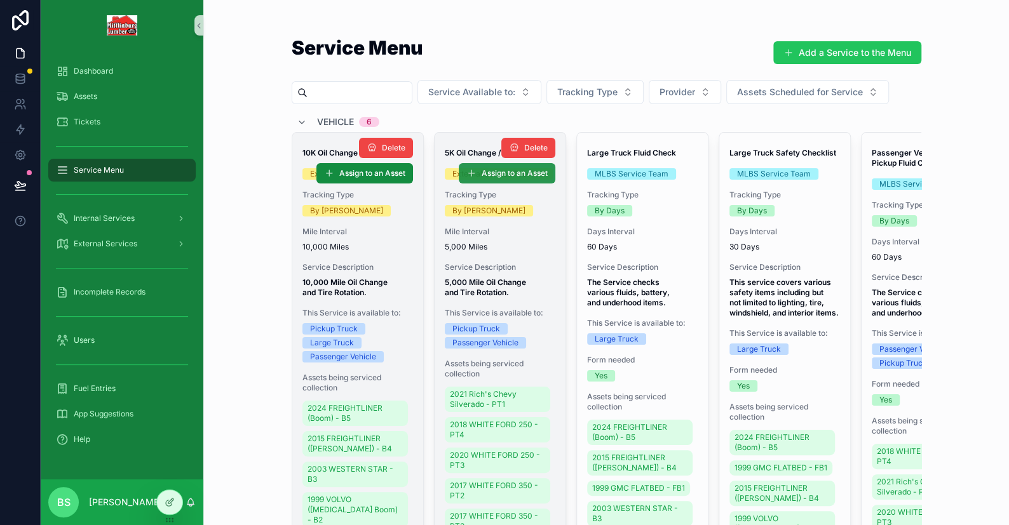
click at [511, 172] on span "Assign to an Asset" at bounding box center [515, 173] width 66 height 10
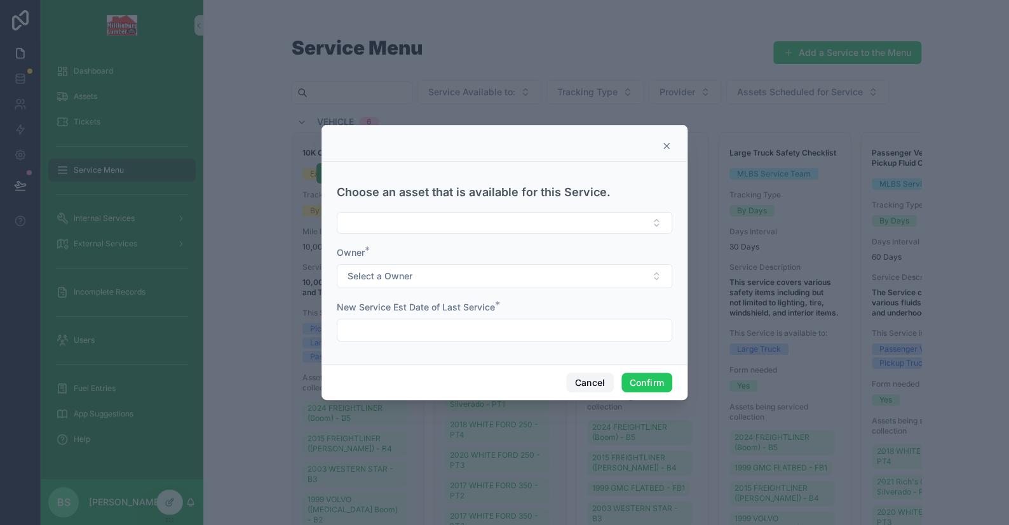
click at [592, 379] on button "Cancel" at bounding box center [589, 383] width 47 height 20
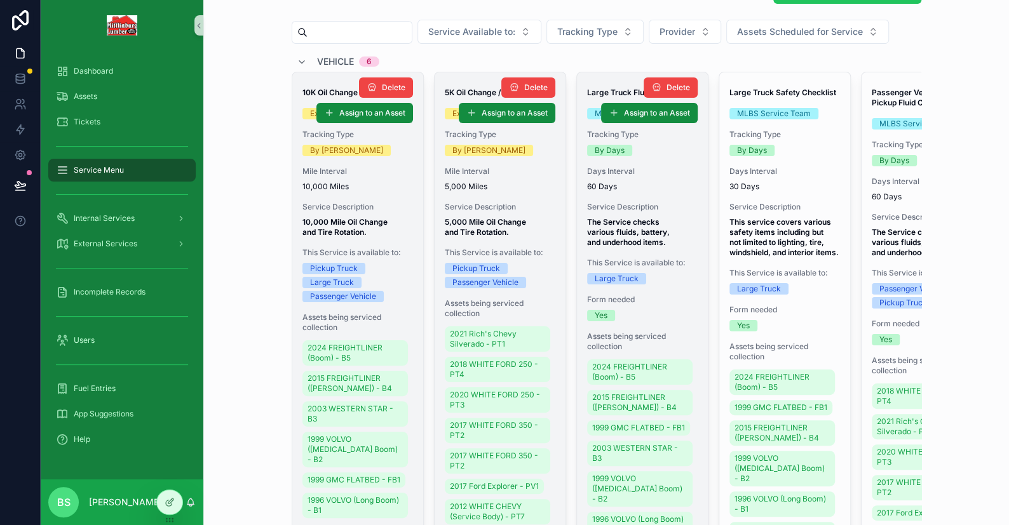
scroll to position [127, 0]
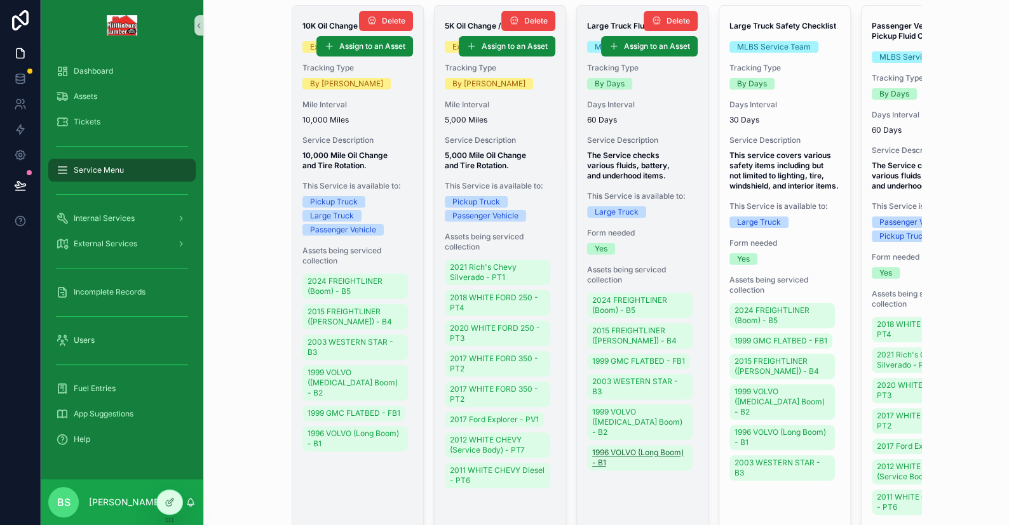
click at [629, 448] on span "1996 VOLVO (Long Boom) - B1" at bounding box center [639, 458] width 95 height 20
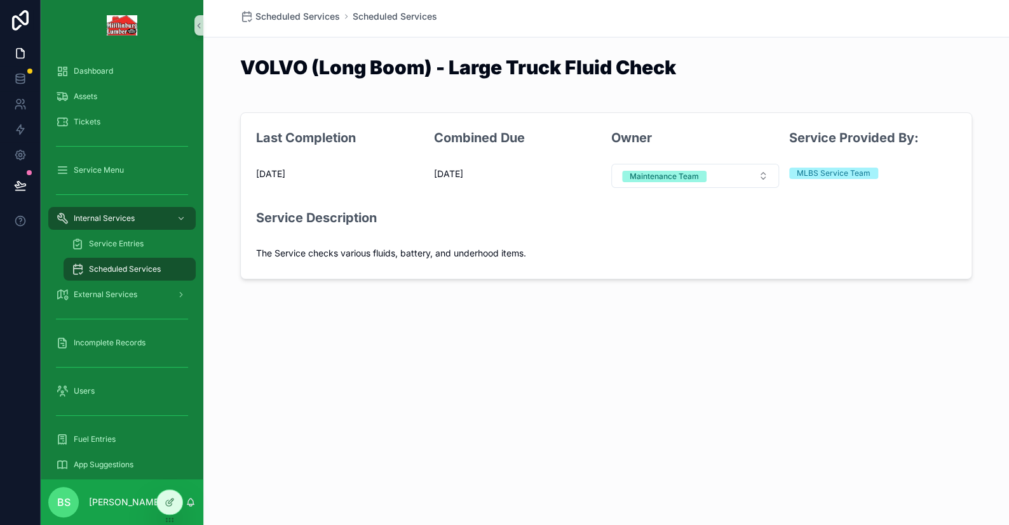
click at [112, 271] on span "Scheduled Services" at bounding box center [125, 269] width 72 height 10
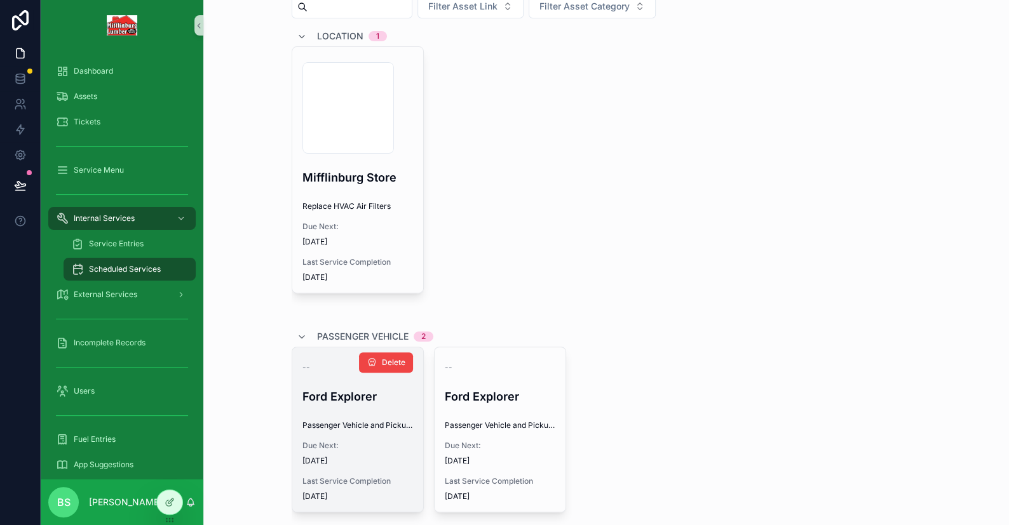
scroll to position [191, 0]
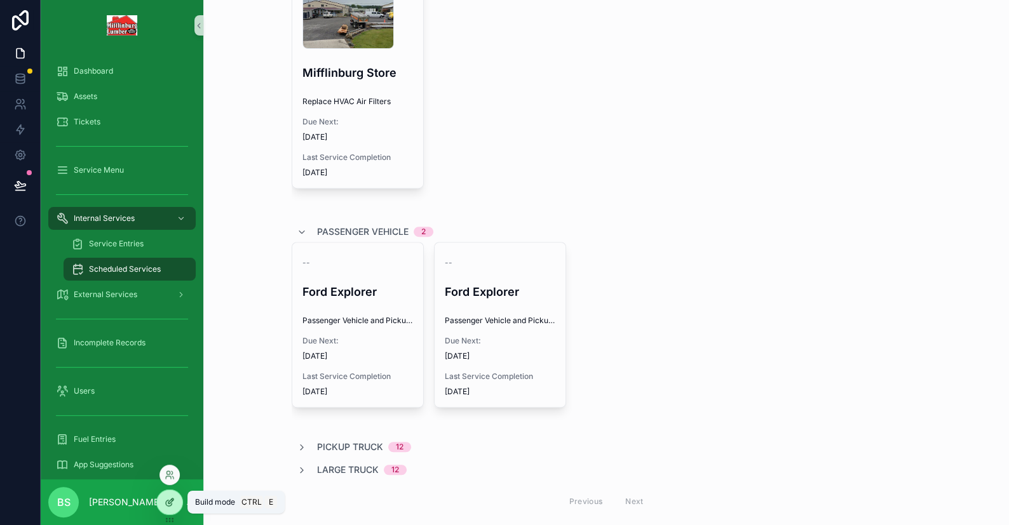
click at [175, 506] on div at bounding box center [169, 502] width 25 height 24
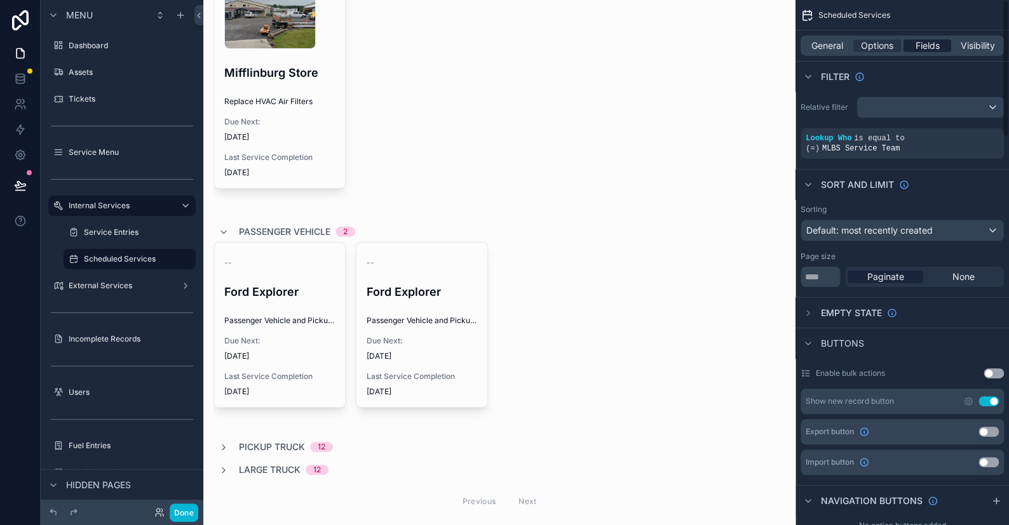
click at [927, 48] on span "Fields" at bounding box center [927, 45] width 24 height 13
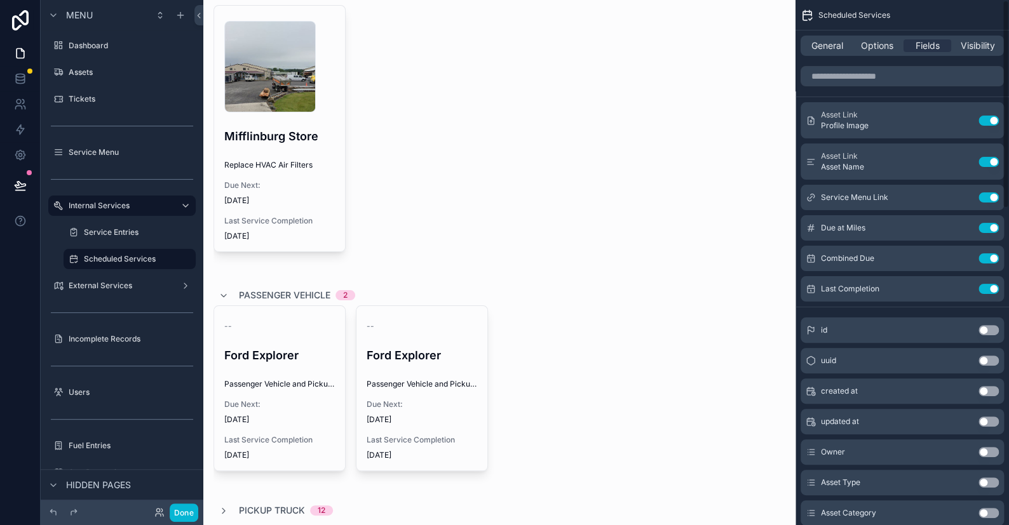
scroll to position [0, 0]
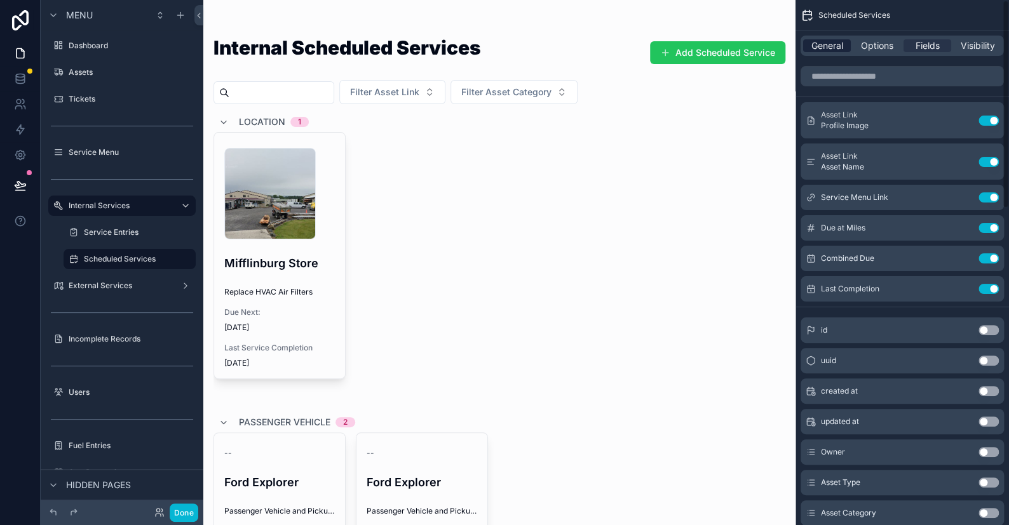
click at [815, 39] on span "General" at bounding box center [827, 45] width 32 height 13
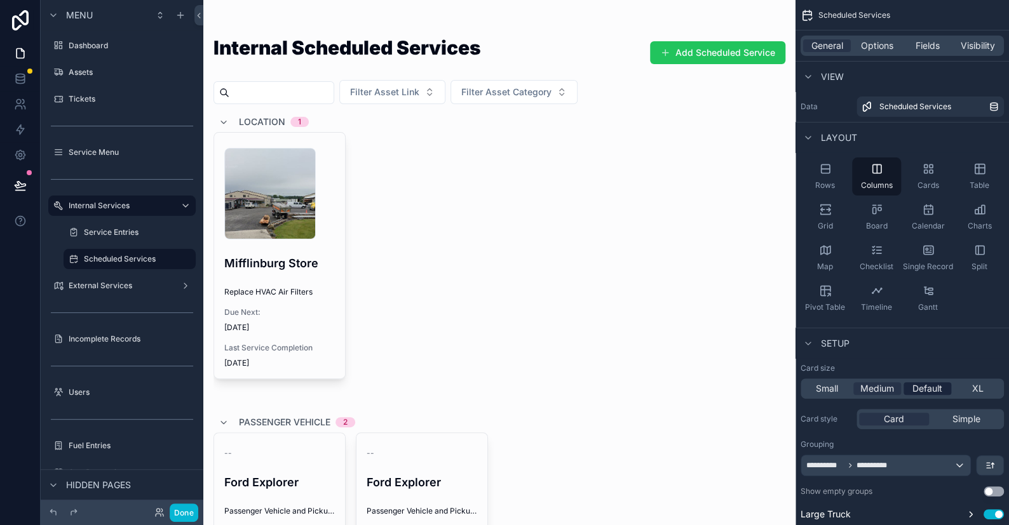
click at [938, 389] on span "Default" at bounding box center [927, 388] width 30 height 13
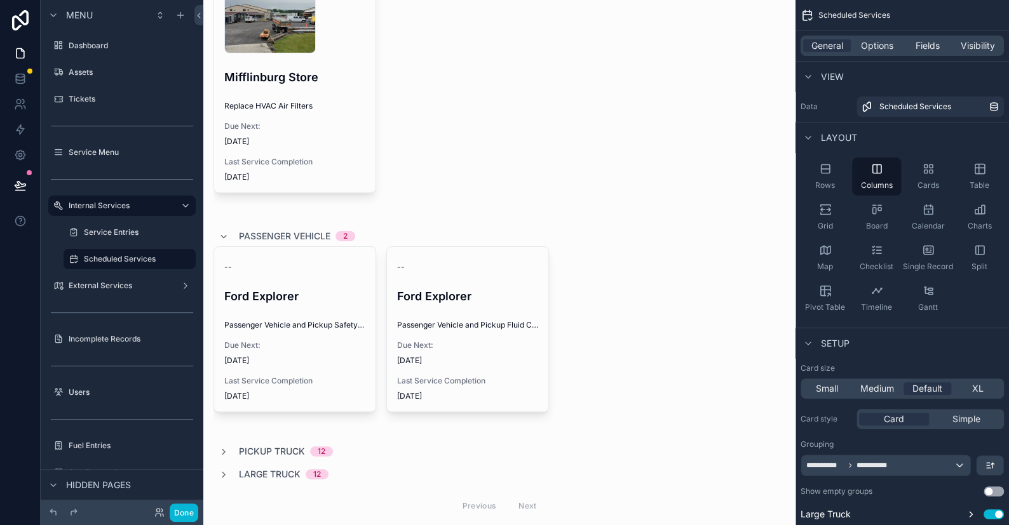
scroll to position [220, 0]
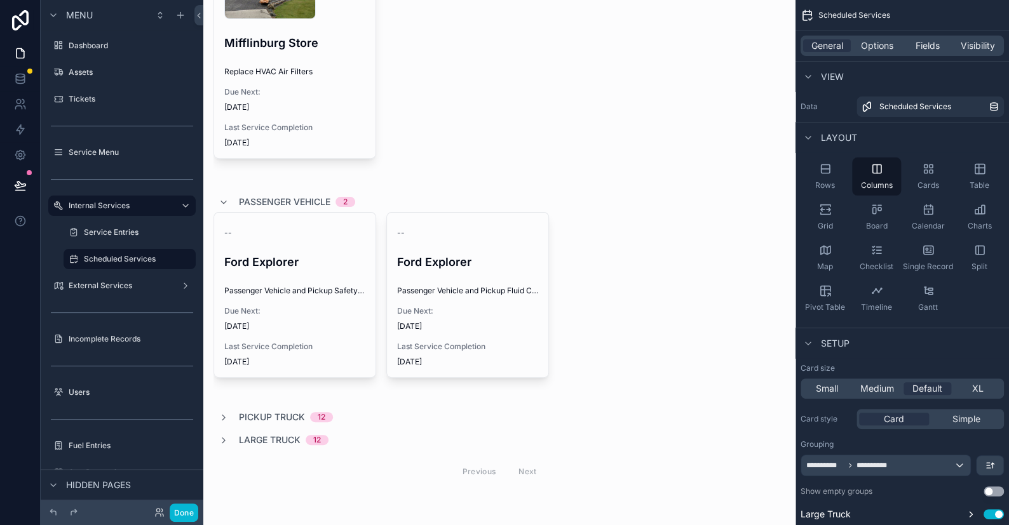
click at [275, 271] on div "scrollable content" at bounding box center [499, 154] width 592 height 748
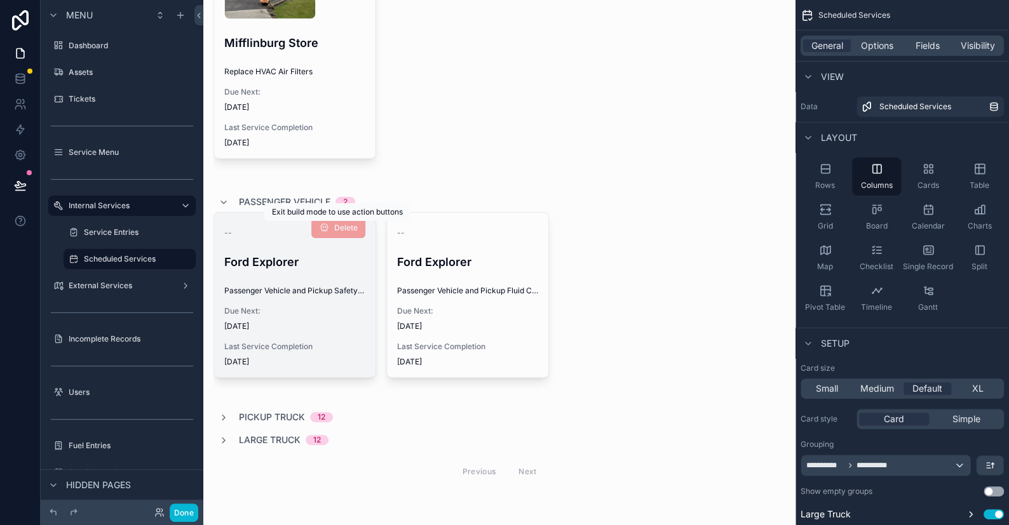
click at [341, 229] on span "Delete" at bounding box center [338, 229] width 54 height 10
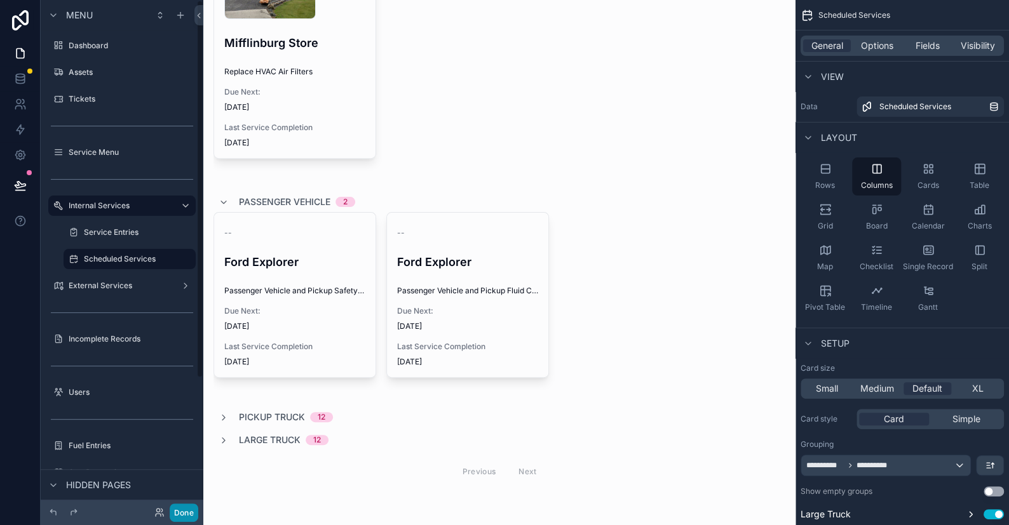
drag, startPoint x: 176, startPoint y: 515, endPoint x: 198, endPoint y: 511, distance: 22.1
click at [177, 516] on button "Done" at bounding box center [184, 513] width 29 height 18
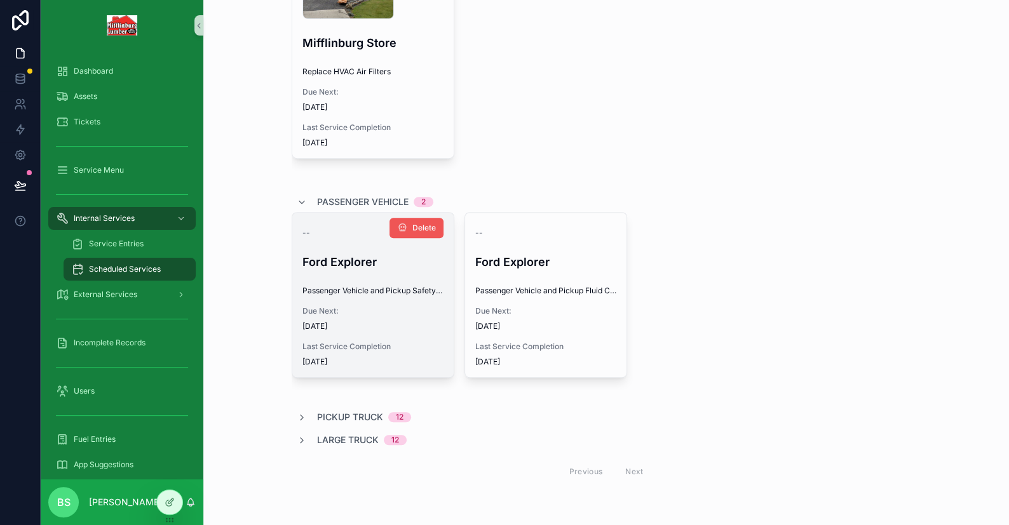
click at [412, 230] on span "Delete" at bounding box center [424, 228] width 24 height 10
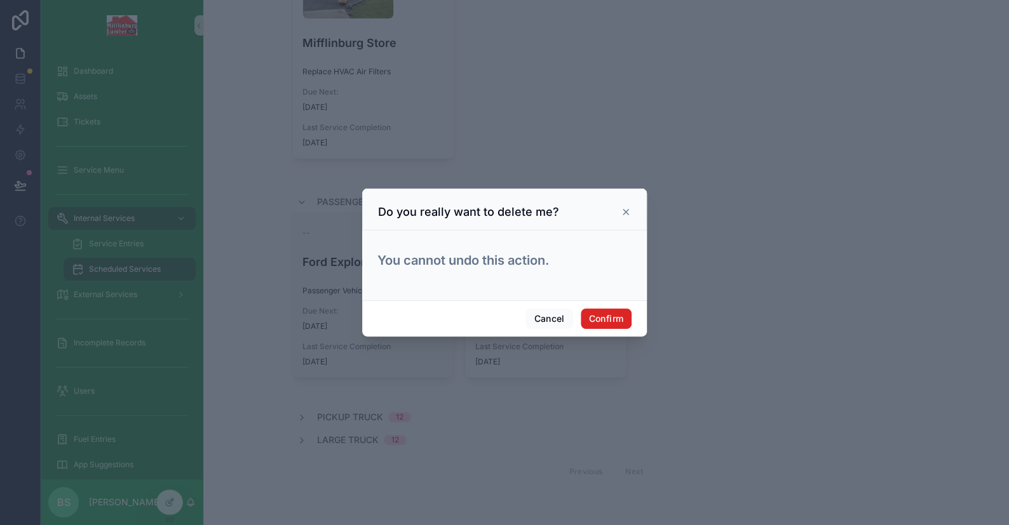
click at [605, 320] on button "Confirm" at bounding box center [606, 319] width 51 height 20
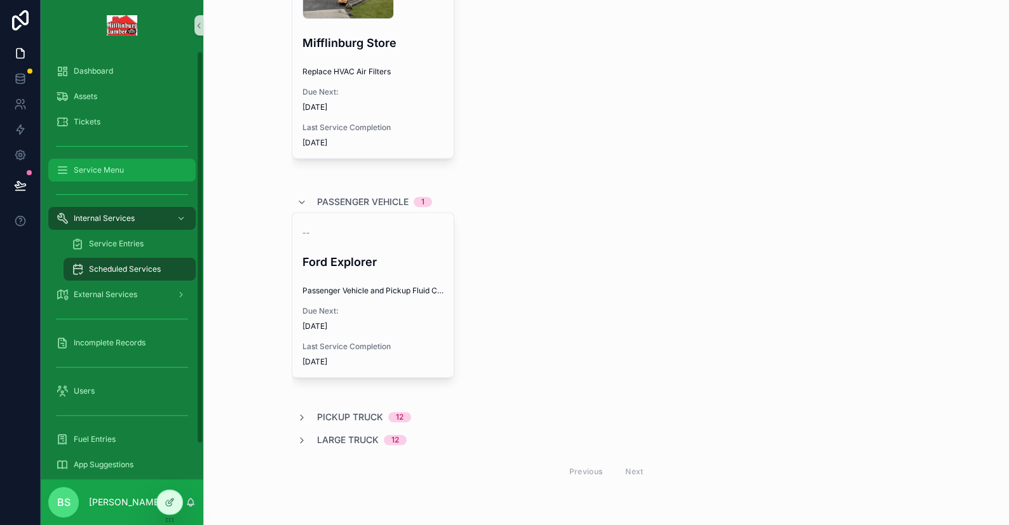
click at [108, 174] on span "Service Menu" at bounding box center [99, 170] width 50 height 10
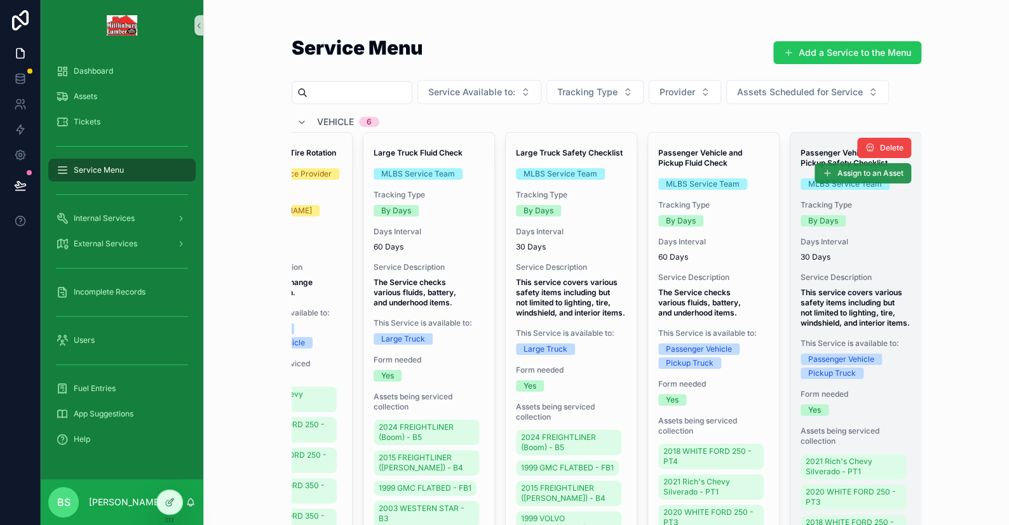
click at [857, 174] on span "Assign to an Asset" at bounding box center [870, 173] width 66 height 10
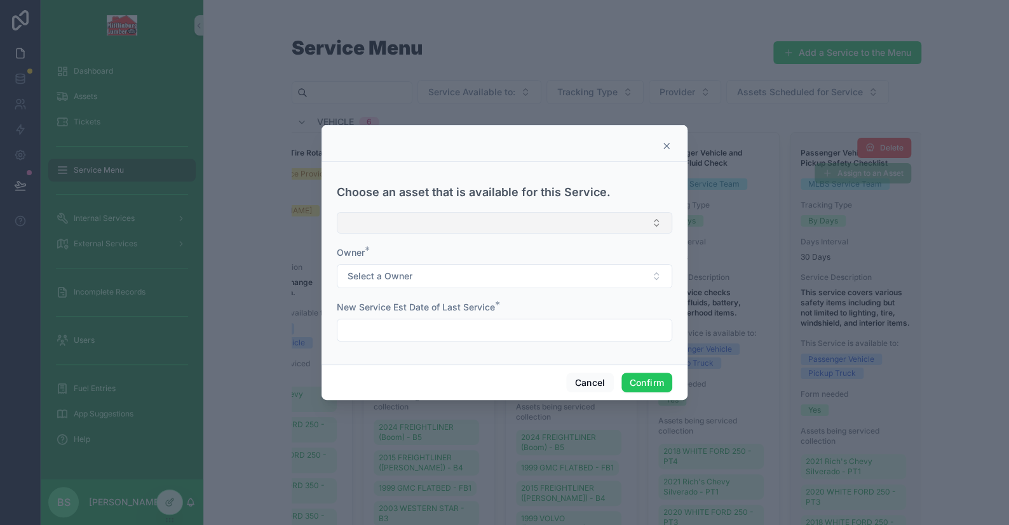
click at [478, 217] on button "Select Button" at bounding box center [504, 223] width 335 height 22
click at [590, 382] on button "Cancel" at bounding box center [589, 383] width 47 height 20
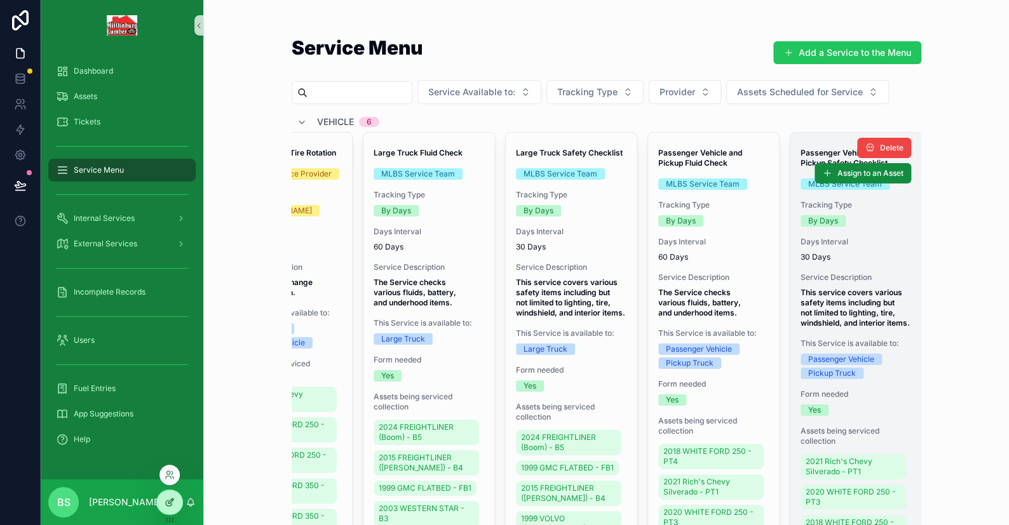
click at [172, 505] on icon at bounding box center [170, 502] width 10 height 10
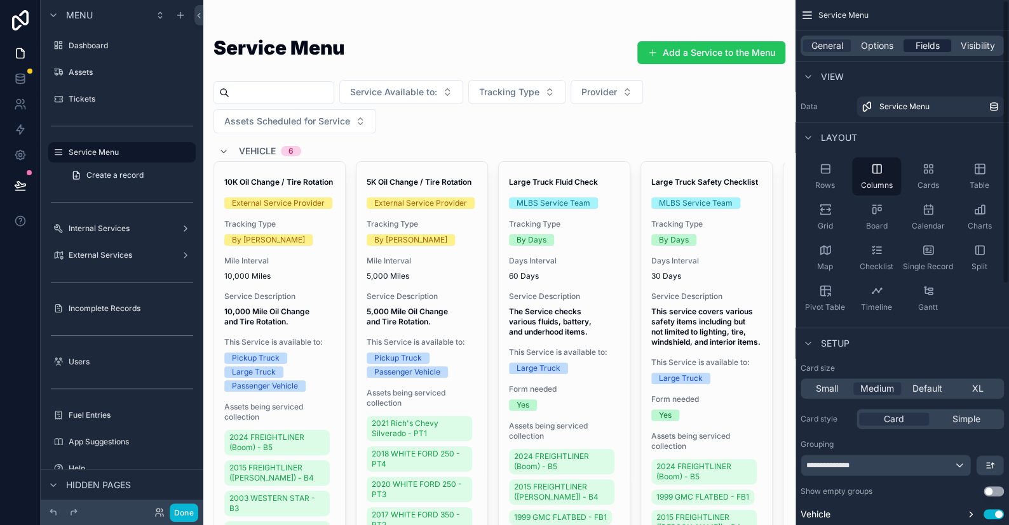
click at [934, 44] on span "Fields" at bounding box center [927, 45] width 24 height 13
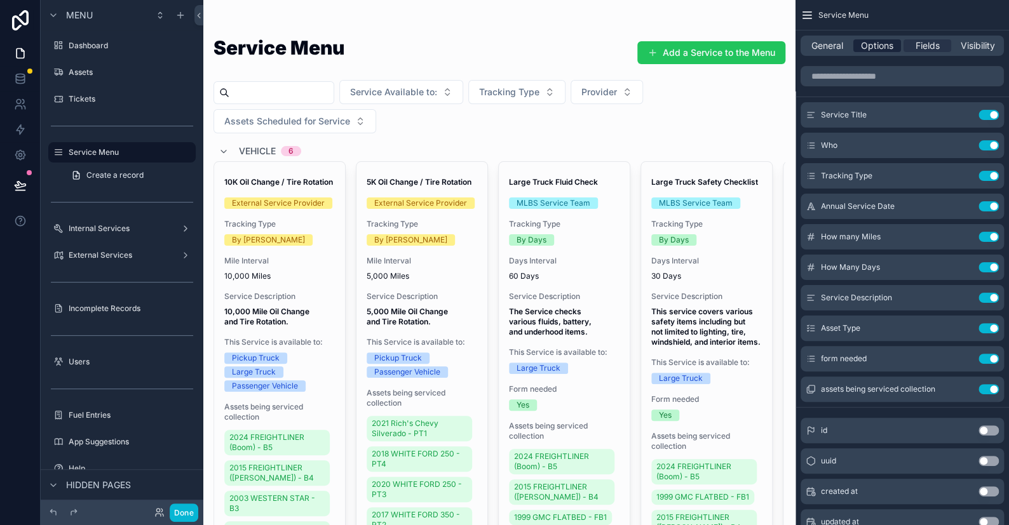
click at [886, 50] on span "Options" at bounding box center [877, 45] width 32 height 13
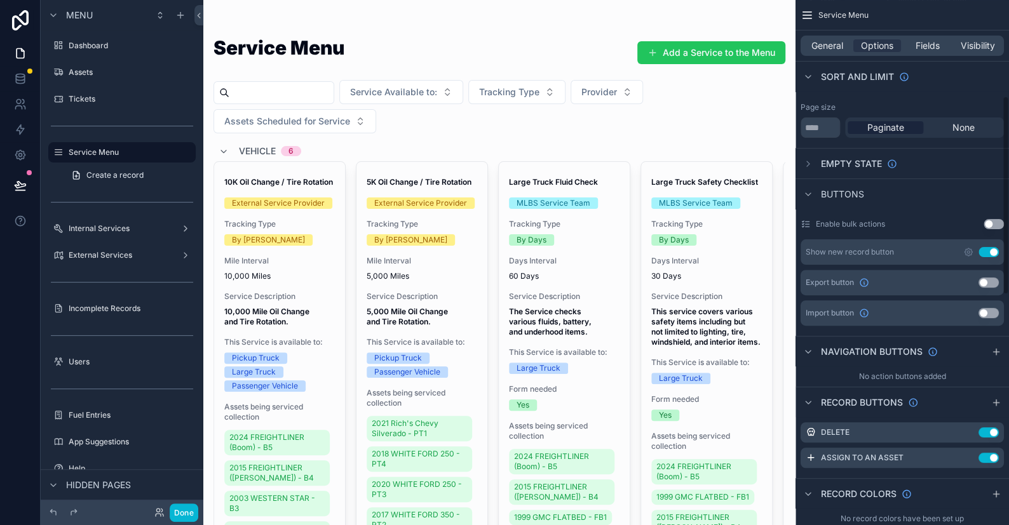
scroll to position [254, 0]
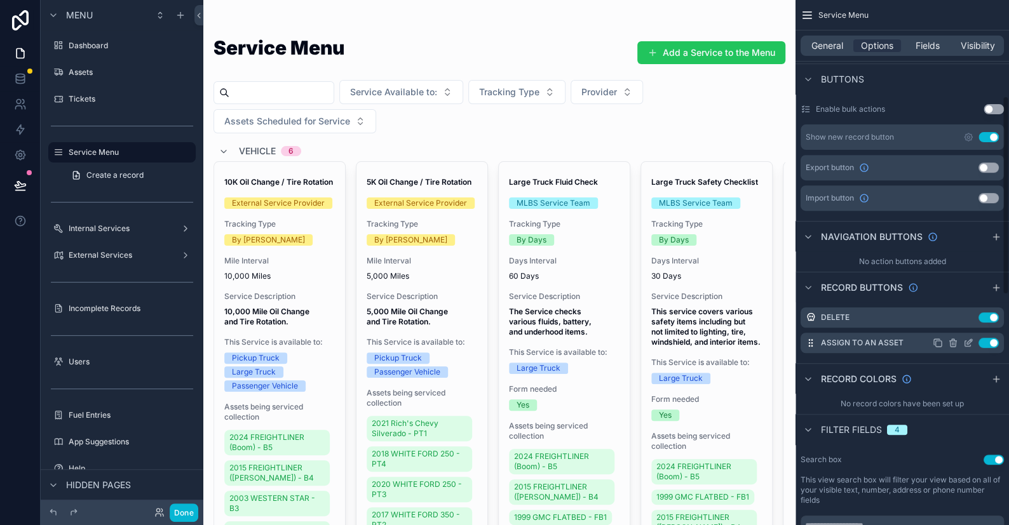
click at [973, 341] on icon "scrollable content" at bounding box center [968, 343] width 10 height 10
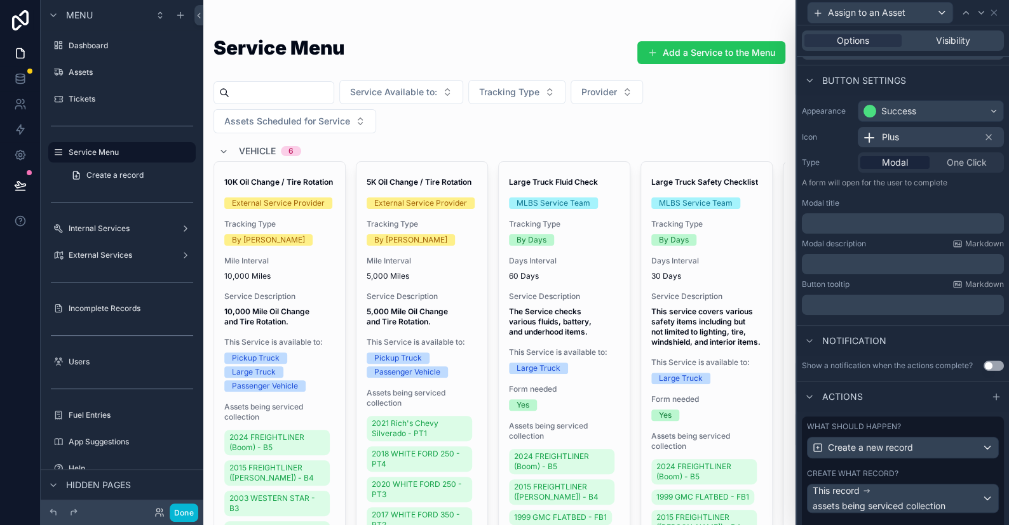
scroll to position [177, 0]
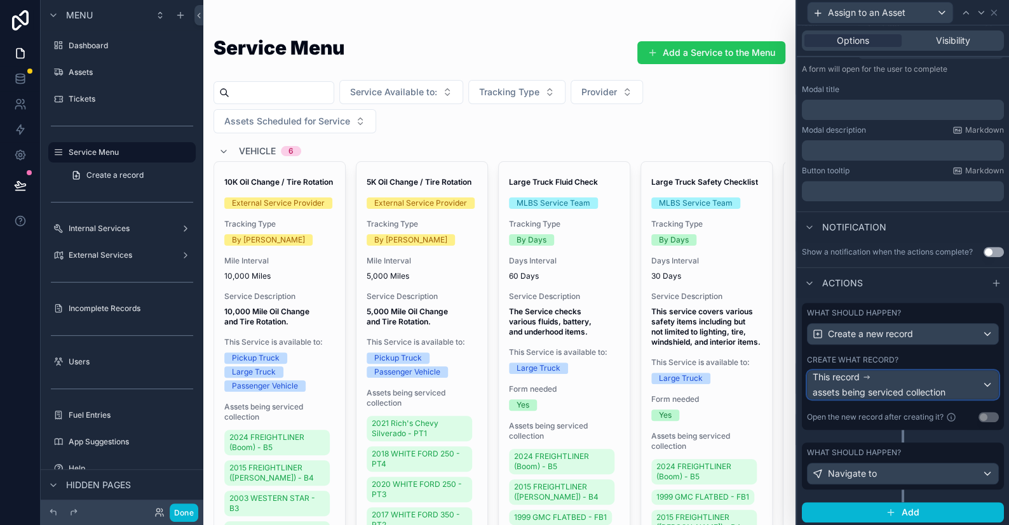
click at [955, 386] on div "This record assets being serviced collection" at bounding box center [897, 385] width 169 height 28
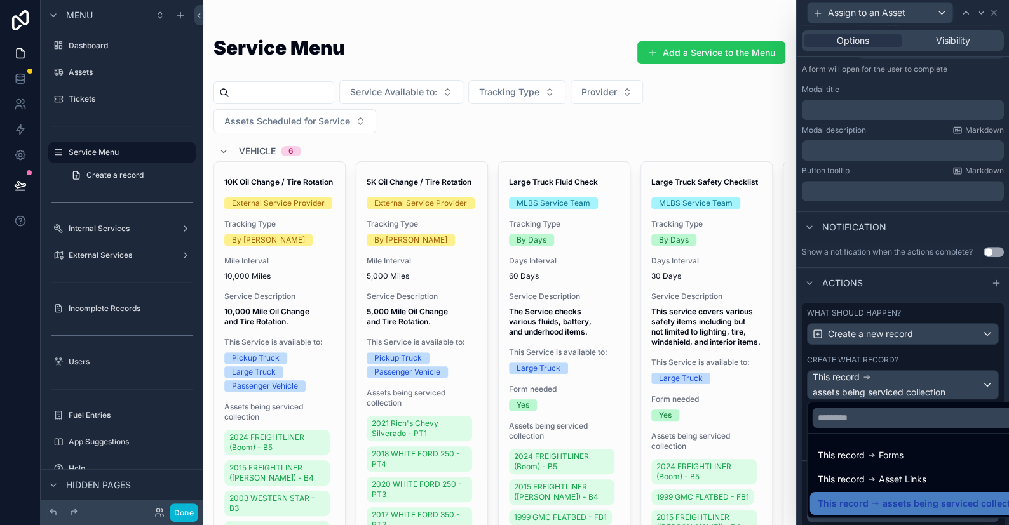
click at [955, 386] on div at bounding box center [903, 262] width 212 height 525
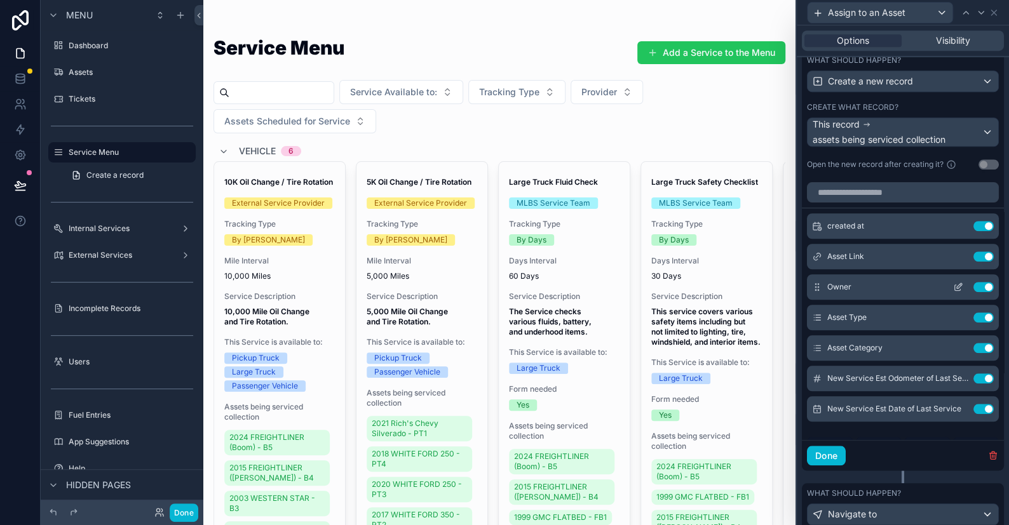
scroll to position [431, 0]
click at [957, 252] on icon at bounding box center [959, 254] width 5 height 5
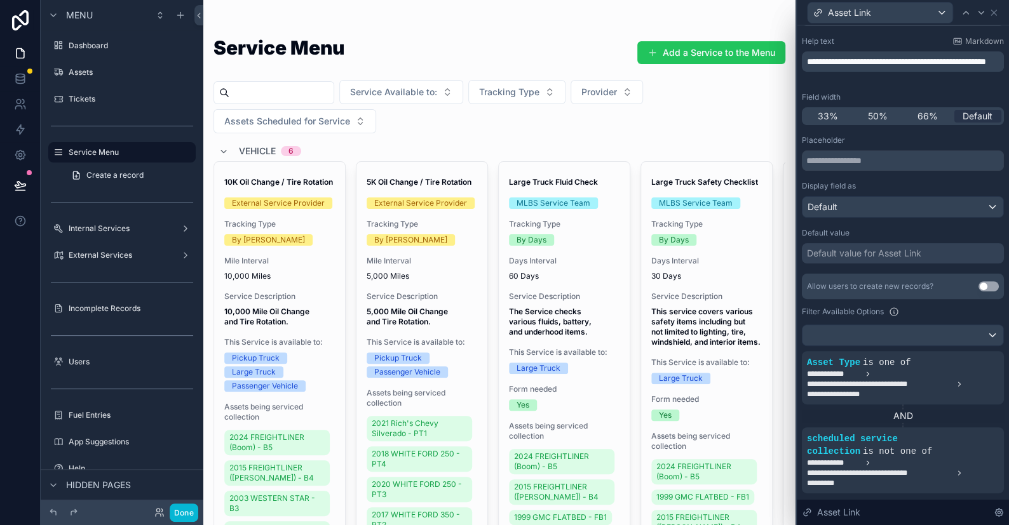
scroll to position [127, 0]
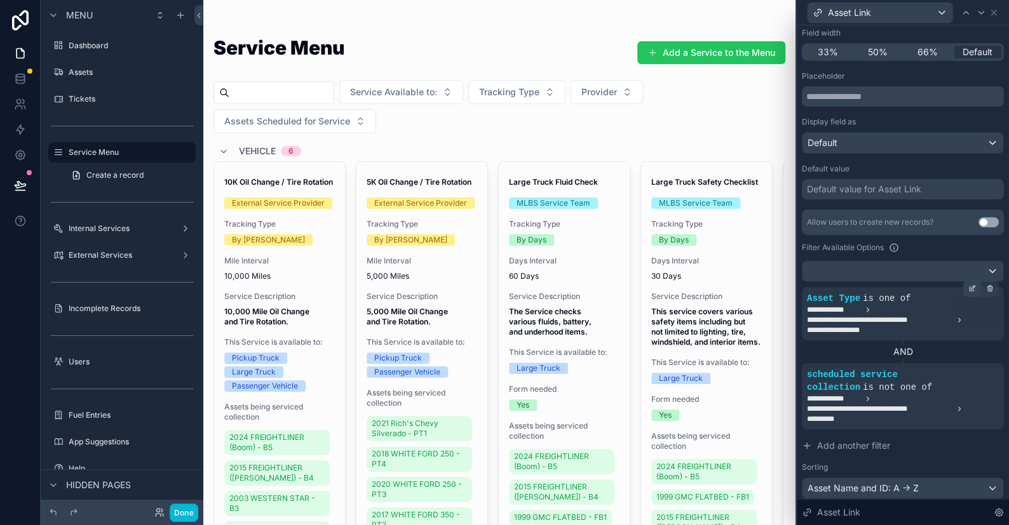
click at [969, 290] on icon at bounding box center [971, 289] width 4 height 4
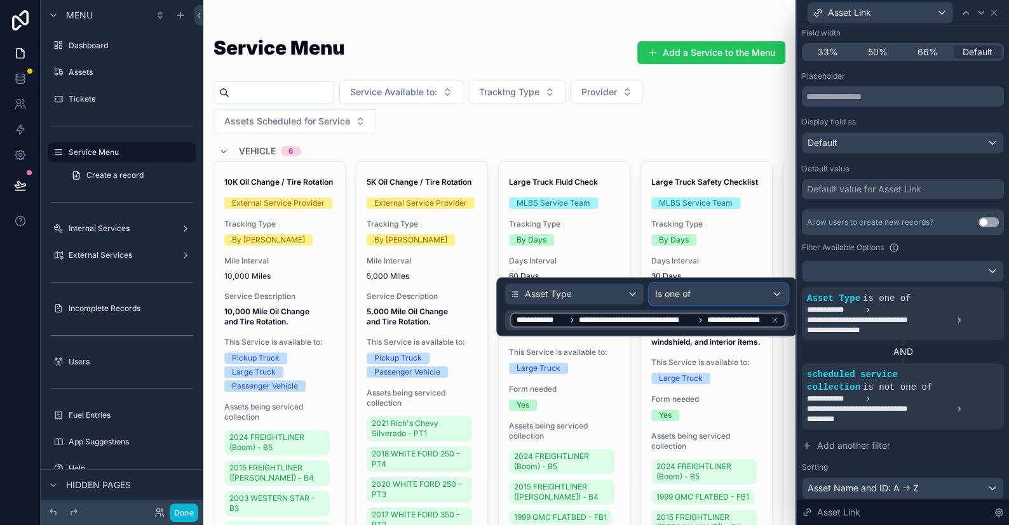
click at [706, 296] on div "Is one of" at bounding box center [718, 294] width 138 height 20
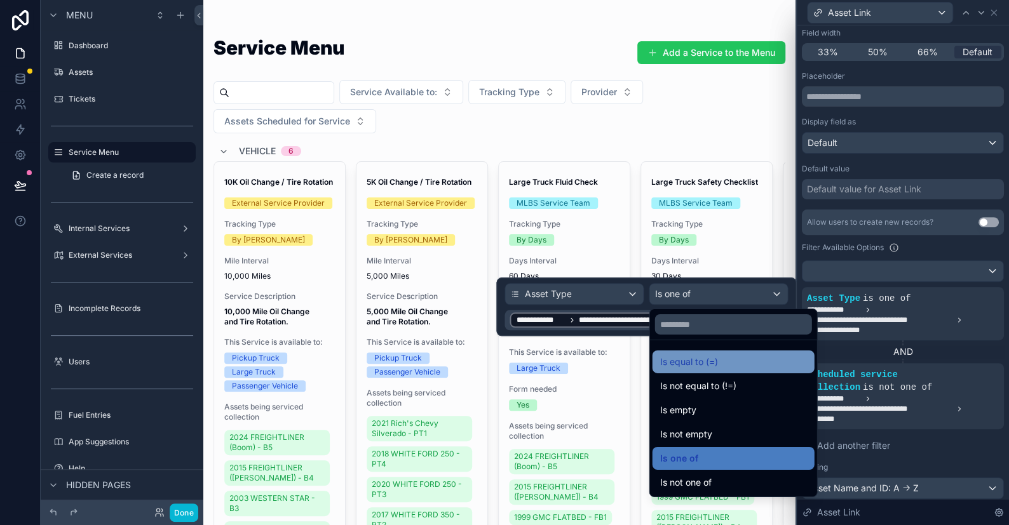
click at [701, 365] on span "Is equal to (=)" at bounding box center [688, 361] width 58 height 15
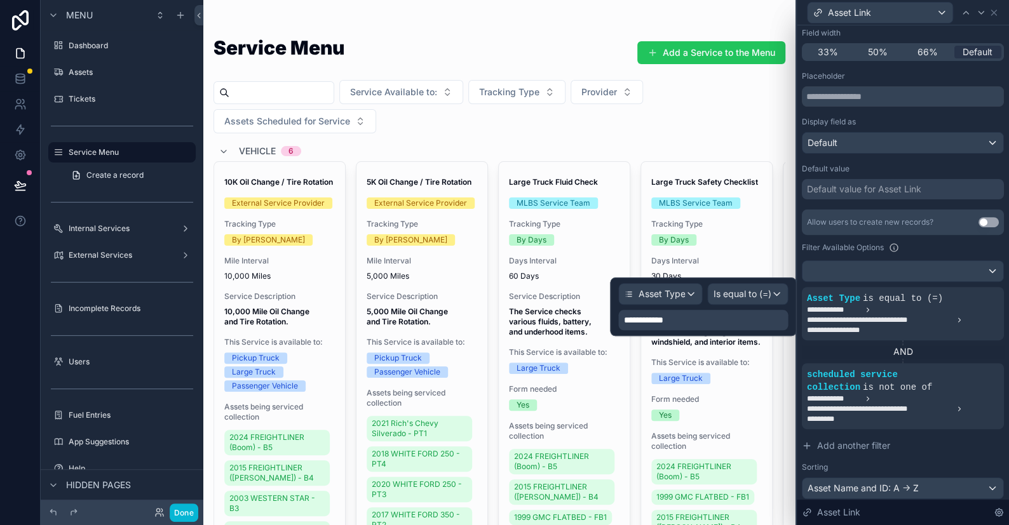
click at [670, 322] on span "**********" at bounding box center [647, 320] width 48 height 13
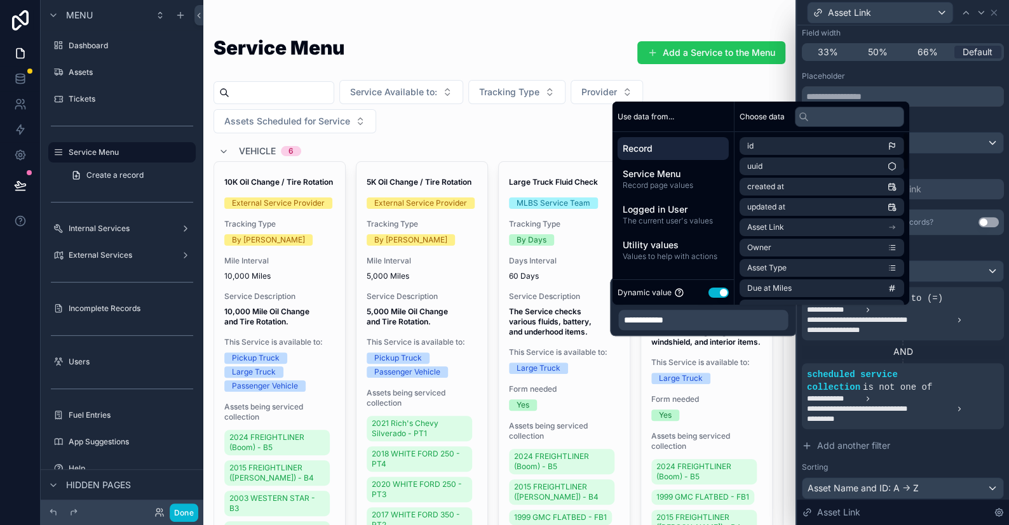
click at [702, 318] on div "**********" at bounding box center [703, 320] width 170 height 20
click at [727, 318] on div "**********" at bounding box center [703, 320] width 170 height 20
drag, startPoint x: 664, startPoint y: 177, endPoint x: 668, endPoint y: 189, distance: 12.5
click at [667, 189] on div "Service Menu Record page values" at bounding box center [672, 179] width 111 height 33
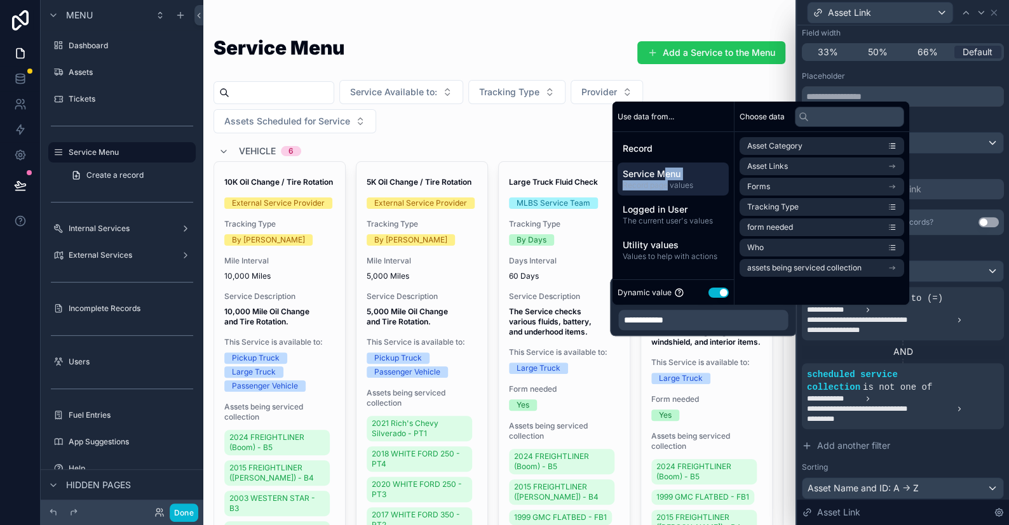
click at [689, 168] on span "Service Menu" at bounding box center [673, 174] width 101 height 13
click at [745, 321] on div "**********" at bounding box center [703, 320] width 170 height 20
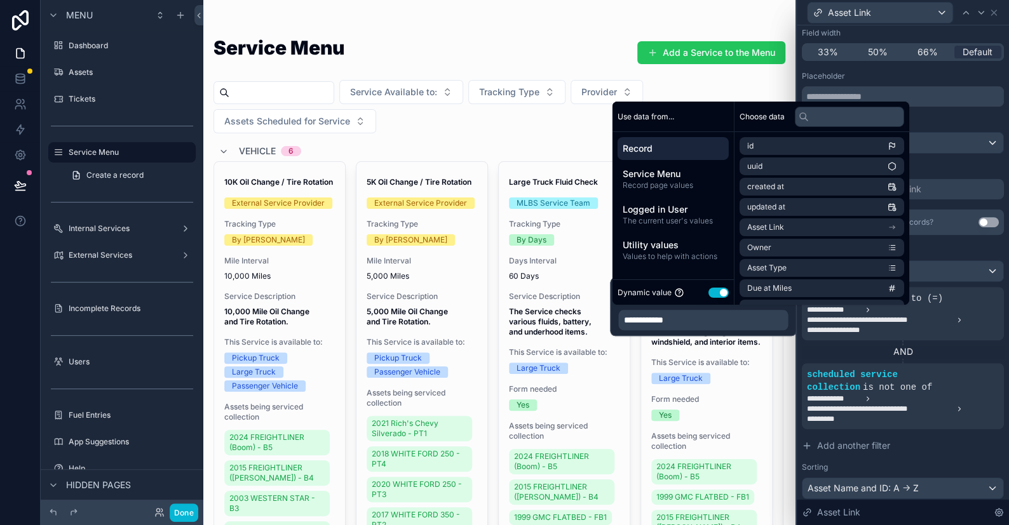
click at [746, 321] on div "**********" at bounding box center [703, 320] width 170 height 20
click at [792, 320] on div "**********" at bounding box center [703, 307] width 186 height 58
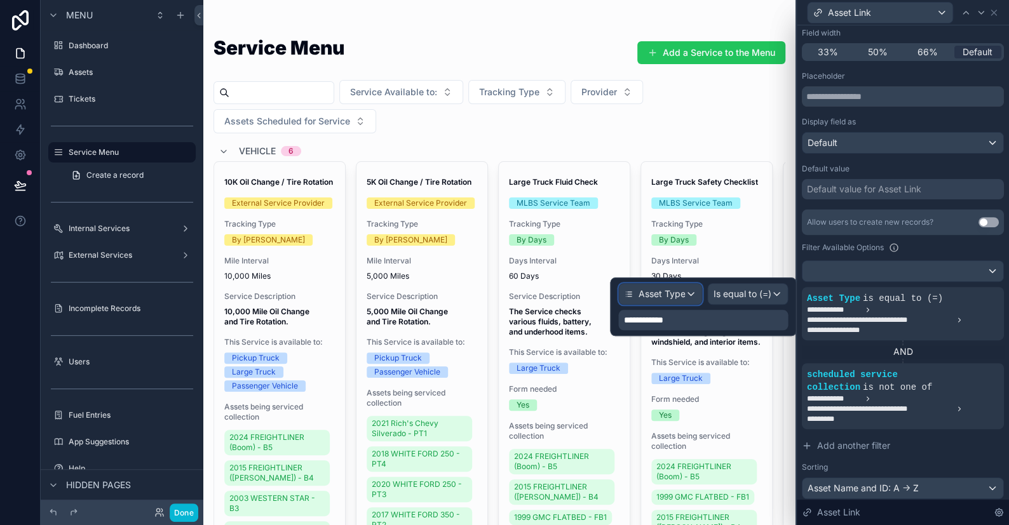
click at [698, 297] on div "Asset Type" at bounding box center [660, 294] width 83 height 20
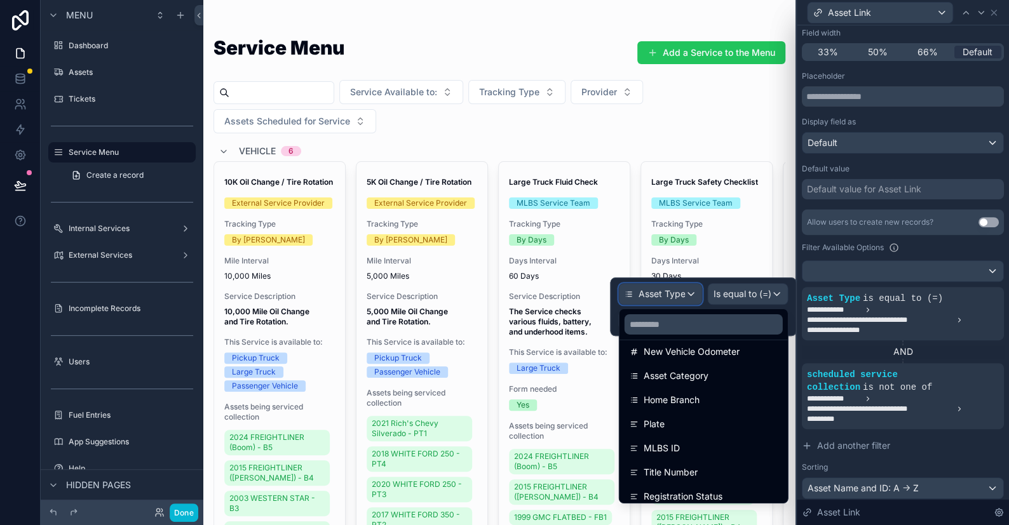
scroll to position [0, 0]
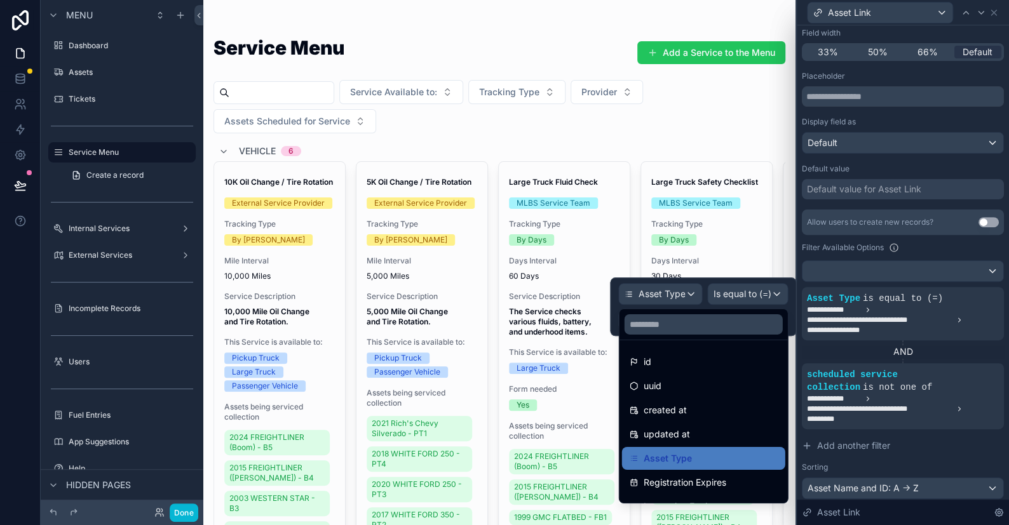
click at [658, 294] on div at bounding box center [703, 307] width 186 height 58
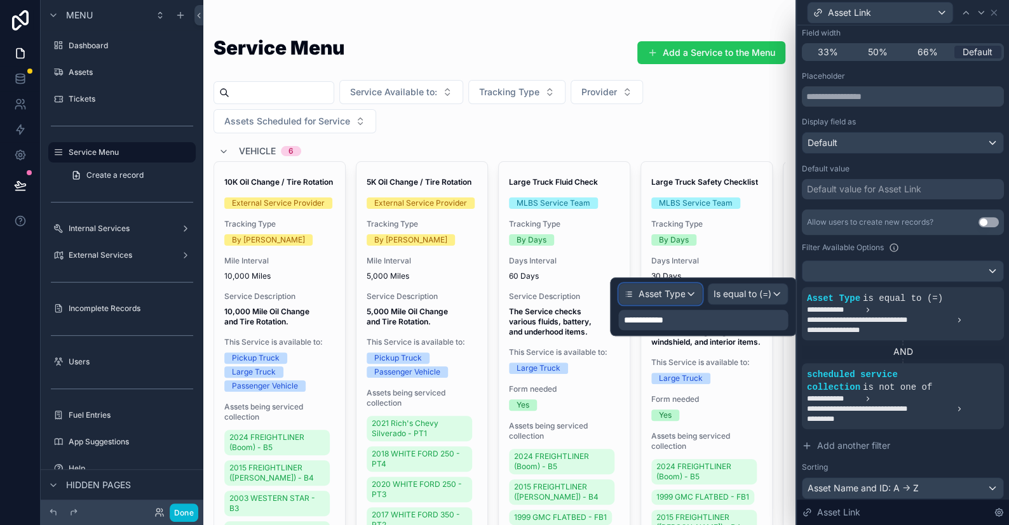
click at [691, 292] on div "Asset Type" at bounding box center [660, 294] width 83 height 20
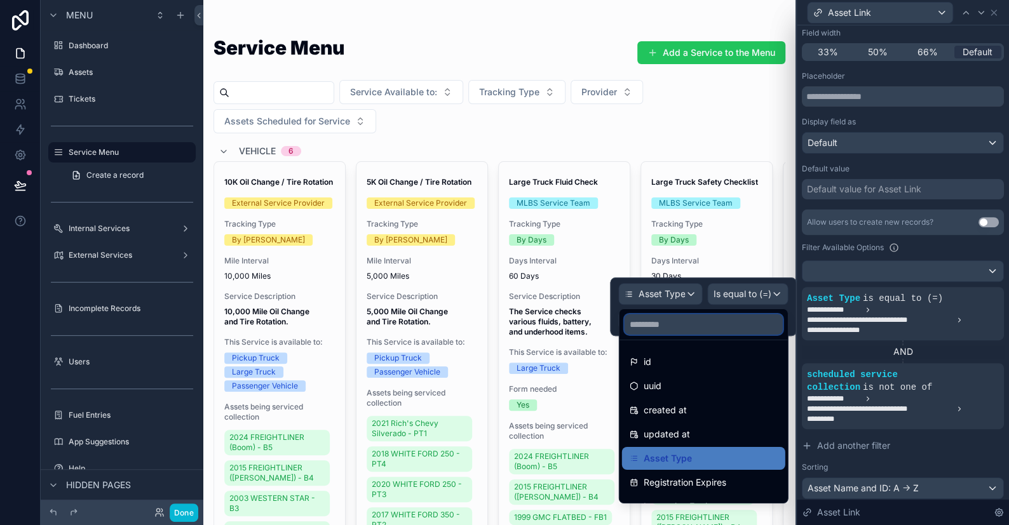
click at [674, 330] on input "text" at bounding box center [703, 324] width 158 height 20
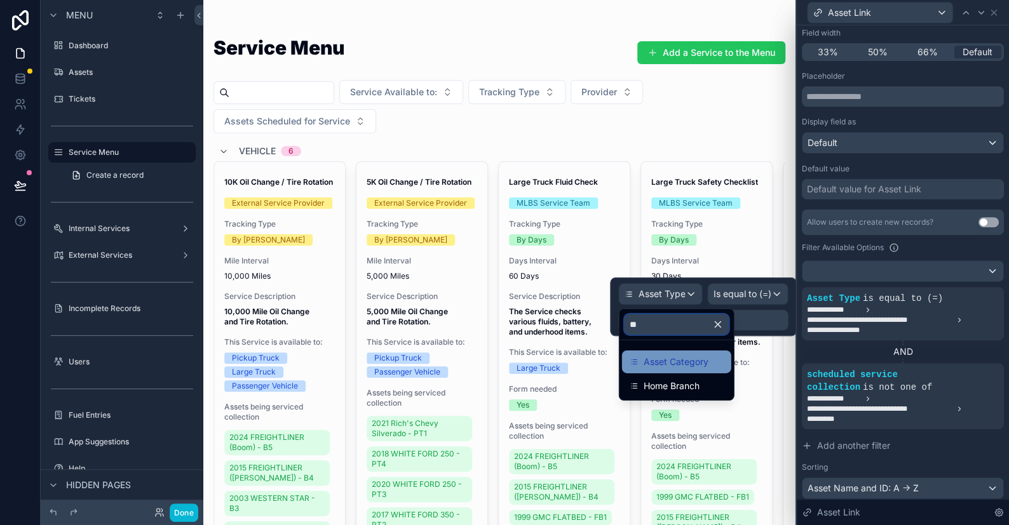
type input "**"
click at [674, 358] on span "Asset Category" at bounding box center [676, 361] width 65 height 15
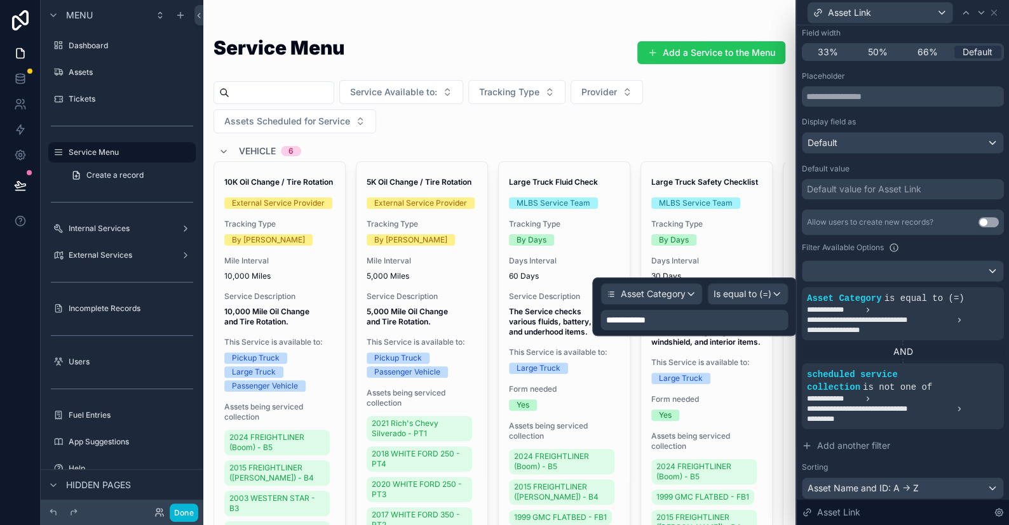
click at [710, 322] on div "**********" at bounding box center [693, 320] width 187 height 20
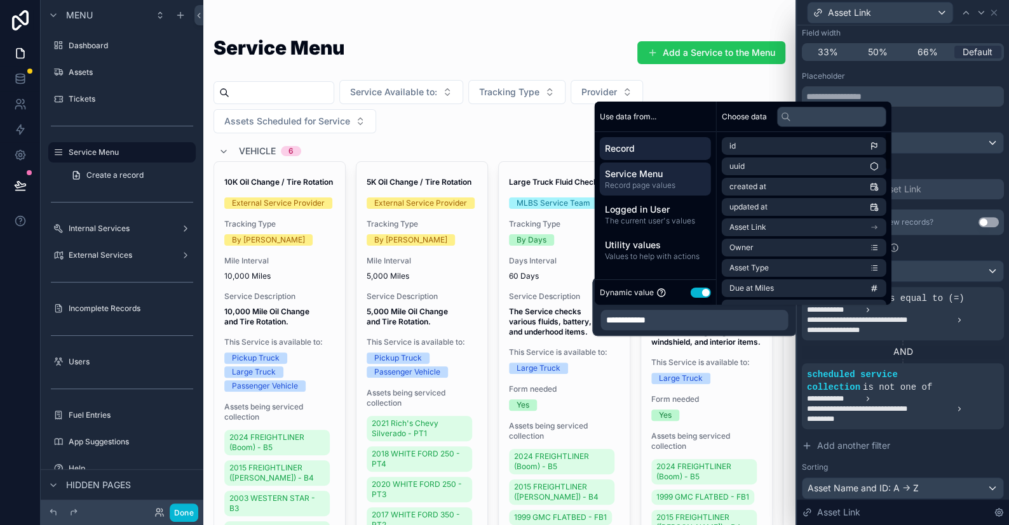
click at [642, 180] on span "Service Menu" at bounding box center [655, 174] width 101 height 13
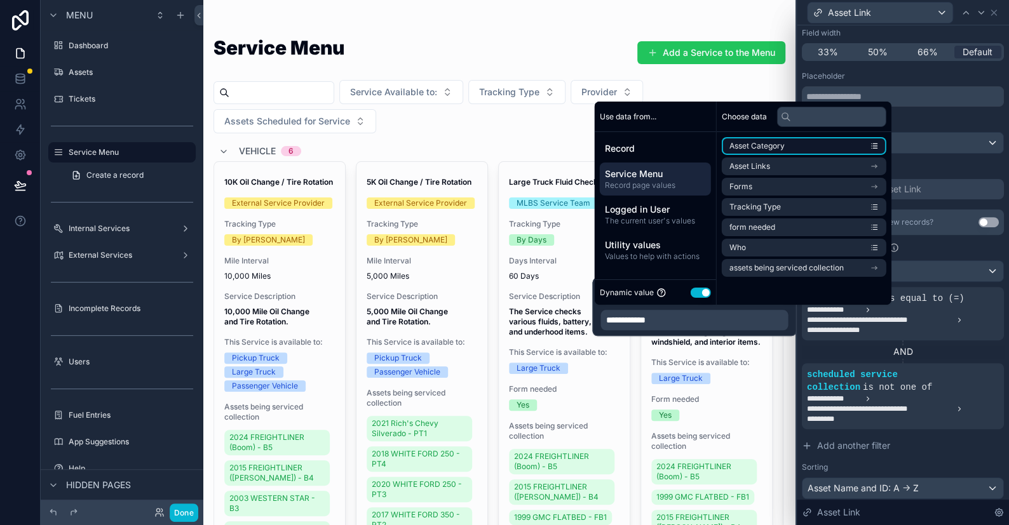
click at [767, 147] on span "Asset Category" at bounding box center [756, 146] width 55 height 10
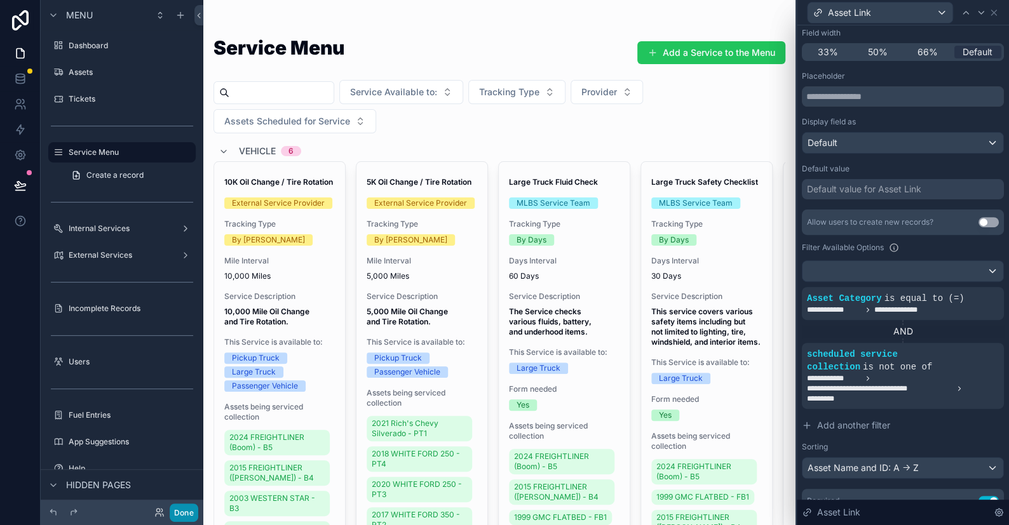
click at [195, 514] on button "Done" at bounding box center [184, 513] width 29 height 18
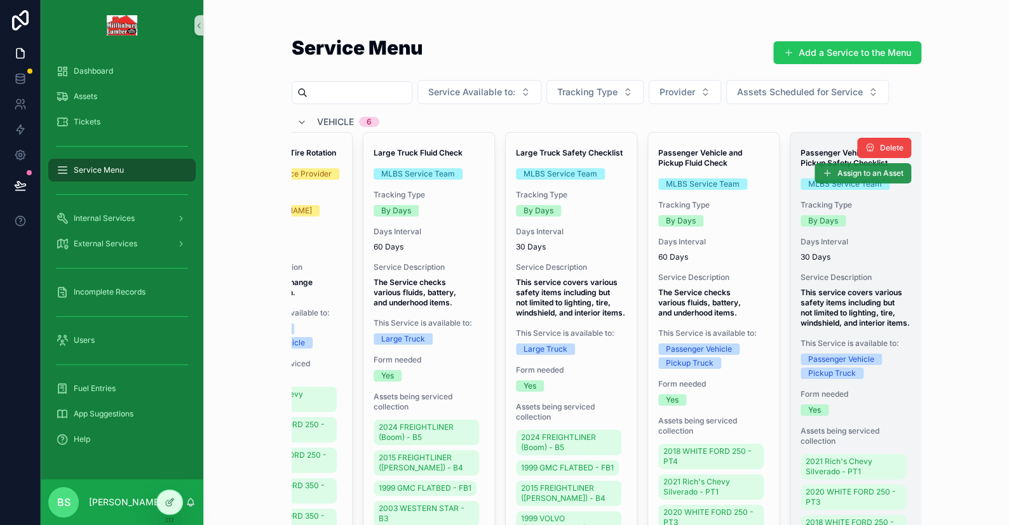
click at [838, 170] on span "Assign to an Asset" at bounding box center [870, 173] width 66 height 10
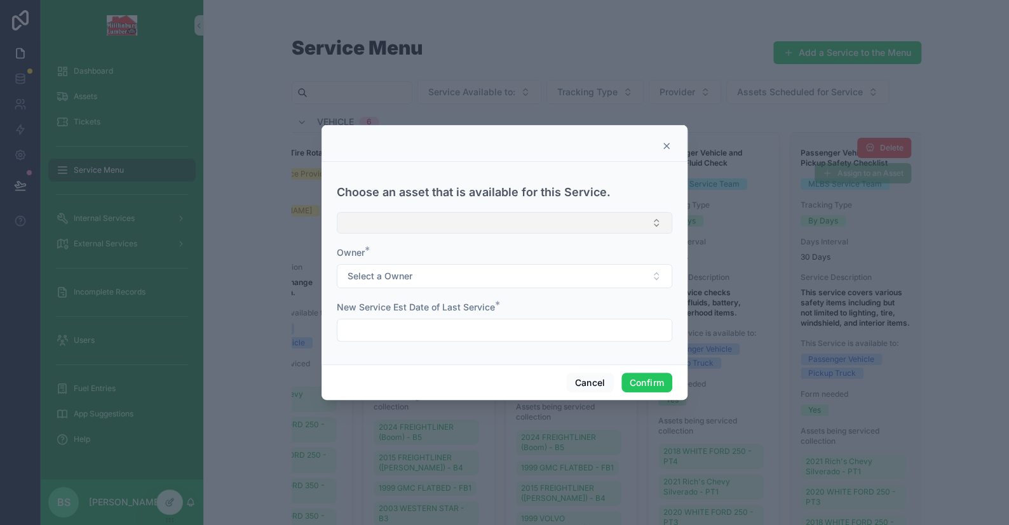
click at [452, 224] on button "Select Button" at bounding box center [504, 223] width 335 height 22
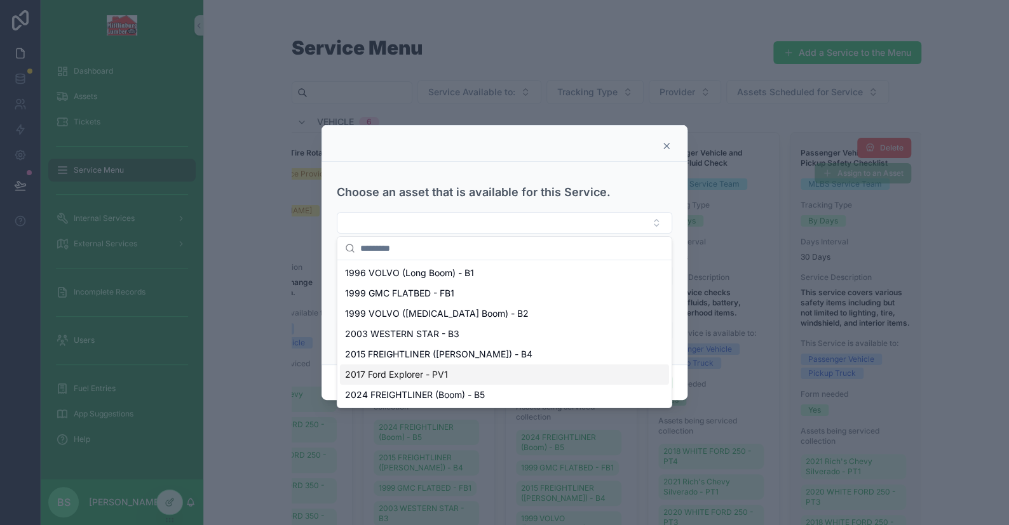
click at [422, 377] on span "2017 Ford Explorer - PV1" at bounding box center [396, 374] width 103 height 13
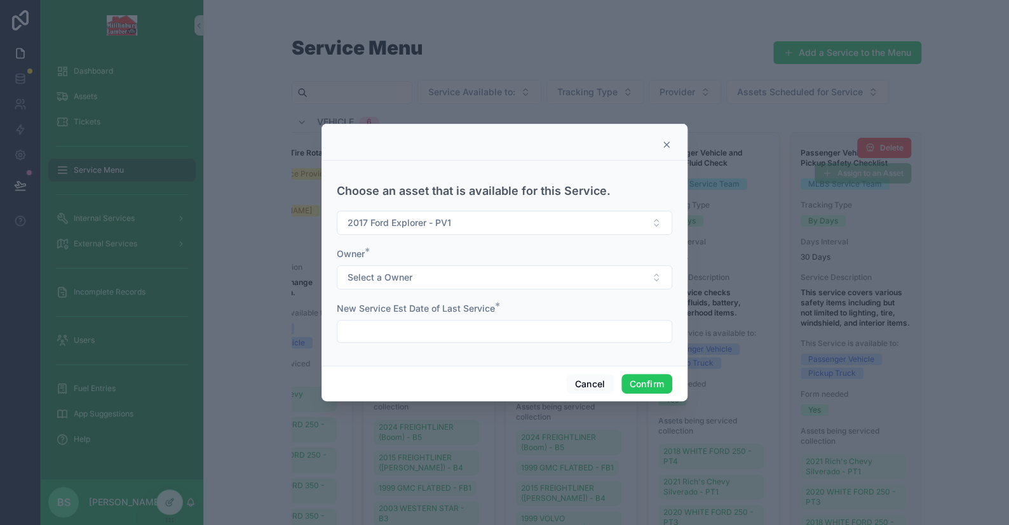
click at [443, 334] on input "text" at bounding box center [504, 332] width 334 height 18
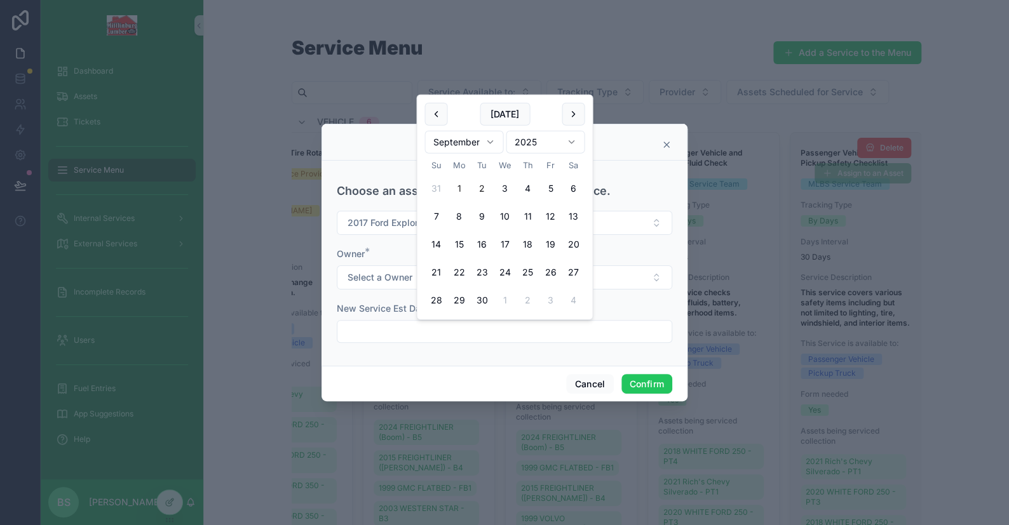
click at [459, 199] on button "1" at bounding box center [458, 188] width 23 height 23
type input "********"
click at [457, 175] on tbody "31 1 2 3 4 5 6 7 8 9 10 11 12 13 14 15 16 17 18 19 20 21 22 23 24 25 26 27 28 2…" at bounding box center [504, 242] width 160 height 140
click at [656, 377] on button "Confirm" at bounding box center [646, 384] width 51 height 20
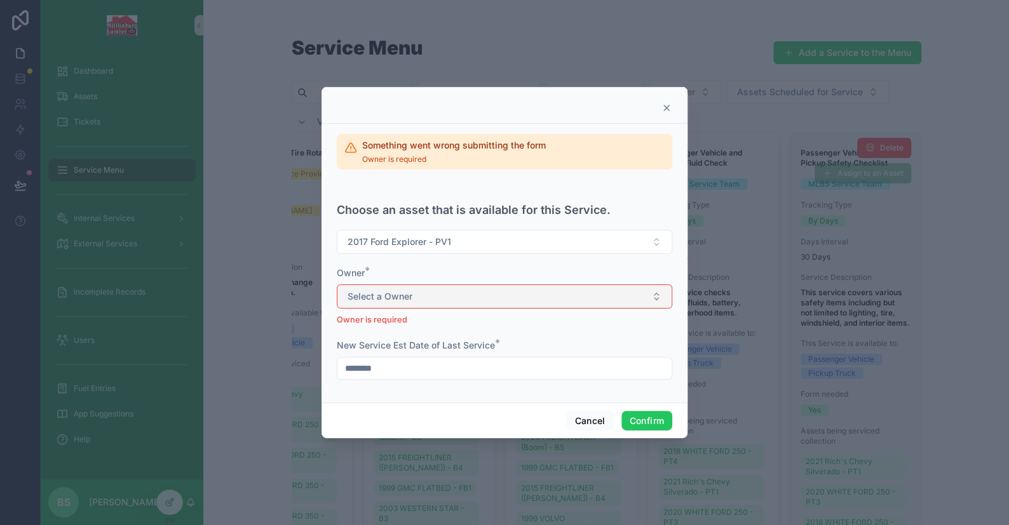
click at [375, 291] on span "Select a Owner" at bounding box center [379, 296] width 65 height 13
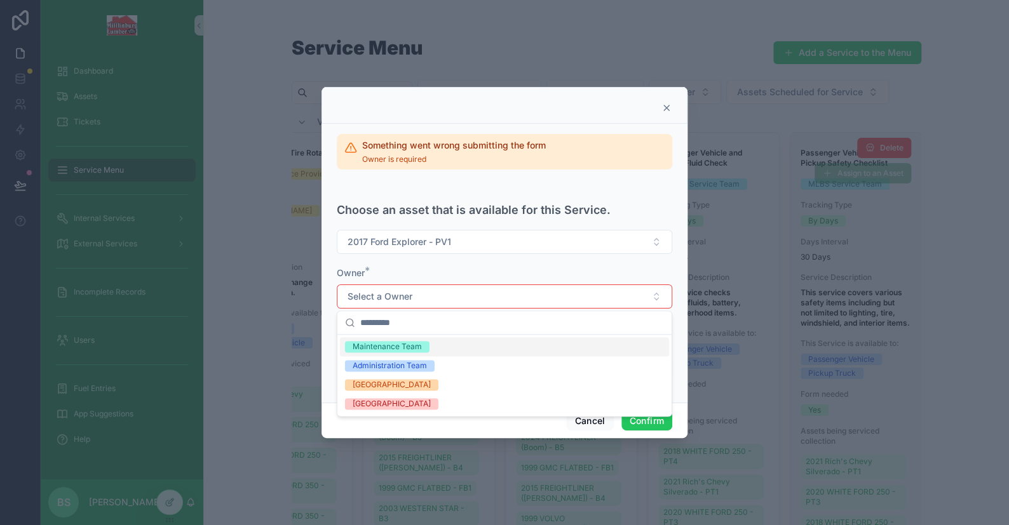
click at [368, 344] on div "Maintenance Team" at bounding box center [387, 346] width 69 height 11
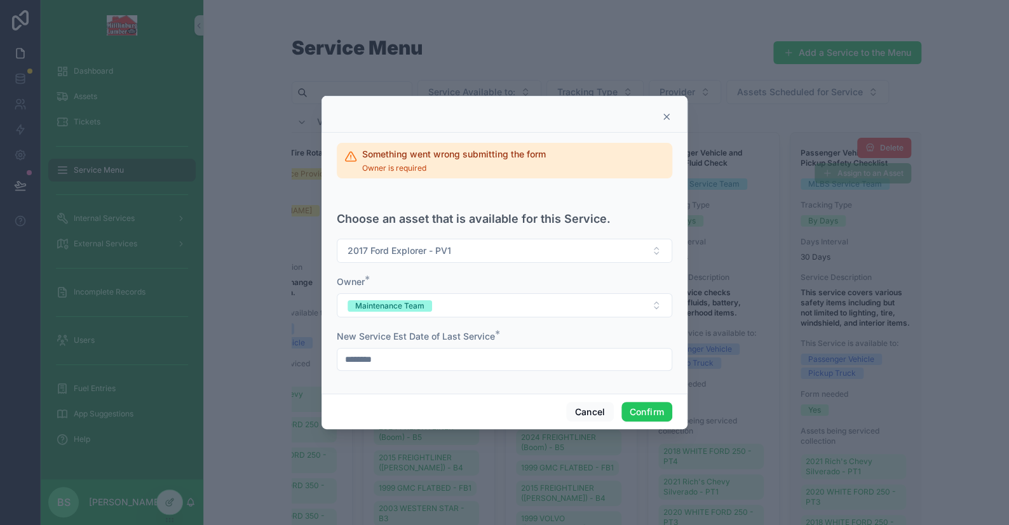
click at [678, 421] on div "Cancel Confirm" at bounding box center [504, 412] width 366 height 36
click at [659, 416] on button "Confirm" at bounding box center [646, 412] width 51 height 20
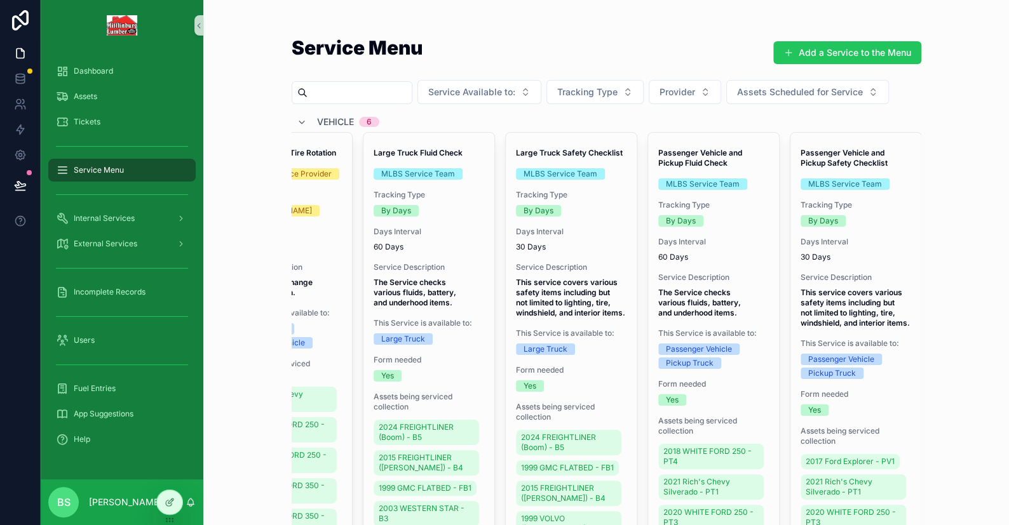
click at [947, 71] on div "Service Menu Add a Service to the Menu Service Available to: Tracking Type Prov…" at bounding box center [606, 262] width 806 height 525
click at [175, 505] on div at bounding box center [169, 502] width 25 height 24
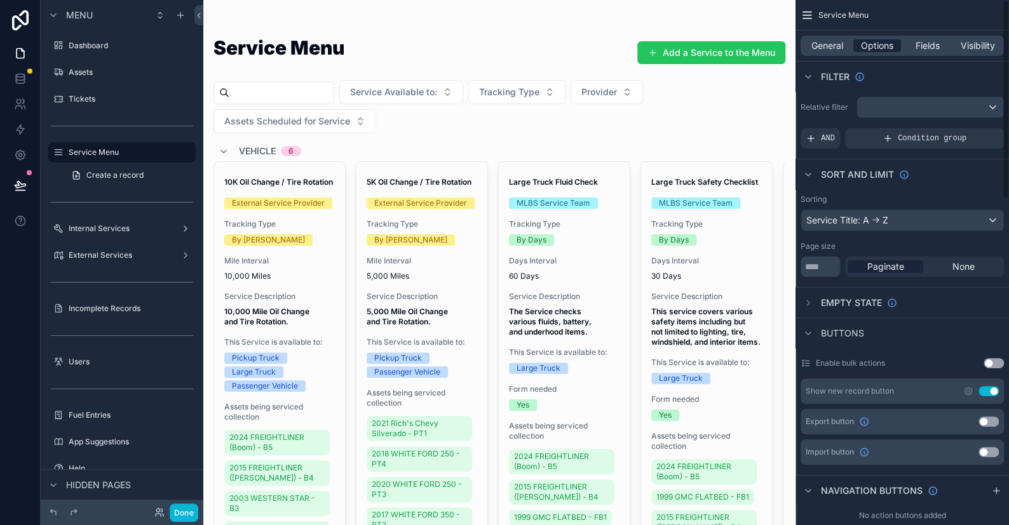
click at [887, 50] on span "Options" at bounding box center [877, 45] width 32 height 13
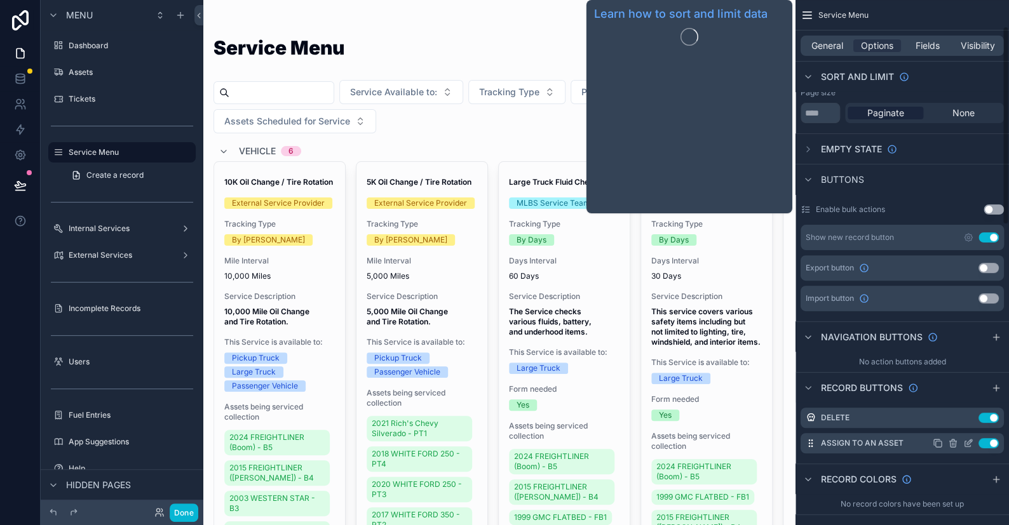
scroll to position [254, 0]
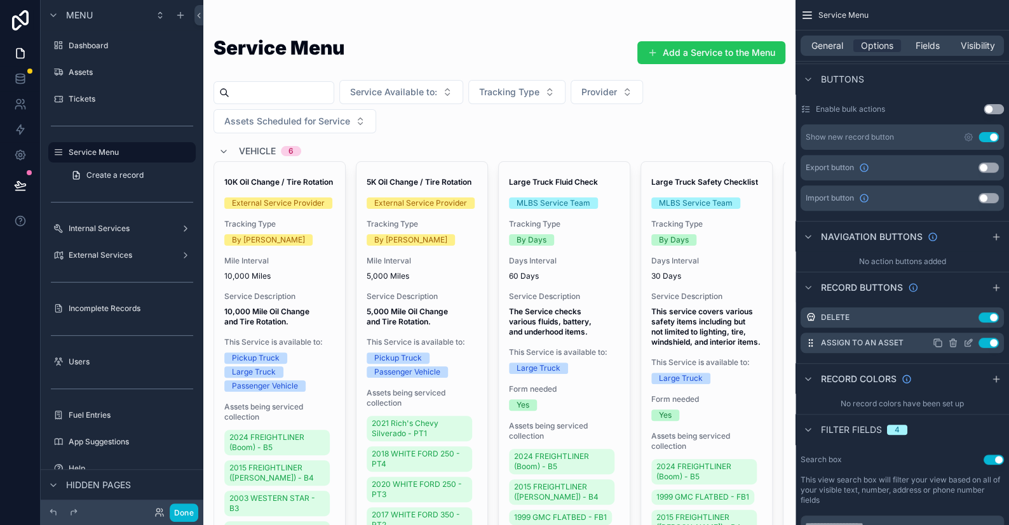
click at [968, 346] on icon "scrollable content" at bounding box center [968, 344] width 6 height 6
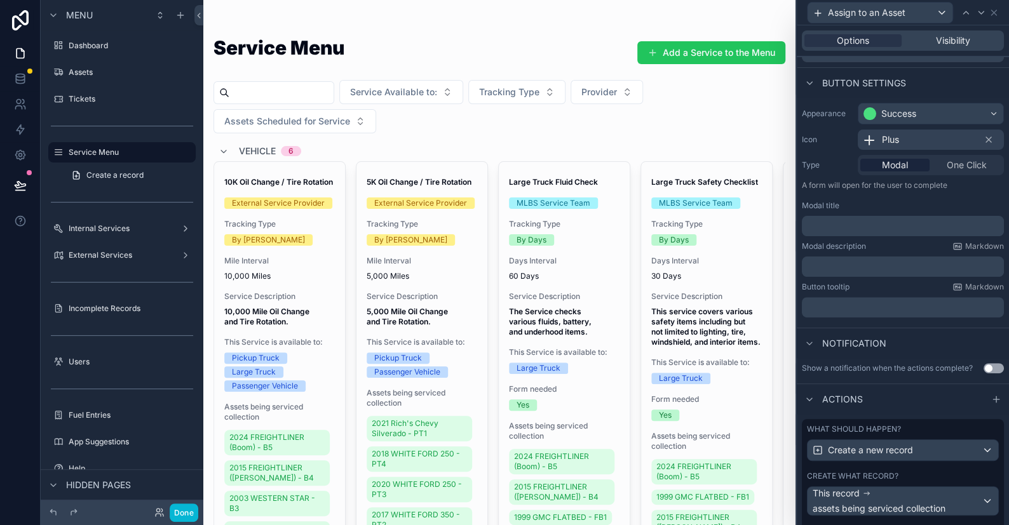
scroll to position [177, 0]
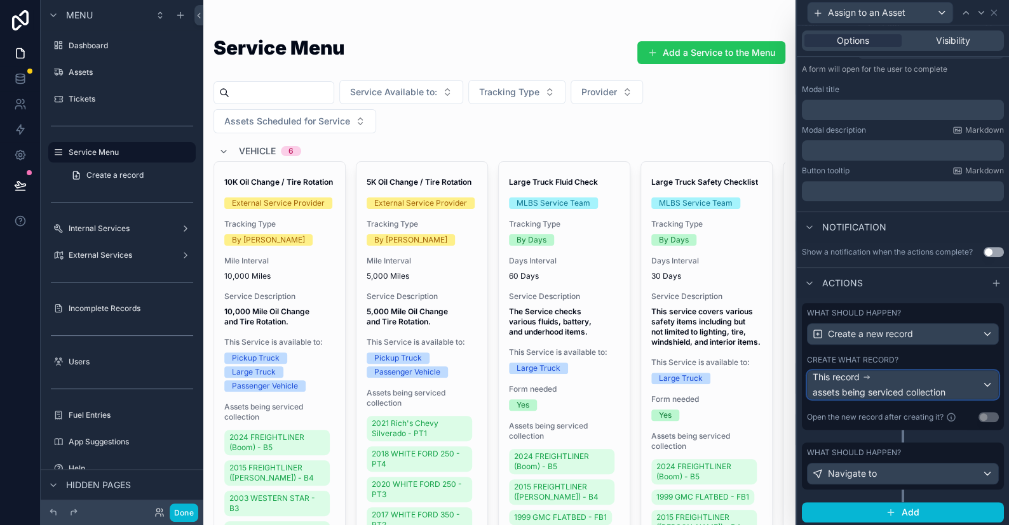
click at [878, 381] on div "This record assets being serviced collection" at bounding box center [897, 385] width 169 height 28
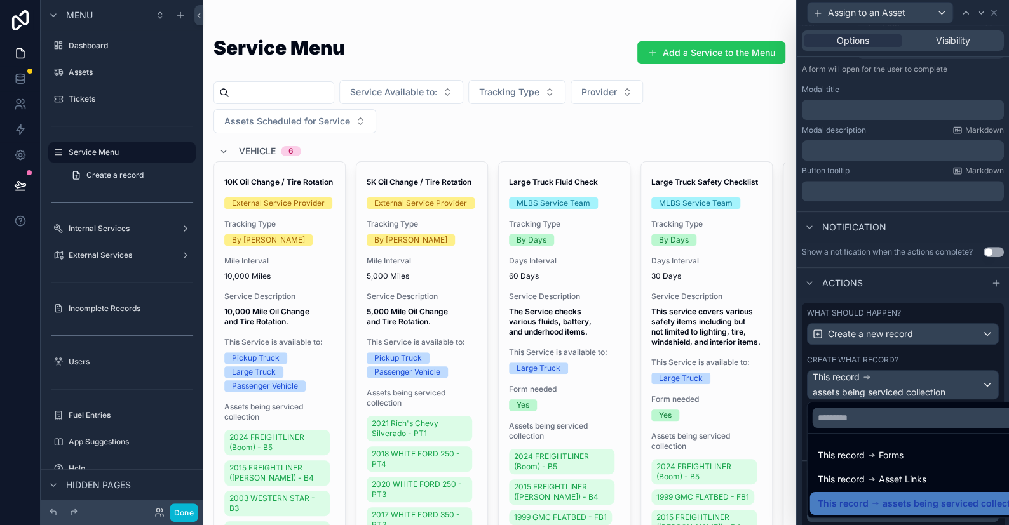
click at [878, 381] on div at bounding box center [903, 262] width 212 height 525
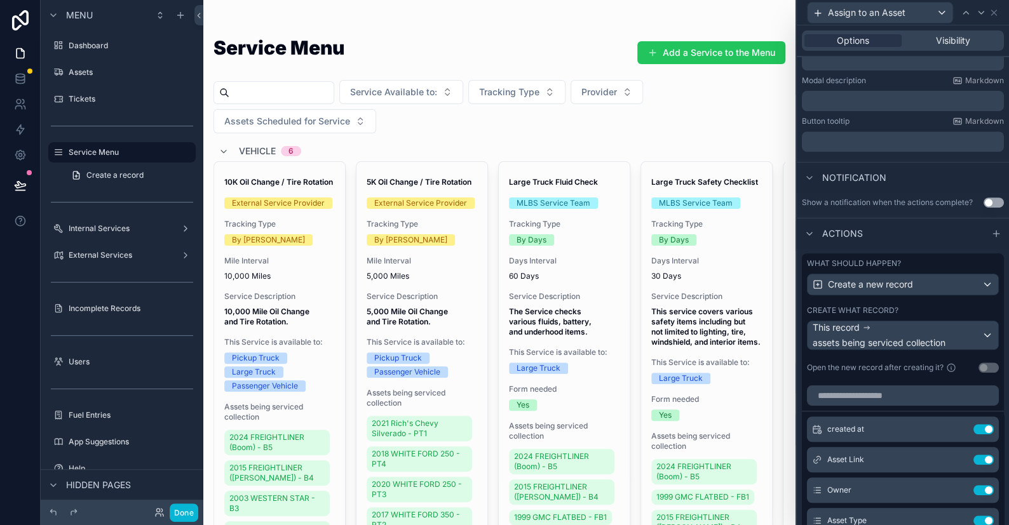
scroll to position [367, 0]
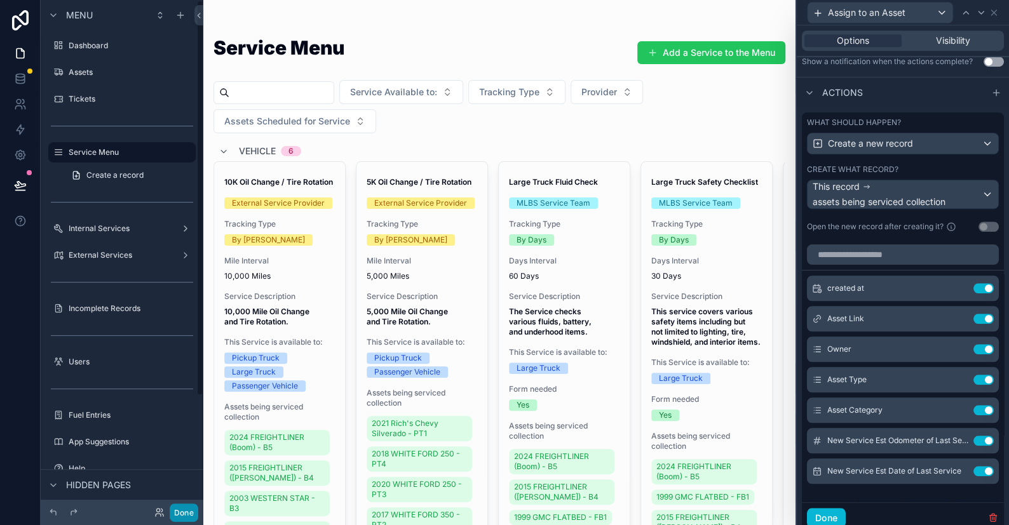
click at [192, 508] on button "Done" at bounding box center [184, 513] width 29 height 18
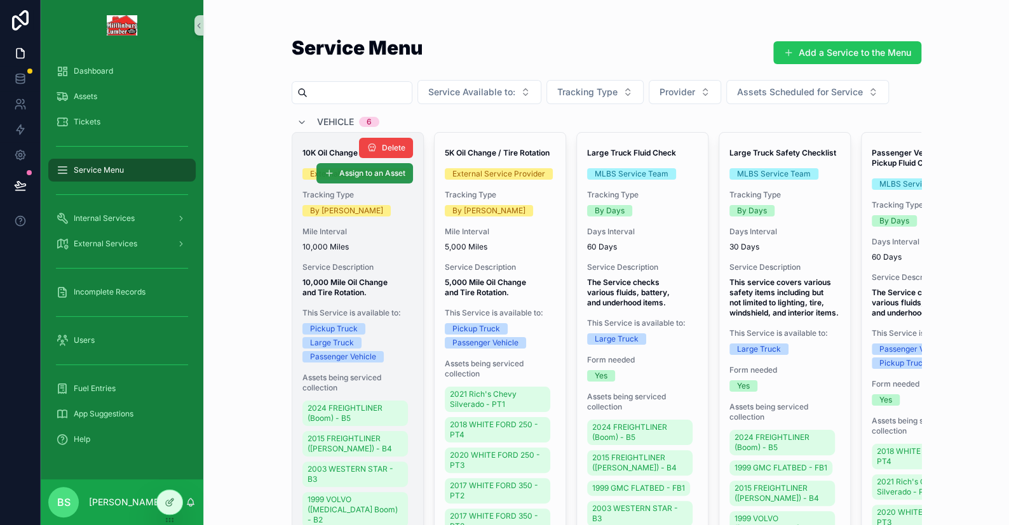
click at [364, 177] on span "Assign to an Asset" at bounding box center [372, 173] width 66 height 10
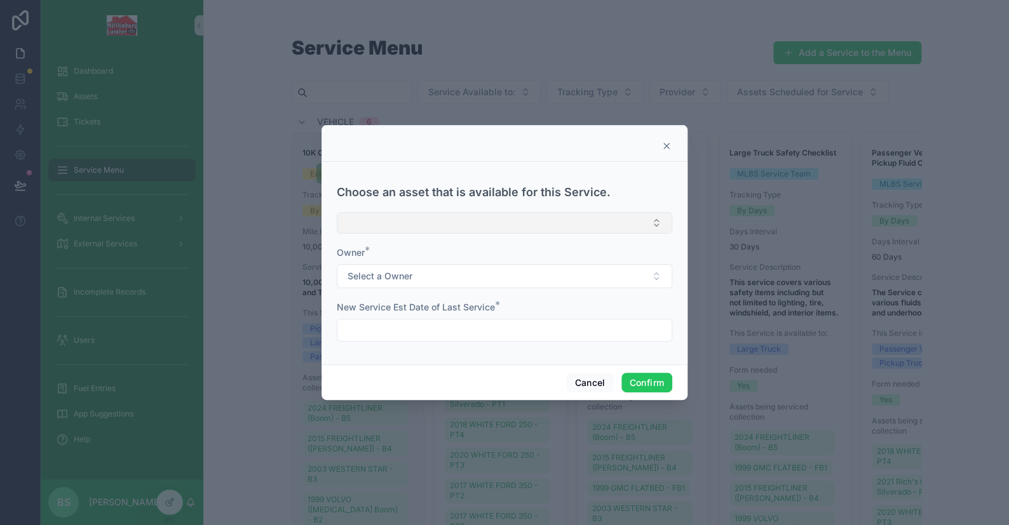
click at [395, 222] on button "Select Button" at bounding box center [504, 223] width 335 height 22
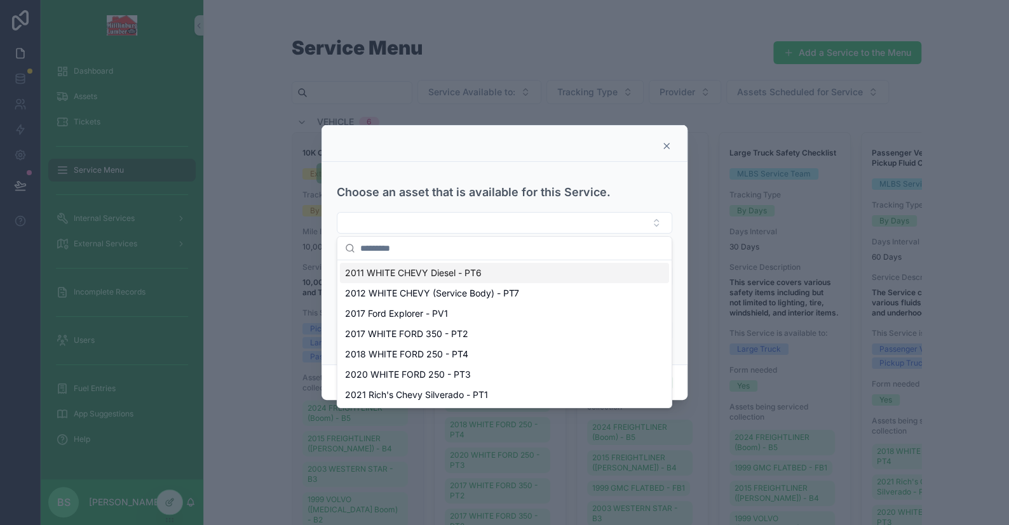
click at [663, 147] on icon at bounding box center [666, 146] width 10 height 10
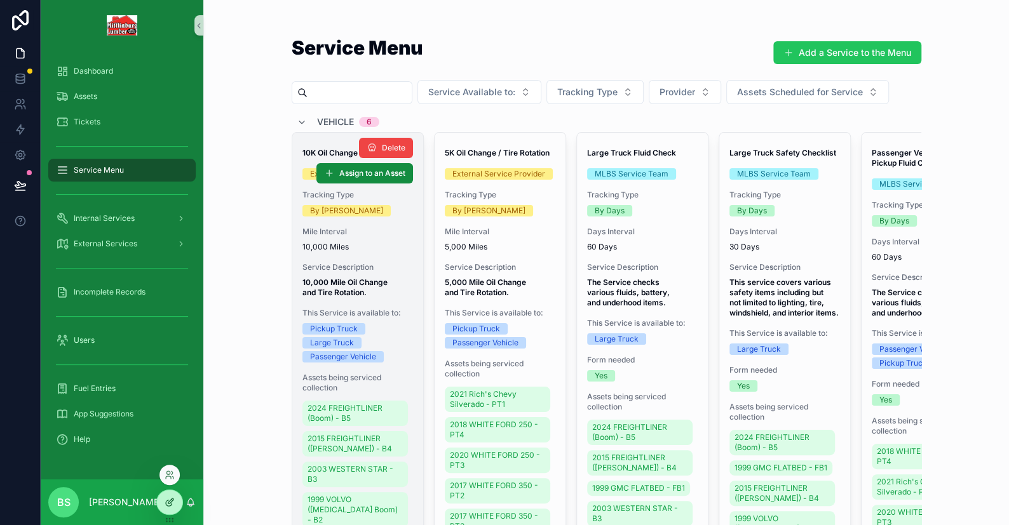
click at [176, 501] on div at bounding box center [169, 502] width 25 height 24
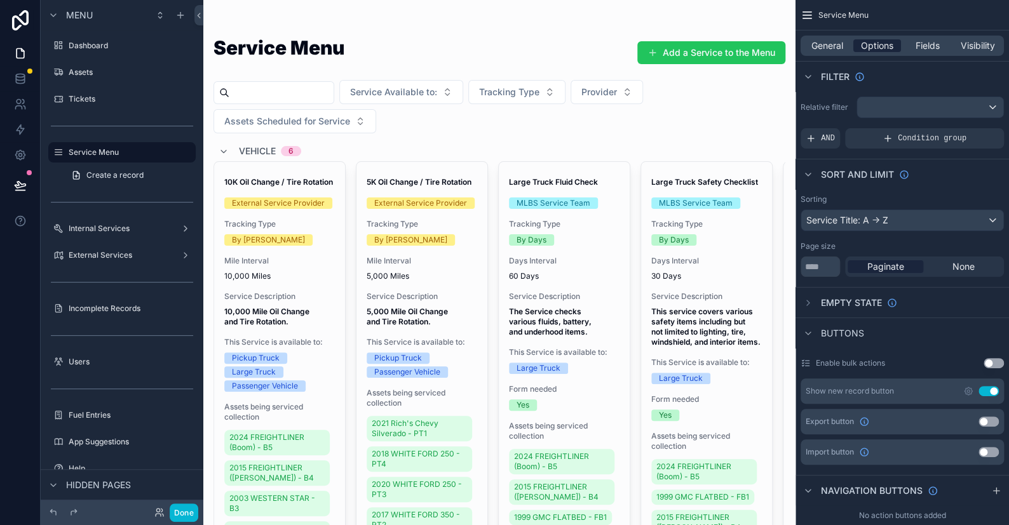
click at [874, 46] on span "Options" at bounding box center [877, 45] width 32 height 13
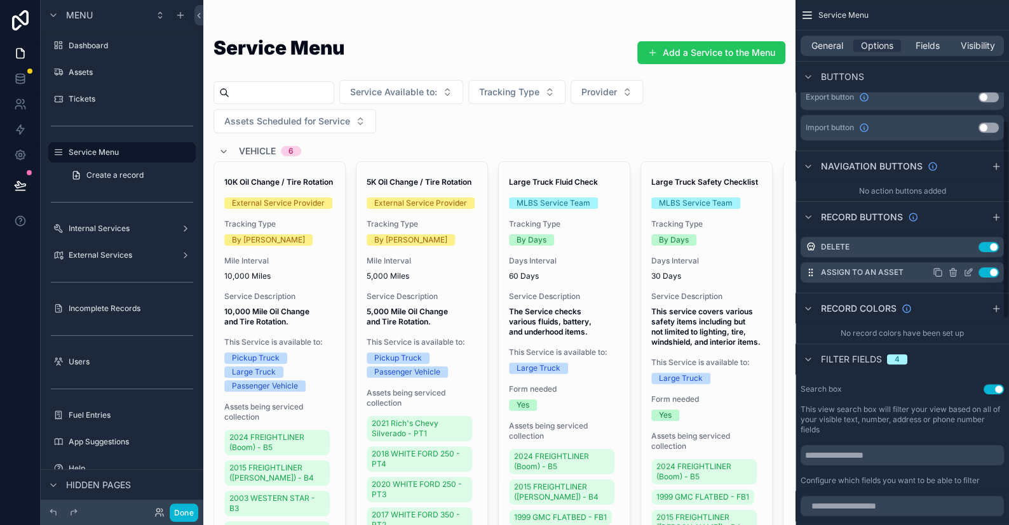
scroll to position [317, 0]
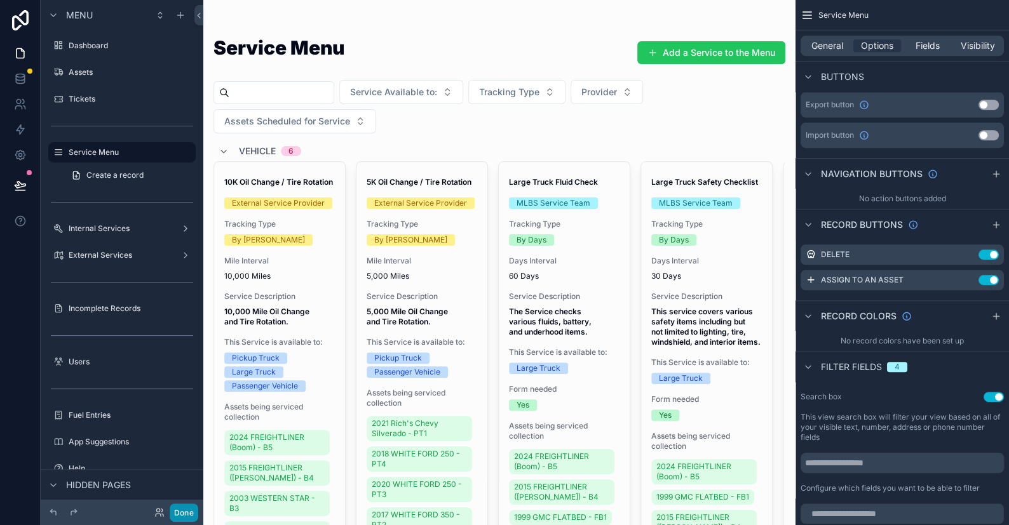
click at [187, 513] on button "Done" at bounding box center [184, 513] width 29 height 18
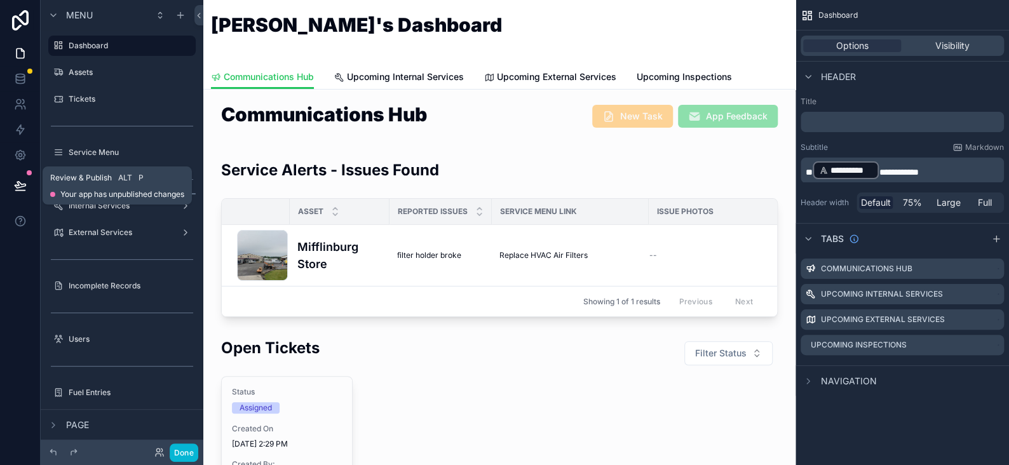
drag, startPoint x: 21, startPoint y: 182, endPoint x: 86, endPoint y: 192, distance: 65.7
click at [21, 182] on icon at bounding box center [20, 185] width 13 height 13
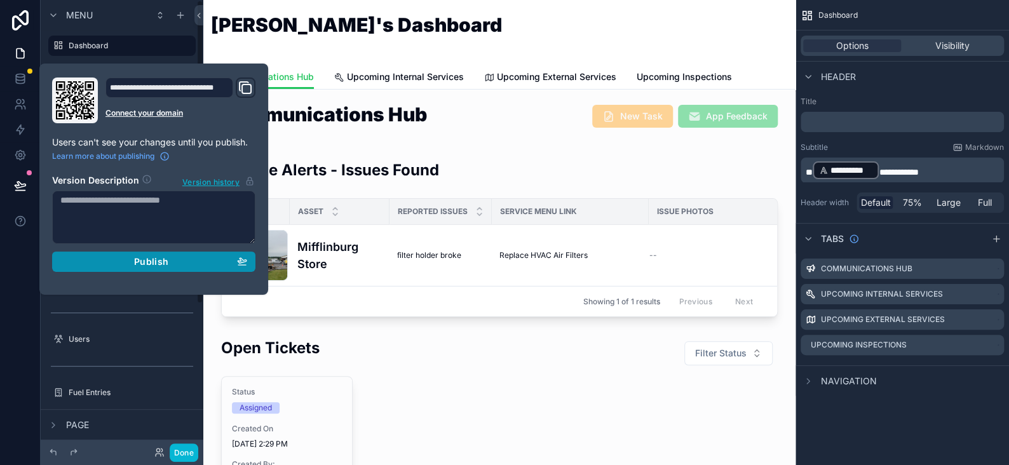
drag, startPoint x: 137, startPoint y: 263, endPoint x: 126, endPoint y: 249, distance: 18.1
click at [137, 263] on span "Publish" at bounding box center [151, 261] width 34 height 11
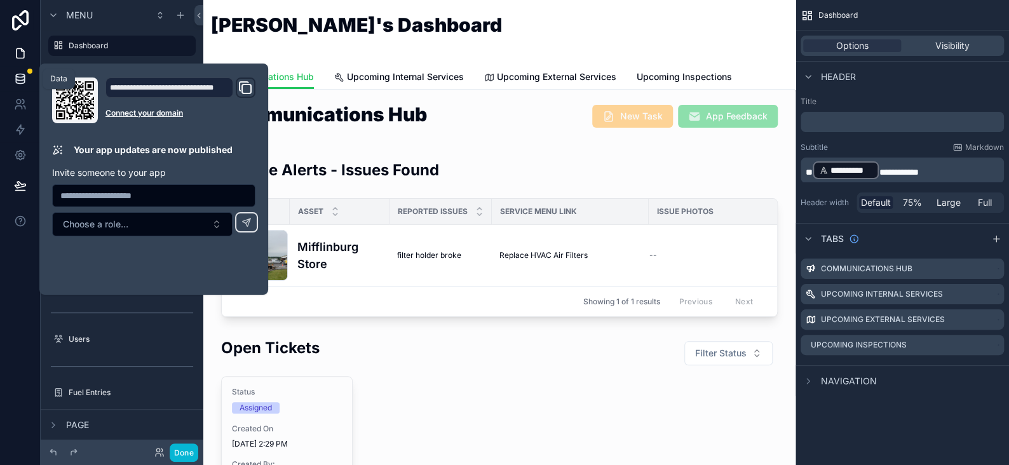
click at [22, 74] on icon at bounding box center [20, 75] width 8 height 3
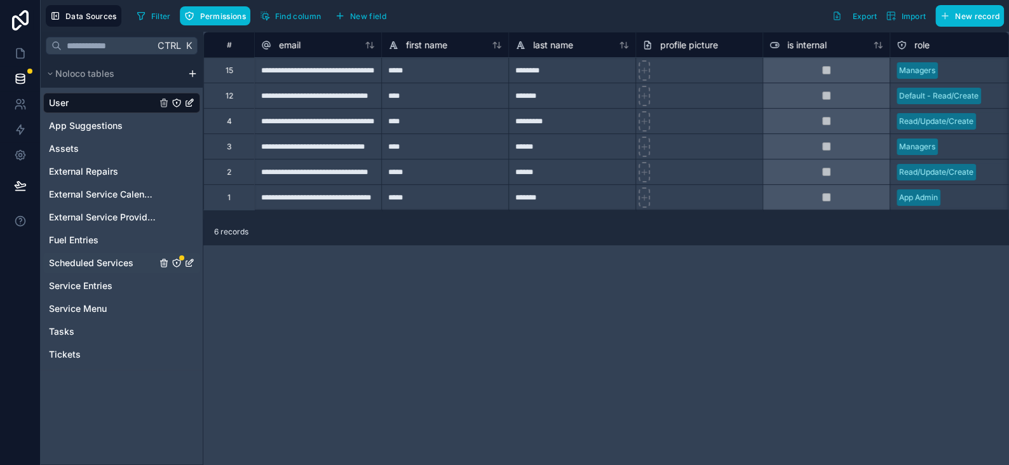
click at [87, 258] on span "Scheduled Services" at bounding box center [91, 263] width 84 height 13
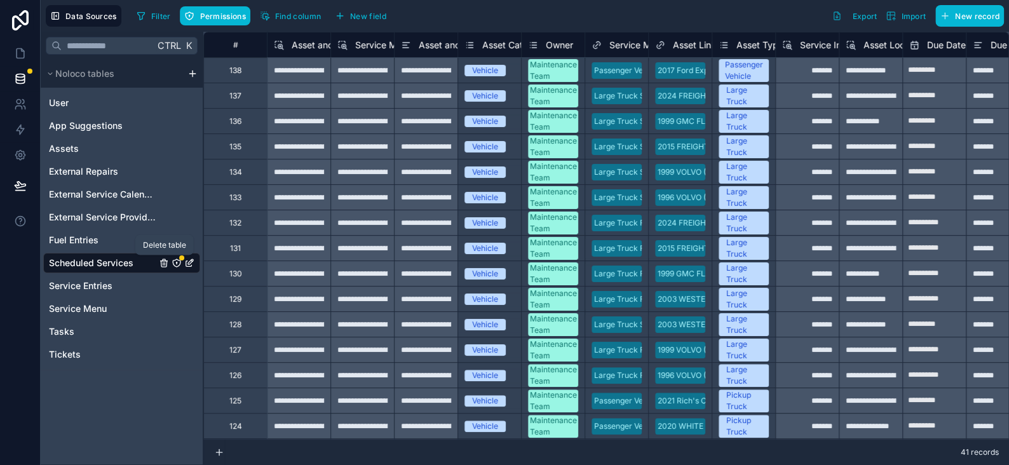
click at [173, 260] on icon "Scheduled Services" at bounding box center [177, 263] width 8 height 8
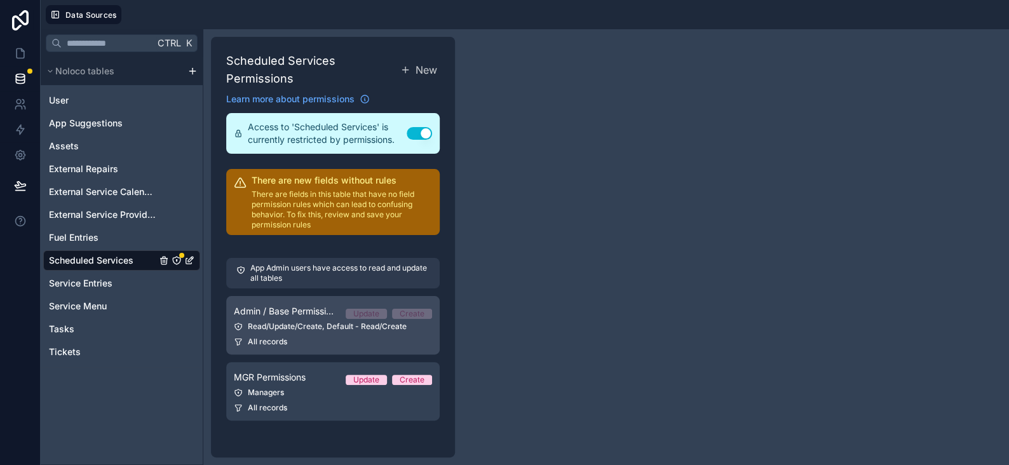
click at [339, 304] on div "Admin / Base Permissions Update Create" at bounding box center [333, 311] width 198 height 15
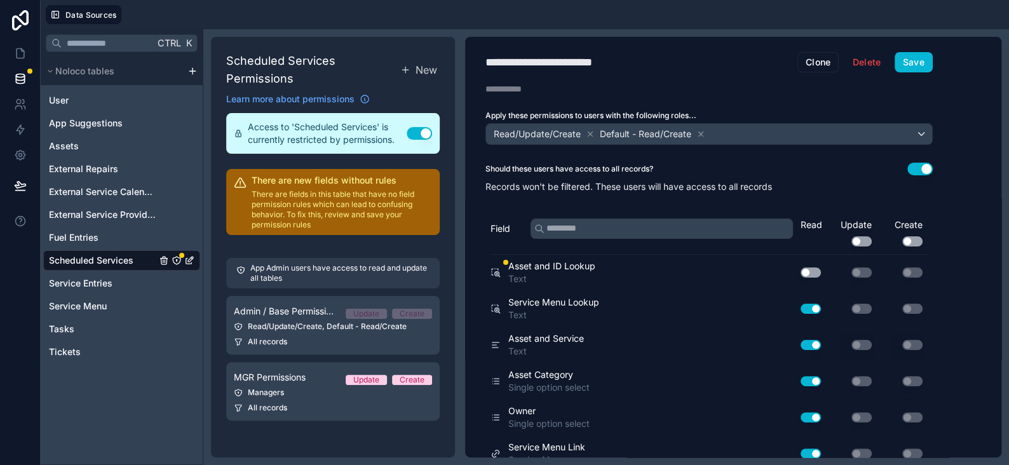
click at [807, 267] on button "Use setting" at bounding box center [810, 272] width 20 height 10
click at [914, 63] on button "Save" at bounding box center [913, 62] width 38 height 20
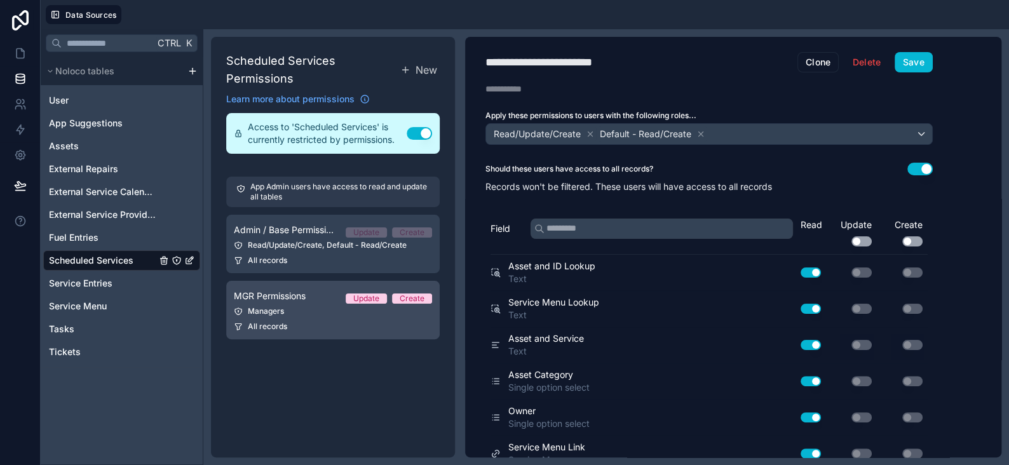
click at [308, 327] on div "All records" at bounding box center [333, 326] width 198 height 10
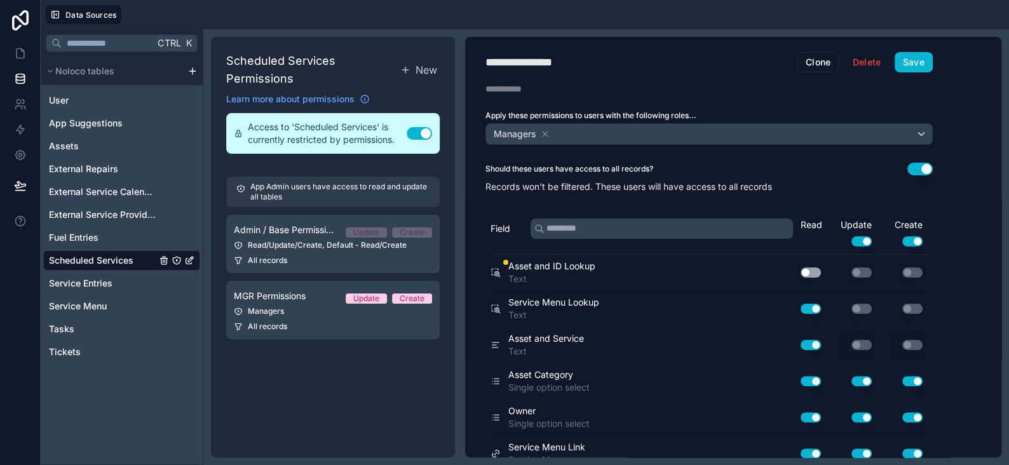
click at [811, 267] on button "Use setting" at bounding box center [810, 272] width 20 height 10
click at [907, 60] on button "Save" at bounding box center [913, 62] width 38 height 20
click at [15, 50] on icon at bounding box center [20, 53] width 13 height 13
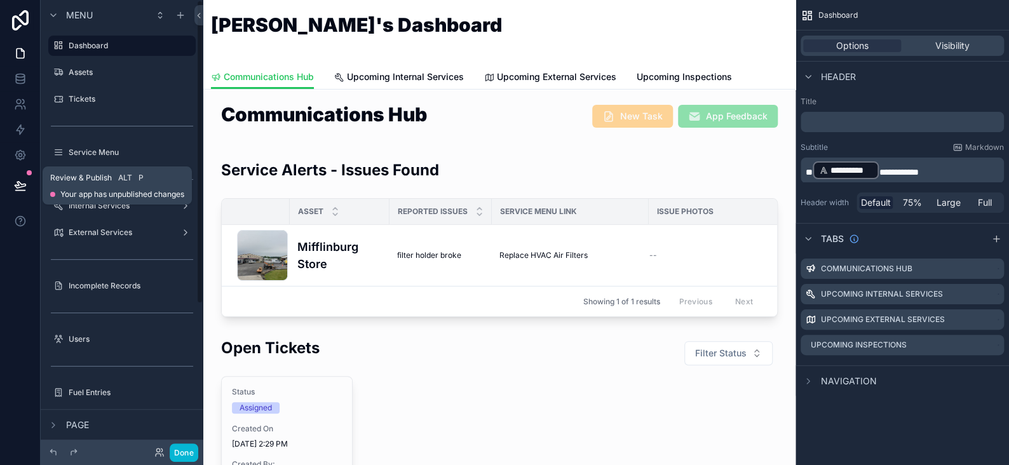
click at [16, 186] on icon at bounding box center [20, 185] width 13 height 13
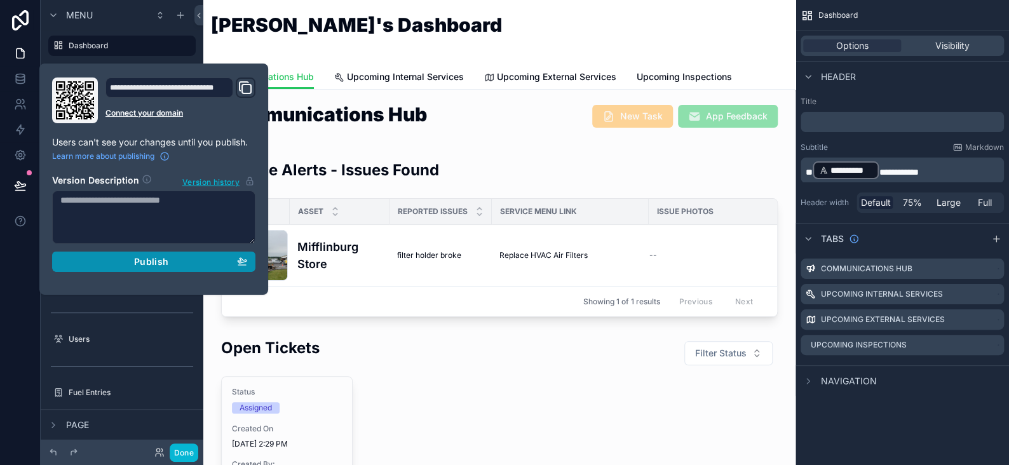
click at [166, 262] on span "Publish" at bounding box center [151, 261] width 34 height 11
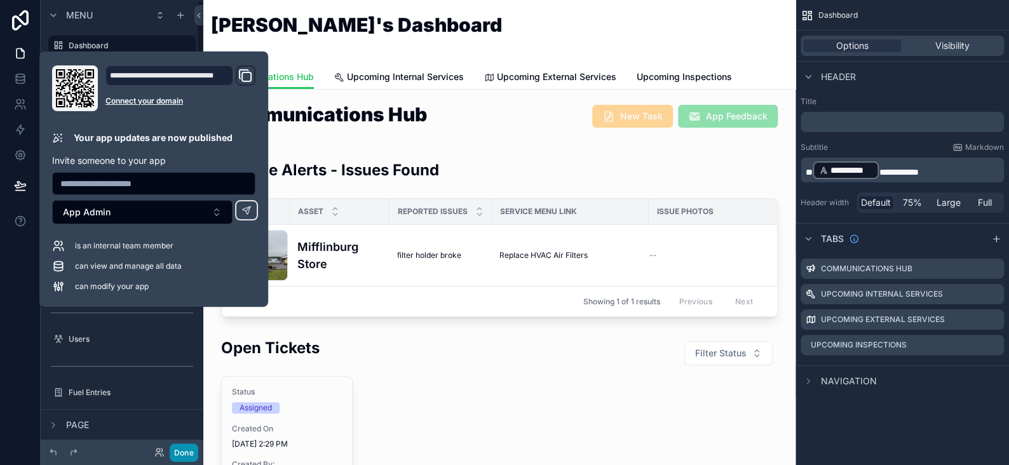
click at [180, 452] on button "Done" at bounding box center [184, 452] width 29 height 18
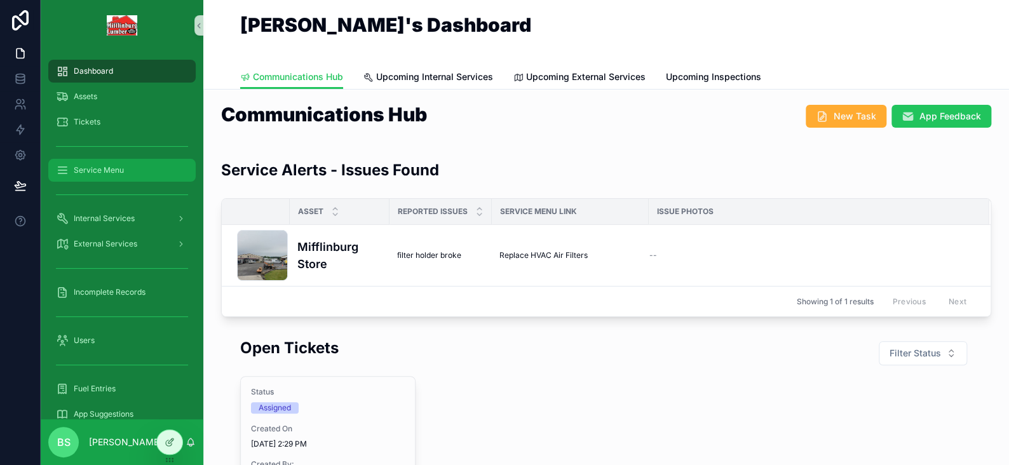
click at [100, 172] on span "Service Menu" at bounding box center [99, 170] width 50 height 10
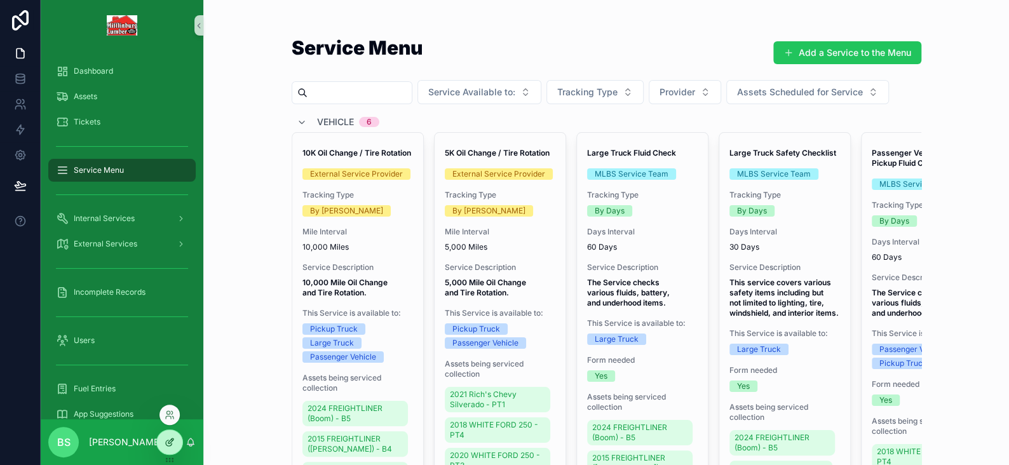
click at [169, 439] on icon at bounding box center [170, 442] width 10 height 10
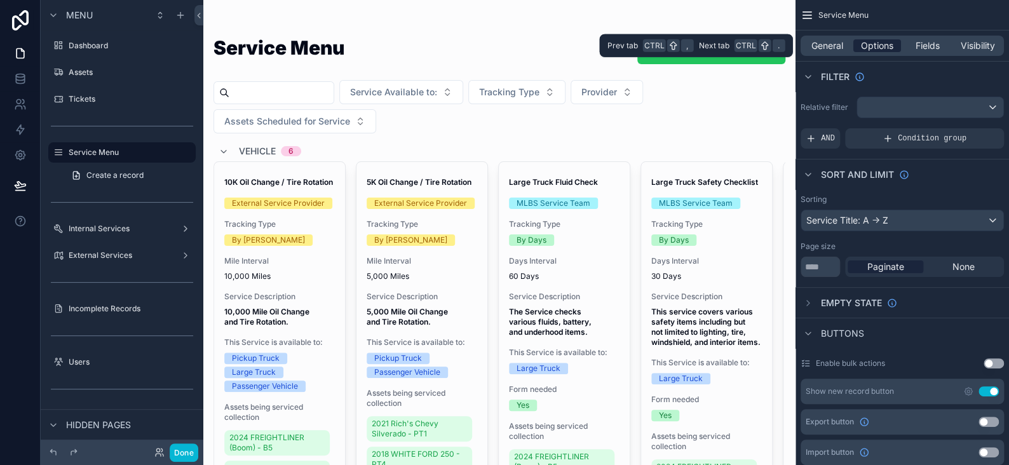
click at [877, 48] on span "Options" at bounding box center [877, 45] width 32 height 13
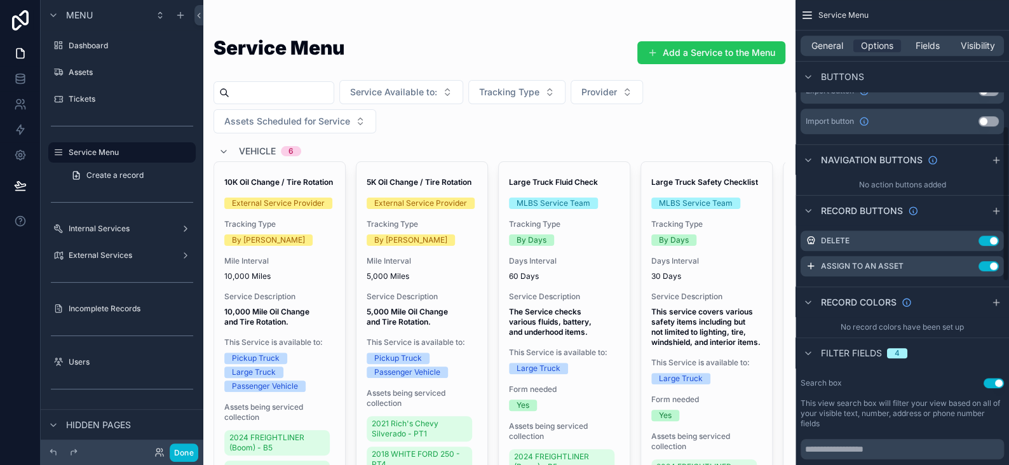
scroll to position [381, 0]
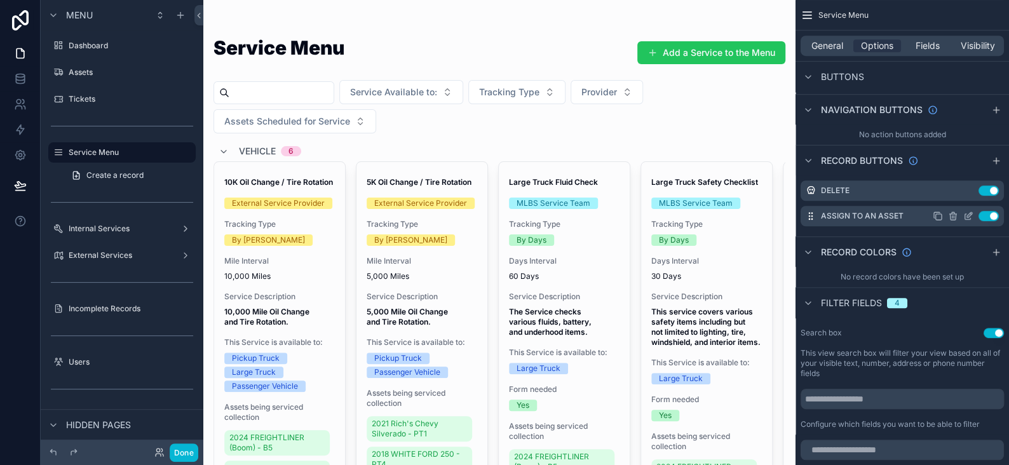
click at [967, 216] on icon "scrollable content" at bounding box center [968, 216] width 10 height 10
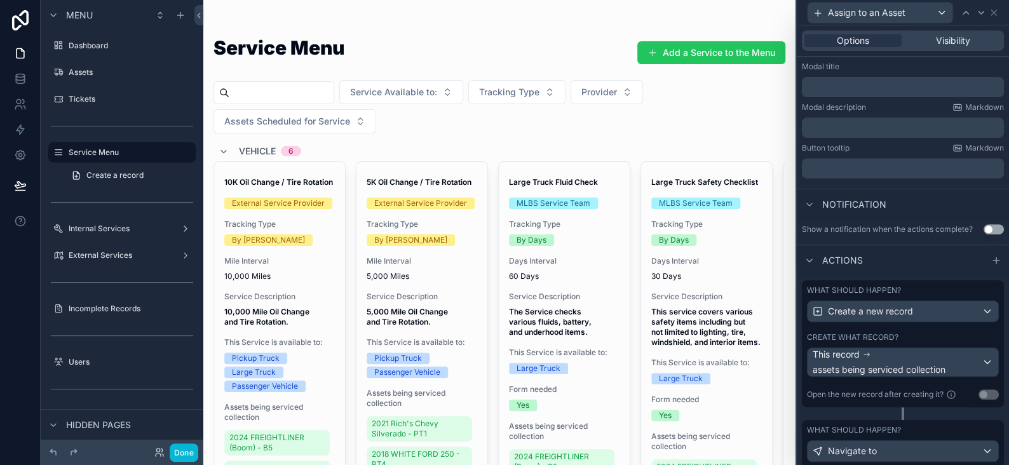
scroll to position [237, 0]
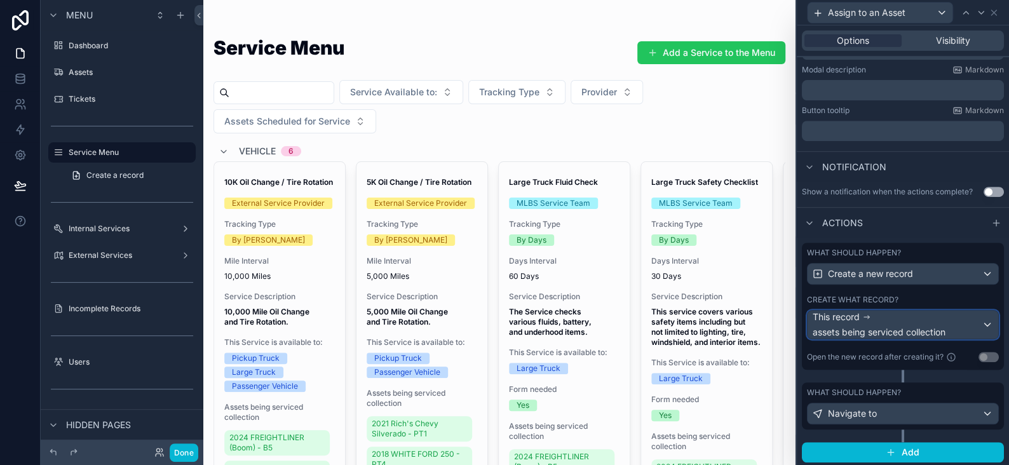
click at [893, 322] on div "This record assets being serviced collection" at bounding box center [897, 325] width 169 height 28
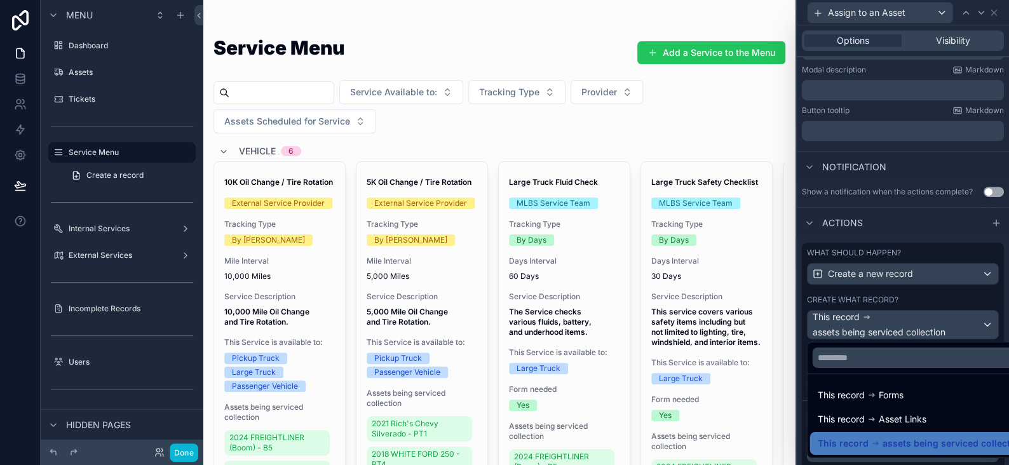
click at [884, 320] on div at bounding box center [903, 232] width 212 height 465
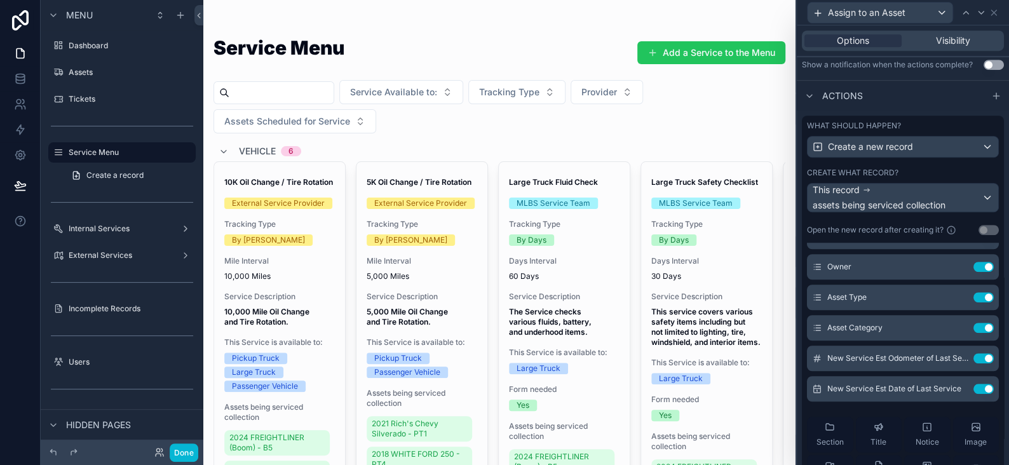
scroll to position [0, 0]
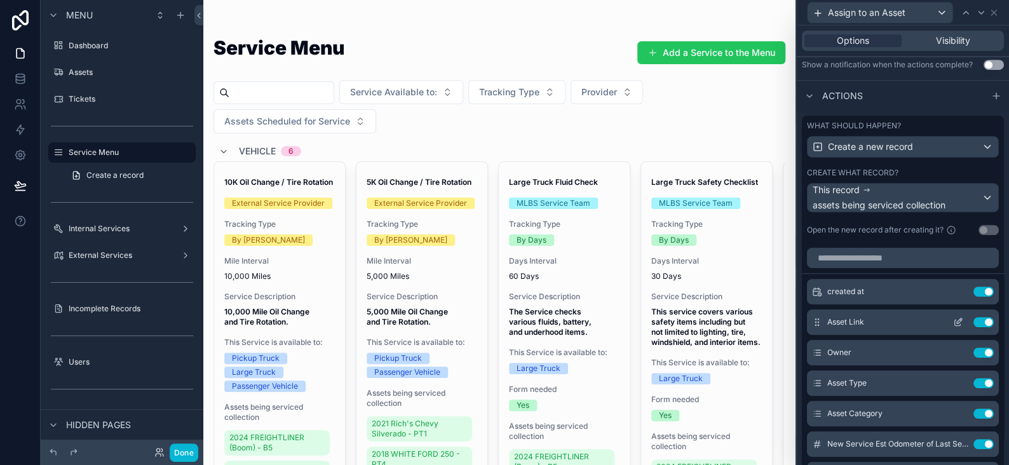
click at [953, 318] on icon at bounding box center [958, 322] width 10 height 10
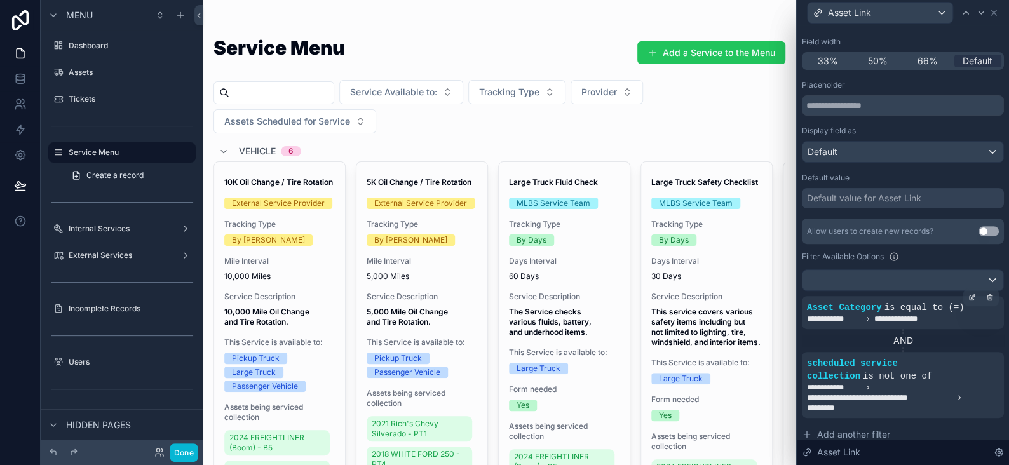
scroll to position [127, 0]
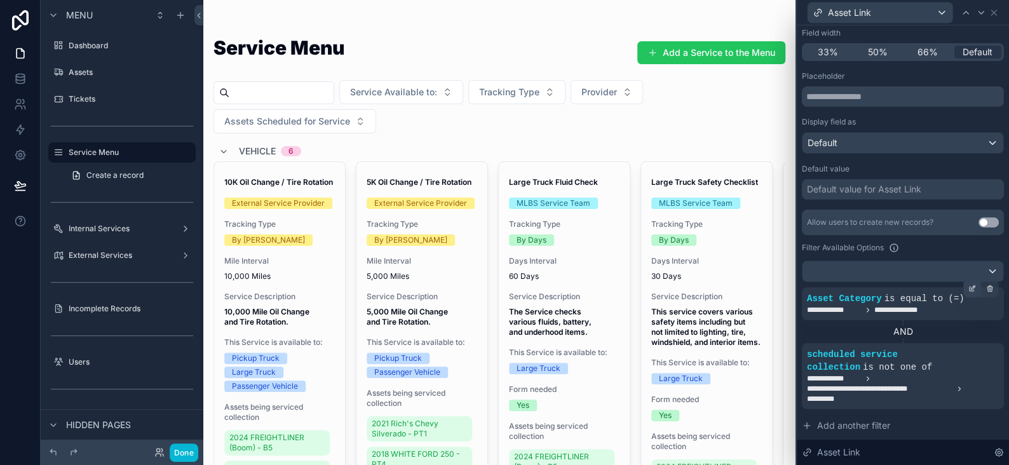
click at [968, 285] on icon at bounding box center [972, 289] width 8 height 8
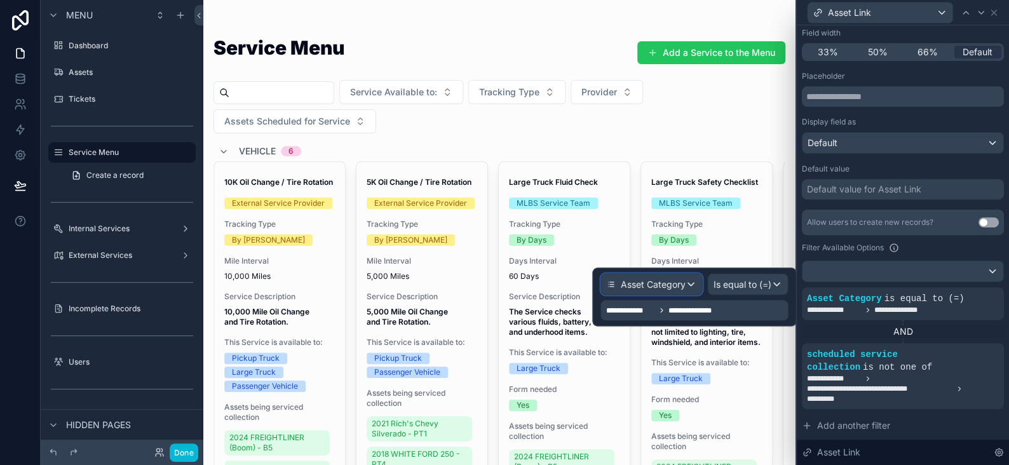
click at [680, 284] on span "Asset Category" at bounding box center [652, 284] width 65 height 13
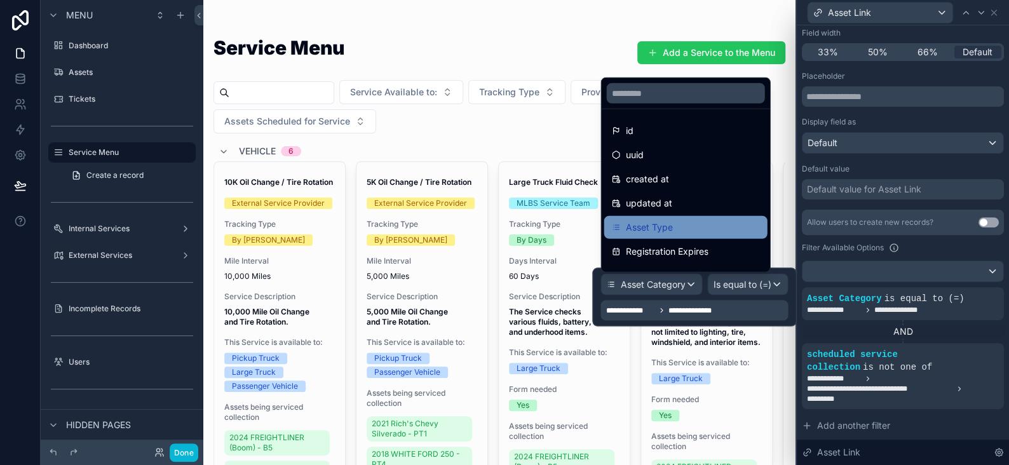
click at [645, 232] on span "Asset Type" at bounding box center [648, 227] width 47 height 15
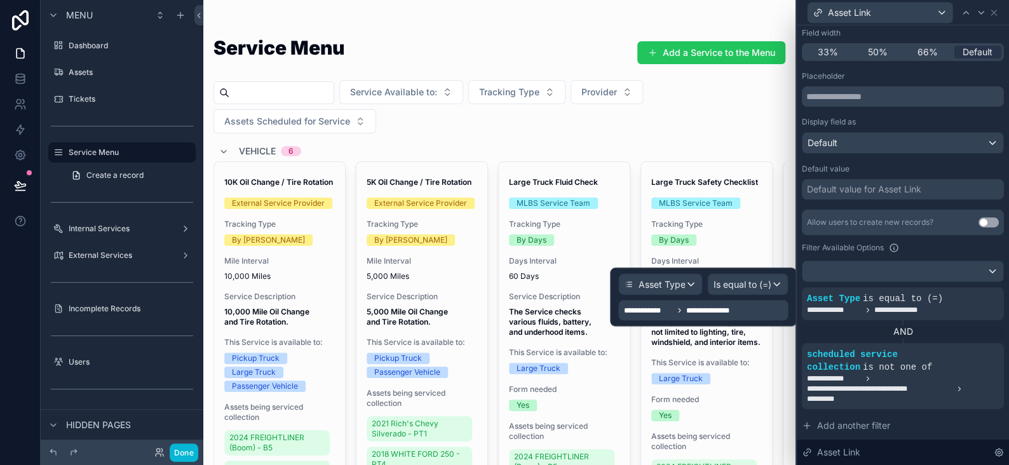
click at [706, 308] on span "**********" at bounding box center [714, 310] width 56 height 10
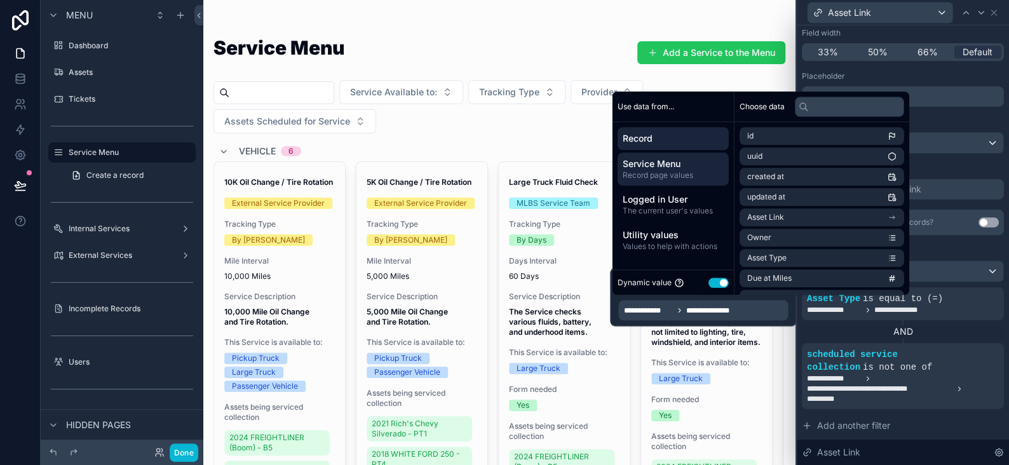
click at [664, 174] on span "Record page values" at bounding box center [673, 175] width 101 height 10
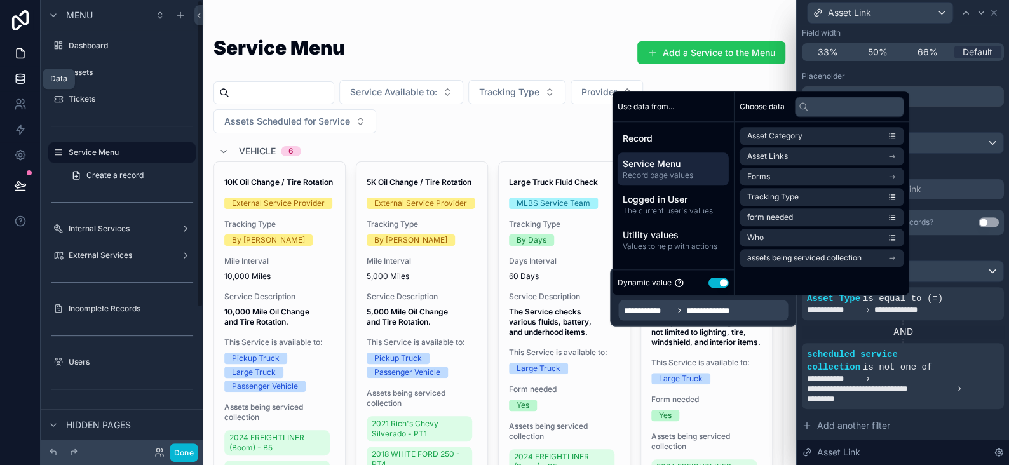
click at [17, 77] on icon at bounding box center [20, 78] width 13 height 13
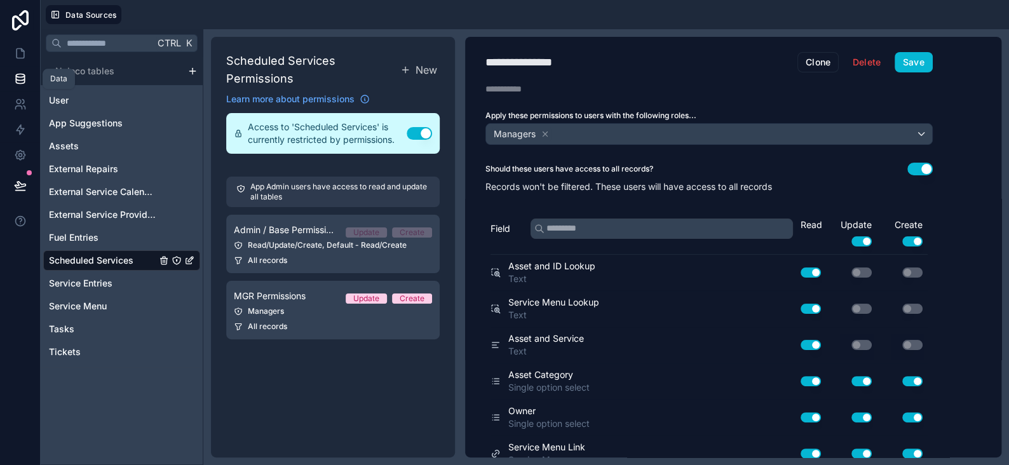
click at [29, 78] on link at bounding box center [20, 78] width 40 height 25
click at [84, 304] on span "Service Menu" at bounding box center [78, 306] width 58 height 13
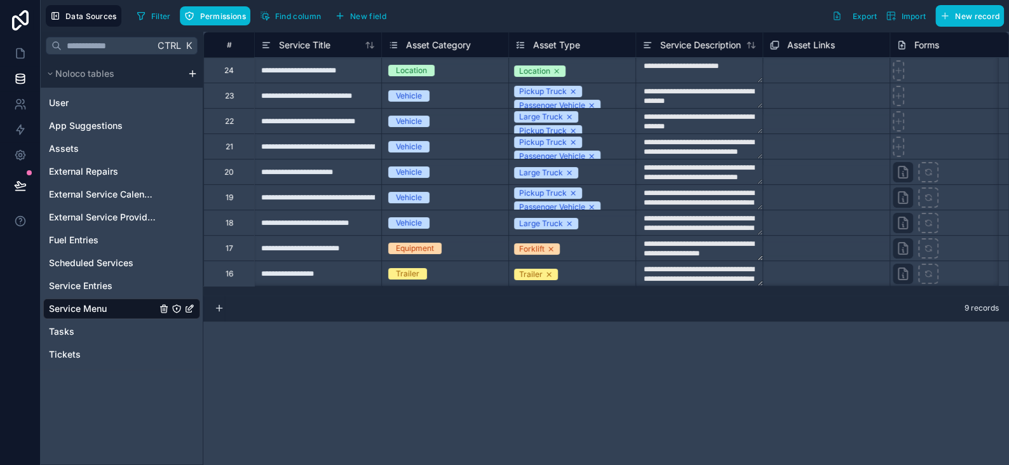
click at [549, 41] on span "Asset Type" at bounding box center [556, 45] width 47 height 13
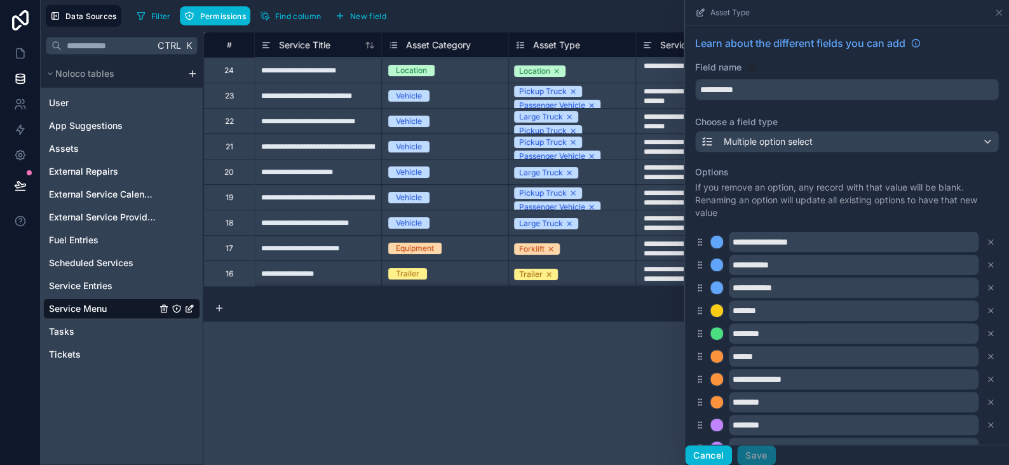
click at [706, 454] on button "Cancel" at bounding box center [708, 455] width 47 height 20
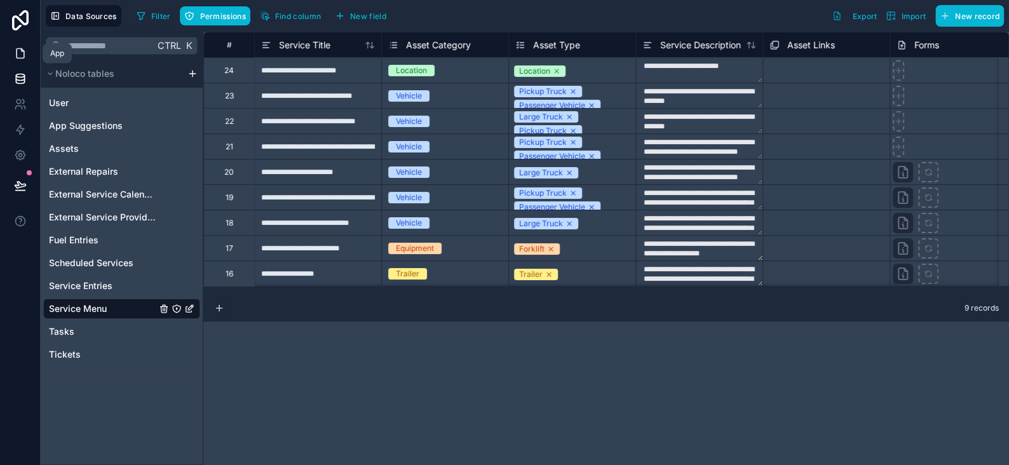
click at [24, 59] on icon at bounding box center [20, 53] width 13 height 13
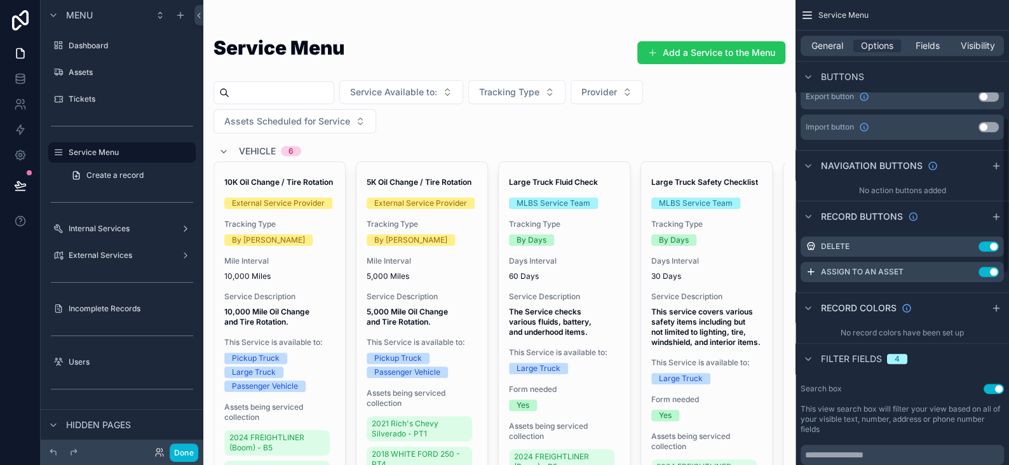
scroll to position [317, 0]
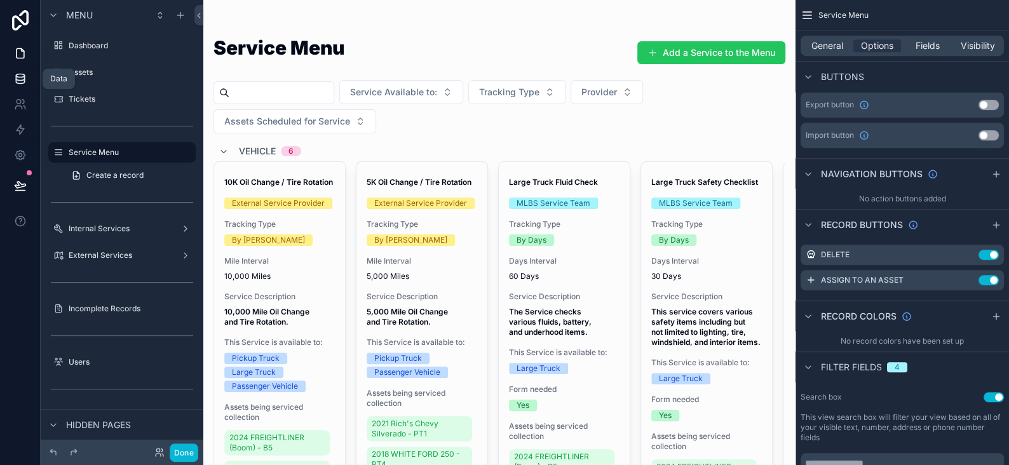
click at [18, 76] on icon at bounding box center [20, 78] width 13 height 13
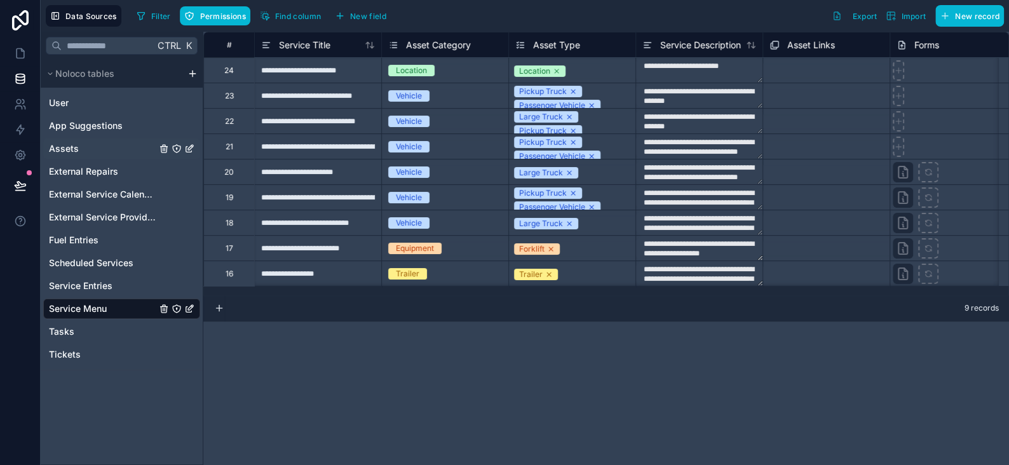
click at [65, 150] on span "Assets" at bounding box center [64, 148] width 30 height 13
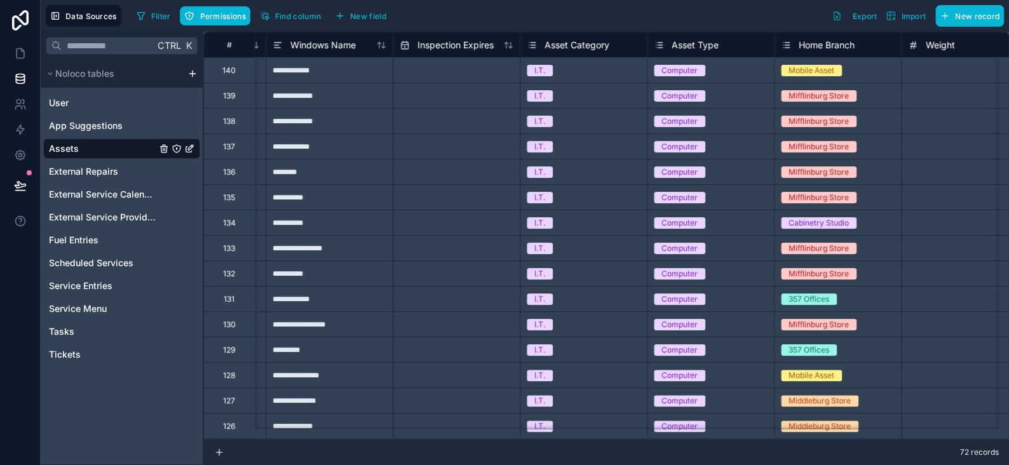
scroll to position [0, 229]
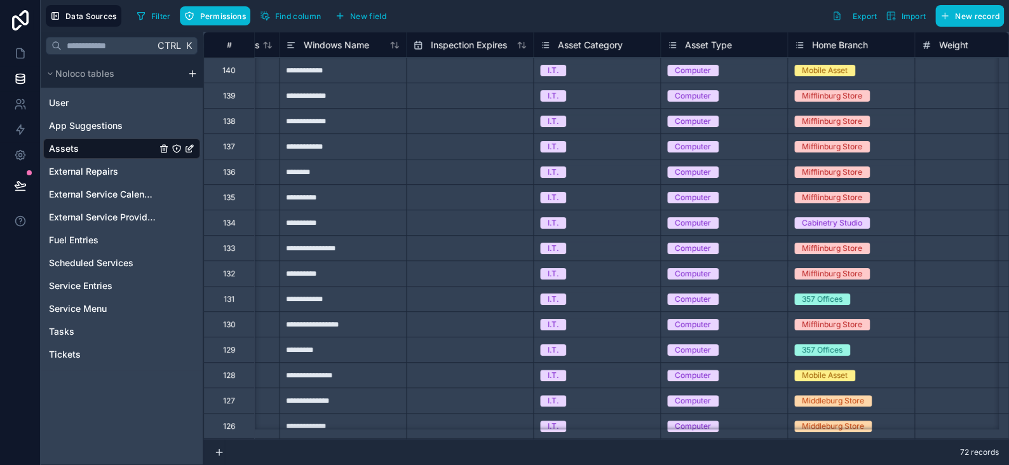
click at [692, 43] on span "Asset Type" at bounding box center [708, 45] width 47 height 13
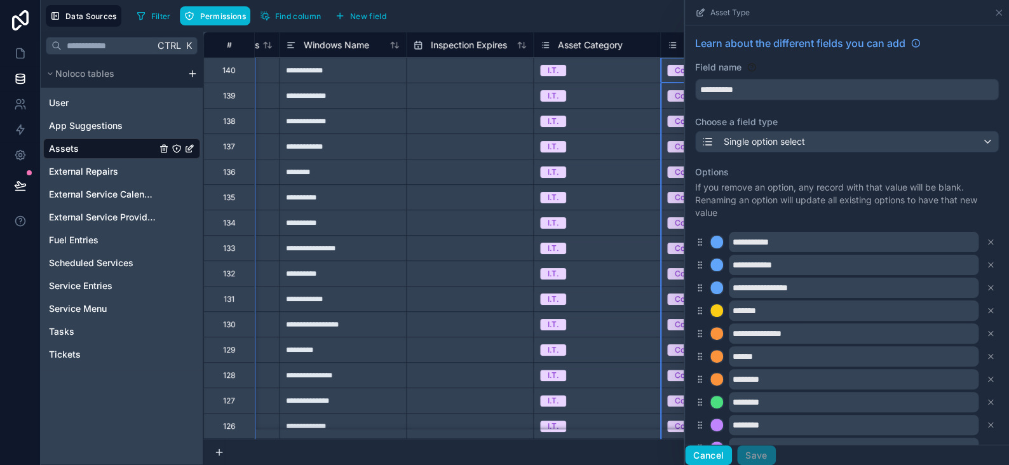
click at [708, 454] on button "Cancel" at bounding box center [708, 455] width 47 height 20
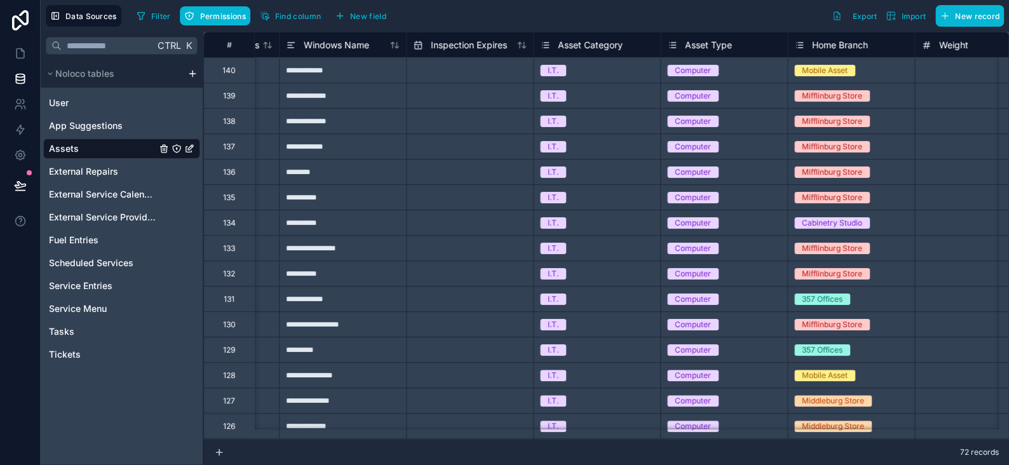
click at [729, 47] on span "Asset Type" at bounding box center [708, 45] width 47 height 13
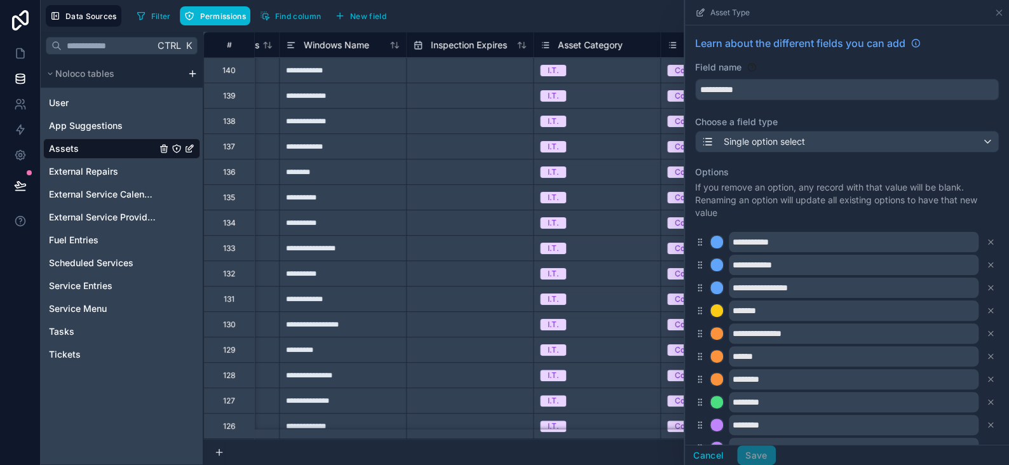
click at [644, 23] on div "Filter Permissions Find column New field Export Import New record" at bounding box center [568, 16] width 872 height 22
click at [84, 309] on span "Service Menu" at bounding box center [78, 308] width 58 height 13
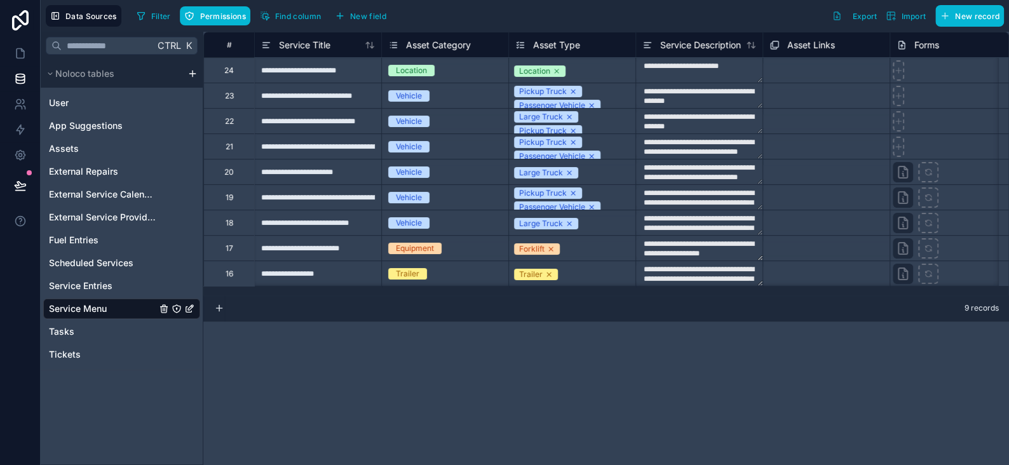
click at [559, 43] on span "Asset Type" at bounding box center [556, 45] width 47 height 13
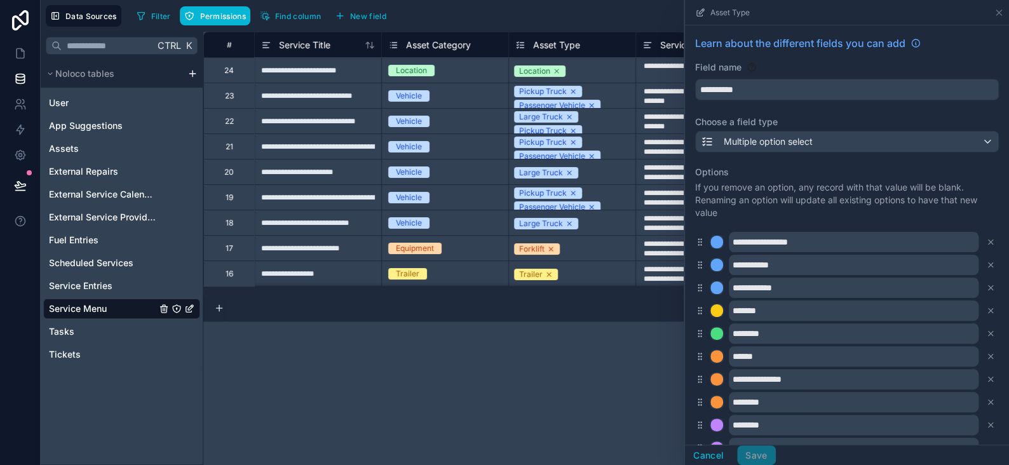
click at [563, 19] on div "Filter Permissions Find column New field Export Import New record" at bounding box center [568, 16] width 872 height 22
click at [22, 52] on icon at bounding box center [20, 53] width 13 height 13
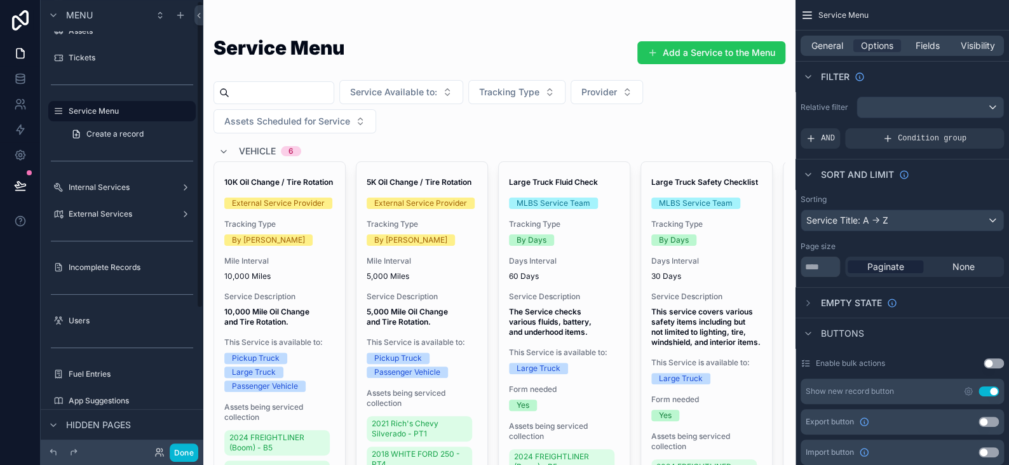
scroll to position [64, 0]
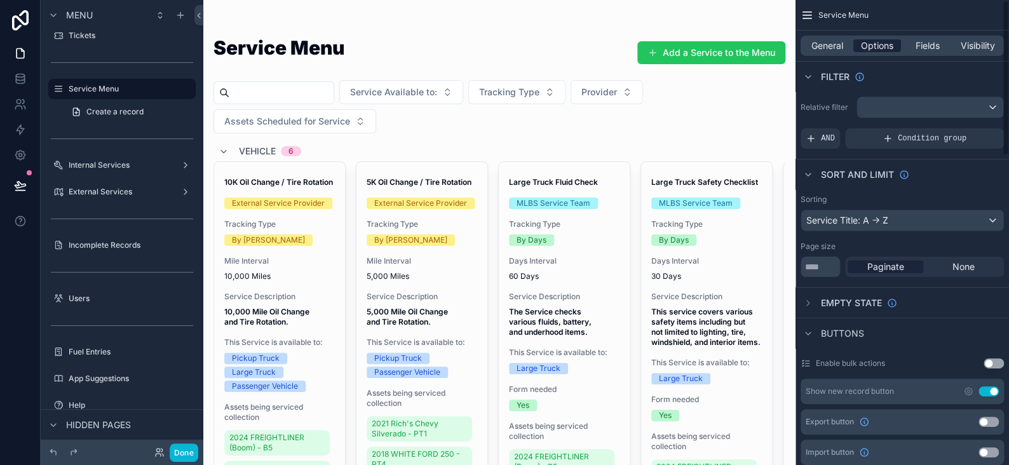
click at [891, 50] on span "Options" at bounding box center [877, 45] width 32 height 13
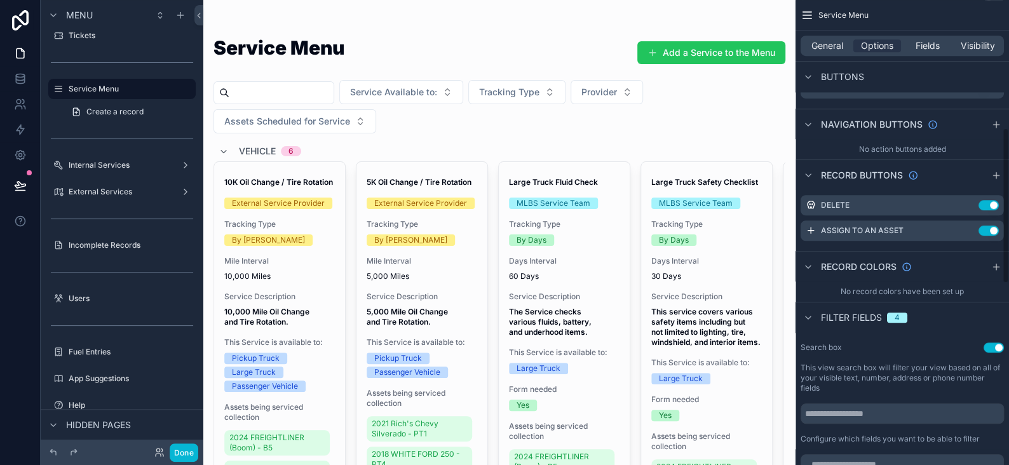
scroll to position [381, 0]
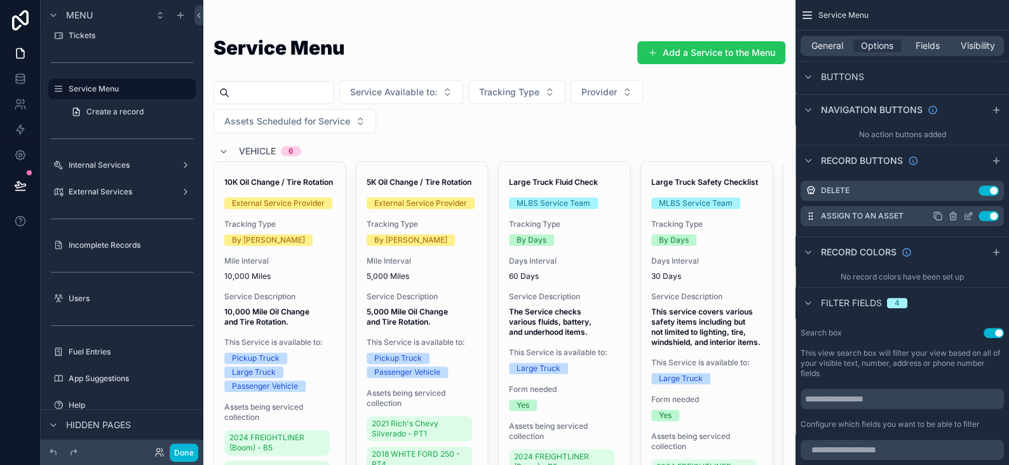
click at [966, 215] on icon "scrollable content" at bounding box center [968, 216] width 10 height 10
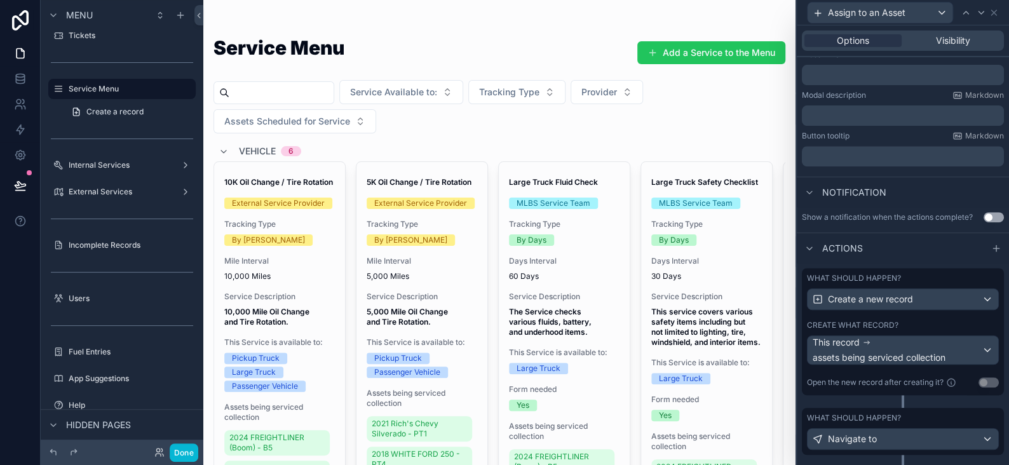
scroll to position [237, 0]
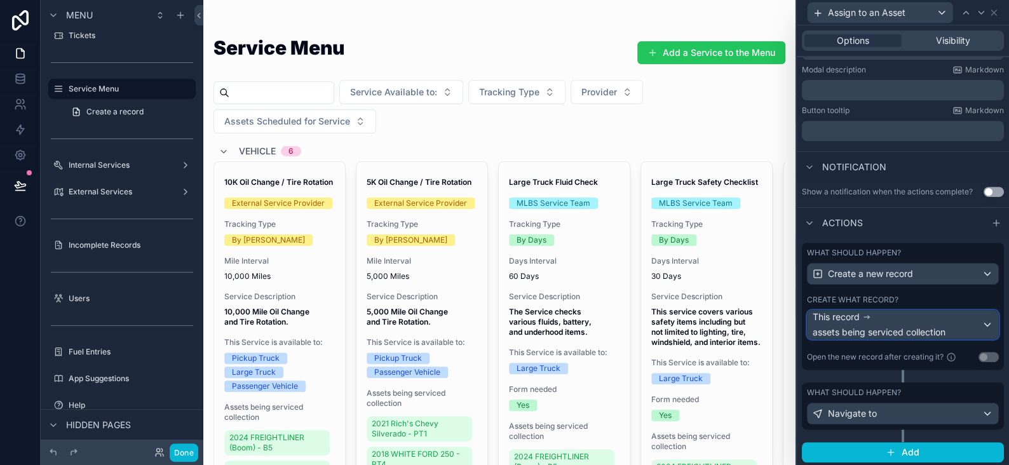
click at [860, 322] on div "This record assets being serviced collection" at bounding box center [897, 325] width 169 height 28
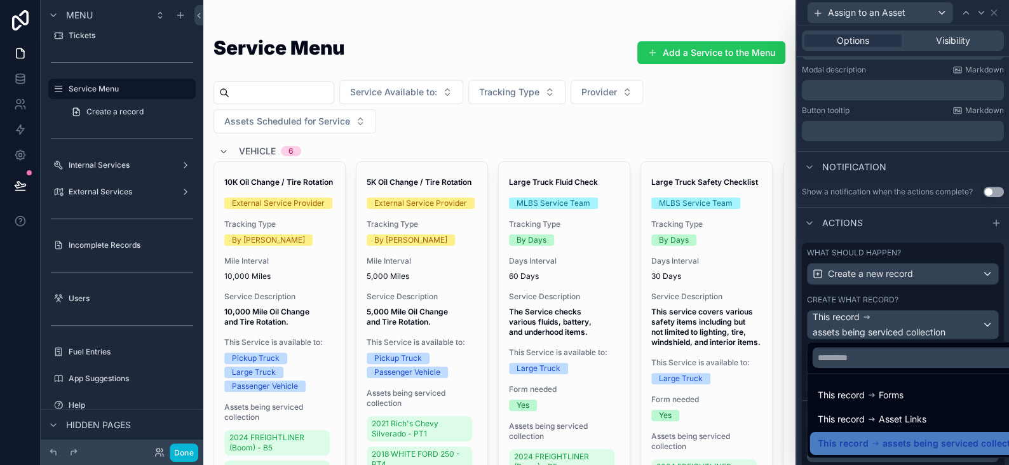
click at [860, 322] on div at bounding box center [903, 232] width 212 height 465
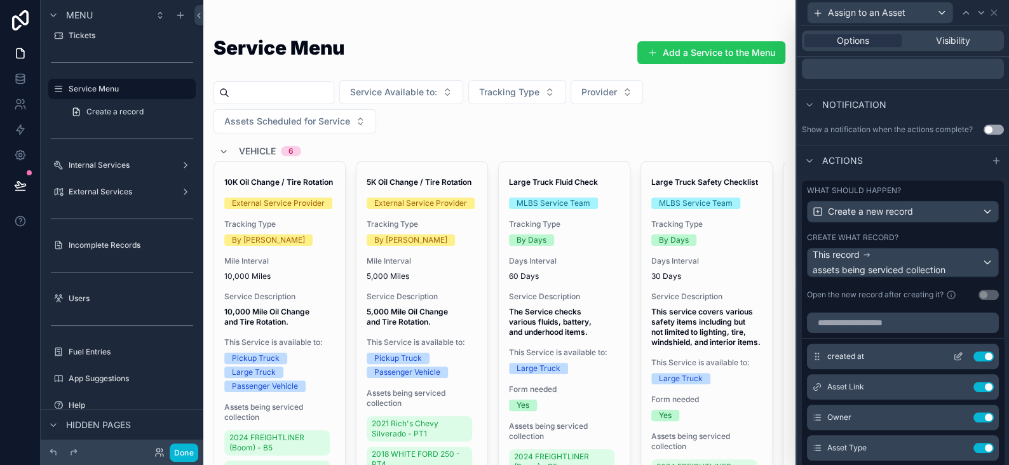
scroll to position [428, 0]
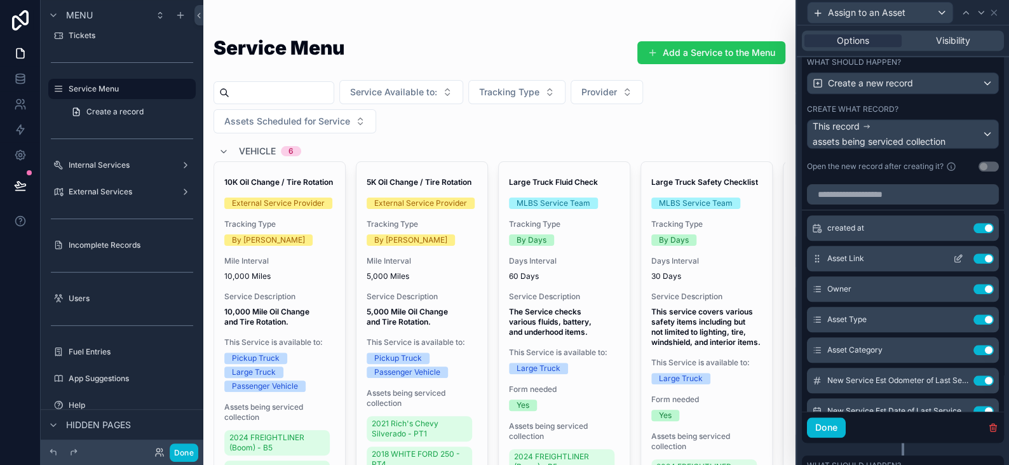
click at [957, 259] on icon at bounding box center [959, 257] width 5 height 5
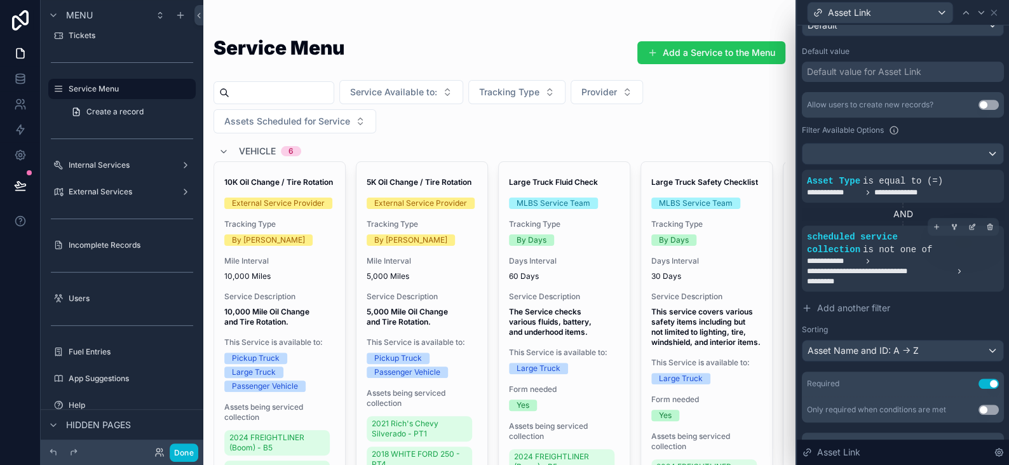
scroll to position [254, 0]
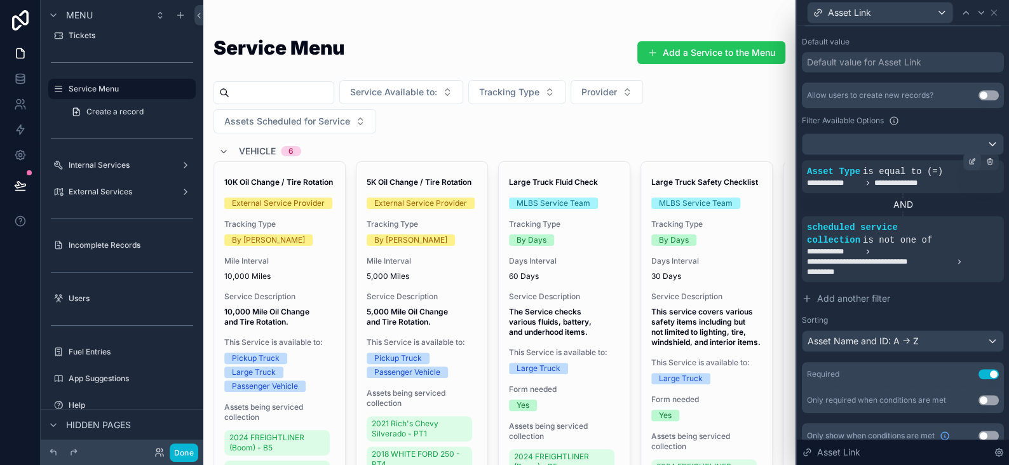
click at [968, 160] on icon at bounding box center [972, 162] width 8 height 8
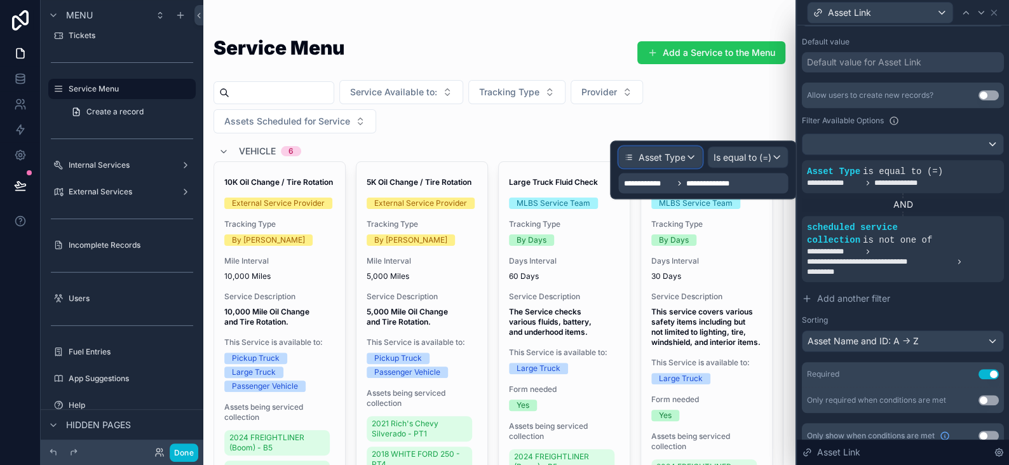
click at [692, 159] on div "Asset Type" at bounding box center [660, 157] width 83 height 20
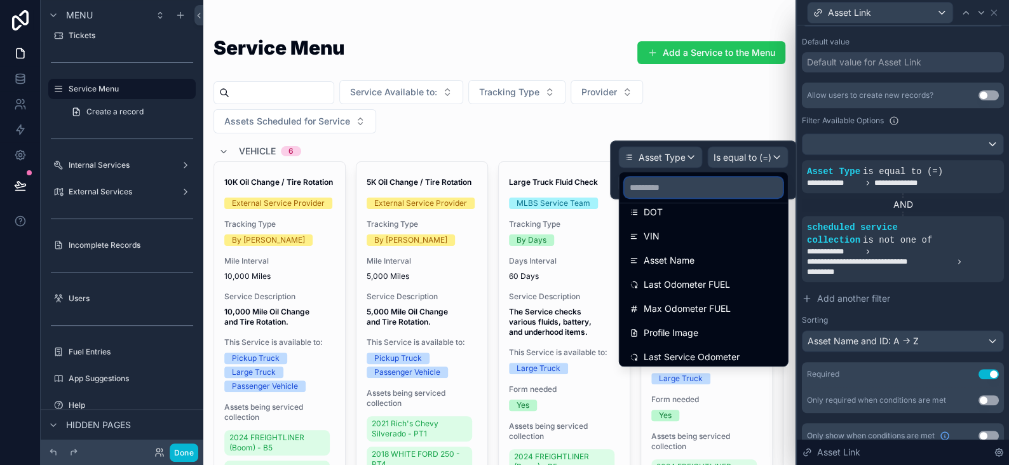
click at [686, 186] on input "text" at bounding box center [703, 187] width 158 height 20
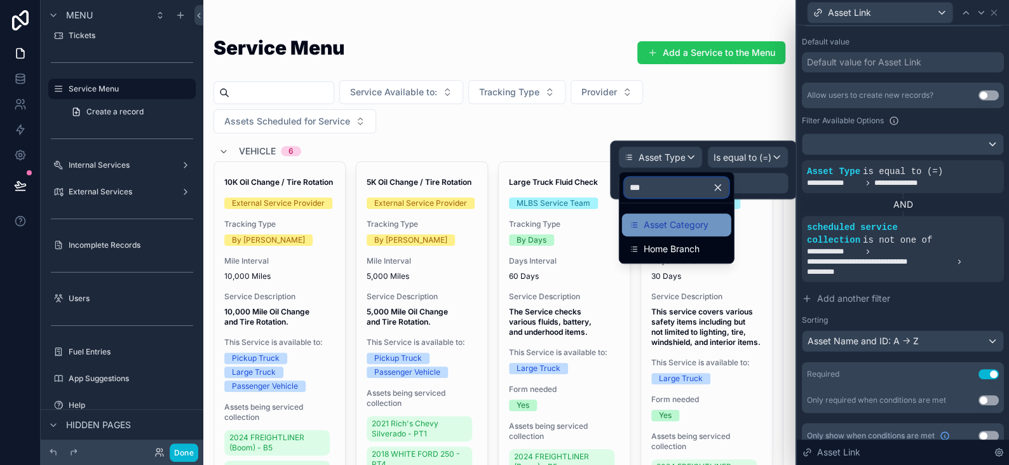
type input "***"
click at [660, 220] on span "Asset Category" at bounding box center [676, 224] width 65 height 15
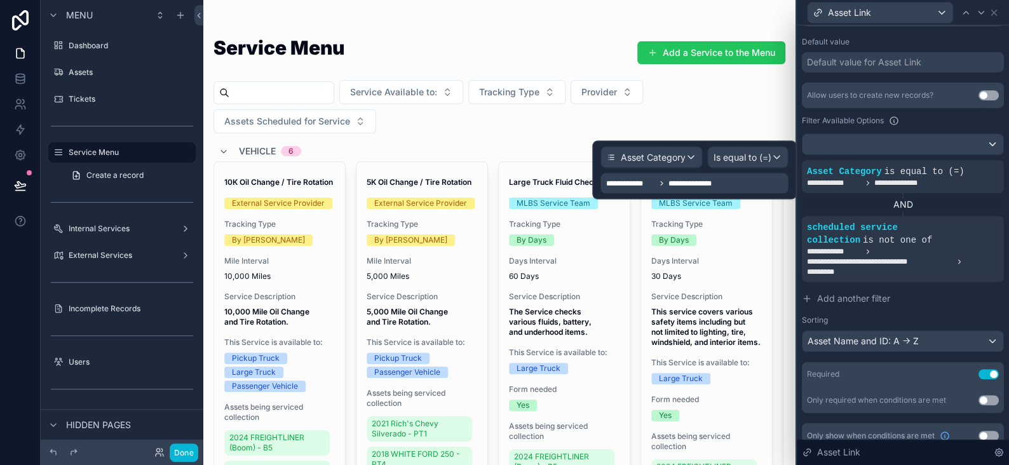
click at [715, 181] on span "**********" at bounding box center [696, 183] width 56 height 10
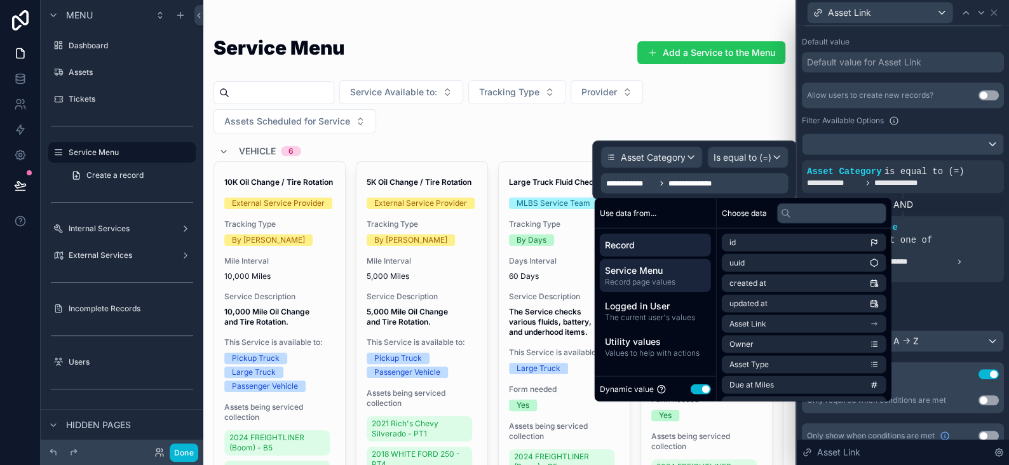
click at [640, 269] on span "Service Menu" at bounding box center [655, 270] width 101 height 13
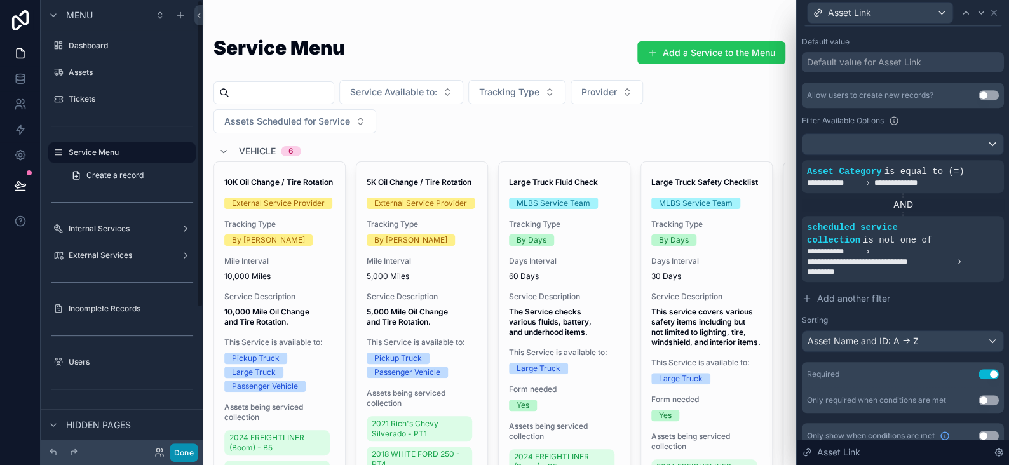
click at [180, 454] on button "Done" at bounding box center [184, 452] width 29 height 18
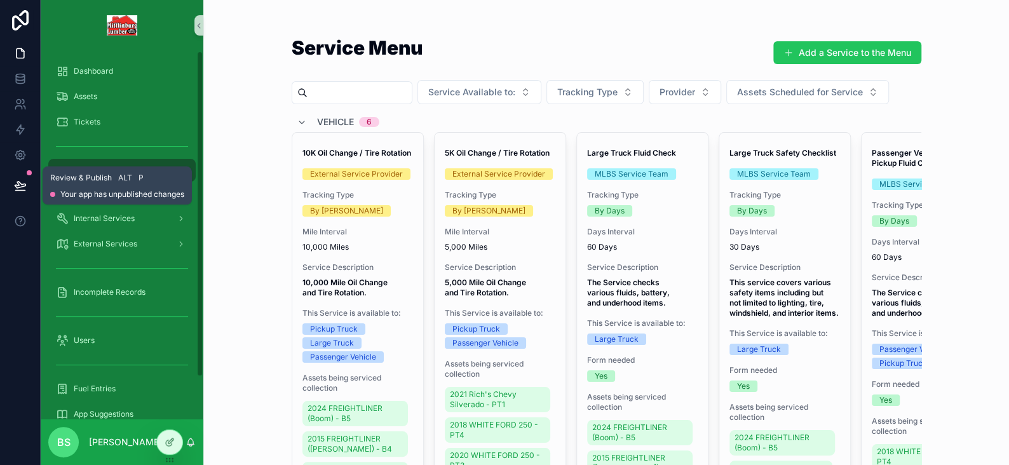
click at [15, 178] on button at bounding box center [20, 186] width 28 height 36
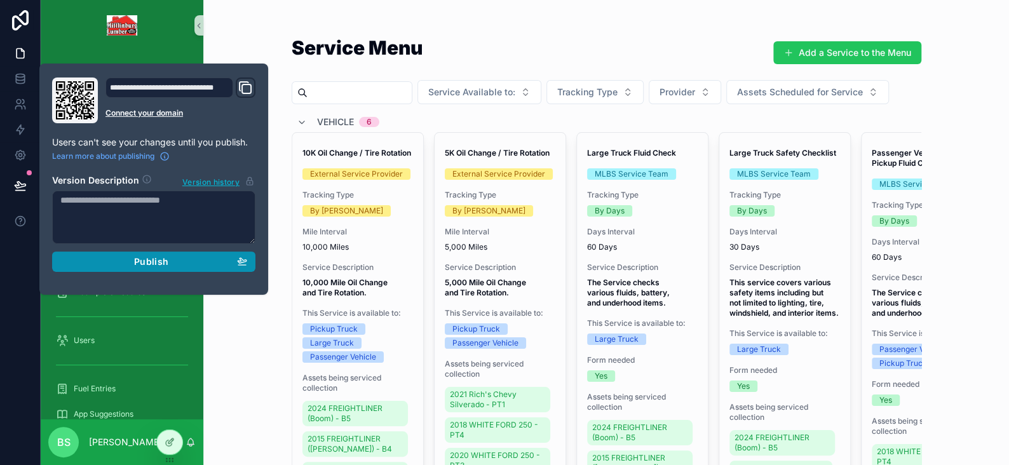
click at [148, 264] on span "Publish" at bounding box center [151, 261] width 34 height 11
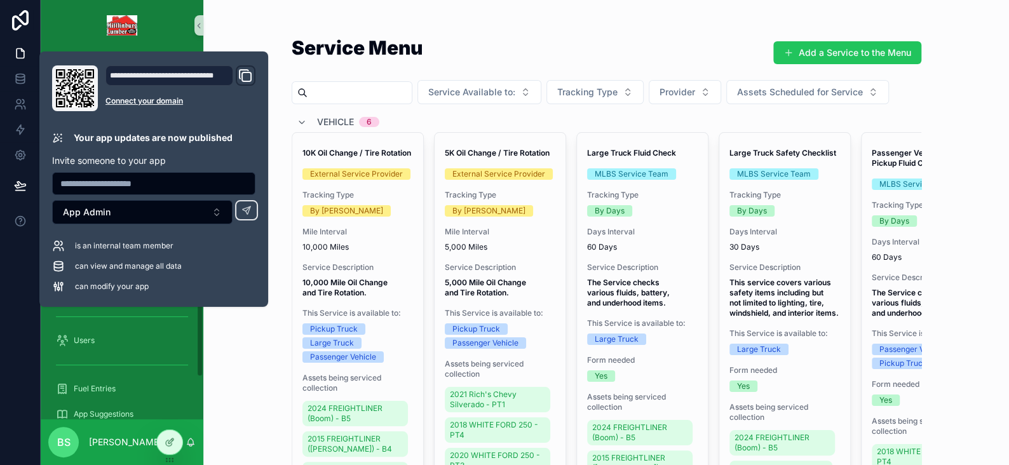
click at [245, 20] on div "Service Menu Add a Service to the Menu Service Available to: Tracking Type Prov…" at bounding box center [606, 232] width 806 height 465
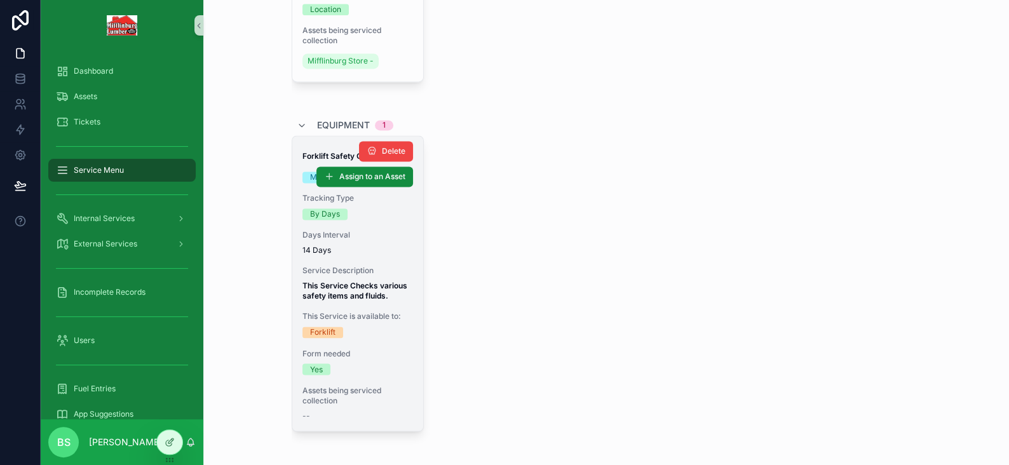
scroll to position [1007, 0]
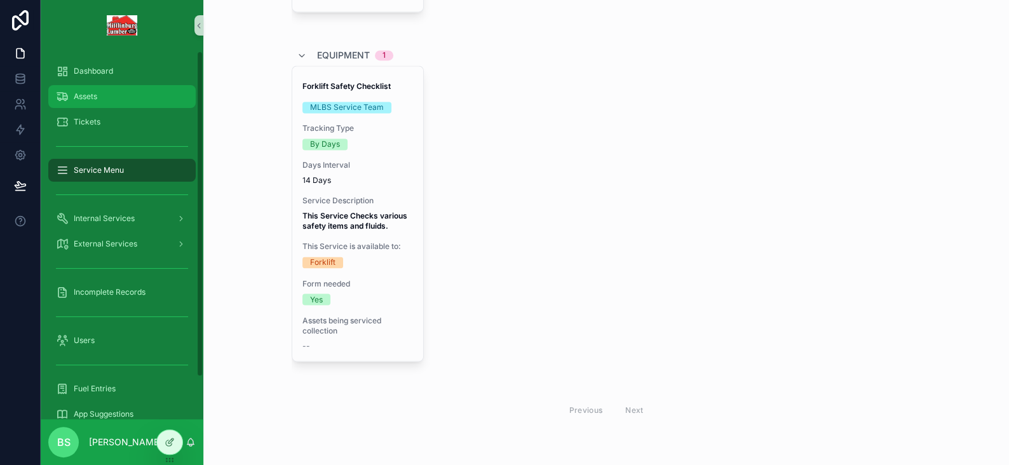
click at [79, 100] on span "Assets" at bounding box center [86, 96] width 24 height 10
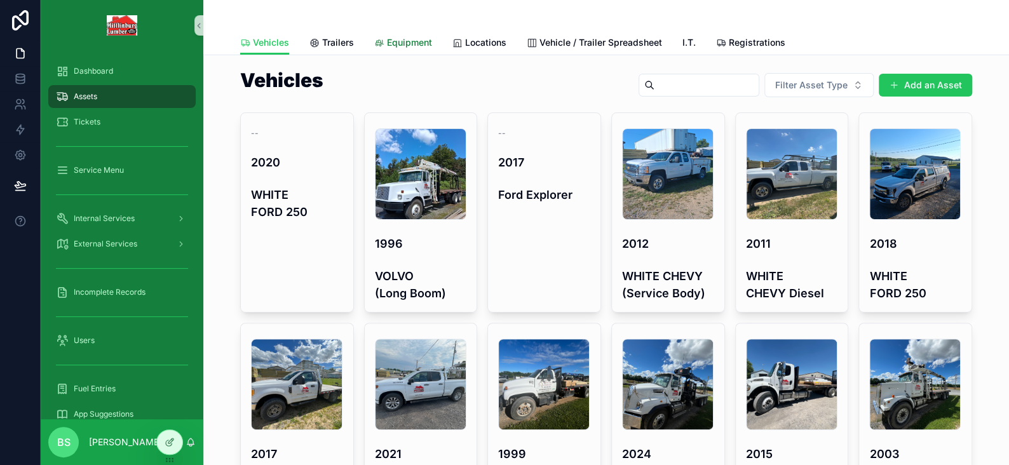
click at [419, 44] on span "Equipment" at bounding box center [409, 42] width 45 height 13
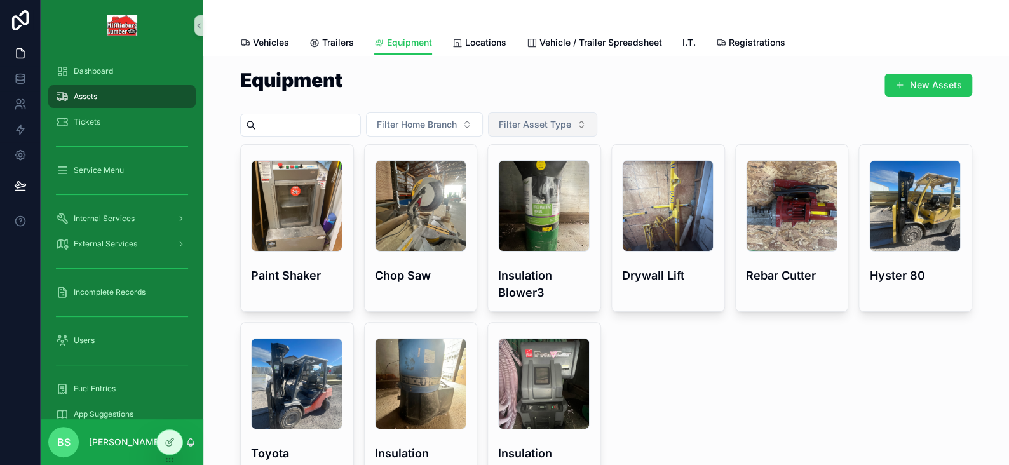
click at [554, 121] on span "Filter Asset Type" at bounding box center [535, 124] width 72 height 13
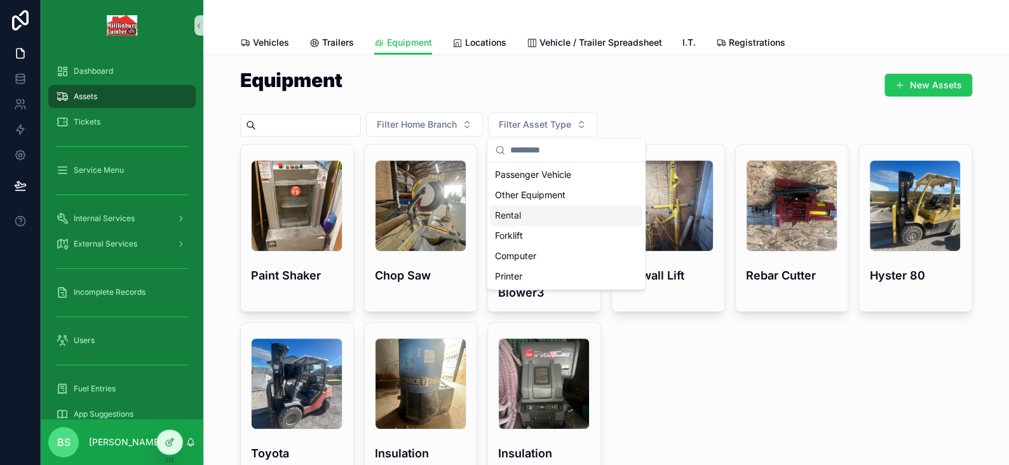
click at [532, 209] on div "Rental" at bounding box center [566, 215] width 152 height 20
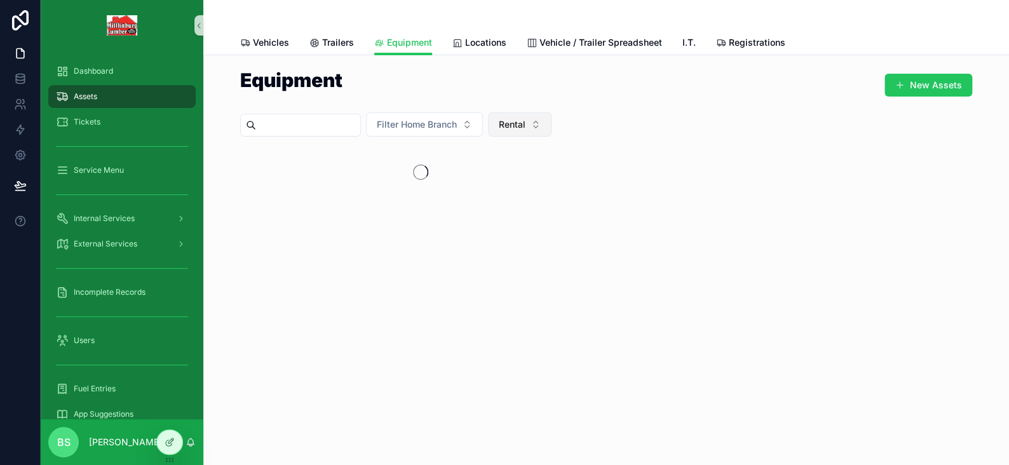
click at [551, 131] on button "Rental" at bounding box center [520, 124] width 64 height 24
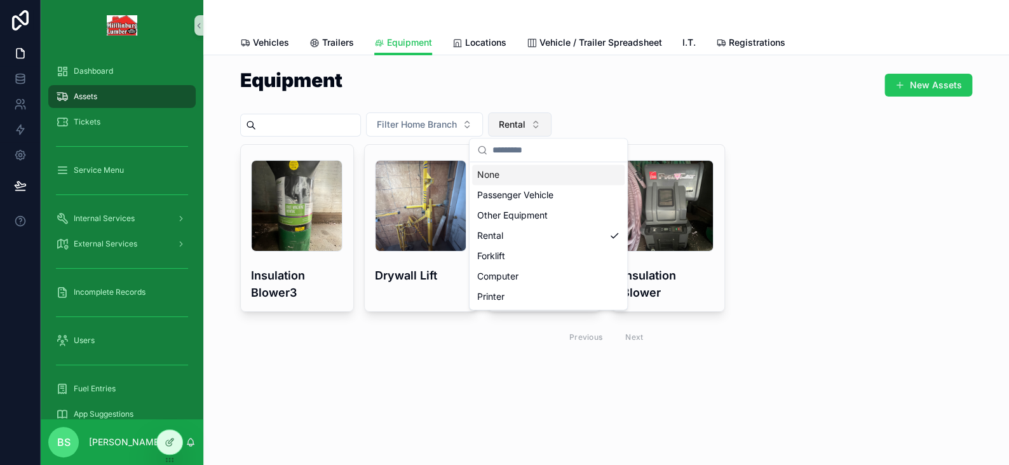
click at [525, 128] on span "Rental" at bounding box center [512, 124] width 27 height 13
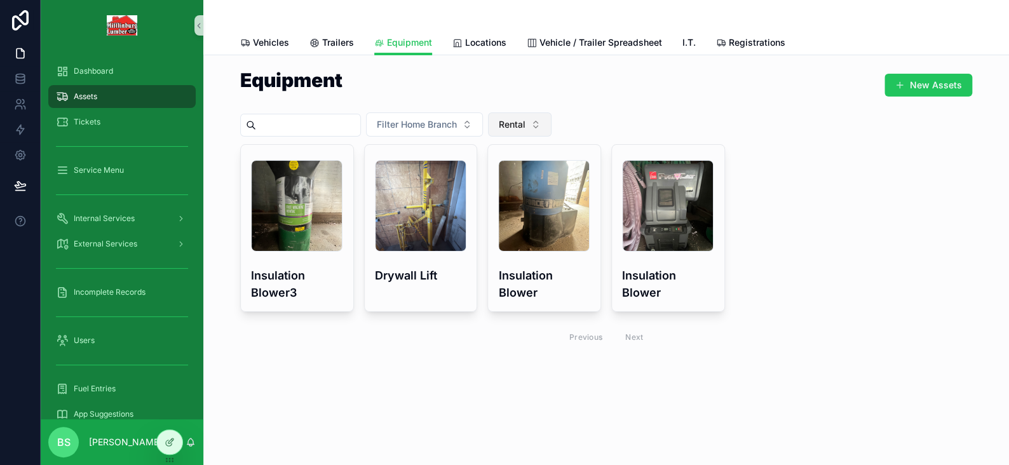
click at [546, 130] on button "Rental" at bounding box center [520, 124] width 64 height 24
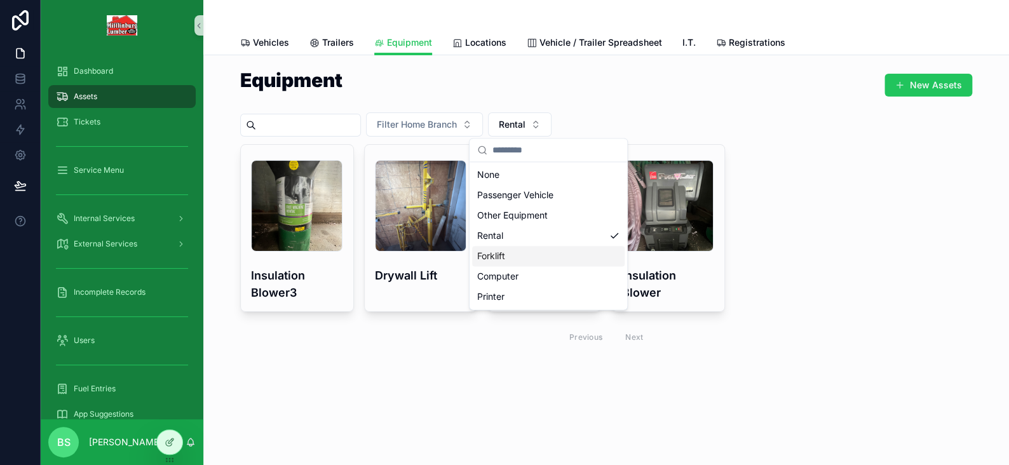
click at [509, 257] on div "Forklift" at bounding box center [548, 256] width 152 height 20
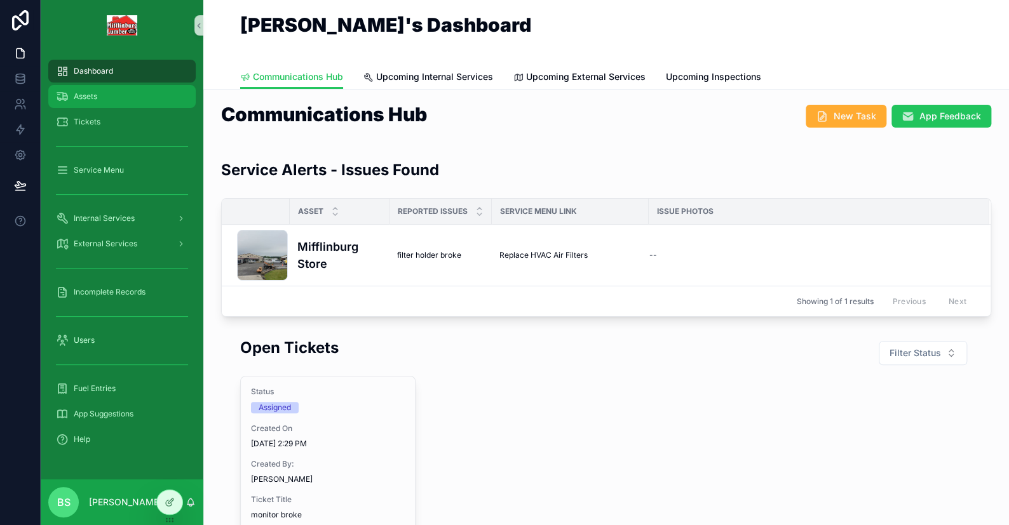
click at [88, 101] on div "Assets" at bounding box center [122, 96] width 132 height 20
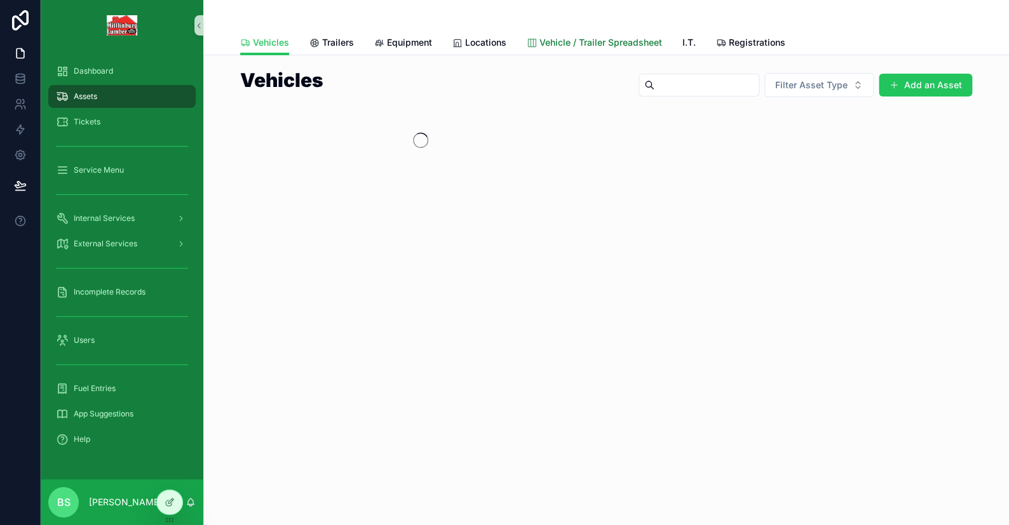
click at [570, 44] on span "Vehicle / Trailer Spreadsheet" at bounding box center [600, 42] width 123 height 13
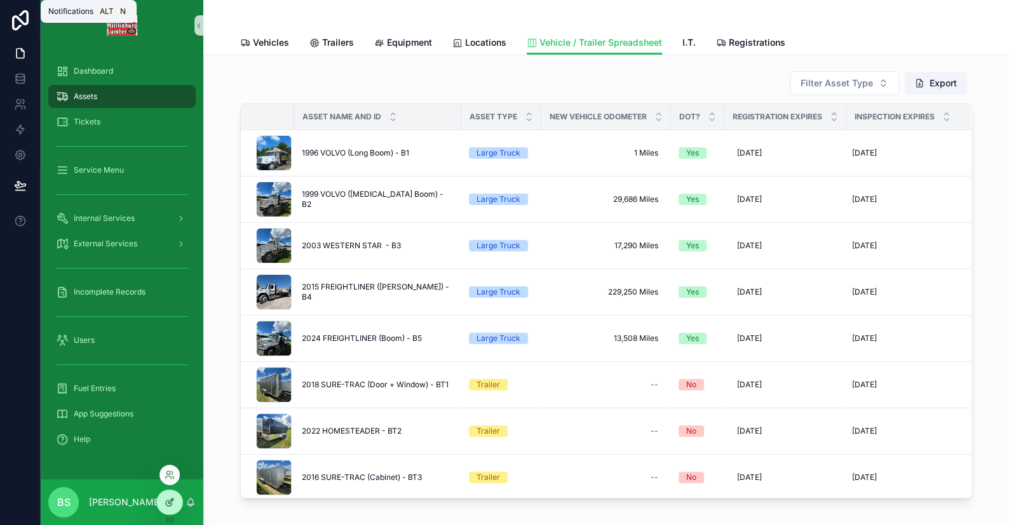
click at [173, 494] on div at bounding box center [169, 502] width 25 height 24
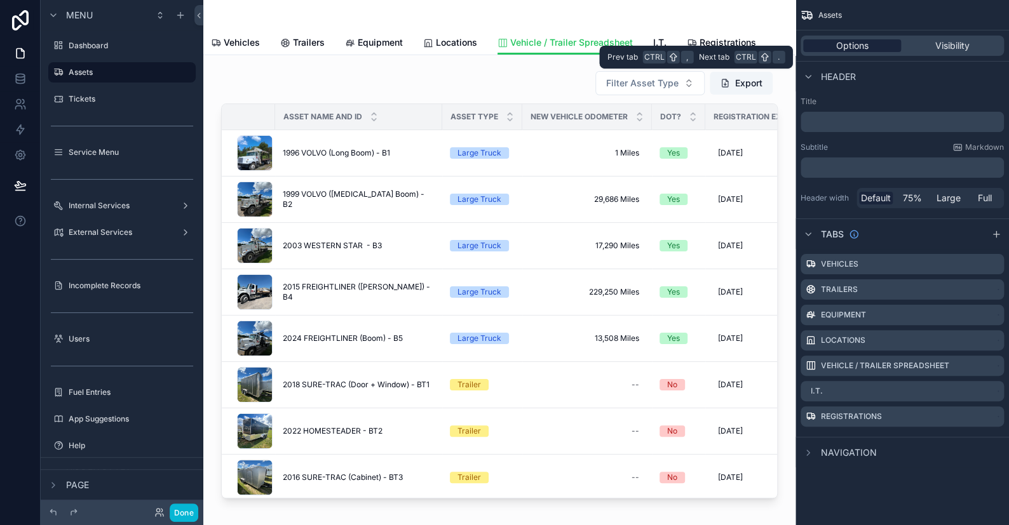
click at [859, 44] on span "Options" at bounding box center [852, 45] width 32 height 13
click at [471, 77] on div "scrollable content" at bounding box center [499, 284] width 572 height 438
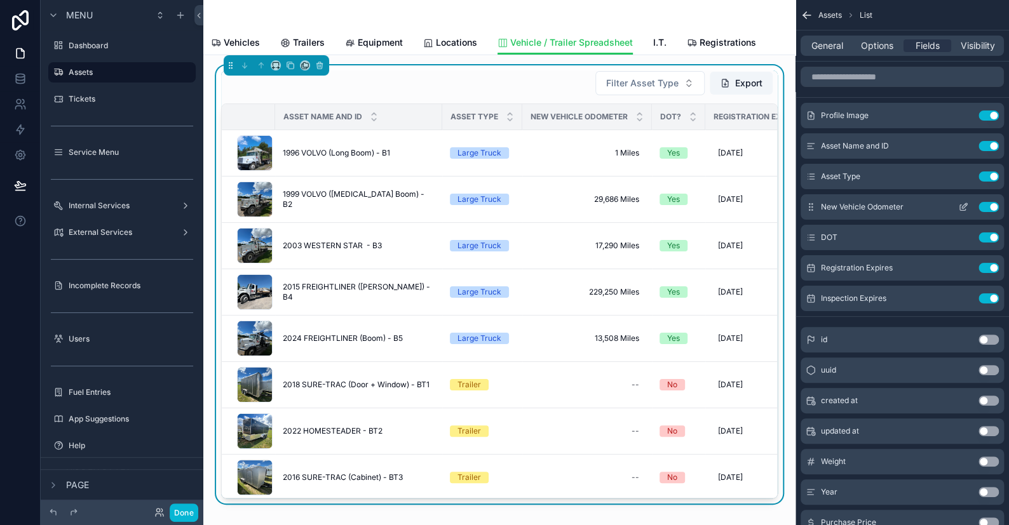
click at [965, 205] on icon "scrollable content" at bounding box center [964, 205] width 5 height 5
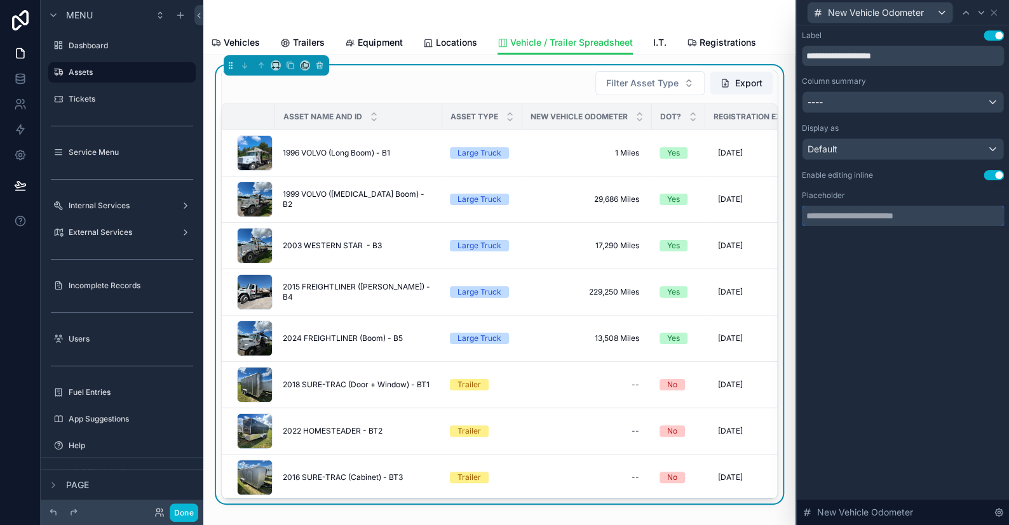
click at [847, 219] on input "text" at bounding box center [903, 216] width 202 height 20
click at [183, 511] on button "Done" at bounding box center [184, 513] width 29 height 18
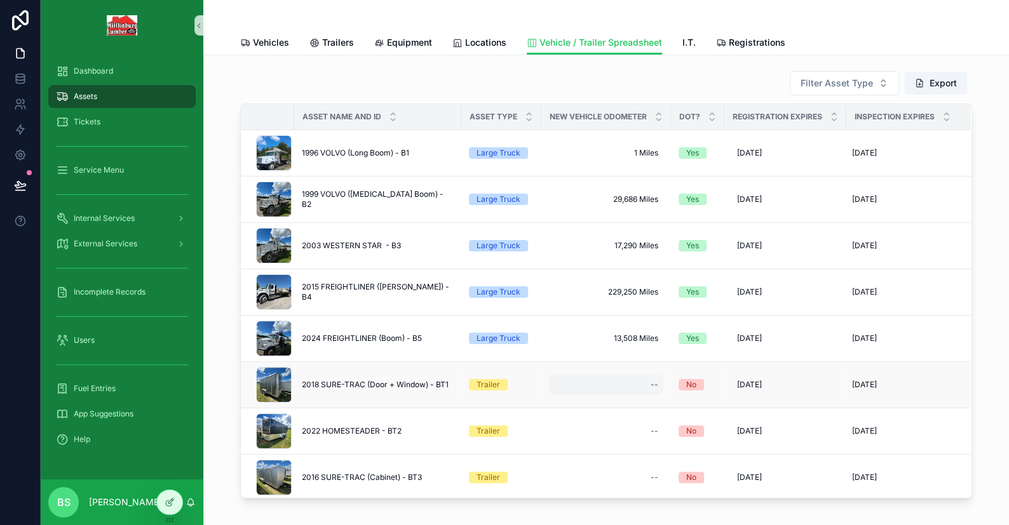
click at [631, 384] on div "--" at bounding box center [606, 385] width 114 height 20
click at [979, 192] on div "Filter Asset Type Export Asset Name and ID Asset Type New Vehicle Odometer DOT?…" at bounding box center [605, 284] width 785 height 438
click at [620, 151] on span "1 Miles" at bounding box center [606, 153] width 104 height 10
click at [684, 170] on icon "scrollable content" at bounding box center [684, 169] width 10 height 10
type input "******"
